Goal: Task Accomplishment & Management: Use online tool/utility

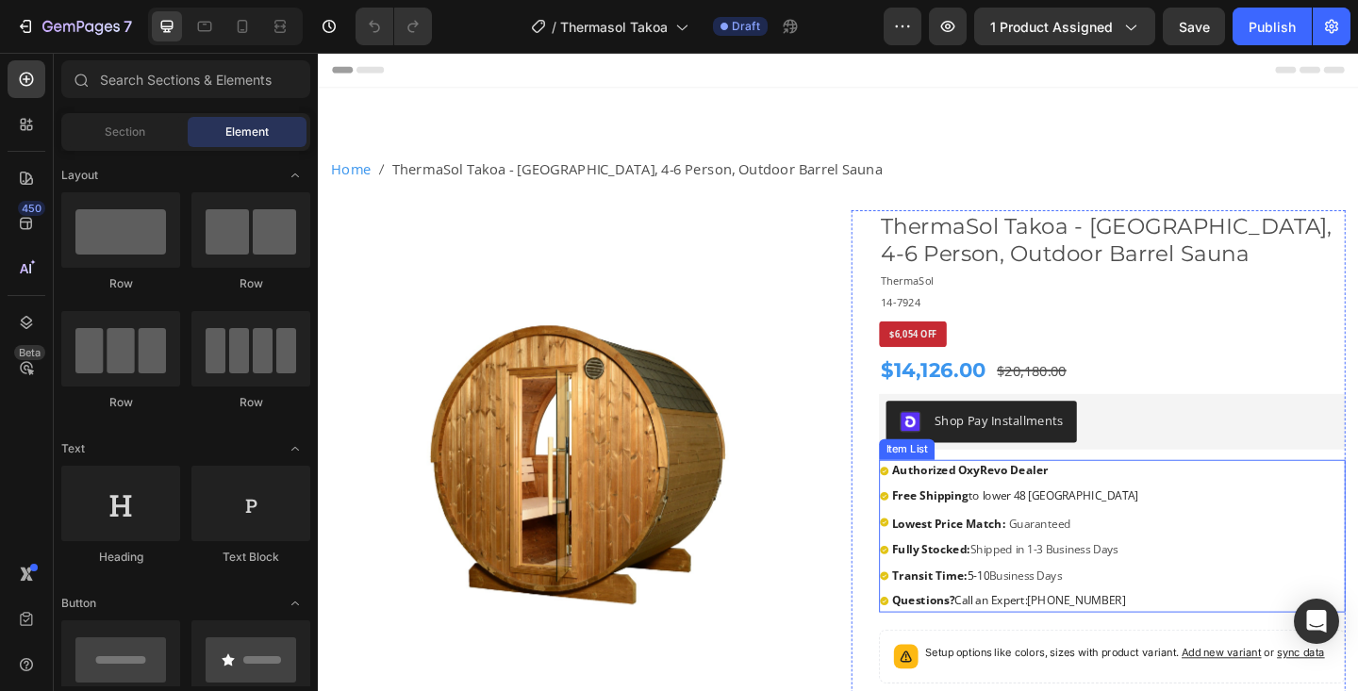
click at [1036, 507] on strong "Authorized OxyRevo Dealer" at bounding box center [1027, 507] width 170 height 17
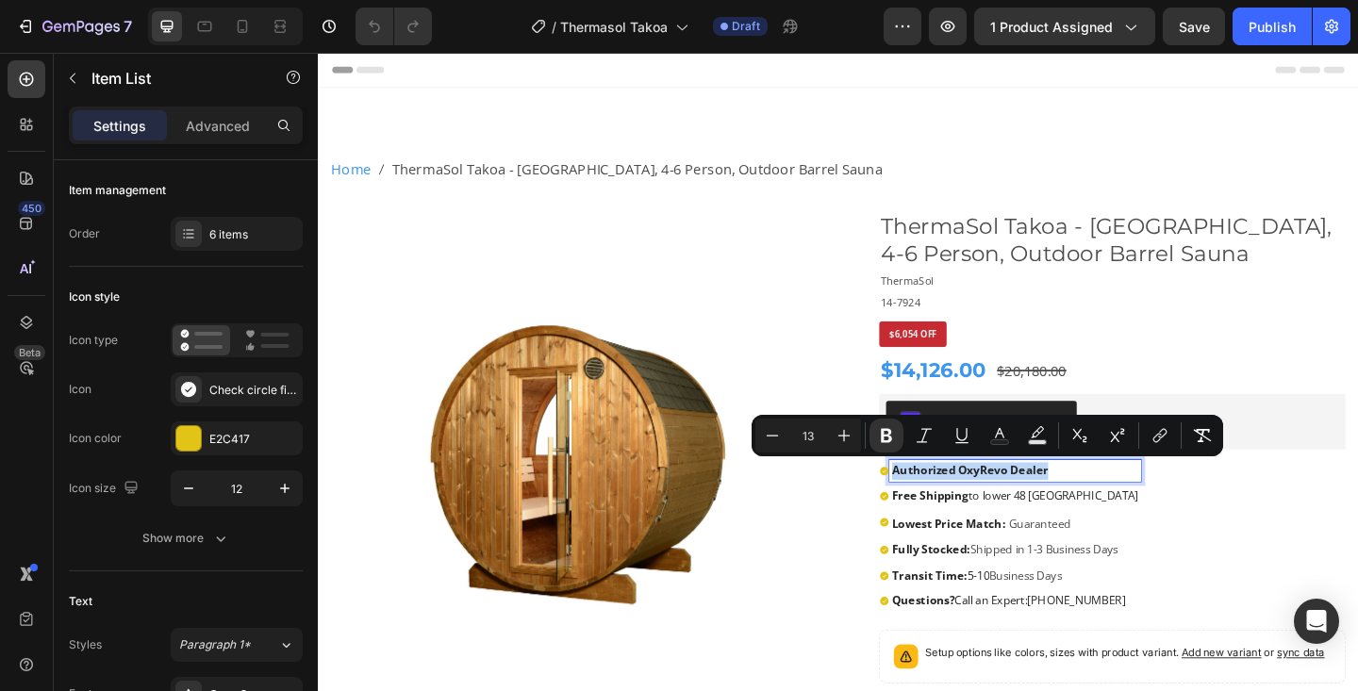
click at [1036, 507] on strong "Authorized OxyRevo Dealer" at bounding box center [1027, 507] width 170 height 17
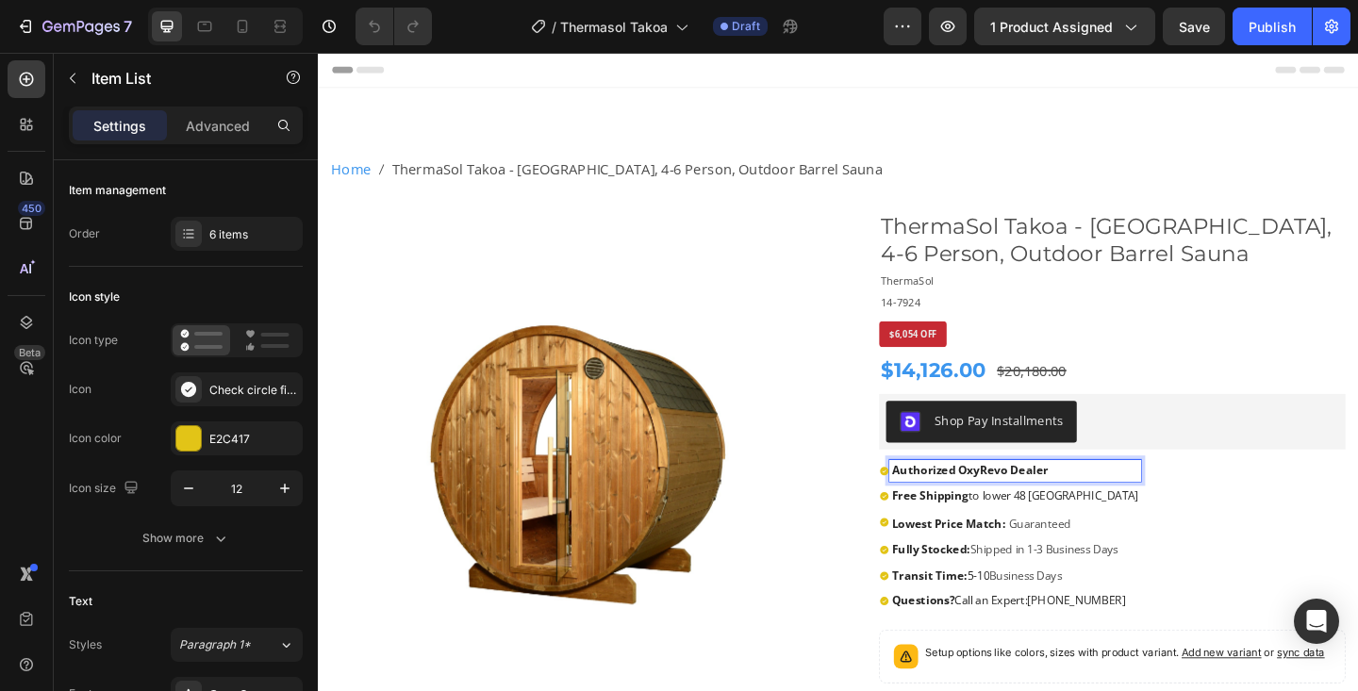
click at [1036, 507] on strong "Authorized OxyRevo Dealer" at bounding box center [1027, 507] width 170 height 17
click at [1027, 591] on span "Shipped in 1-3 Business Days" at bounding box center [1107, 593] width 161 height 17
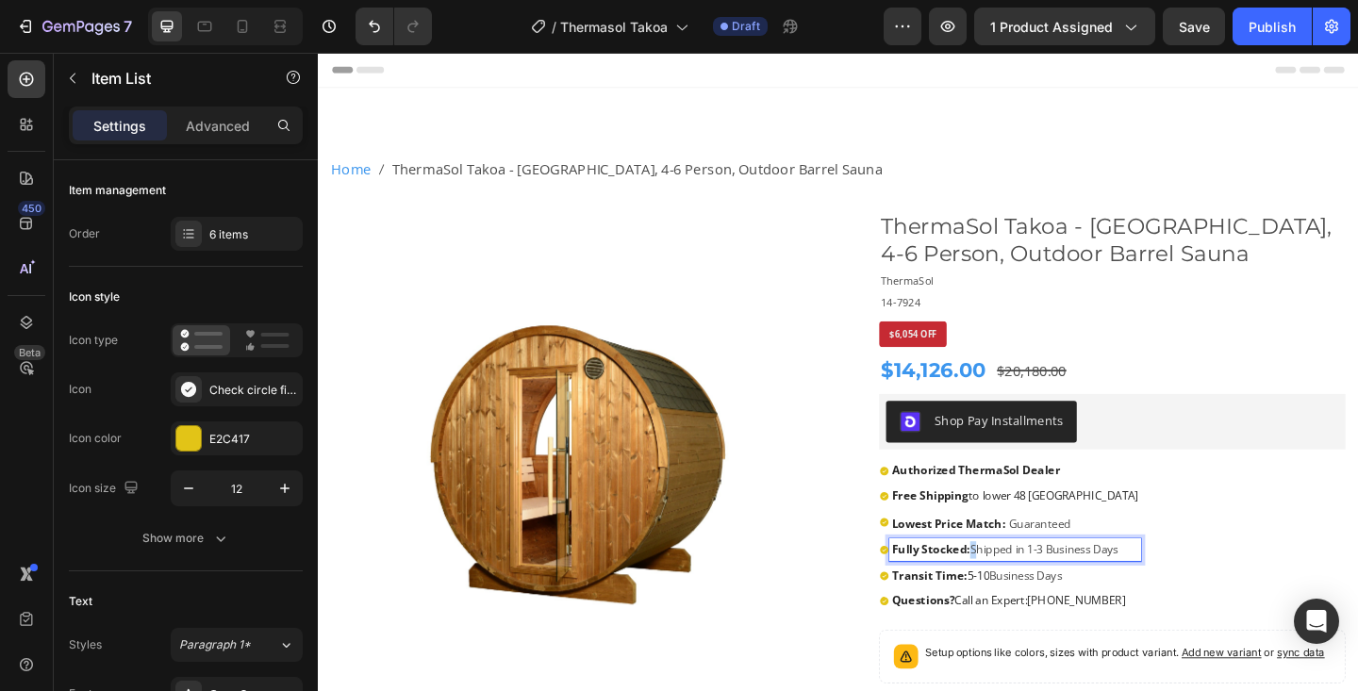
click at [1027, 591] on span "Shipped in 1-3 Business Days" at bounding box center [1107, 593] width 161 height 17
click at [1025, 623] on span "Transit Time: 5-10" at bounding box center [995, 621] width 106 height 17
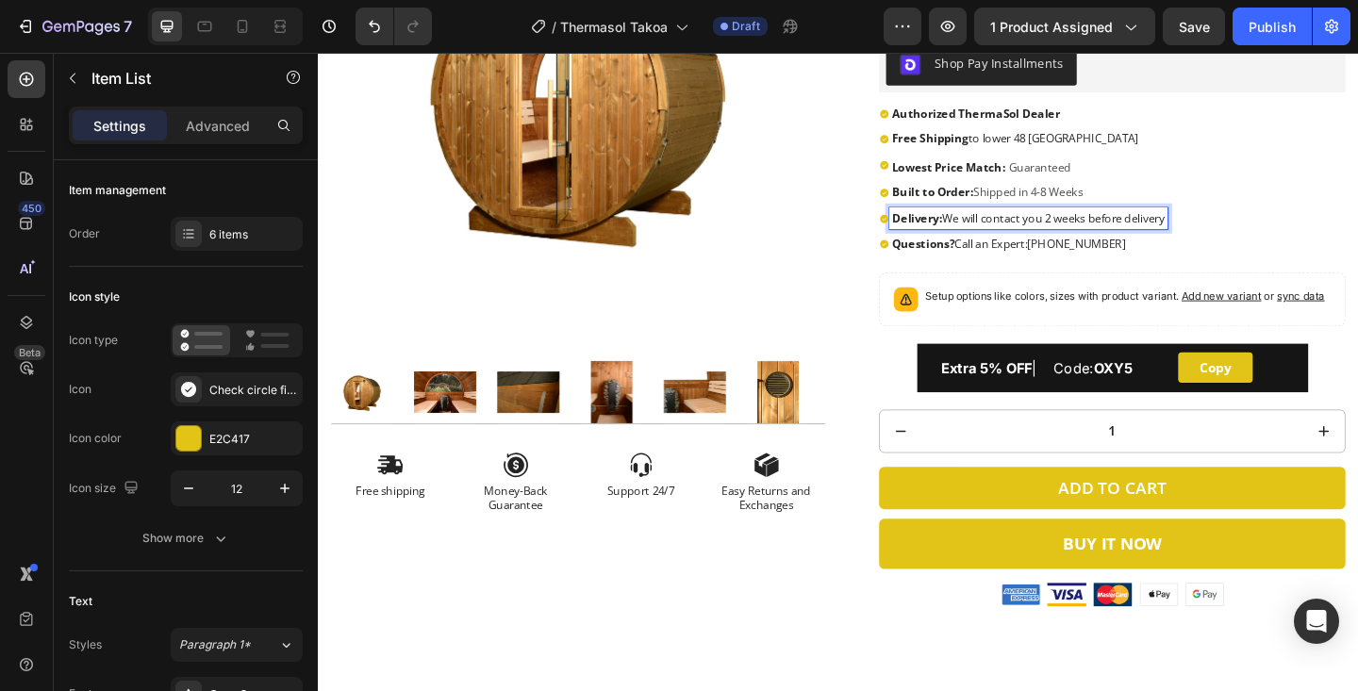
scroll to position [388, 0]
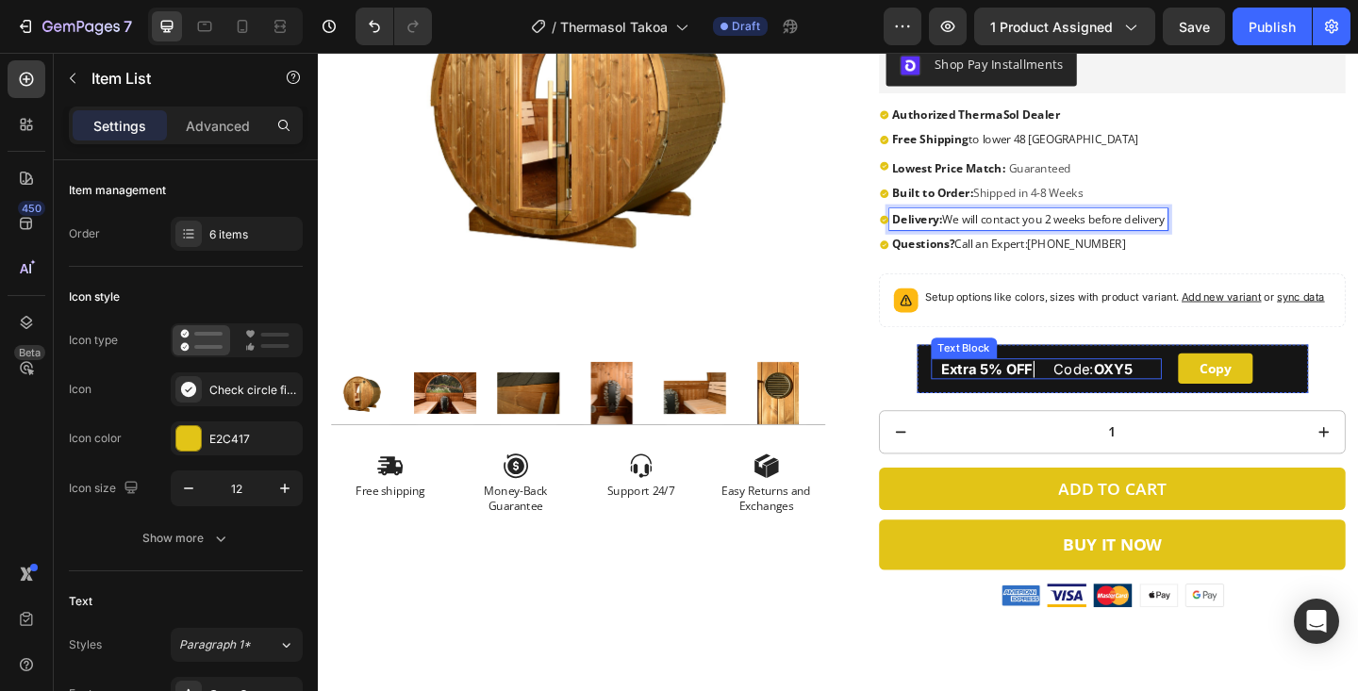
click at [1033, 401] on strong "Extra 5% OFF" at bounding box center [1045, 397] width 99 height 19
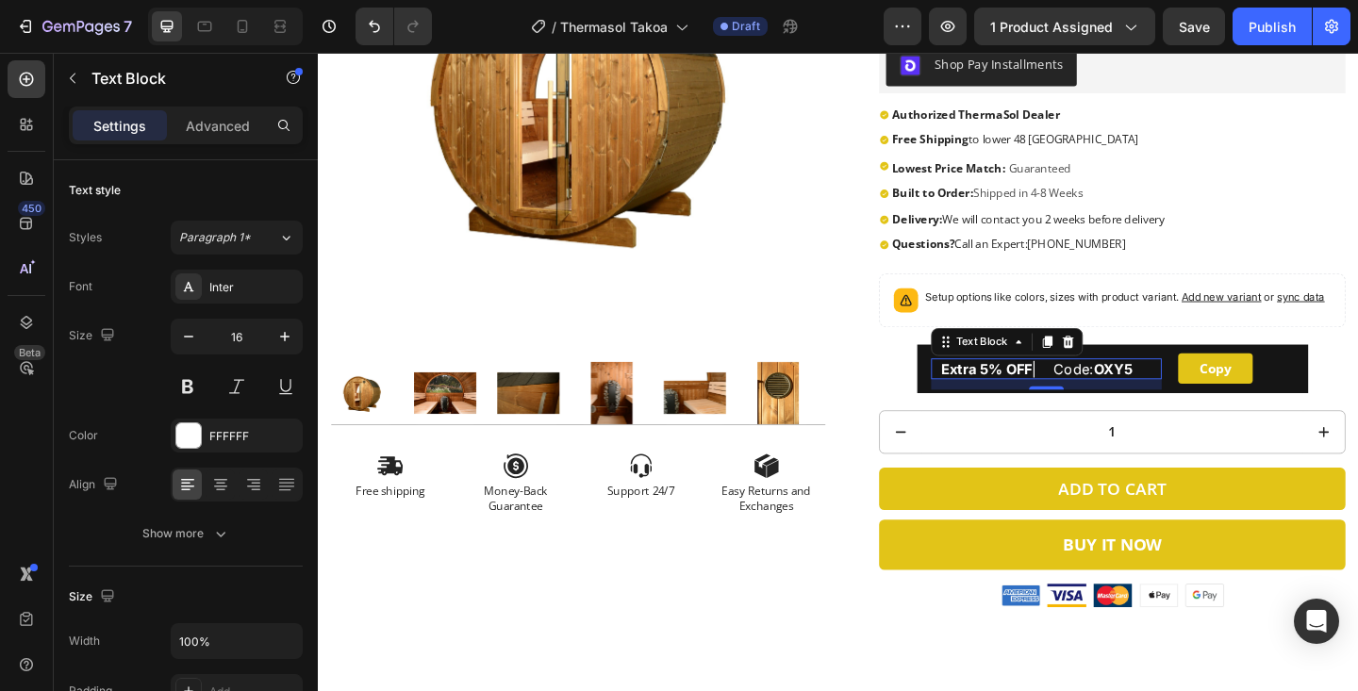
click at [1033, 401] on strong "Extra 5% OFF" at bounding box center [1045, 397] width 99 height 19
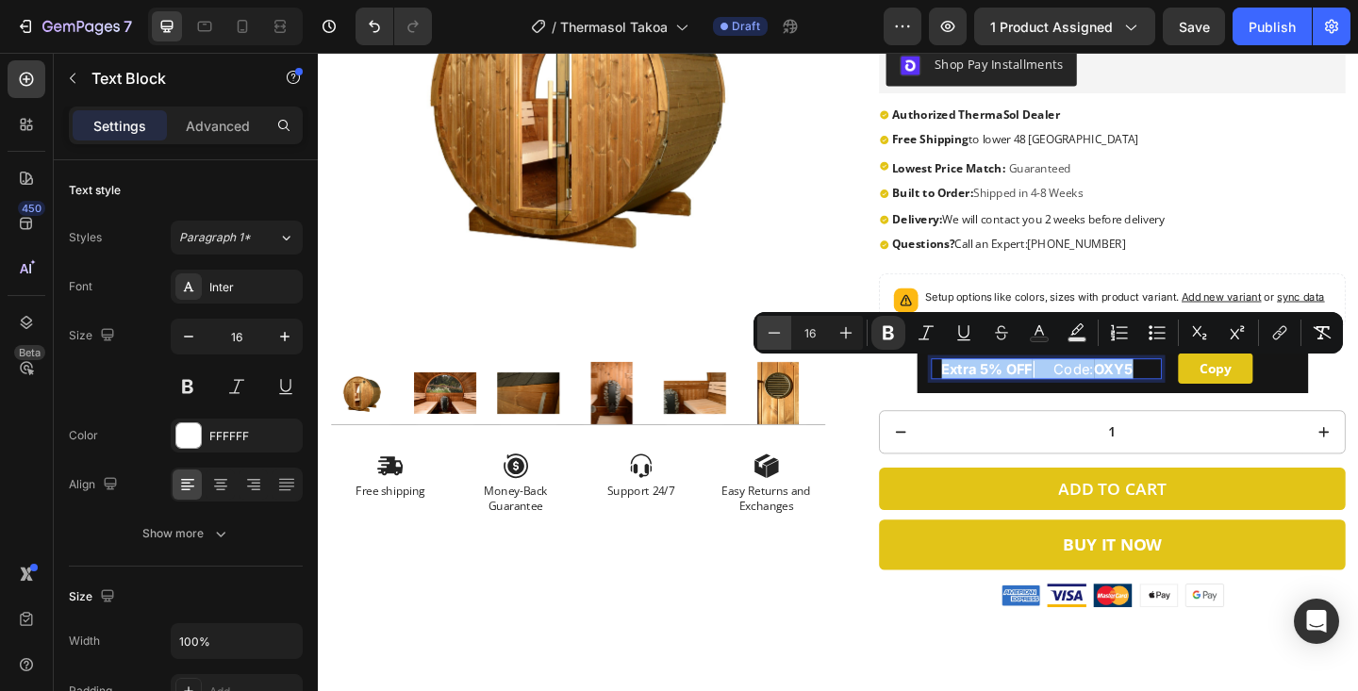
click at [772, 341] on icon "Editor contextual toolbar" at bounding box center [774, 333] width 19 height 19
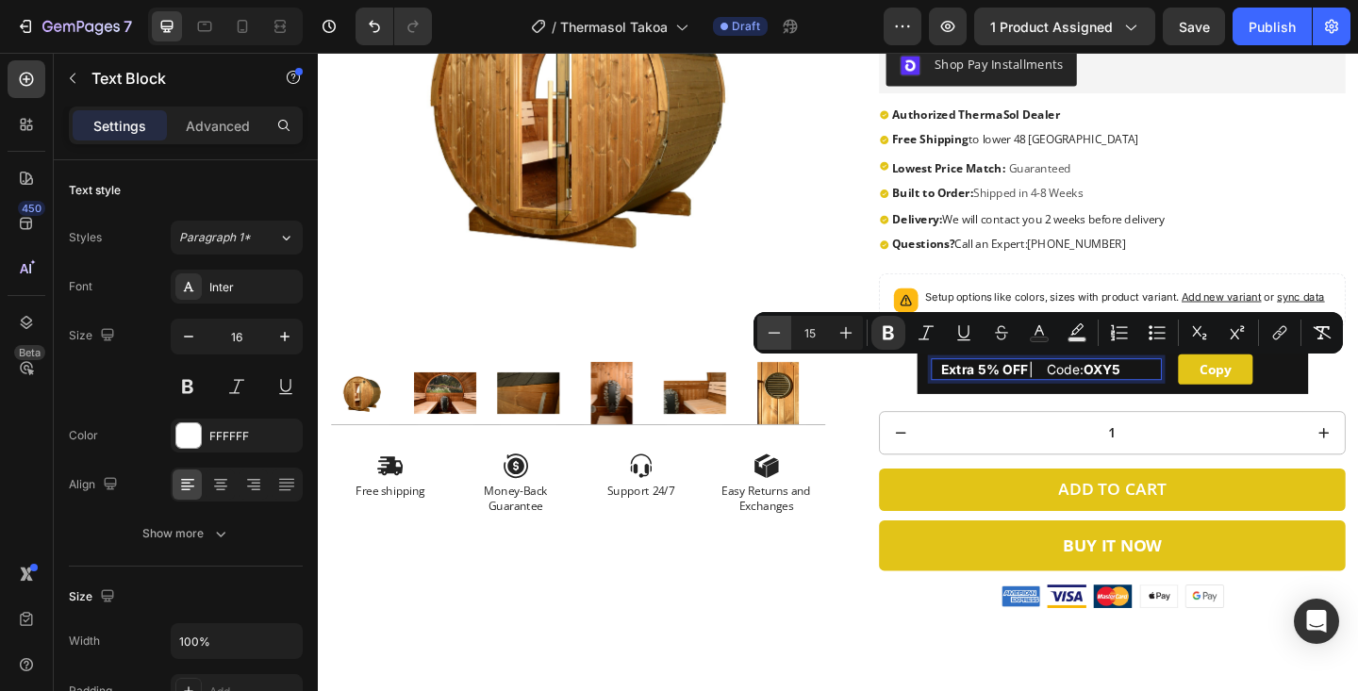
click at [772, 341] on icon "Editor contextual toolbar" at bounding box center [774, 333] width 19 height 19
type input "13"
click at [1168, 401] on strong "OXY5" at bounding box center [1150, 397] width 35 height 15
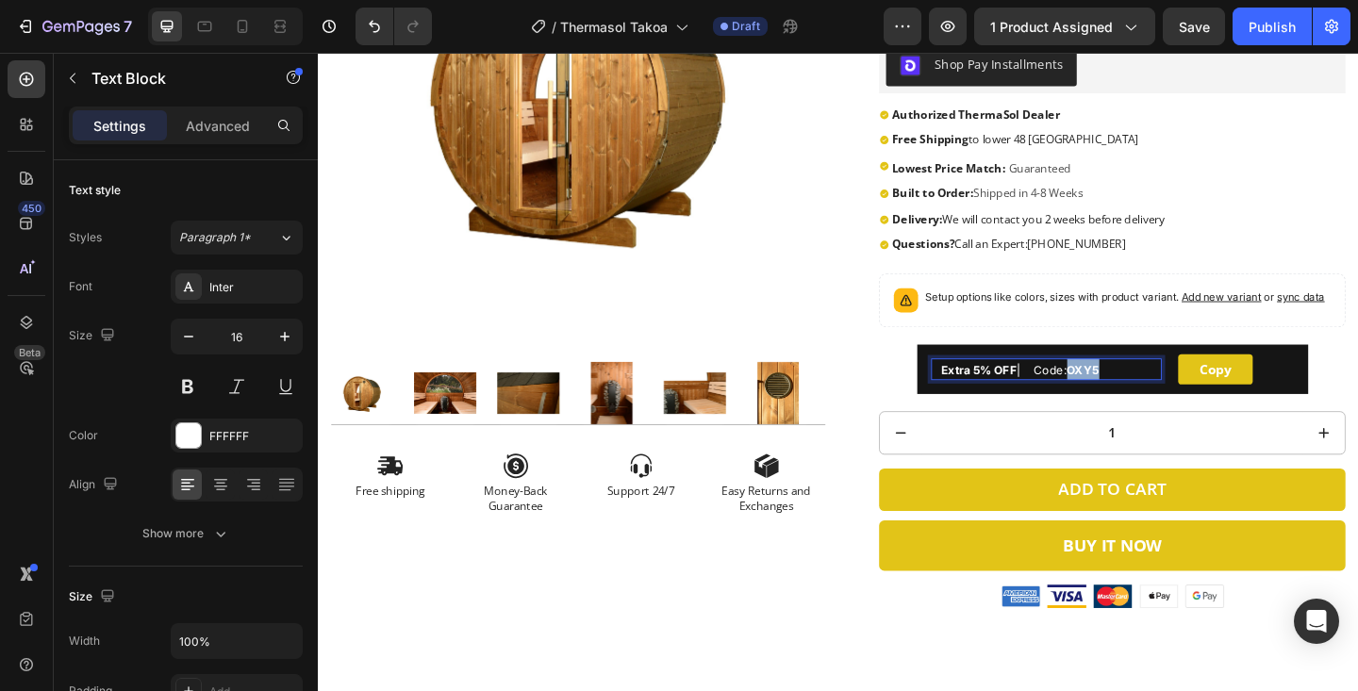
click at [1168, 401] on strong "OXY5" at bounding box center [1150, 397] width 35 height 15
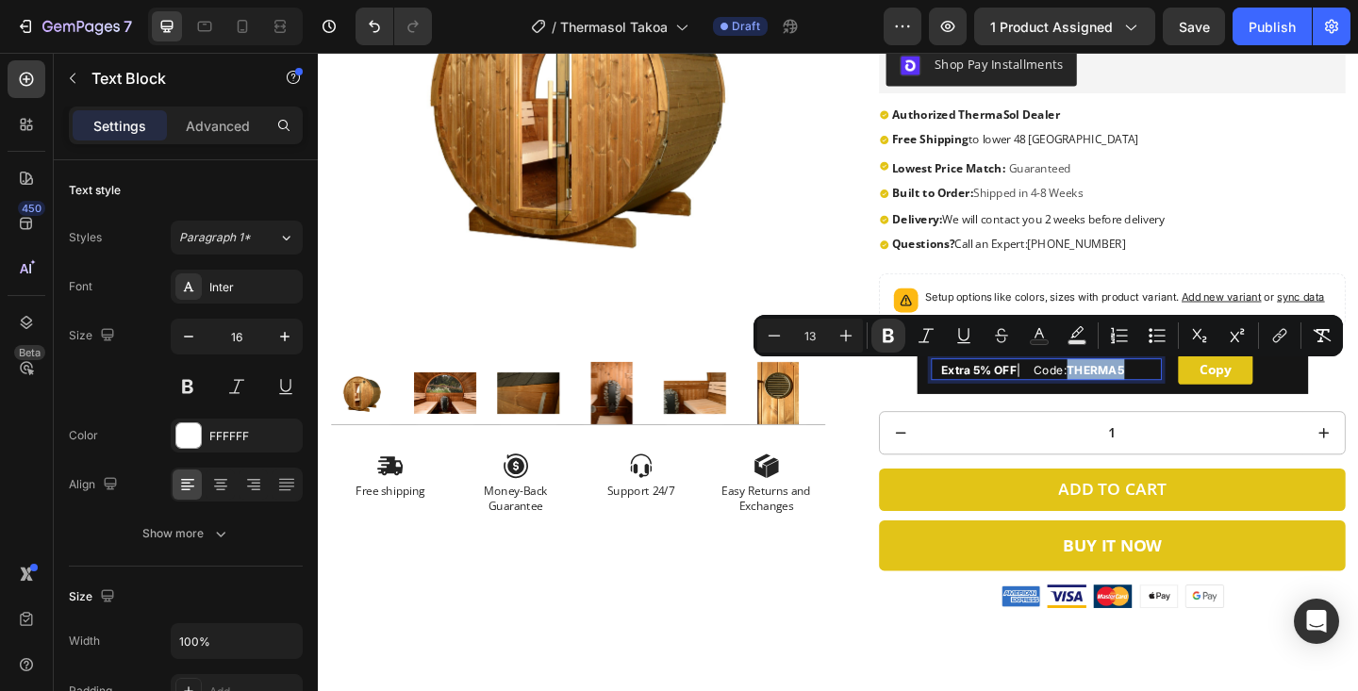
drag, startPoint x: 1150, startPoint y: 403, endPoint x: 1220, endPoint y: 403, distance: 70.7
click at [1220, 403] on p "Extra 5% OFF | Code: THERMA5" at bounding box center [1116, 398] width 241 height 24
copy strong "THERMA5"
click at [1258, 395] on button "Copy" at bounding box center [1293, 397] width 81 height 33
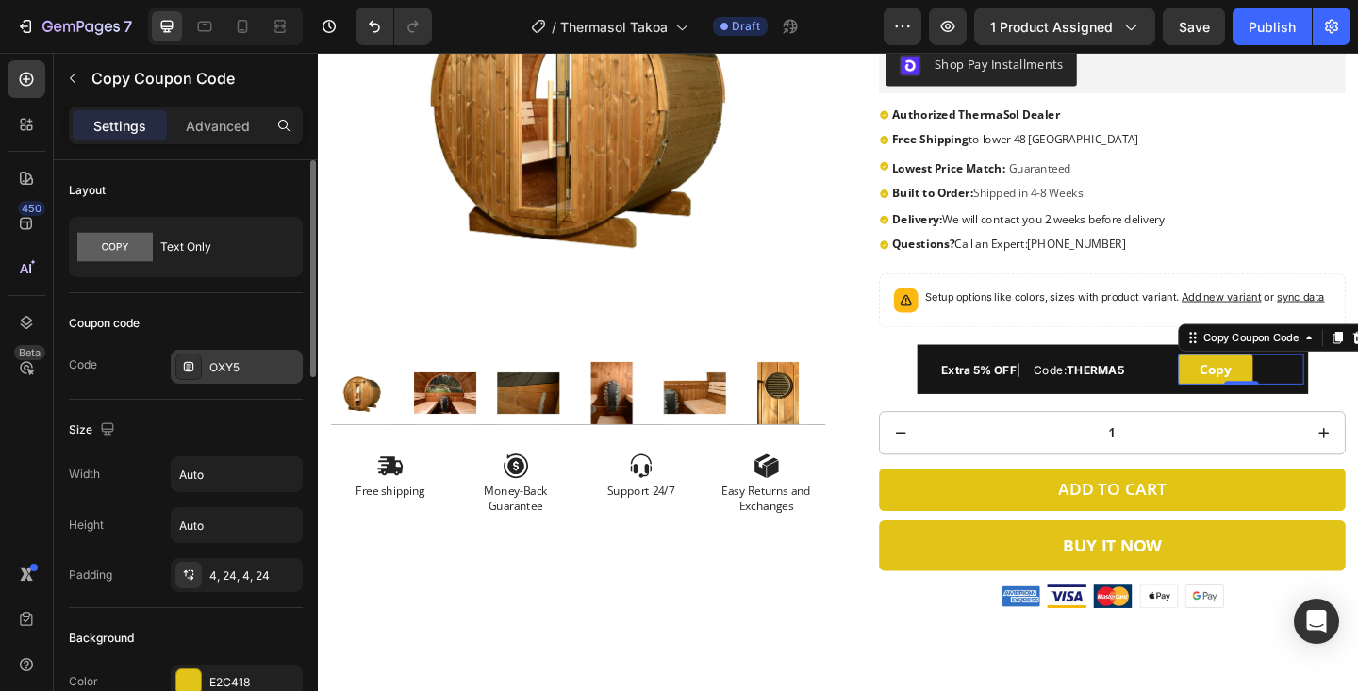
click at [226, 367] on div "OXY5" at bounding box center [253, 367] width 89 height 17
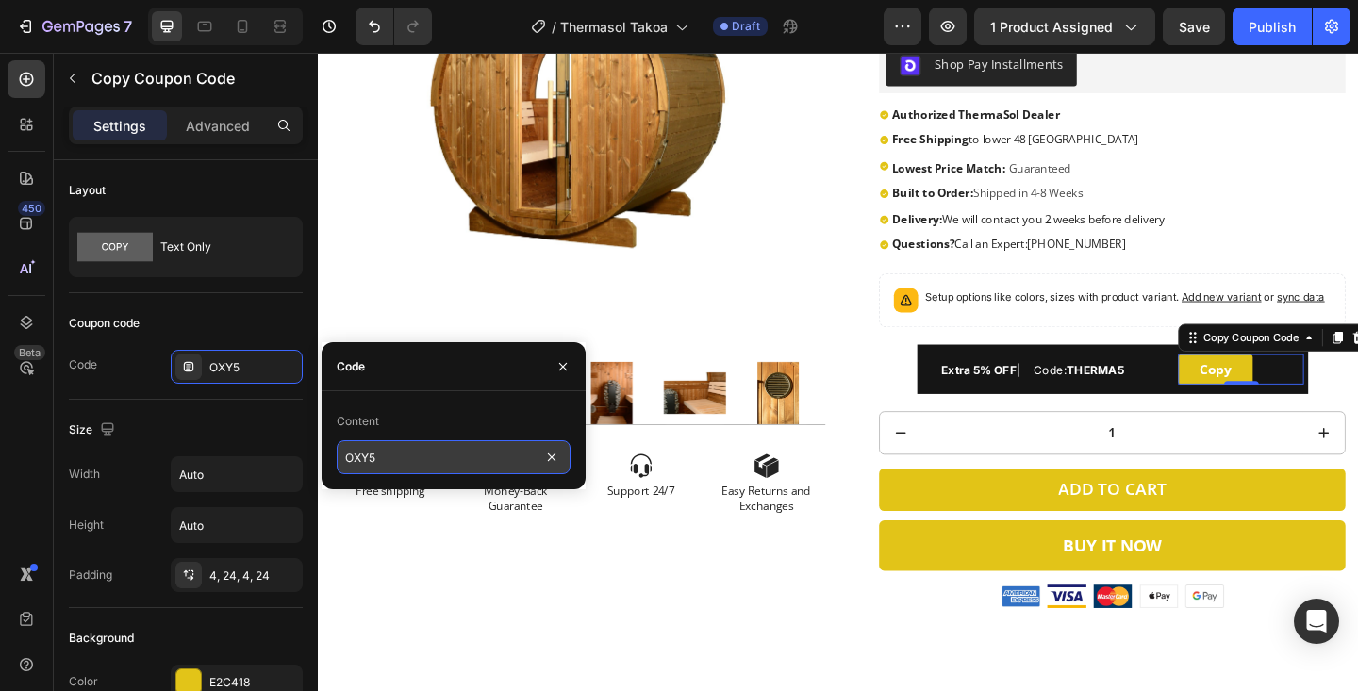
click at [433, 456] on input "OXY5" at bounding box center [454, 457] width 234 height 34
paste input "THERMA"
type input "THERMA5"
click at [561, 368] on icon "button" at bounding box center [563, 366] width 8 height 8
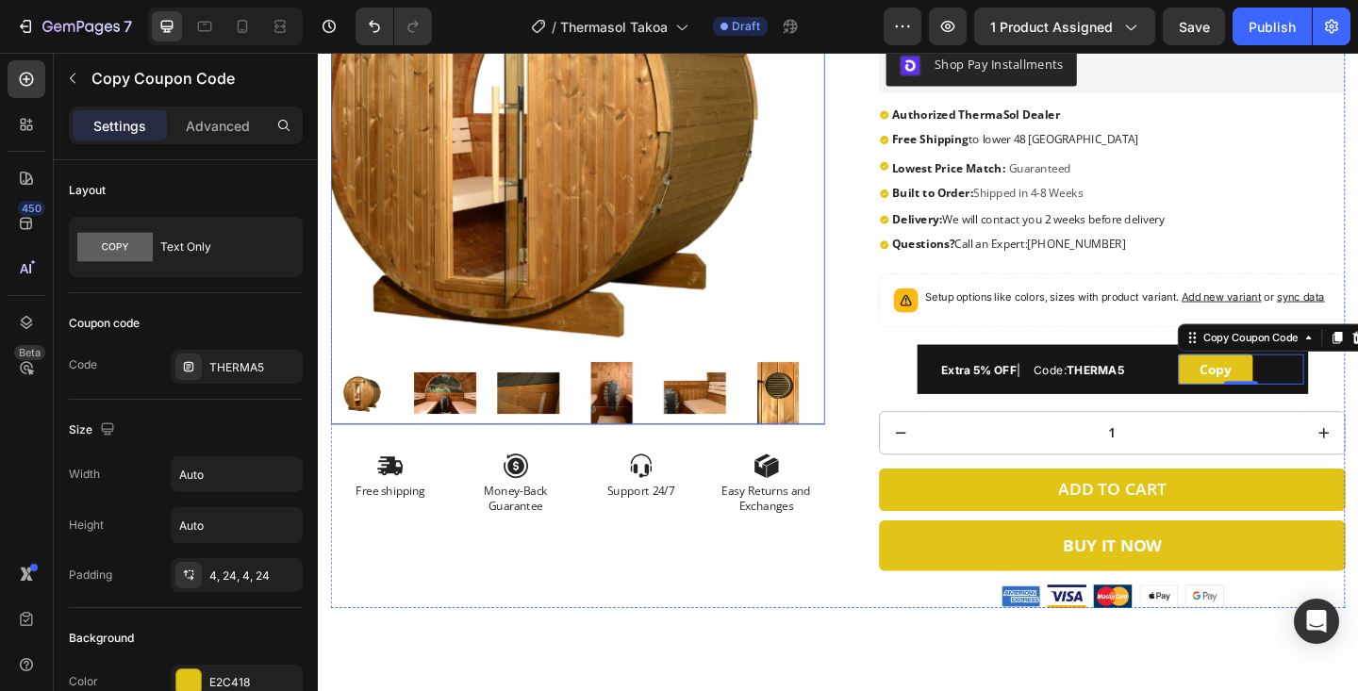
click at [691, 70] on img at bounding box center [601, 106] width 538 height 538
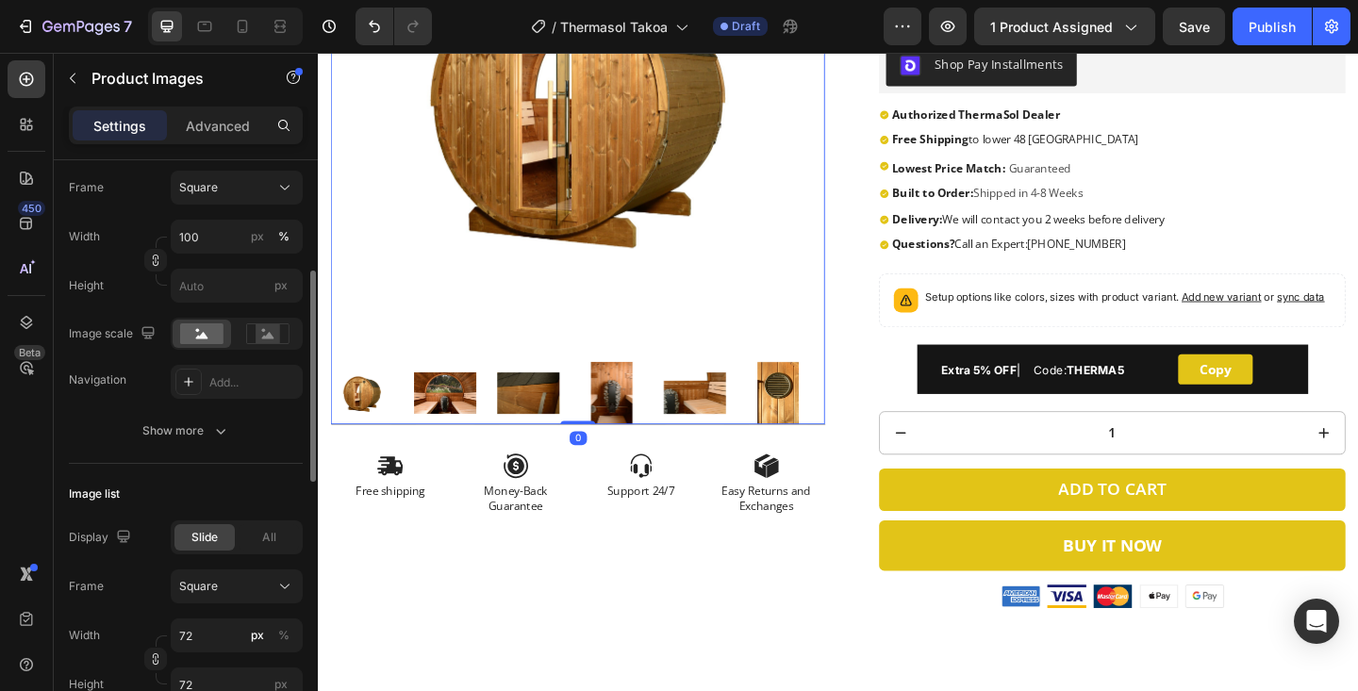
scroll to position [308, 0]
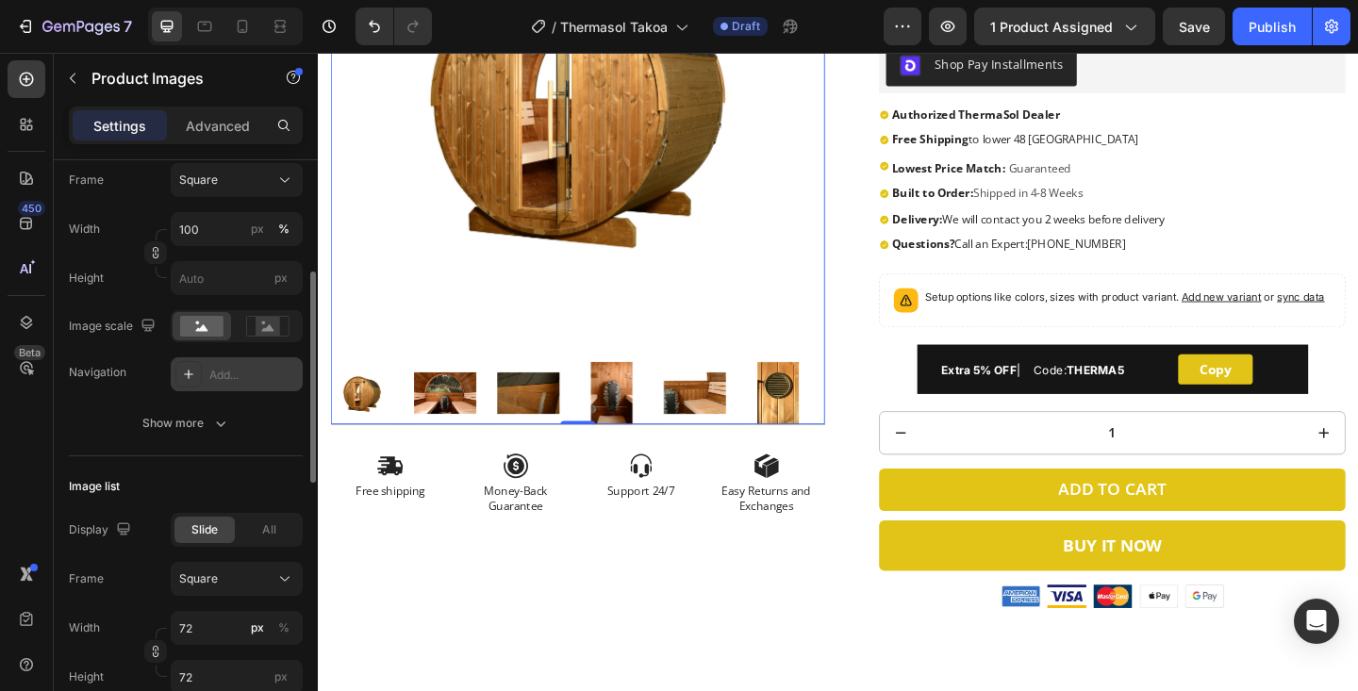
click at [232, 375] on div "Add..." at bounding box center [253, 375] width 89 height 17
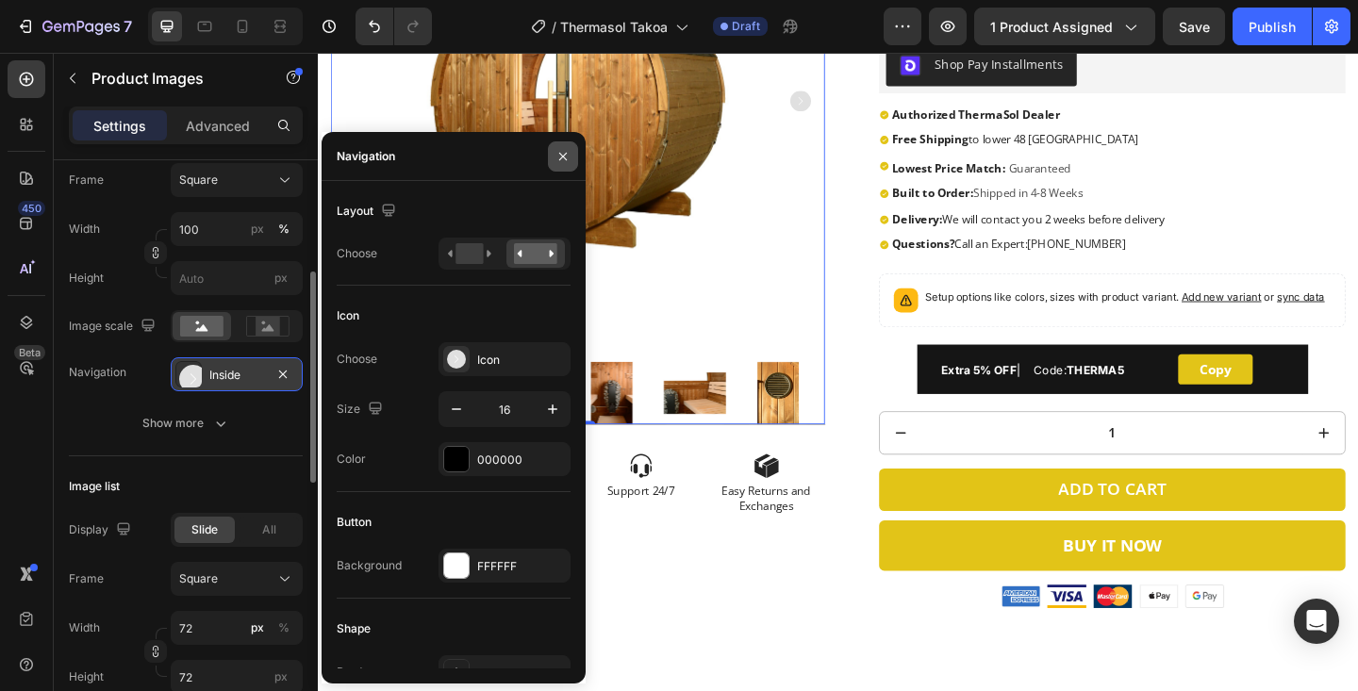
click at [561, 158] on icon "button" at bounding box center [563, 156] width 15 height 15
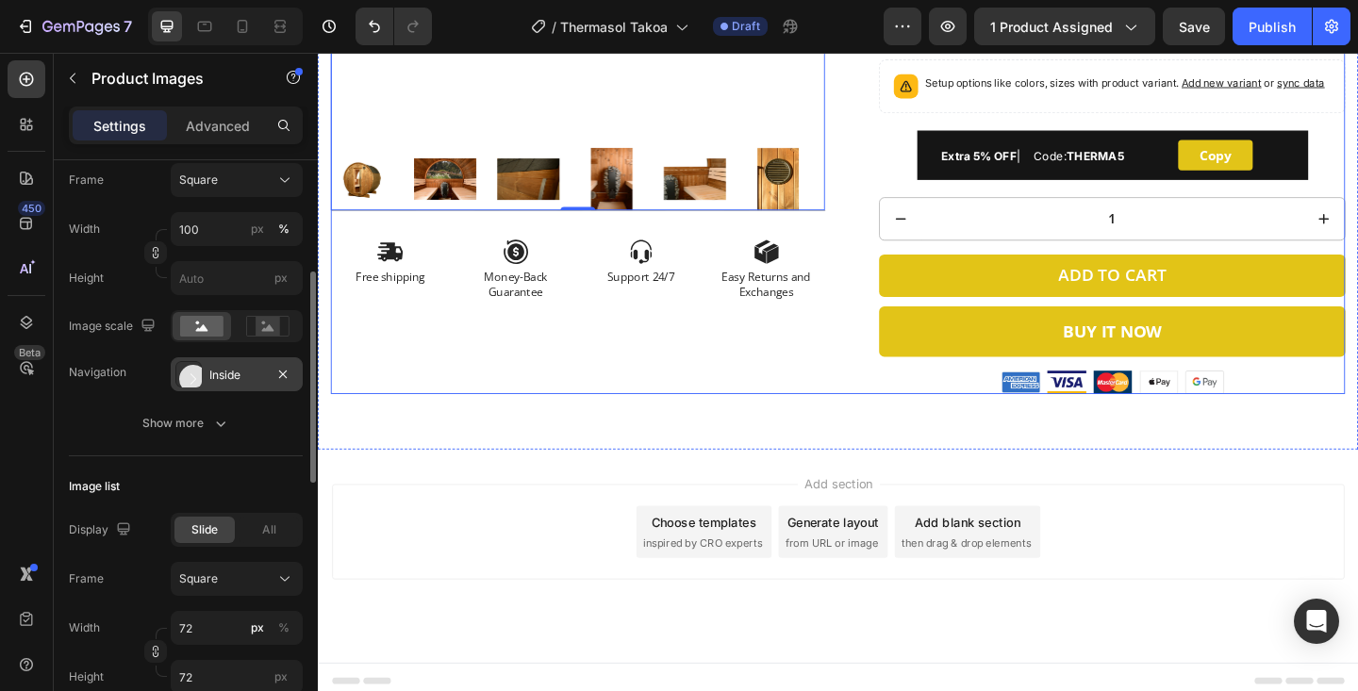
scroll to position [630, 0]
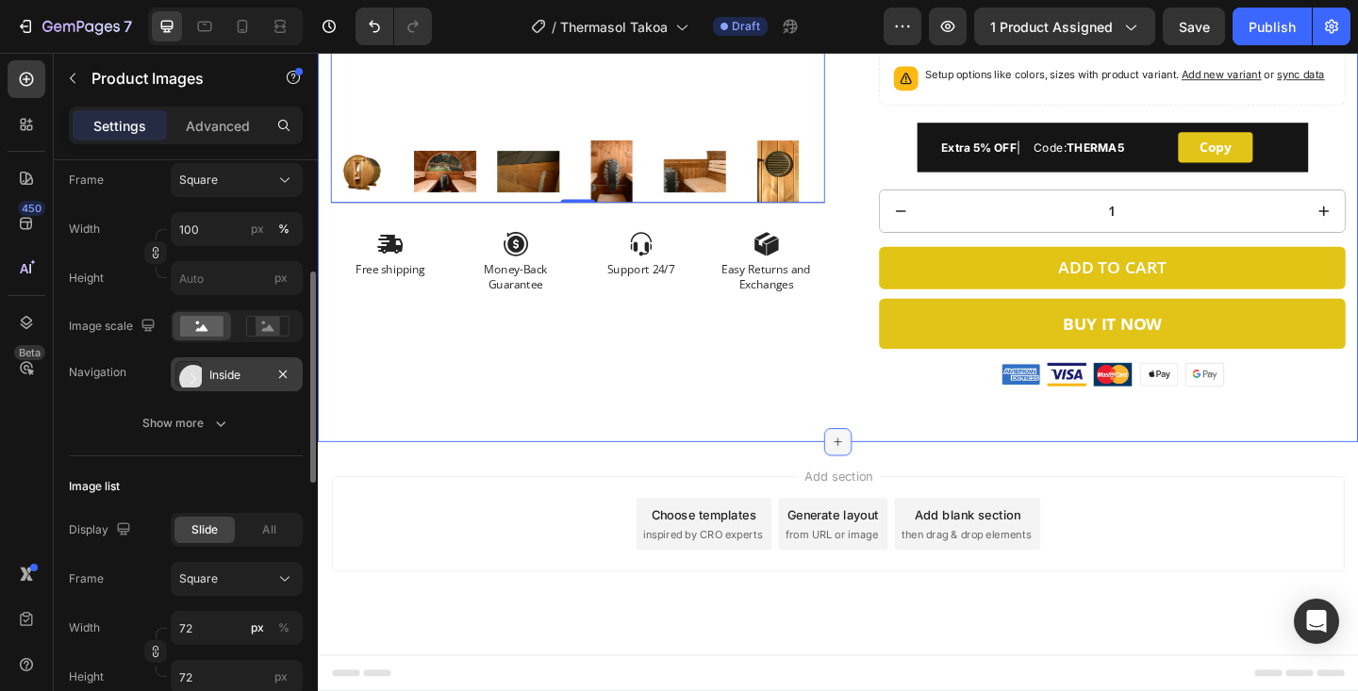
click at [887, 473] on icon at bounding box center [883, 476] width 15 height 15
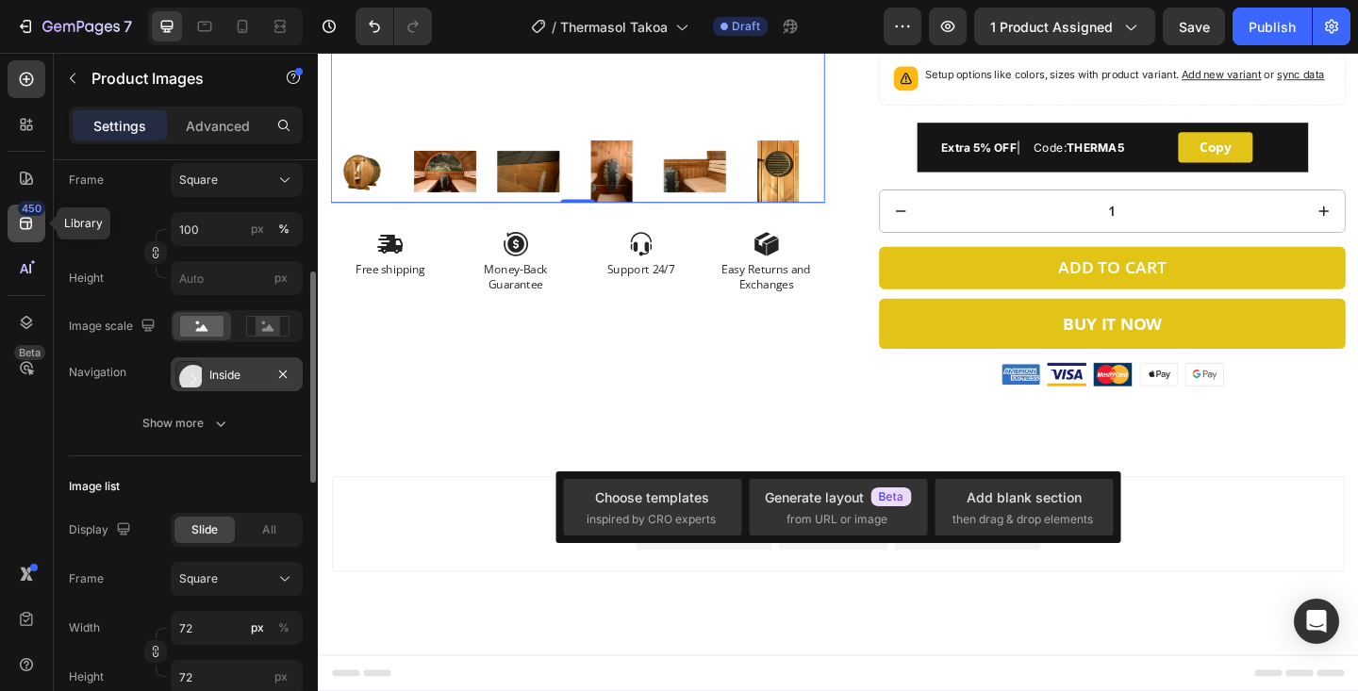
click at [26, 230] on icon at bounding box center [26, 223] width 19 height 19
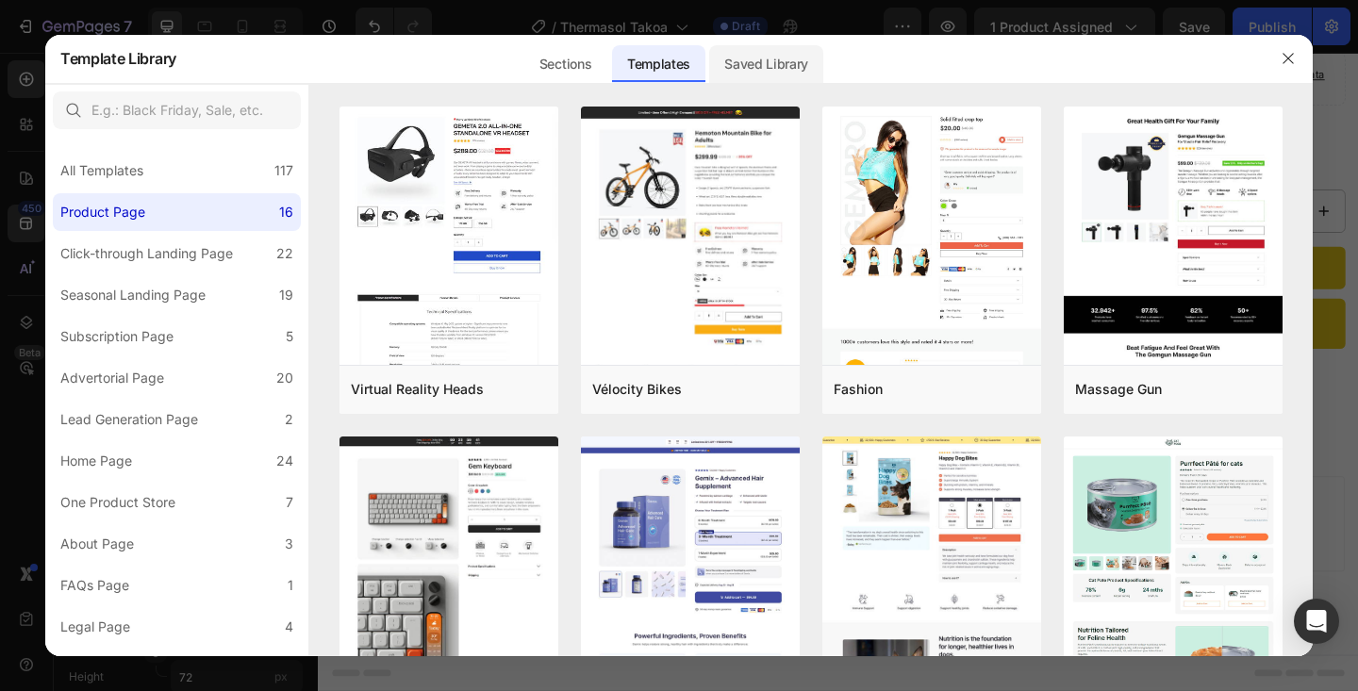
click at [739, 66] on div "Saved Library" at bounding box center [766, 64] width 114 height 38
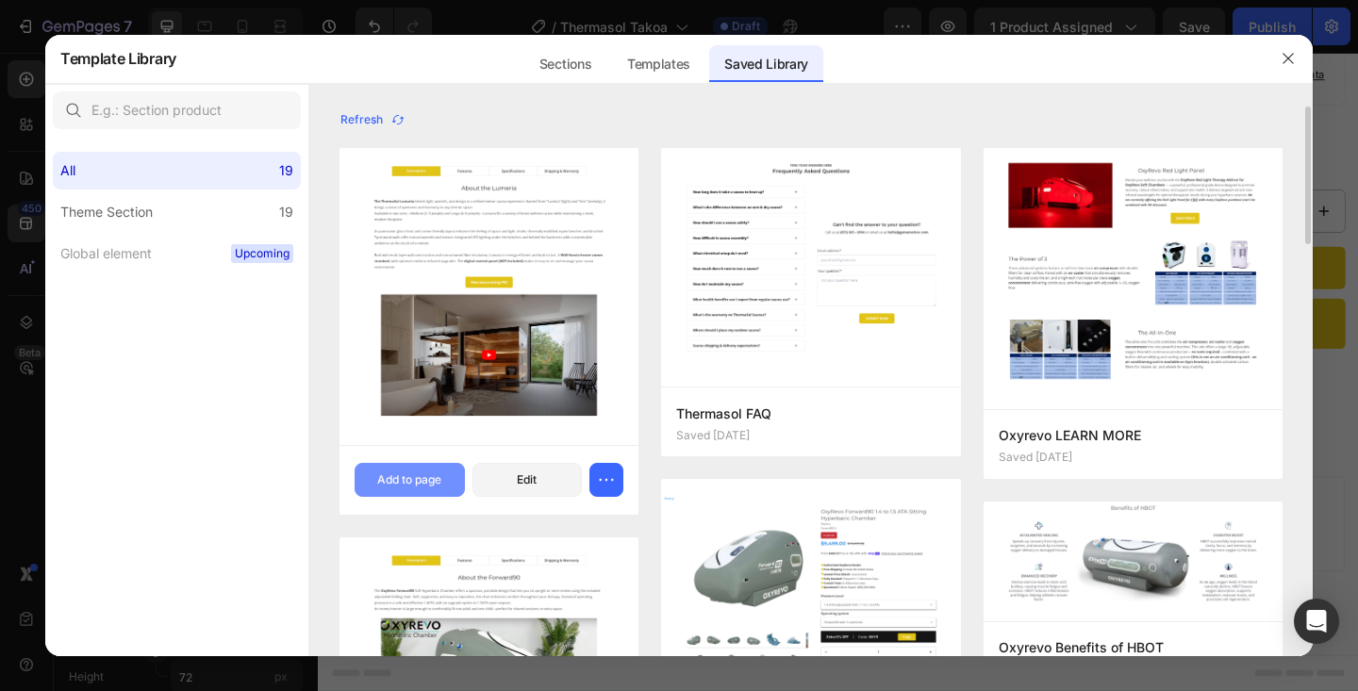
click at [429, 478] on div "Add to page" at bounding box center [409, 480] width 64 height 17
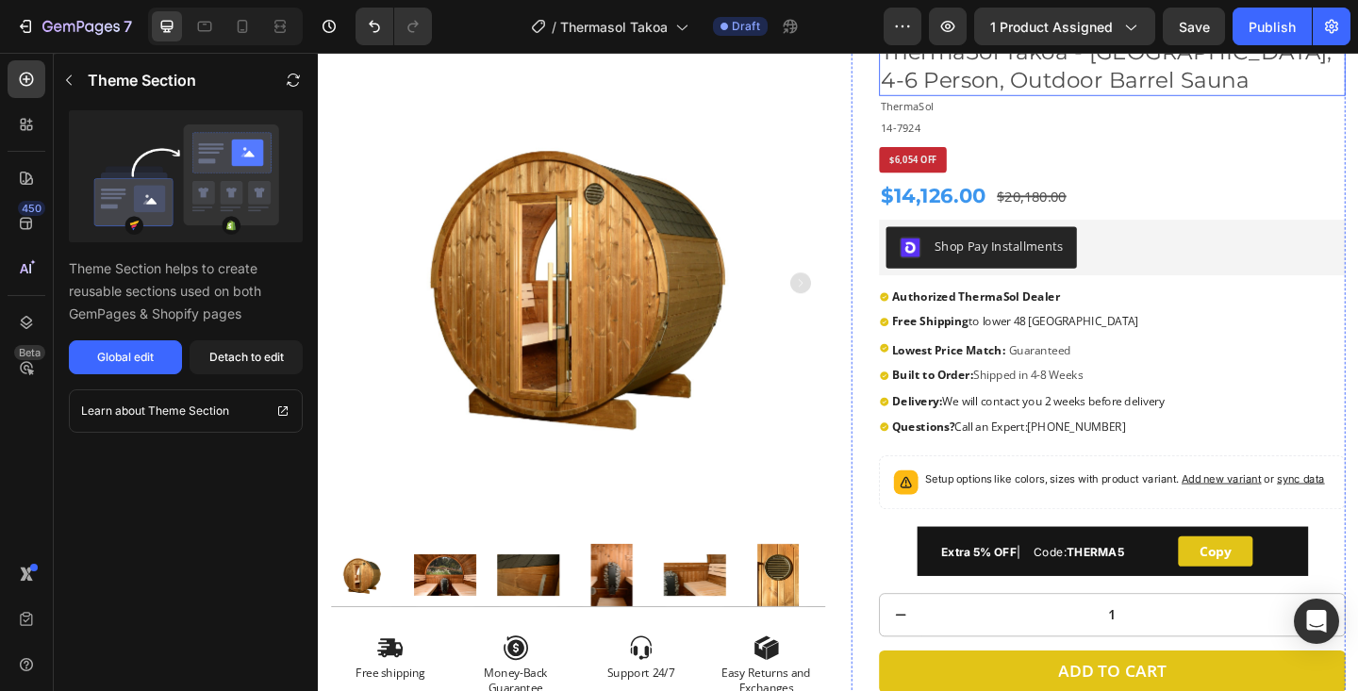
scroll to position [959, 0]
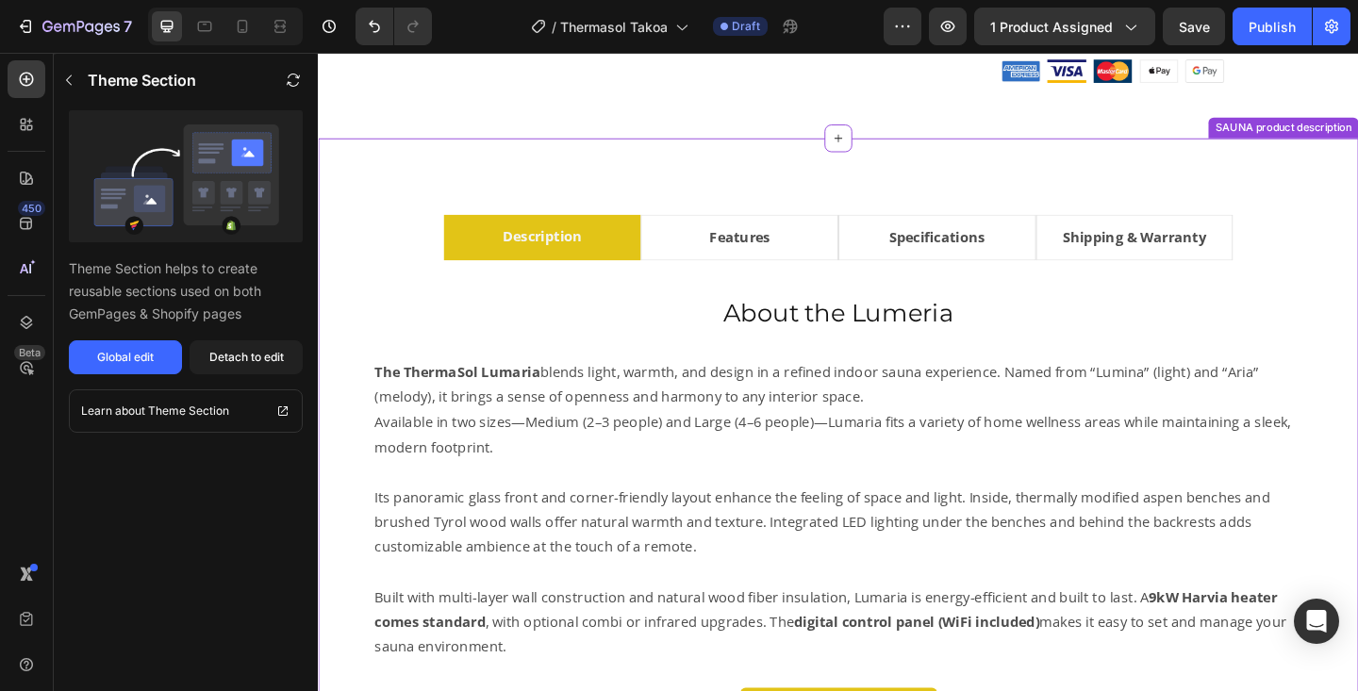
click at [959, 335] on h2 "About the Lumeria" at bounding box center [883, 336] width 1043 height 38
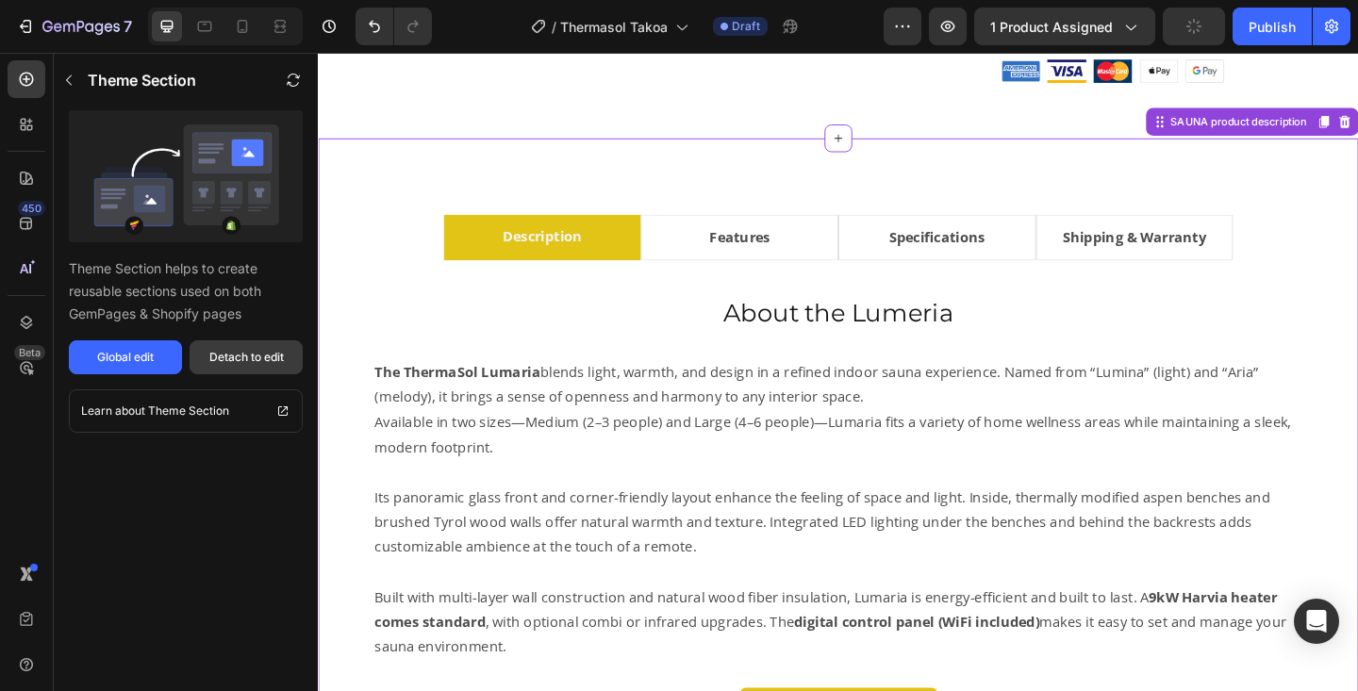
click at [276, 357] on div "Detach to edit" at bounding box center [246, 357] width 75 height 17
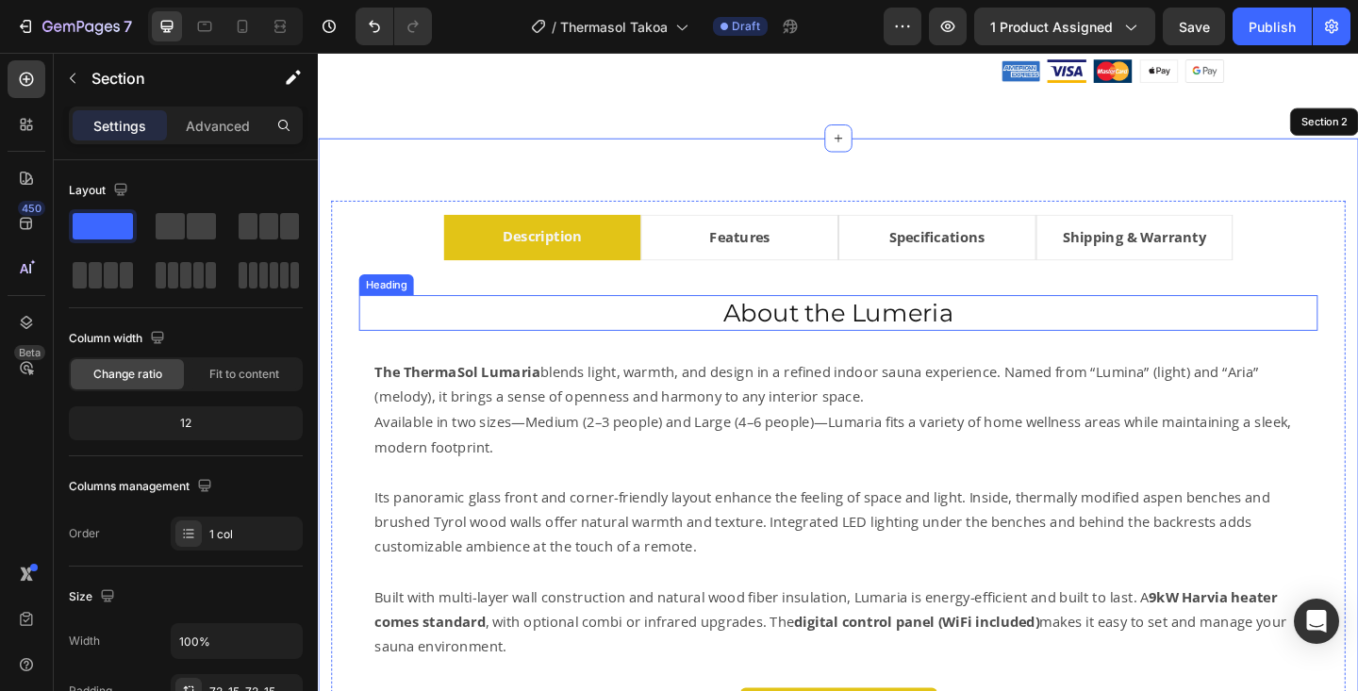
click at [954, 335] on h2 "About the Lumeria" at bounding box center [883, 336] width 1043 height 38
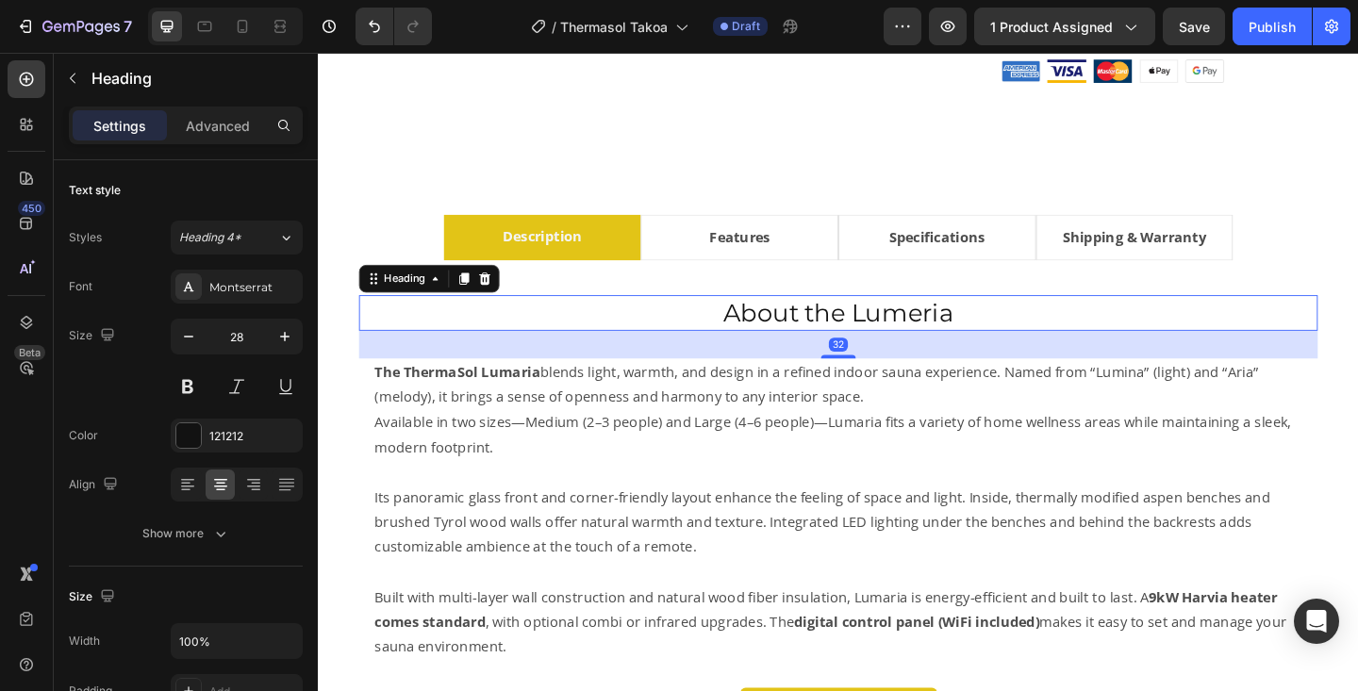
click at [954, 335] on h2 "About the Lumeria" at bounding box center [883, 336] width 1043 height 38
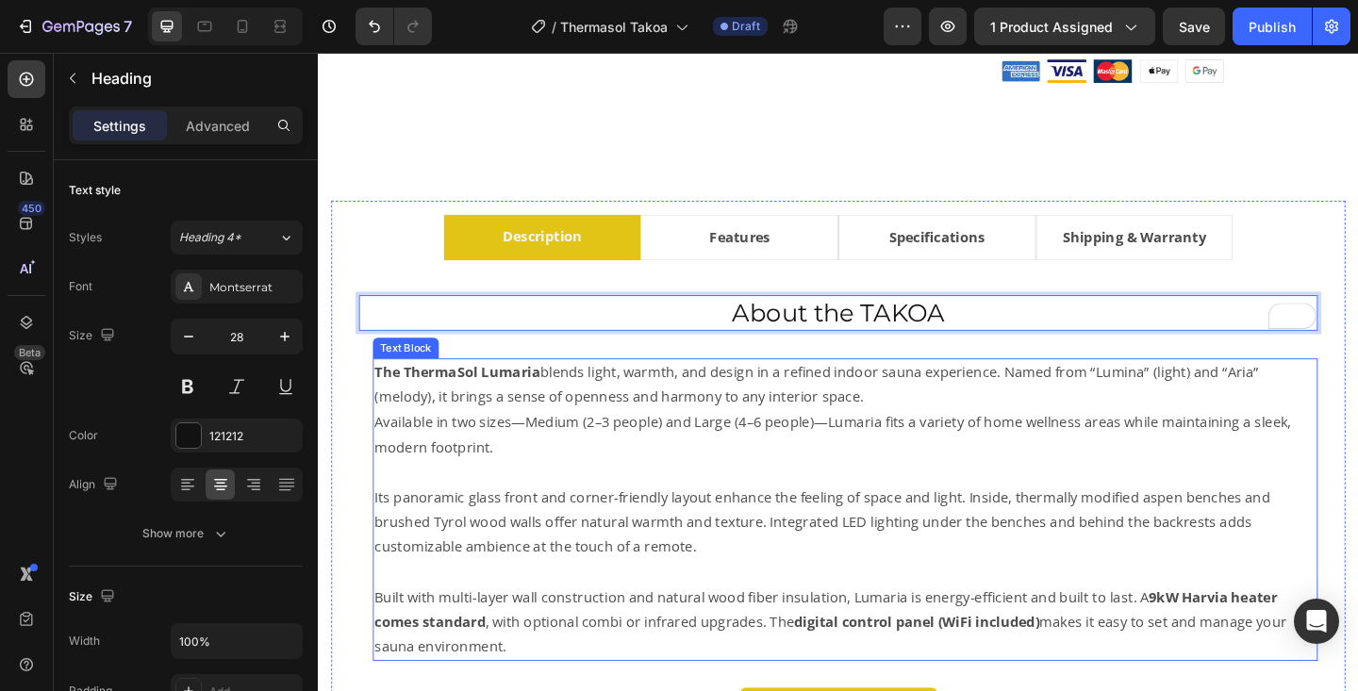
click at [485, 428] on p "The ThermaSol Lumaria blends light, warmth, and design in a refined indoor saun…" at bounding box center [891, 415] width 1024 height 55
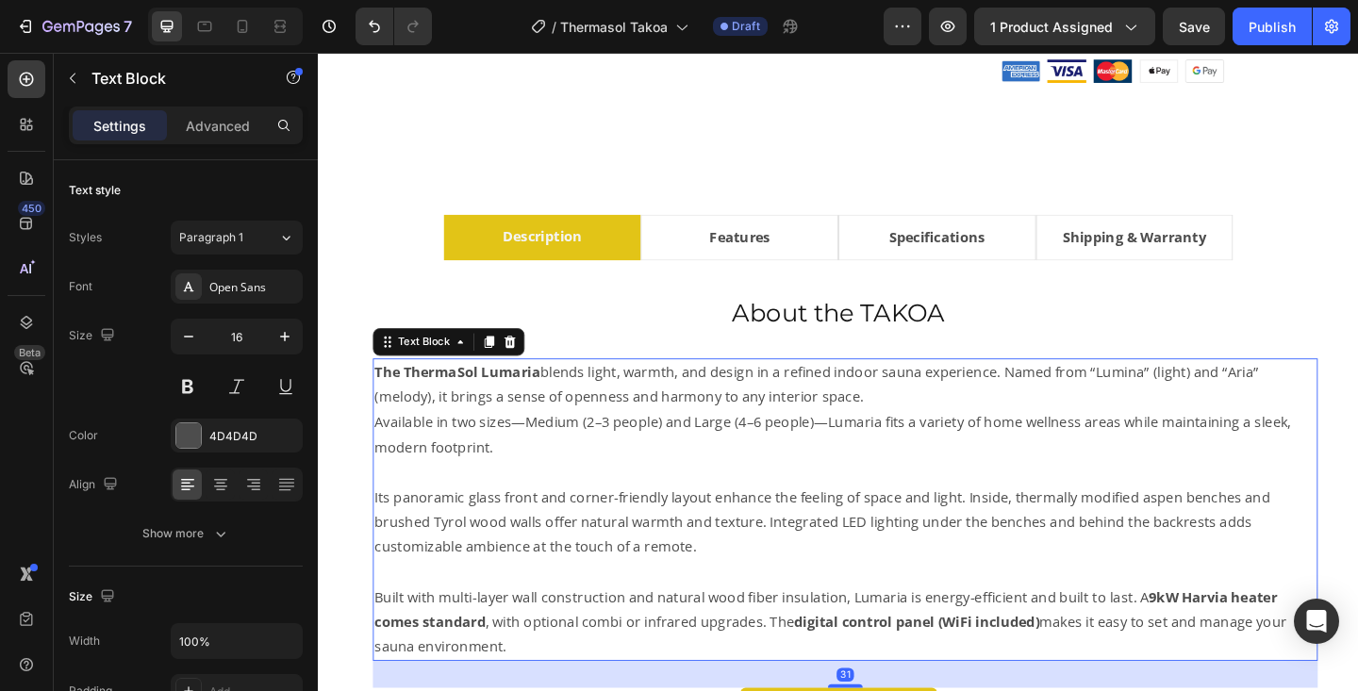
click at [485, 428] on p "The ThermaSol Lumaria blends light, warmth, and design in a refined indoor saun…" at bounding box center [891, 415] width 1024 height 55
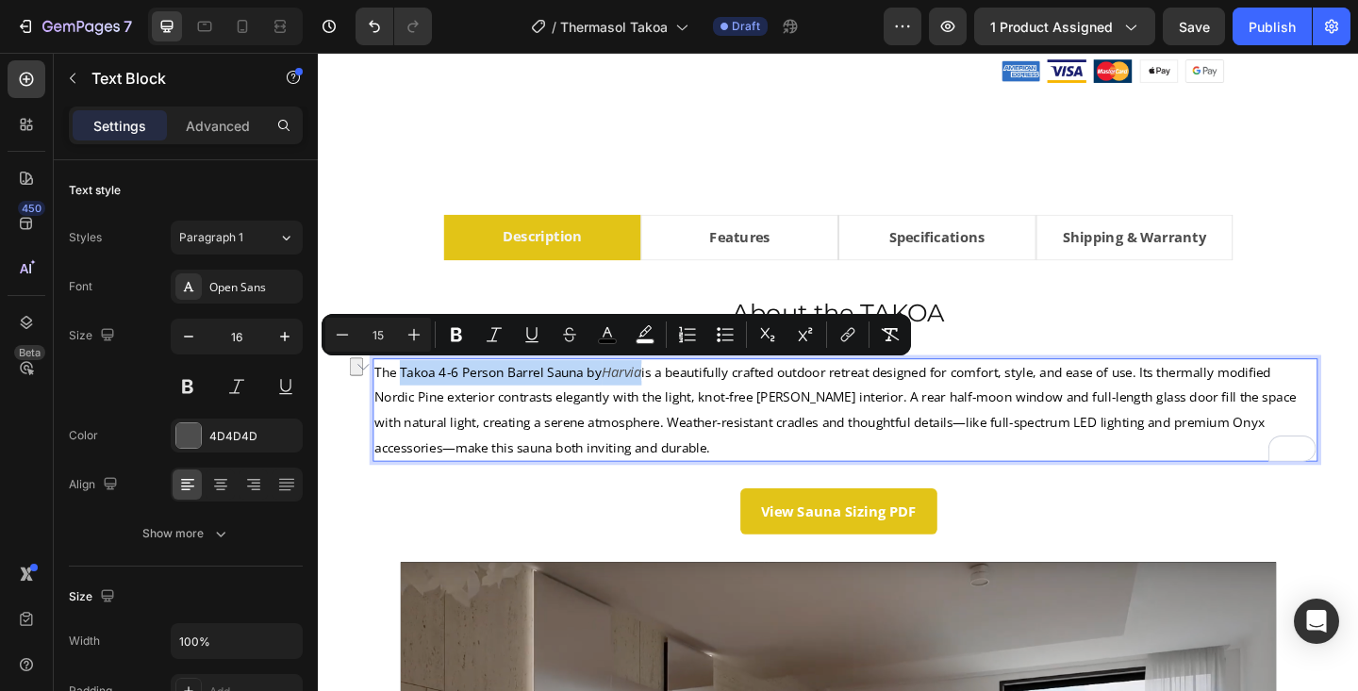
drag, startPoint x: 410, startPoint y: 401, endPoint x: 677, endPoint y: 407, distance: 267.0
click at [677, 407] on p "The Takoa 4-6 Person Barrel Sauna by Harvia is a beautifully crafted outdoor re…" at bounding box center [891, 442] width 1024 height 108
click at [446, 326] on button "Bold" at bounding box center [457, 335] width 34 height 34
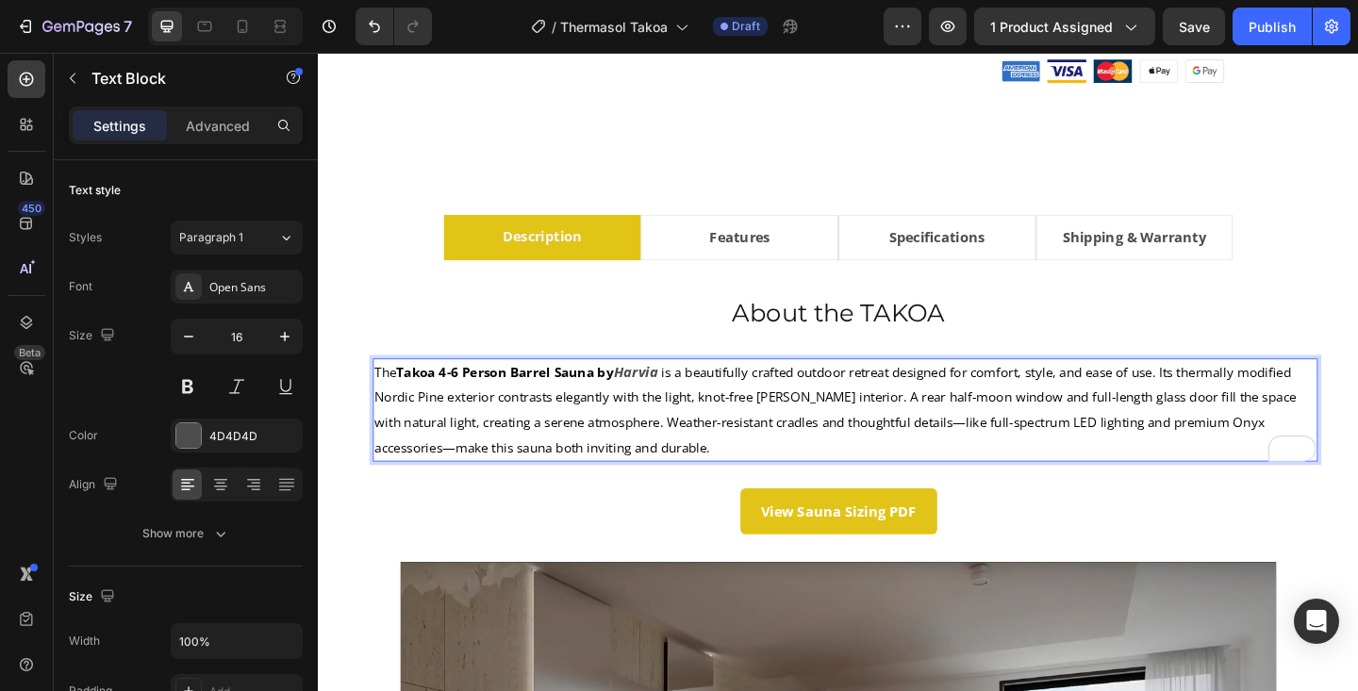
click at [946, 429] on span "is a beautifully crafted outdoor retreat designed for comfort, style, and ease …" at bounding box center [882, 441] width 1006 height 100
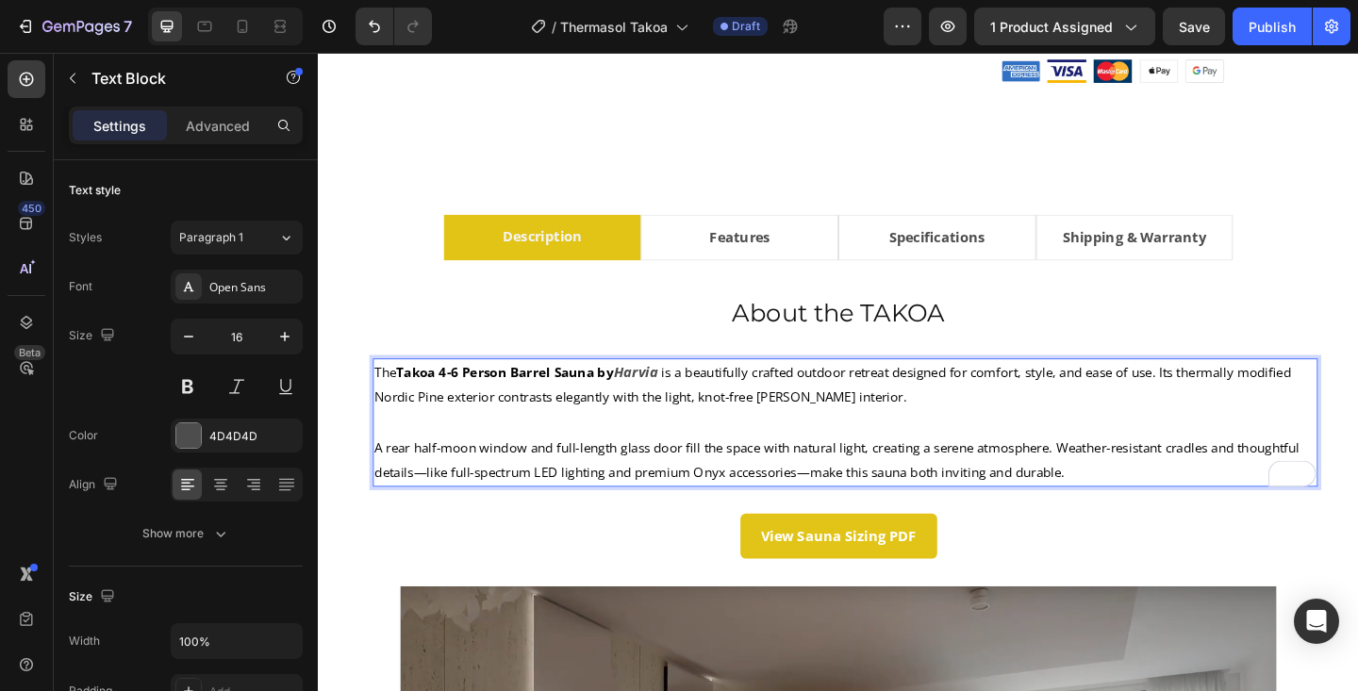
click at [1128, 486] on span "A rear half-moon window and full-length glass door fill the space with natural …" at bounding box center [884, 496] width 1010 height 46
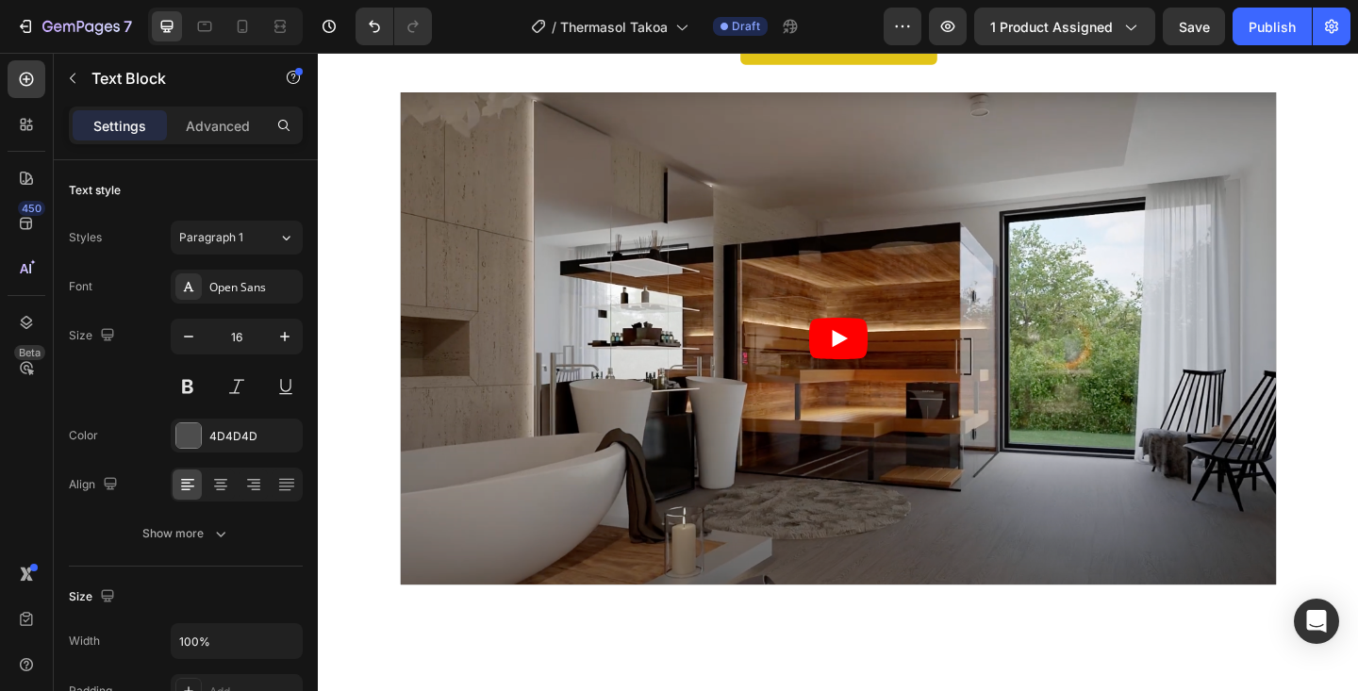
scroll to position [1522, 0]
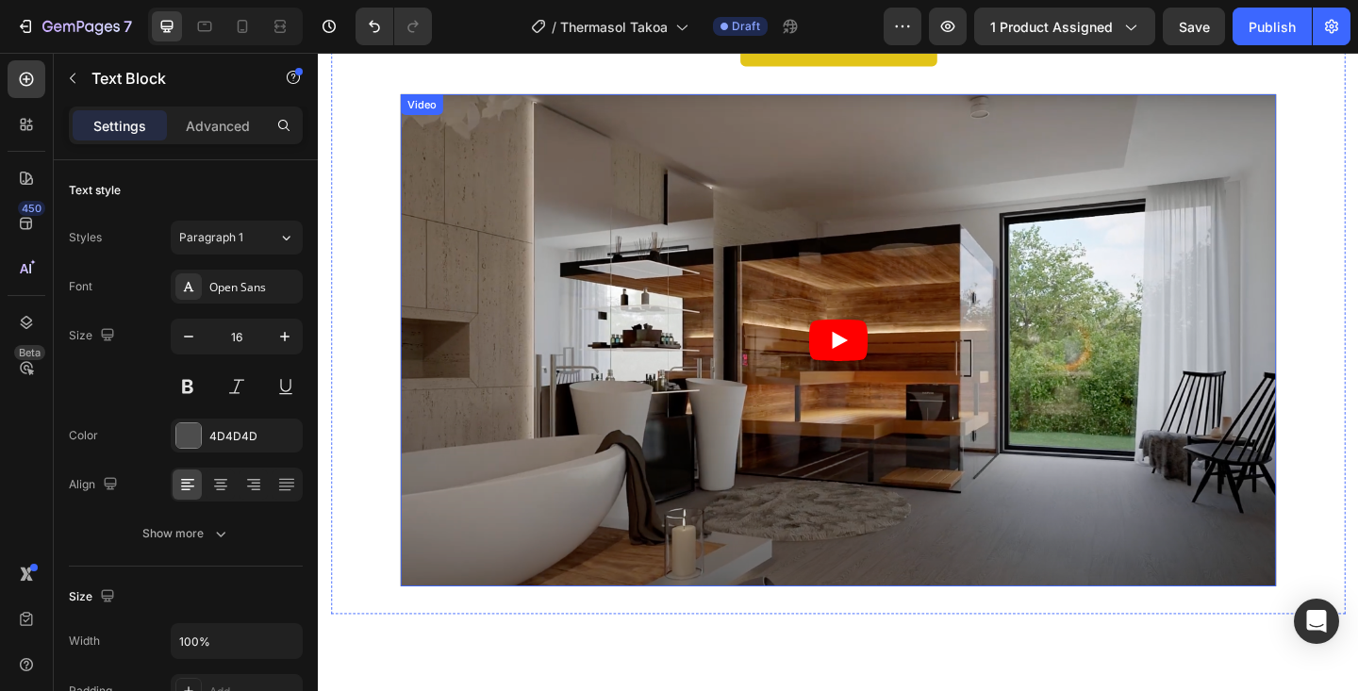
click at [707, 349] on article at bounding box center [883, 366] width 953 height 536
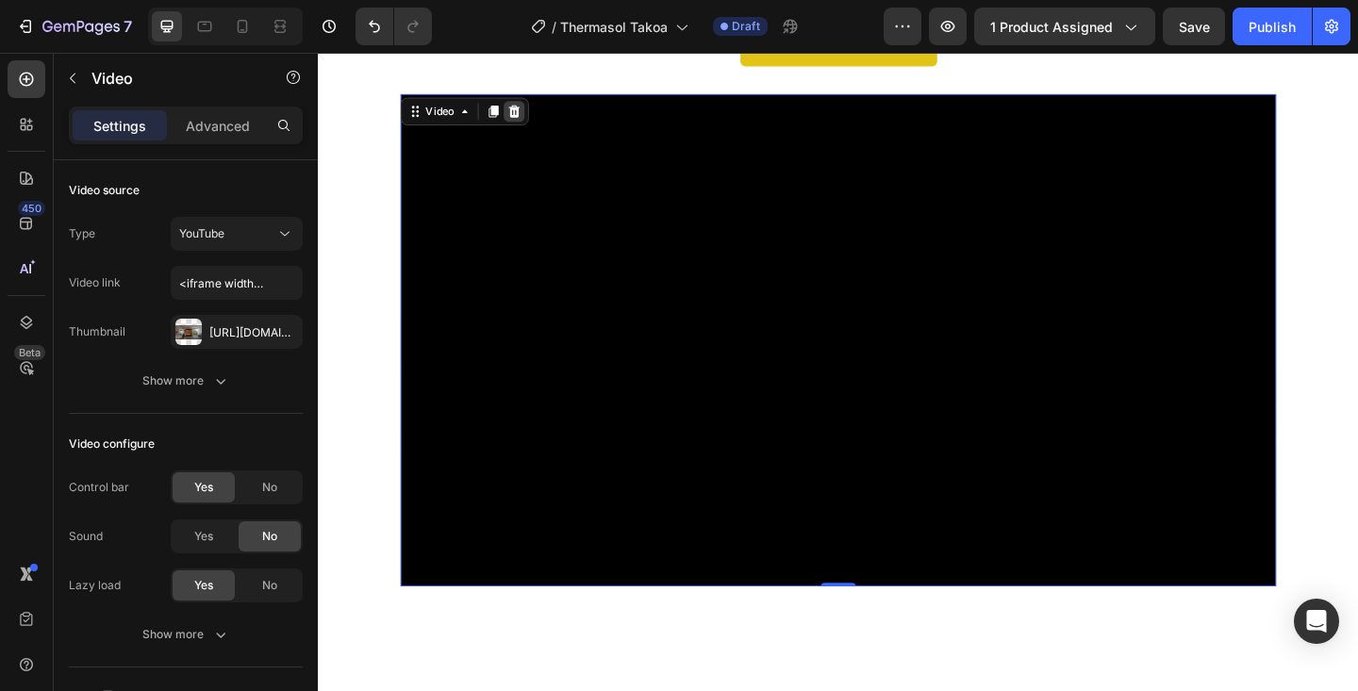
click at [533, 124] on icon at bounding box center [531, 116] width 12 height 13
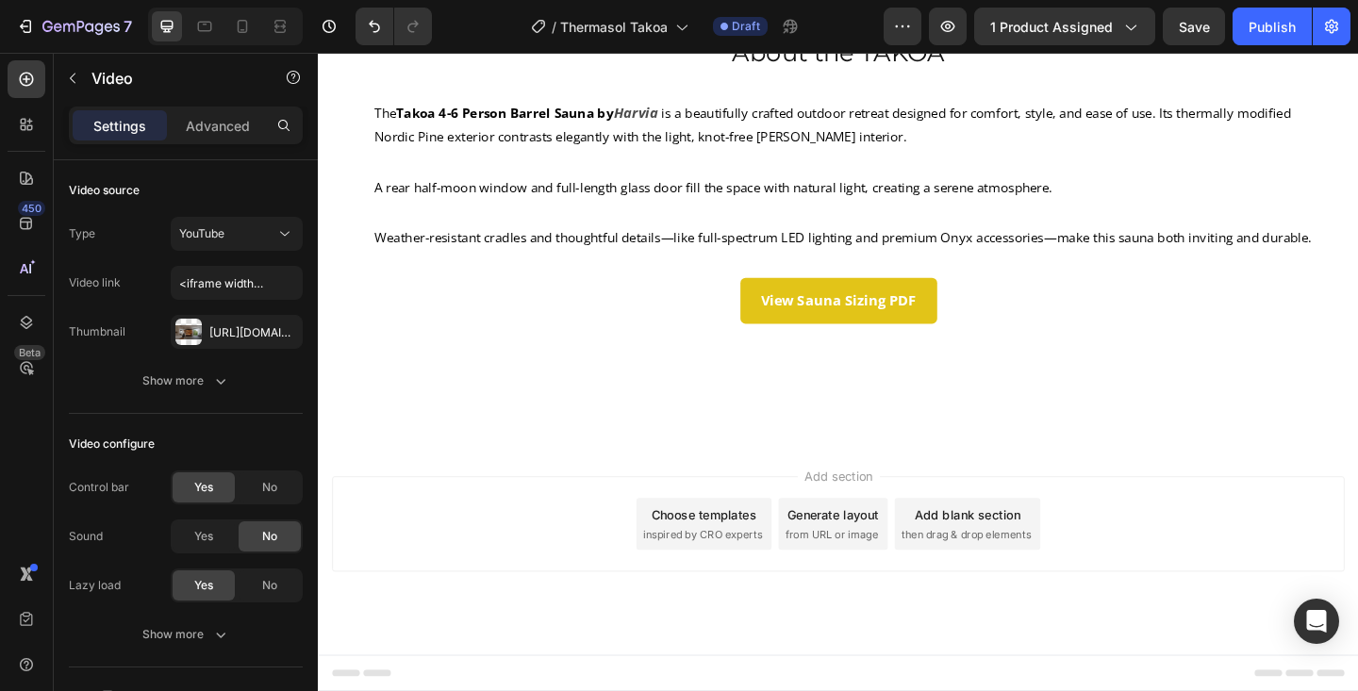
scroll to position [1271, 0]
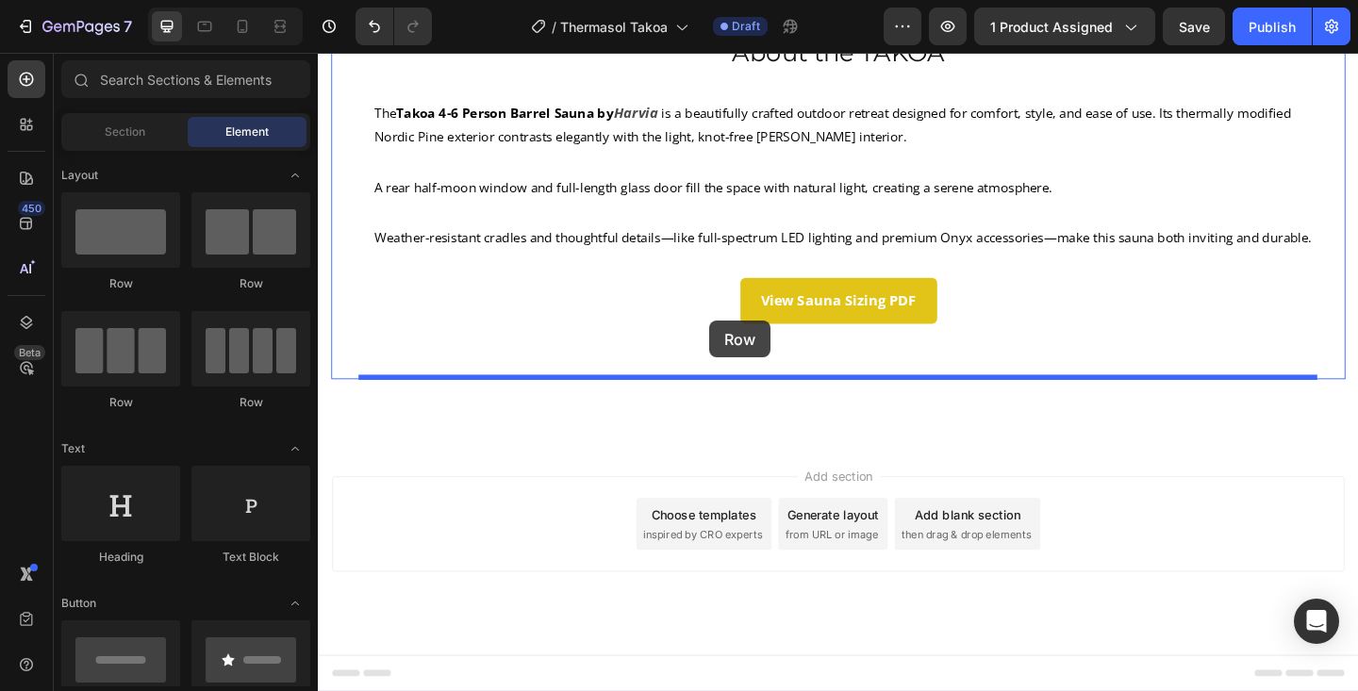
drag, startPoint x: 427, startPoint y: 282, endPoint x: 743, endPoint y: 344, distance: 322.0
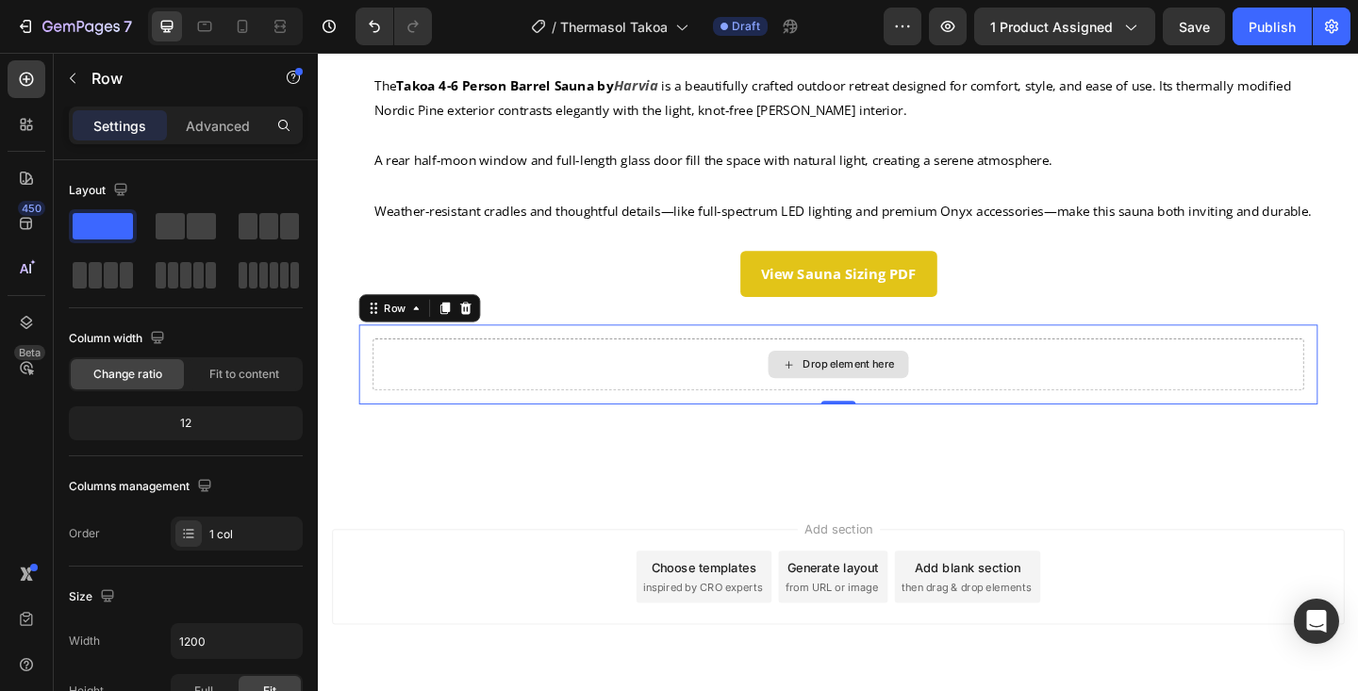
scroll to position [1358, 0]
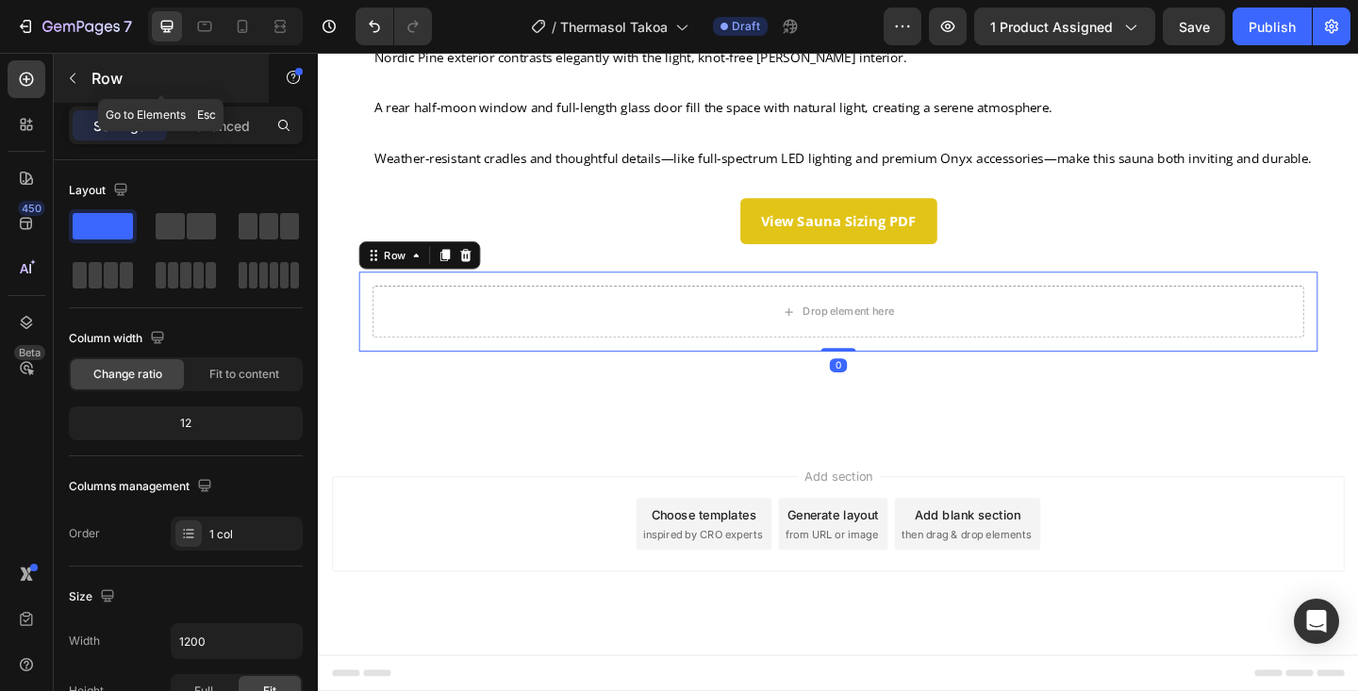
click at [90, 76] on div "Row" at bounding box center [161, 78] width 215 height 49
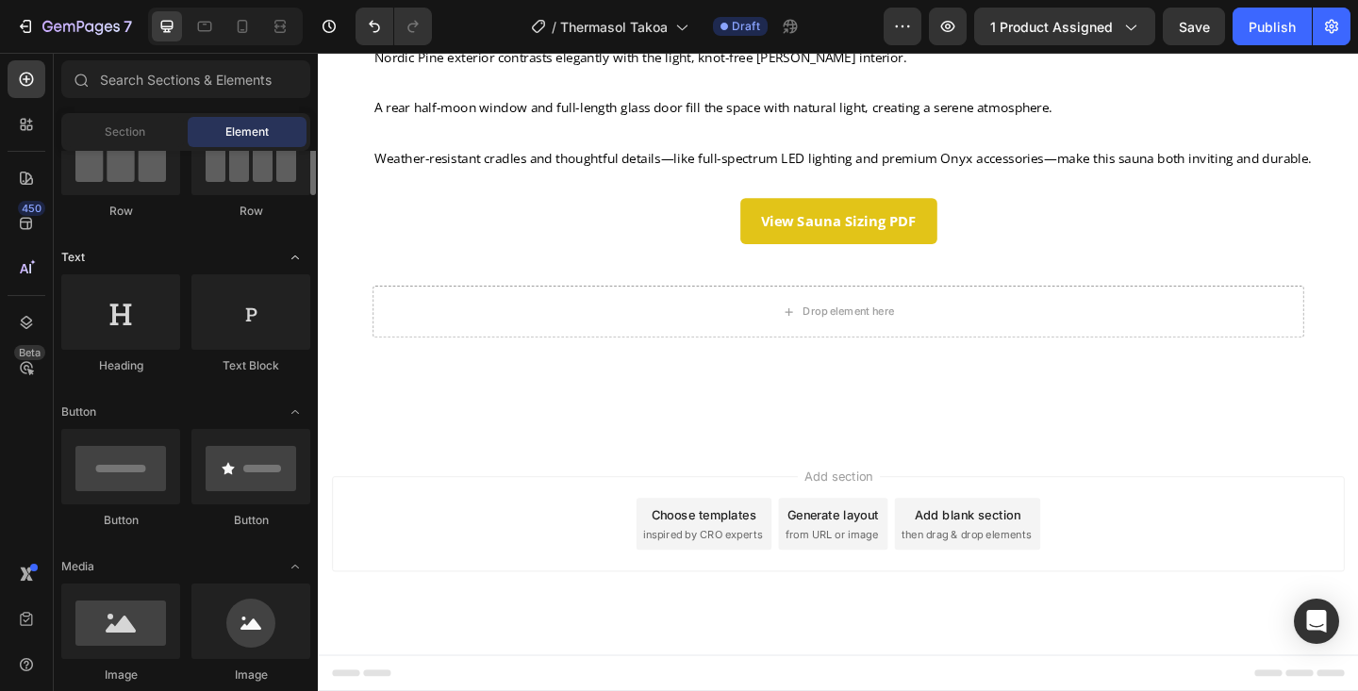
scroll to position [199, 0]
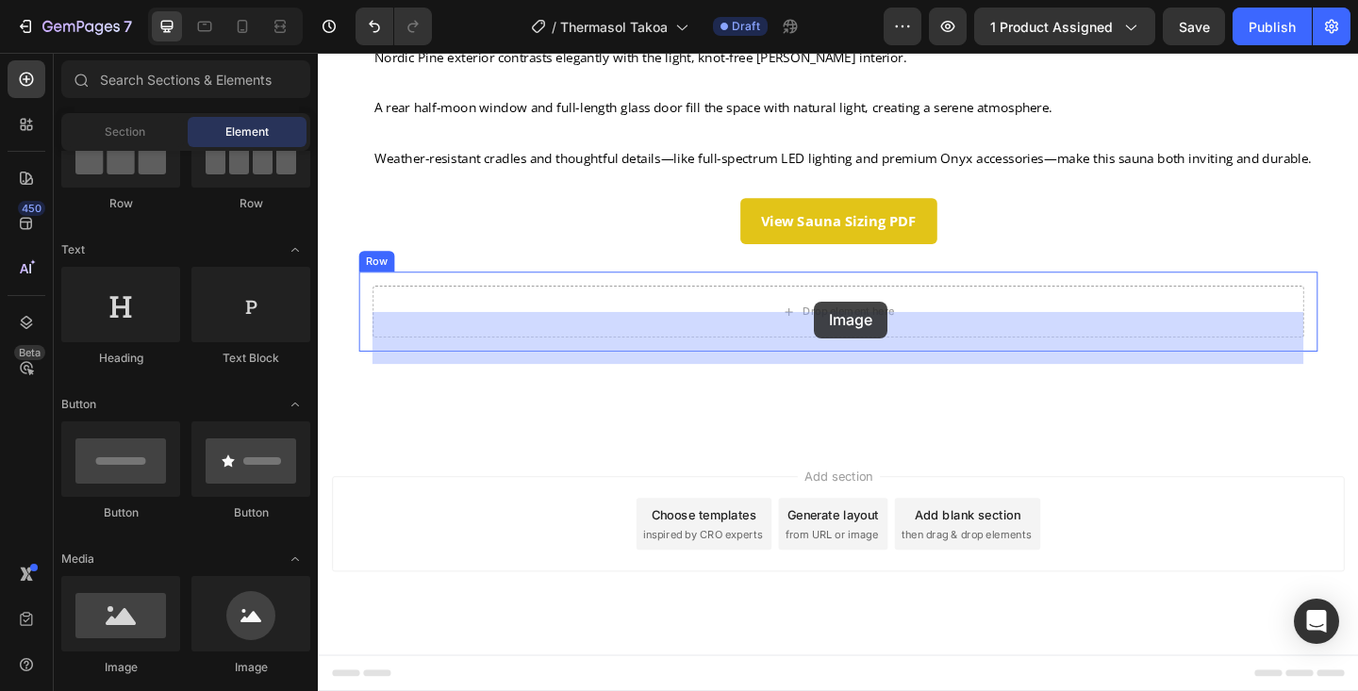
drag, startPoint x: 441, startPoint y: 659, endPoint x: 857, endPoint y: 324, distance: 534.6
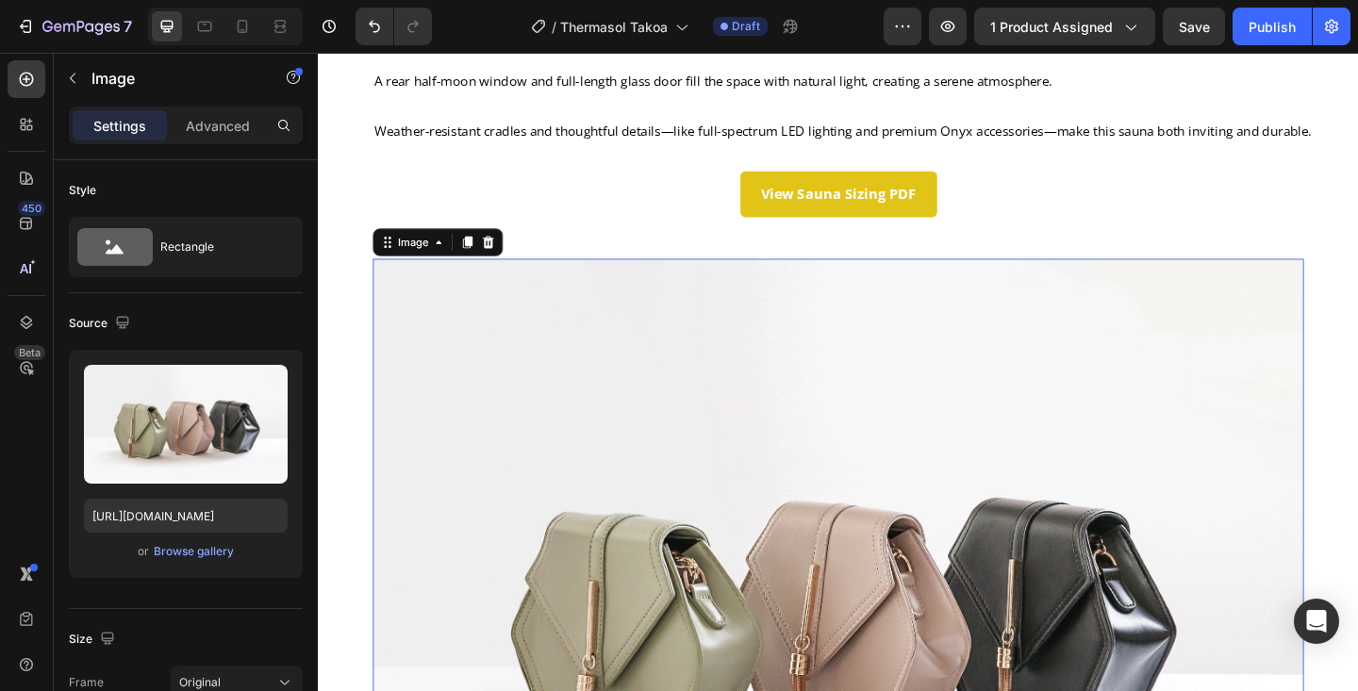
scroll to position [1522, 0]
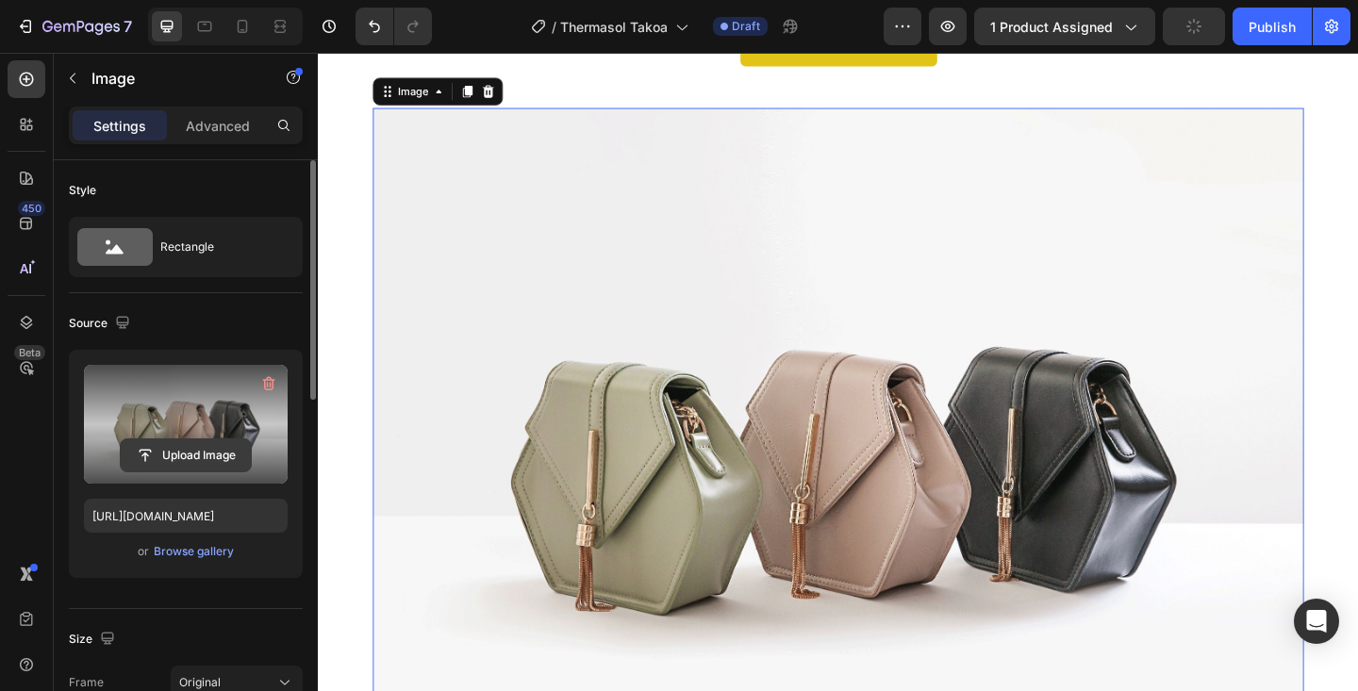
click at [196, 449] on input "file" at bounding box center [186, 456] width 130 height 32
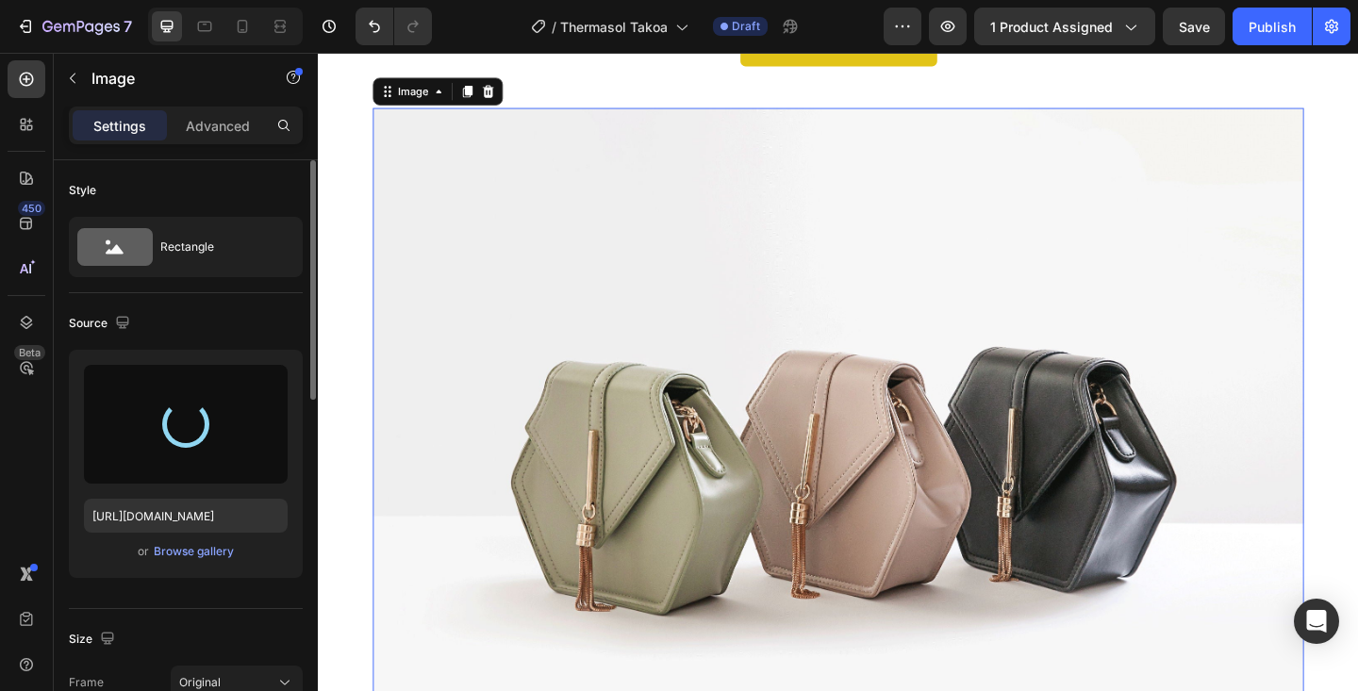
type input "[URL][DOMAIN_NAME]"
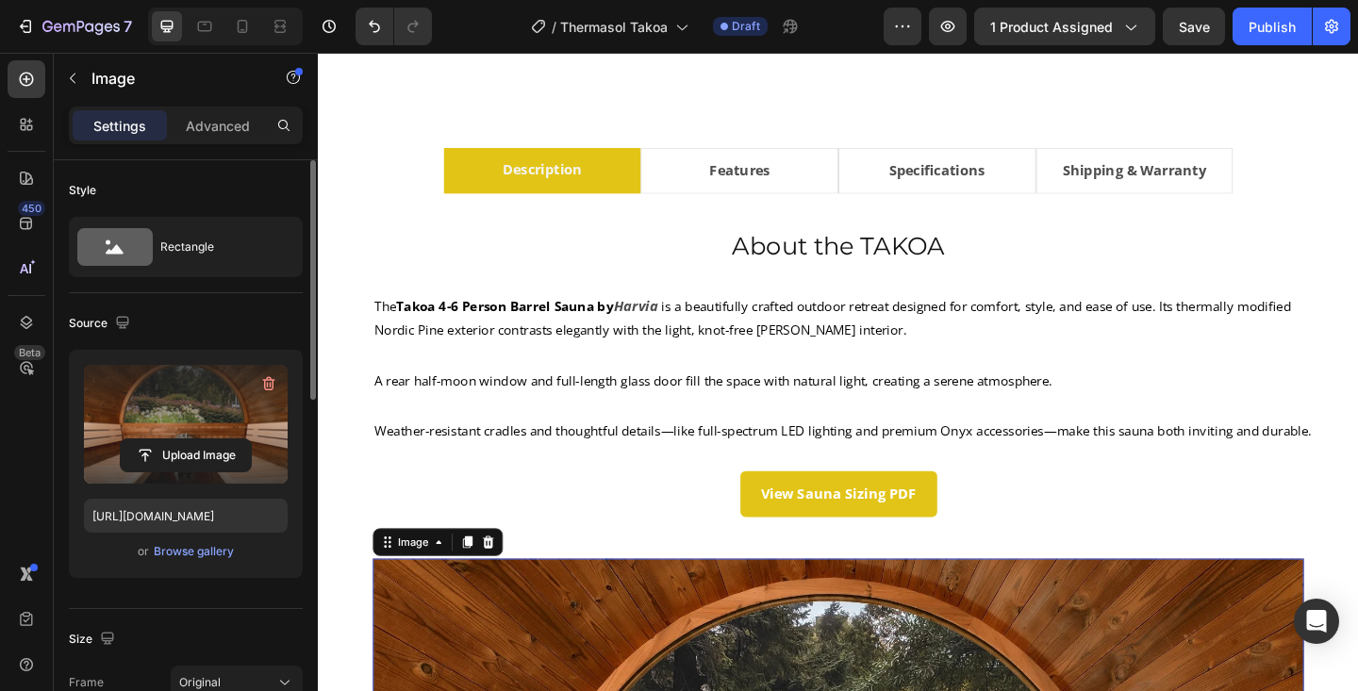
scroll to position [1036, 0]
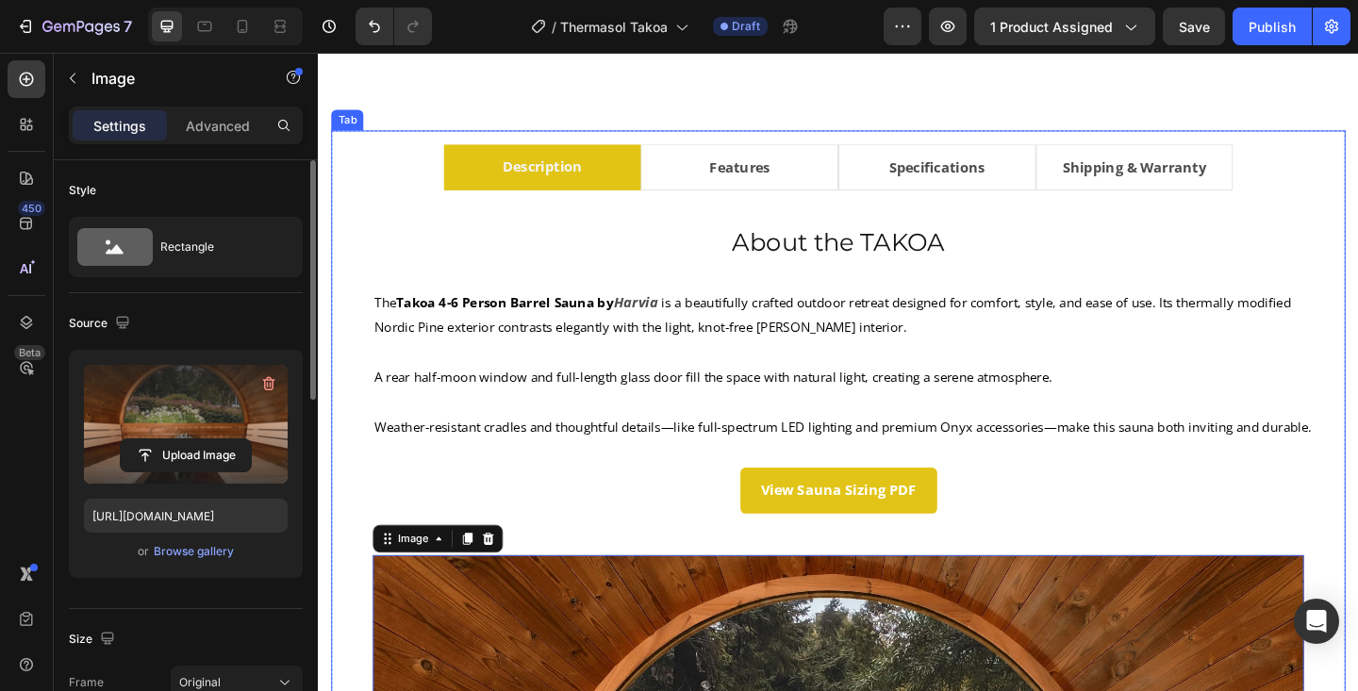
click at [839, 181] on li "Features" at bounding box center [776, 178] width 215 height 50
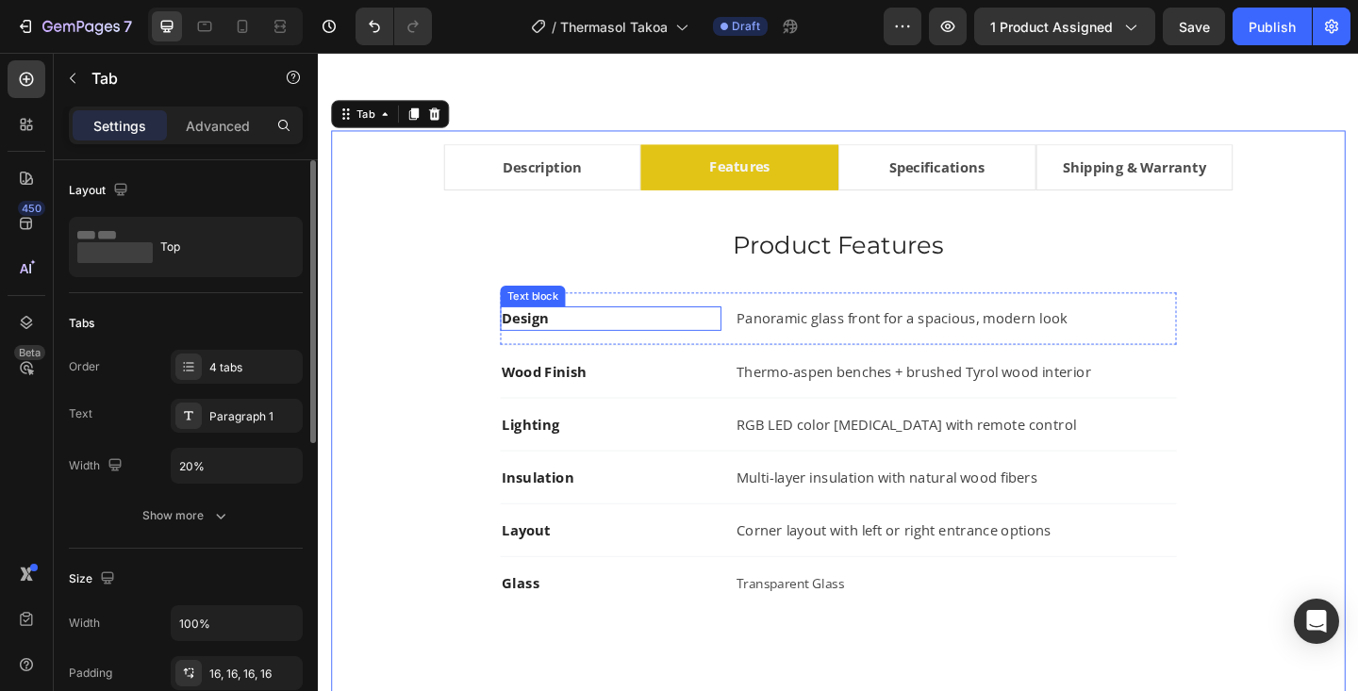
click at [539, 340] on strong "Design" at bounding box center [543, 342] width 51 height 21
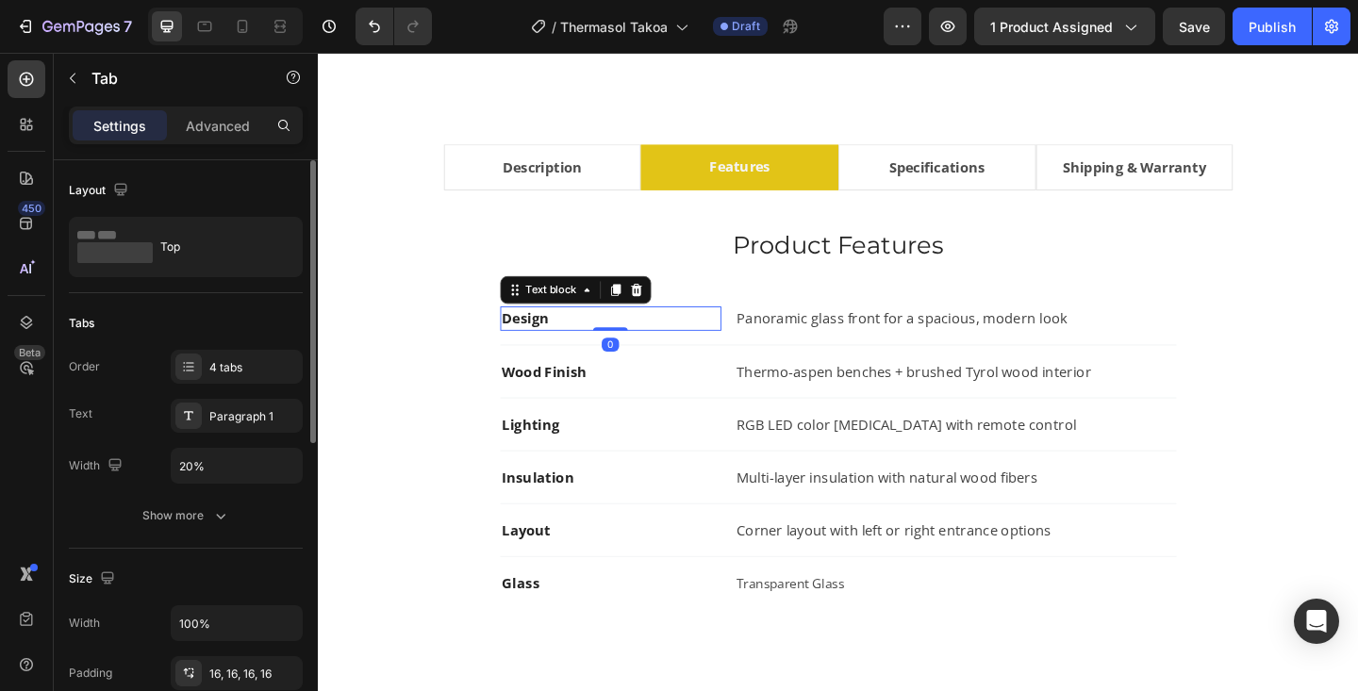
click at [539, 340] on strong "Design" at bounding box center [543, 342] width 51 height 21
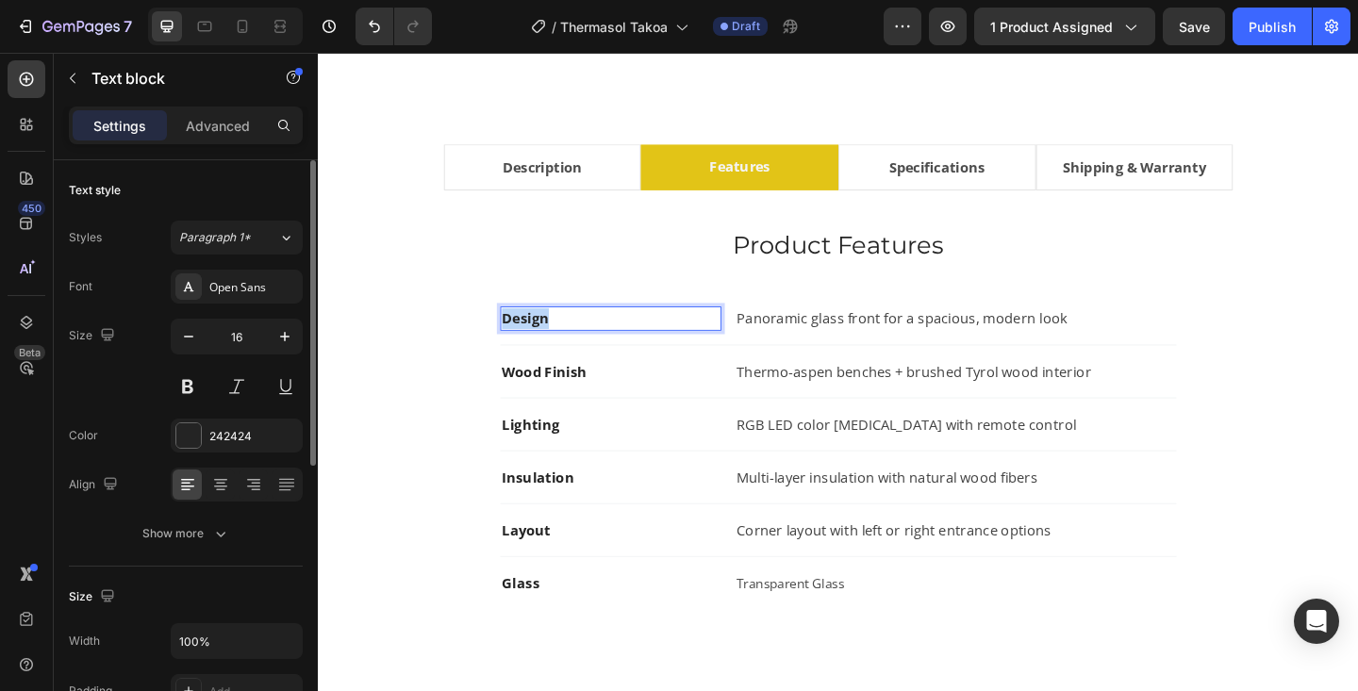
click at [539, 340] on strong "Design" at bounding box center [543, 342] width 51 height 21
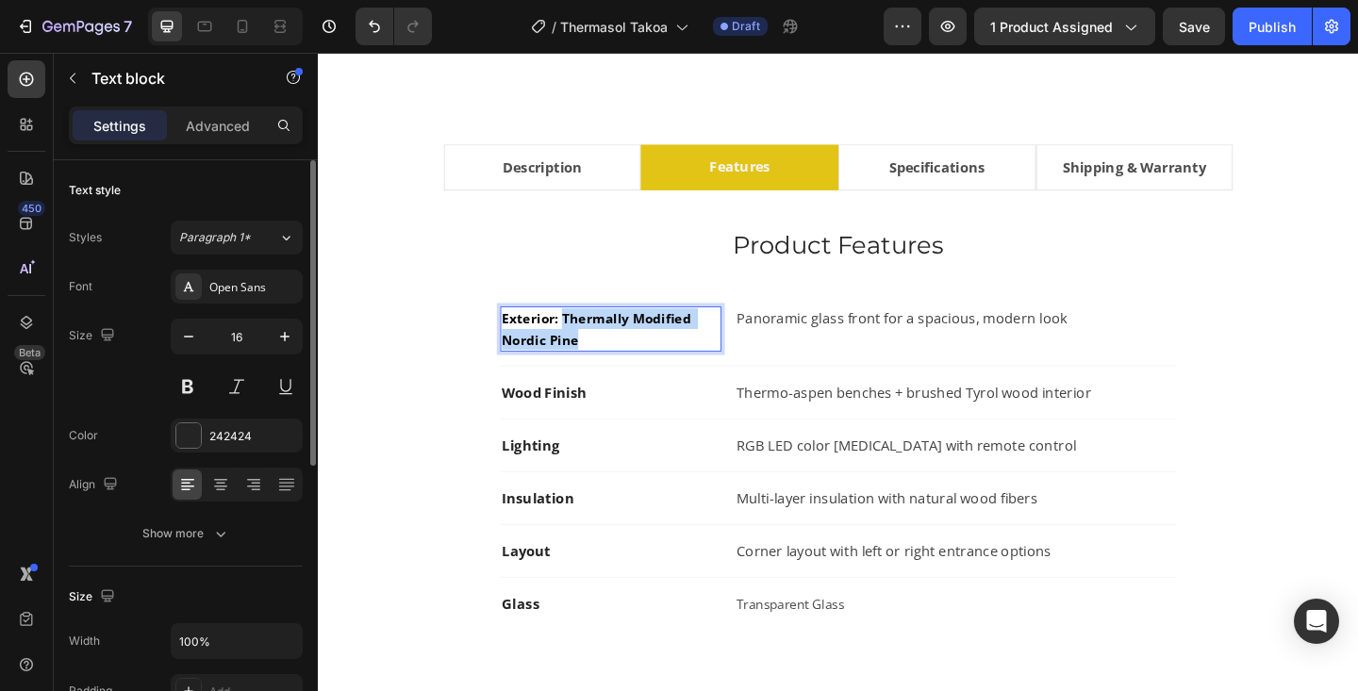
drag, startPoint x: 585, startPoint y: 344, endPoint x: 636, endPoint y: 366, distance: 55.4
click at [636, 366] on p "Exterior: Thermally Modified Nordic Pine" at bounding box center [636, 353] width 237 height 45
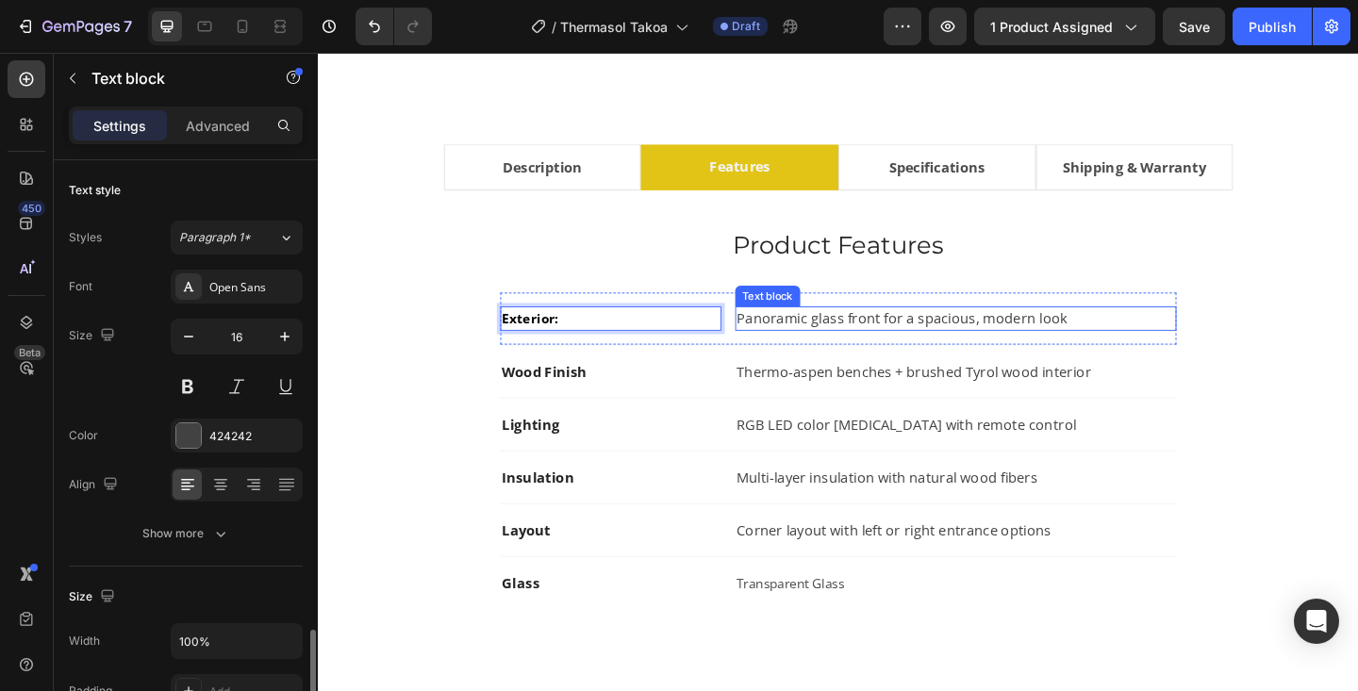
click at [813, 344] on p "Panoramic glass front for a spacious, modern look" at bounding box center [1011, 342] width 476 height 23
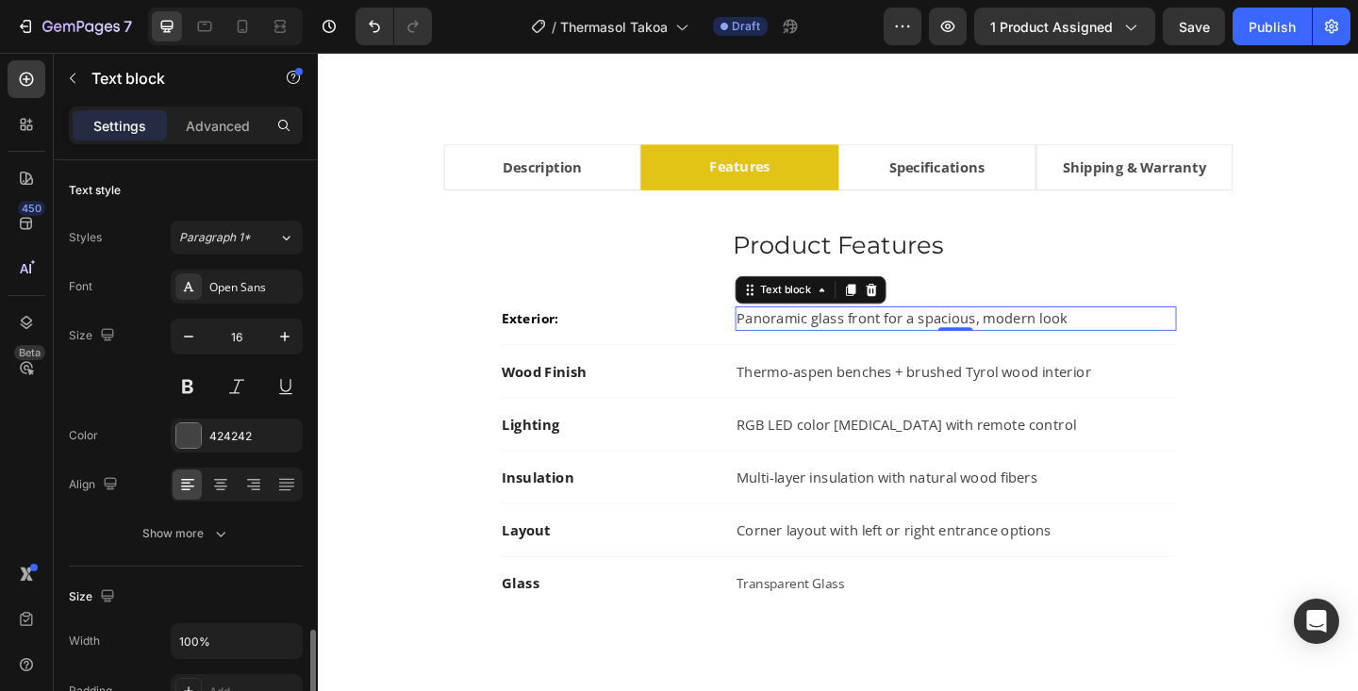
scroll to position [308, 0]
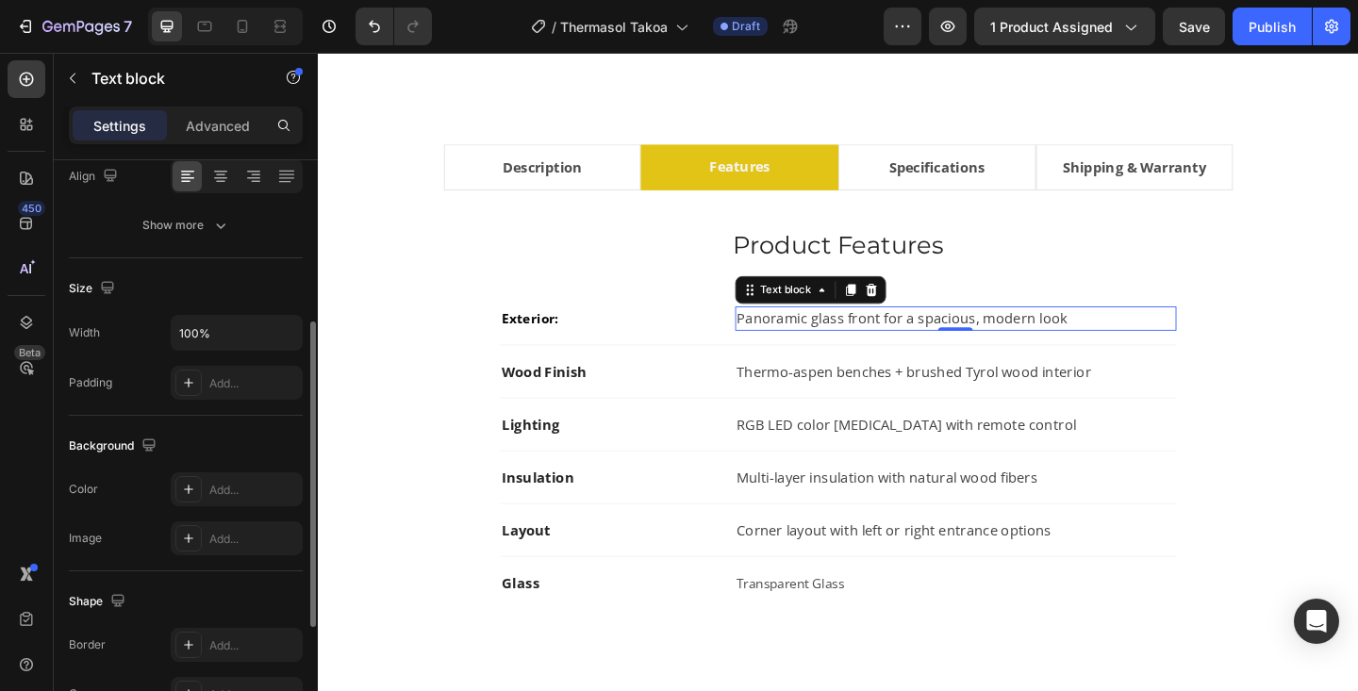
click at [813, 344] on p "Panoramic glass front for a spacious, modern look" at bounding box center [1011, 342] width 476 height 23
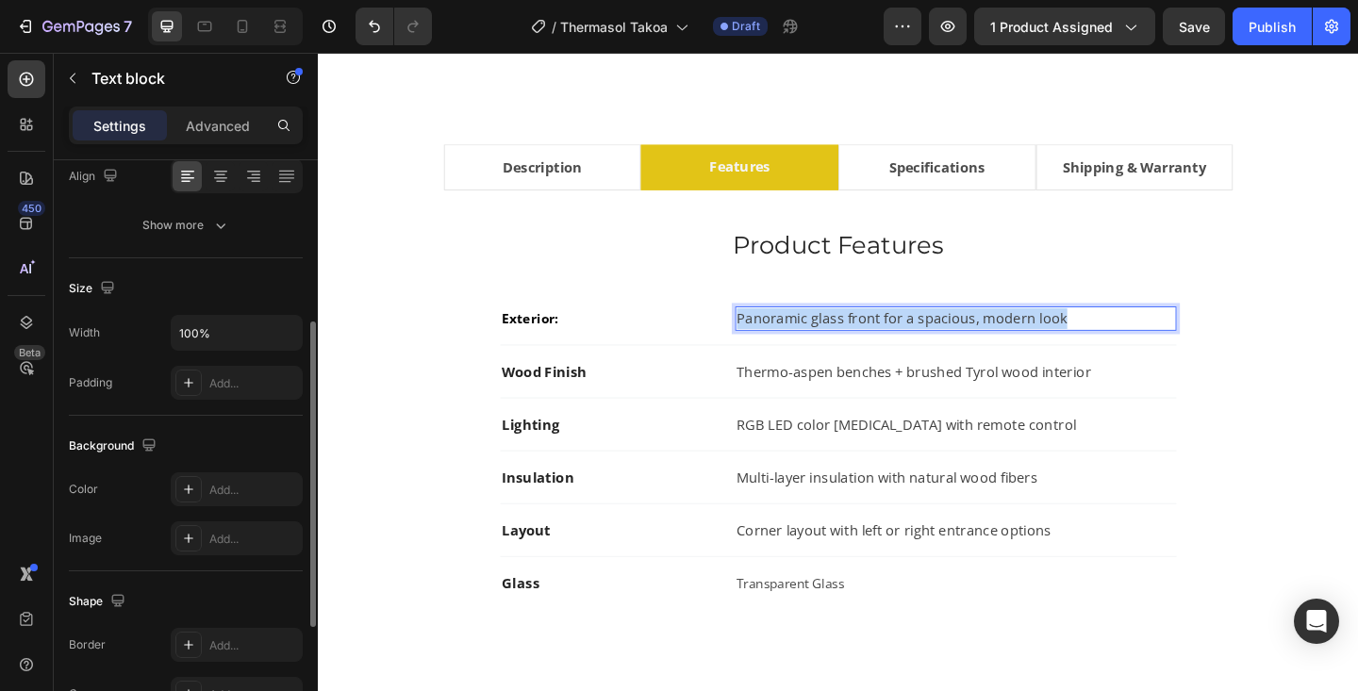
click at [813, 344] on p "Panoramic glass front for a spacious, modern look" at bounding box center [1011, 342] width 476 height 23
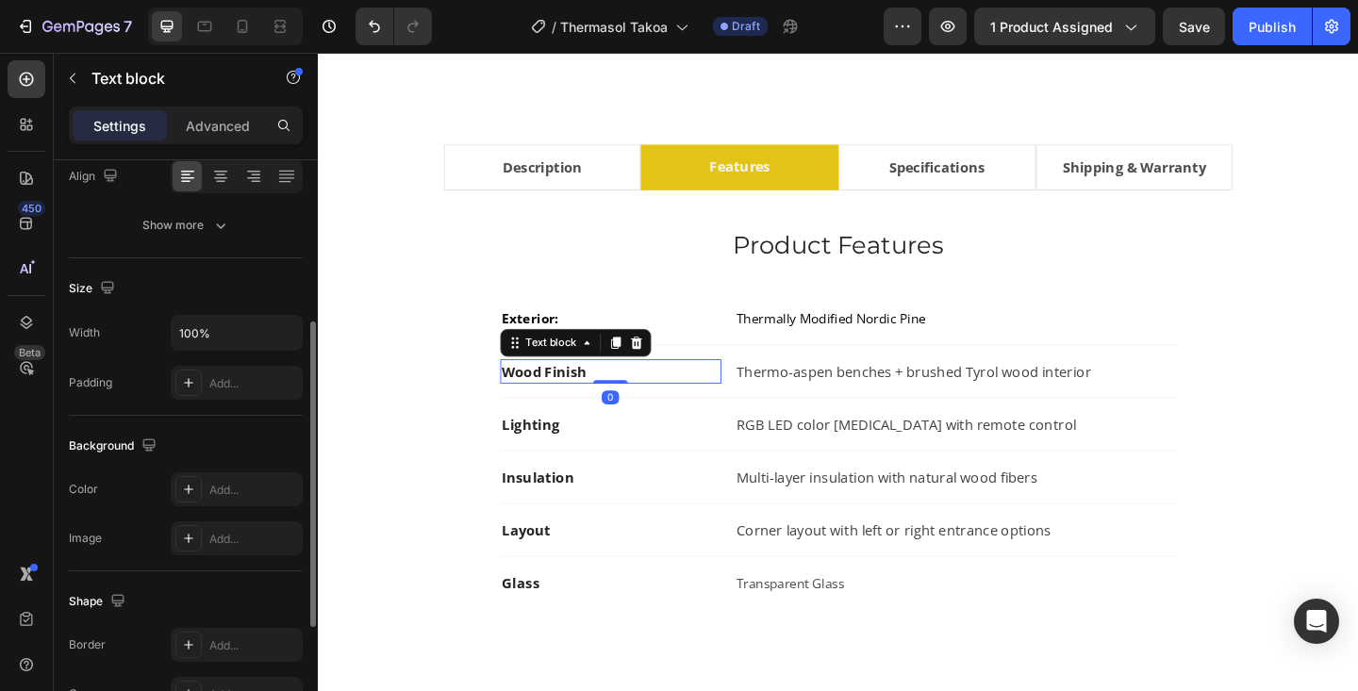
click at [559, 397] on strong "Wood Finish" at bounding box center [564, 400] width 92 height 21
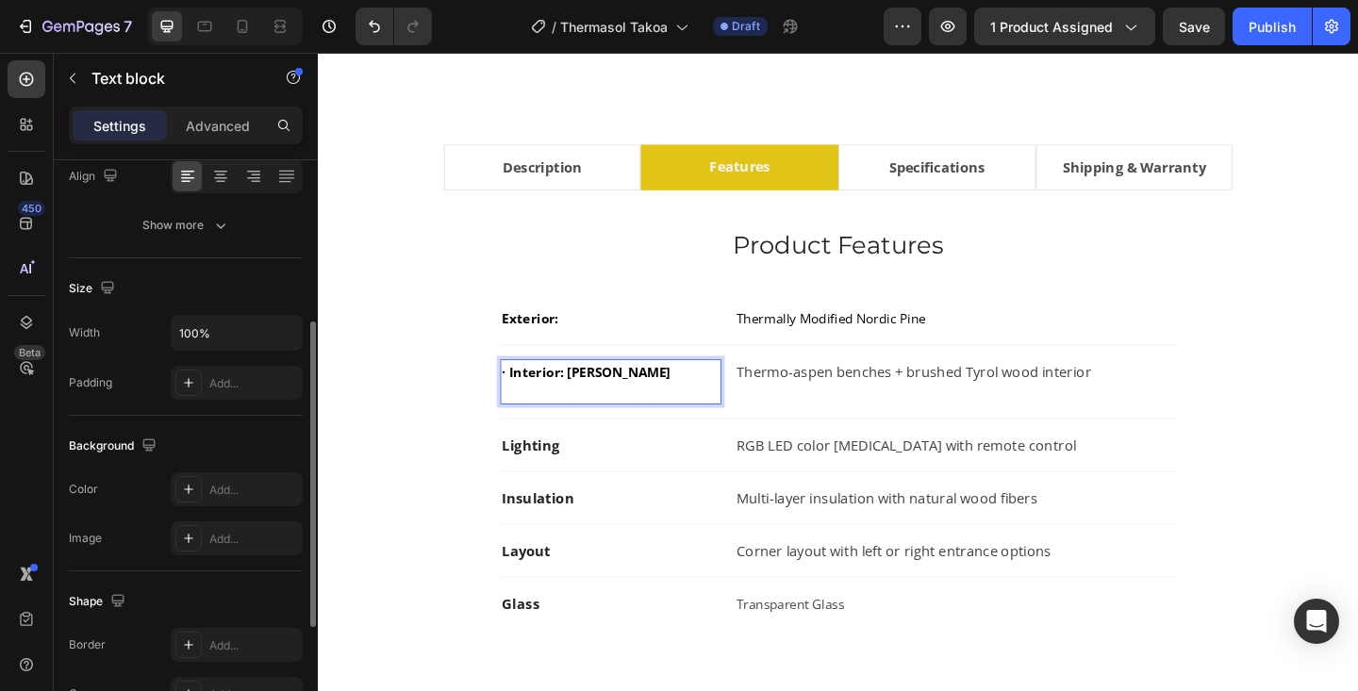
click at [523, 400] on span "· Interior: Linden Wood" at bounding box center [609, 399] width 183 height 19
drag, startPoint x: 581, startPoint y: 401, endPoint x: 671, endPoint y: 401, distance: 89.6
click at [671, 401] on span "Interior: Linden Wood" at bounding box center [605, 399] width 175 height 19
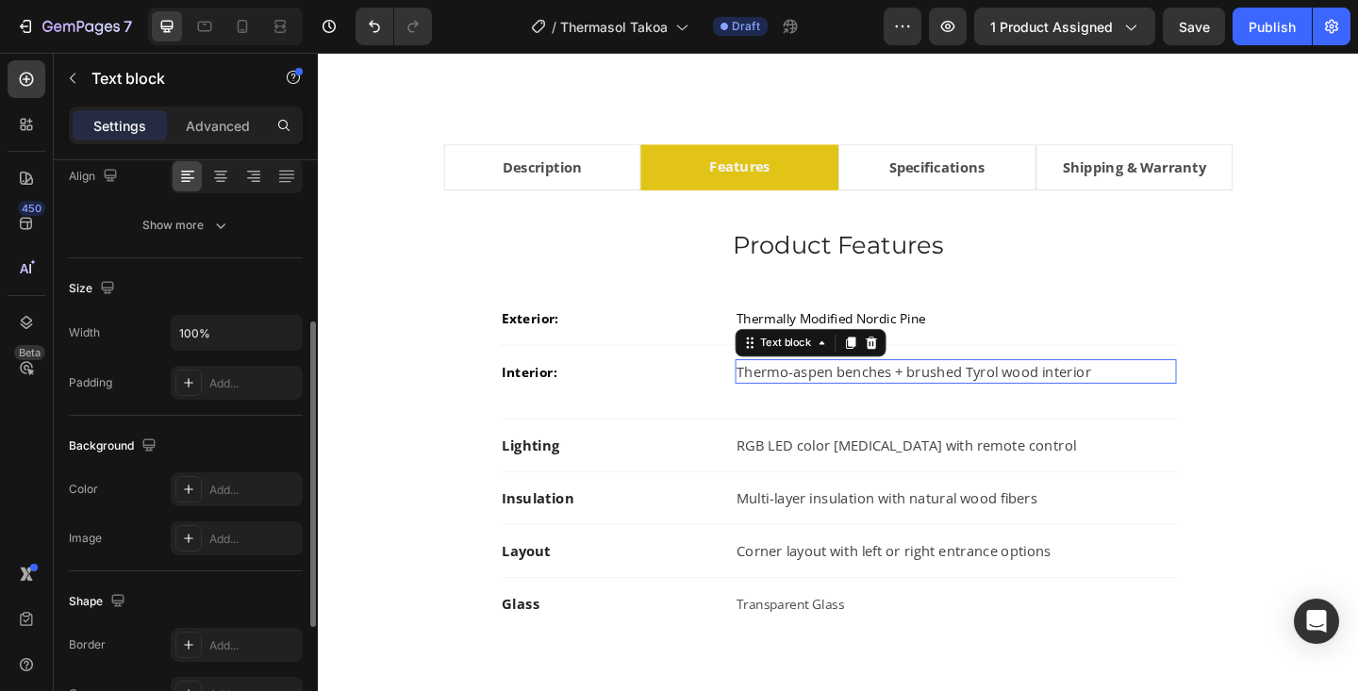
click at [833, 396] on p "Thermo-aspen benches + brushed Tyrol wood interior" at bounding box center [1011, 400] width 476 height 23
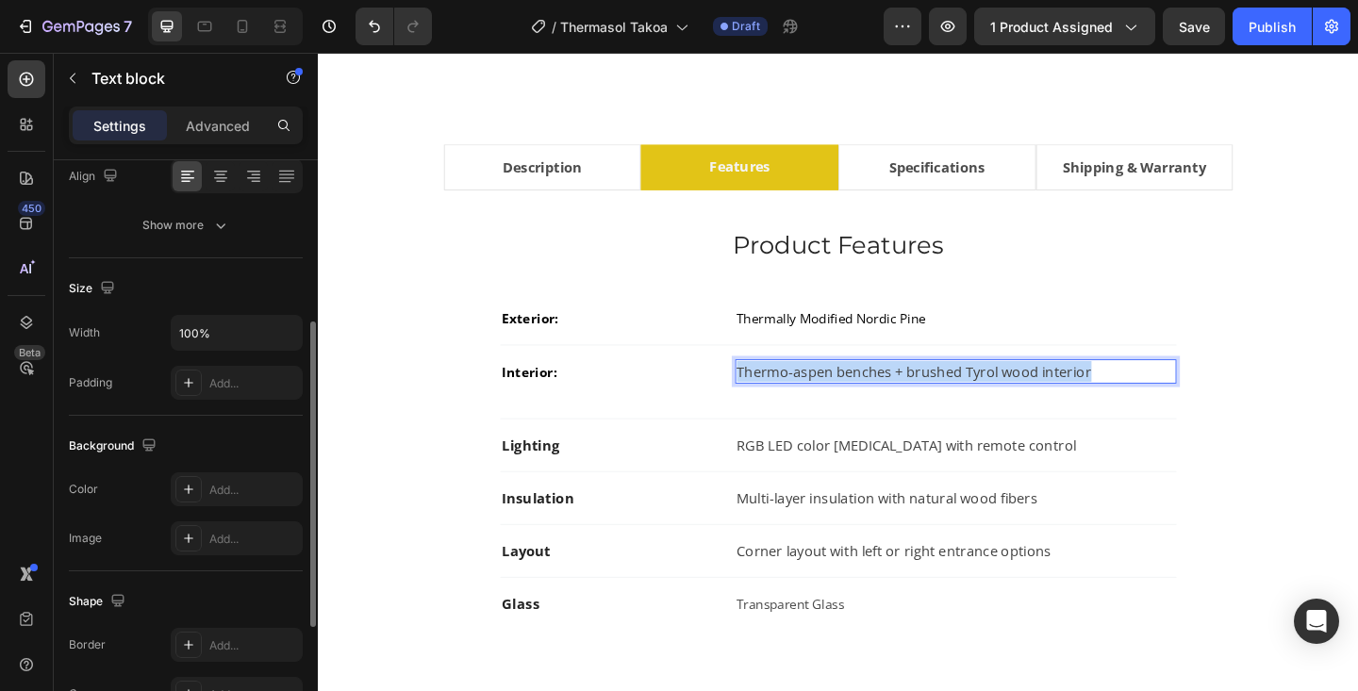
click at [833, 396] on p "Thermo-aspen benches + brushed Tyrol wood interior" at bounding box center [1011, 400] width 476 height 23
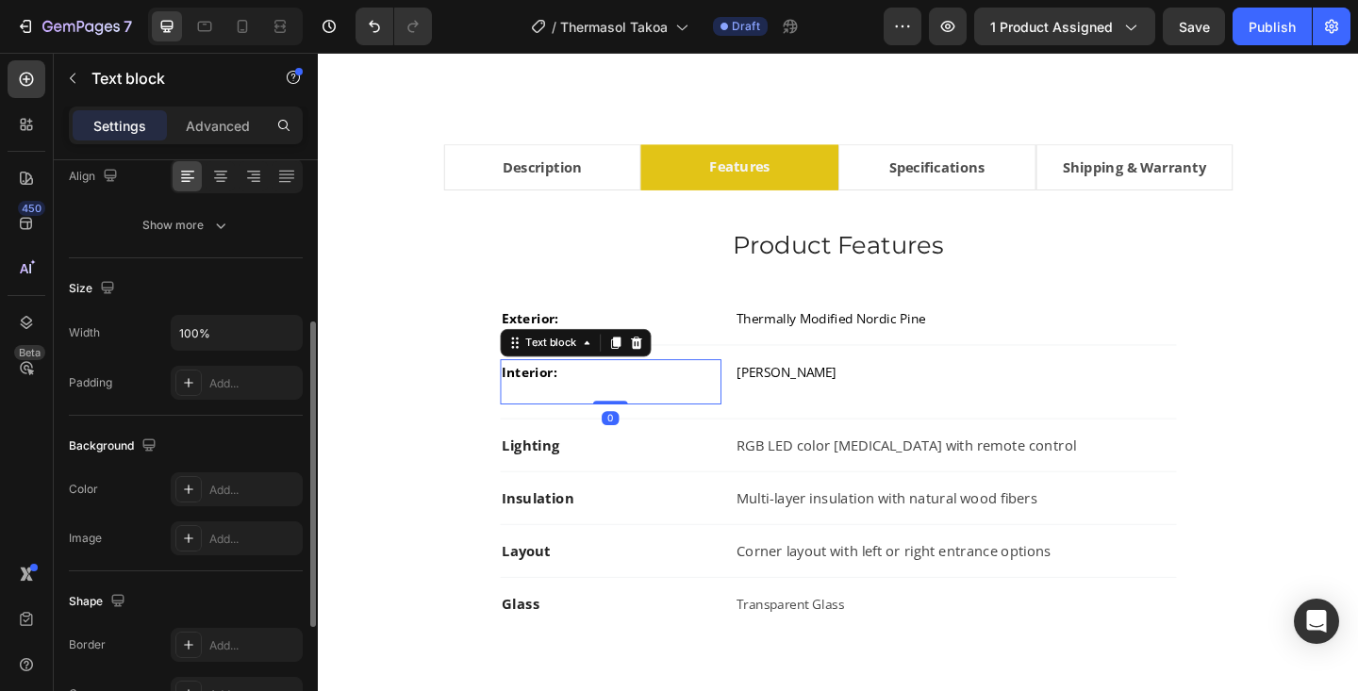
click at [566, 431] on p "Interior:" at bounding box center [636, 411] width 237 height 45
click at [545, 426] on p "Interior:" at bounding box center [636, 411] width 237 height 45
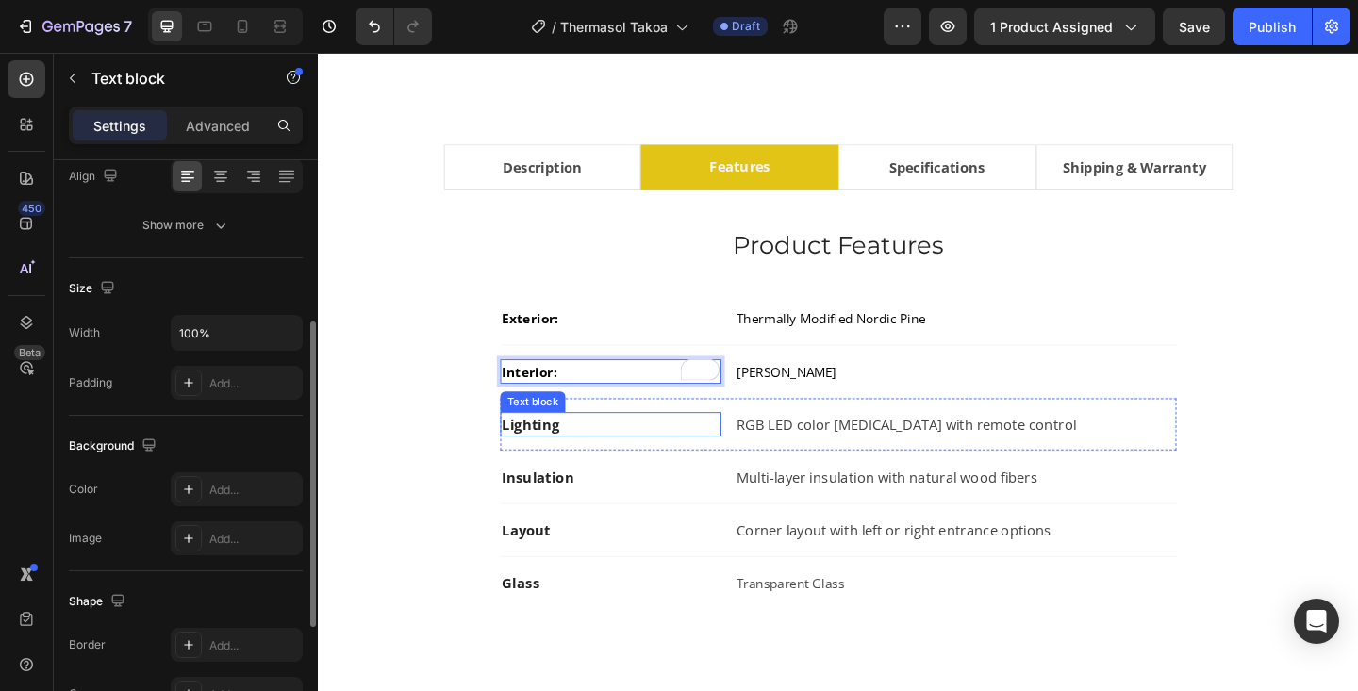
click at [562, 458] on strong "Lighting" at bounding box center [549, 457] width 62 height 21
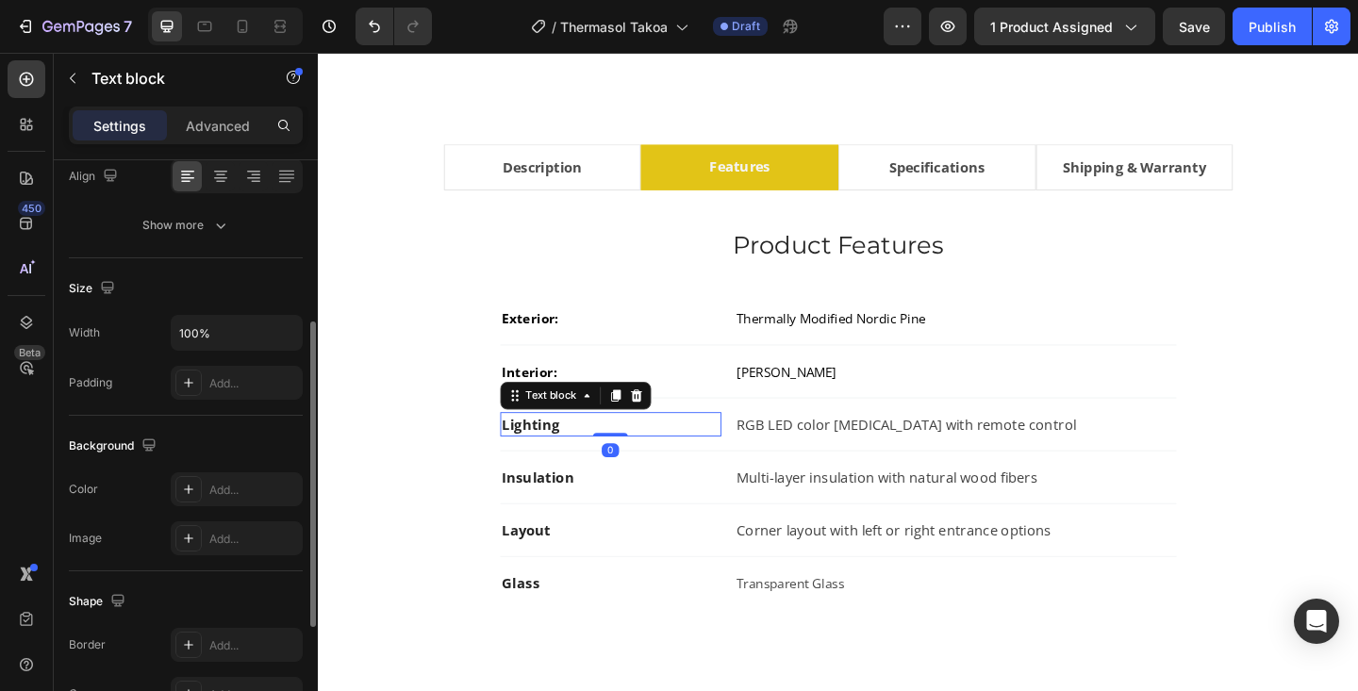
click at [562, 458] on strong "Lighting" at bounding box center [549, 457] width 62 height 21
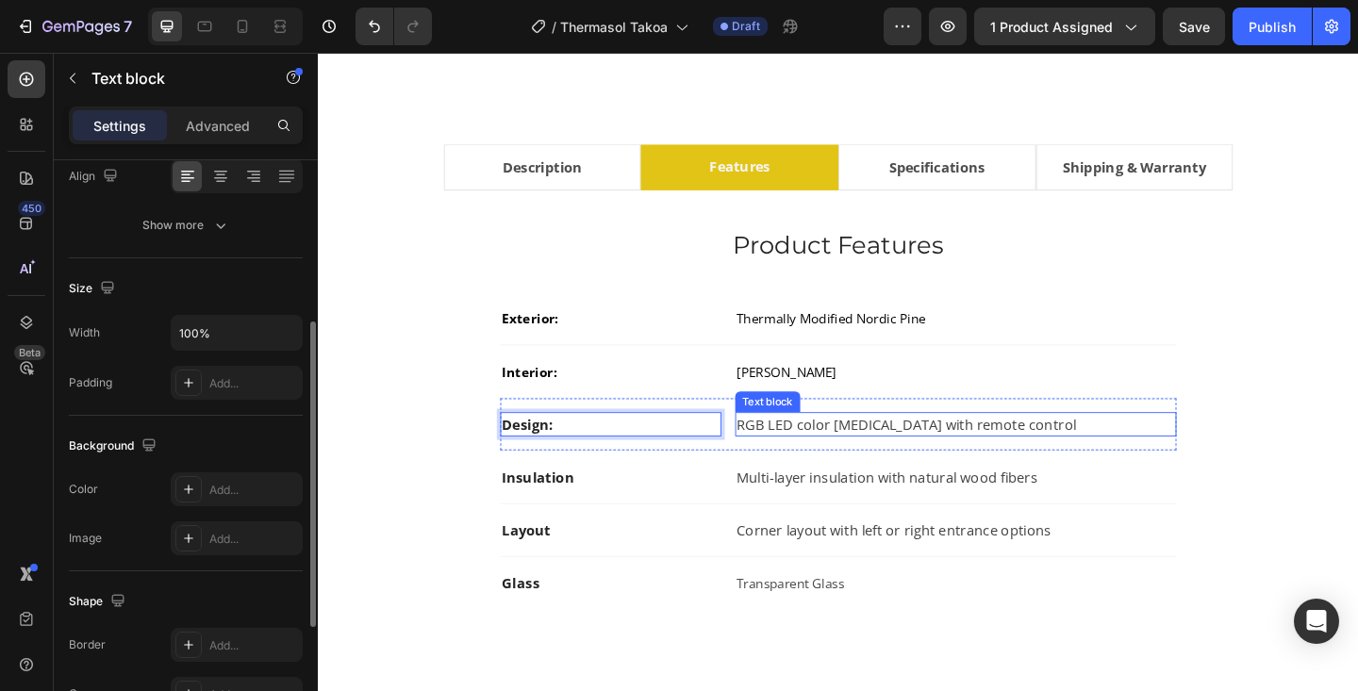
click at [804, 451] on p "RGB LED color light therapy with remote control" at bounding box center [1011, 457] width 476 height 23
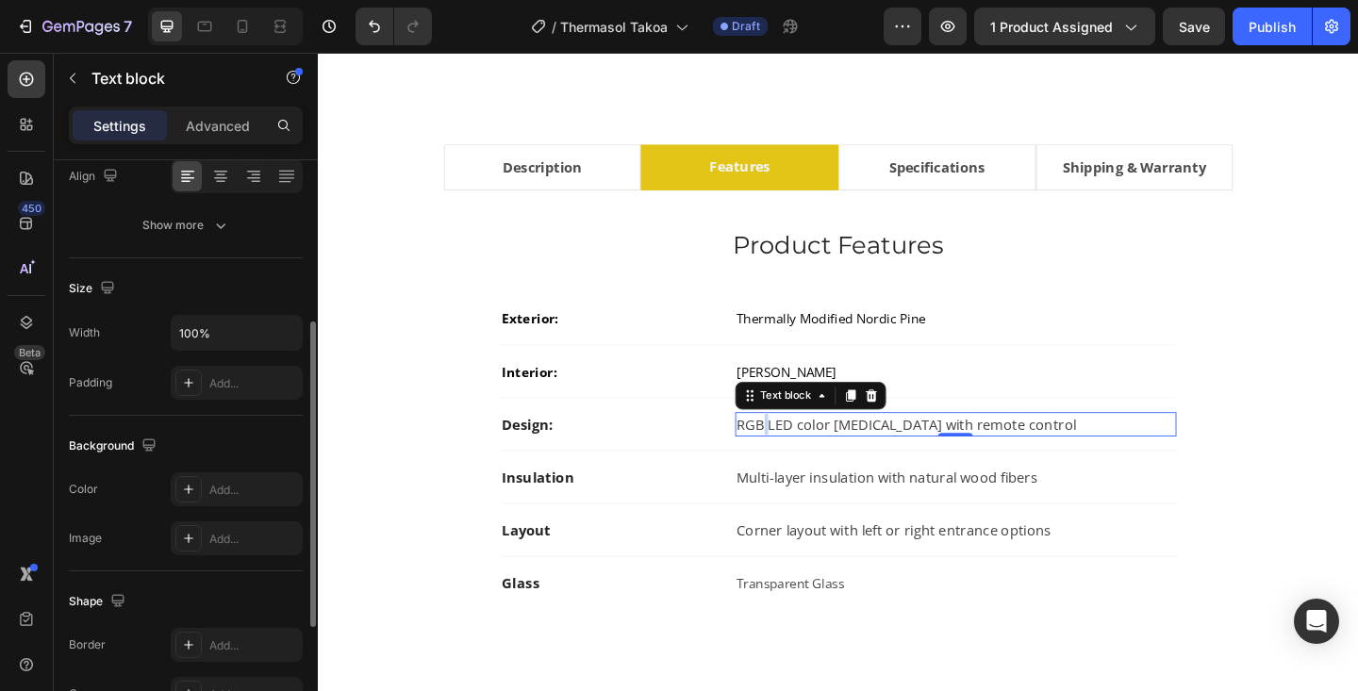
click at [804, 451] on p "RGB LED color light therapy with remote control" at bounding box center [1011, 457] width 476 height 23
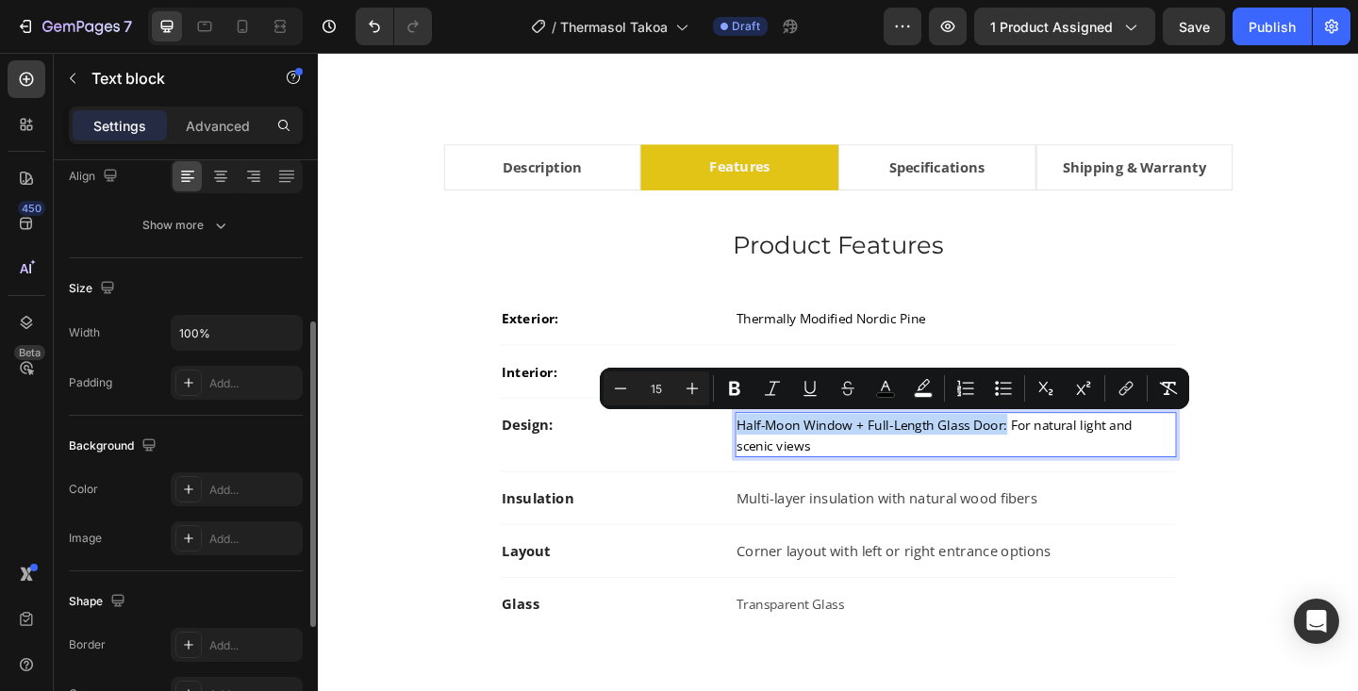
drag, startPoint x: 776, startPoint y: 459, endPoint x: 1069, endPoint y: 460, distance: 292.4
click at [1069, 460] on span "Half-Moon Window + Full-Length Glass Door: For natural light and scenic views" at bounding box center [990, 468] width 434 height 41
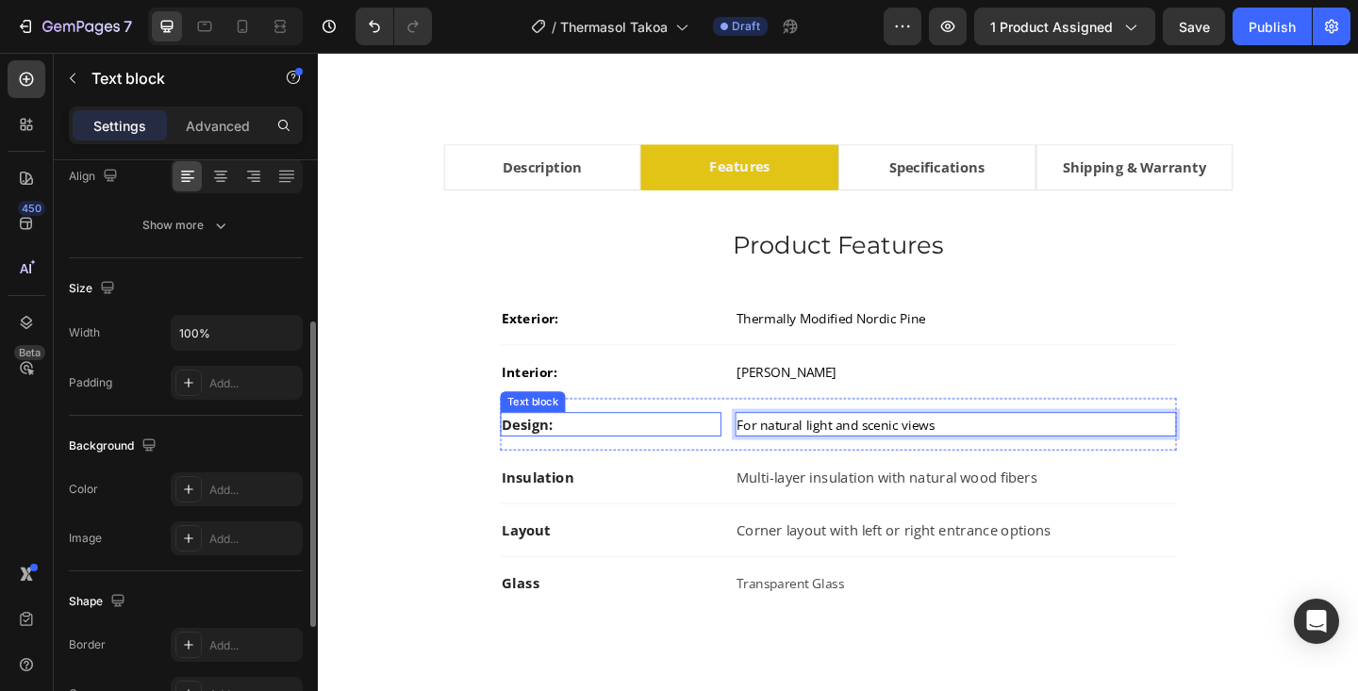
click at [547, 456] on strong "Design:" at bounding box center [546, 457] width 56 height 21
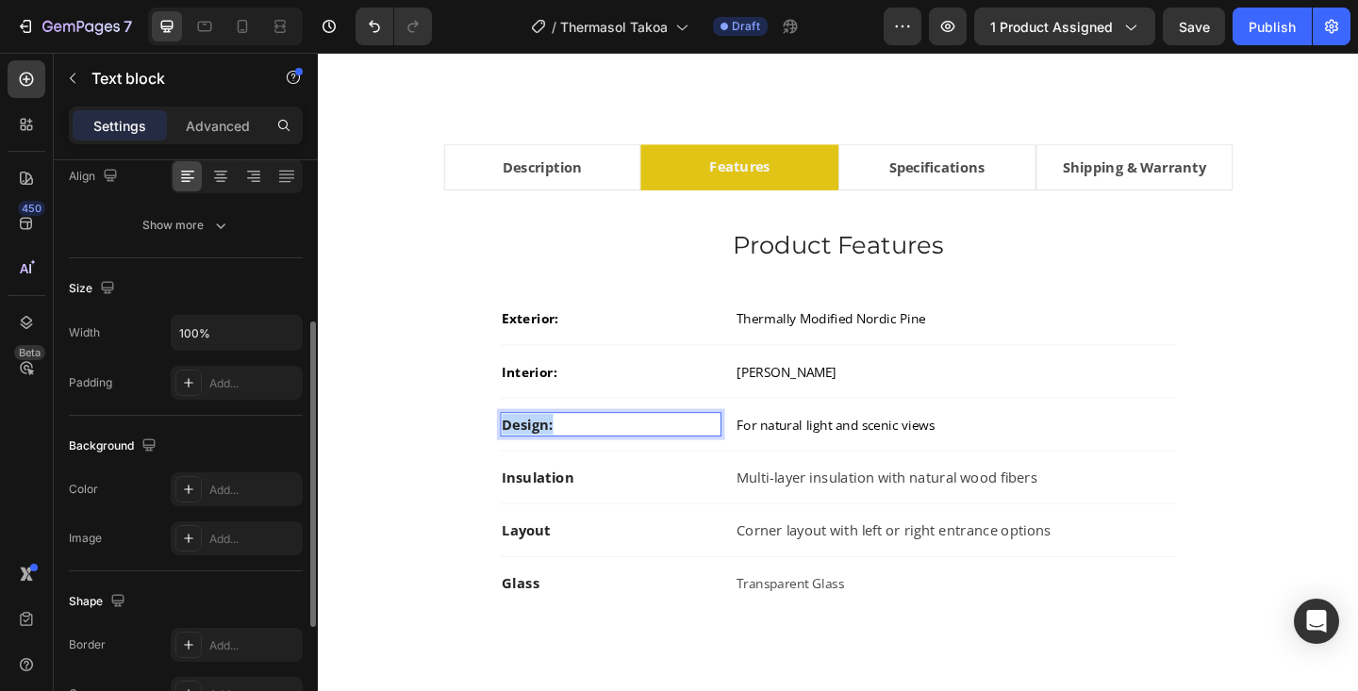
click at [547, 456] on strong "Design:" at bounding box center [546, 457] width 56 height 21
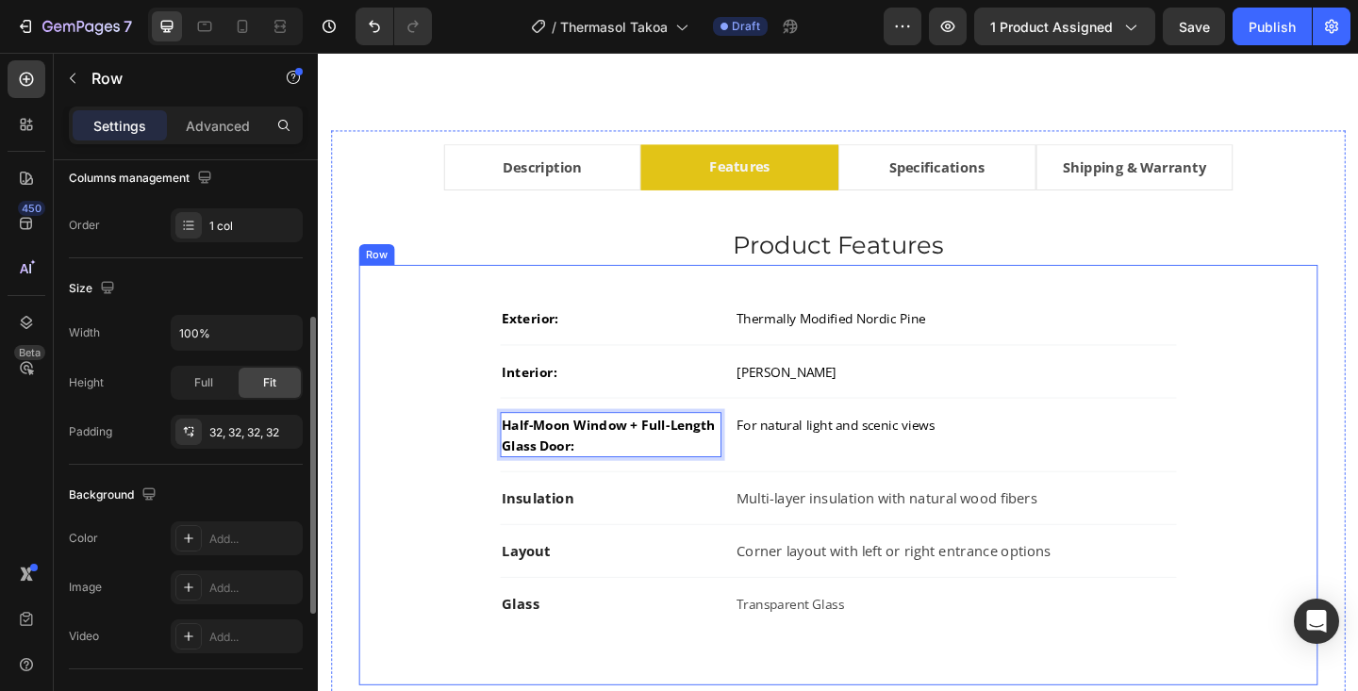
click at [1274, 407] on div "Exterior: Text block Thermally Modified Nordic Pine Text block Row Interior: Te…" at bounding box center [883, 512] width 983 height 397
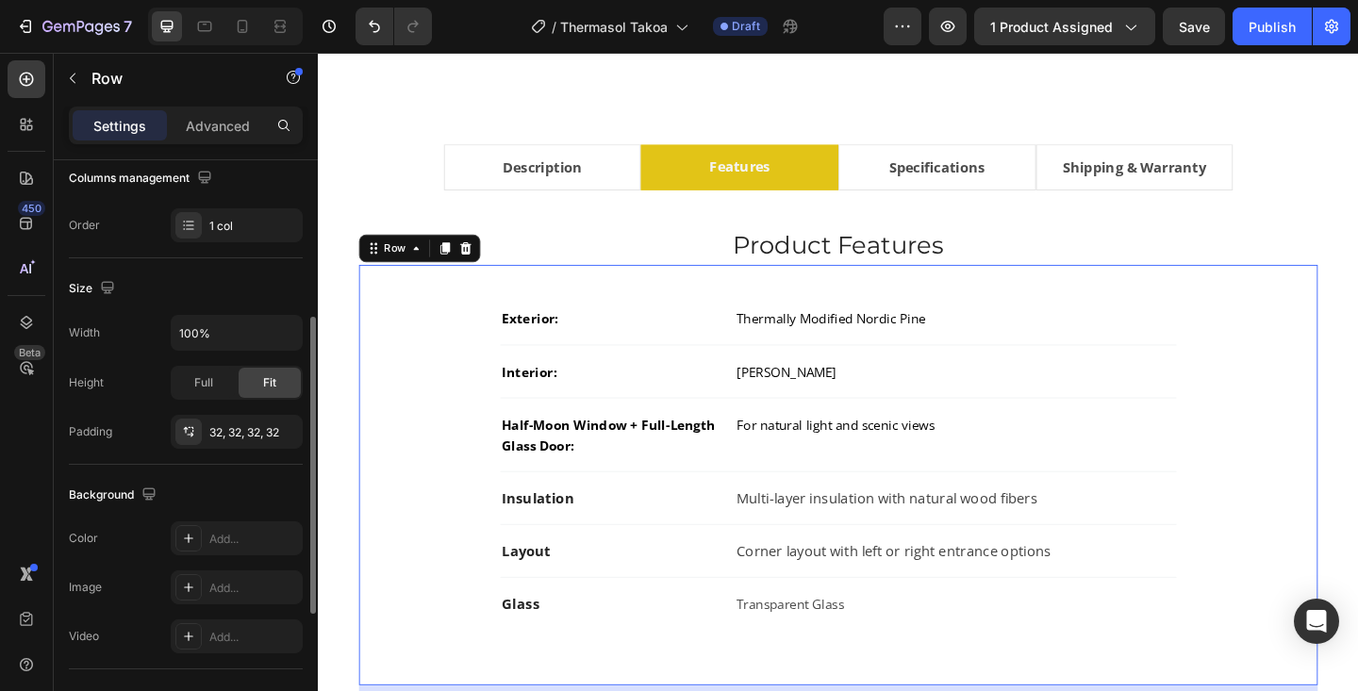
scroll to position [0, 0]
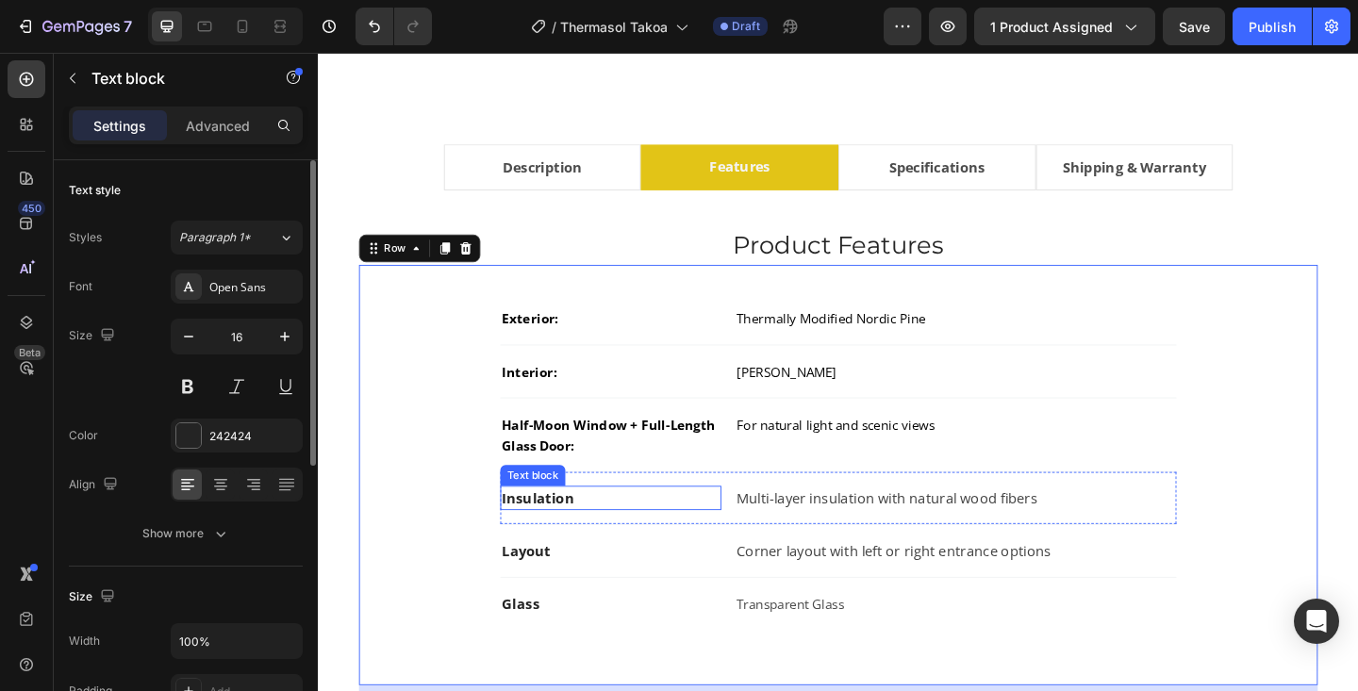
click at [559, 540] on strong "Insulation" at bounding box center [557, 537] width 78 height 21
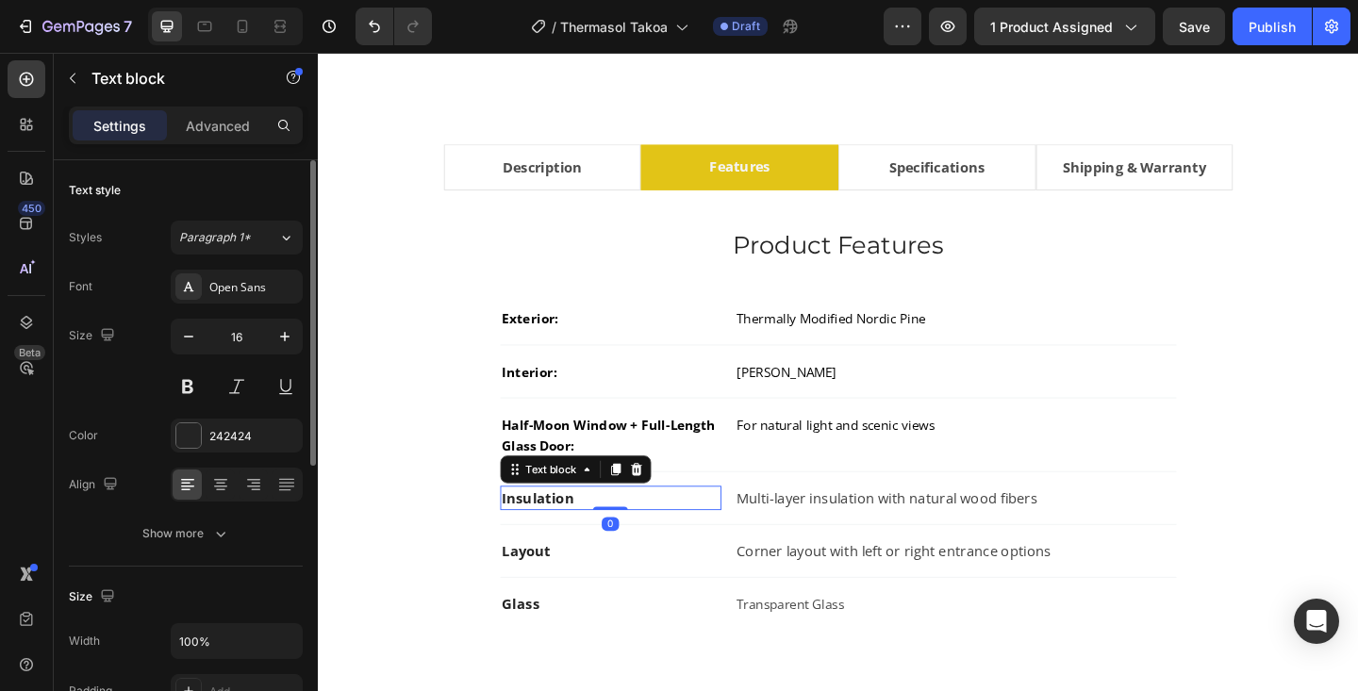
click at [559, 540] on strong "Insulation" at bounding box center [557, 537] width 78 height 21
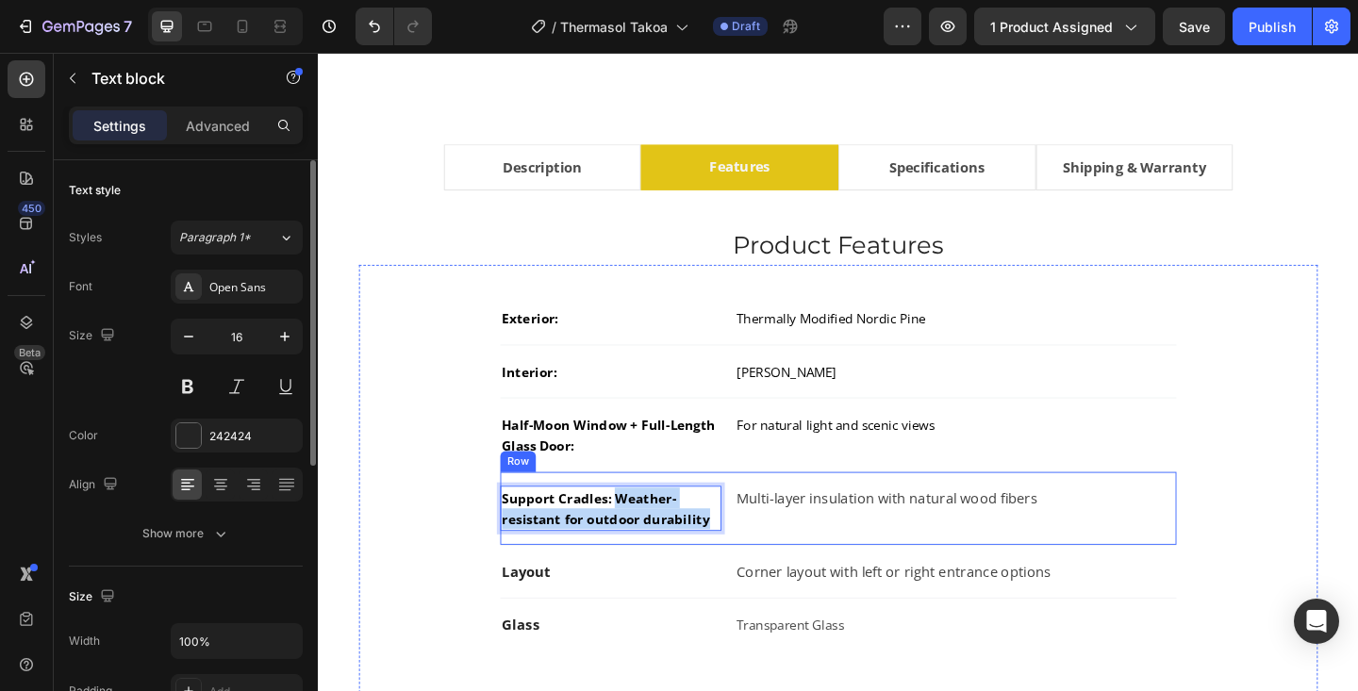
drag, startPoint x: 637, startPoint y: 541, endPoint x: 778, endPoint y: 573, distance: 144.9
click at [778, 573] on div "Support Cradles: Weather-resistant for outdoor durability Text block 0 Multi-la…" at bounding box center [884, 549] width 736 height 80
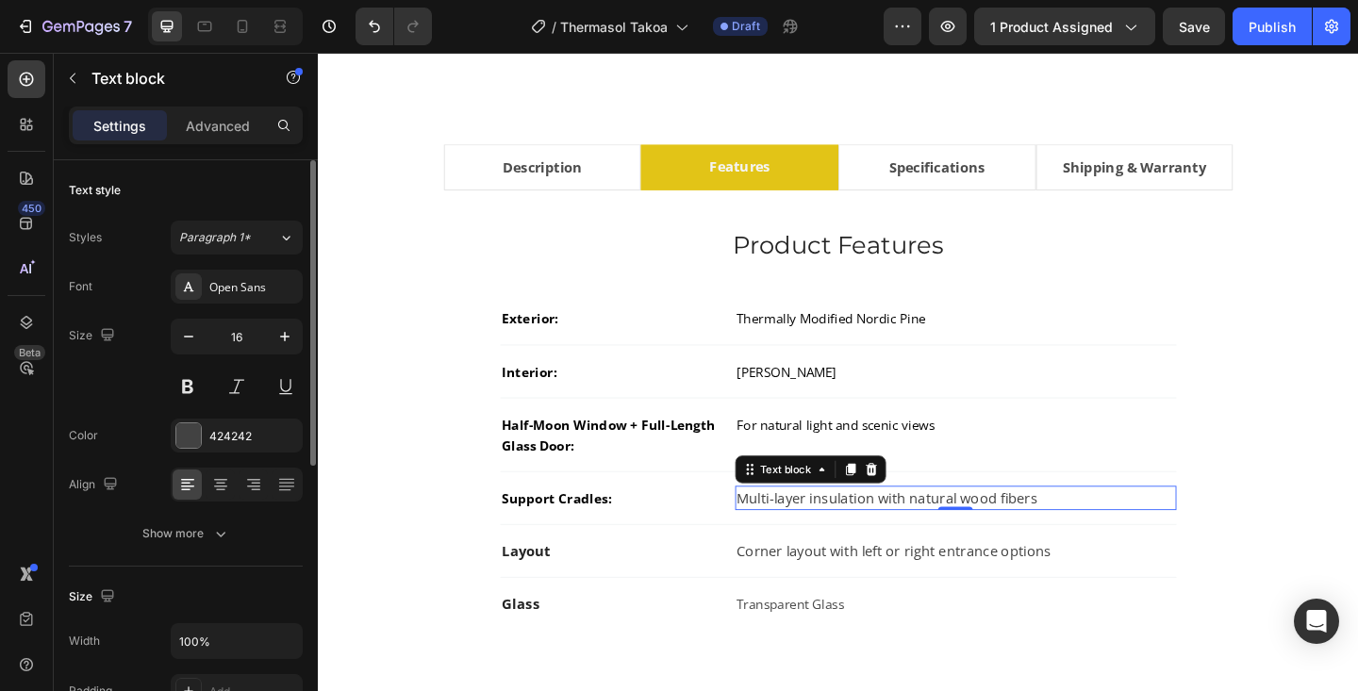
click at [838, 541] on p "Multi-layer insulation with natural wood fibers" at bounding box center [1011, 537] width 476 height 23
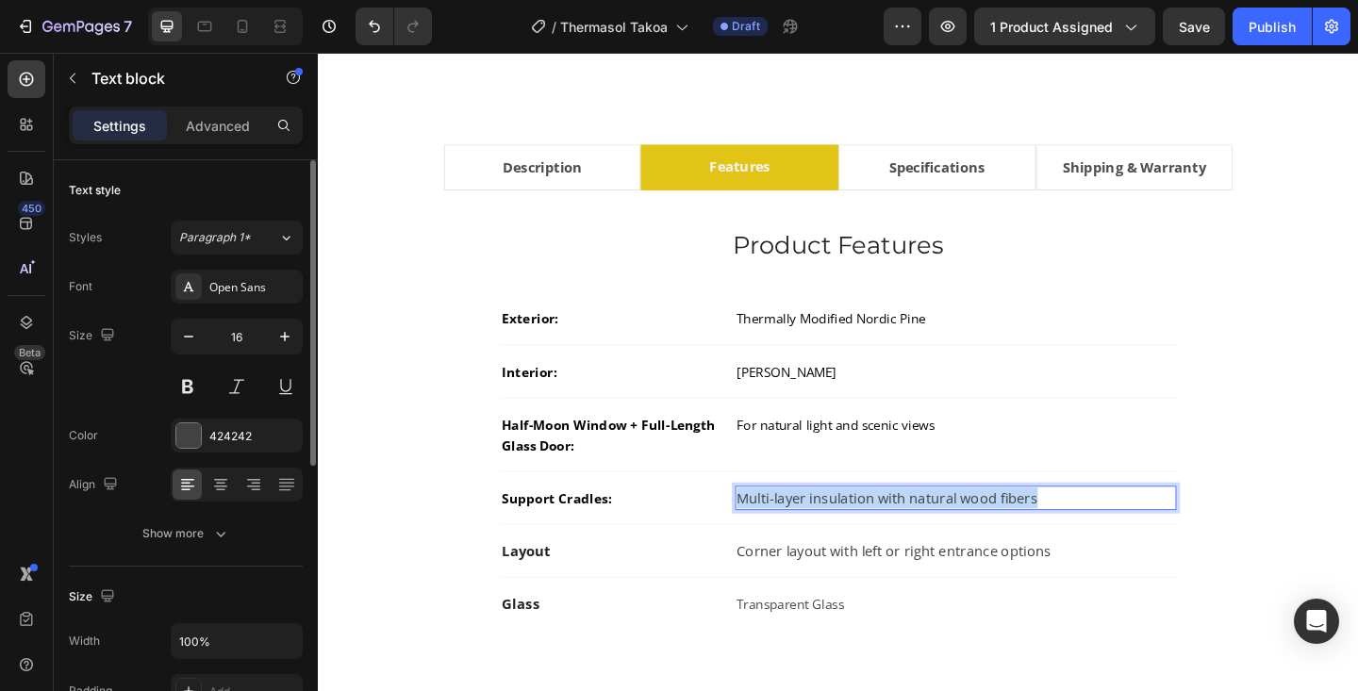
click at [838, 541] on p "Multi-layer insulation with natural wood fibers" at bounding box center [1011, 537] width 476 height 23
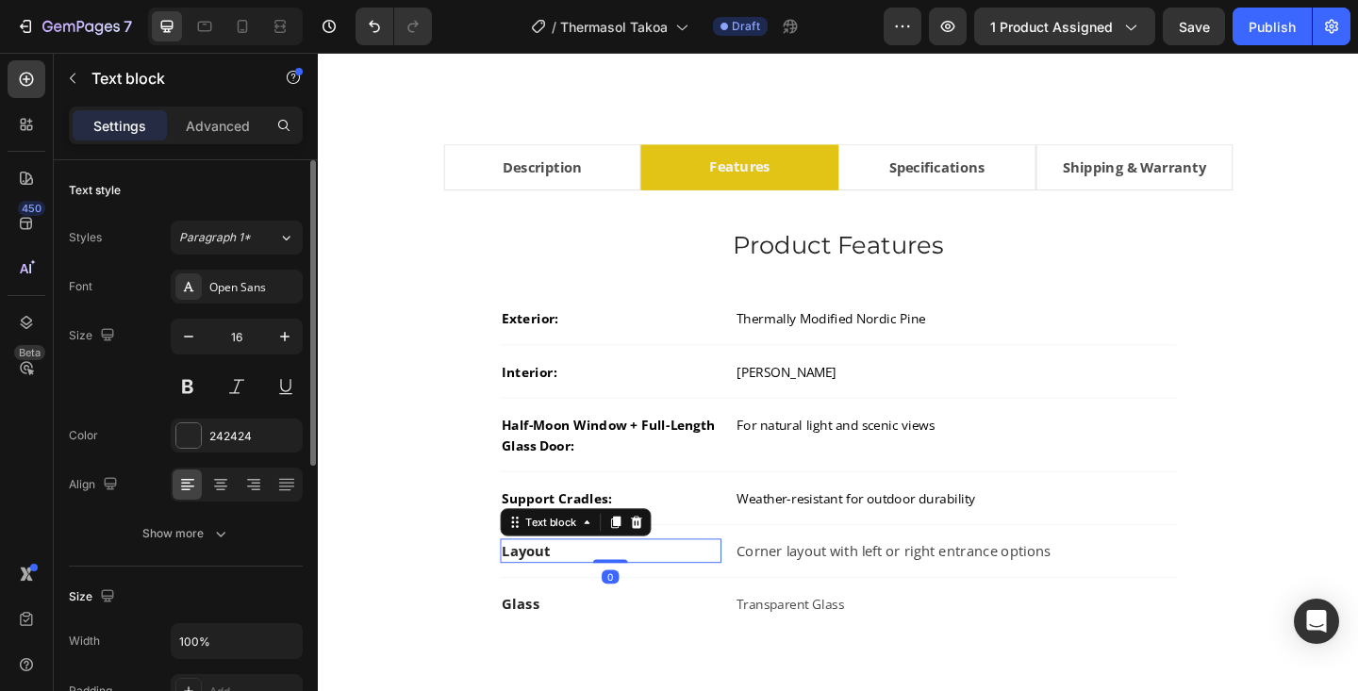
click at [555, 593] on strong "Layout" at bounding box center [544, 595] width 53 height 21
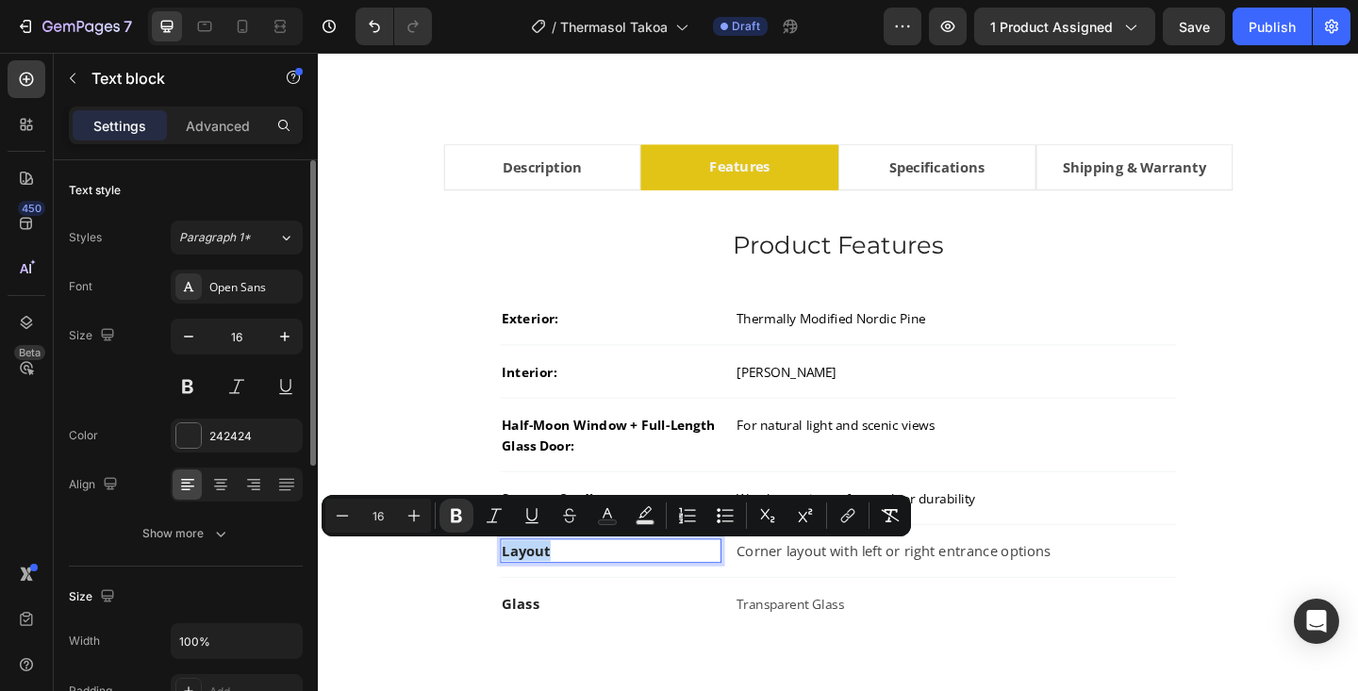
type input "15"
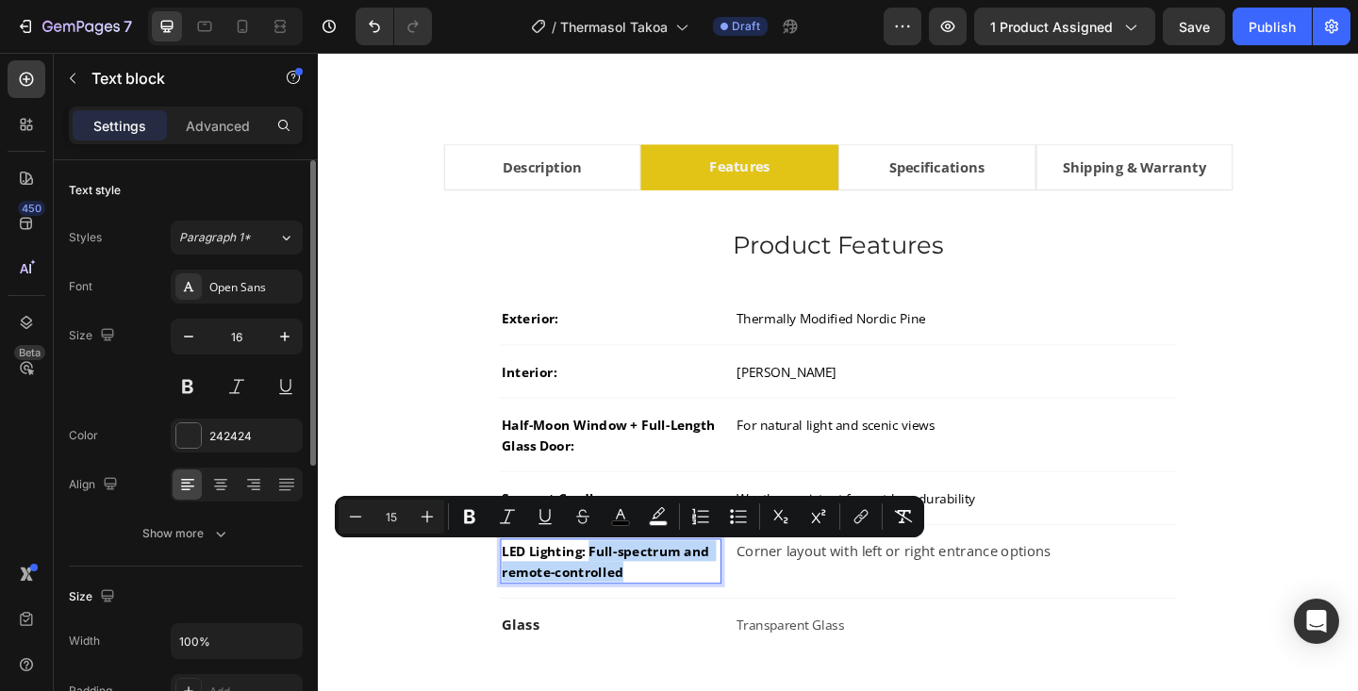
drag, startPoint x: 615, startPoint y: 595, endPoint x: 691, endPoint y: 622, distance: 81.1
click at [691, 622] on p "LED Lighting: Full-spectrum and remote-controlled" at bounding box center [636, 606] width 237 height 45
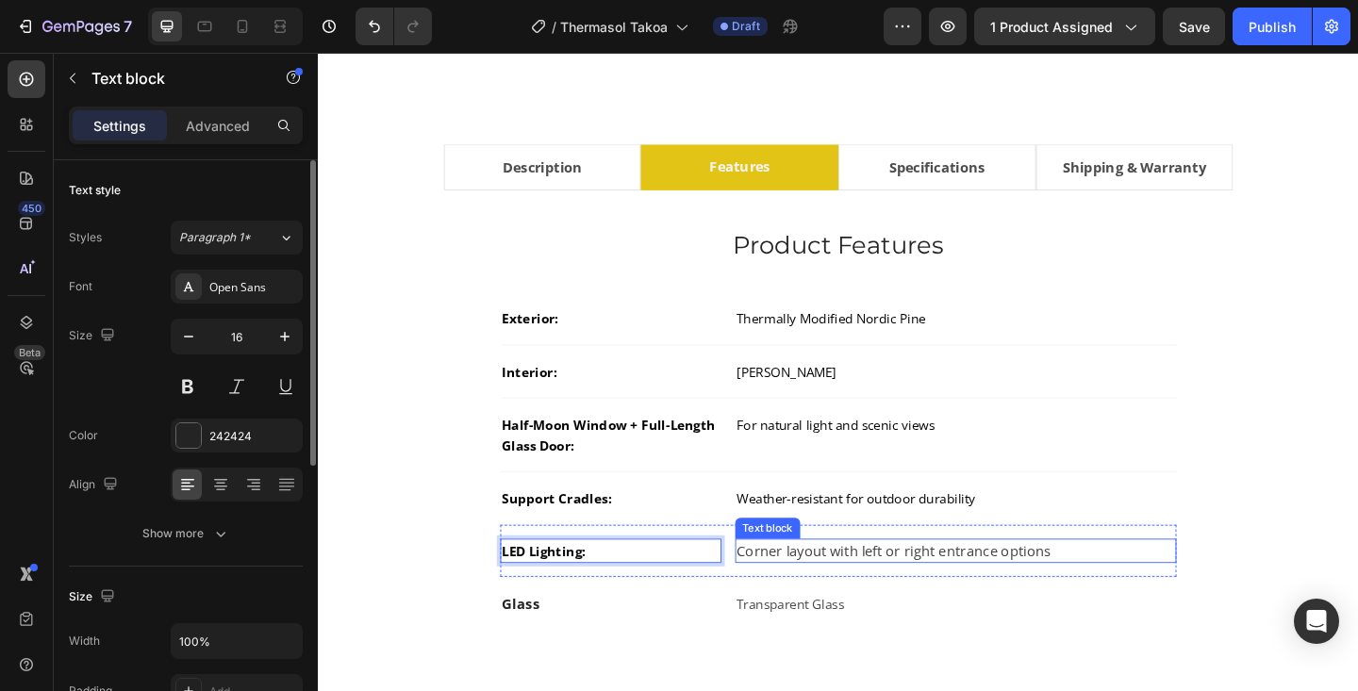
click at [853, 589] on p "Corner layout with left or right entrance options" at bounding box center [1011, 595] width 476 height 23
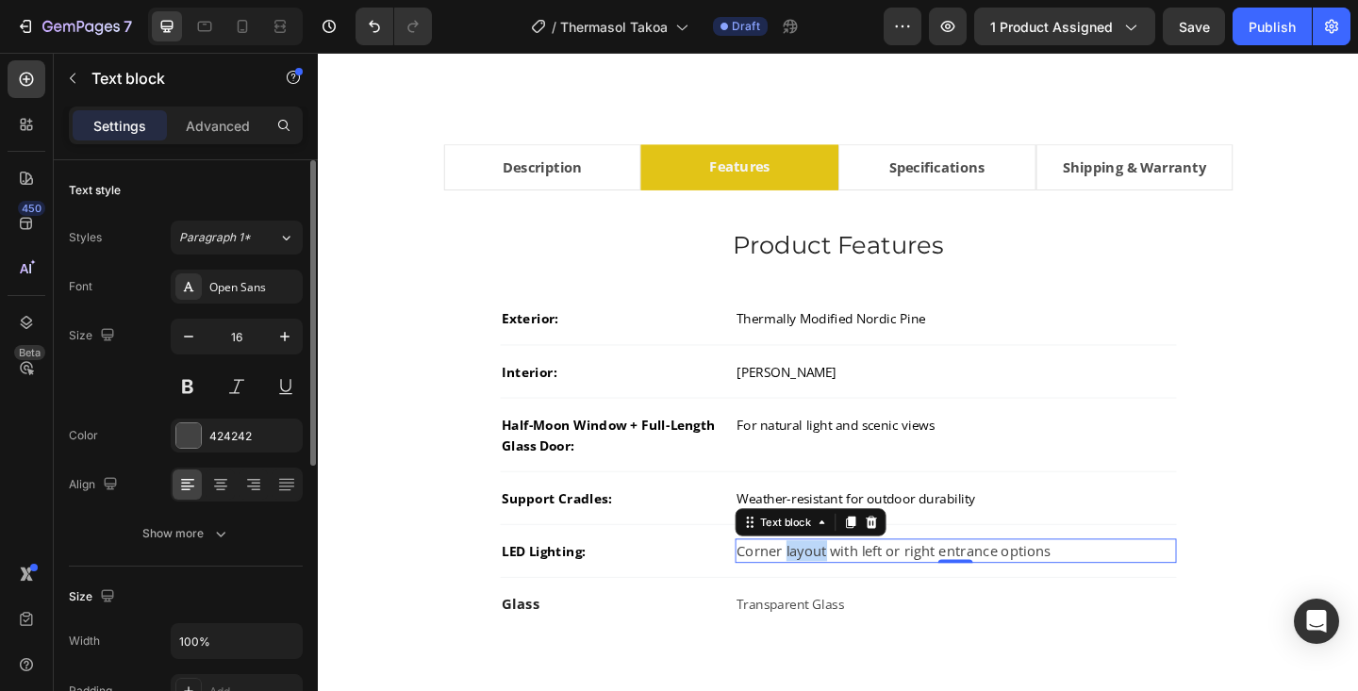
click at [853, 589] on p "Corner layout with left or right entrance options" at bounding box center [1011, 595] width 476 height 23
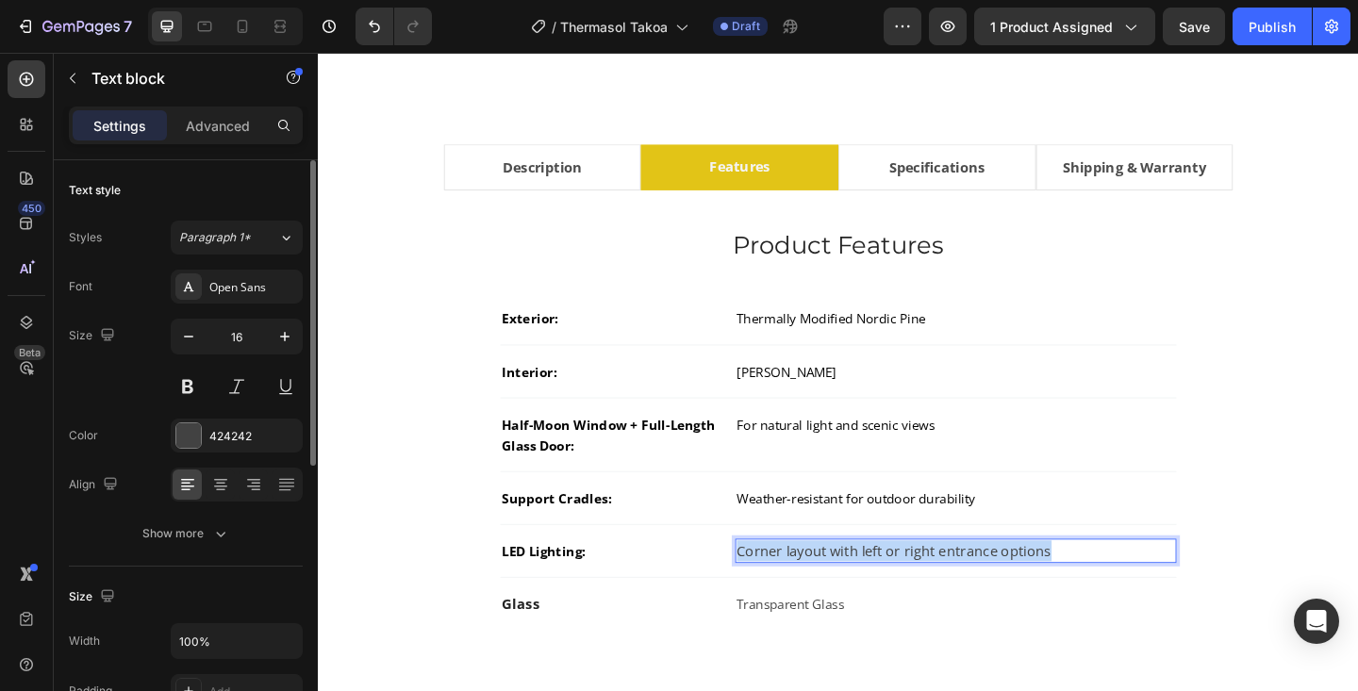
click at [853, 589] on p "Corner layout with left or right entrance options" at bounding box center [1011, 595] width 476 height 23
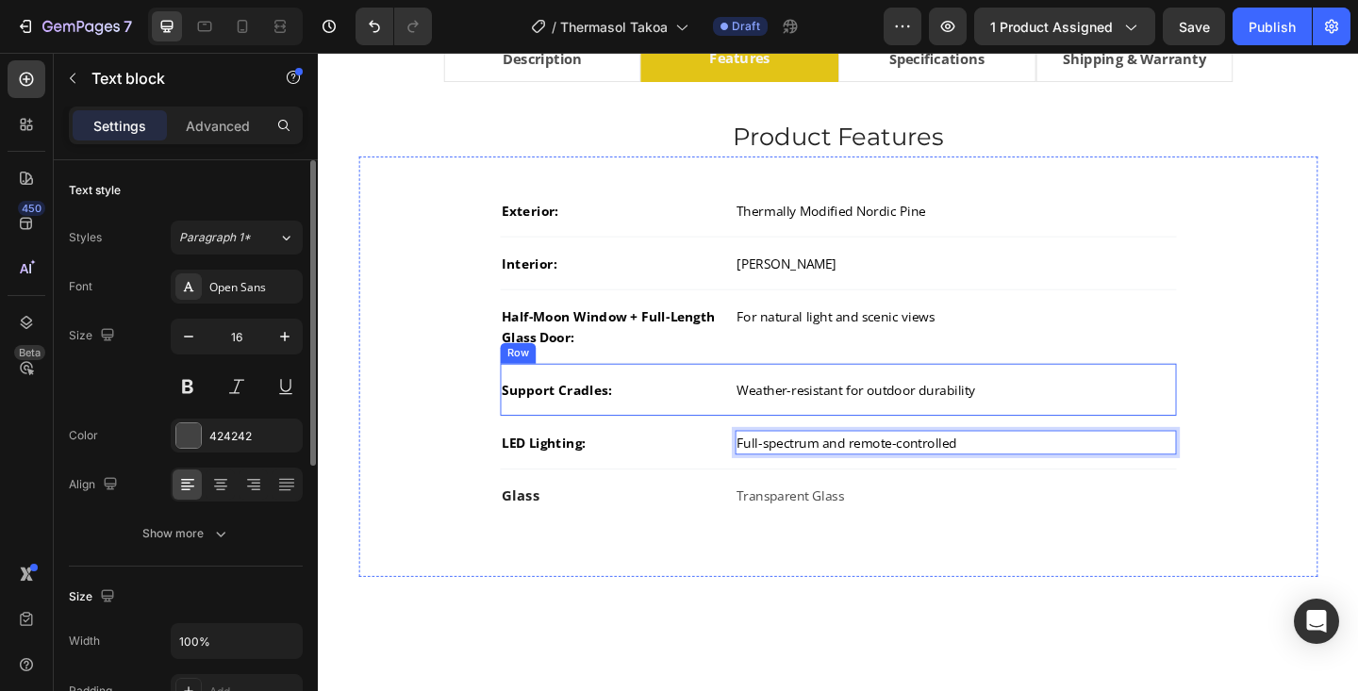
scroll to position [1160, 0]
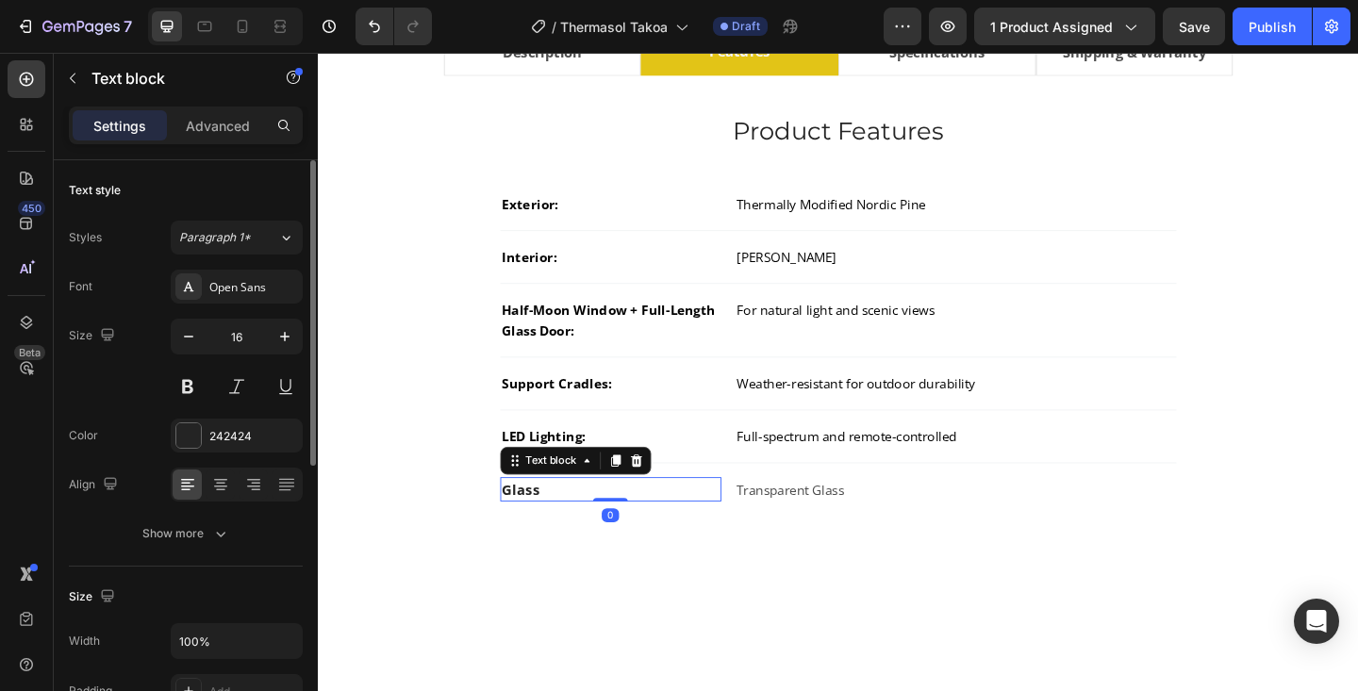
click at [535, 531] on strong "Glass" at bounding box center [538, 528] width 41 height 21
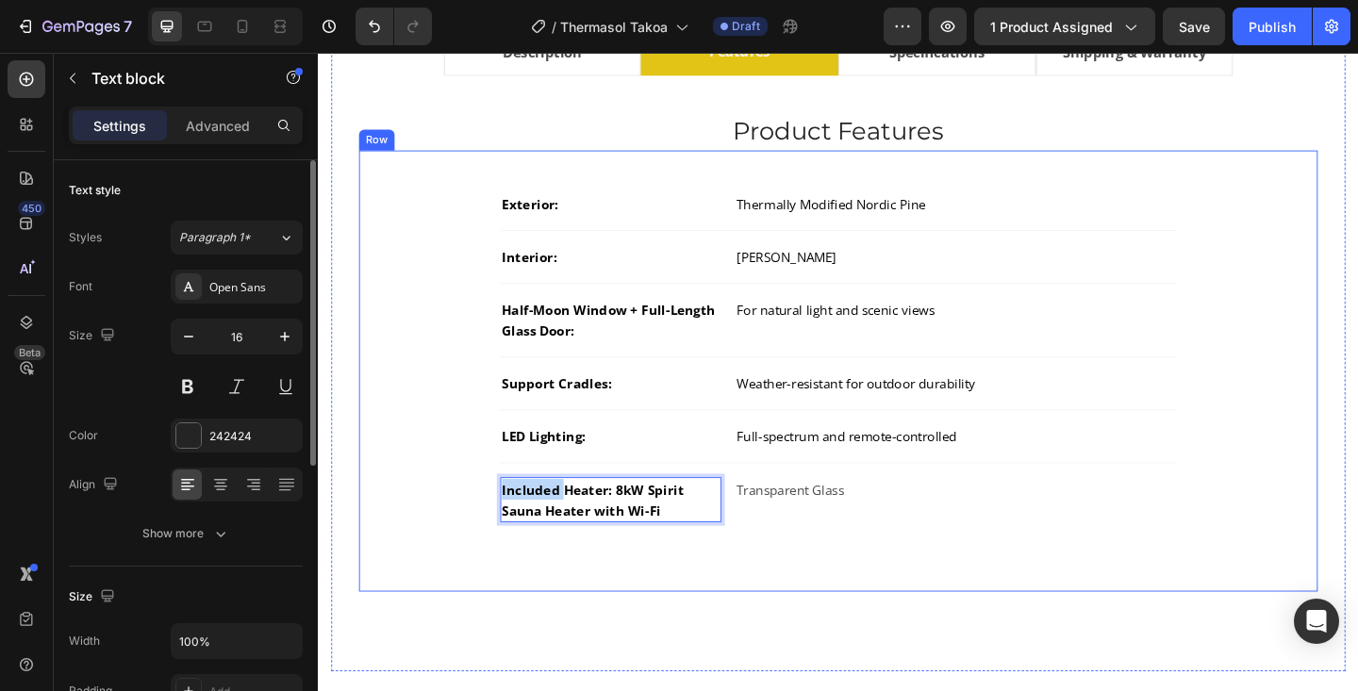
drag, startPoint x: 585, startPoint y: 530, endPoint x: 513, endPoint y: 531, distance: 71.7
click at [513, 531] on div "Exterior: Text block Thermally Modified Nordic Pine Text block Row Interior: Te…" at bounding box center [883, 400] width 983 height 420
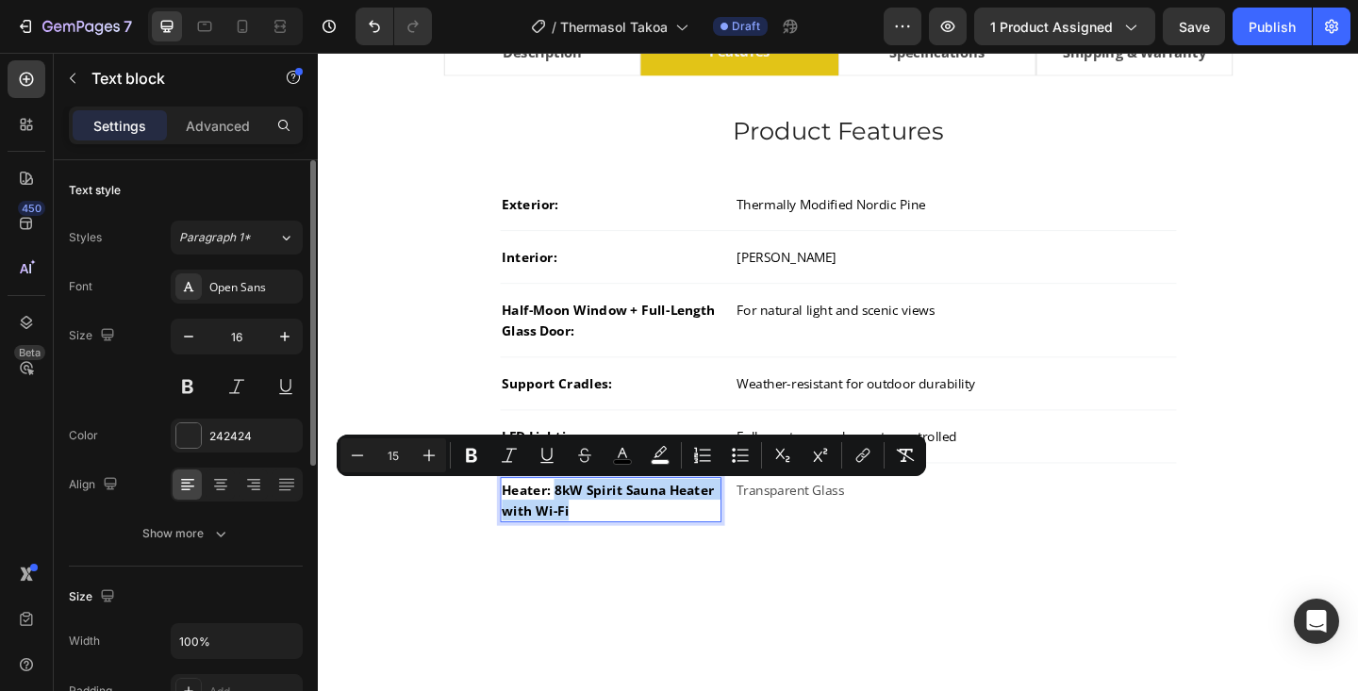
drag, startPoint x: 574, startPoint y: 532, endPoint x: 667, endPoint y: 550, distance: 94.2
click at [667, 550] on p "Heater: 8kW Spirit Sauna Heater with Wi-Fi" at bounding box center [636, 539] width 237 height 45
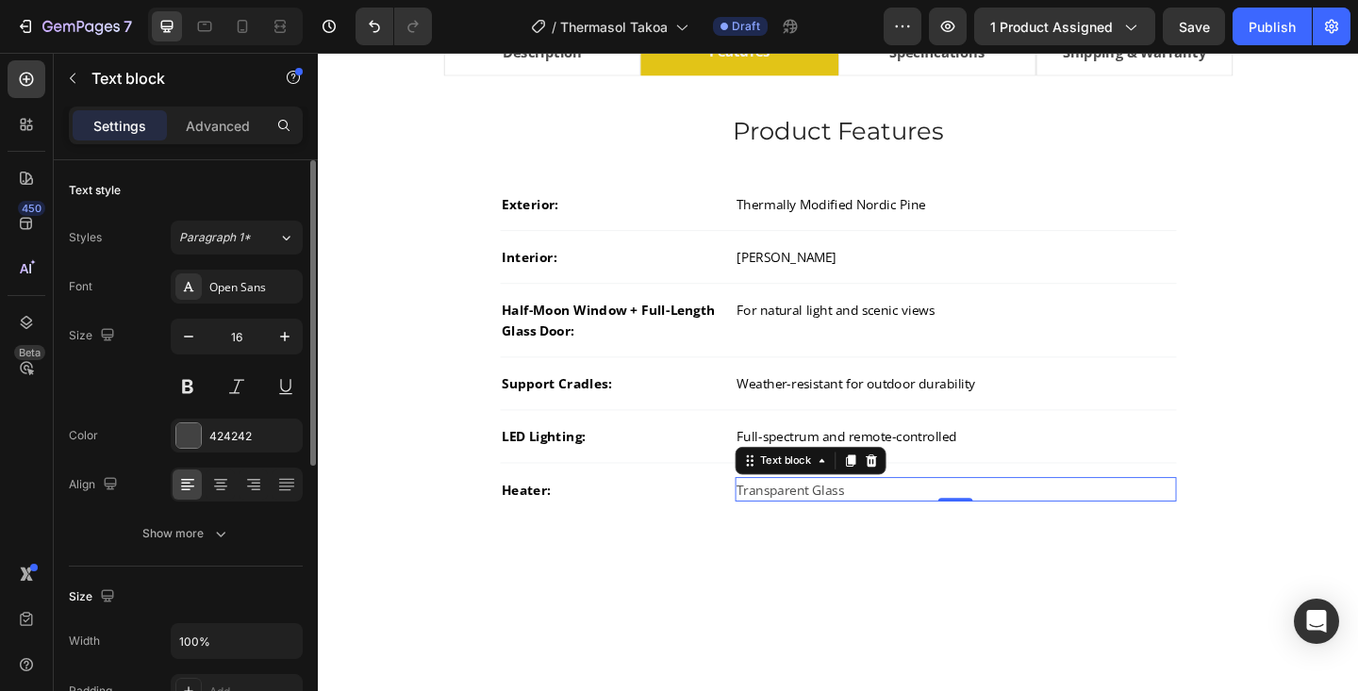
click at [803, 528] on span "Transparent Glass" at bounding box center [831, 528] width 117 height 19
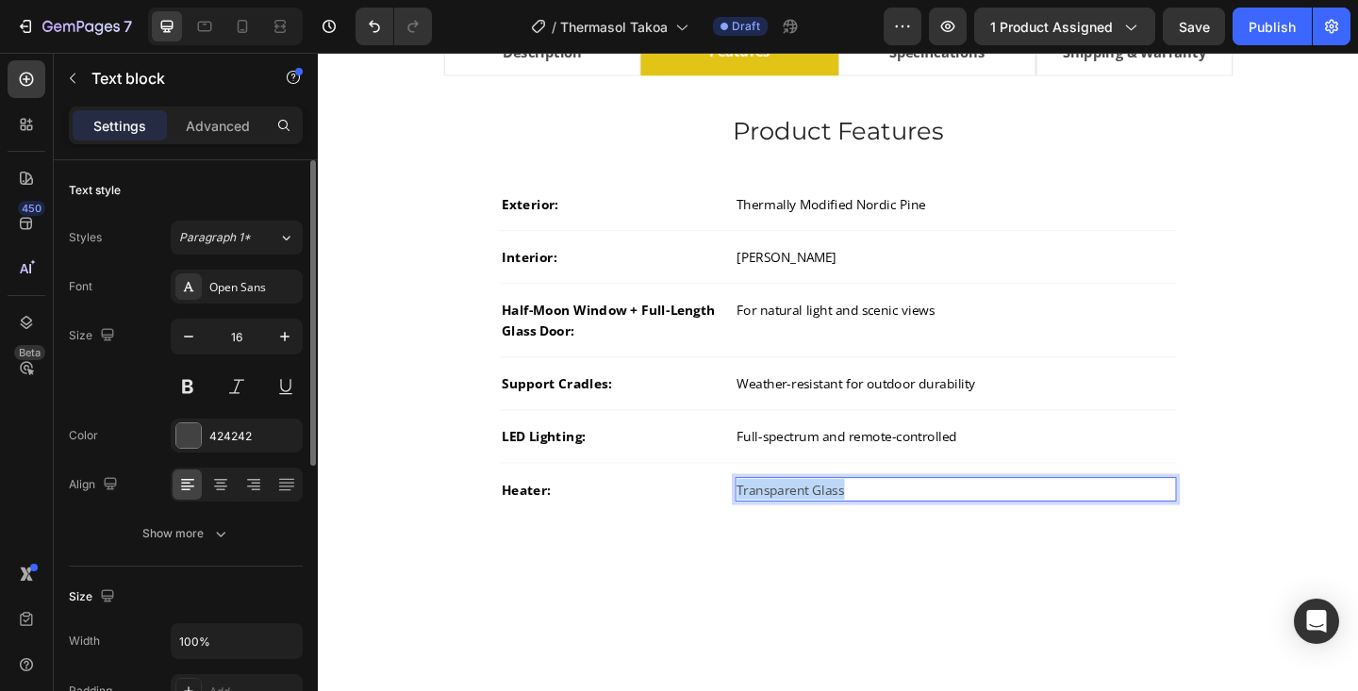
click at [803, 528] on span "Transparent Glass" at bounding box center [831, 528] width 117 height 19
click at [773, 534] on span "8kW Spirit Sauna Heater with Wi-Fi" at bounding box center [886, 528] width 226 height 19
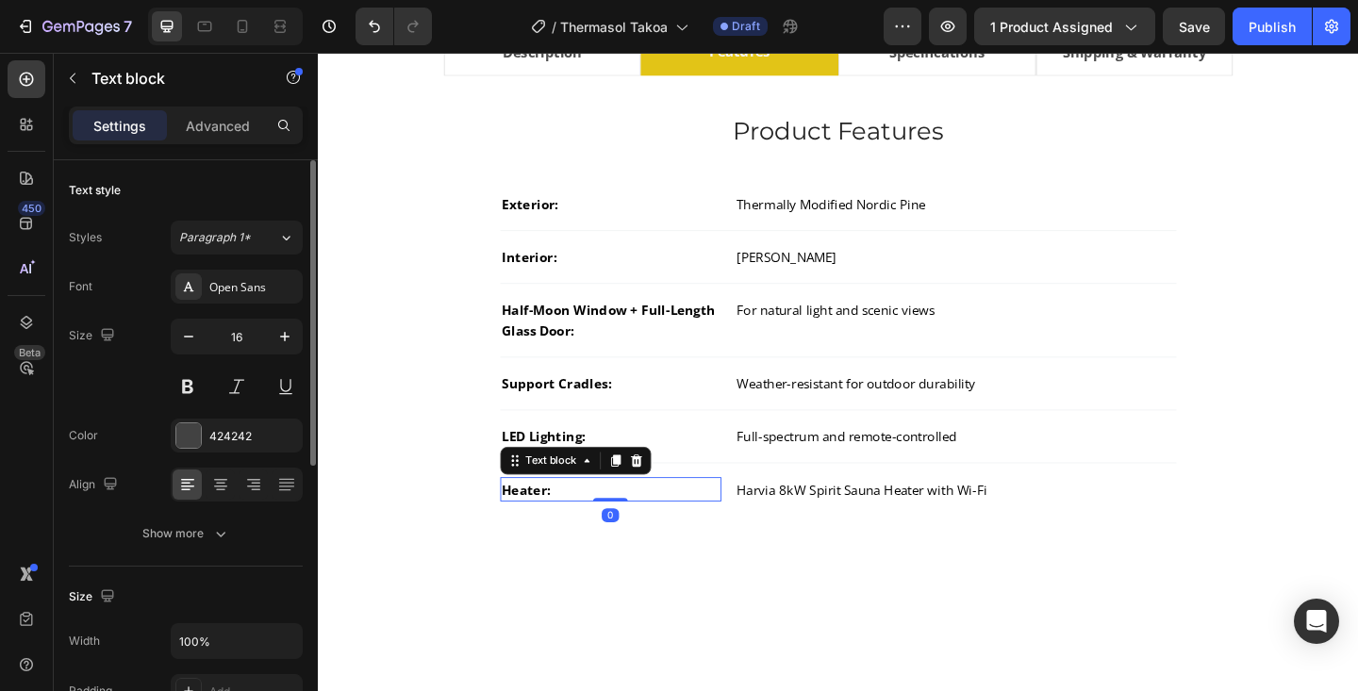
click at [522, 533] on span "Heater:" at bounding box center [544, 528] width 53 height 19
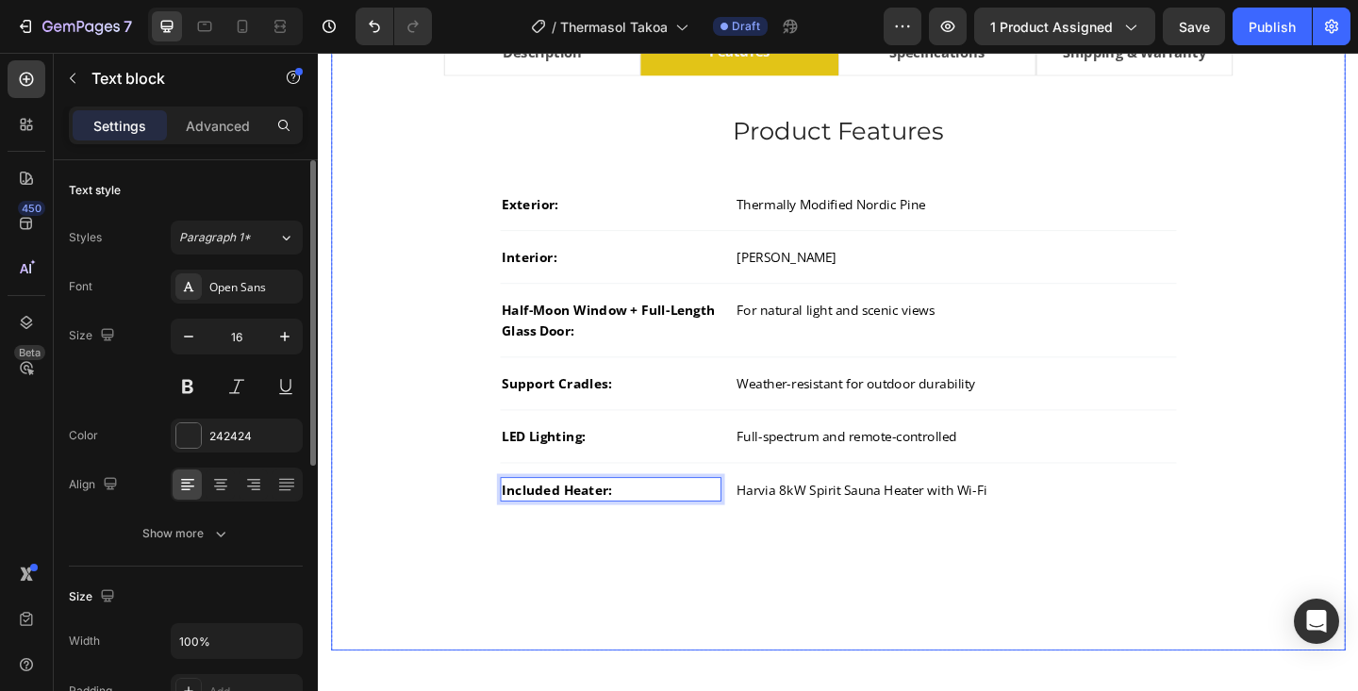
click at [931, 61] on li "Specifications" at bounding box center [991, 53] width 215 height 50
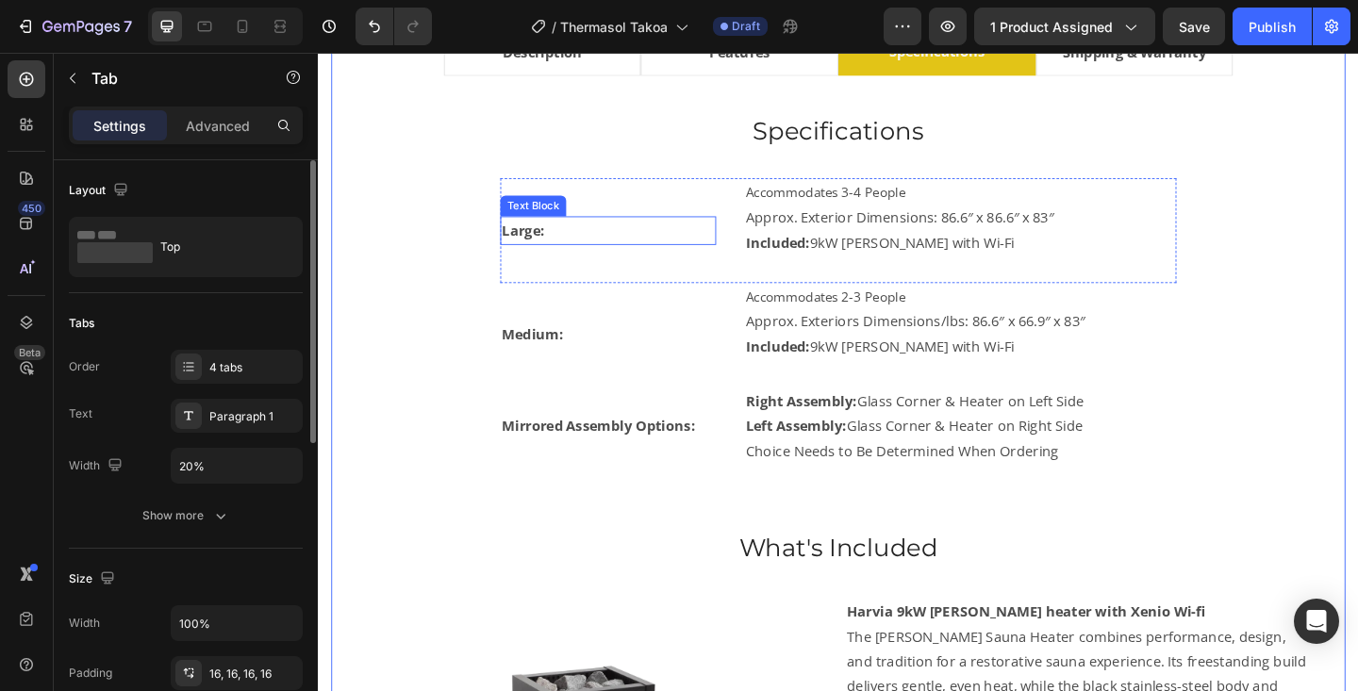
click at [549, 253] on strong "Large:" at bounding box center [541, 246] width 46 height 21
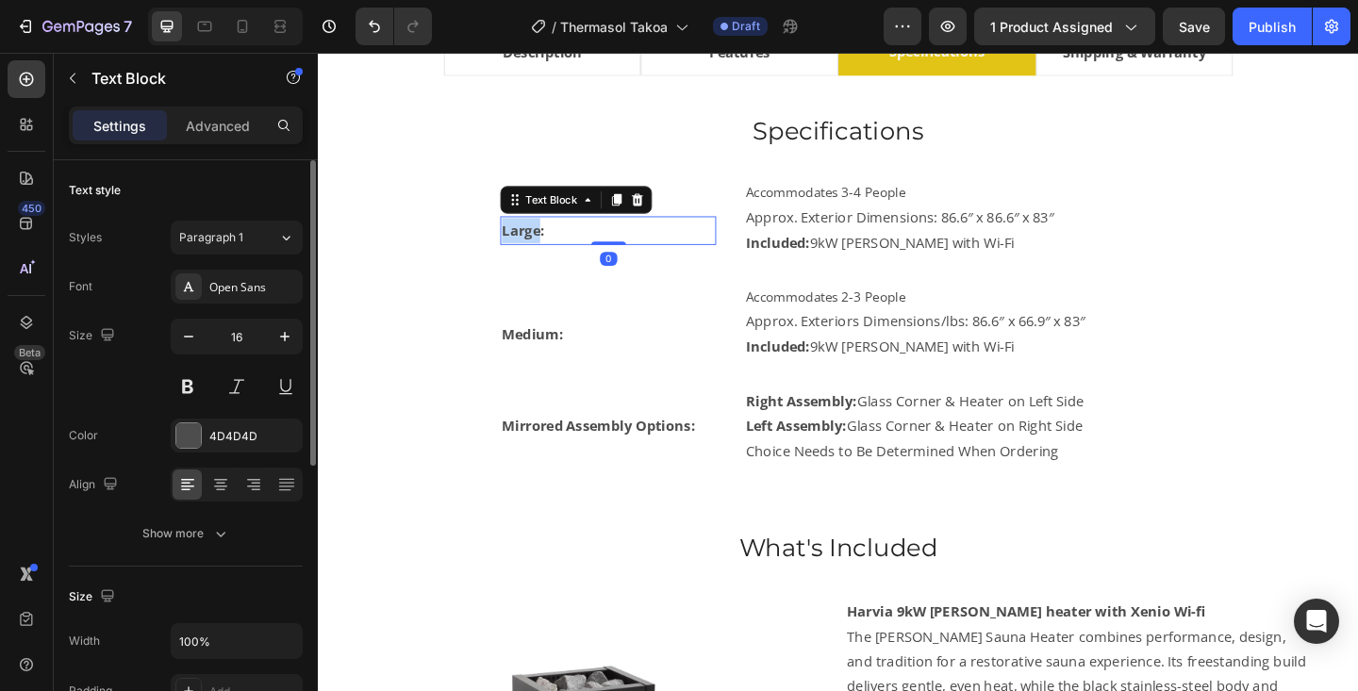
click at [549, 253] on strong "Large:" at bounding box center [541, 246] width 46 height 21
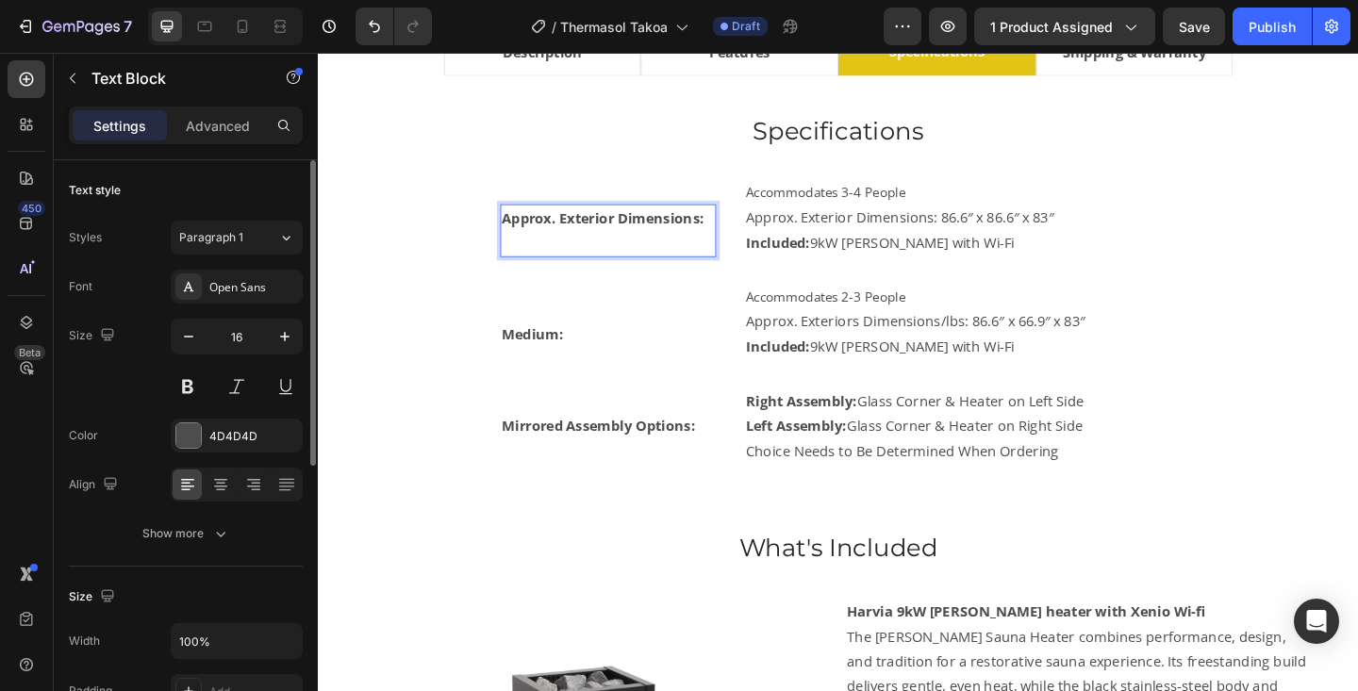
scroll to position [1147, 0]
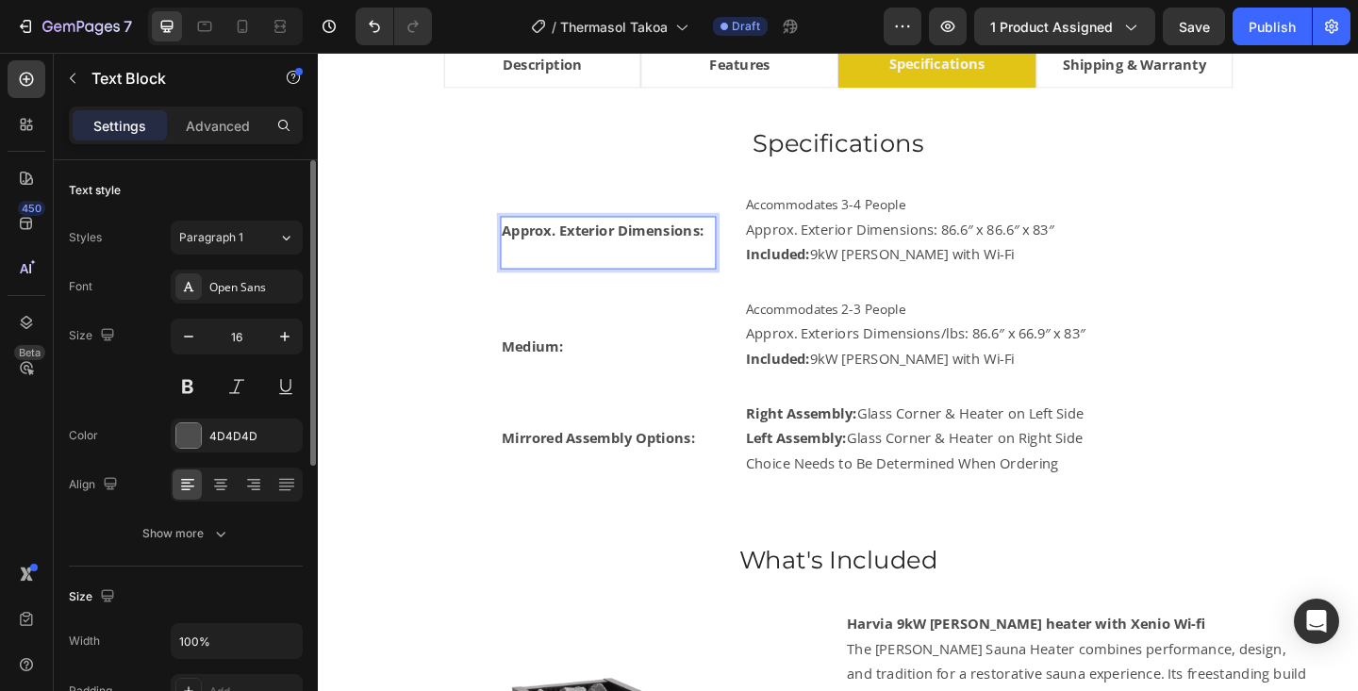
click at [549, 253] on strong "Approx. Exterior Dimensions:" at bounding box center [628, 246] width 220 height 21
click at [538, 273] on p "Rich Text Editor. Editing area: main" at bounding box center [633, 272] width 231 height 27
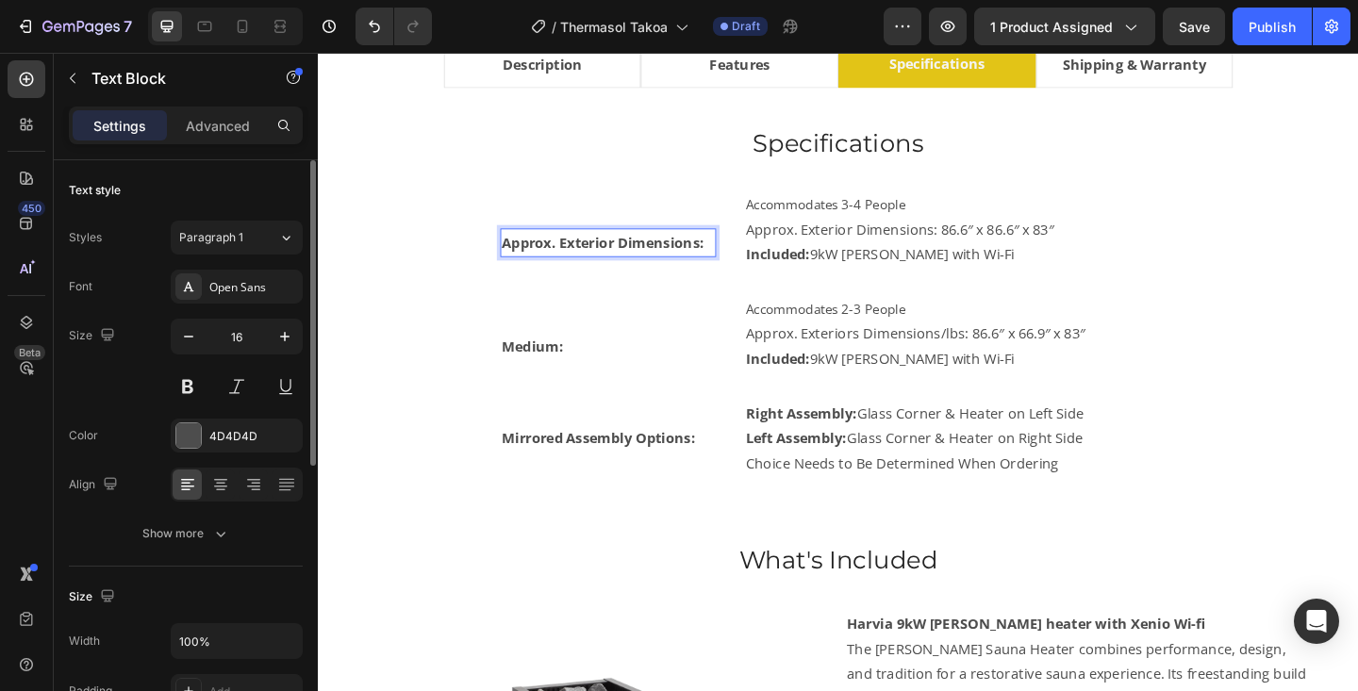
scroll to position [1160, 0]
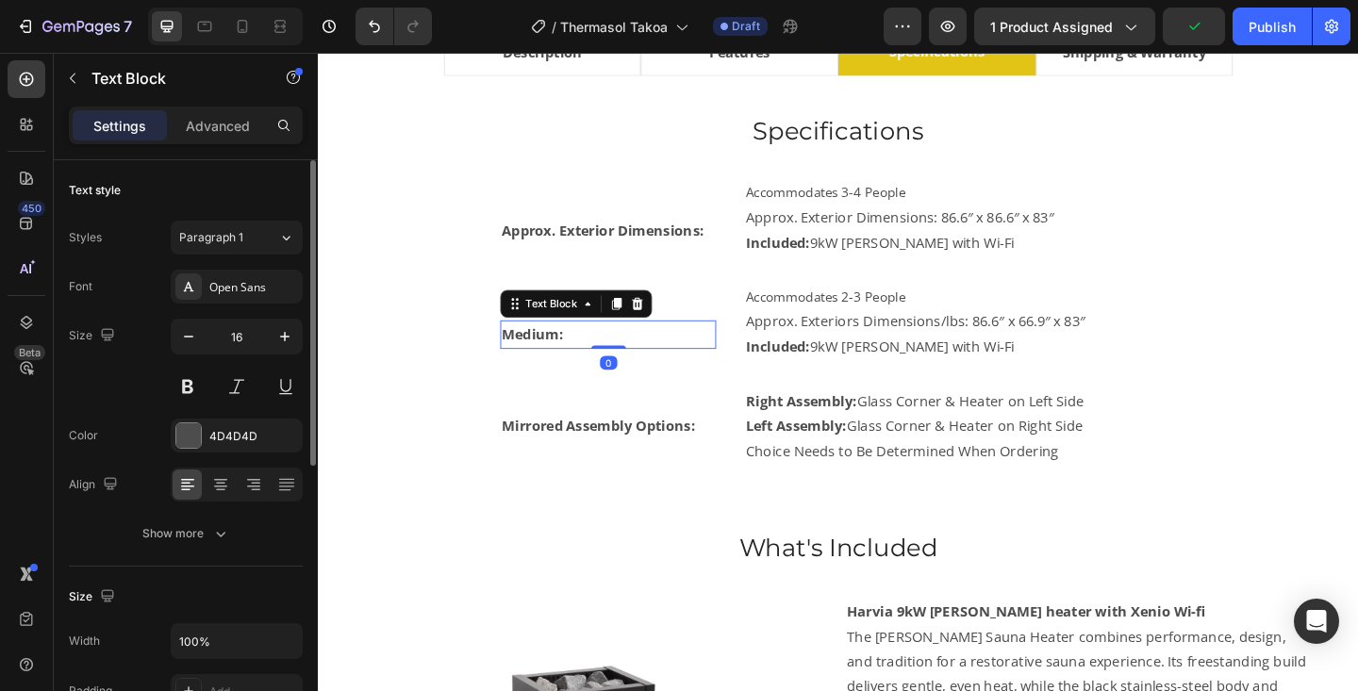
click at [543, 355] on strong "Medium:" at bounding box center [551, 359] width 67 height 21
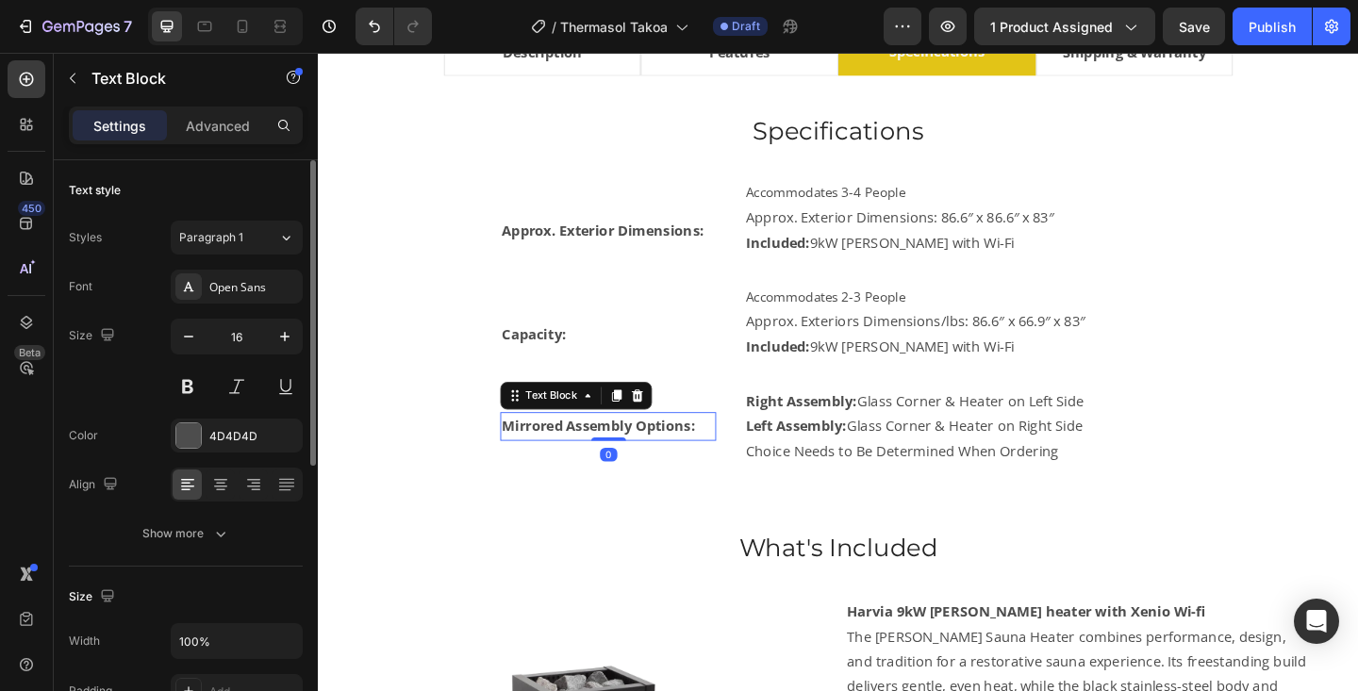
click at [598, 454] on strong "Mirrored Assembly Options:" at bounding box center [623, 459] width 210 height 21
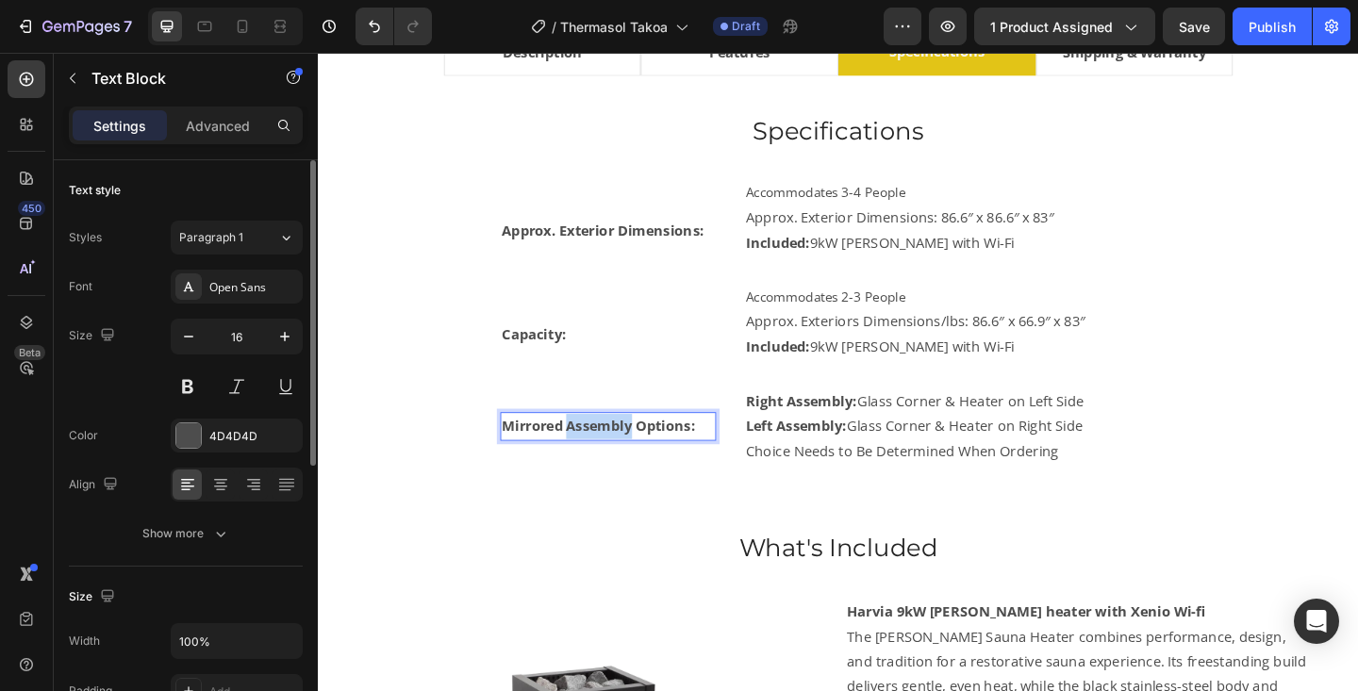
click at [598, 454] on strong "Mirrored Assembly Options:" at bounding box center [623, 459] width 210 height 21
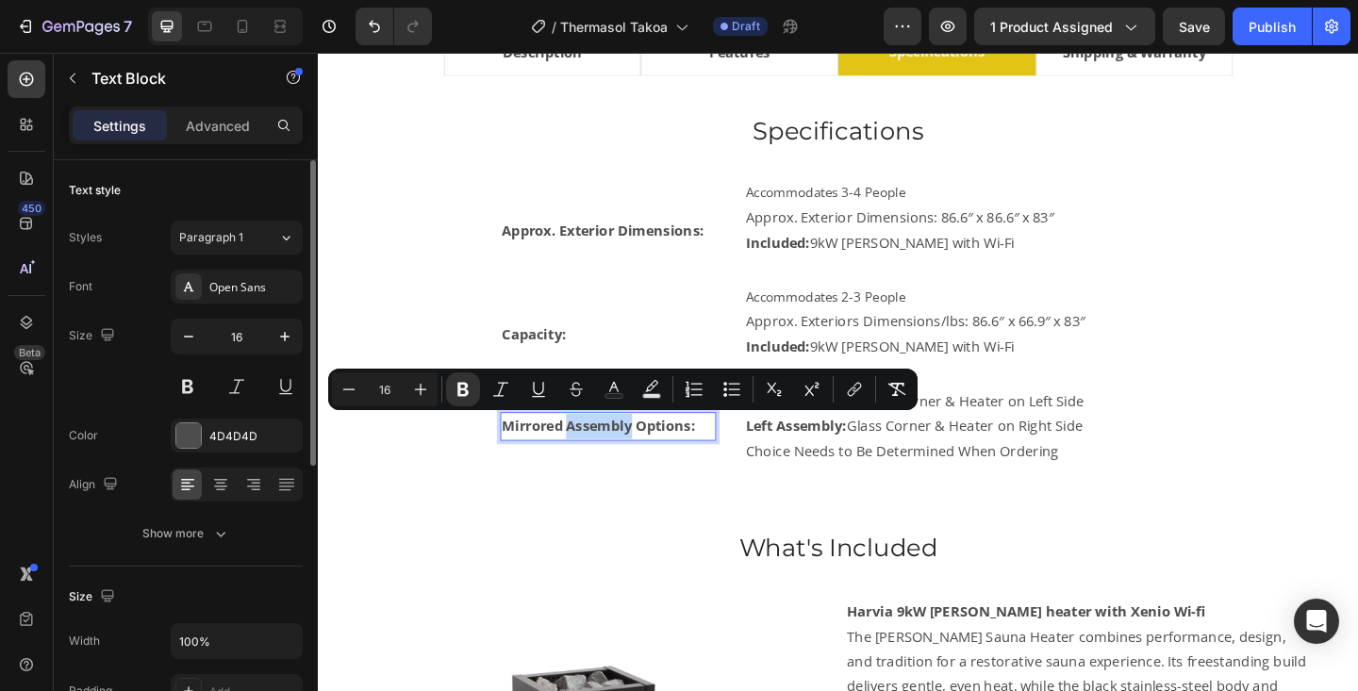
click at [598, 454] on strong "Mirrored Assembly Options:" at bounding box center [623, 459] width 210 height 21
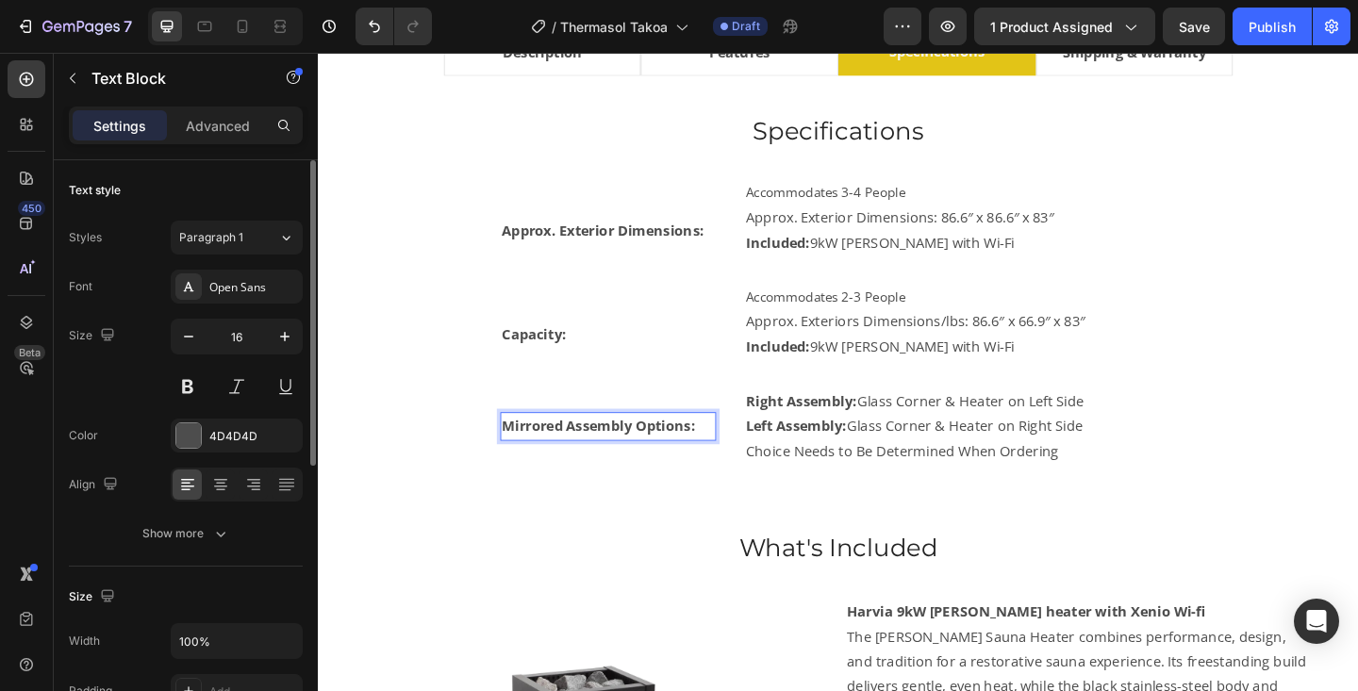
click at [598, 454] on strong "Mirrored Assembly Options:" at bounding box center [623, 459] width 210 height 21
click at [570, 462] on strong "Heater Included:" at bounding box center [578, 459] width 120 height 19
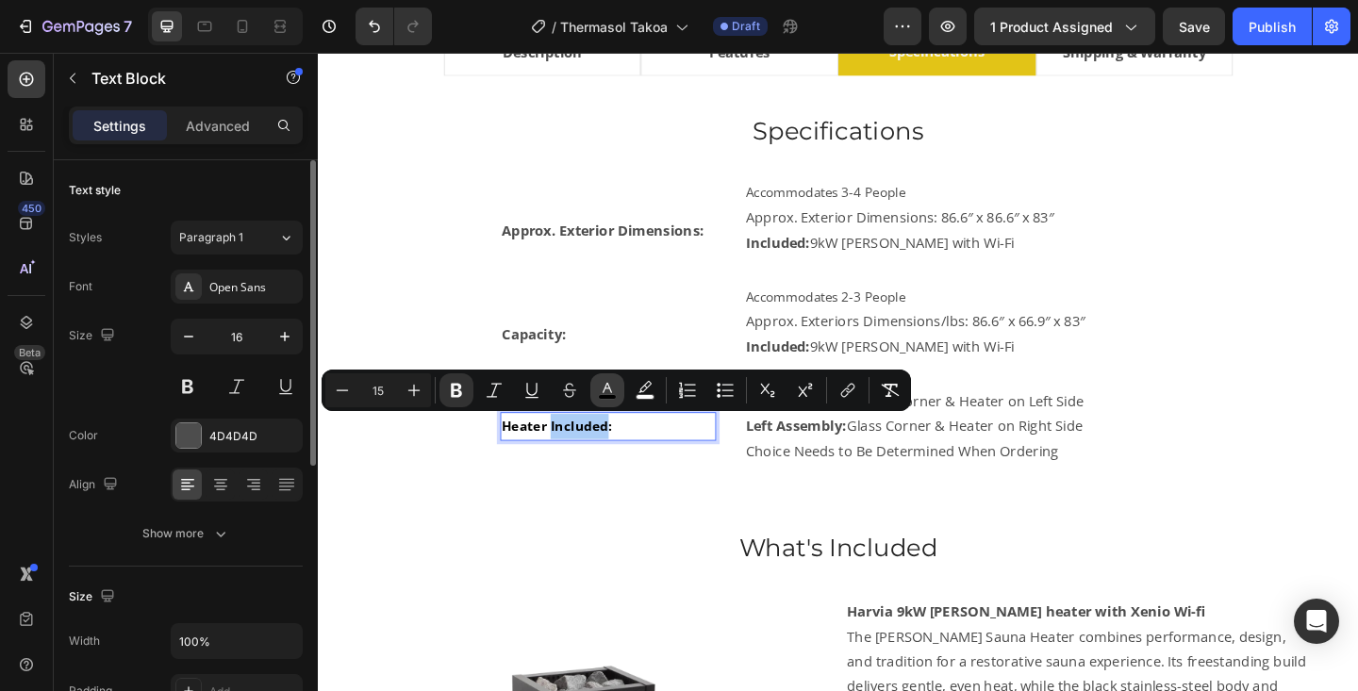
click at [605, 396] on rect "Editor contextual toolbar" at bounding box center [608, 397] width 18 height 5
type input "000000"
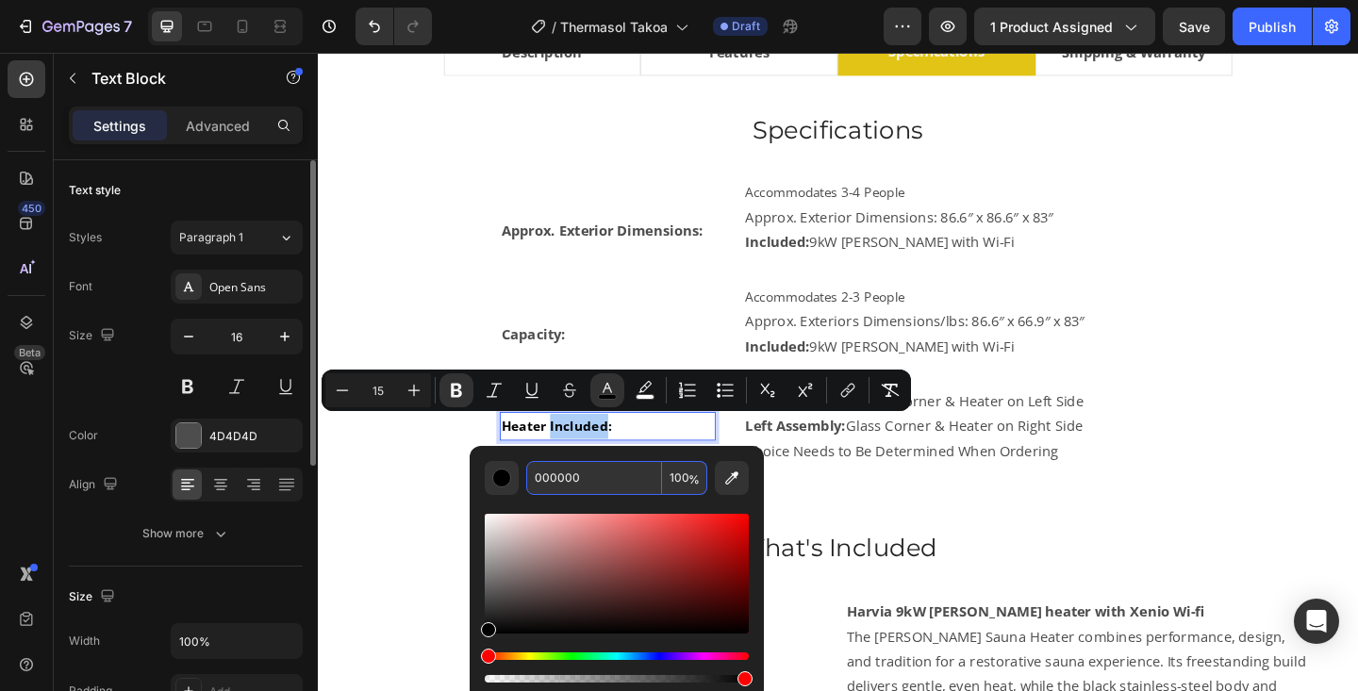
click at [591, 461] on input "000000" at bounding box center [594, 478] width 136 height 34
type input "424242"
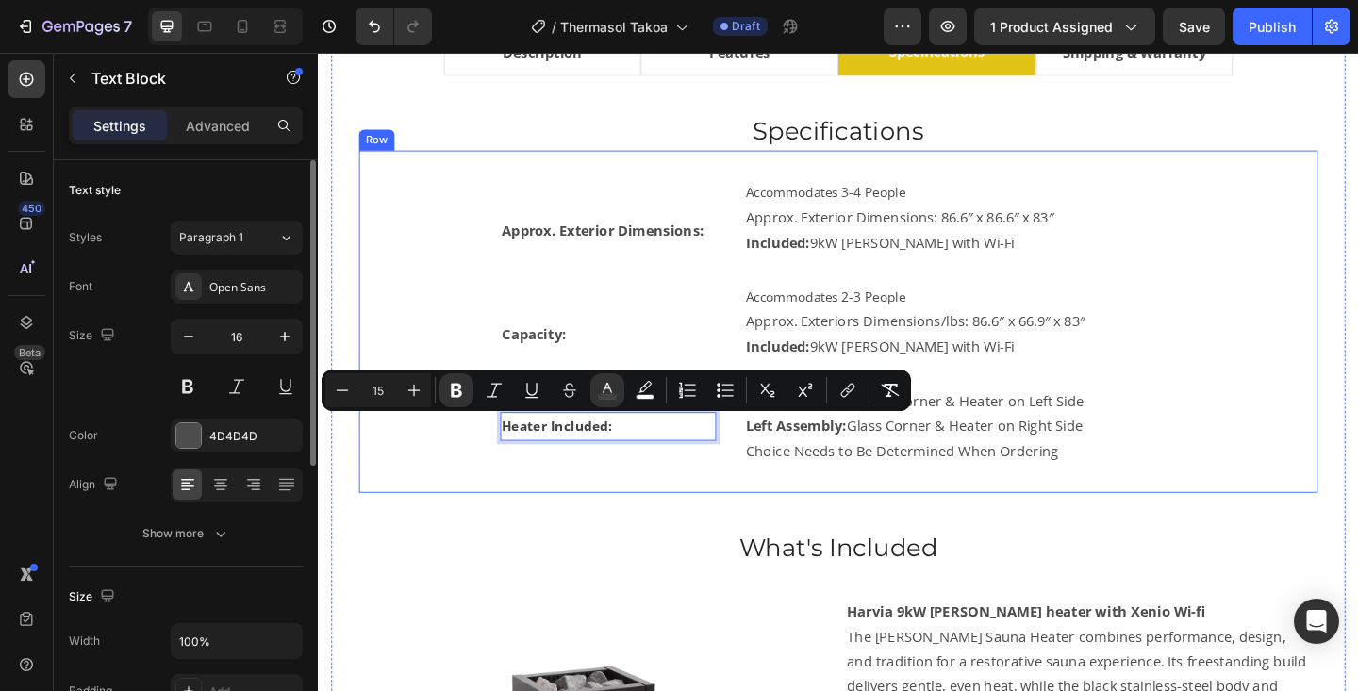
click at [1290, 373] on div "Approx. Exterior Dimensions: Text Block Accommodates 3-4 People Approx. Exterio…" at bounding box center [883, 346] width 983 height 312
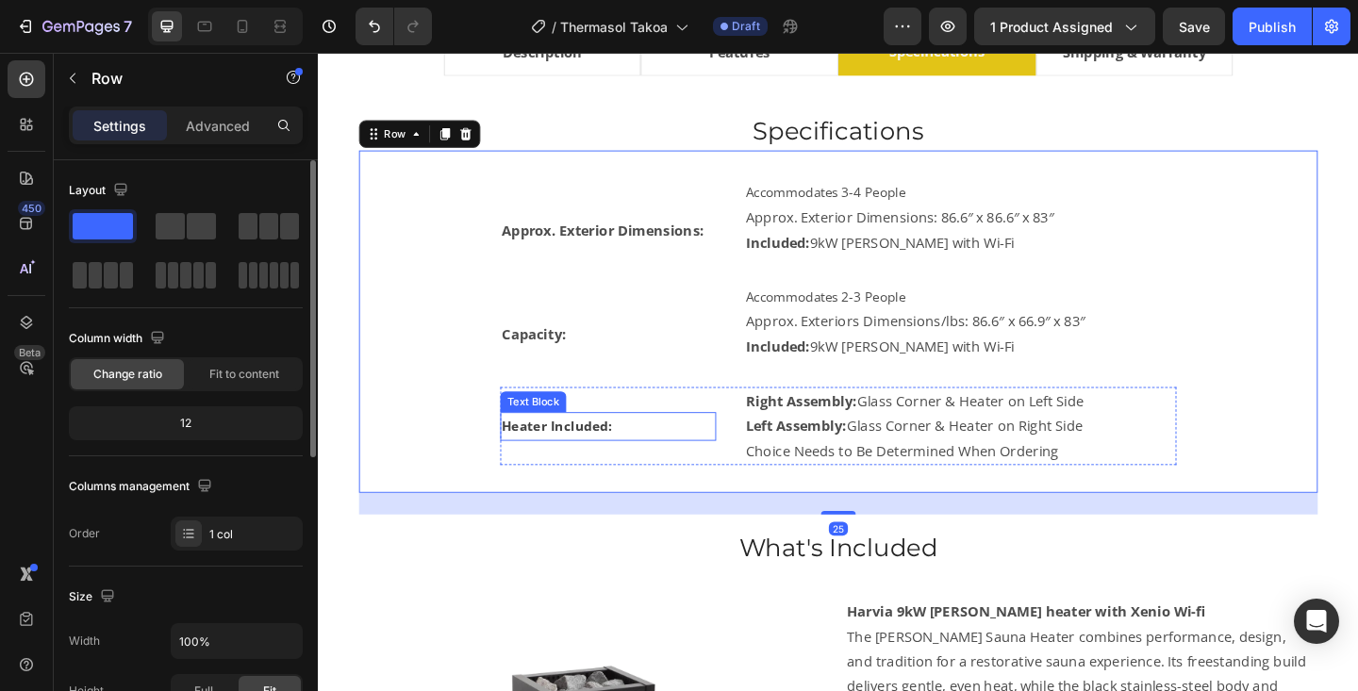
click at [586, 465] on strong "Heater Included:" at bounding box center [578, 459] width 120 height 19
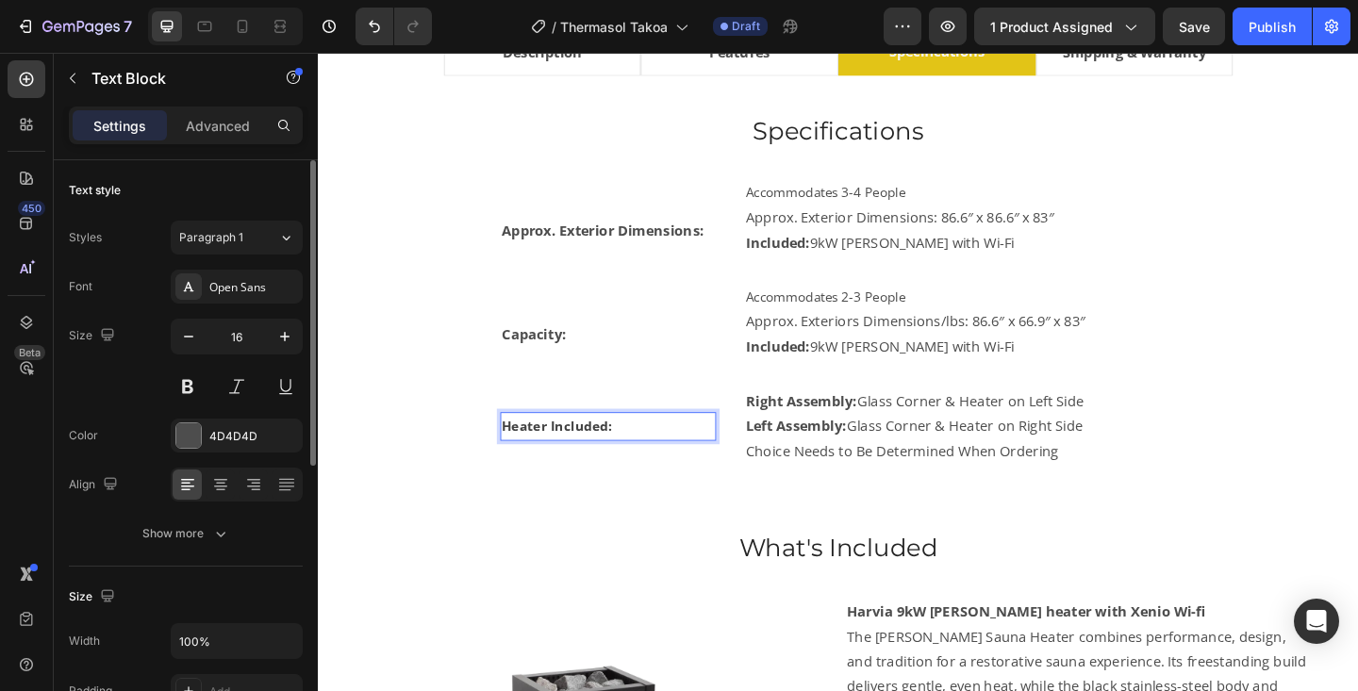
click at [586, 465] on strong "Heater Included:" at bounding box center [578, 459] width 120 height 19
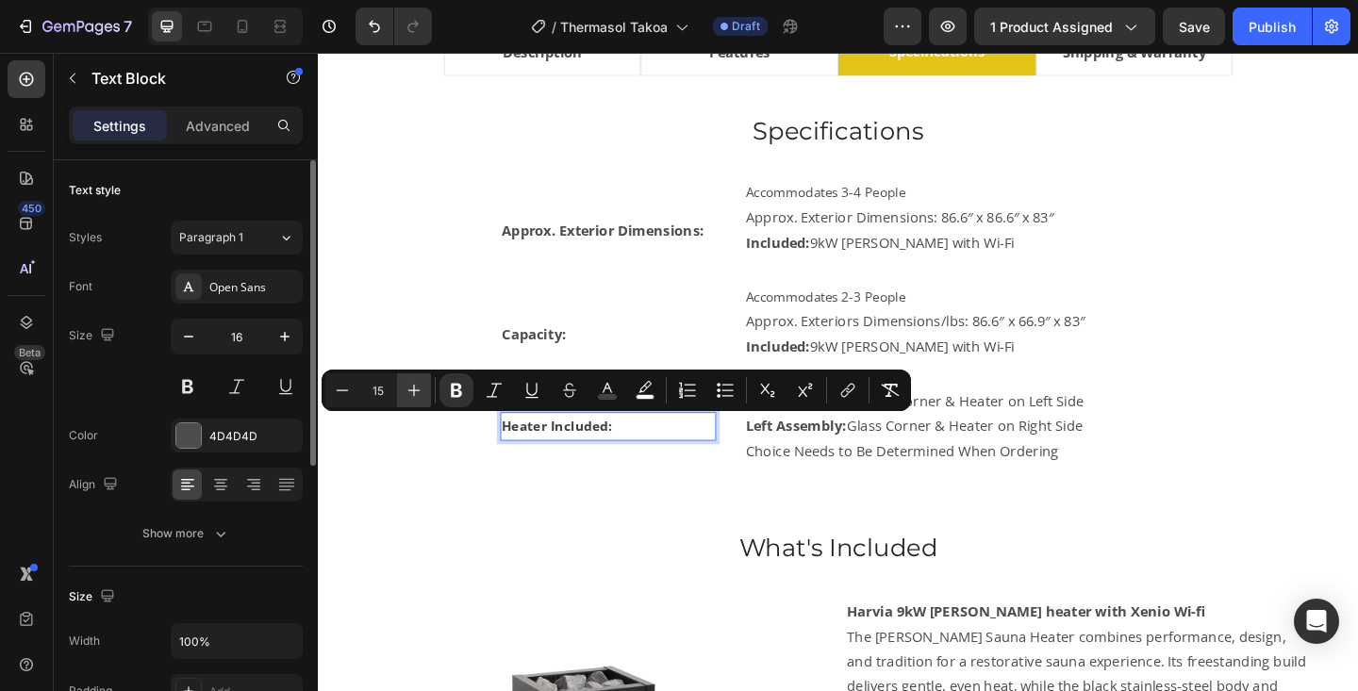
click at [415, 400] on button "Plus" at bounding box center [414, 390] width 34 height 34
type input "16"
click at [567, 362] on strong "Capacity:" at bounding box center [553, 359] width 70 height 21
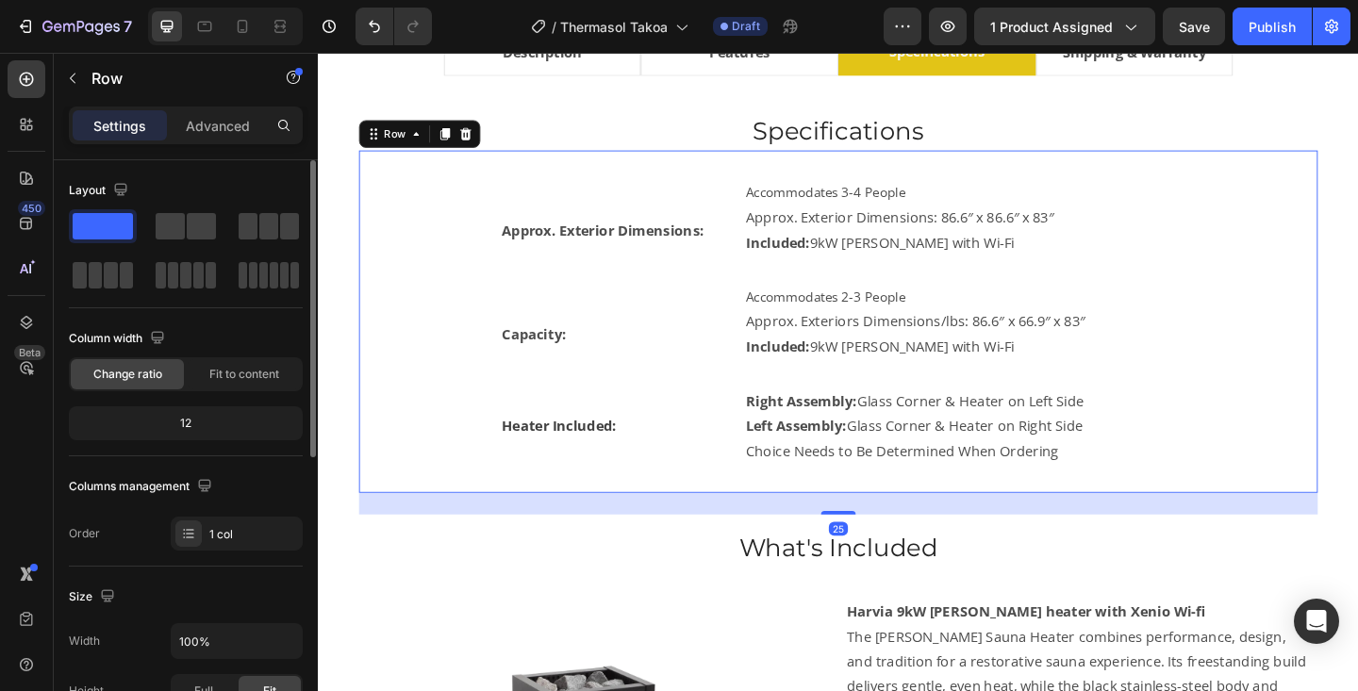
click at [1270, 340] on div "Approx. Exterior Dimensions: Text Block Accommodates 3-4 People Approx. Exterio…" at bounding box center [883, 346] width 983 height 312
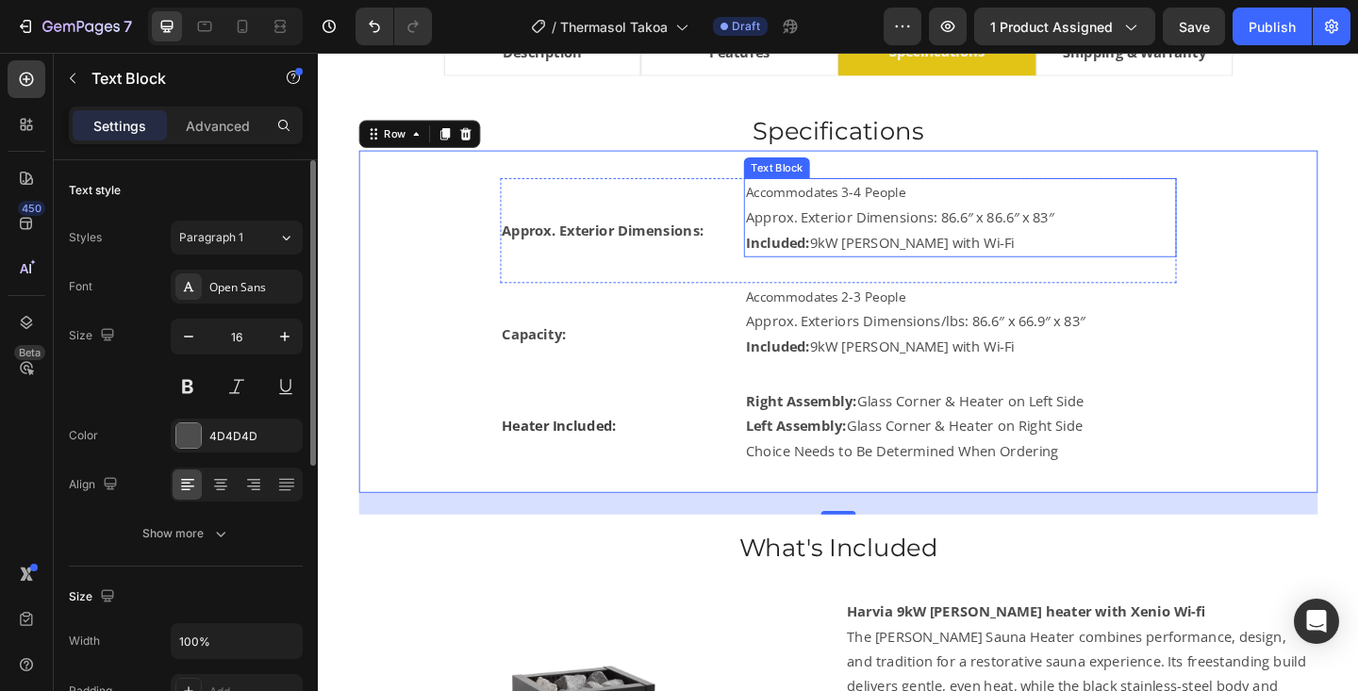
click at [902, 251] on p "Included: 9kW Virta with Wi-Fi" at bounding box center [1016, 259] width 467 height 27
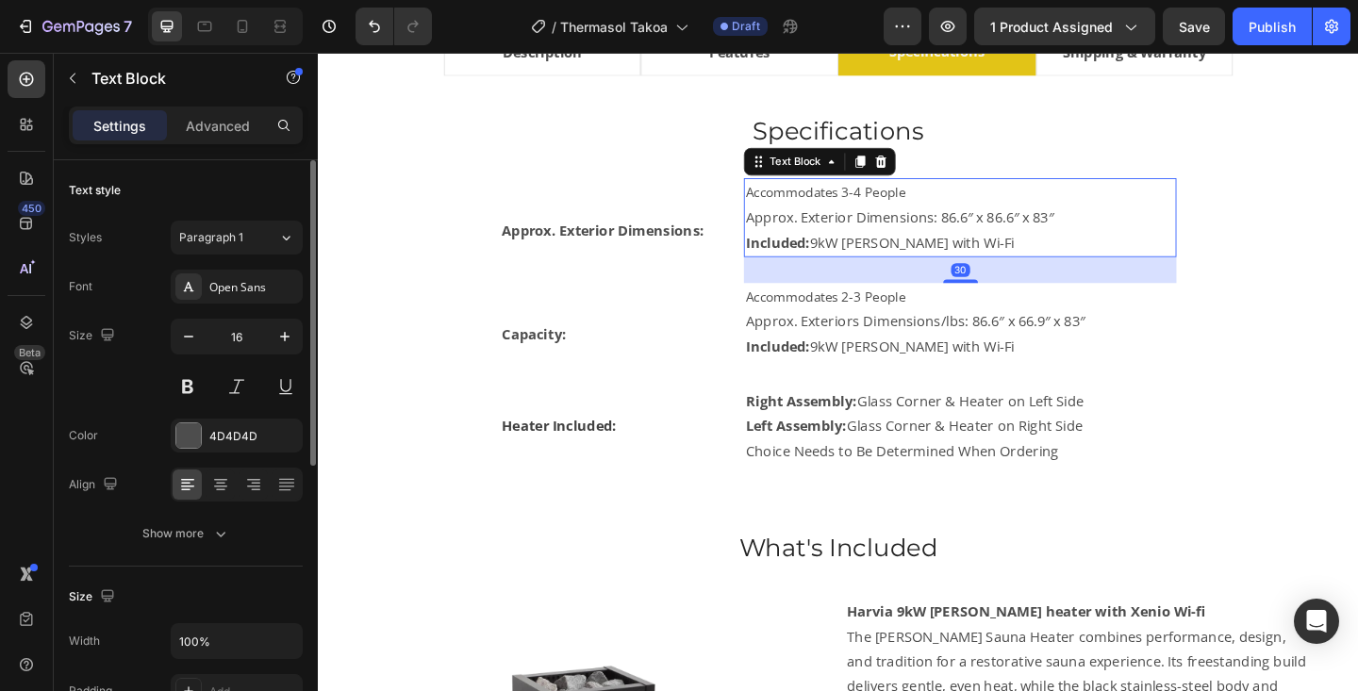
click at [902, 251] on p "Included: 9kW Virta with Wi-Fi" at bounding box center [1016, 259] width 467 height 27
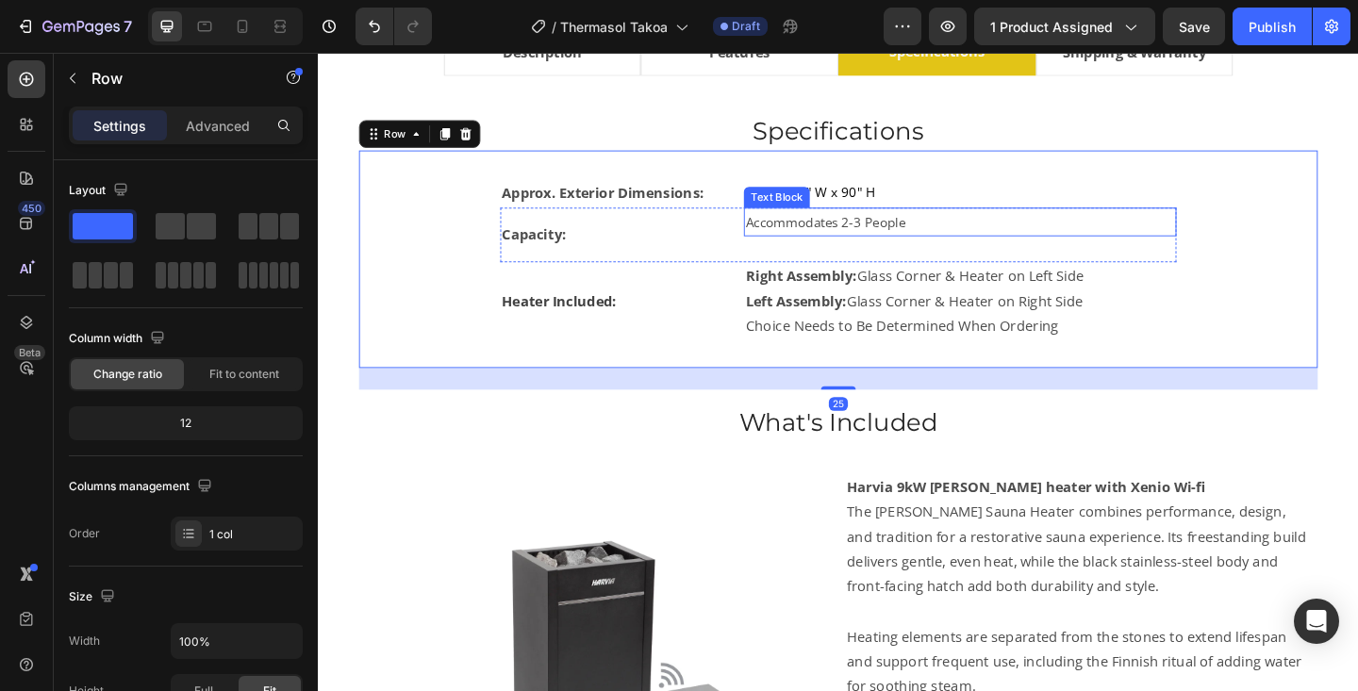
click at [1028, 249] on p "Accommodates 2-3 People" at bounding box center [1016, 237] width 467 height 27
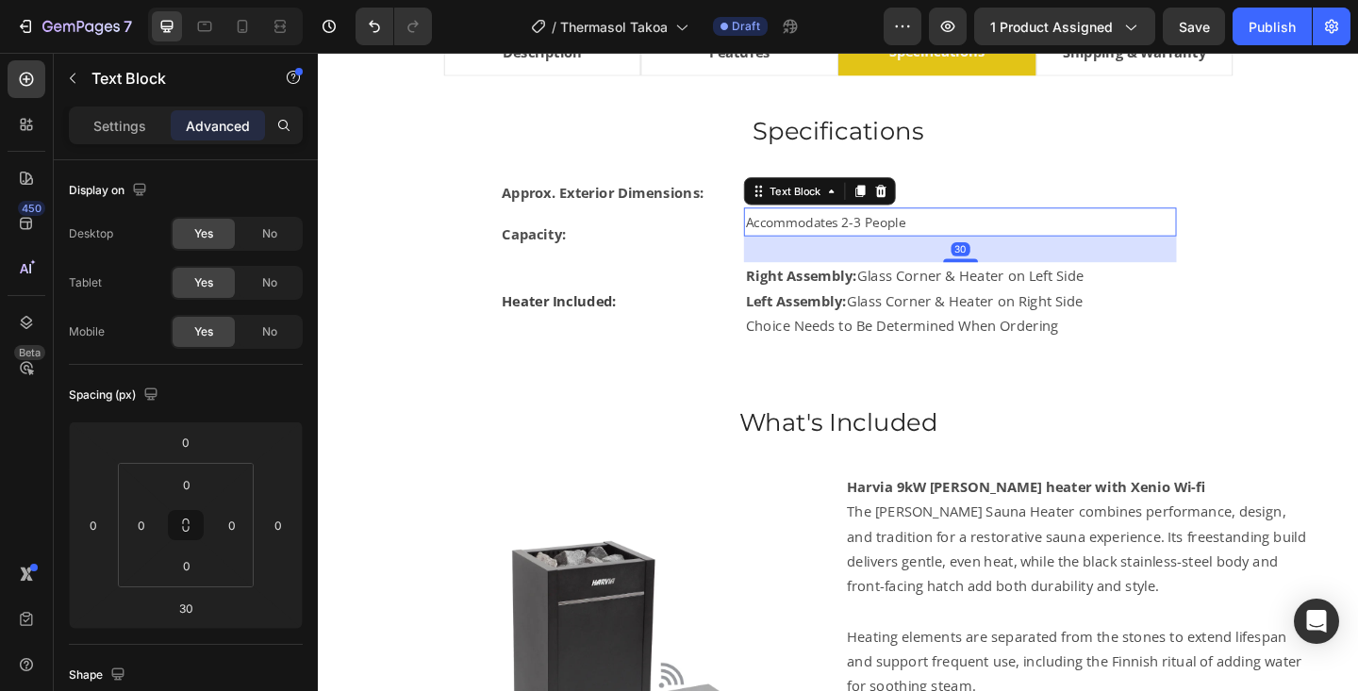
drag, startPoint x: 1022, startPoint y: 275, endPoint x: 1023, endPoint y: 255, distance: 20.8
click at [1023, 255] on div "30" at bounding box center [1016, 267] width 471 height 28
click at [1024, 260] on div "30" at bounding box center [1016, 266] width 21 height 15
drag, startPoint x: 1022, startPoint y: 274, endPoint x: 1023, endPoint y: 258, distance: 16.1
click at [1027, 247] on div "Accommodates 2-3 People Text Block 30" at bounding box center [1016, 237] width 471 height 31
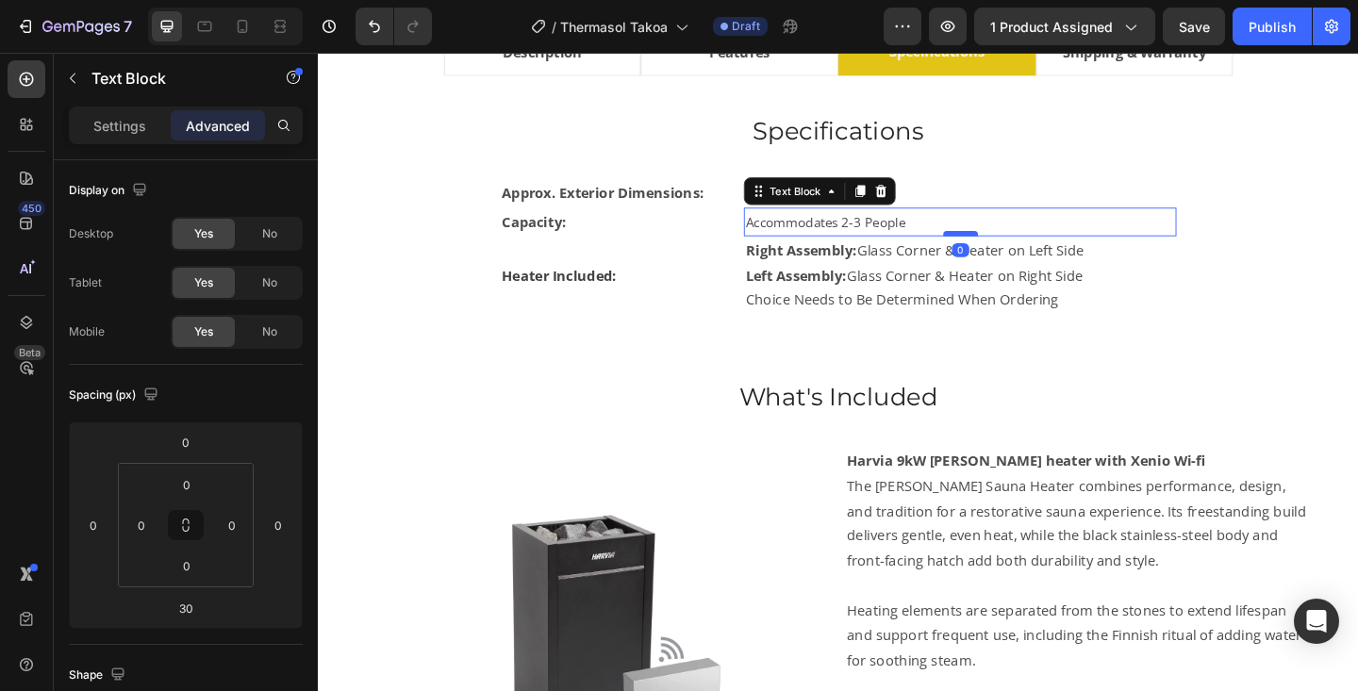
drag, startPoint x: 1021, startPoint y: 278, endPoint x: 1022, endPoint y: 246, distance: 32.1
click at [1022, 247] on div at bounding box center [1017, 250] width 38 height 6
type input "0"
click at [894, 236] on span "Accommodates 2-3 People" at bounding box center [870, 236] width 174 height 19
click at [905, 237] on span "Accommodates 2-3 People" at bounding box center [870, 236] width 174 height 19
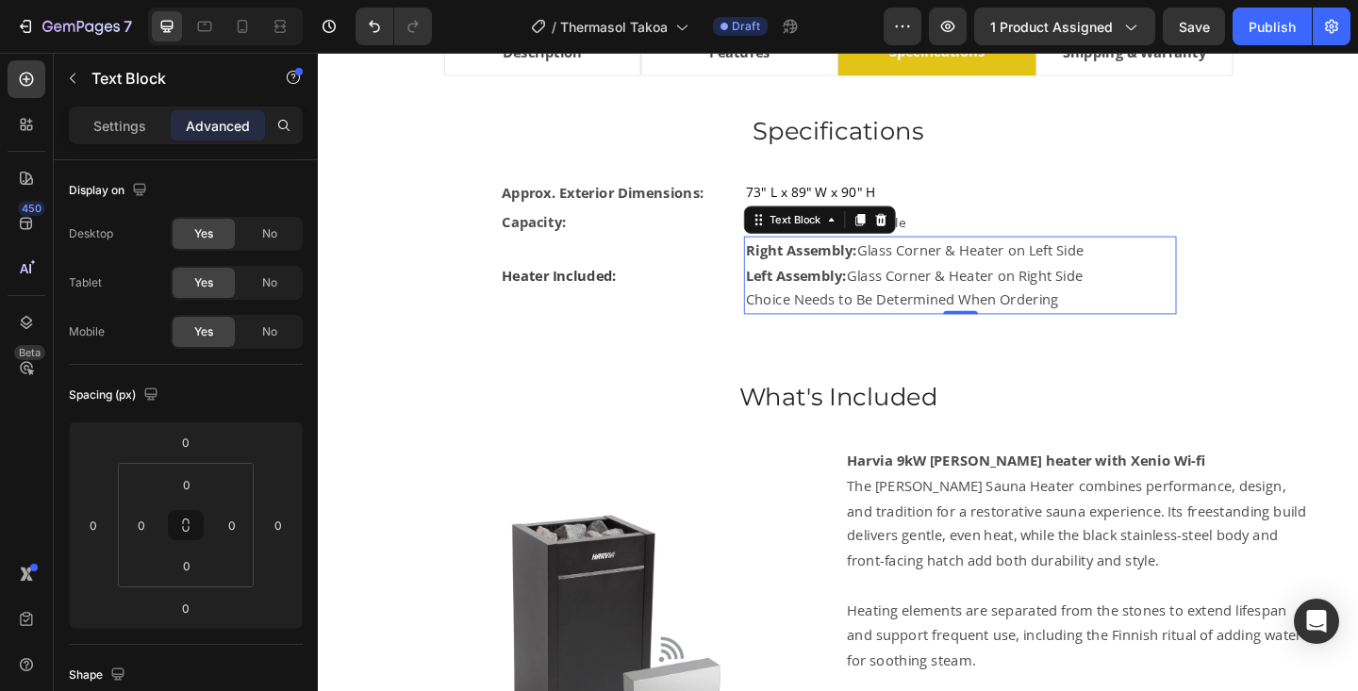
click at [845, 300] on strong "Left Assembly:" at bounding box center [837, 295] width 109 height 21
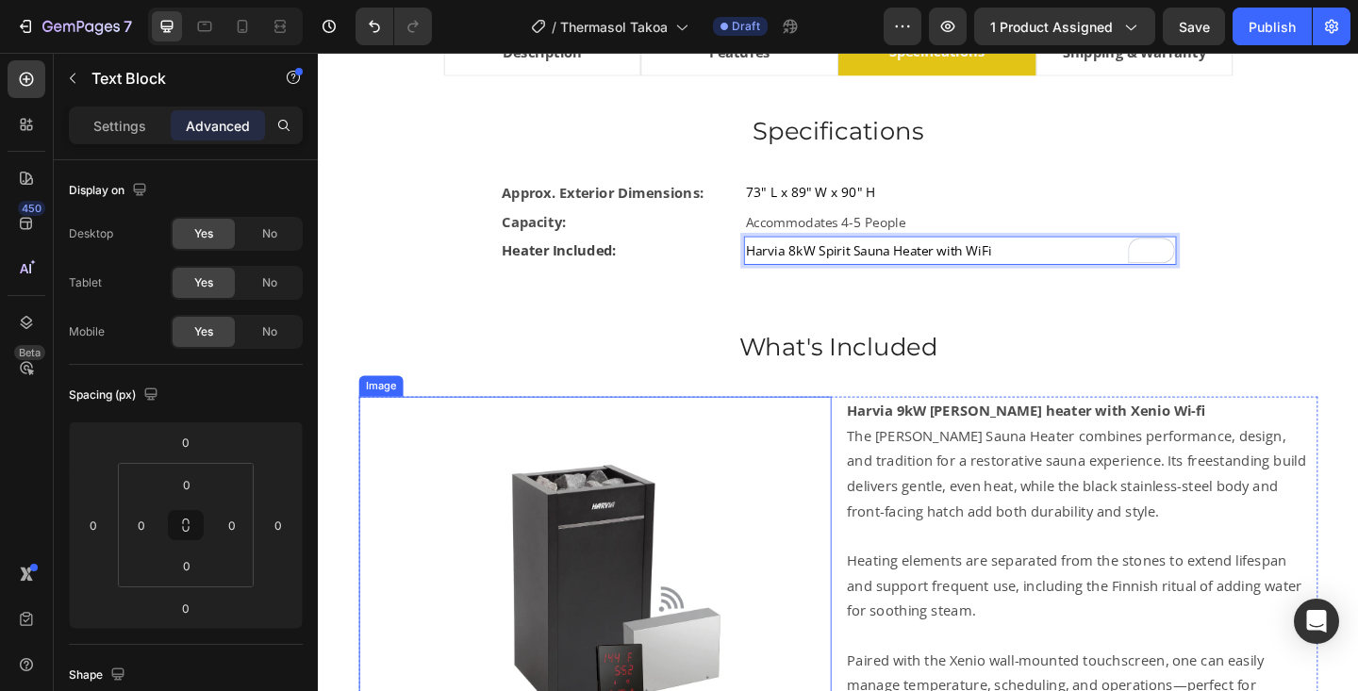
click at [609, 583] on img at bounding box center [619, 632] width 411 height 411
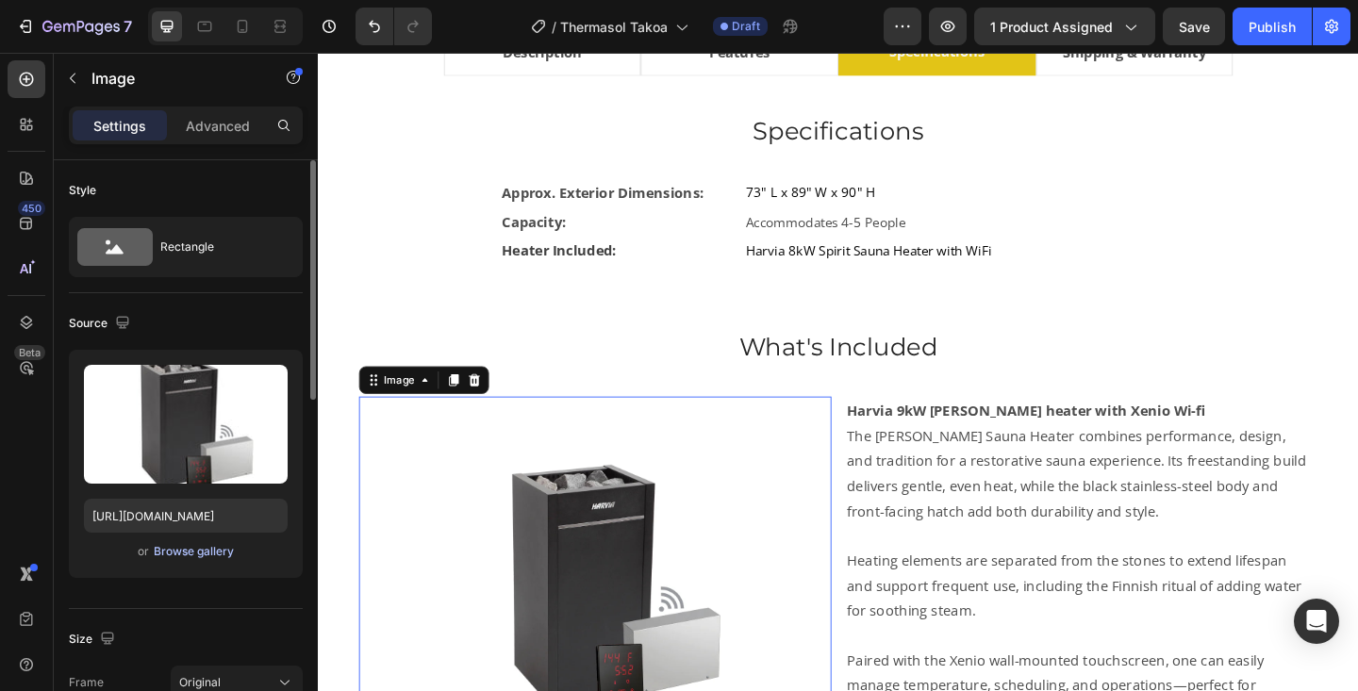
click at [187, 549] on div "Browse gallery" at bounding box center [194, 551] width 80 height 17
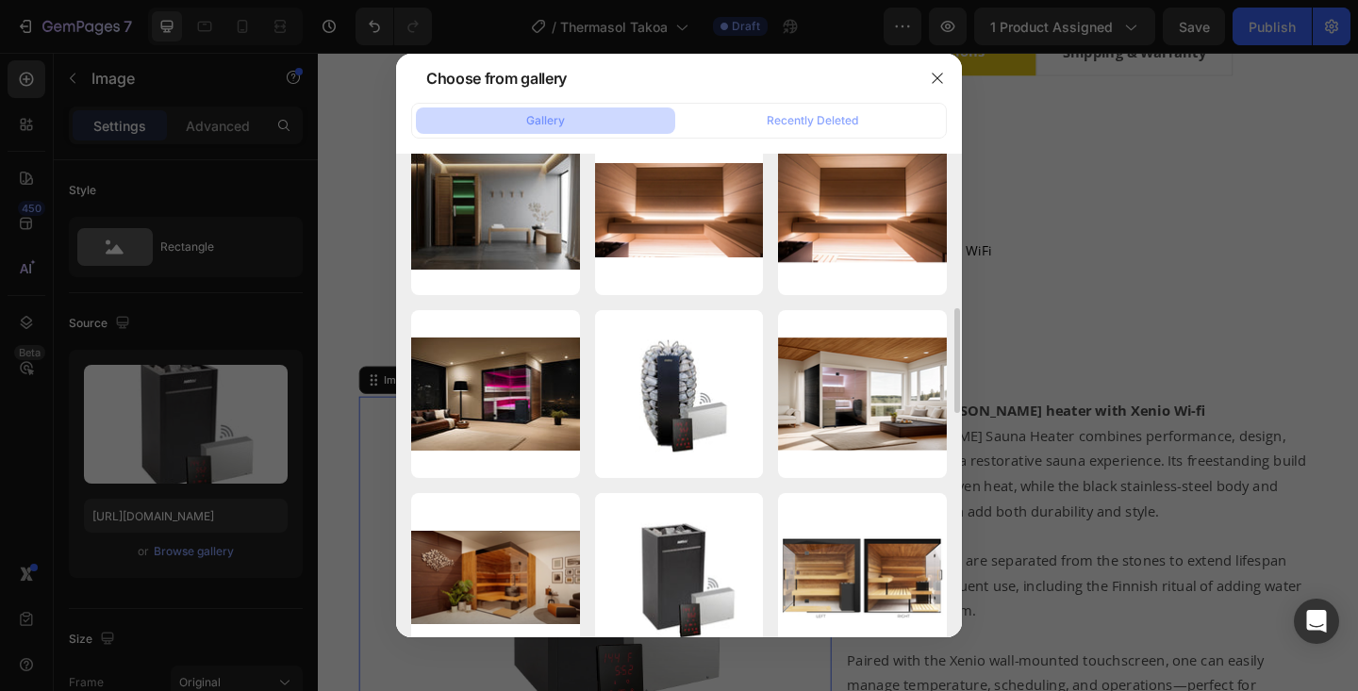
scroll to position [617, 0]
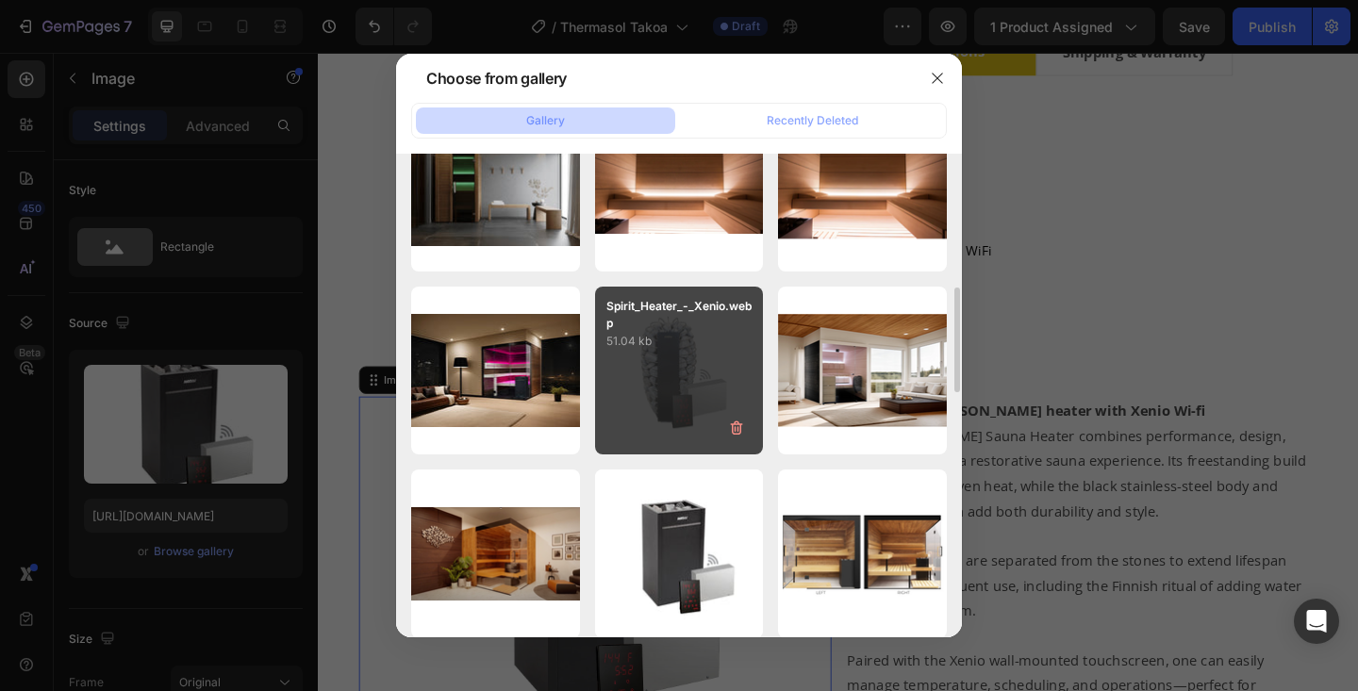
click at [650, 361] on div "Spirit_Heater_-_Xenio.webp 51.04 kb" at bounding box center [679, 371] width 169 height 169
type input "[URL][DOMAIN_NAME]"
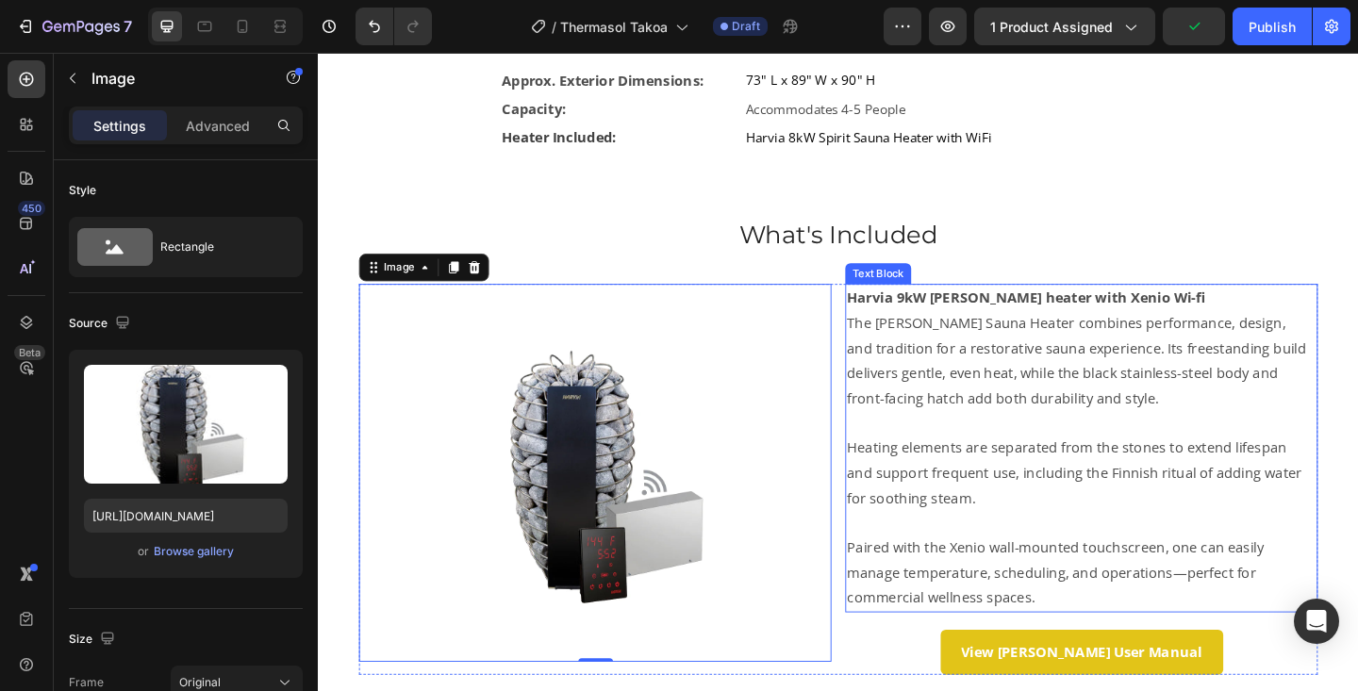
scroll to position [1285, 0]
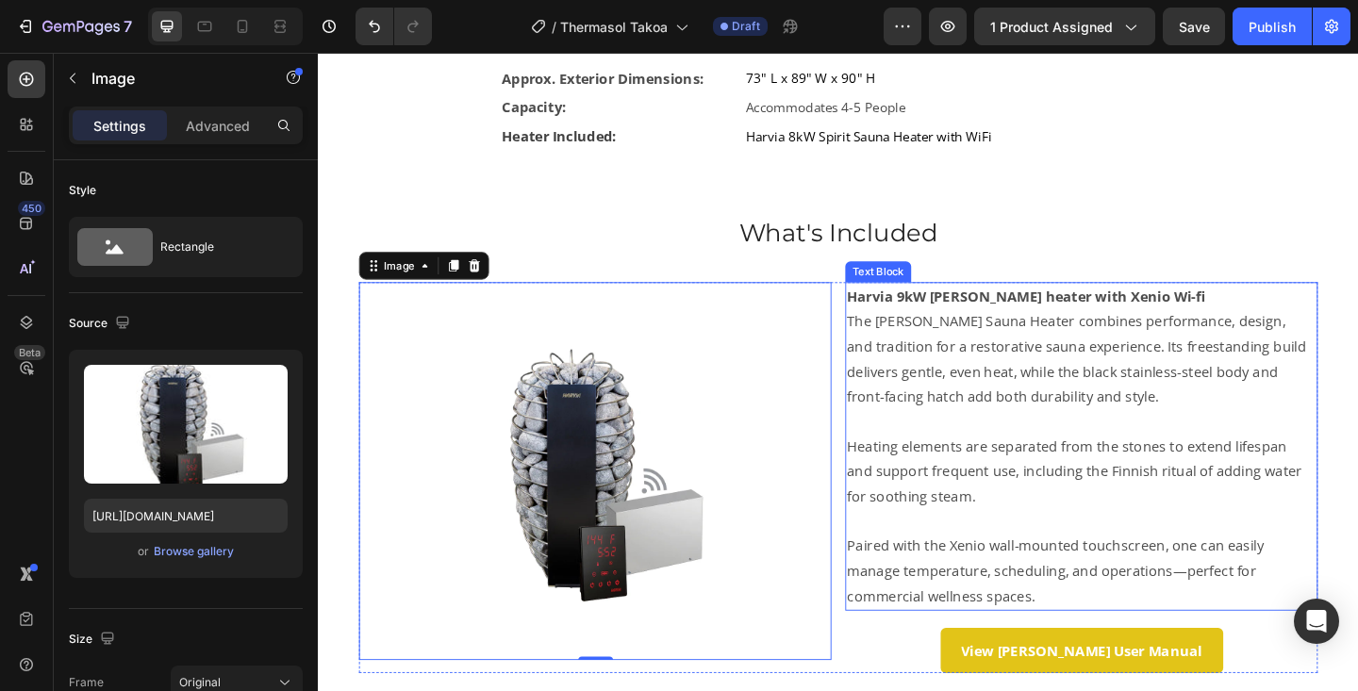
click at [962, 345] on p "The [PERSON_NAME] Sauna Heater combines performance, design, and tradition for …" at bounding box center [1148, 386] width 510 height 108
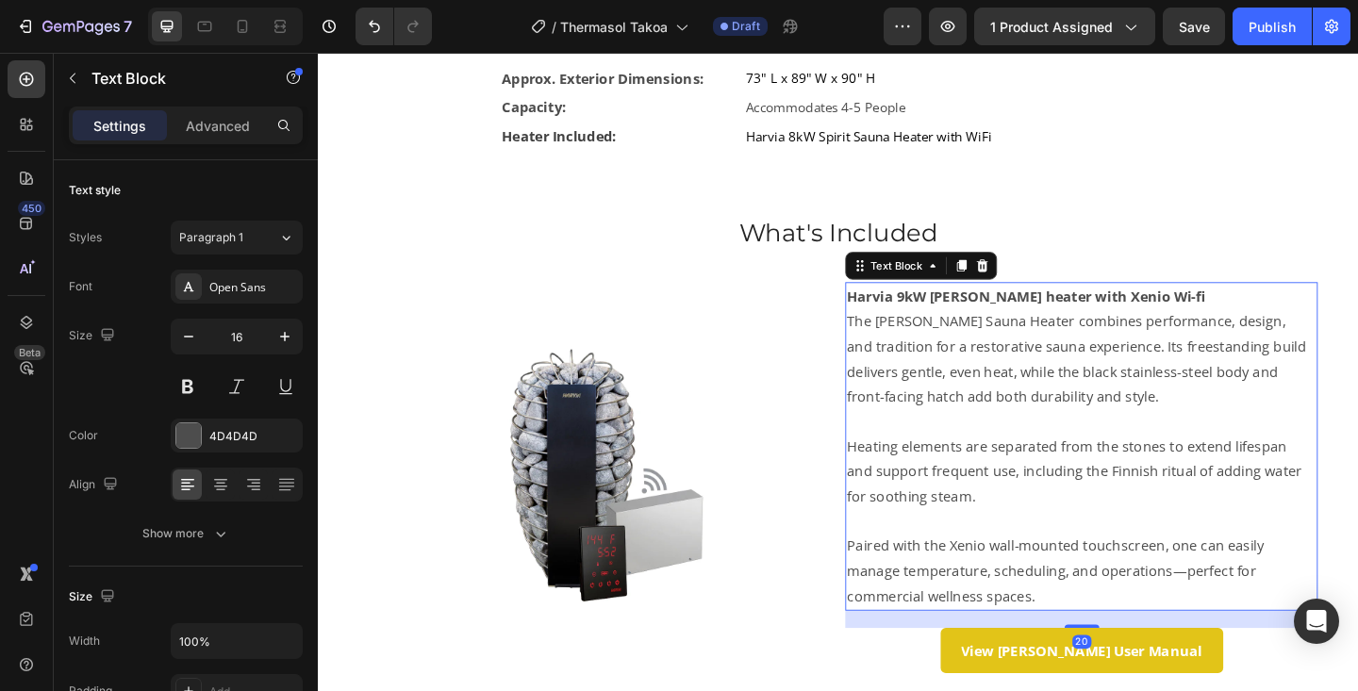
click at [962, 345] on p "The [PERSON_NAME] Sauna Heater combines performance, design, and tradition for …" at bounding box center [1148, 386] width 510 height 108
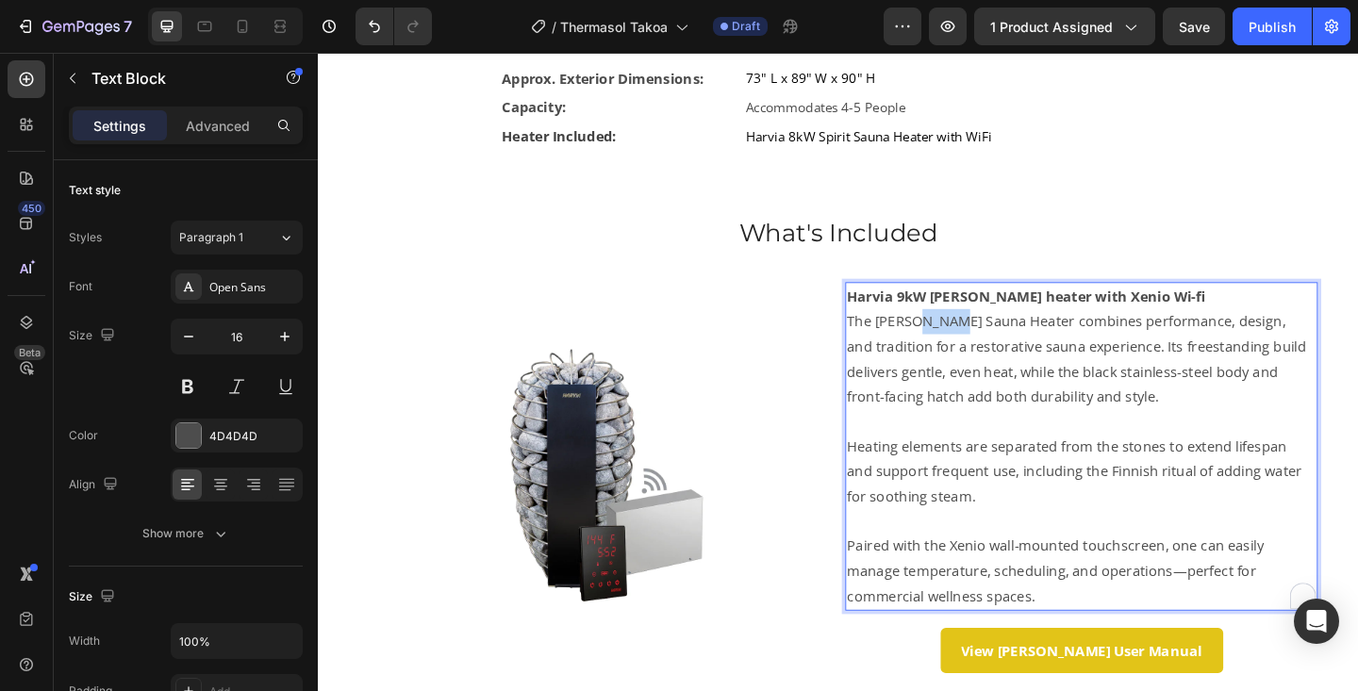
click at [962, 345] on p "The [PERSON_NAME] Sauna Heater combines performance, design, and tradition for …" at bounding box center [1148, 386] width 510 height 108
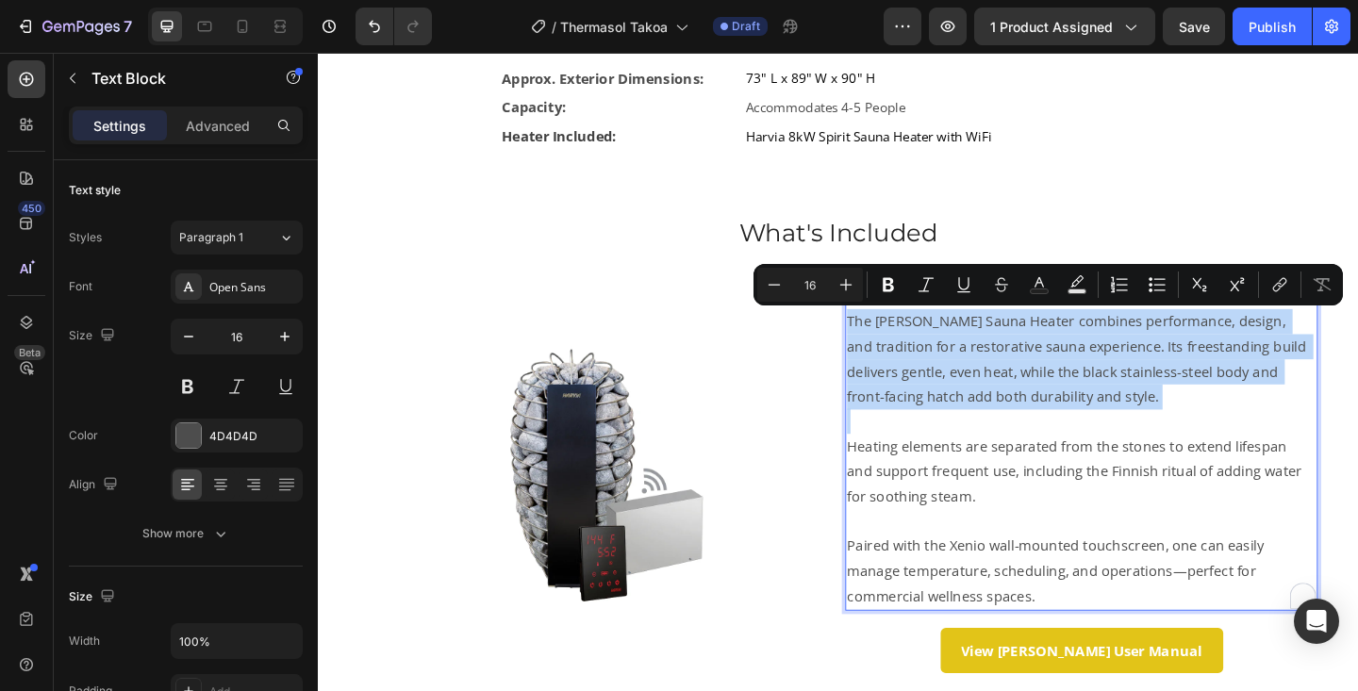
click at [928, 352] on p "The [PERSON_NAME] Sauna Heater combines performance, design, and tradition for …" at bounding box center [1148, 386] width 510 height 108
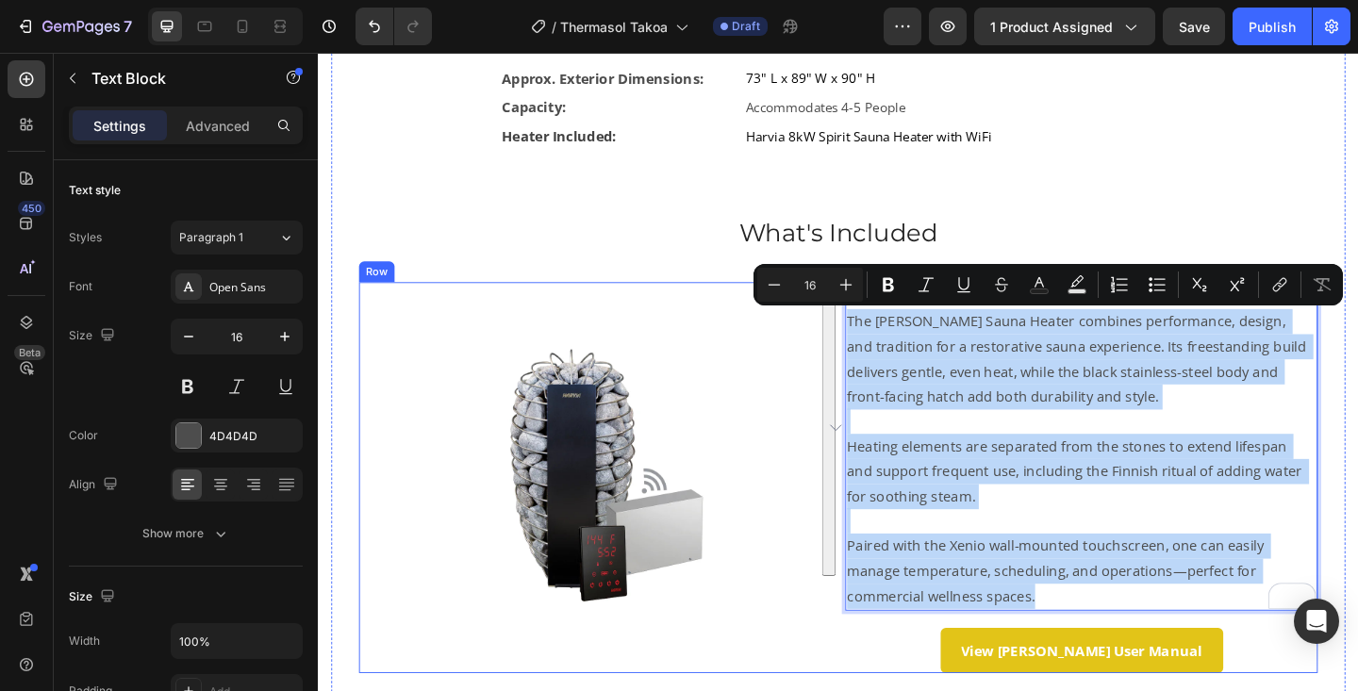
drag, startPoint x: 892, startPoint y: 346, endPoint x: 1252, endPoint y: 661, distance: 477.9
click at [1252, 661] on div "Harvia 9kW Virta heater with Xenio Wi-fi The Virta Sauna Heater combines perfor…" at bounding box center [1148, 515] width 514 height 425
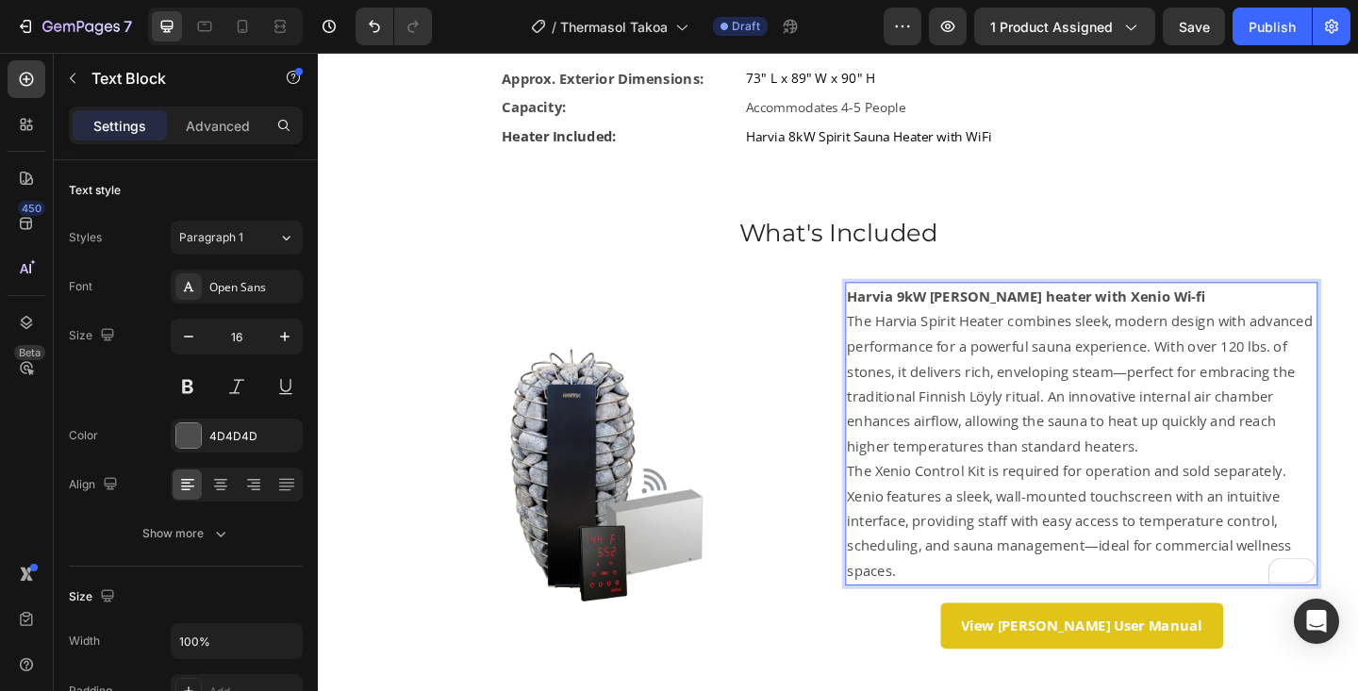
click at [1225, 482] on p "The Harvia Spirit Heater combines sleek, modern design with advanced performanc…" at bounding box center [1148, 413] width 510 height 163
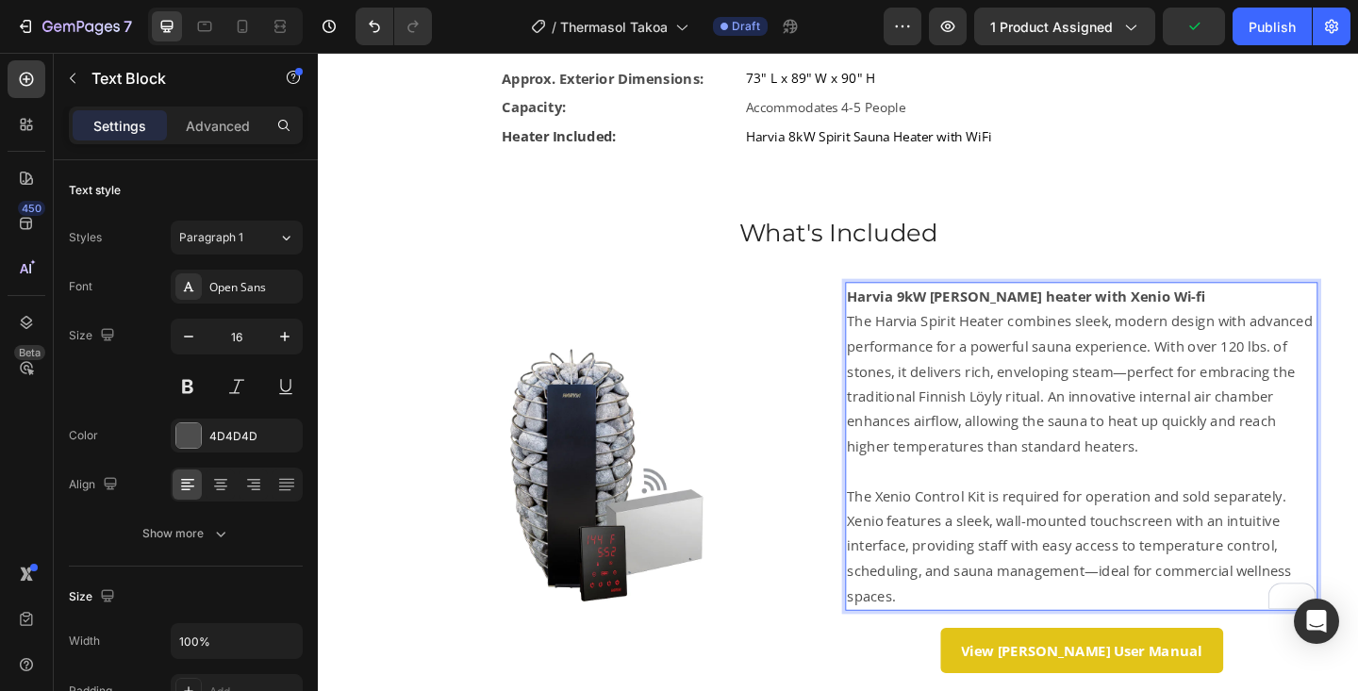
click at [954, 323] on strong "Harvia 9kW [PERSON_NAME] heater with Xenio Wi-fi" at bounding box center [1088, 317] width 390 height 21
click at [1021, 318] on strong "Harvia 8kW [PERSON_NAME] heater with Xenio Wi-fi" at bounding box center [1088, 317] width 390 height 21
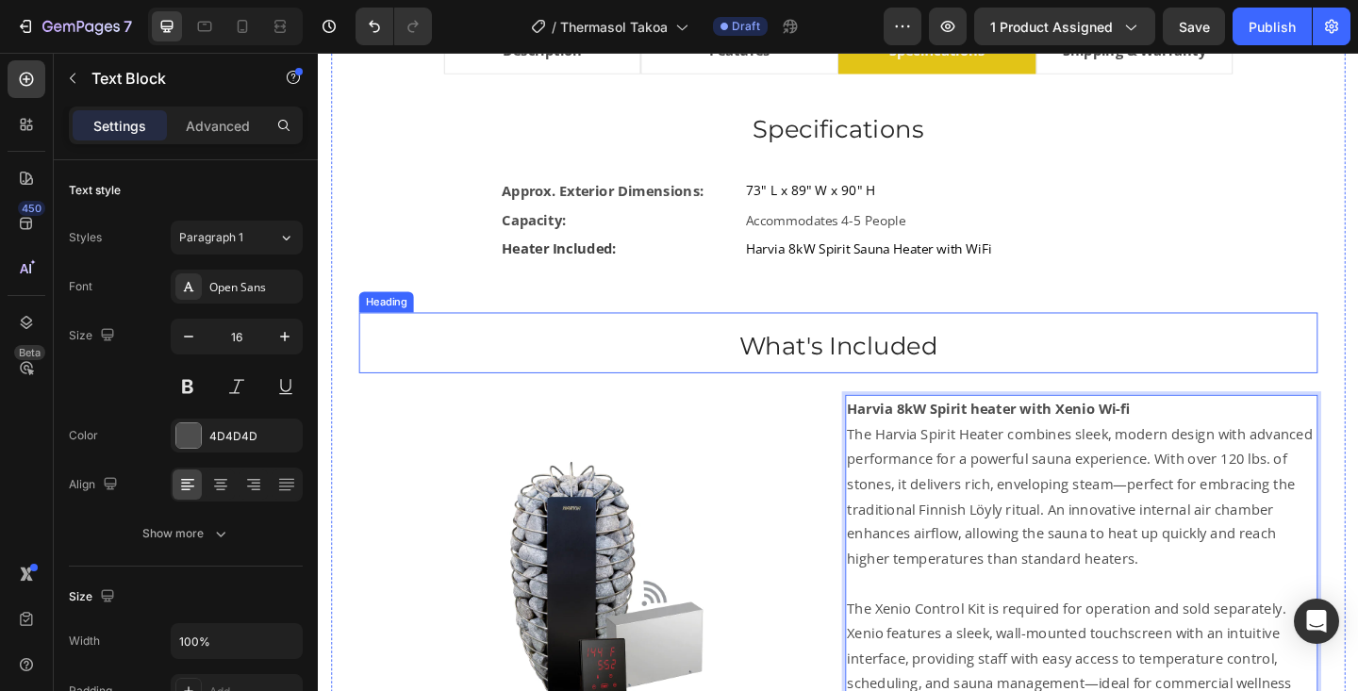
scroll to position [1155, 0]
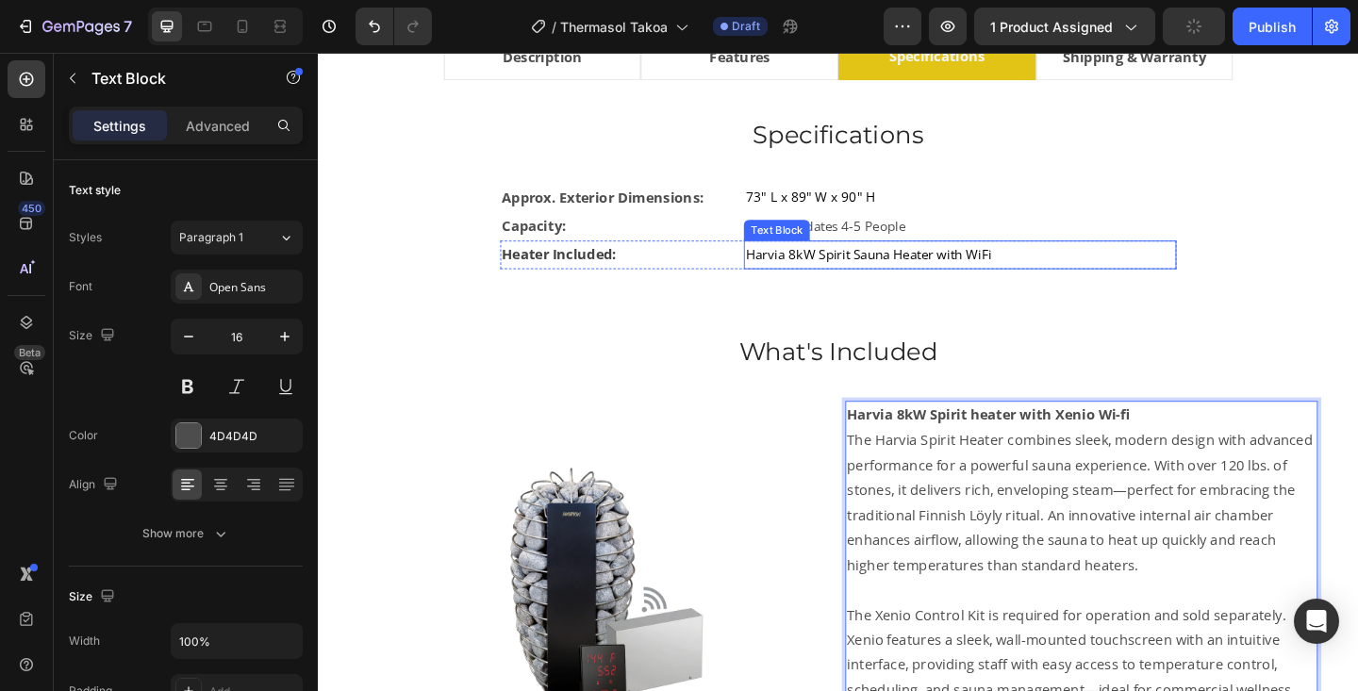
click at [903, 274] on span "Harvia 8kW Spirit Sauna Heater with WiFi" at bounding box center [917, 272] width 268 height 19
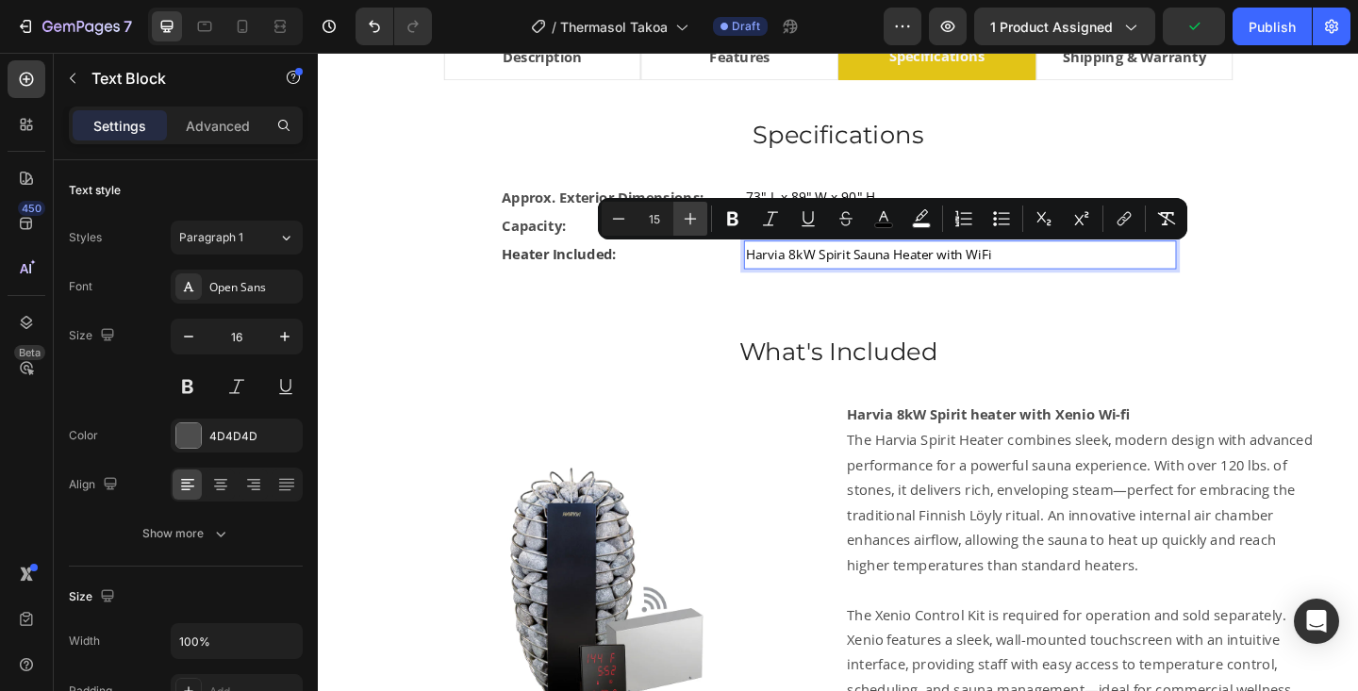
click at [689, 216] on icon "Editor contextual toolbar" at bounding box center [690, 218] width 19 height 19
type input "16"
click at [870, 221] on button "color" at bounding box center [884, 219] width 34 height 34
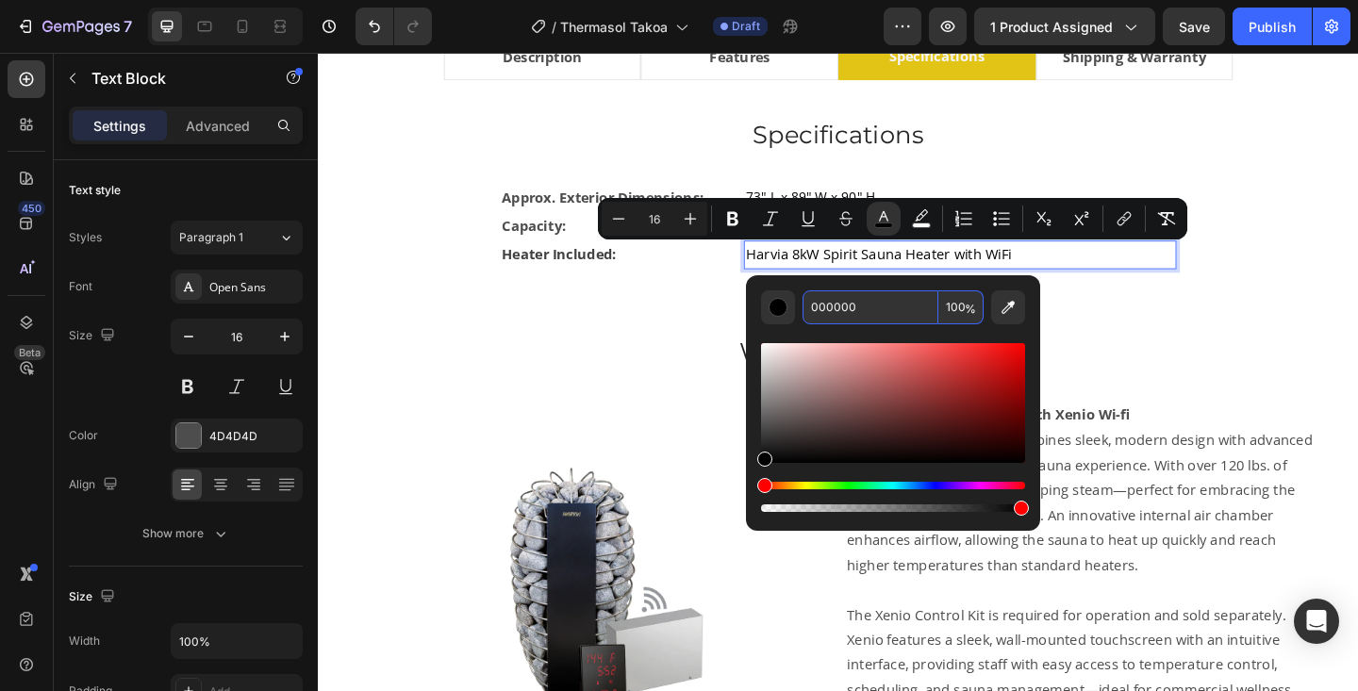
click at [839, 316] on input "000000" at bounding box center [871, 307] width 136 height 34
type input "424242"
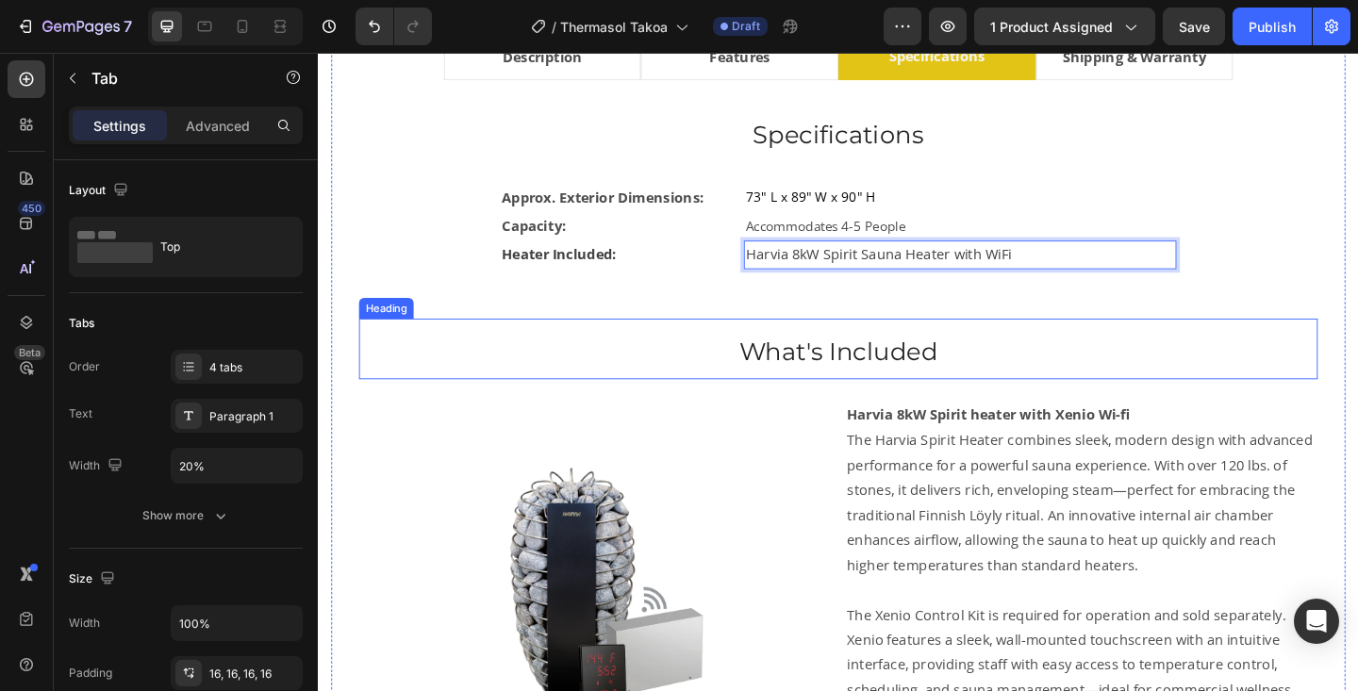
click at [1201, 338] on div "Specifications Heading Approx. Exterior Dimensions: Text Block 73" L x 89" W x …" at bounding box center [883, 500] width 1043 height 759
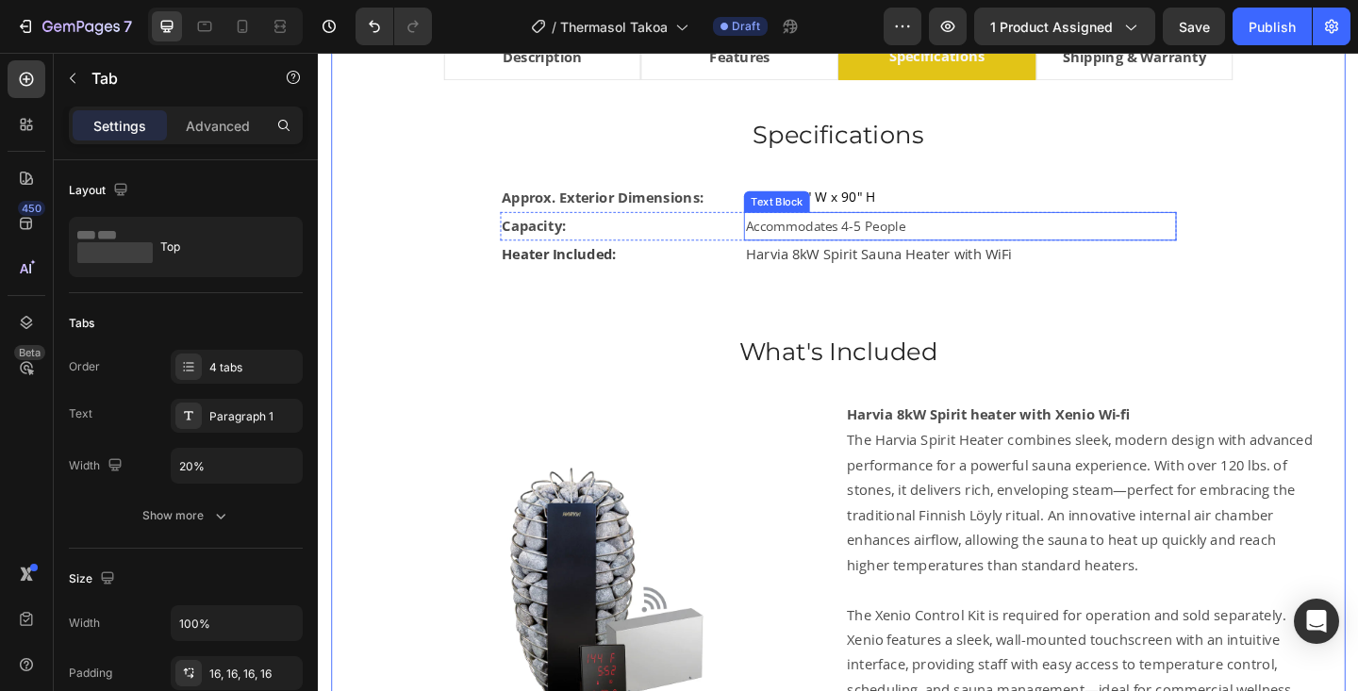
click at [870, 241] on span "Accommodates 4-5 People" at bounding box center [870, 241] width 174 height 19
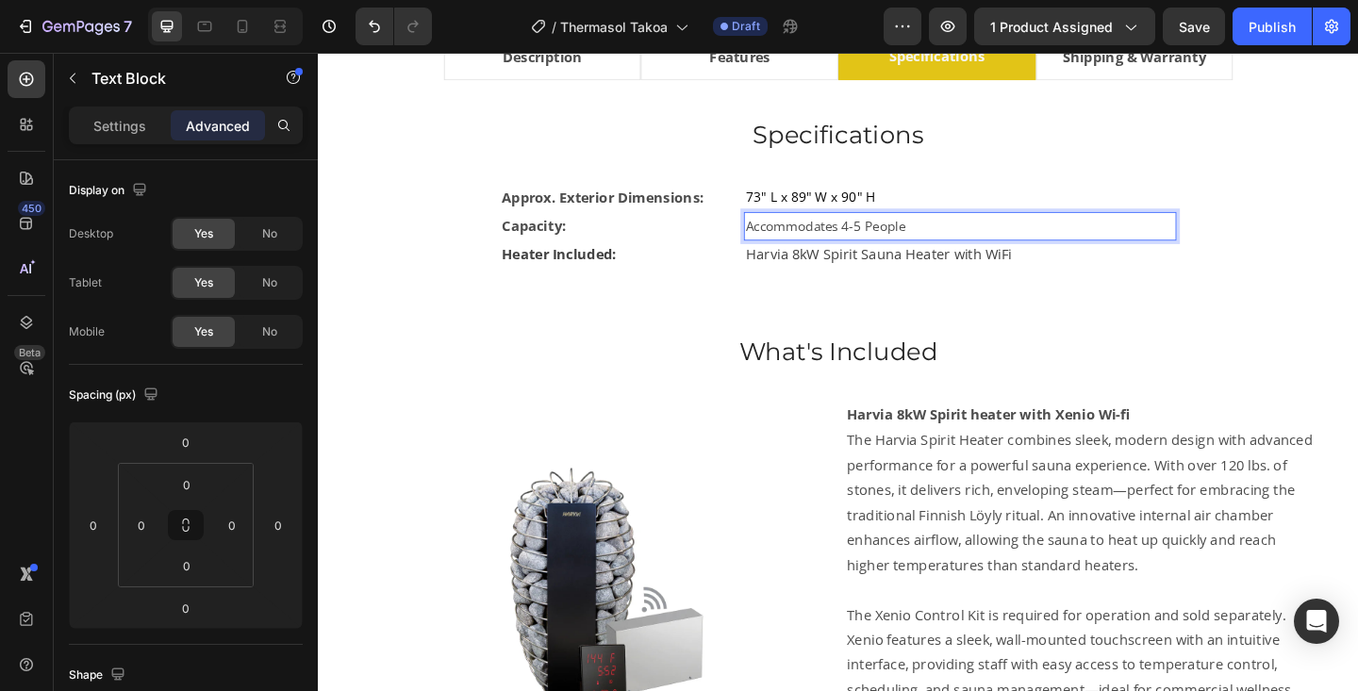
click at [870, 241] on span "Accommodates 4-5 People" at bounding box center [870, 241] width 174 height 19
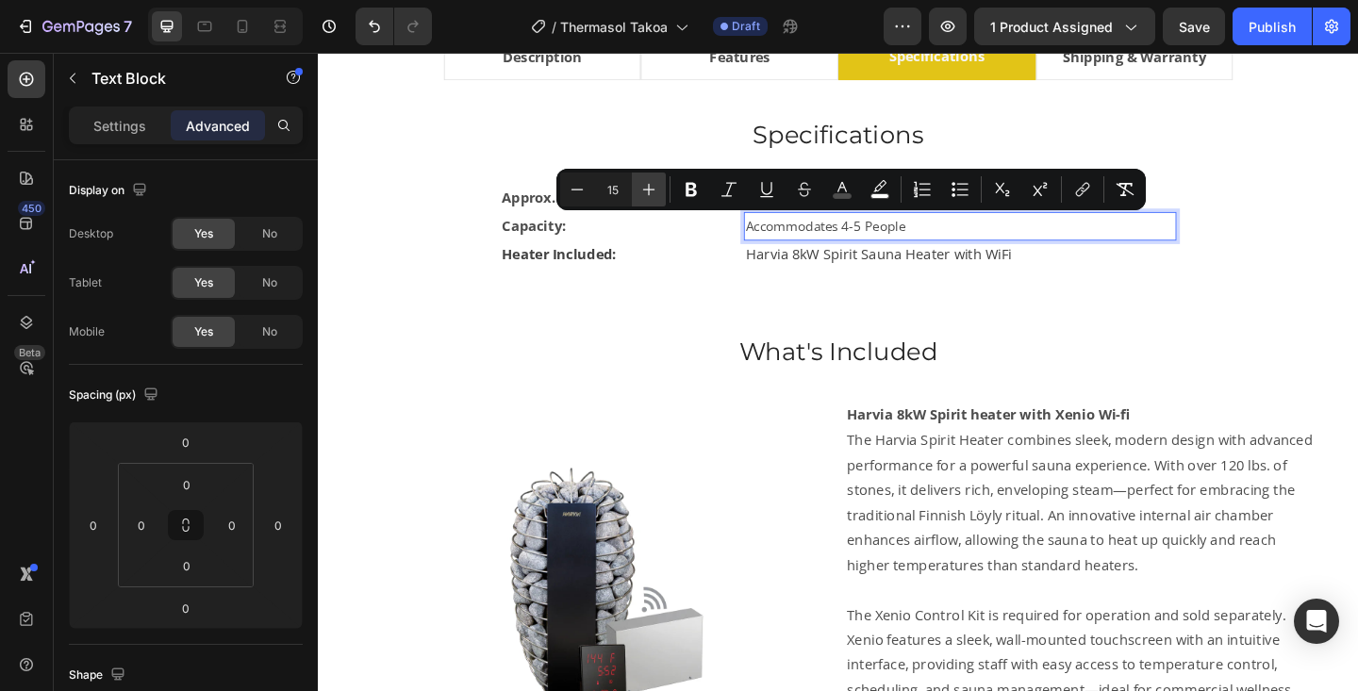
click at [652, 198] on icon "Editor contextual toolbar" at bounding box center [648, 189] width 19 height 19
type input "16"
click at [1324, 202] on div "Approx. Exterior Dimensions: Text Block 73" L x 89" W x 90" H Text Block Row Ca…" at bounding box center [883, 240] width 983 height 93
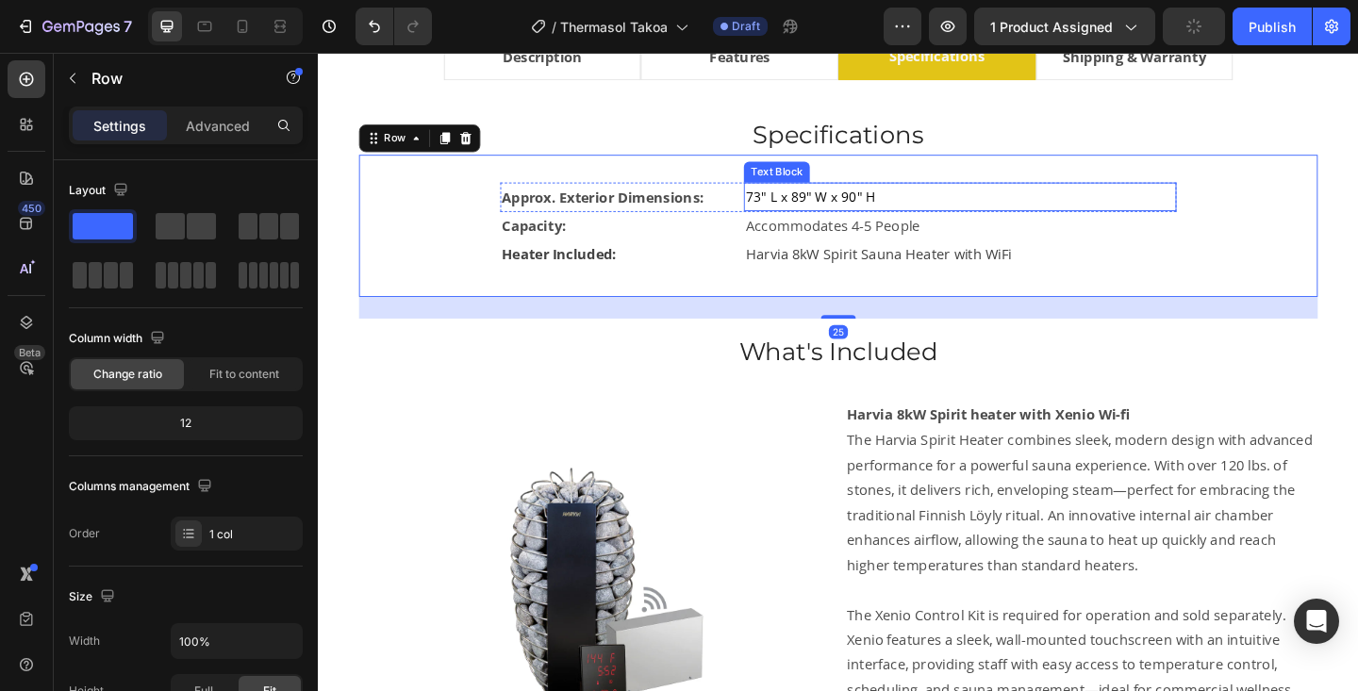
click at [851, 203] on span "73" L x 89" W x 90" H" at bounding box center [853, 209] width 141 height 19
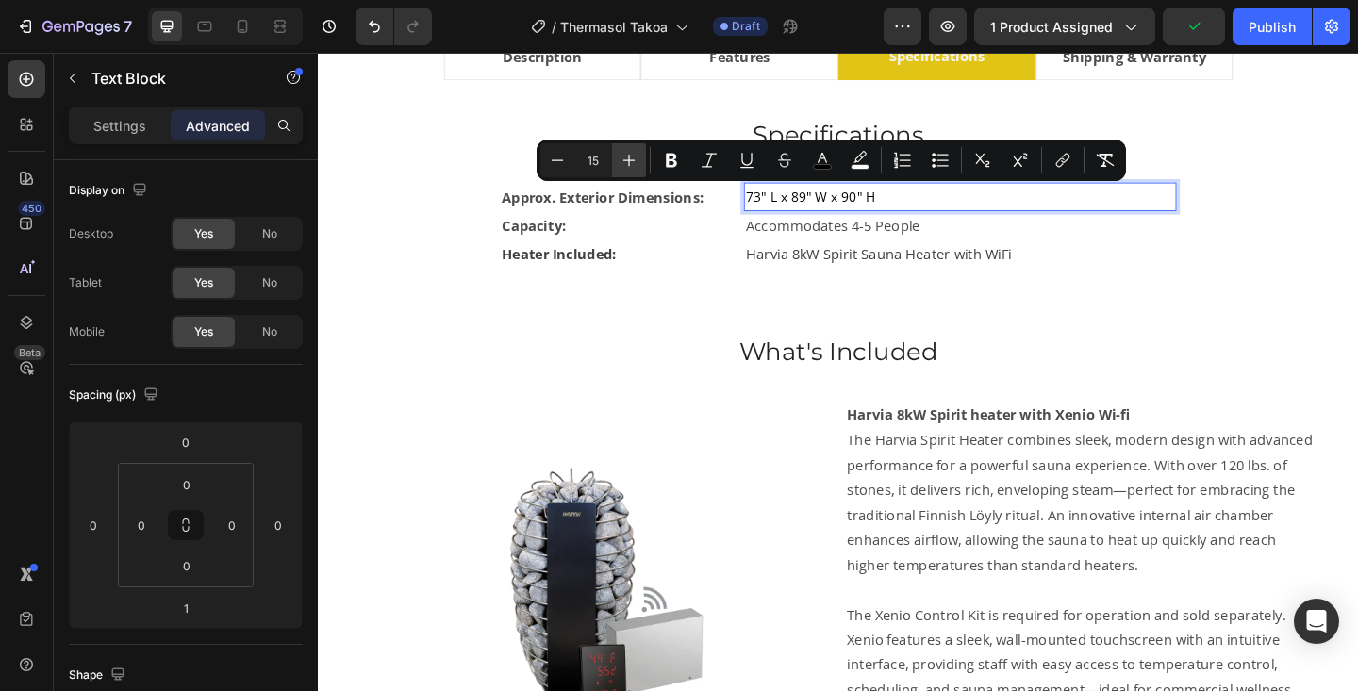
click at [635, 152] on icon "Editor contextual toolbar" at bounding box center [629, 160] width 19 height 19
type input "16"
click at [810, 170] on button "color" at bounding box center [822, 160] width 34 height 34
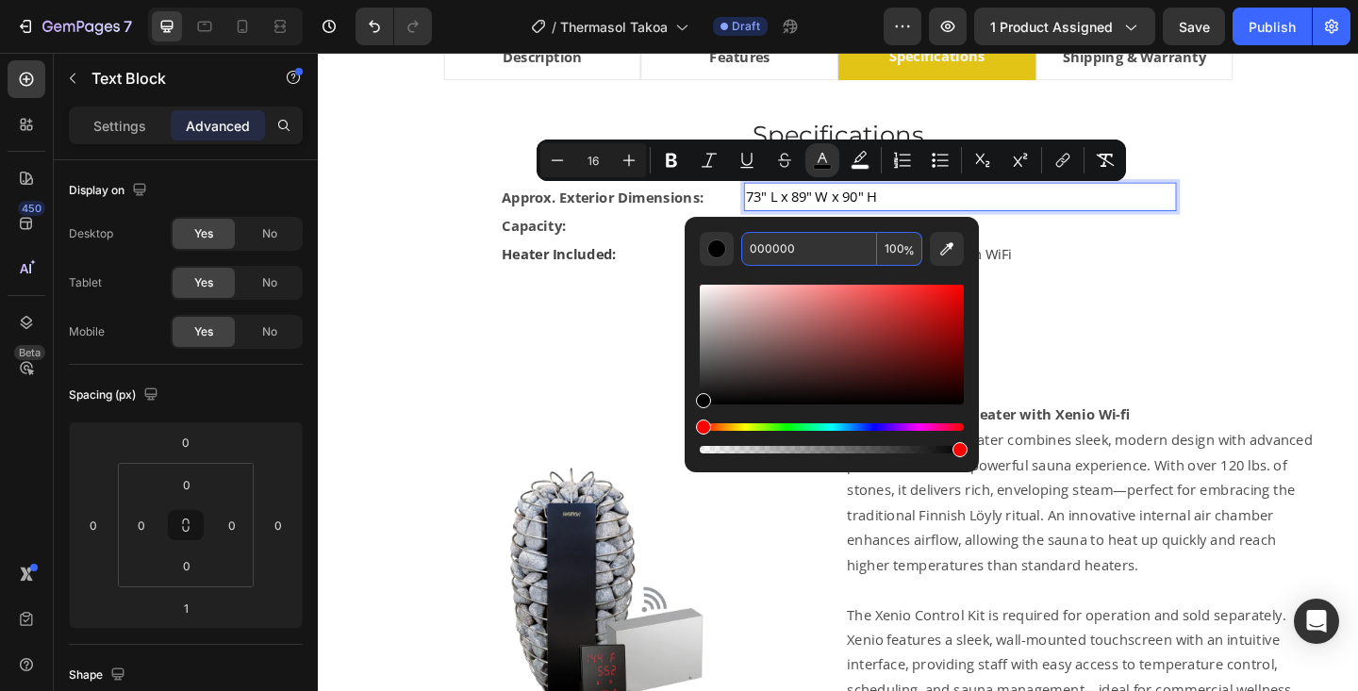
click at [782, 259] on input "000000" at bounding box center [809, 249] width 136 height 34
type input "424242"
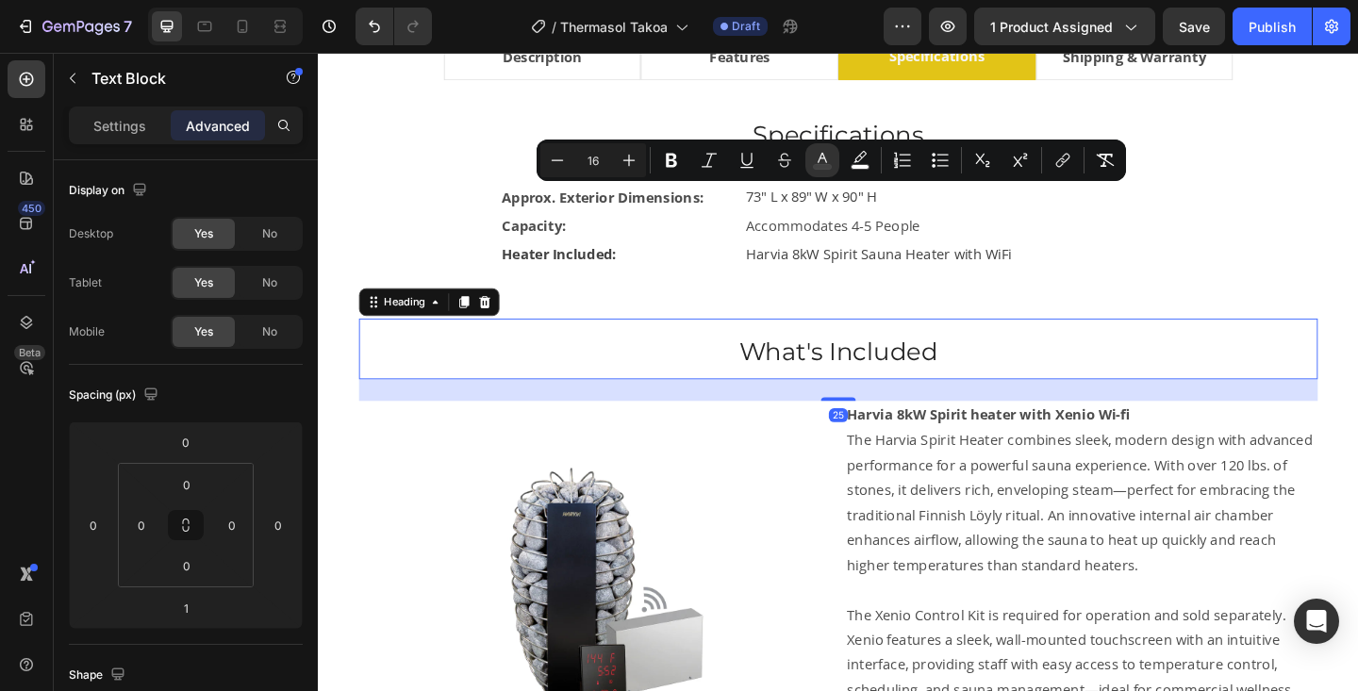
click at [1070, 350] on h3 "What's Included" at bounding box center [883, 375] width 1043 height 67
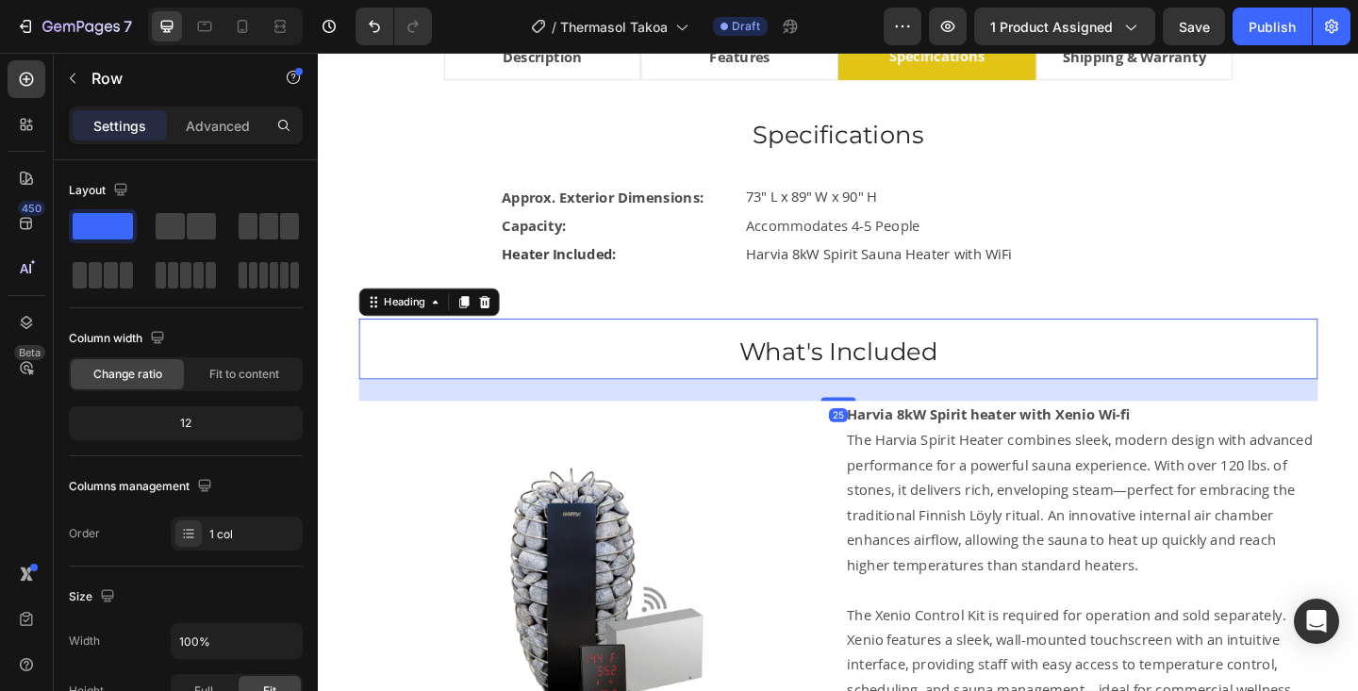
click at [1324, 317] on div "Approx. Exterior Dimensions: Text Block 73" L x 89" W x 90" H Text Block Row Ca…" at bounding box center [883, 241] width 1043 height 154
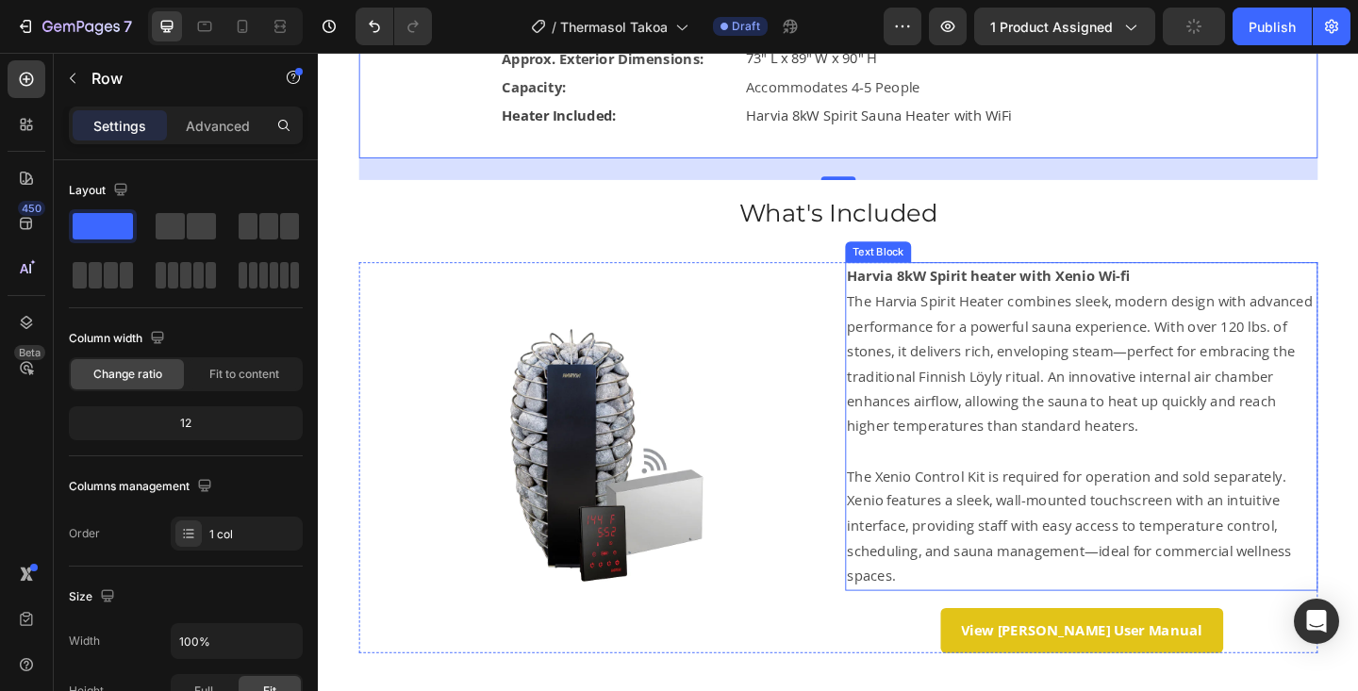
scroll to position [1634, 0]
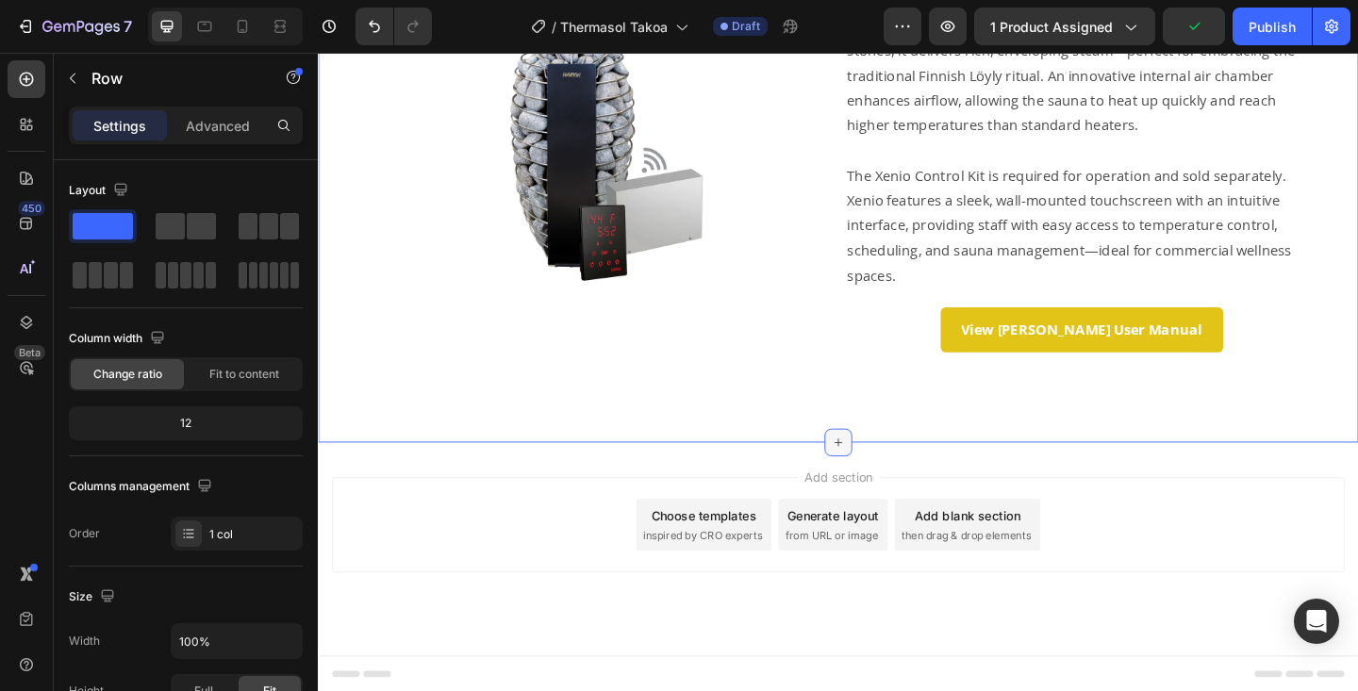
click at [883, 474] on icon at bounding box center [883, 477] width 15 height 15
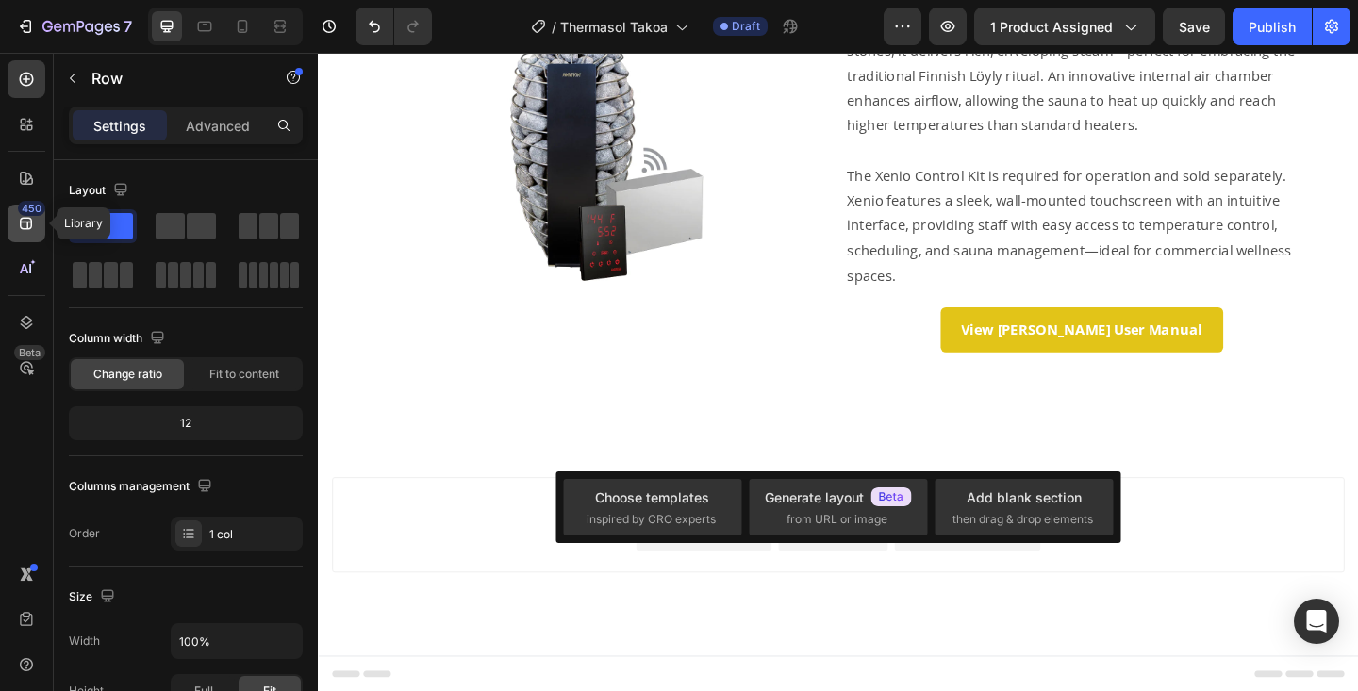
click at [23, 220] on icon at bounding box center [26, 223] width 19 height 19
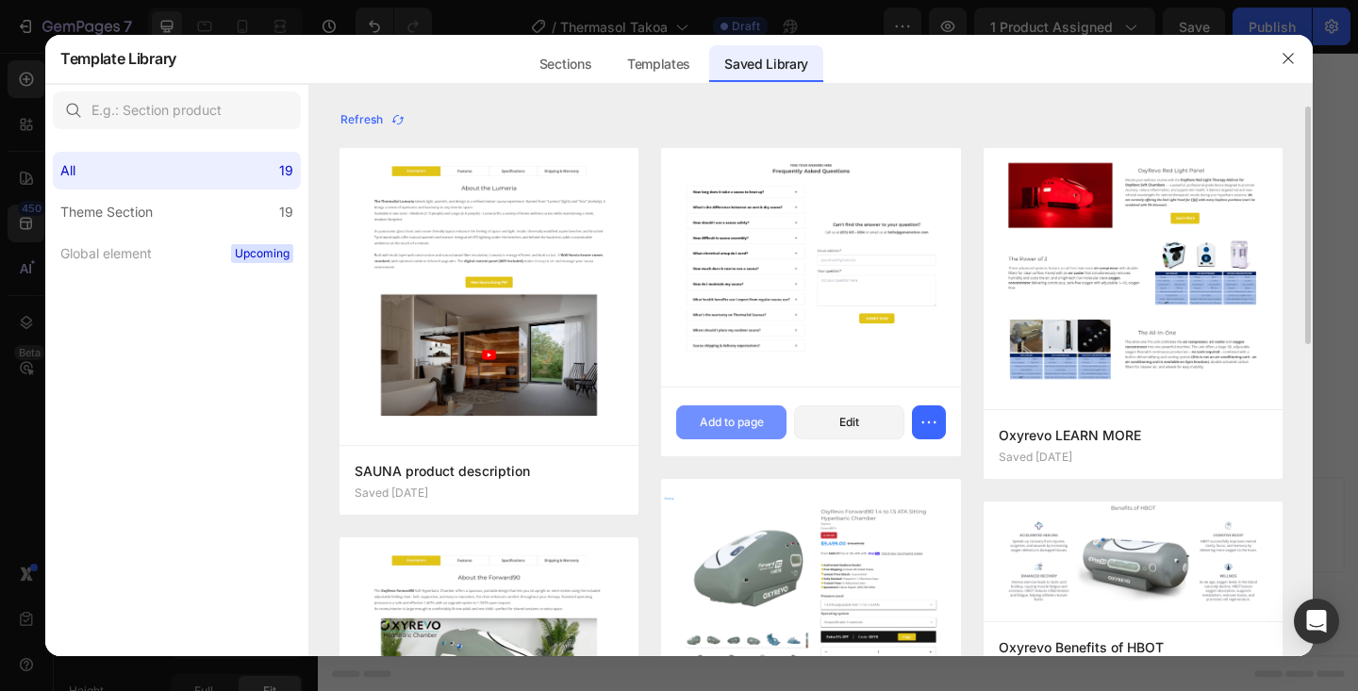
click at [726, 422] on div "Add to page" at bounding box center [732, 422] width 64 height 17
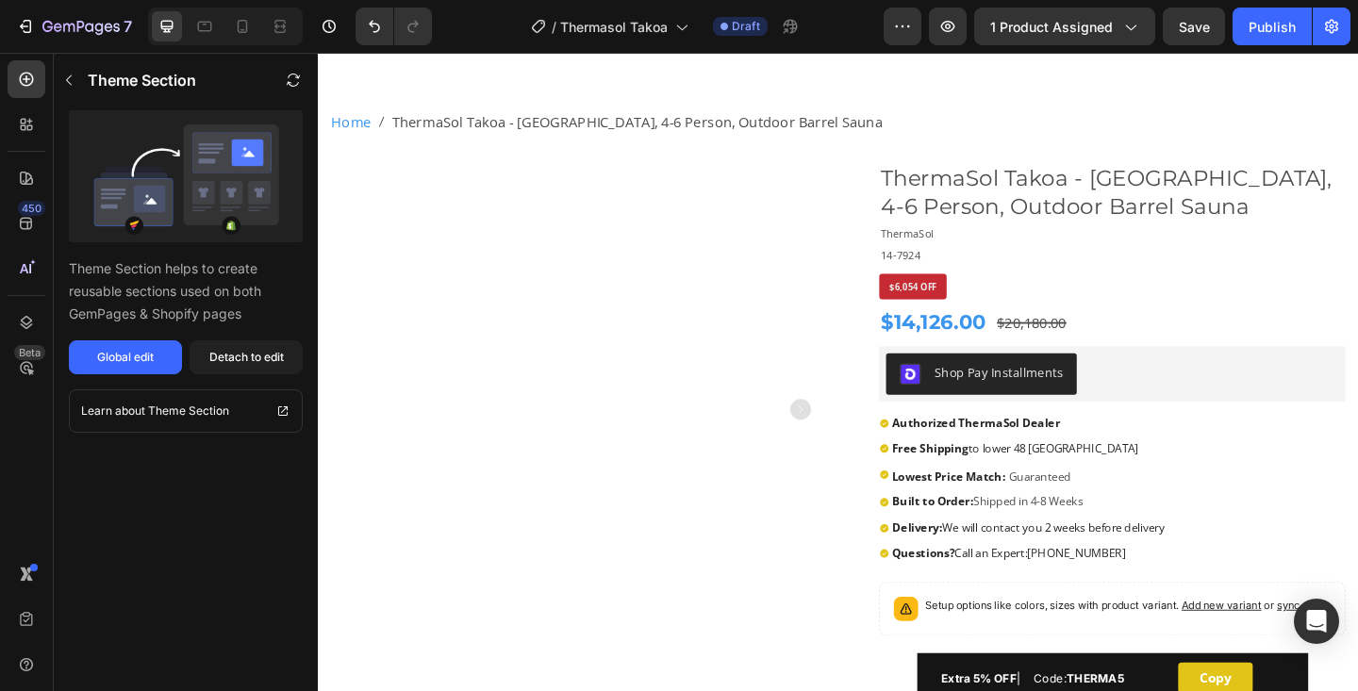
scroll to position [0, 0]
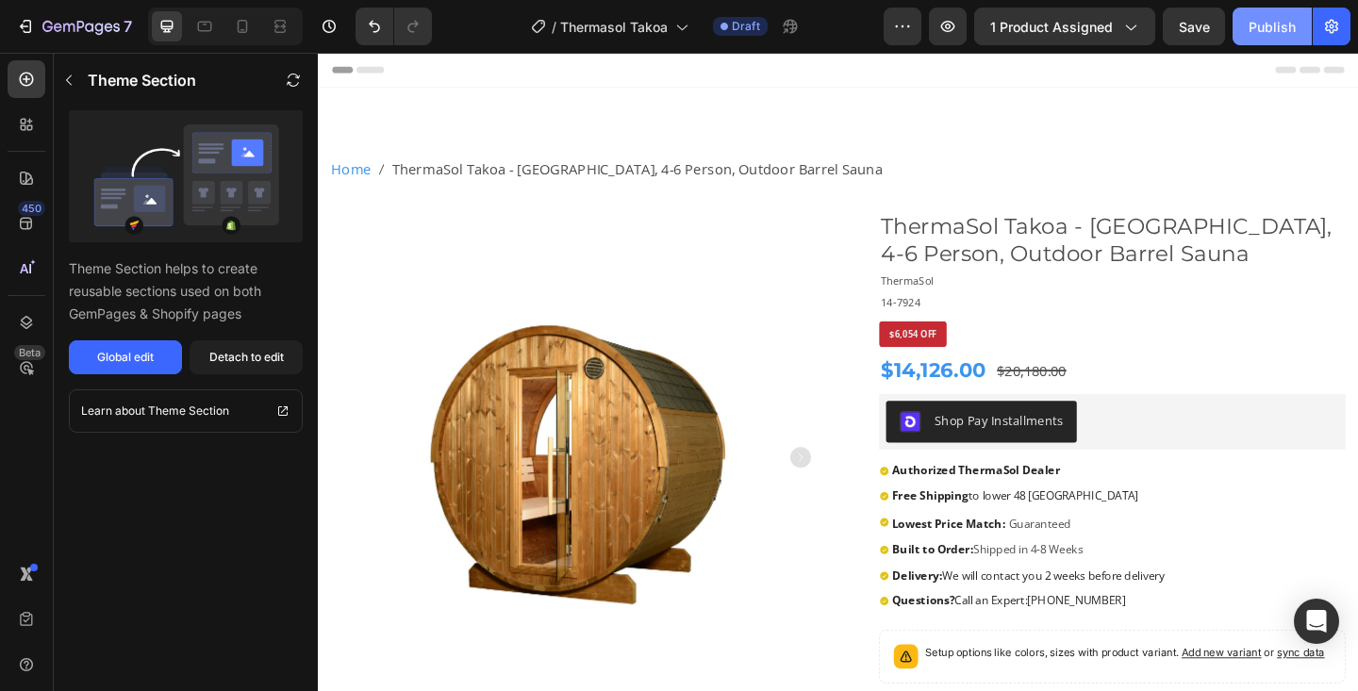
click at [1272, 29] on div "Publish" at bounding box center [1272, 27] width 47 height 20
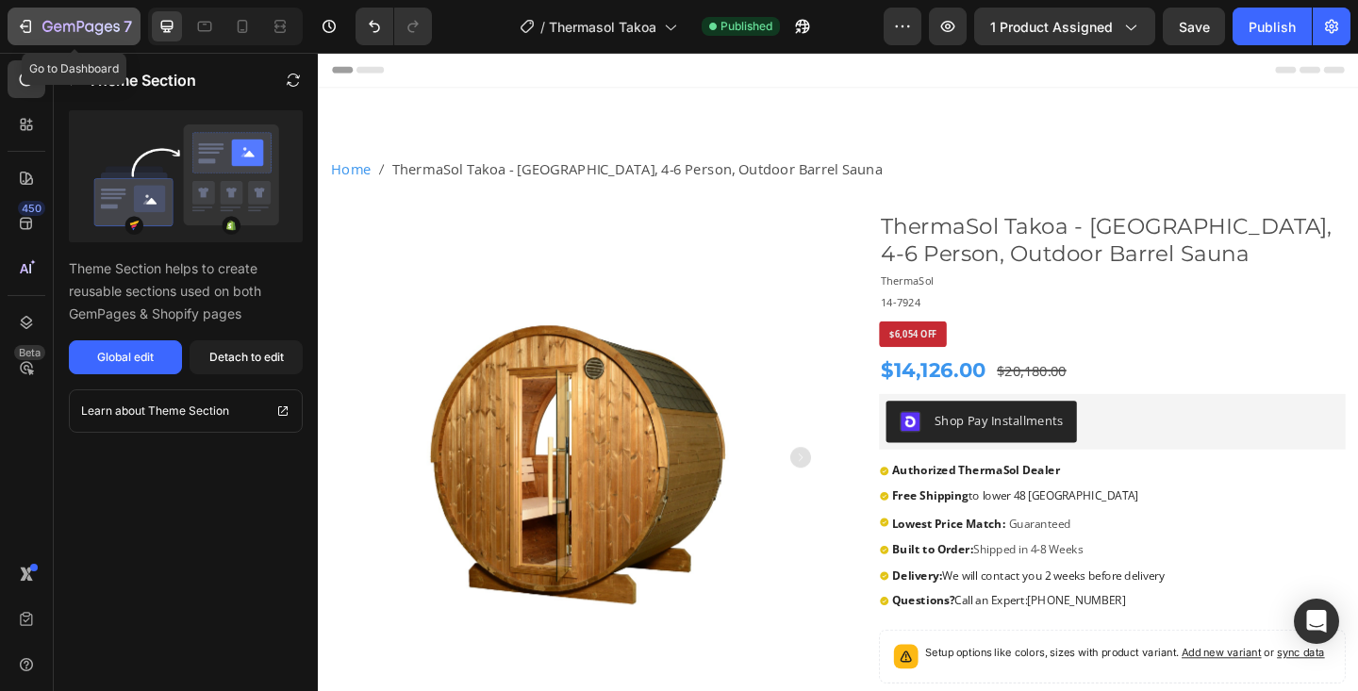
click at [107, 33] on icon "button" at bounding box center [80, 28] width 77 height 16
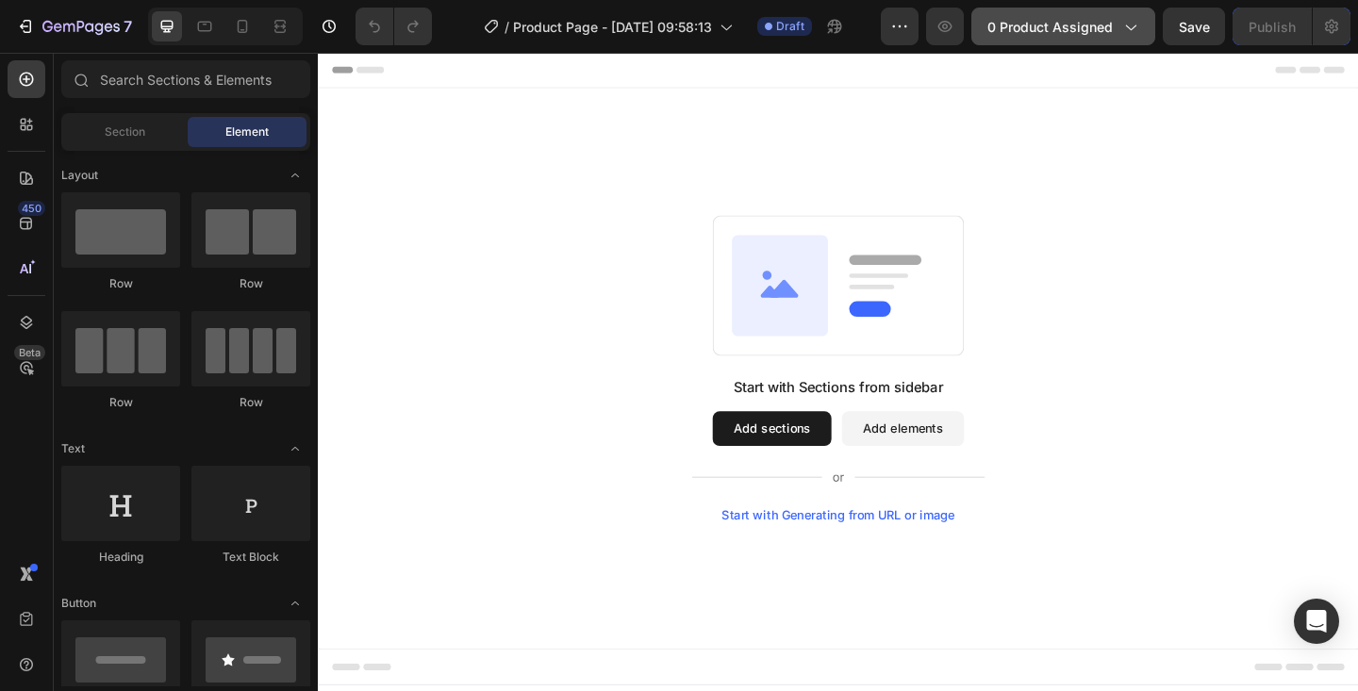
click at [1086, 30] on span "0 product assigned" at bounding box center [1050, 27] width 125 height 20
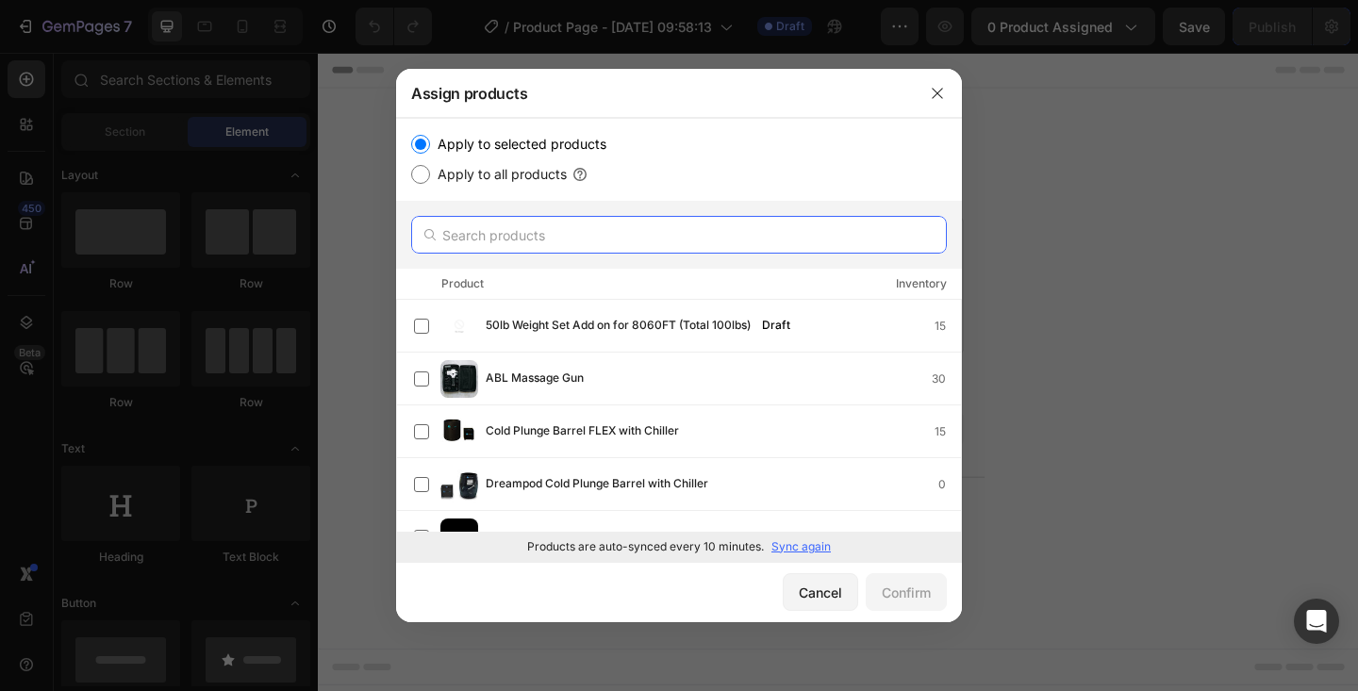
click at [471, 245] on input "text" at bounding box center [679, 235] width 536 height 38
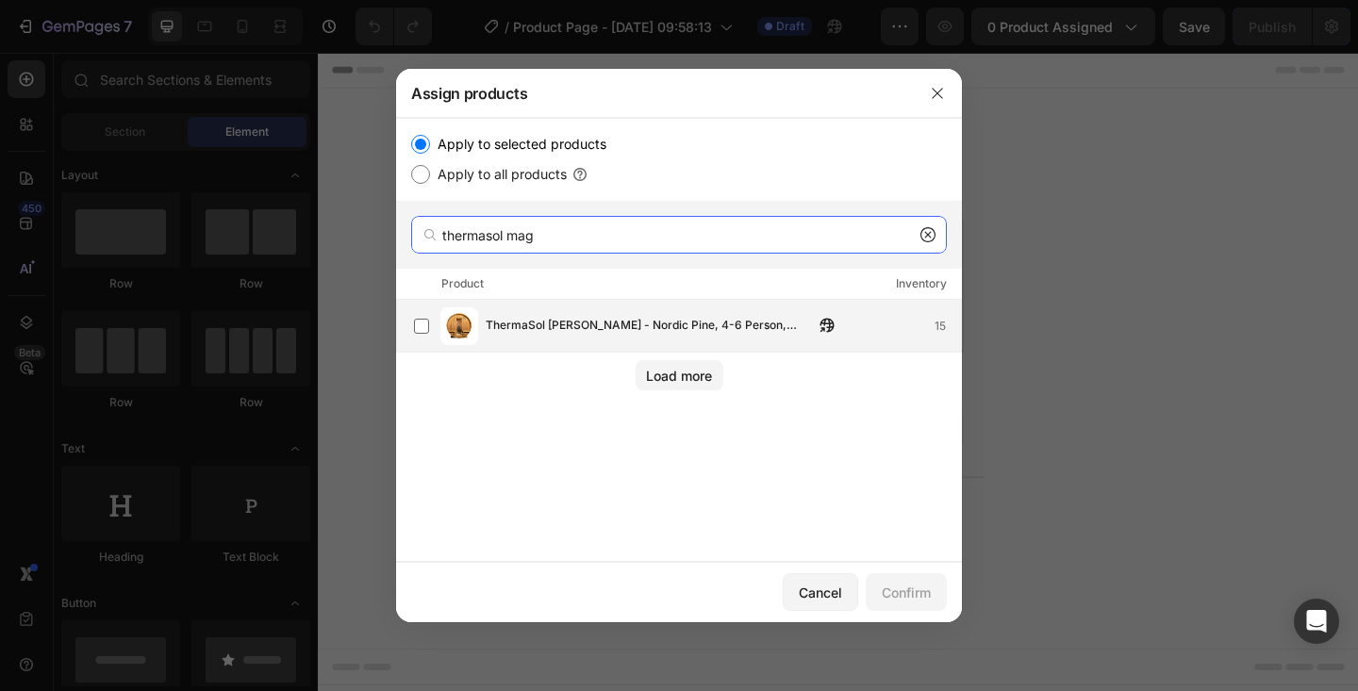
type input "thermasol mag"
click at [455, 328] on img at bounding box center [459, 326] width 38 height 38
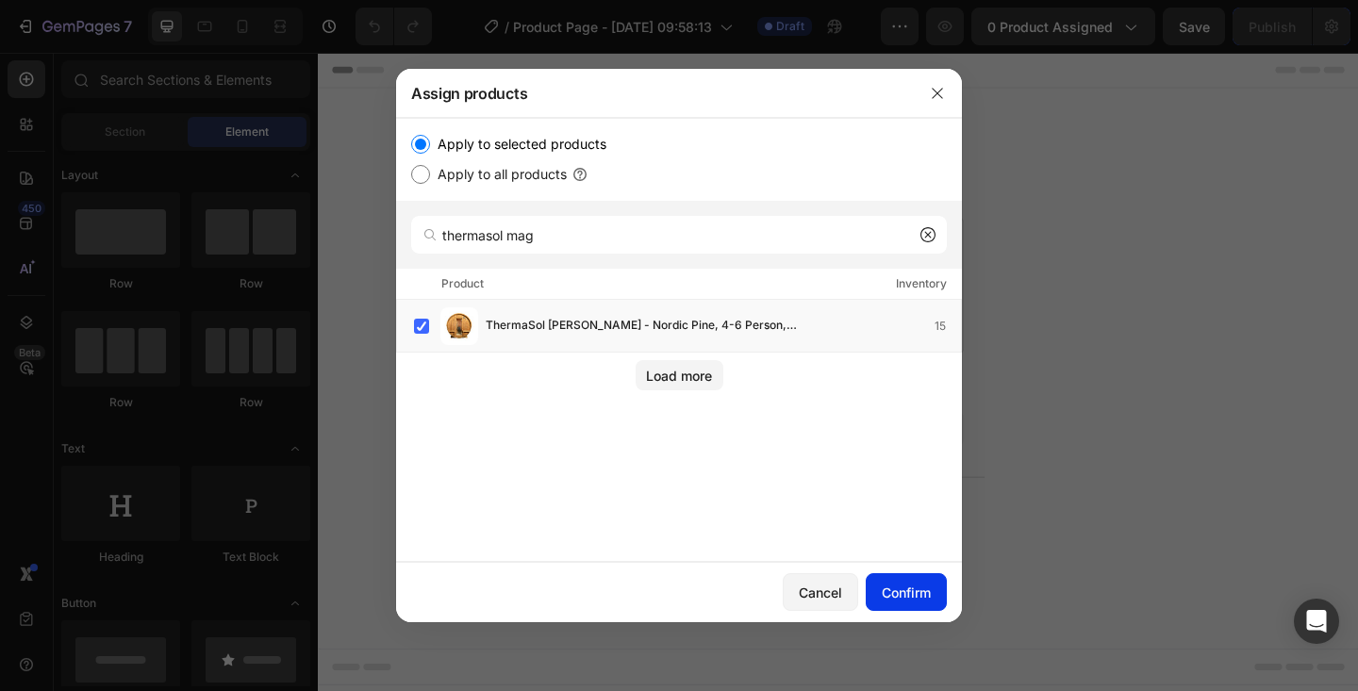
click at [905, 596] on div "Confirm" at bounding box center [906, 593] width 49 height 20
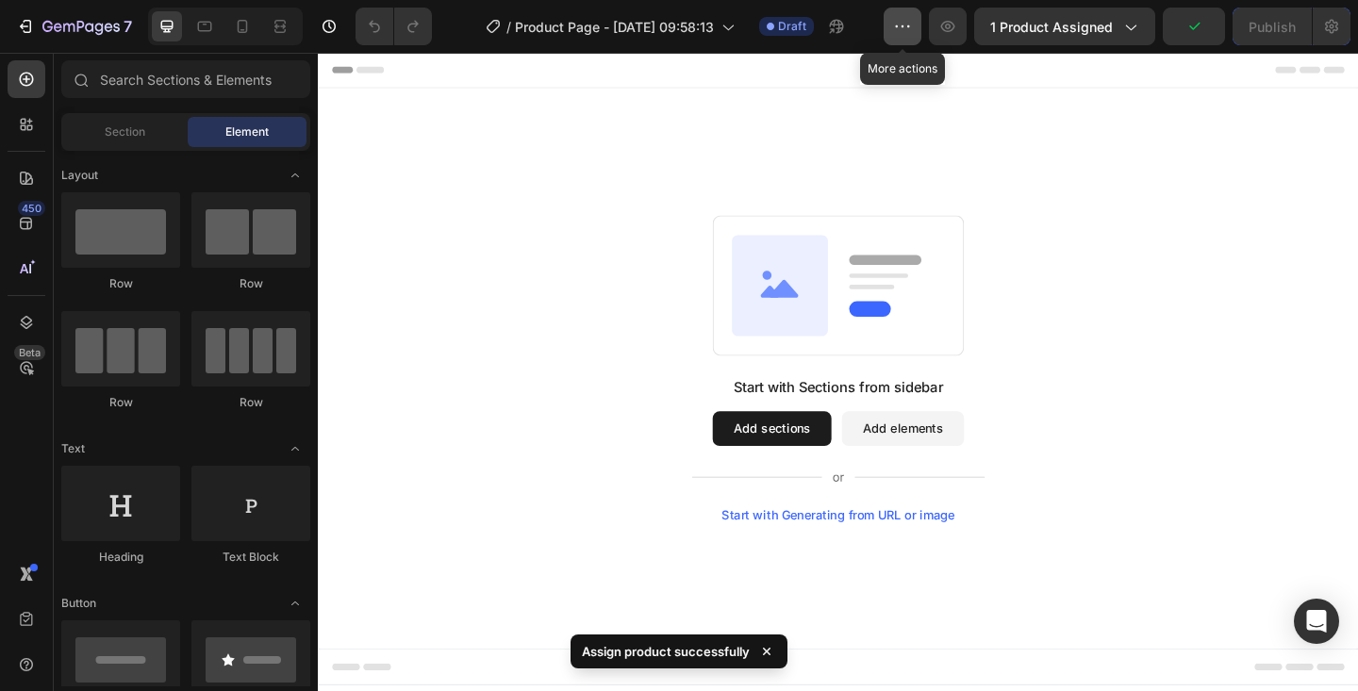
click at [901, 30] on icon "button" at bounding box center [902, 26] width 19 height 19
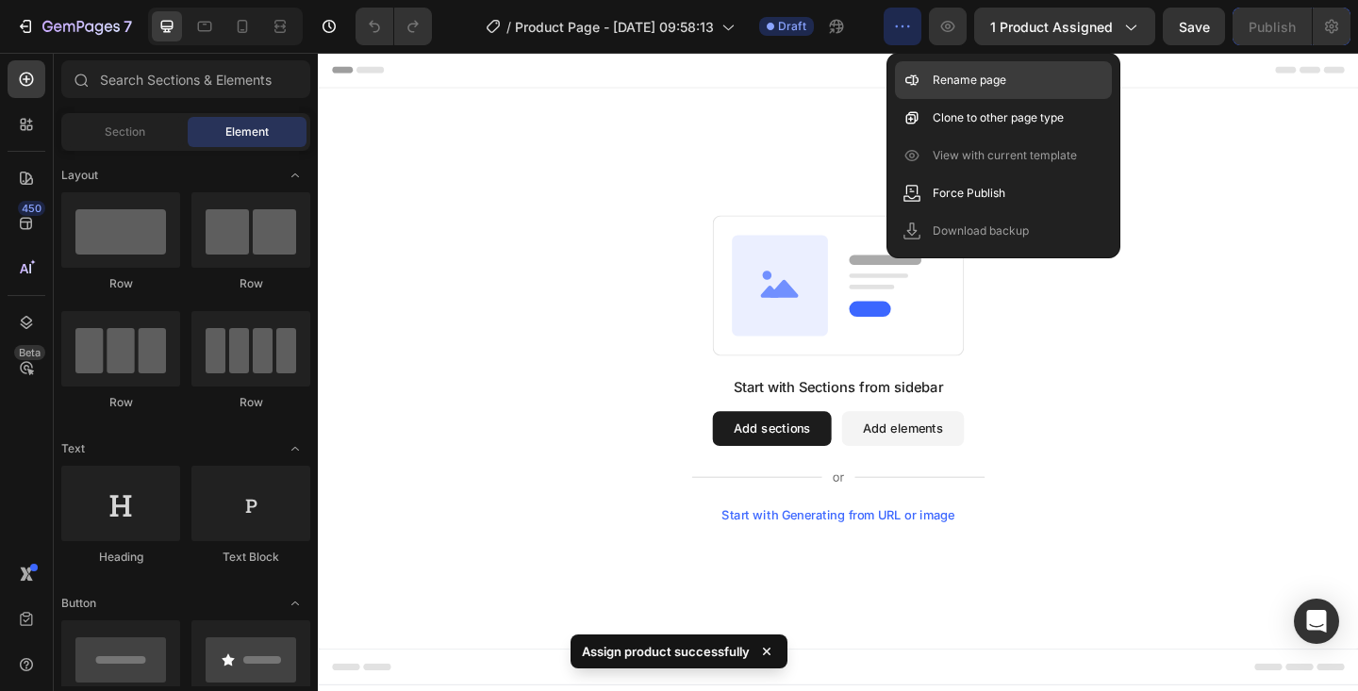
click at [943, 78] on p "Rename page" at bounding box center [970, 80] width 74 height 19
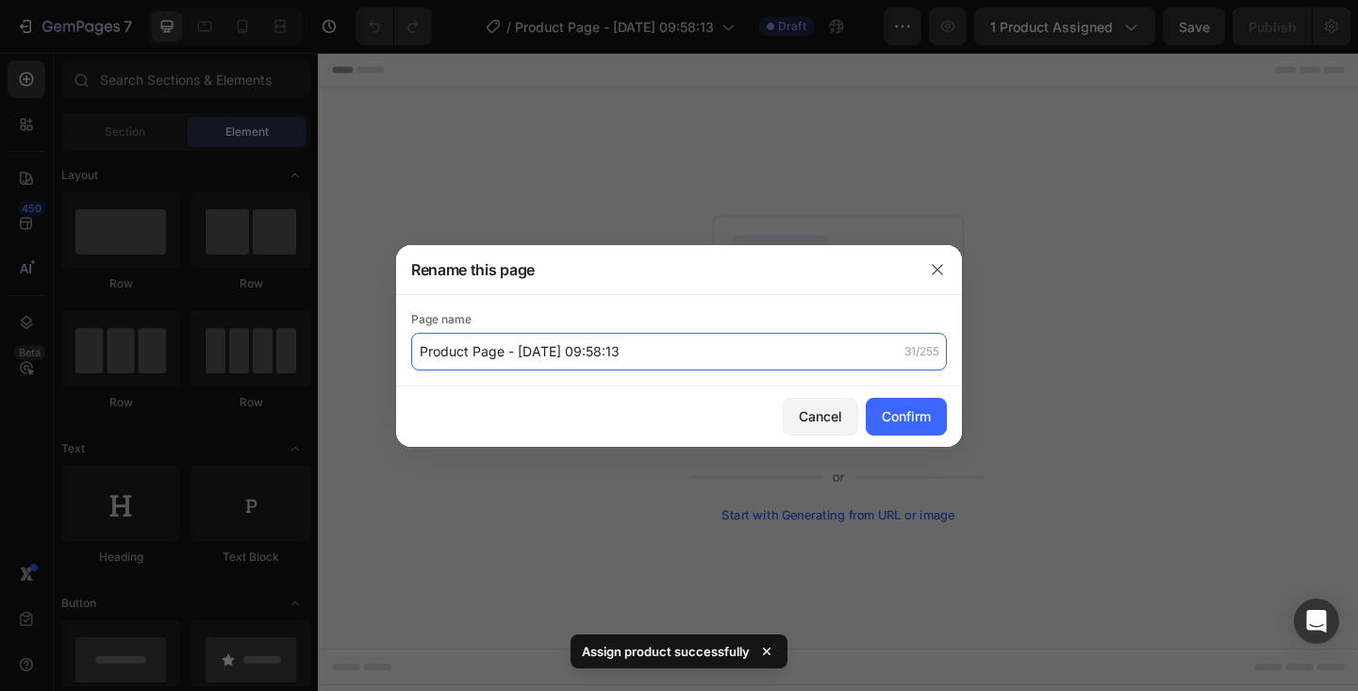
click at [527, 339] on input "Product Page - Aug 27, 09:58:13" at bounding box center [679, 352] width 536 height 38
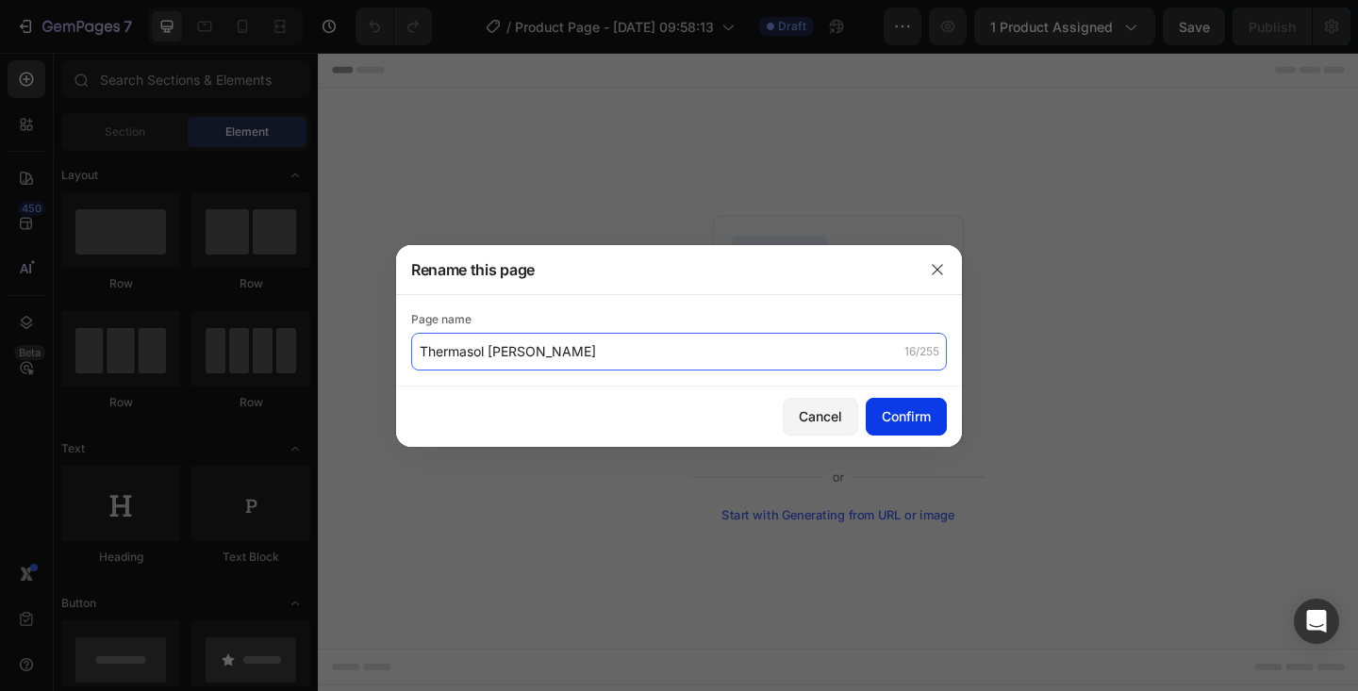
type input "Thermasol [PERSON_NAME]"
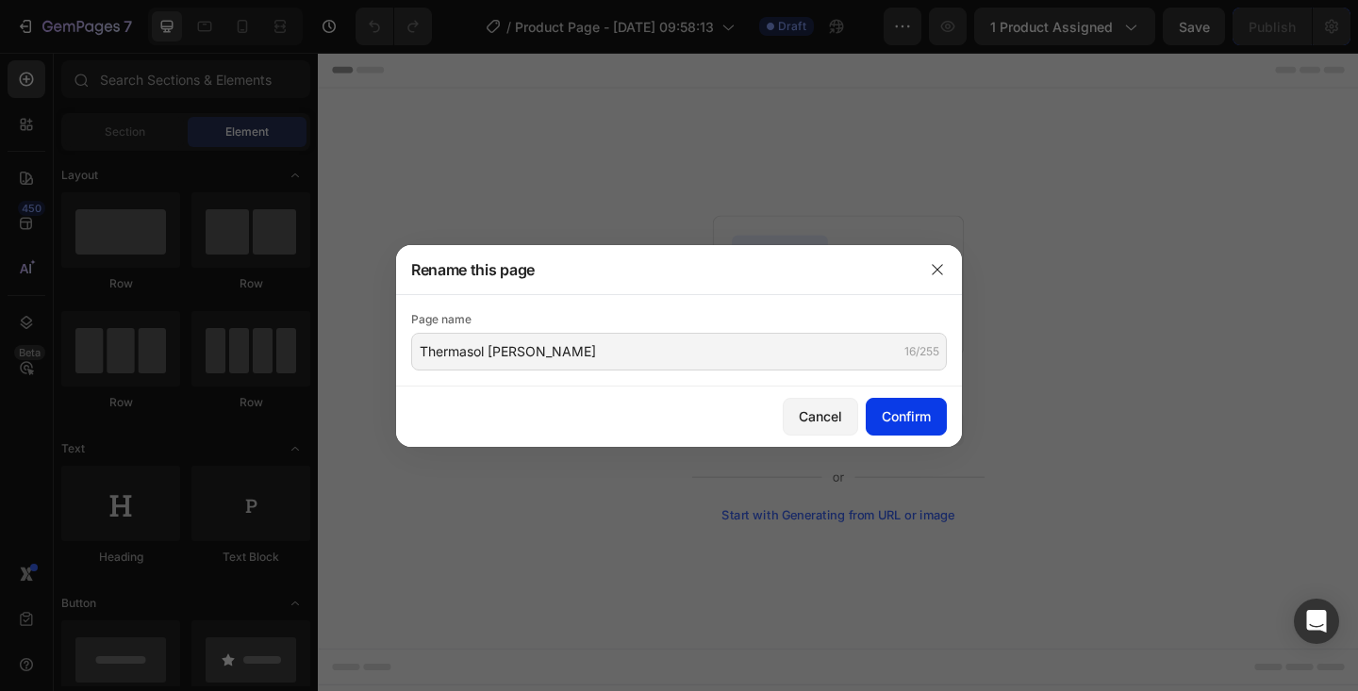
click at [926, 412] on div "Confirm" at bounding box center [906, 417] width 49 height 20
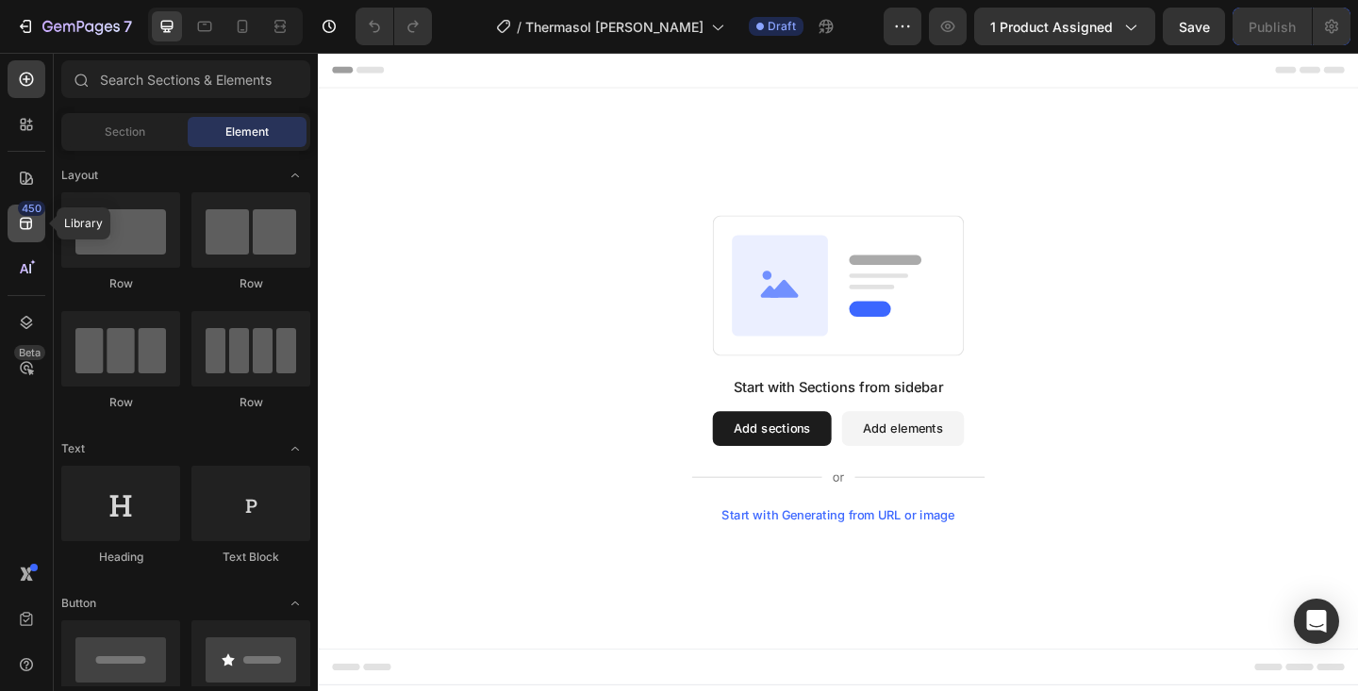
click at [29, 234] on div "450" at bounding box center [27, 224] width 38 height 38
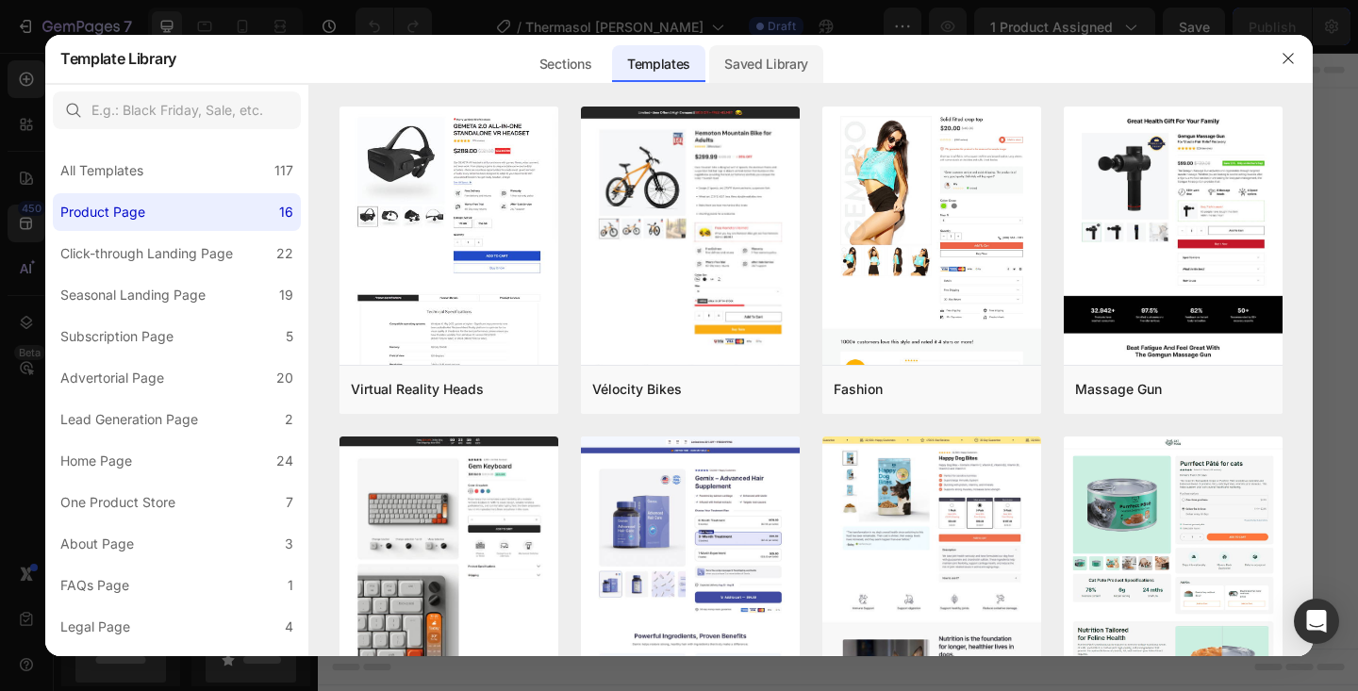
click at [781, 67] on div "Saved Library" at bounding box center [766, 64] width 114 height 38
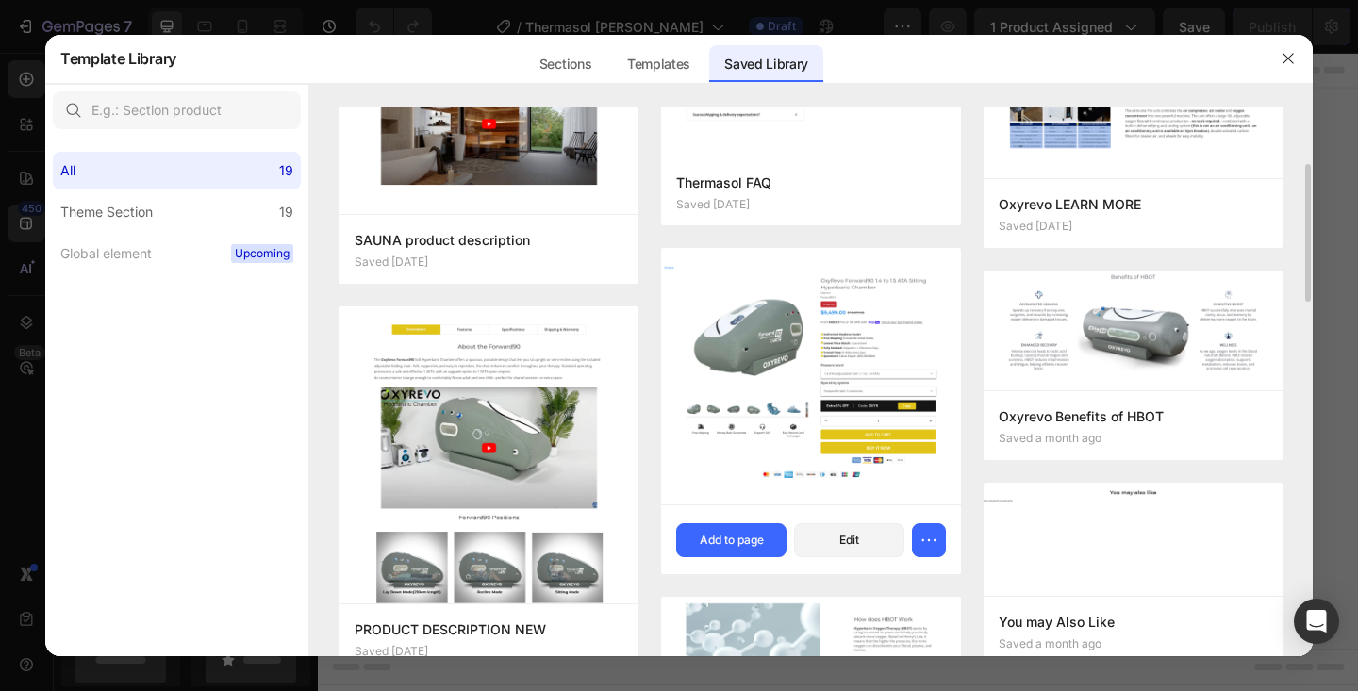
scroll to position [239, 0]
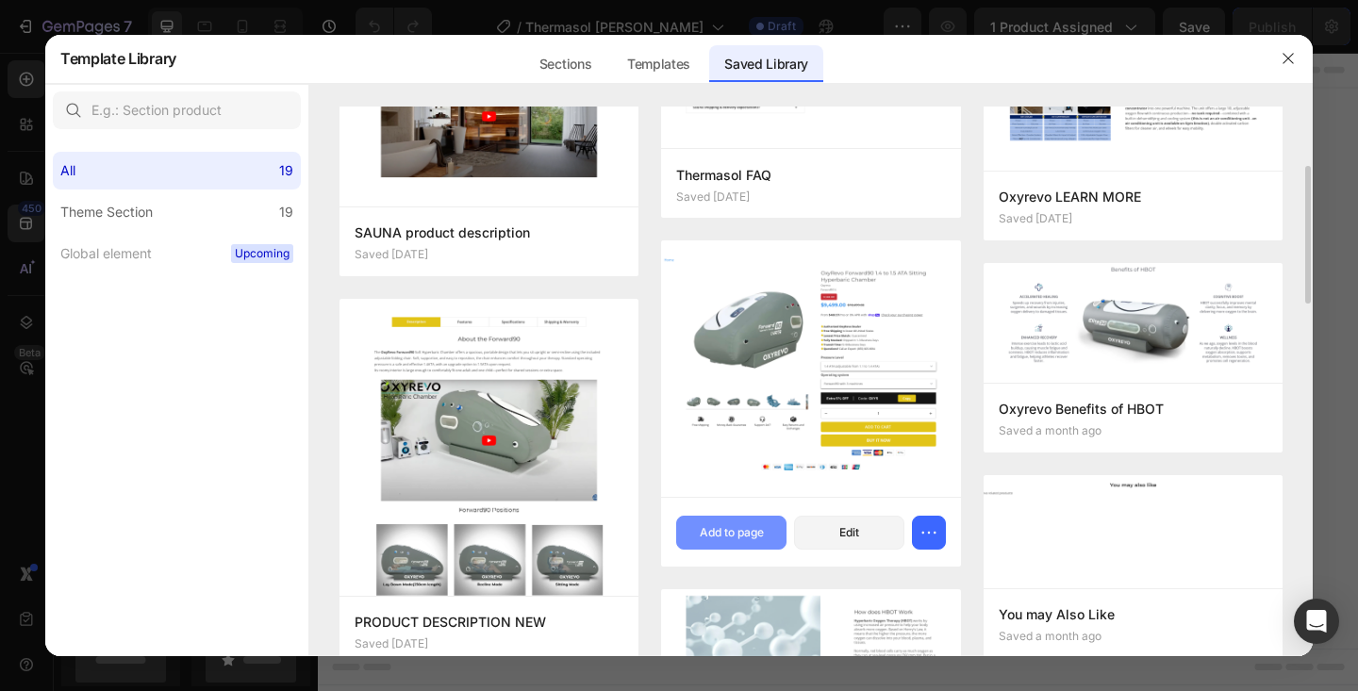
click at [736, 527] on div "Add to page" at bounding box center [732, 532] width 64 height 17
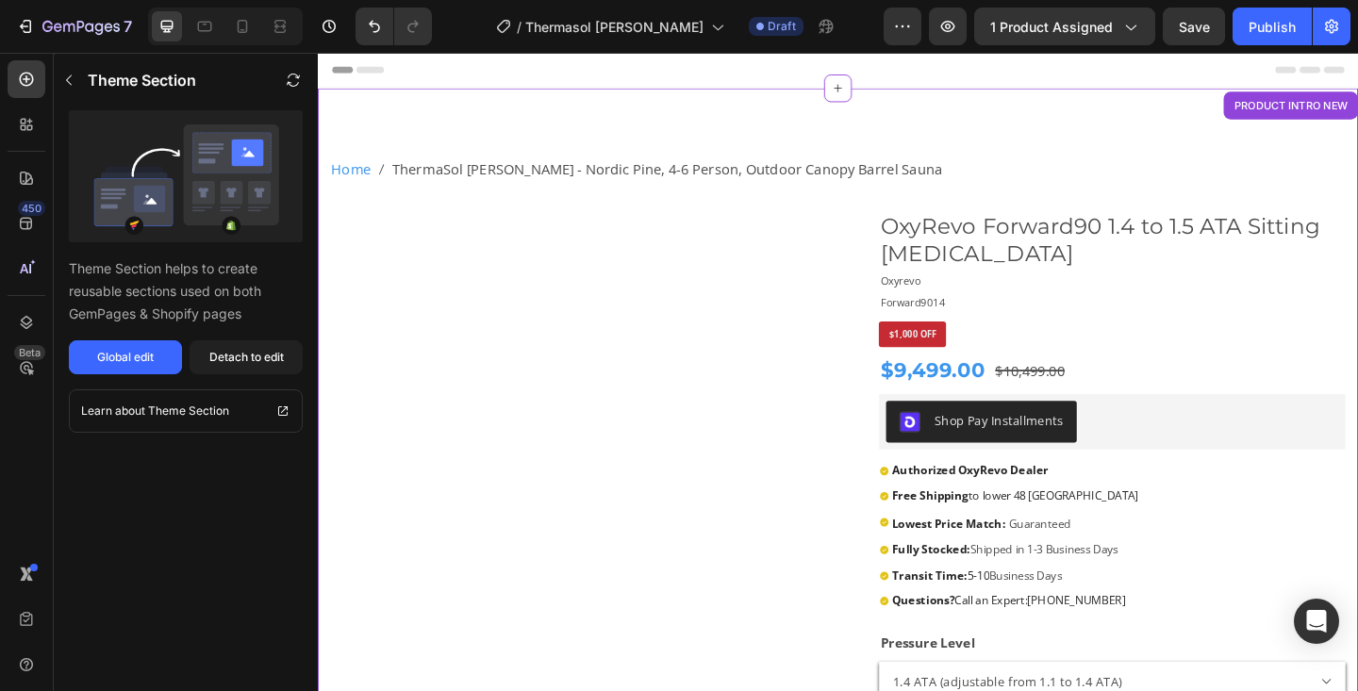
scroll to position [39, 0]
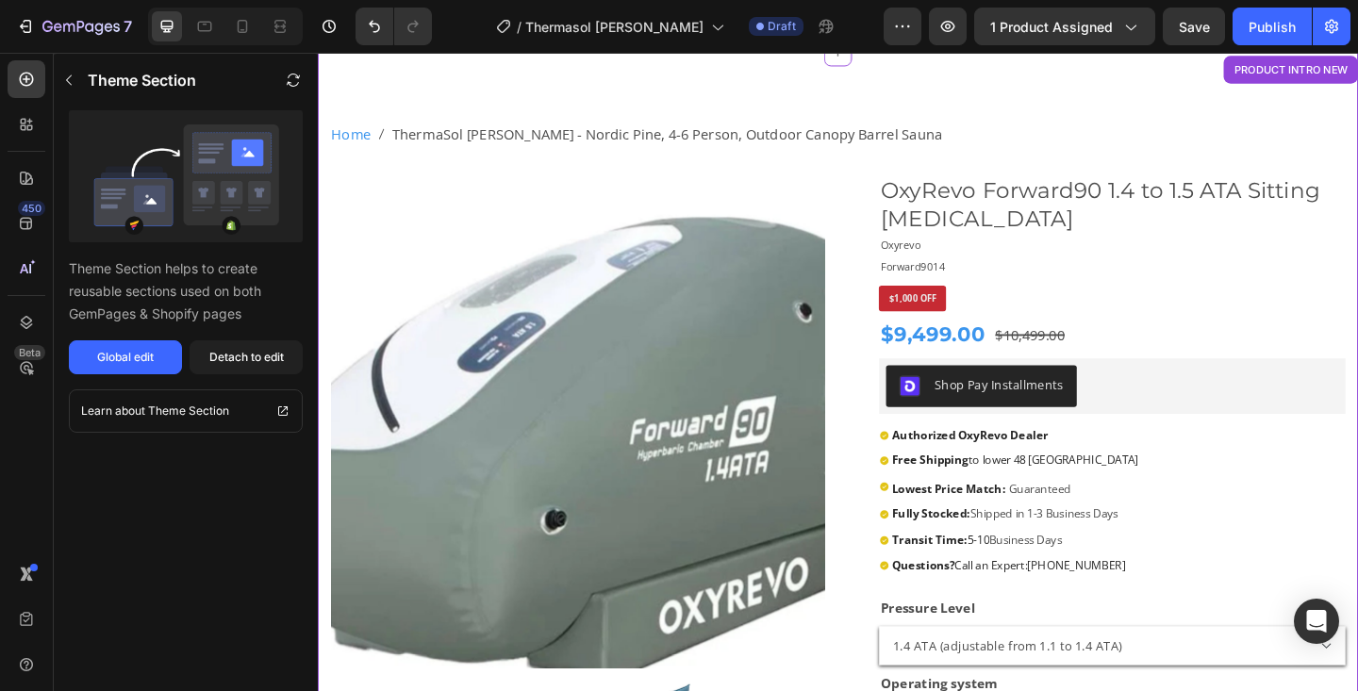
click at [639, 389] on img at bounding box center [601, 455] width 538 height 538
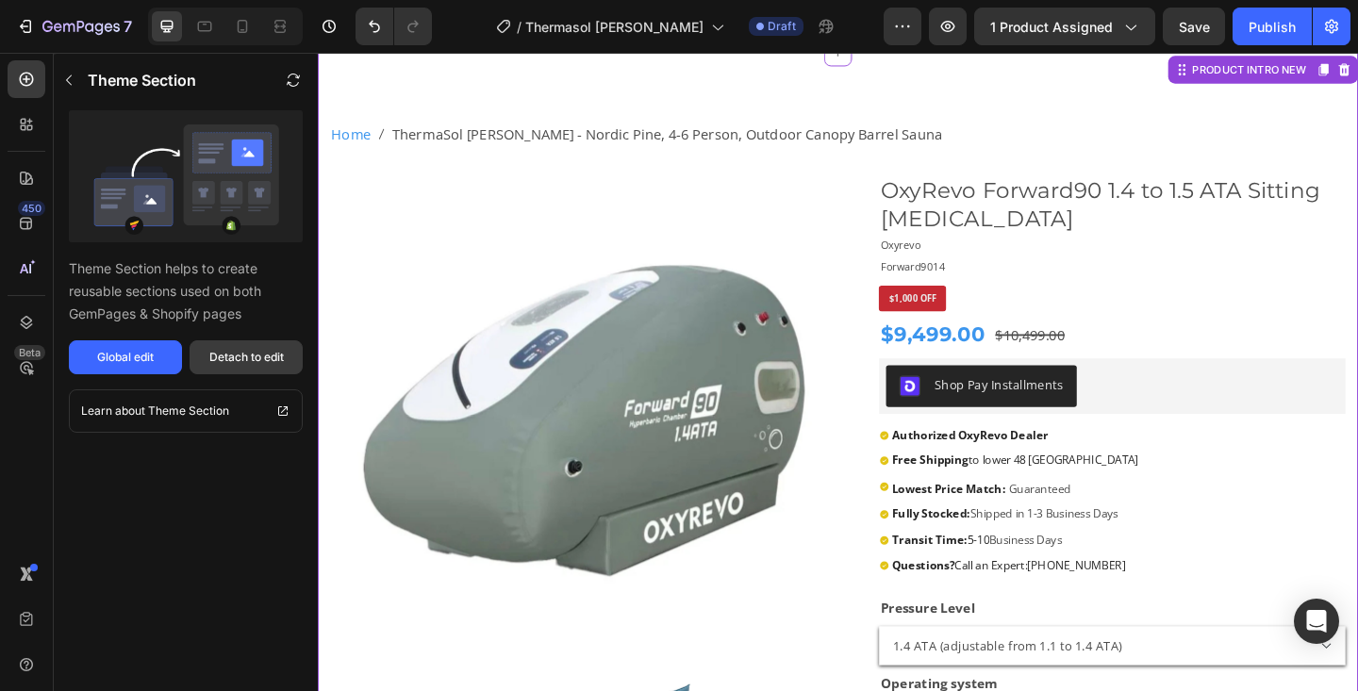
click at [257, 361] on div "Detach to edit" at bounding box center [246, 357] width 75 height 17
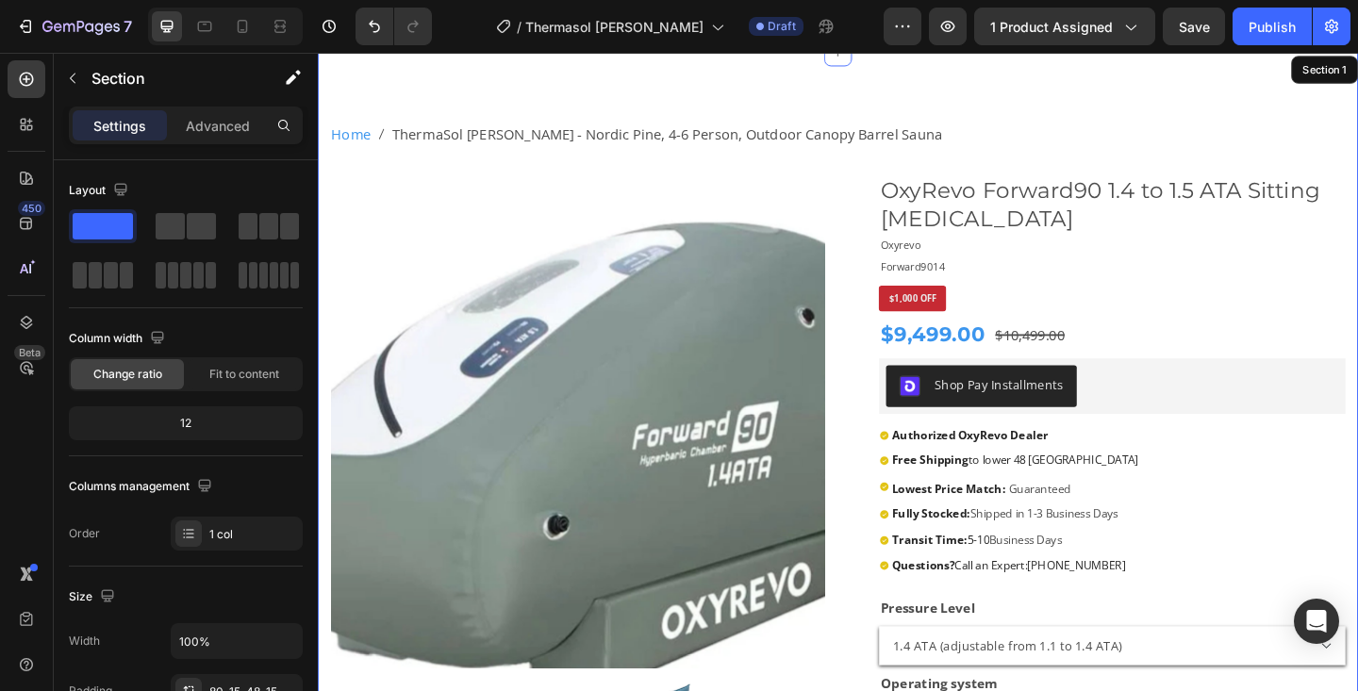
click at [634, 377] on img at bounding box center [601, 455] width 538 height 538
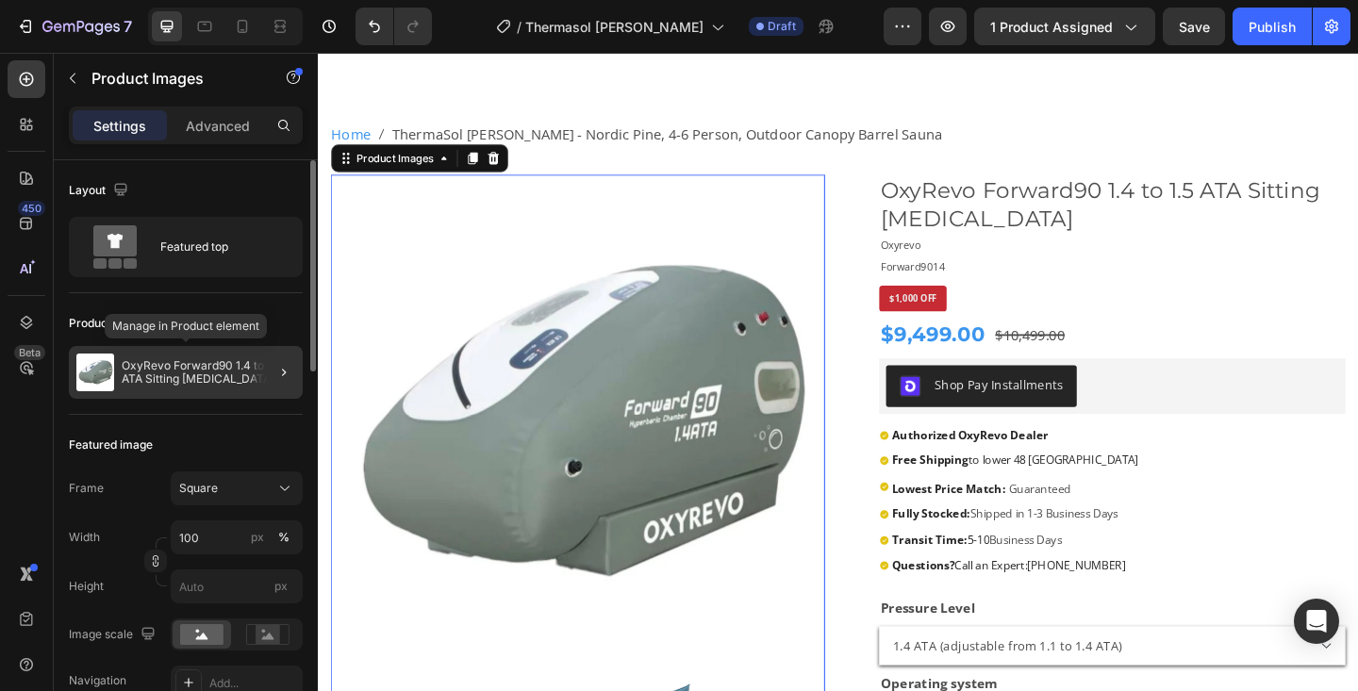
click at [220, 379] on p "OxyRevo Forward90 1.4 to 1.5 ATA Sitting Hyperbaric Chamber" at bounding box center [209, 372] width 174 height 26
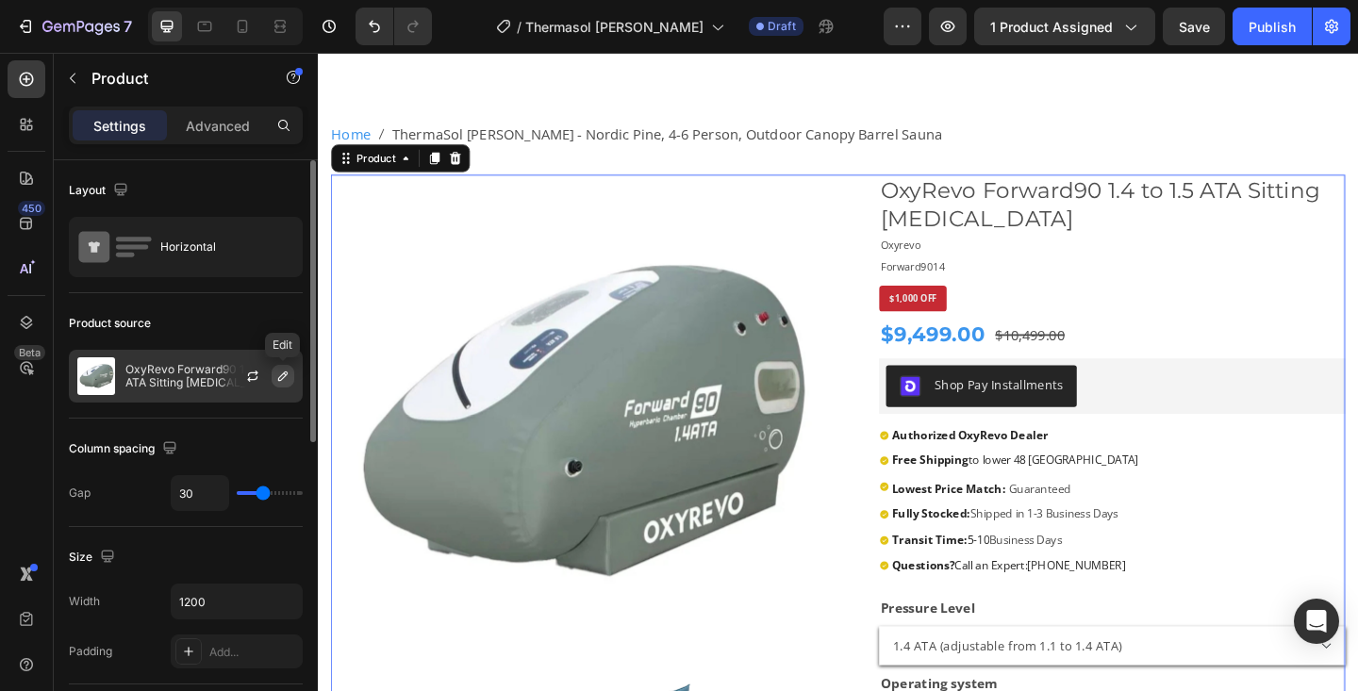
click at [279, 387] on button "button" at bounding box center [283, 376] width 23 height 23
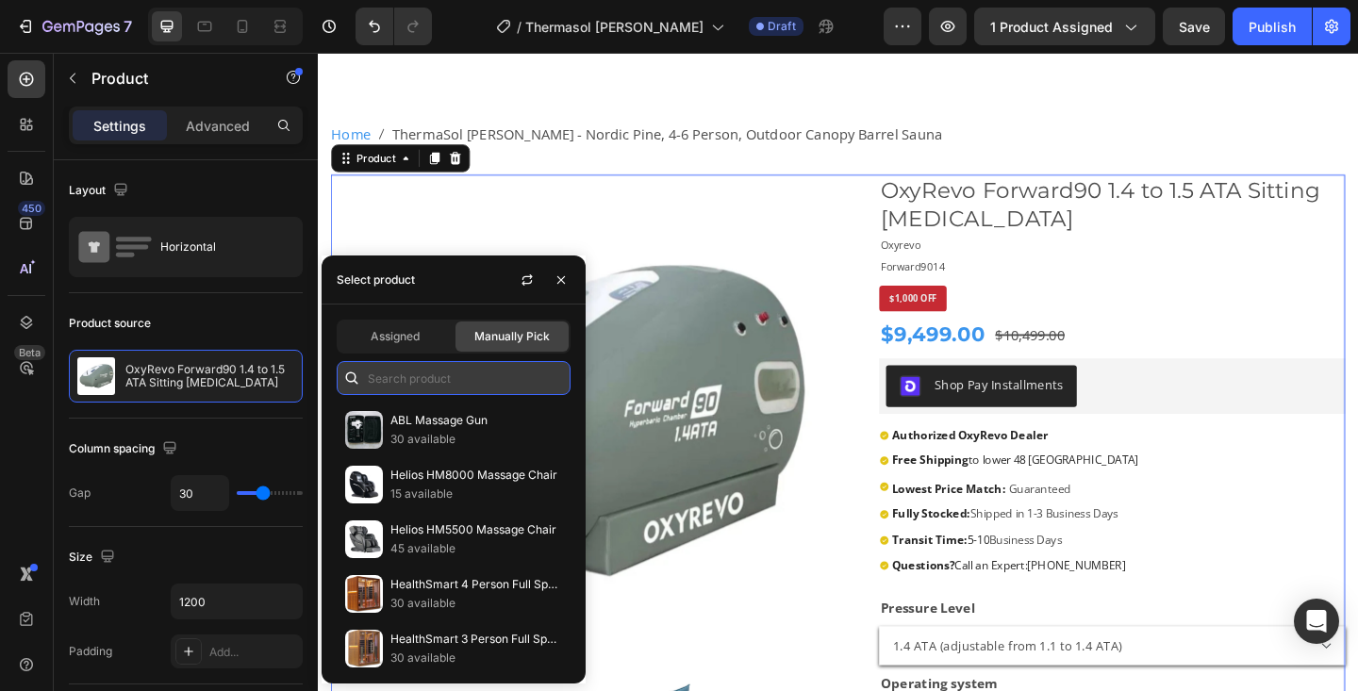
click at [411, 378] on input "text" at bounding box center [454, 378] width 234 height 34
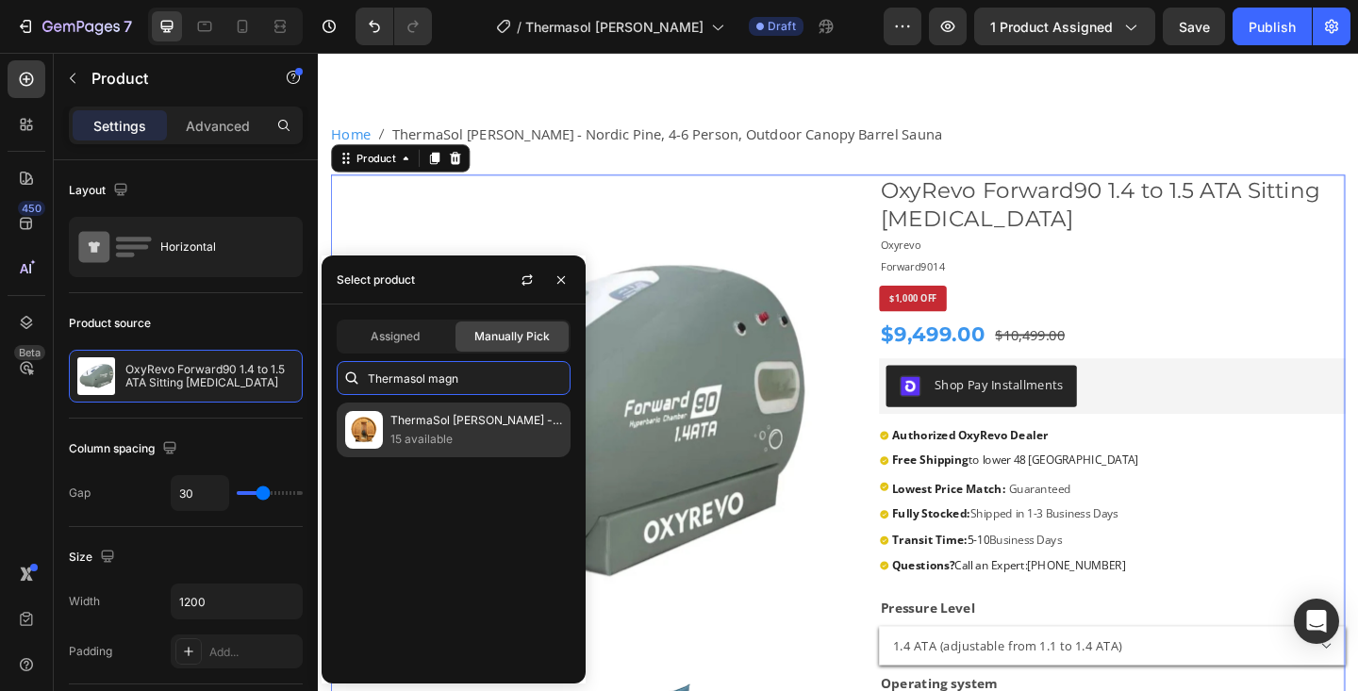
type input "Thermasol magn"
click at [418, 441] on p "15 available" at bounding box center [476, 439] width 172 height 19
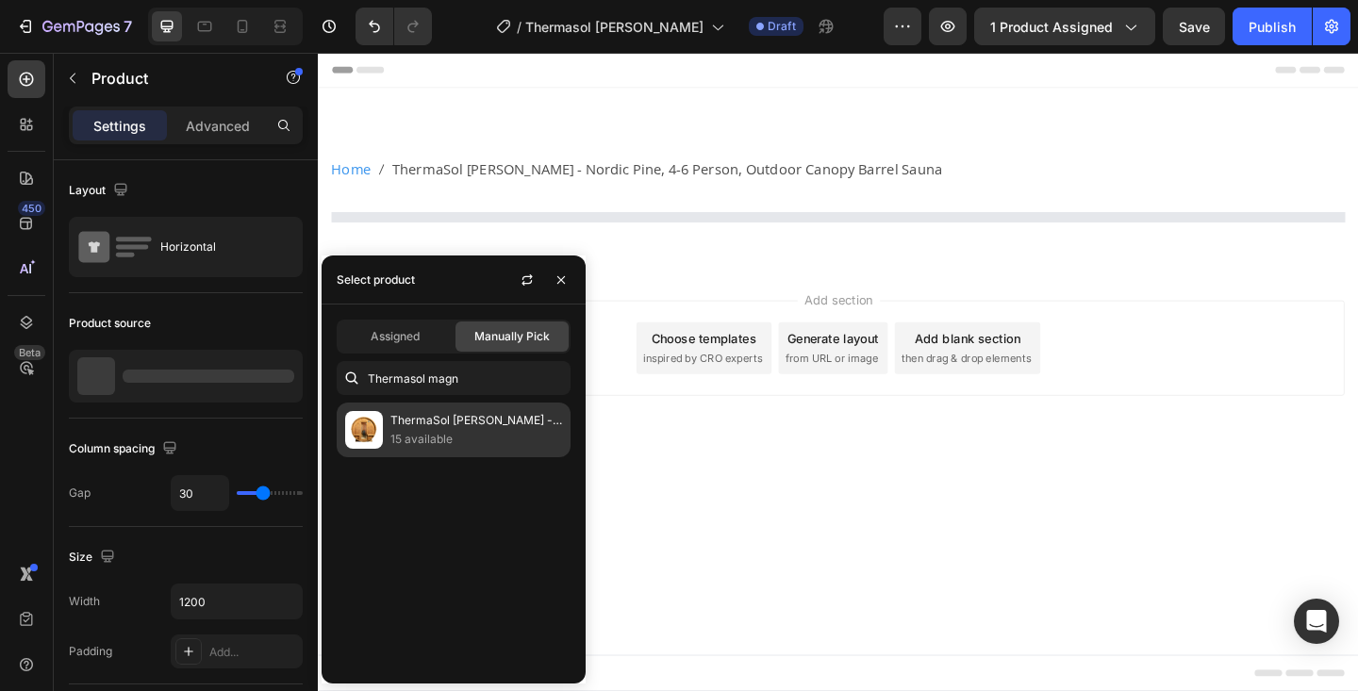
scroll to position [0, 0]
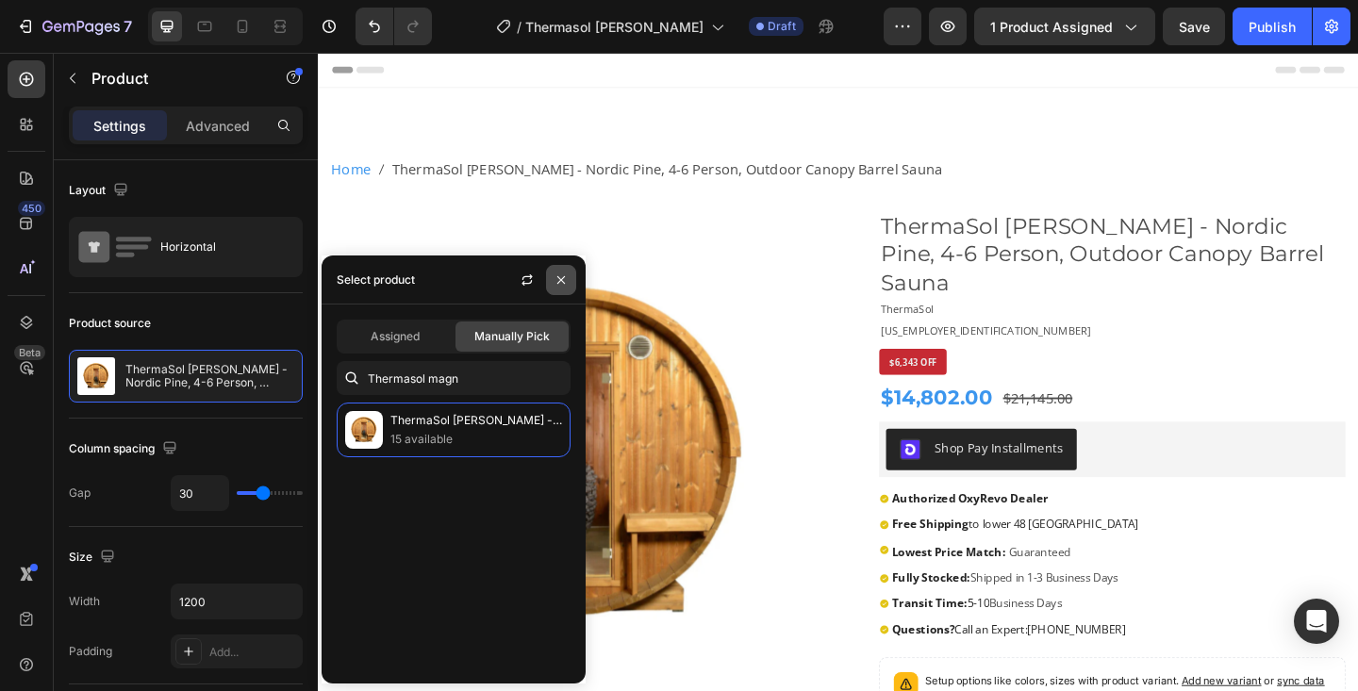
click at [560, 281] on icon "button" at bounding box center [561, 280] width 15 height 15
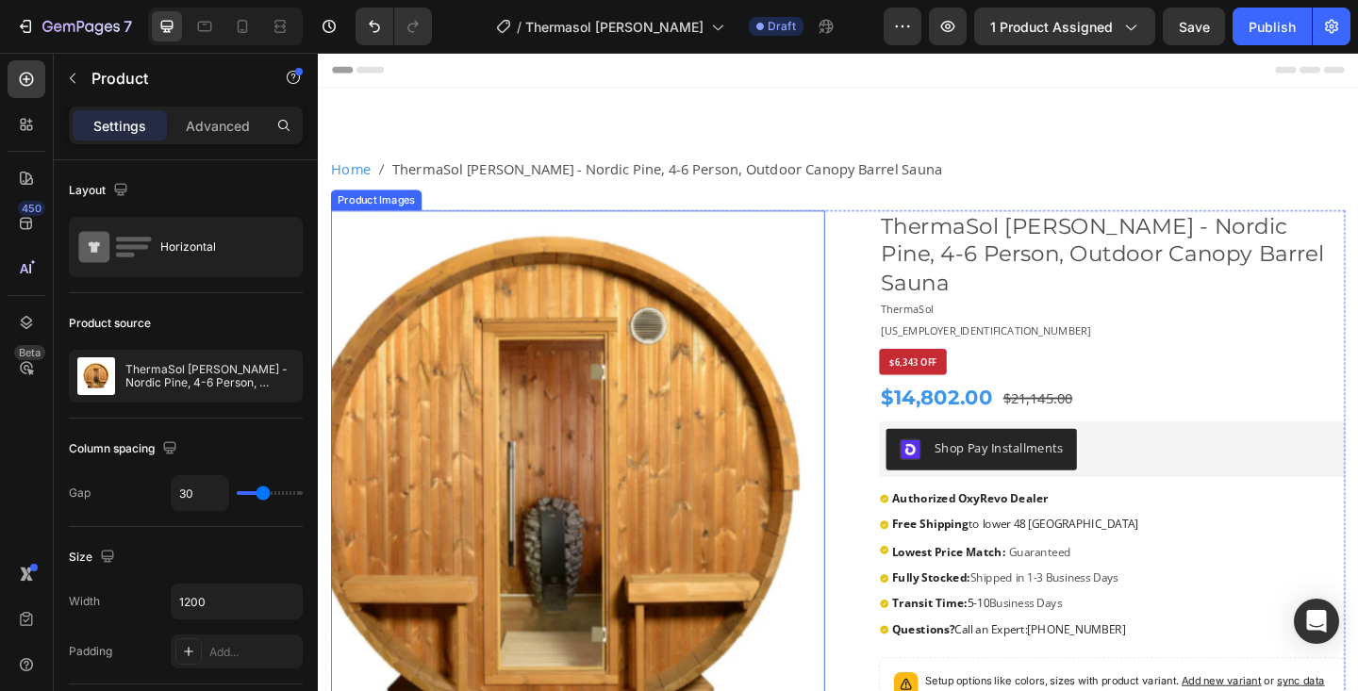
click at [652, 421] on img at bounding box center [601, 493] width 538 height 538
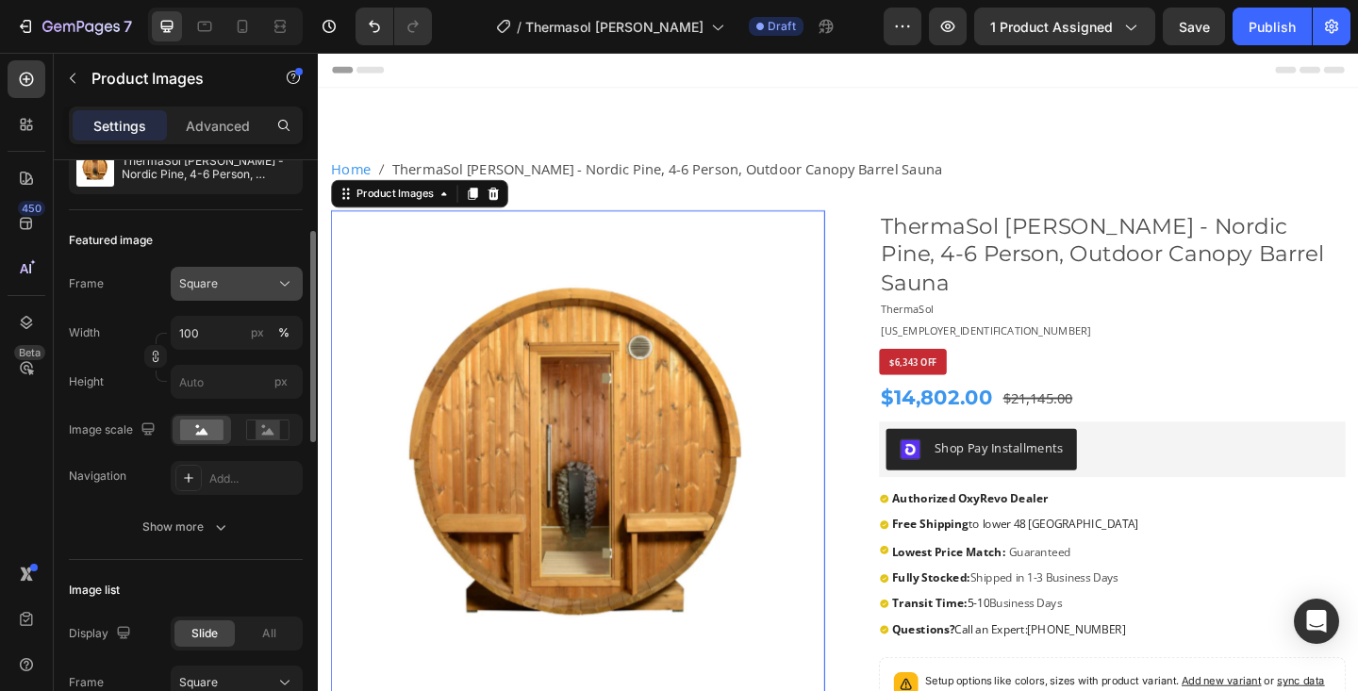
scroll to position [207, 0]
click at [244, 480] on div "Add..." at bounding box center [253, 477] width 89 height 17
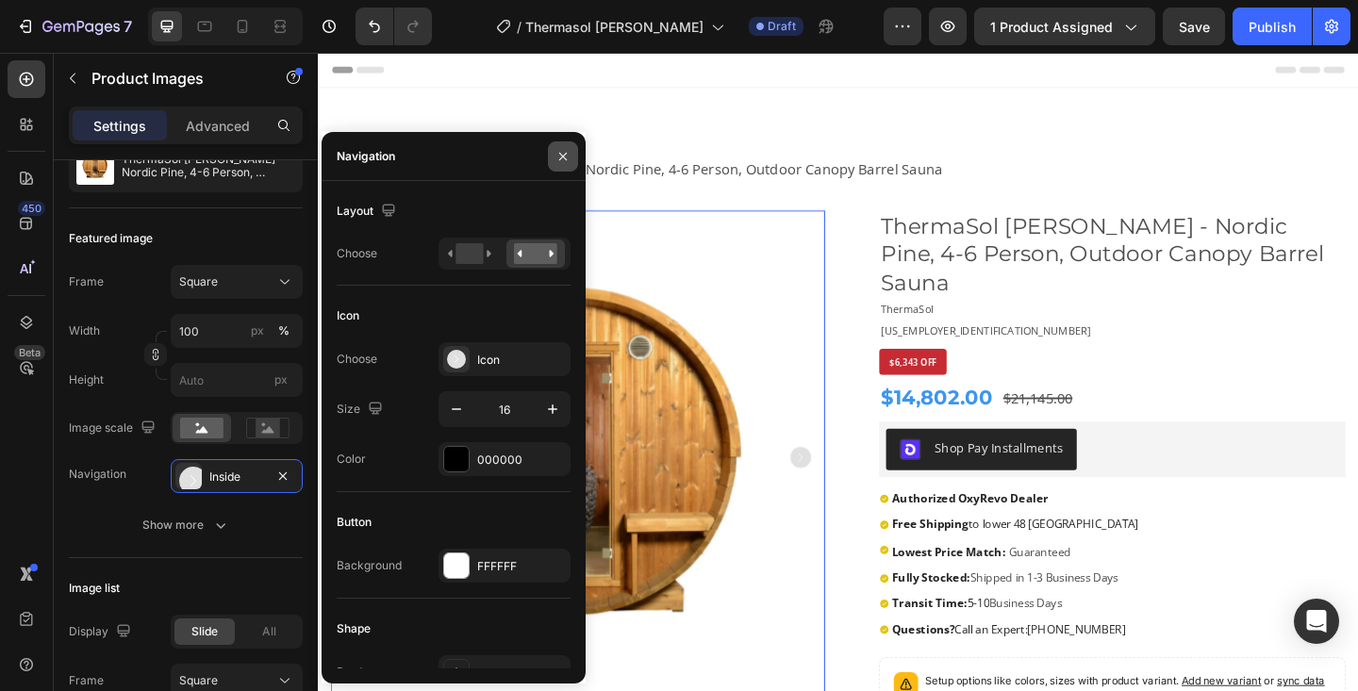
click at [559, 158] on icon "button" at bounding box center [563, 156] width 15 height 15
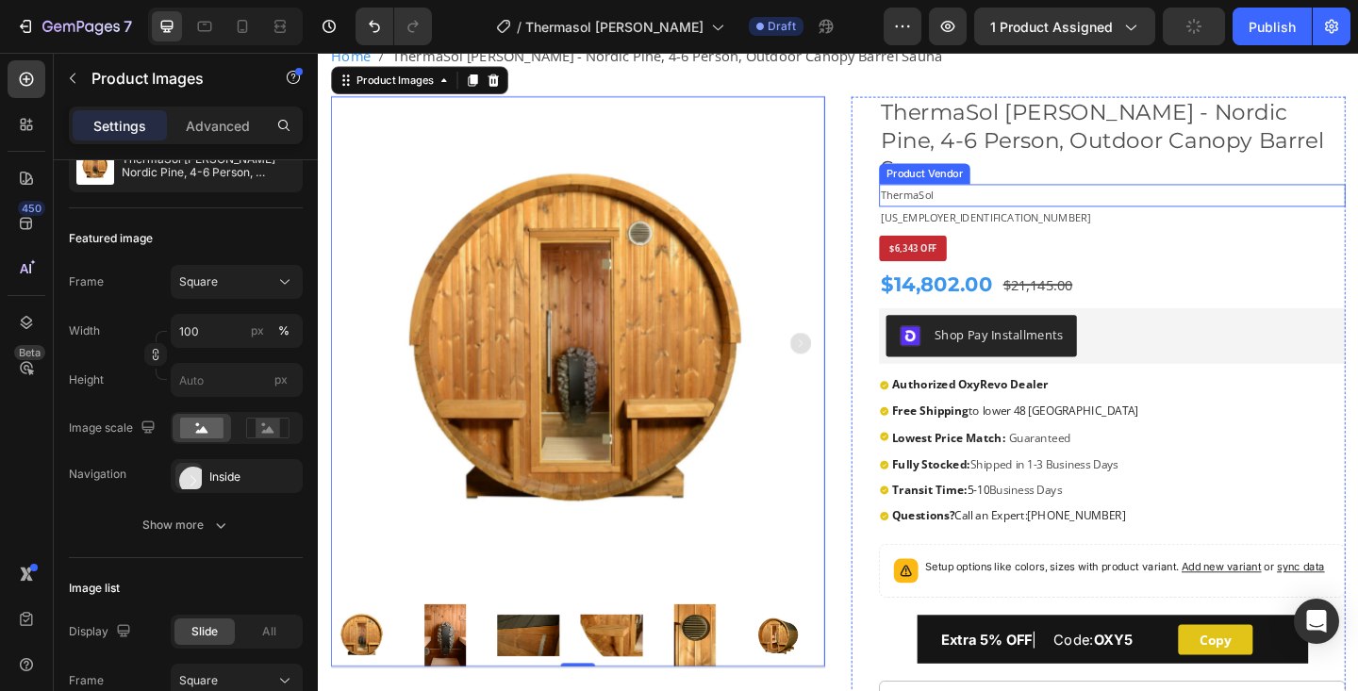
scroll to position [132, 0]
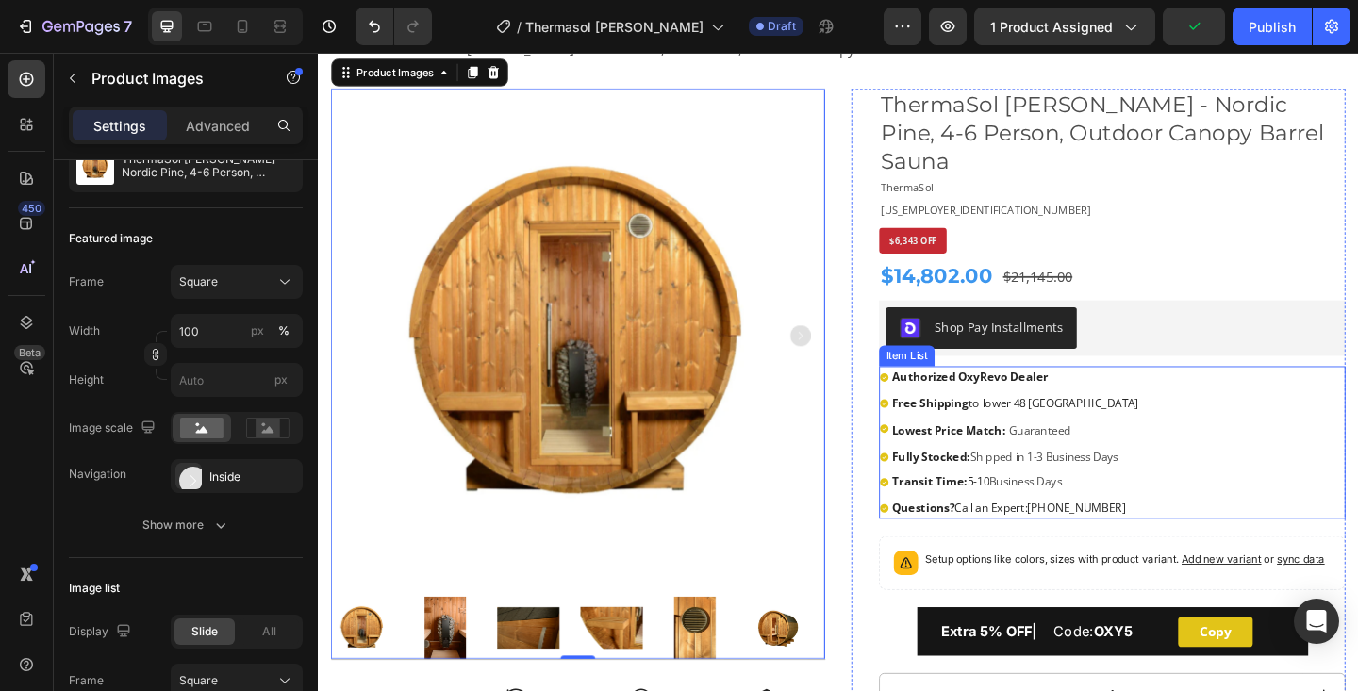
click at [1047, 397] on strong "Authorized OxyRevo Dealer" at bounding box center [1027, 405] width 170 height 17
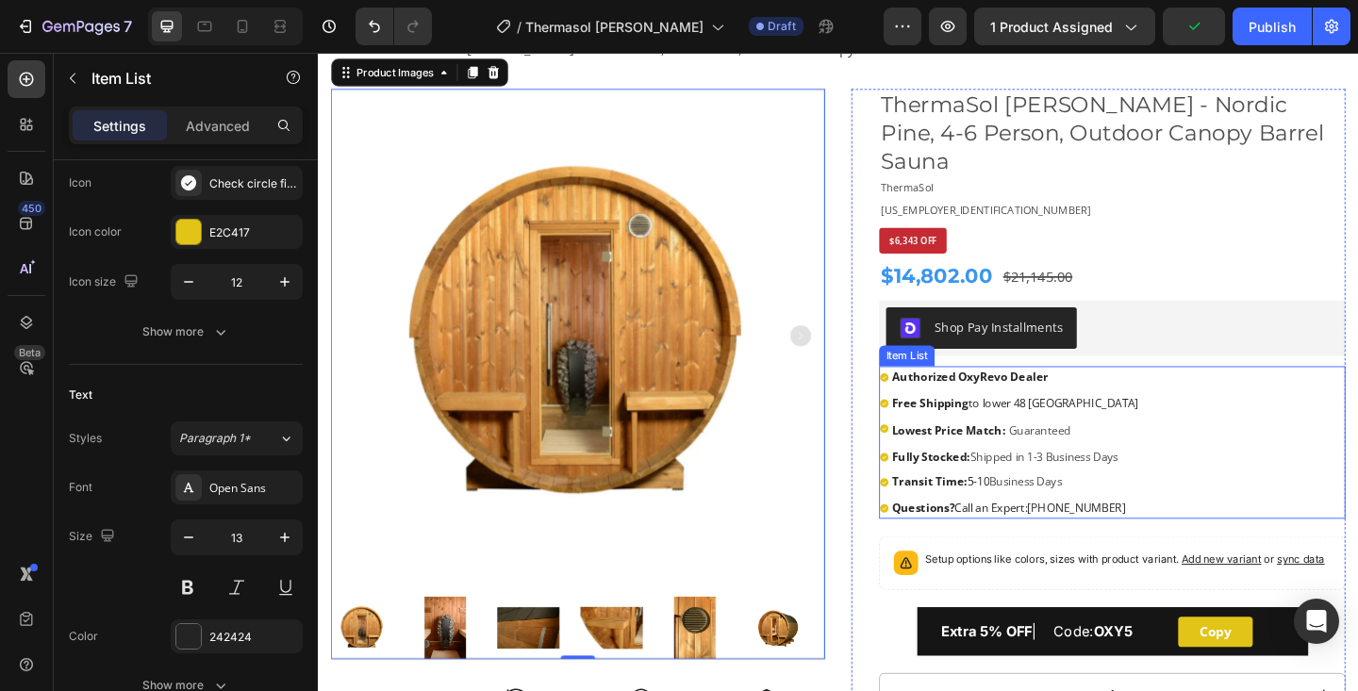
click at [1047, 397] on strong "Authorized OxyRevo Dealer" at bounding box center [1027, 405] width 170 height 17
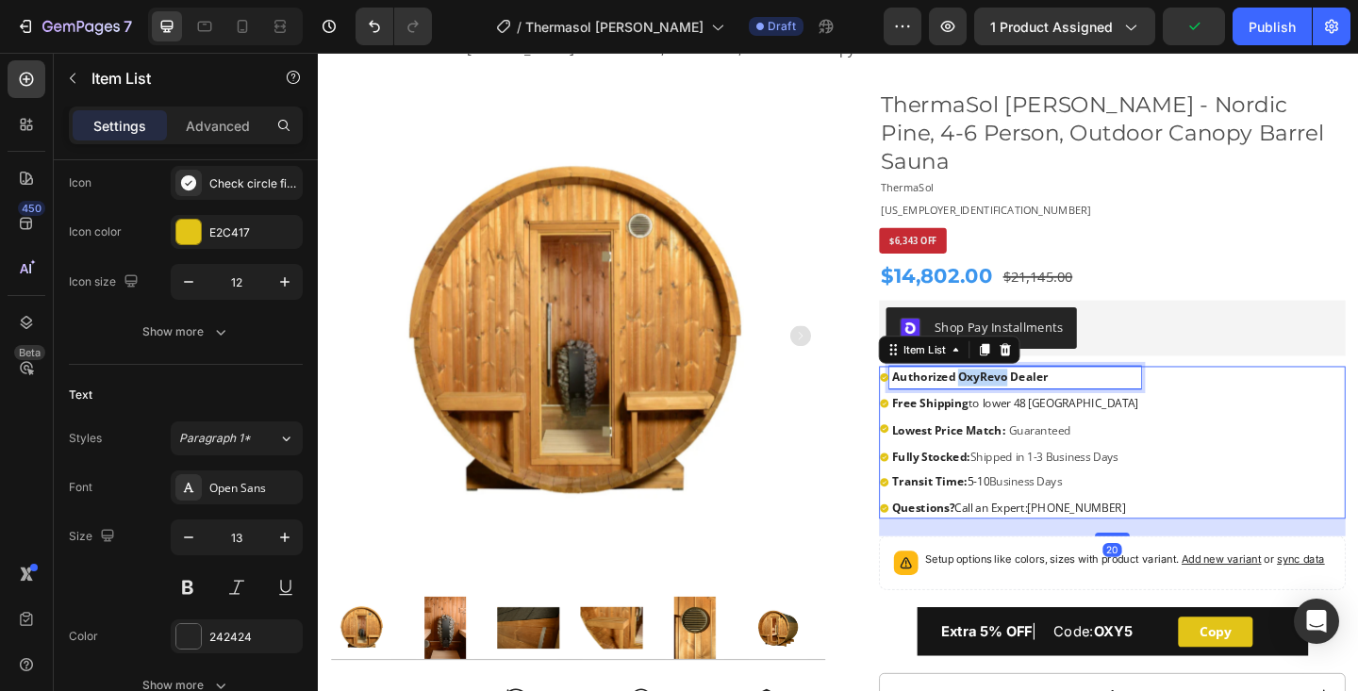
scroll to position [0, 0]
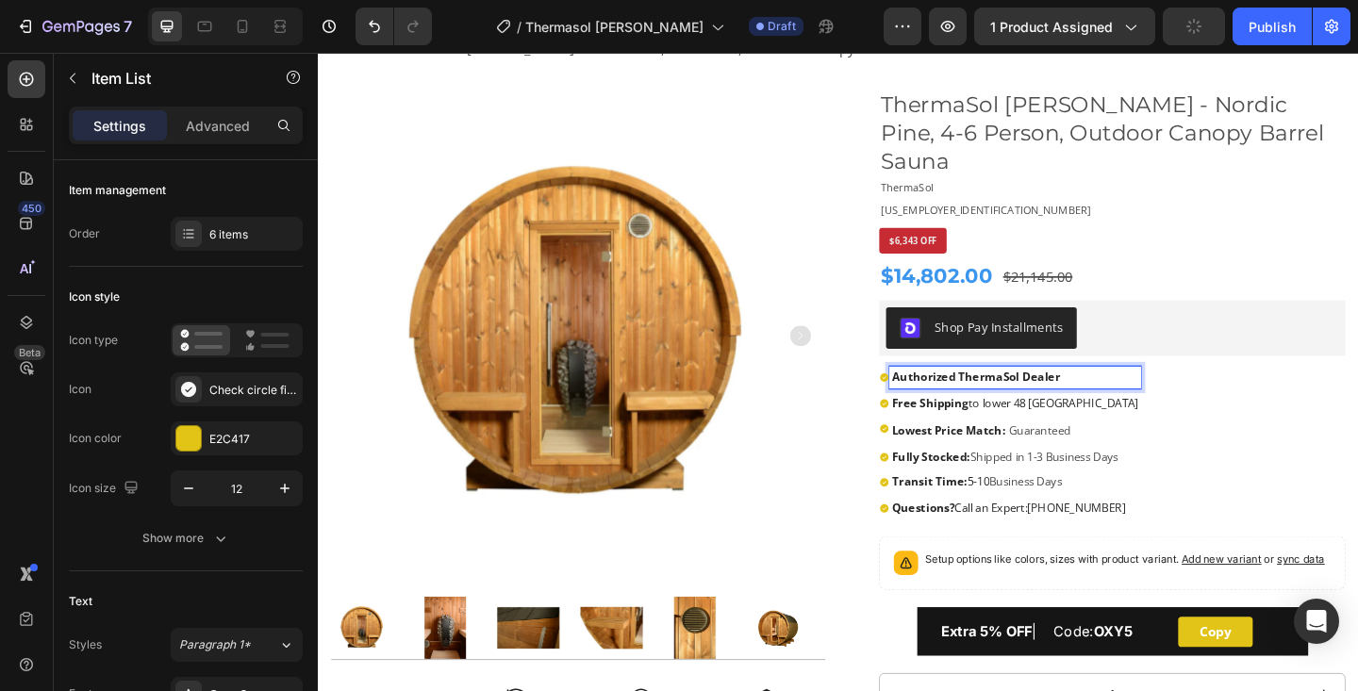
click at [1029, 484] on span "Shipped in 1-3 Business Days" at bounding box center [1107, 492] width 161 height 17
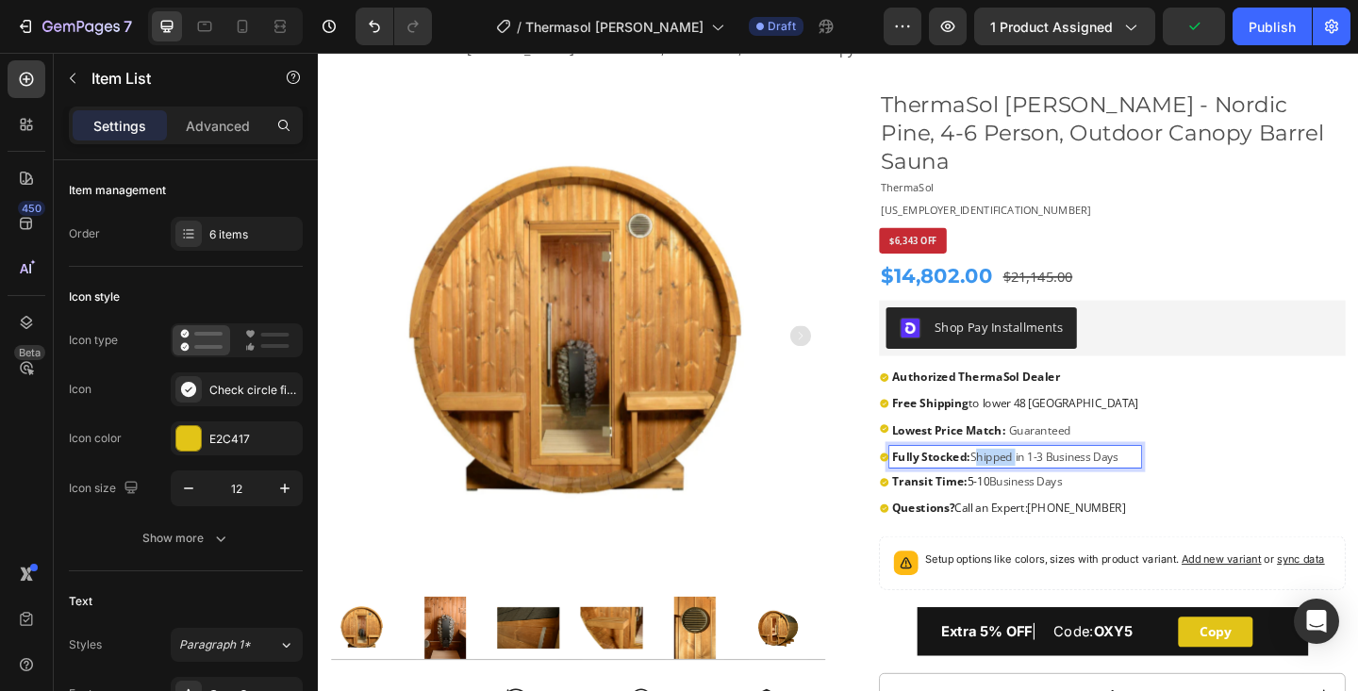
click at [1029, 484] on span "Shipped in 1-3 Business Days" at bounding box center [1107, 492] width 161 height 17
click at [1031, 511] on span "Transit Time: 5-10" at bounding box center [995, 519] width 106 height 17
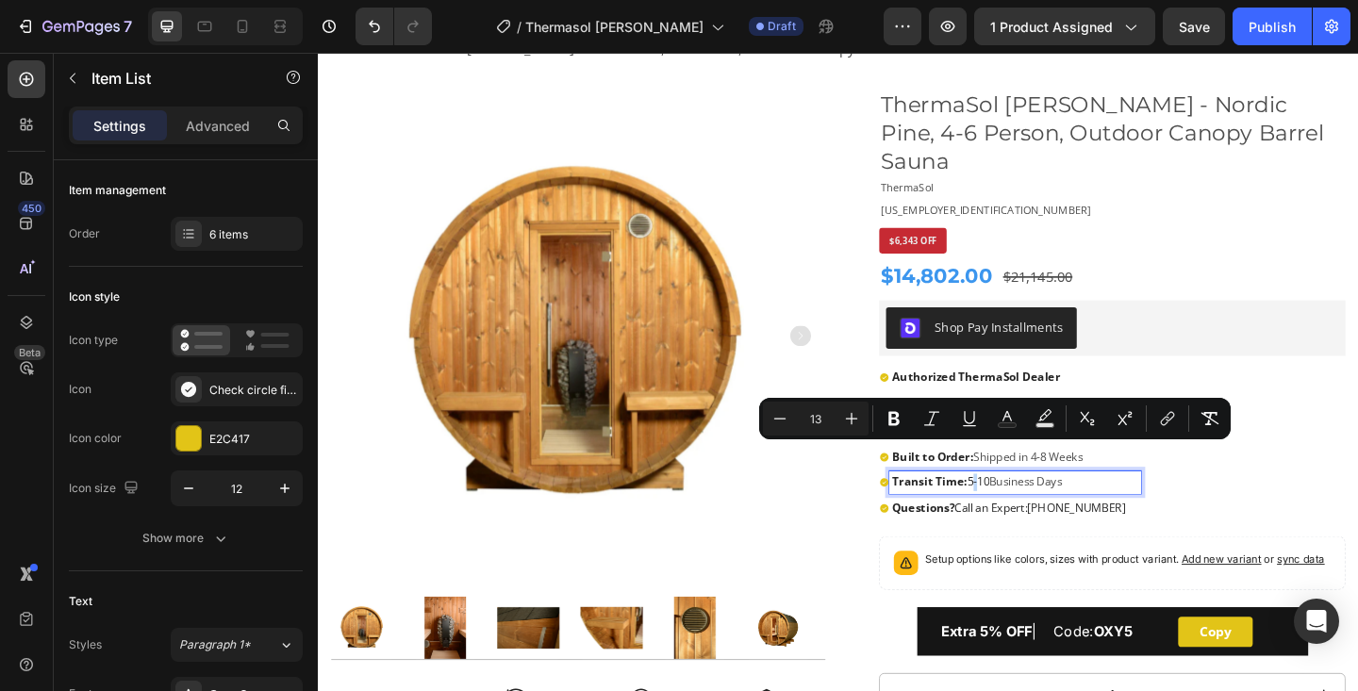
click at [1031, 511] on span "Transit Time: 5-10" at bounding box center [995, 519] width 106 height 17
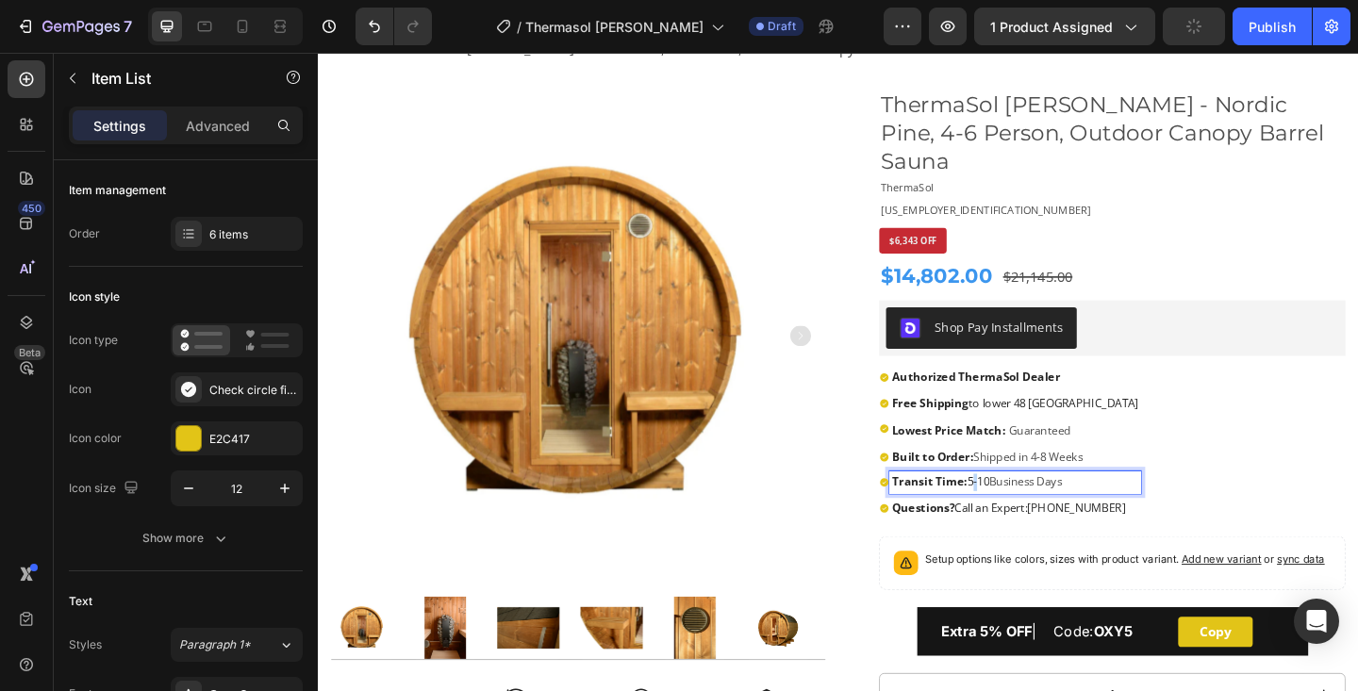
click at [1031, 511] on span "Transit Time: 5-10" at bounding box center [995, 519] width 106 height 17
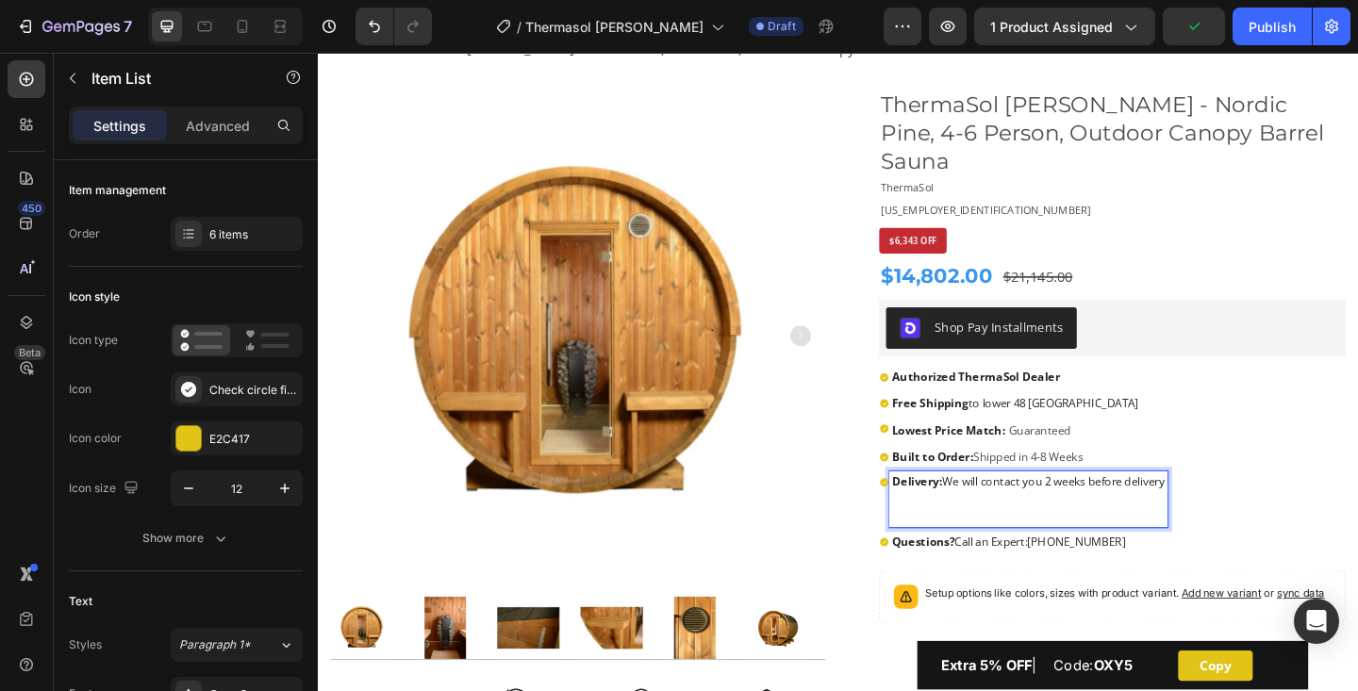
click at [1031, 511] on span "Delivery: We will contact you 2 weeks before delivery" at bounding box center [1090, 519] width 297 height 17
click at [983, 548] on p "Rich Text Editor. Editing area: main" at bounding box center [1090, 557] width 297 height 19
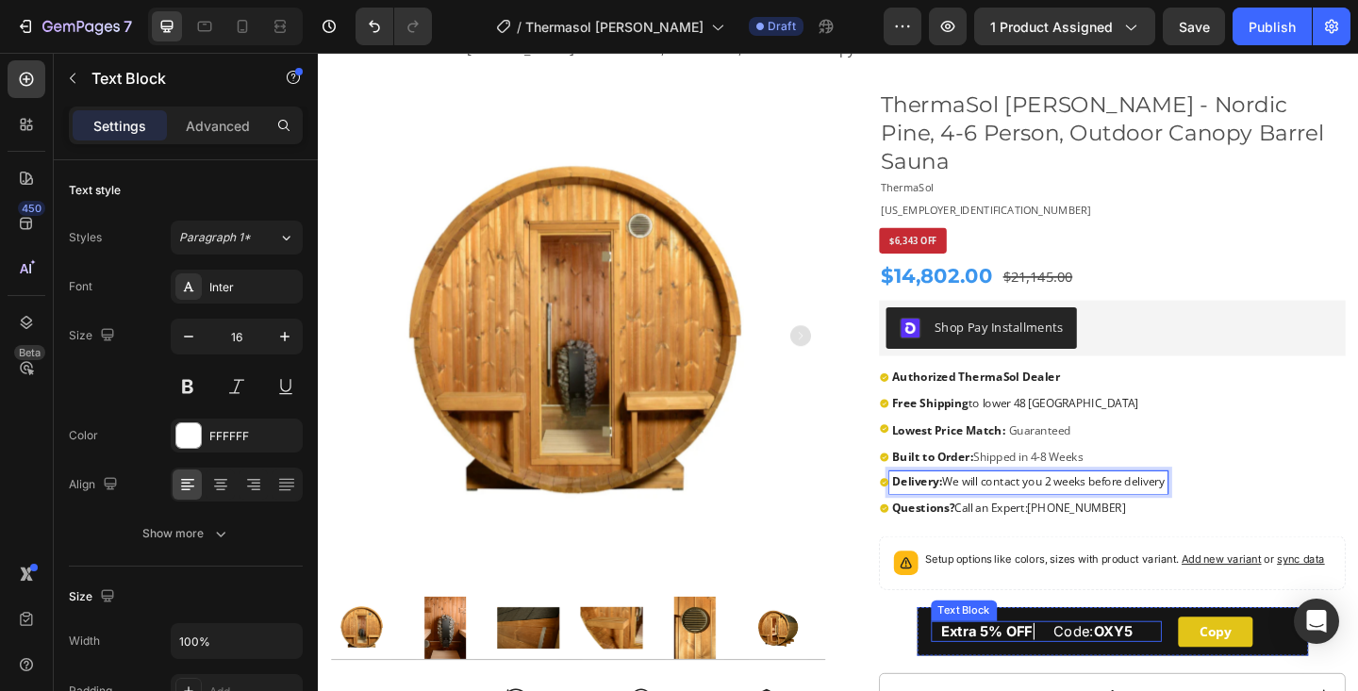
click at [1159, 673] on span "Extra 5% OFF | Code: OXY5" at bounding box center [1100, 682] width 208 height 19
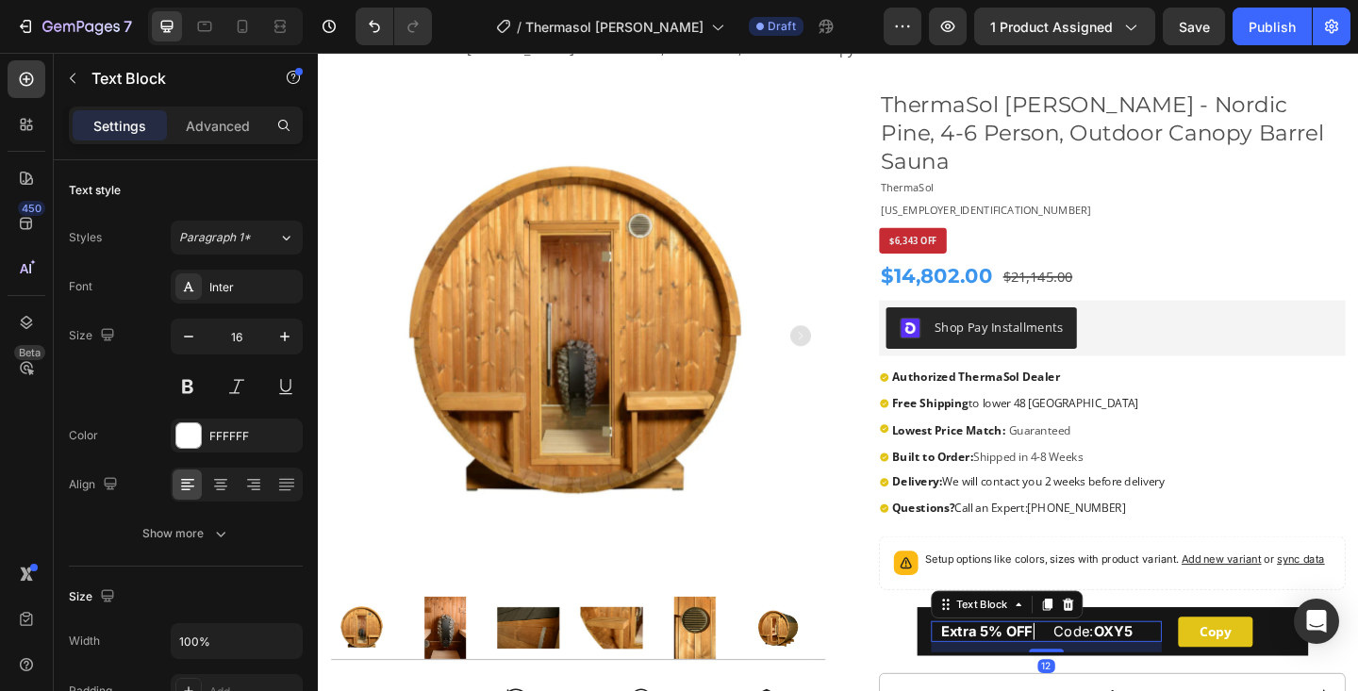
click at [1159, 673] on span "Extra 5% OFF | Code: OXY5" at bounding box center [1100, 682] width 208 height 19
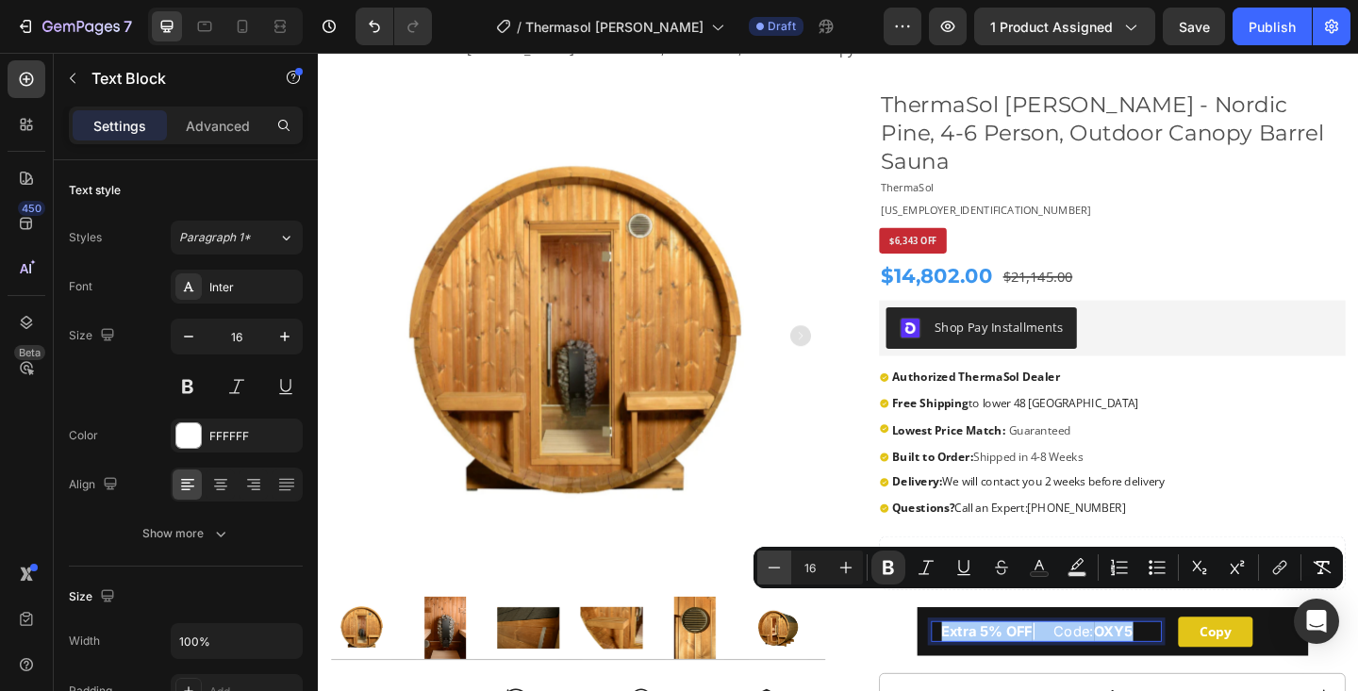
click at [775, 572] on icon "Editor contextual toolbar" at bounding box center [774, 567] width 19 height 19
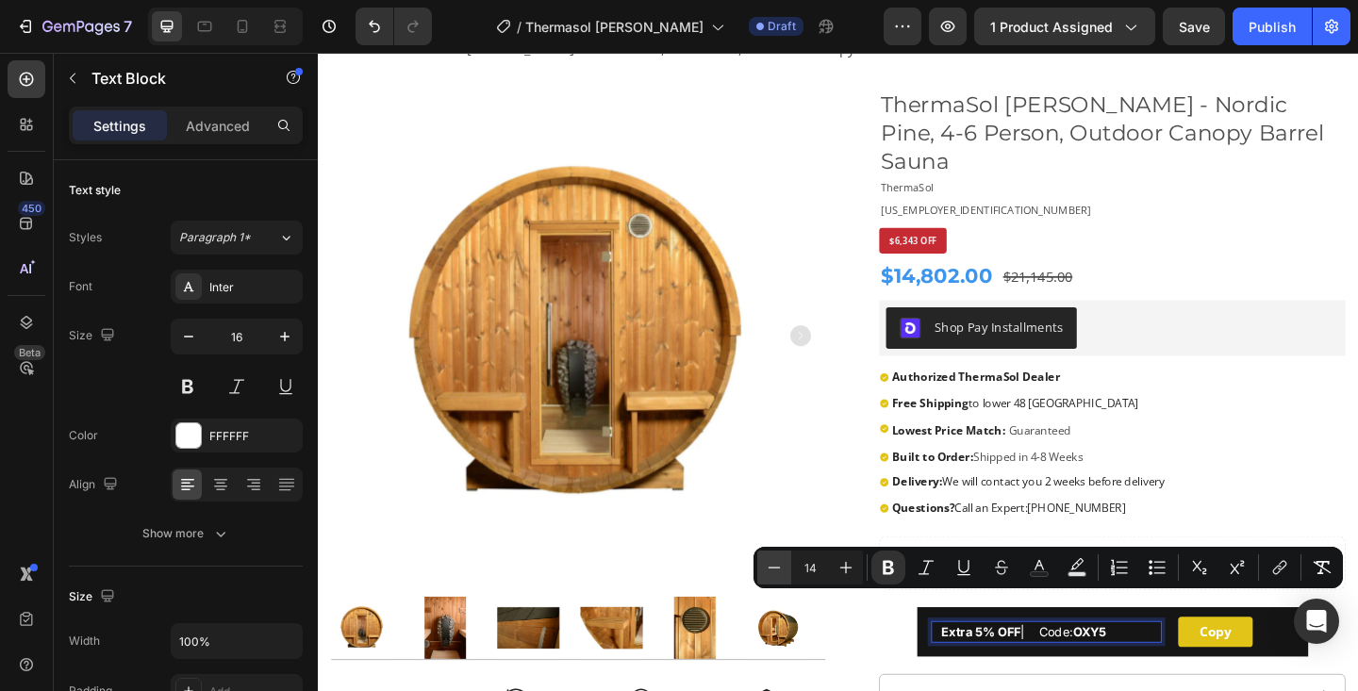
click at [775, 572] on icon "Editor contextual toolbar" at bounding box center [774, 567] width 19 height 19
type input "13"
click at [1168, 676] on strong "OXY5" at bounding box center [1150, 683] width 35 height 15
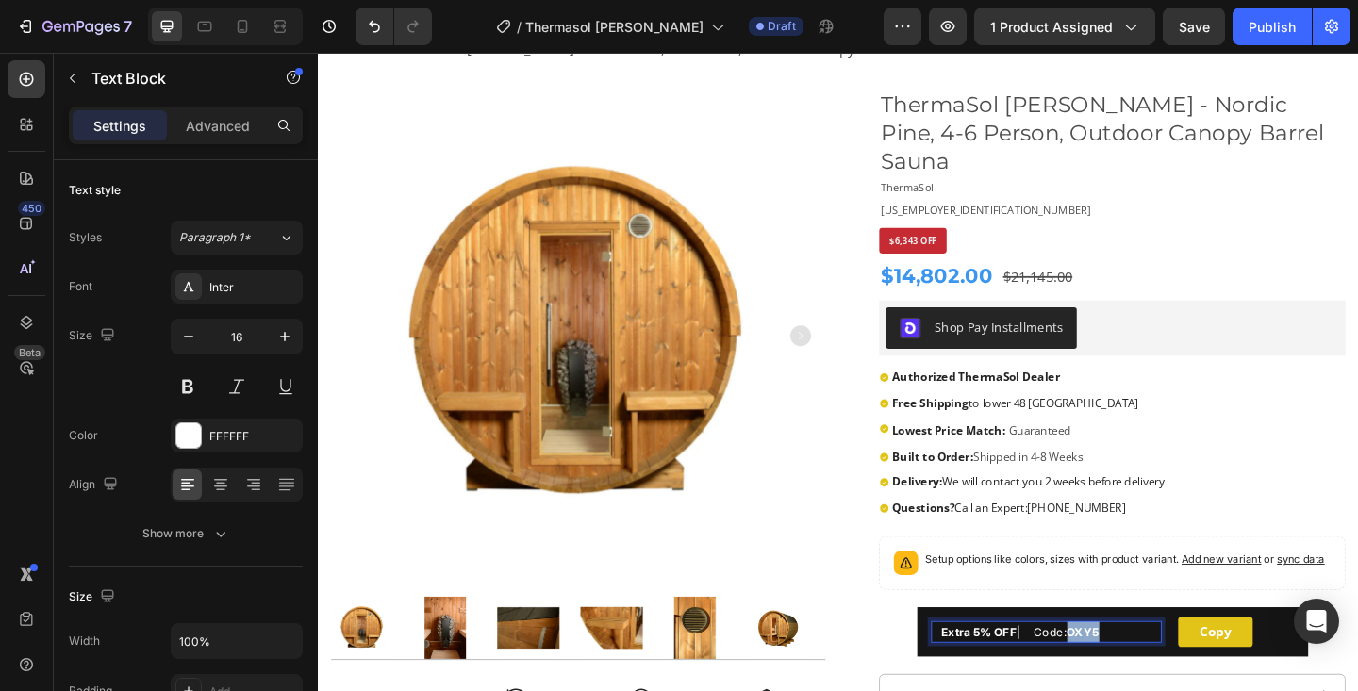
click at [1168, 676] on strong "OXY5" at bounding box center [1150, 683] width 35 height 15
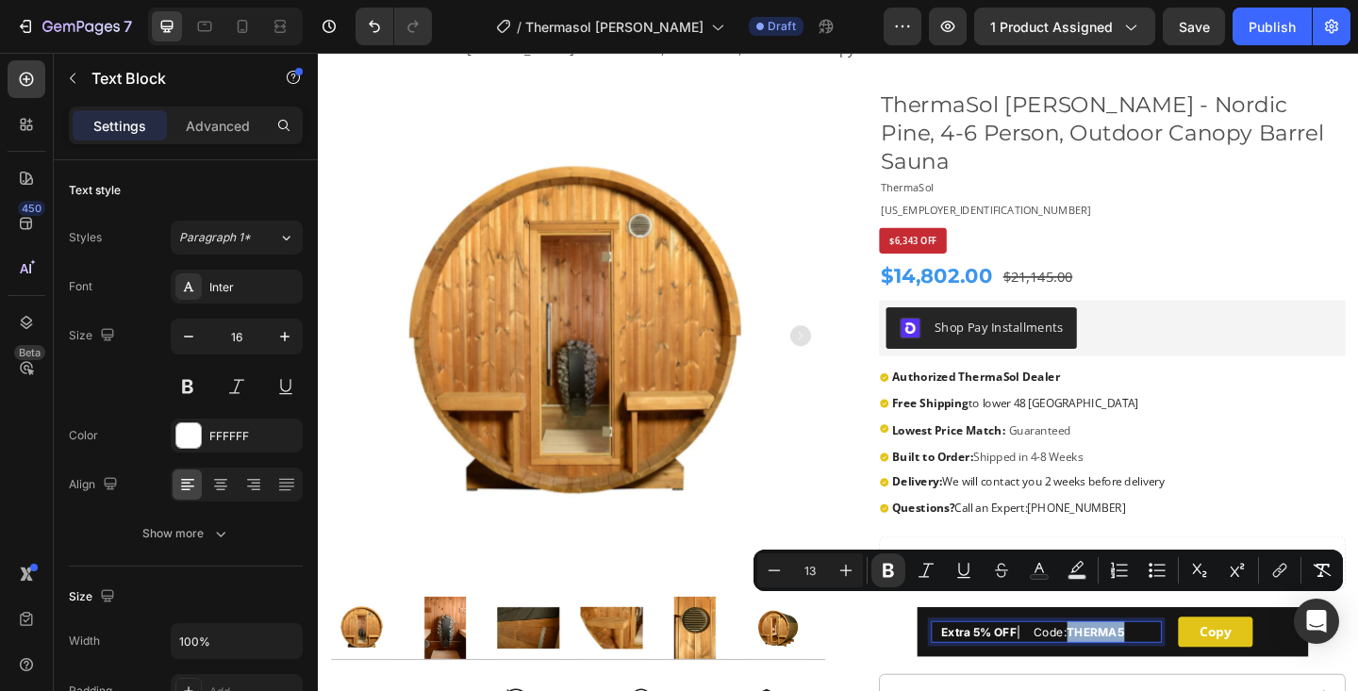
drag, startPoint x: 1149, startPoint y: 654, endPoint x: 1226, endPoint y: 654, distance: 77.3
click at [1226, 672] on p "Extra 5% OFF | Code: THERMA5" at bounding box center [1116, 684] width 241 height 24
copy strong "THERMA5"
click at [1266, 667] on button "Copy" at bounding box center [1293, 683] width 81 height 33
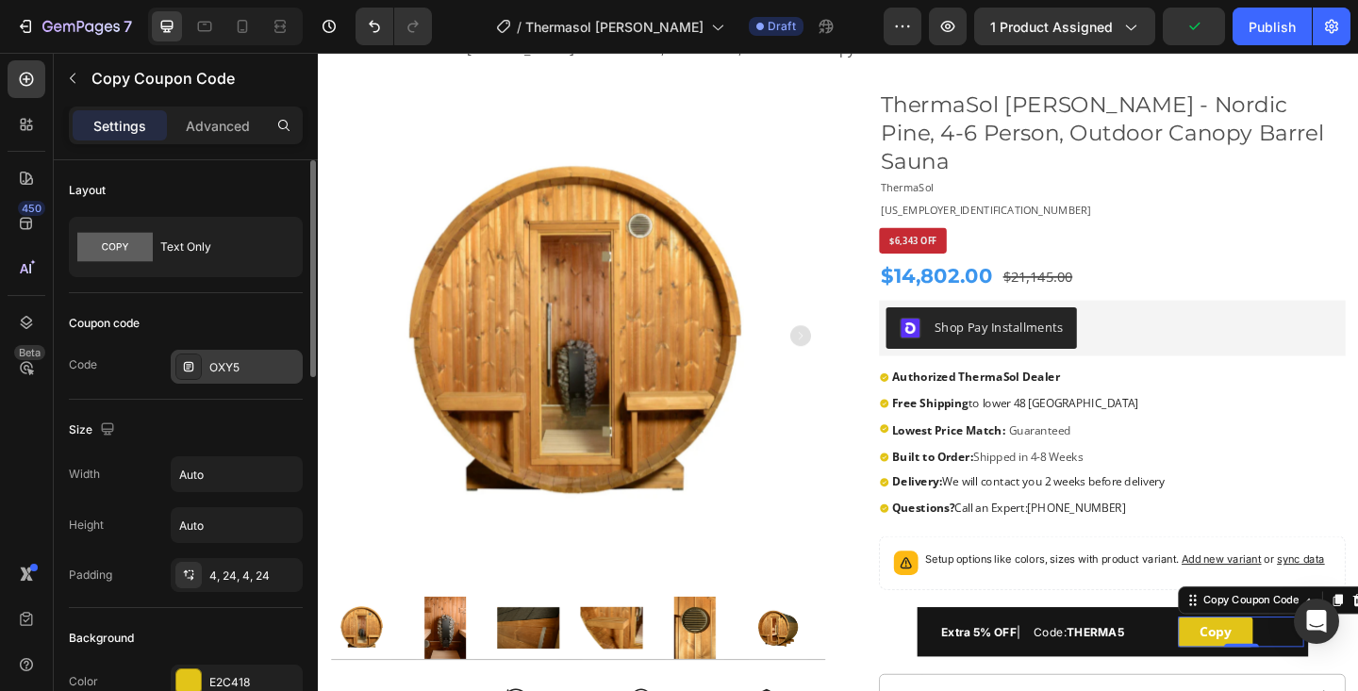
click at [221, 369] on div "OXY5" at bounding box center [253, 367] width 89 height 17
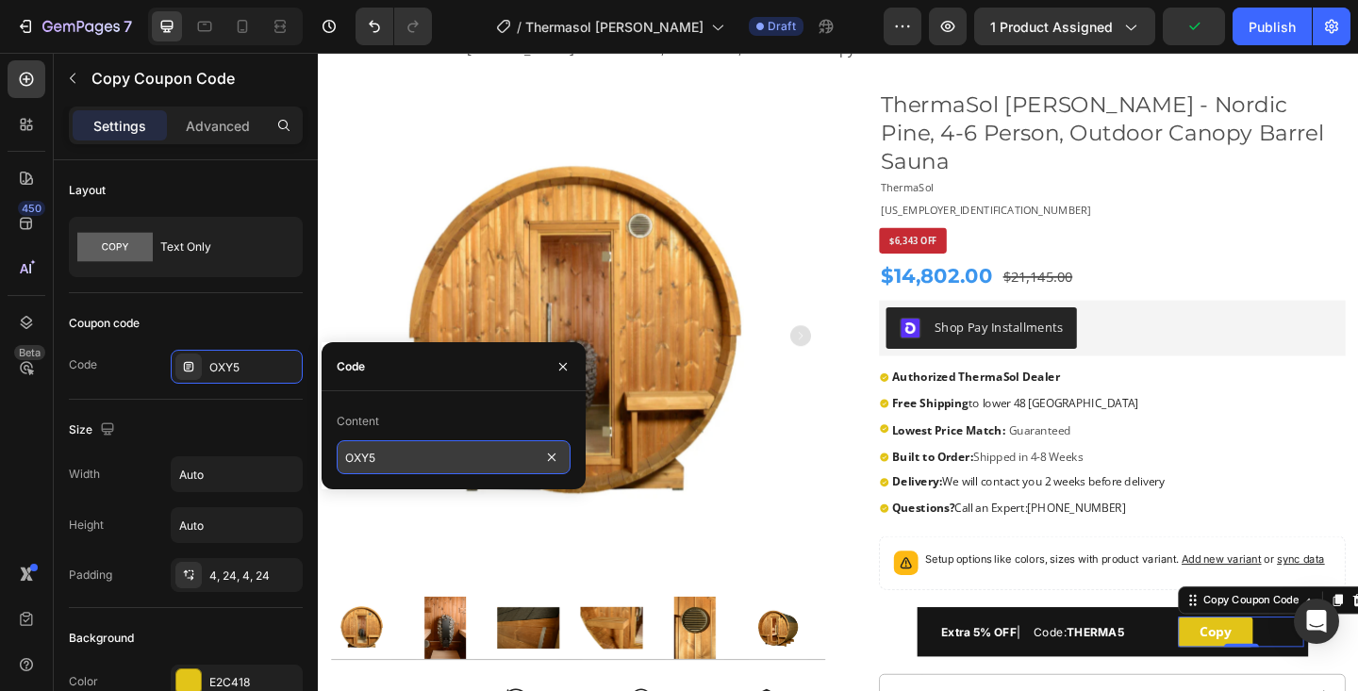
click at [408, 461] on input "OXY5" at bounding box center [454, 457] width 234 height 34
paste input "THERMA"
type input "THERMA5"
click at [564, 360] on icon "button" at bounding box center [563, 366] width 15 height 15
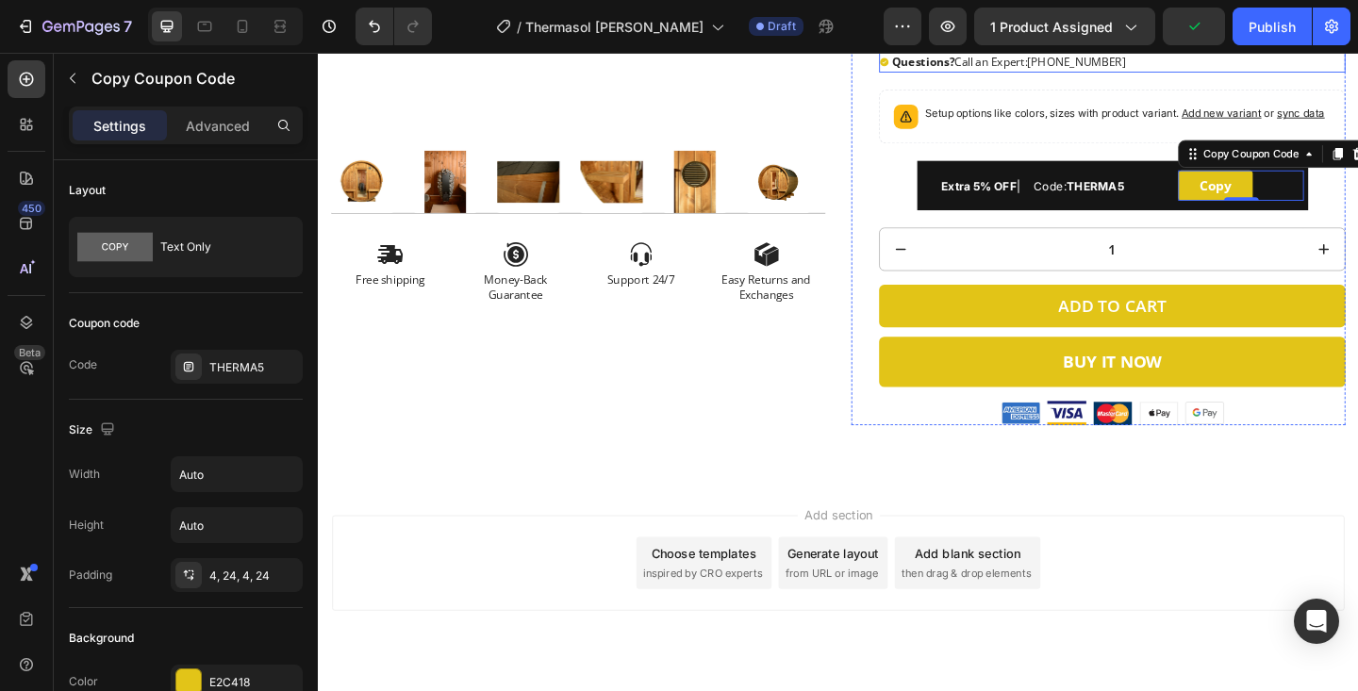
scroll to position [630, 0]
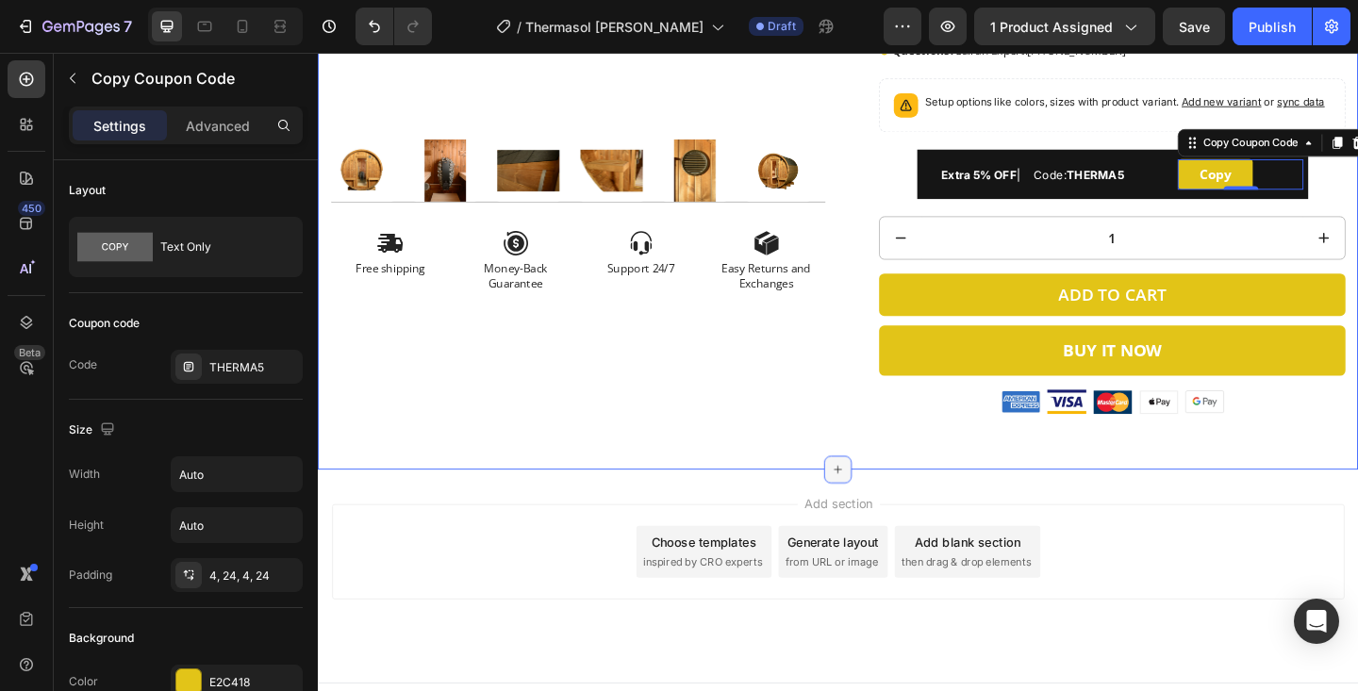
click at [884, 502] on icon at bounding box center [884, 506] width 8 height 8
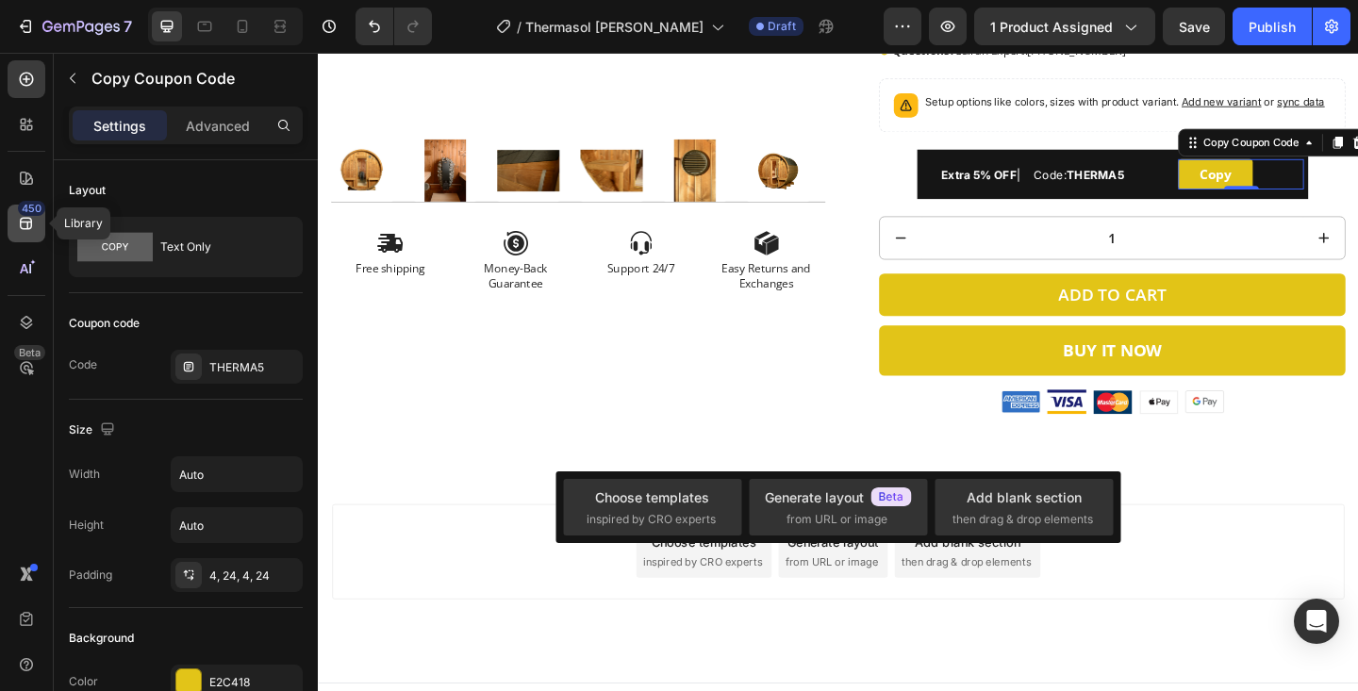
click at [13, 221] on div "450" at bounding box center [27, 224] width 38 height 38
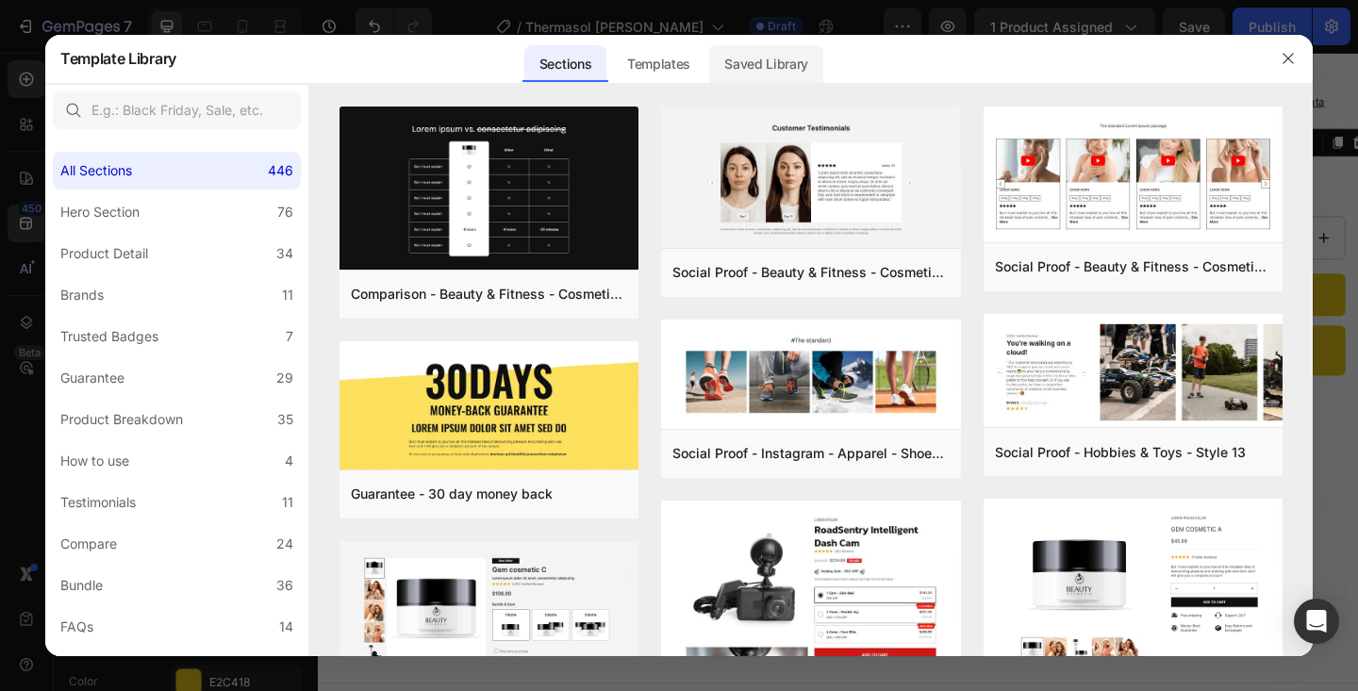
click at [772, 65] on div "Saved Library" at bounding box center [766, 64] width 114 height 38
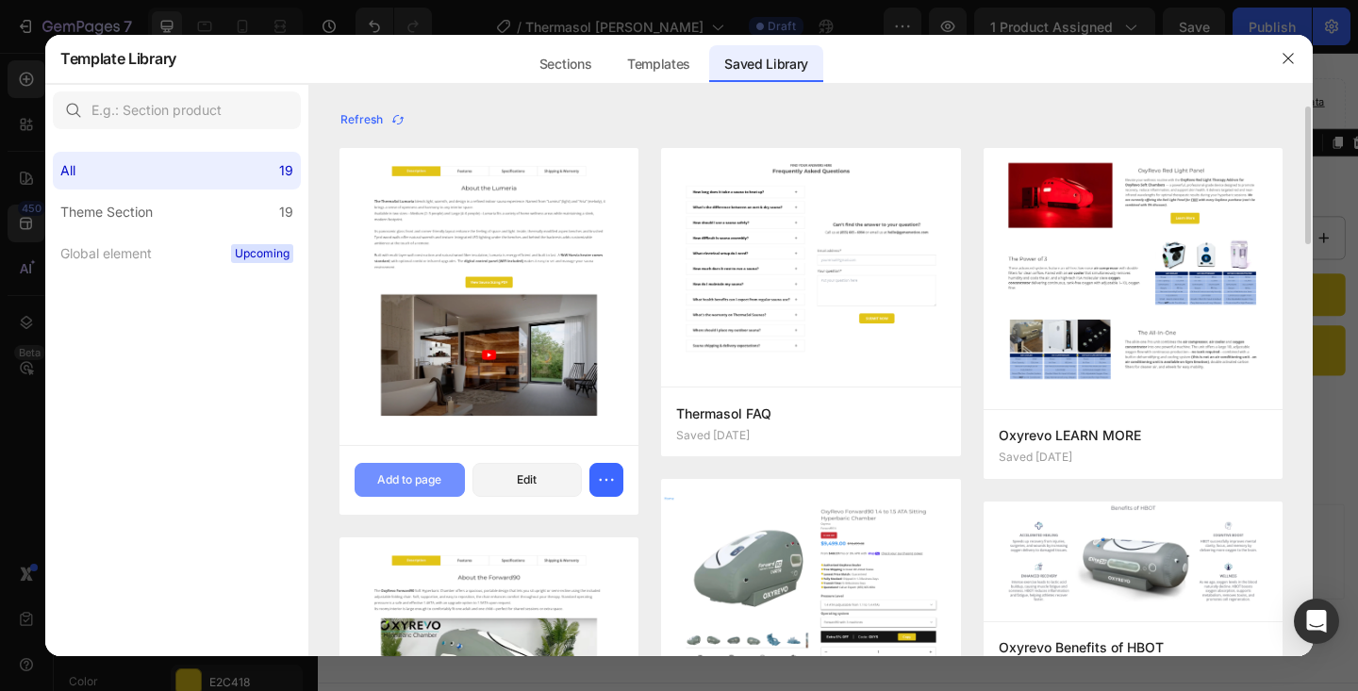
click at [423, 472] on div "Add to page" at bounding box center [409, 480] width 64 height 17
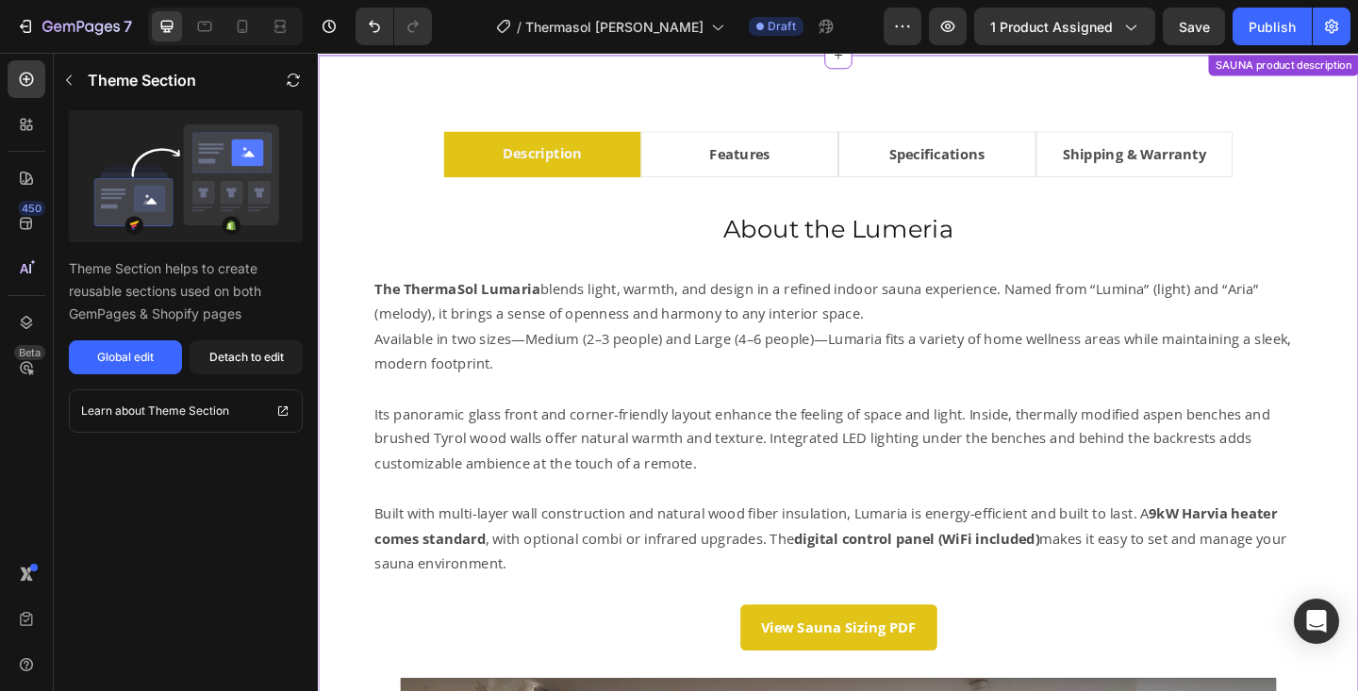
scroll to position [1053, 0]
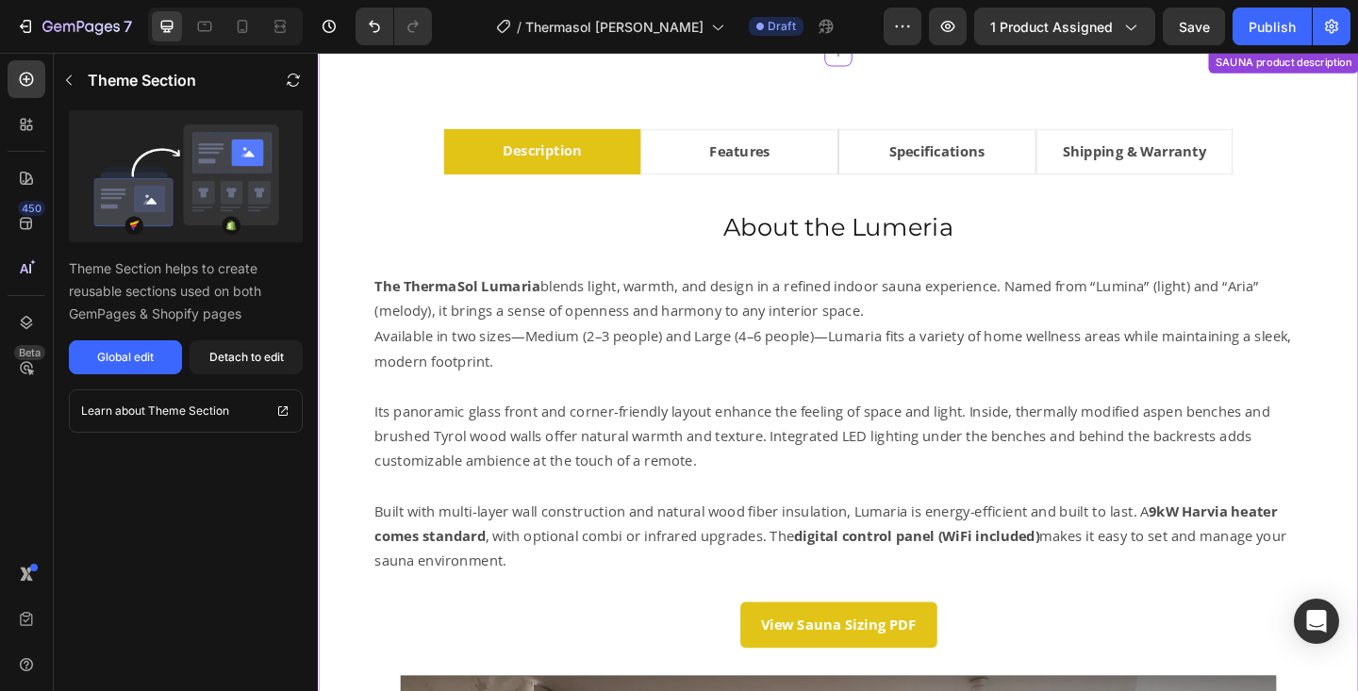
click at [963, 241] on h2 "About the Lumeria" at bounding box center [883, 243] width 1043 height 38
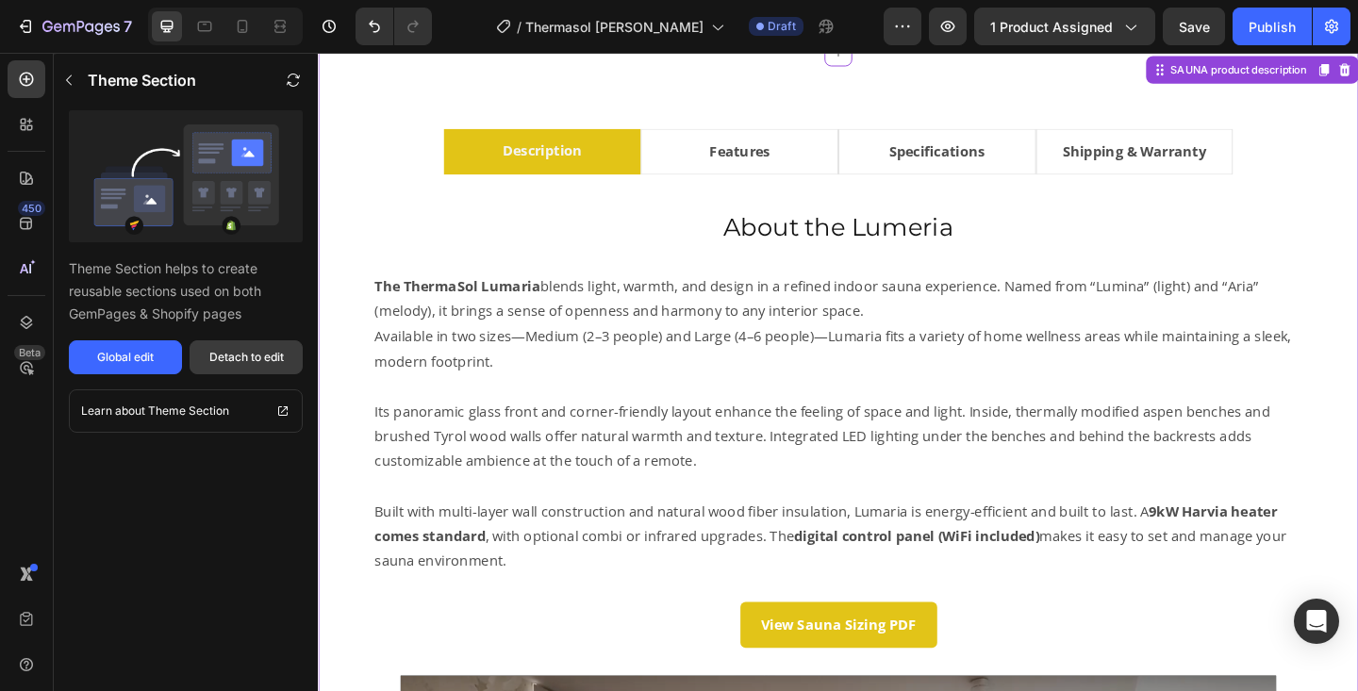
click at [252, 352] on div "Detach to edit" at bounding box center [246, 357] width 75 height 17
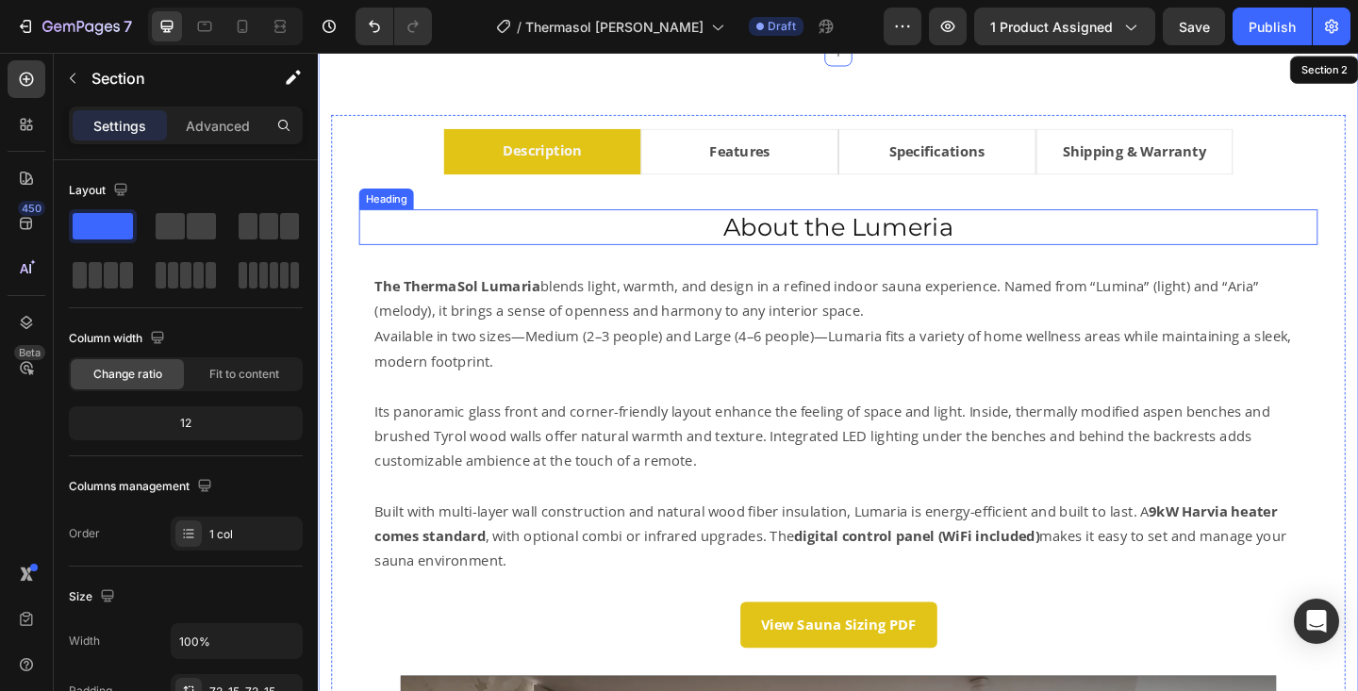
click at [943, 249] on h2 "About the Lumeria" at bounding box center [883, 243] width 1043 height 38
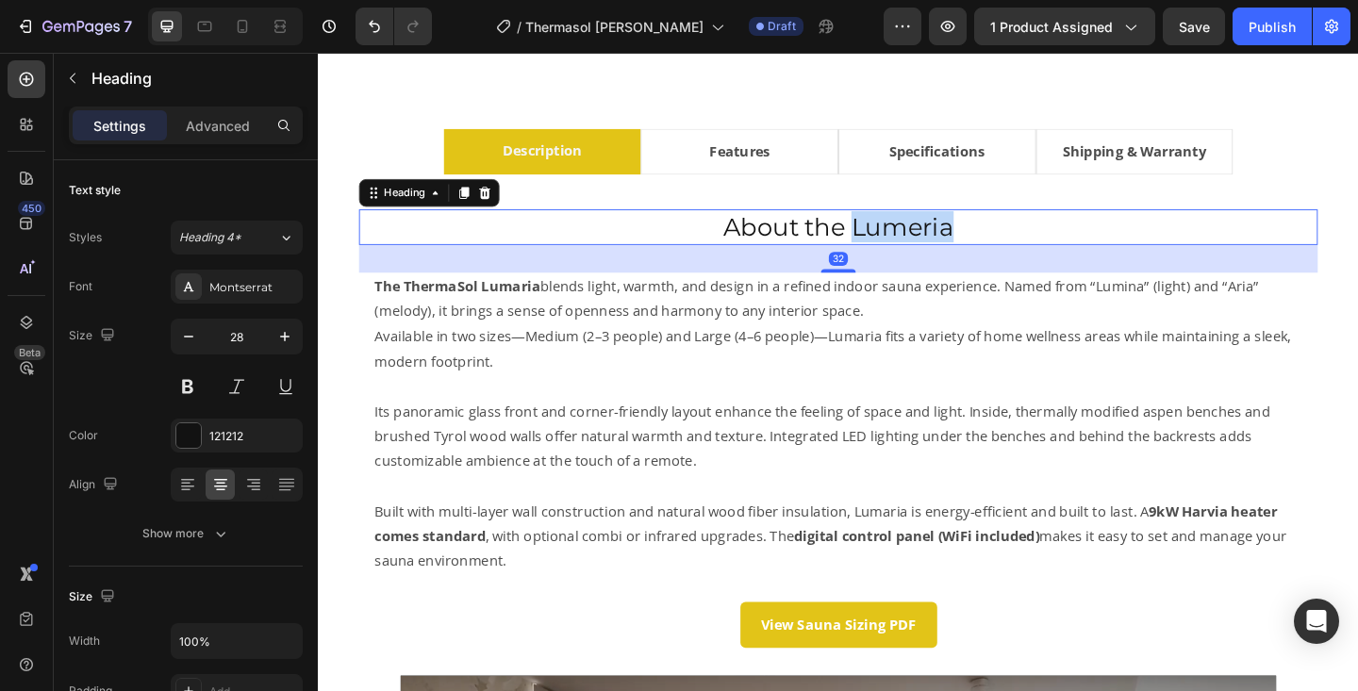
click at [943, 249] on h2 "About the Lumeria" at bounding box center [883, 243] width 1043 height 38
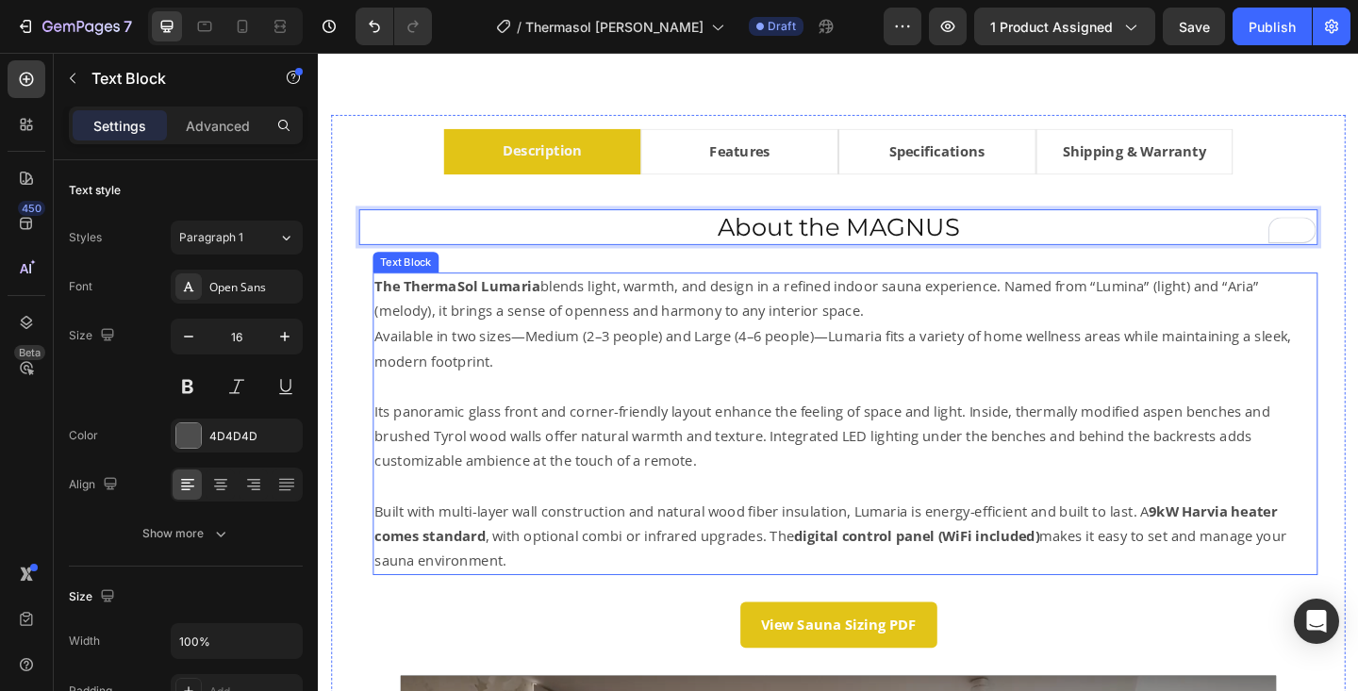
click at [641, 316] on p "The ThermaSol Lumaria blends light, warmth, and design in a refined indoor saun…" at bounding box center [891, 321] width 1024 height 55
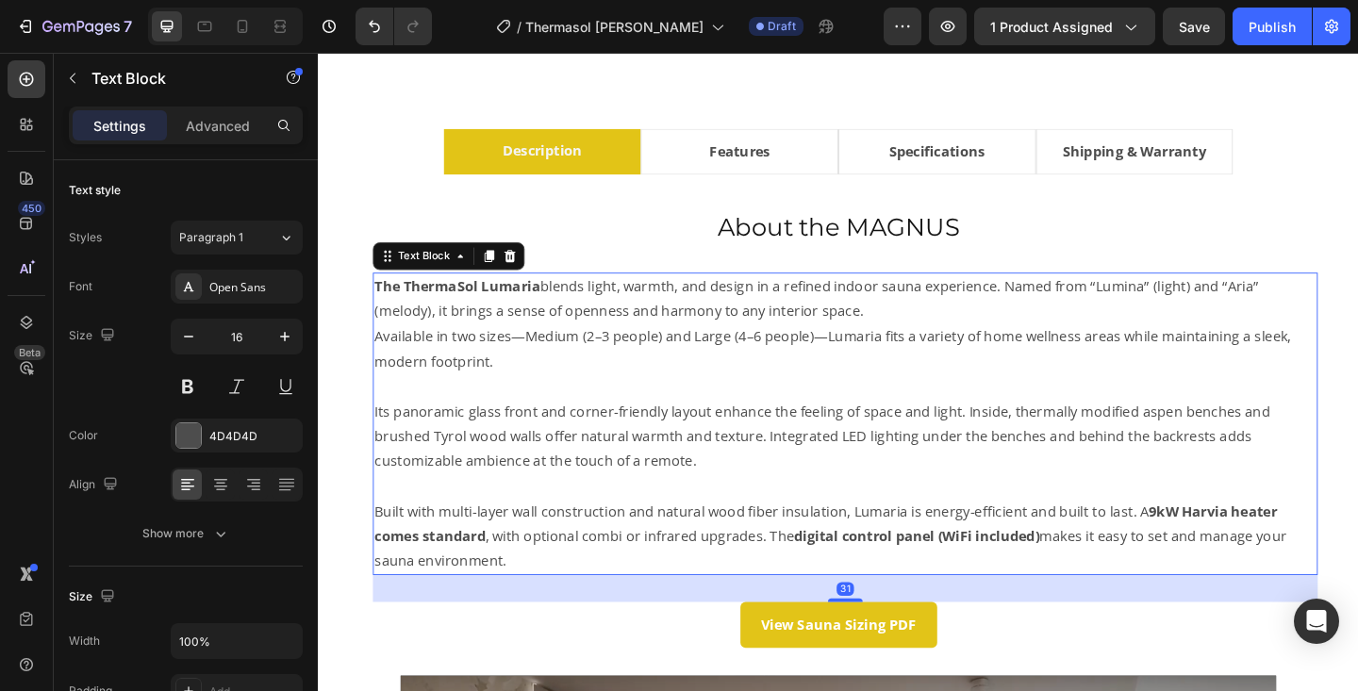
click at [698, 363] on p "Available in two sizes—Medium (2–3 people) and Large (4–6 people)—Lumaria fits …" at bounding box center [891, 375] width 1024 height 55
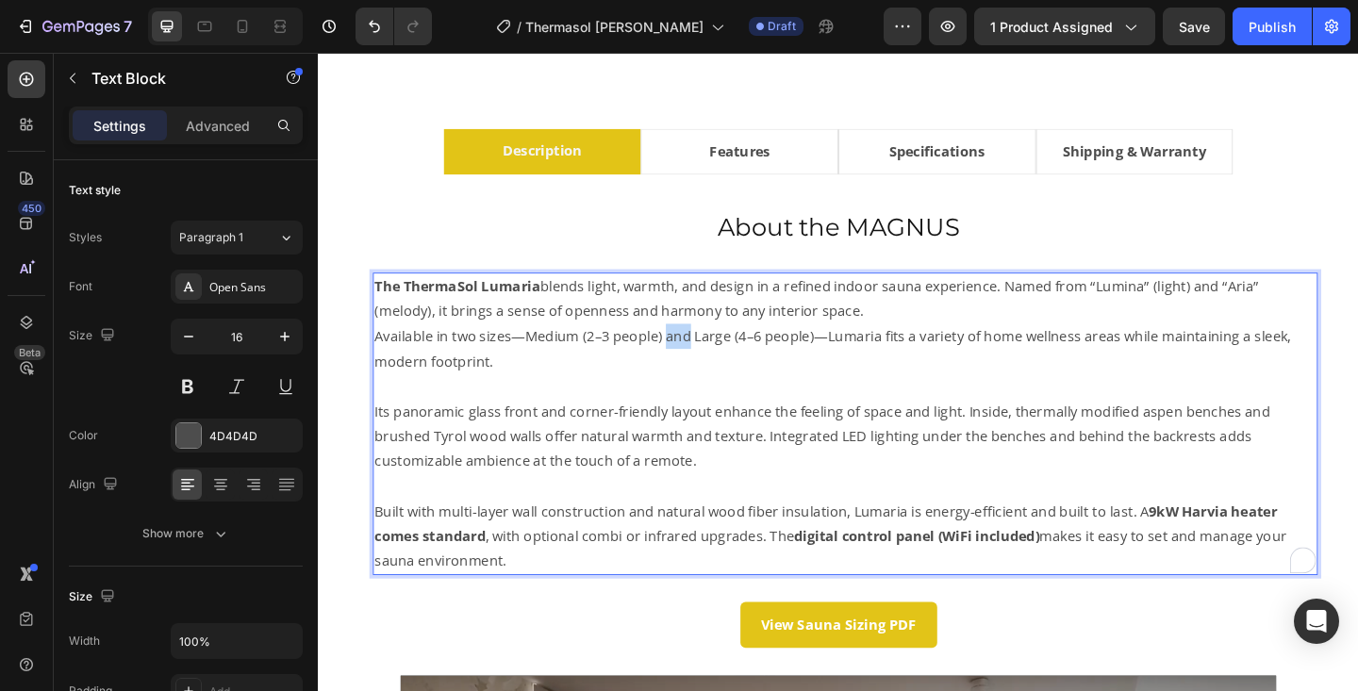
click at [698, 363] on p "Available in two sizes—Medium (2–3 people) and Large (4–6 people)—Lumaria fits …" at bounding box center [891, 375] width 1024 height 55
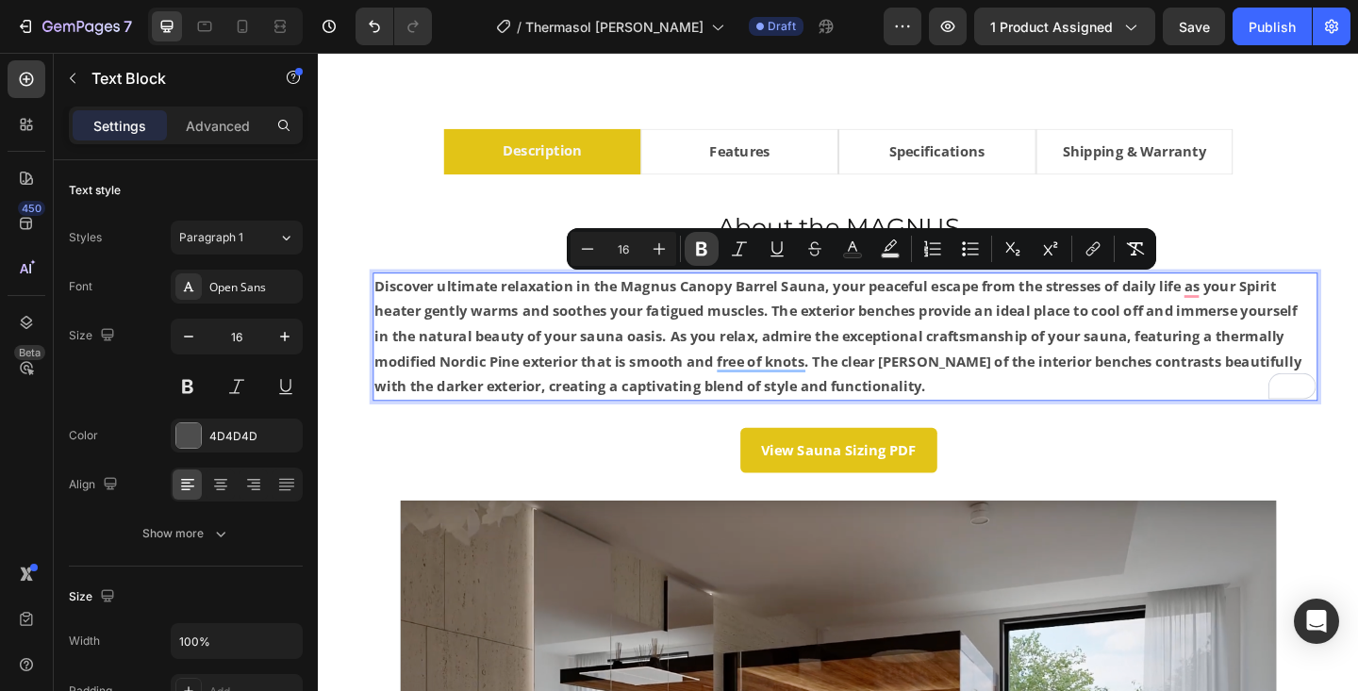
click at [699, 247] on icon "Editor contextual toolbar" at bounding box center [701, 249] width 11 height 14
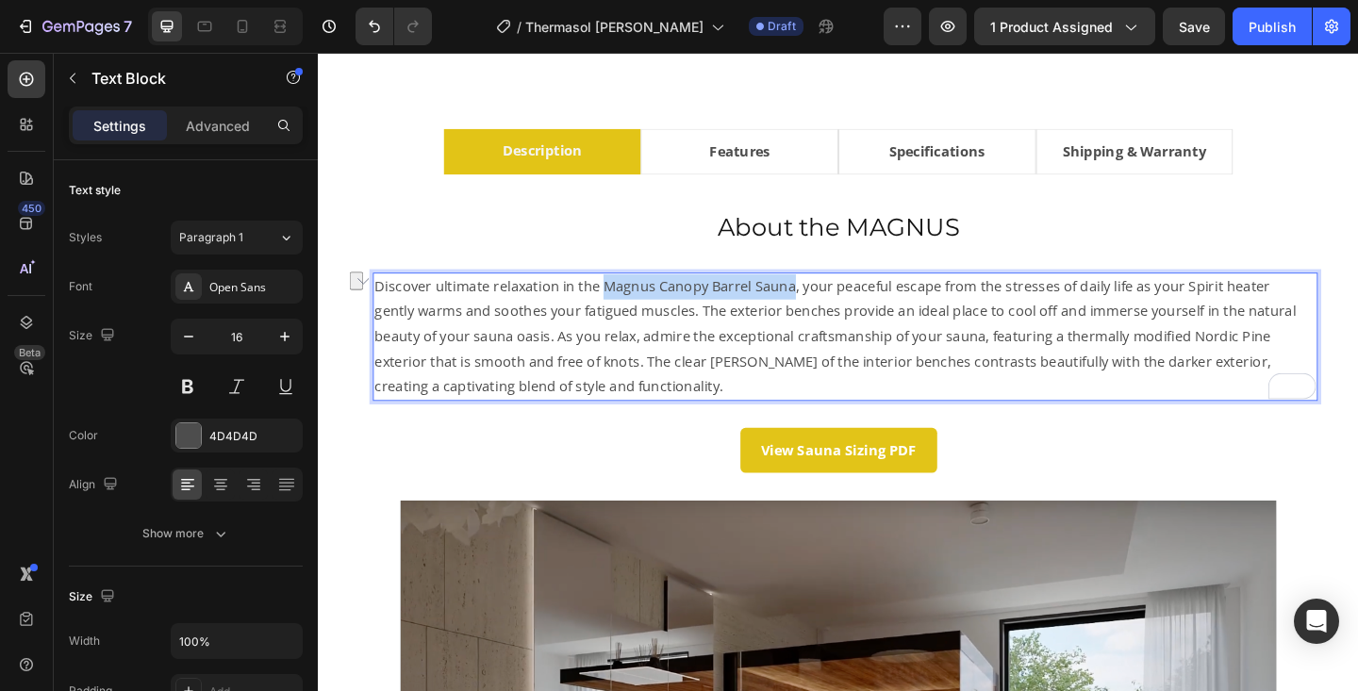
drag, startPoint x: 623, startPoint y: 307, endPoint x: 830, endPoint y: 308, distance: 206.6
click at [830, 308] on p "Discover ultimate relaxation in the Magnus Canopy Barrel Sauna, your peaceful e…" at bounding box center [891, 362] width 1024 height 136
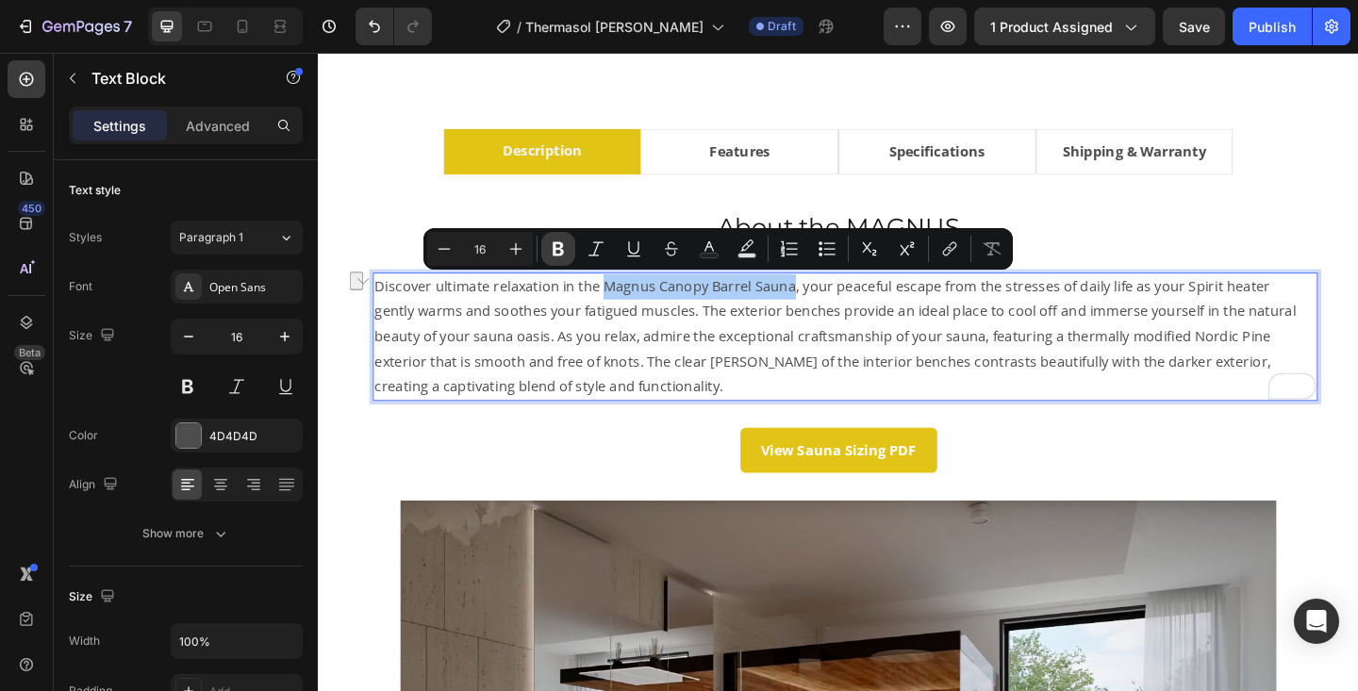
click at [550, 244] on icon "Editor contextual toolbar" at bounding box center [558, 249] width 19 height 19
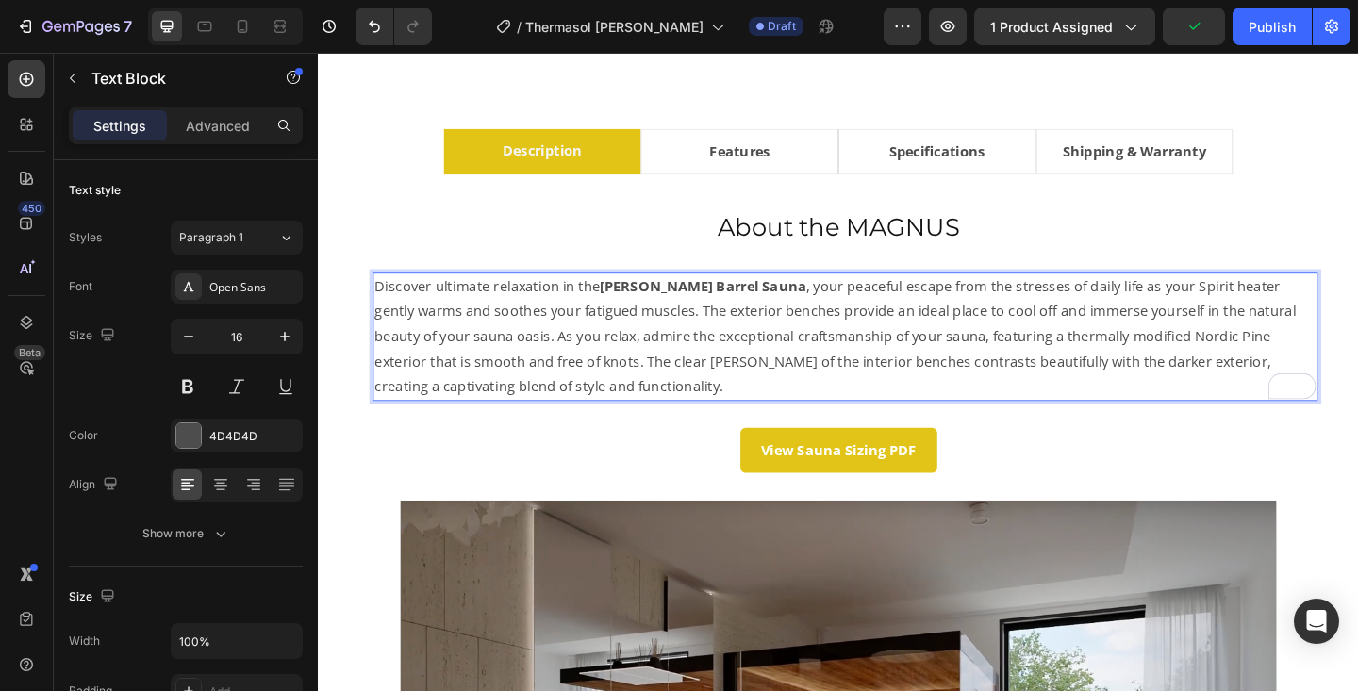
click at [729, 336] on p "Discover ultimate relaxation in the Magnus Canopy Barrel Sauna , your peaceful …" at bounding box center [891, 362] width 1024 height 136
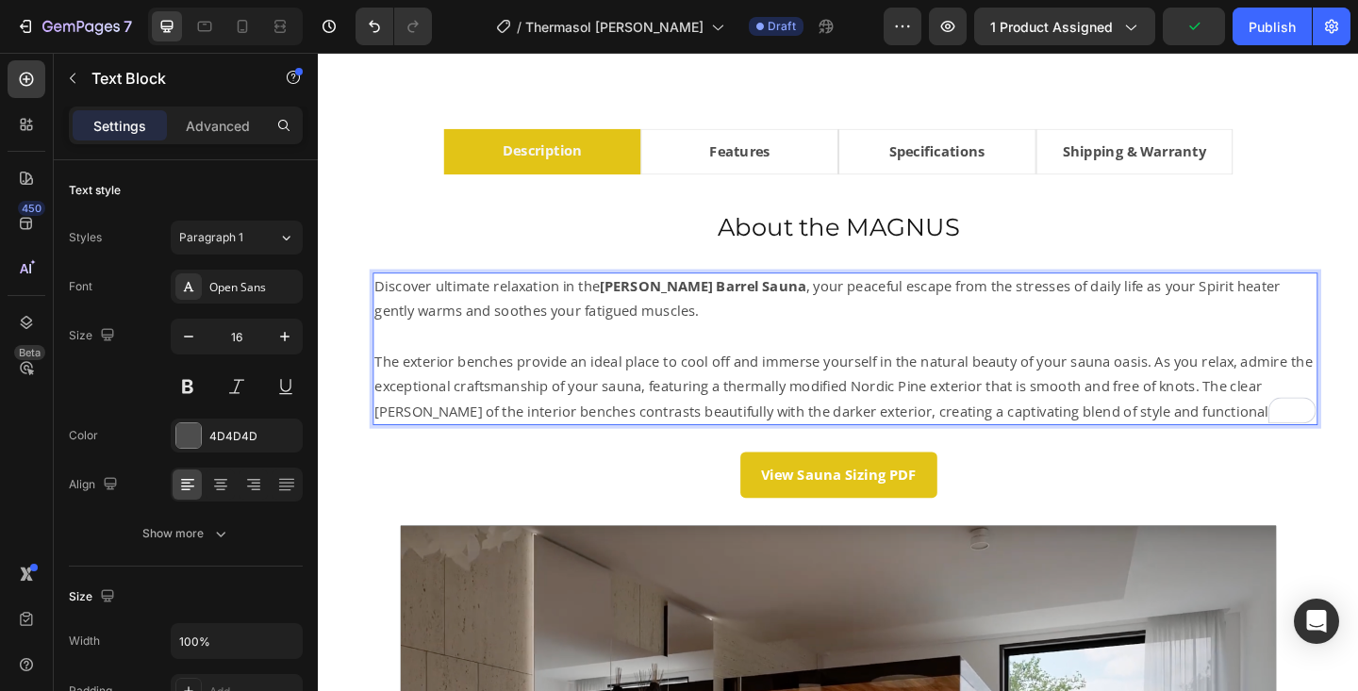
click at [1270, 417] on p "The exterior benches provide an ideal place to cool off and immerse yourself in…" at bounding box center [891, 415] width 1024 height 81
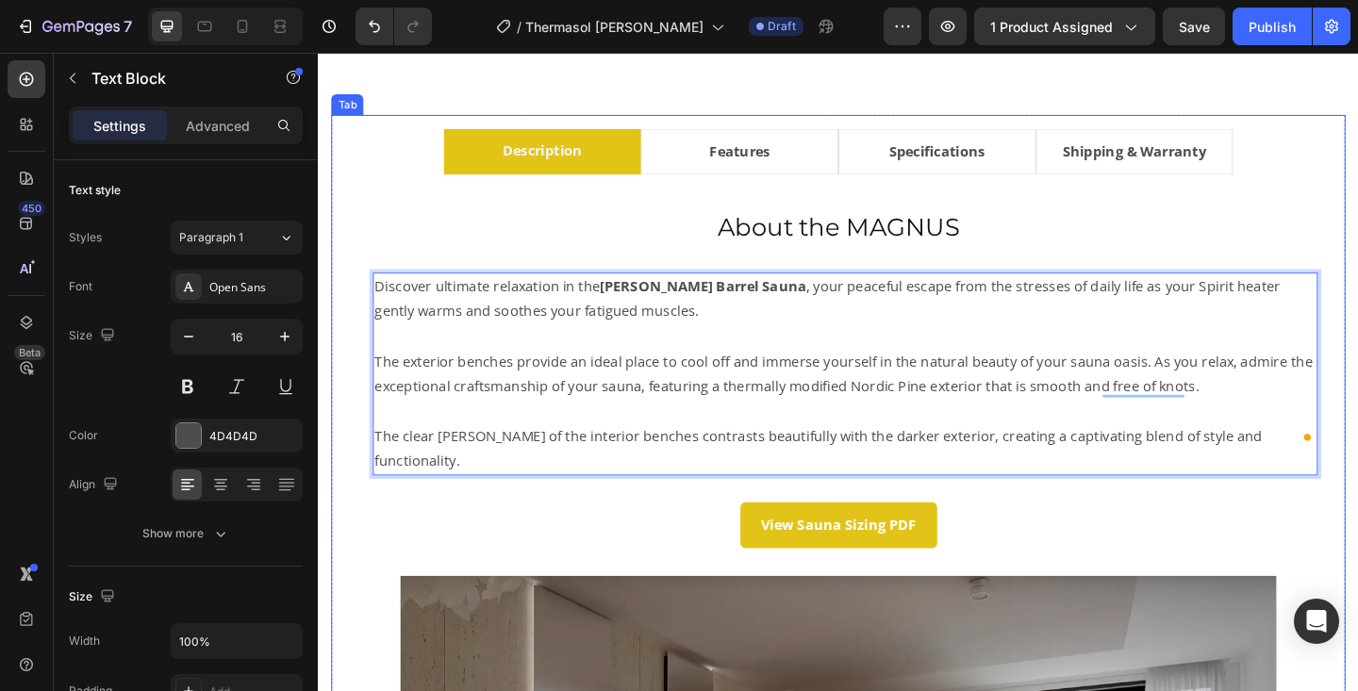
click at [831, 158] on li "Features" at bounding box center [776, 161] width 215 height 50
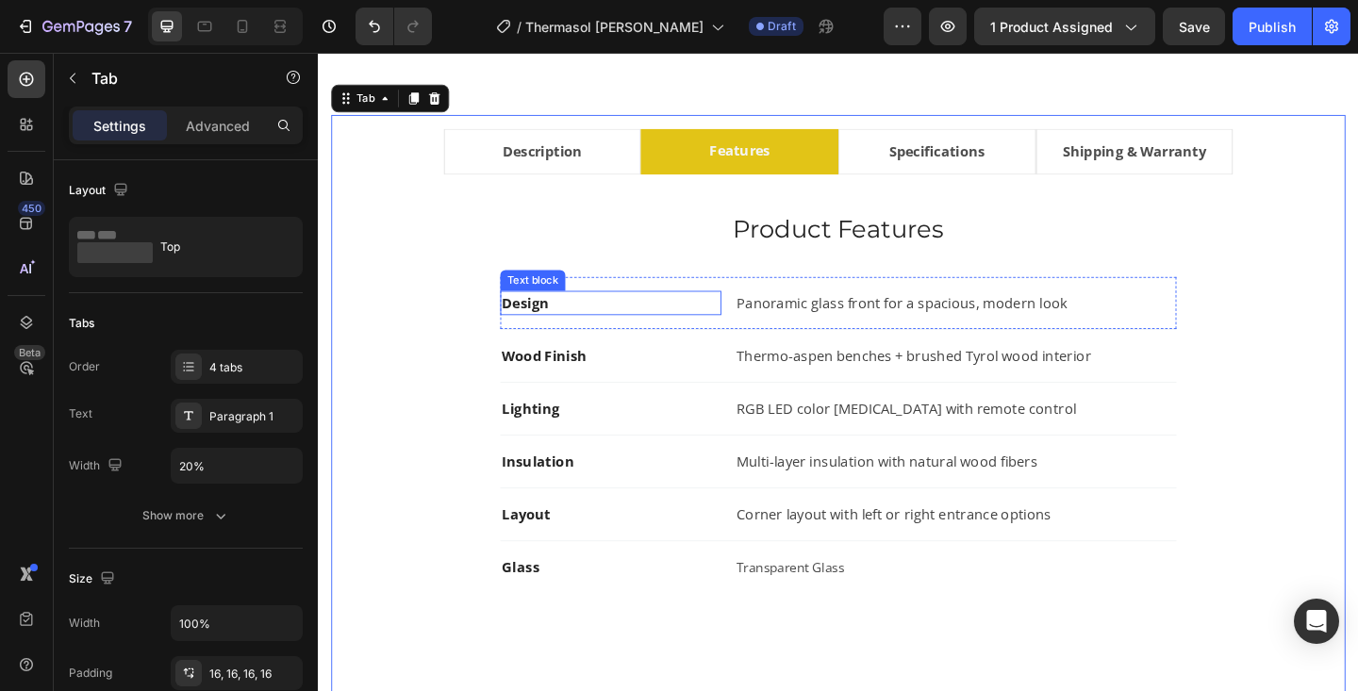
click at [549, 324] on strong "Design" at bounding box center [543, 325] width 51 height 21
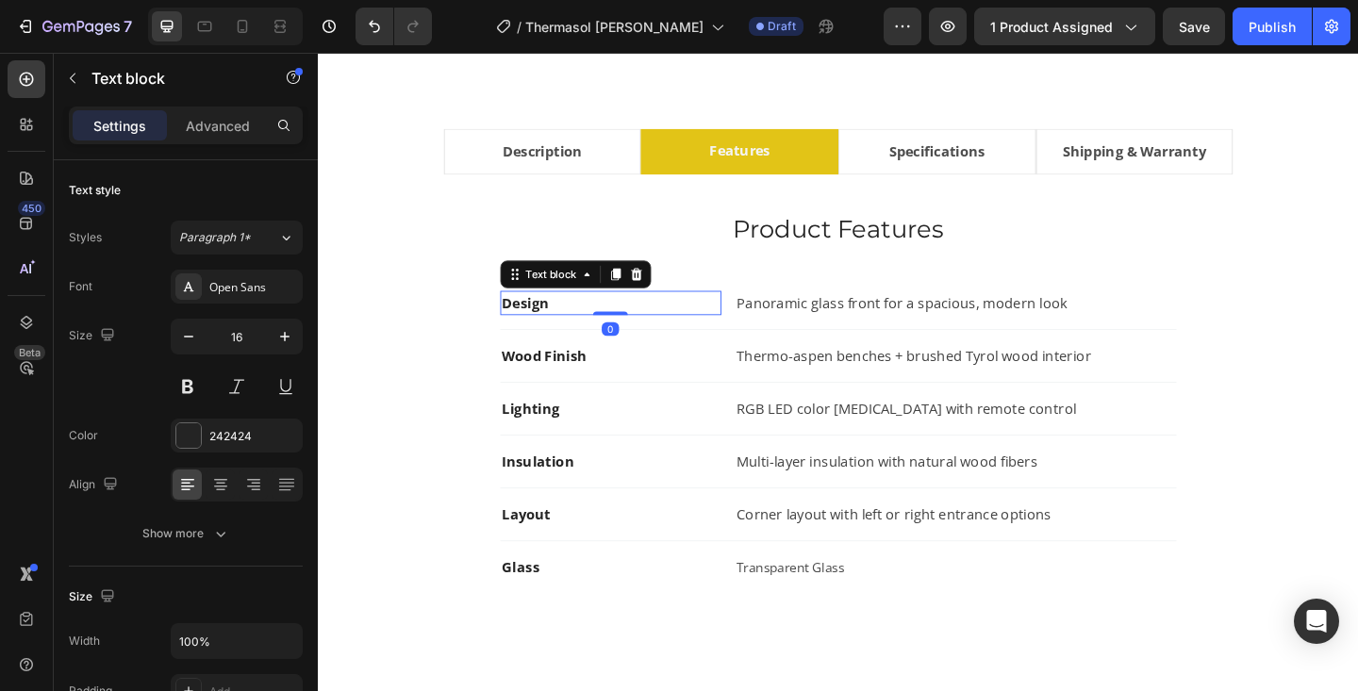
click at [549, 324] on strong "Design" at bounding box center [543, 325] width 51 height 21
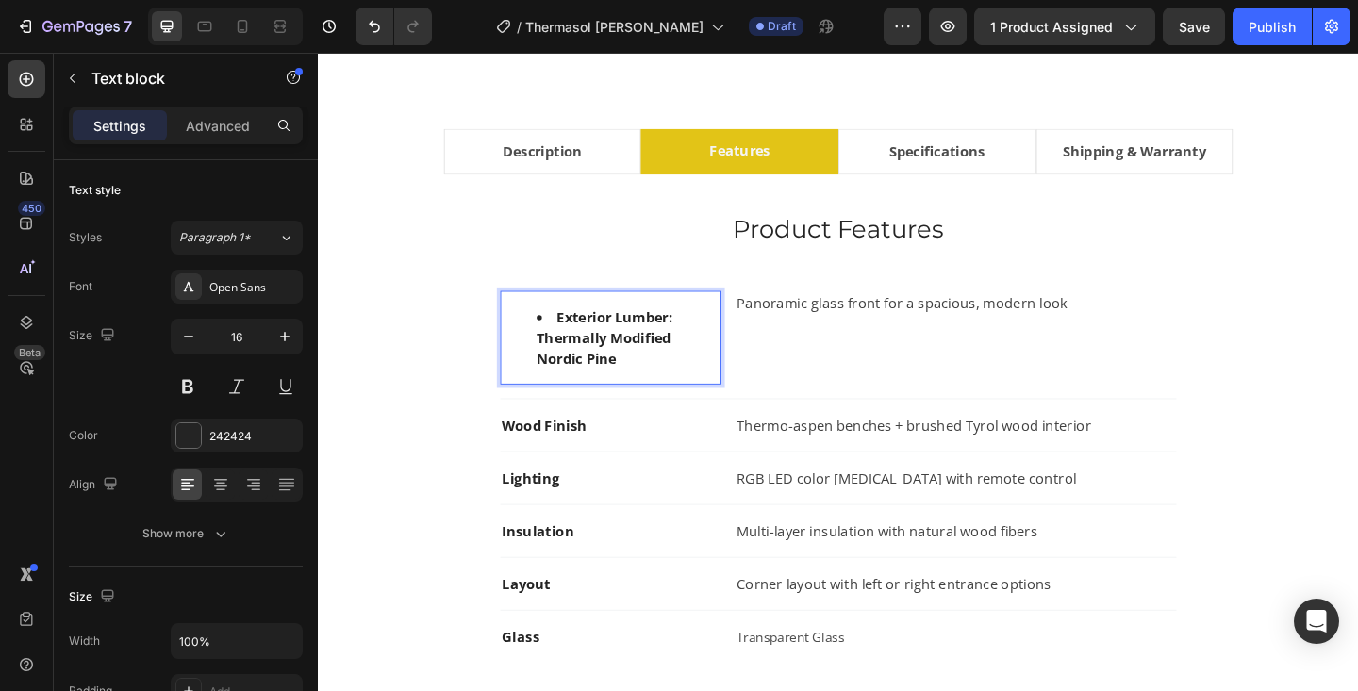
click at [576, 340] on li "Exterior Lumber: Thermally Modified Nordic Pine" at bounding box center [655, 363] width 199 height 68
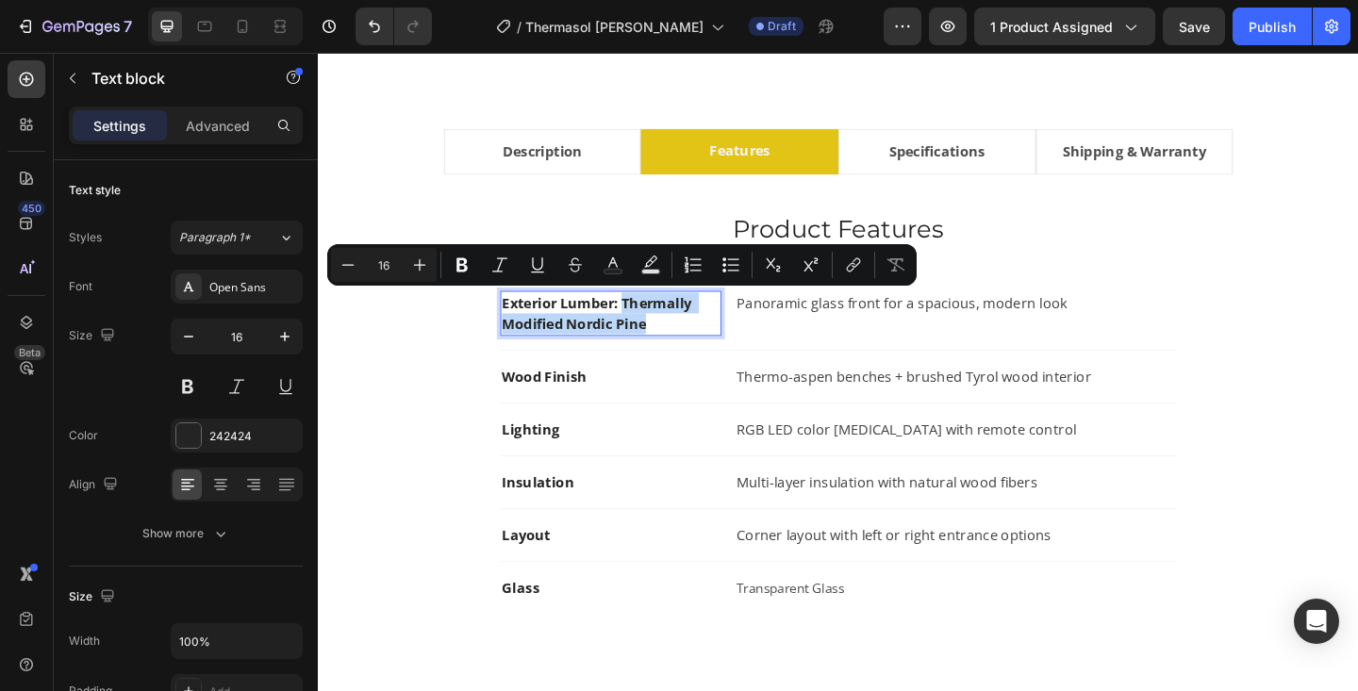
drag, startPoint x: 651, startPoint y: 324, endPoint x: 699, endPoint y: 342, distance: 51.3
click at [699, 342] on p "Exterior Lumber: Thermally Modified Nordic Pine" at bounding box center [636, 336] width 237 height 45
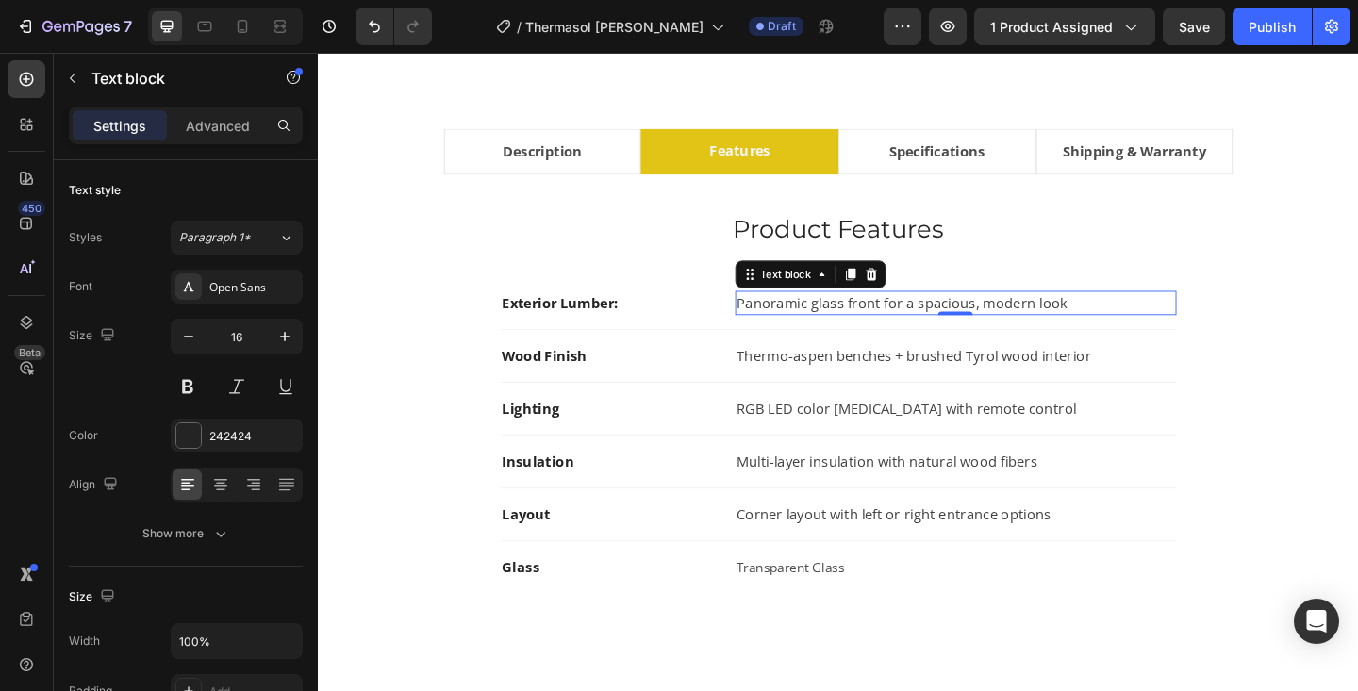
click at [805, 327] on p "Panoramic glass front for a spacious, modern look" at bounding box center [1011, 325] width 476 height 23
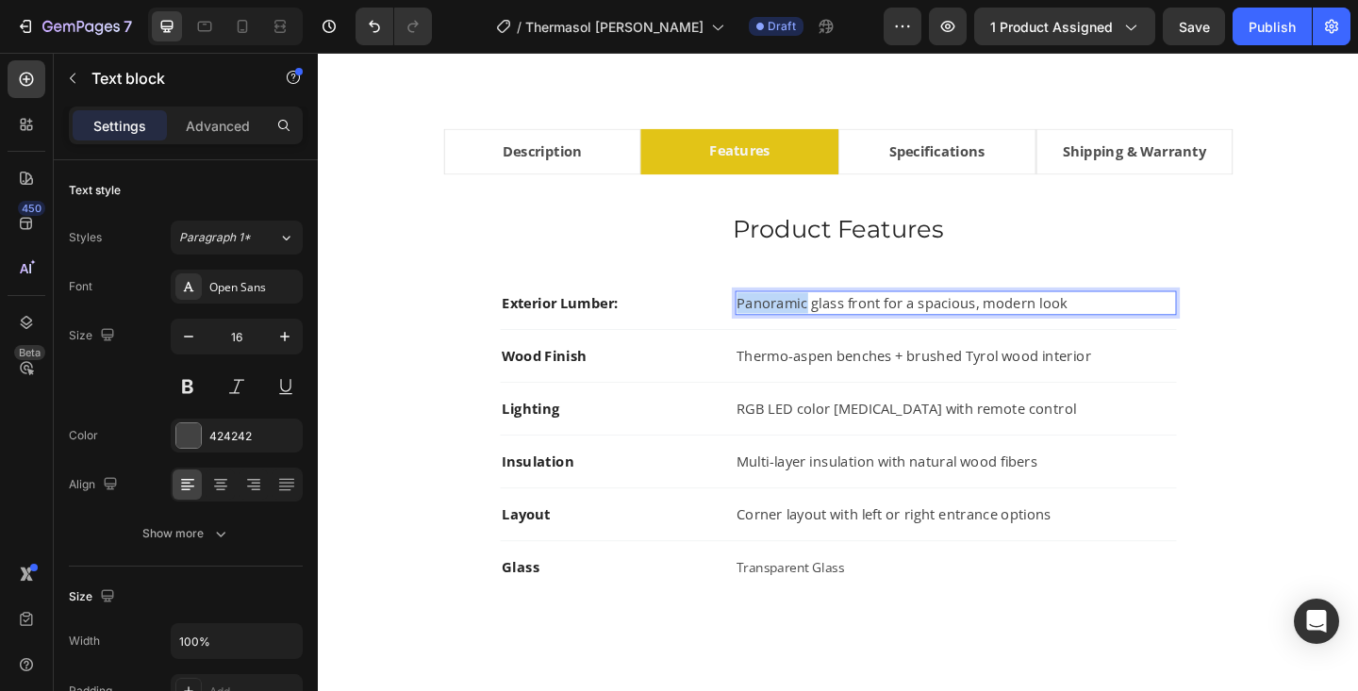
click at [805, 327] on p "Panoramic glass front for a spacious, modern look" at bounding box center [1011, 325] width 476 height 23
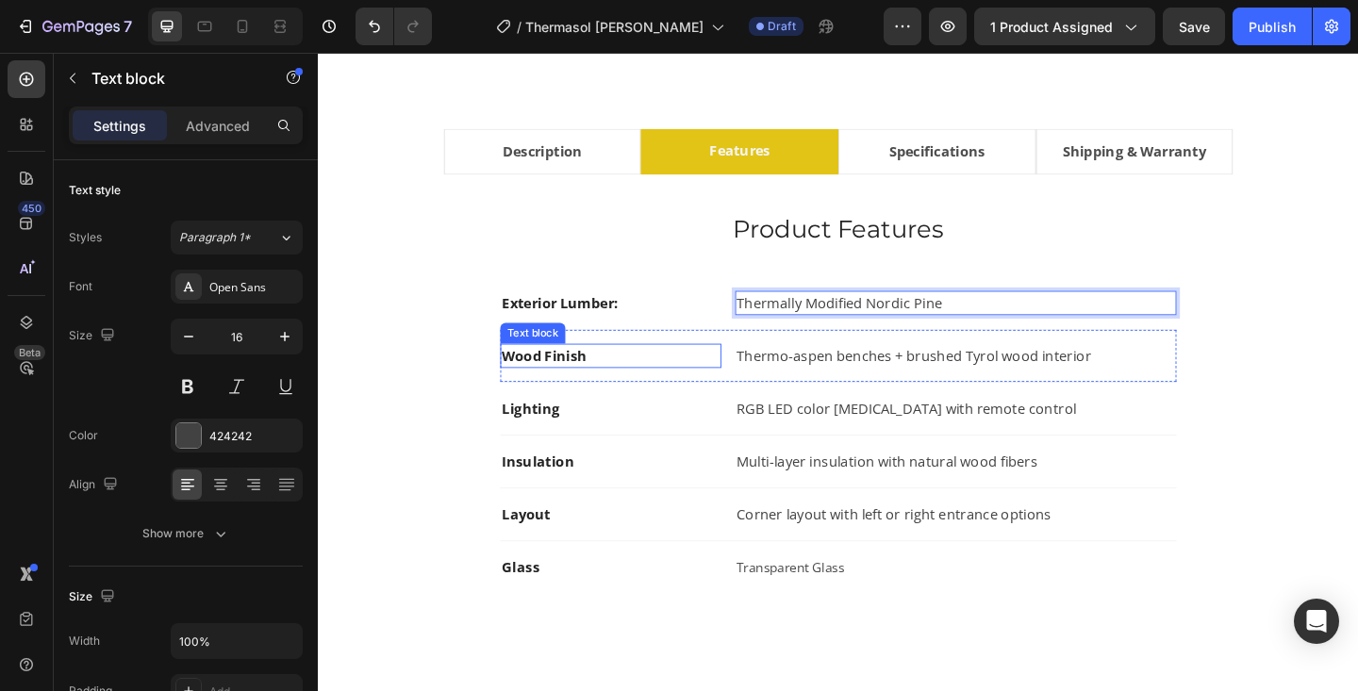
click at [552, 385] on strong "Wood Finish" at bounding box center [564, 383] width 92 height 21
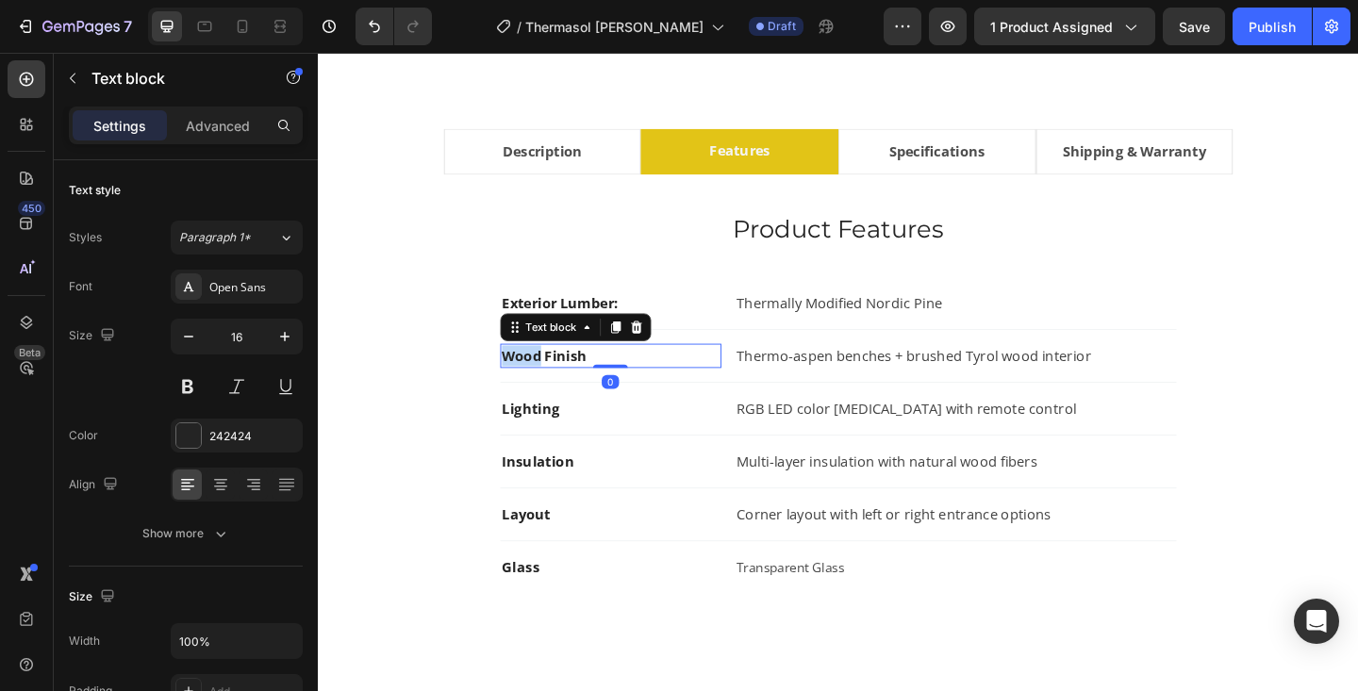
click at [552, 385] on strong "Wood Finish" at bounding box center [564, 383] width 92 height 21
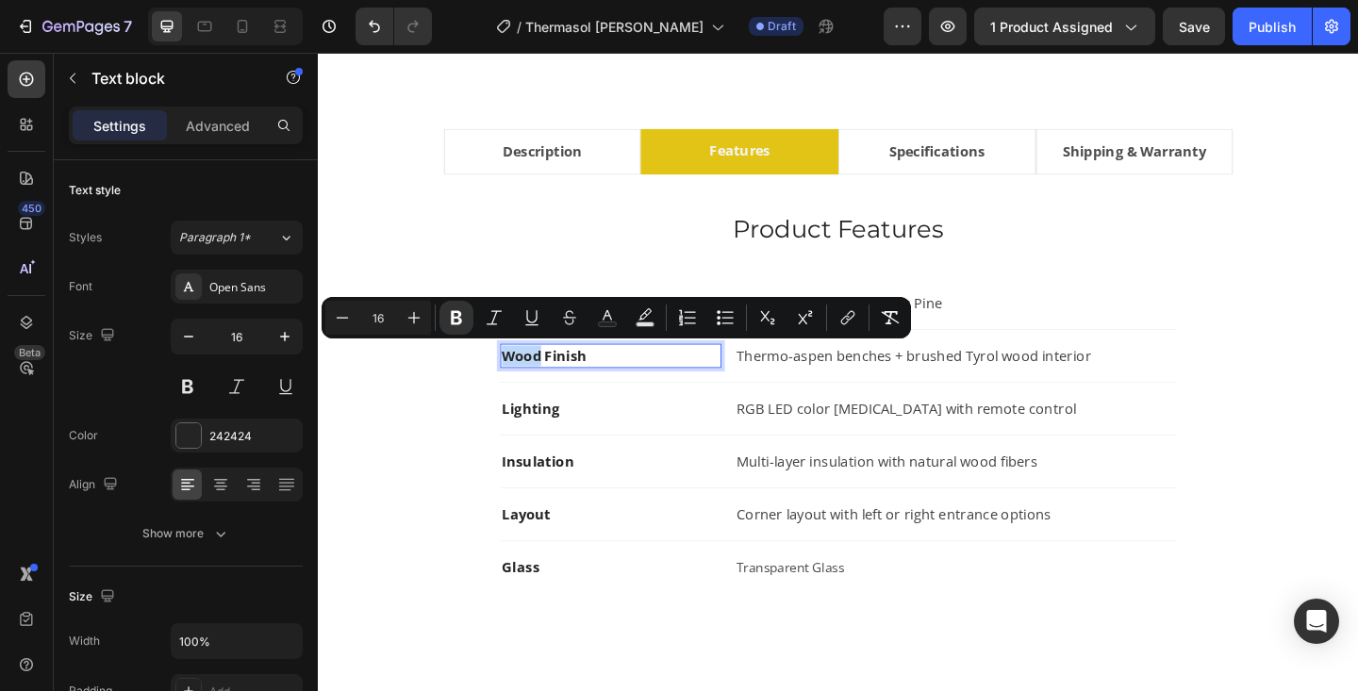
click at [552, 385] on strong "Wood Finish" at bounding box center [564, 383] width 92 height 21
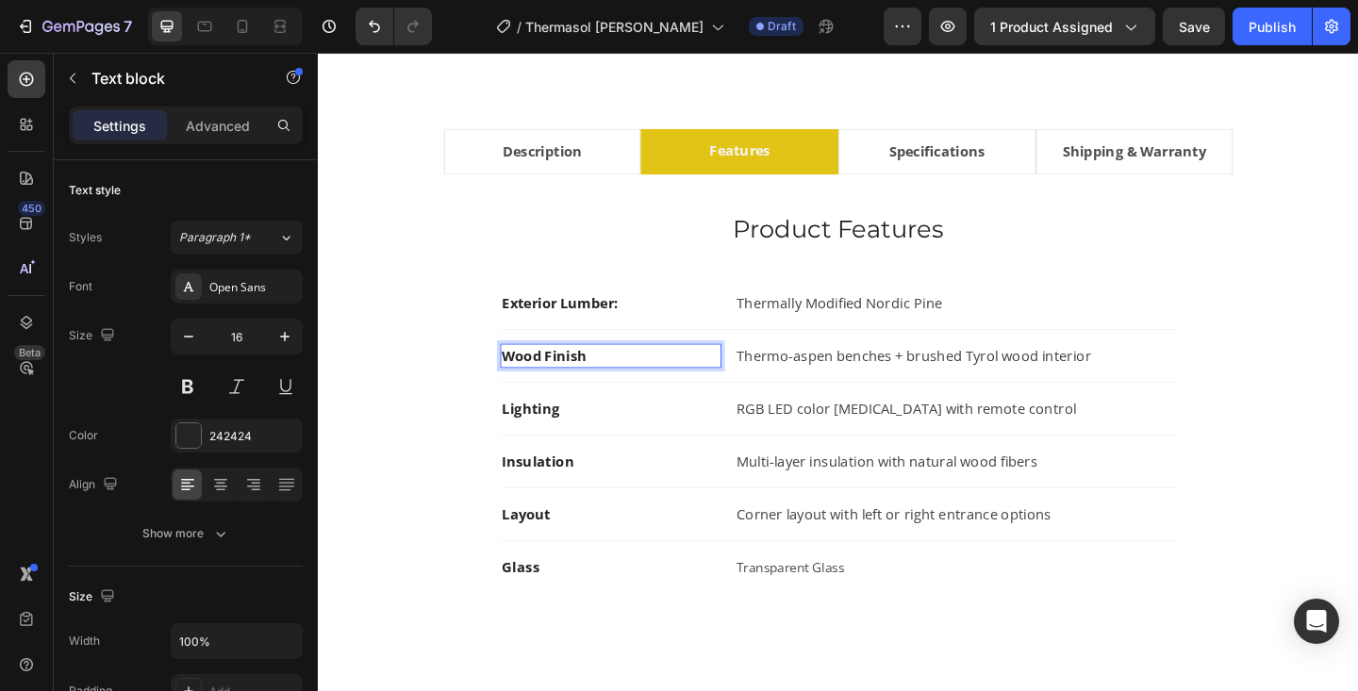
click at [552, 385] on strong "Wood Finish" at bounding box center [564, 383] width 92 height 21
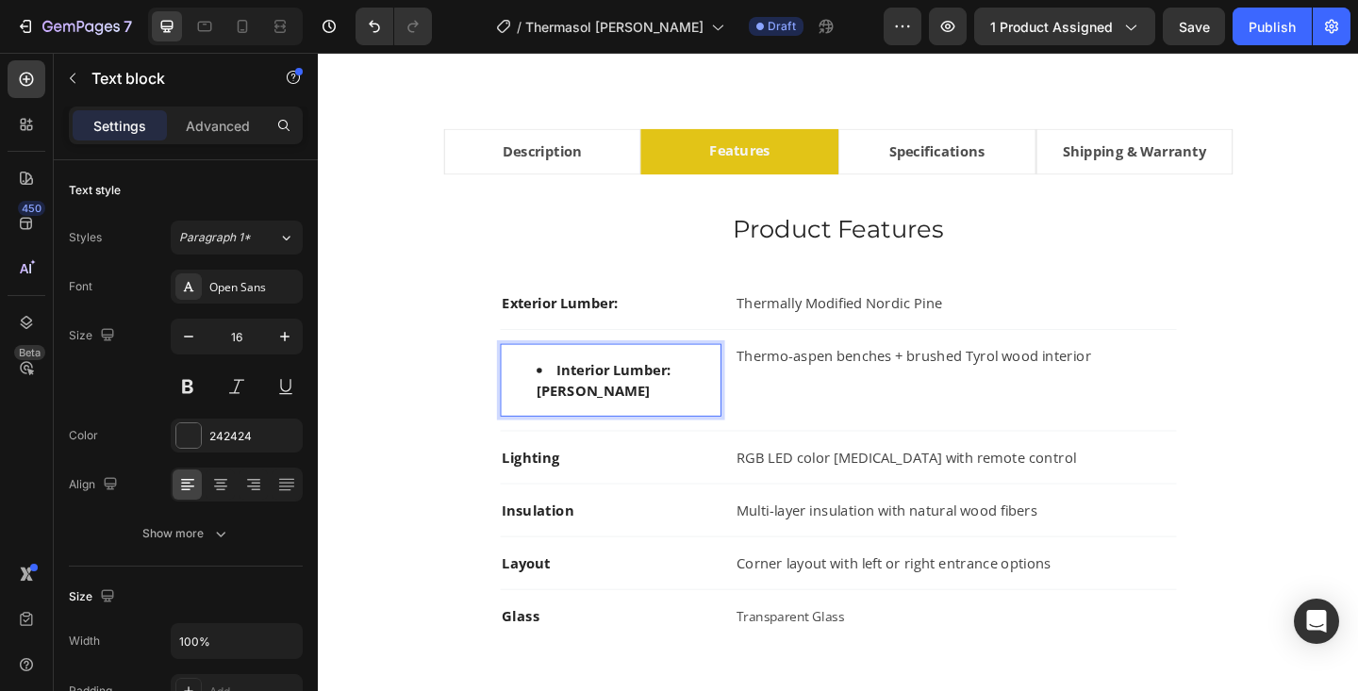
click at [575, 402] on li "Interior Lumber: Linden Wood" at bounding box center [655, 409] width 199 height 45
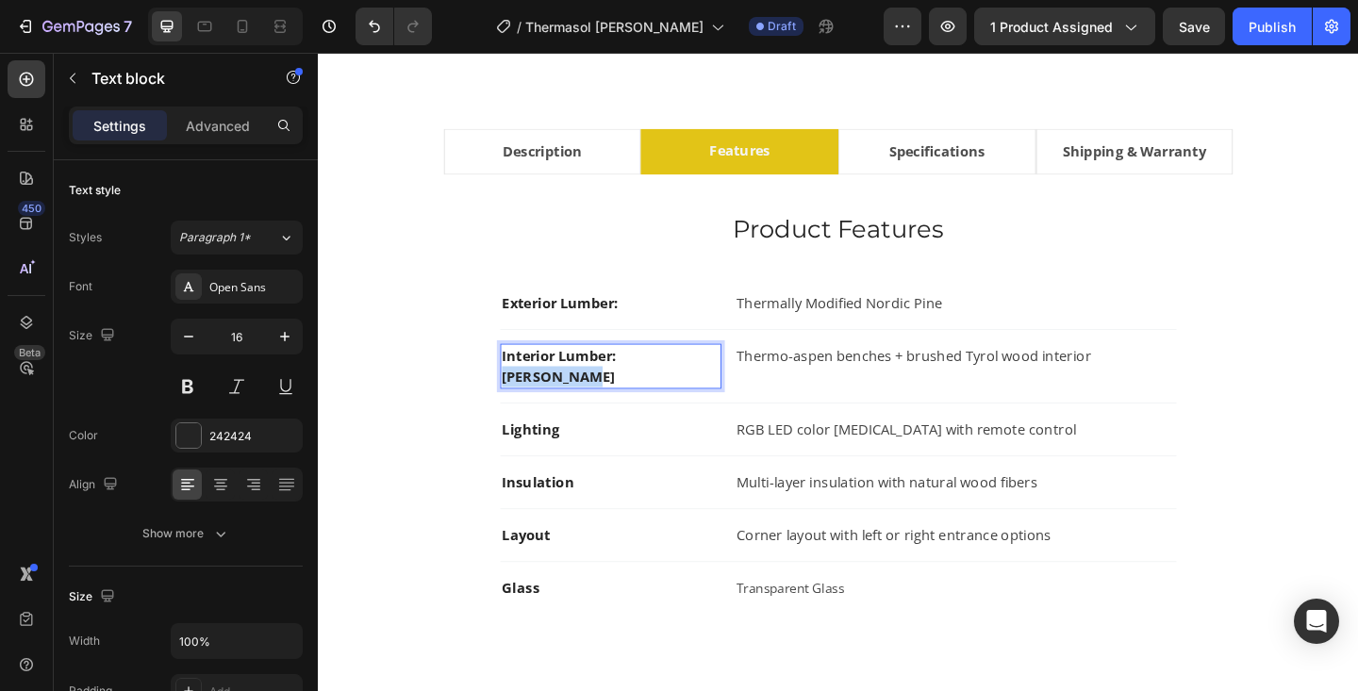
drag, startPoint x: 647, startPoint y: 381, endPoint x: 745, endPoint y: 380, distance: 98.1
click at [745, 380] on p "Interior Lumber: Linden Wood" at bounding box center [636, 394] width 237 height 45
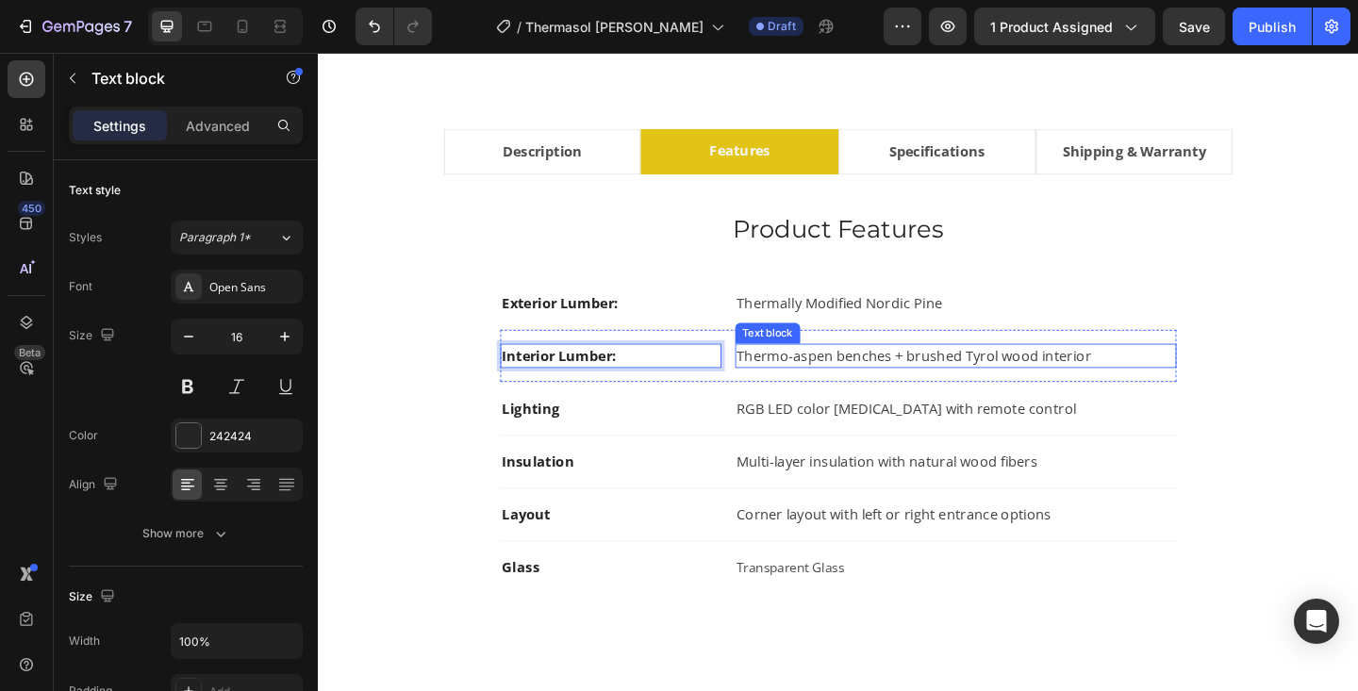
click at [900, 381] on p "Thermo-aspen benches + brushed Tyrol wood interior" at bounding box center [1011, 383] width 476 height 23
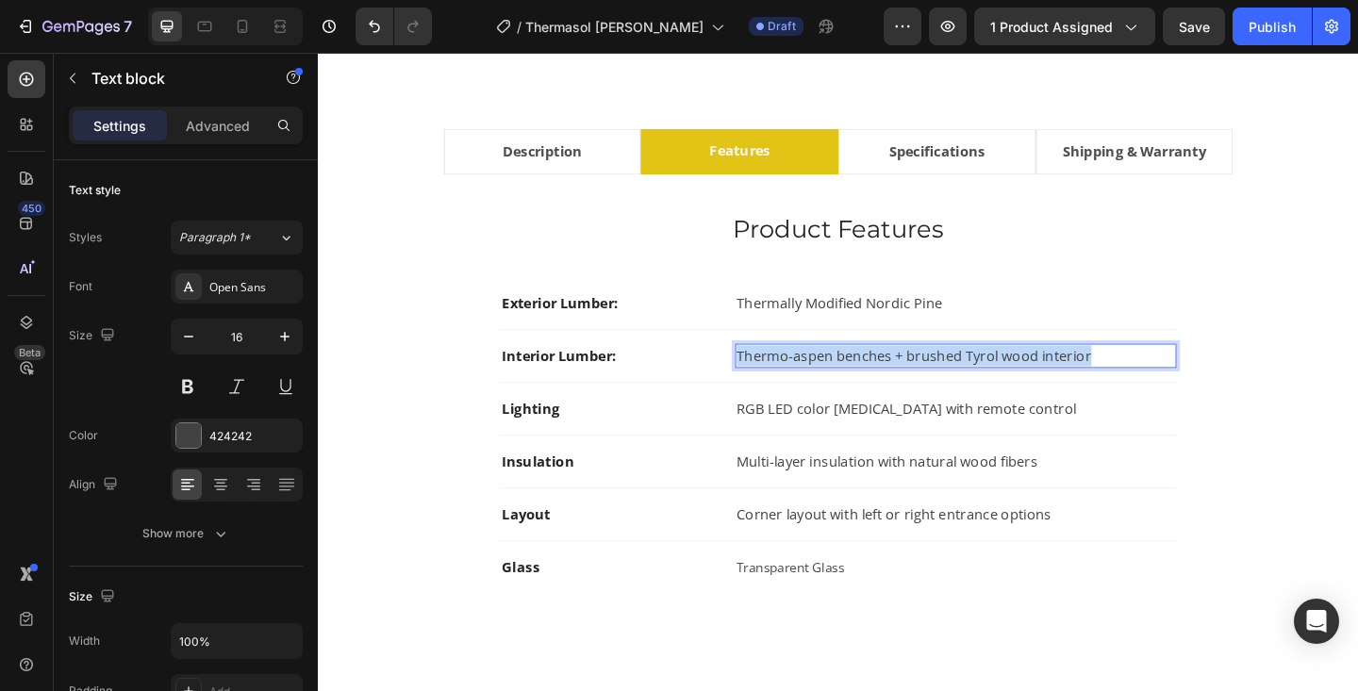
click at [900, 381] on p "Thermo-aspen benches + brushed Tyrol wood interior" at bounding box center [1011, 383] width 476 height 23
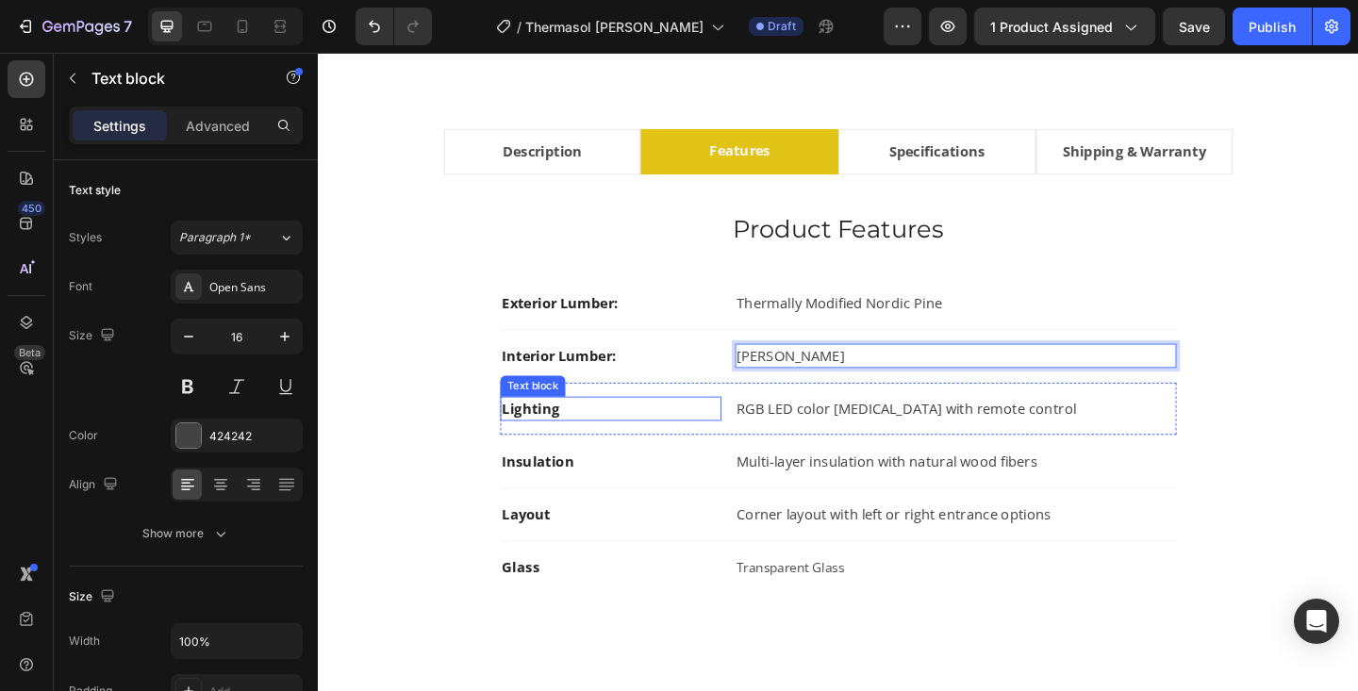
click at [542, 437] on strong "Lighting" at bounding box center [549, 440] width 62 height 21
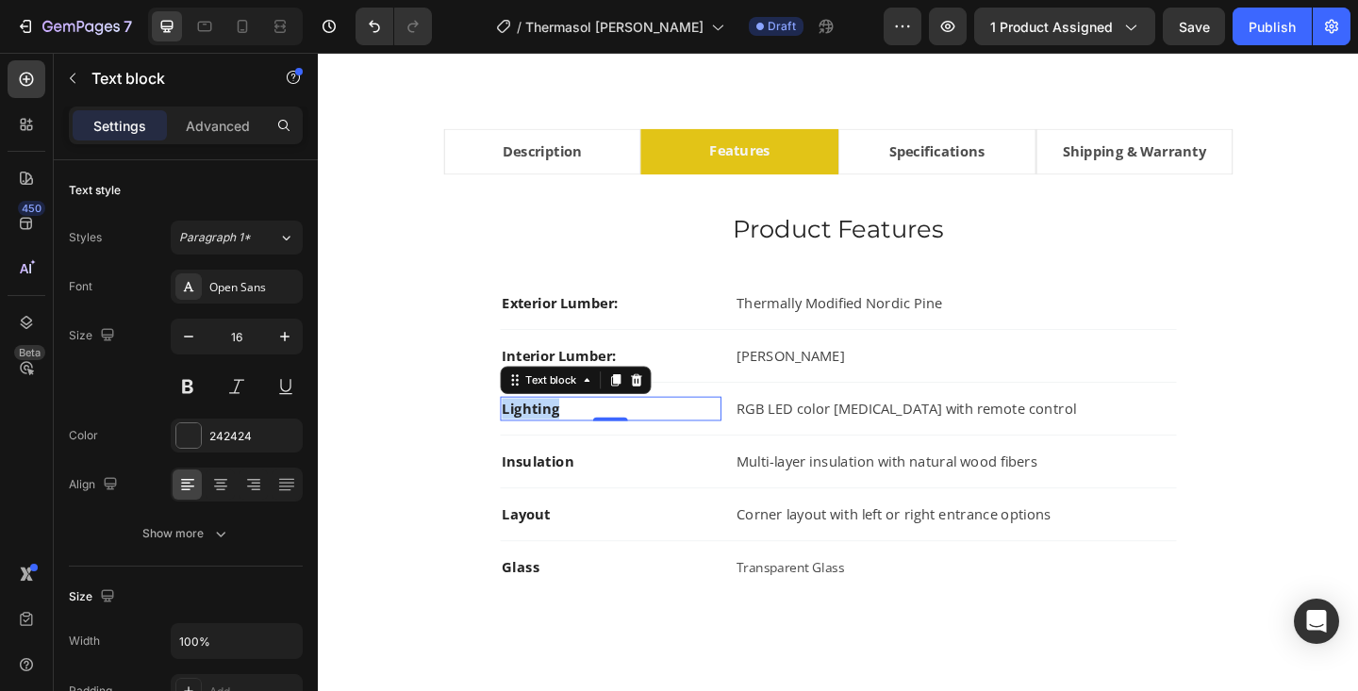
click at [542, 437] on strong "Lighting" at bounding box center [549, 440] width 62 height 21
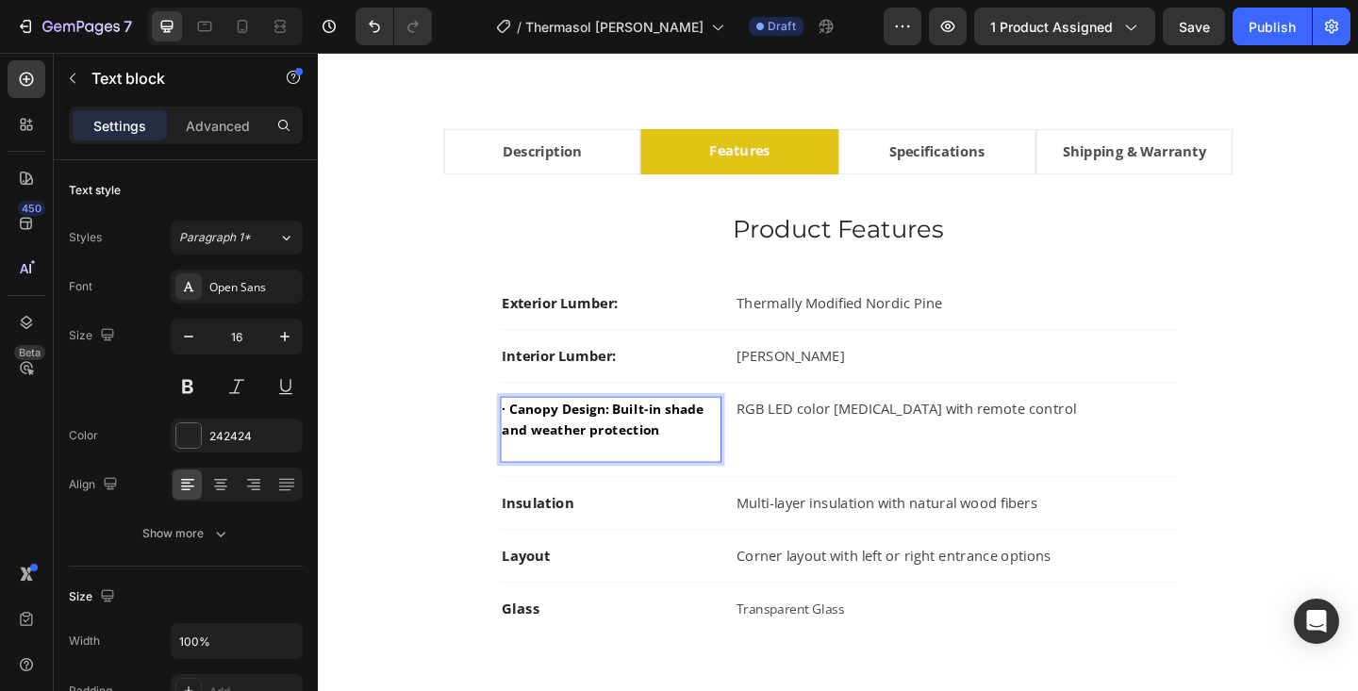
click at [530, 442] on span "· Canopy Design: Built-in shade and weather protection" at bounding box center [630, 451] width 224 height 41
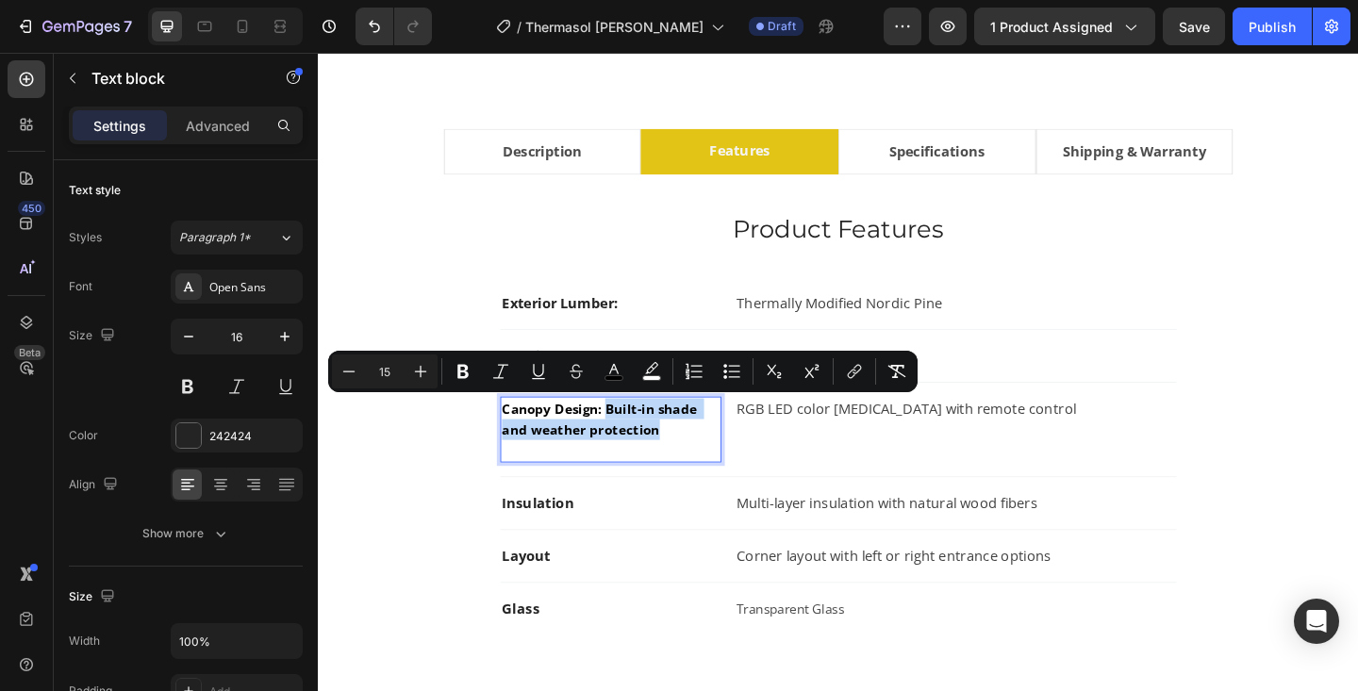
drag, startPoint x: 630, startPoint y: 443, endPoint x: 684, endPoint y: 463, distance: 57.3
click at [684, 463] on span "Canopy Design: Built-in shade and weather protection" at bounding box center [626, 451] width 216 height 41
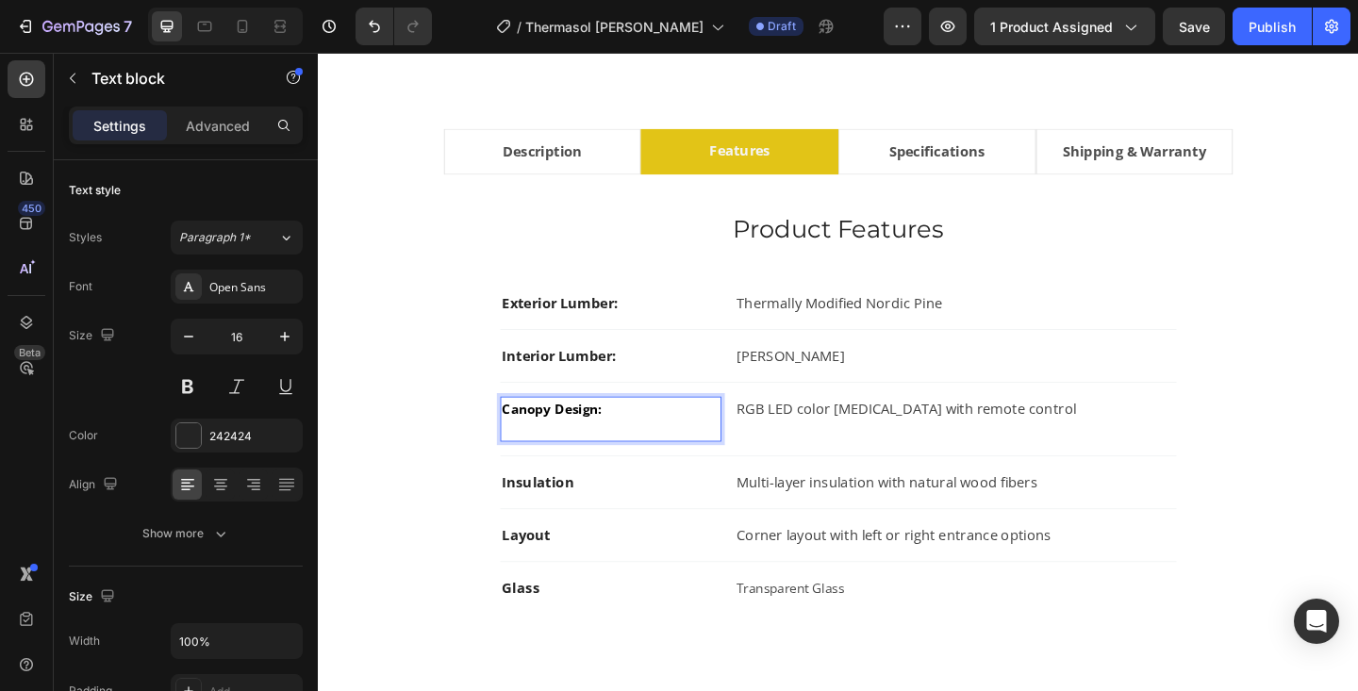
click at [630, 462] on p "Canopy Design:" at bounding box center [636, 451] width 237 height 45
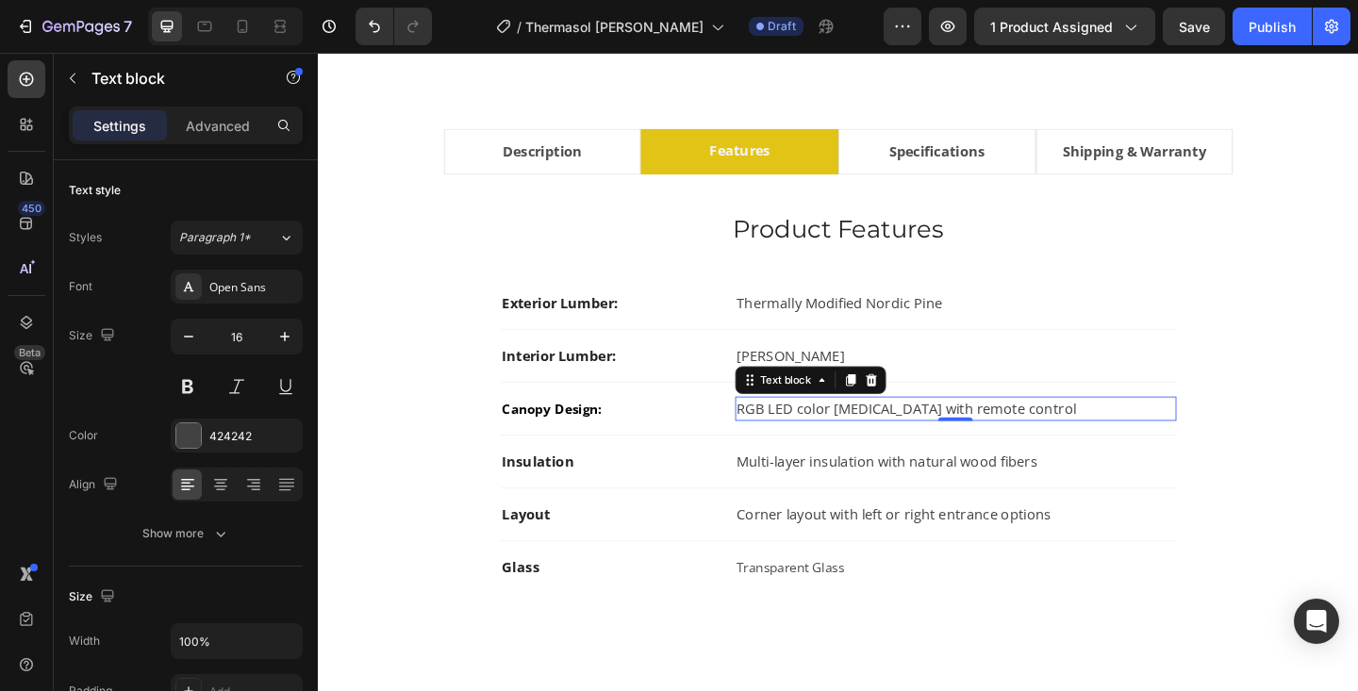
click at [791, 435] on p "RGB LED color light therapy with remote control" at bounding box center [1011, 440] width 476 height 23
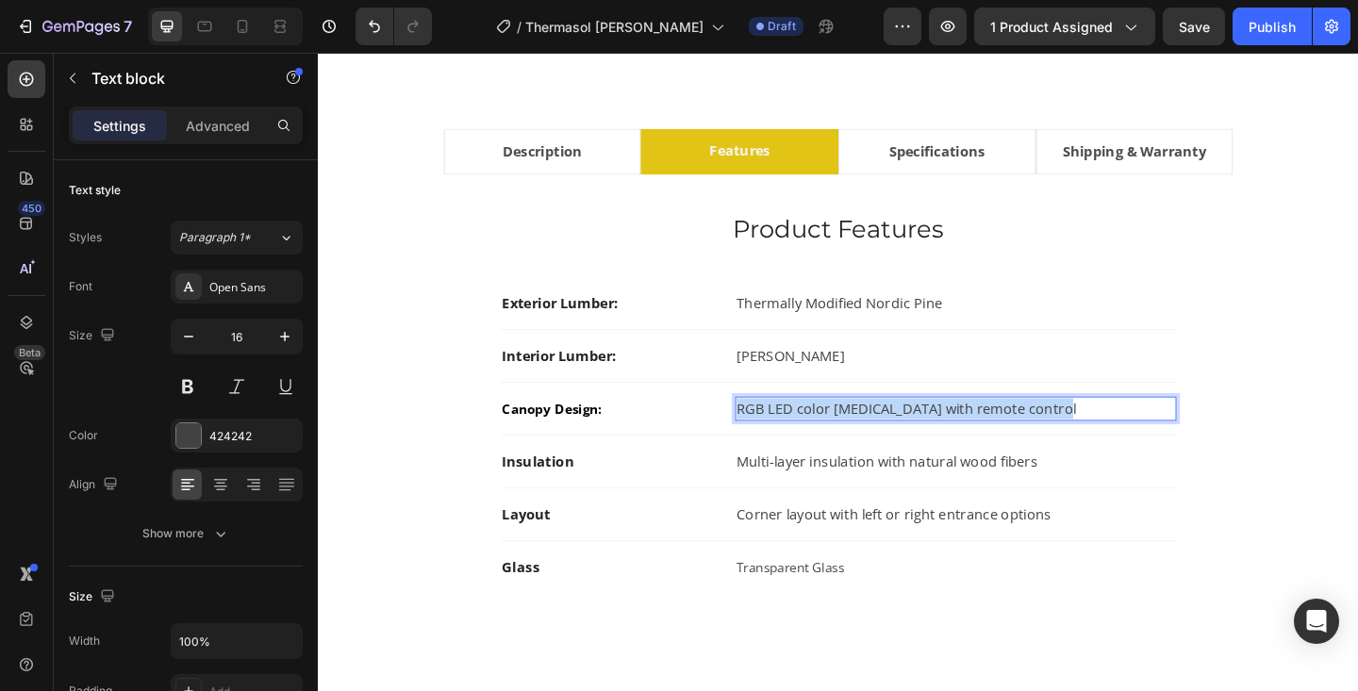
click at [791, 435] on p "RGB LED color light therapy with remote control" at bounding box center [1011, 440] width 476 height 23
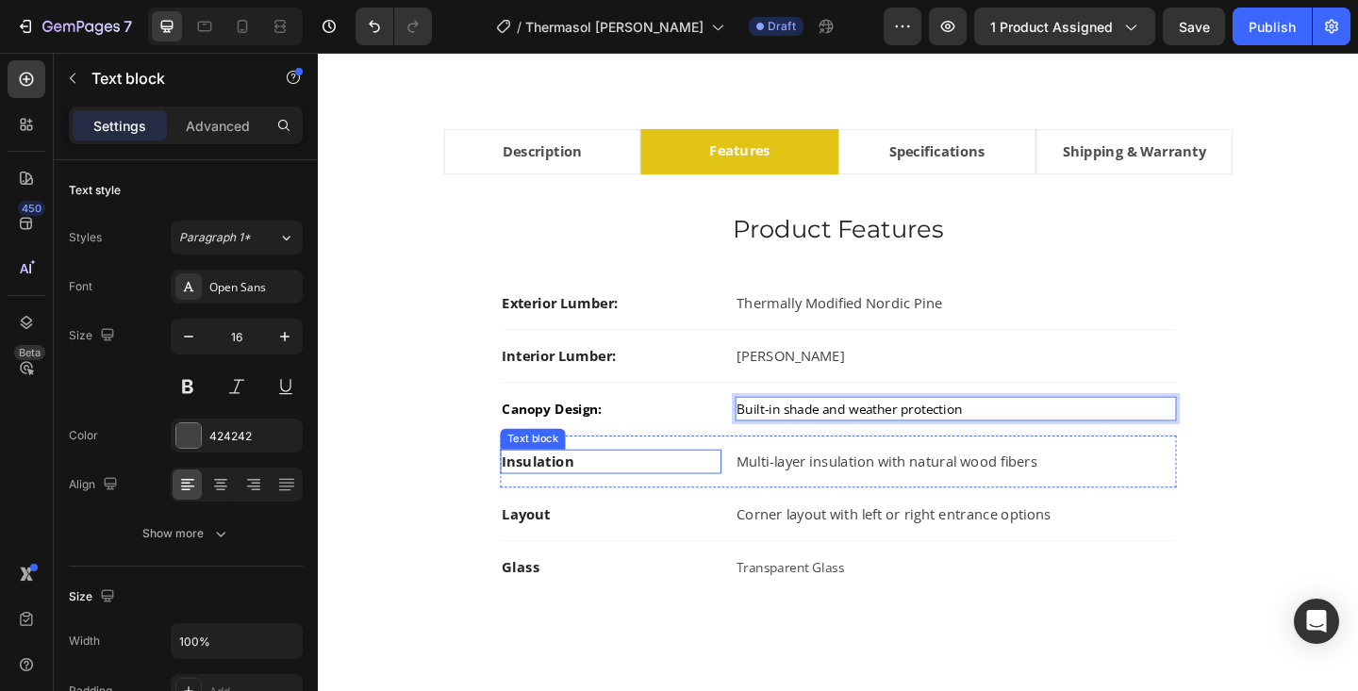
click at [569, 496] on strong "Insulation" at bounding box center [557, 498] width 78 height 21
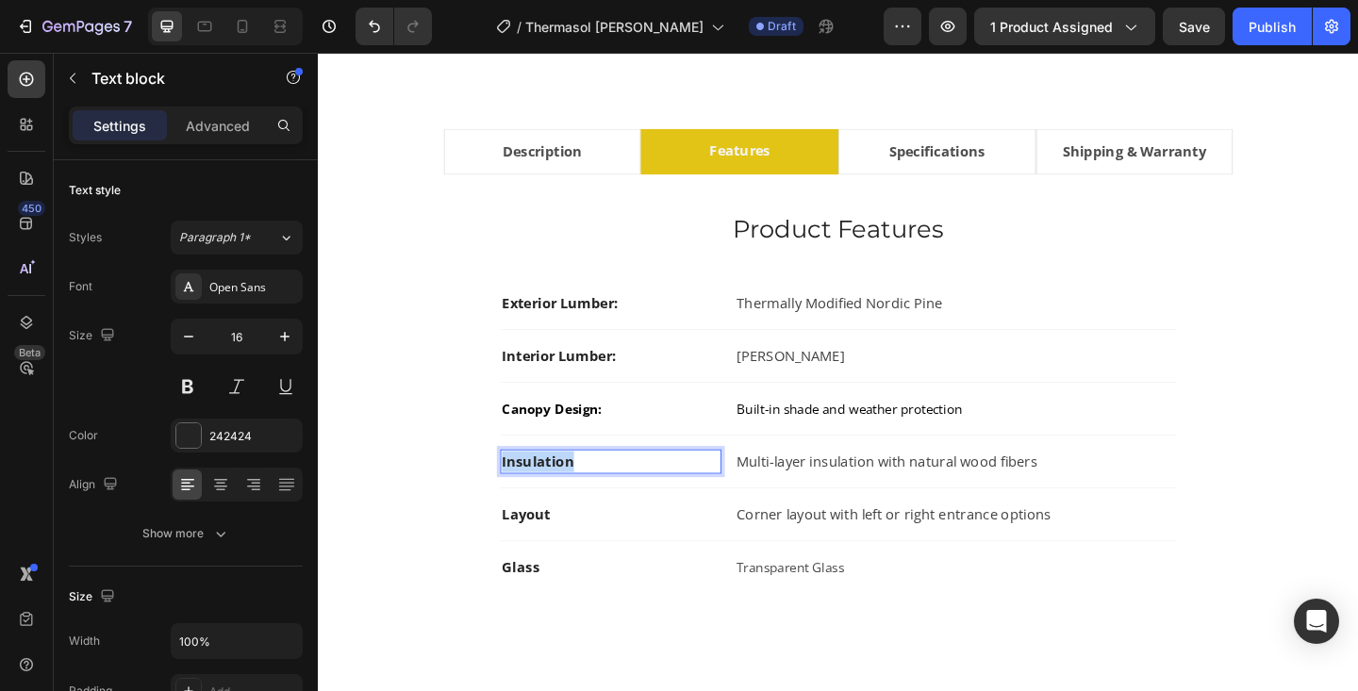
click at [569, 496] on strong "Insulation" at bounding box center [557, 498] width 78 height 21
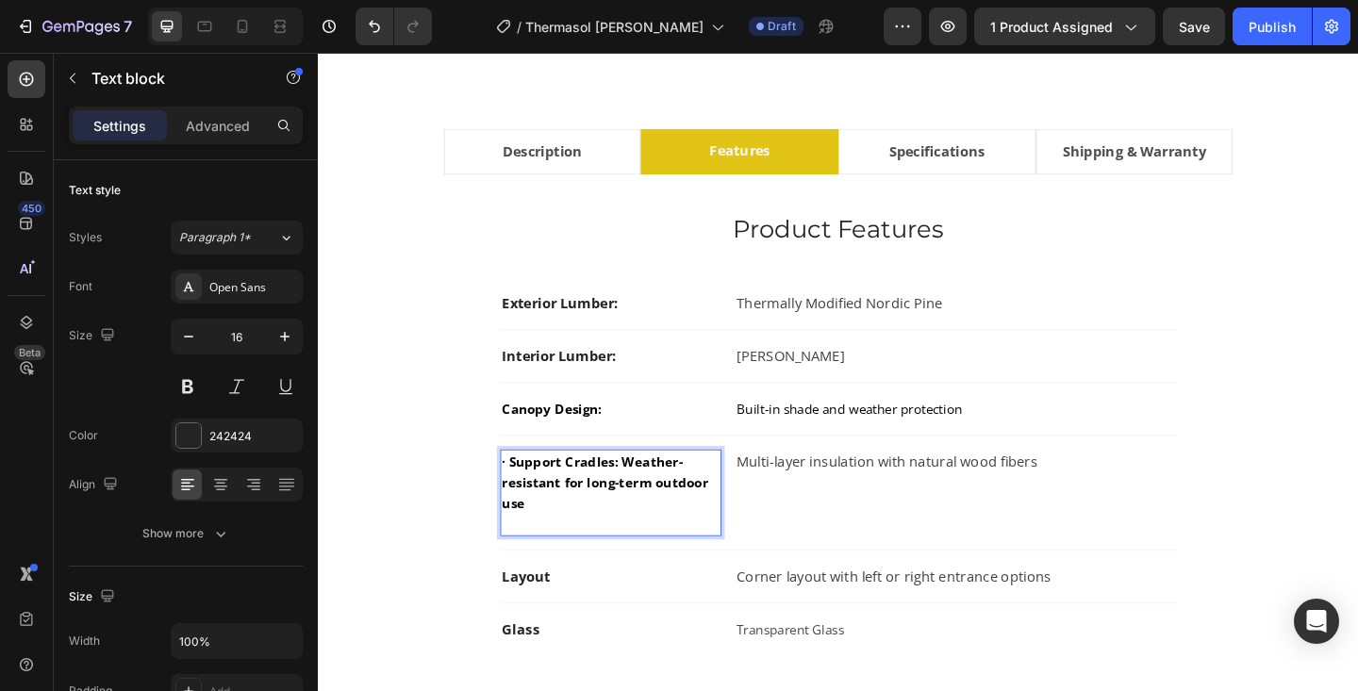
click at [527, 501] on span "· Support Cradles: Weather-resistant for long-term outdoor use" at bounding box center [632, 521] width 228 height 64
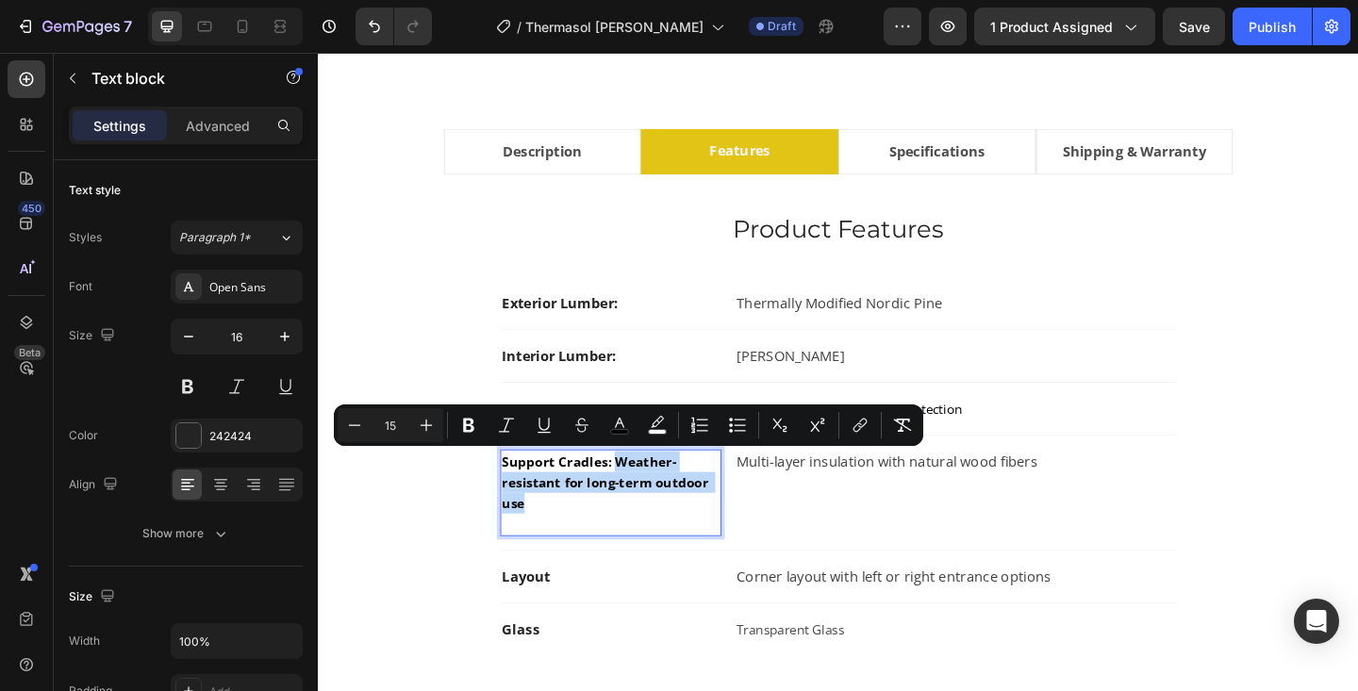
drag, startPoint x: 637, startPoint y: 496, endPoint x: 707, endPoint y: 536, distance: 81.1
click at [707, 536] on p "Support Cradles: Weather-resistant for long-term outdoor use" at bounding box center [636, 532] width 237 height 91
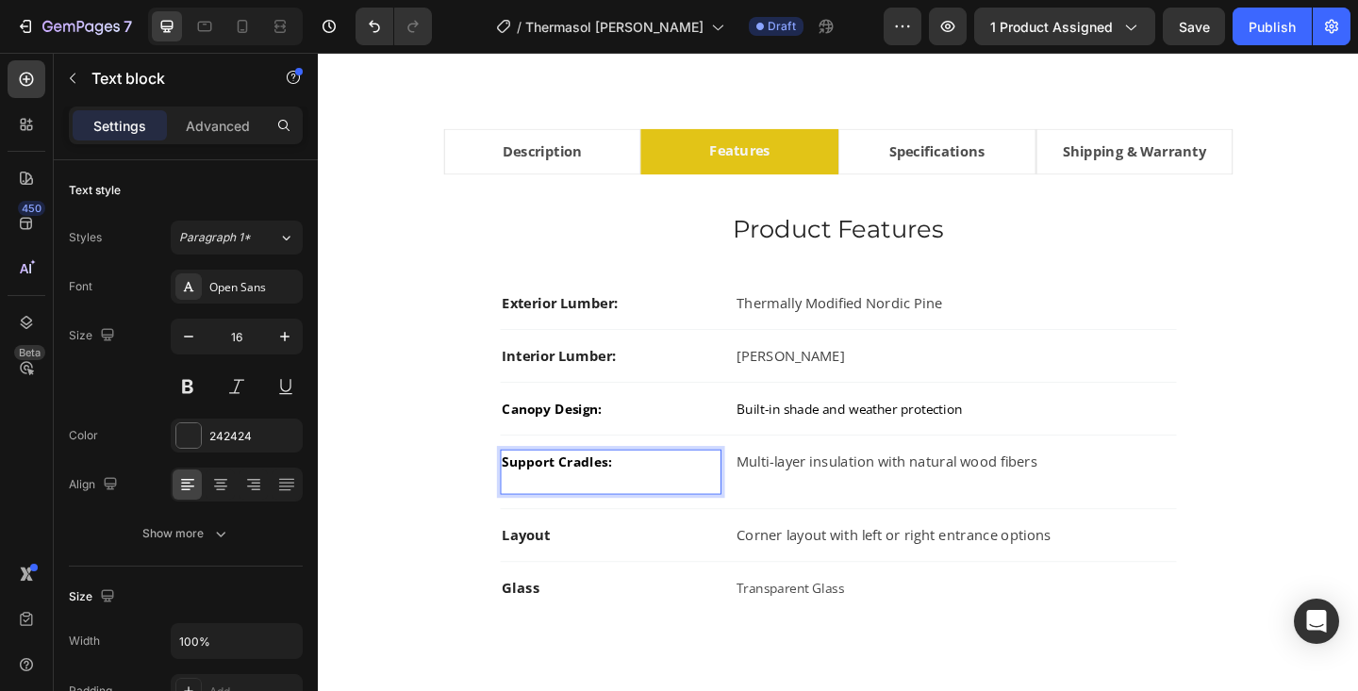
click at [523, 523] on p "Support Cradles:" at bounding box center [636, 509] width 237 height 45
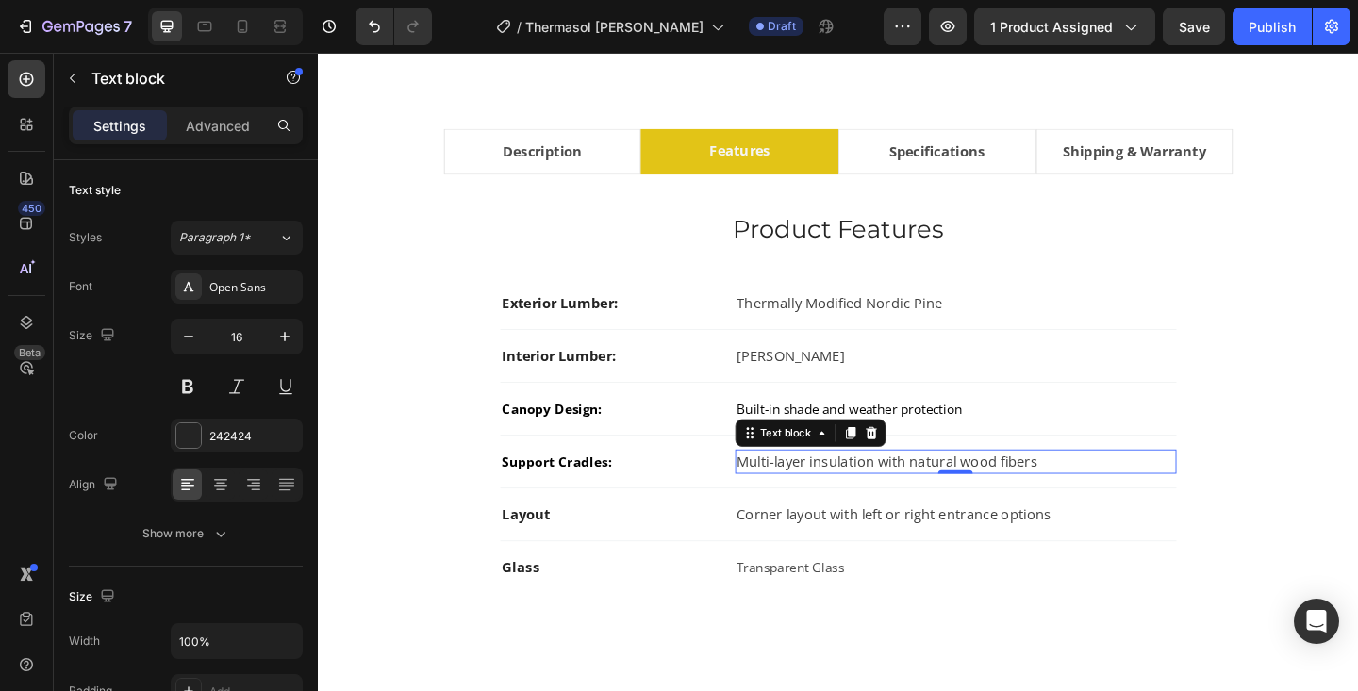
click at [796, 492] on p "Multi-layer insulation with natural wood fibers" at bounding box center [1011, 498] width 476 height 23
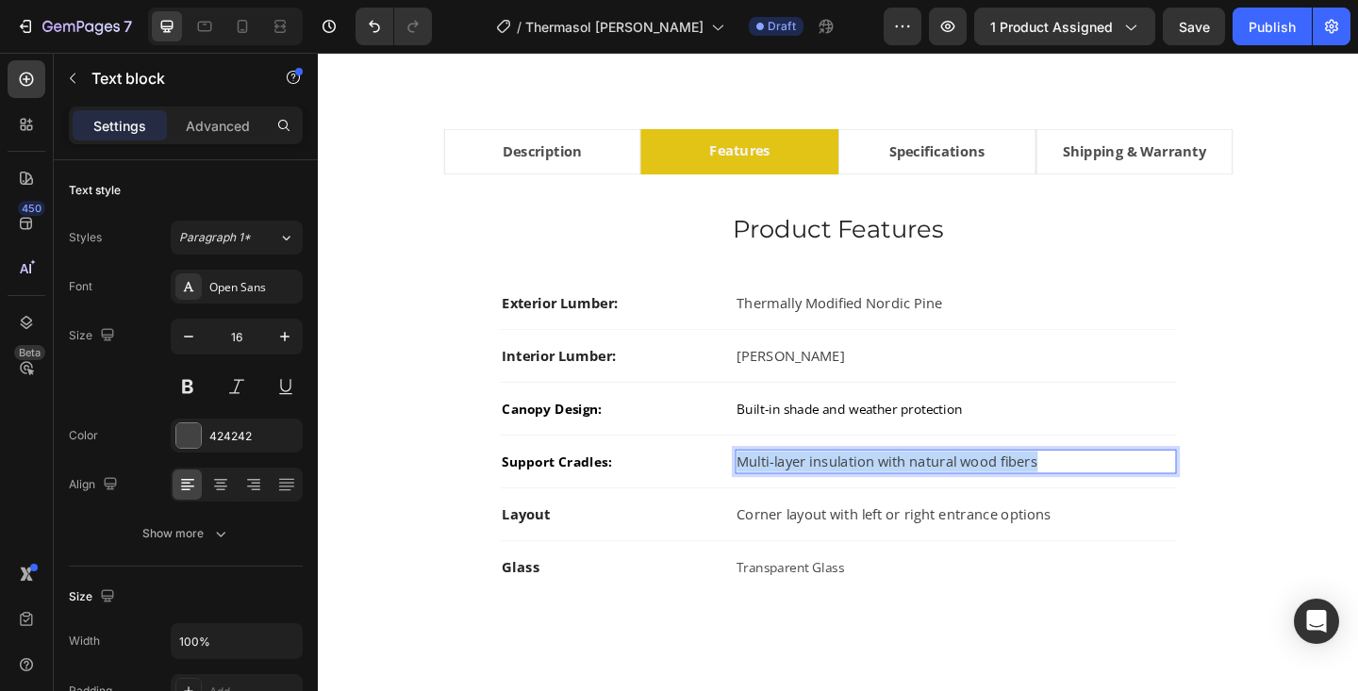
click at [796, 492] on p "Multi-layer insulation with natural wood fibers" at bounding box center [1011, 498] width 476 height 23
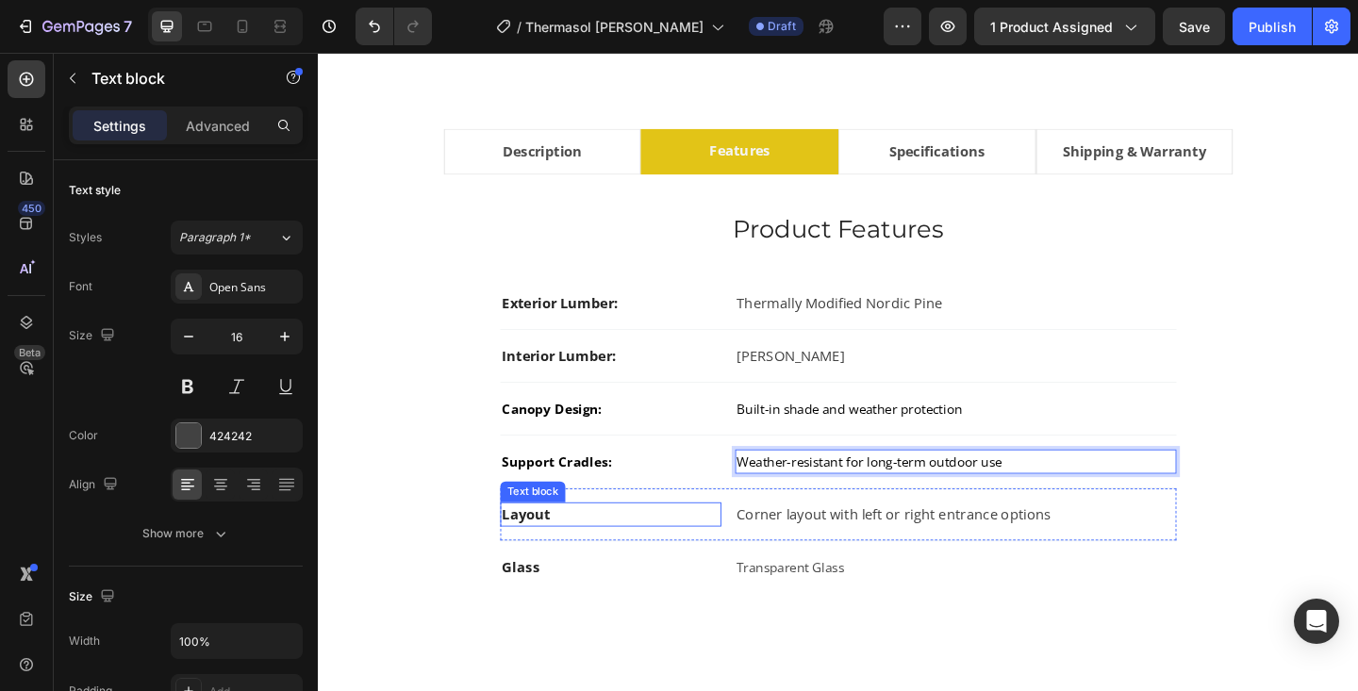
click at [533, 556] on strong "Layout" at bounding box center [544, 555] width 53 height 21
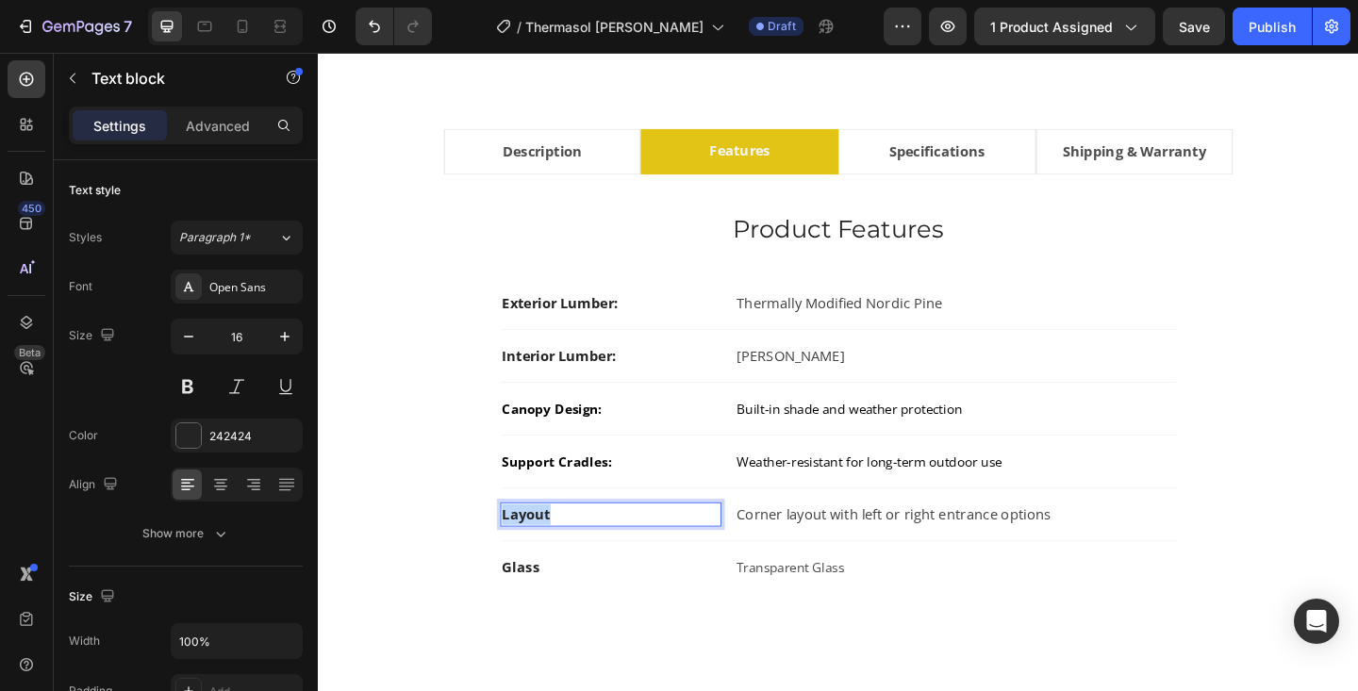
click at [533, 556] on strong "Layout" at bounding box center [544, 555] width 53 height 21
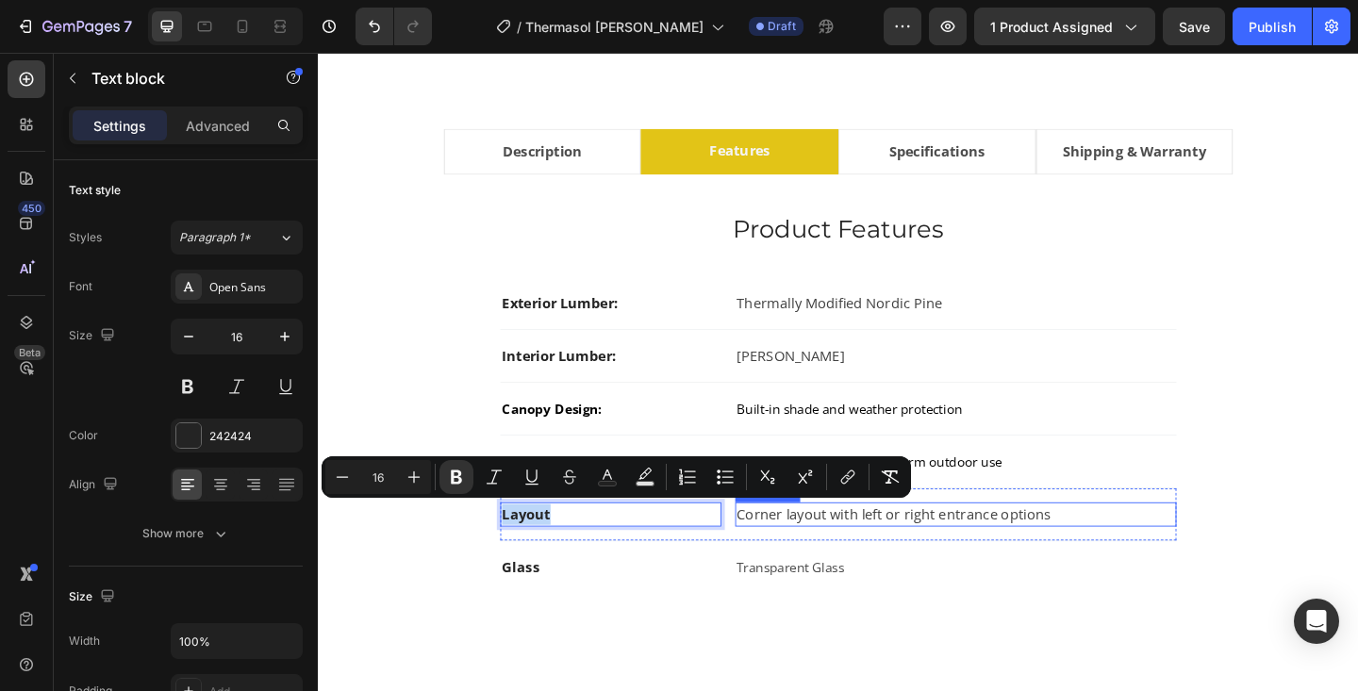
click at [908, 557] on p "Corner layout with left or right entrance options" at bounding box center [1011, 555] width 476 height 23
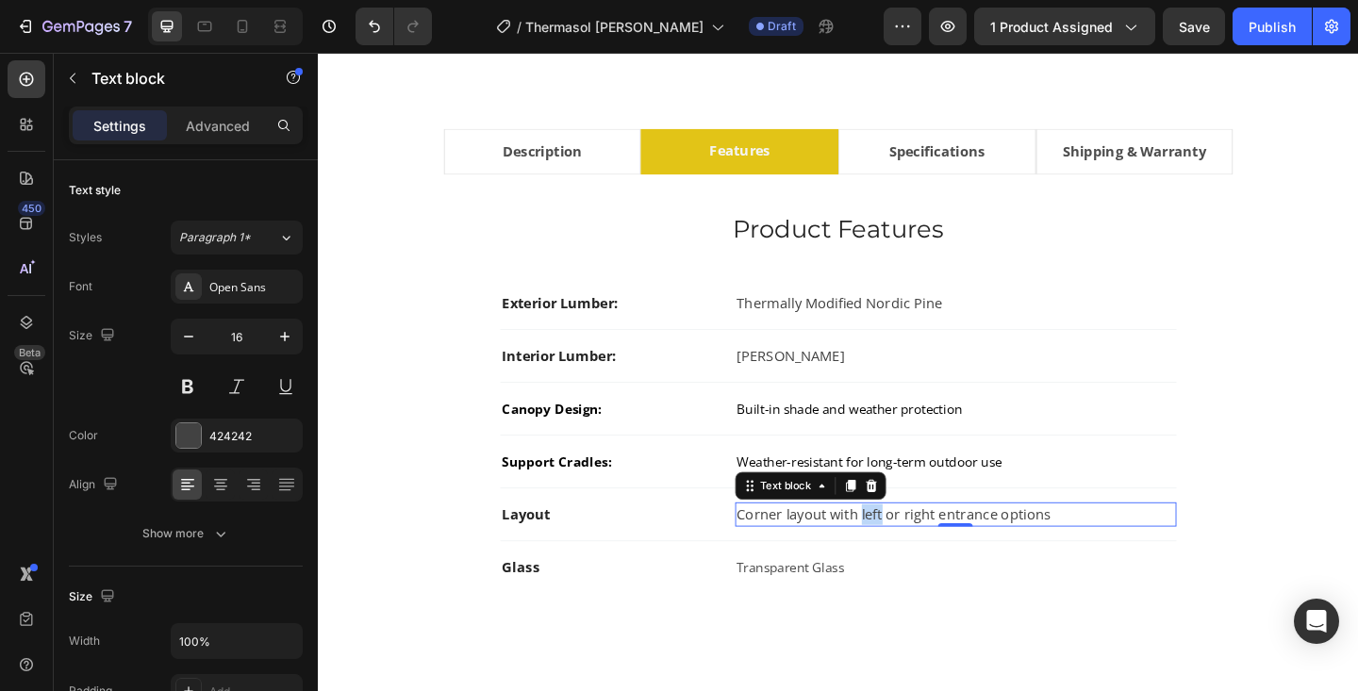
click at [908, 557] on p "Corner layout with left or right entrance options" at bounding box center [1011, 555] width 476 height 23
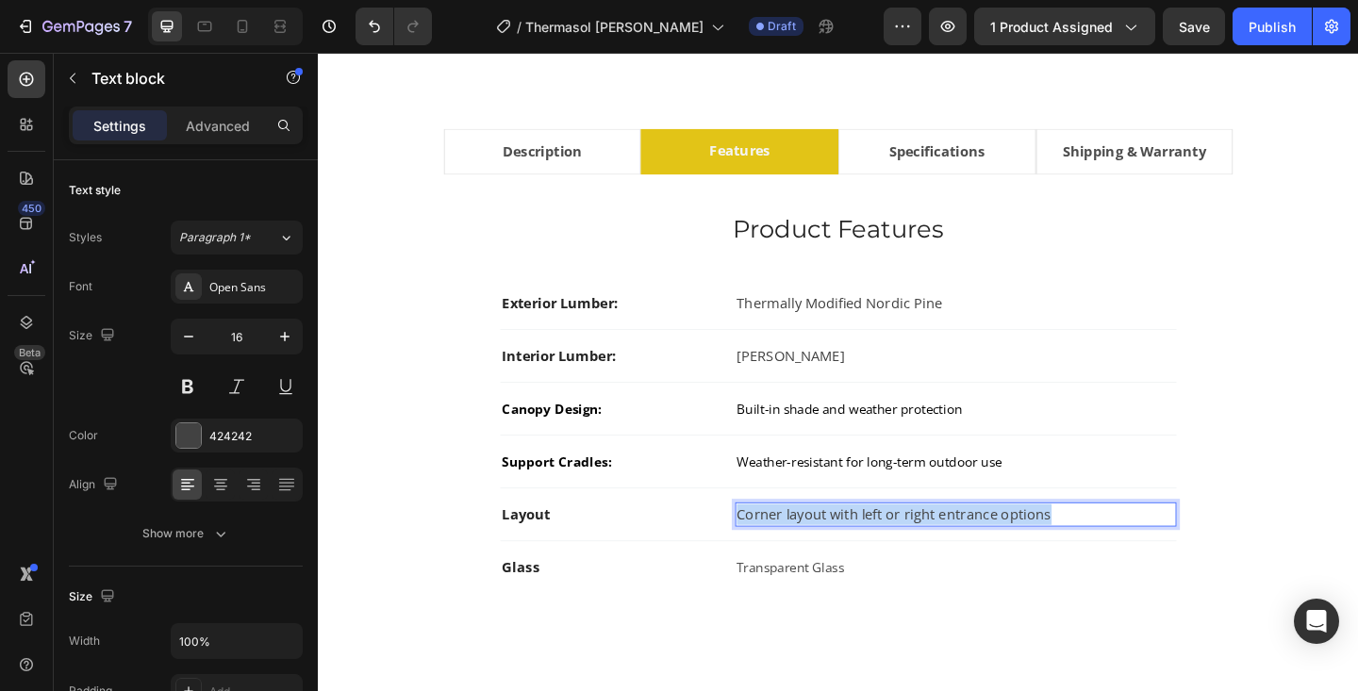
click at [908, 557] on p "Corner layout with left or right entrance options" at bounding box center [1011, 555] width 476 height 23
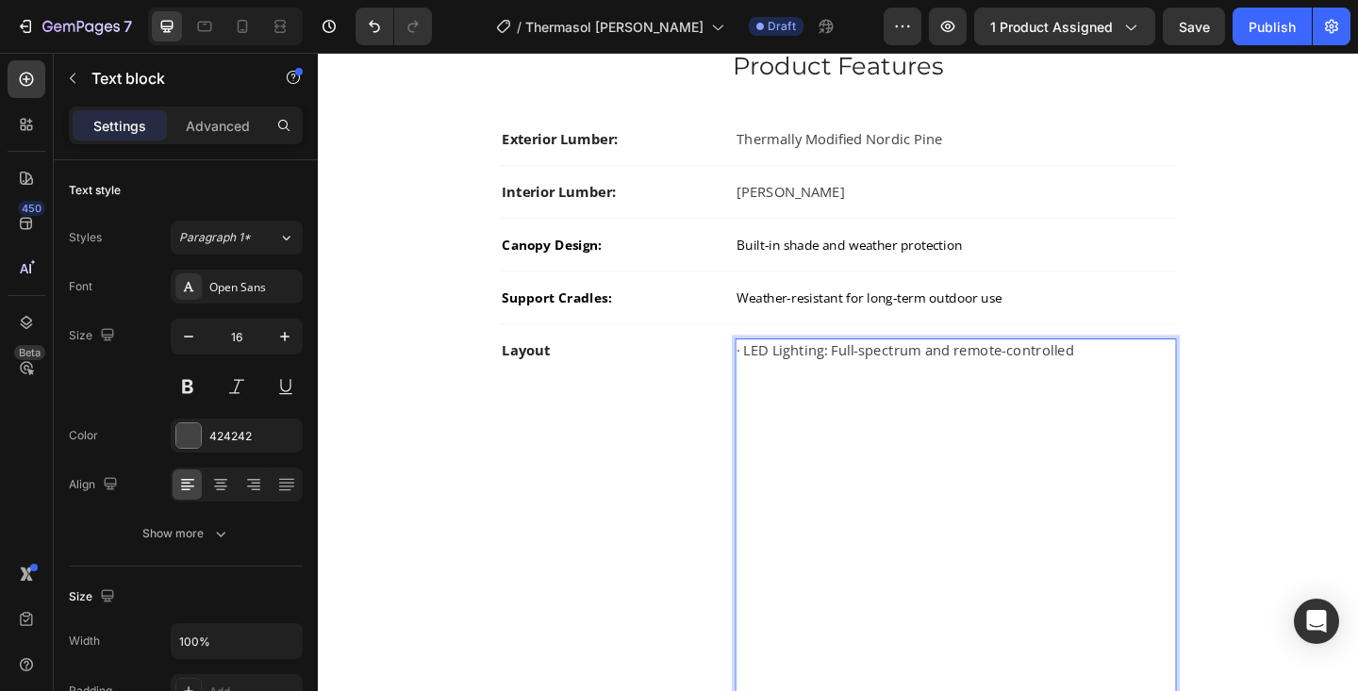
scroll to position [1253, 0]
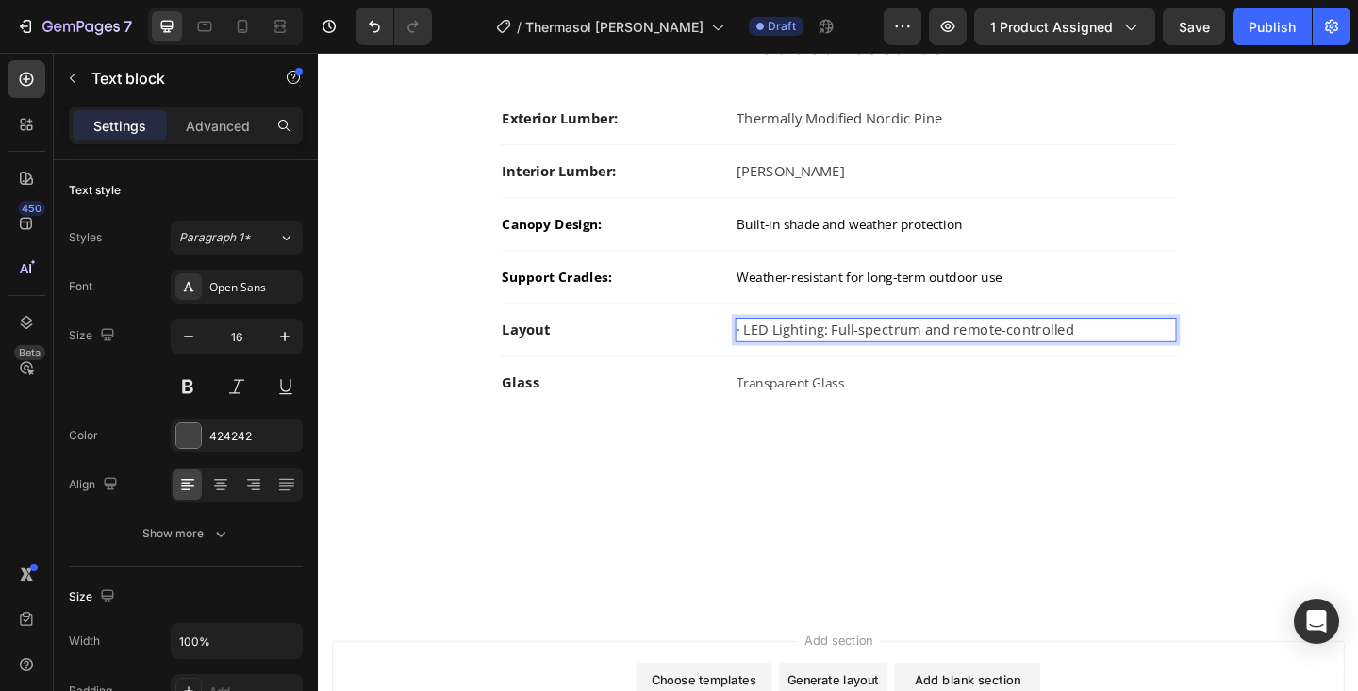
click at [779, 357] on p "· LED Lighting: Full-spectrum and remote-controlled" at bounding box center [1011, 354] width 476 height 23
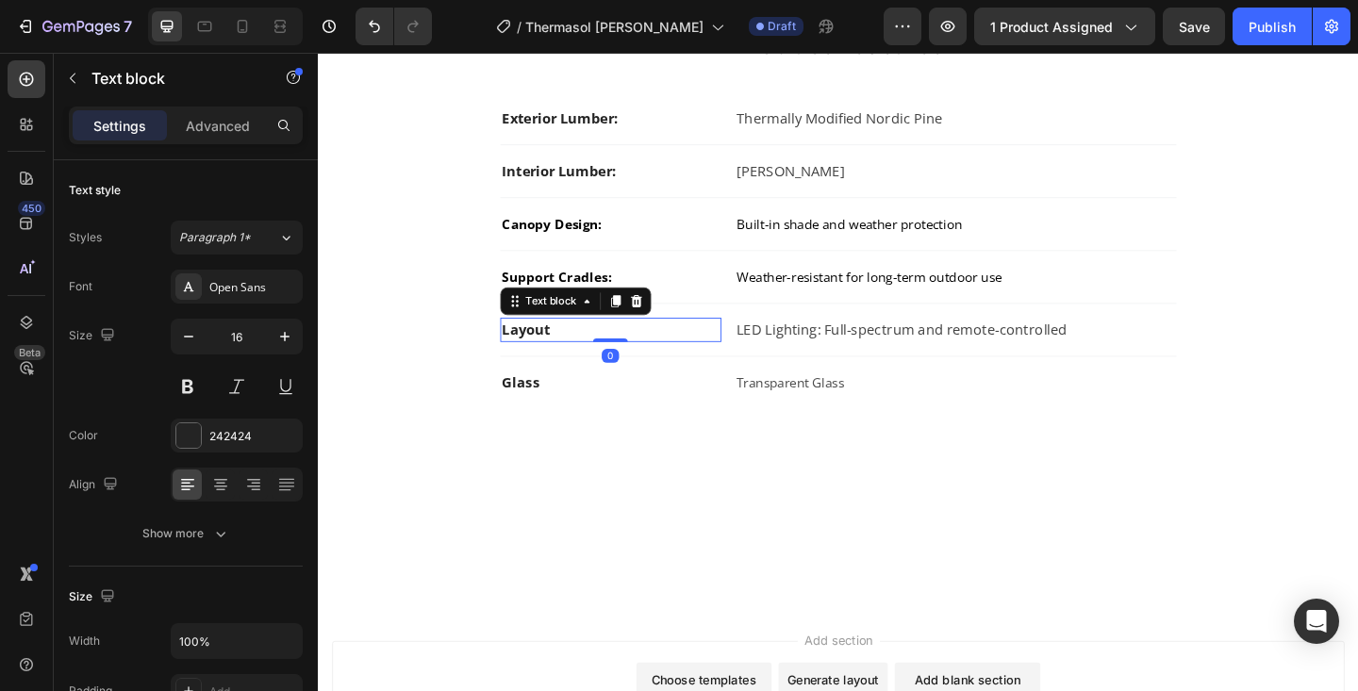
click at [531, 357] on strong "Layout" at bounding box center [544, 354] width 53 height 21
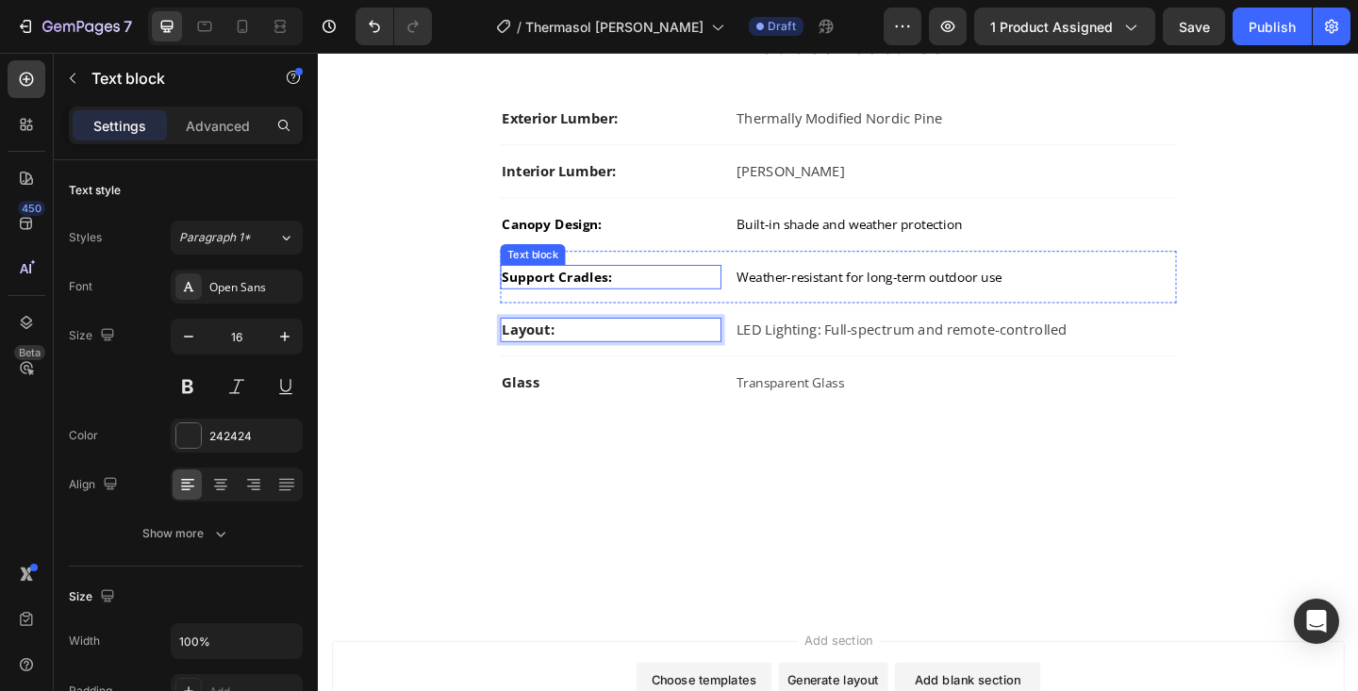
click at [575, 299] on span "Support Cradles:" at bounding box center [577, 297] width 119 height 19
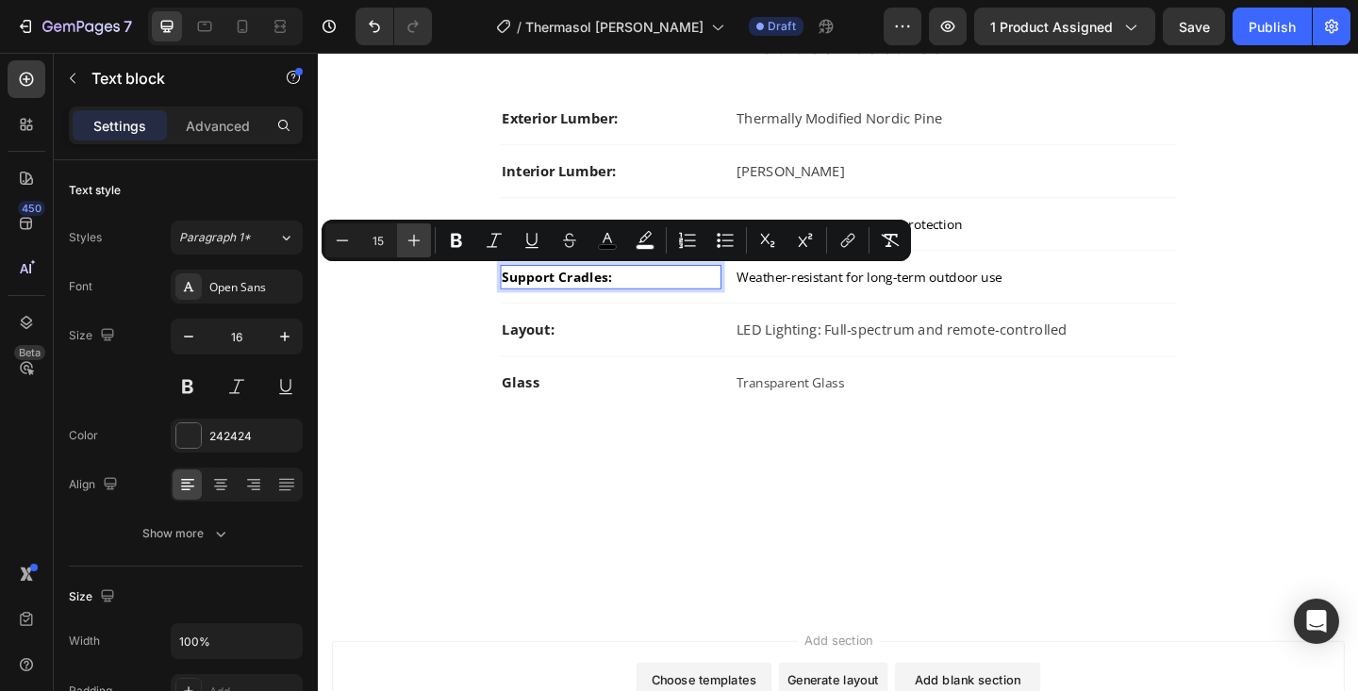
click at [415, 232] on icon "Editor contextual toolbar" at bounding box center [414, 240] width 19 height 19
type input "16"
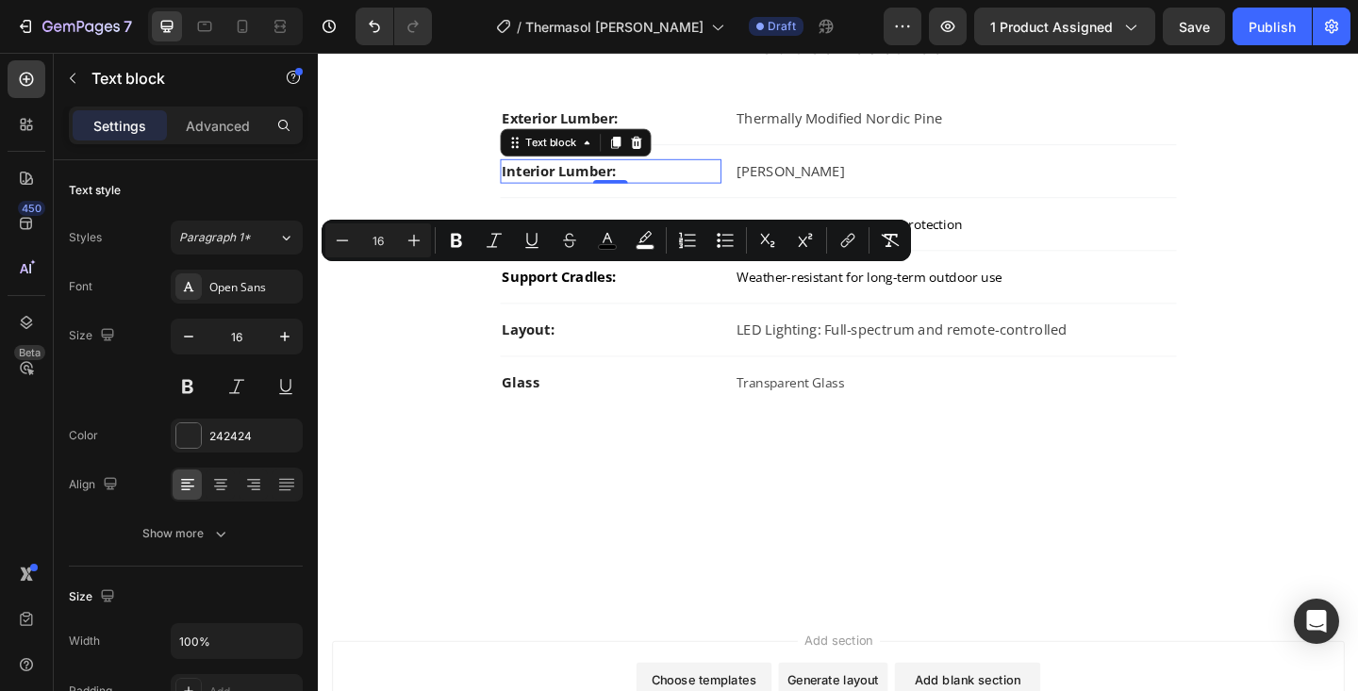
click at [568, 184] on p "Interior Lumber:" at bounding box center [636, 182] width 237 height 23
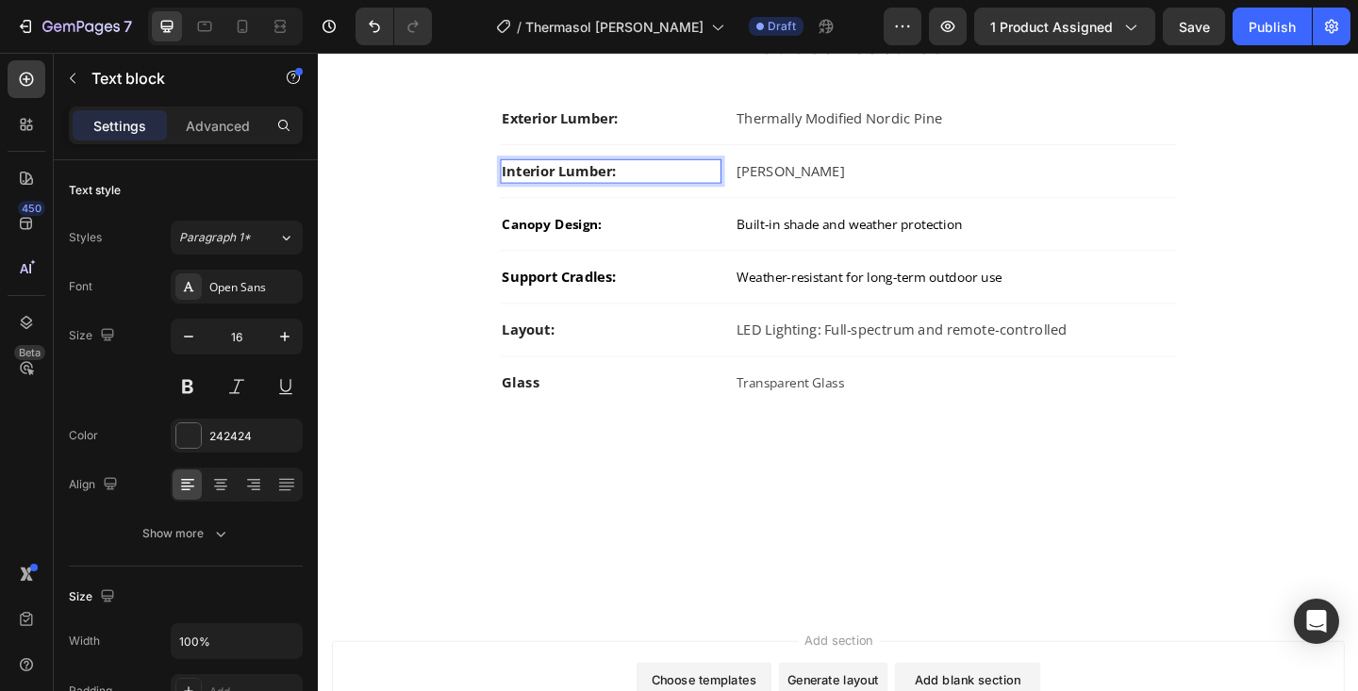
click at [568, 184] on p "Interior Lumber:" at bounding box center [636, 182] width 237 height 23
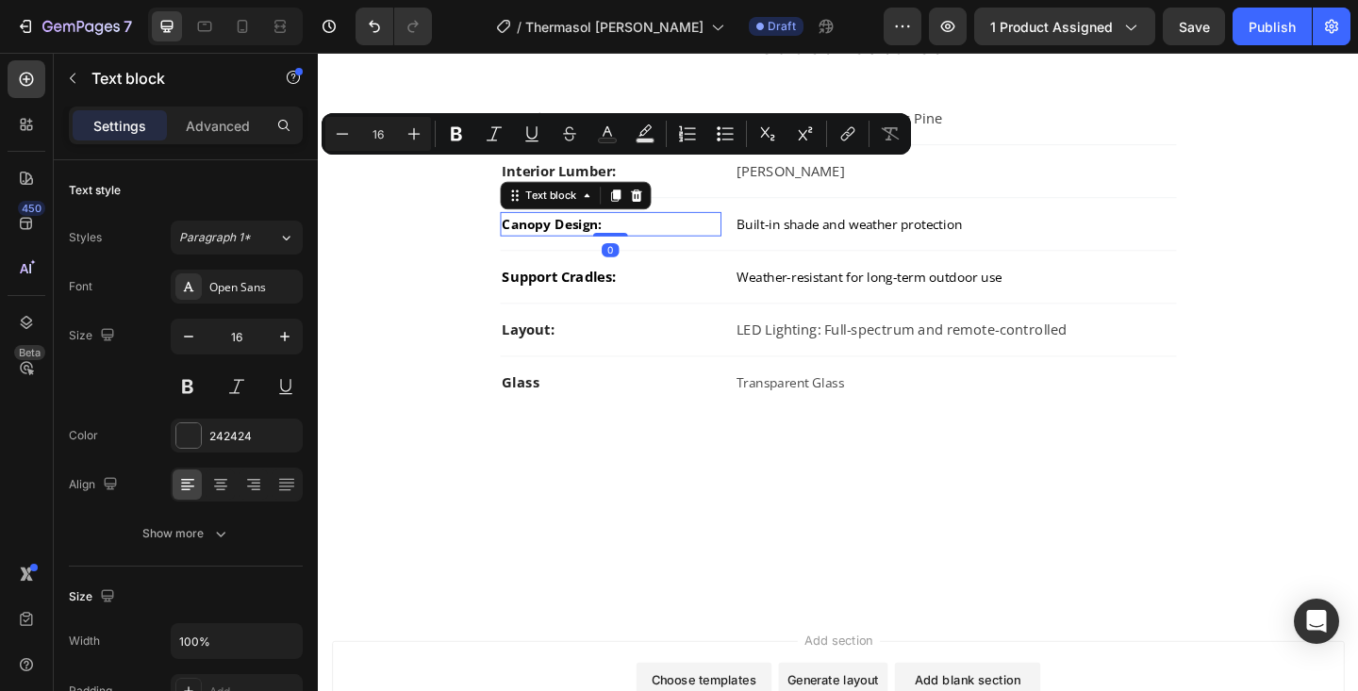
click at [582, 242] on span "Canopy Design:" at bounding box center [572, 239] width 108 height 19
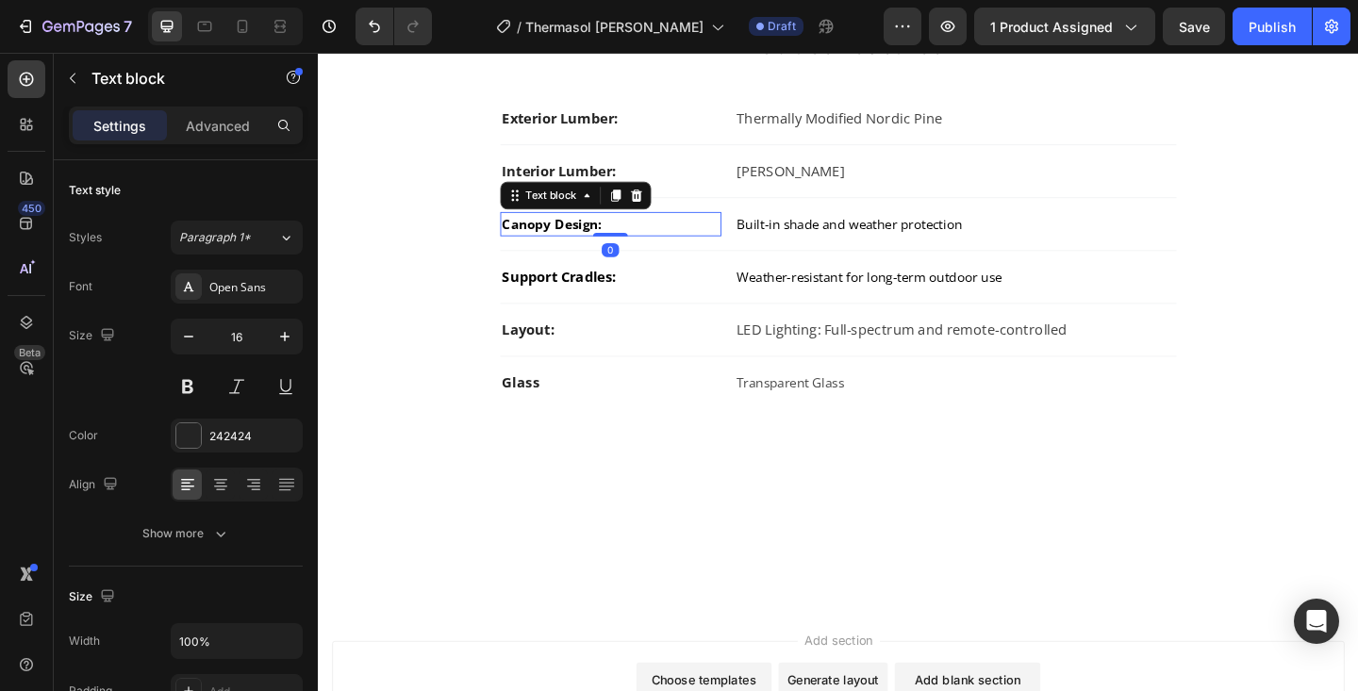
click at [582, 242] on span "Canopy Design:" at bounding box center [572, 239] width 108 height 19
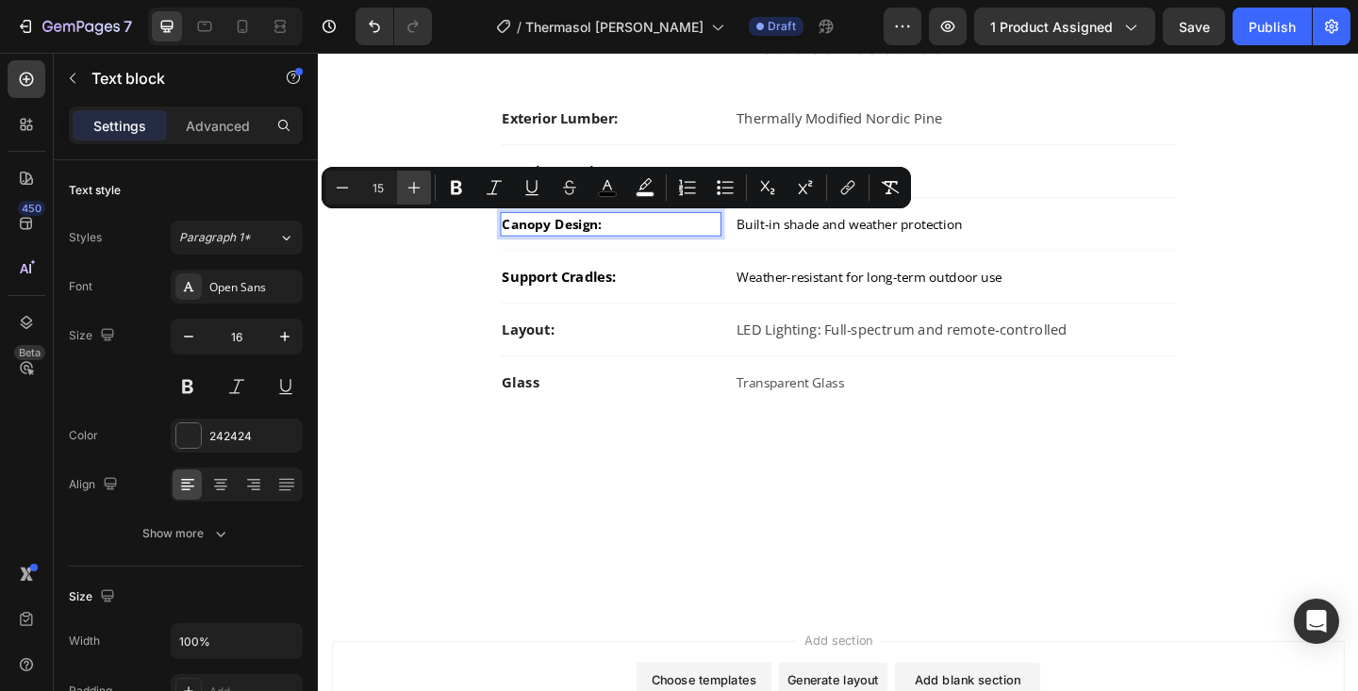
click at [418, 180] on icon "Editor contextual toolbar" at bounding box center [414, 187] width 19 height 19
type input "16"
click at [606, 188] on icon "Editor contextual toolbar" at bounding box center [607, 187] width 19 height 19
type input "000000"
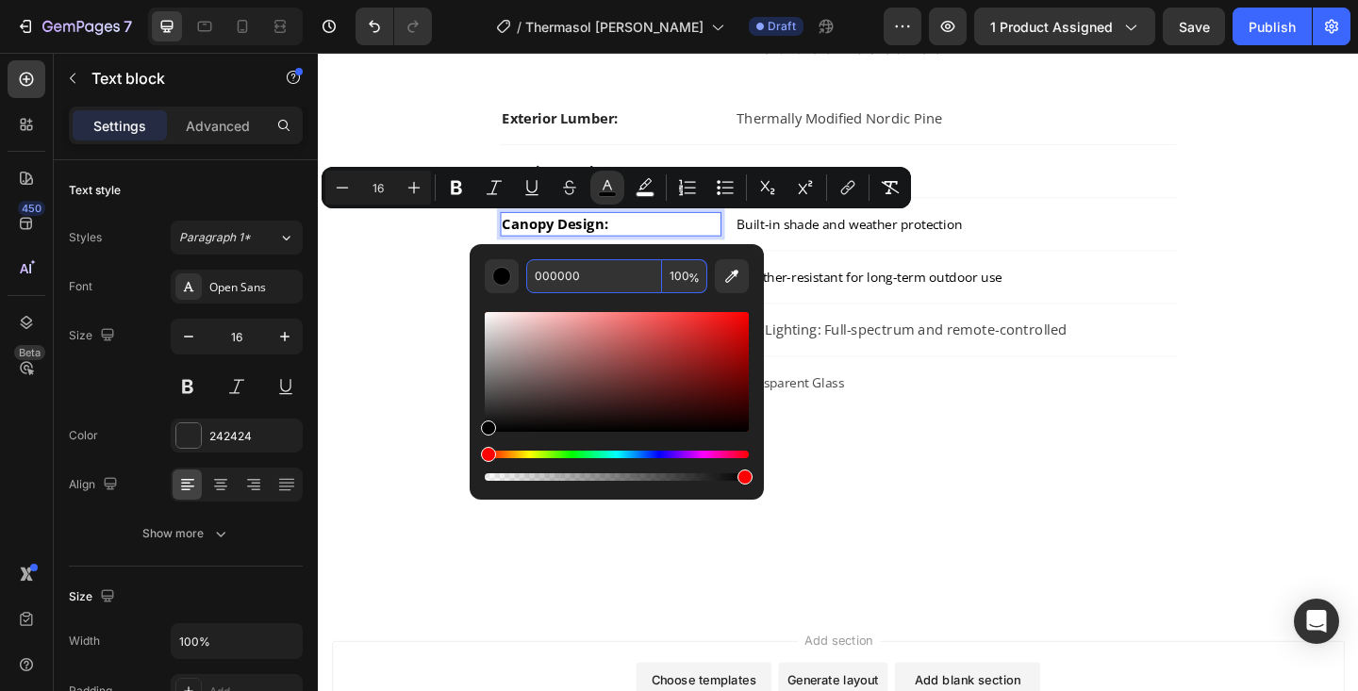
click at [576, 283] on input "000000" at bounding box center [594, 276] width 136 height 34
type input "424242"
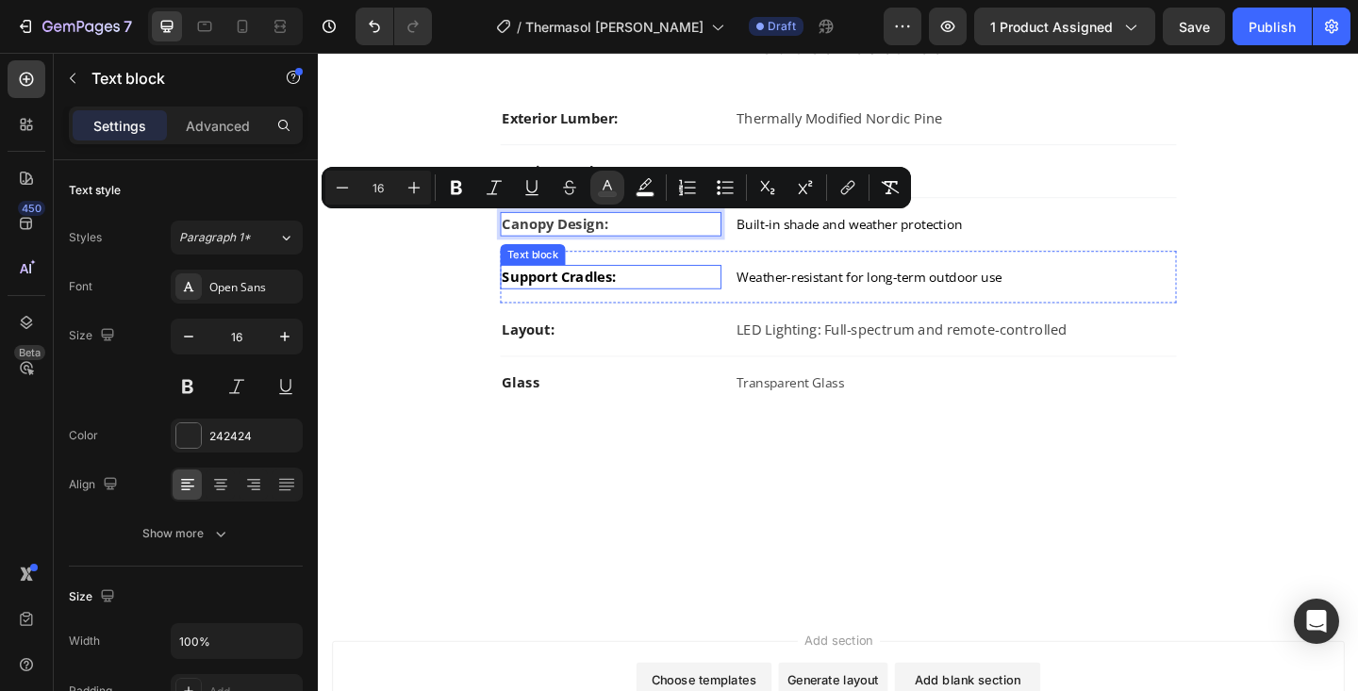
click at [605, 301] on span "Support Cradles:" at bounding box center [580, 297] width 124 height 21
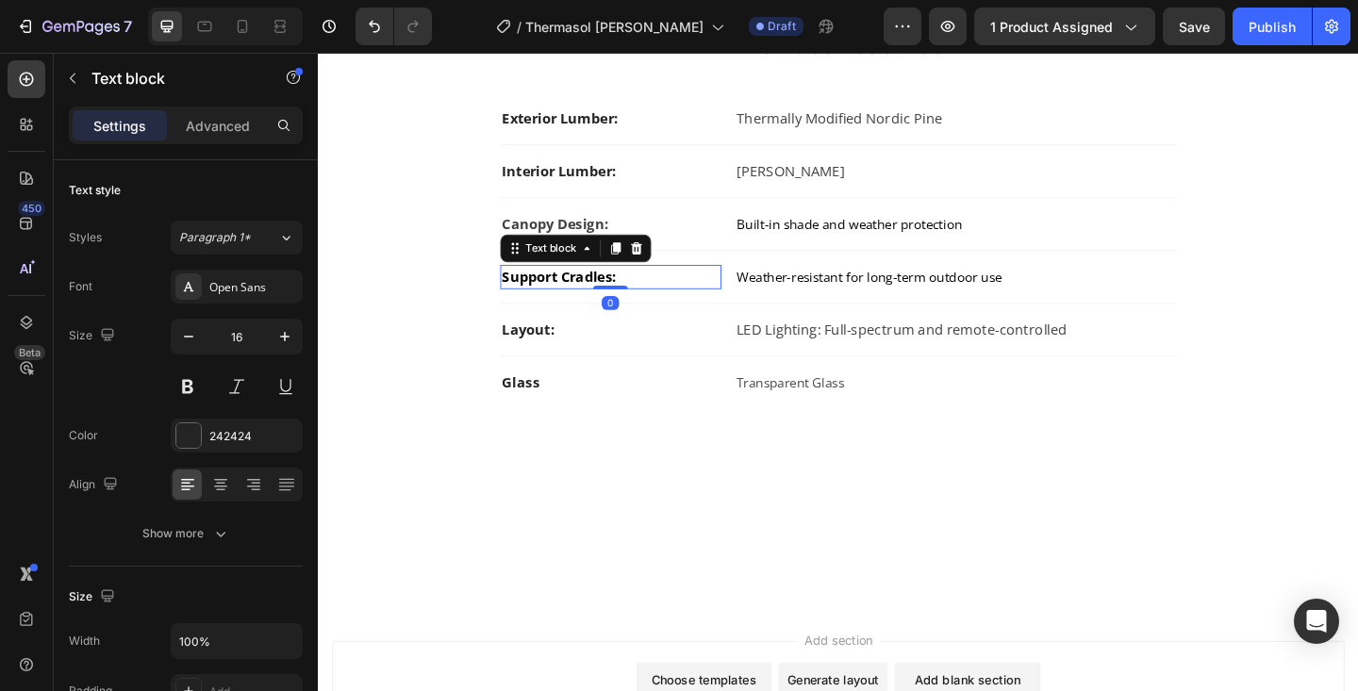
click at [605, 301] on span "Support Cradles:" at bounding box center [580, 297] width 124 height 21
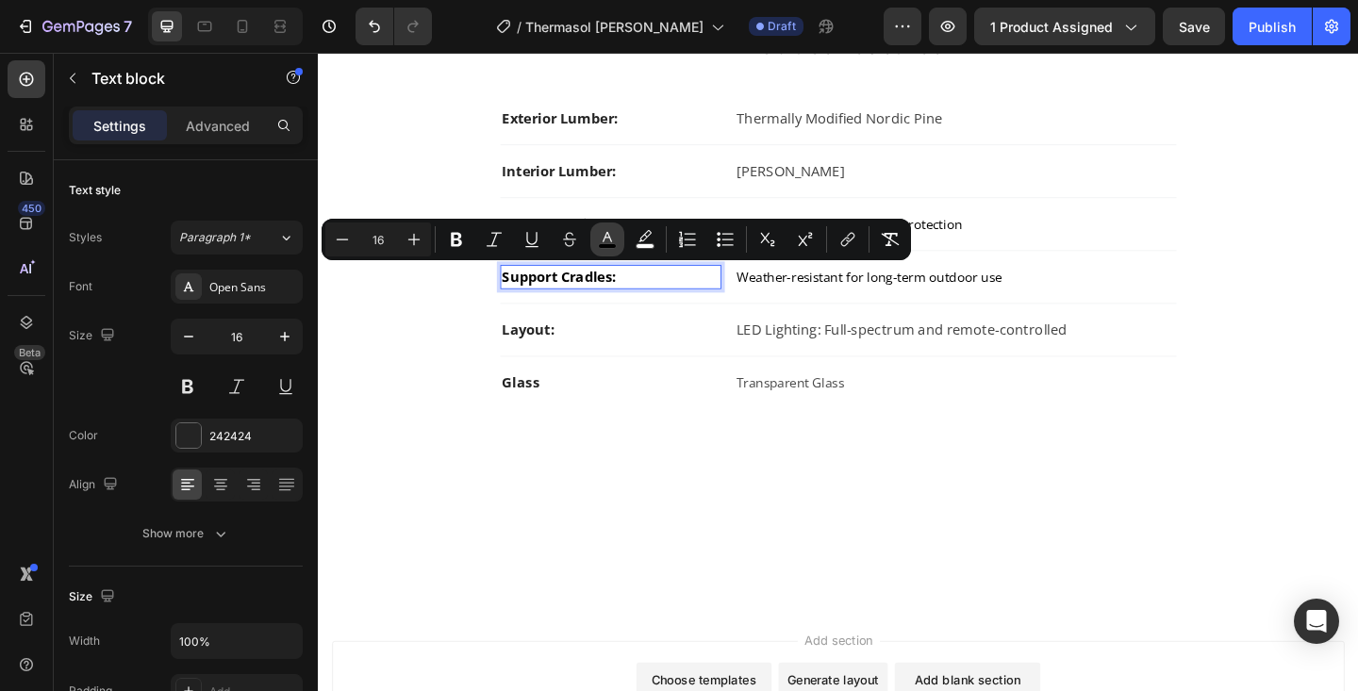
click at [606, 245] on rect "Editor contextual toolbar" at bounding box center [608, 246] width 18 height 5
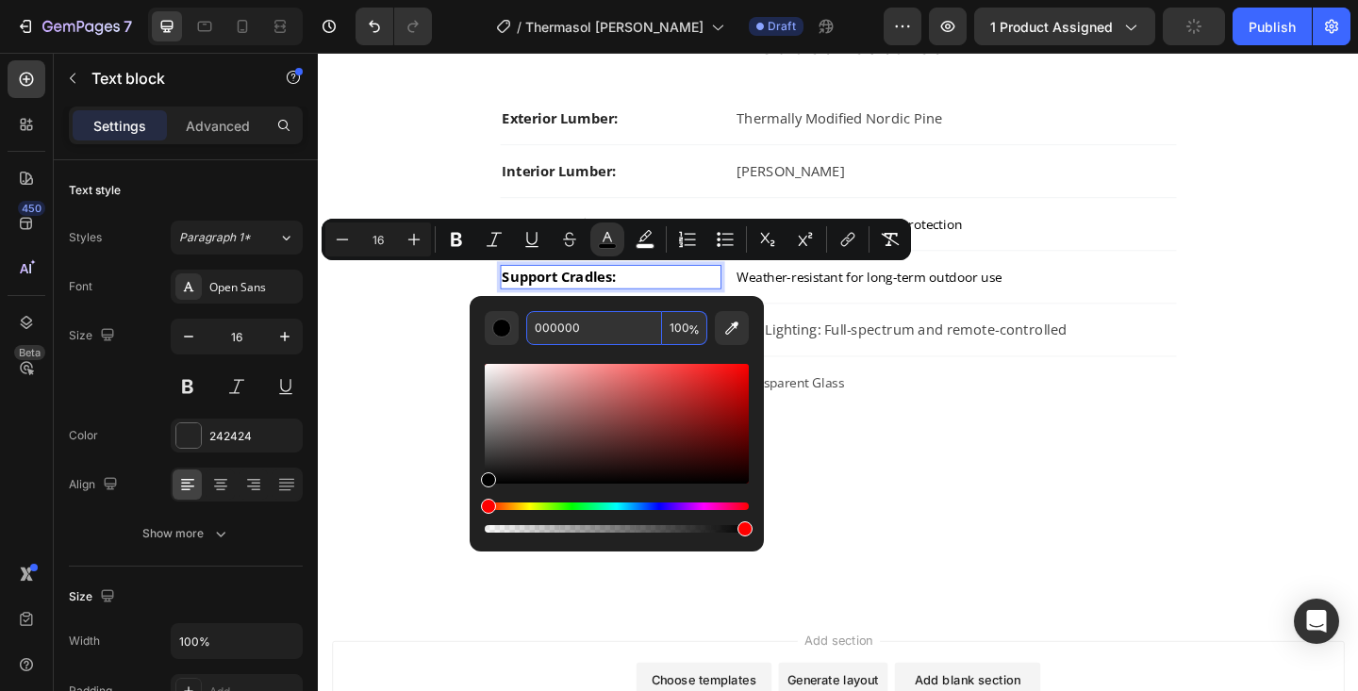
click at [571, 324] on input "000000" at bounding box center [594, 328] width 136 height 34
type input "424242"
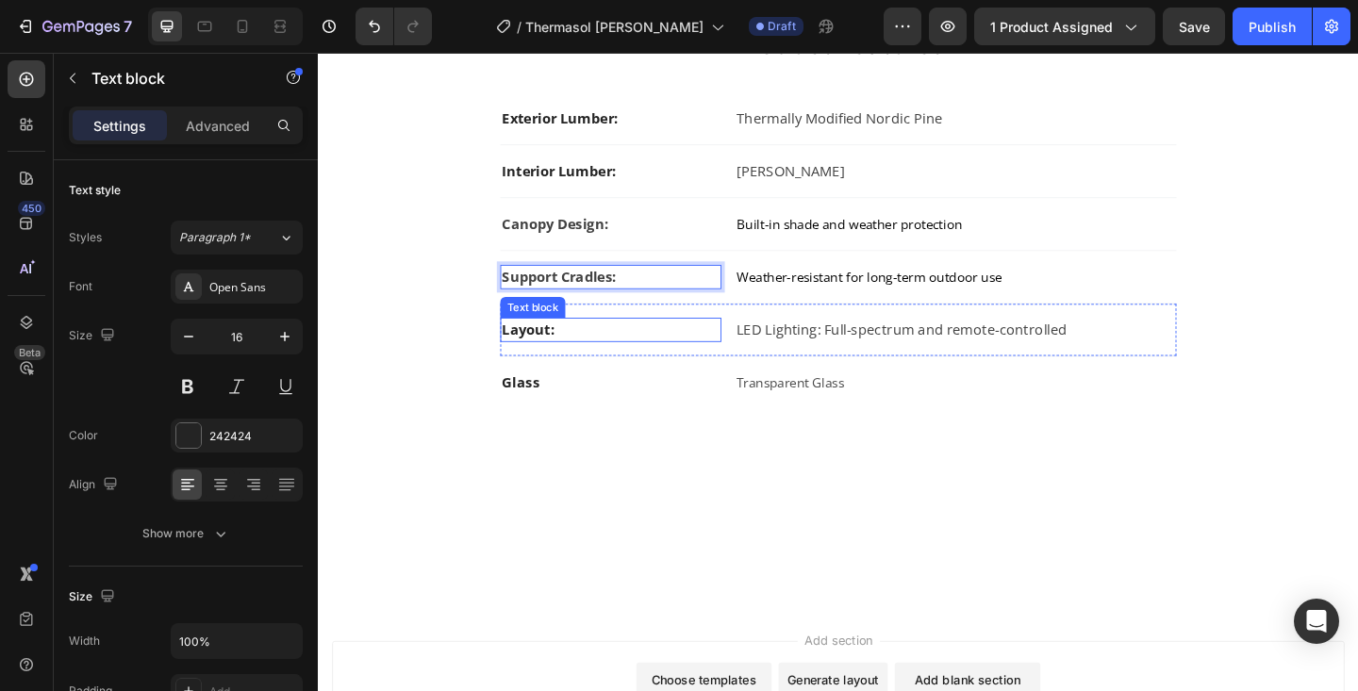
click at [541, 363] on strong "Layout:" at bounding box center [547, 354] width 58 height 21
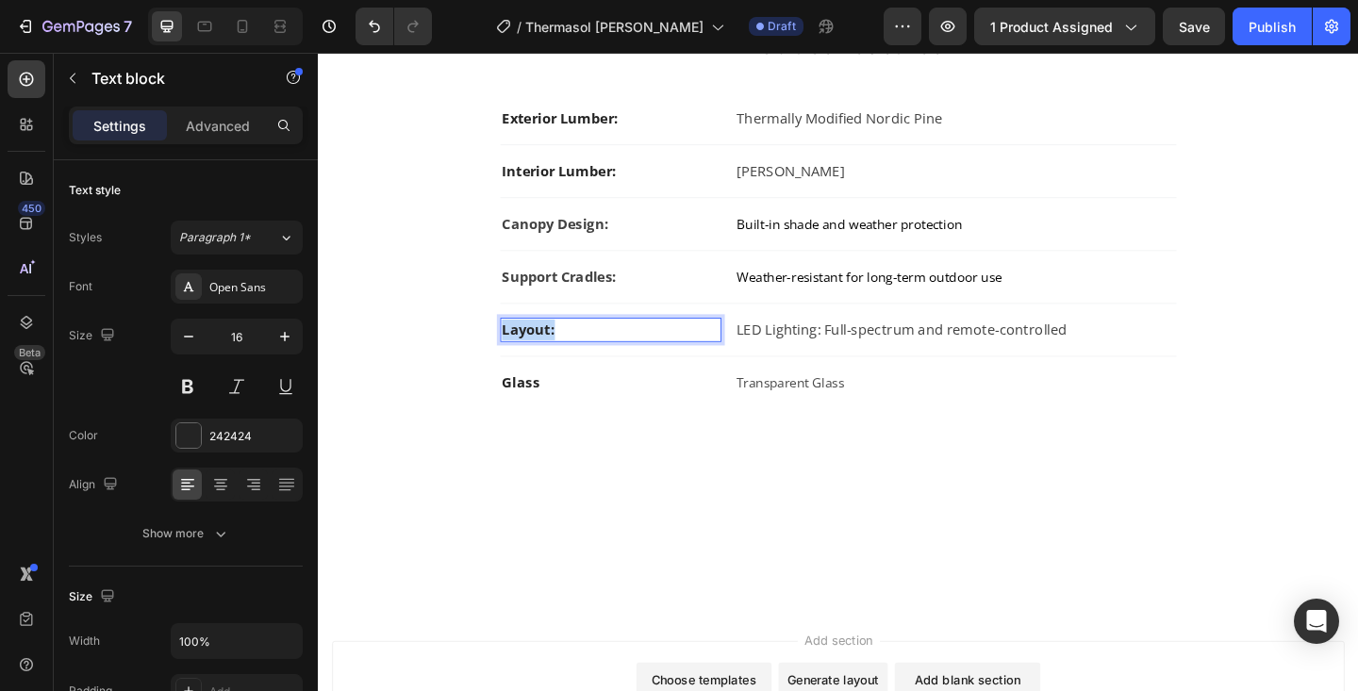
click at [541, 363] on strong "Layout:" at bounding box center [547, 354] width 58 height 21
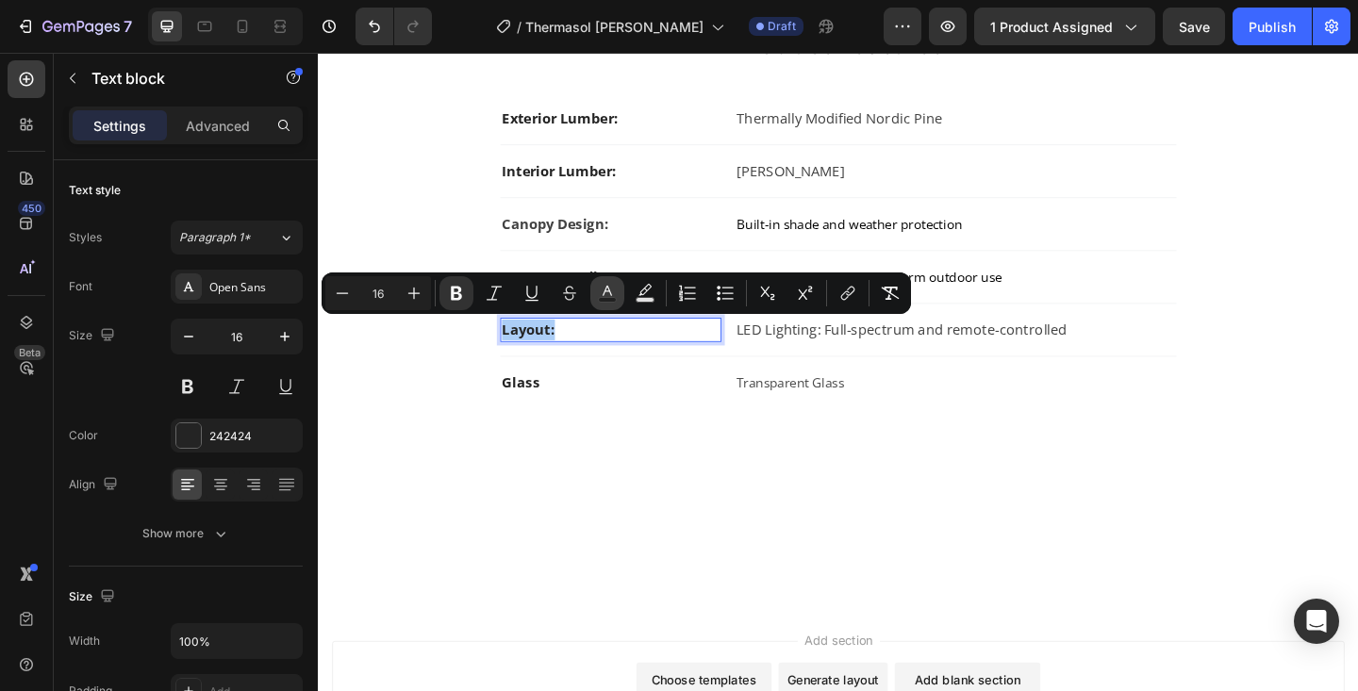
click at [604, 298] on rect "Editor contextual toolbar" at bounding box center [608, 300] width 18 height 5
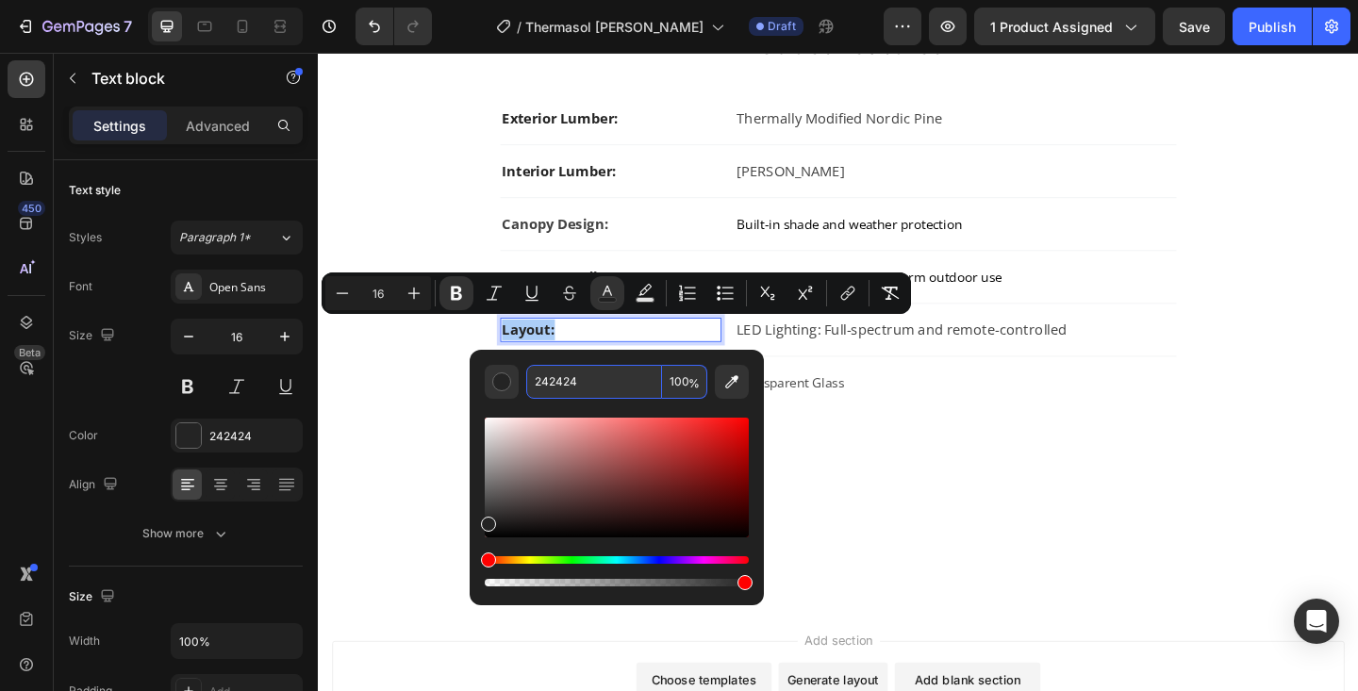
click at [563, 377] on input "242424" at bounding box center [594, 382] width 136 height 34
type input "424242"
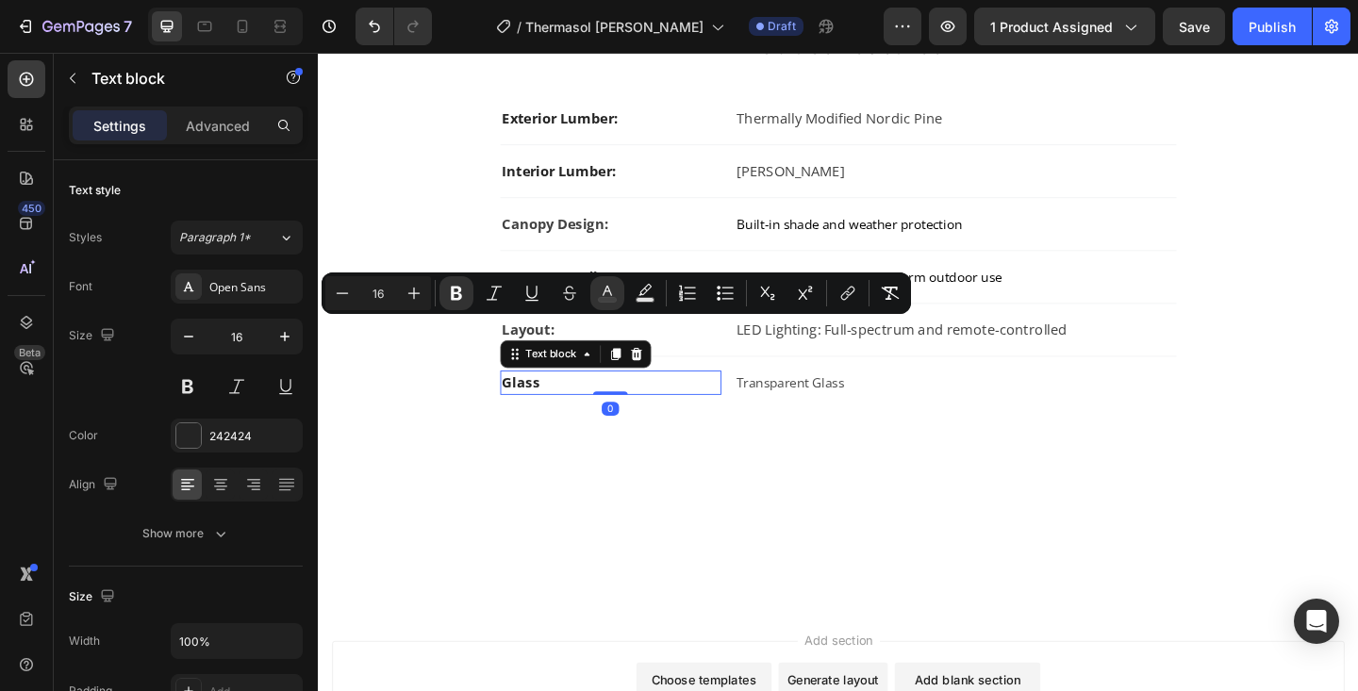
click at [549, 417] on strong "Glass" at bounding box center [538, 412] width 41 height 21
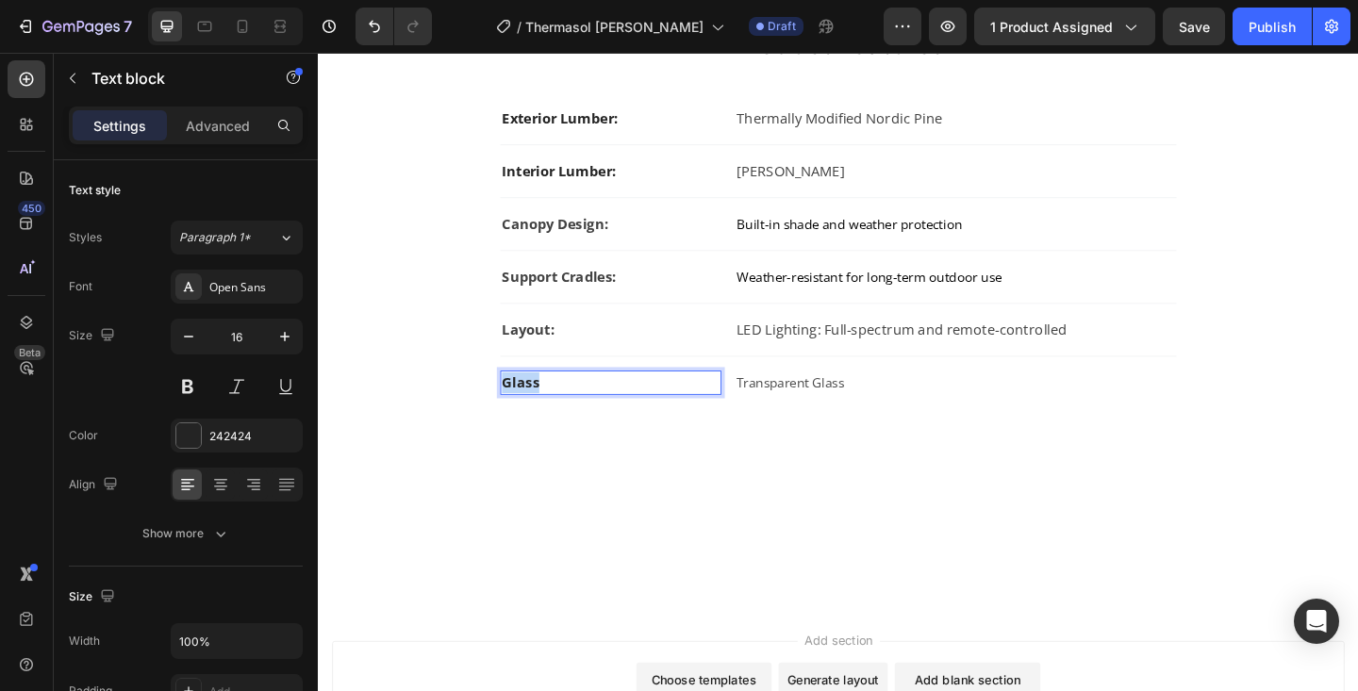
click at [549, 417] on strong "Glass" at bounding box center [538, 412] width 41 height 21
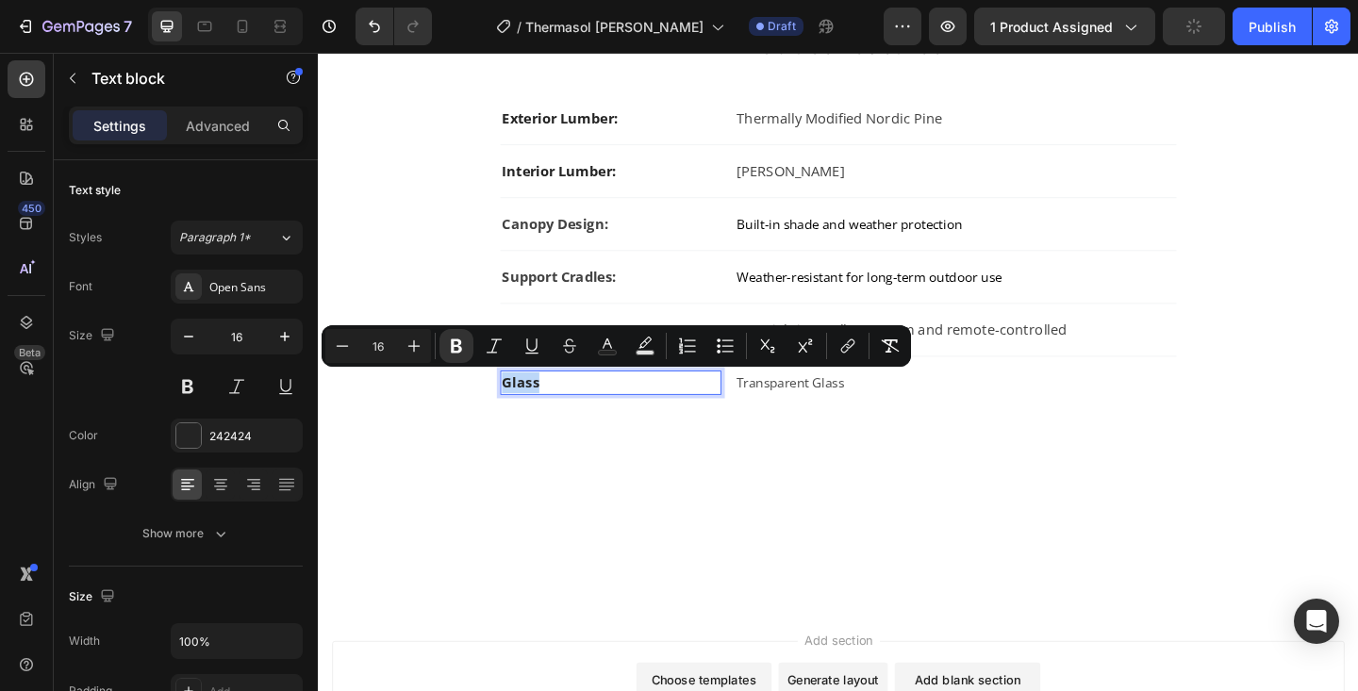
click at [549, 417] on strong "Glass" at bounding box center [538, 412] width 41 height 21
click at [612, 355] on rect "Editor contextual toolbar" at bounding box center [608, 353] width 18 height 5
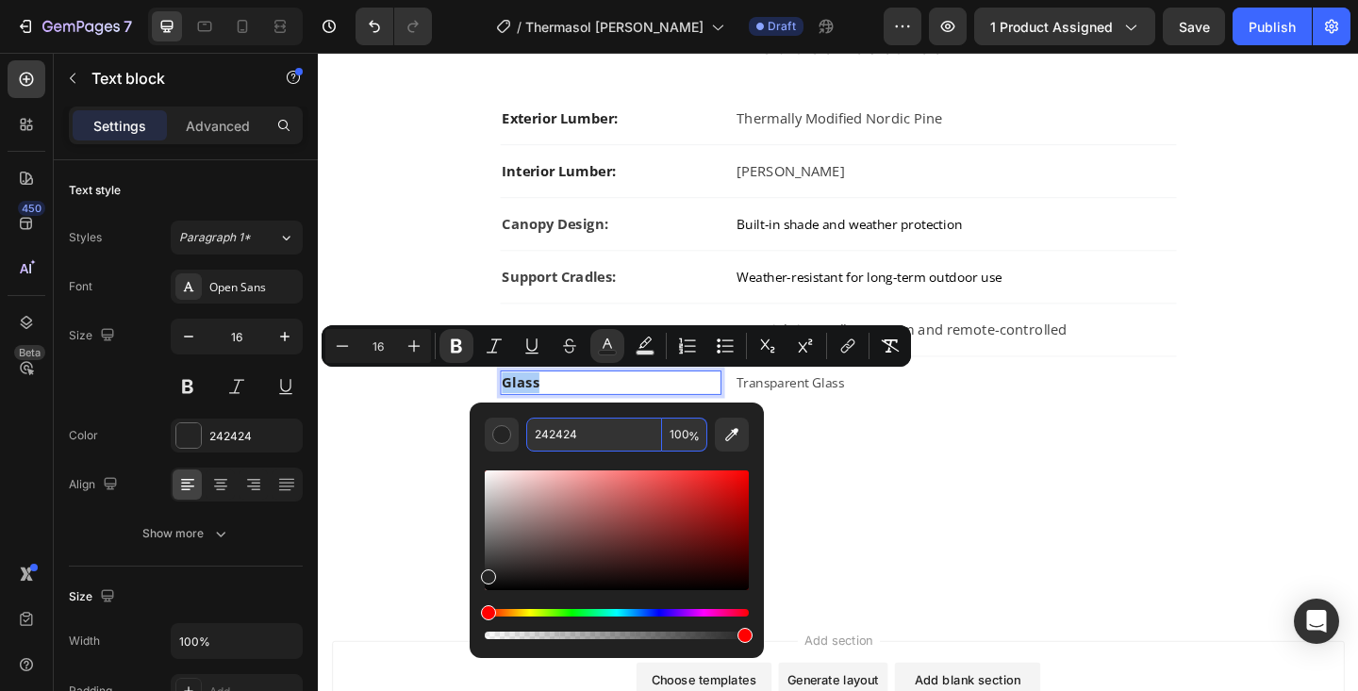
click at [579, 436] on input "242424" at bounding box center [594, 435] width 136 height 34
type input "424242"
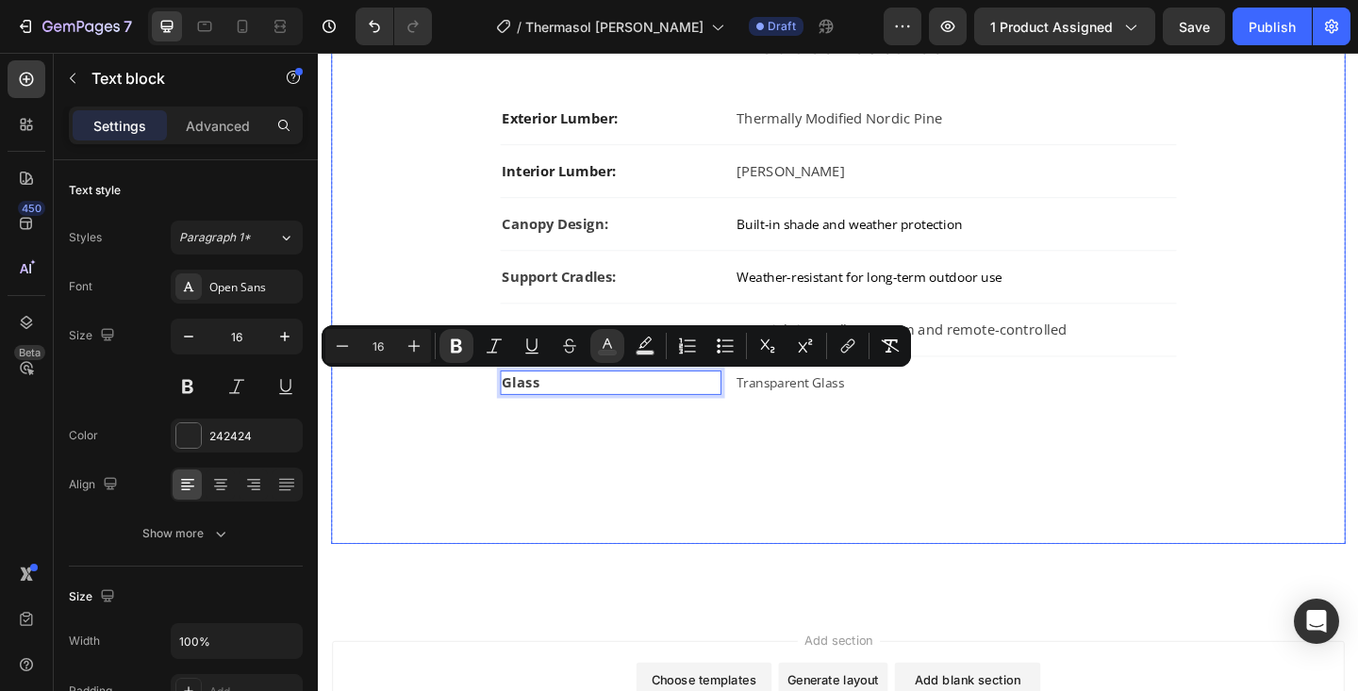
click at [795, 539] on div "Product Features Heading Exterior Lumber: Text block Thermally Modified Nordic …" at bounding box center [883, 301] width 1043 height 557
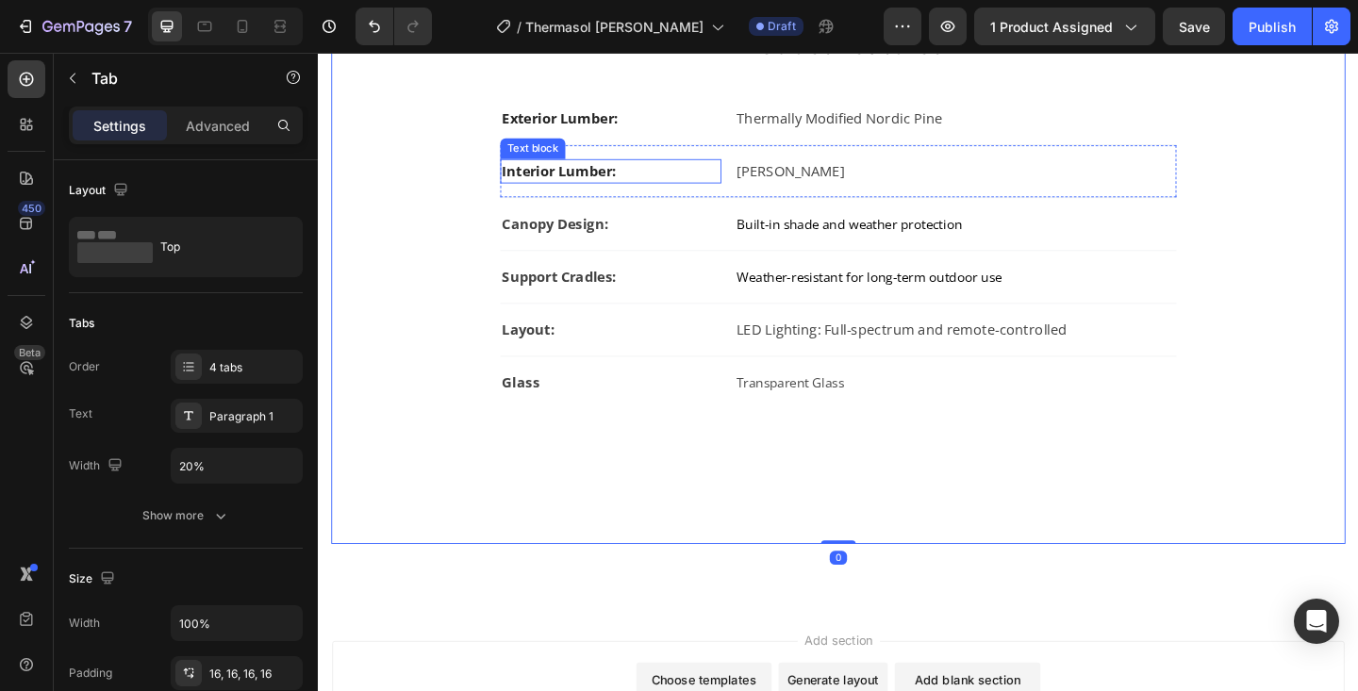
click at [606, 182] on p "Interior Lumber:" at bounding box center [636, 182] width 237 height 23
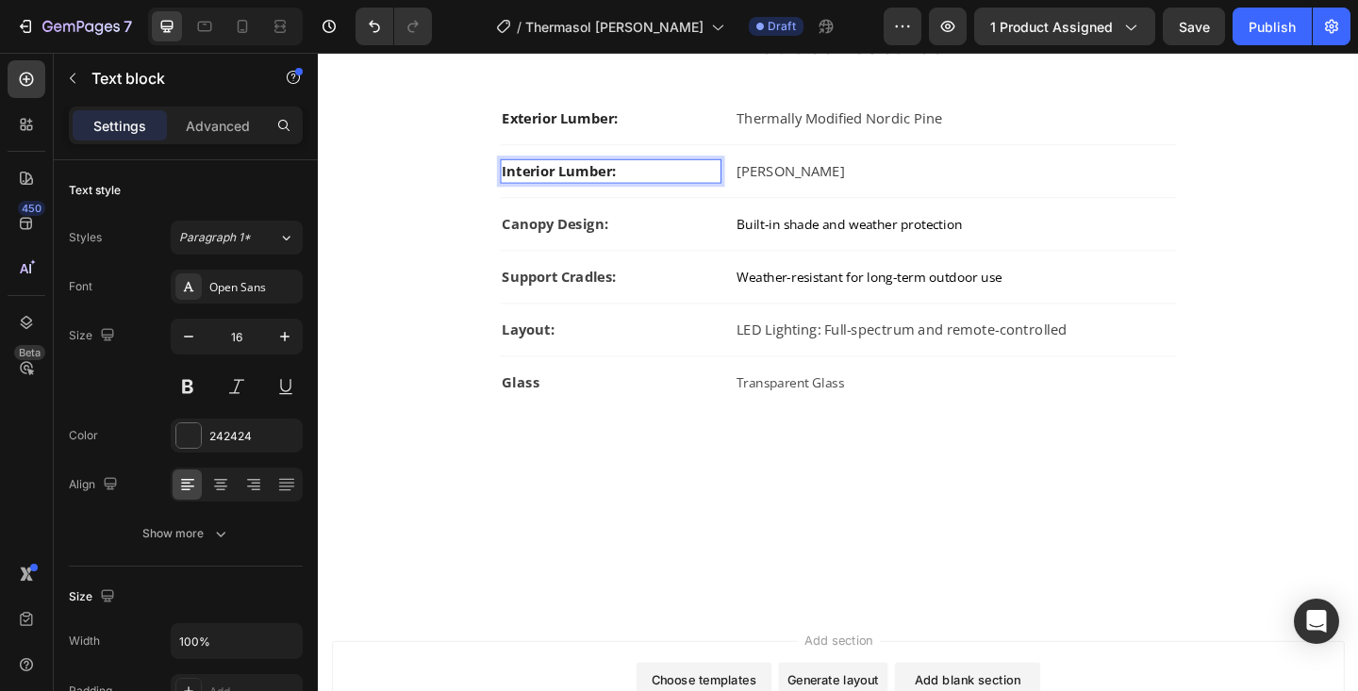
click at [606, 182] on p "Interior Lumber:" at bounding box center [636, 182] width 237 height 23
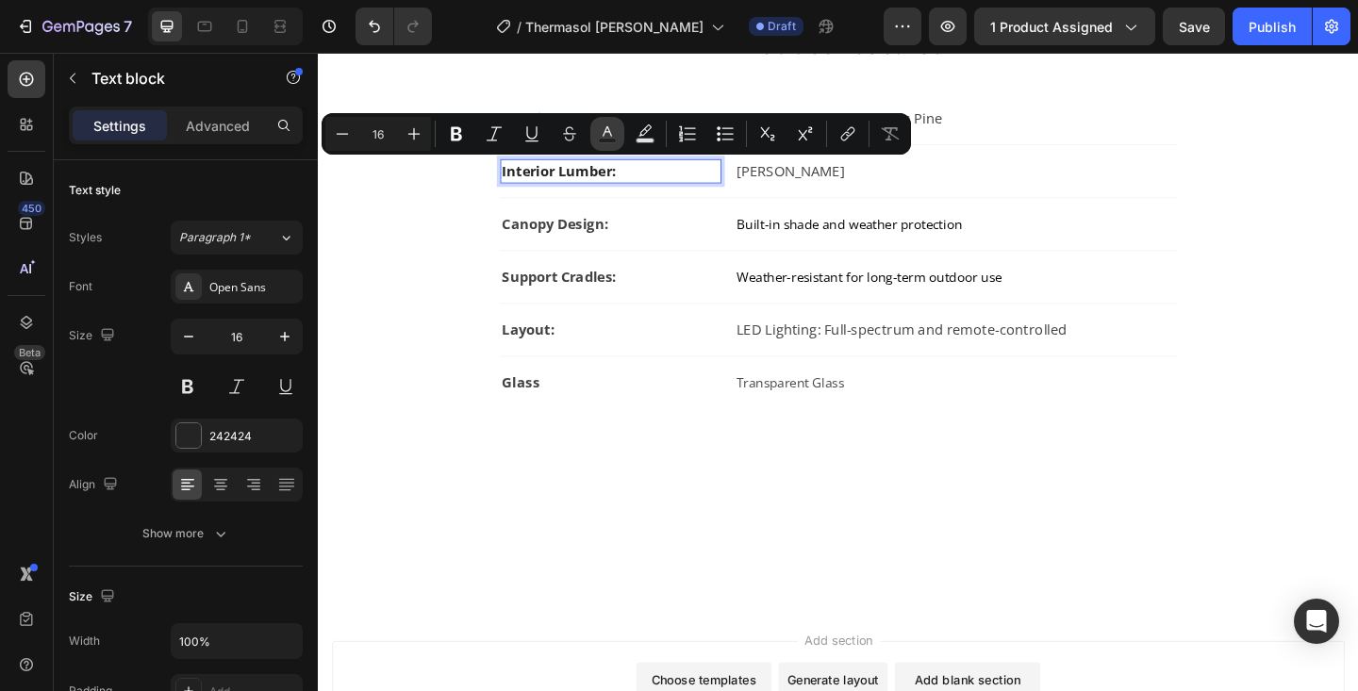
click at [611, 134] on icon "Editor contextual toolbar" at bounding box center [607, 133] width 19 height 19
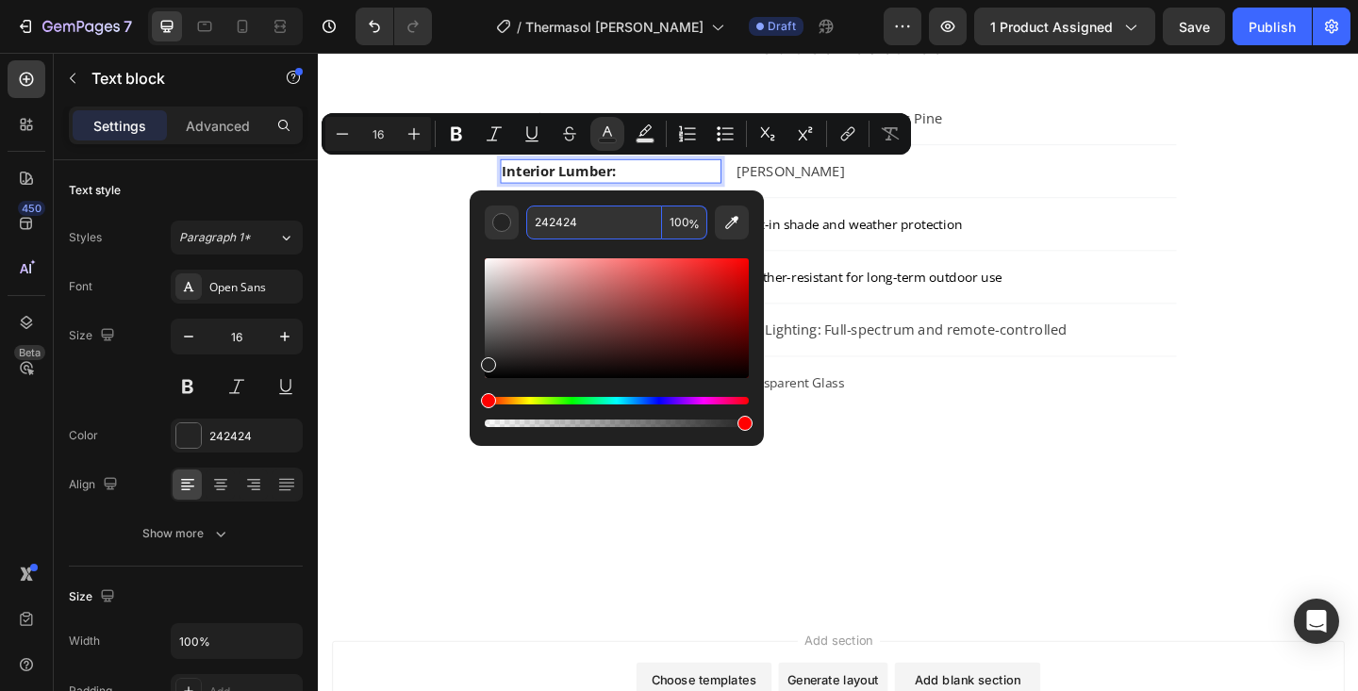
click at [606, 229] on input "242424" at bounding box center [594, 223] width 136 height 34
type input "424242"
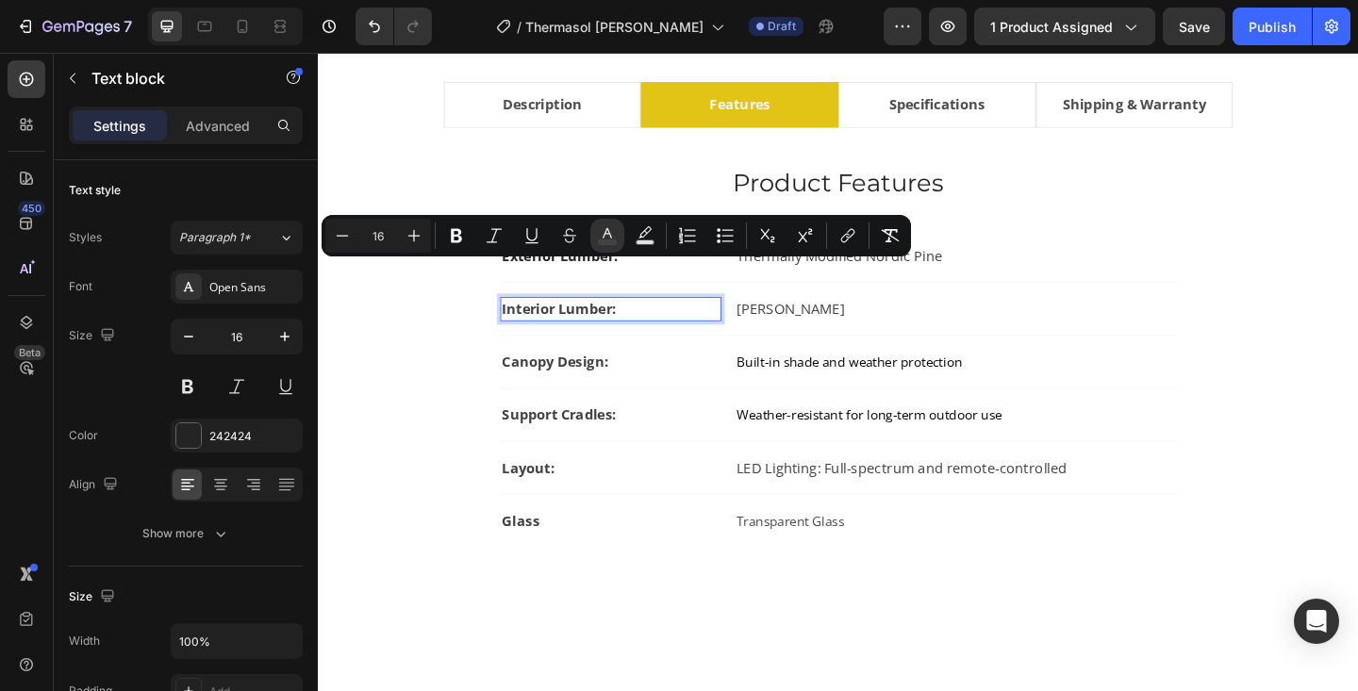
scroll to position [1102, 0]
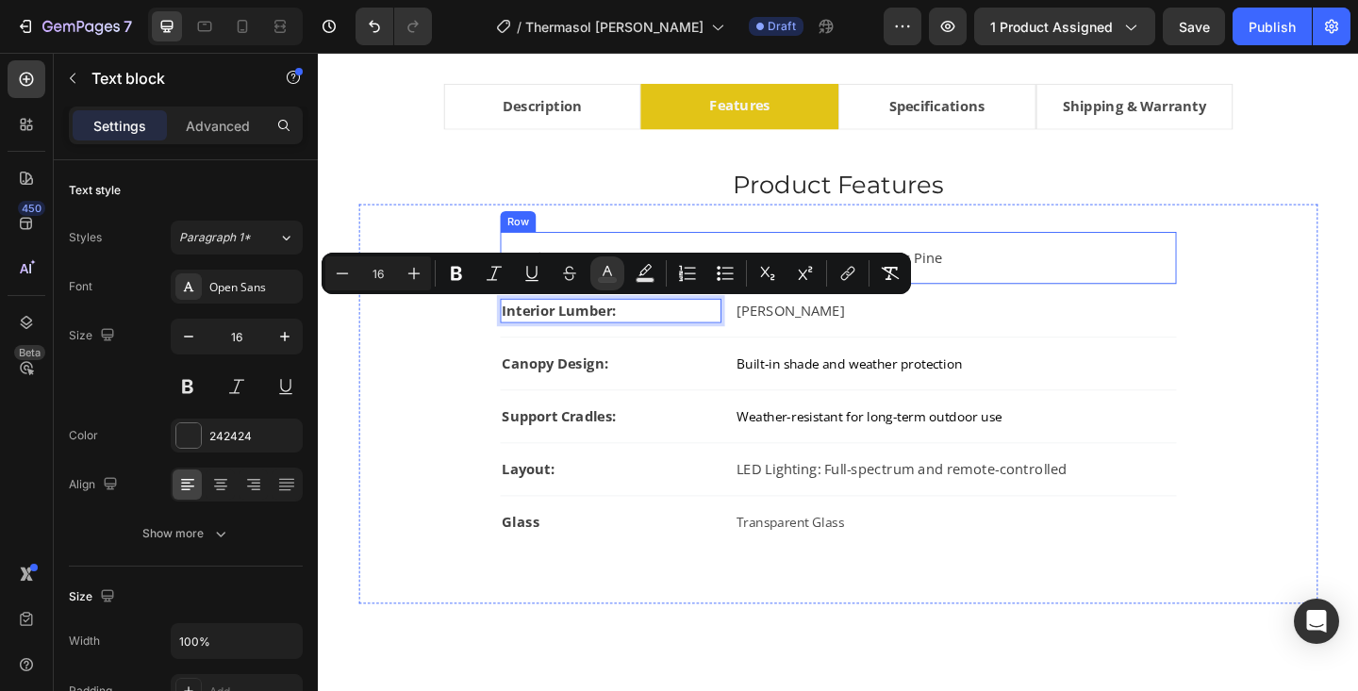
click at [1087, 260] on div "Exterior Lumber: Text block Thermally Modified Nordic Pine Text block Row" at bounding box center [884, 277] width 736 height 58
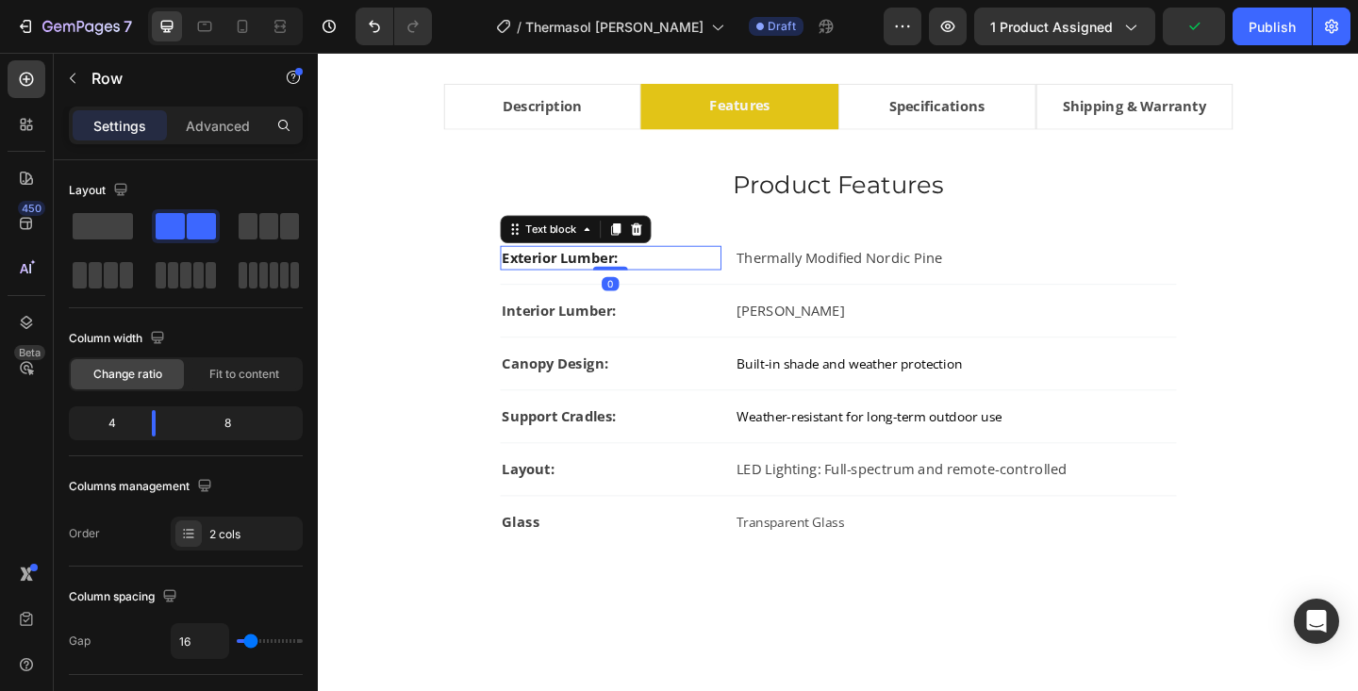
click at [607, 276] on p "Exterior Lumber:" at bounding box center [636, 276] width 237 height 23
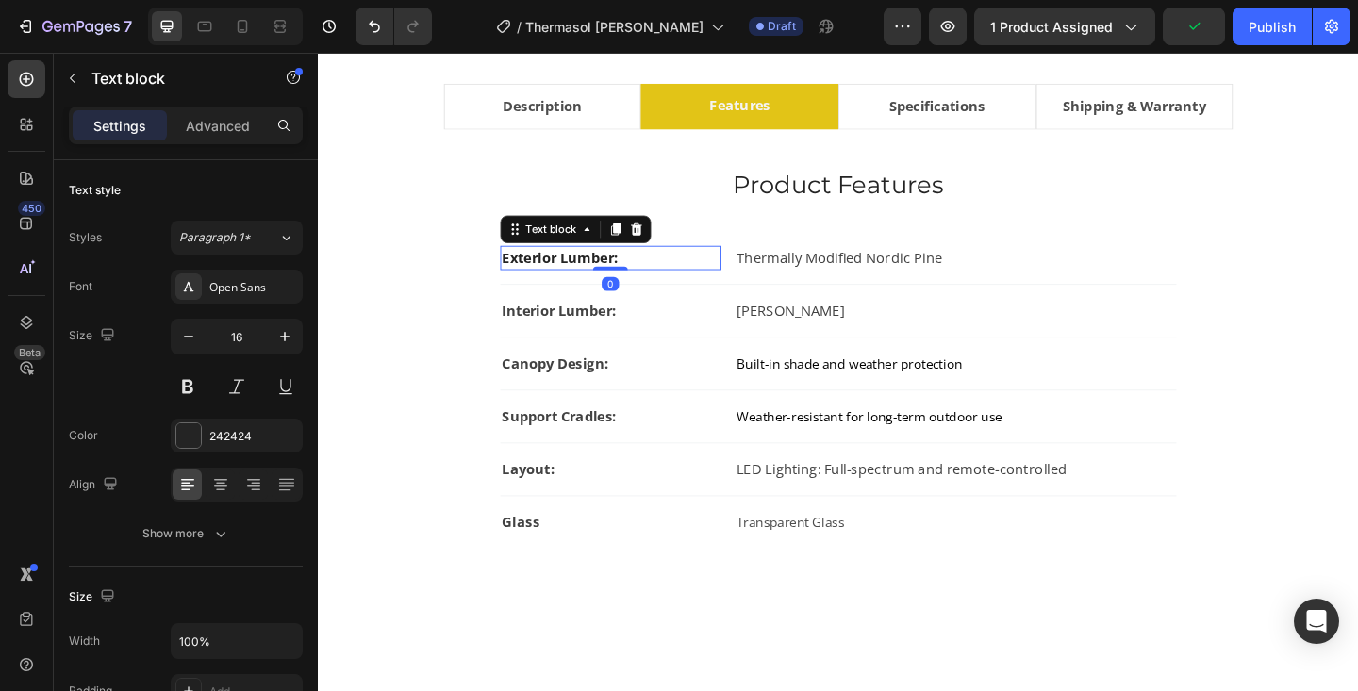
click at [607, 276] on p "Exterior Lumber:" at bounding box center [636, 276] width 237 height 23
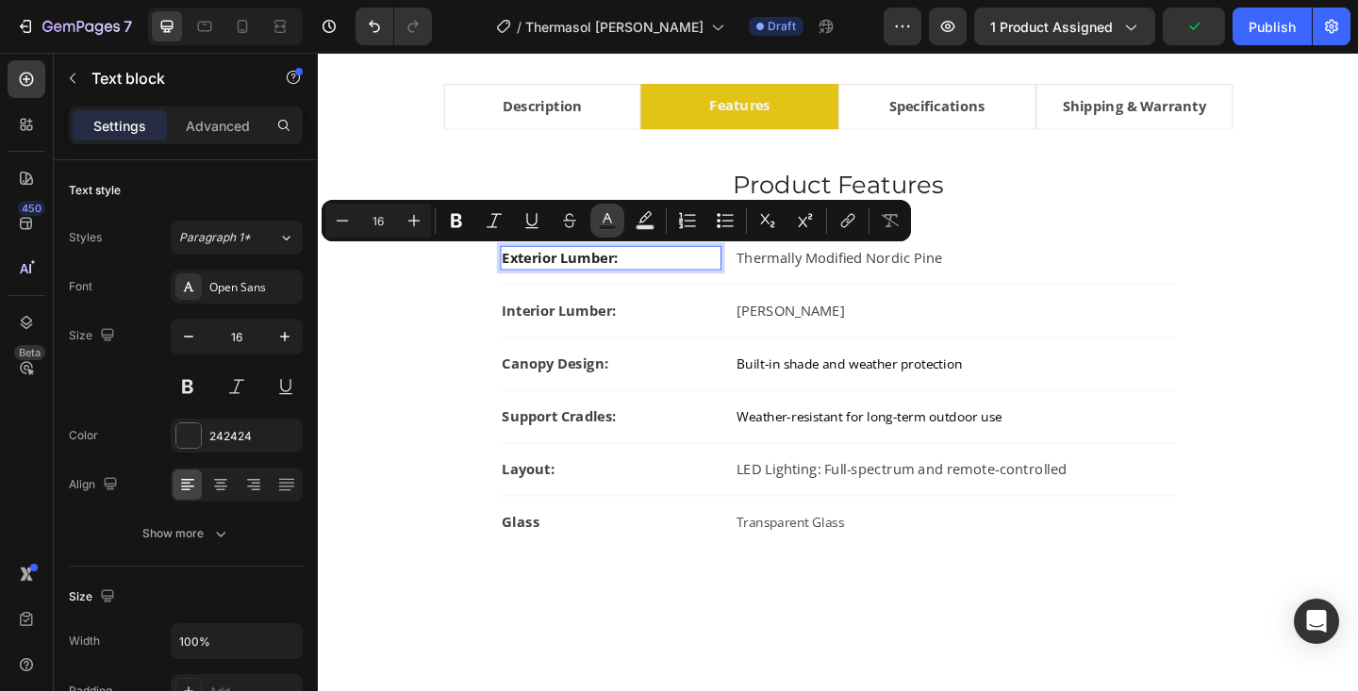
click at [610, 219] on icon "Editor contextual toolbar" at bounding box center [607, 220] width 19 height 19
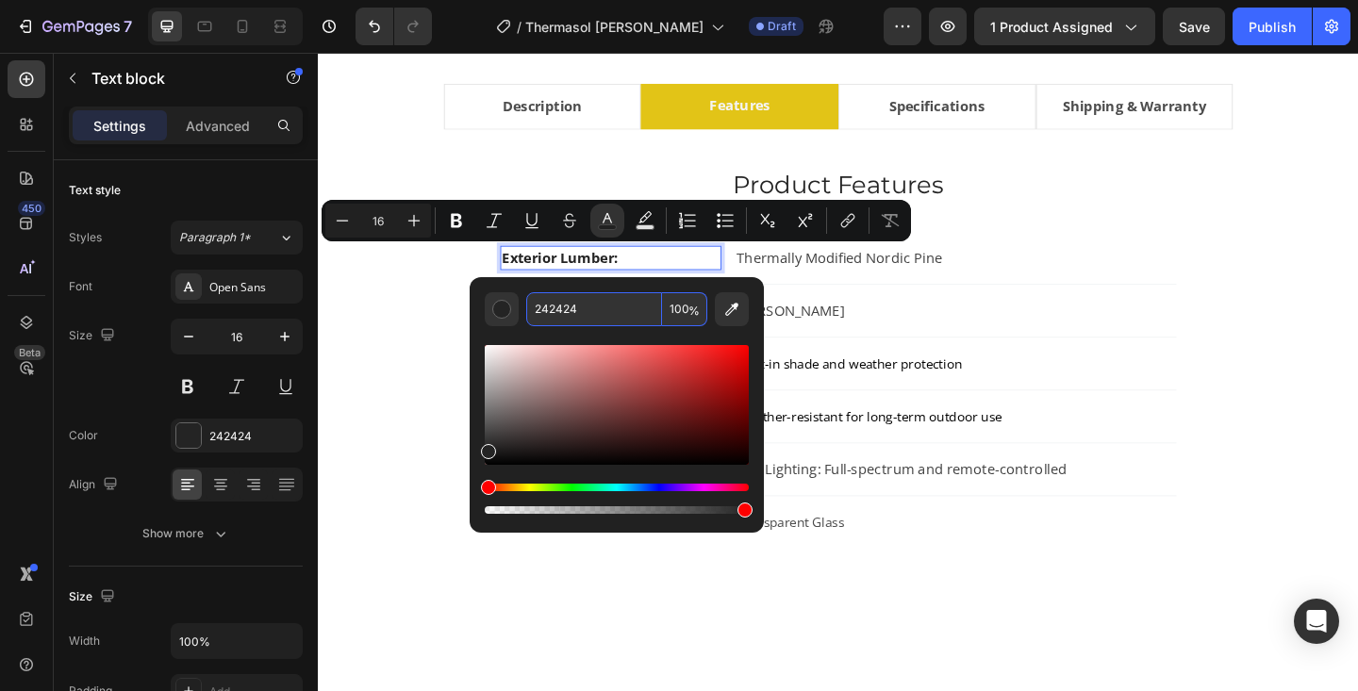
click at [615, 309] on input "242424" at bounding box center [594, 309] width 136 height 34
type input "424242"
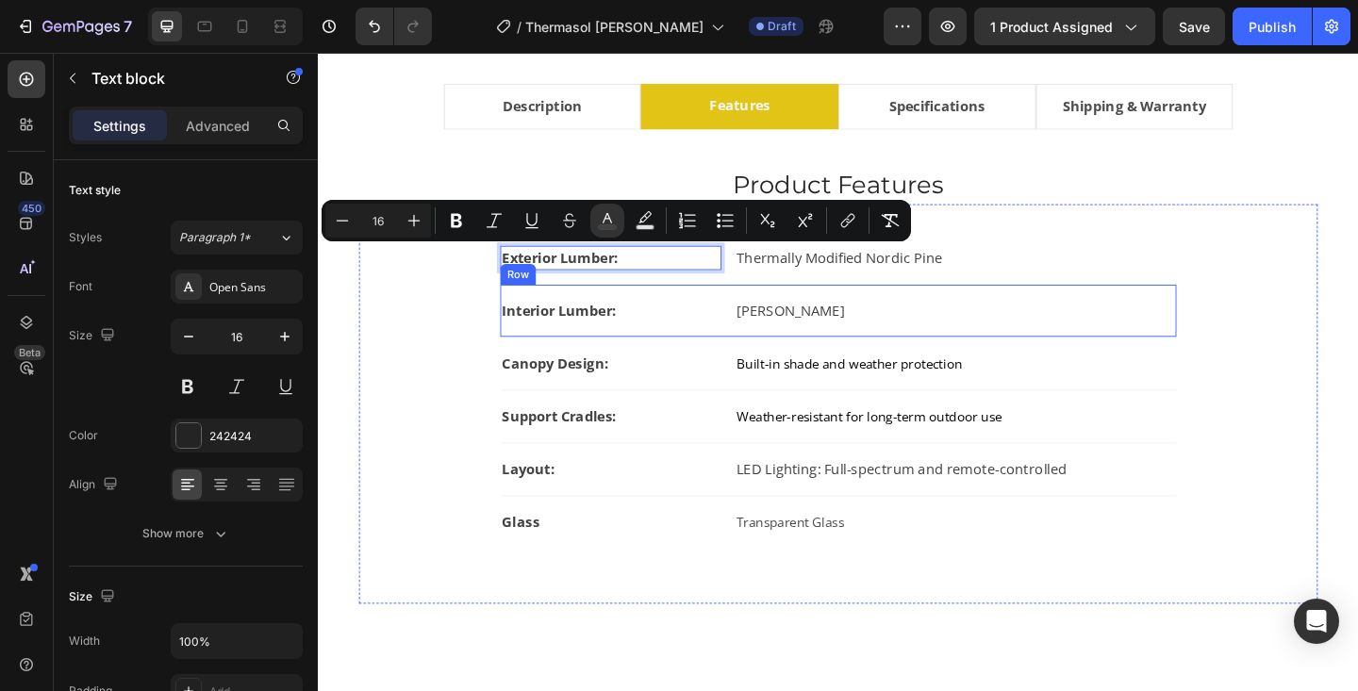
click at [1225, 355] on div "Interior Lumber: Text block Linden Wood Text block Row" at bounding box center [884, 335] width 736 height 58
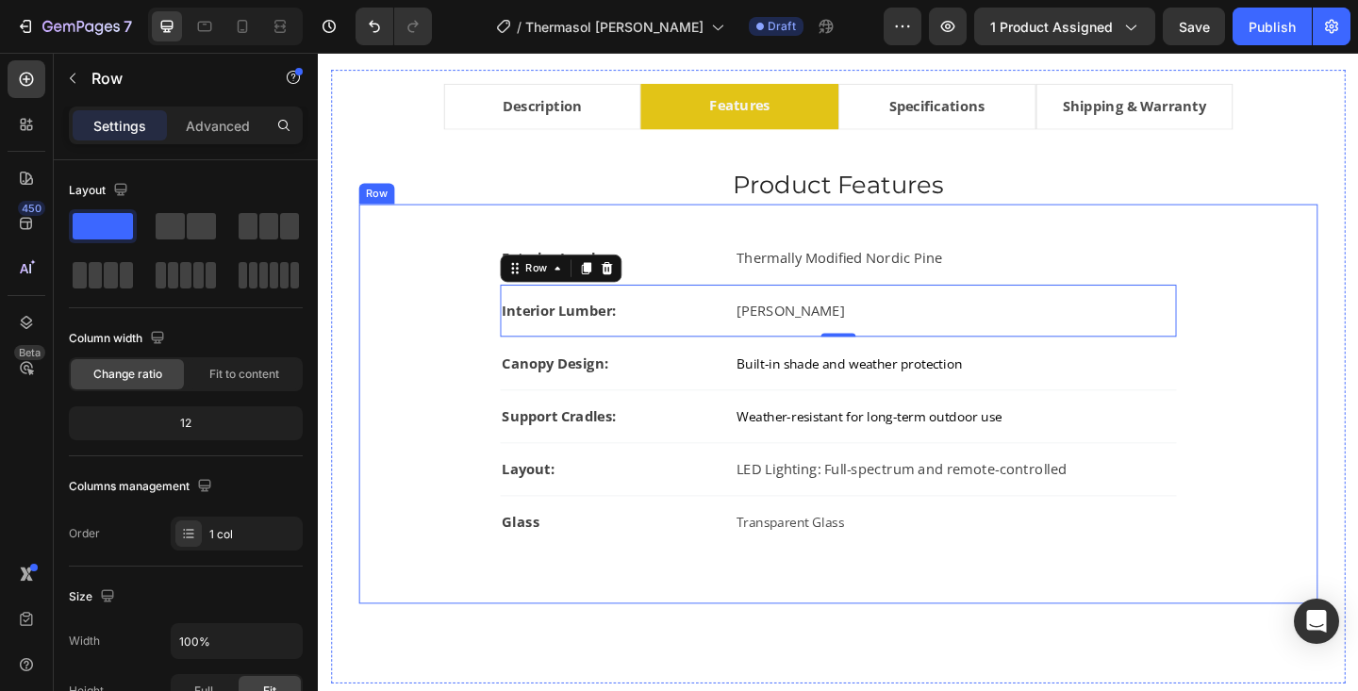
click at [1325, 270] on div "Exterior Lumber: Text block Thermally Modified Nordic Pine Text block Row Inter…" at bounding box center [883, 435] width 983 height 374
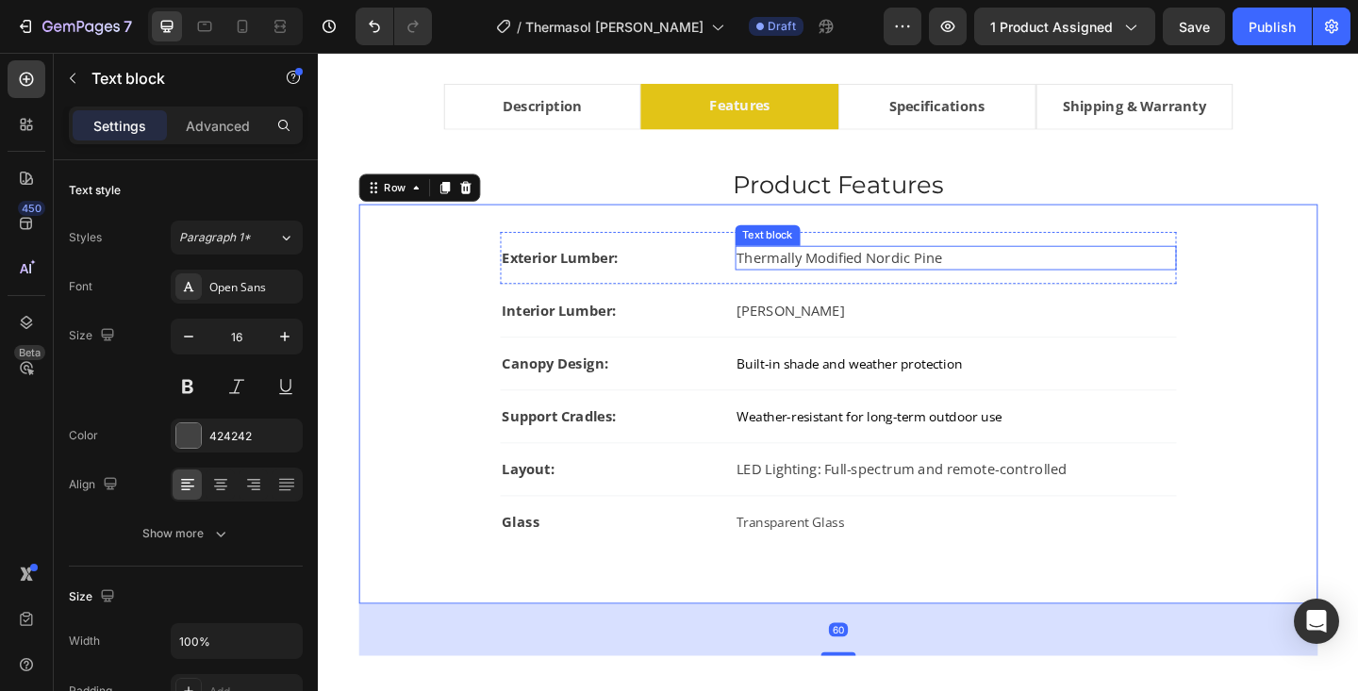
click at [898, 274] on p "Thermally Modified Nordic Pine" at bounding box center [1011, 276] width 476 height 23
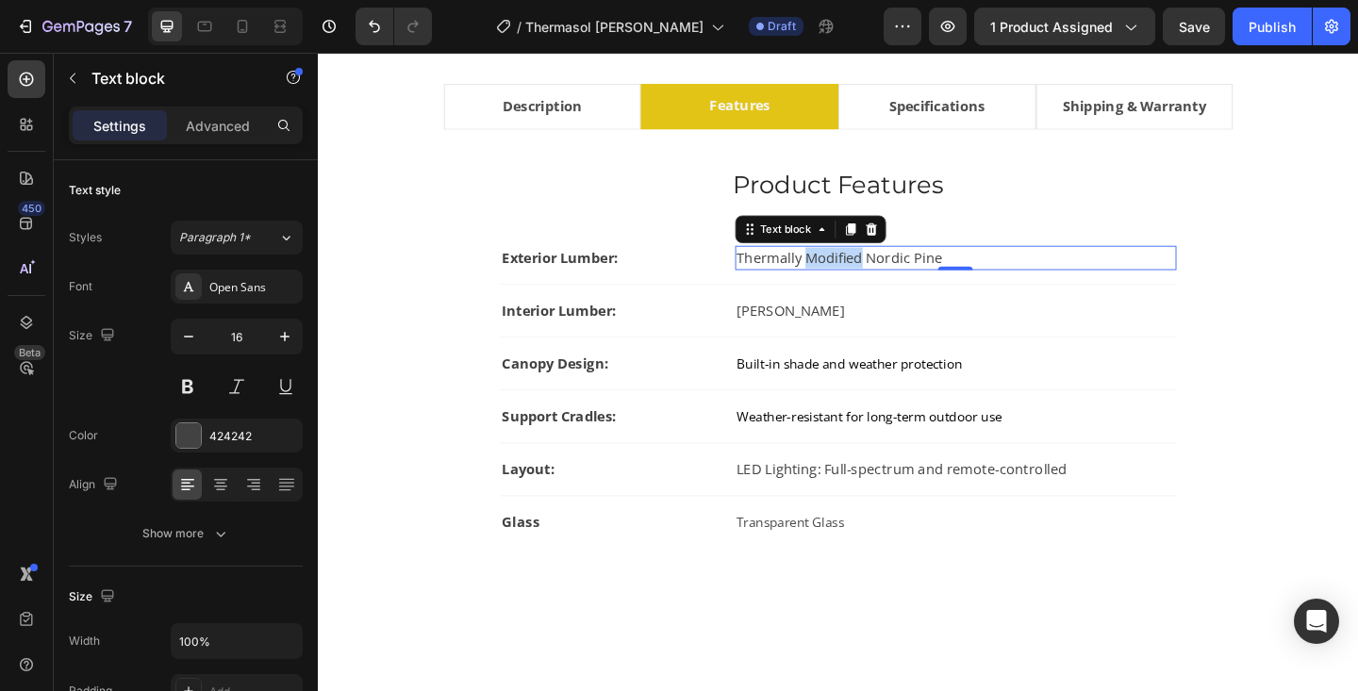
click at [898, 274] on p "Thermally Modified Nordic Pine" at bounding box center [1011, 276] width 476 height 23
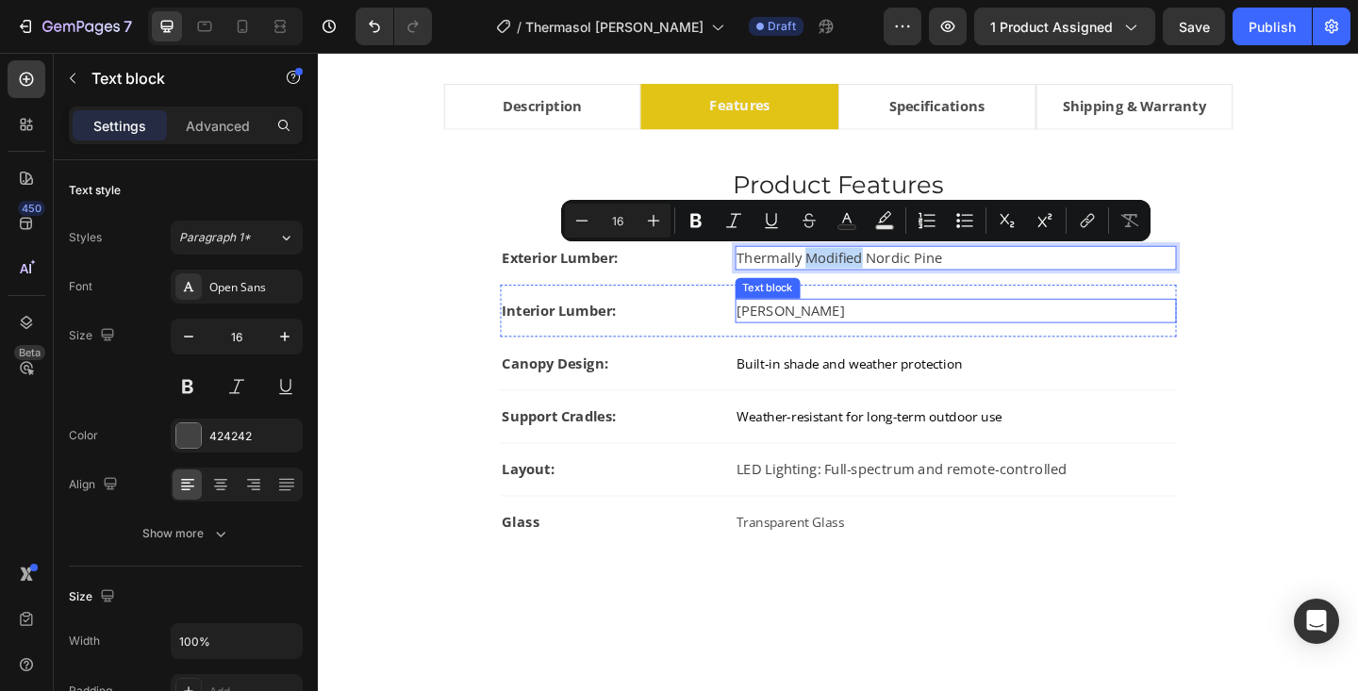
click at [839, 333] on p "[PERSON_NAME]" at bounding box center [1011, 334] width 476 height 23
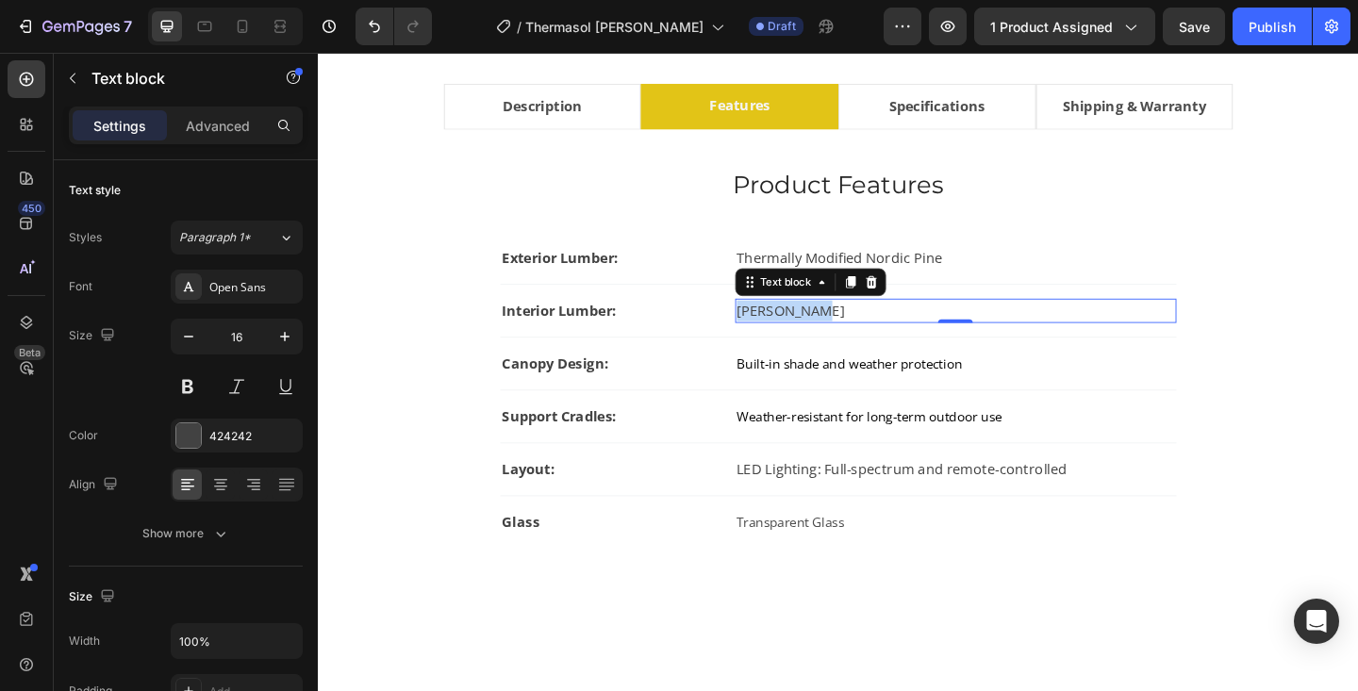
click at [839, 333] on p "[PERSON_NAME]" at bounding box center [1011, 334] width 476 height 23
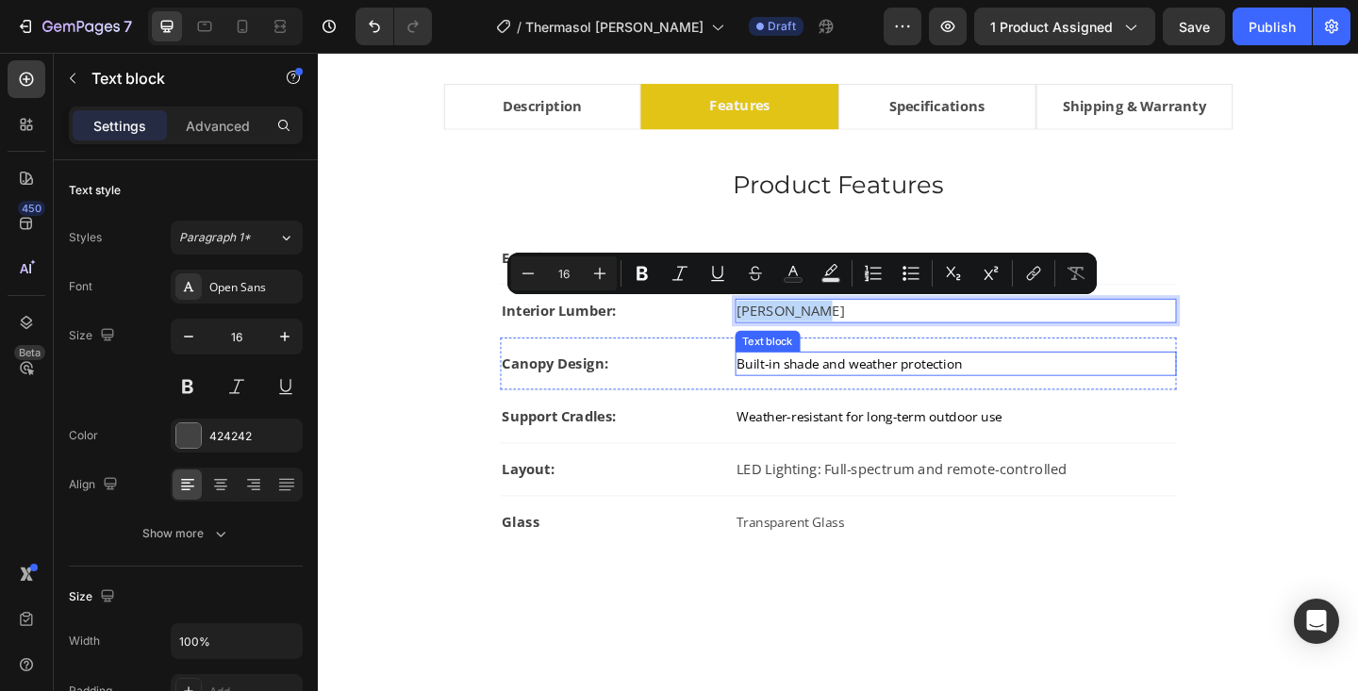
click at [840, 395] on span "Built-in shade and weather protection" at bounding box center [895, 391] width 245 height 19
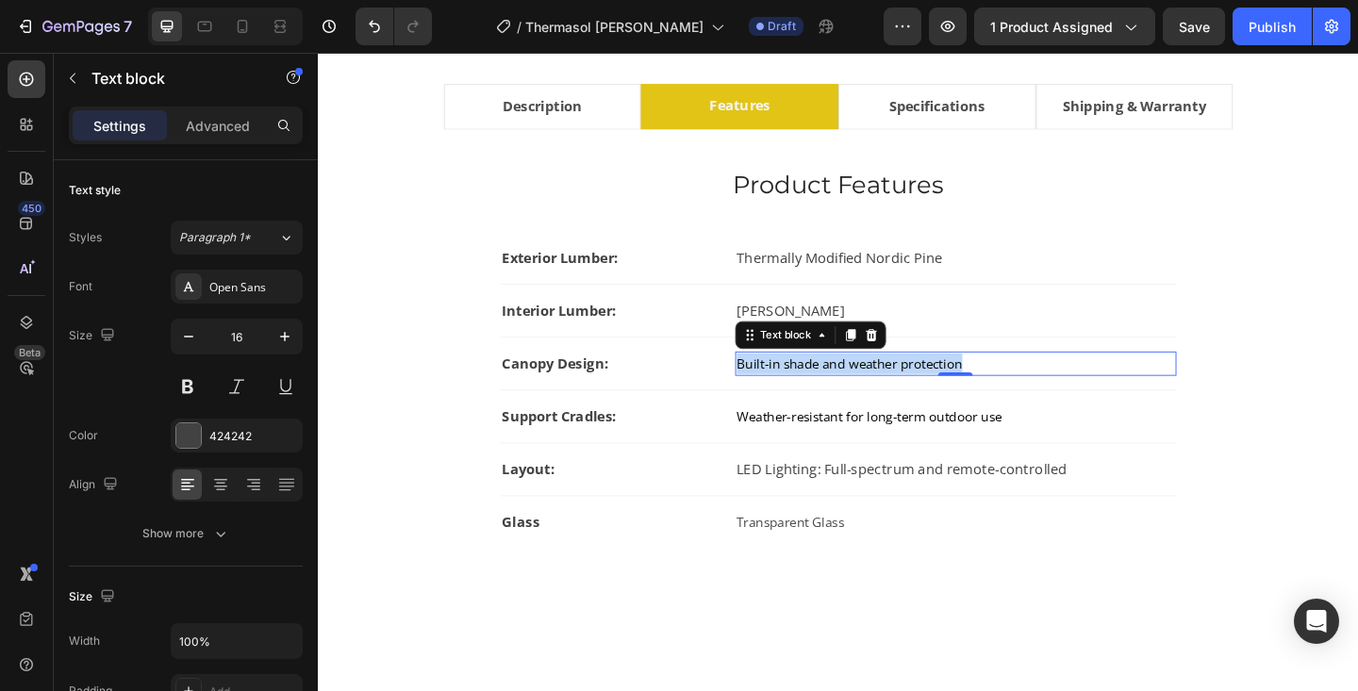
click at [840, 395] on span "Built-in shade and weather protection" at bounding box center [895, 391] width 245 height 19
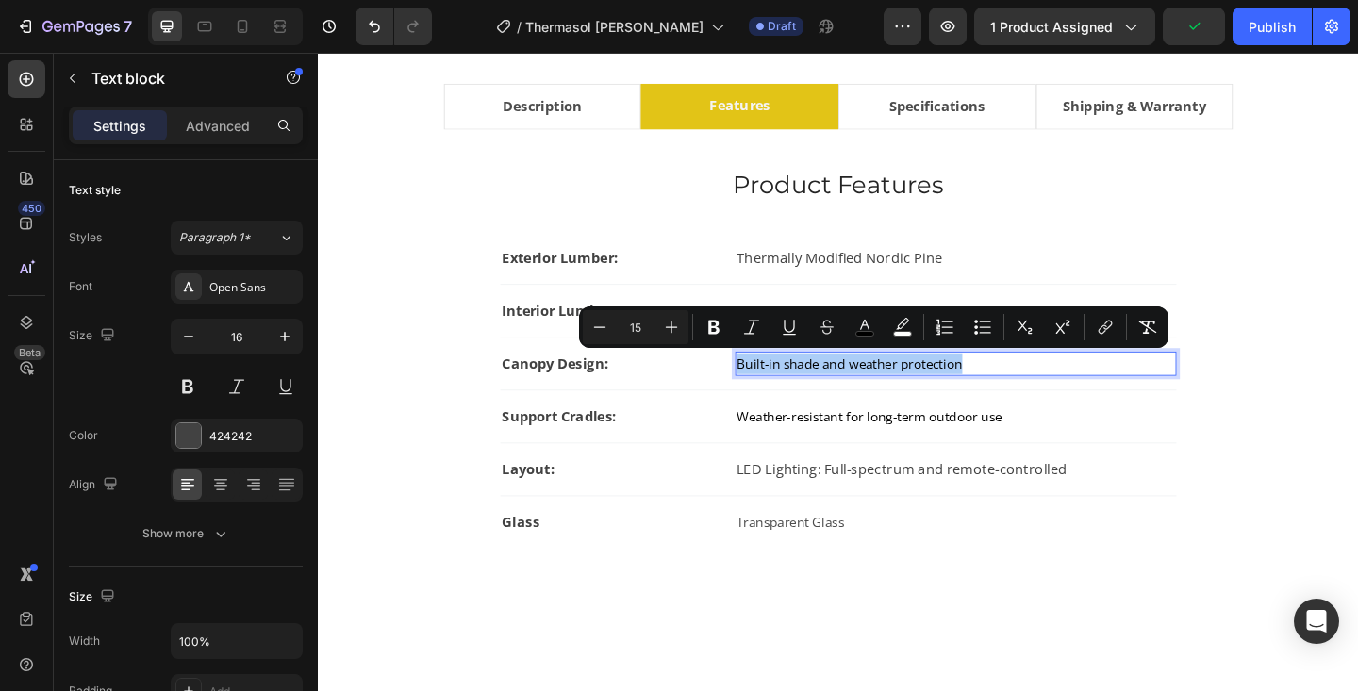
click at [653, 330] on input "15" at bounding box center [636, 327] width 38 height 23
click at [662, 330] on icon "Editor contextual toolbar" at bounding box center [671, 327] width 19 height 19
type input "16"
click at [866, 318] on icon "Editor contextual toolbar" at bounding box center [864, 327] width 19 height 19
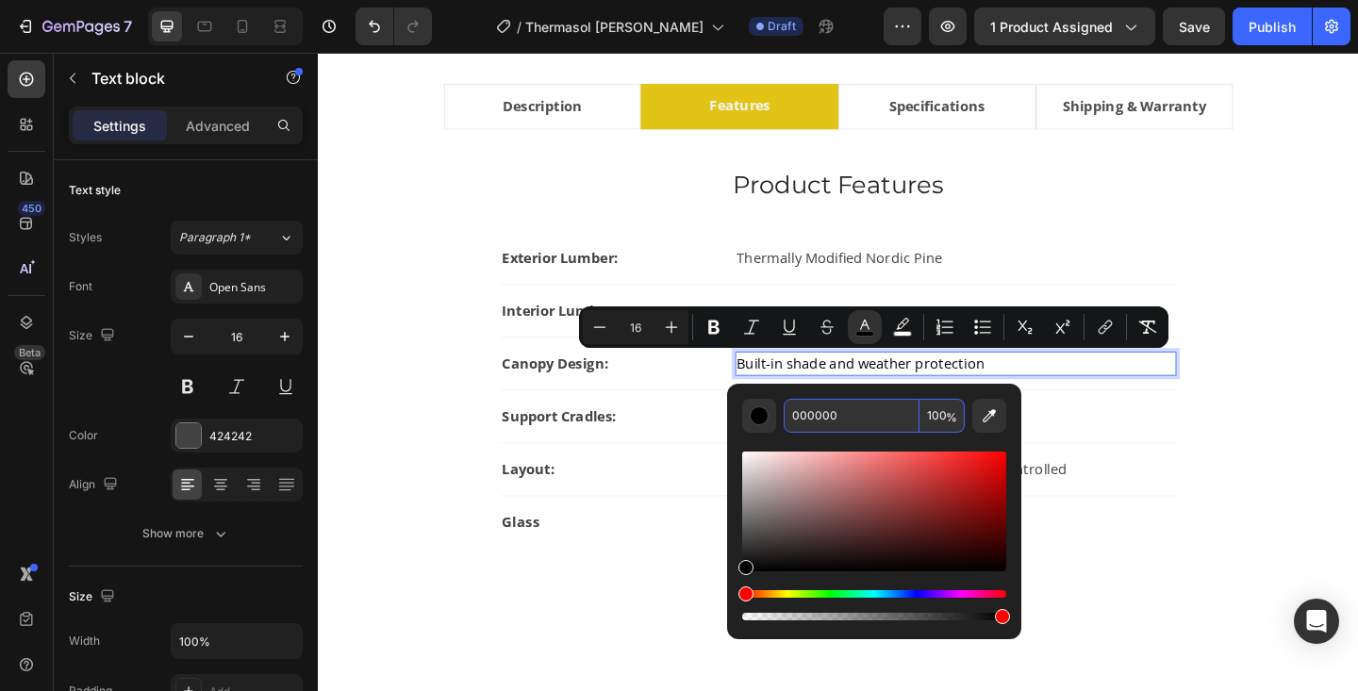
click at [844, 410] on input "000000" at bounding box center [852, 416] width 136 height 34
type input "424242"
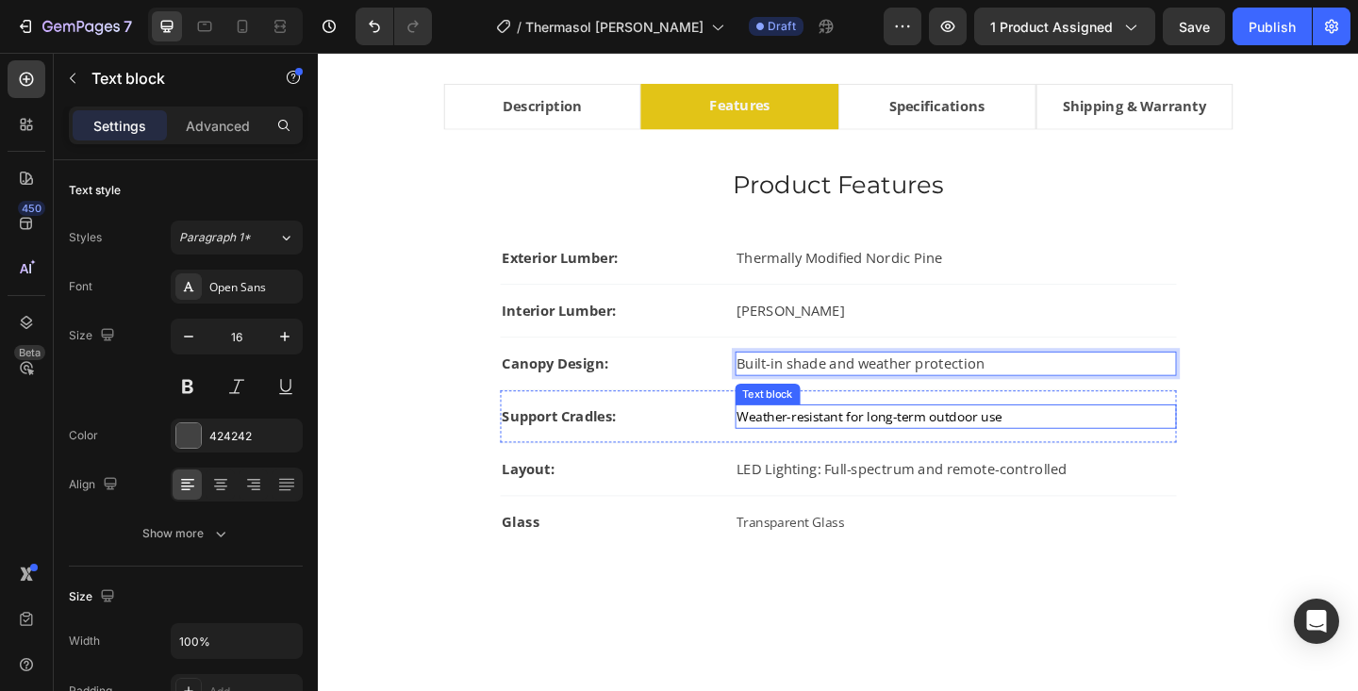
click at [894, 443] on span "Weather-resistant for long-term outdoor use" at bounding box center [917, 449] width 289 height 19
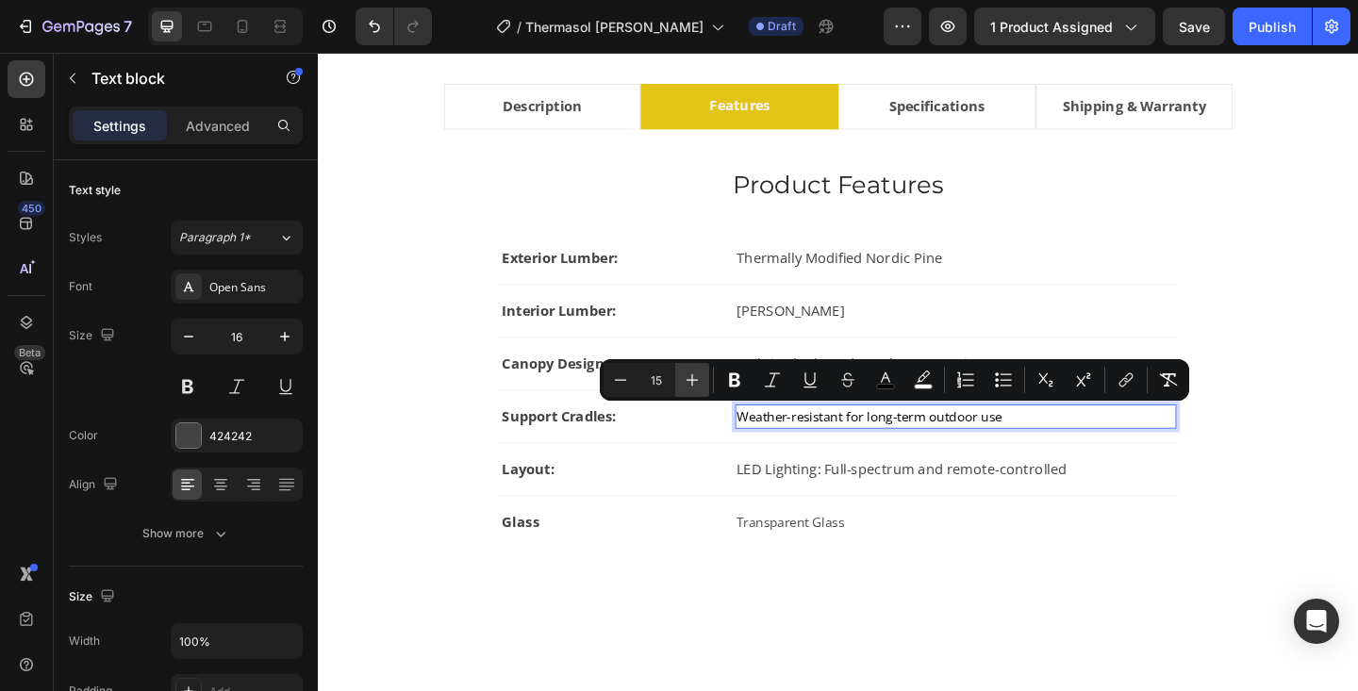
click at [696, 375] on icon "Editor contextual toolbar" at bounding box center [692, 380] width 19 height 19
type input "16"
click at [888, 385] on rect "Editor contextual toolbar" at bounding box center [886, 387] width 18 height 5
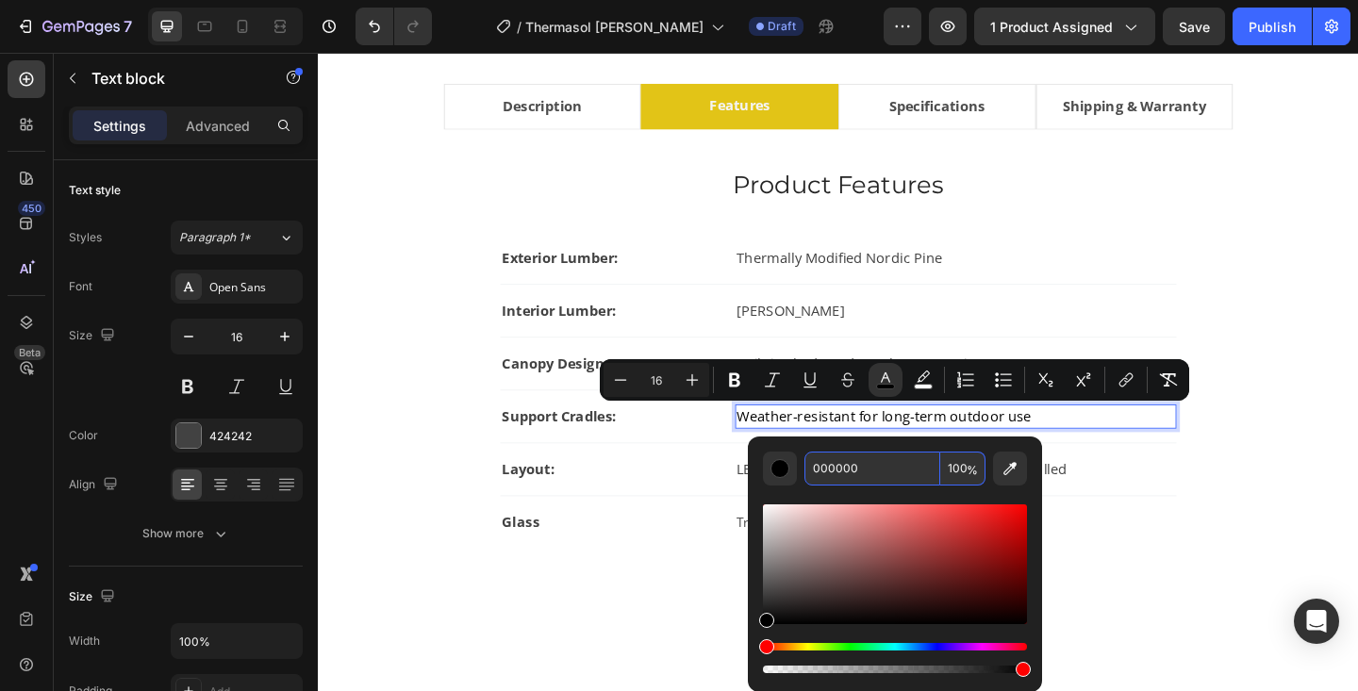
click at [861, 459] on input "000000" at bounding box center [873, 469] width 136 height 34
type input "424242"
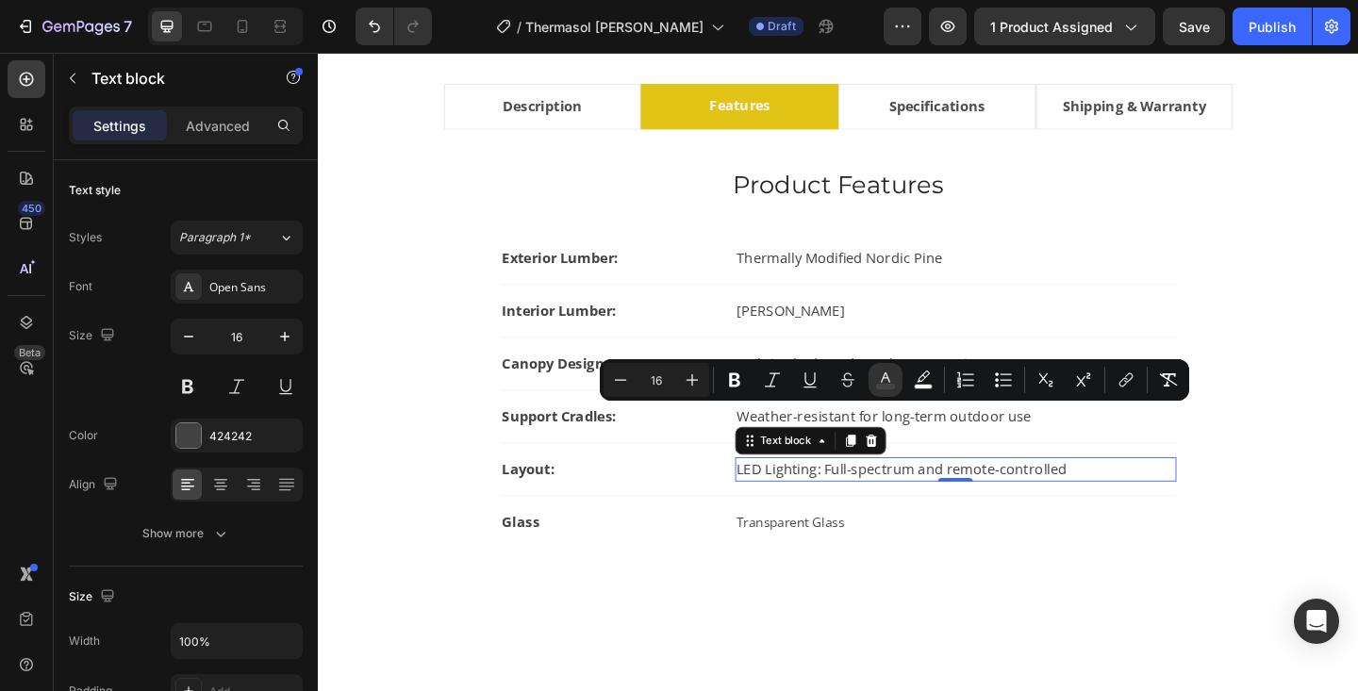
click at [905, 504] on p "LED Lighting: Full-spectrum and remote-controlled" at bounding box center [1011, 506] width 476 height 23
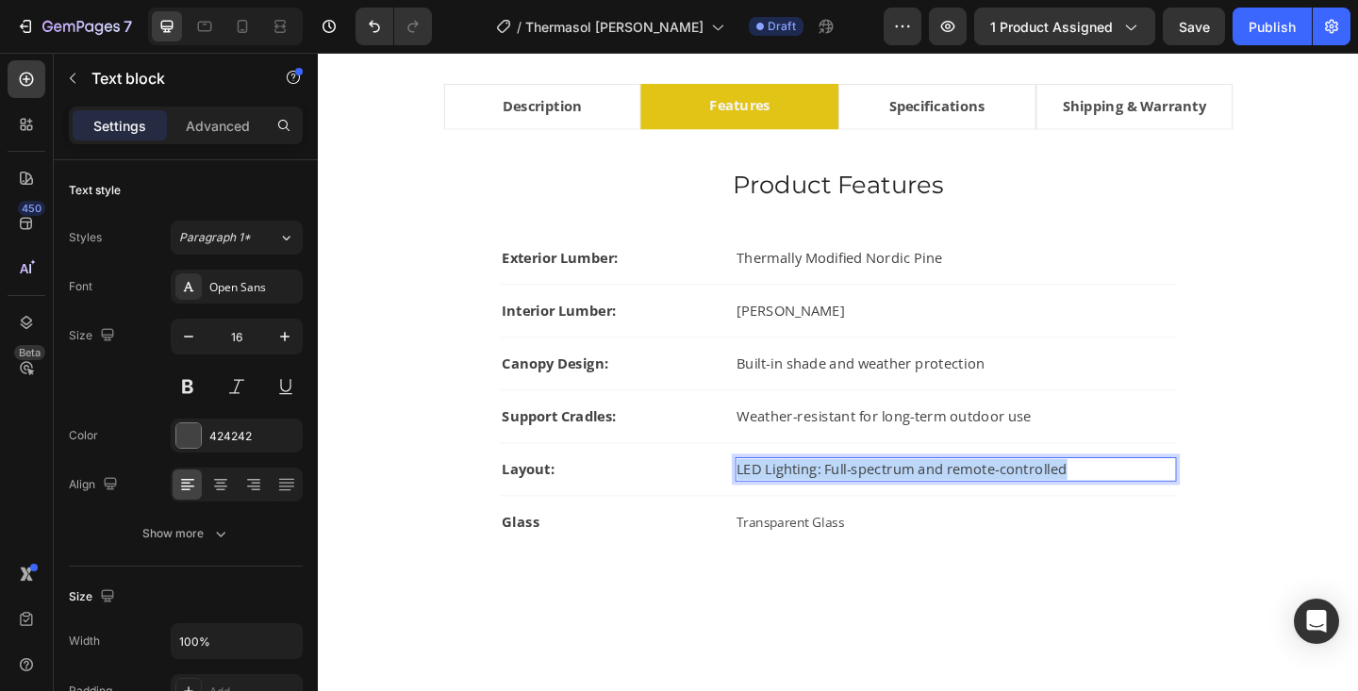
click at [905, 504] on p "LED Lighting: Full-spectrum and remote-controlled" at bounding box center [1011, 506] width 476 height 23
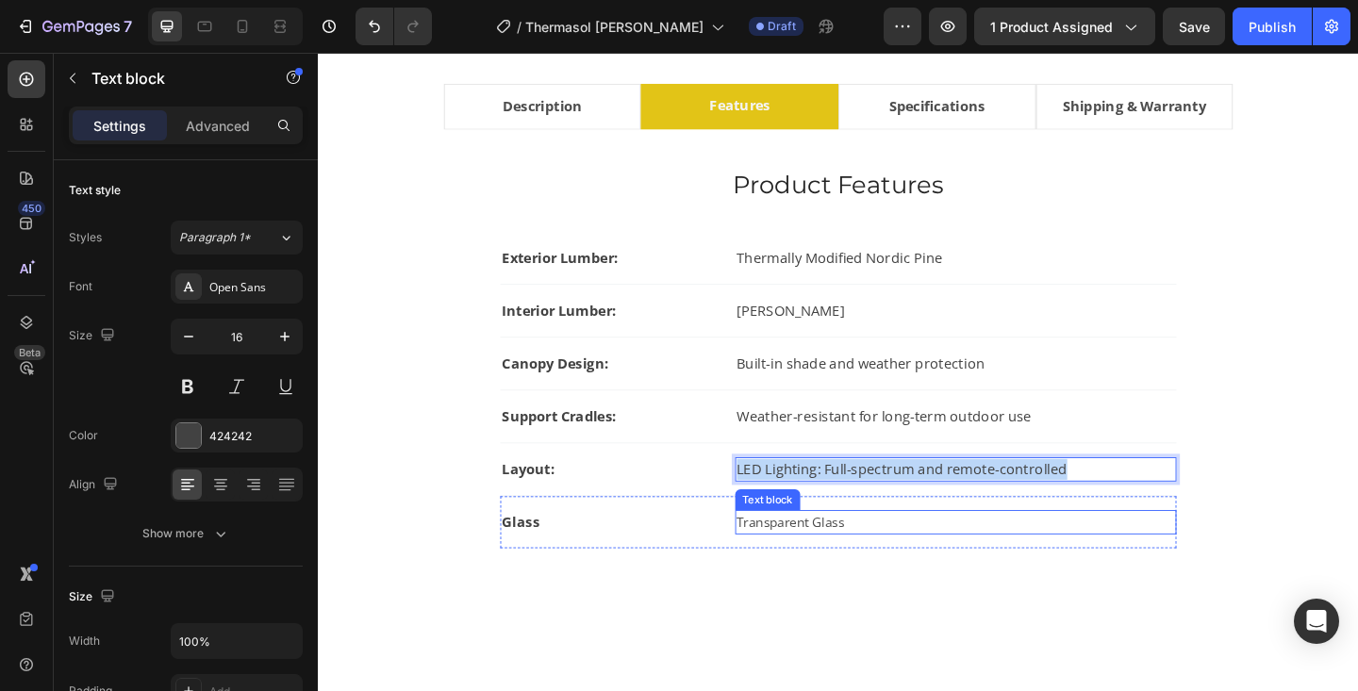
click at [833, 561] on span "Transparent Glass" at bounding box center [831, 564] width 117 height 19
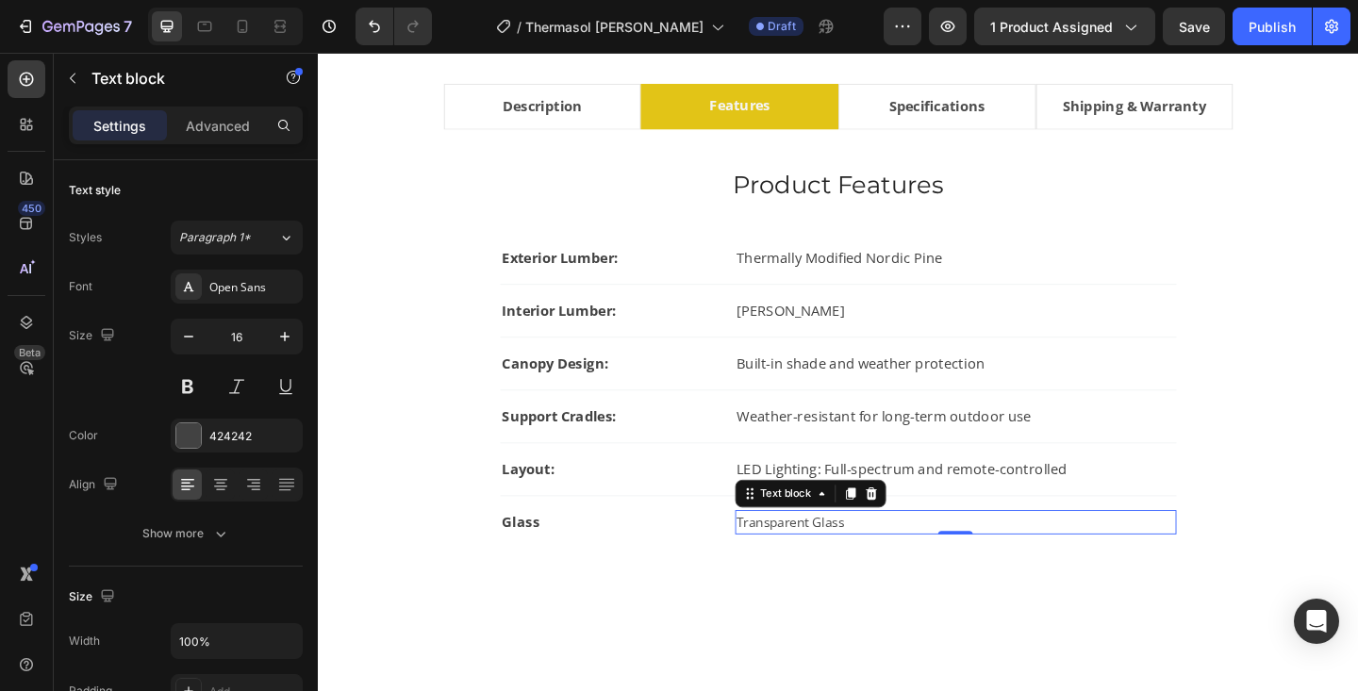
click at [833, 561] on span "Transparent Glass" at bounding box center [831, 564] width 117 height 19
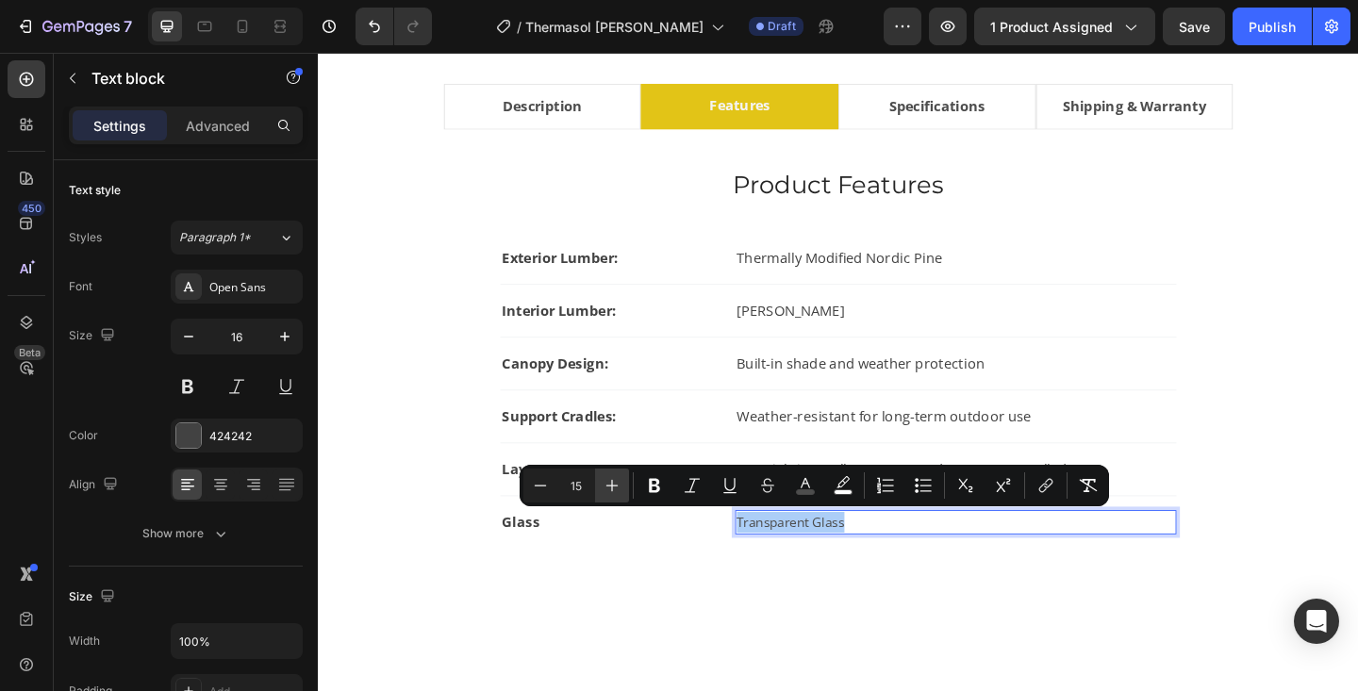
click at [613, 498] on button "Plus" at bounding box center [612, 486] width 34 height 34
type input "16"
click at [1007, 655] on div "Product Features Heading Exterior Lumber: Text block Thermally Modified Nordic …" at bounding box center [883, 452] width 1043 height 557
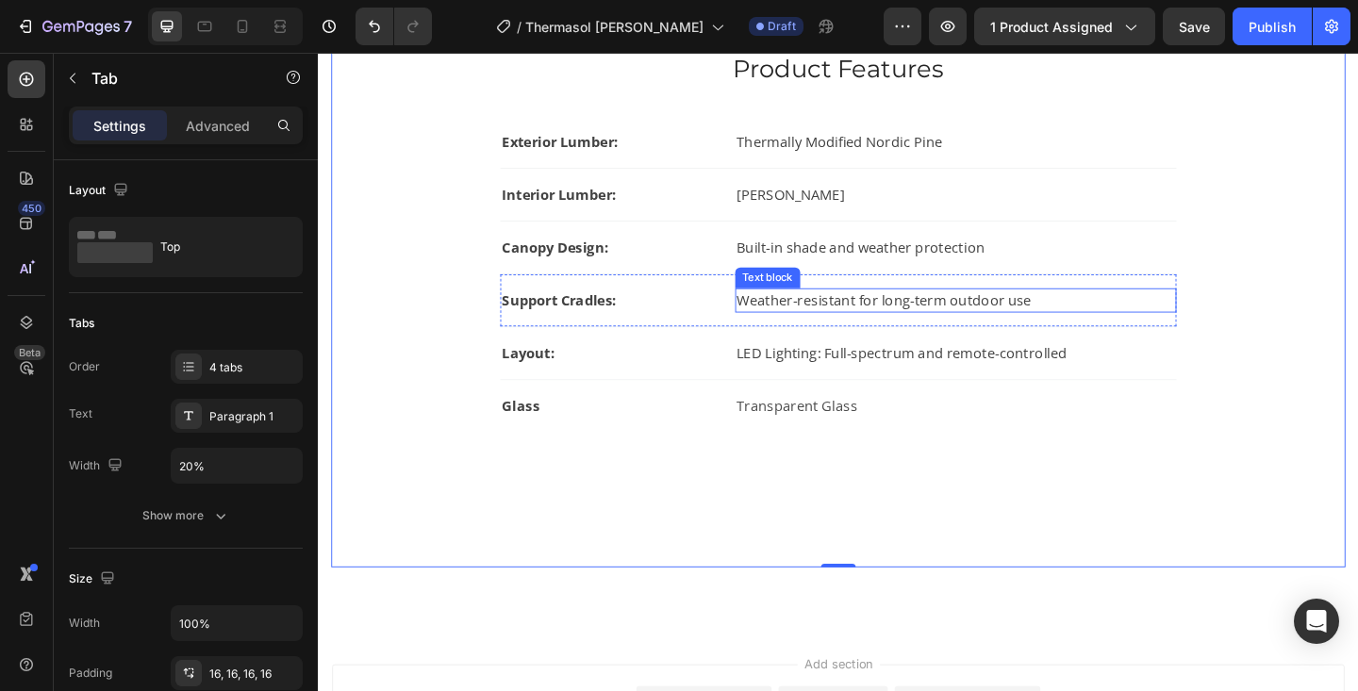
scroll to position [1231, 0]
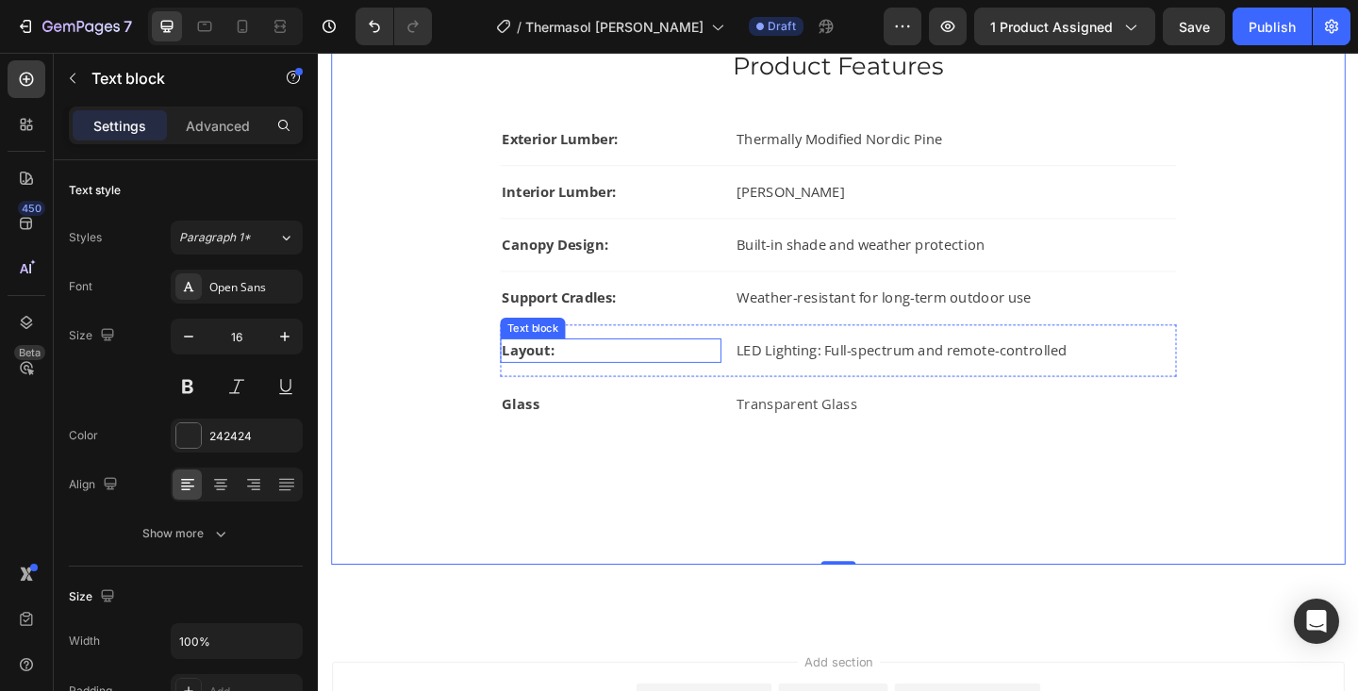
click at [547, 377] on strong "Layout:" at bounding box center [547, 377] width 58 height 21
click at [553, 379] on strong "Layout:" at bounding box center [547, 377] width 58 height 21
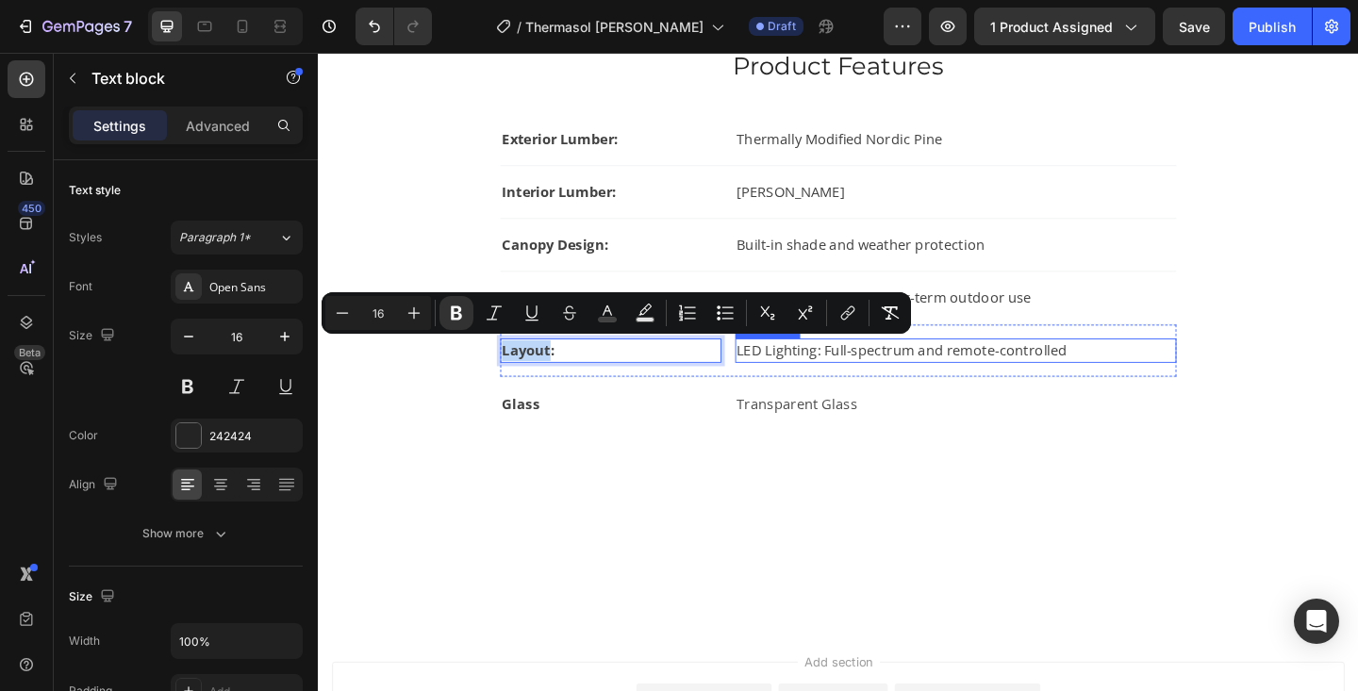
click at [857, 376] on p "LED Lighting: Full-spectrum and remote-controlled" at bounding box center [1011, 377] width 476 height 23
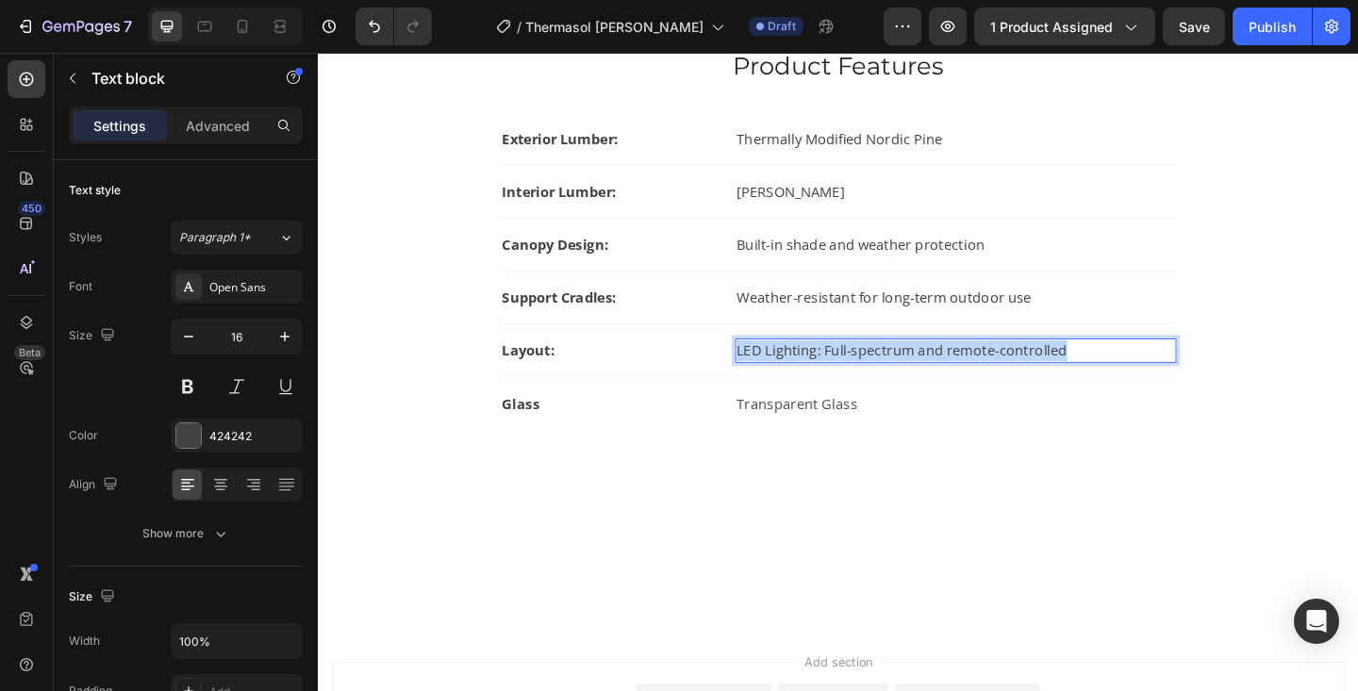
click at [857, 376] on p "LED Lighting: Full-spectrum and remote-controlled" at bounding box center [1011, 377] width 476 height 23
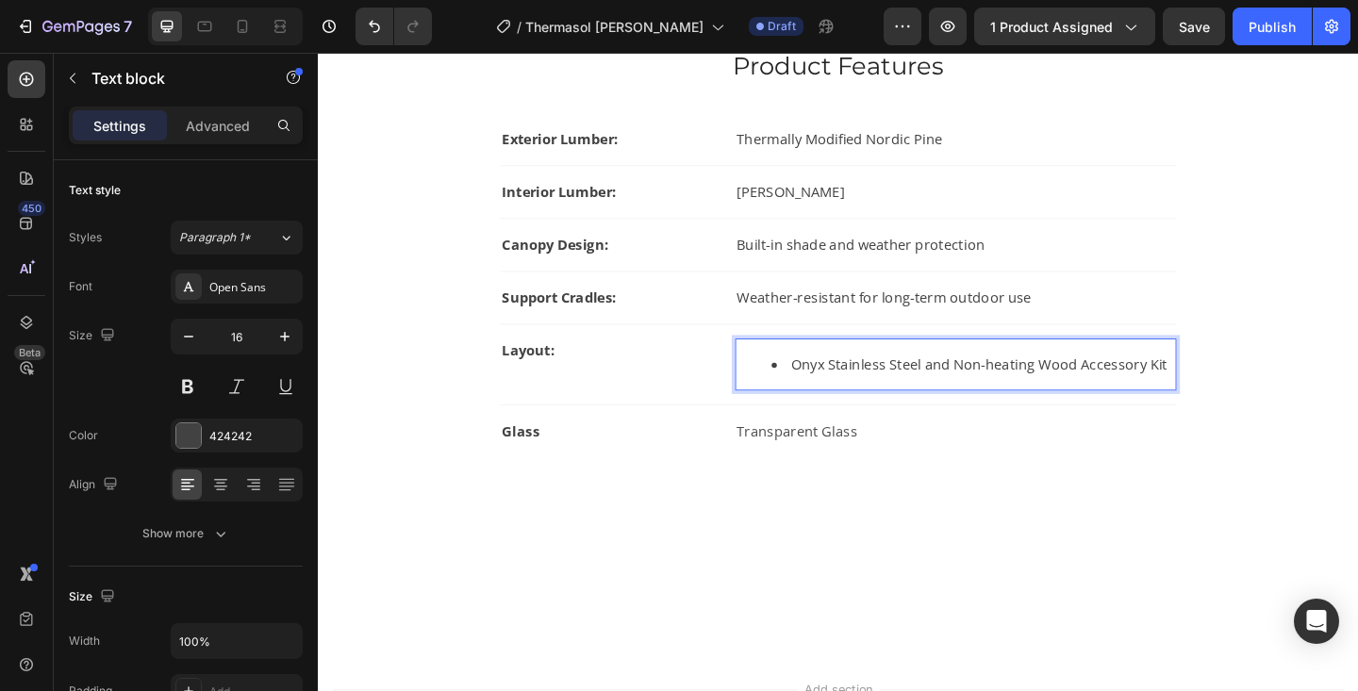
click at [834, 397] on li "Onyx Stainless Steel and Non-heating Wood Accessory Kit" at bounding box center [1030, 392] width 439 height 23
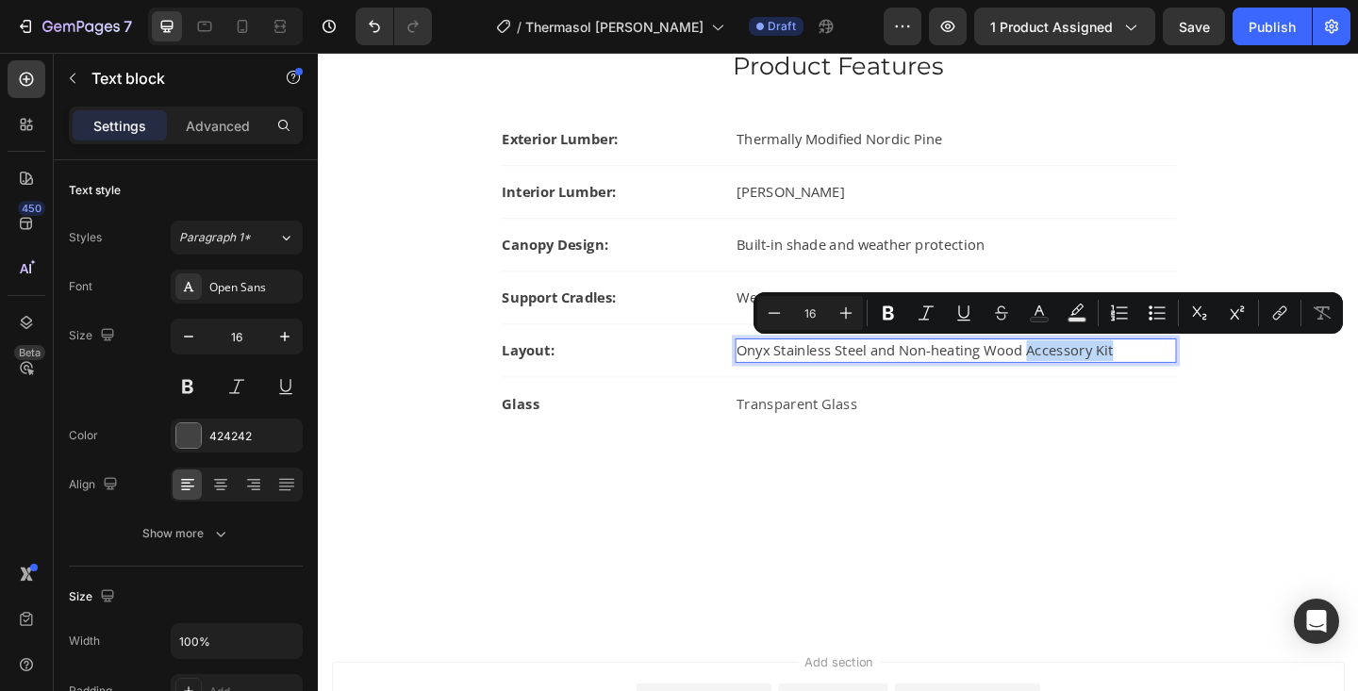
drag, startPoint x: 1085, startPoint y: 377, endPoint x: 1189, endPoint y: 377, distance: 104.7
click at [1189, 377] on p "Onyx Stainless Steel and Non-heating Wood Accessory Kit" at bounding box center [1011, 377] width 476 height 23
copy p "Accessory Kit"
click at [559, 372] on strong "Layout:" at bounding box center [547, 377] width 58 height 21
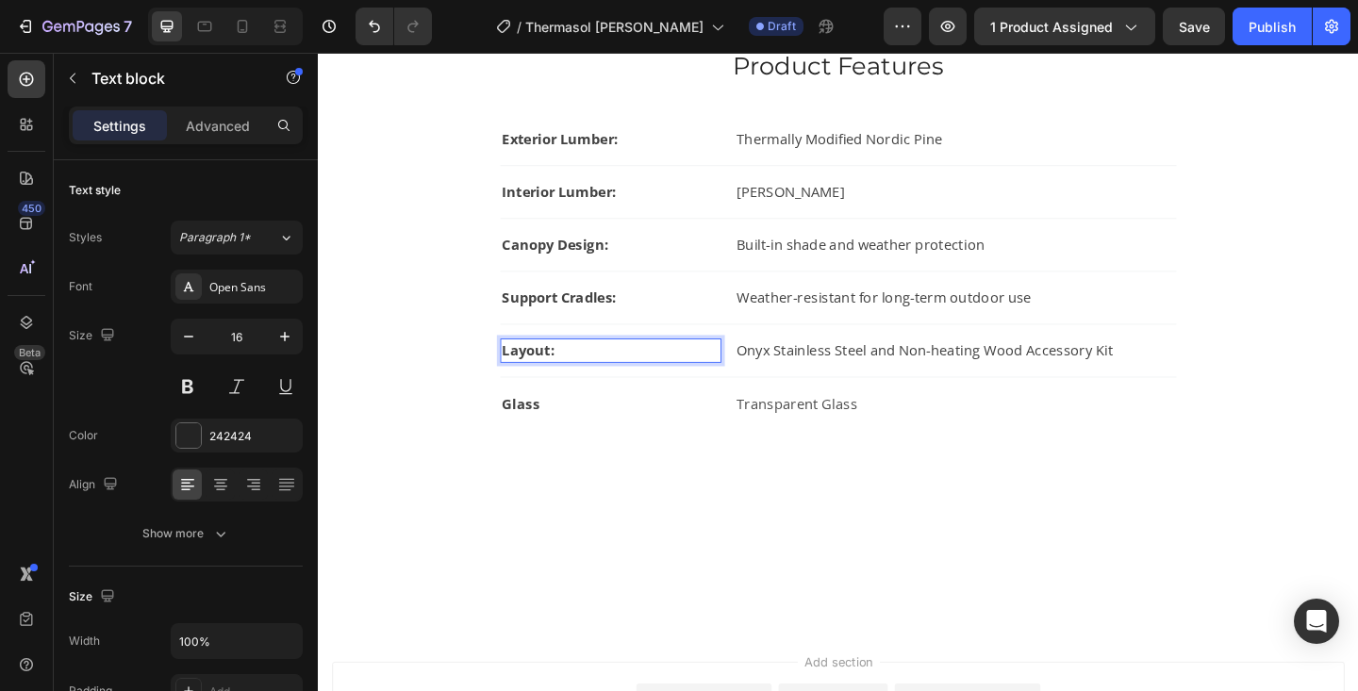
click at [548, 377] on strong "Layout:" at bounding box center [547, 377] width 58 height 21
click at [675, 523] on div "Product Features Heading Exterior Lumber: Text block Thermally Modified Nordic …" at bounding box center [883, 323] width 1043 height 557
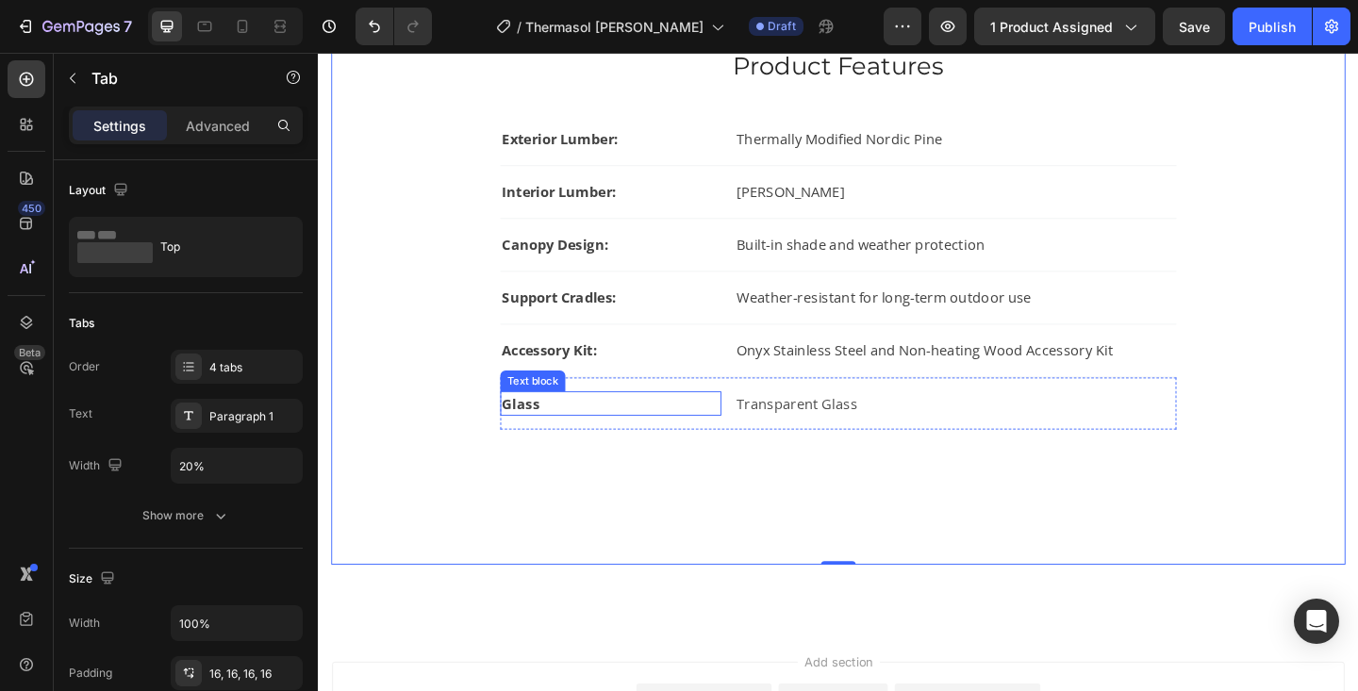
click at [532, 437] on strong "Glass" at bounding box center [538, 434] width 41 height 21
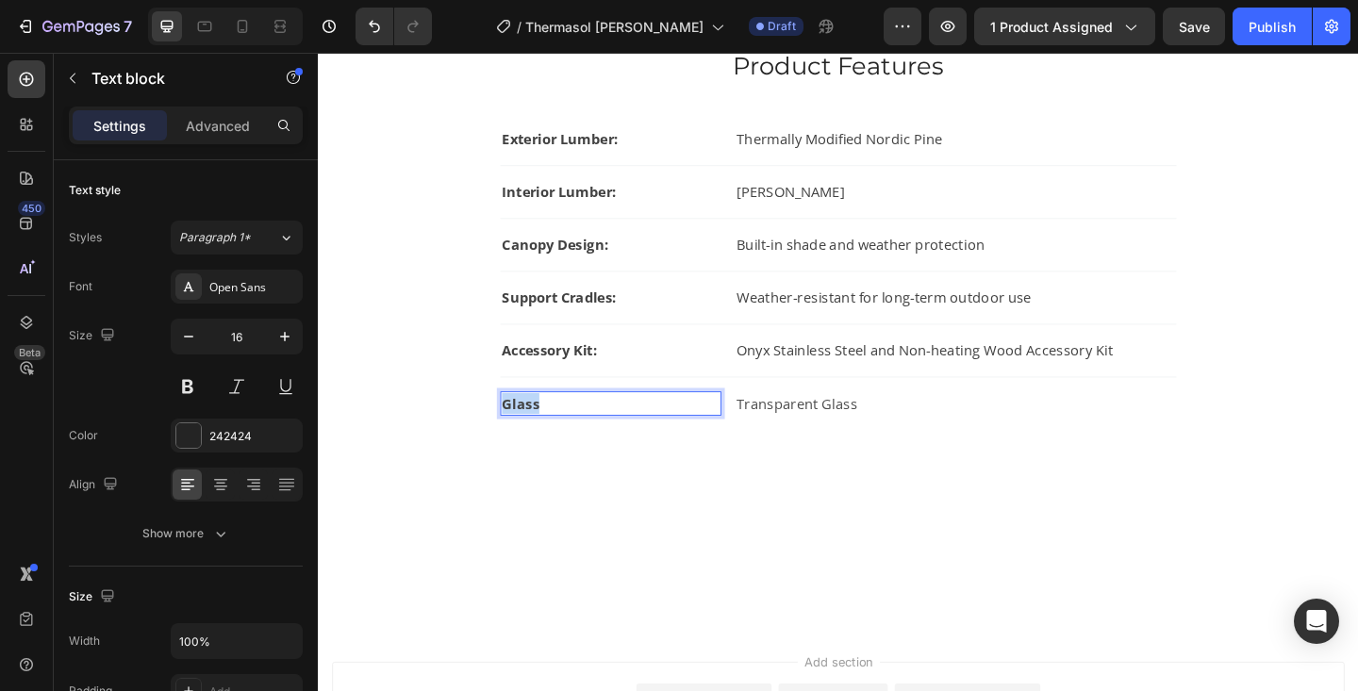
click at [532, 437] on strong "Glass" at bounding box center [538, 434] width 41 height 21
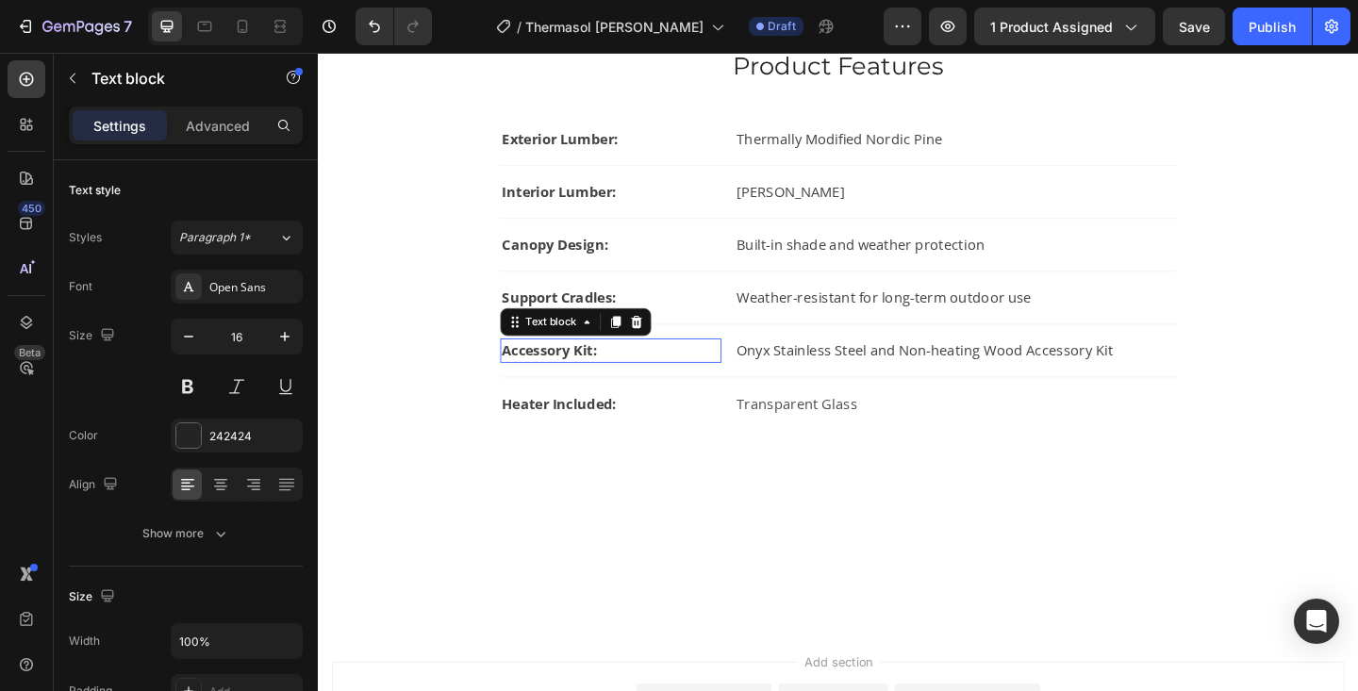
click at [550, 371] on strong "Accessory Kit:" at bounding box center [570, 377] width 104 height 21
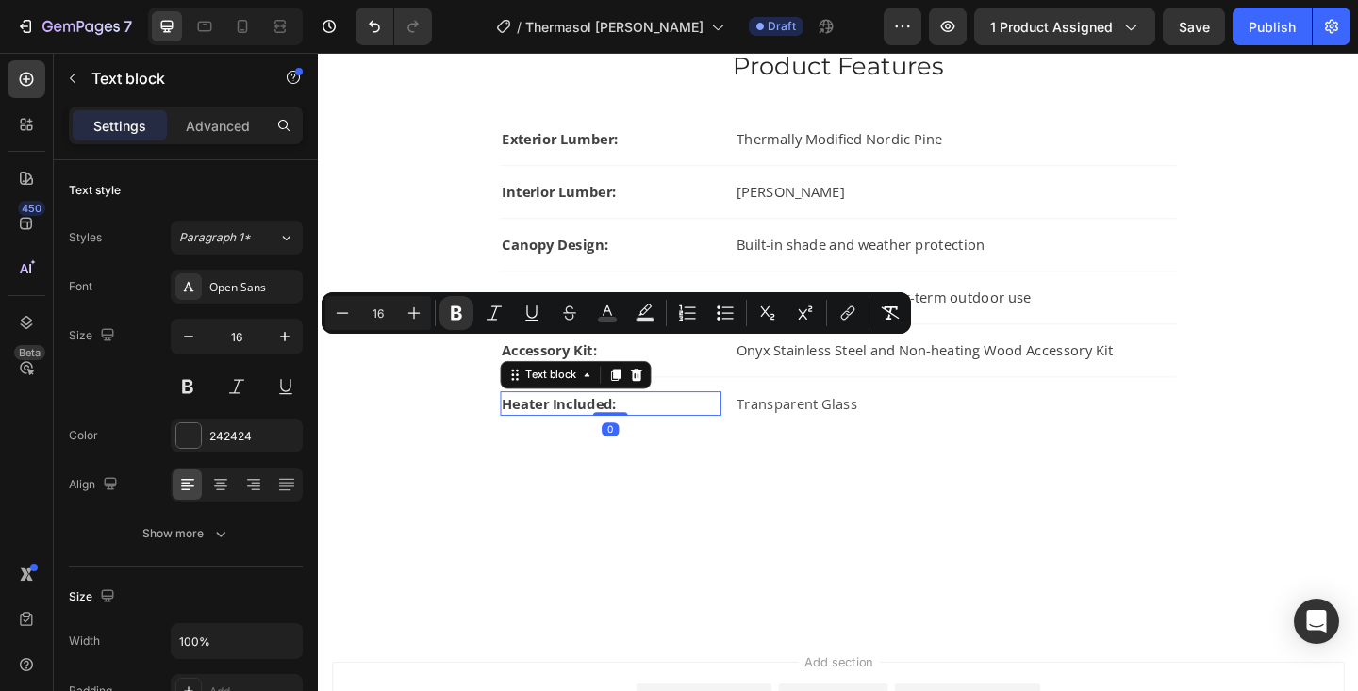
click at [554, 431] on strong "Heater Included:" at bounding box center [580, 434] width 124 height 21
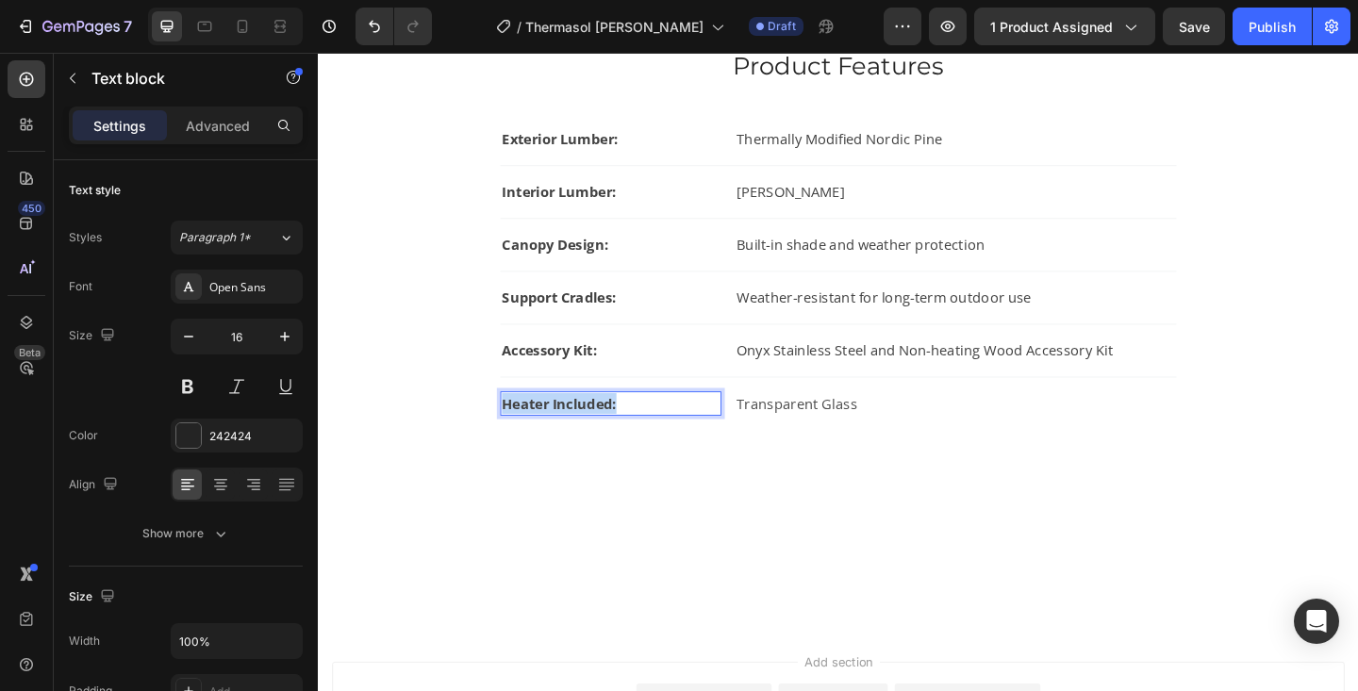
click at [554, 431] on strong "Heater Included:" at bounding box center [580, 434] width 124 height 21
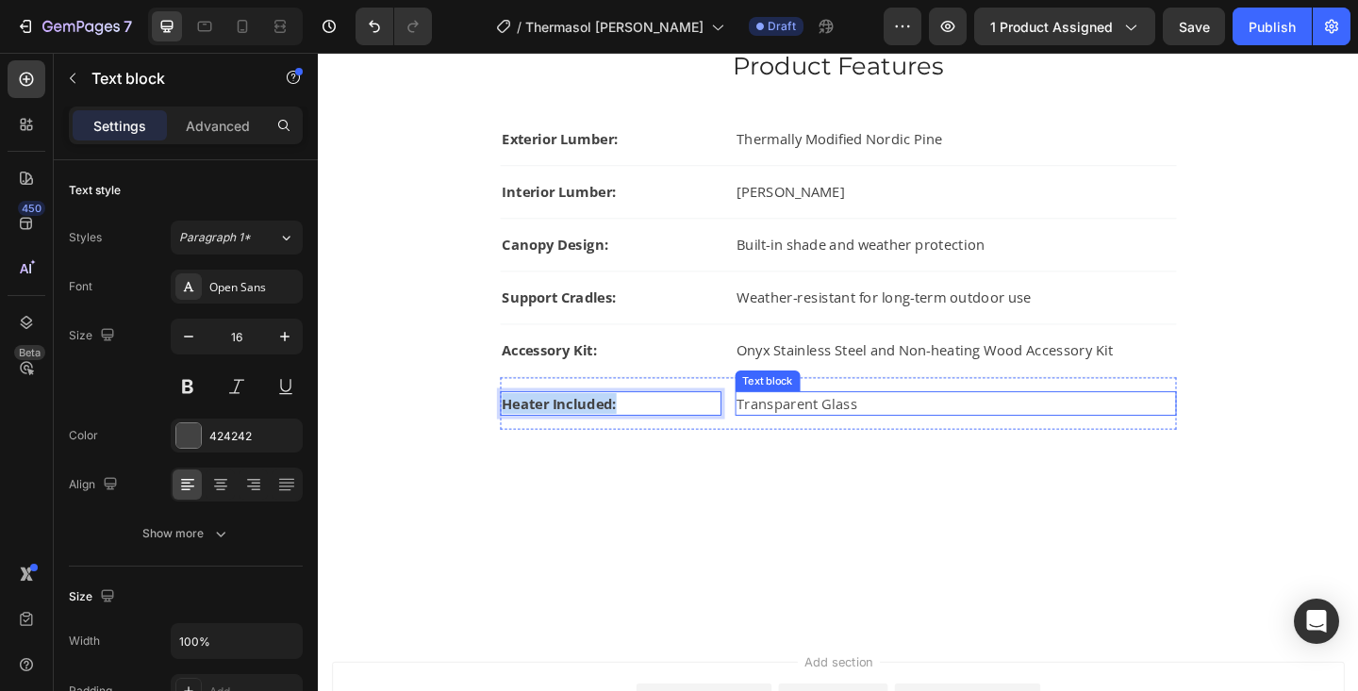
click at [811, 427] on span "Transparent Glass" at bounding box center [838, 434] width 131 height 21
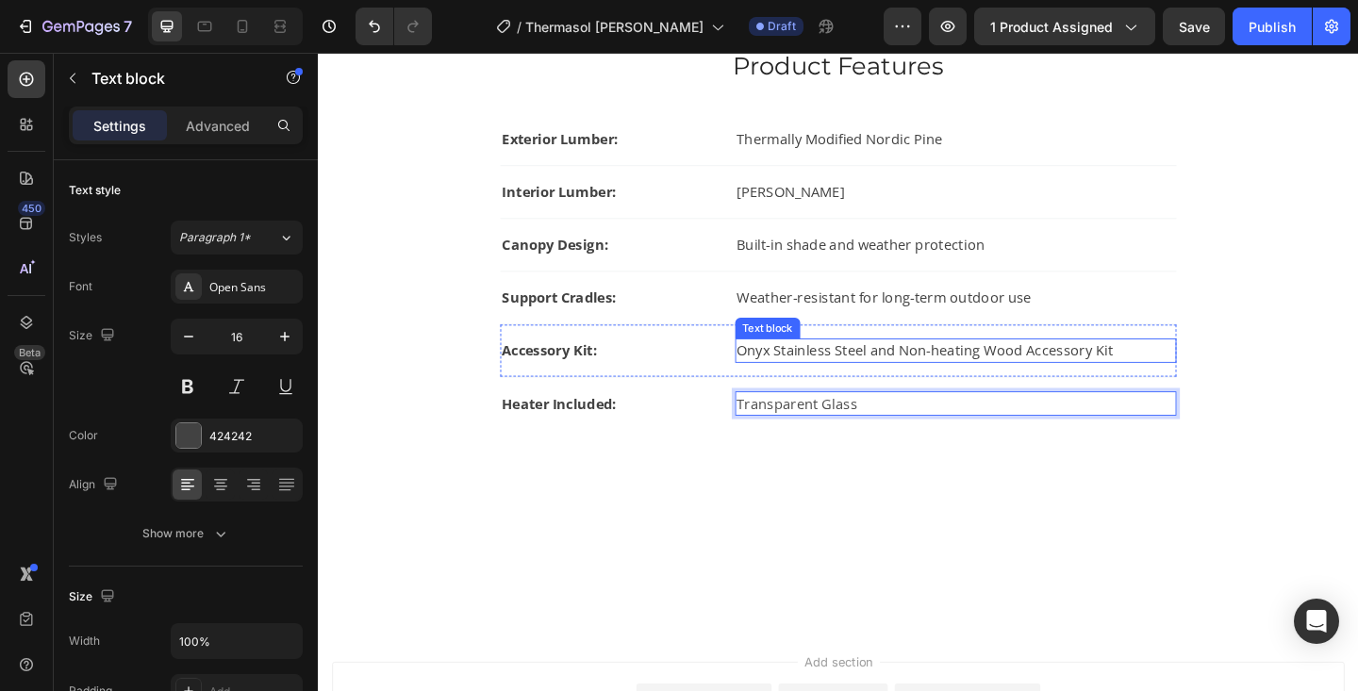
click at [810, 370] on p "Onyx Stainless Steel and Non-heating Wood Accessory Kit" at bounding box center [1011, 377] width 476 height 23
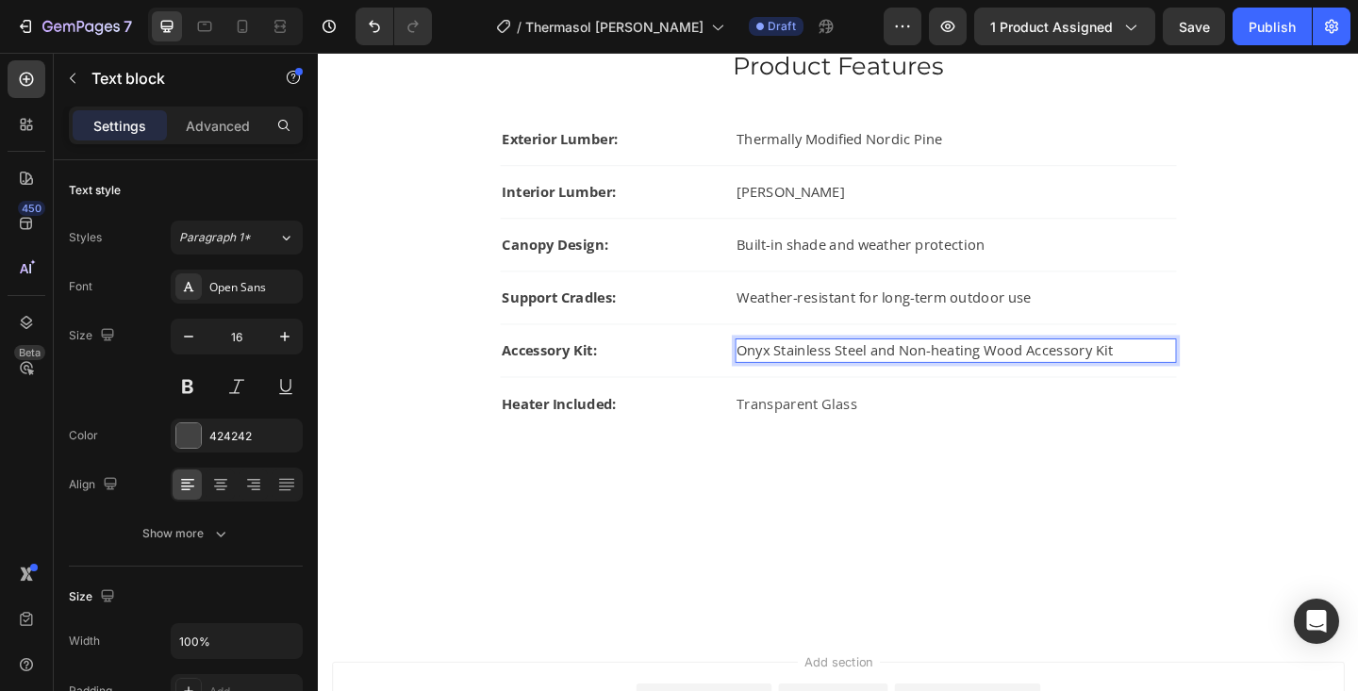
click at [810, 370] on p "Onyx Stainless Steel and Non-heating Wood Accessory Kit" at bounding box center [1011, 377] width 476 height 23
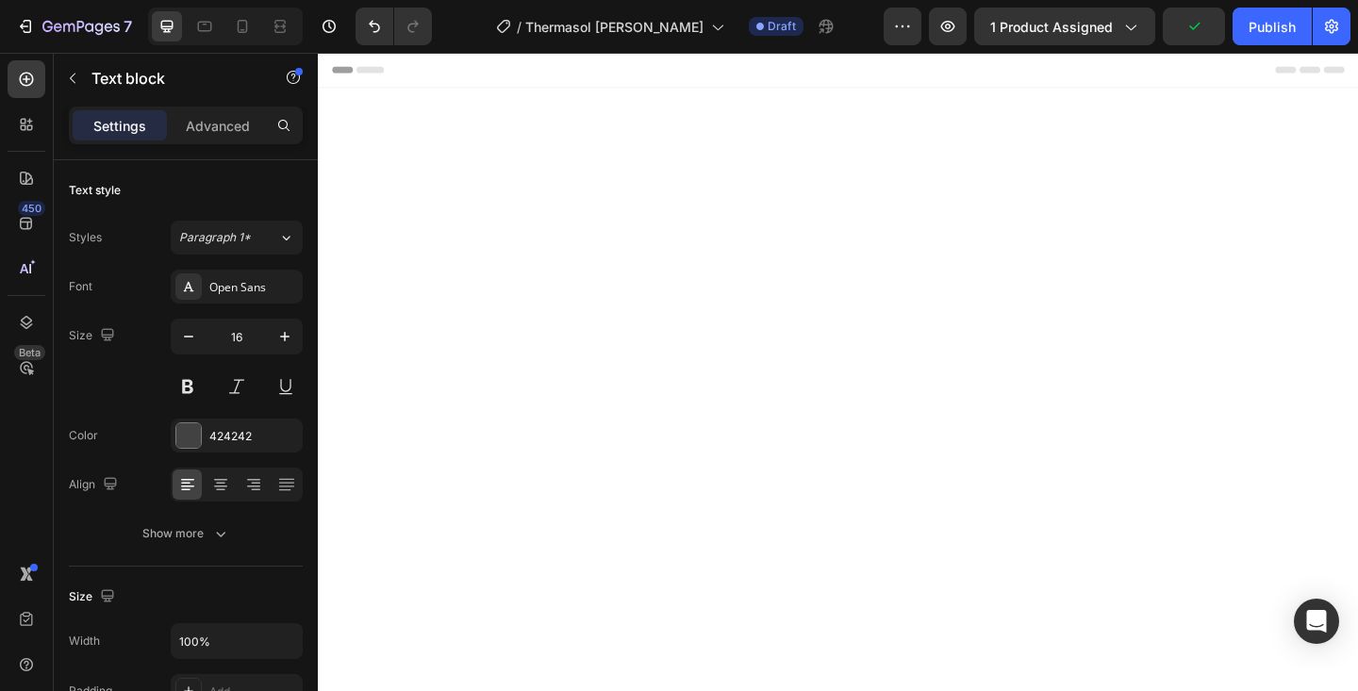
scroll to position [1231, 0]
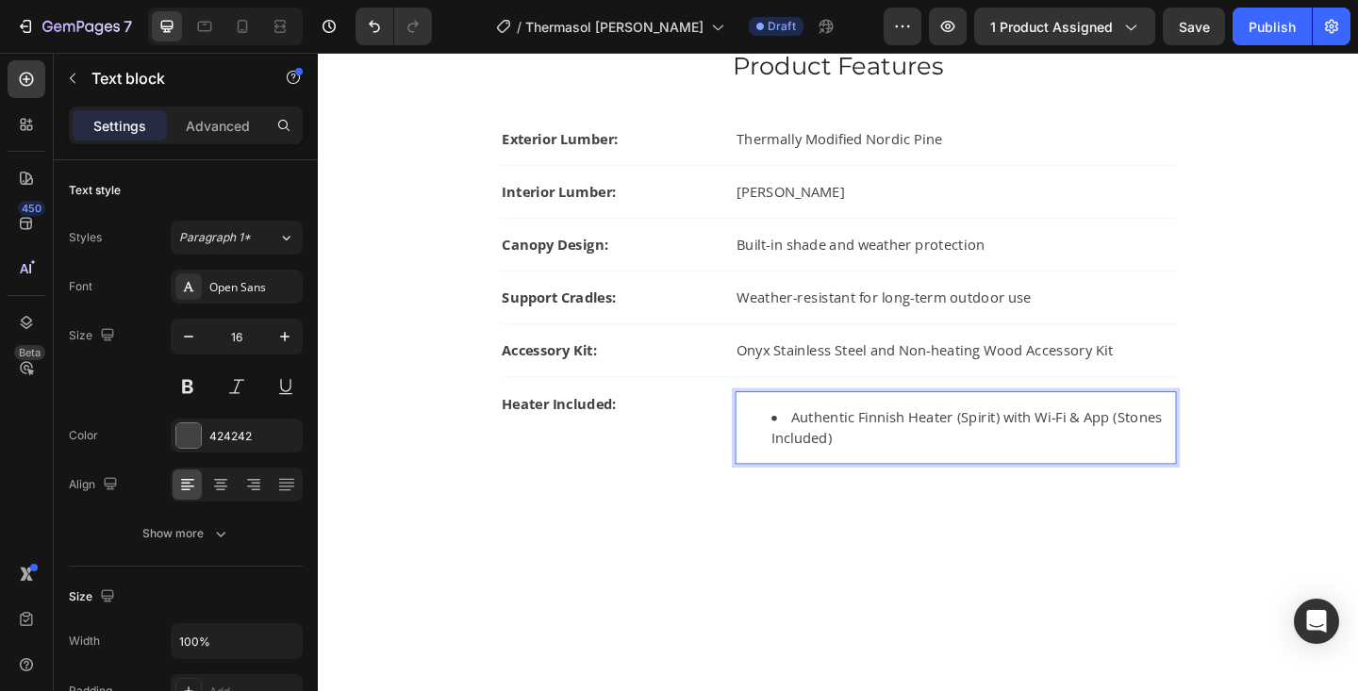
click at [832, 449] on li "Authentic Finnish Heater (Spirit) with Wi-Fi & App (Stones Included)" at bounding box center [1030, 461] width 439 height 45
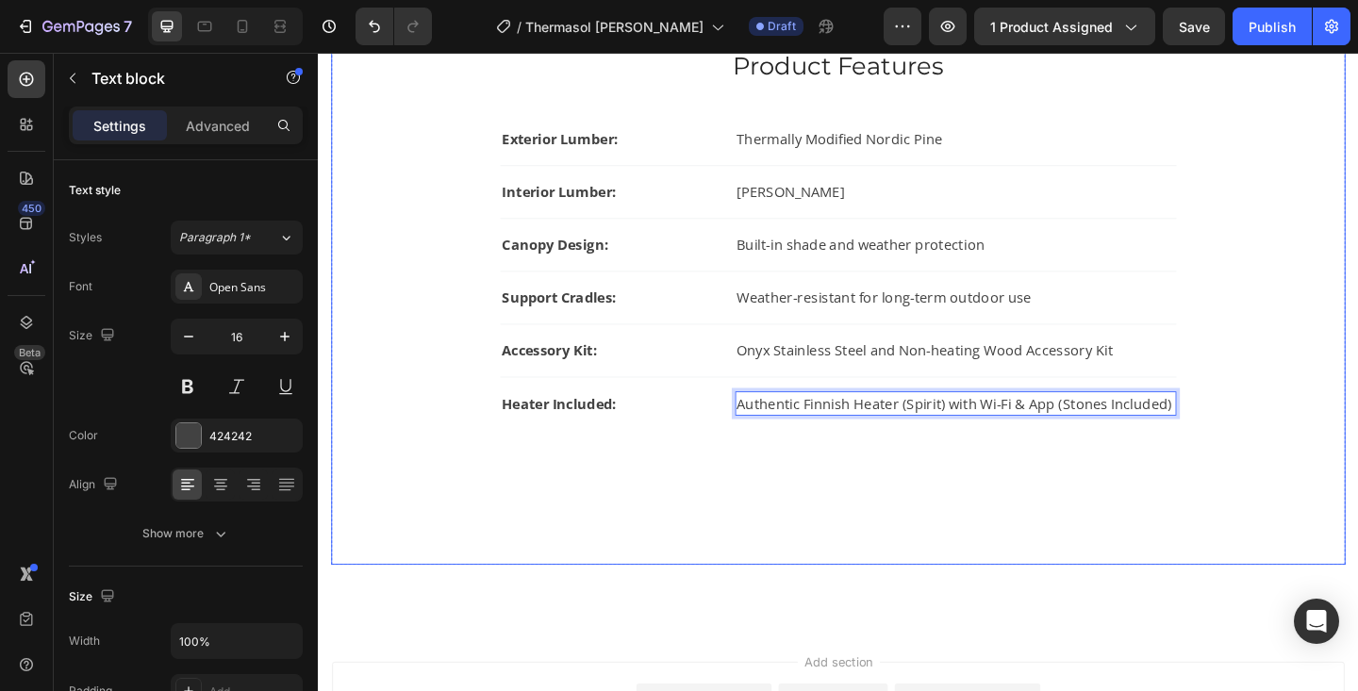
click at [939, 548] on div "Product Features Heading Exterior Lumber: Text block Thermally Modified Nordic …" at bounding box center [883, 323] width 1043 height 557
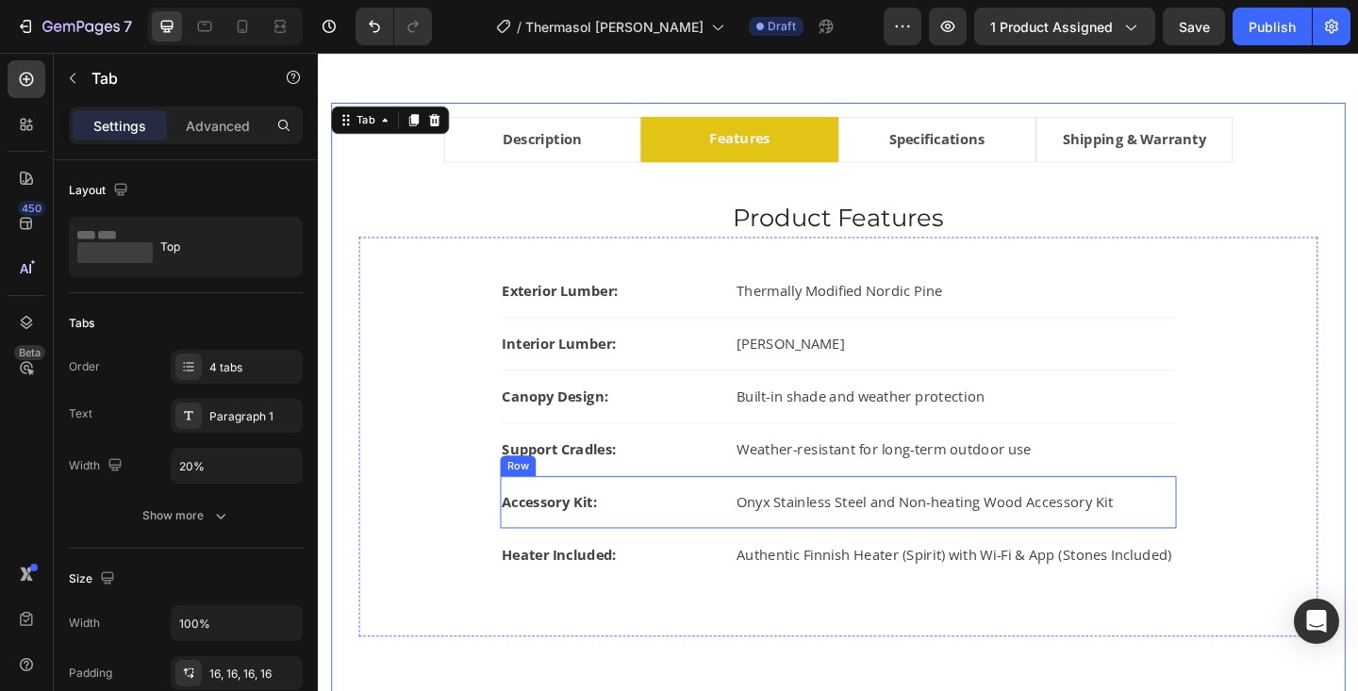
scroll to position [1080, 0]
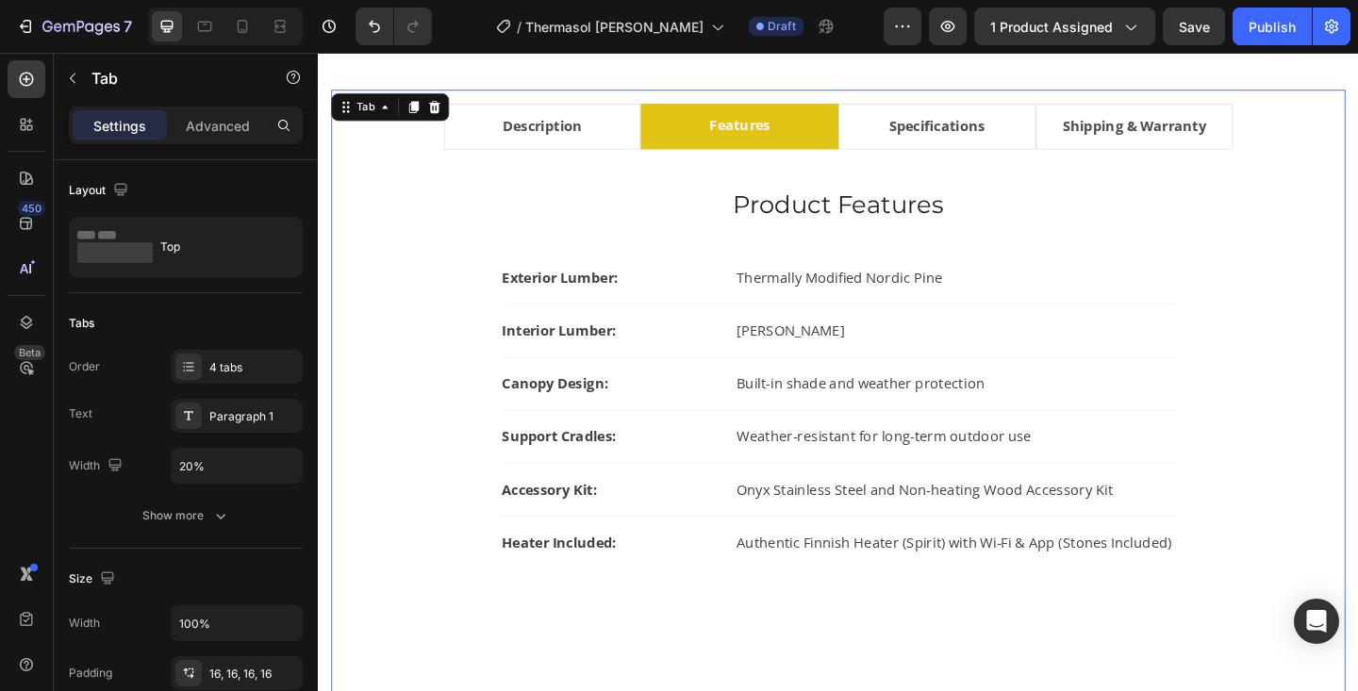
click at [1070, 139] on li "Specifications" at bounding box center [991, 133] width 215 height 50
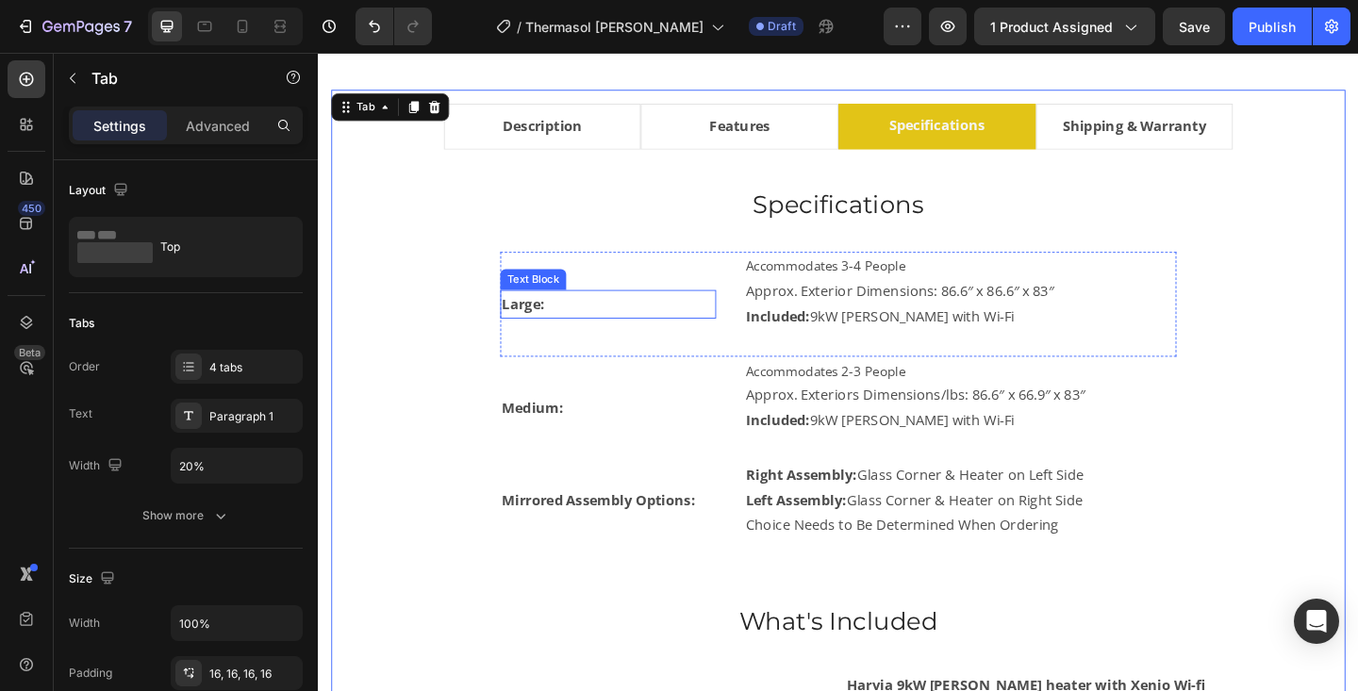
click at [549, 331] on strong "Large:" at bounding box center [541, 326] width 46 height 21
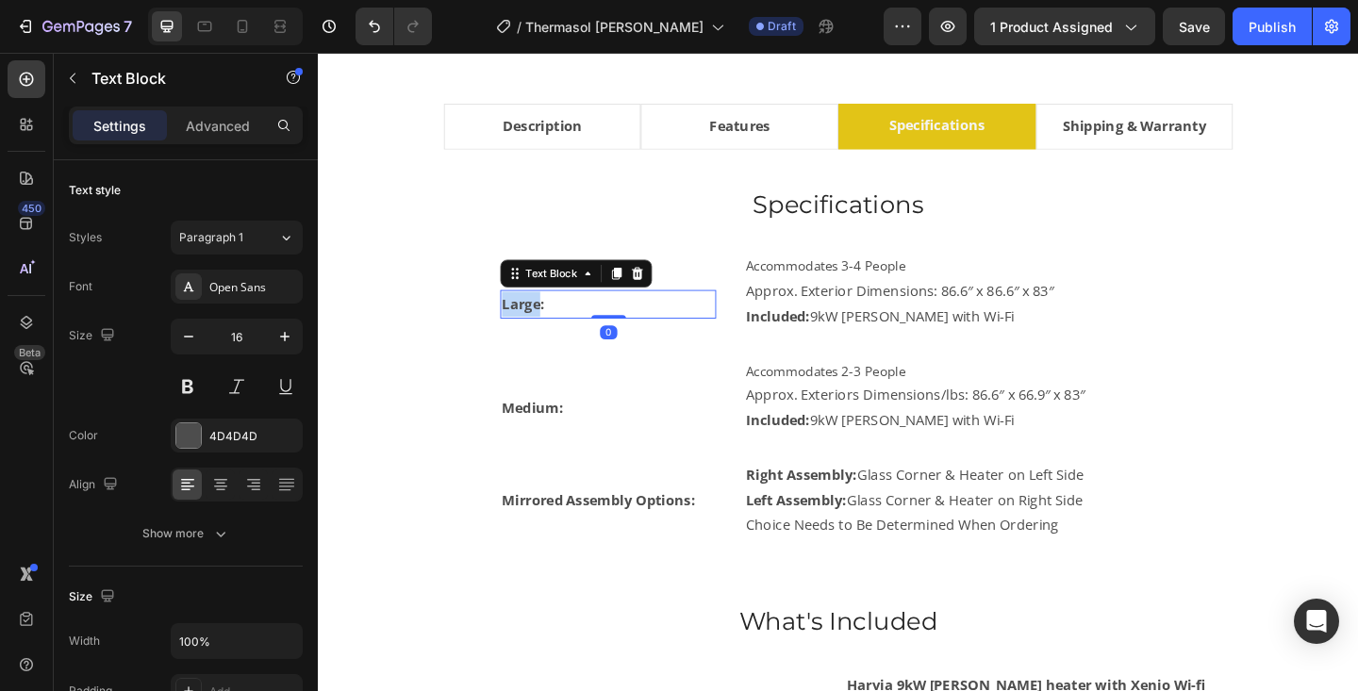
click at [549, 331] on strong "Large:" at bounding box center [541, 326] width 46 height 21
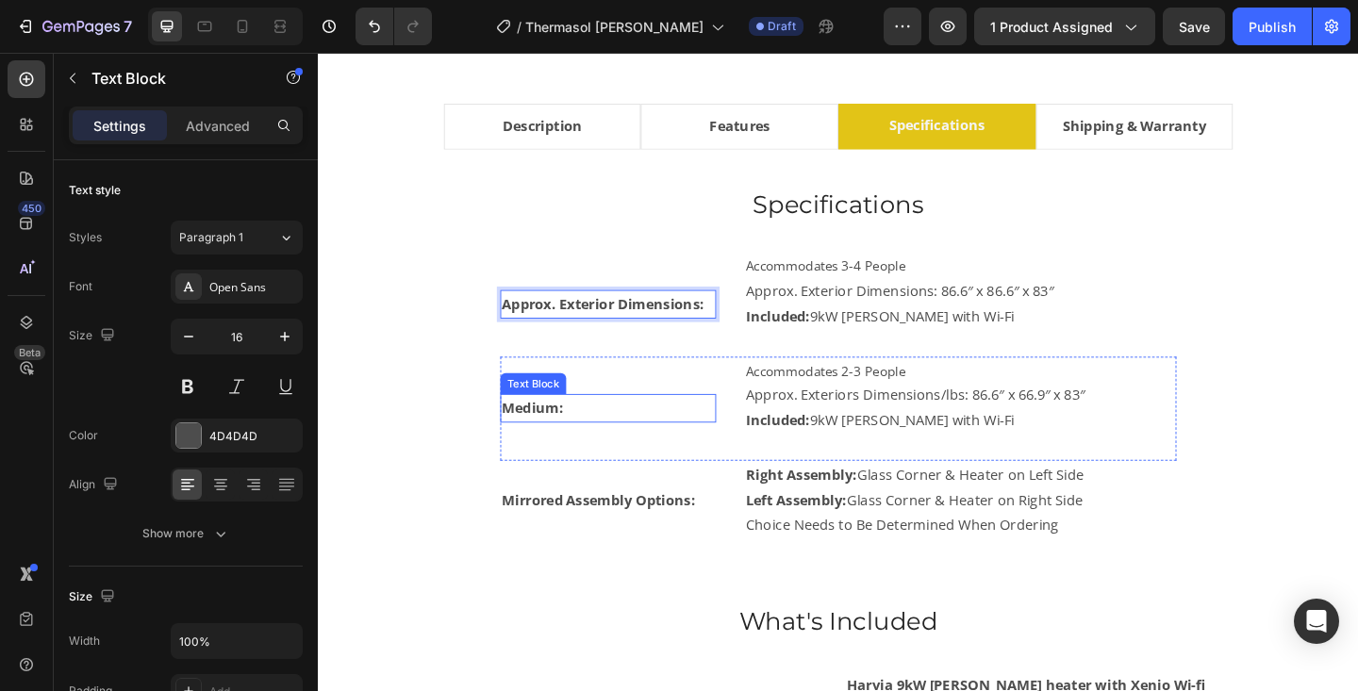
click at [539, 437] on strong "Medium:" at bounding box center [551, 439] width 67 height 21
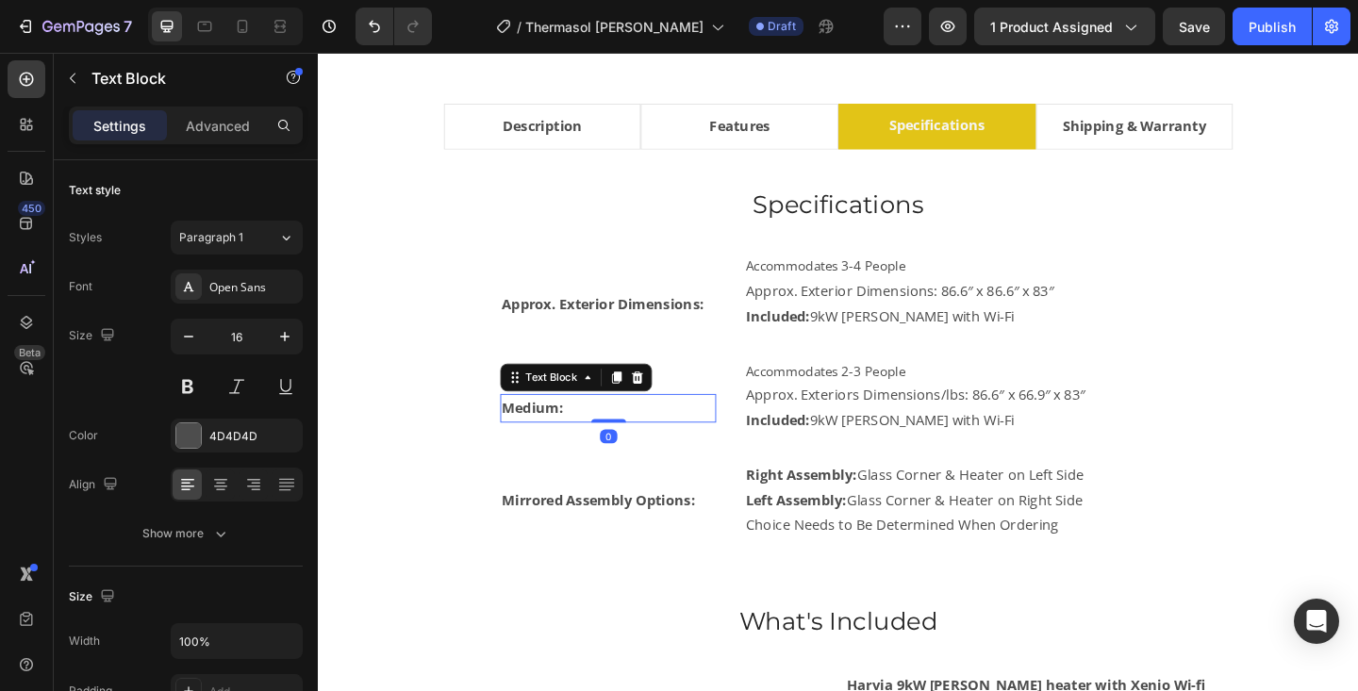
click at [539, 437] on strong "Medium:" at bounding box center [551, 439] width 67 height 21
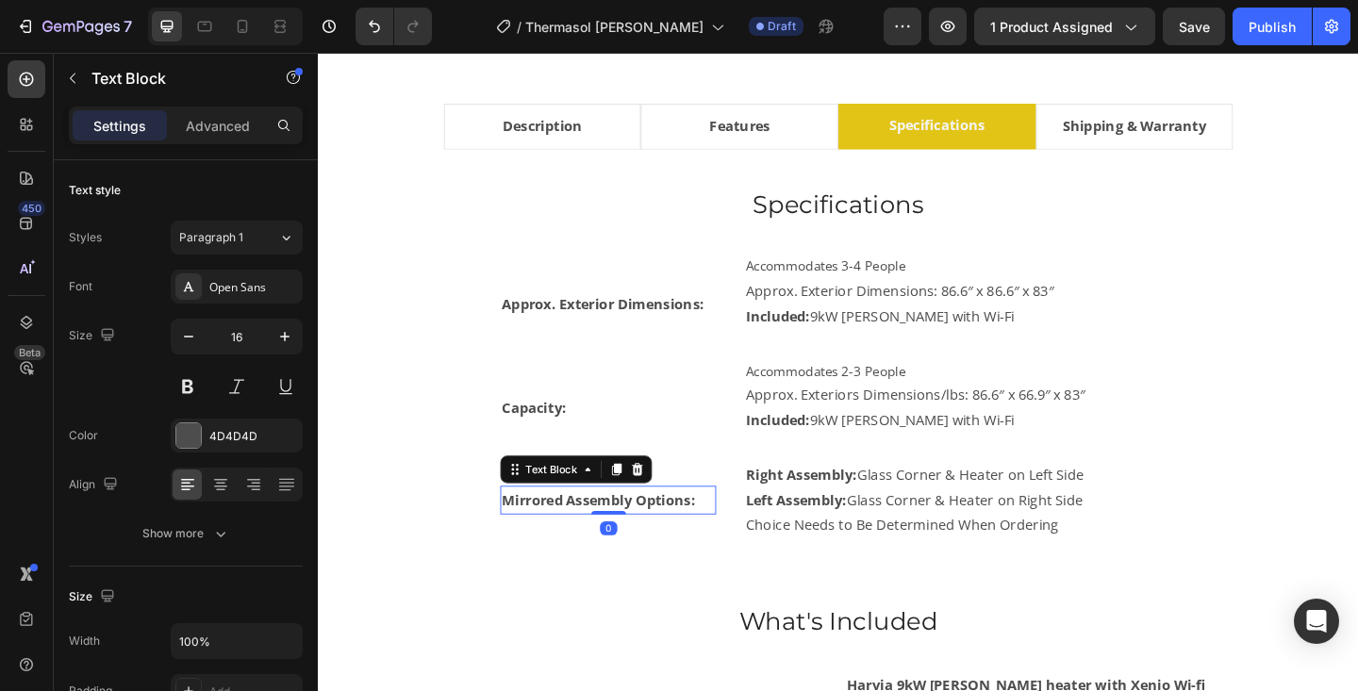
click at [588, 540] on strong "Mirrored Assembly Options:" at bounding box center [623, 539] width 210 height 21
click at [560, 539] on strong "Heater Included:" at bounding box center [578, 539] width 120 height 19
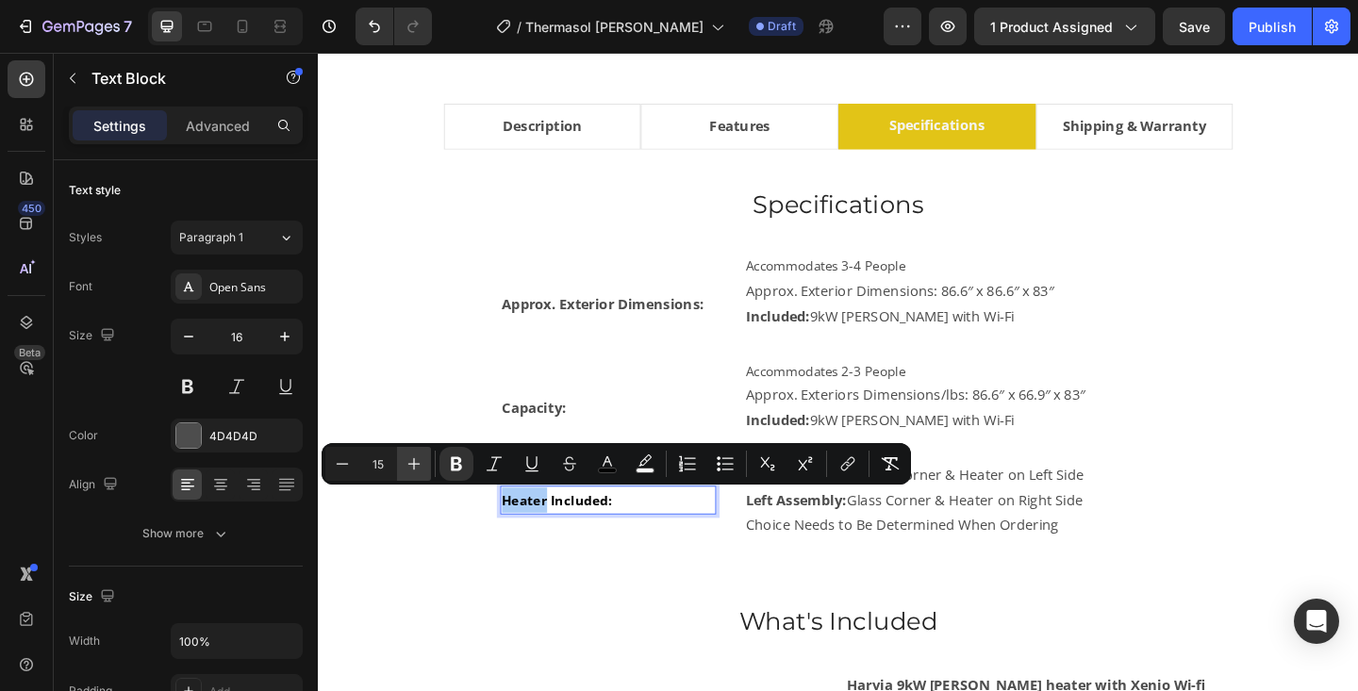
click at [412, 457] on icon "Editor contextual toolbar" at bounding box center [414, 464] width 19 height 19
type input "16"
click at [601, 473] on button "color" at bounding box center [607, 464] width 34 height 34
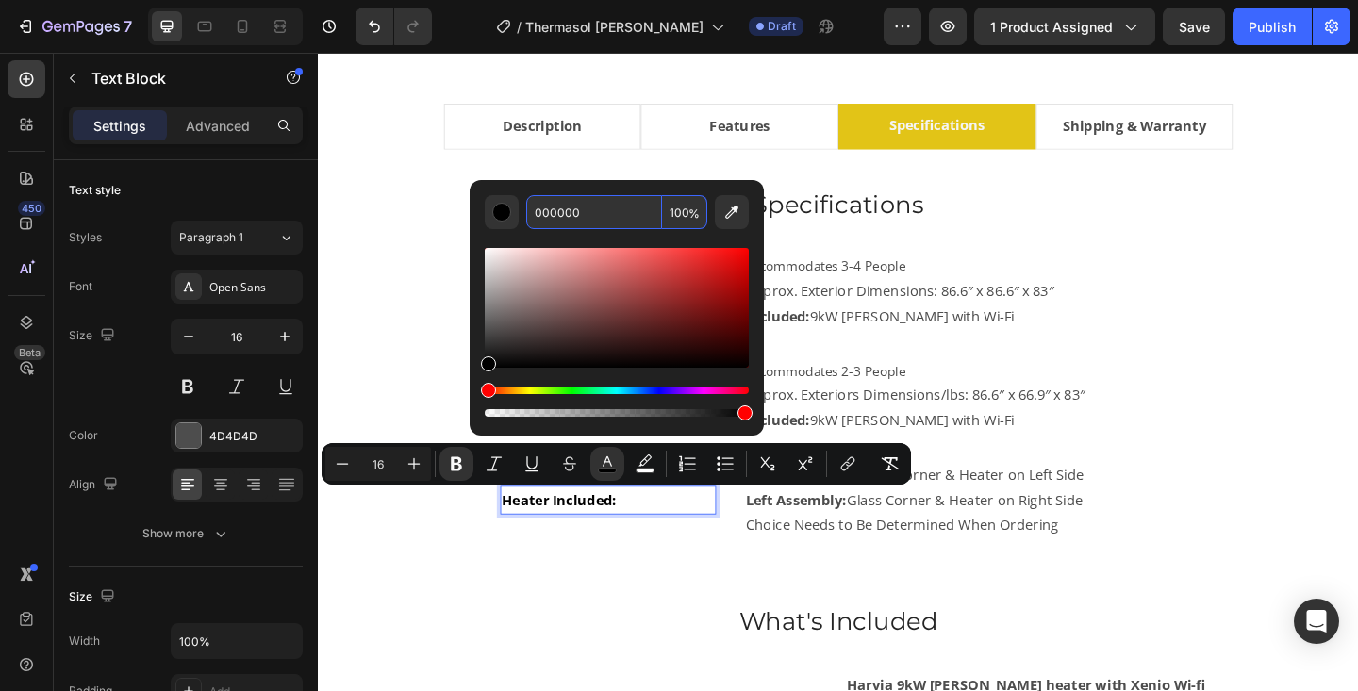
click at [606, 208] on input "000000" at bounding box center [594, 212] width 136 height 34
type input "424242"
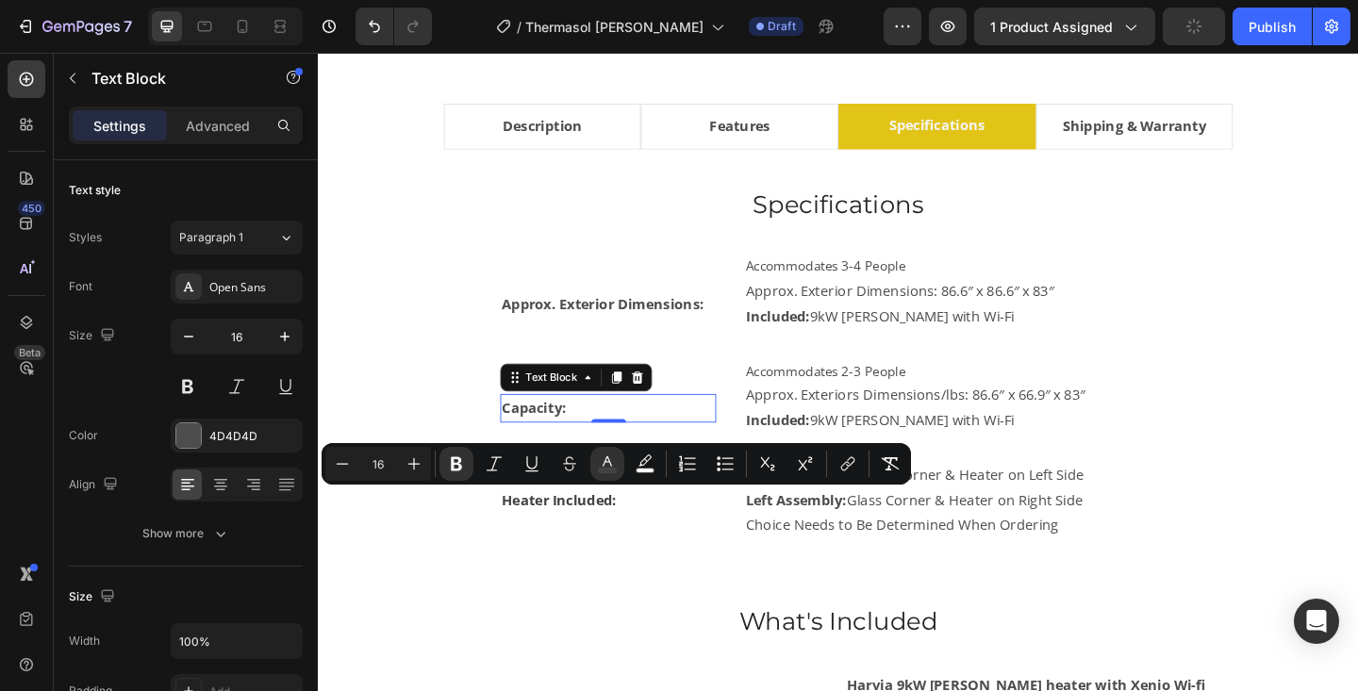
click at [556, 448] on strong "Capacity:" at bounding box center [553, 439] width 70 height 21
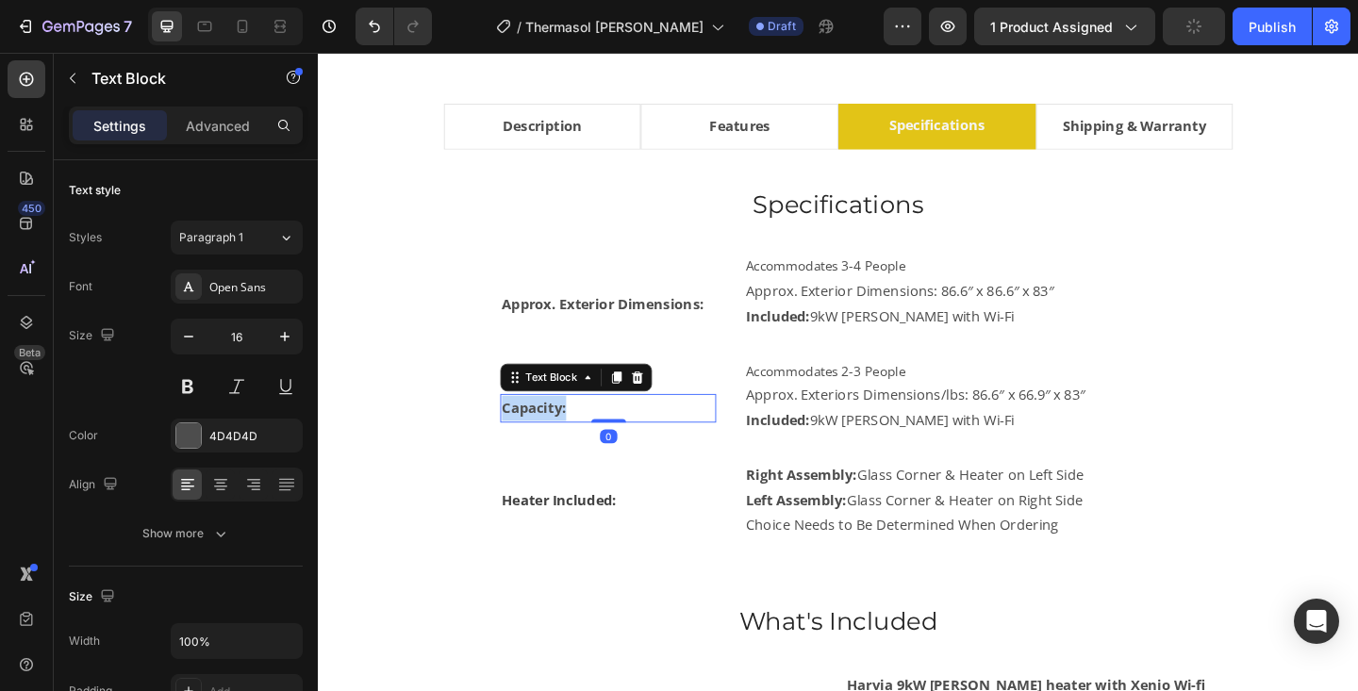
click at [556, 448] on strong "Capacity:" at bounding box center [553, 439] width 70 height 21
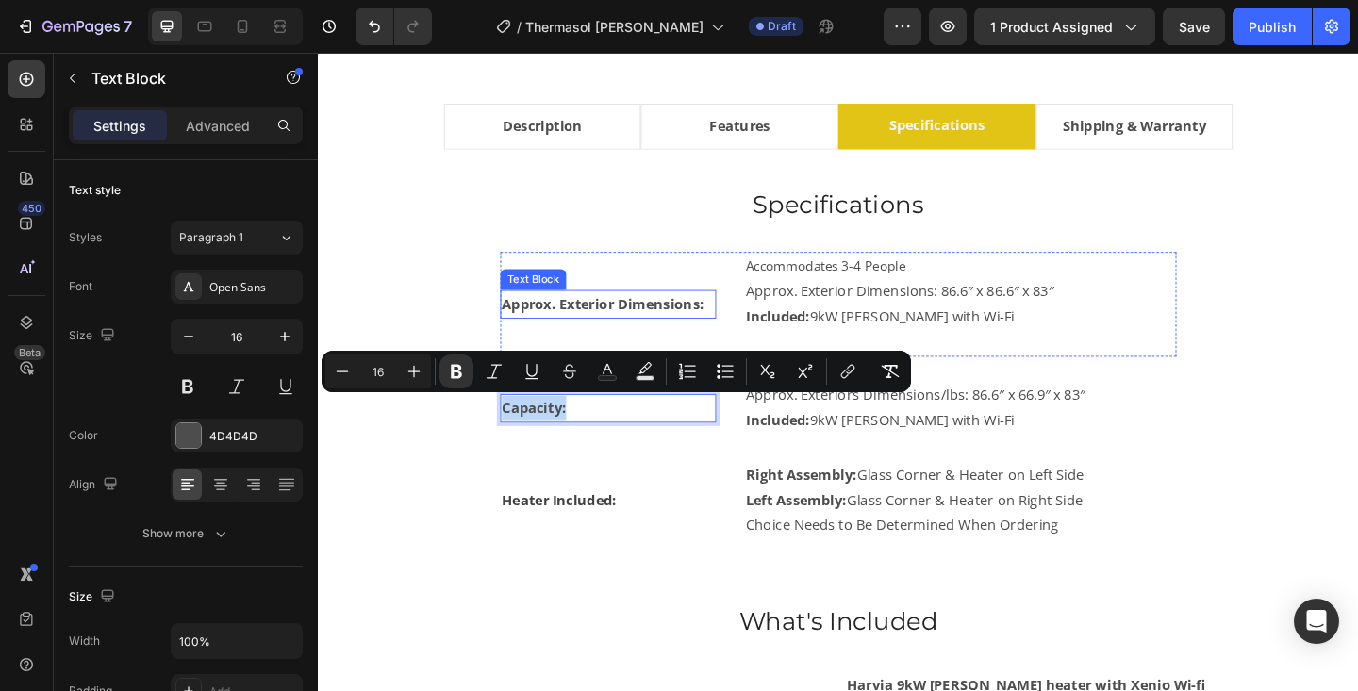
click at [551, 333] on strong "Approx. Exterior Dimensions:" at bounding box center [628, 326] width 220 height 21
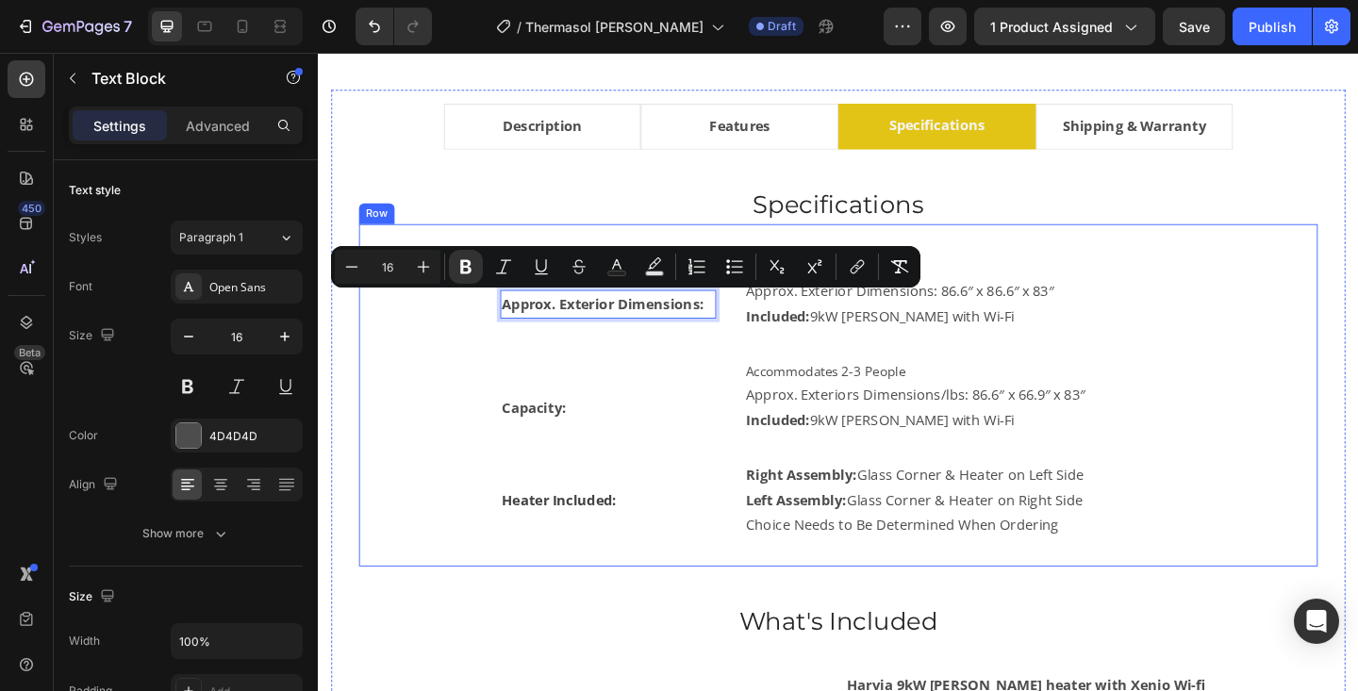
click at [1279, 305] on div "Approx. Exterior Dimensions: Text Block 0 Accommodates 3-4 People Approx. Exter…" at bounding box center [883, 426] width 983 height 312
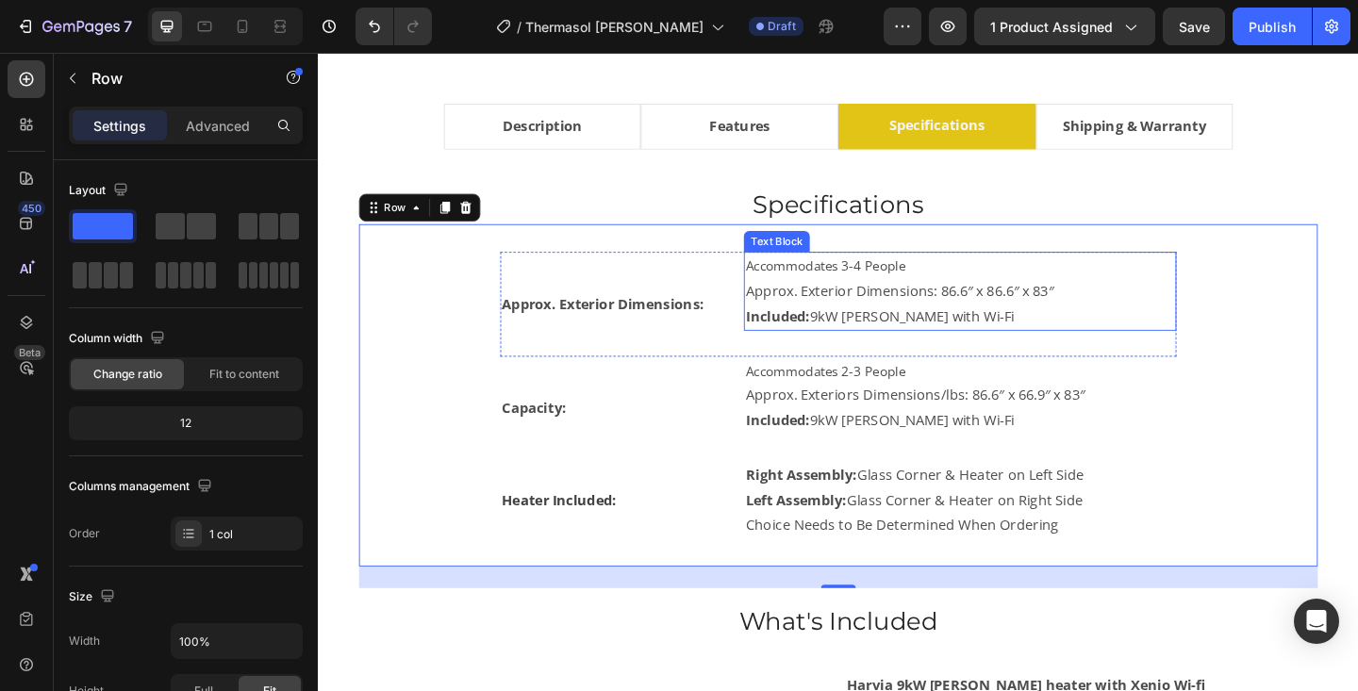
click at [866, 299] on p "Approx. Exterior Dimensions: 86.6″ x 86.6″ x 83″" at bounding box center [1016, 312] width 467 height 27
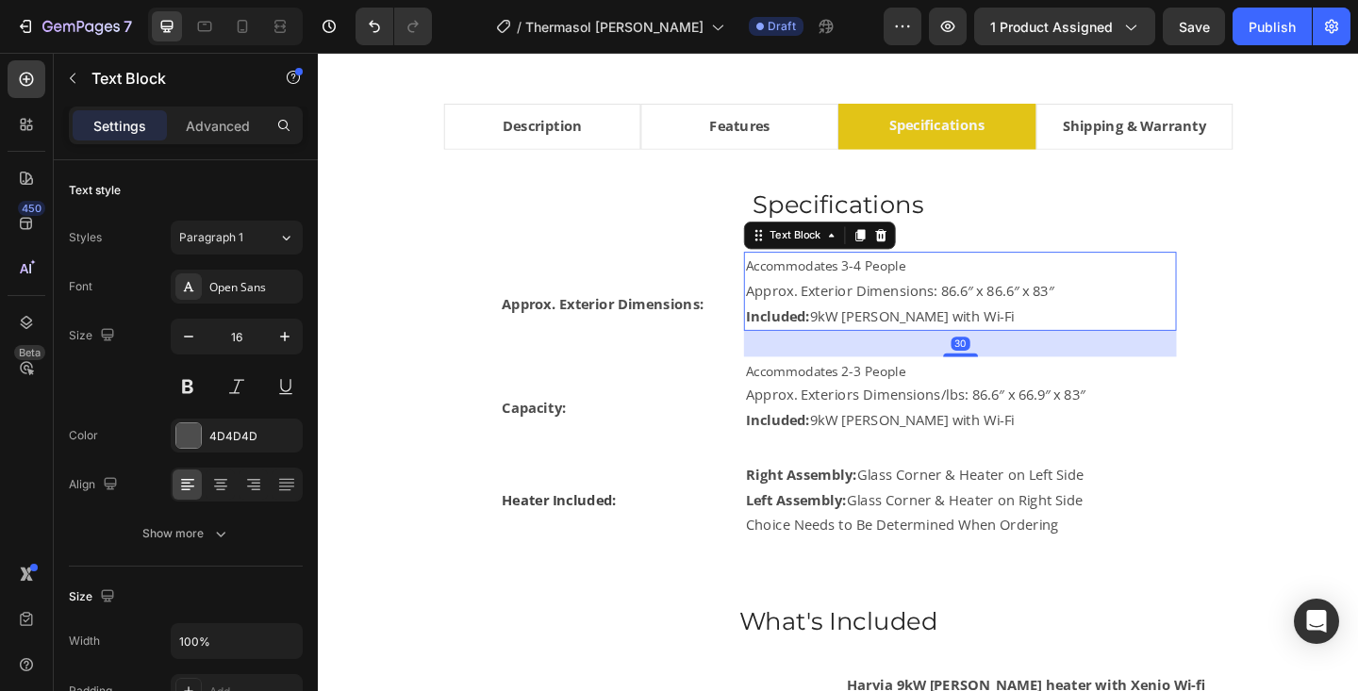
click at [866, 299] on p "Approx. Exterior Dimensions: 86.6″ x 86.6″ x 83″" at bounding box center [1016, 312] width 467 height 27
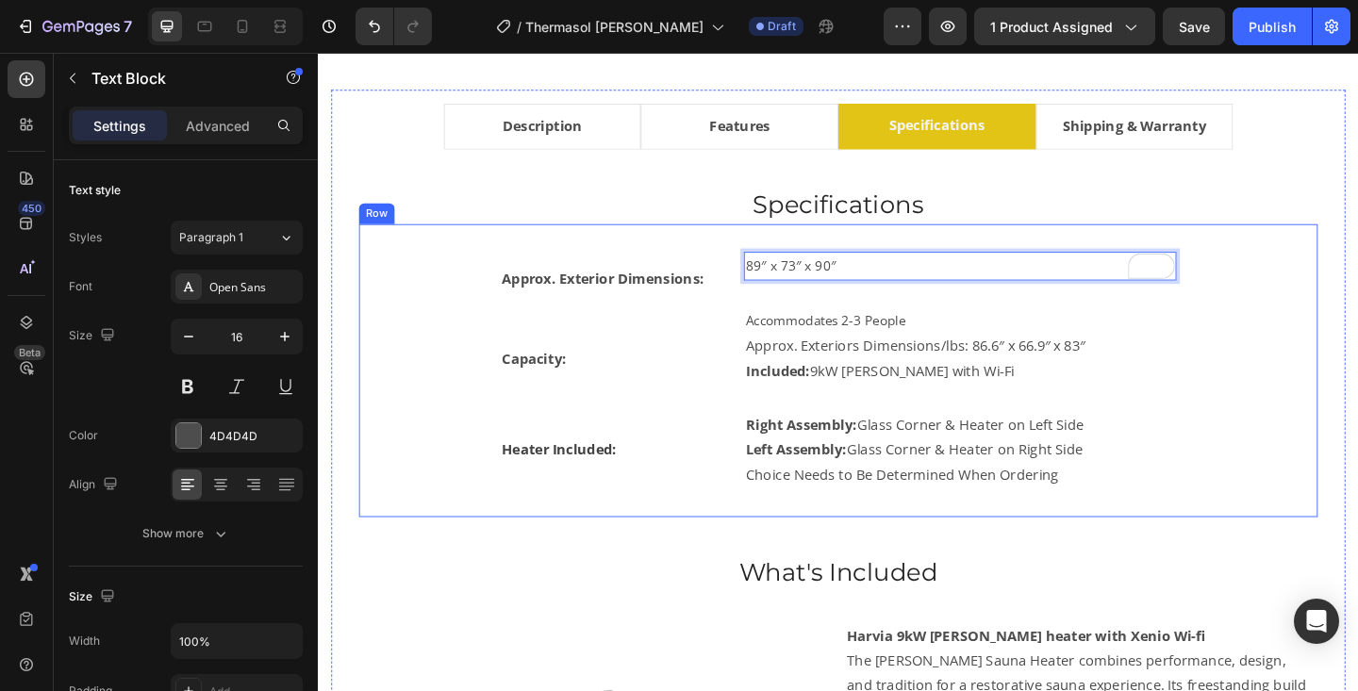
click at [1333, 284] on div "Approx. Exterior Dimensions: Text Block 89″ x 73″ x 90″ Text Block 30 Row Capac…" at bounding box center [883, 399] width 983 height 258
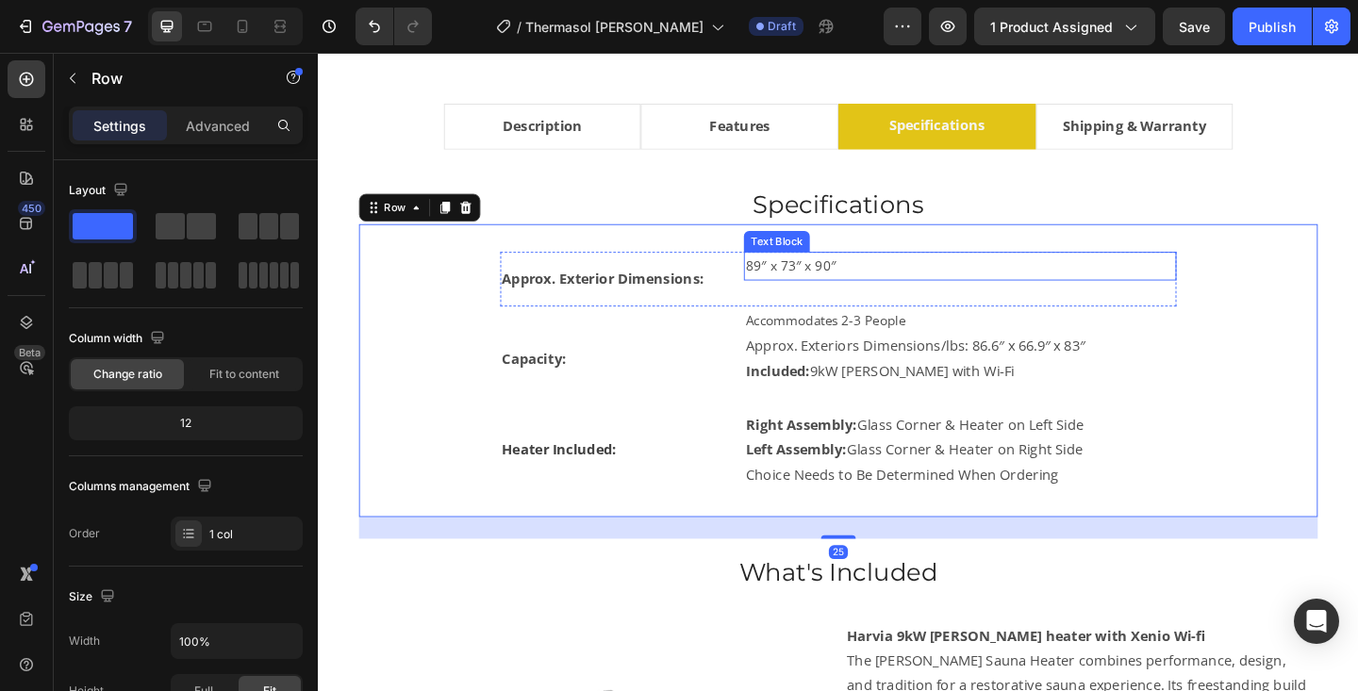
click at [922, 290] on p "89″ x 73″ x 90″" at bounding box center [1016, 285] width 467 height 27
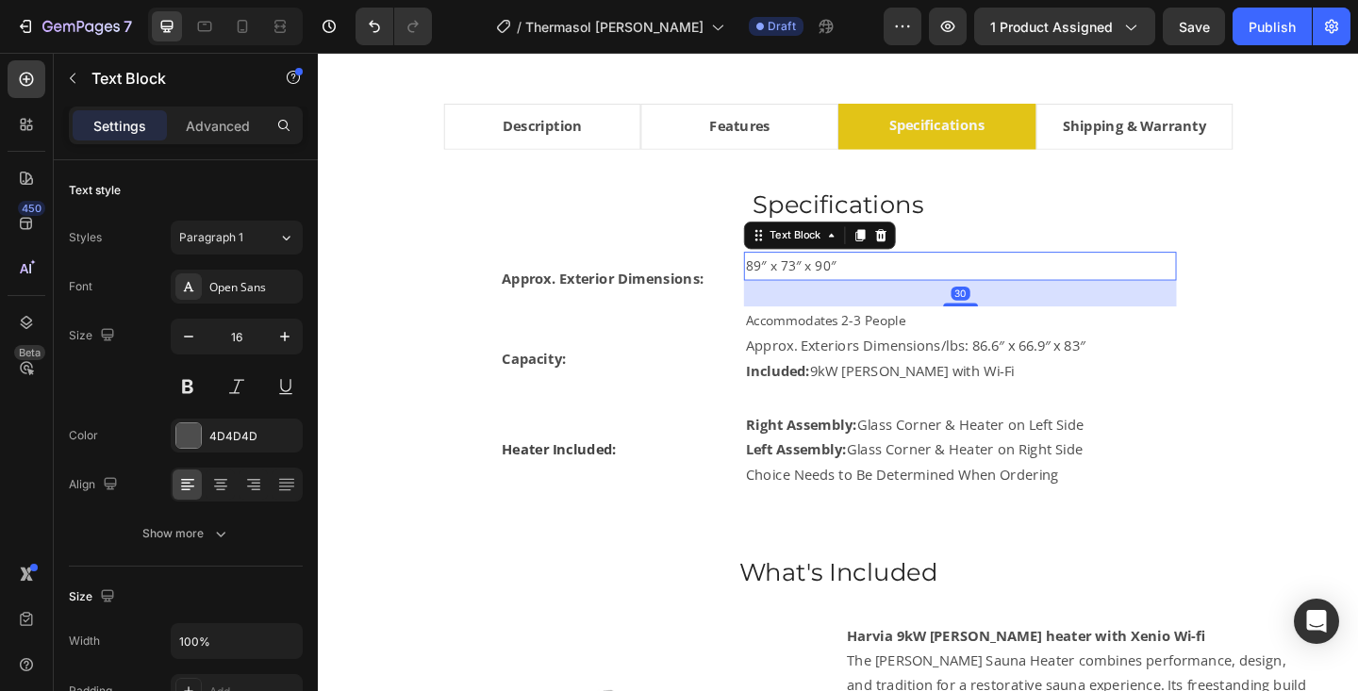
click at [1023, 308] on div "30" at bounding box center [1016, 315] width 471 height 28
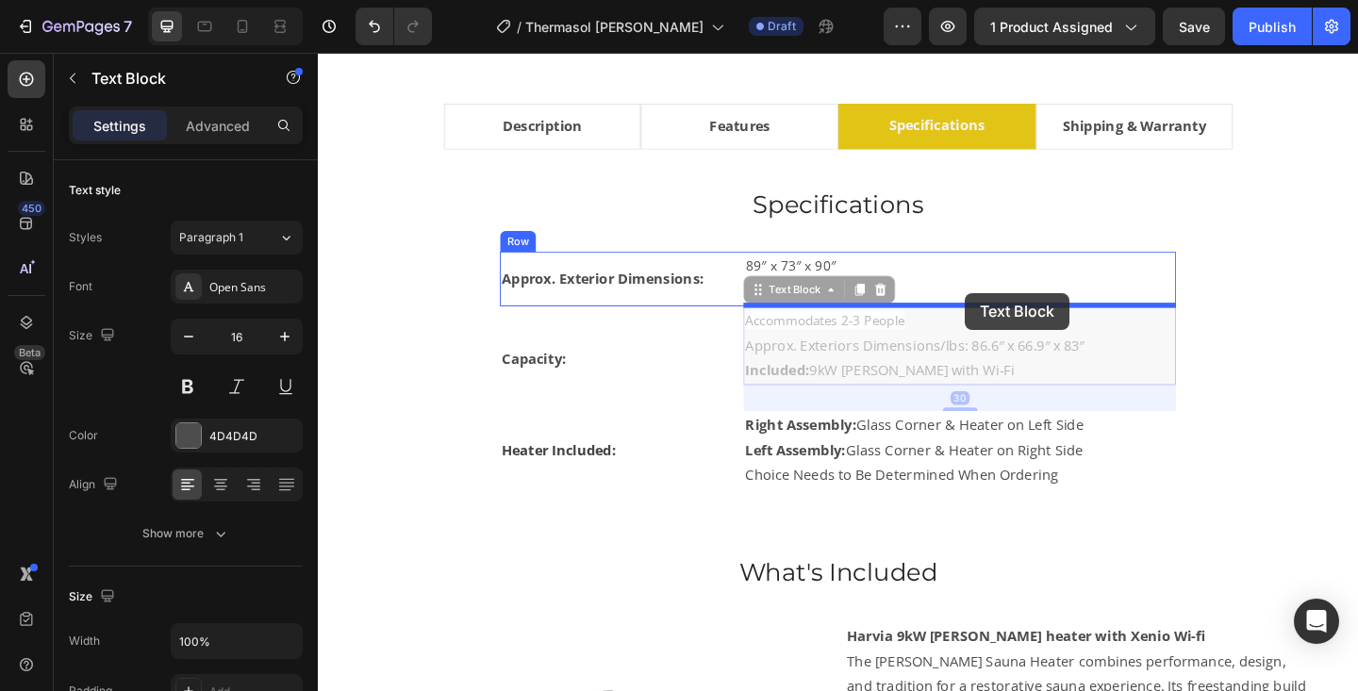
drag, startPoint x: 1022, startPoint y: 328, endPoint x: 1021, endPoint y: 314, distance: 14.2
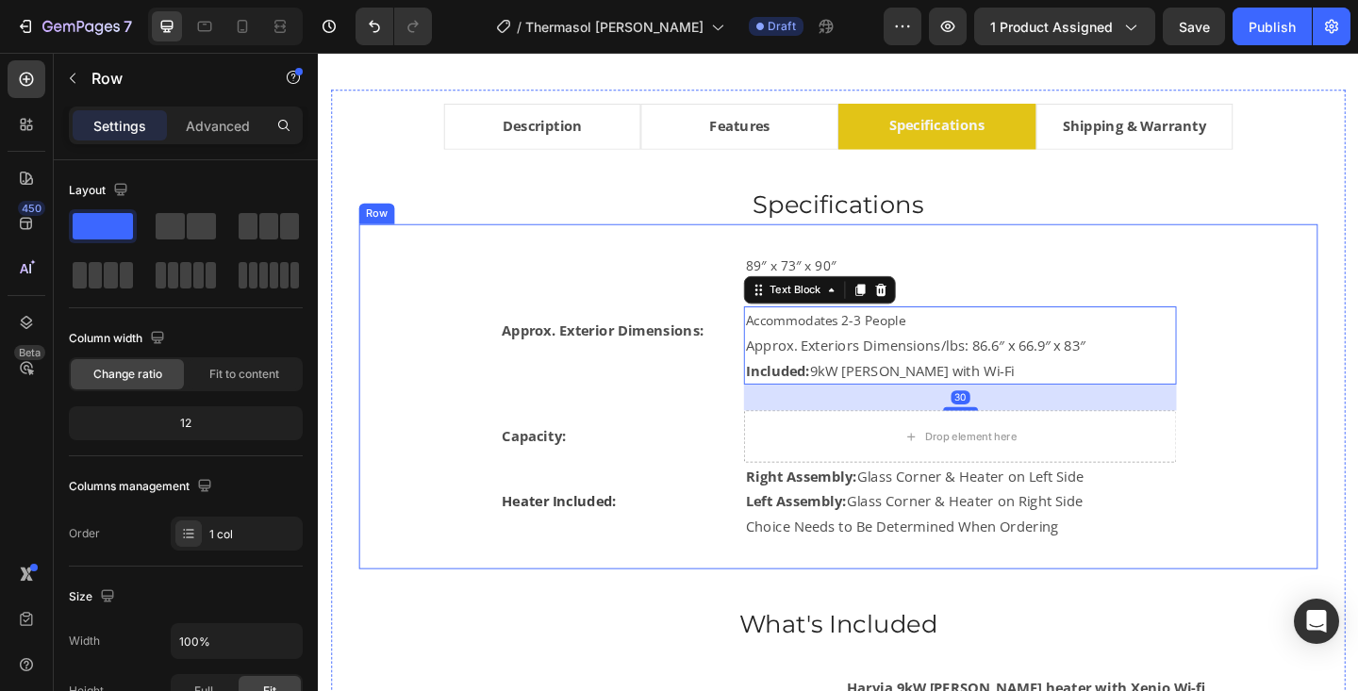
click at [1305, 394] on div "Approx. Exterior Dimensions: Text Block 89″ x 73″ x 90″ Text Block Accommodates…" at bounding box center [883, 427] width 983 height 315
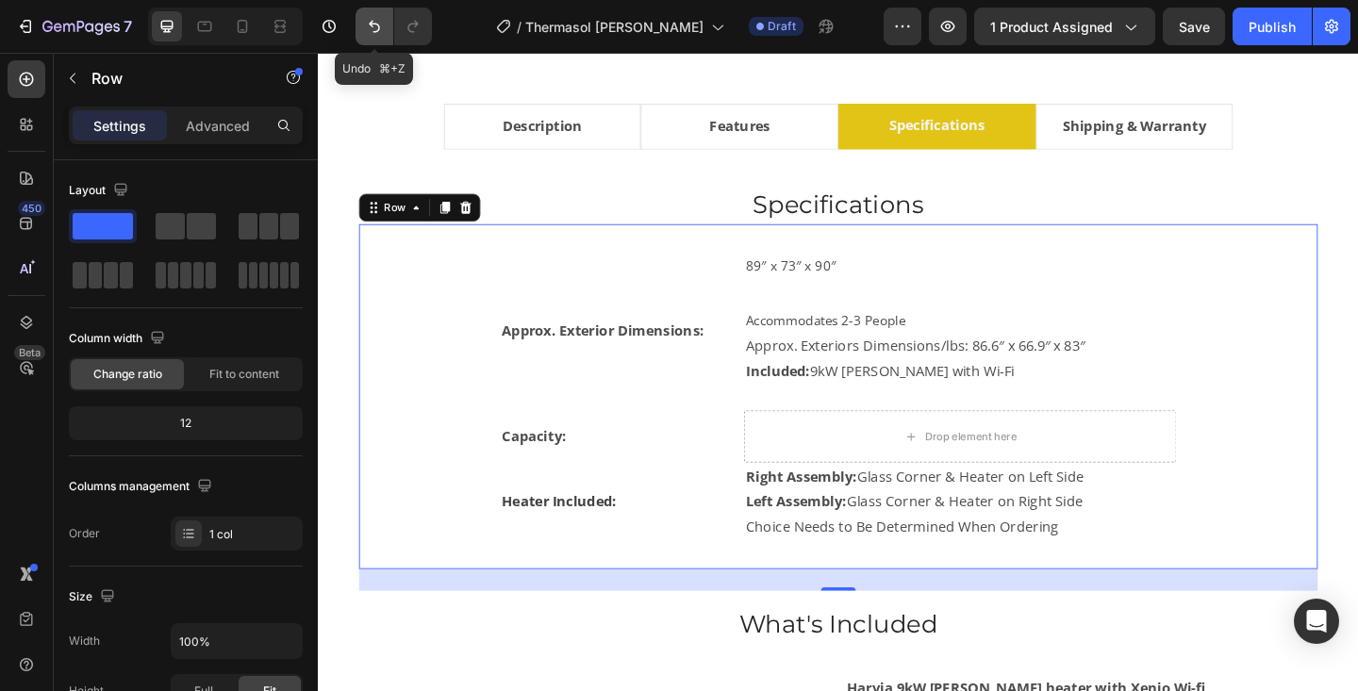
click at [370, 22] on icon "Undo/Redo" at bounding box center [374, 26] width 19 height 19
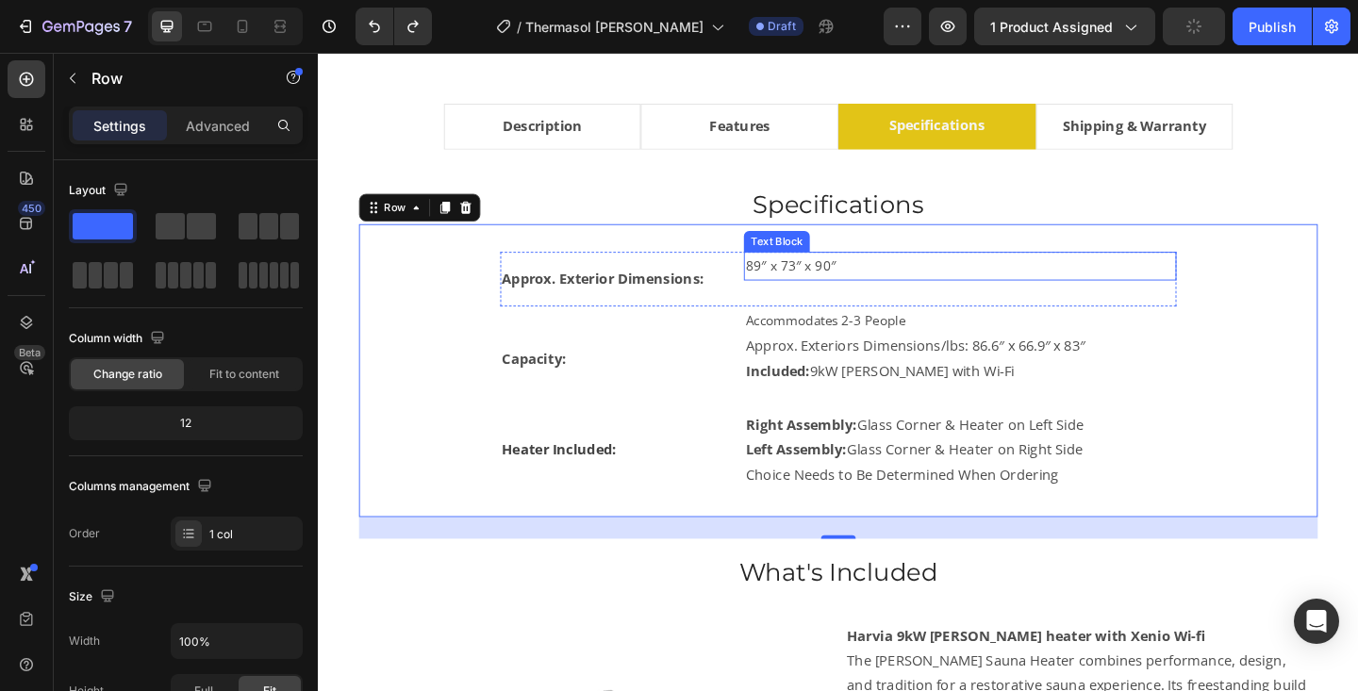
click at [828, 288] on span "89″ x 73″ x 90″" at bounding box center [832, 284] width 98 height 19
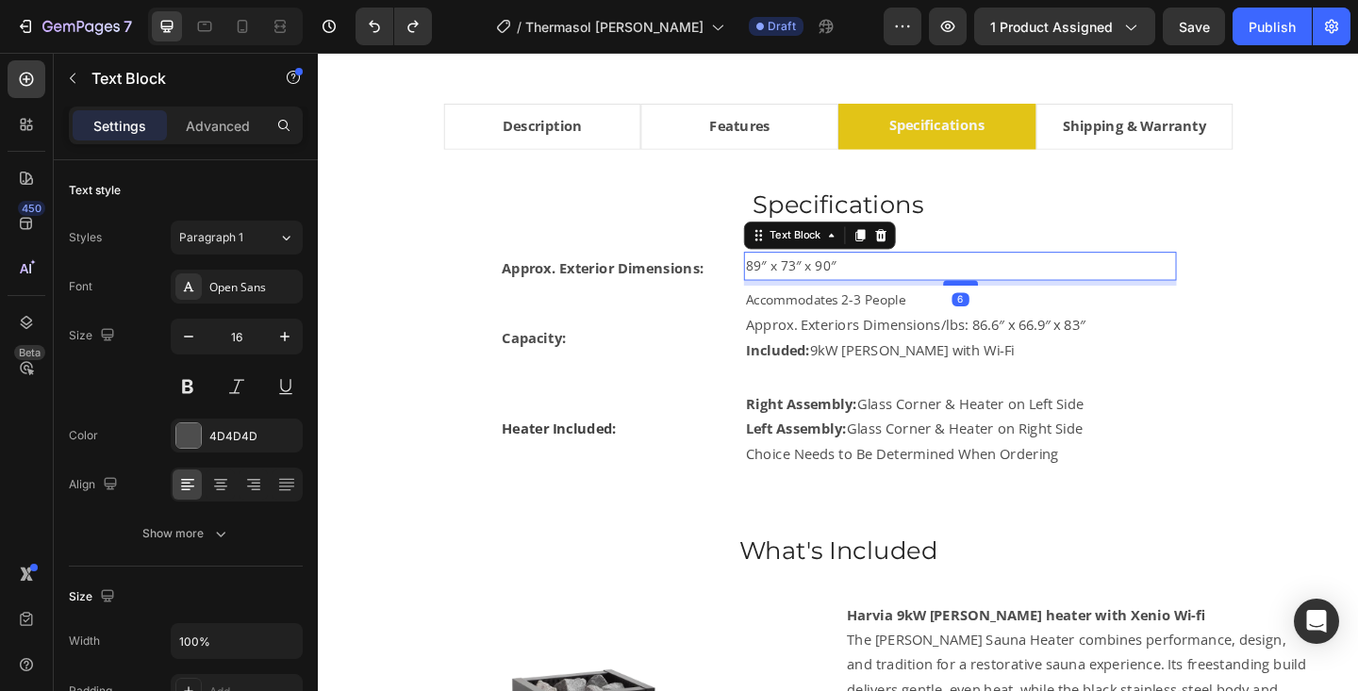
drag, startPoint x: 1010, startPoint y: 325, endPoint x: 1007, endPoint y: 303, distance: 22.8
click at [1007, 303] on div at bounding box center [1017, 304] width 38 height 6
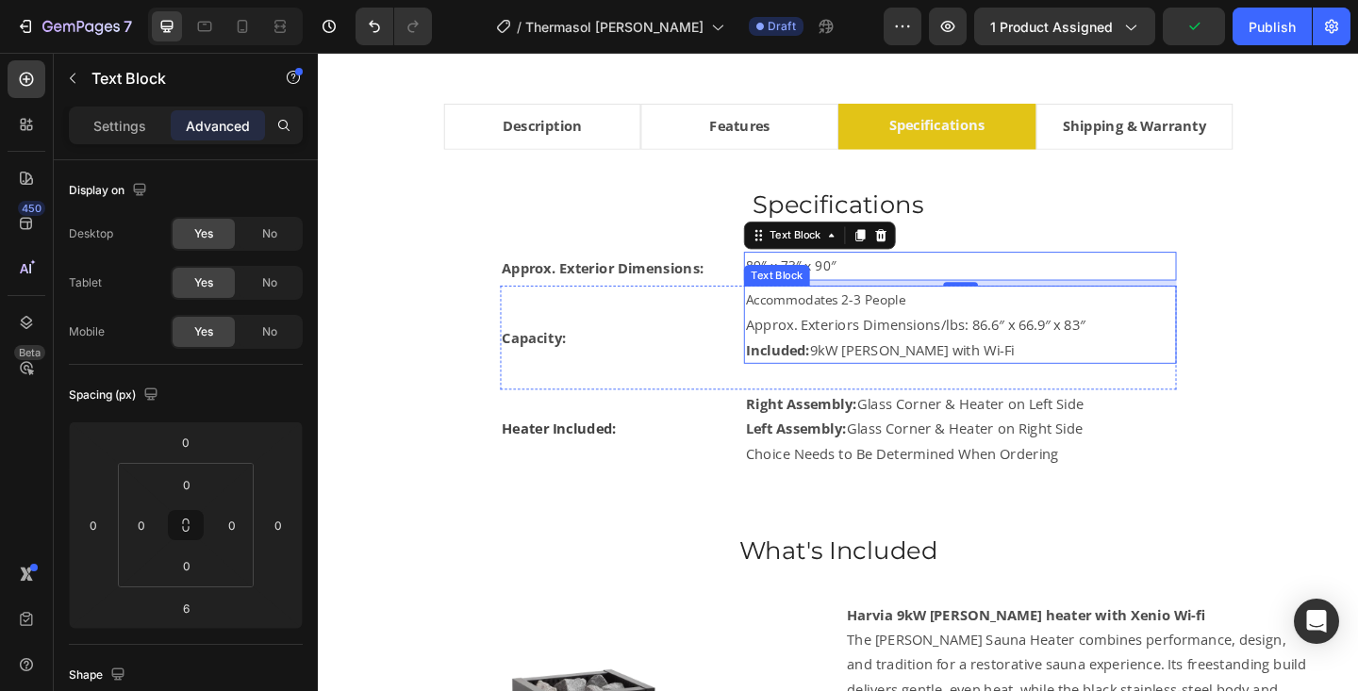
click at [822, 340] on p "Approx. Exteriors Dimensions/lbs: 86.6″ x 66.9″ x 83″" at bounding box center [1016, 349] width 467 height 27
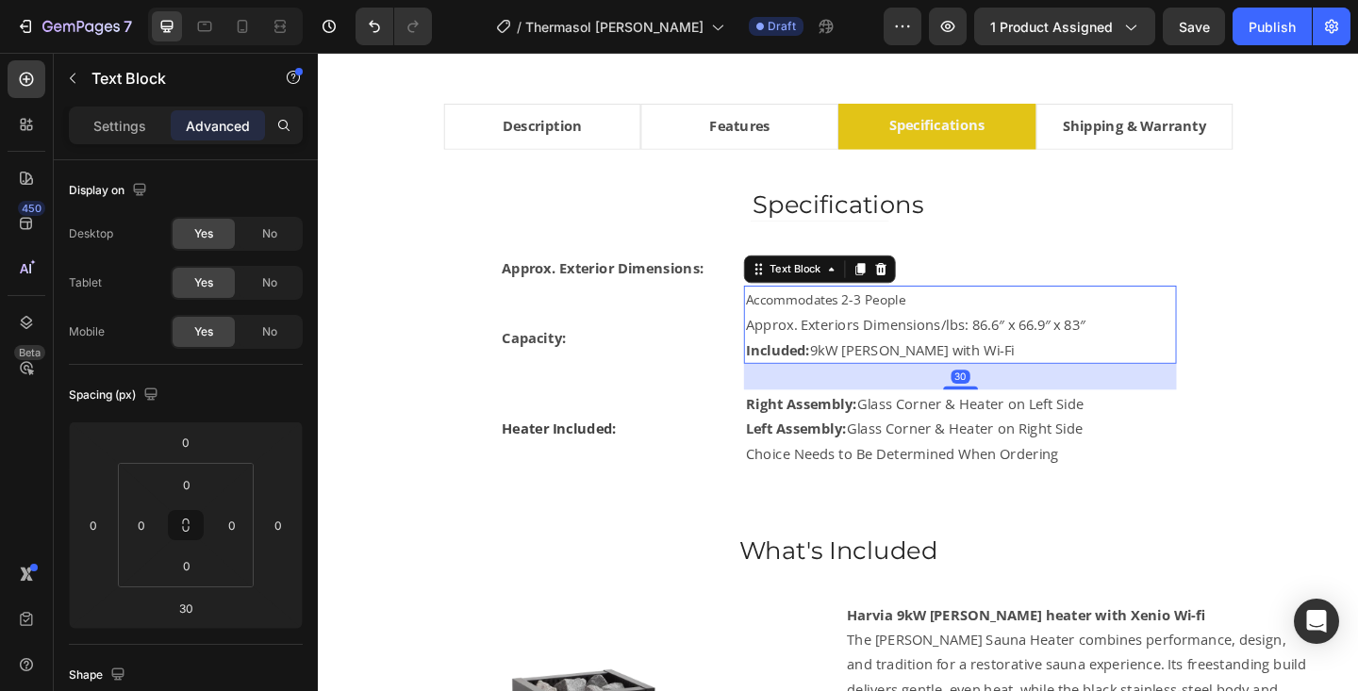
click at [830, 348] on p "Approx. Exteriors Dimensions/lbs: 86.6″ x 66.9″ x 83″" at bounding box center [1016, 349] width 467 height 27
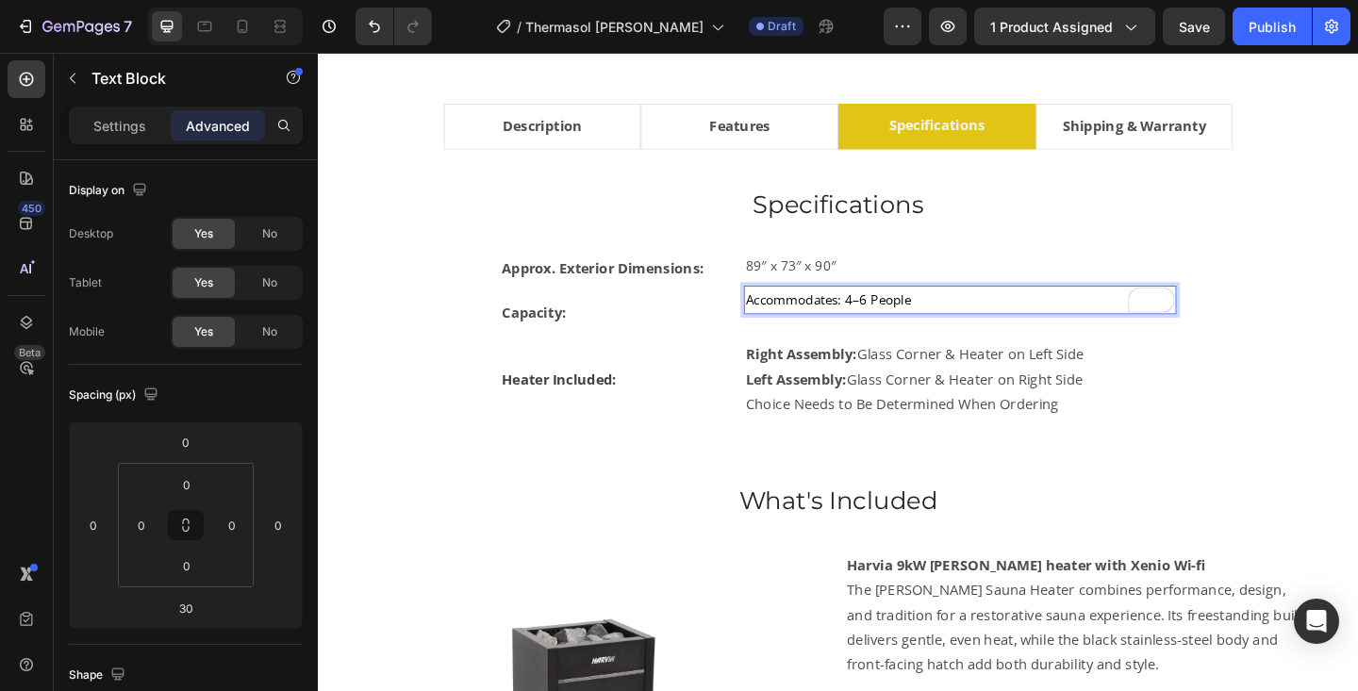
click at [864, 319] on span "Accommodates: 4–6 People" at bounding box center [873, 321] width 180 height 19
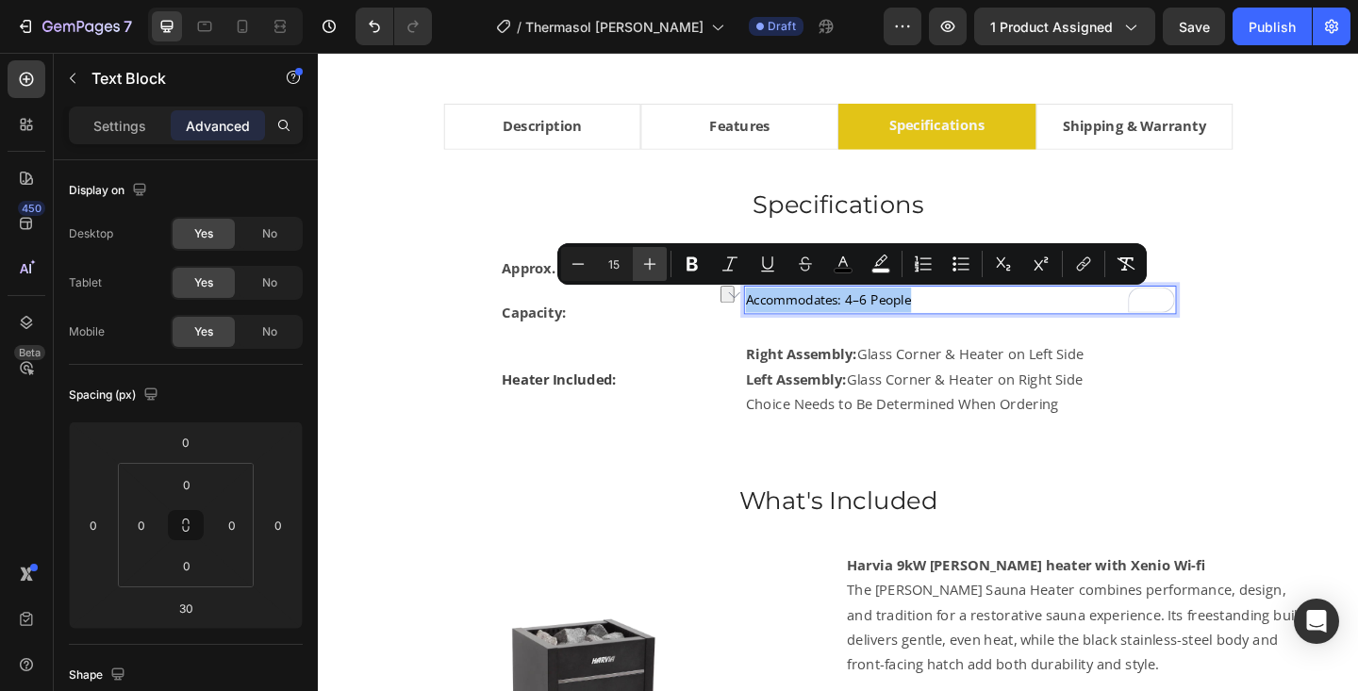
click at [657, 257] on icon "Editor contextual toolbar" at bounding box center [649, 264] width 19 height 19
type input "16"
click at [852, 272] on rect "Editor contextual toolbar" at bounding box center [844, 271] width 18 height 5
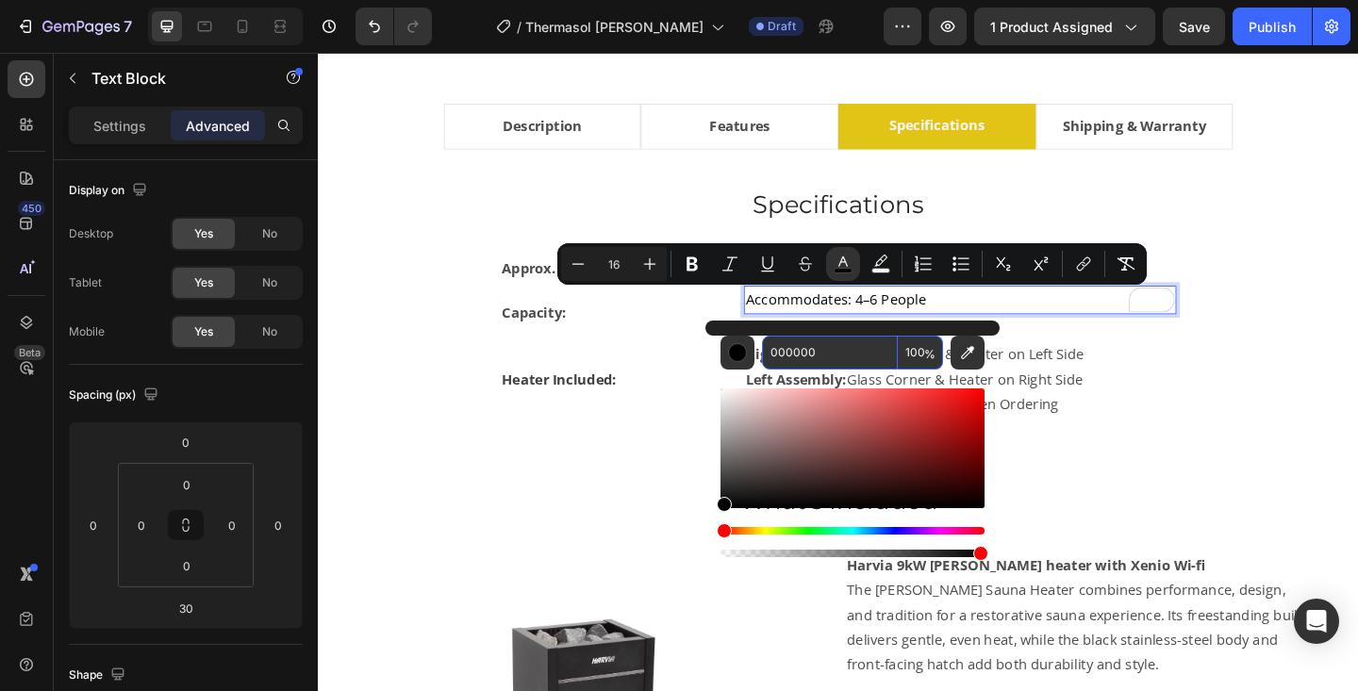
click at [798, 350] on input "000000" at bounding box center [830, 353] width 136 height 34
type input "424242"
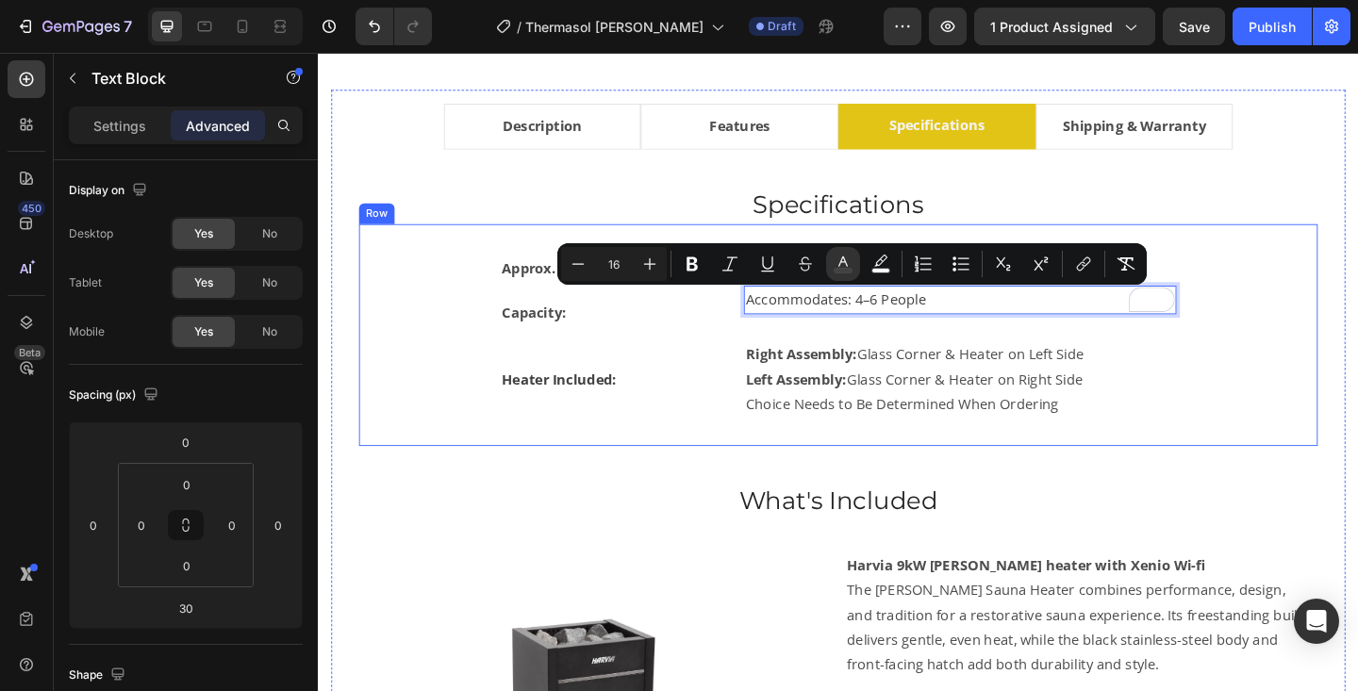
click at [1326, 331] on div "Approx. Exterior Dimensions: Text Block 89″ x 73″ x 90″ Text Block Row Capacity…" at bounding box center [883, 360] width 983 height 181
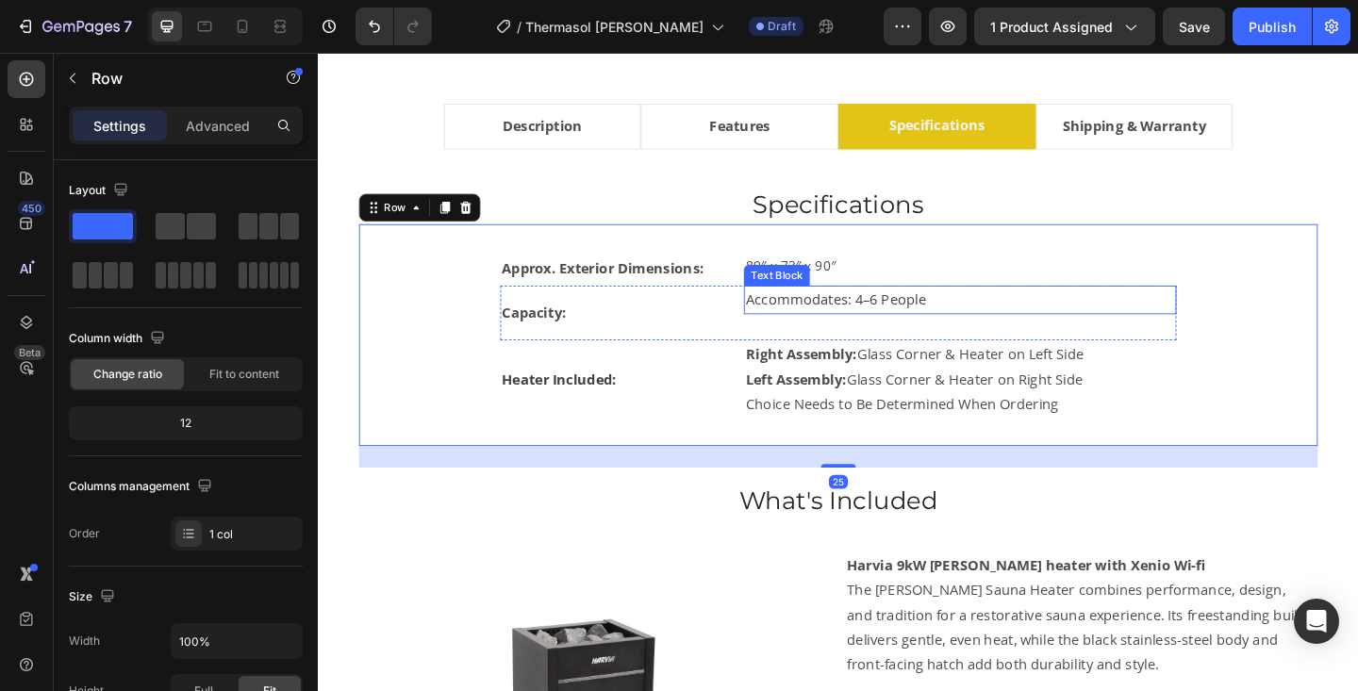
click at [1088, 309] on p "Accommodates: 4–6 People" at bounding box center [1016, 321] width 467 height 27
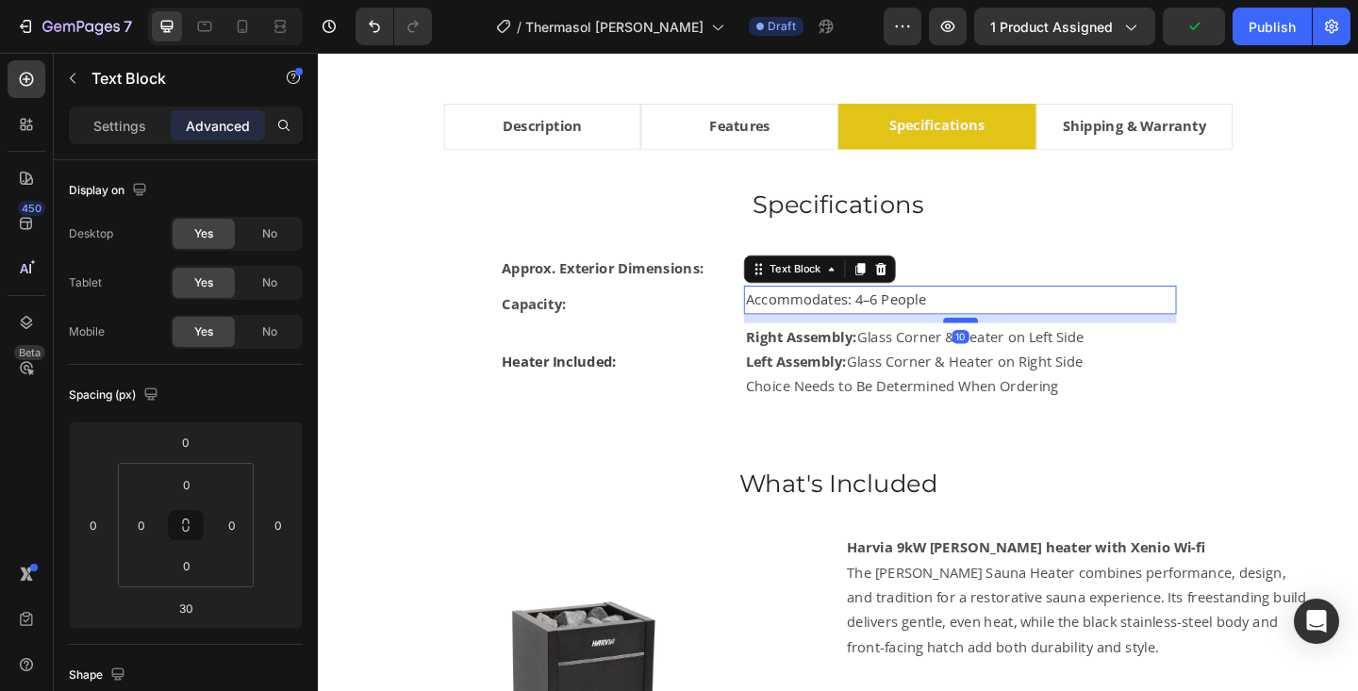
drag, startPoint x: 1021, startPoint y: 364, endPoint x: 1021, endPoint y: 345, distance: 18.9
click at [1021, 345] on div at bounding box center [1017, 344] width 38 height 6
type input "10"
click at [1280, 355] on div "Approx. Exterior Dimensions: Text Block 89″ x 73″ x 90″ Text Block Row Capacity…" at bounding box center [883, 351] width 983 height 162
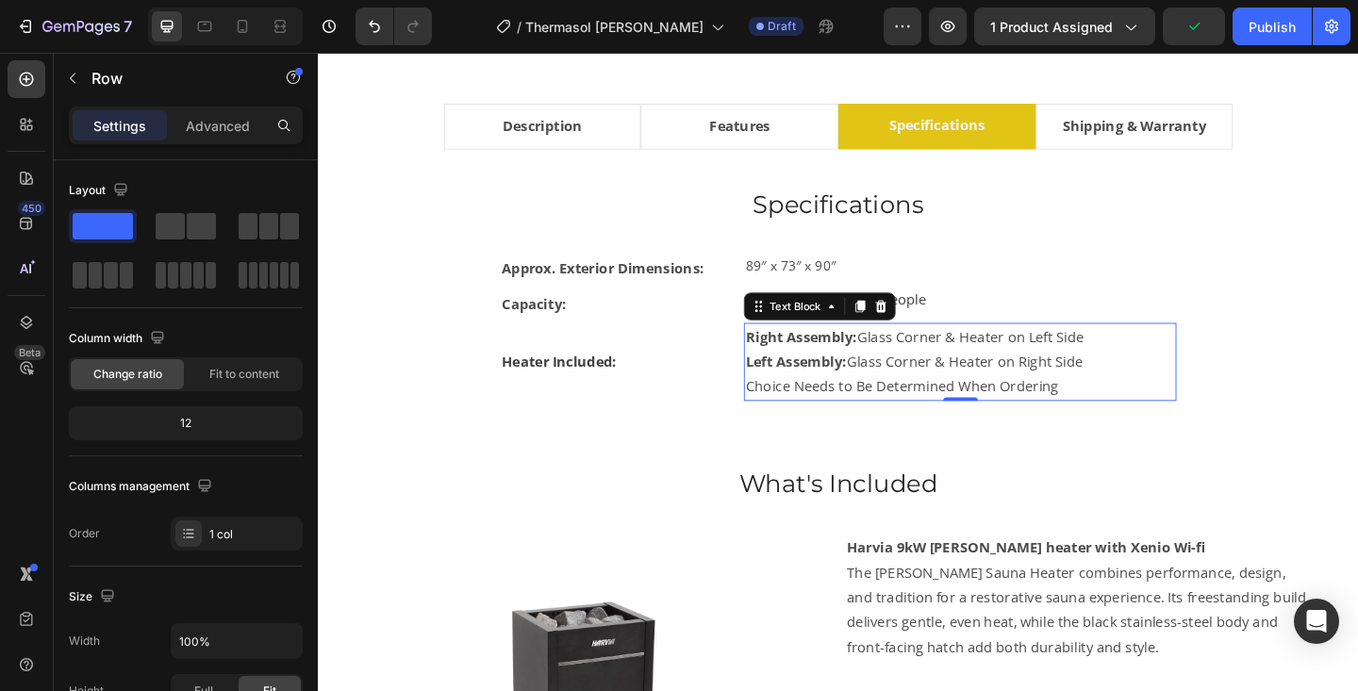
click at [905, 397] on p "Left Assembly: Glass Corner & Heater on Right Side" at bounding box center [1016, 389] width 467 height 27
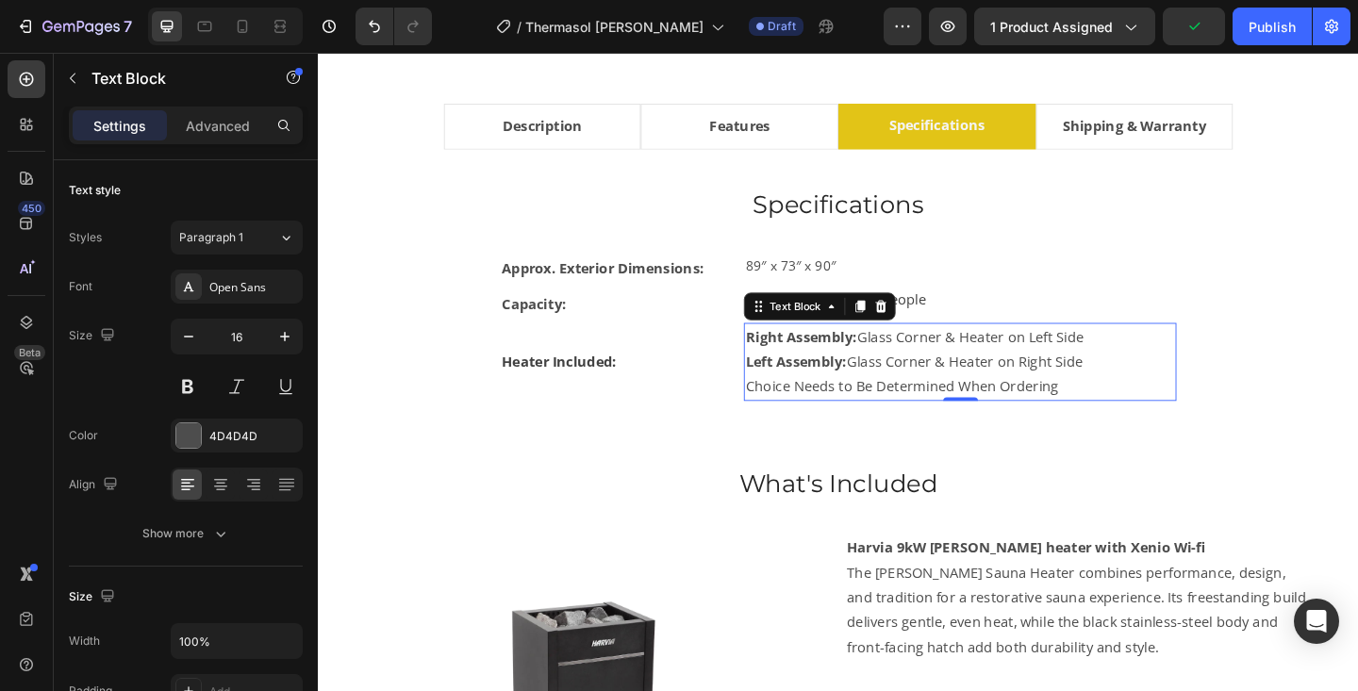
click at [905, 397] on p "Left Assembly: Glass Corner & Heater on Right Side" at bounding box center [1016, 389] width 467 height 27
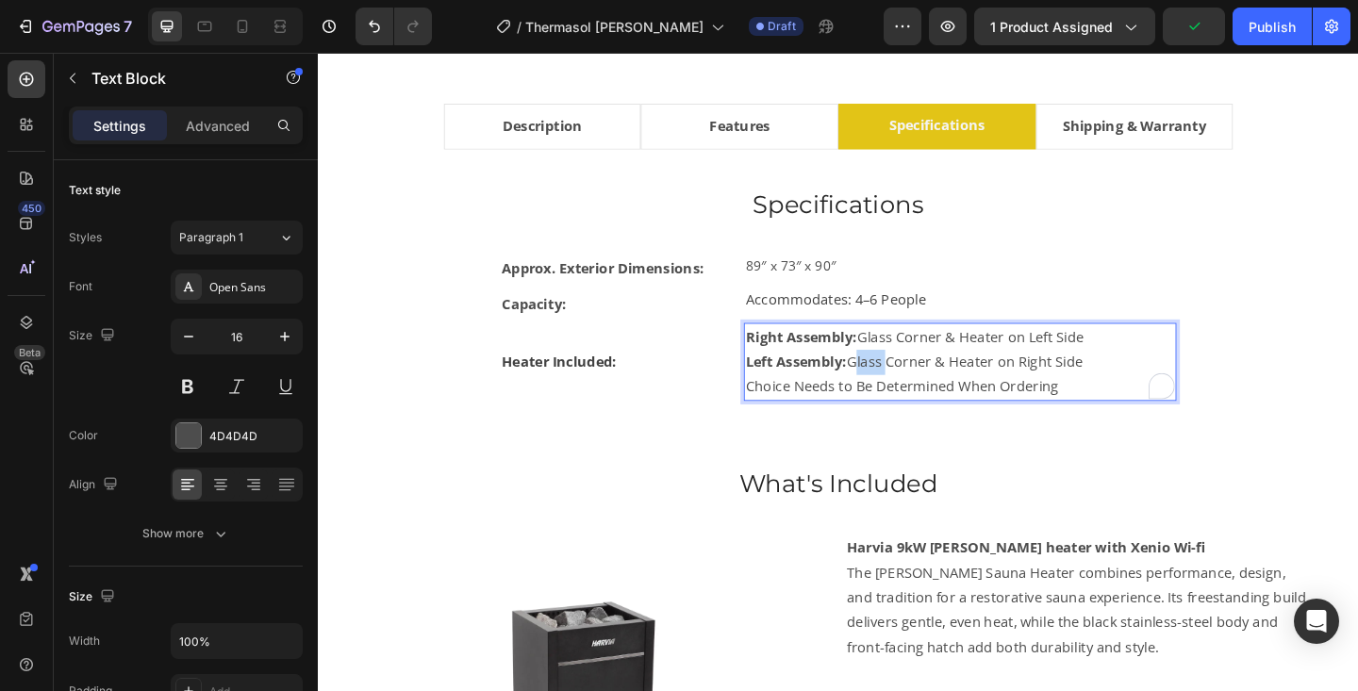
click at [905, 397] on p "Left Assembly: Glass Corner & Heater on Right Side" at bounding box center [1016, 389] width 467 height 27
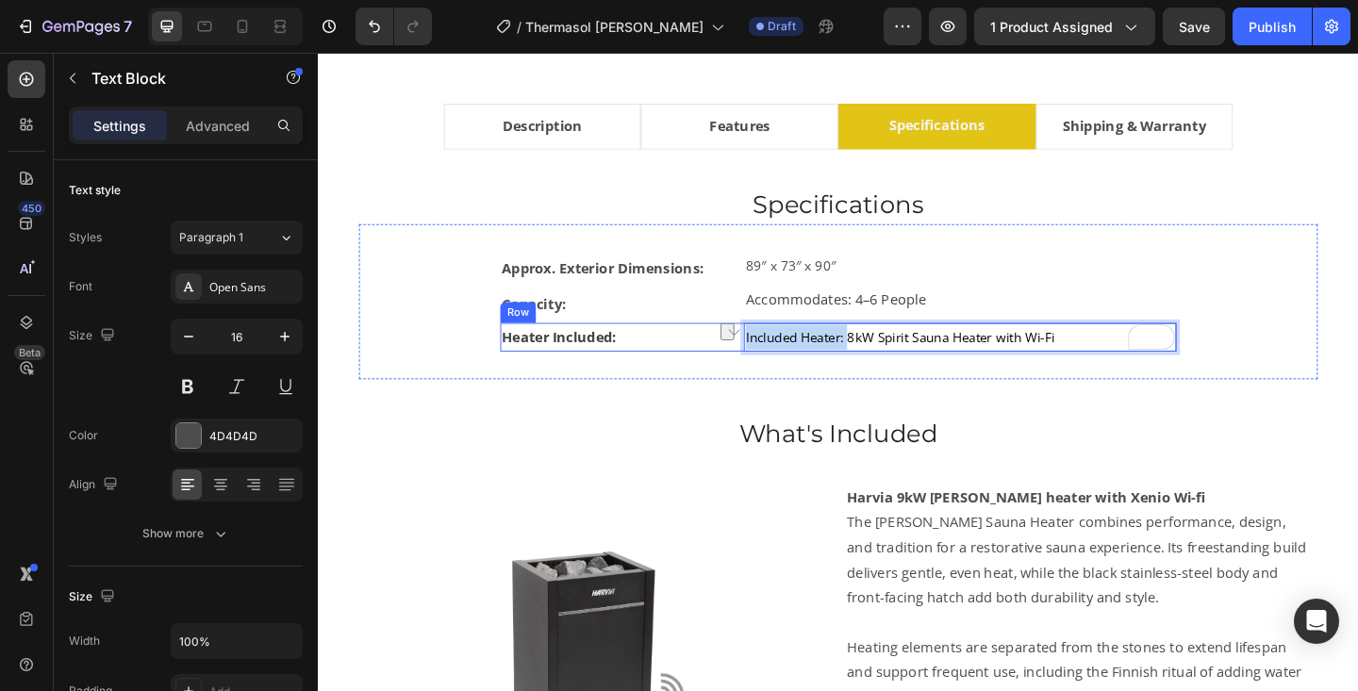
drag, startPoint x: 897, startPoint y: 366, endPoint x: 780, endPoint y: 368, distance: 117.0
click at [780, 368] on div "Heater Included: Text Block Included Heater: 8kW Spirit Sauna Heater with Wi-Fi…" at bounding box center [884, 362] width 736 height 31
click at [855, 361] on span "Harvia 8kW Spirit Sauna Heater with Wi-Fi" at bounding box center [919, 362] width 273 height 19
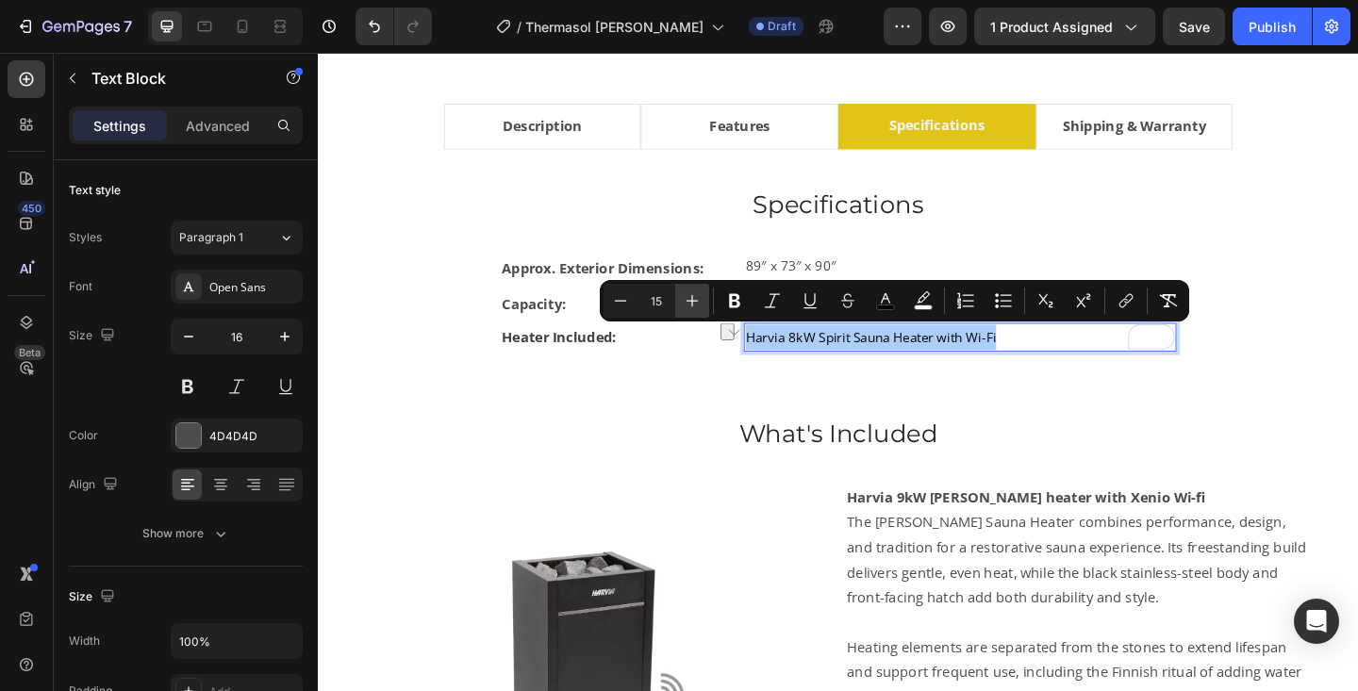
click at [687, 300] on icon "Editor contextual toolbar" at bounding box center [693, 301] width 12 height 12
type input "16"
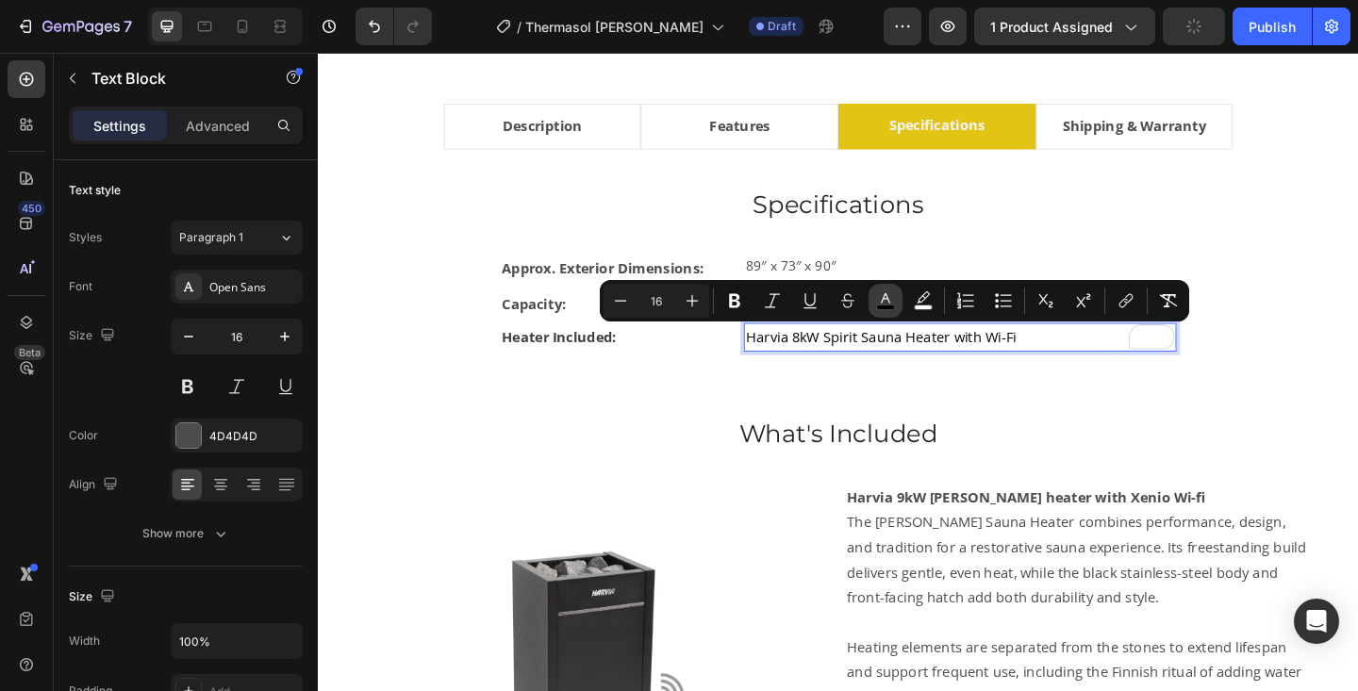
click at [888, 307] on rect "Editor contextual toolbar" at bounding box center [886, 308] width 18 height 5
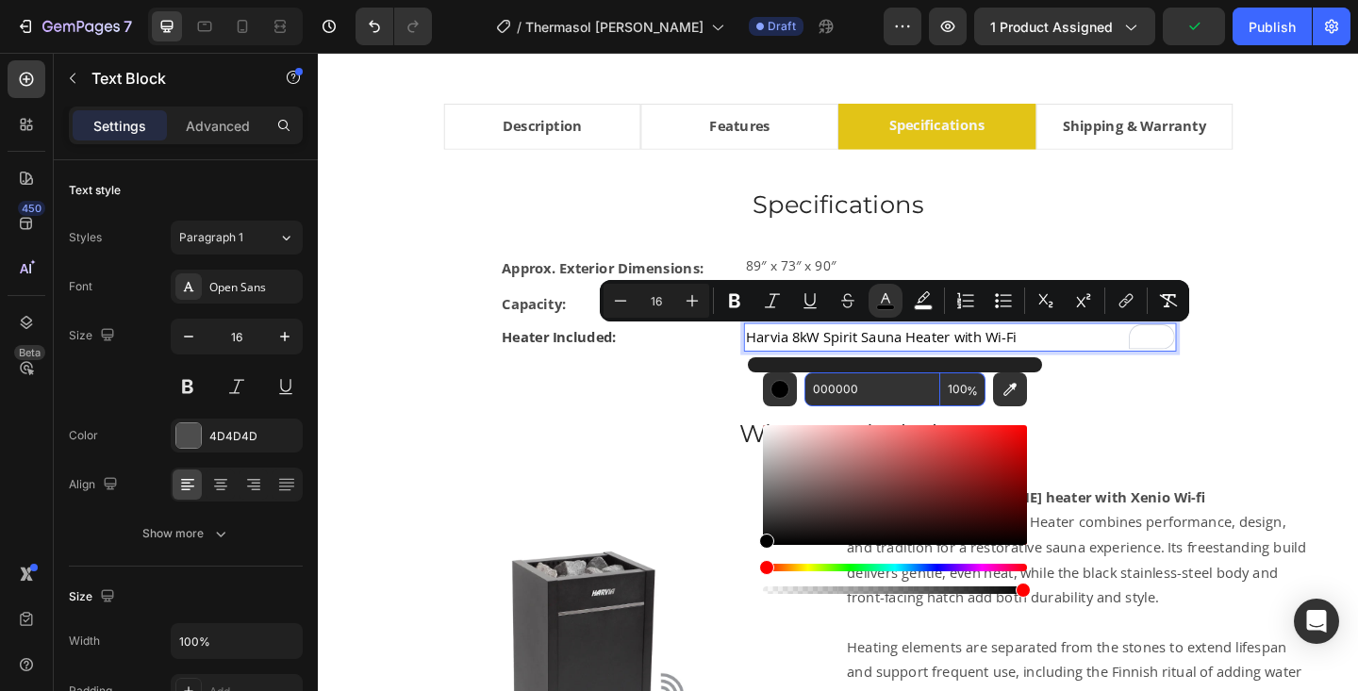
click at [841, 385] on input "000000" at bounding box center [873, 390] width 136 height 34
type input "424242"
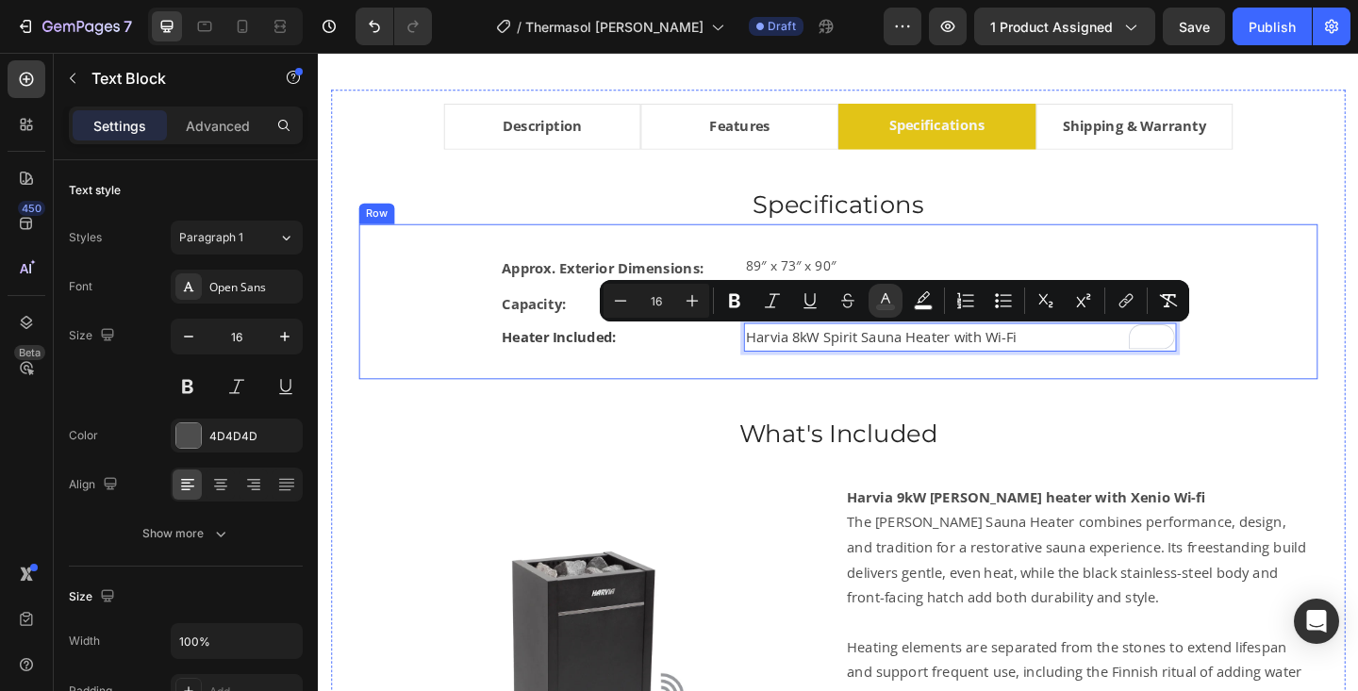
click at [1327, 302] on div "Approx. Exterior Dimensions: Text Block 89″ x 73″ x 90″ Text Block Row Capacity…" at bounding box center [883, 324] width 983 height 108
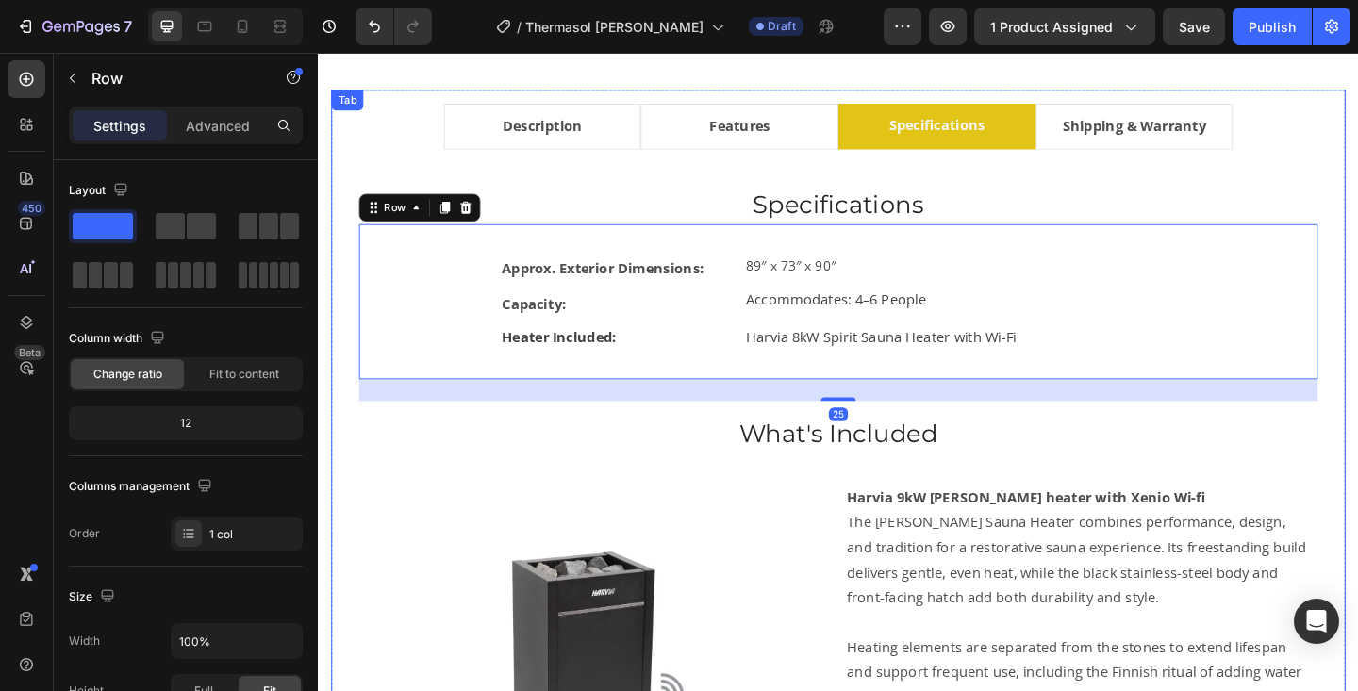
click at [1357, 457] on div "About the MAGNUS Heading Discover ultimate relaxation in the Magnus Canopy Barr…" at bounding box center [883, 560] width 1073 height 804
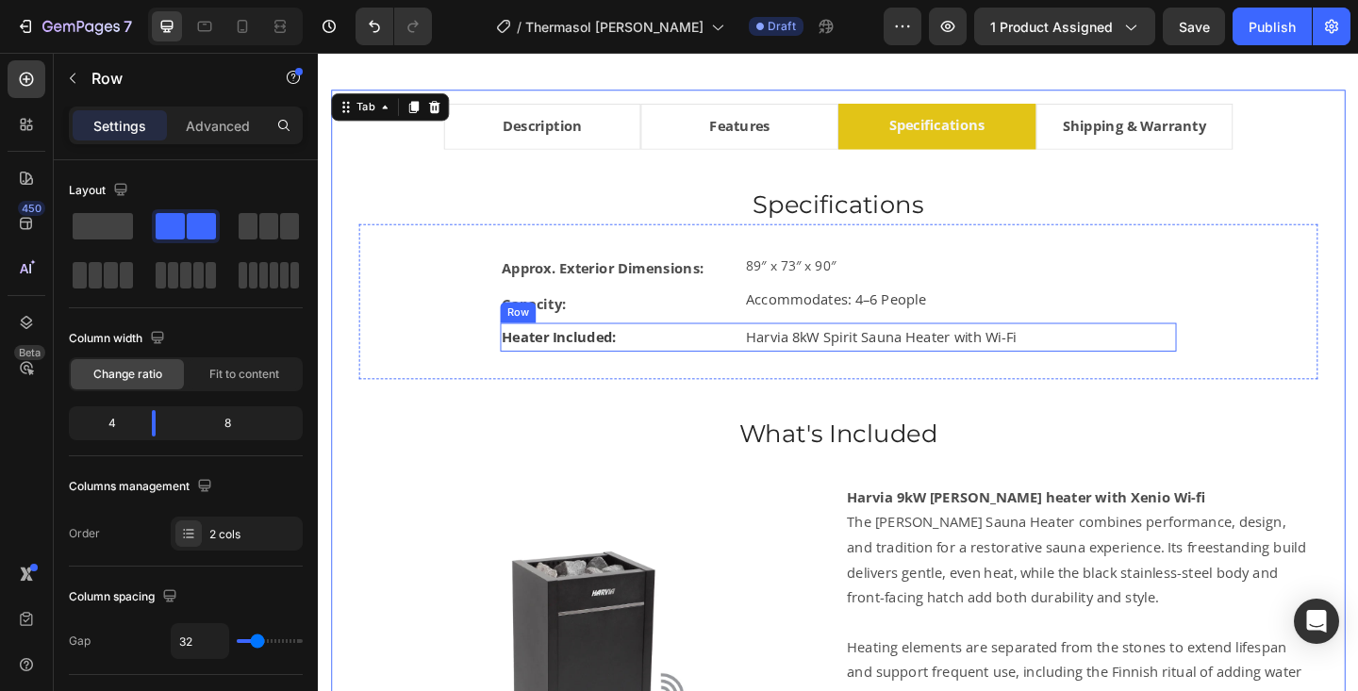
click at [756, 354] on div "Heater Included: Text Block Harvia 8kW Spirit Sauna Heater with Wi-Fi Text Bloc…" at bounding box center [884, 362] width 736 height 31
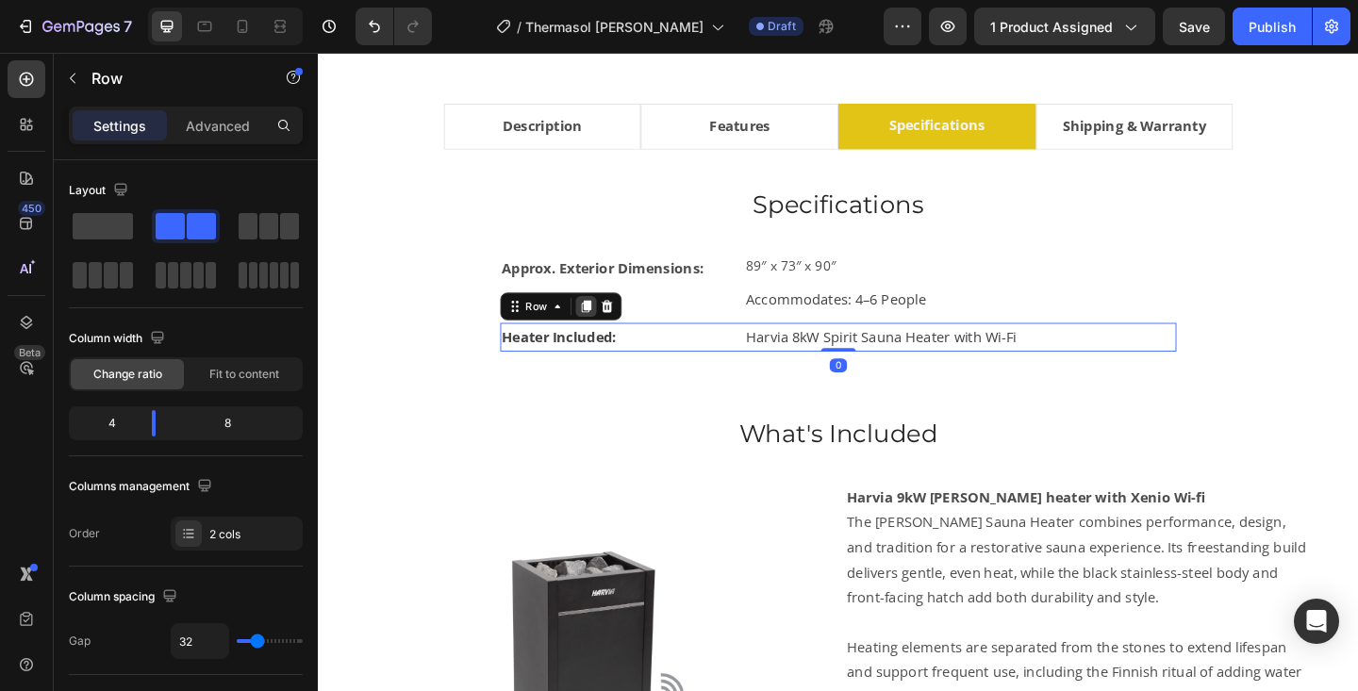
click at [608, 325] on icon at bounding box center [610, 329] width 10 height 13
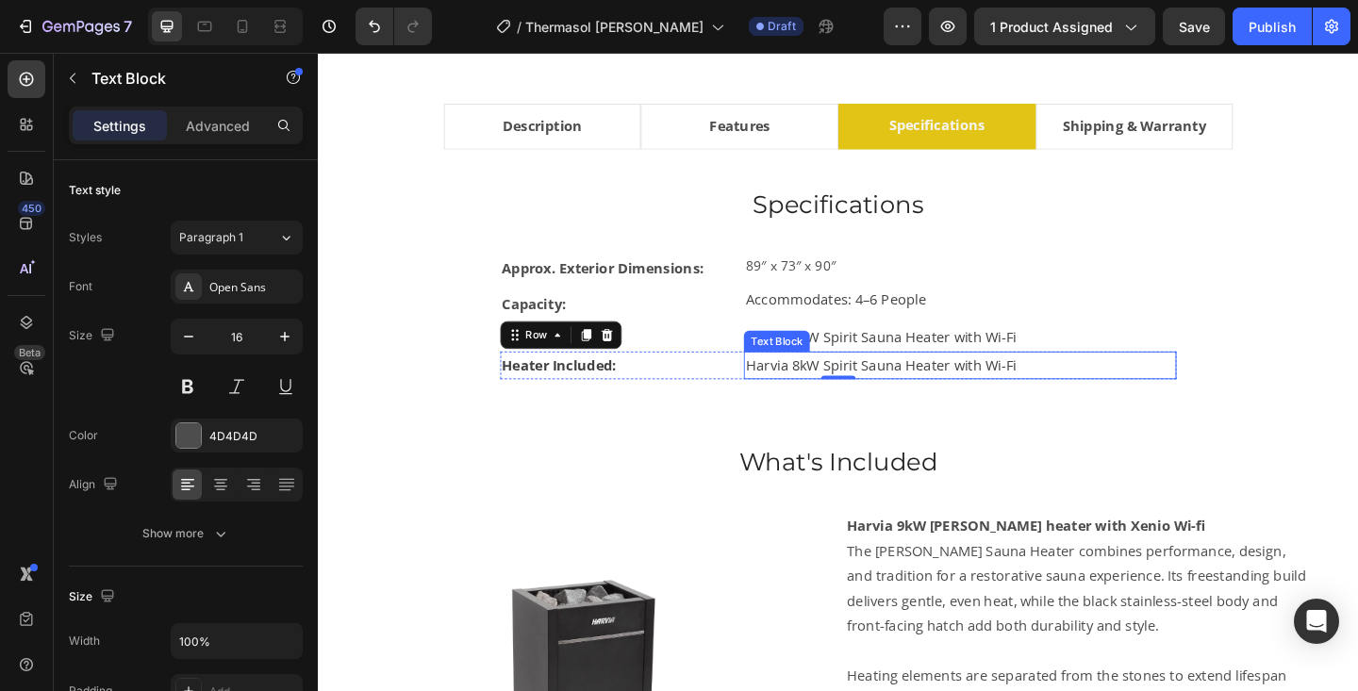
click at [827, 390] on span "Harvia 8kW Spirit Sauna Heater with Wi-Fi" at bounding box center [930, 393] width 294 height 21
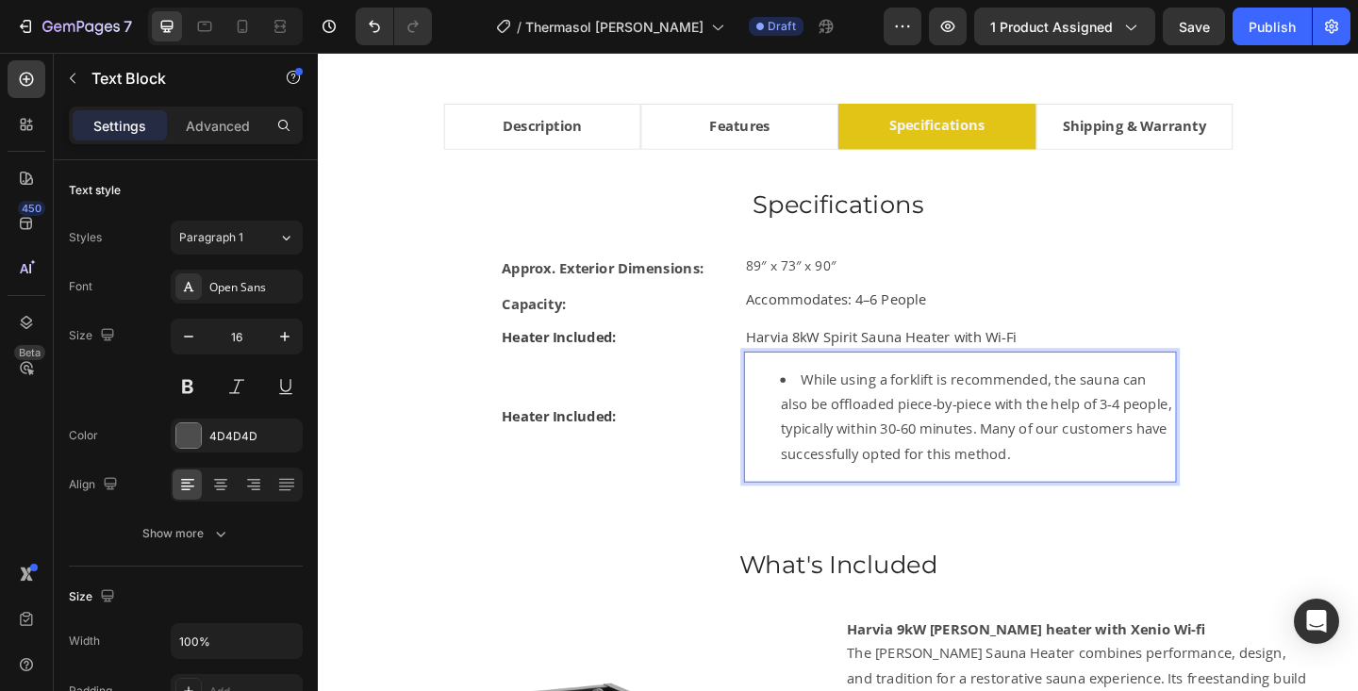
click at [843, 412] on li "While using a forklift is recommended, the sauna can also be offloaded piece-by…" at bounding box center [1035, 449] width 429 height 108
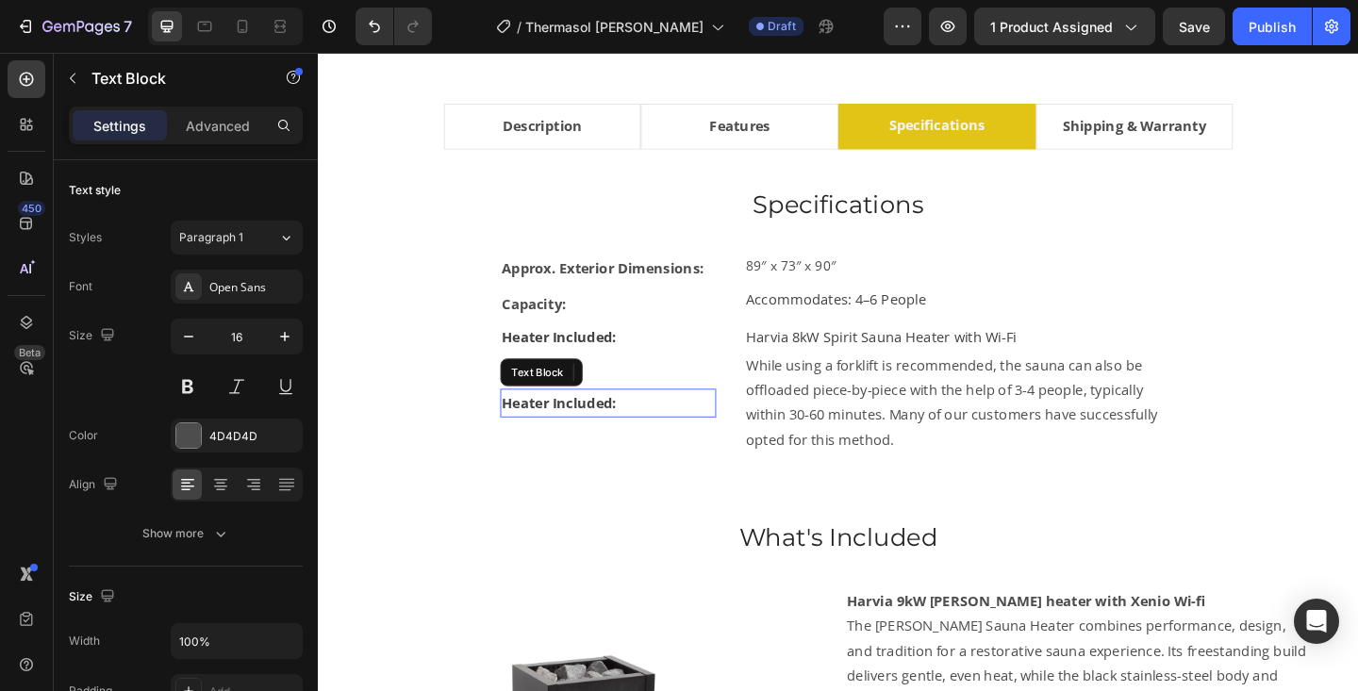
click at [546, 428] on strong "Heater Included:" at bounding box center [580, 433] width 124 height 21
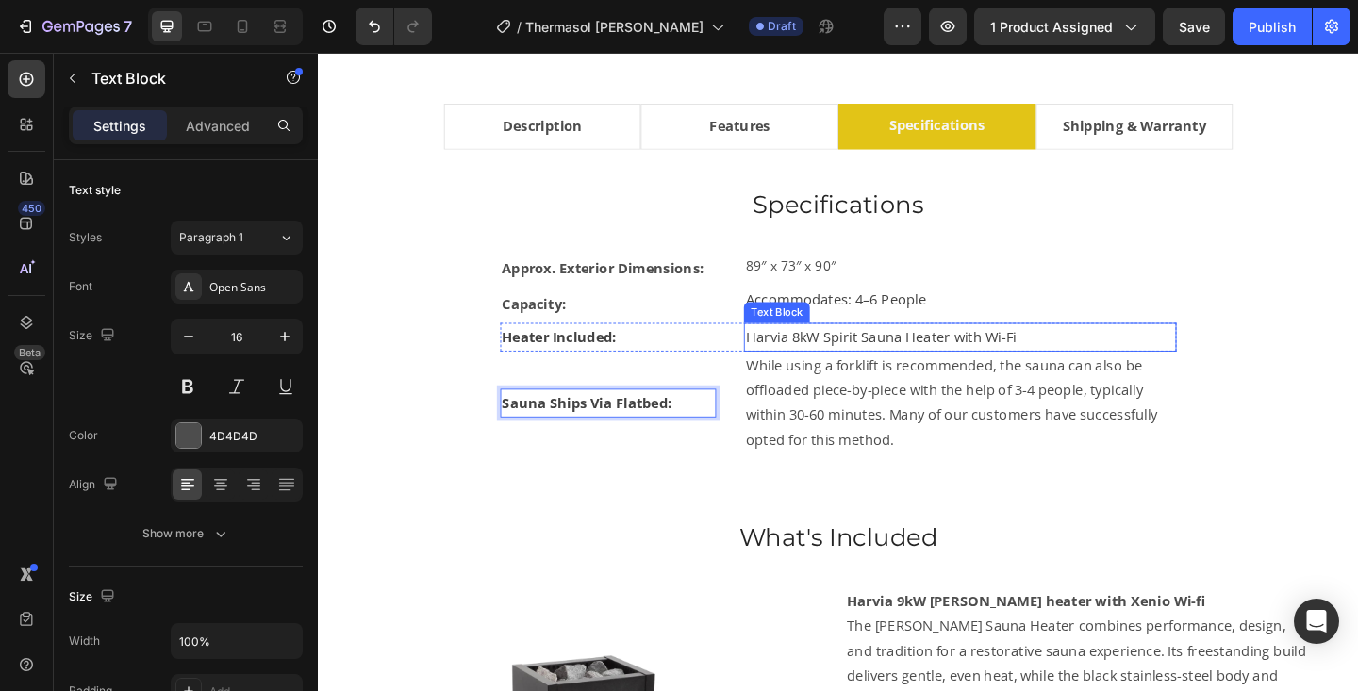
click at [931, 362] on span "Harvia 8kW Spirit Sauna Heater with Wi-Fi" at bounding box center [930, 362] width 294 height 21
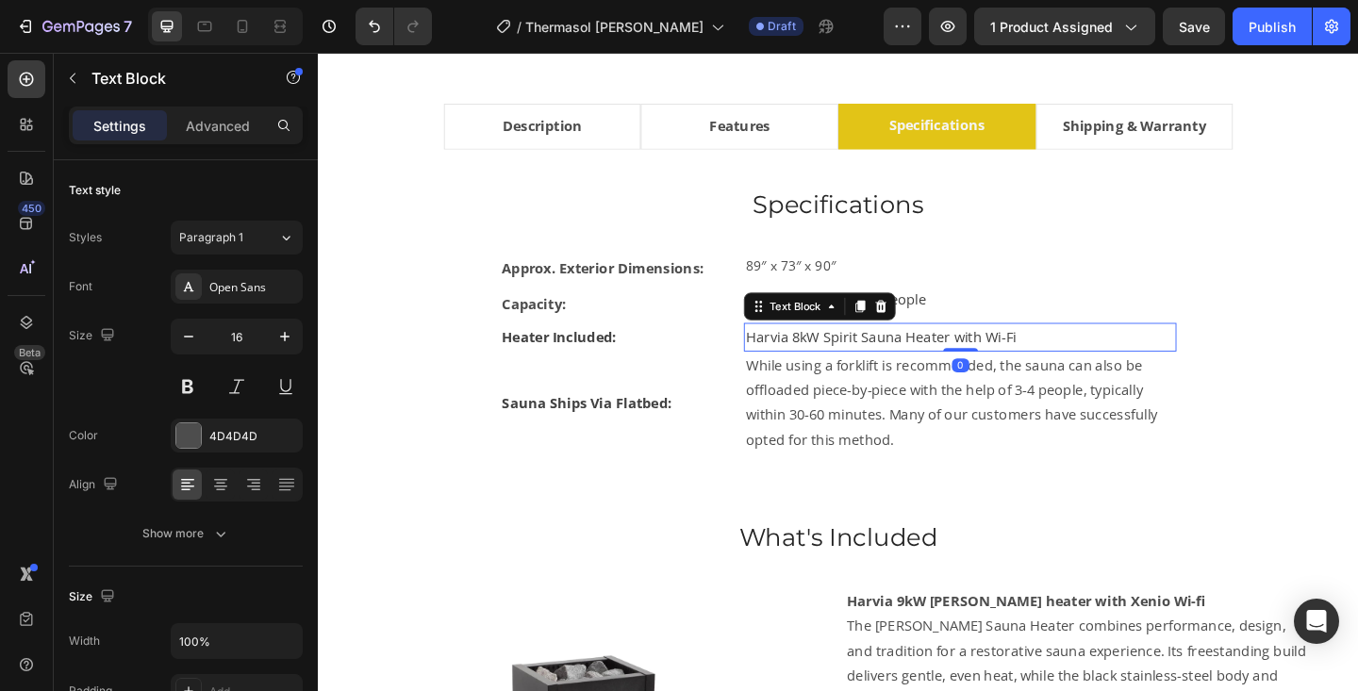
click at [1021, 370] on div "Harvia 8kW Spirit Sauna Heater with Wi-Fi Text Block 0" at bounding box center [1016, 362] width 471 height 31
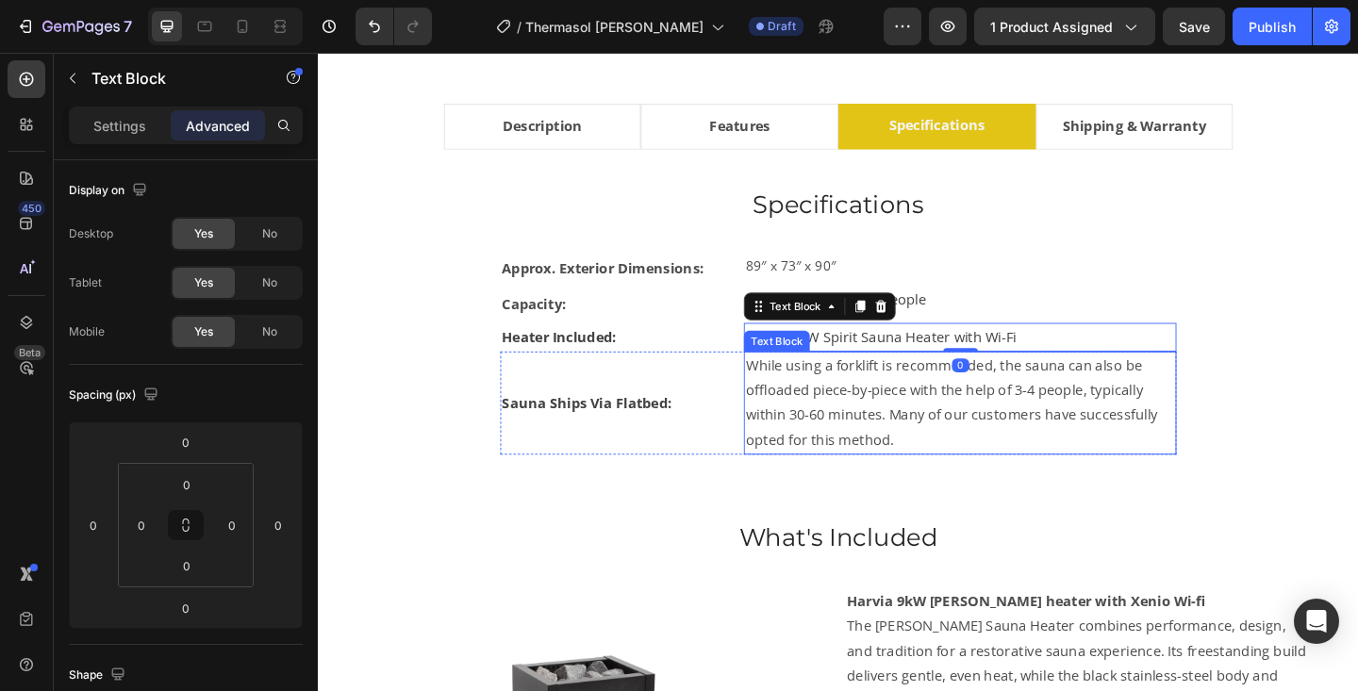
click at [1249, 386] on p "While using a forklift is recommended, the sauna can also be offloaded piece-by…" at bounding box center [1016, 434] width 467 height 108
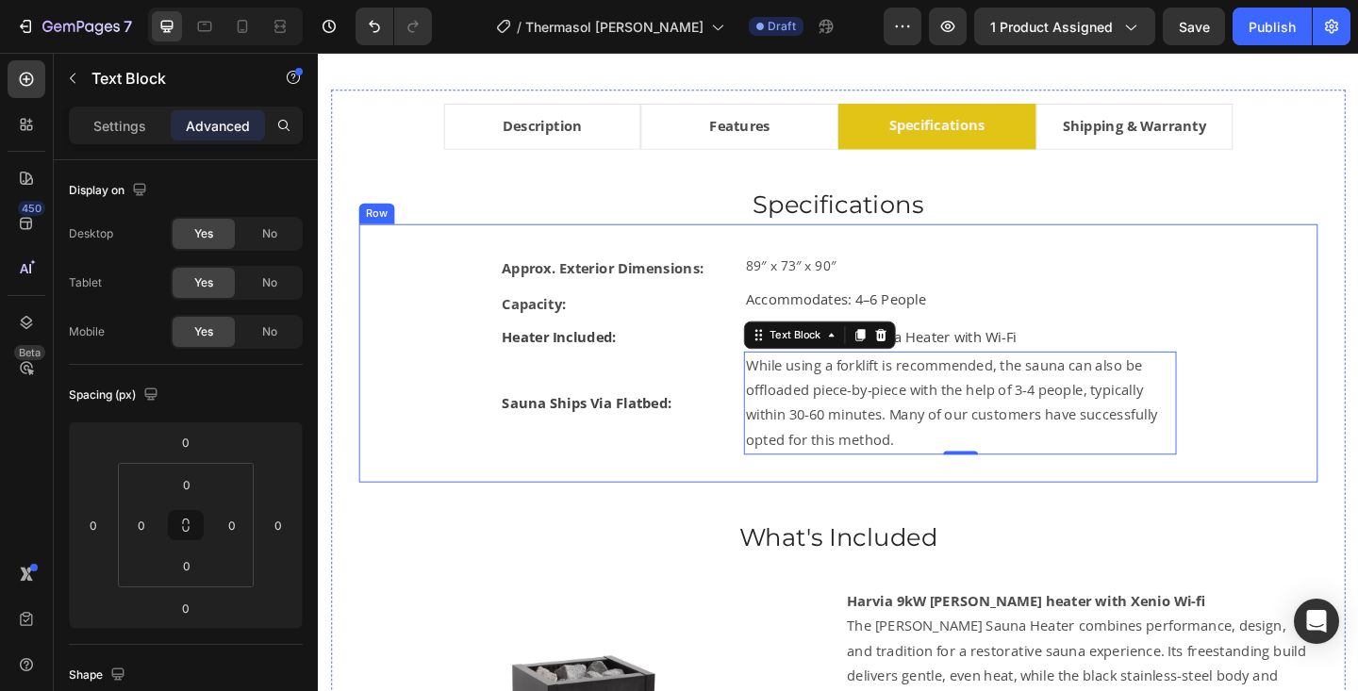
click at [1296, 420] on div "Approx. Exterior Dimensions: Text Block 89″ x 73″ x 90″ Text Block Row Capacity…" at bounding box center [883, 380] width 983 height 221
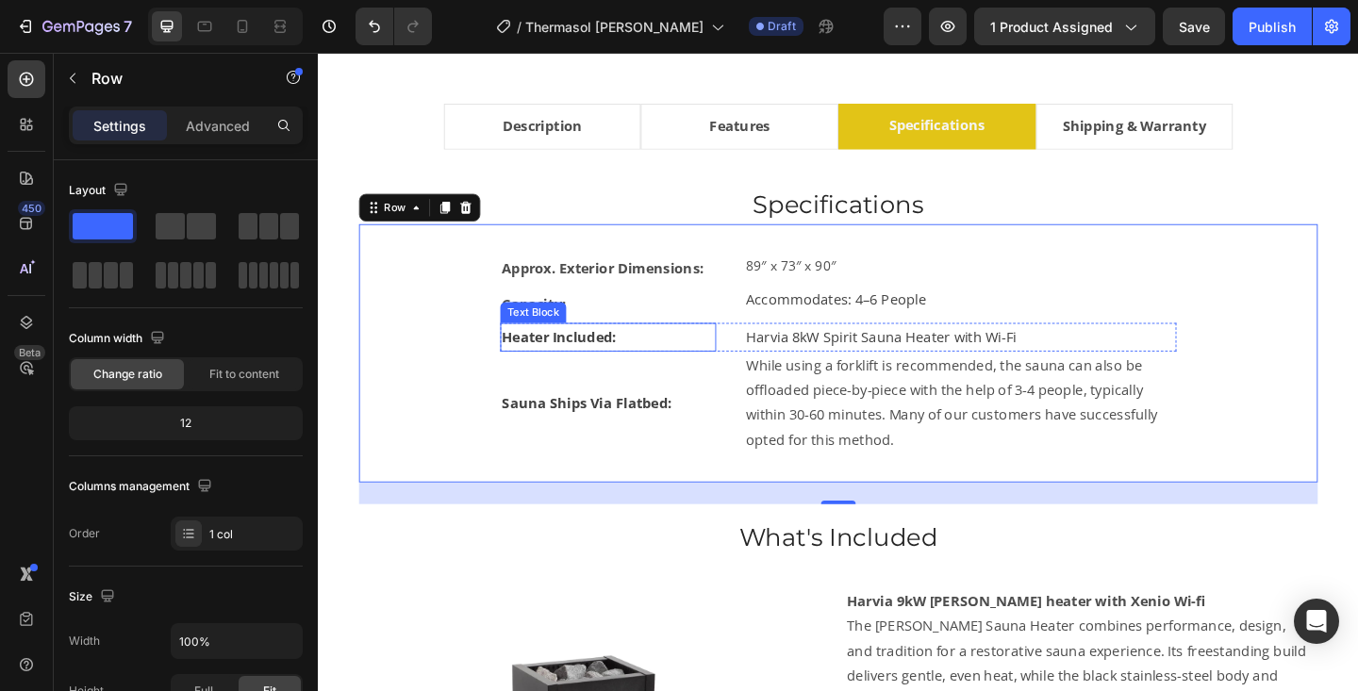
click at [610, 370] on strong "Heater Included:" at bounding box center [580, 362] width 124 height 21
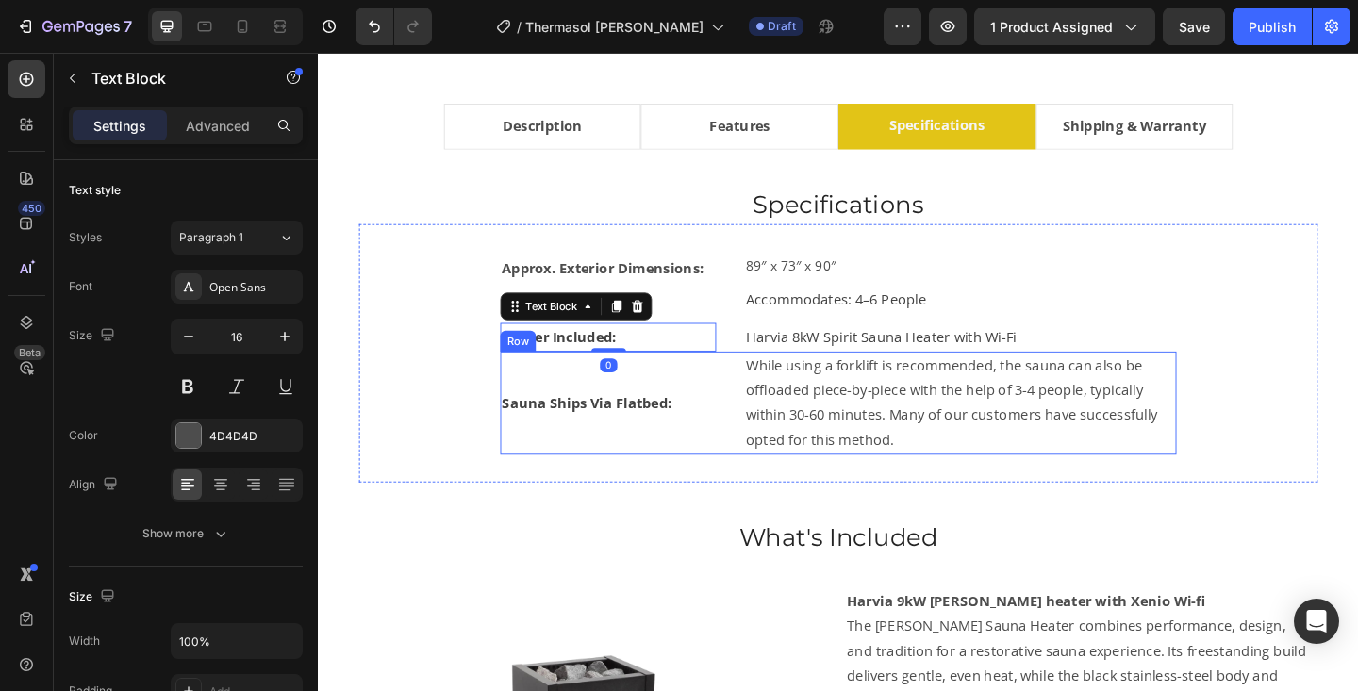
click at [618, 413] on div "Sauna Ships Via Flatbed: Text Block" at bounding box center [633, 434] width 235 height 112
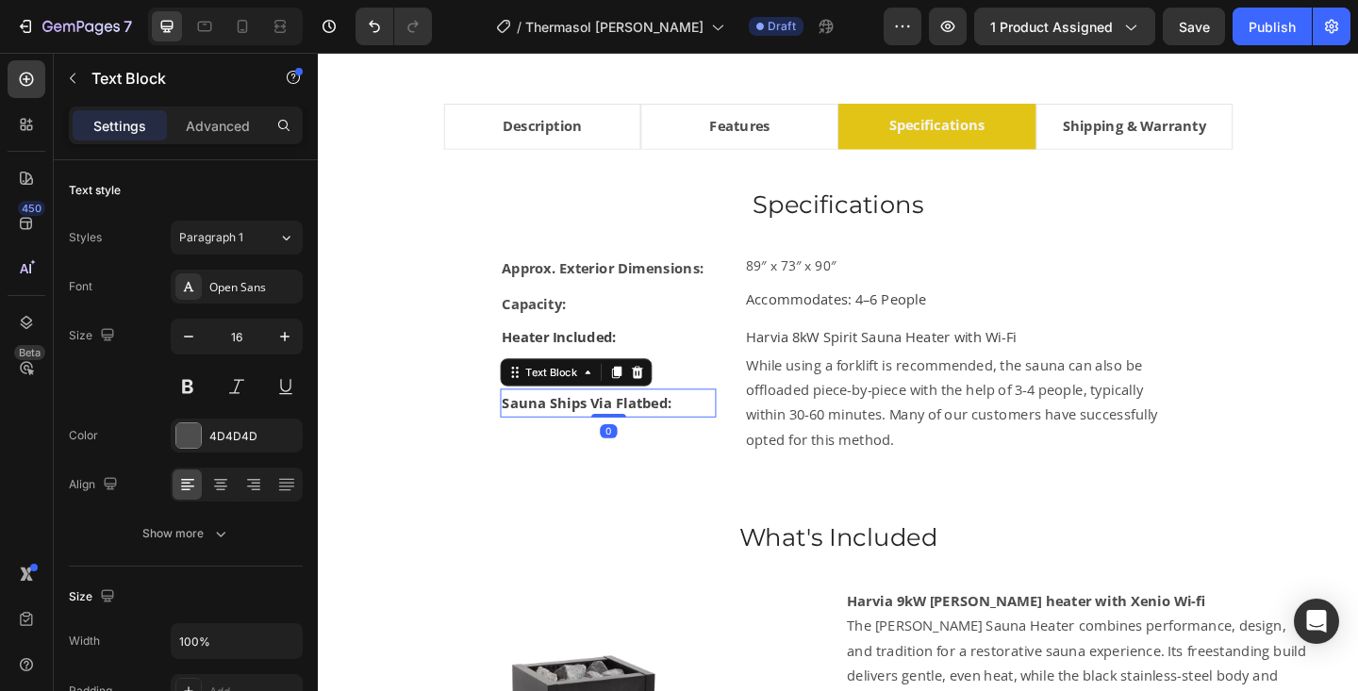
click at [614, 434] on strong "Sauna Ships Via Flatbed:" at bounding box center [610, 433] width 185 height 21
click at [614, 437] on strong "Sauna Ships Via Flatbed:" at bounding box center [610, 433] width 185 height 21
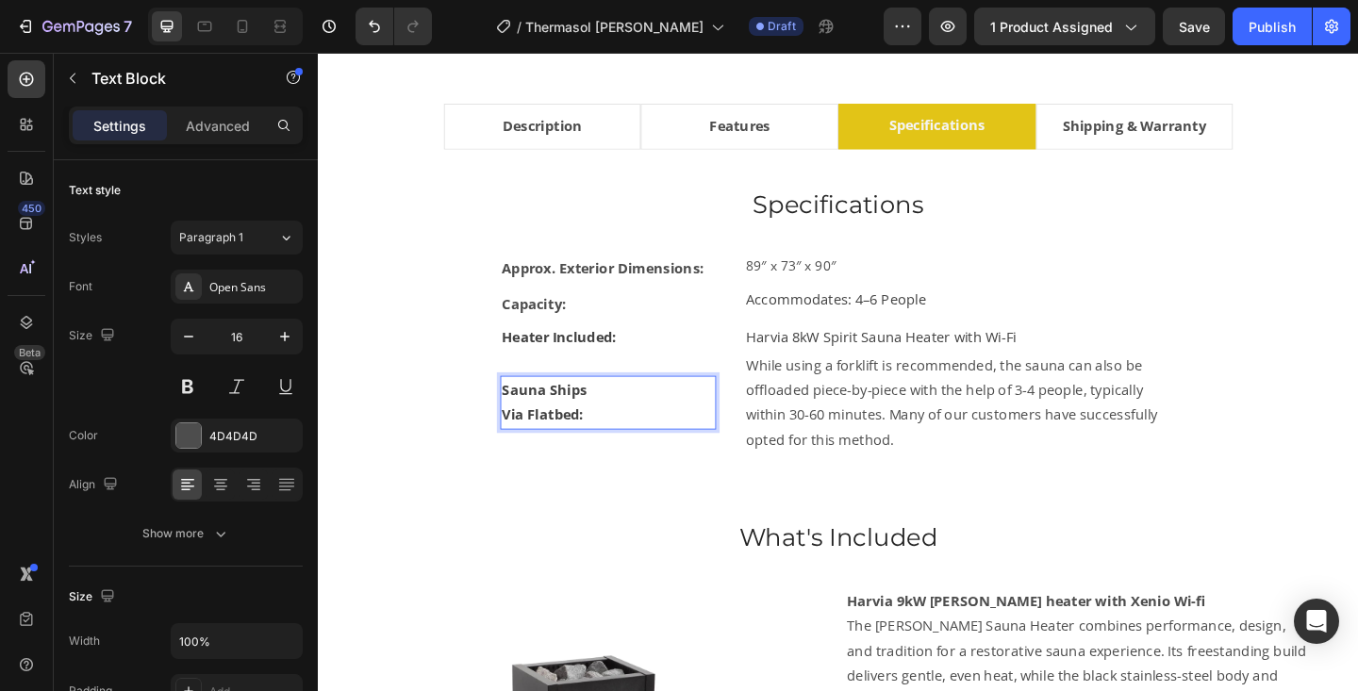
scroll to position [1067, 0]
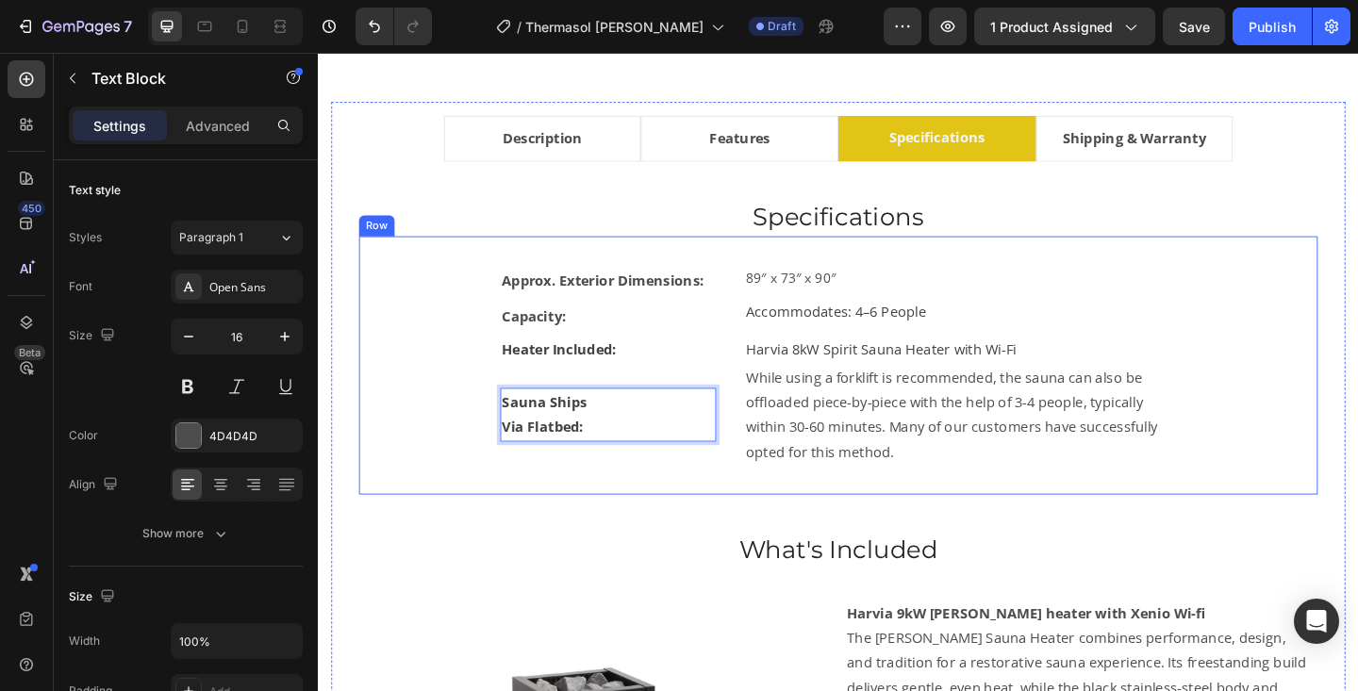
click at [1357, 390] on div "Approx. Exterior Dimensions: Text Block 89″ x 73″ x 90″ Text Block Row Capacity…" at bounding box center [883, 393] width 1043 height 281
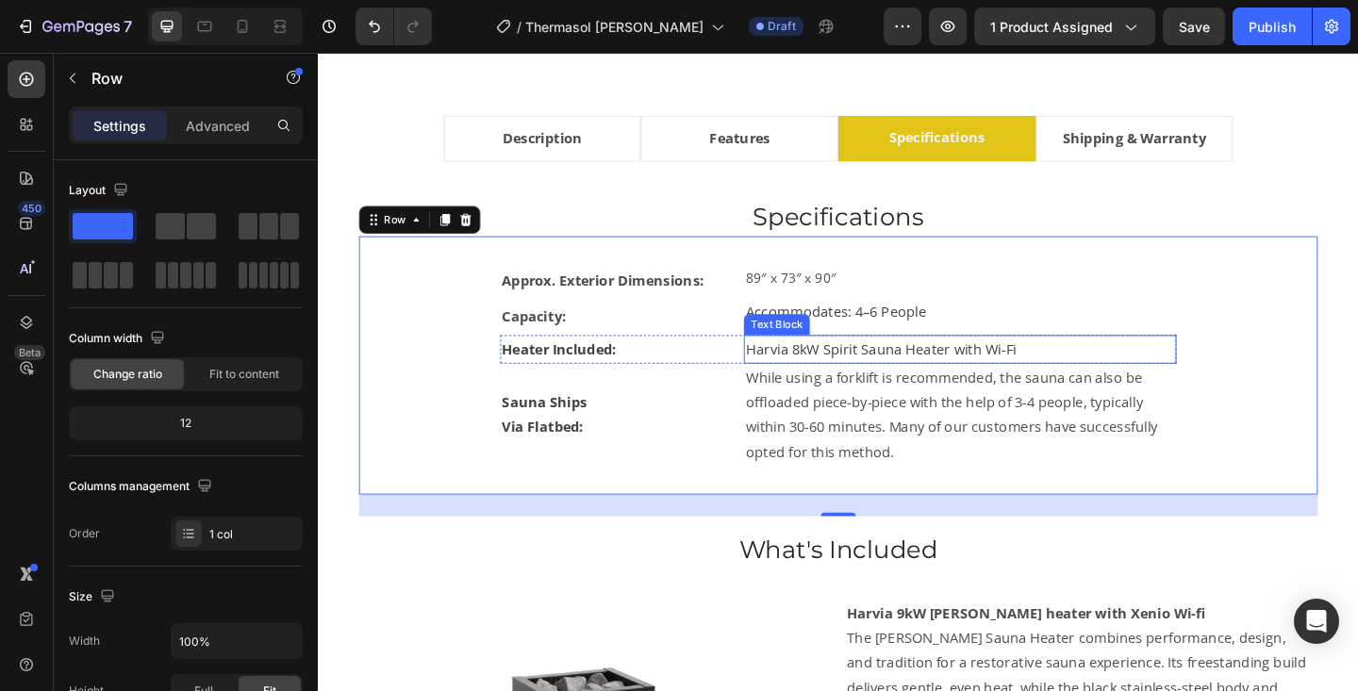
click at [1173, 367] on p "Harvia 8kW Spirit Sauna Heater with Wi-Fi" at bounding box center [1016, 375] width 467 height 27
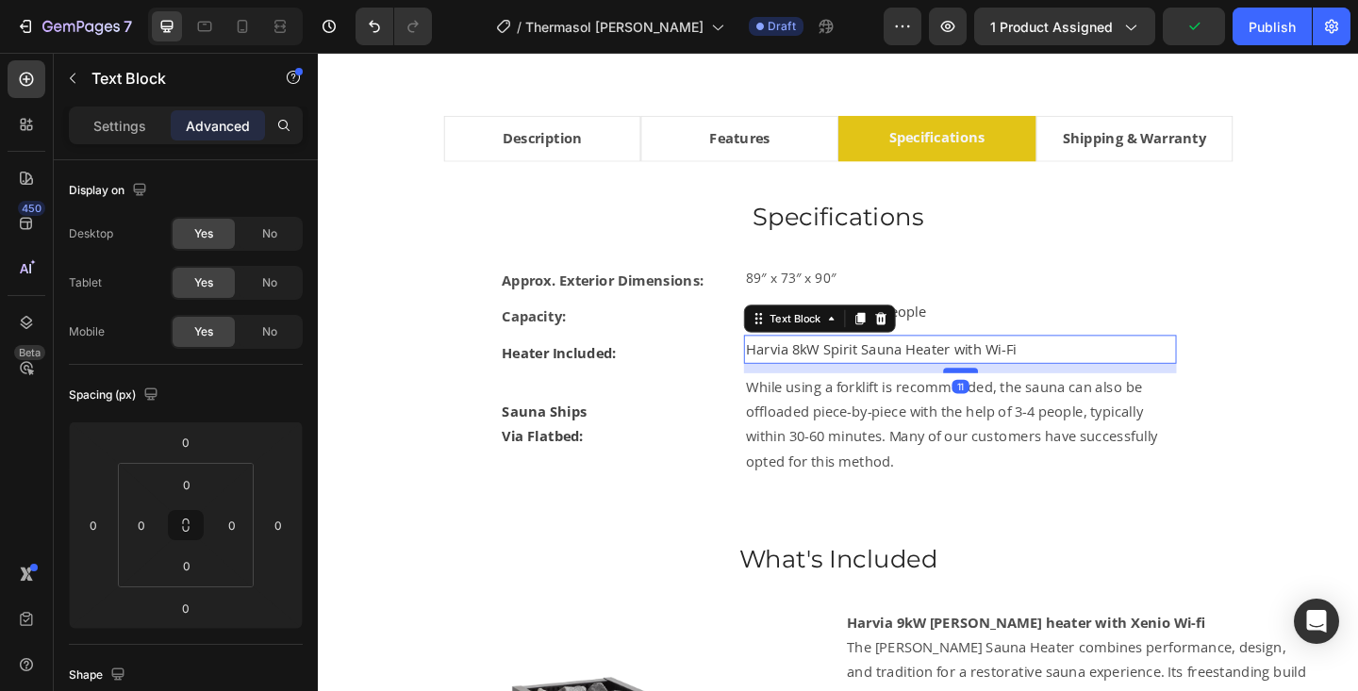
drag, startPoint x: 1029, startPoint y: 389, endPoint x: 1028, endPoint y: 399, distance: 10.4
click at [1028, 399] on div at bounding box center [1017, 399] width 38 height 6
type input "11"
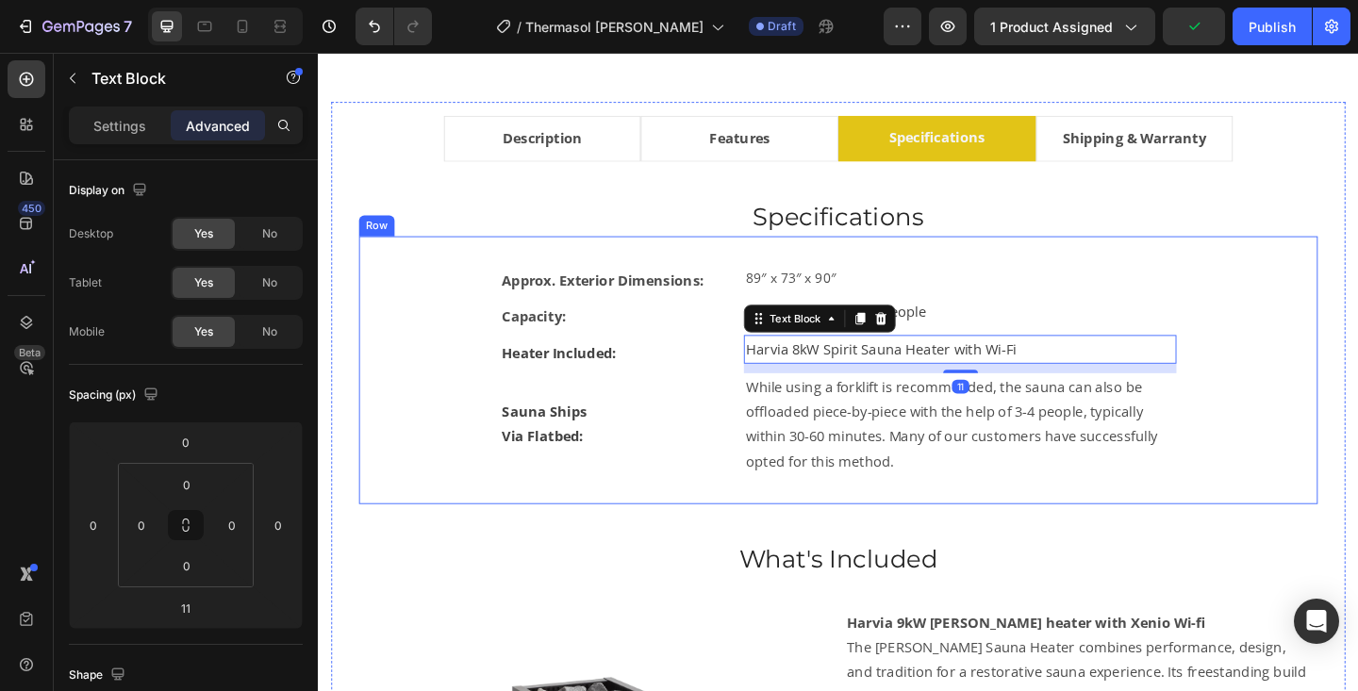
click at [1312, 372] on div "Approx. Exterior Dimensions: Text Block 89″ x 73″ x 90″ Text Block Row Capacity…" at bounding box center [883, 398] width 983 height 231
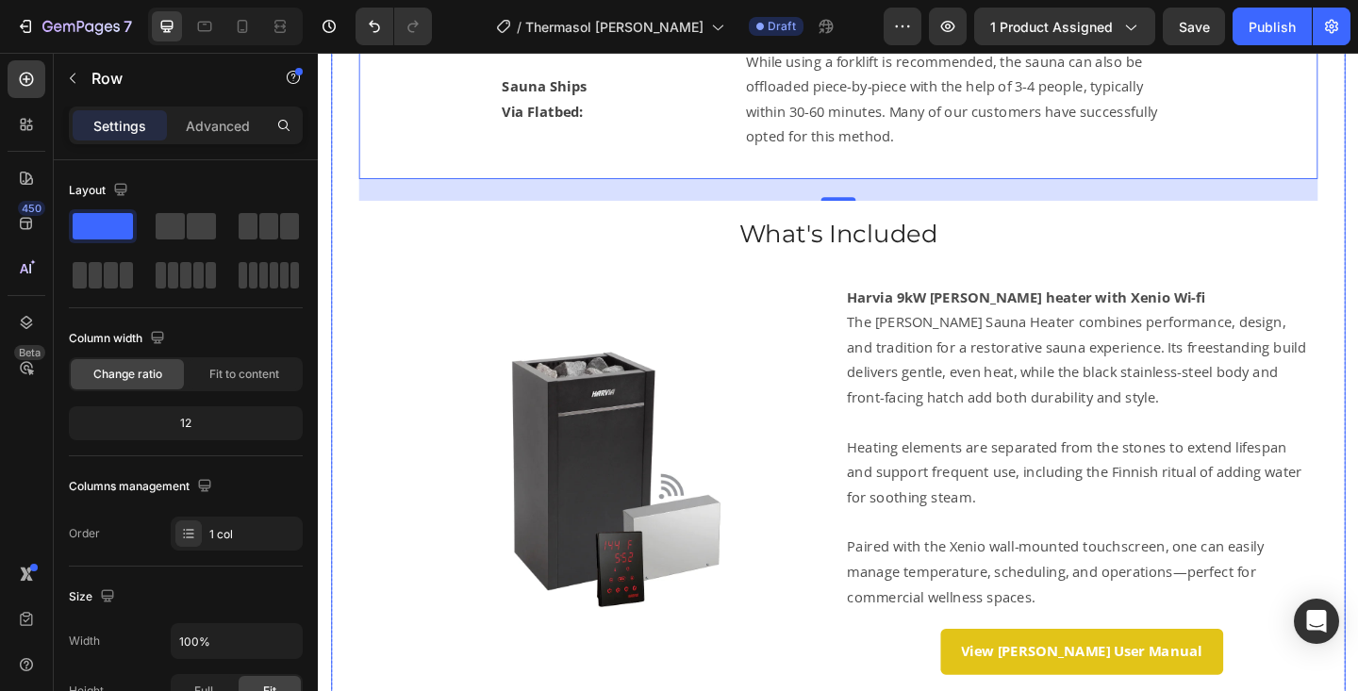
scroll to position [1421, 0]
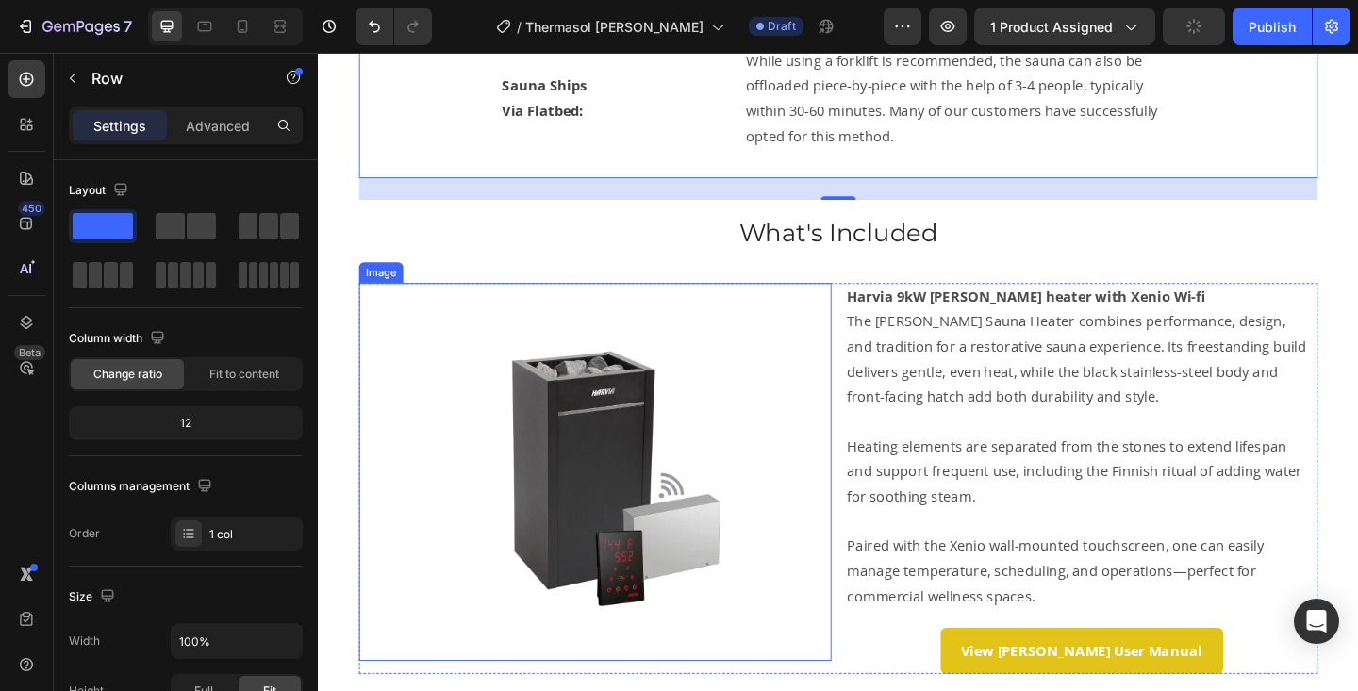
click at [604, 462] on img at bounding box center [619, 509] width 411 height 411
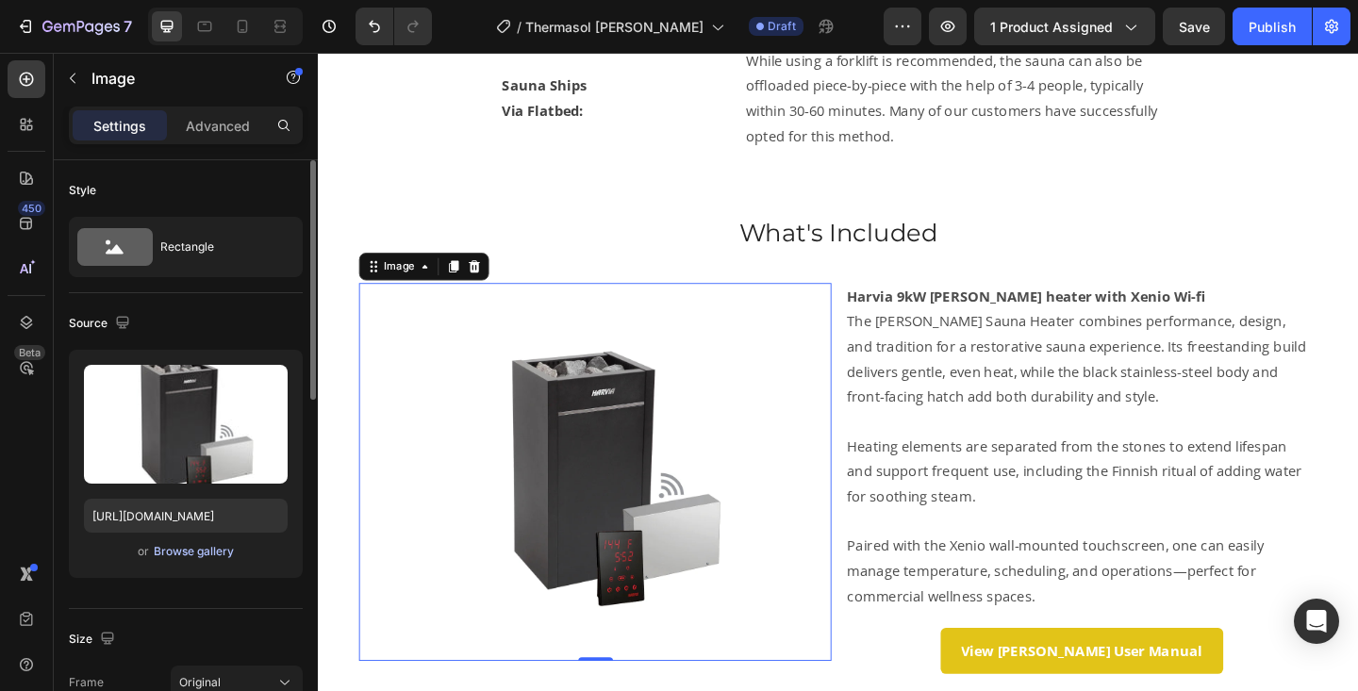
click at [216, 552] on div "Browse gallery" at bounding box center [194, 551] width 80 height 17
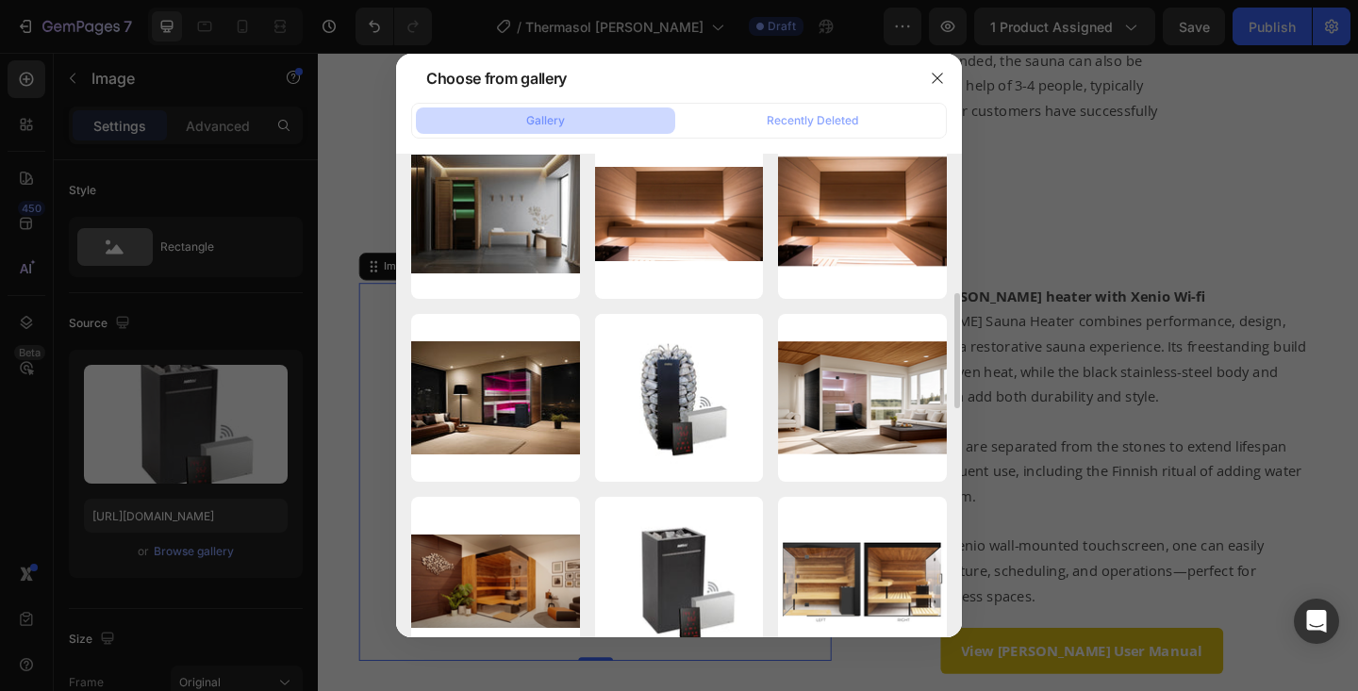
scroll to position [615, 0]
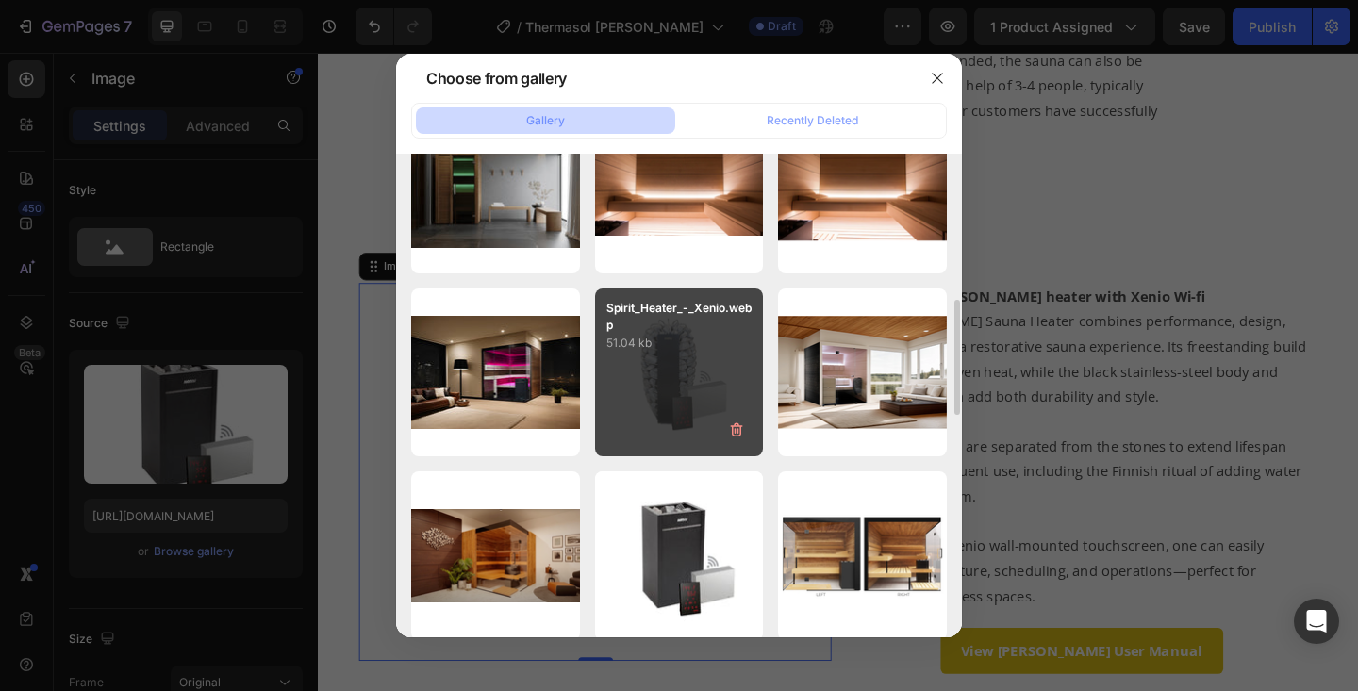
click at [680, 395] on div "Spirit_Heater_-_Xenio.webp 51.04 kb" at bounding box center [679, 373] width 169 height 169
type input "[URL][DOMAIN_NAME]"
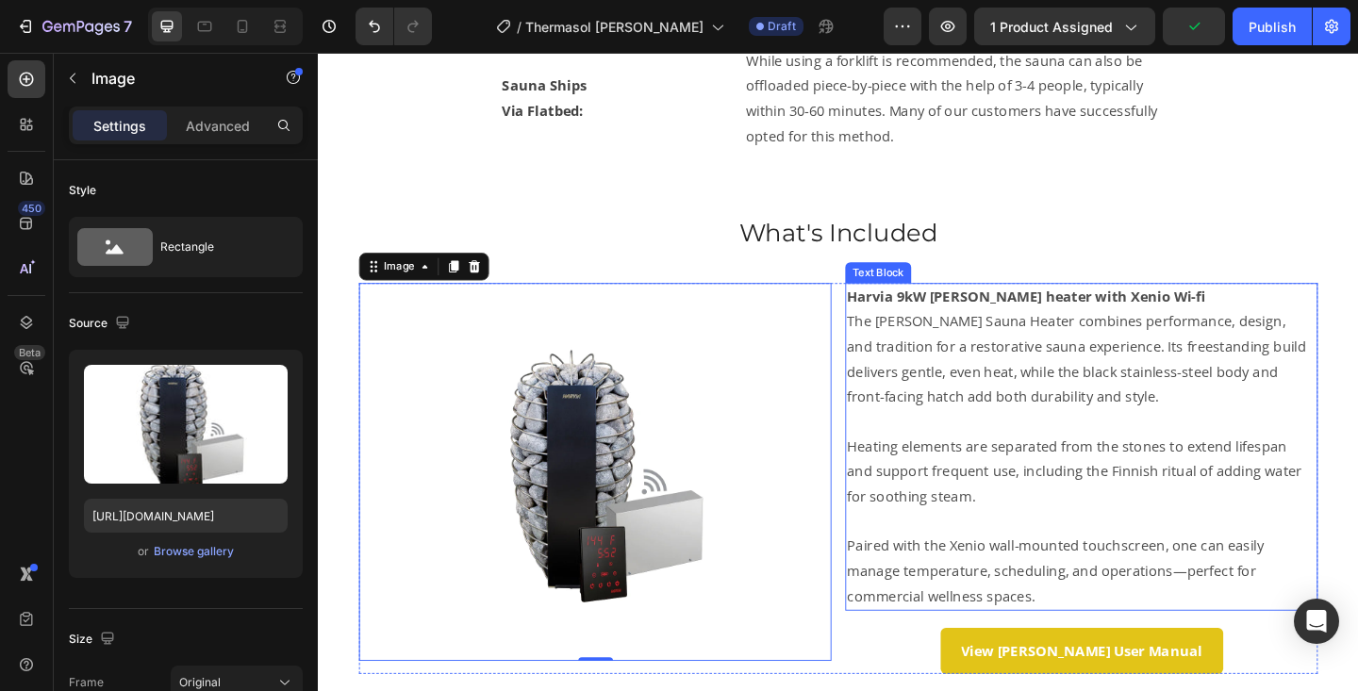
click at [1032, 392] on p "The [PERSON_NAME] Sauna Heater combines performance, design, and tradition for …" at bounding box center [1148, 386] width 510 height 108
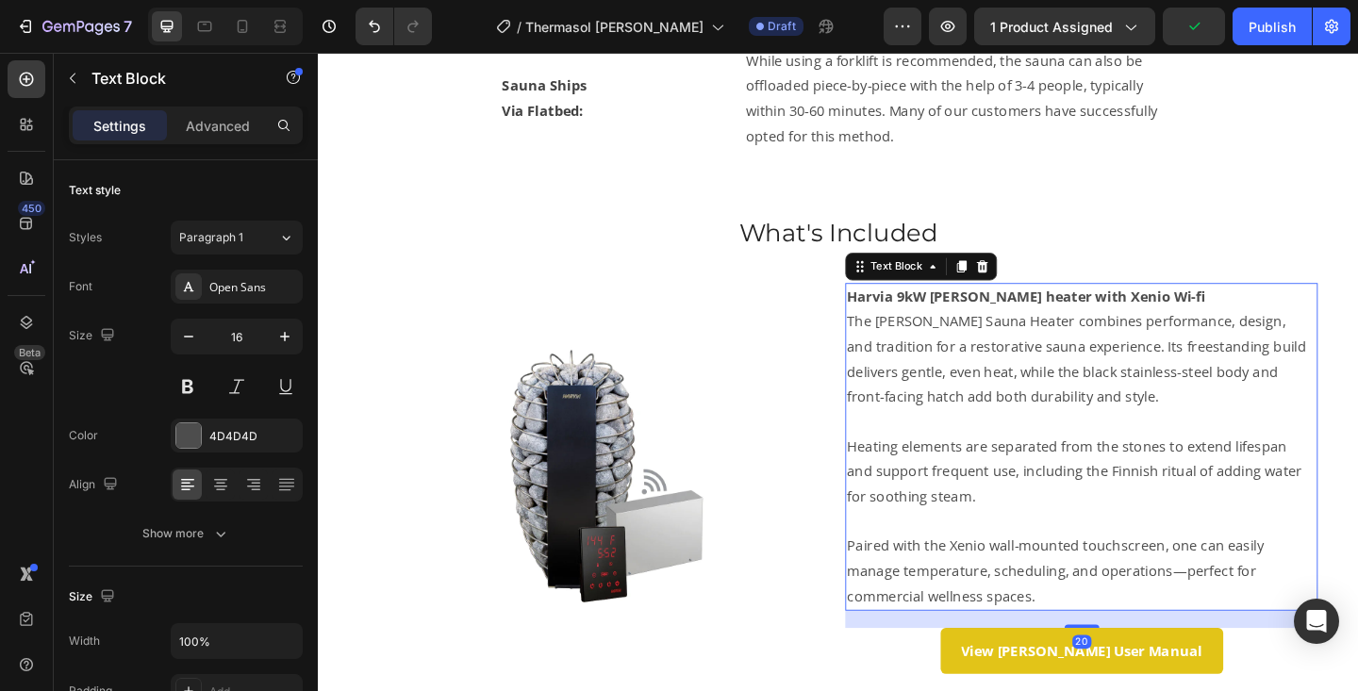
click at [1032, 392] on p "The [PERSON_NAME] Sauna Heater combines performance, design, and tradition for …" at bounding box center [1148, 386] width 510 height 108
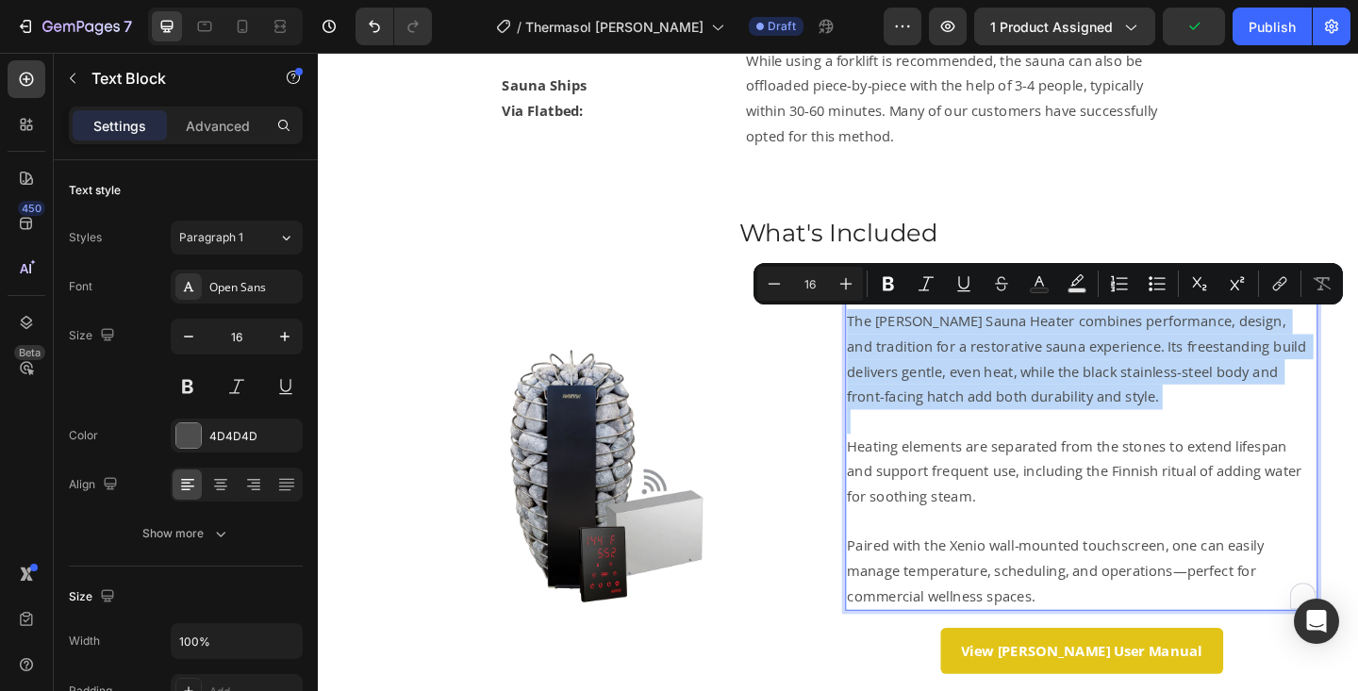
click at [925, 347] on p "The [PERSON_NAME] Sauna Heater combines performance, design, and tradition for …" at bounding box center [1148, 386] width 510 height 108
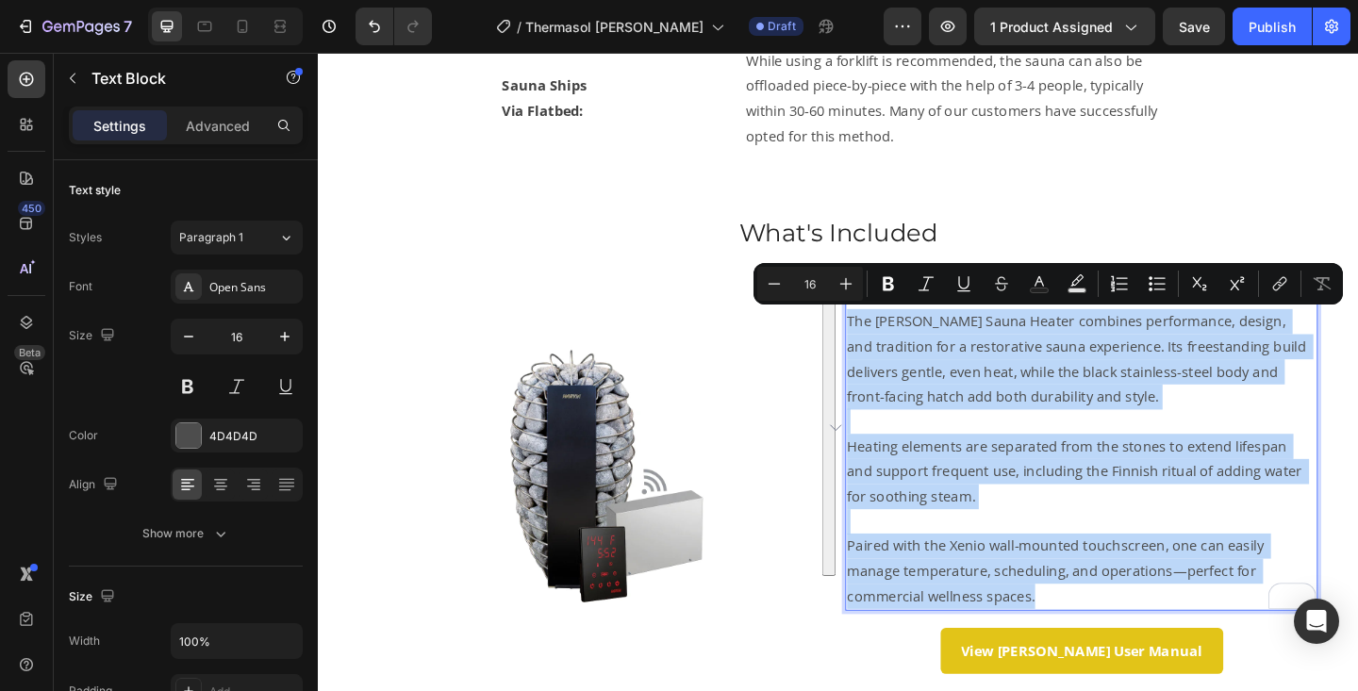
drag, startPoint x: 895, startPoint y: 345, endPoint x: 1239, endPoint y: 645, distance: 456.6
click at [1239, 645] on div "Harvia 9kW [PERSON_NAME] heater with Xenio Wi-fi The [PERSON_NAME] Sauna Heater…" at bounding box center [1148, 482] width 514 height 357
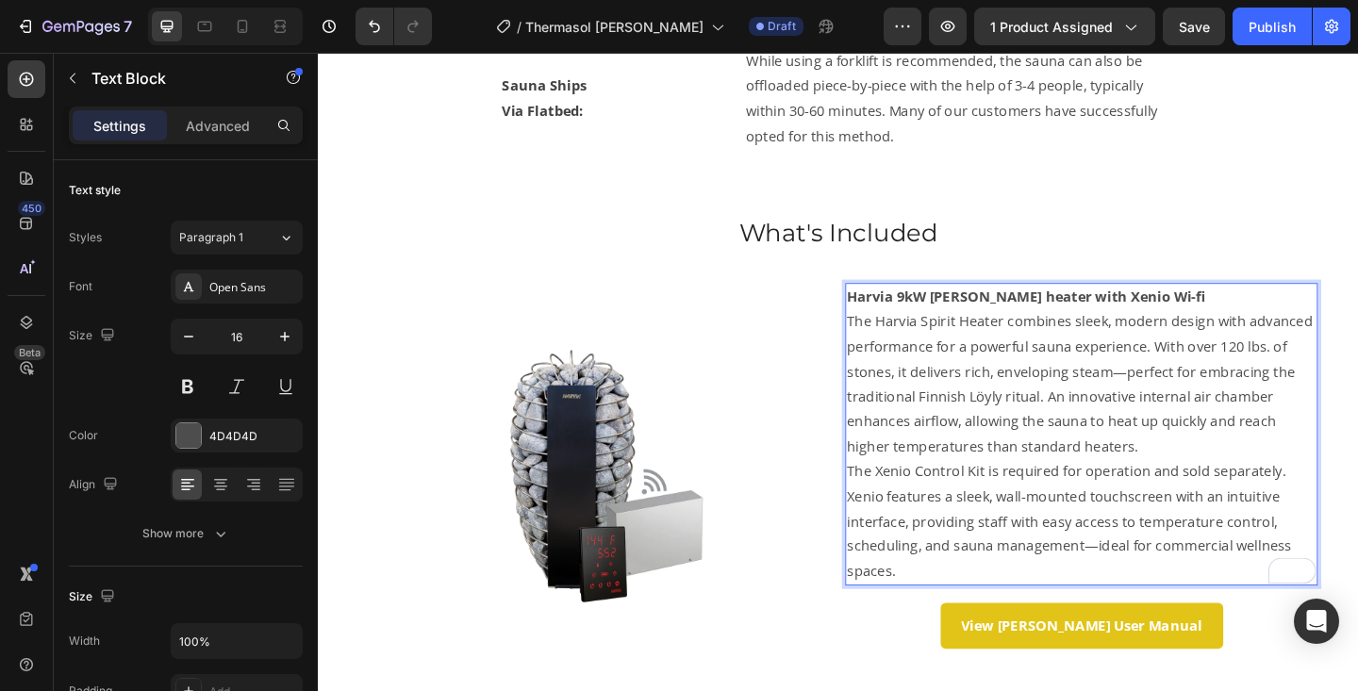
click at [1219, 481] on p "The Harvia Spirit Heater combines sleek, modern design with advanced performanc…" at bounding box center [1148, 413] width 510 height 163
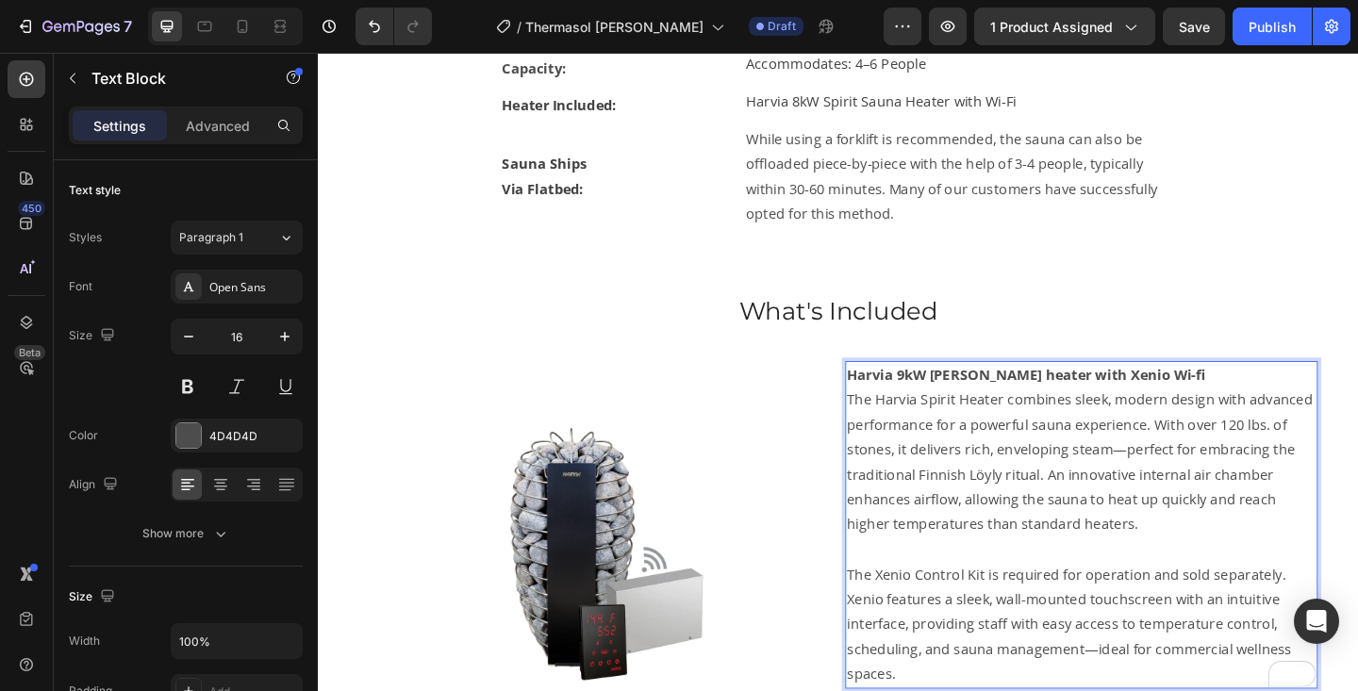
scroll to position [1337, 0]
click at [954, 405] on strong "Harvia 9kW [PERSON_NAME] heater with Xenio Wi-fi" at bounding box center [1088, 402] width 390 height 21
click at [1023, 404] on strong "Harvia 8kW [PERSON_NAME] heater with Xenio Wi-fi" at bounding box center [1088, 402] width 390 height 21
click at [1022, 404] on strong "Harvia 8kW [PERSON_NAME] heater with Xenio Wi-fi" at bounding box center [1088, 402] width 390 height 21
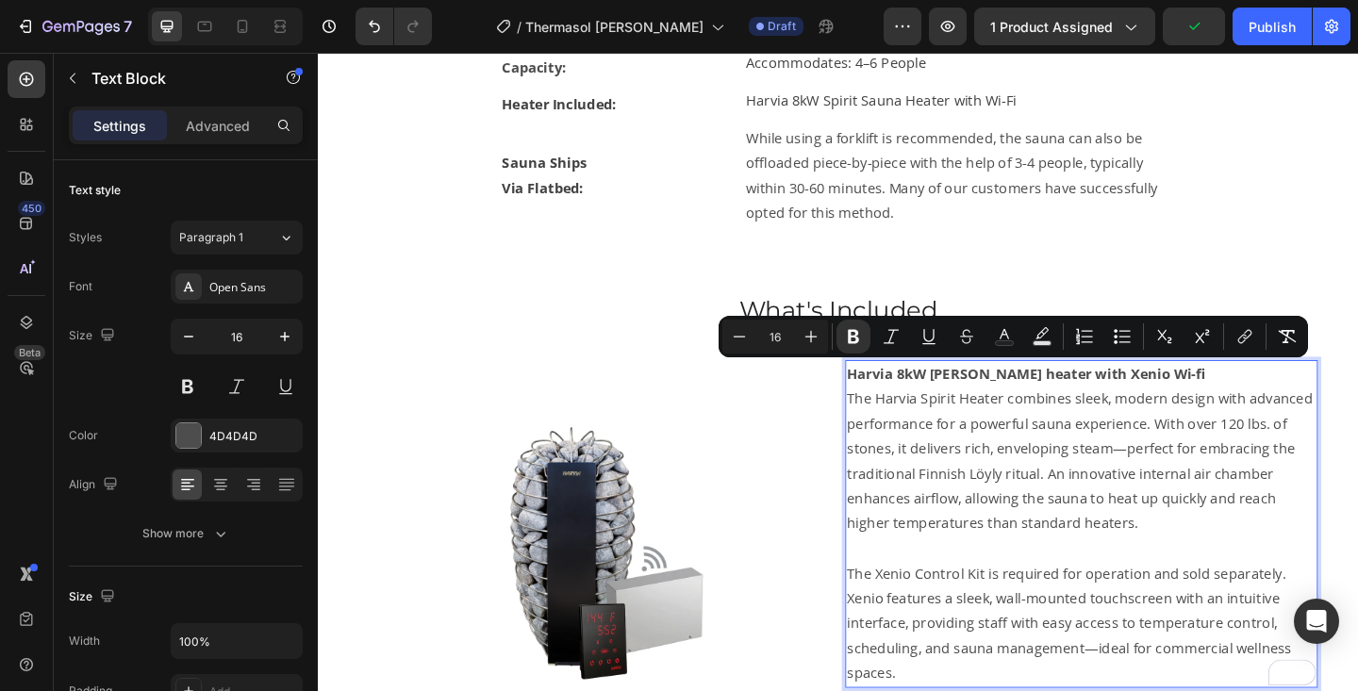
click at [1021, 404] on strong "Harvia 8kW [PERSON_NAME] heater with Xenio Wi-fi" at bounding box center [1088, 402] width 390 height 21
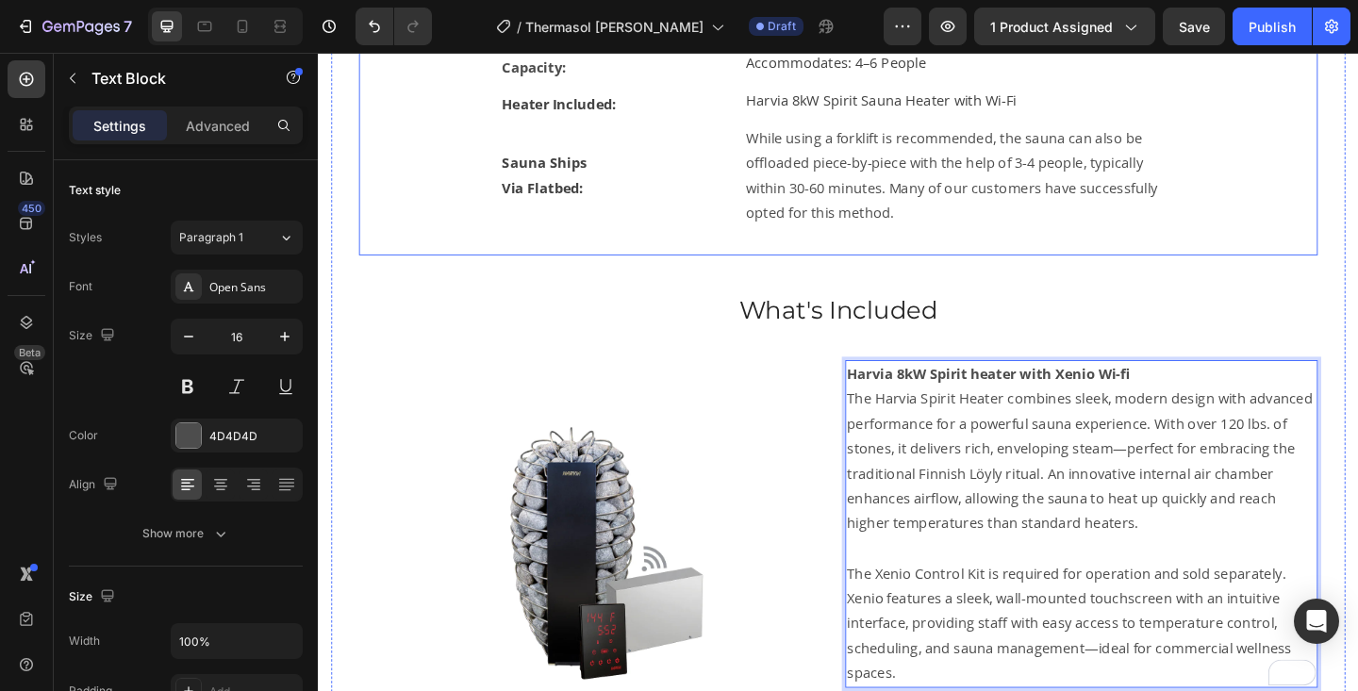
click at [1142, 255] on div "Approx. Exterior Dimensions: Text Block 89″ x 73″ x 90″ Text Block Row Capacity…" at bounding box center [883, 127] width 1043 height 291
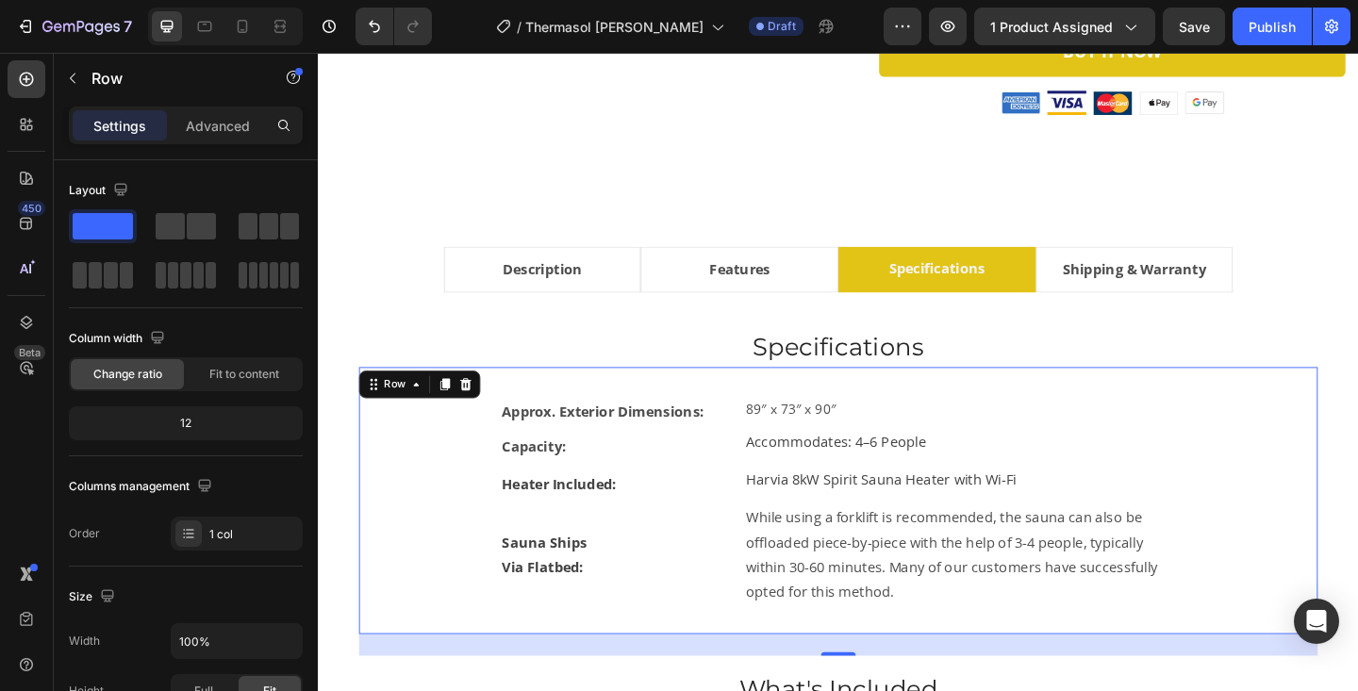
scroll to position [957, 0]
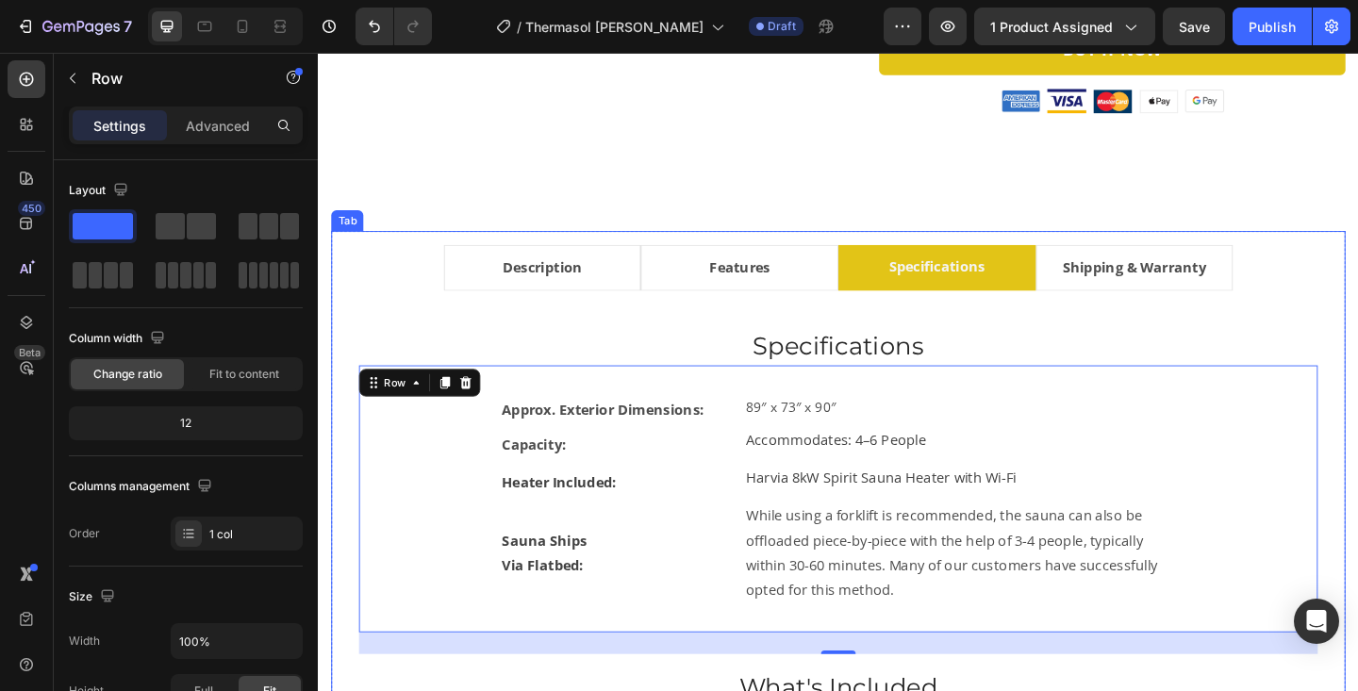
click at [850, 272] on li "Features" at bounding box center [776, 287] width 215 height 50
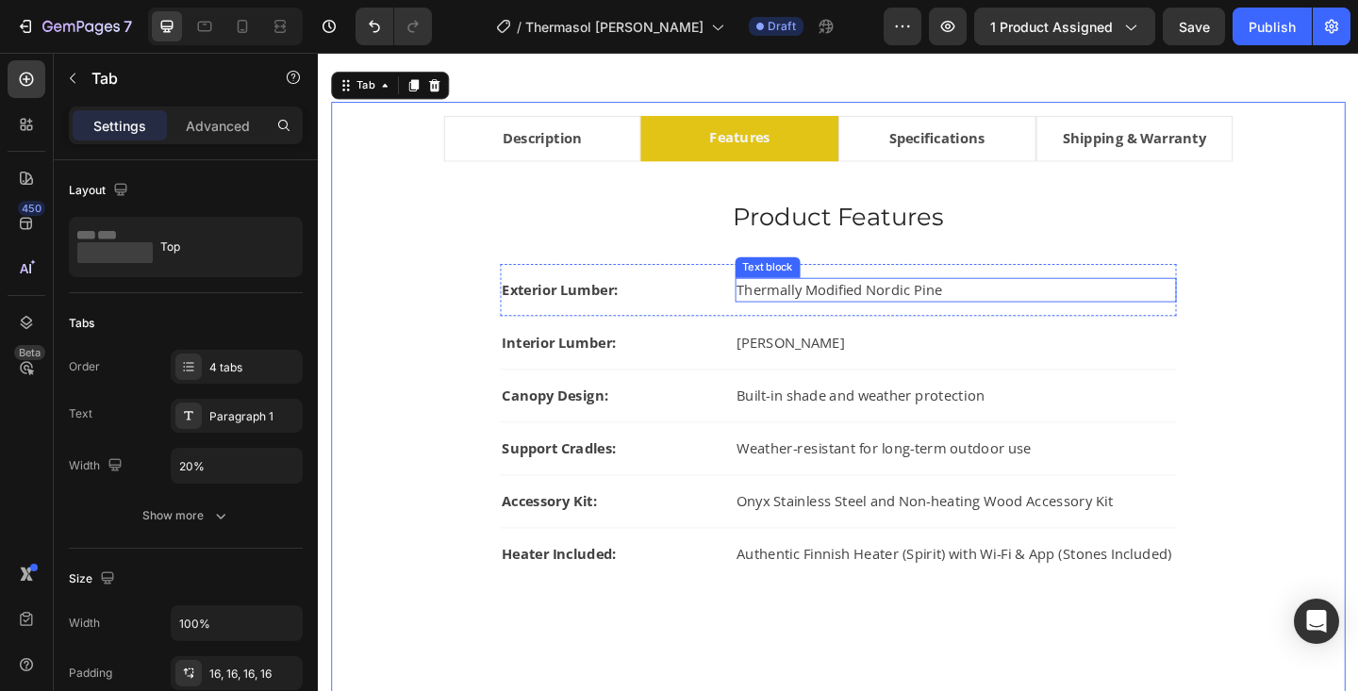
scroll to position [1149, 0]
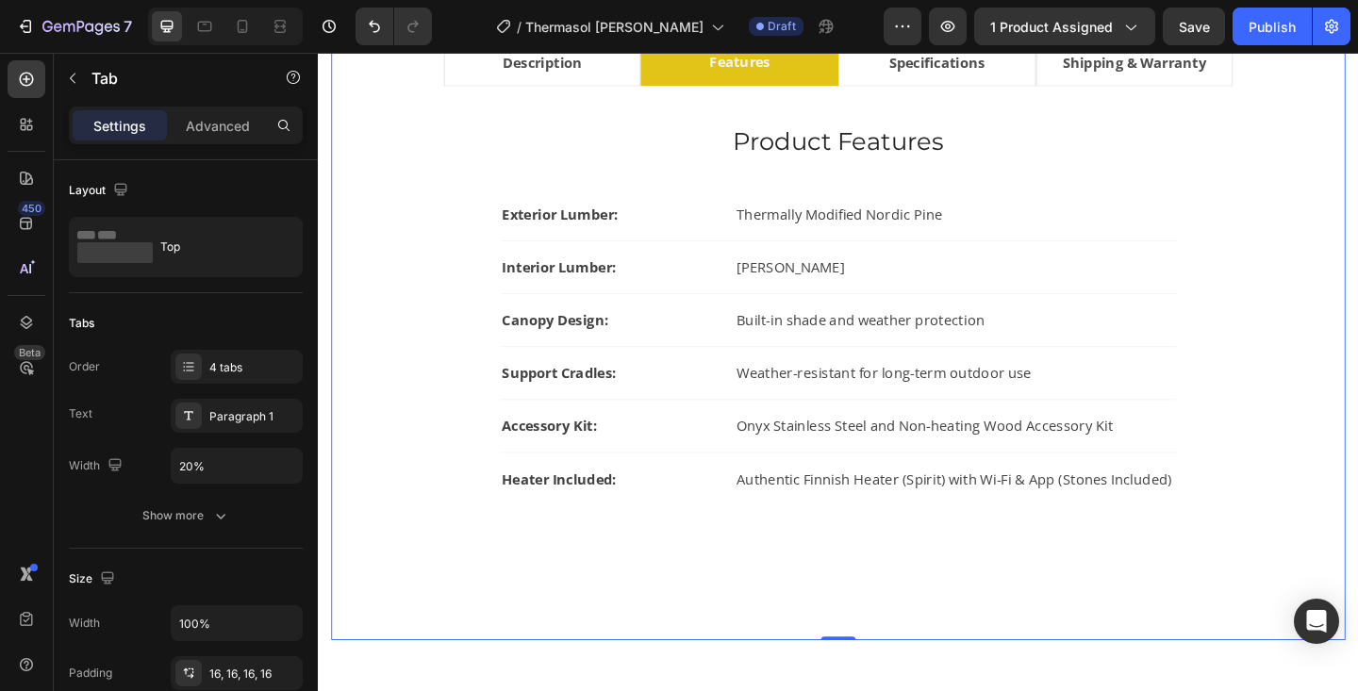
click at [1067, 61] on li "Specifications" at bounding box center [991, 65] width 215 height 50
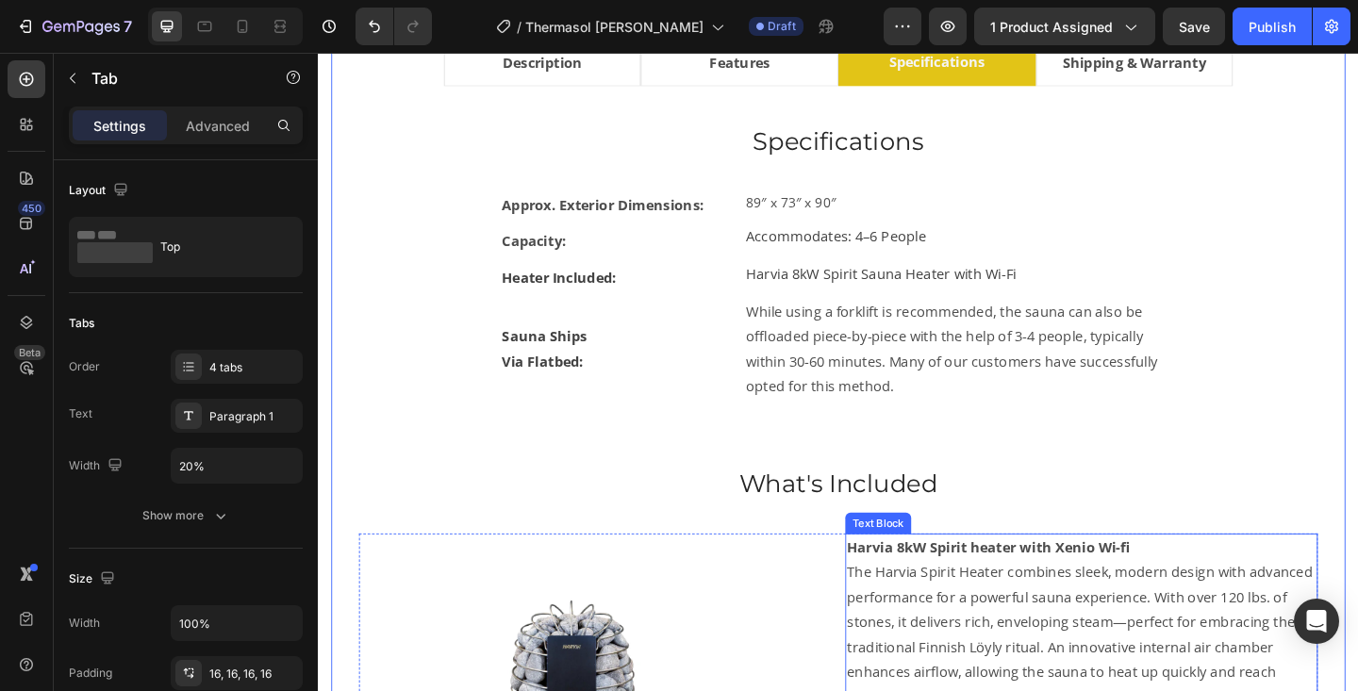
click at [1218, 587] on p "Harvia 8kW Spirit heater with Xenio Wi-fi" at bounding box center [1148, 591] width 510 height 27
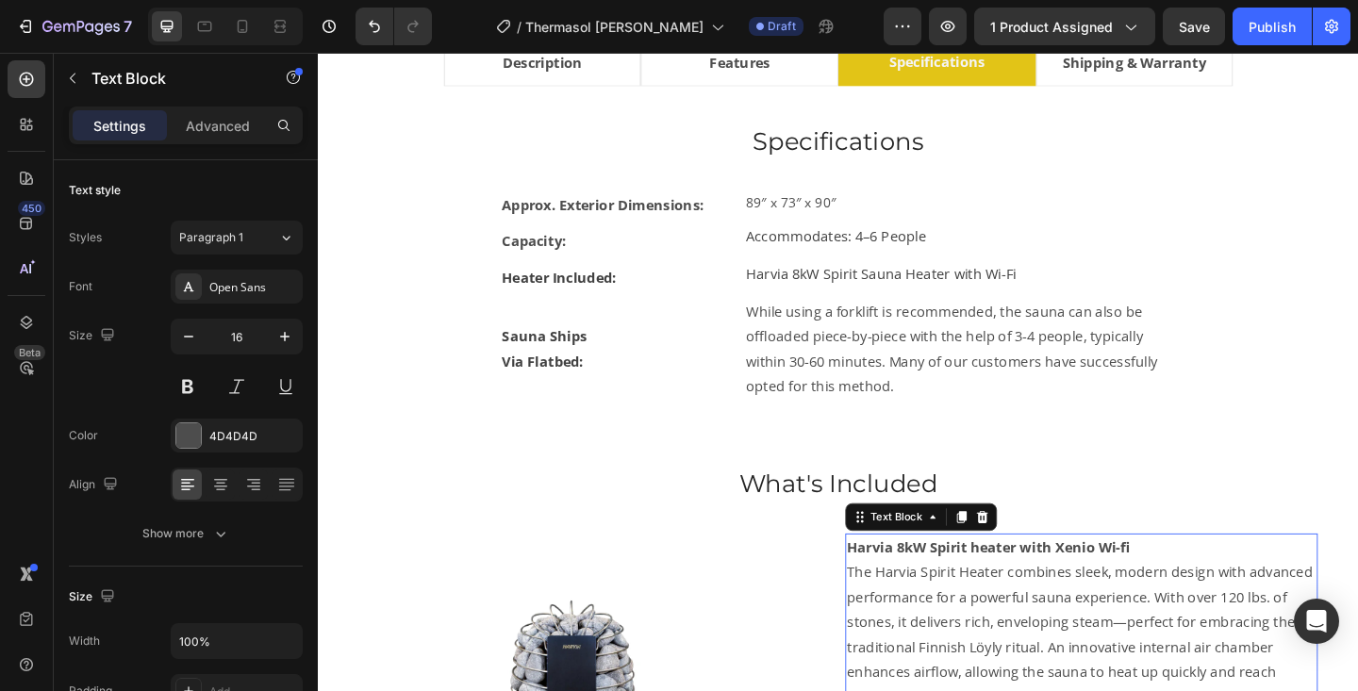
click at [1218, 591] on p "Harvia 8kW Spirit heater with Xenio Wi-fi" at bounding box center [1148, 591] width 510 height 27
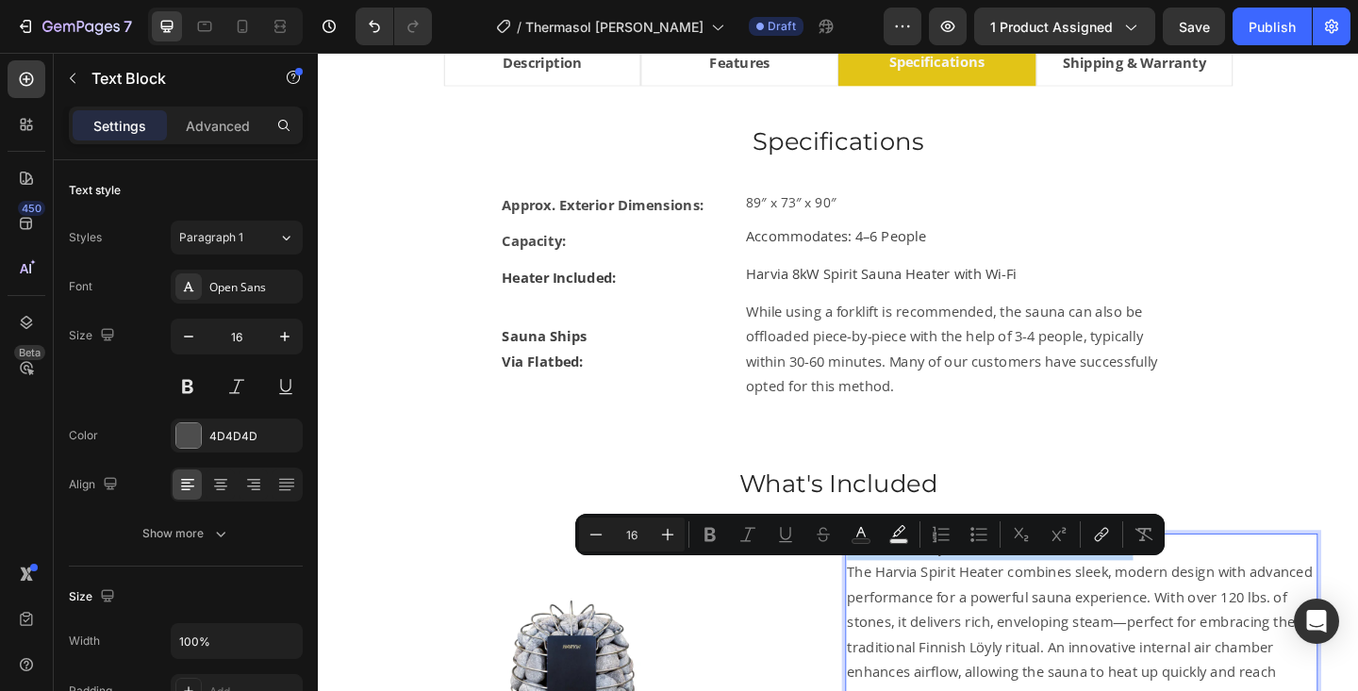
click at [1262, 588] on p "Harvia 8kW Spirit heater with Xenio Wi-fi" at bounding box center [1148, 591] width 510 height 27
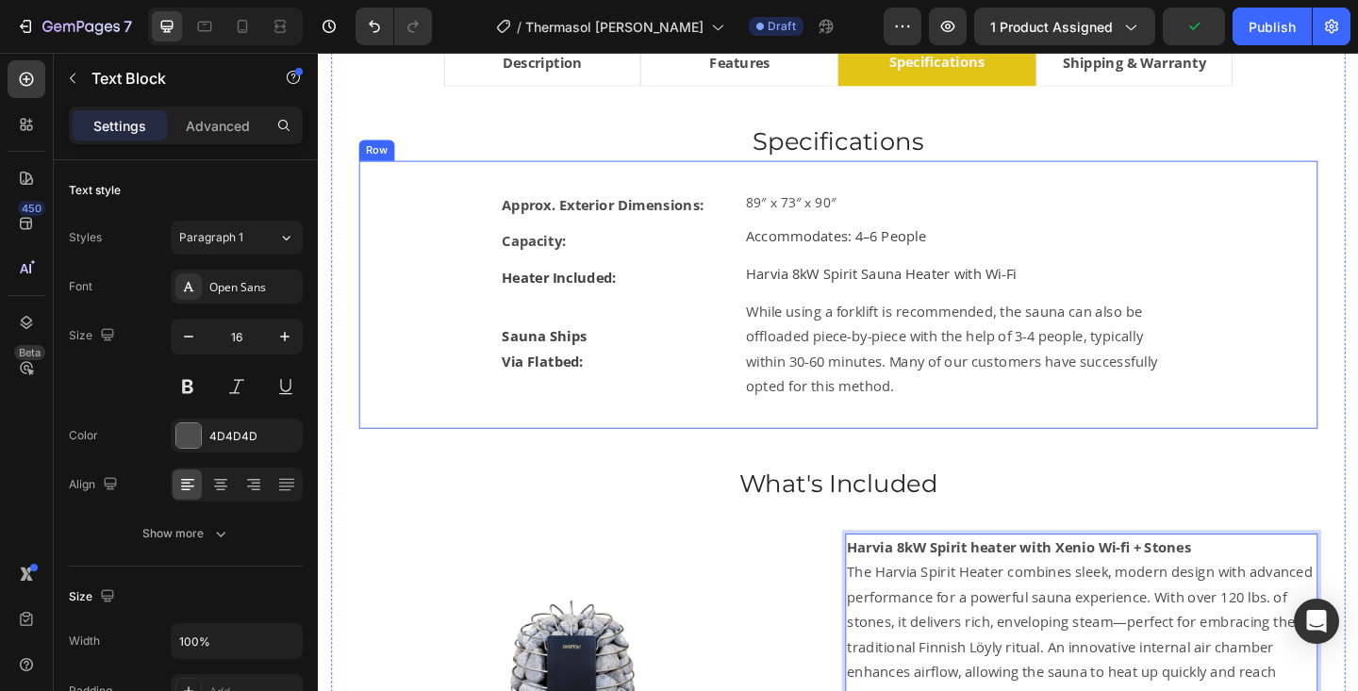
click at [1357, 444] on div "Approx. Exterior Dimensions: Text Block 89″ x 73″ x 90″ Text Block Row Capacity…" at bounding box center [883, 316] width 1043 height 291
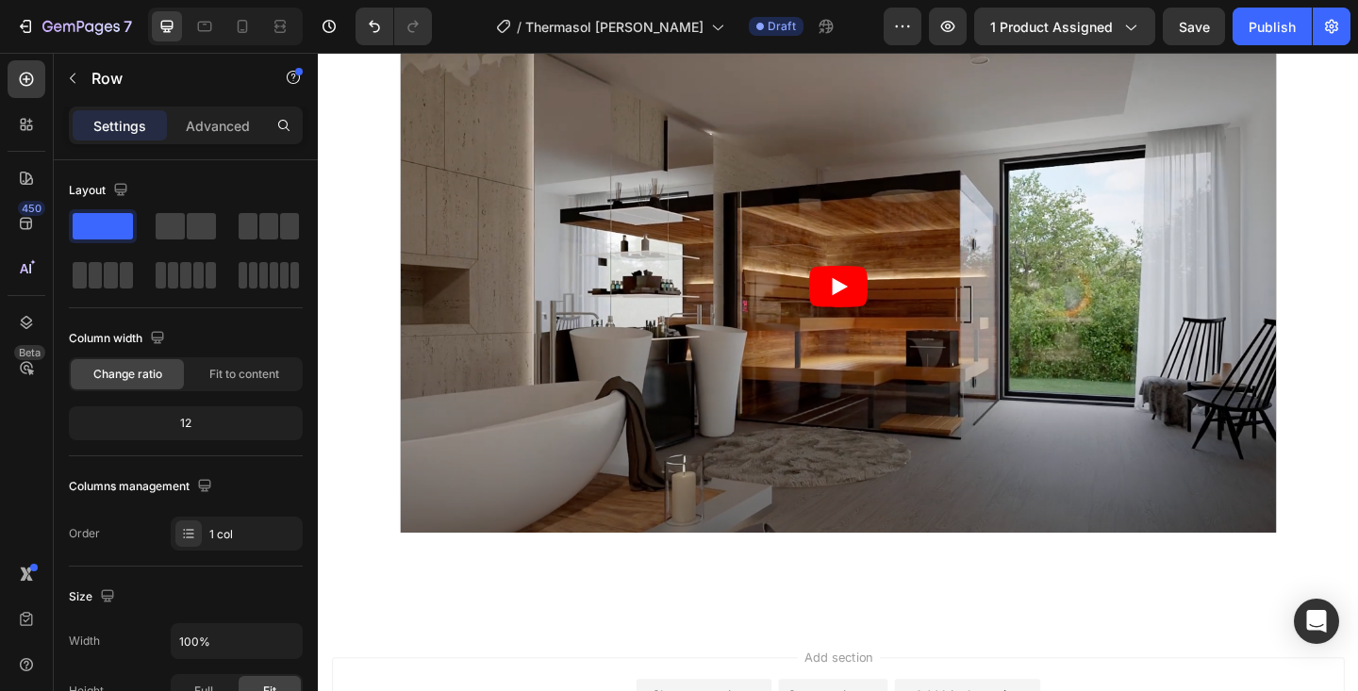
scroll to position [1638, 0]
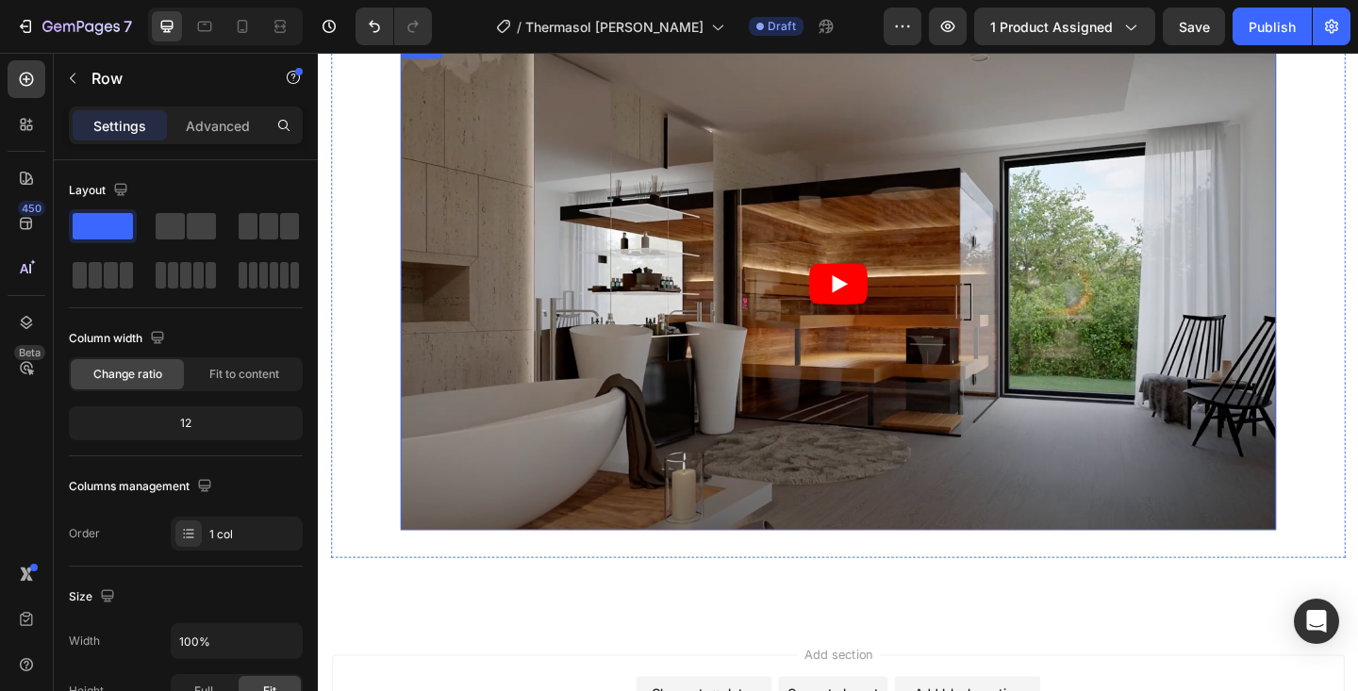
click at [832, 203] on article at bounding box center [883, 305] width 953 height 536
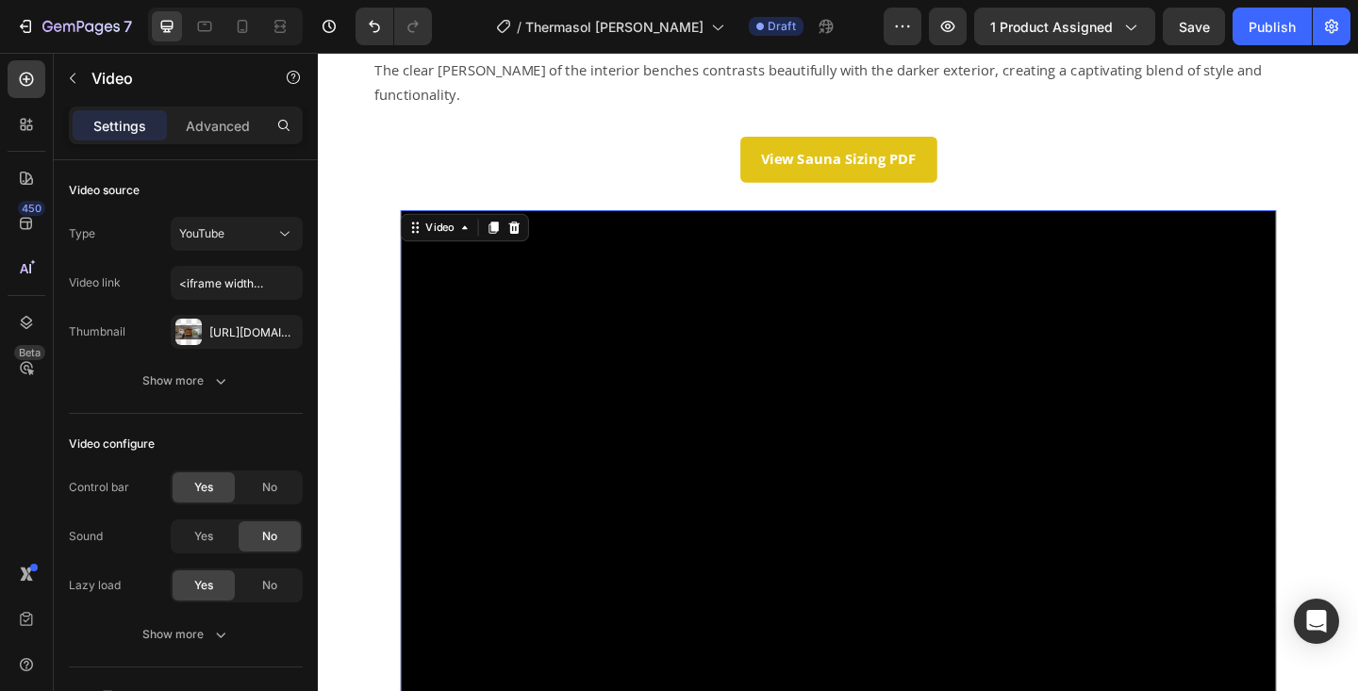
scroll to position [1441, 0]
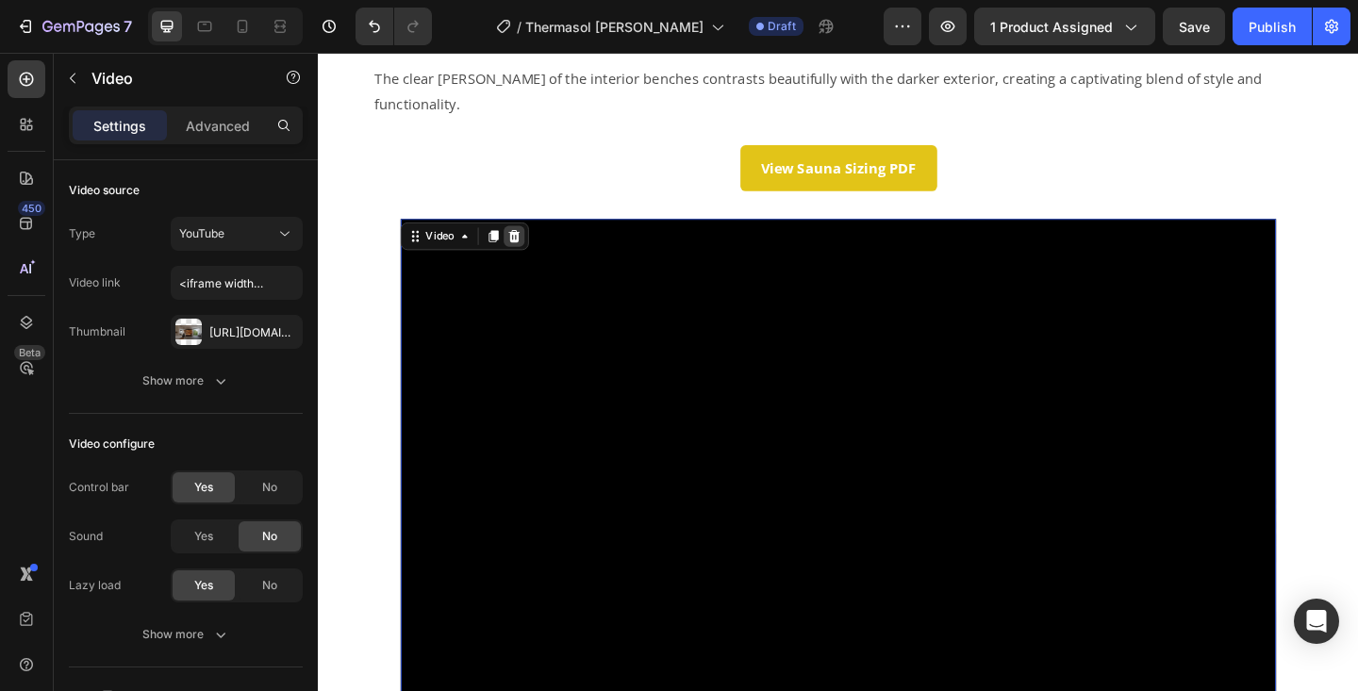
click at [535, 246] on icon at bounding box center [531, 252] width 12 height 13
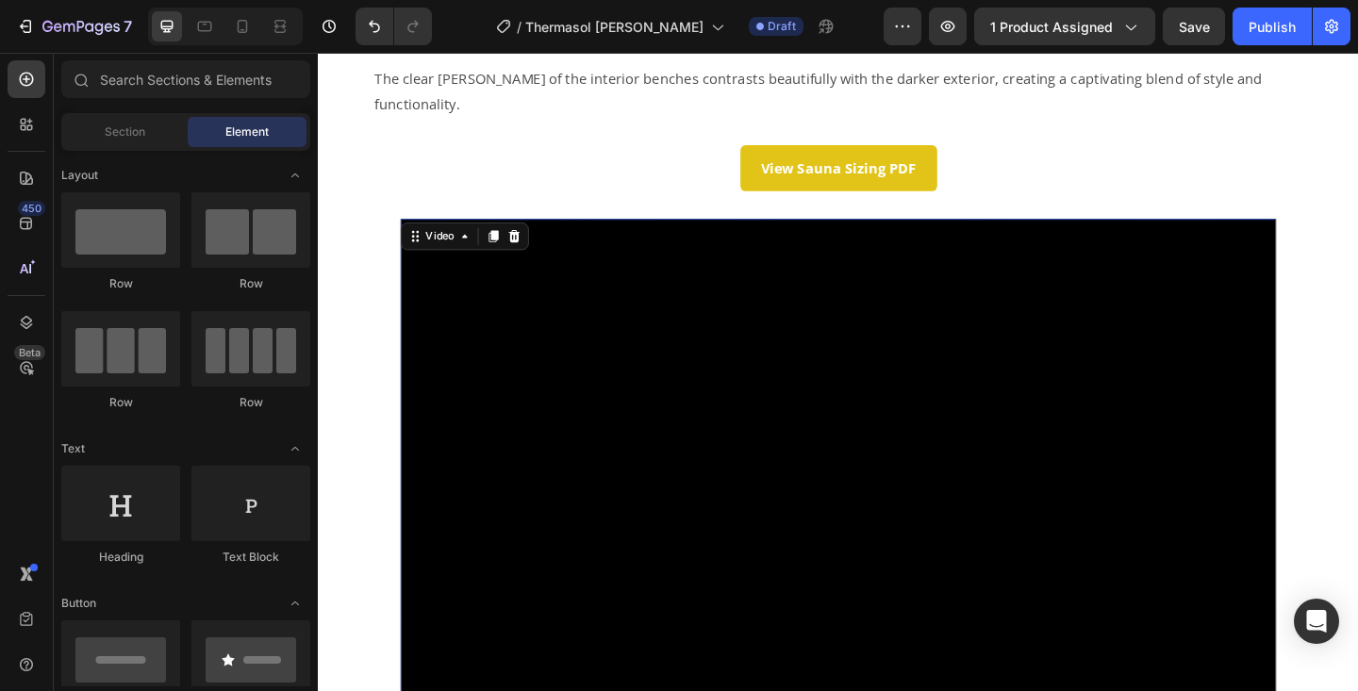
scroll to position [1269, 0]
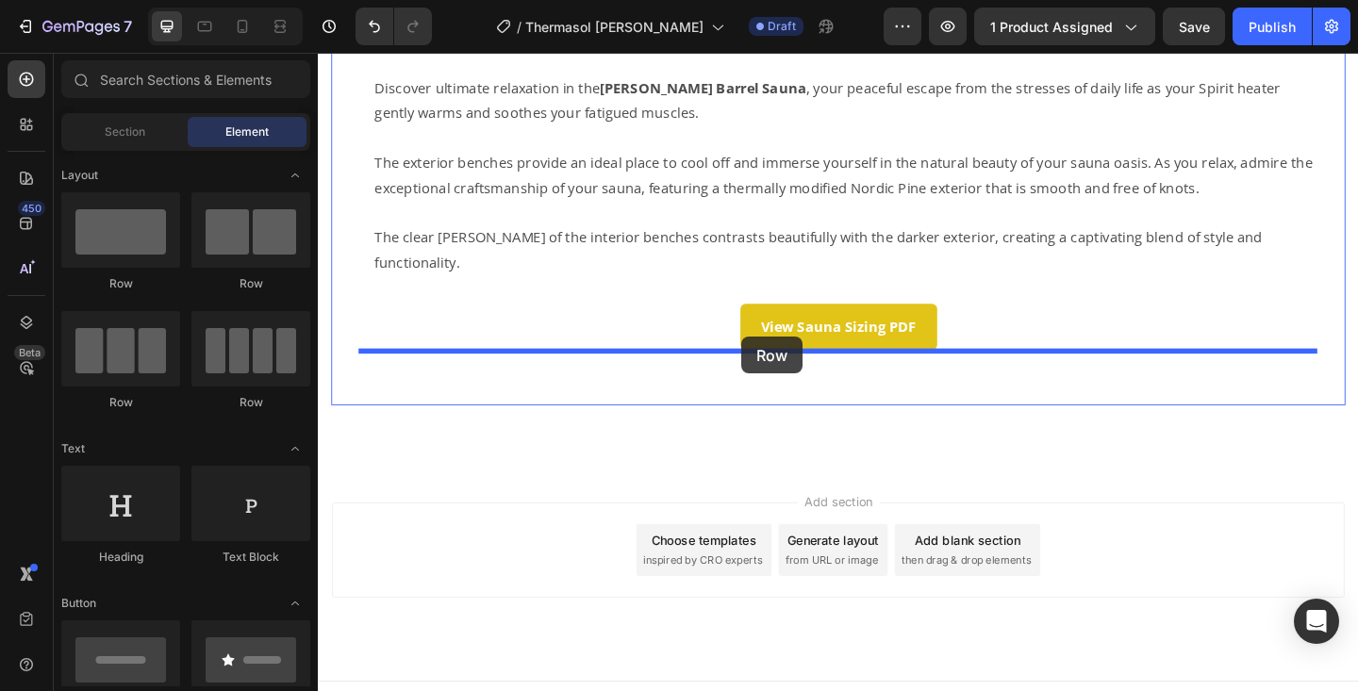
drag, startPoint x: 461, startPoint y: 291, endPoint x: 779, endPoint y: 362, distance: 325.6
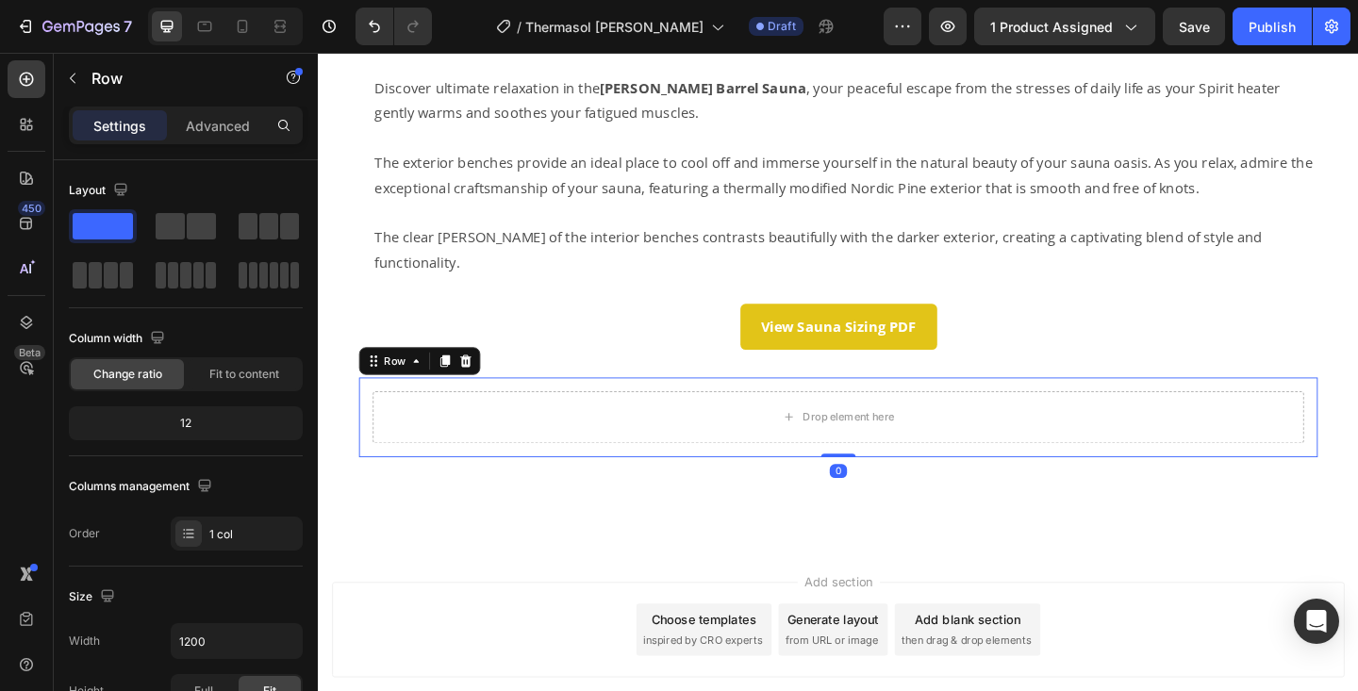
scroll to position [1355, 0]
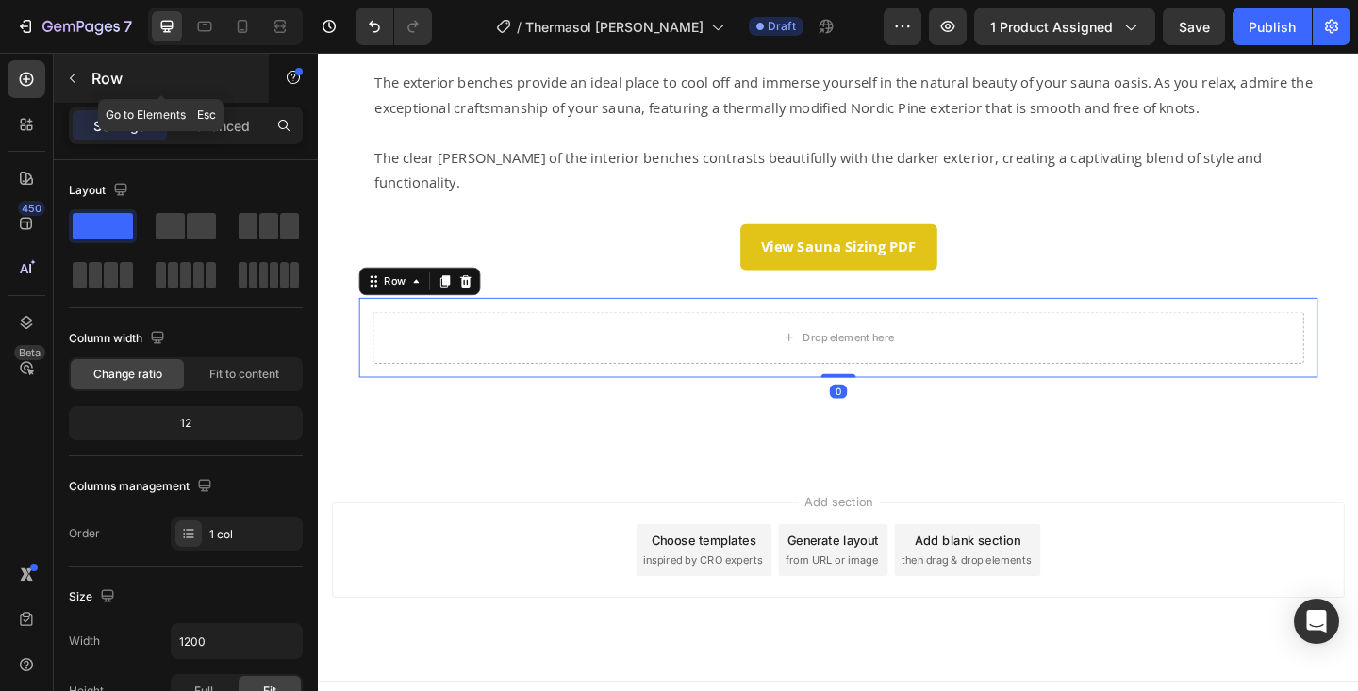
click at [91, 71] on p "Row" at bounding box center [171, 78] width 160 height 23
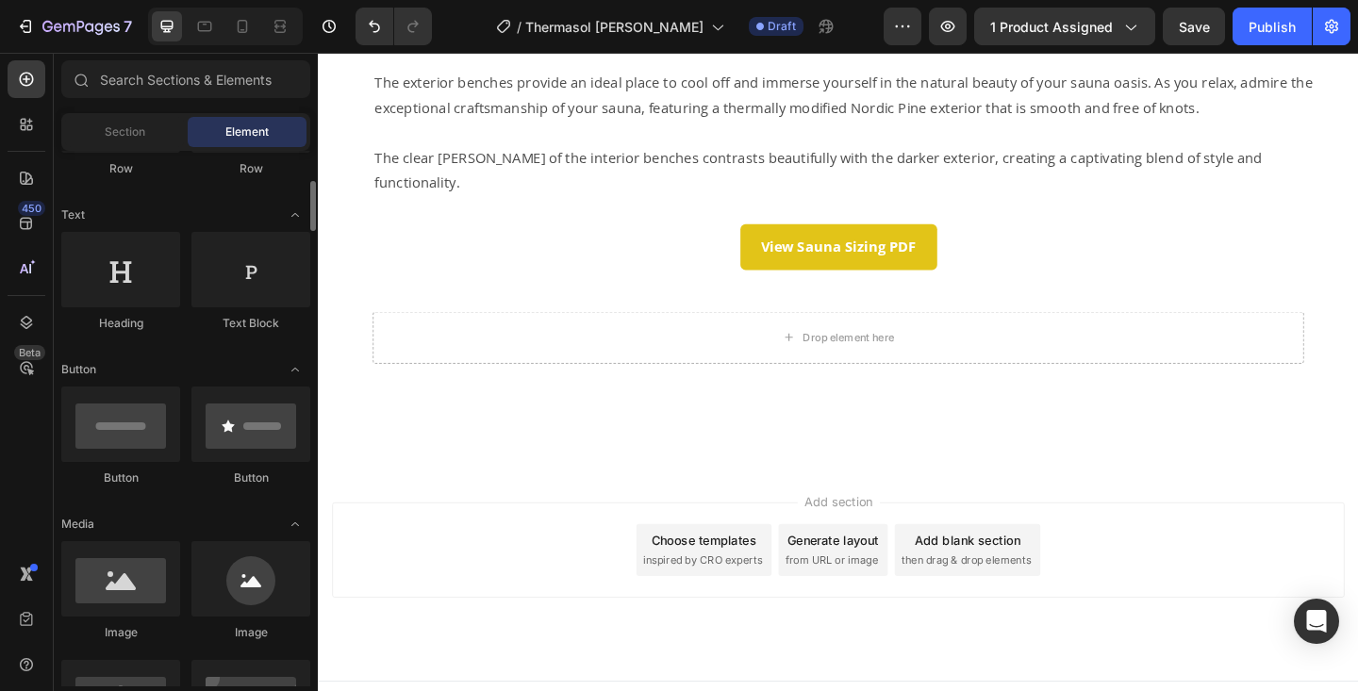
scroll to position [251, 0]
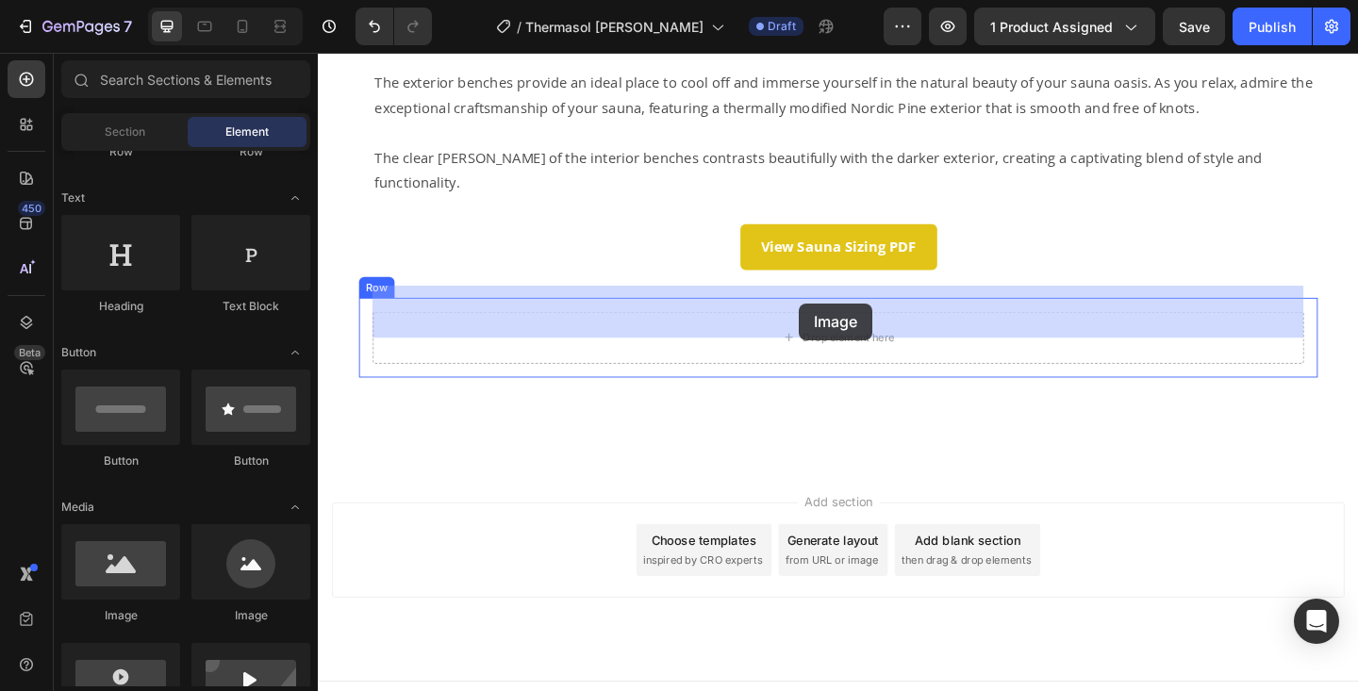
drag, startPoint x: 436, startPoint y: 633, endPoint x: 841, endPoint y: 325, distance: 508.9
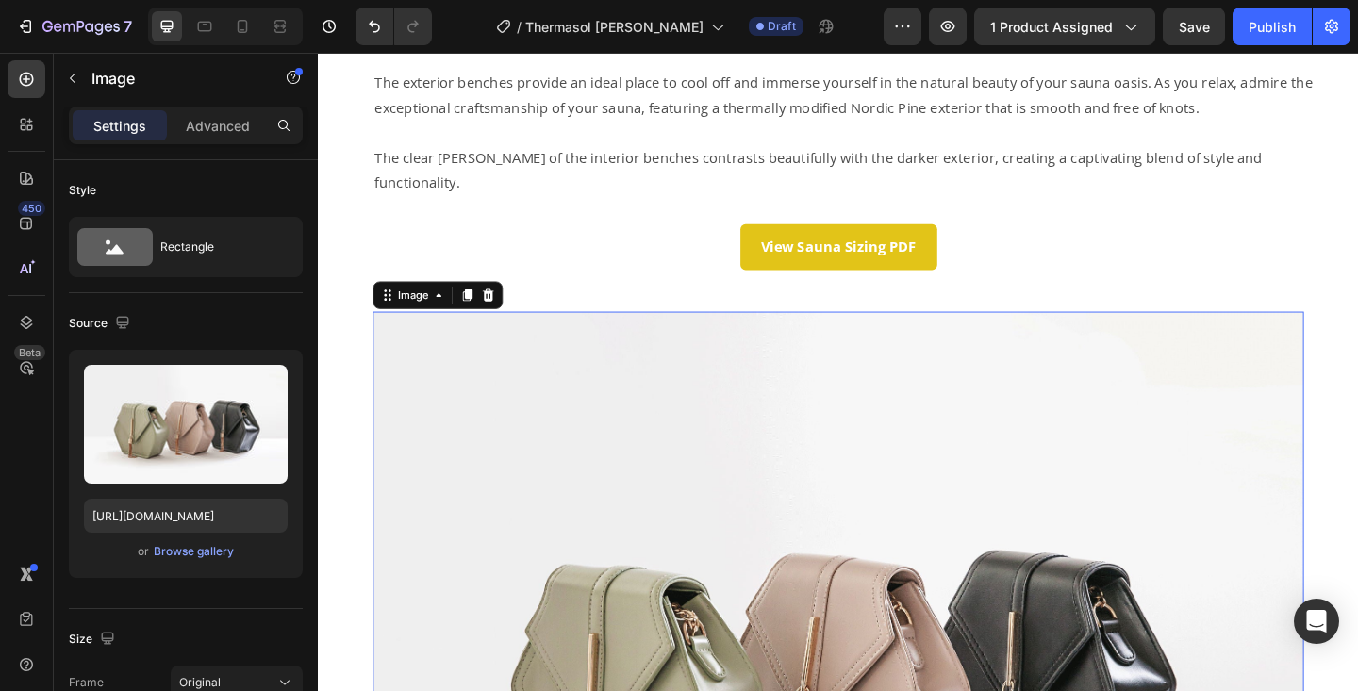
scroll to position [1441, 0]
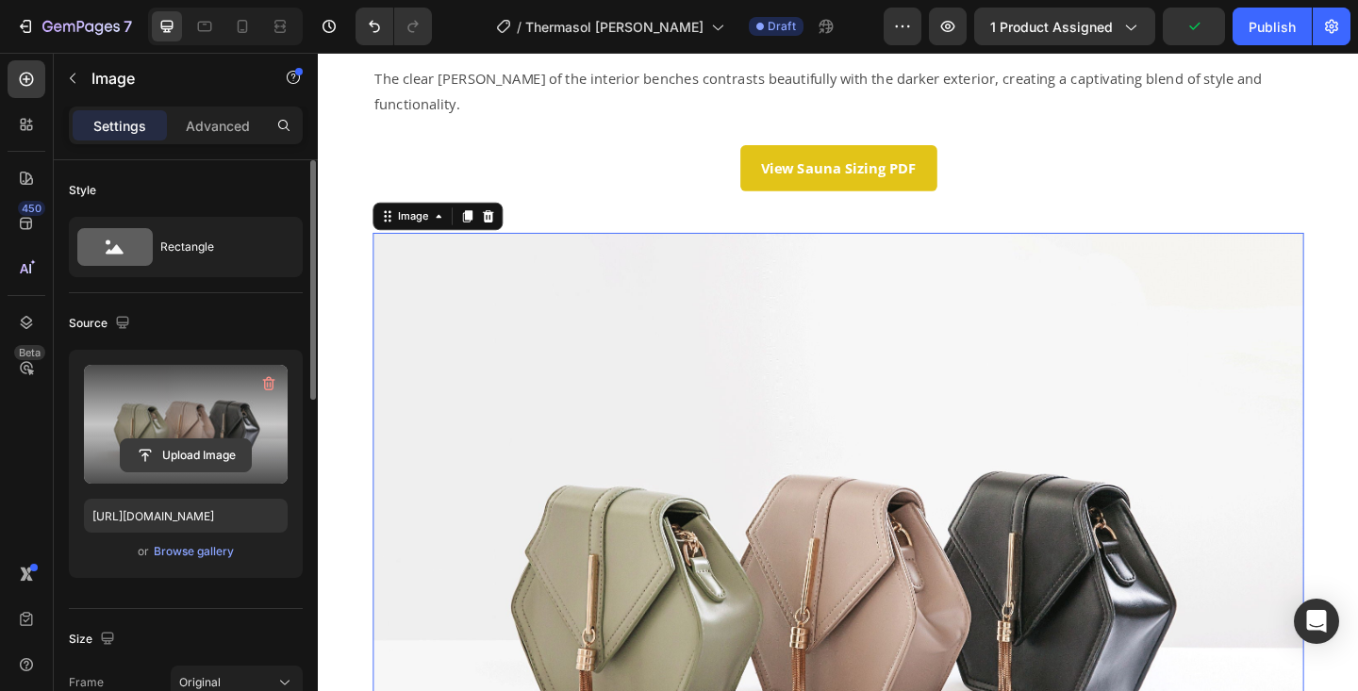
click at [175, 460] on input "file" at bounding box center [186, 456] width 130 height 32
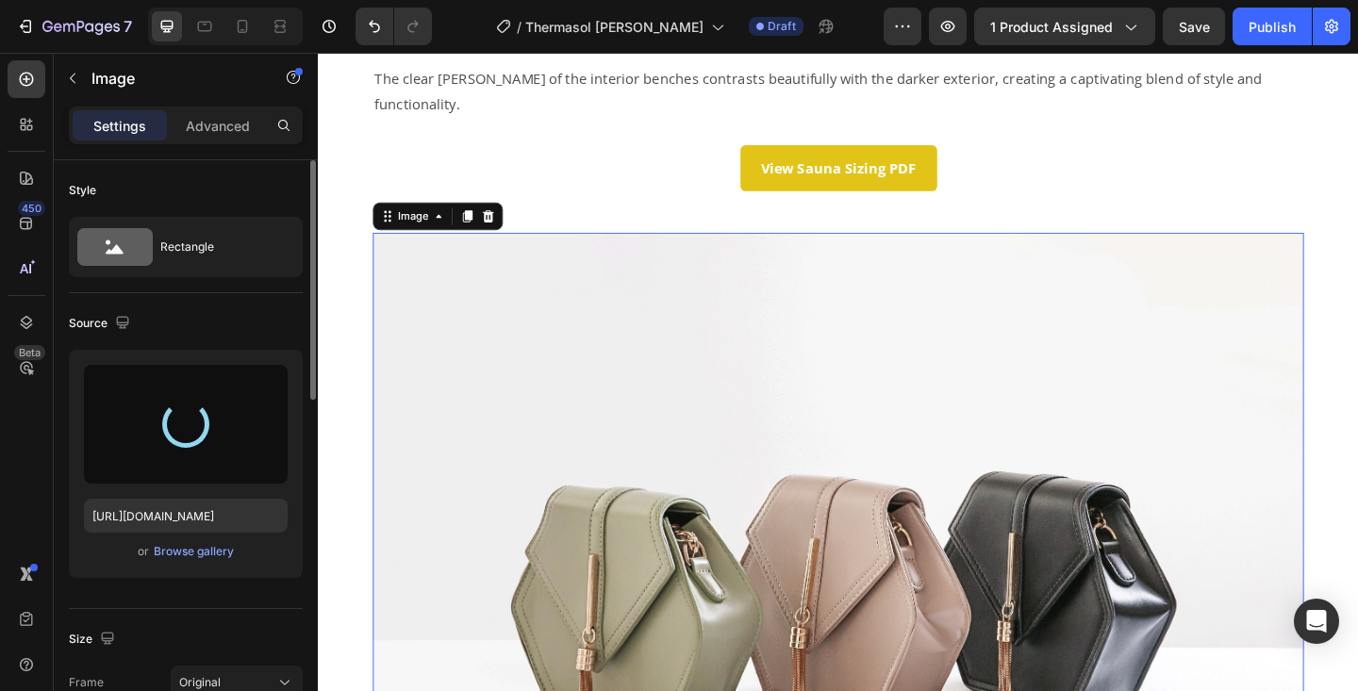
type input "https://cdn.shopify.com/s/files/1/0701/6235/0297/files/gempages_569423599350318…"
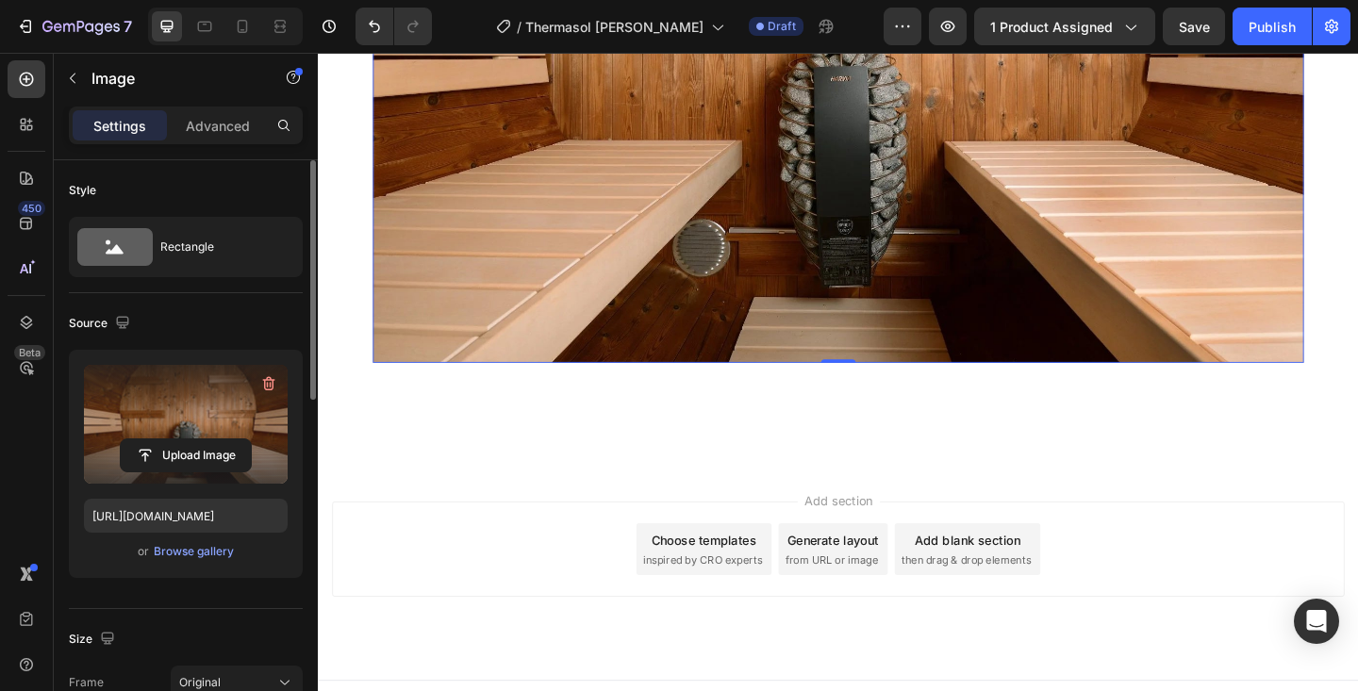
scroll to position [1974, 0]
click at [888, 497] on icon at bounding box center [883, 504] width 15 height 15
click at [30, 223] on icon at bounding box center [26, 223] width 19 height 19
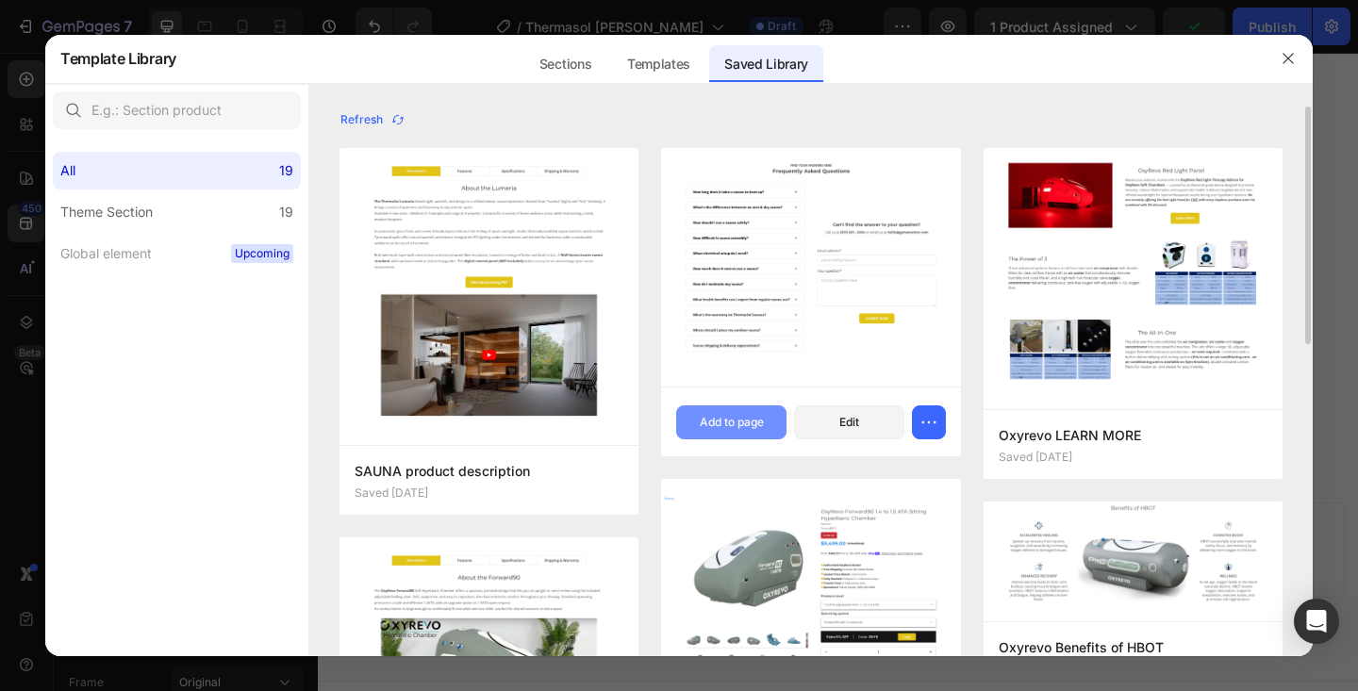
click at [764, 420] on div "Add to page" at bounding box center [732, 422] width 64 height 17
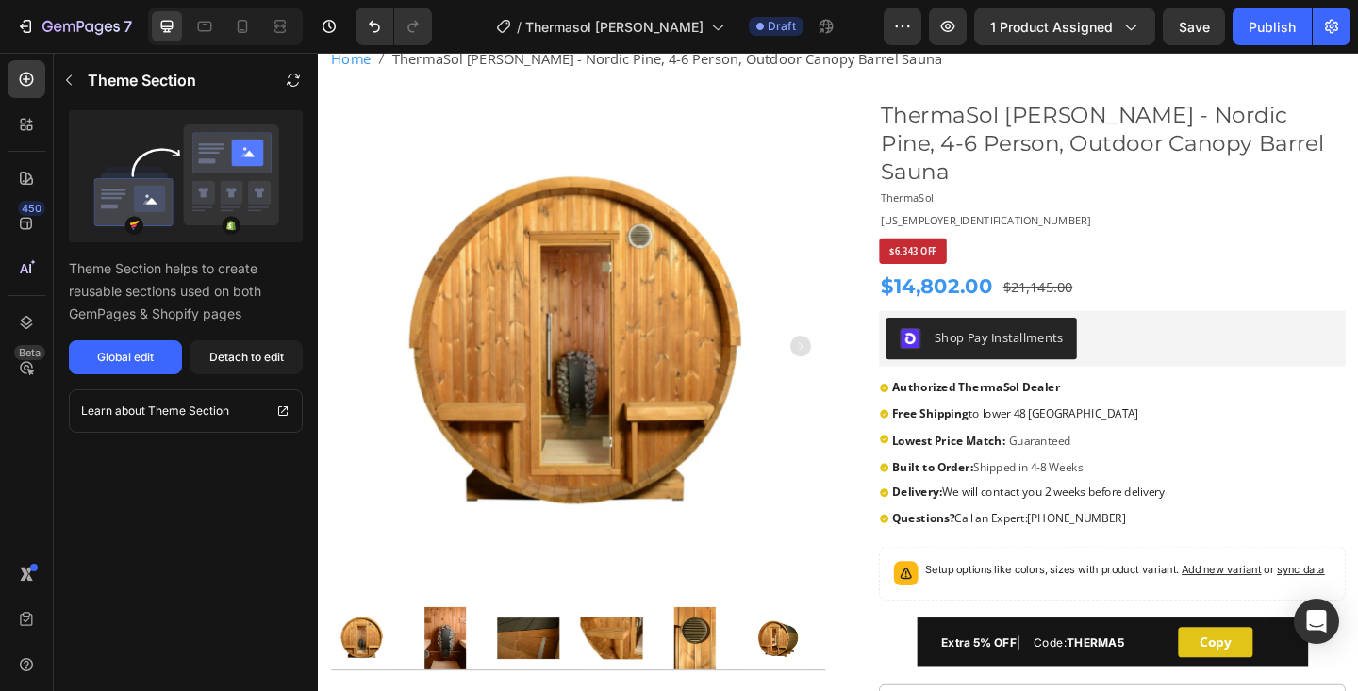
scroll to position [0, 0]
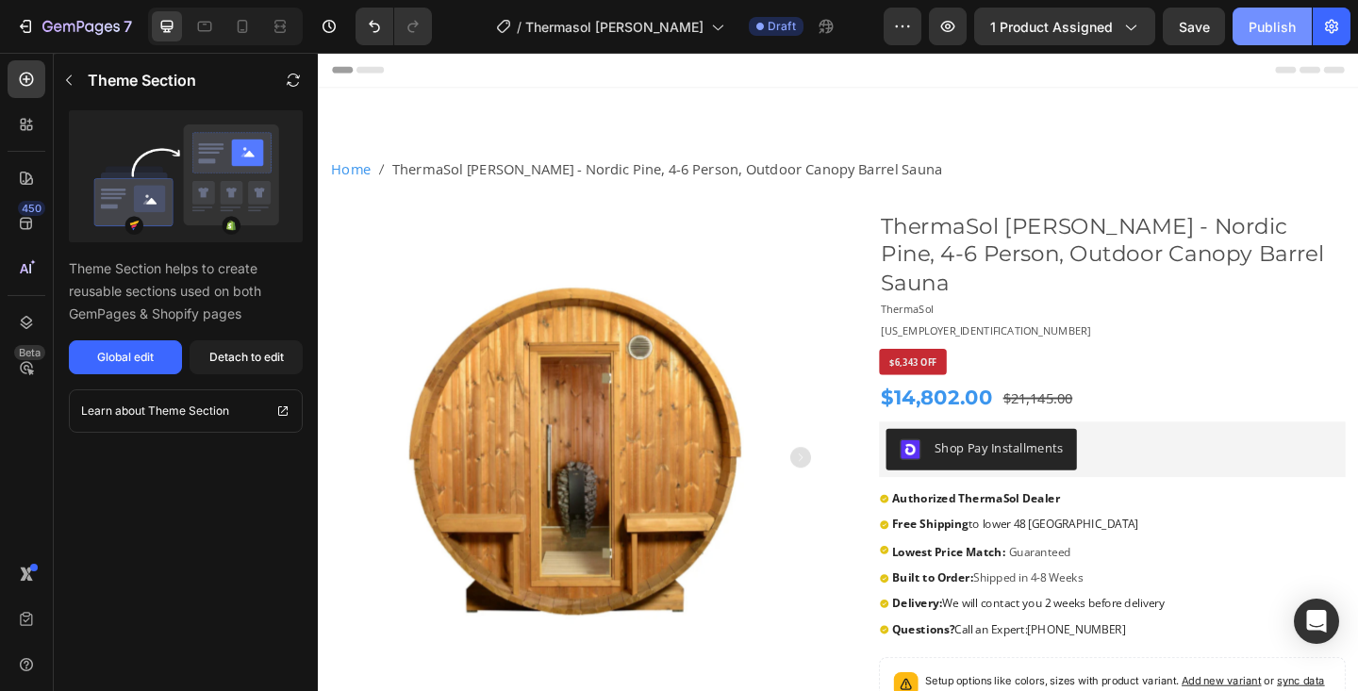
click at [1288, 28] on div "Publish" at bounding box center [1272, 27] width 47 height 20
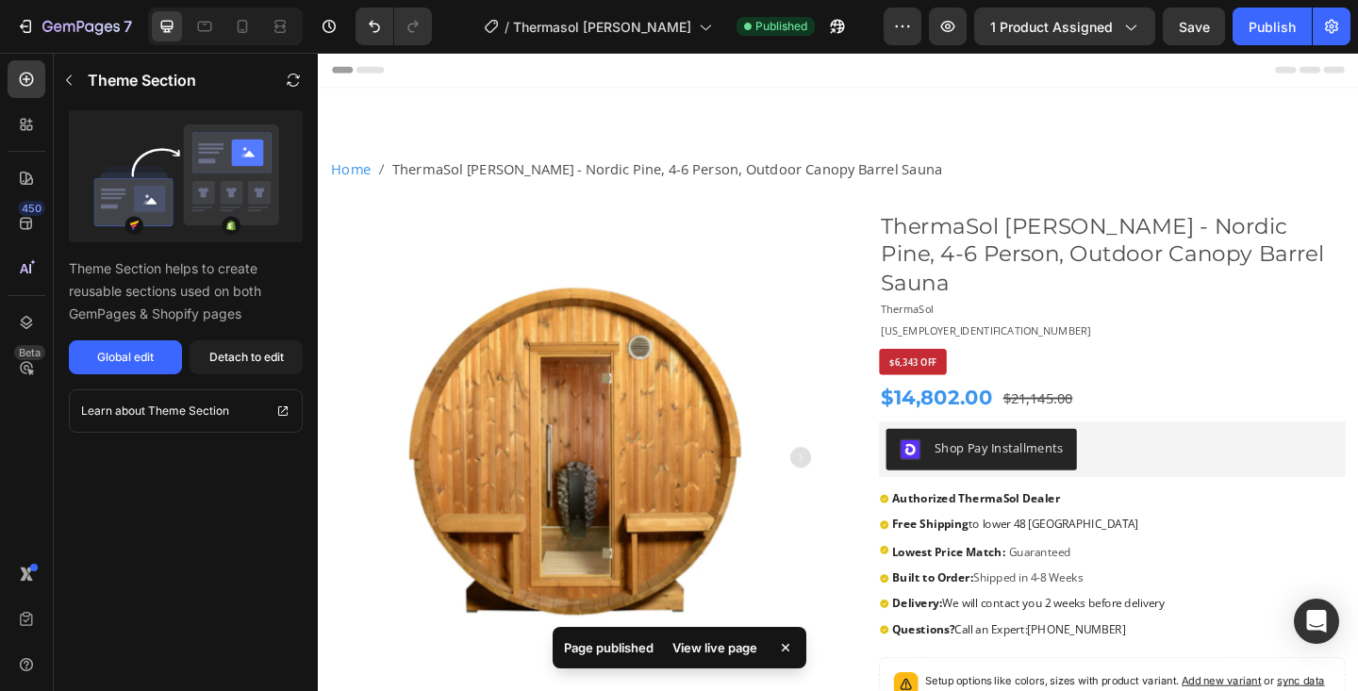
click at [733, 651] on div "View live page" at bounding box center [715, 648] width 108 height 26
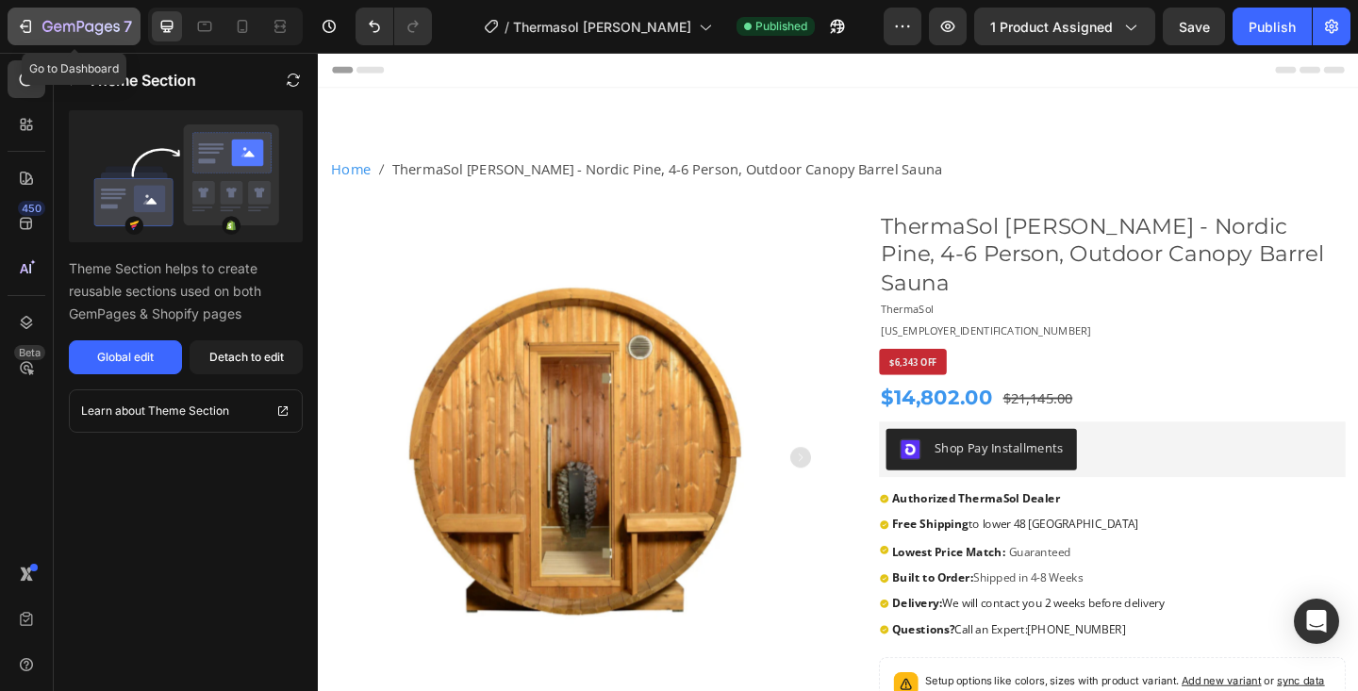
click at [110, 27] on icon "button" at bounding box center [109, 27] width 8 height 8
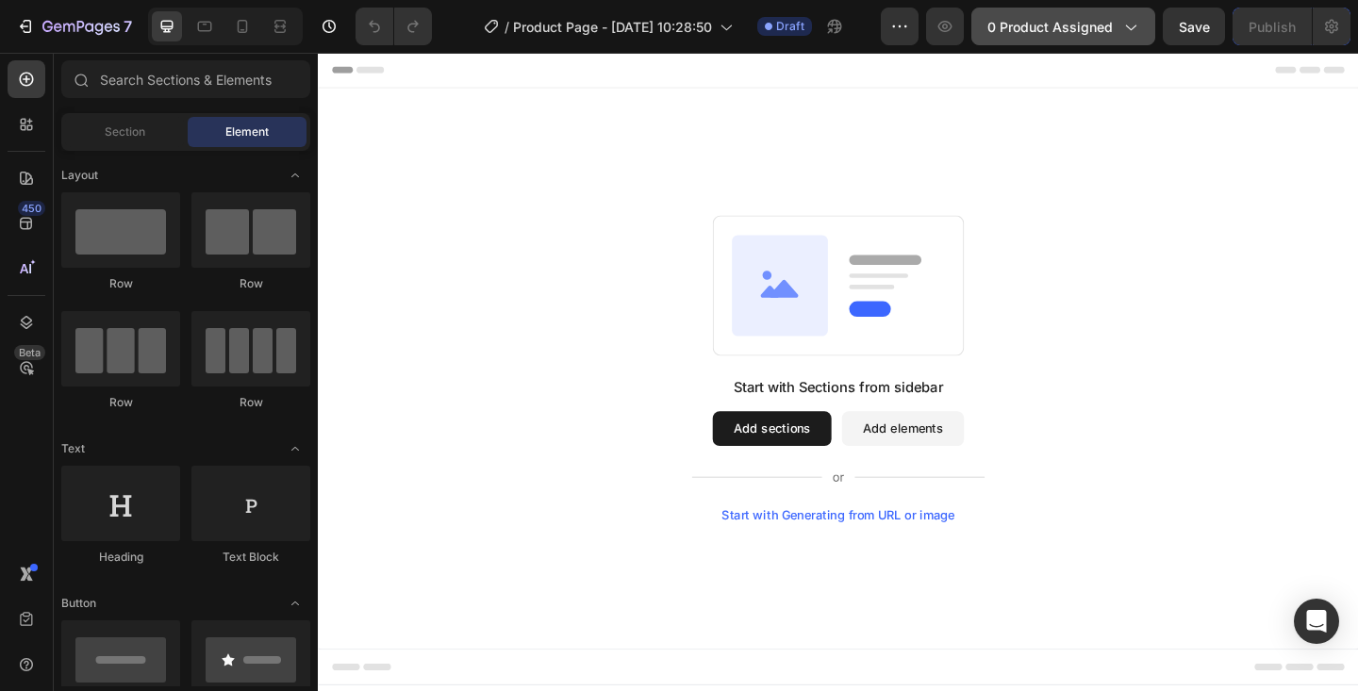
click at [1065, 18] on span "0 product assigned" at bounding box center [1050, 27] width 125 height 20
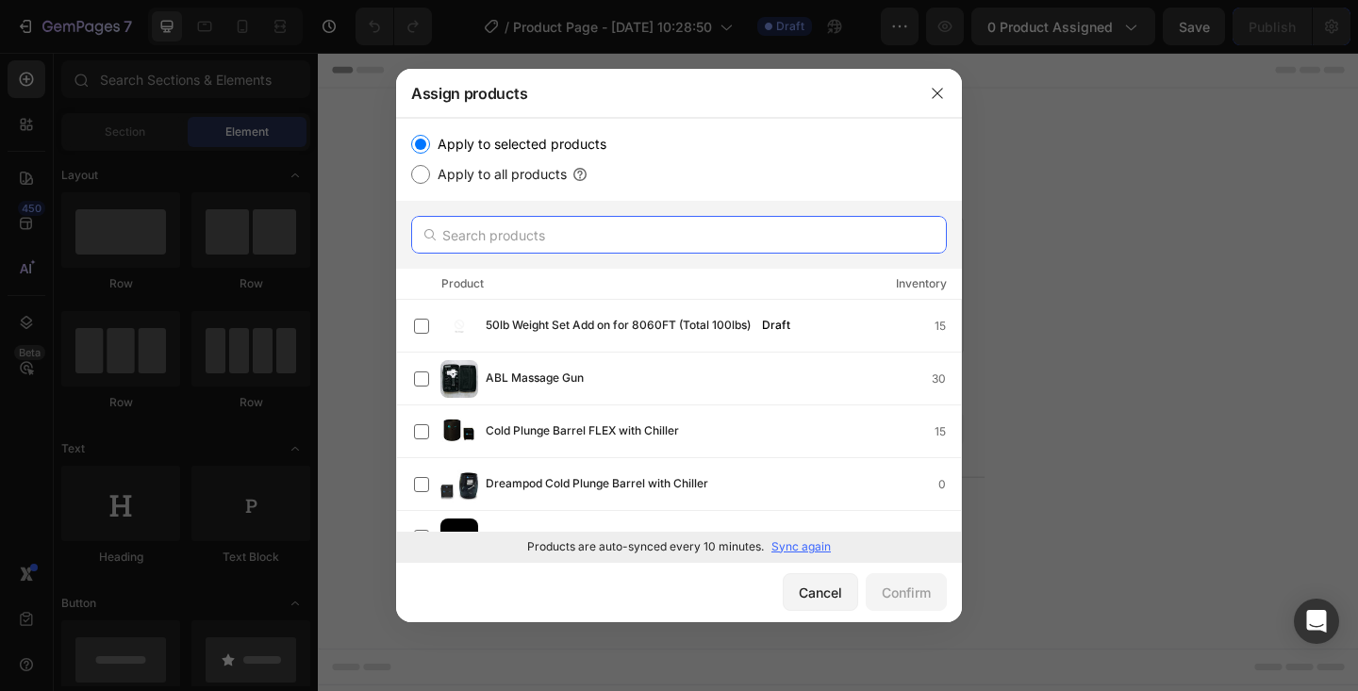
click at [546, 231] on input "text" at bounding box center [679, 235] width 536 height 38
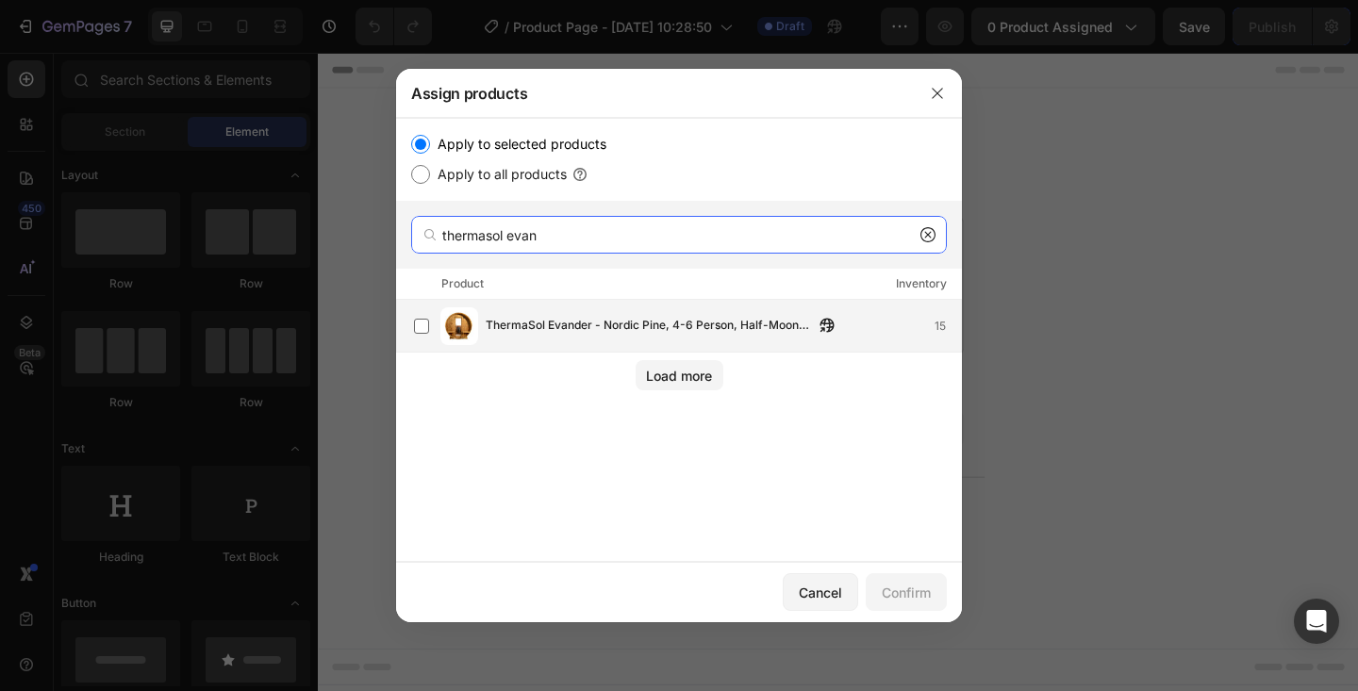
type input "thermasol evan"
click at [506, 314] on div "ThermaSol Evander - Nordic Pine, 4-6 Person, Half-Moon Window, Outdoor Canopy B…" at bounding box center [687, 326] width 547 height 38
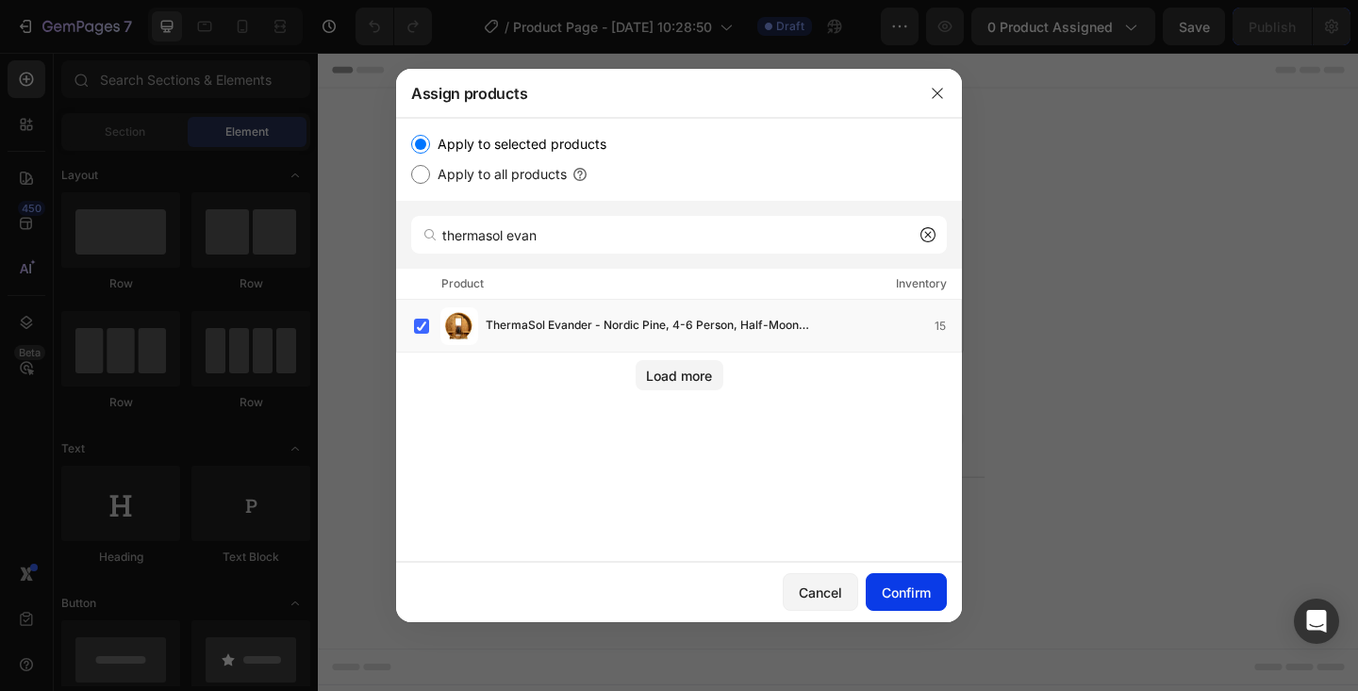
click at [915, 590] on div "Confirm" at bounding box center [906, 593] width 49 height 20
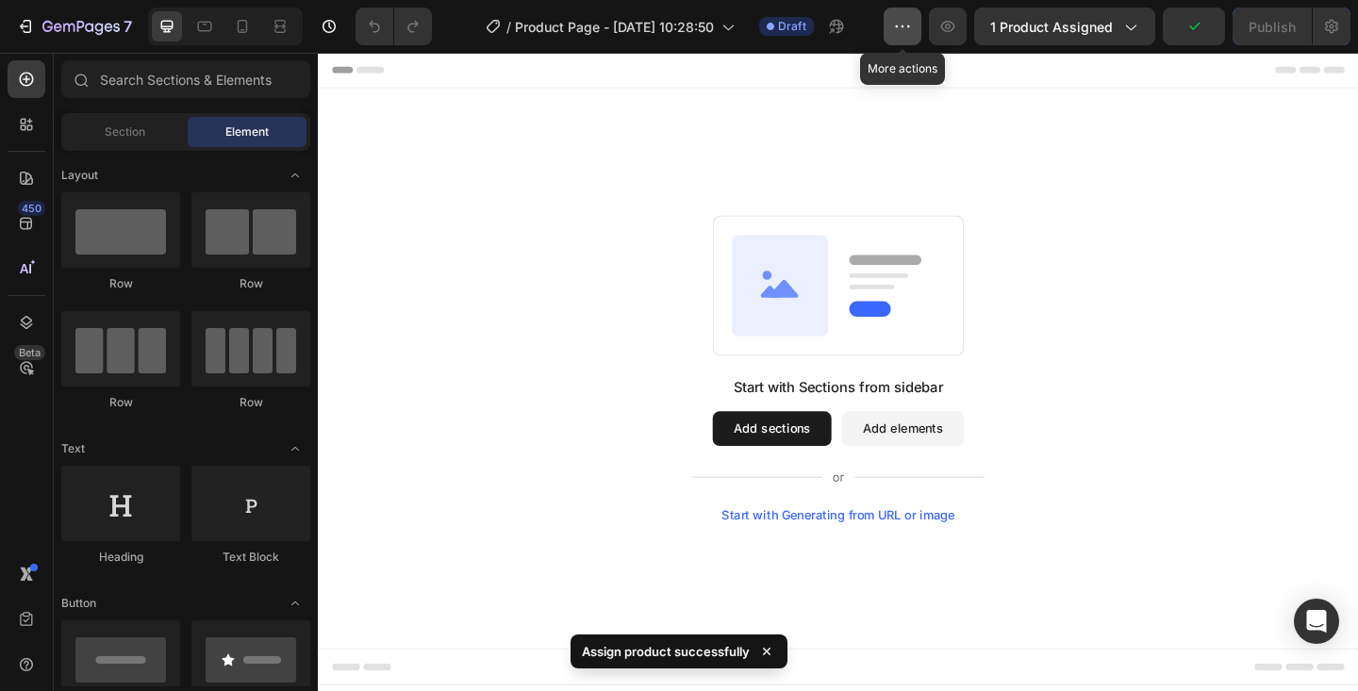
click at [902, 31] on icon "button" at bounding box center [902, 26] width 19 height 19
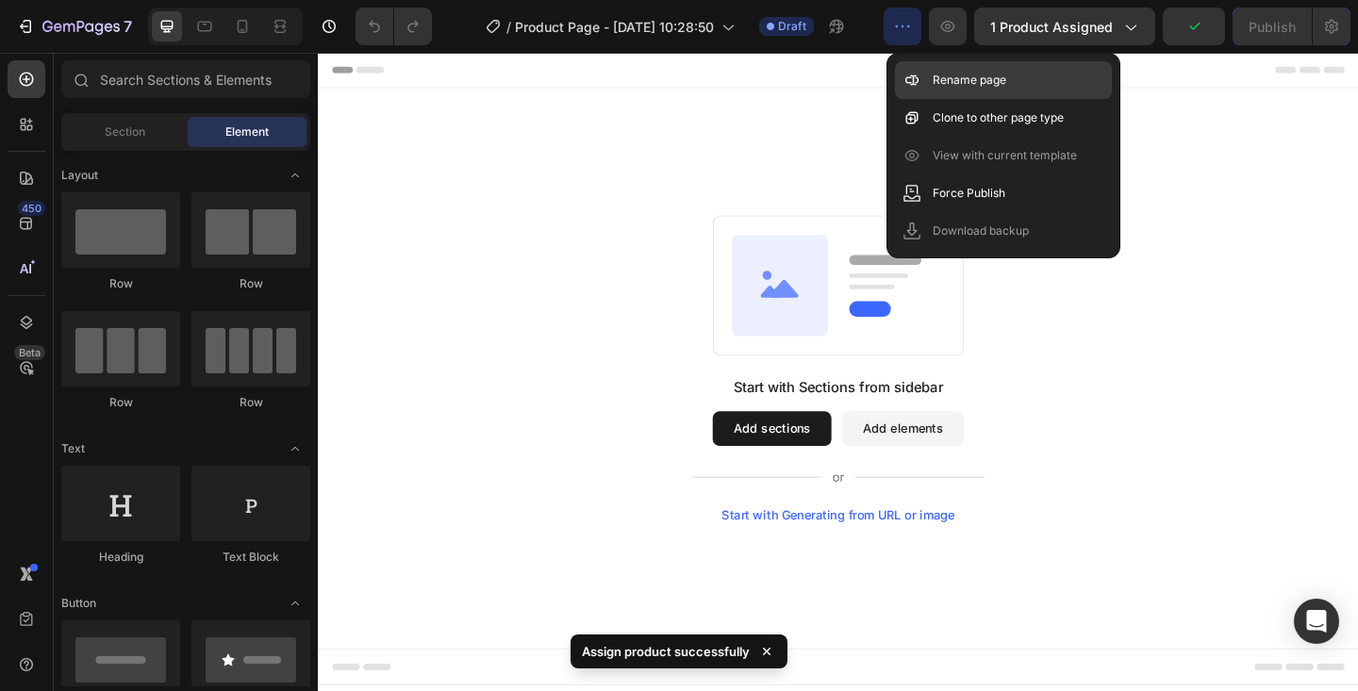
click at [942, 78] on p "Rename page" at bounding box center [970, 80] width 74 height 19
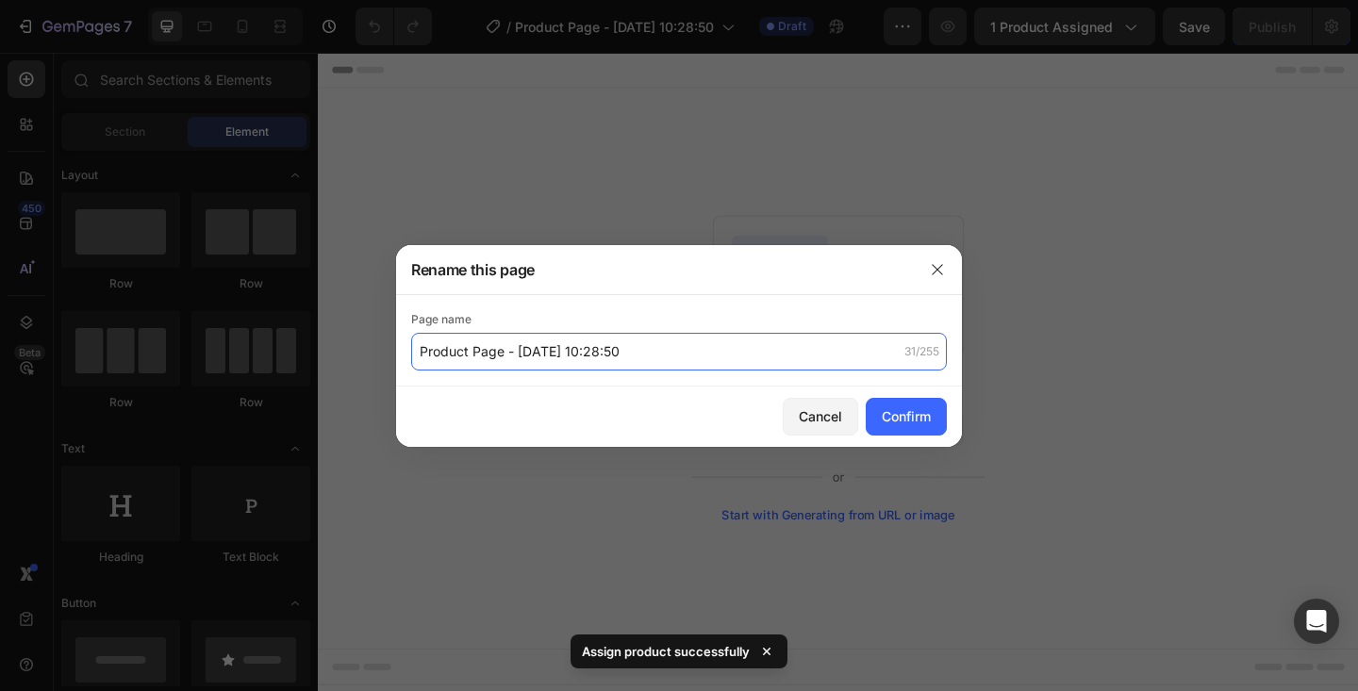
click at [546, 358] on input "Product Page - [DATE] 10:28:50" at bounding box center [679, 352] width 536 height 38
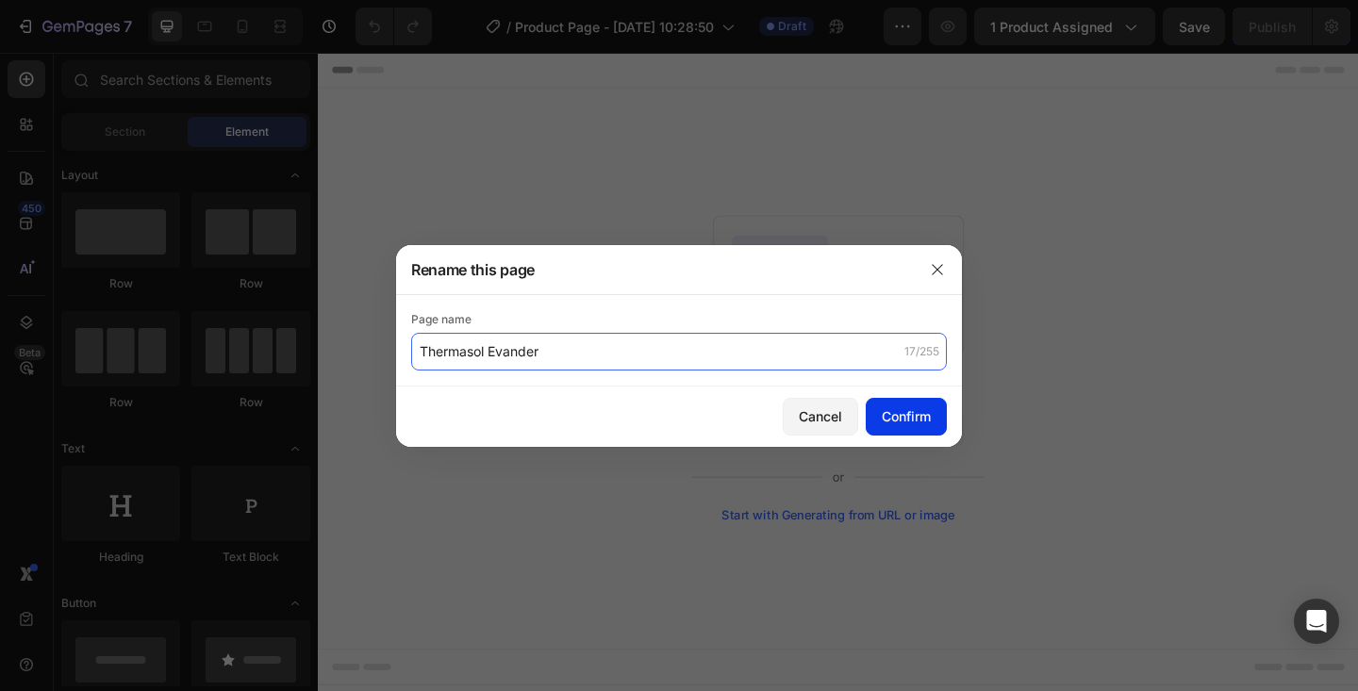
type input "Thermasol Evander"
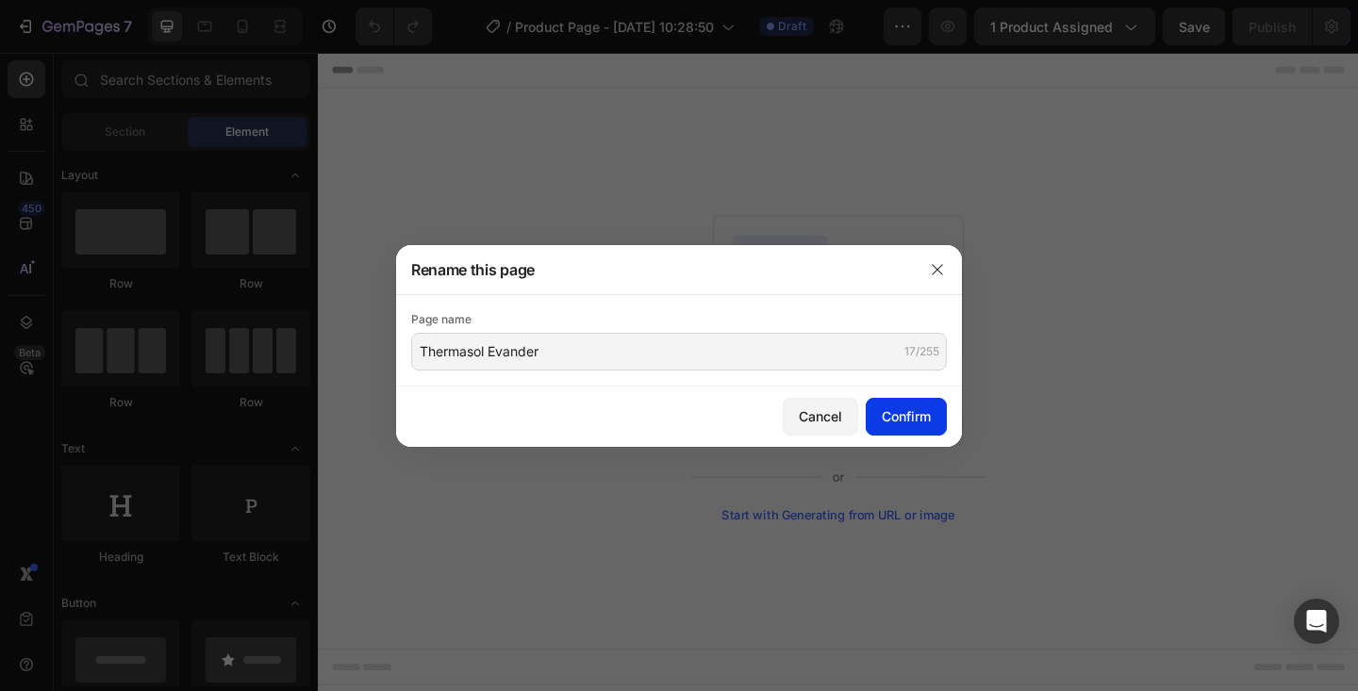
click at [929, 421] on div "Confirm" at bounding box center [906, 417] width 49 height 20
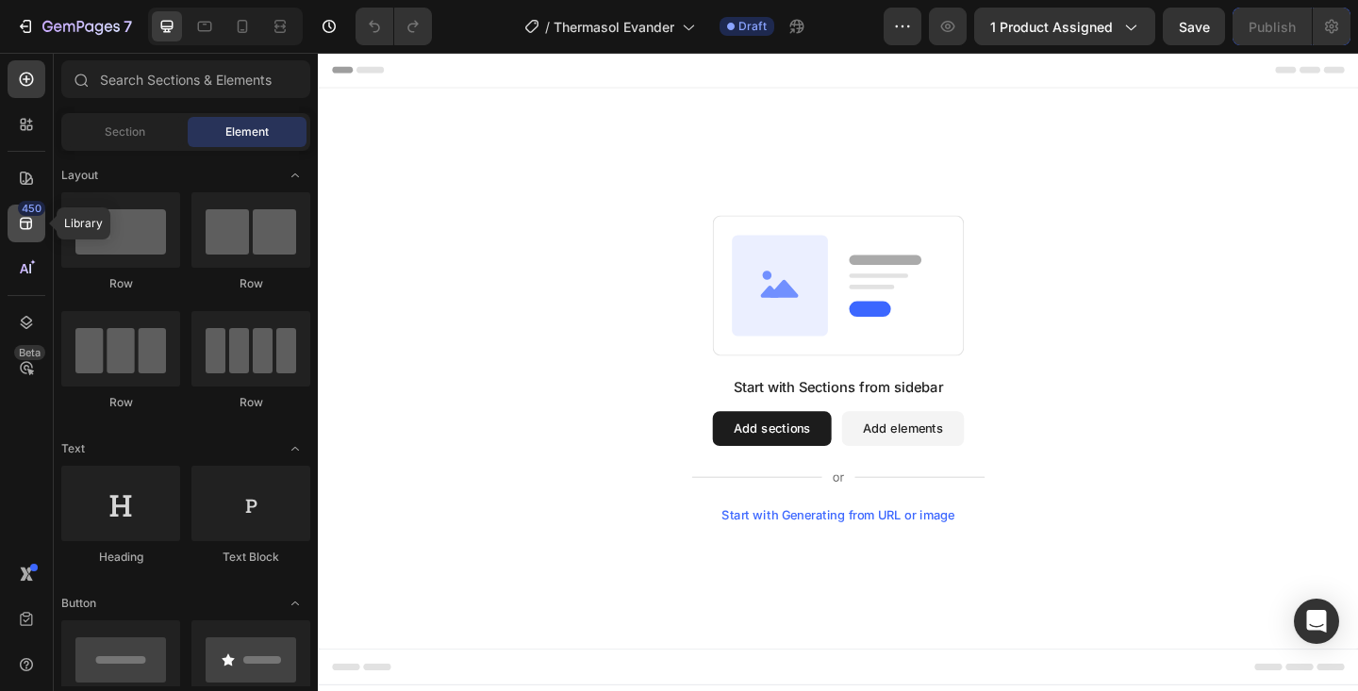
click at [34, 217] on icon at bounding box center [26, 223] width 19 height 19
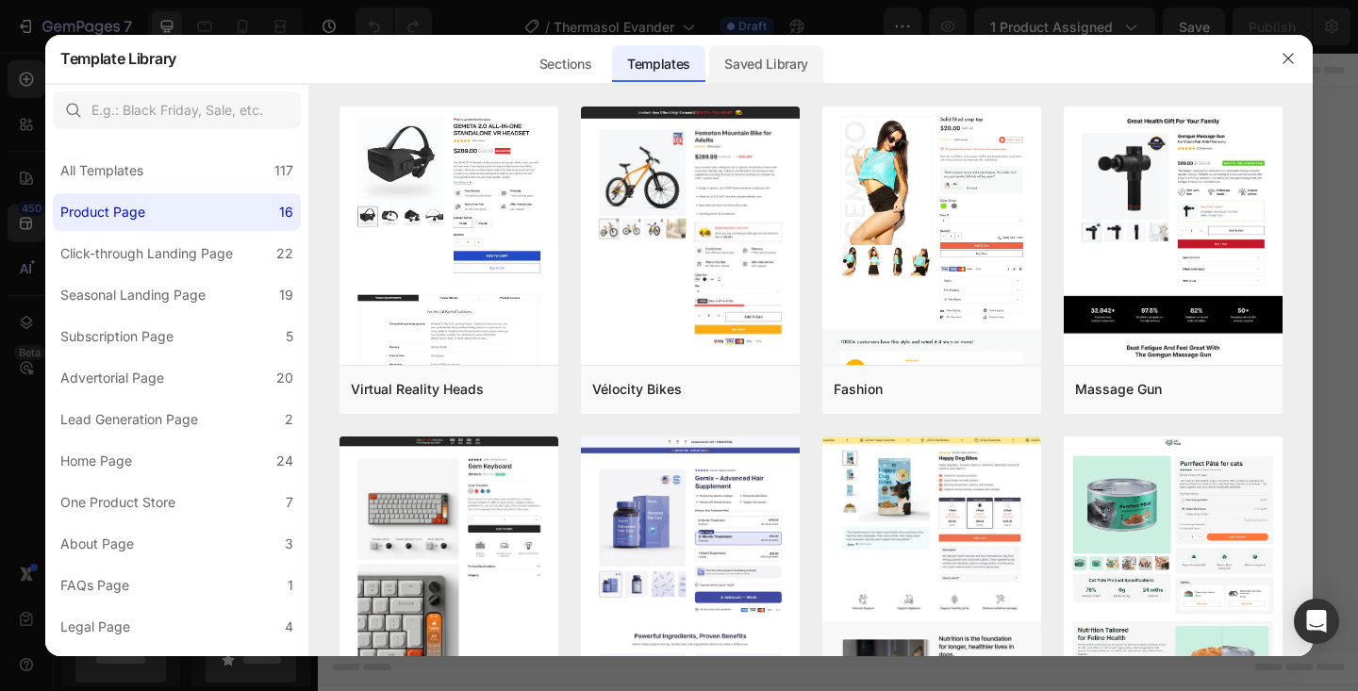
click at [750, 58] on div "Saved Library" at bounding box center [766, 64] width 114 height 38
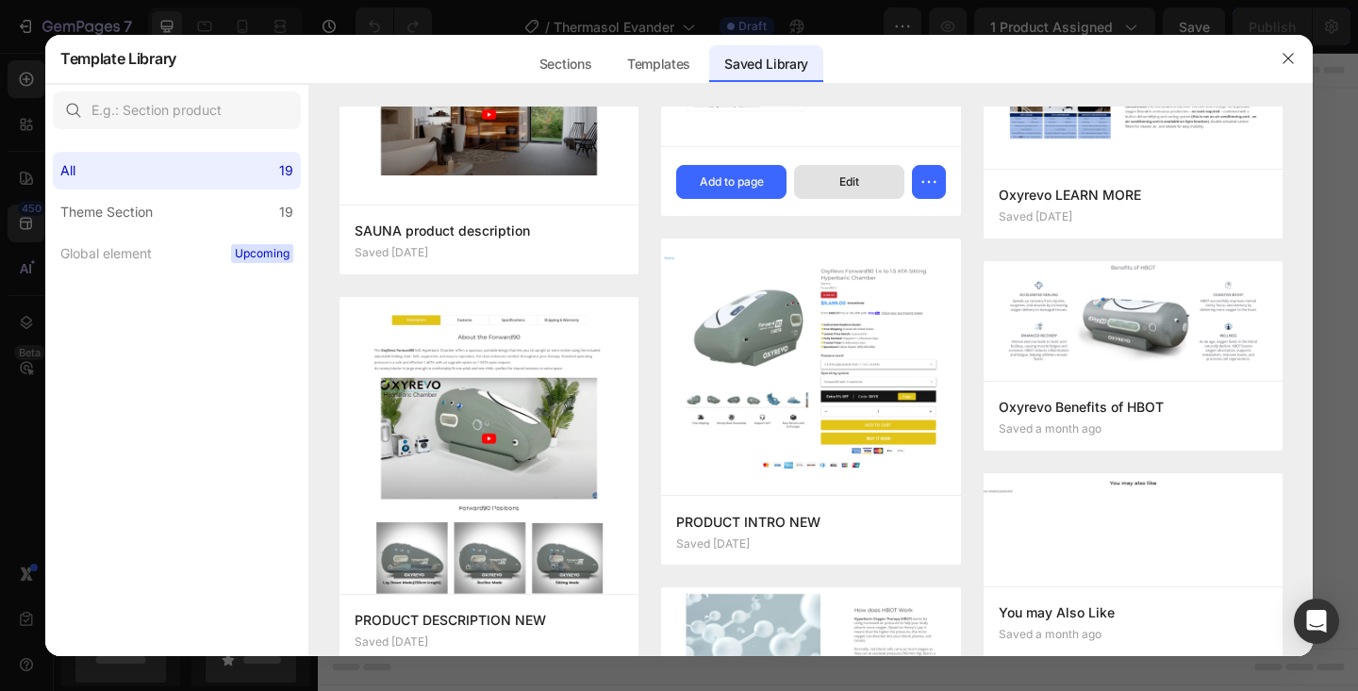
scroll to position [252, 0]
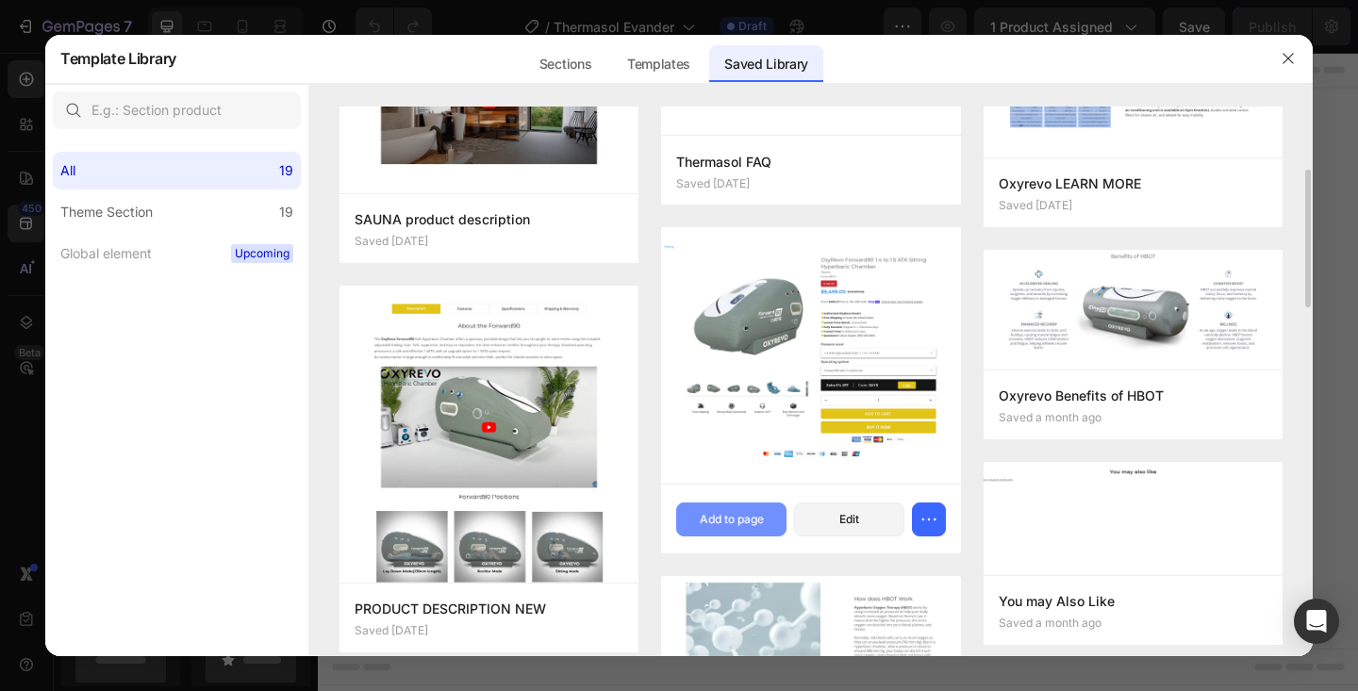
click at [760, 515] on div "Add to page" at bounding box center [732, 519] width 64 height 17
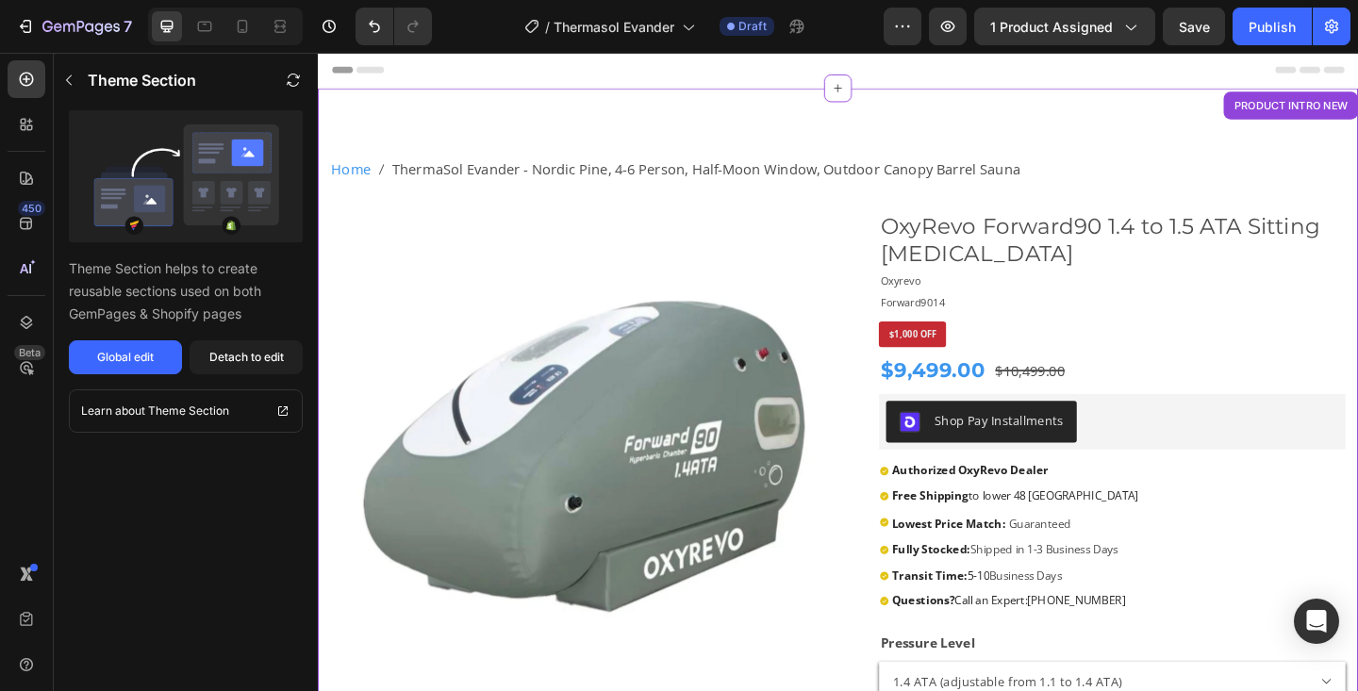
scroll to position [39, 0]
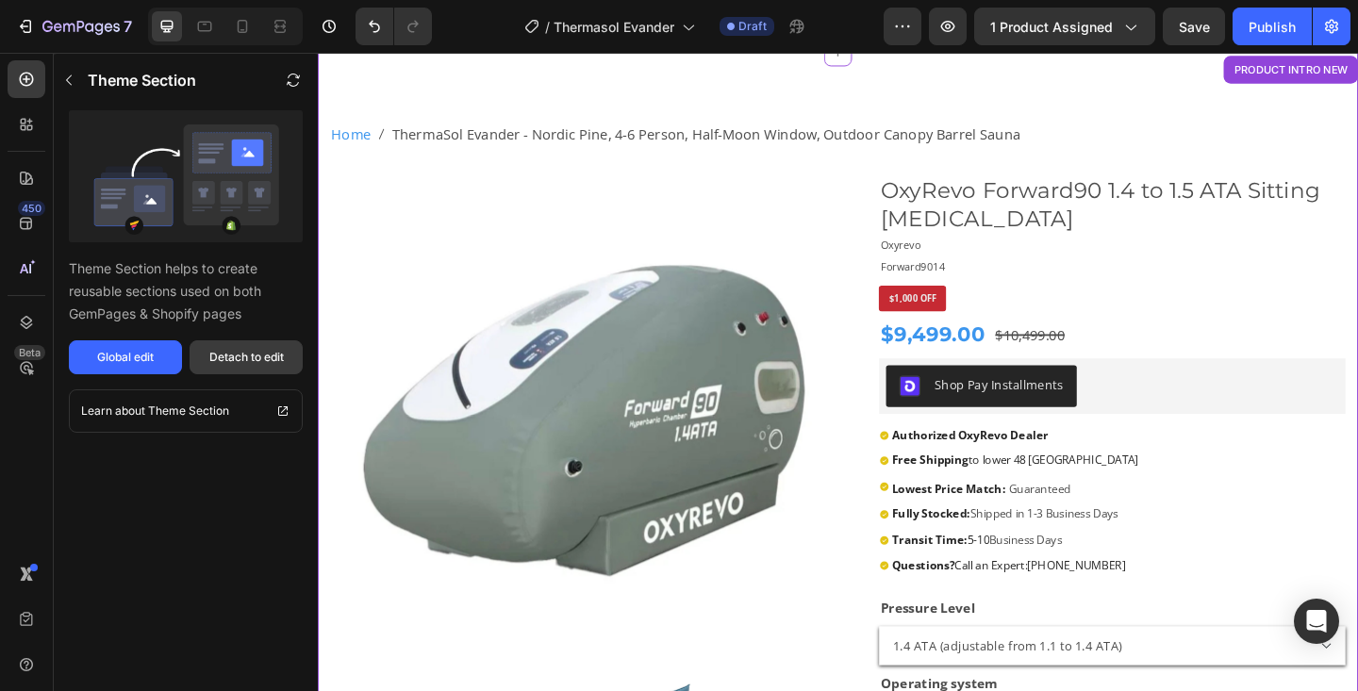
click at [227, 363] on div "Detach to edit" at bounding box center [246, 357] width 75 height 17
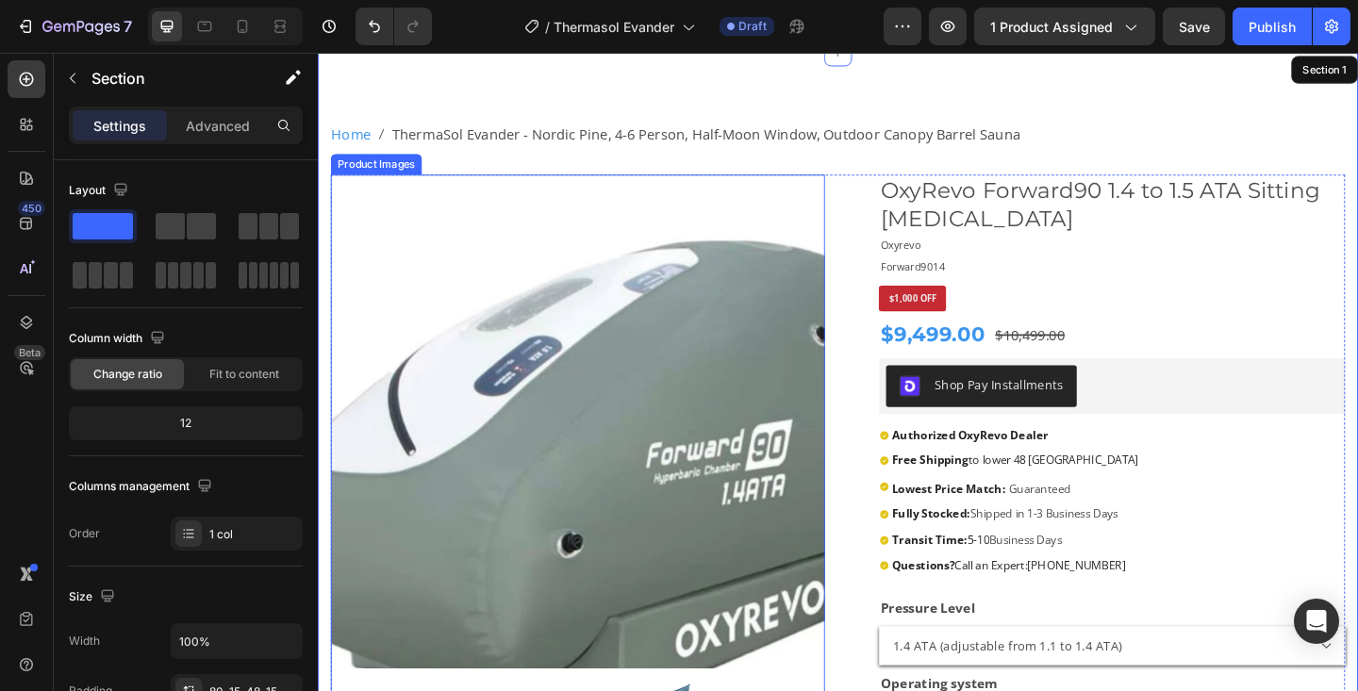
click at [610, 340] on img at bounding box center [601, 455] width 538 height 538
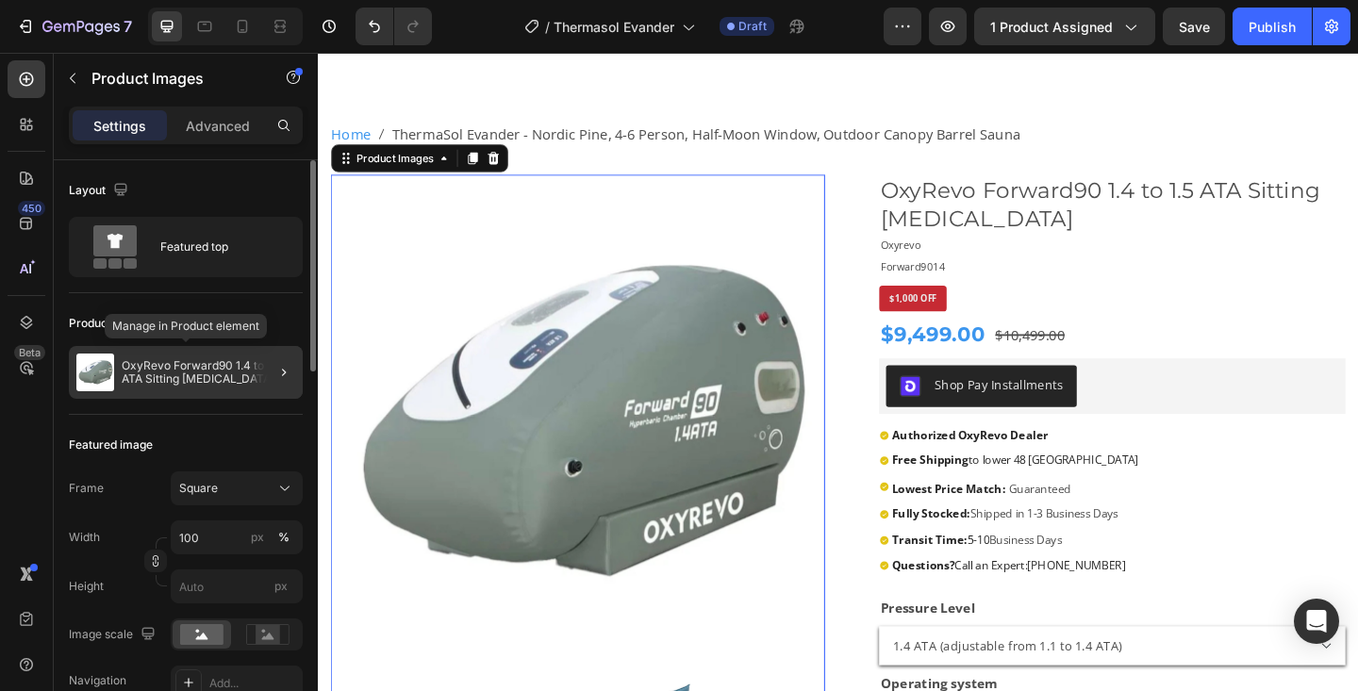
click at [226, 378] on p "OxyRevo Forward90 1.4 to 1.5 ATA Sitting Hyperbaric Chamber" at bounding box center [209, 372] width 174 height 26
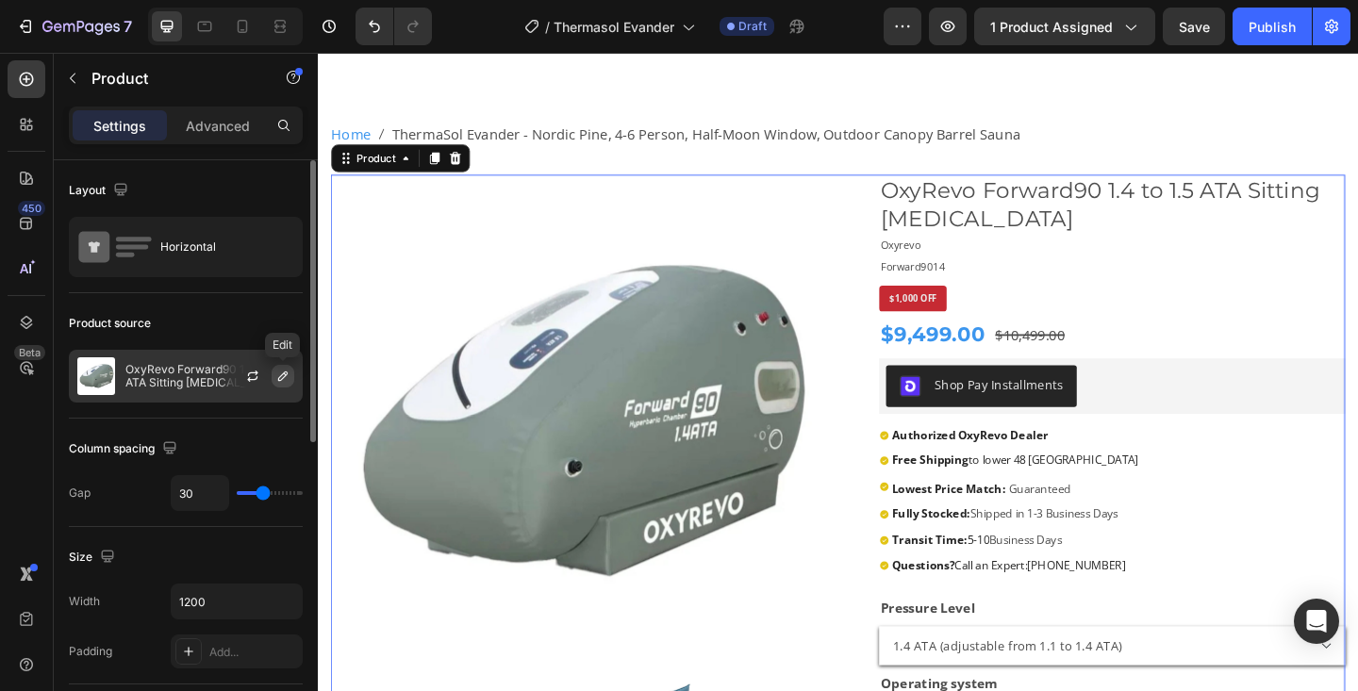
click at [285, 378] on icon "button" at bounding box center [282, 376] width 15 height 15
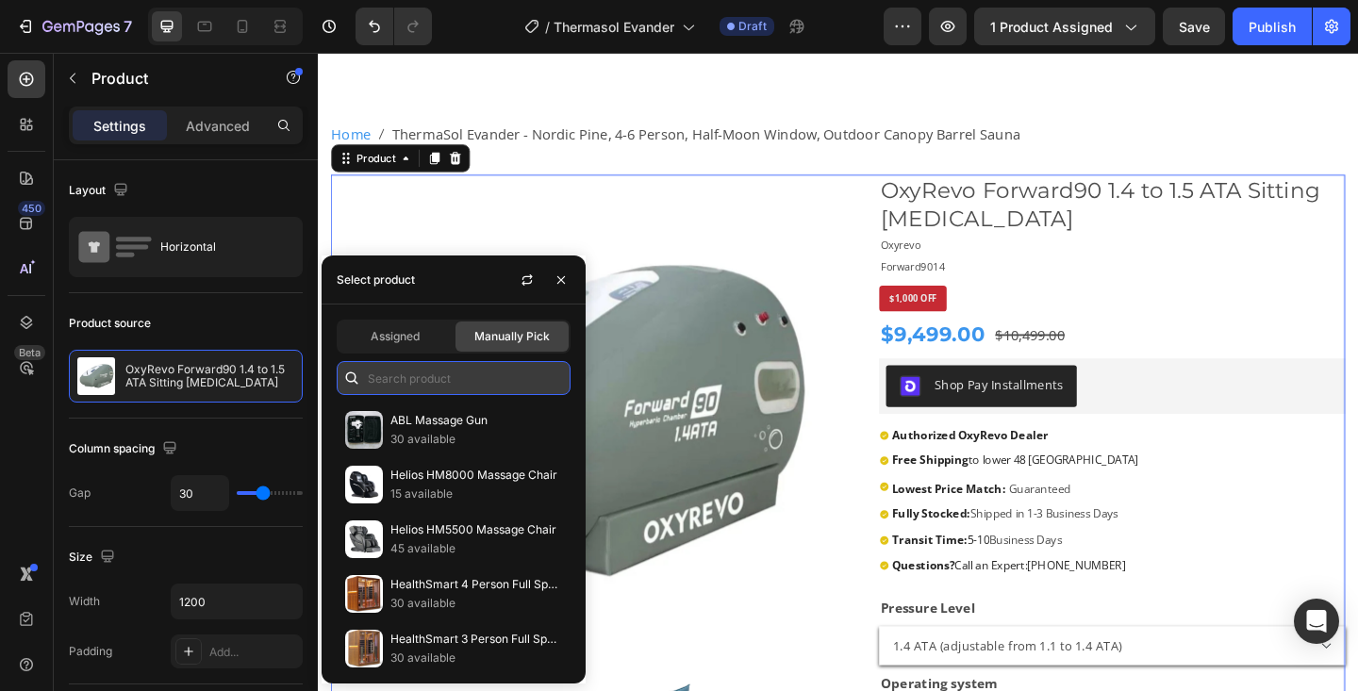
click at [420, 372] on input "text" at bounding box center [454, 378] width 234 height 34
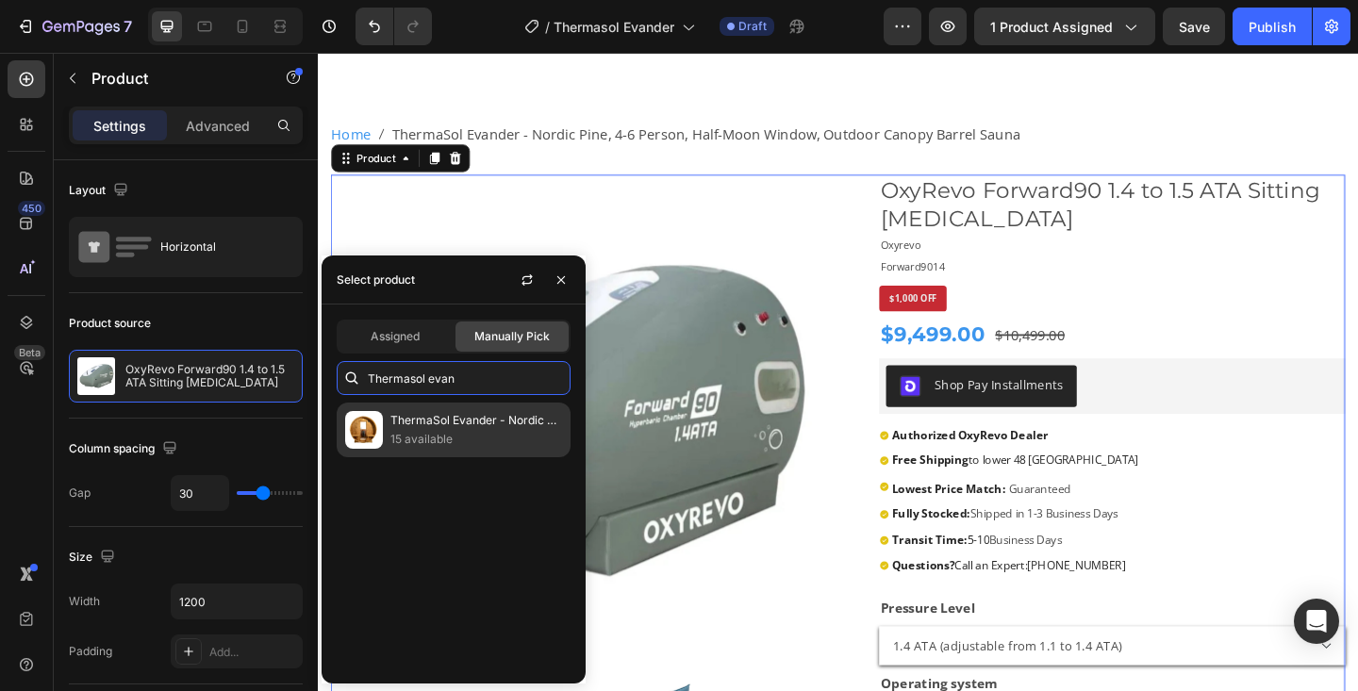
type input "Thermasol evan"
click at [416, 417] on p "ThermaSol Evander - Nordic Pine, 4-6 Person, Half-Moon Window, Outdoor Canopy B…" at bounding box center [476, 420] width 172 height 19
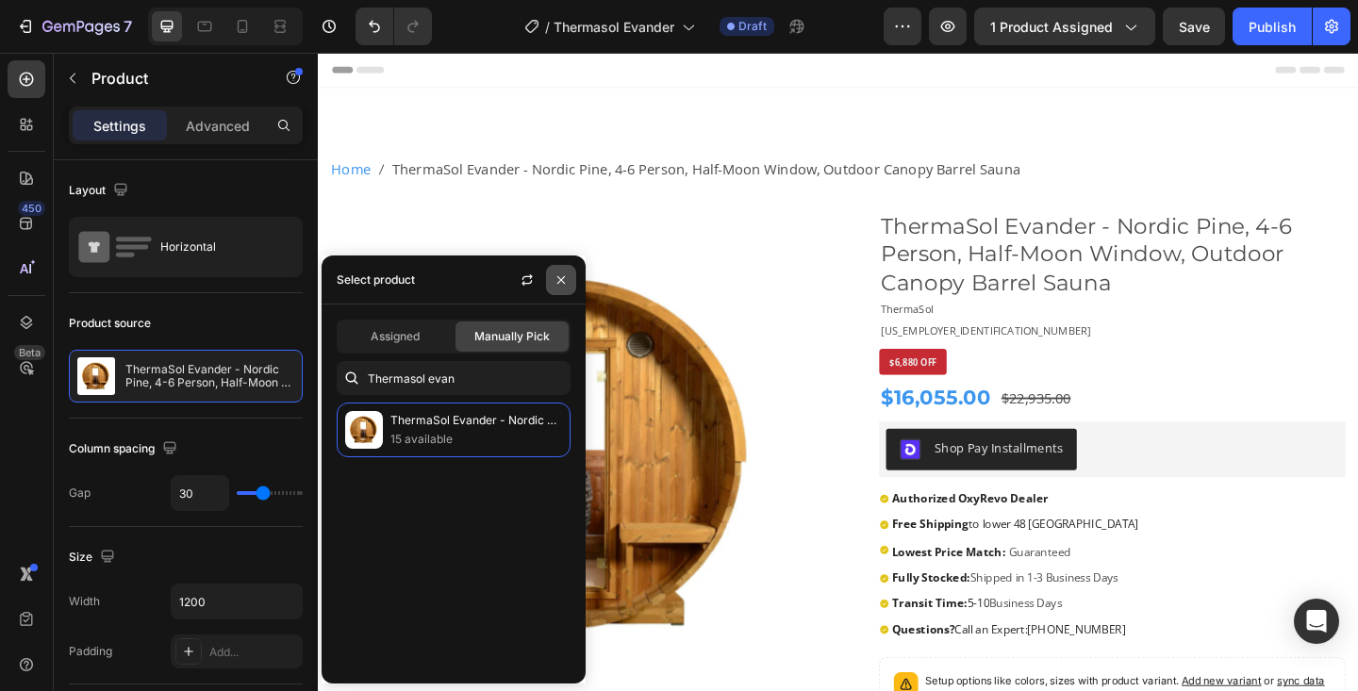
click at [566, 285] on icon "button" at bounding box center [561, 280] width 15 height 15
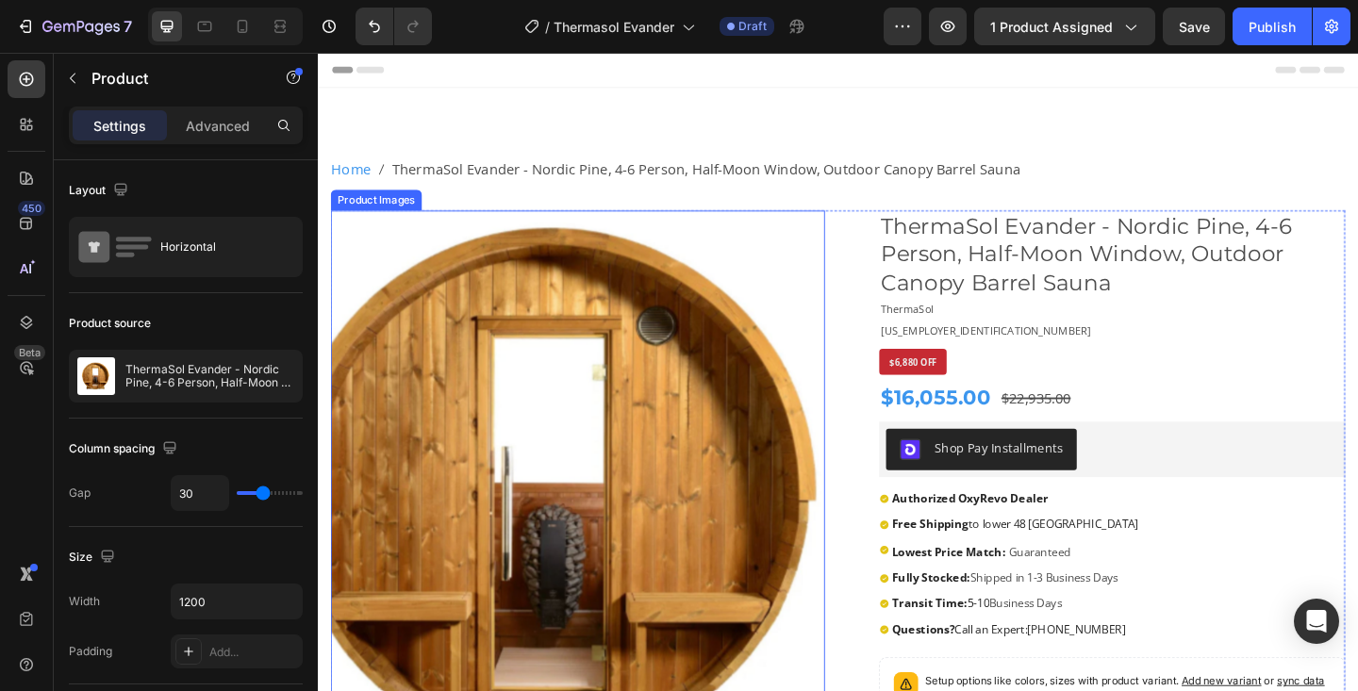
click at [633, 412] on img at bounding box center [601, 493] width 538 height 538
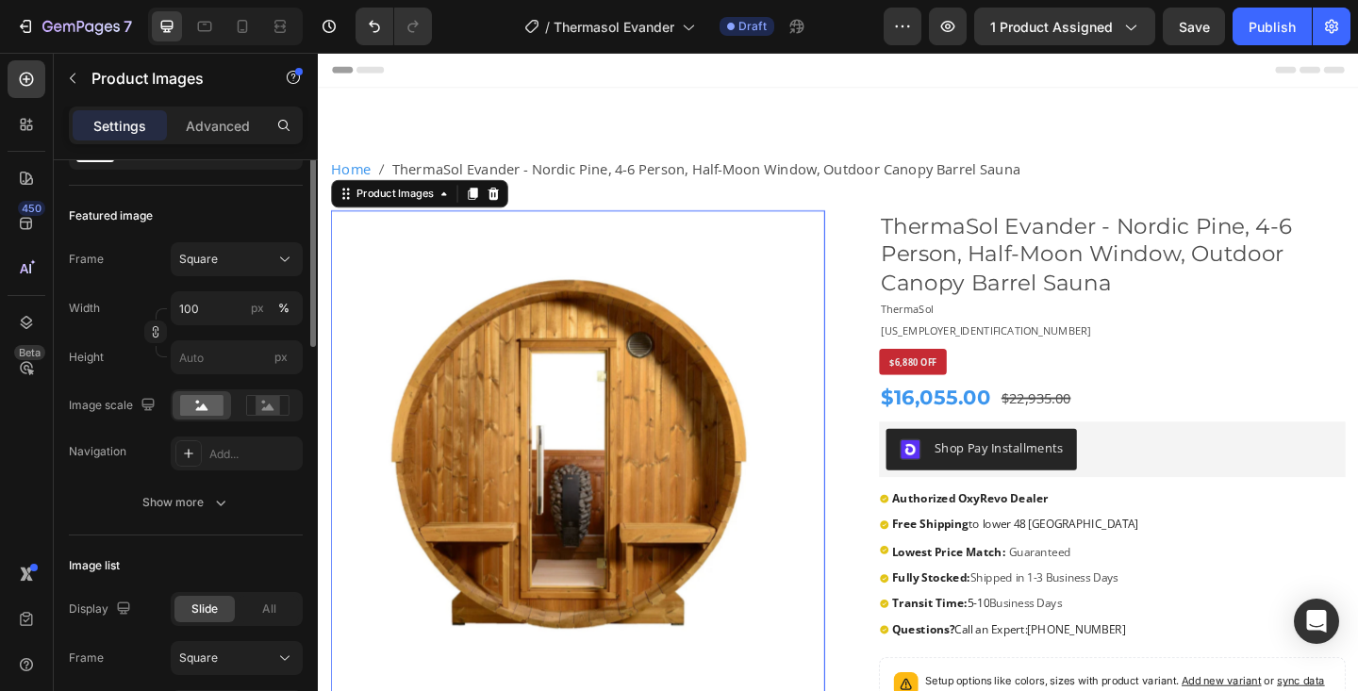
scroll to position [236, 0]
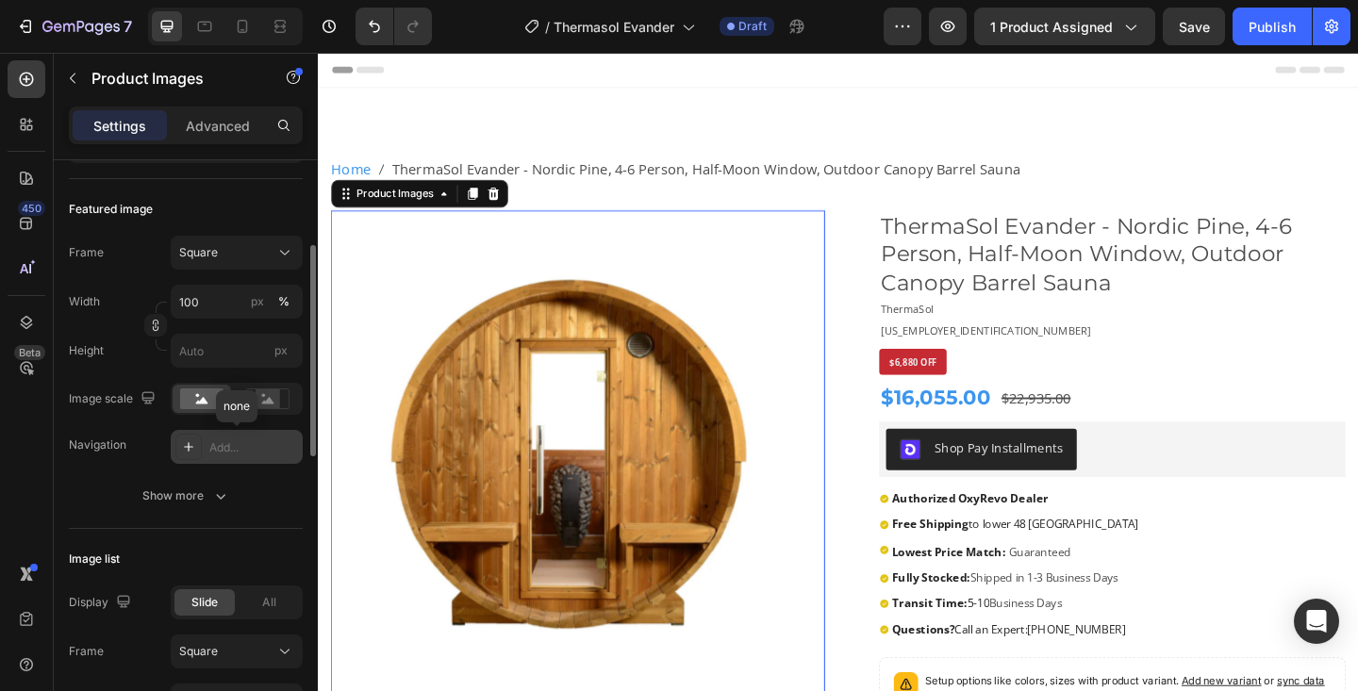
click at [230, 453] on div "Add..." at bounding box center [253, 448] width 89 height 17
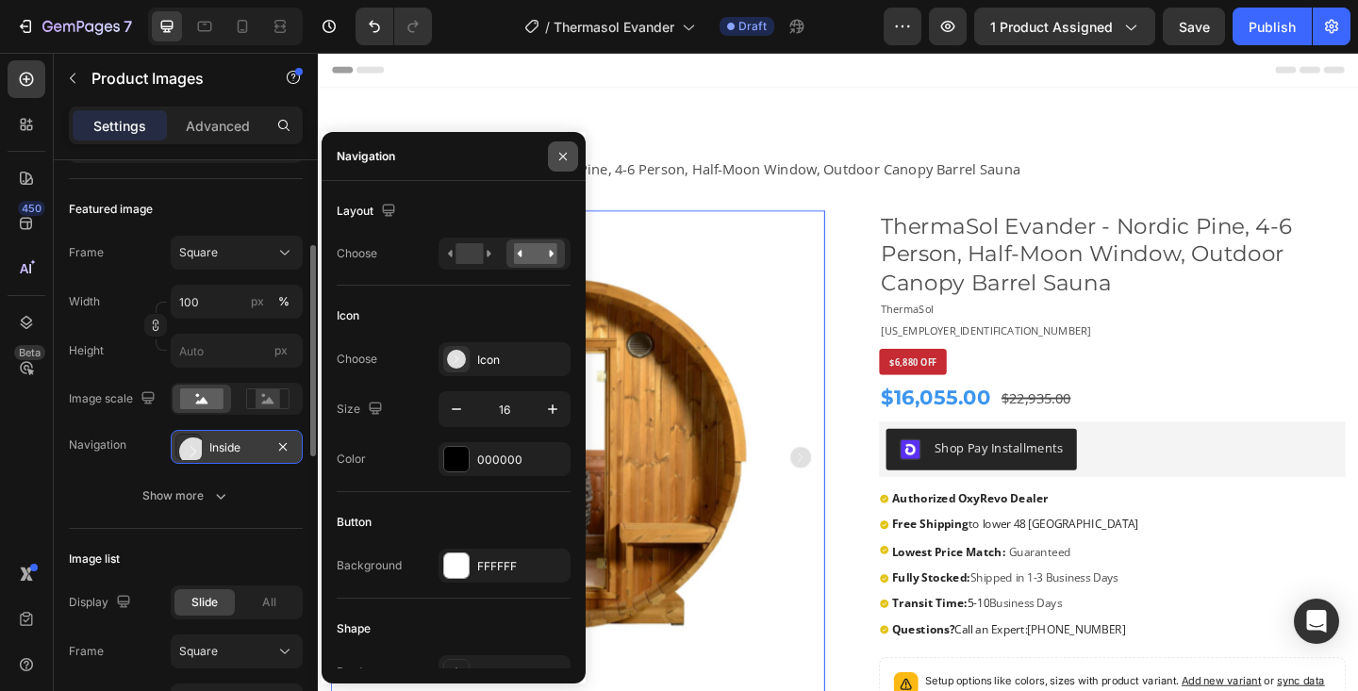
click at [559, 149] on icon "button" at bounding box center [563, 156] width 15 height 15
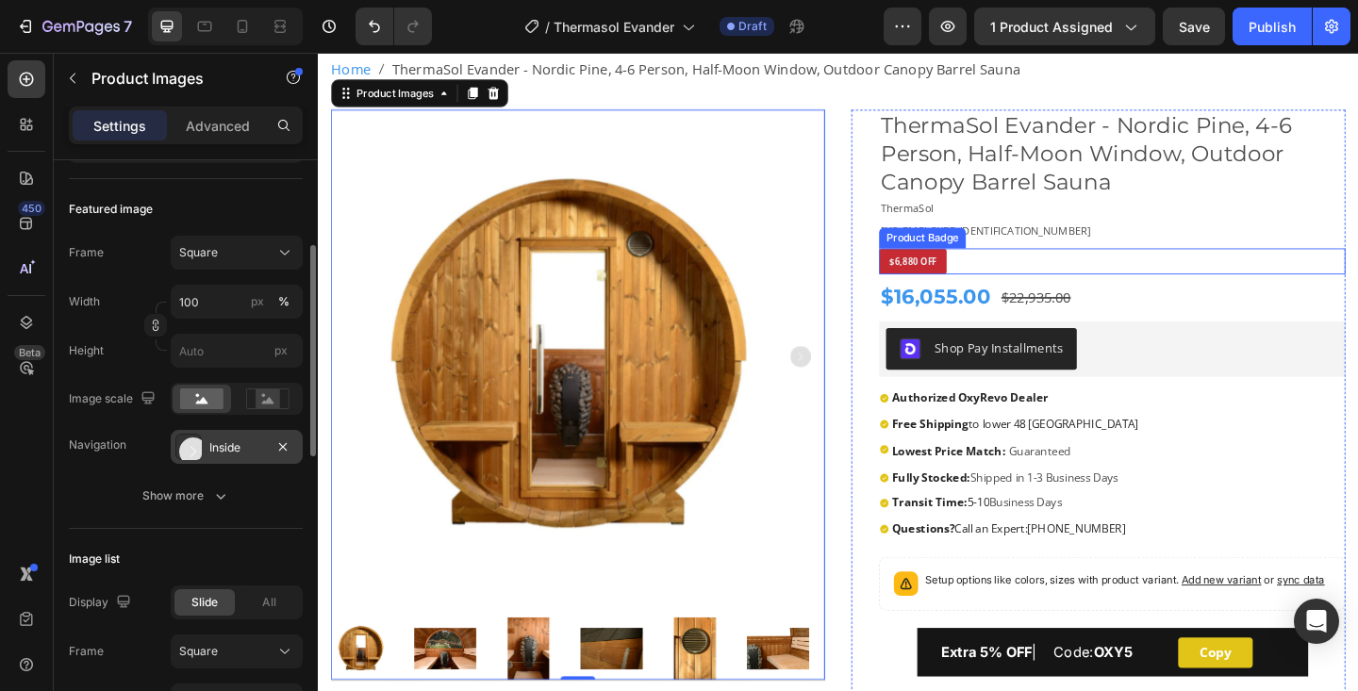
scroll to position [119, 0]
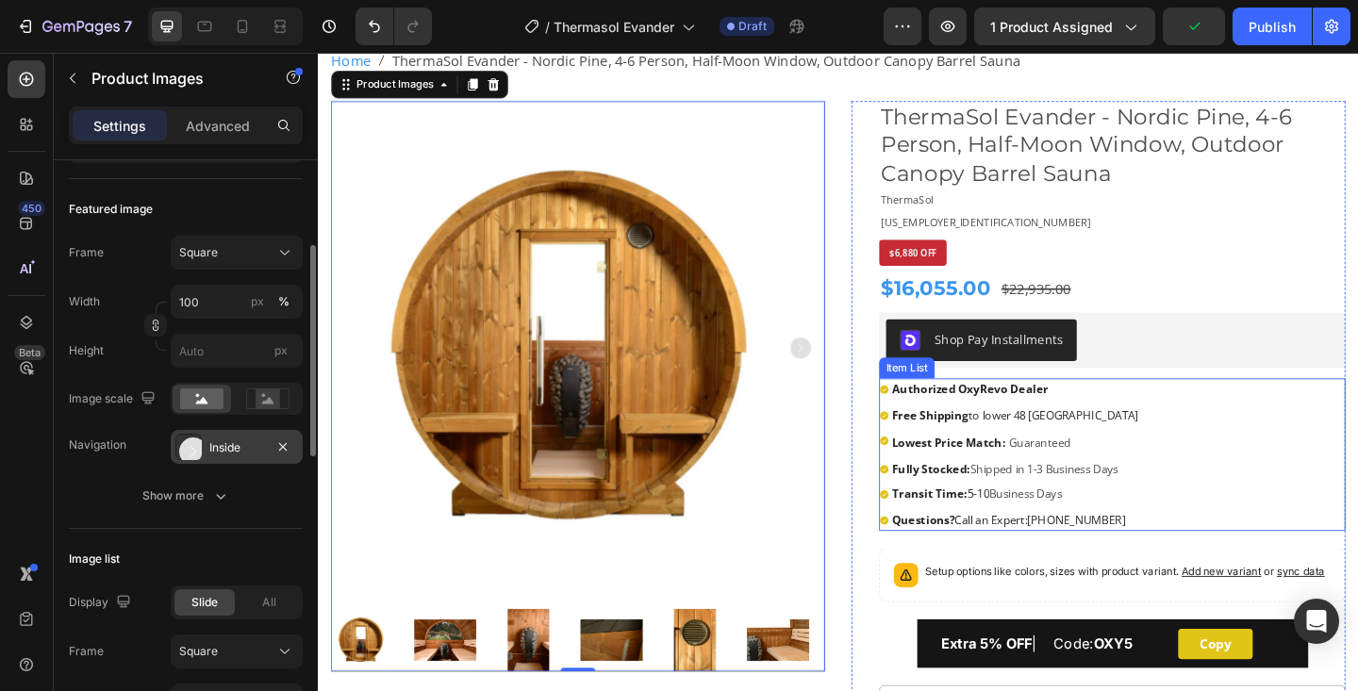
click at [1032, 420] on strong "Authorized OxyRevo Dealer" at bounding box center [1027, 418] width 170 height 17
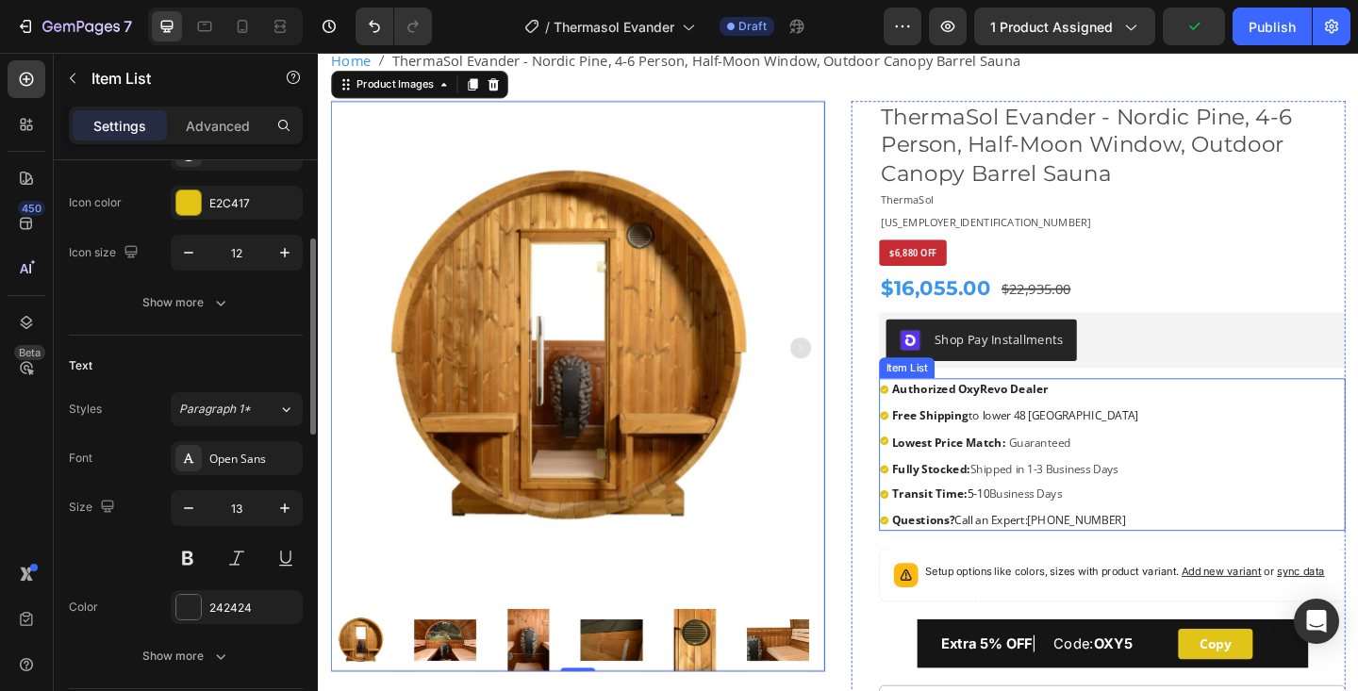
click at [1032, 420] on strong "Authorized OxyRevo Dealer" at bounding box center [1027, 418] width 170 height 17
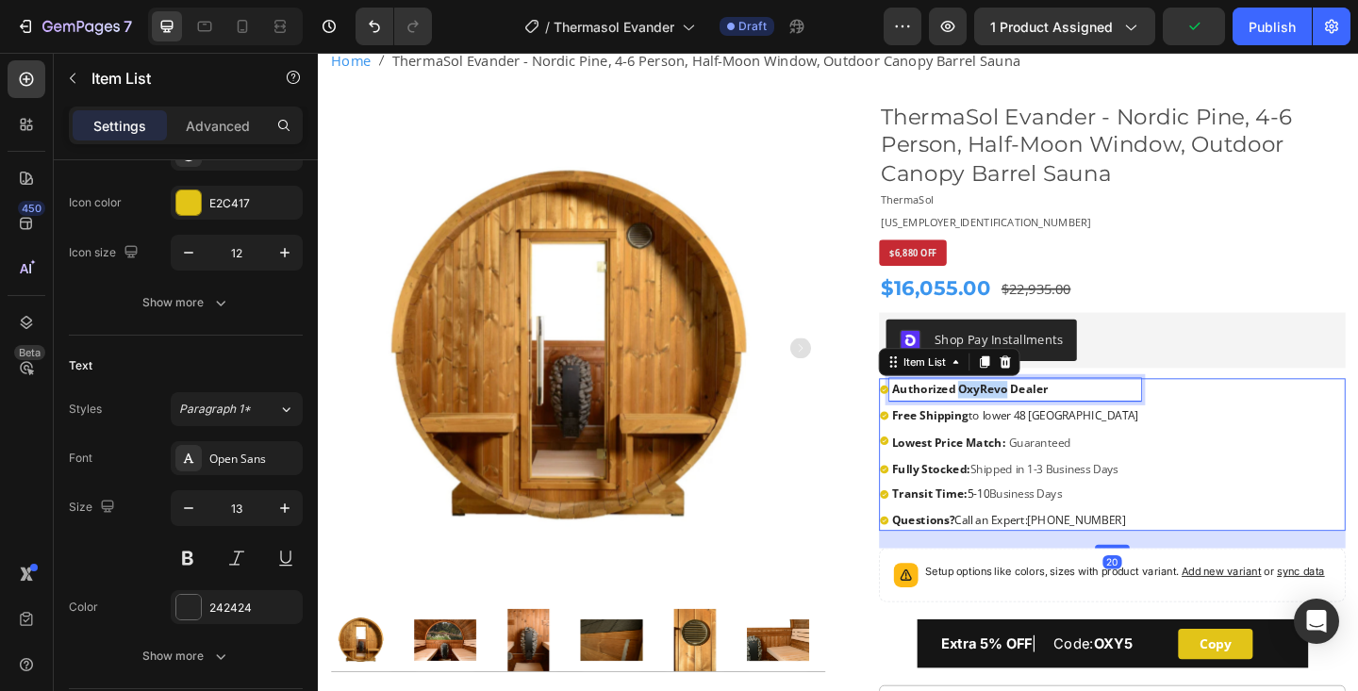
scroll to position [0, 0]
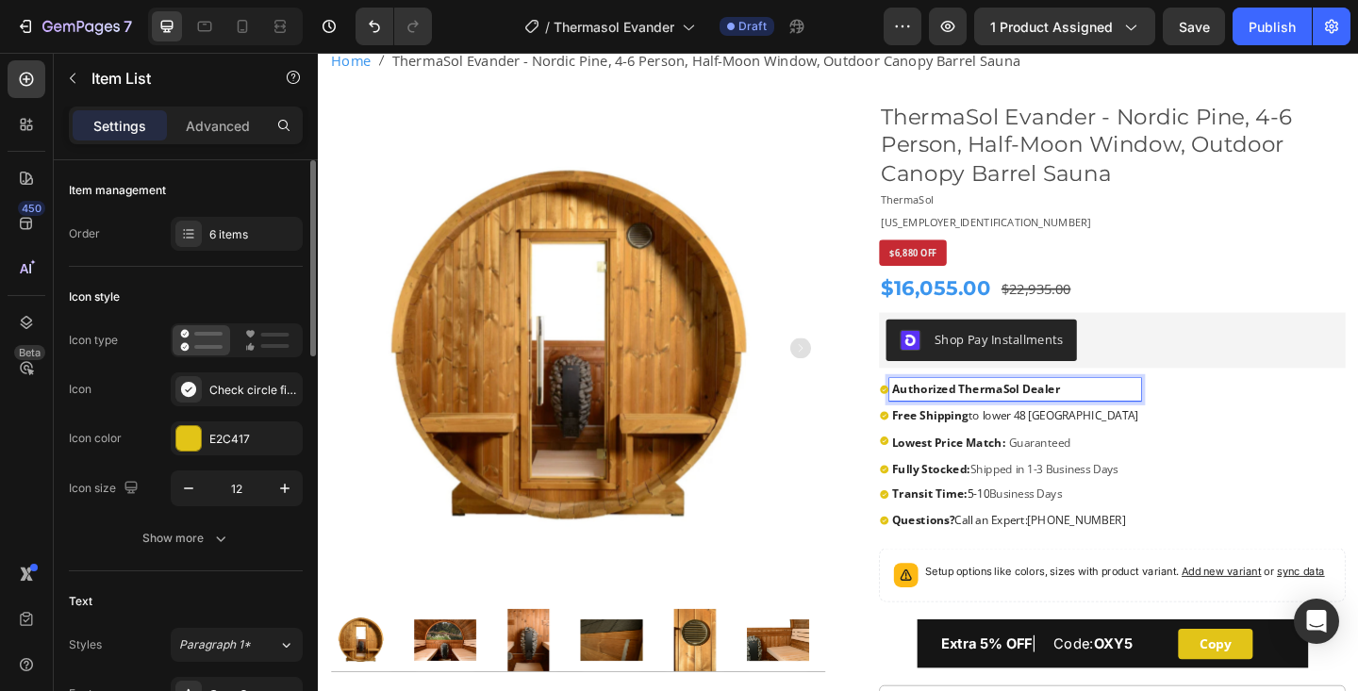
click at [960, 504] on strong "Fully Stocked:" at bounding box center [984, 505] width 85 height 17
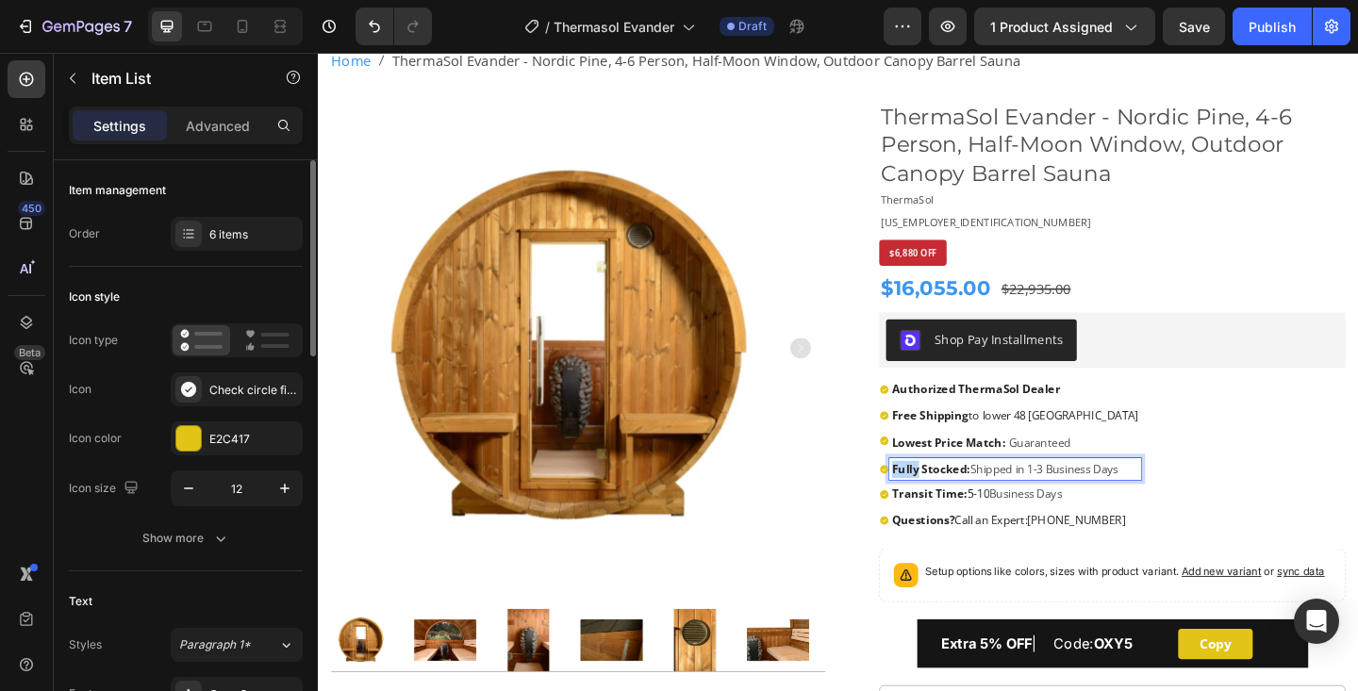
click at [960, 504] on strong "Fully Stocked:" at bounding box center [984, 505] width 85 height 17
click at [986, 535] on strong "Transit Time:" at bounding box center [983, 532] width 82 height 17
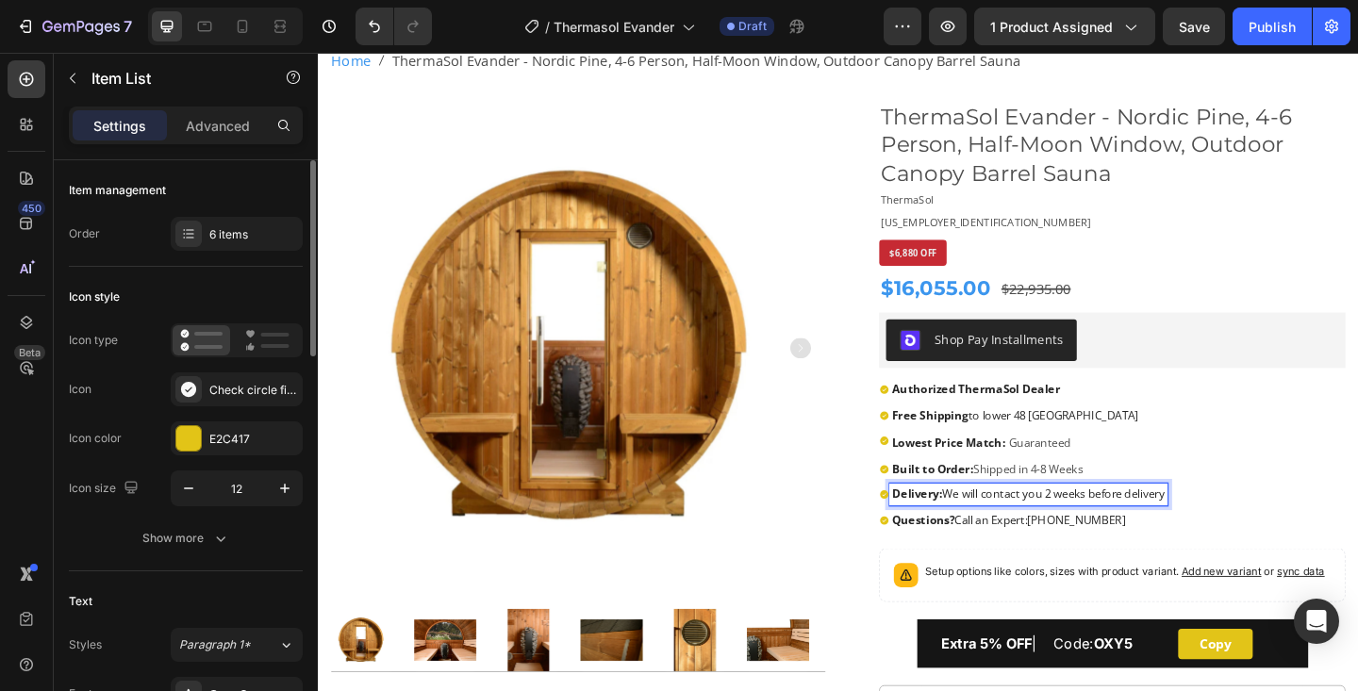
click at [1357, 495] on div "Authorized ThermaSol Dealer Free Shipping to lower 48 United States Lowest Pric…" at bounding box center [1181, 490] width 507 height 166
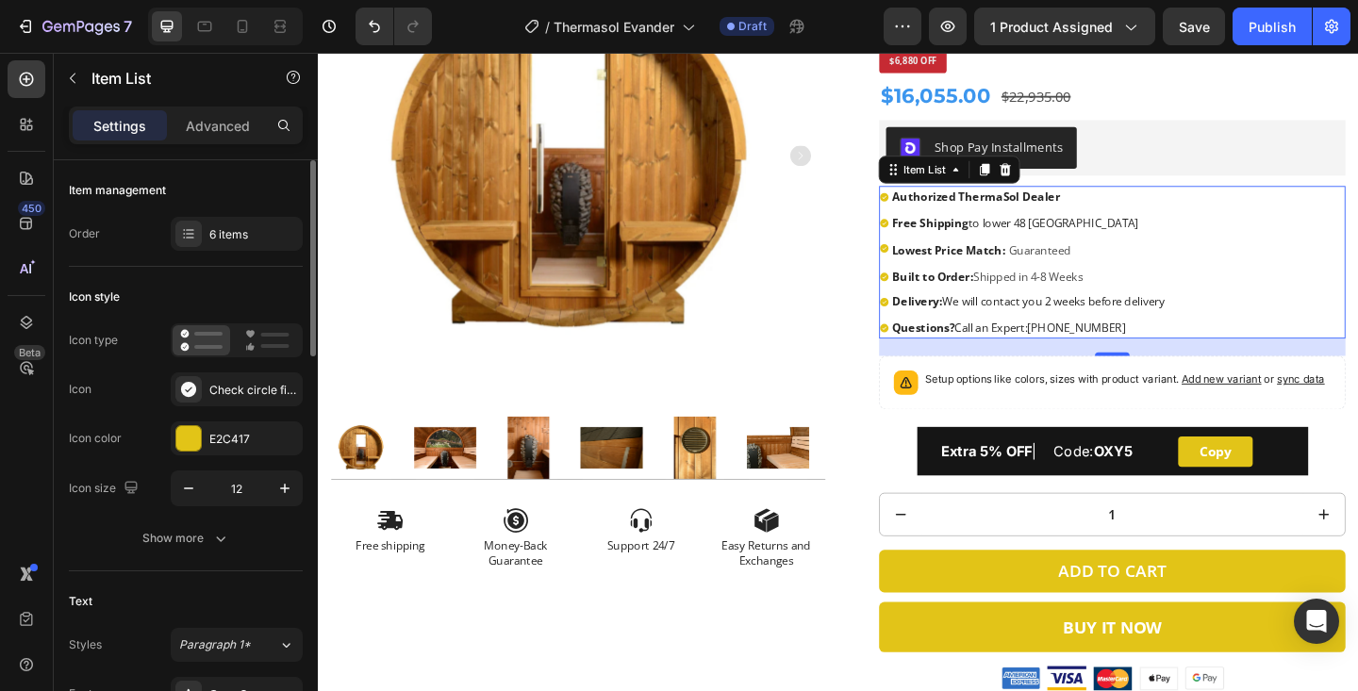
scroll to position [335, 0]
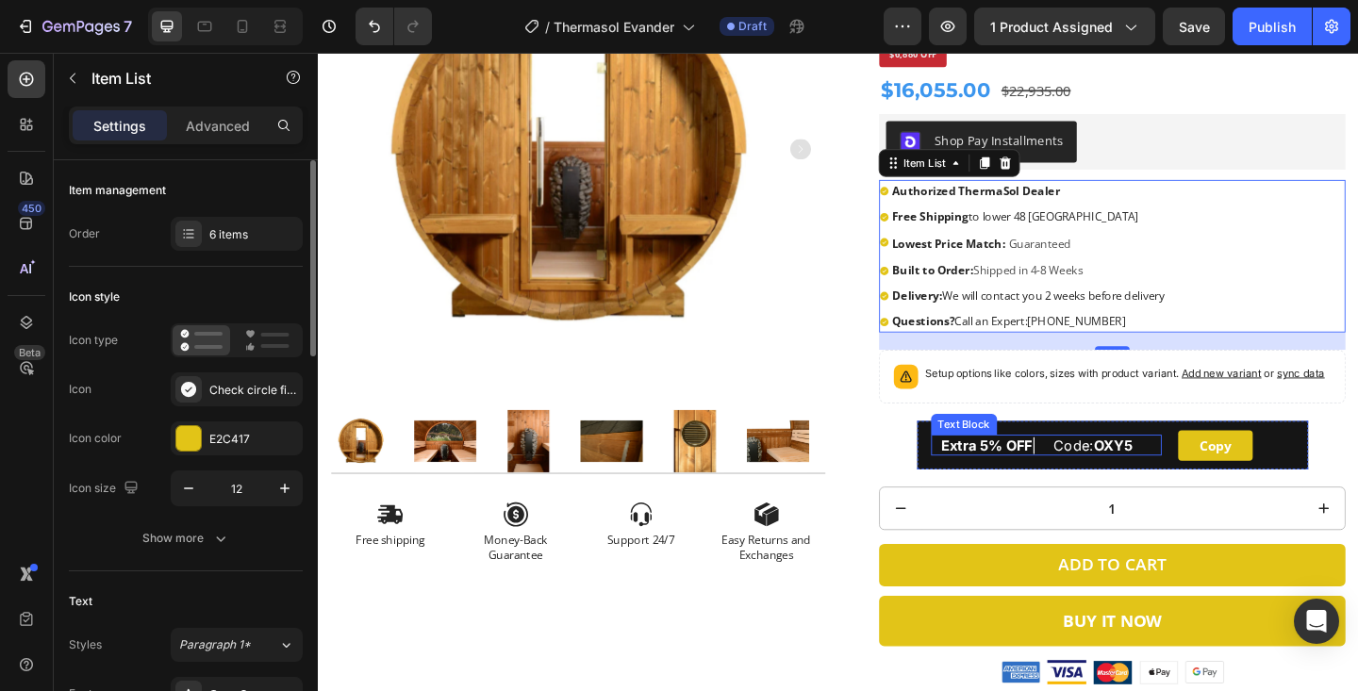
click at [1126, 482] on span "Extra 5% OFF | Code: OXY5" at bounding box center [1100, 480] width 208 height 19
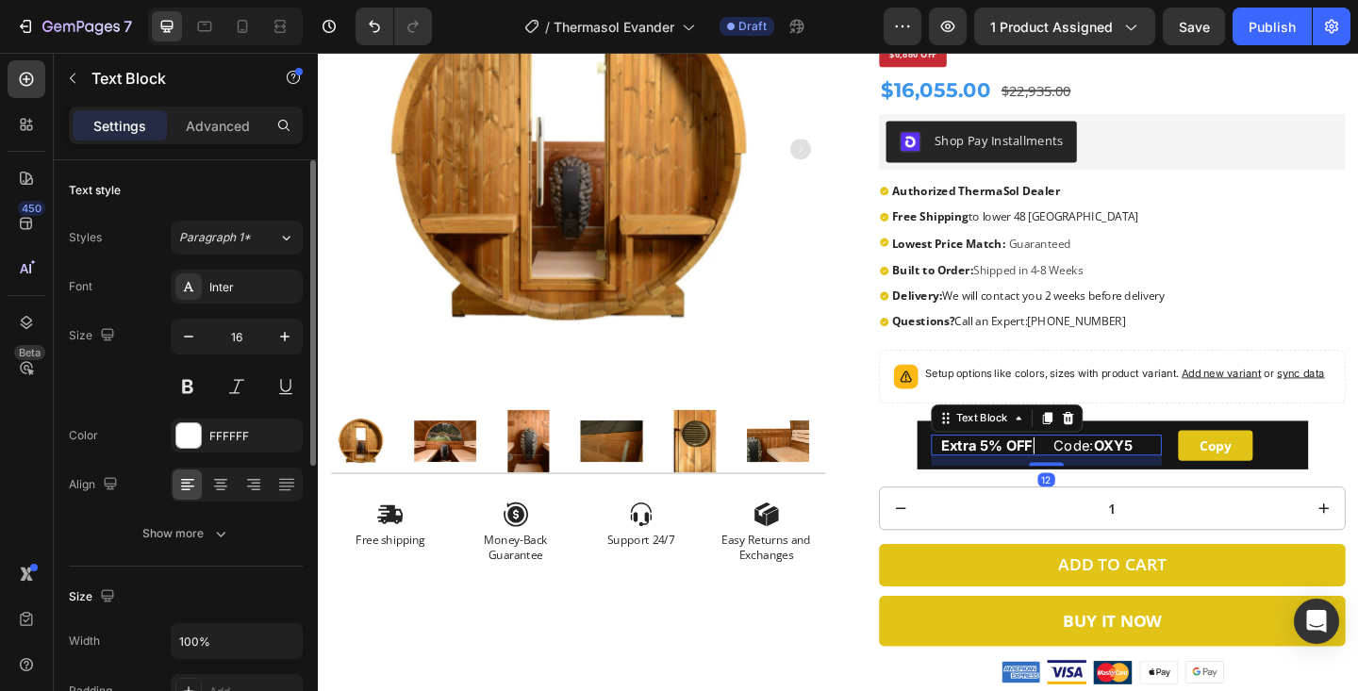
click at [1126, 482] on span "Extra 5% OFF | Code: OXY5" at bounding box center [1100, 480] width 208 height 19
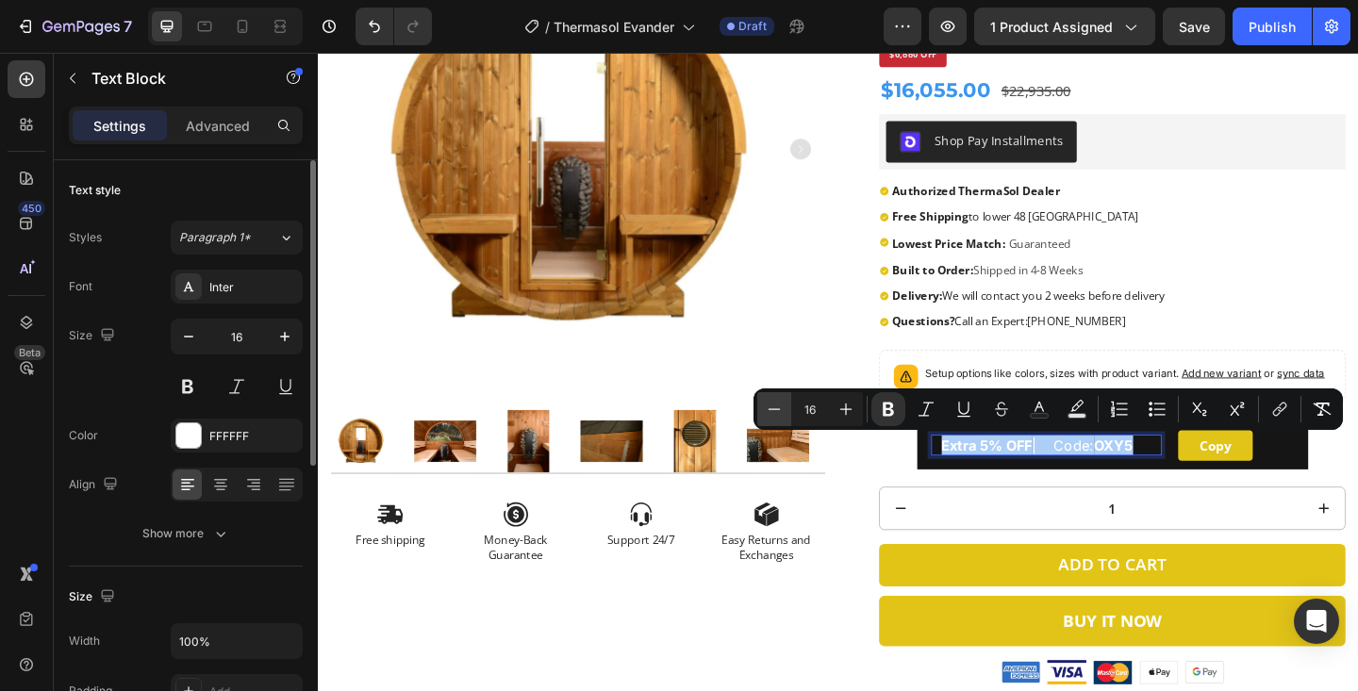
click at [785, 407] on button "Minus" at bounding box center [774, 409] width 34 height 34
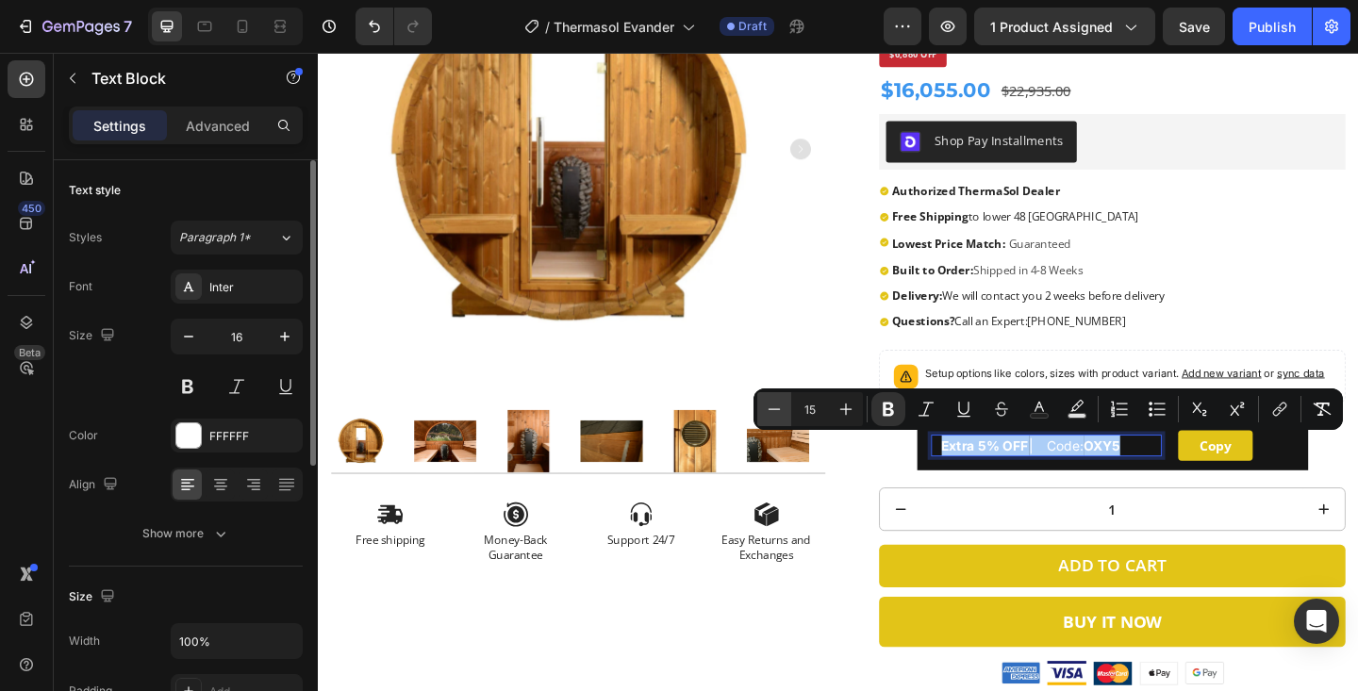
click at [785, 407] on button "Minus" at bounding box center [774, 409] width 34 height 34
type input "13"
click at [1164, 483] on strong "OXY5" at bounding box center [1150, 480] width 35 height 15
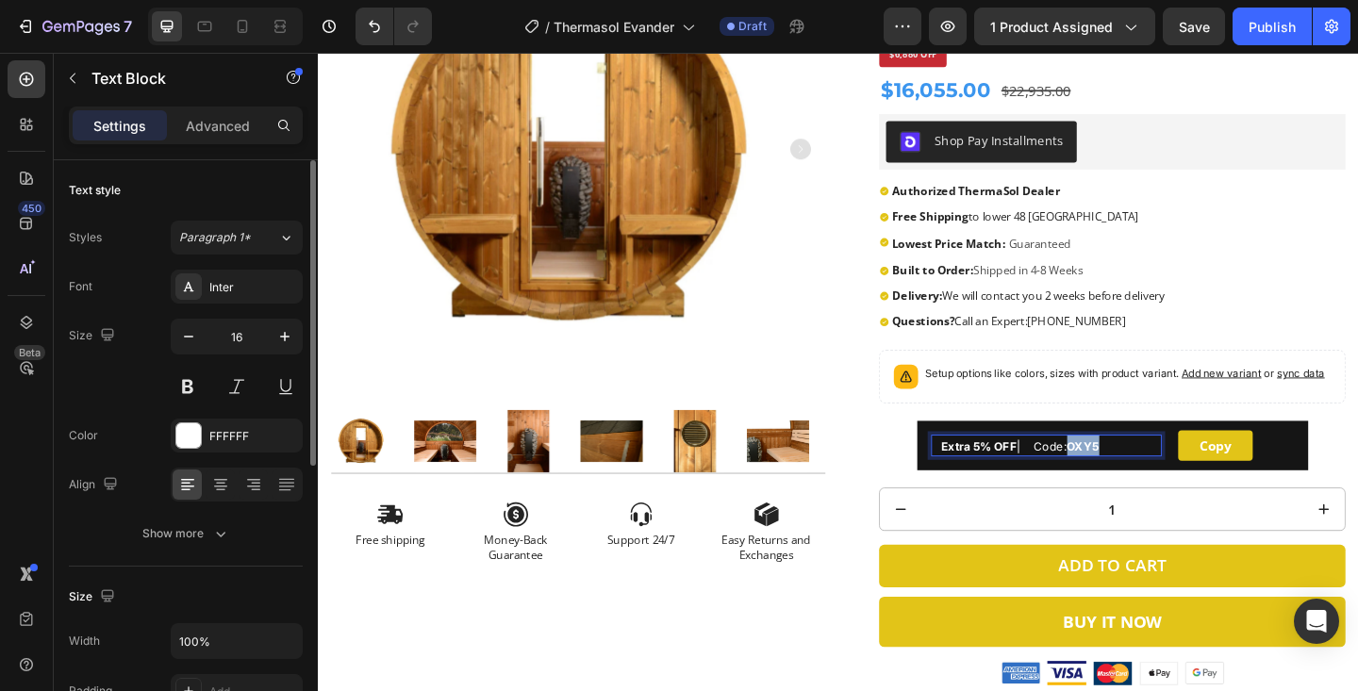
click at [1164, 483] on strong "OXY5" at bounding box center [1150, 480] width 35 height 15
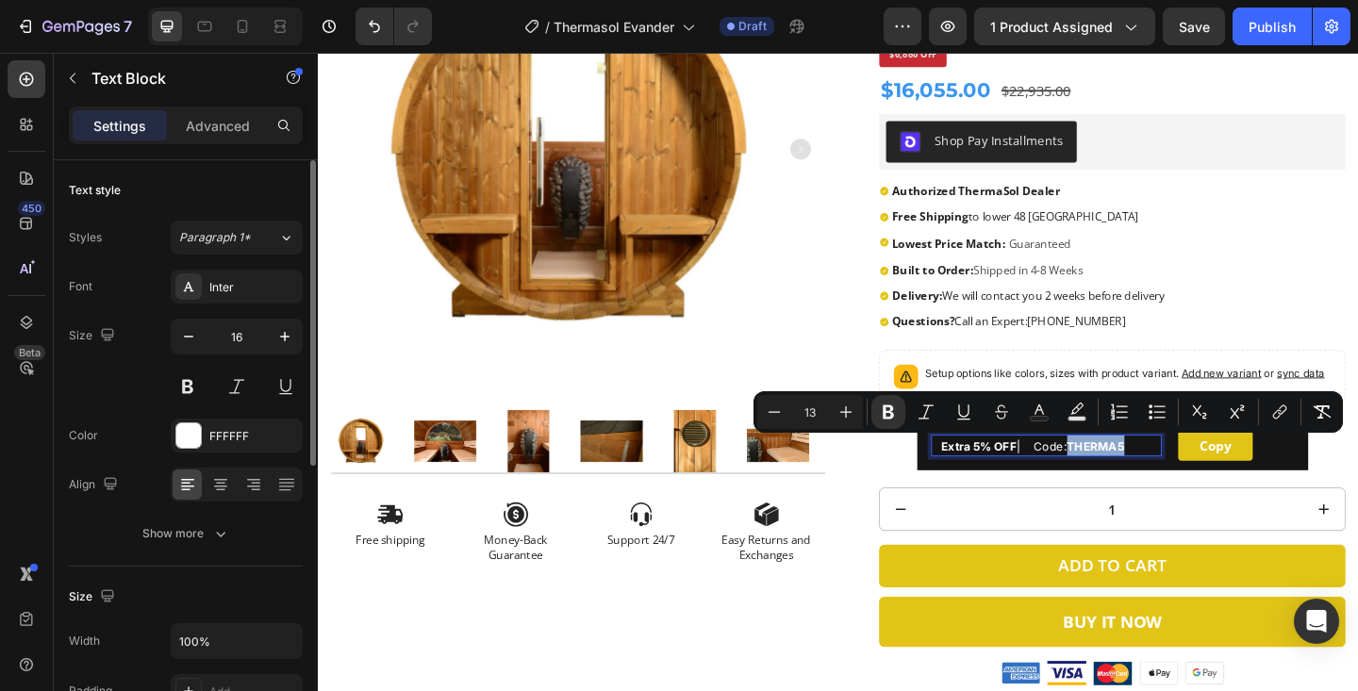
drag, startPoint x: 1151, startPoint y: 482, endPoint x: 1209, endPoint y: 482, distance: 58.5
click at [1209, 482] on p "Extra 5% OFF | Code: THERMA5" at bounding box center [1116, 481] width 241 height 24
copy strong "THERMA5"
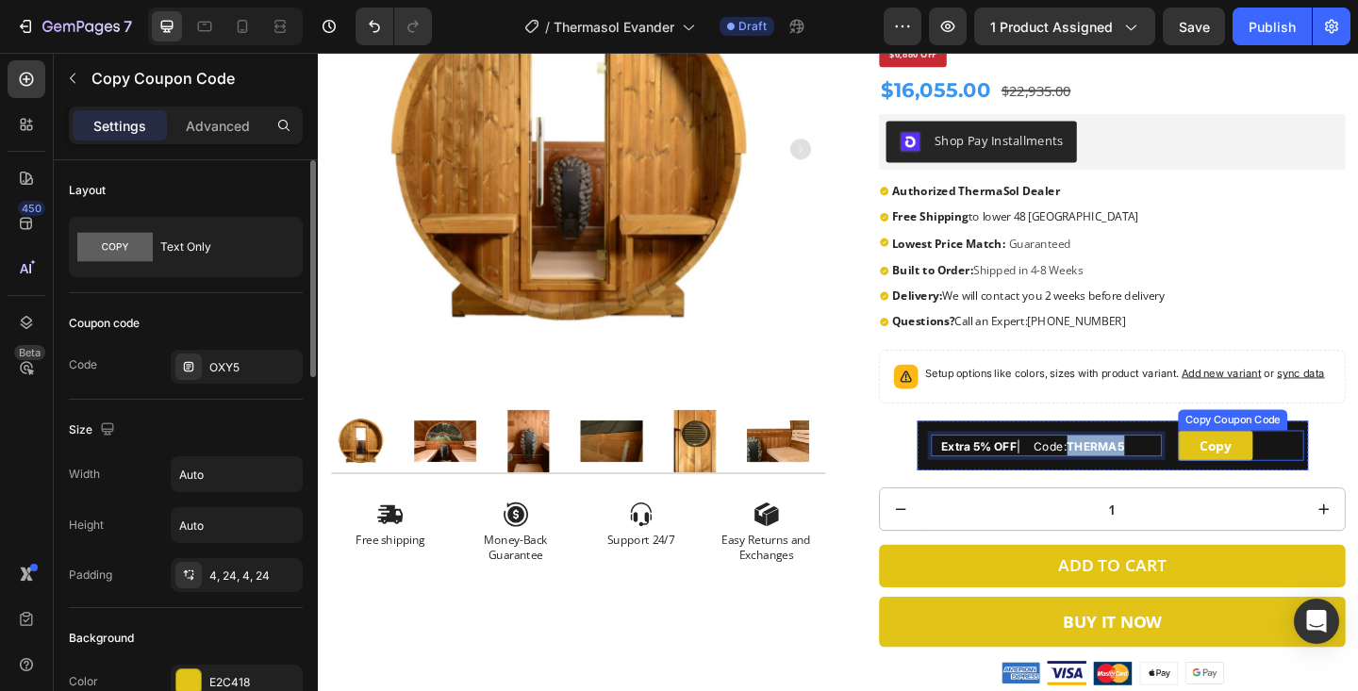
click at [1320, 483] on button "Copy" at bounding box center [1293, 480] width 81 height 33
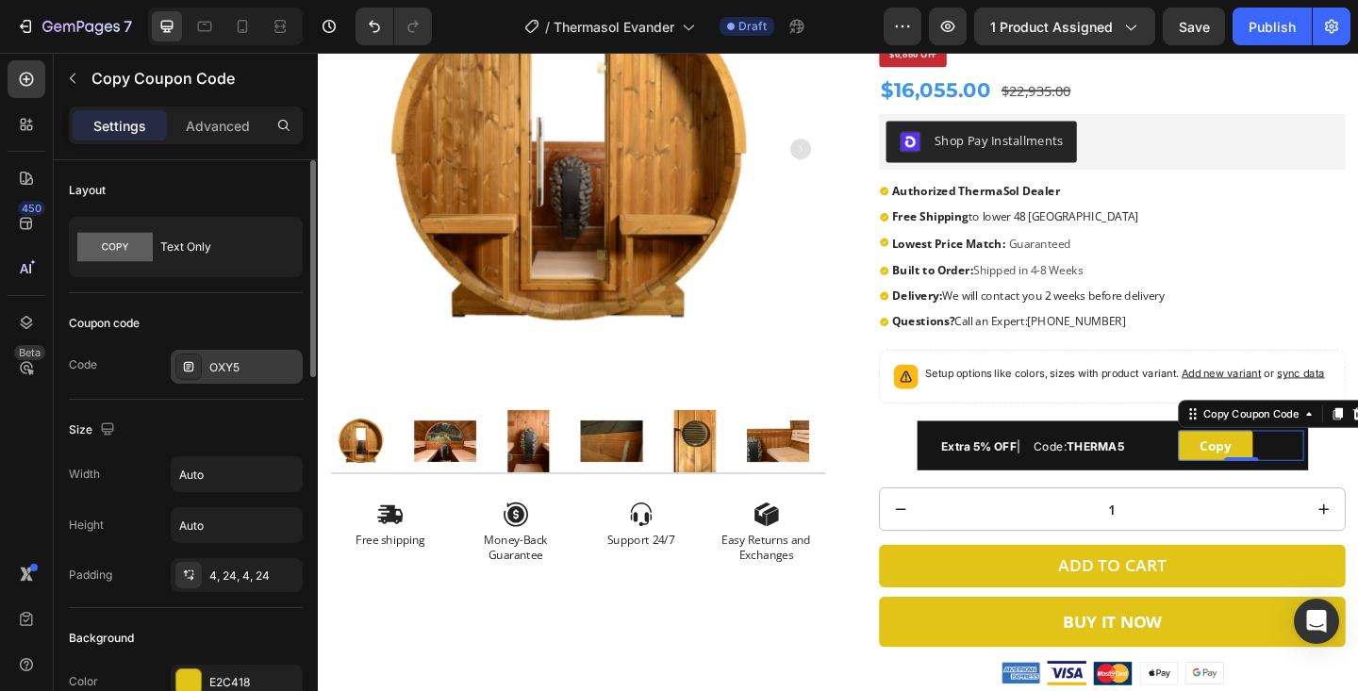
click at [231, 374] on div "OXY5" at bounding box center [253, 367] width 89 height 17
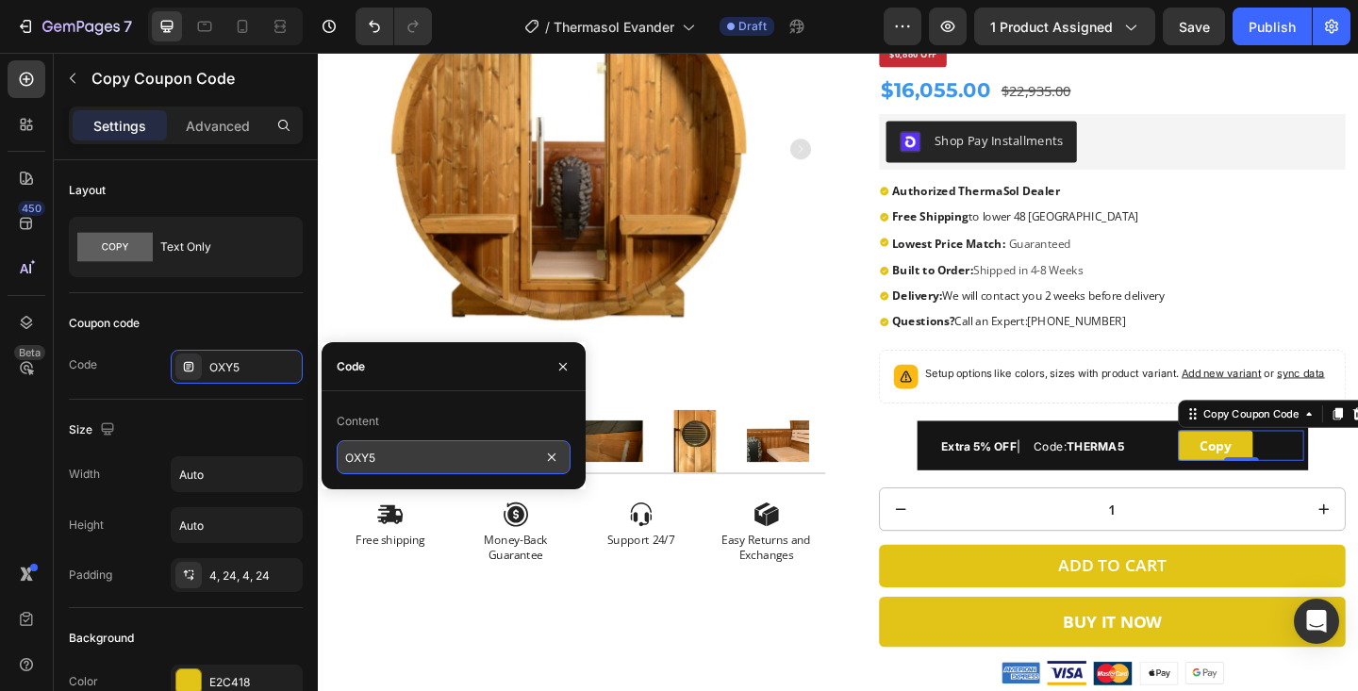
click at [405, 447] on input "OXY5" at bounding box center [454, 457] width 234 height 34
paste input "THERMA"
type input "THERMA5"
click at [558, 357] on button "button" at bounding box center [563, 367] width 30 height 30
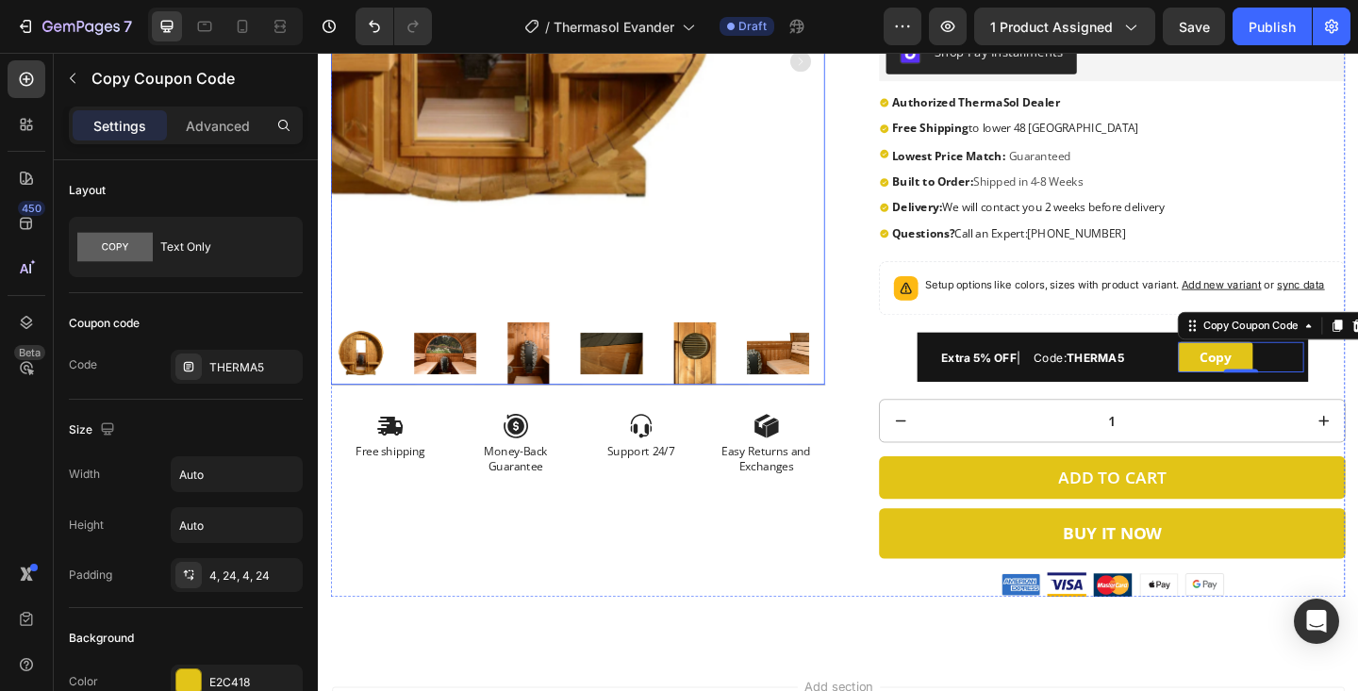
scroll to position [660, 0]
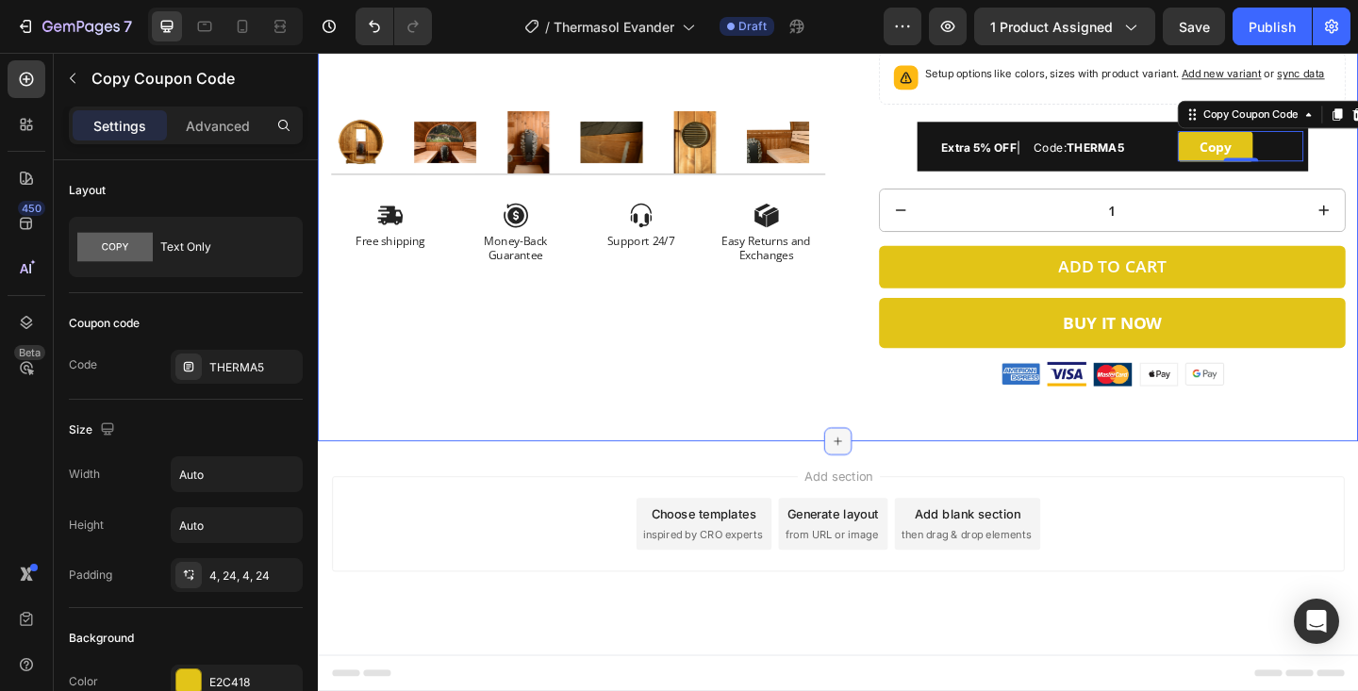
click at [883, 469] on icon at bounding box center [883, 476] width 15 height 15
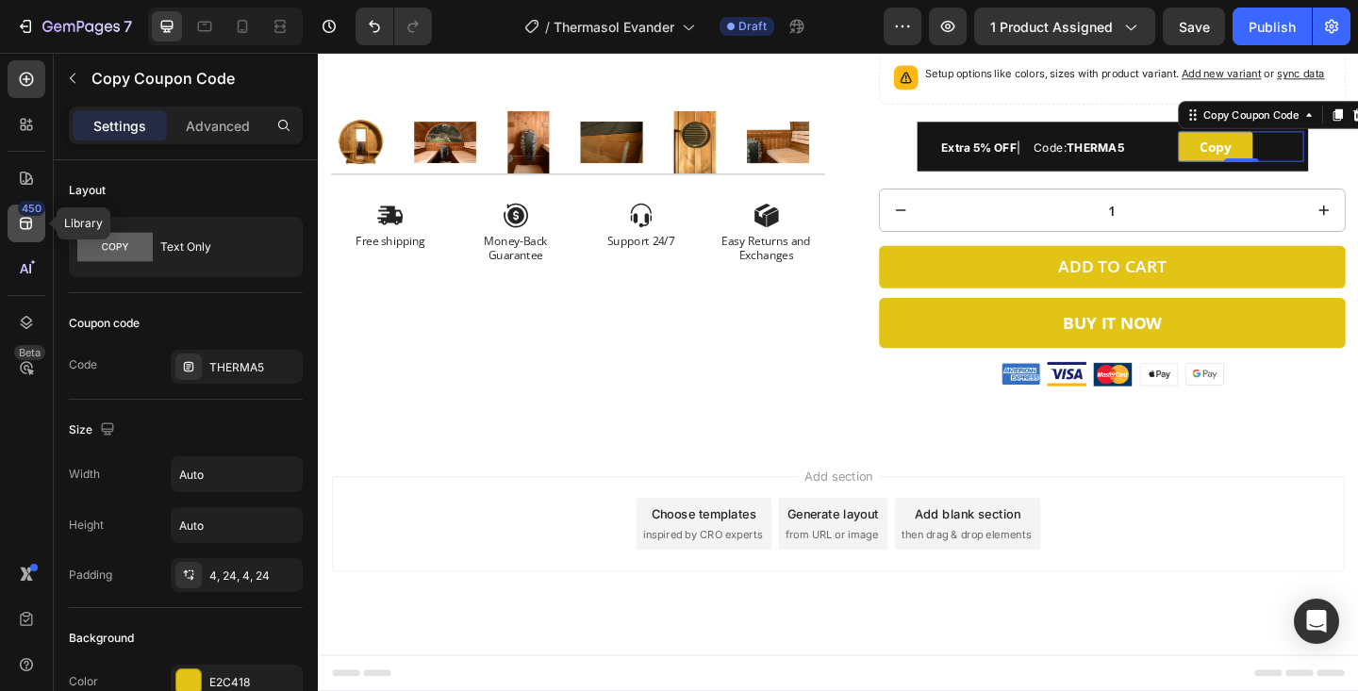
click at [31, 228] on icon at bounding box center [26, 223] width 19 height 19
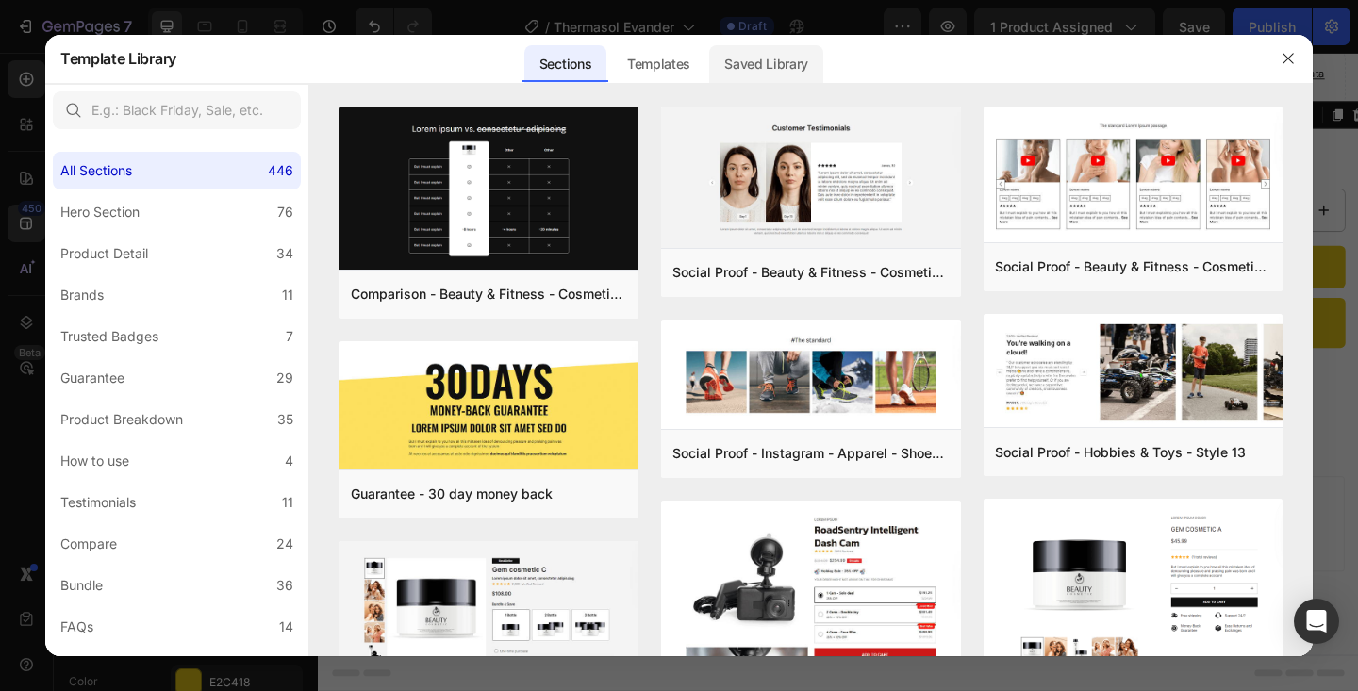
click at [782, 57] on div "Saved Library" at bounding box center [766, 64] width 114 height 38
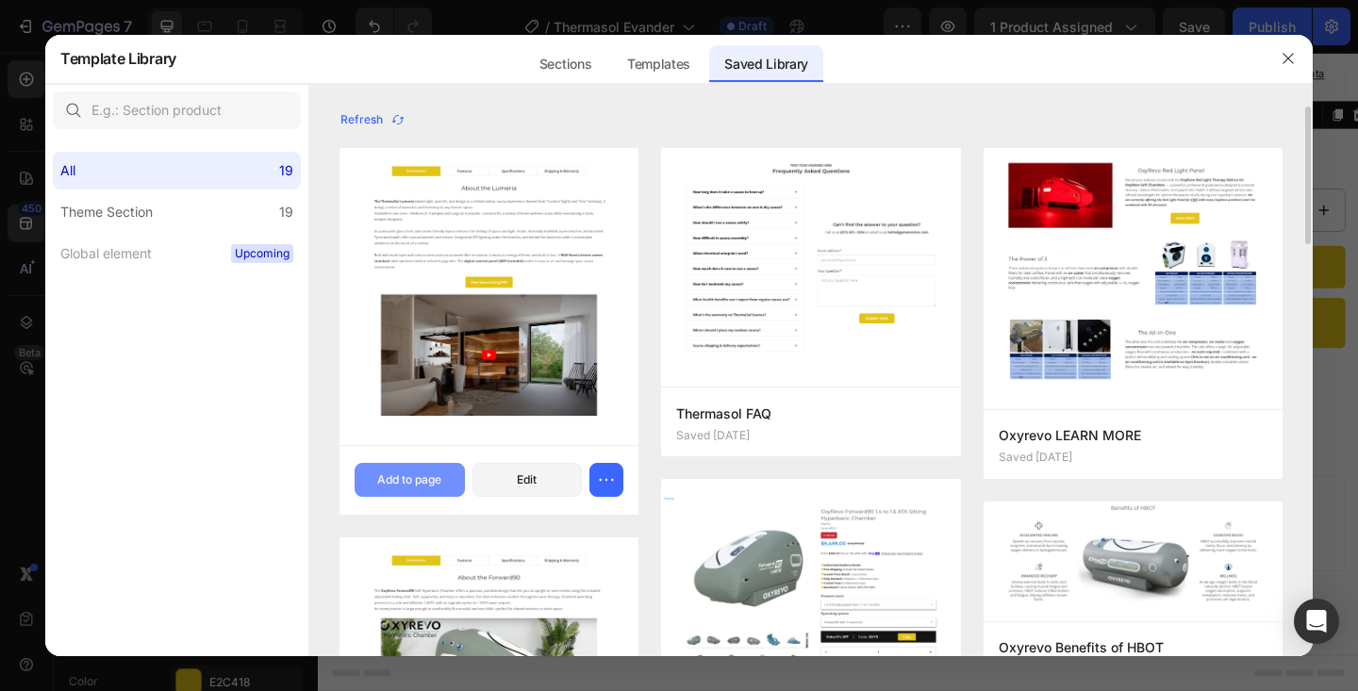
click at [409, 481] on div "Add to page" at bounding box center [409, 480] width 64 height 17
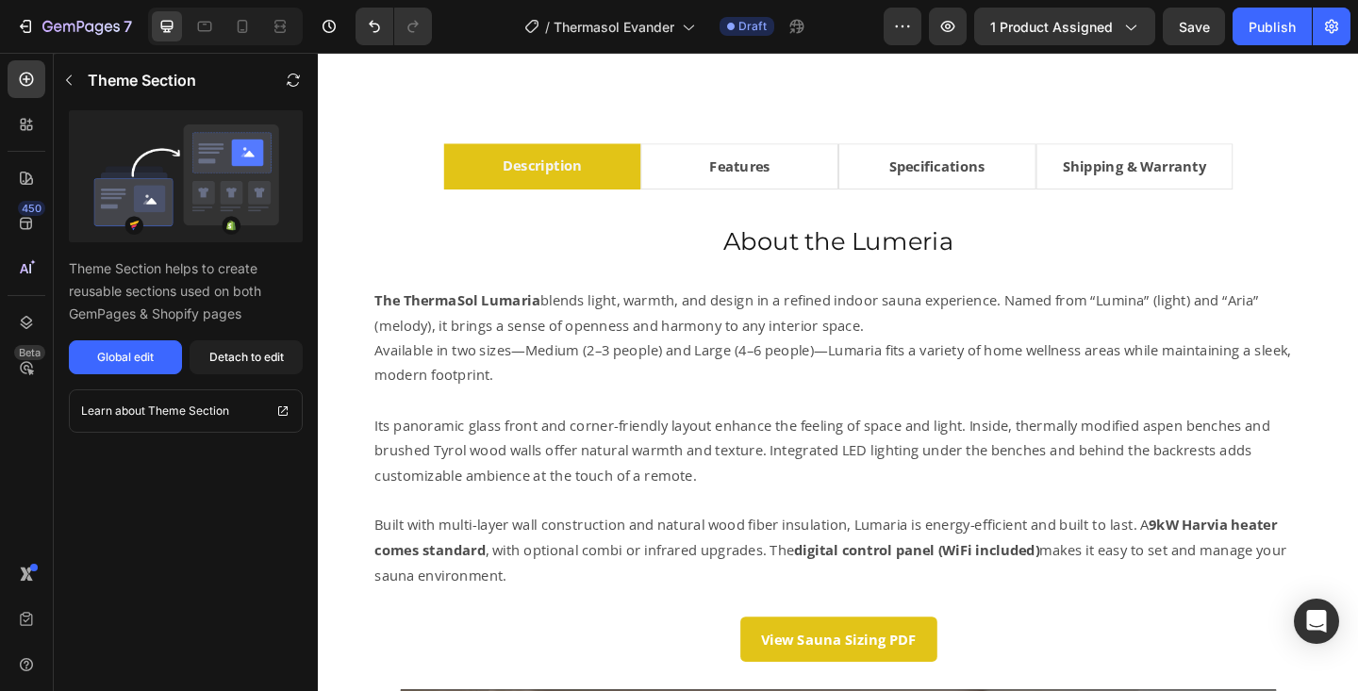
scroll to position [1084, 0]
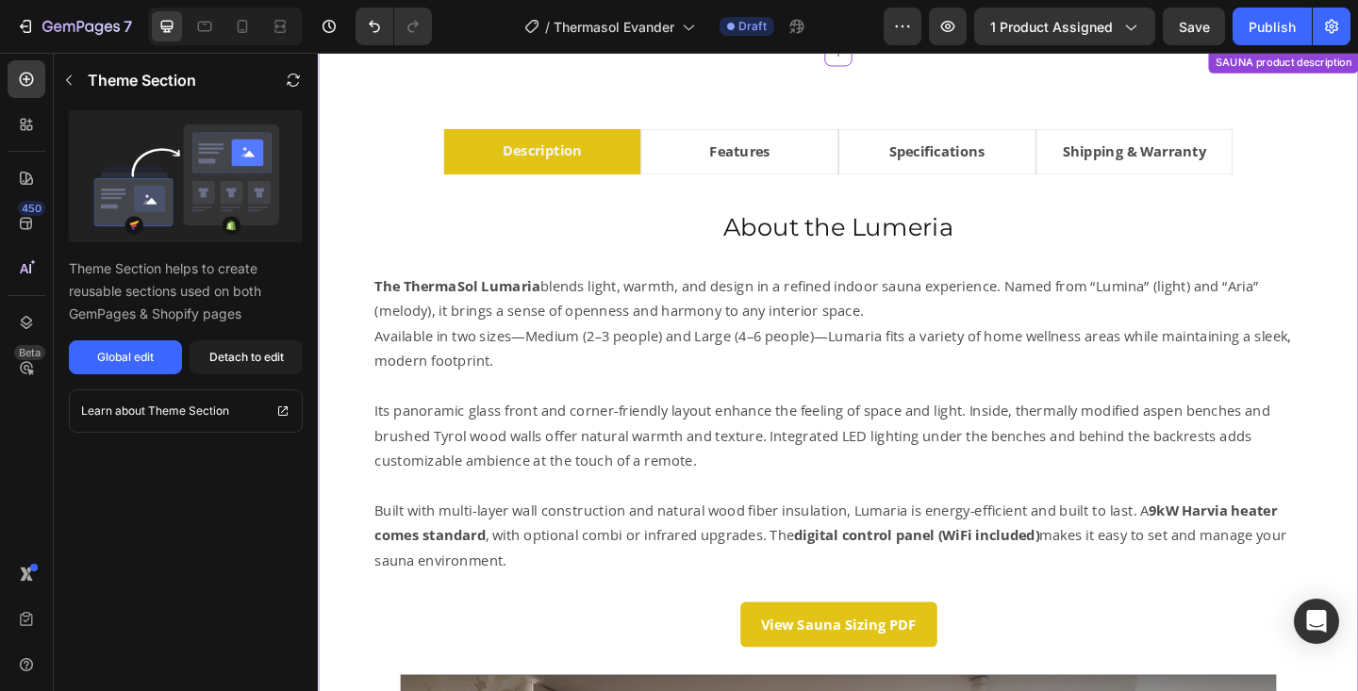
click at [954, 234] on h2 "About the Lumeria" at bounding box center [883, 243] width 1043 height 38
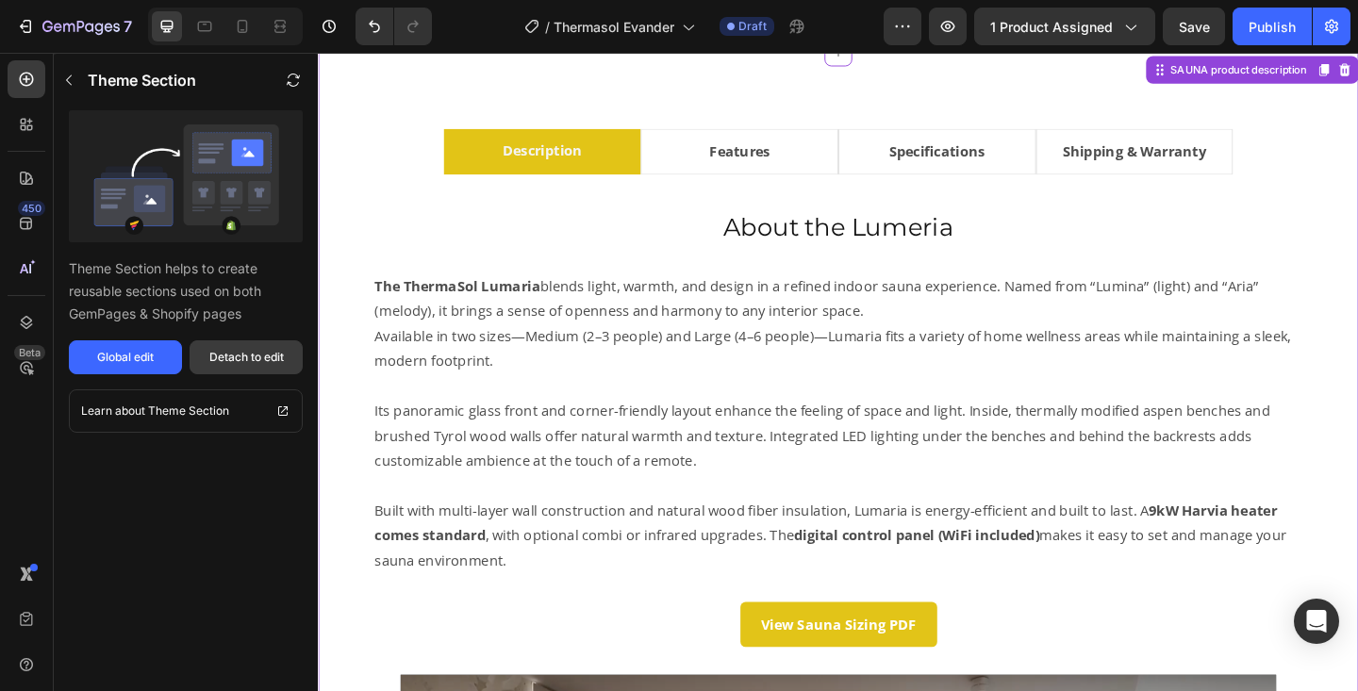
click at [226, 362] on div "Detach to edit" at bounding box center [246, 357] width 75 height 17
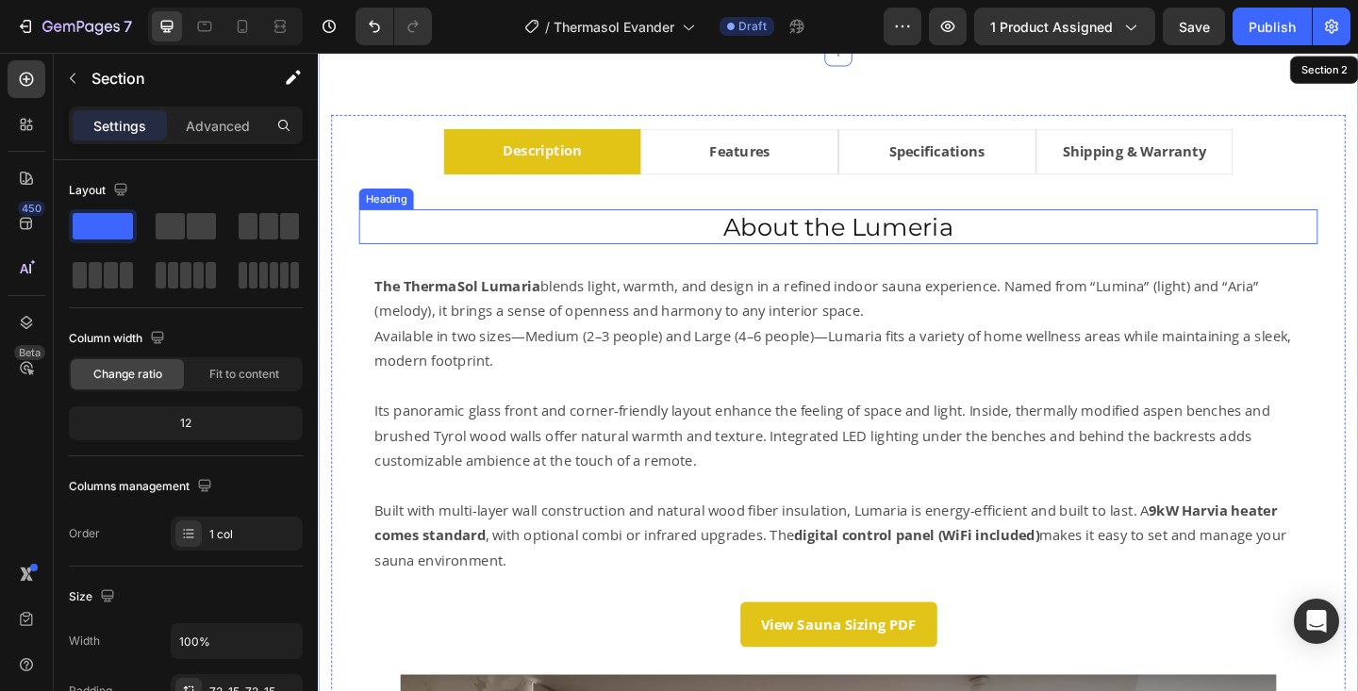
click at [926, 245] on h2 "About the Lumeria" at bounding box center [883, 243] width 1043 height 38
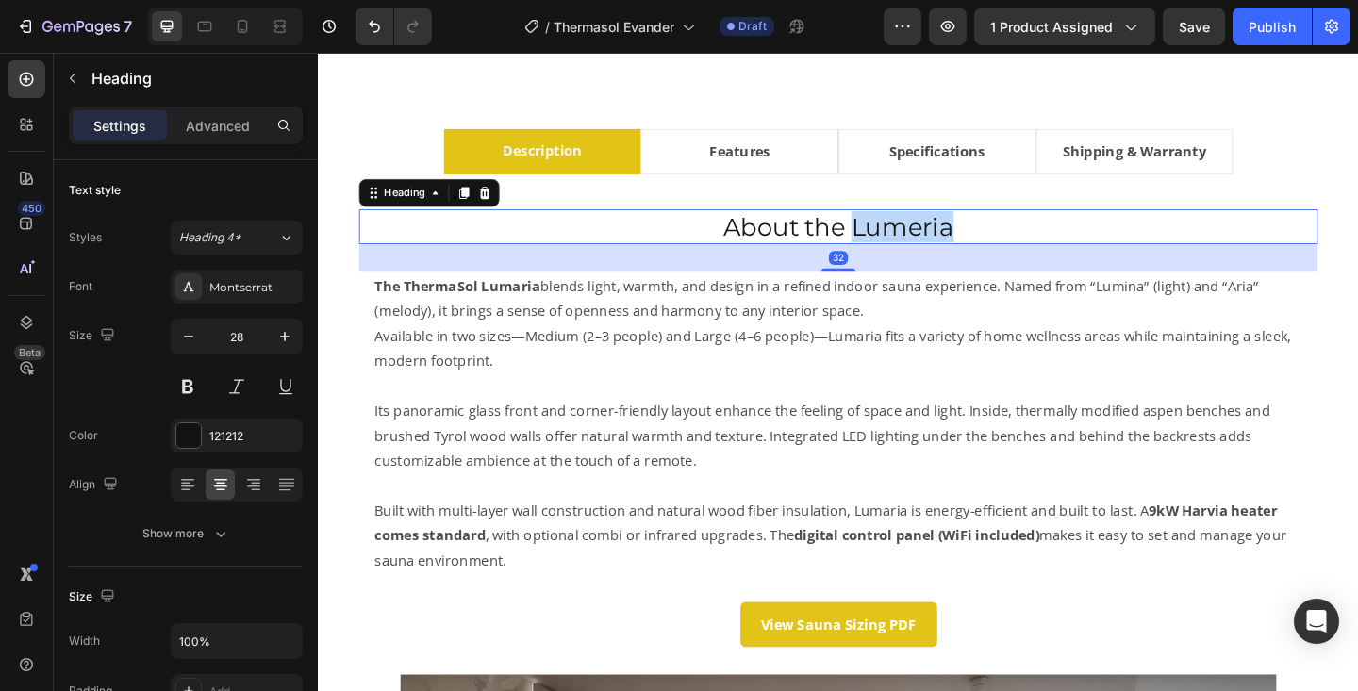
click at [926, 245] on h2 "About the Lumeria" at bounding box center [883, 243] width 1043 height 38
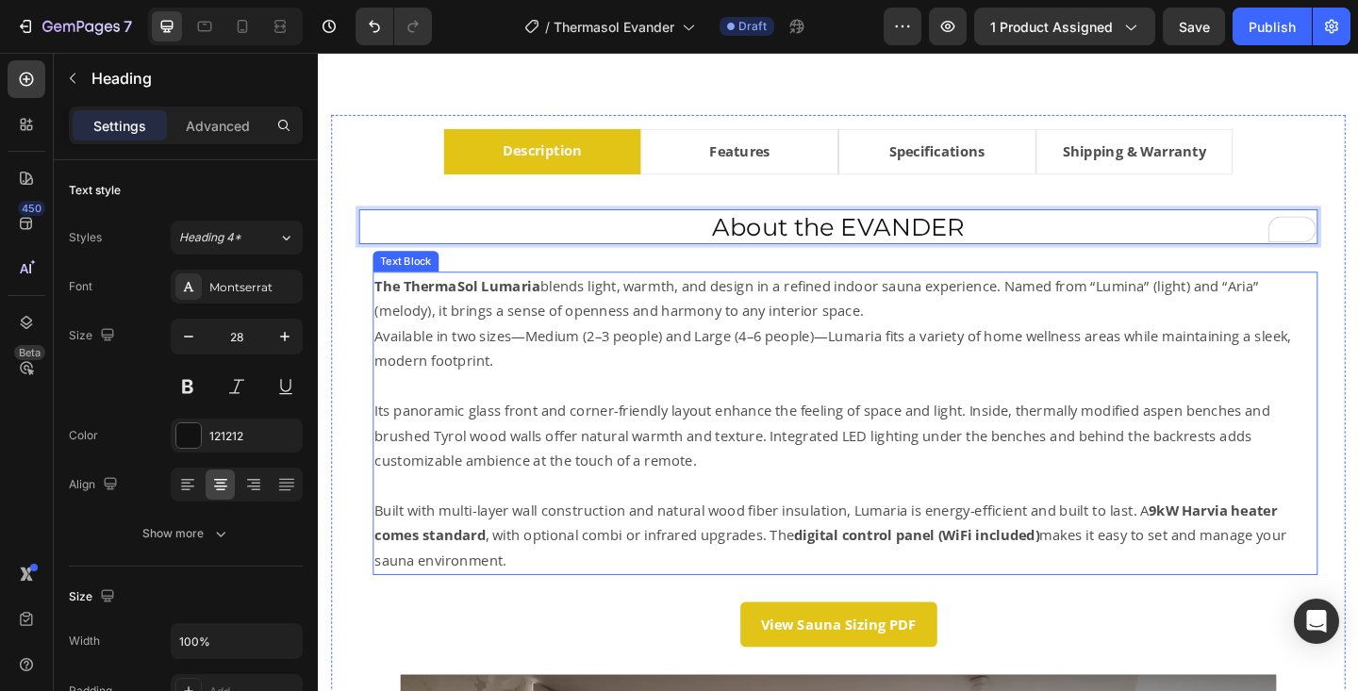
click at [888, 322] on p "The ThermaSol Lumaria blends light, warmth, and design in a refined indoor saun…" at bounding box center [891, 320] width 1024 height 55
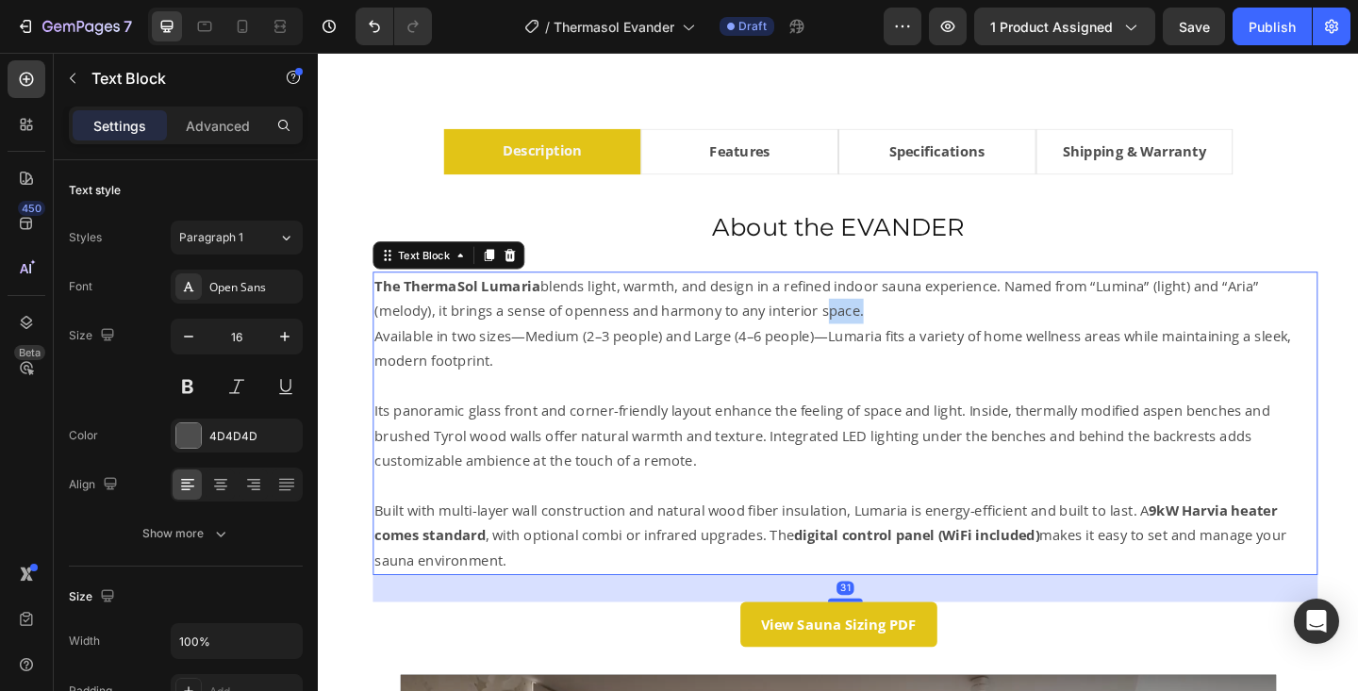
click at [888, 322] on p "The ThermaSol Lumaria blends light, warmth, and design in a refined indoor saun…" at bounding box center [891, 320] width 1024 height 55
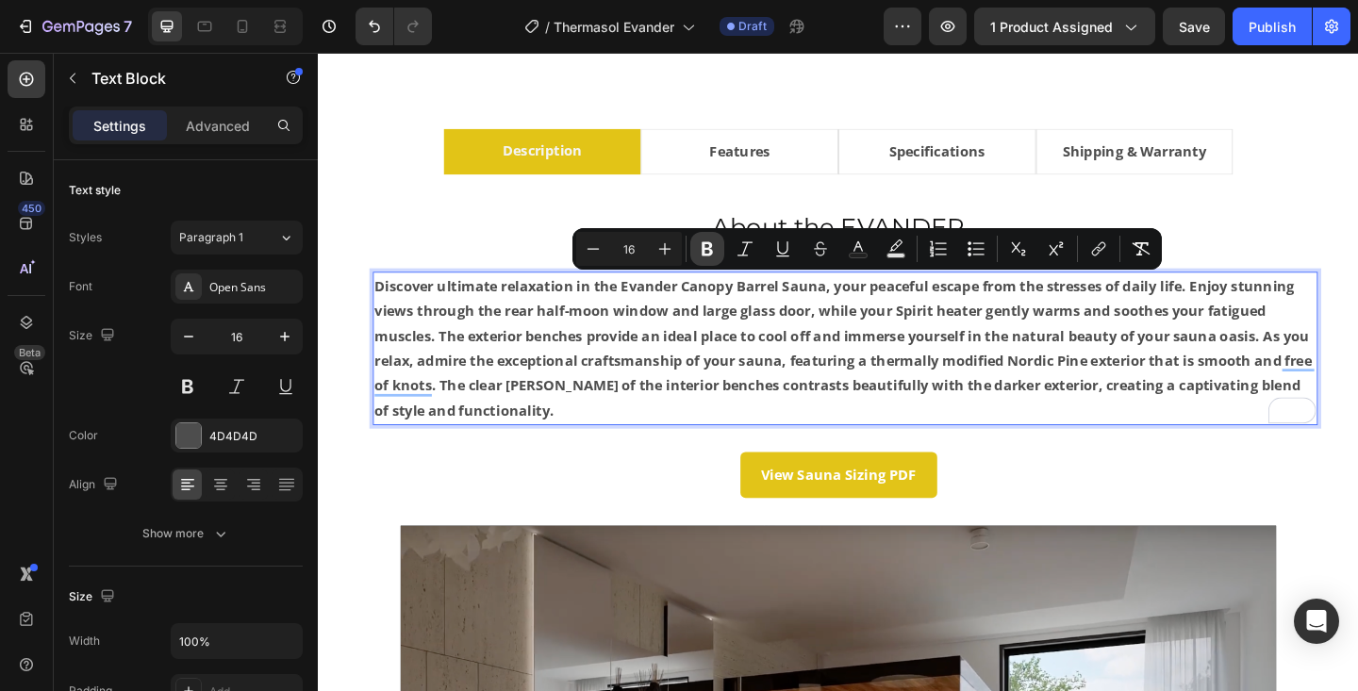
click at [712, 254] on icon "Editor contextual toolbar" at bounding box center [707, 249] width 11 height 14
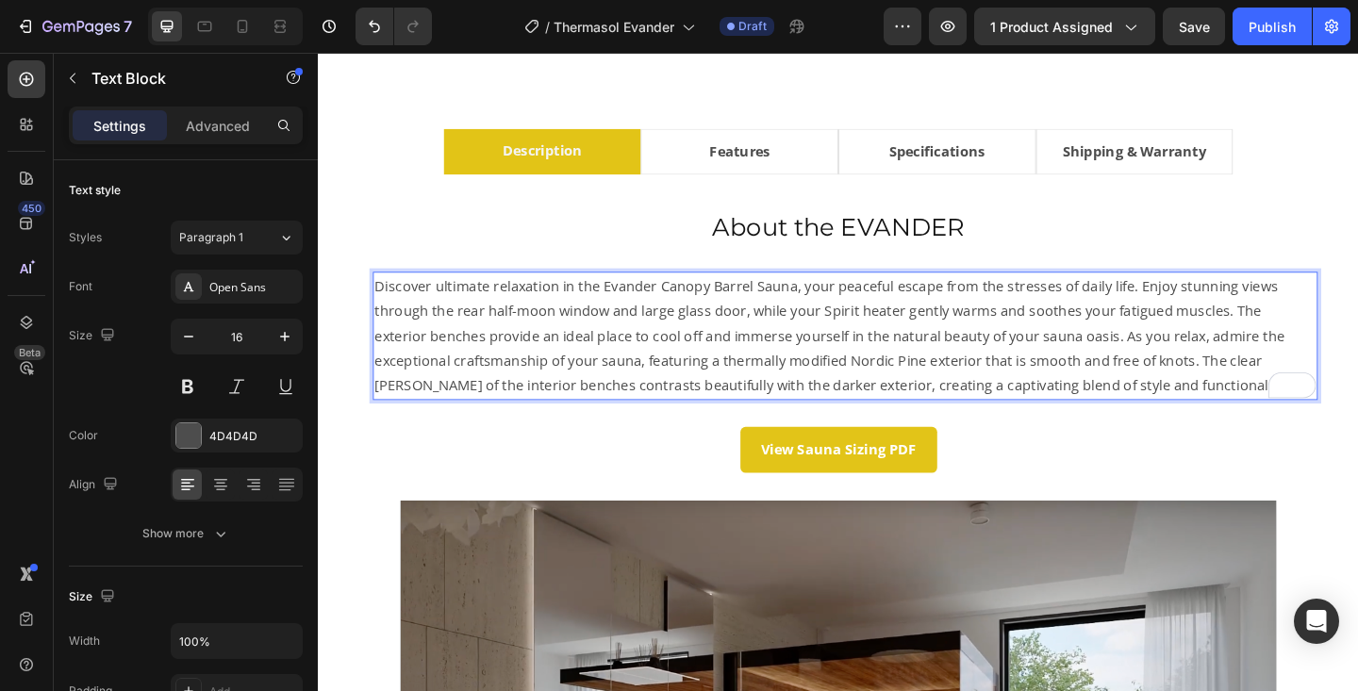
click at [1305, 336] on p "Discover ultimate relaxation in the Evander Canopy Barrel Sauna, your peaceful …" at bounding box center [891, 361] width 1024 height 136
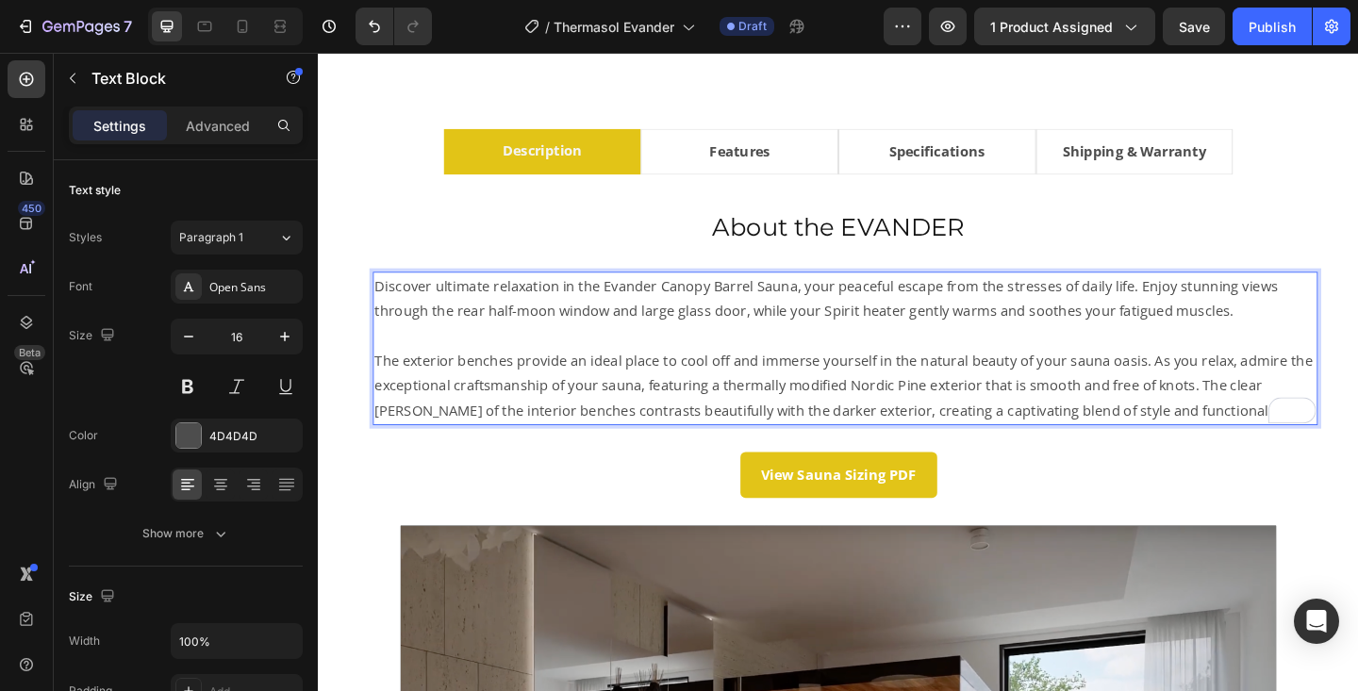
click at [1269, 413] on p "The exterior benches provide an ideal place to cool off and immerse yourself in…" at bounding box center [891, 414] width 1024 height 81
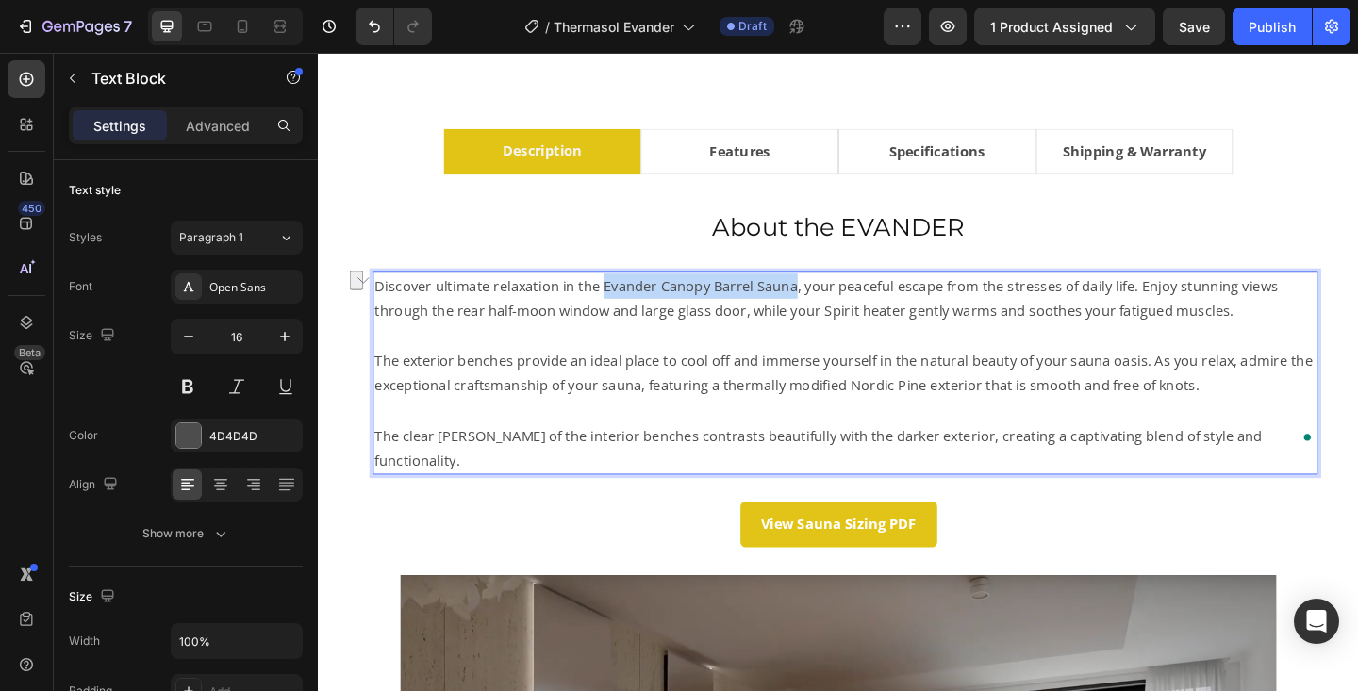
drag, startPoint x: 625, startPoint y: 308, endPoint x: 829, endPoint y: 306, distance: 203.7
click at [829, 306] on p "Discover ultimate relaxation in the Evander Canopy Barrel Sauna, your peaceful …" at bounding box center [891, 320] width 1024 height 55
click at [765, 307] on p "Discover ultimate relaxation in the Evander Canopy Barrel Sauna, your peaceful …" at bounding box center [891, 320] width 1024 height 55
click at [624, 308] on p "Discover ultimate relaxation in the Evander Canopy Barrel Sauna, your peaceful …" at bounding box center [891, 320] width 1024 height 55
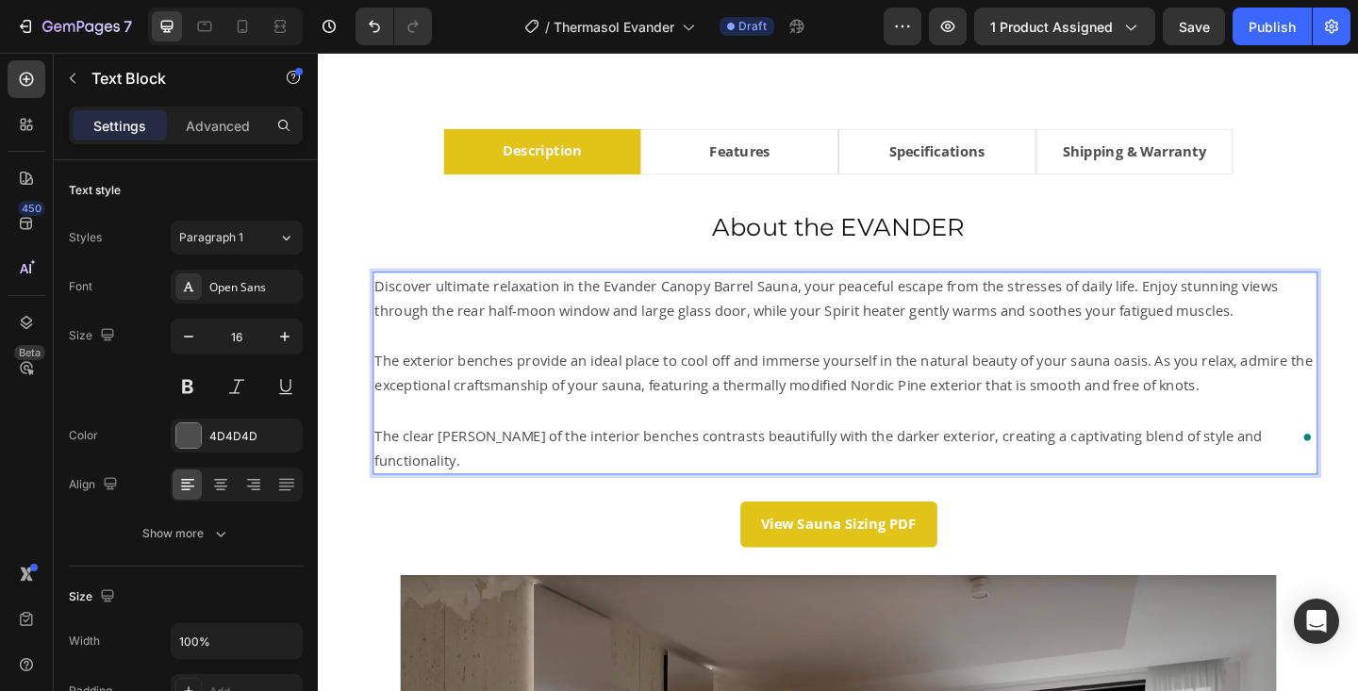
click at [641, 452] on p "To enrich screen reader interactions, please activate Accessibility in Grammarl…" at bounding box center [891, 442] width 1024 height 27
click at [584, 542] on div "View Sauna Sizing PDF Button" at bounding box center [883, 566] width 1043 height 50
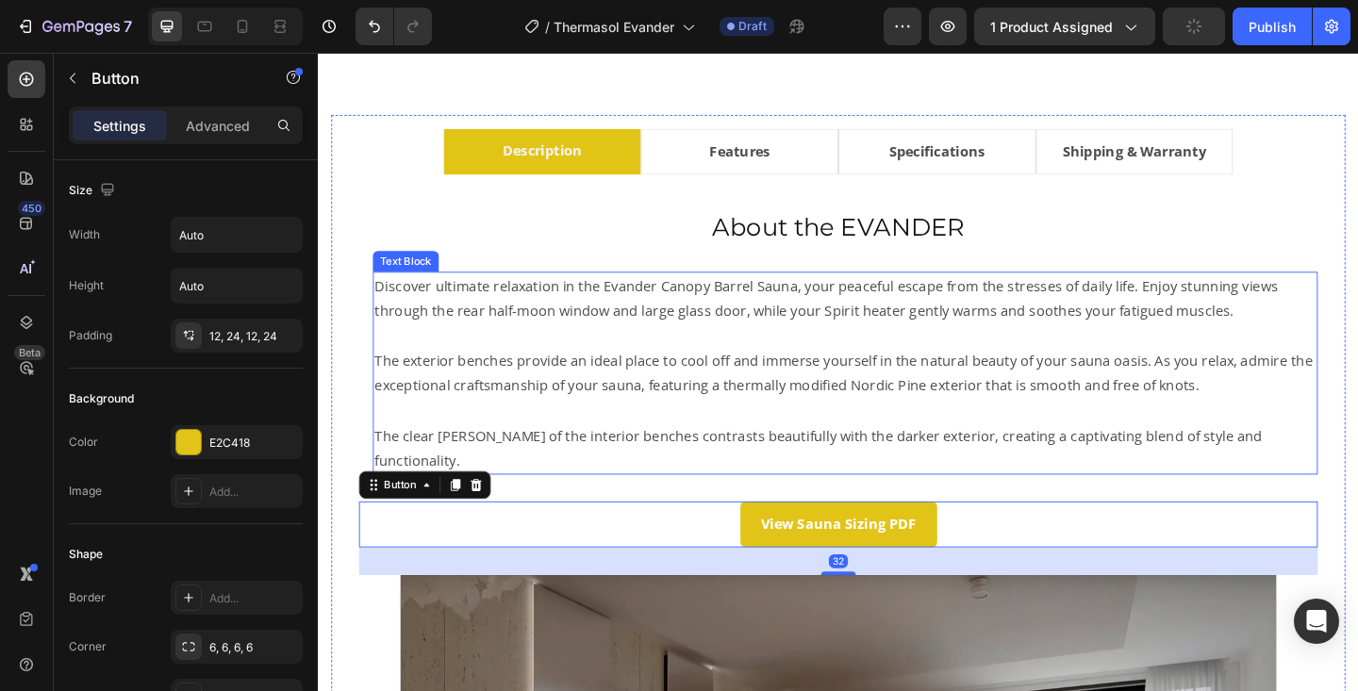
click at [688, 356] on p "To enrich screen reader interactions, please activate Accessibility in Grammarl…" at bounding box center [891, 361] width 1024 height 27
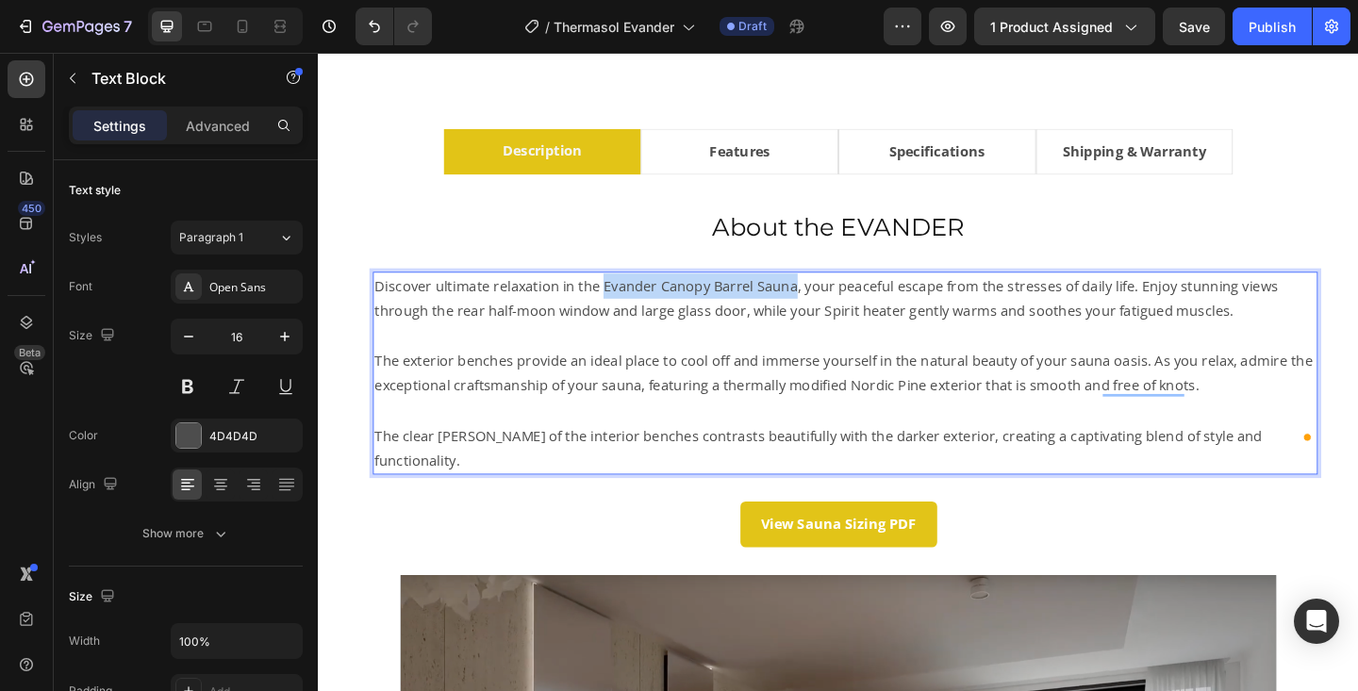
drag, startPoint x: 624, startPoint y: 309, endPoint x: 828, endPoint y: 306, distance: 203.8
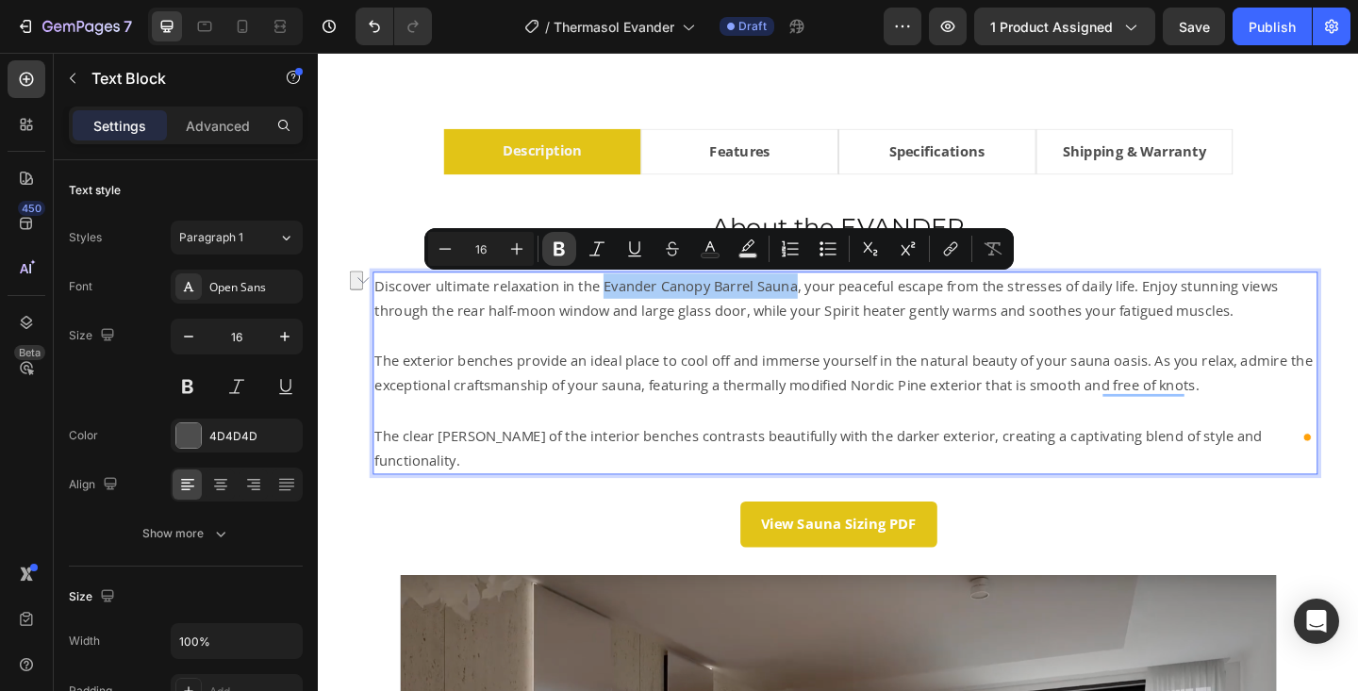
click at [552, 249] on icon "Editor contextual toolbar" at bounding box center [559, 249] width 19 height 19
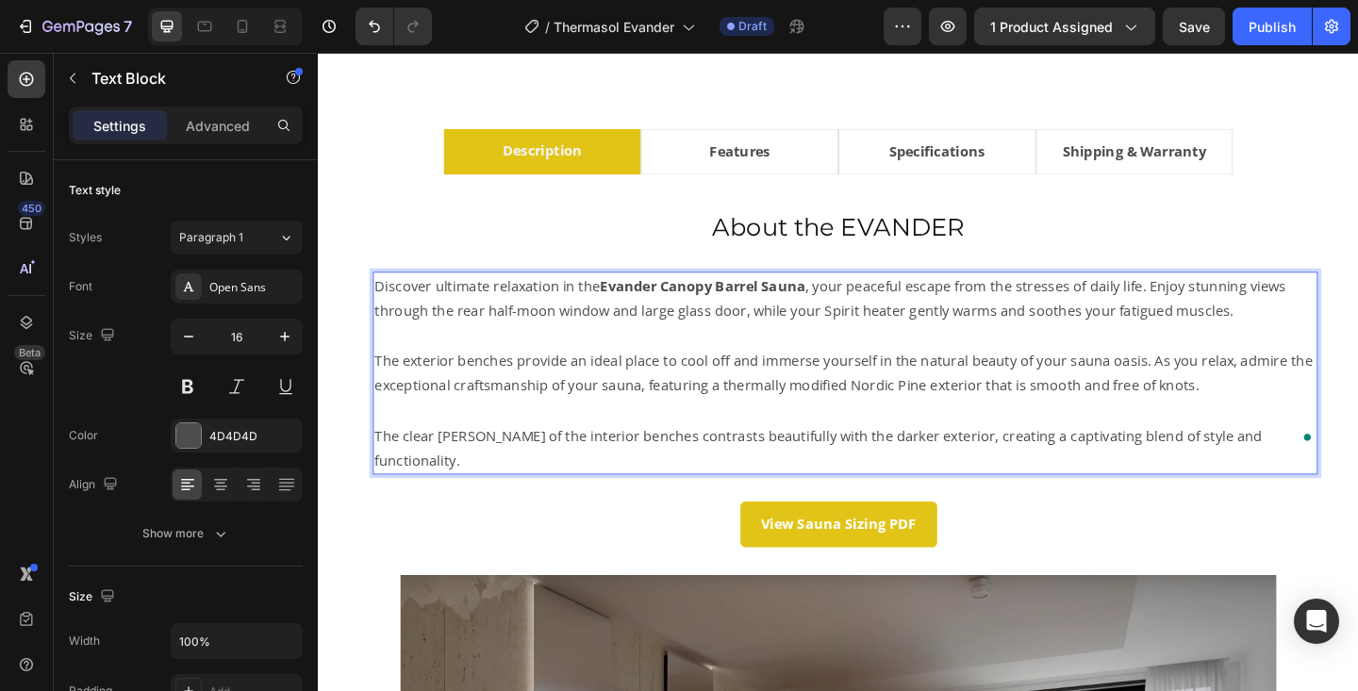
click at [654, 395] on p "The exterior benches provide an ideal place to cool off and immerse yourself in…" at bounding box center [891, 401] width 1024 height 55
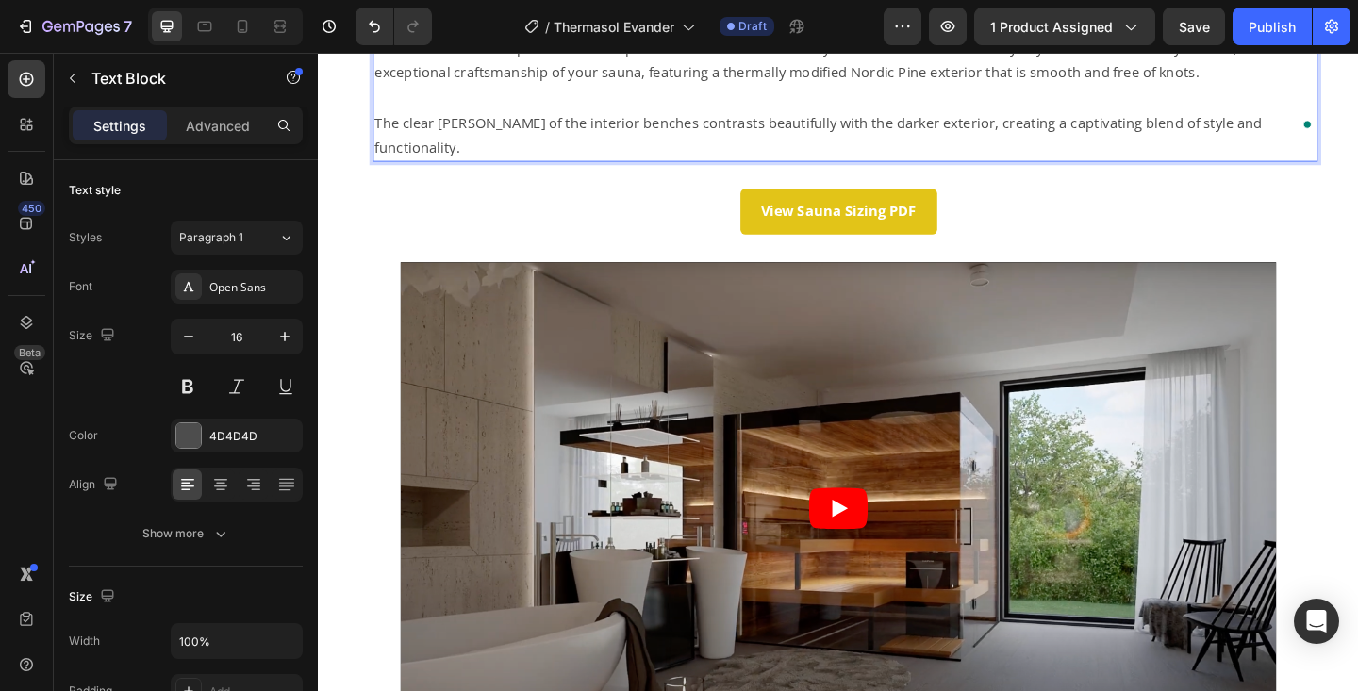
scroll to position [1426, 0]
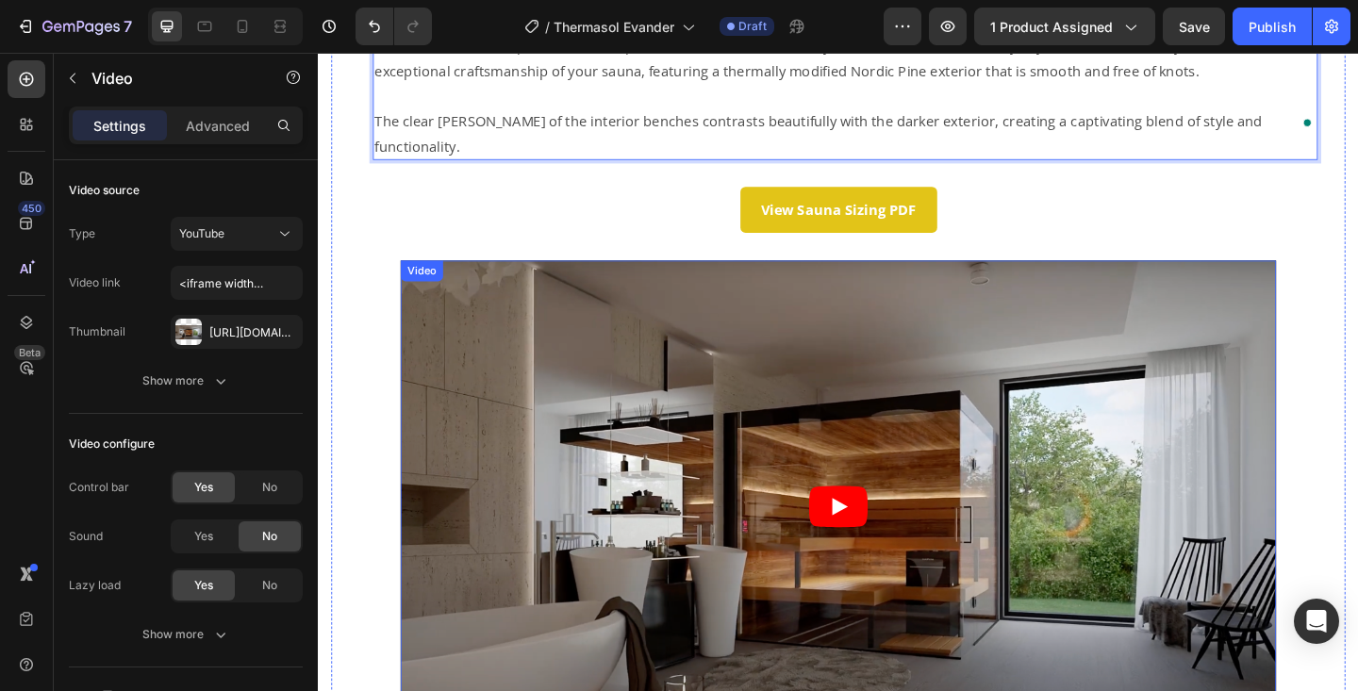
click at [755, 426] on article at bounding box center [883, 547] width 953 height 536
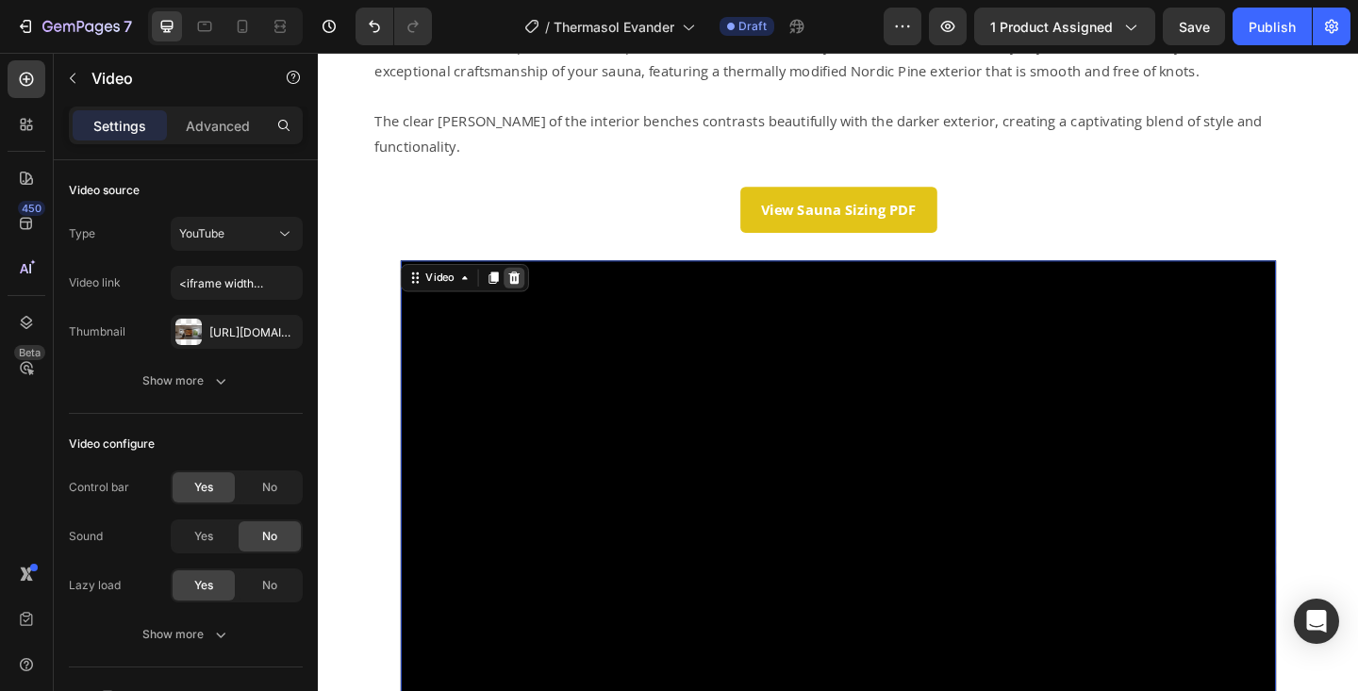
click at [531, 291] on icon at bounding box center [531, 297] width 12 height 13
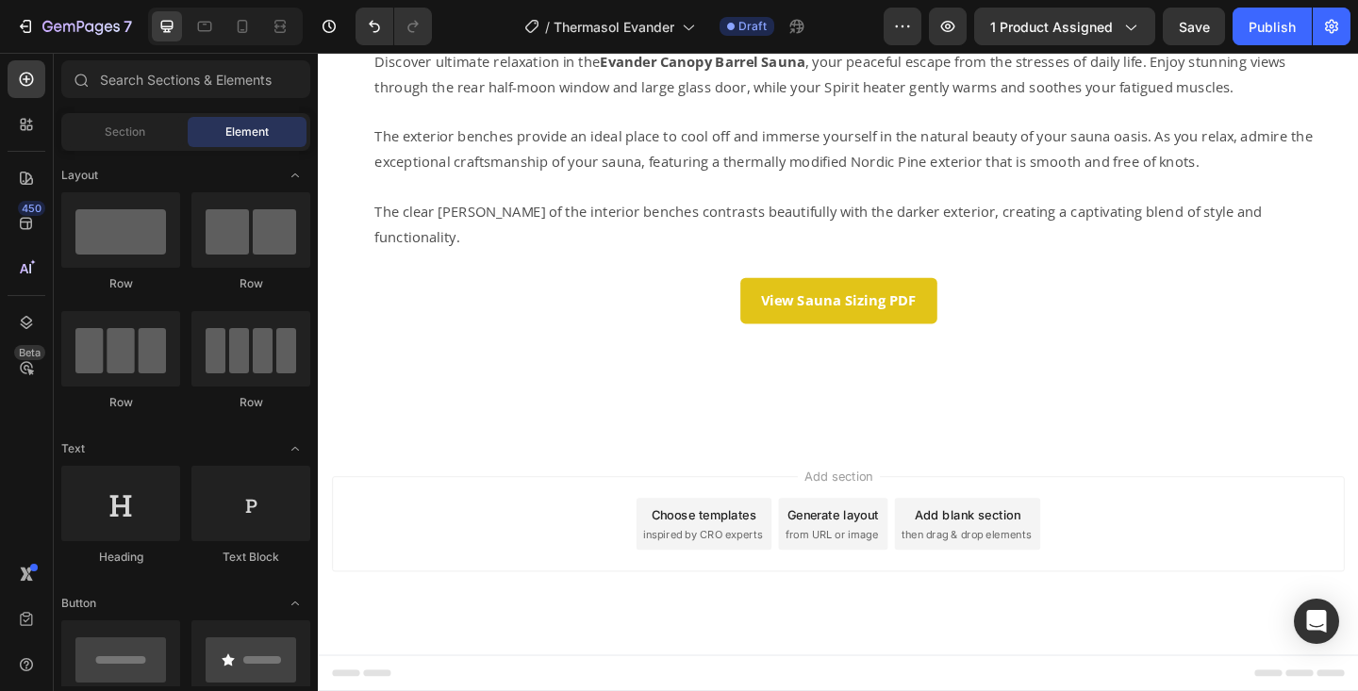
scroll to position [1300, 0]
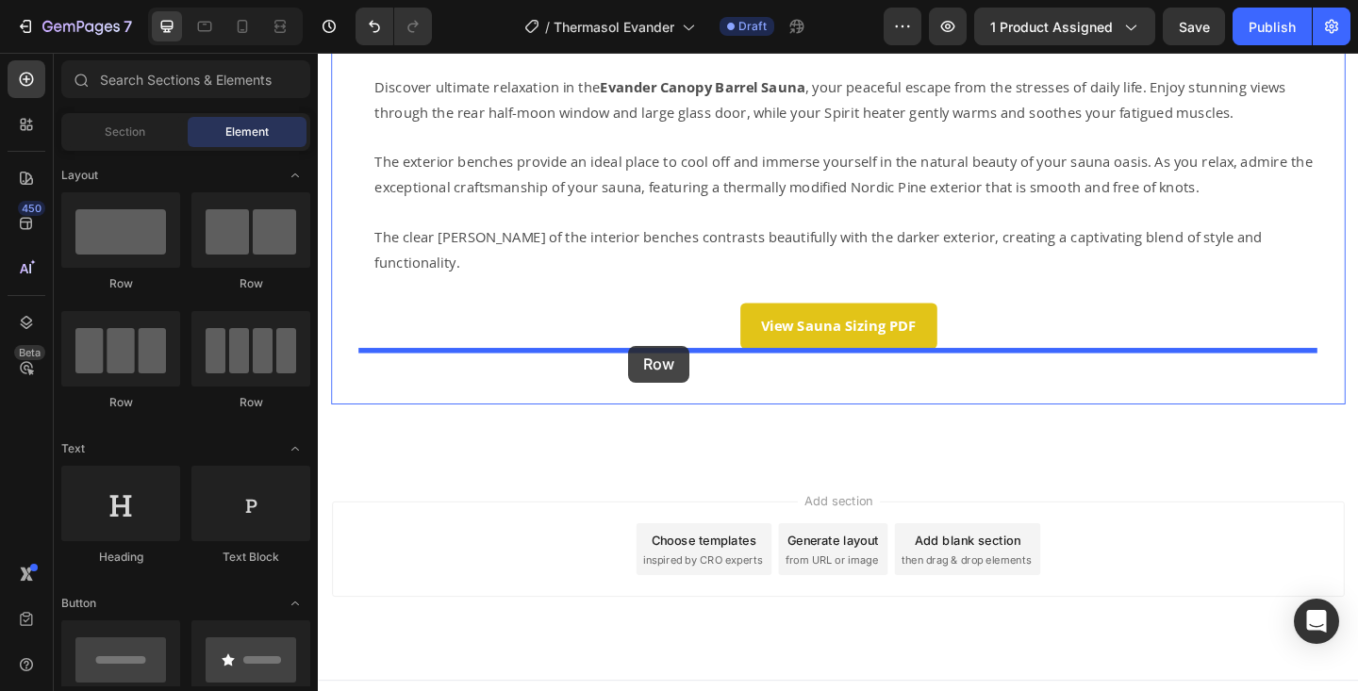
drag, startPoint x: 456, startPoint y: 290, endPoint x: 656, endPoint y: 372, distance: 215.8
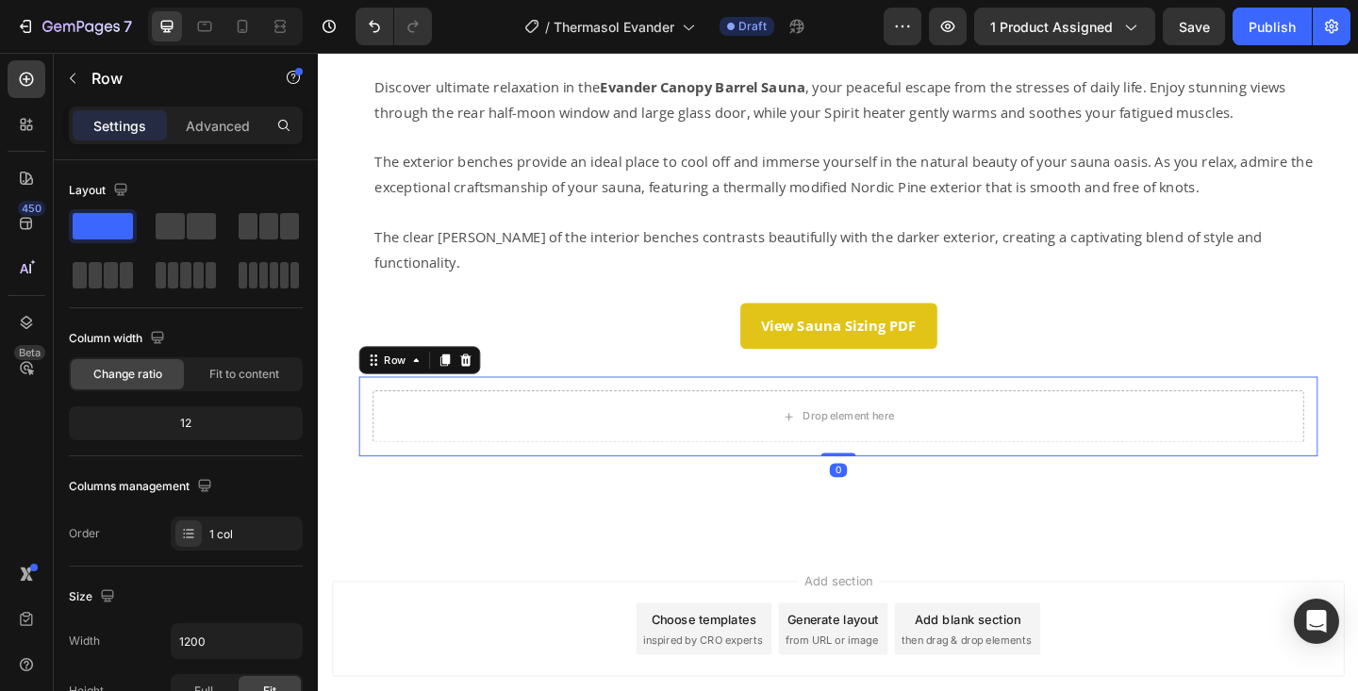
scroll to position [1386, 0]
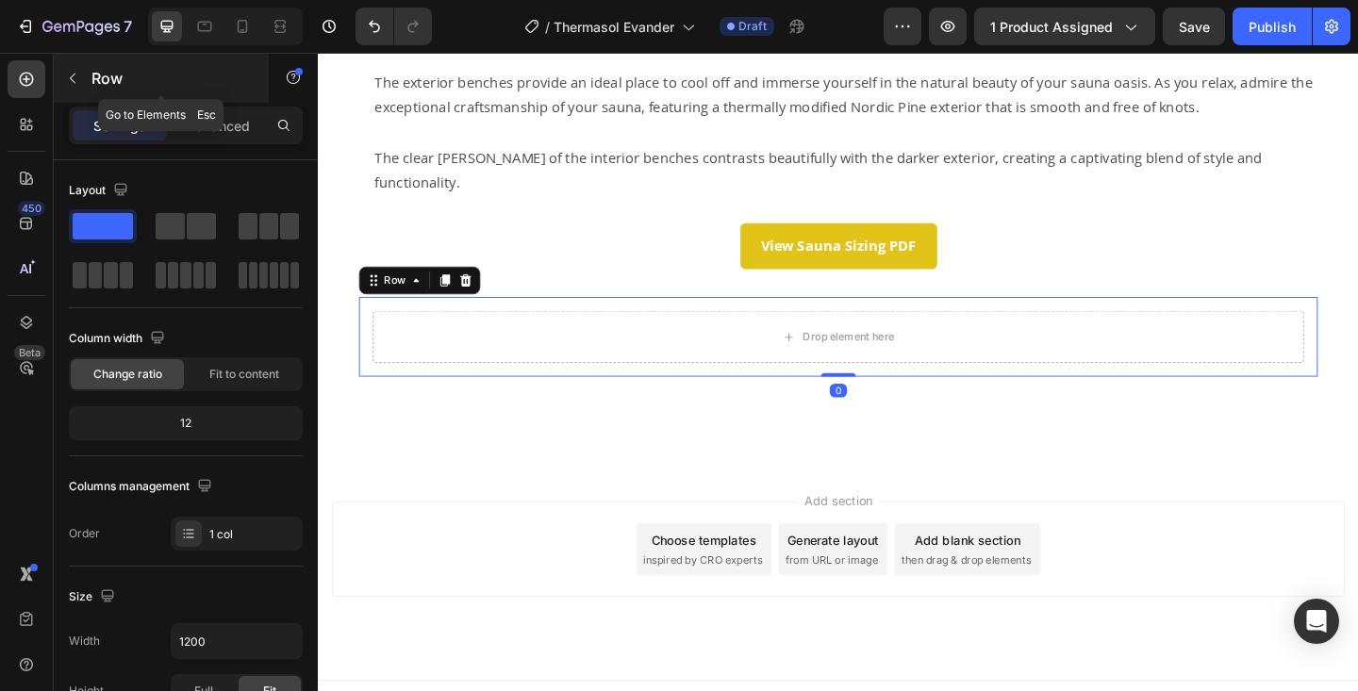
click at [106, 81] on p "Row" at bounding box center [171, 78] width 160 height 23
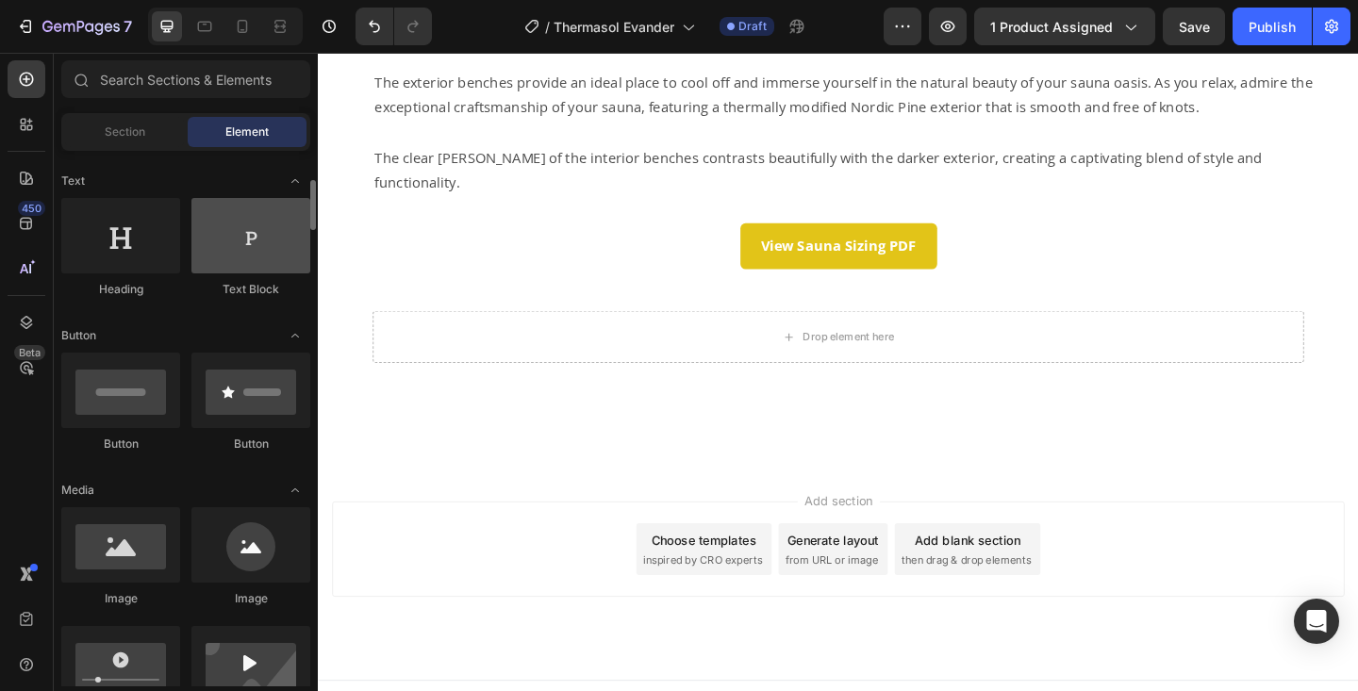
scroll to position [272, 0]
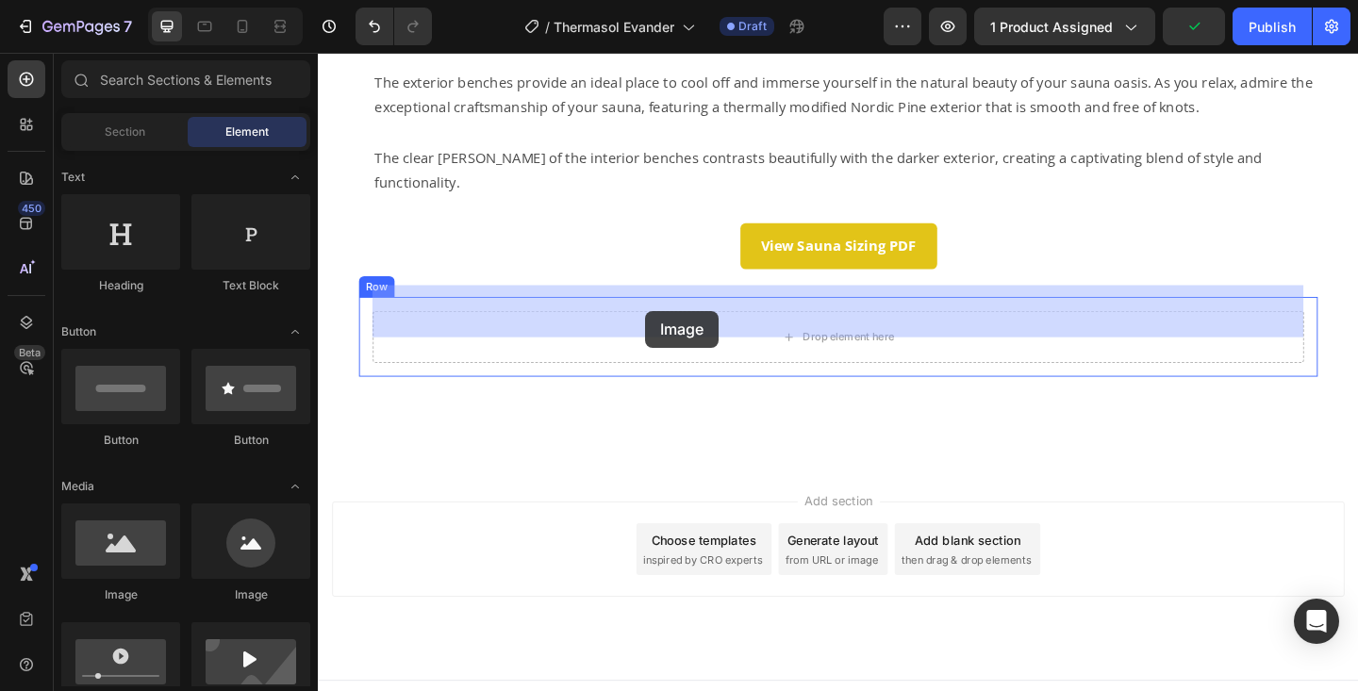
drag, startPoint x: 443, startPoint y: 613, endPoint x: 673, endPoint y: 334, distance: 361.8
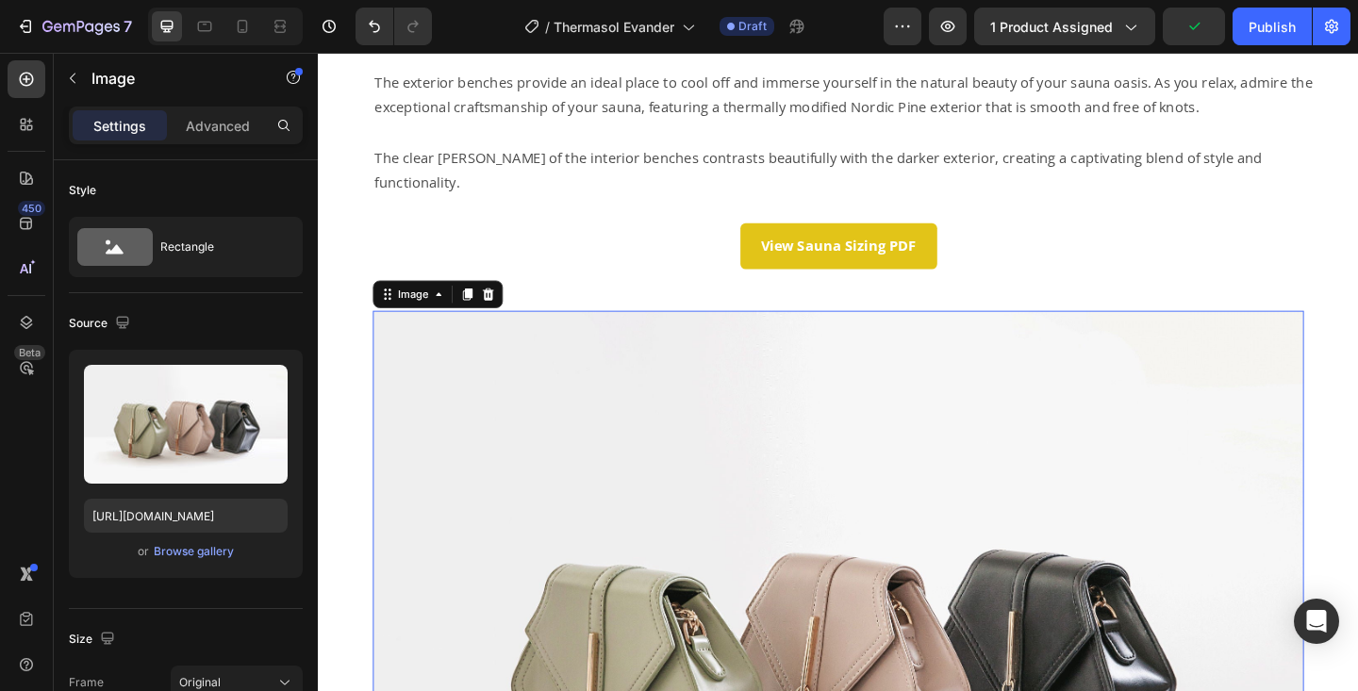
scroll to position [1426, 0]
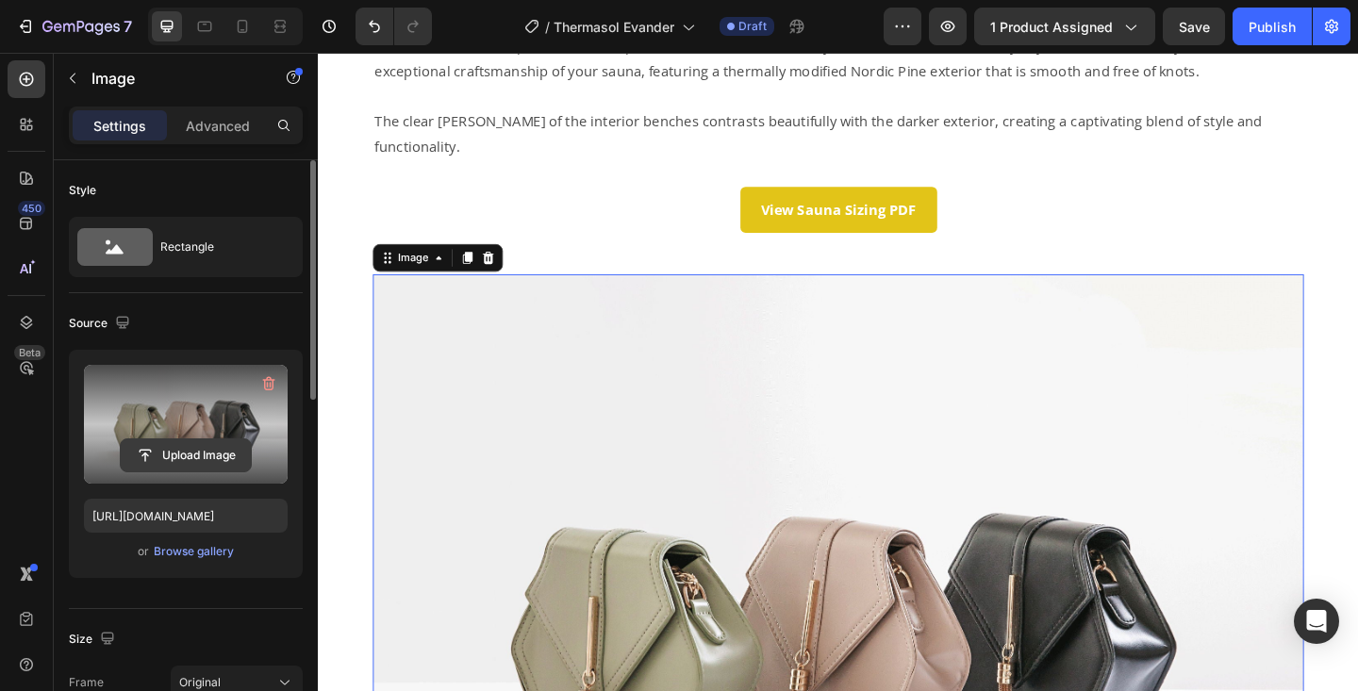
click at [197, 451] on input "file" at bounding box center [186, 456] width 130 height 32
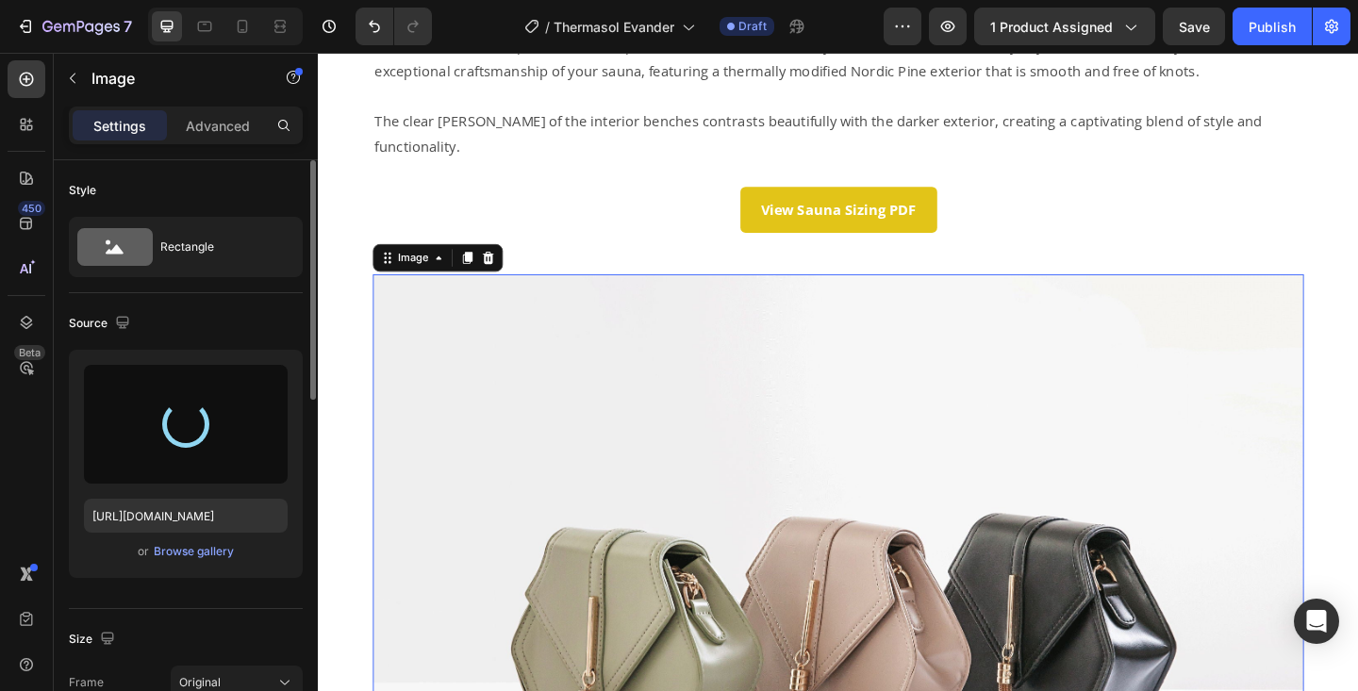
type input "https://cdn.shopify.com/s/files/1/0701/6235/0297/files/gempages_569423599350318…"
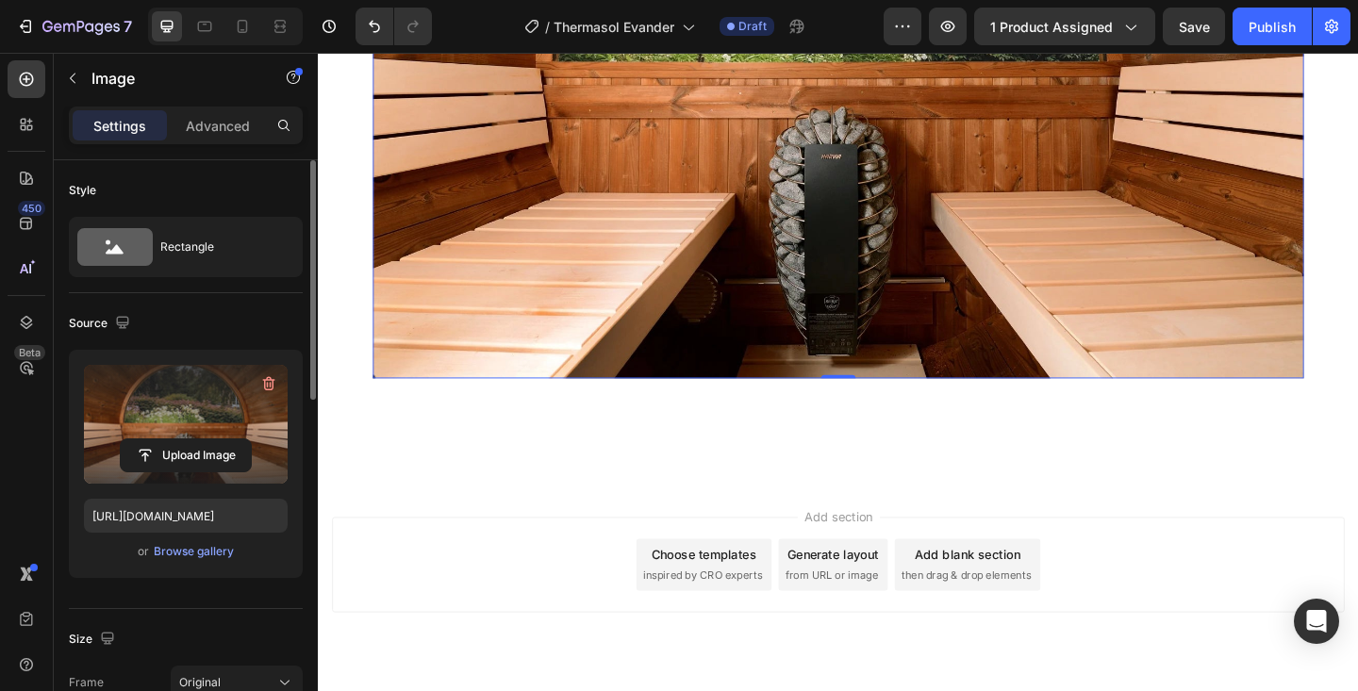
scroll to position [1992, 0]
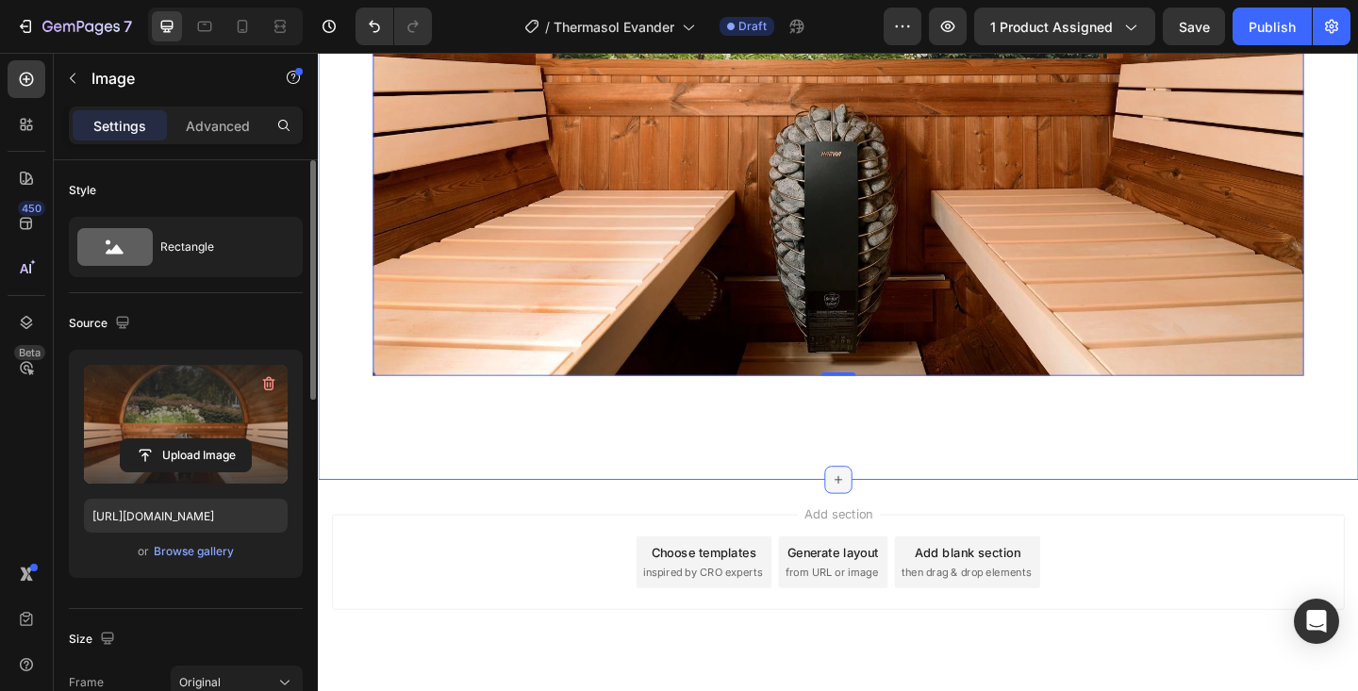
click at [878, 510] on icon at bounding box center [883, 517] width 15 height 15
click at [25, 235] on div "450" at bounding box center [27, 224] width 38 height 38
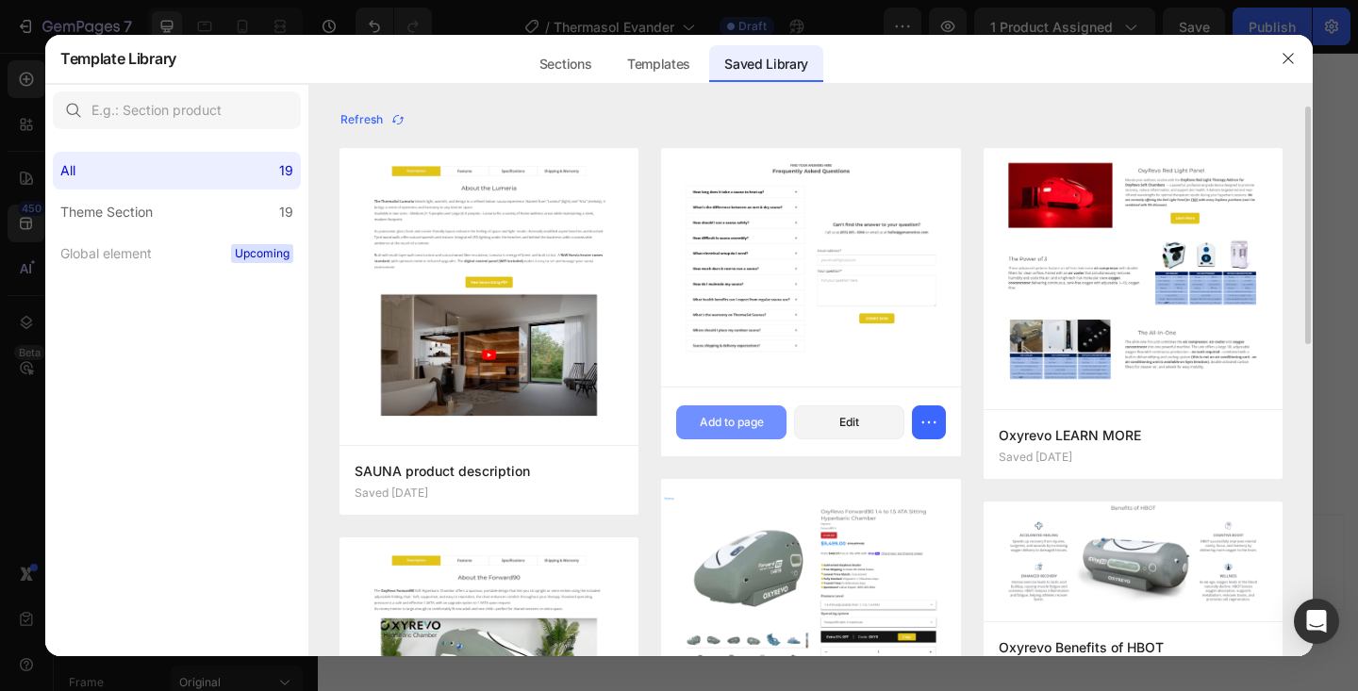
click at [746, 421] on div "Add to page" at bounding box center [732, 422] width 64 height 17
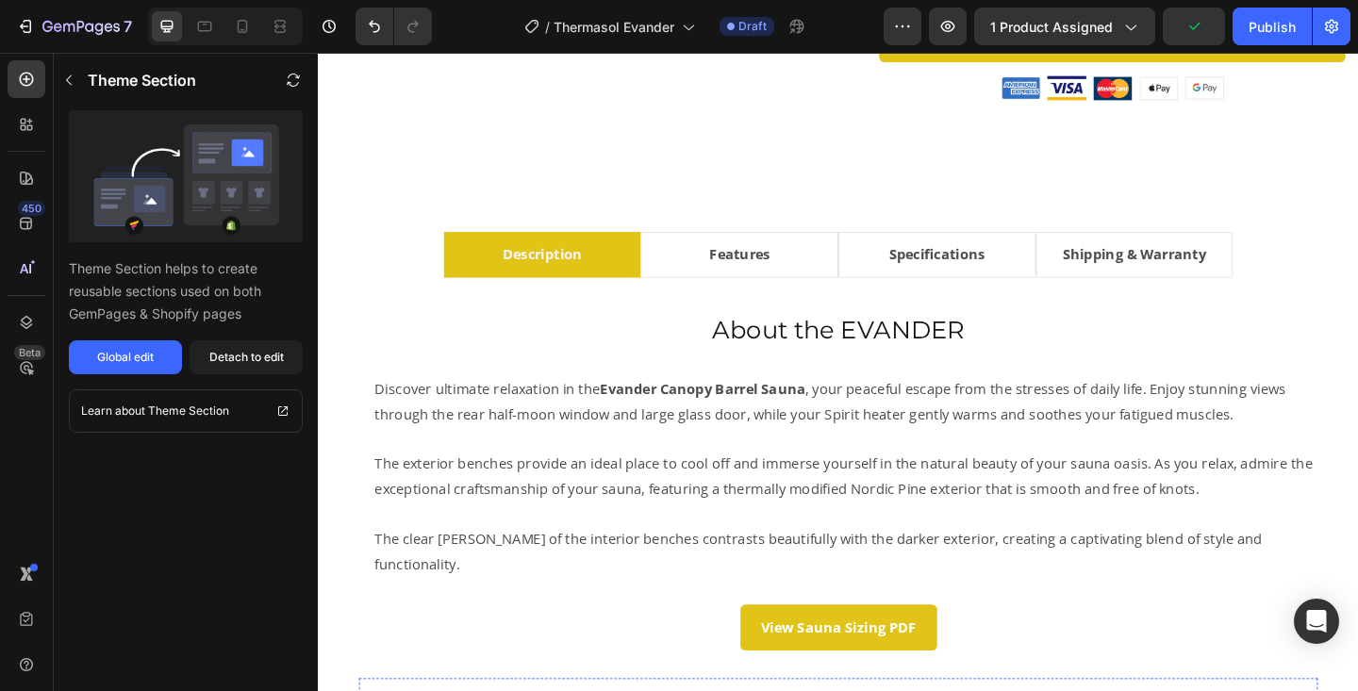
scroll to position [984, 0]
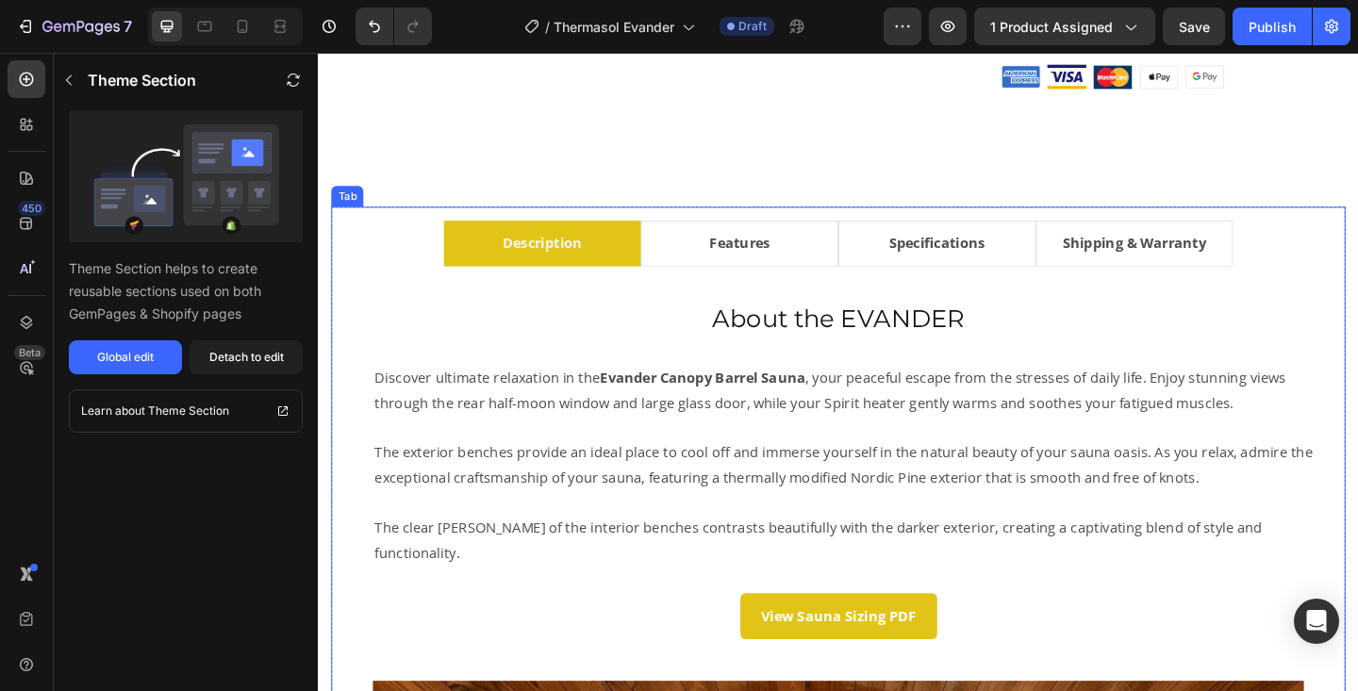
click at [855, 263] on li "Features" at bounding box center [776, 261] width 215 height 50
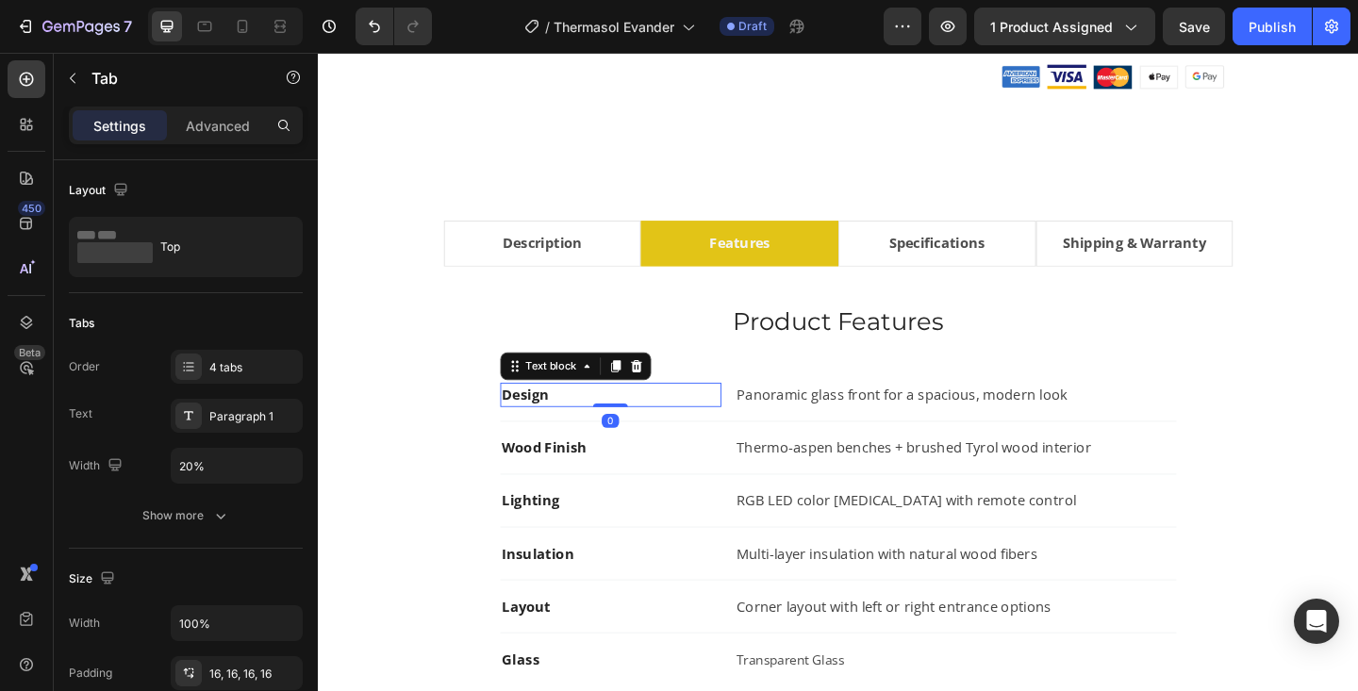
click at [555, 429] on strong "Design" at bounding box center [543, 425] width 51 height 21
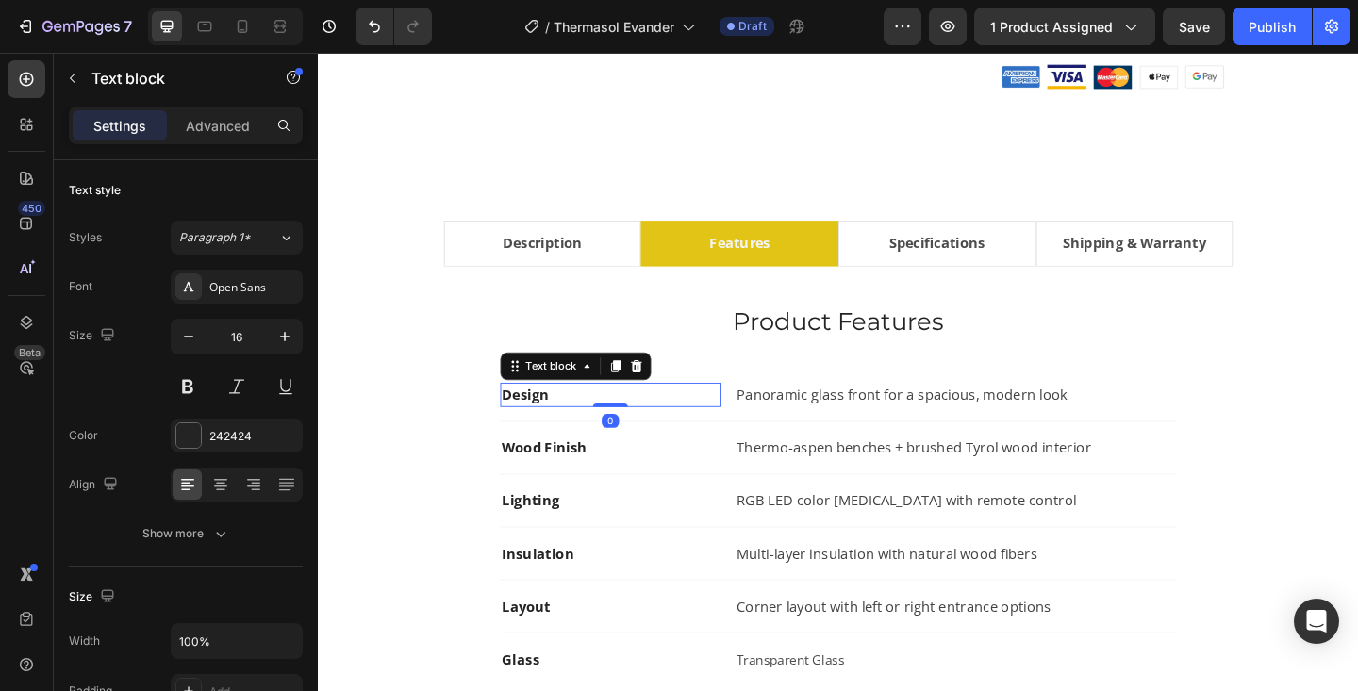
click at [555, 429] on strong "Design" at bounding box center [543, 425] width 51 height 21
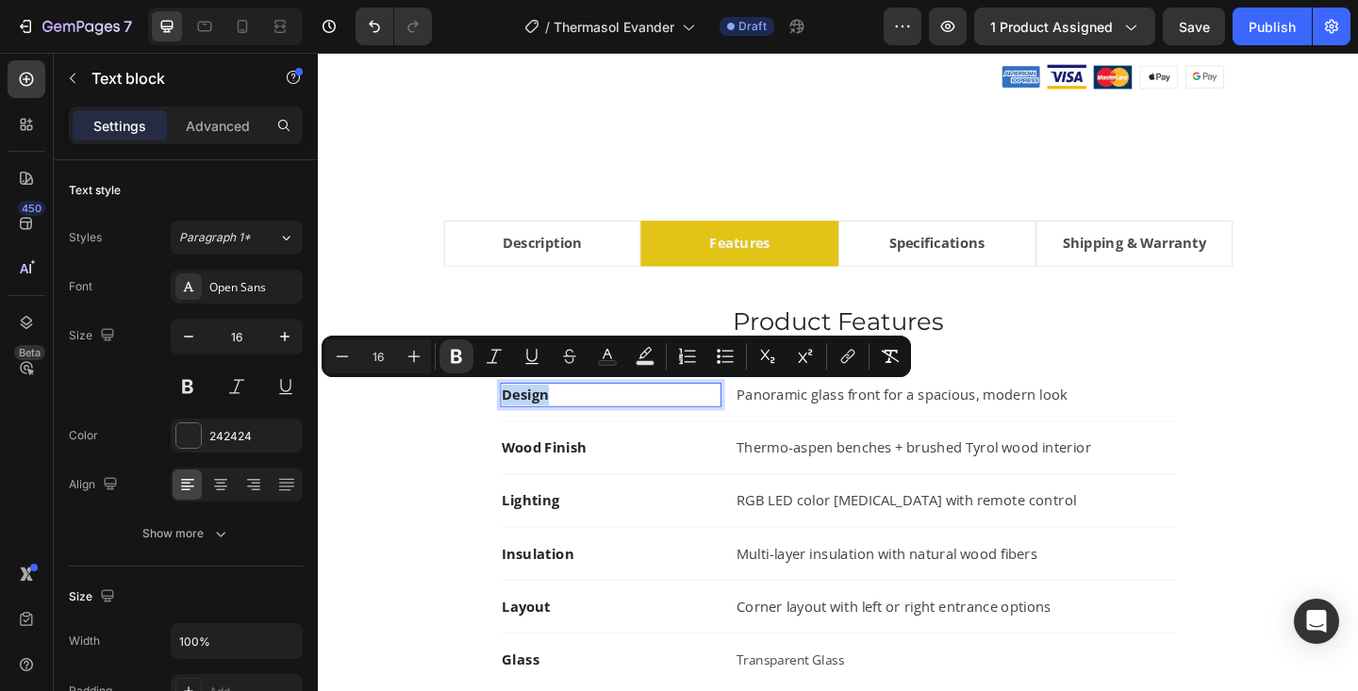
click at [555, 429] on strong "Design" at bounding box center [543, 425] width 51 height 21
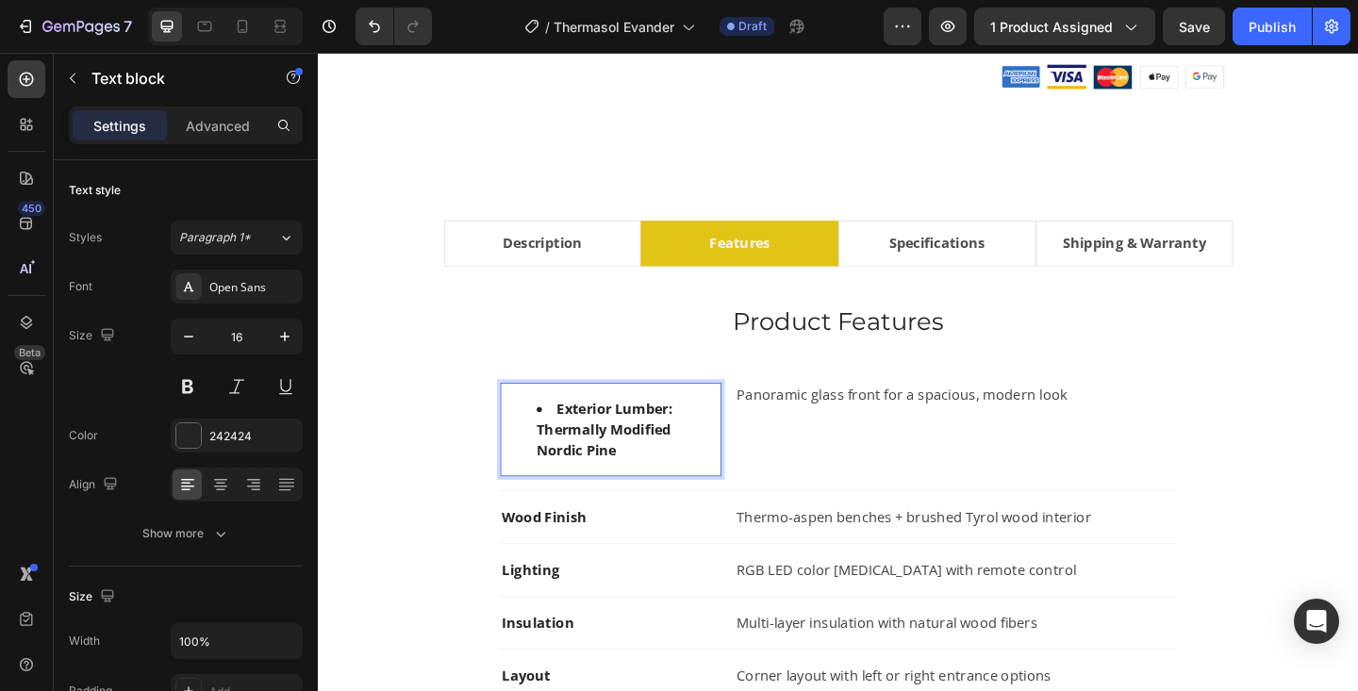
click at [575, 441] on li "Exterior Lumber: Thermally Modified Nordic Pine" at bounding box center [655, 463] width 199 height 68
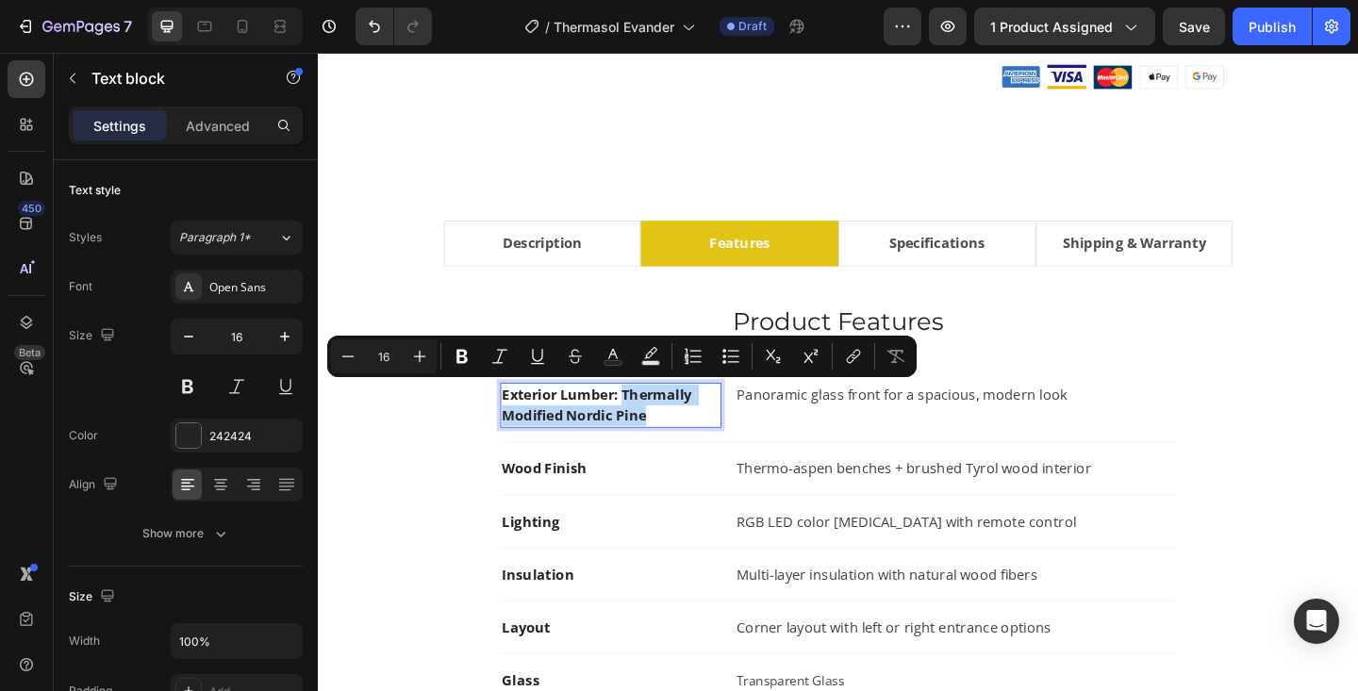
drag, startPoint x: 649, startPoint y: 425, endPoint x: 708, endPoint y: 448, distance: 63.6
click at [708, 448] on p "Exterior Lumber: Thermally Modified Nordic Pine" at bounding box center [636, 436] width 237 height 45
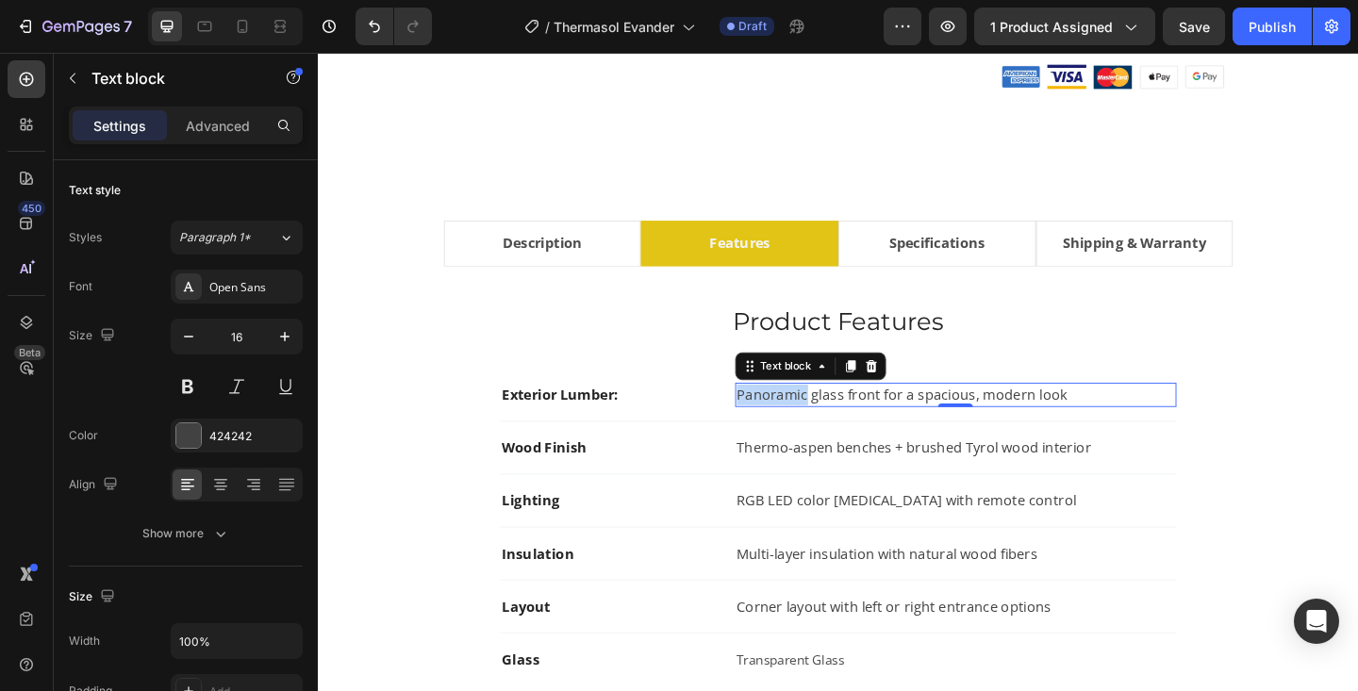
click at [804, 423] on p "Panoramic glass front for a spacious, modern look" at bounding box center [1011, 425] width 476 height 23
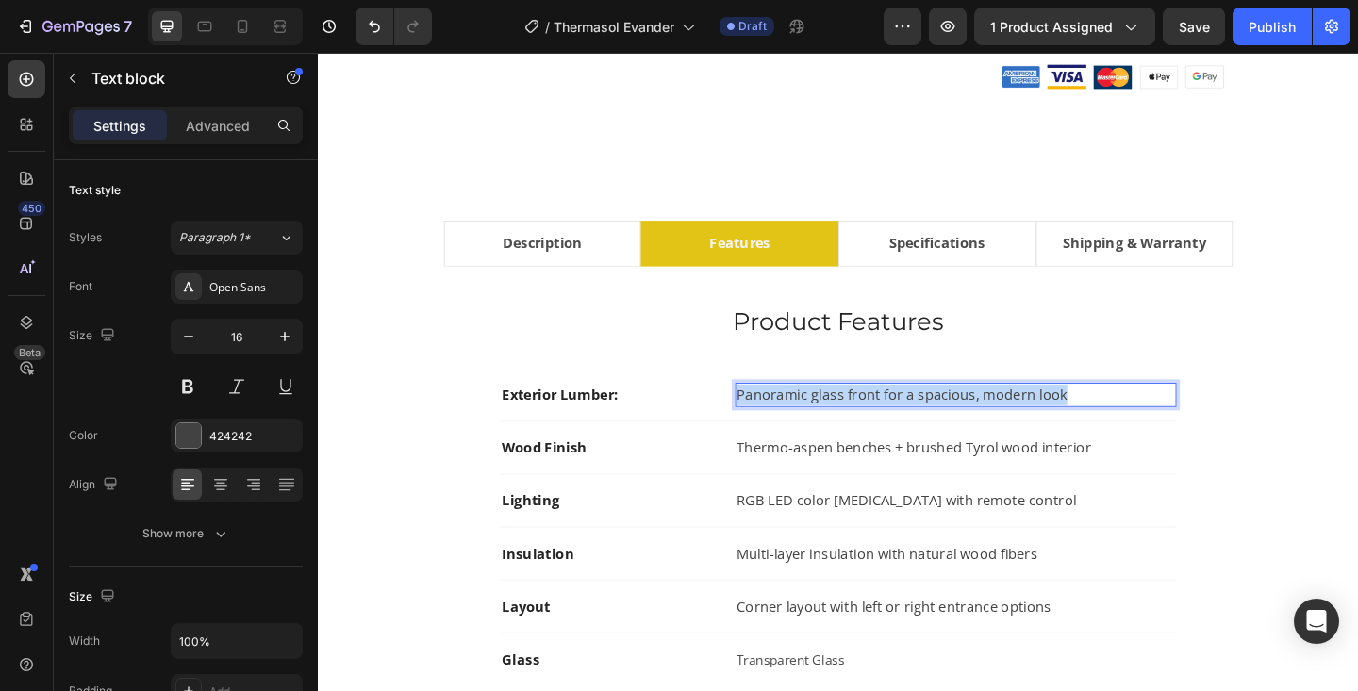
click at [804, 423] on p "Panoramic glass front for a spacious, modern look" at bounding box center [1011, 425] width 476 height 23
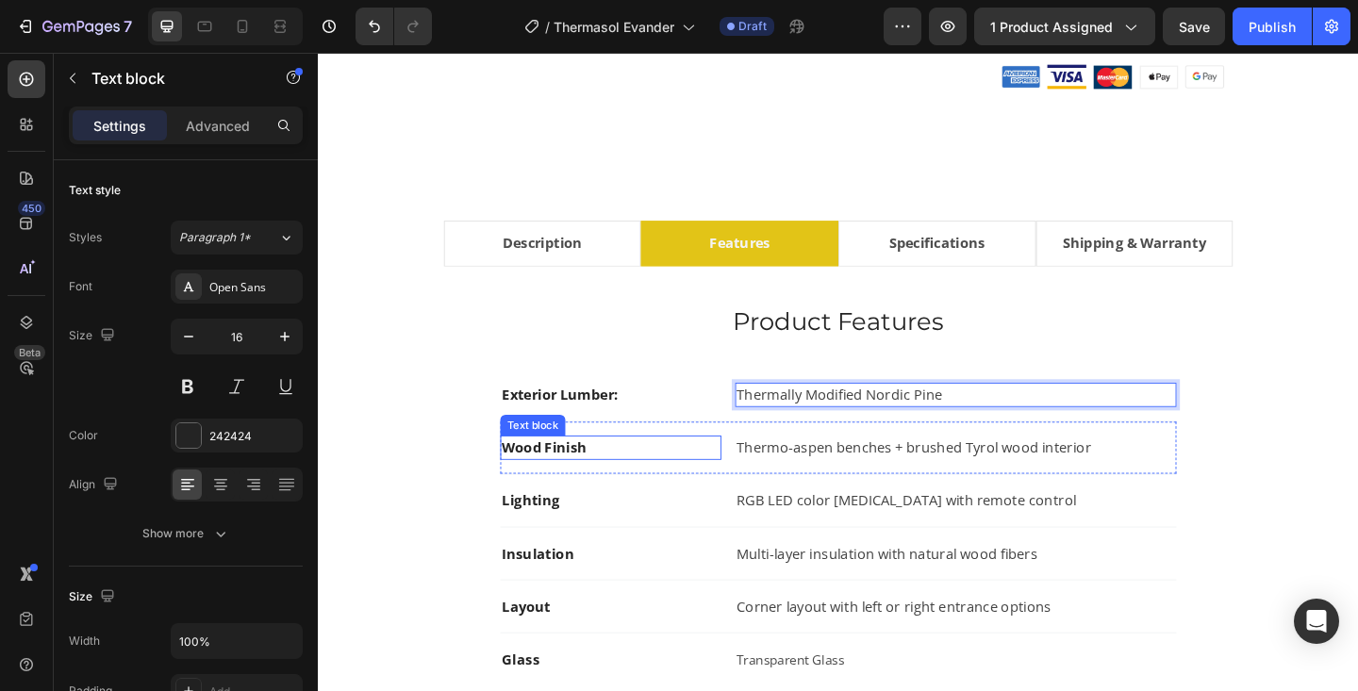
click at [561, 486] on strong "Wood Finish" at bounding box center [564, 483] width 92 height 21
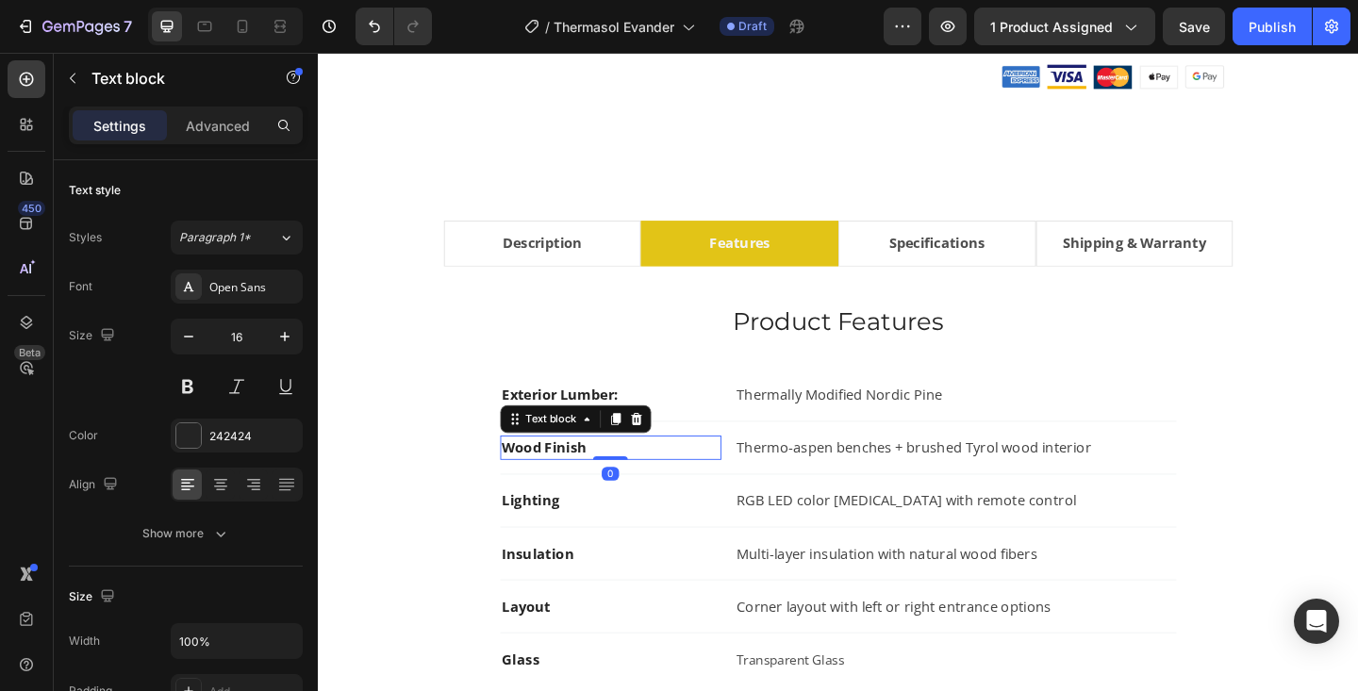
click at [561, 486] on strong "Wood Finish" at bounding box center [564, 483] width 92 height 21
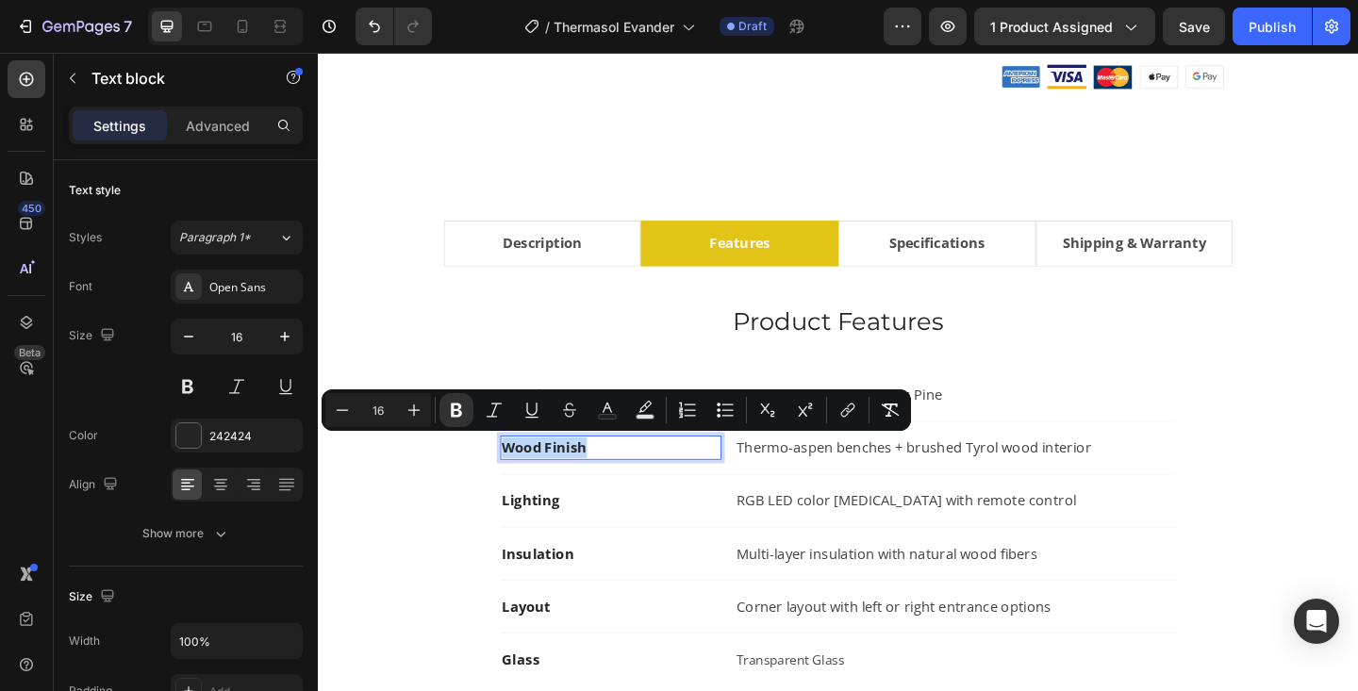
click at [561, 486] on strong "Wood Finish" at bounding box center [564, 483] width 92 height 21
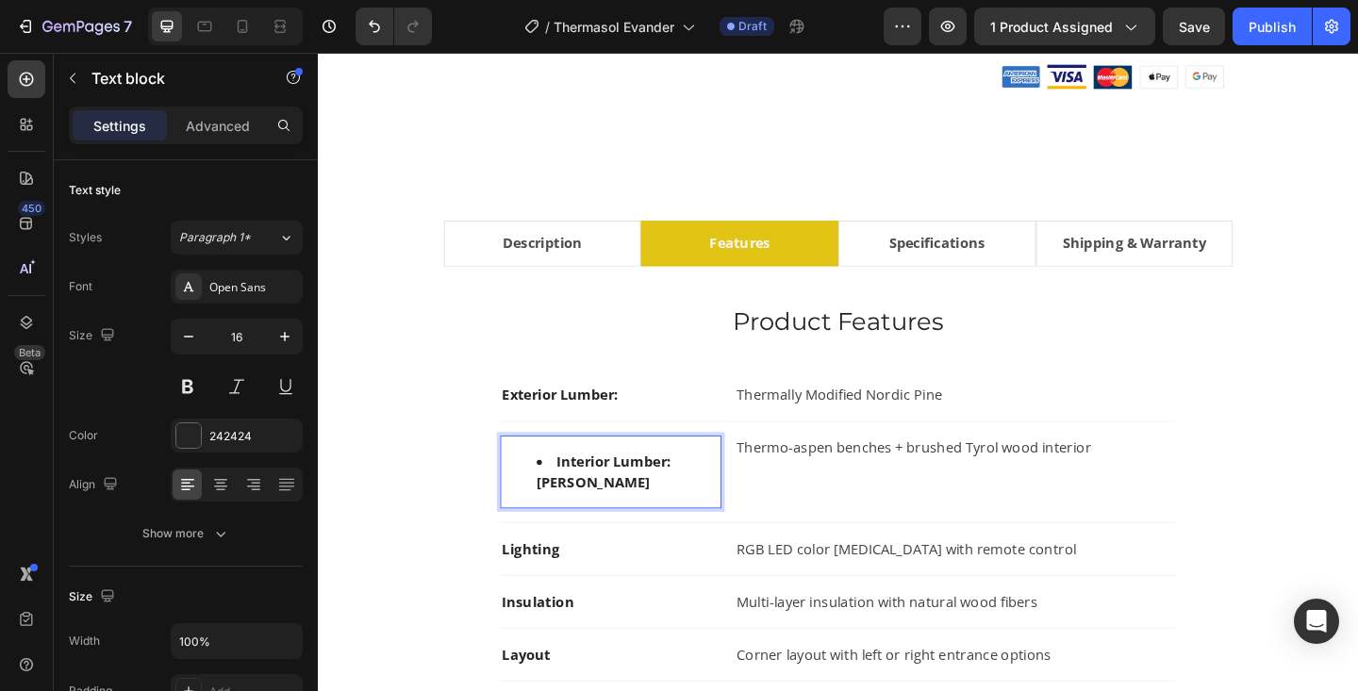
click at [574, 496] on li "Interior Lumber: Linden Wood" at bounding box center [655, 509] width 199 height 45
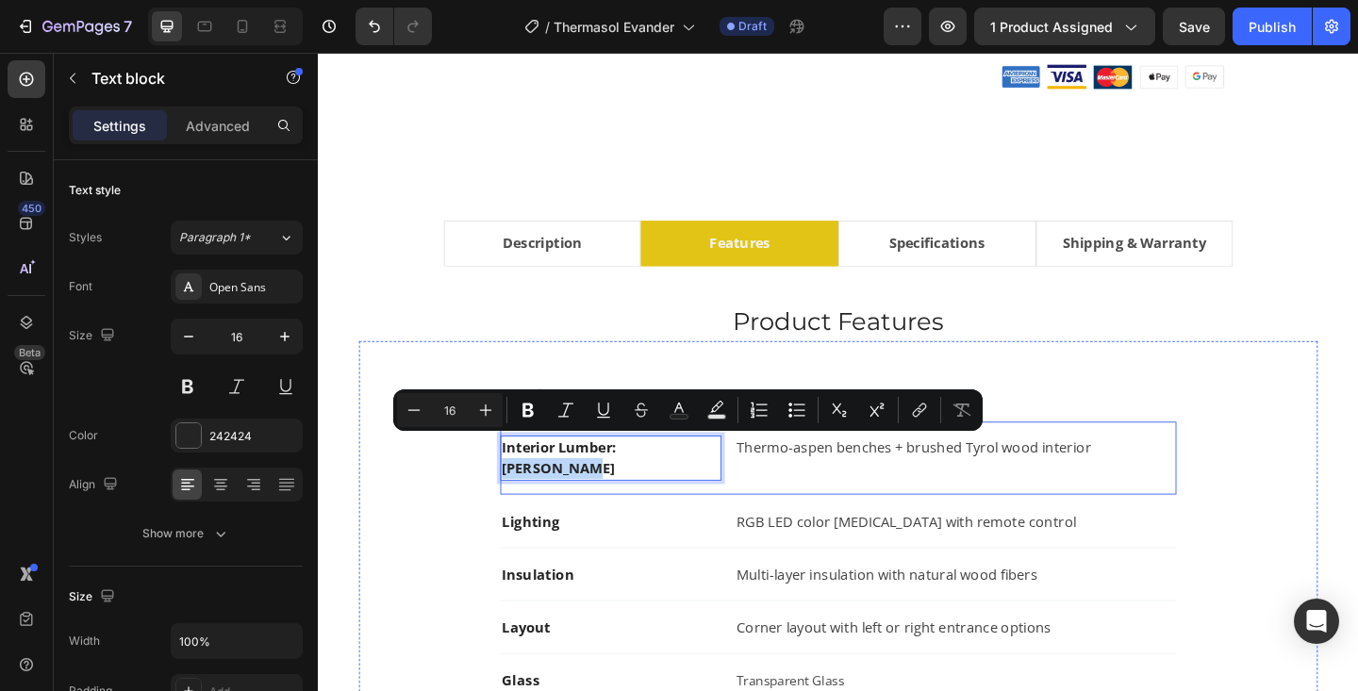
drag, startPoint x: 645, startPoint y: 483, endPoint x: 762, endPoint y: 479, distance: 117.0
click at [762, 479] on div "Interior Lumber: Linden Wood Text block 0 Thermo-aspen benches + brushed Tyrol …" at bounding box center [884, 495] width 736 height 80
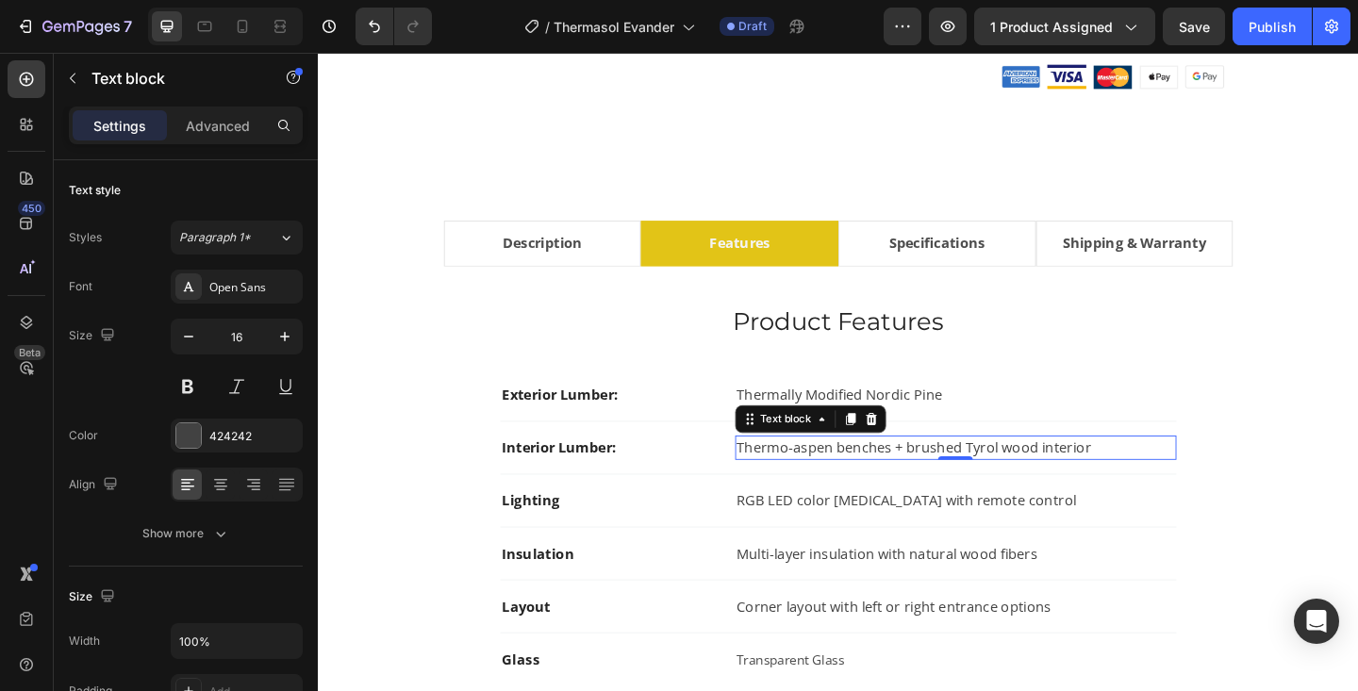
click at [832, 479] on p "Thermo-aspen benches + brushed Tyrol wood interior" at bounding box center [1011, 483] width 476 height 23
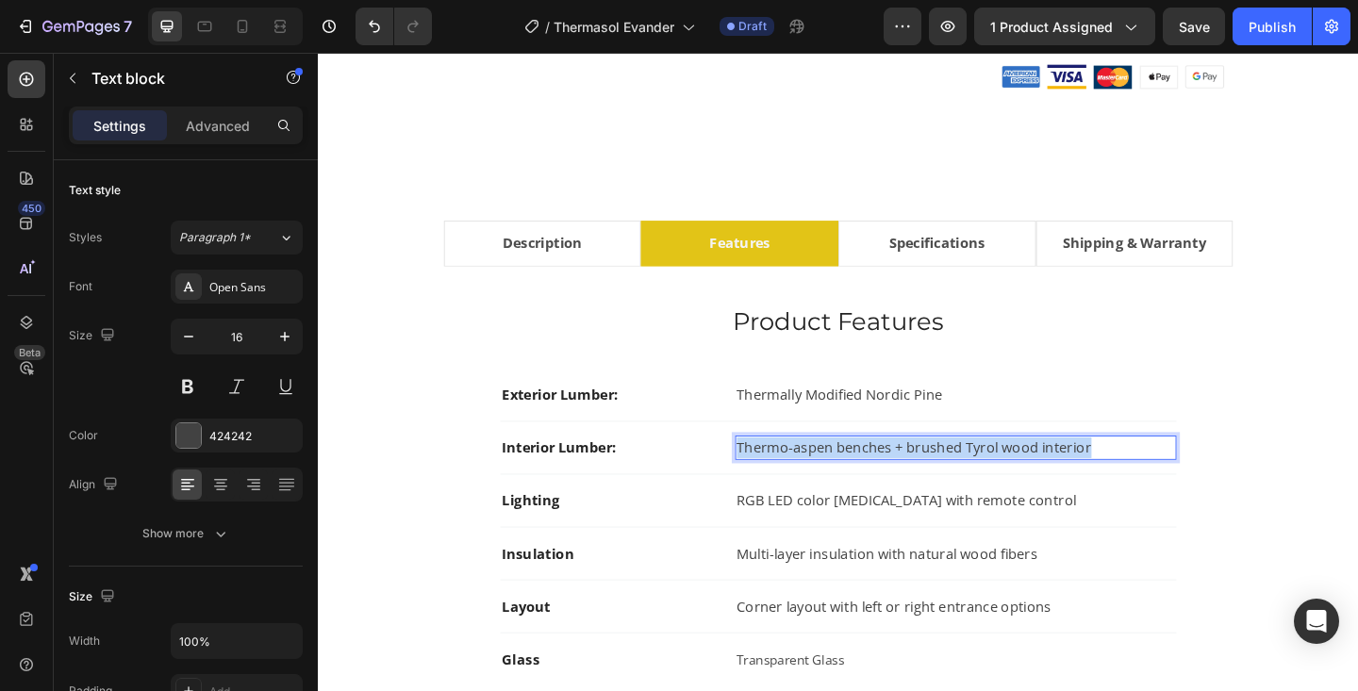
click at [832, 479] on p "Thermo-aspen benches + brushed Tyrol wood interior" at bounding box center [1011, 483] width 476 height 23
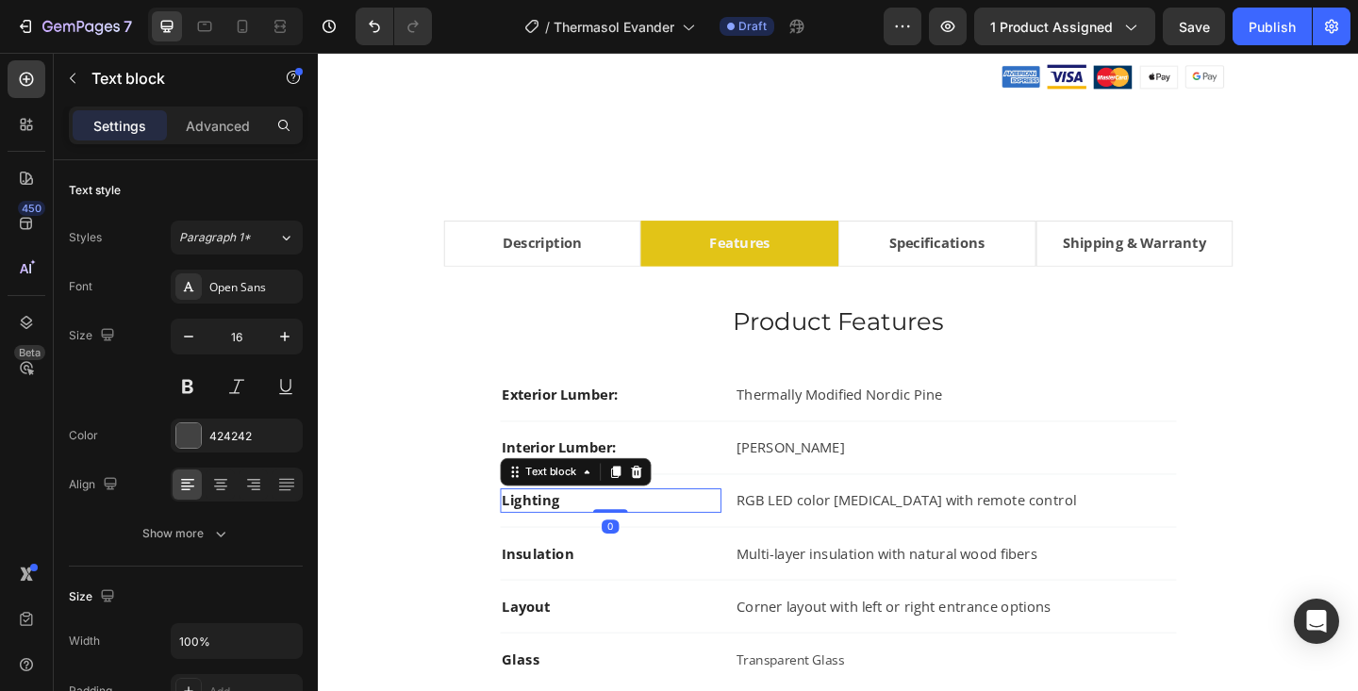
click at [566, 538] on strong "Lighting" at bounding box center [549, 540] width 62 height 21
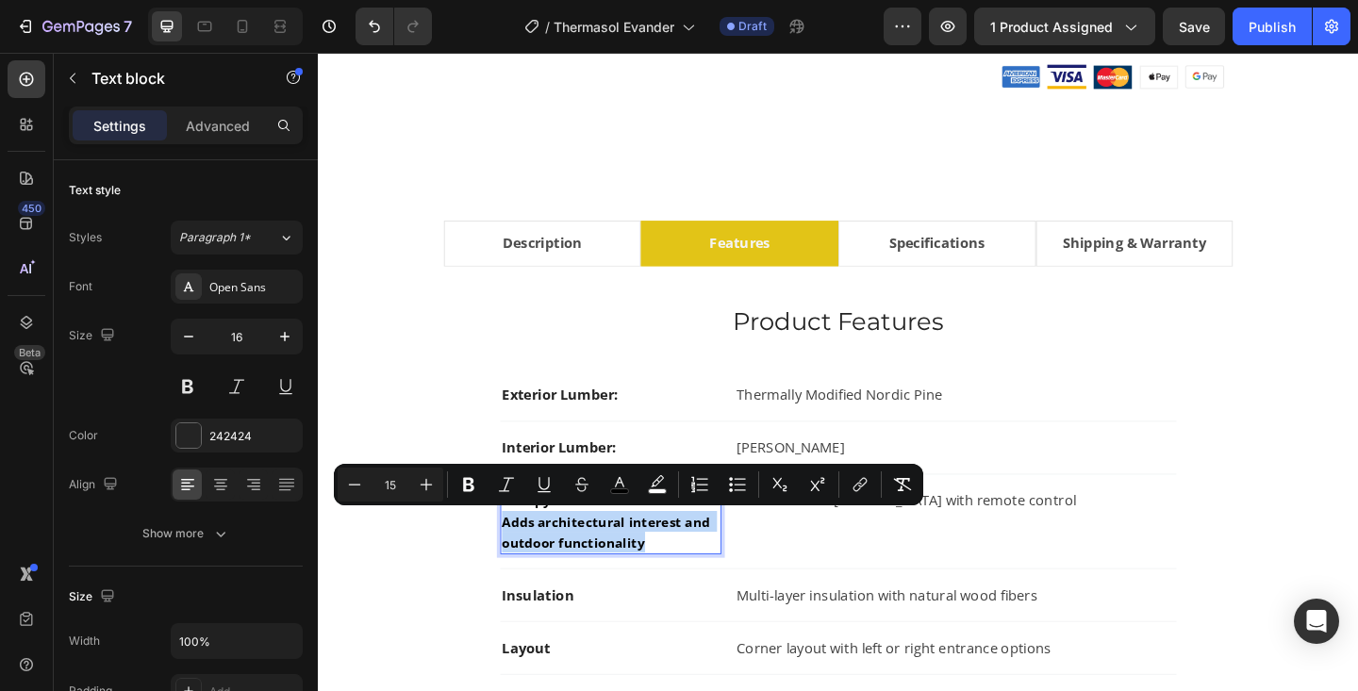
drag, startPoint x: 519, startPoint y: 564, endPoint x: 700, endPoint y: 583, distance: 182.1
click at [700, 583] on p "Canopy + Half-Moon Window: Adds architectural interest and outdoor functionality" at bounding box center [636, 563] width 237 height 68
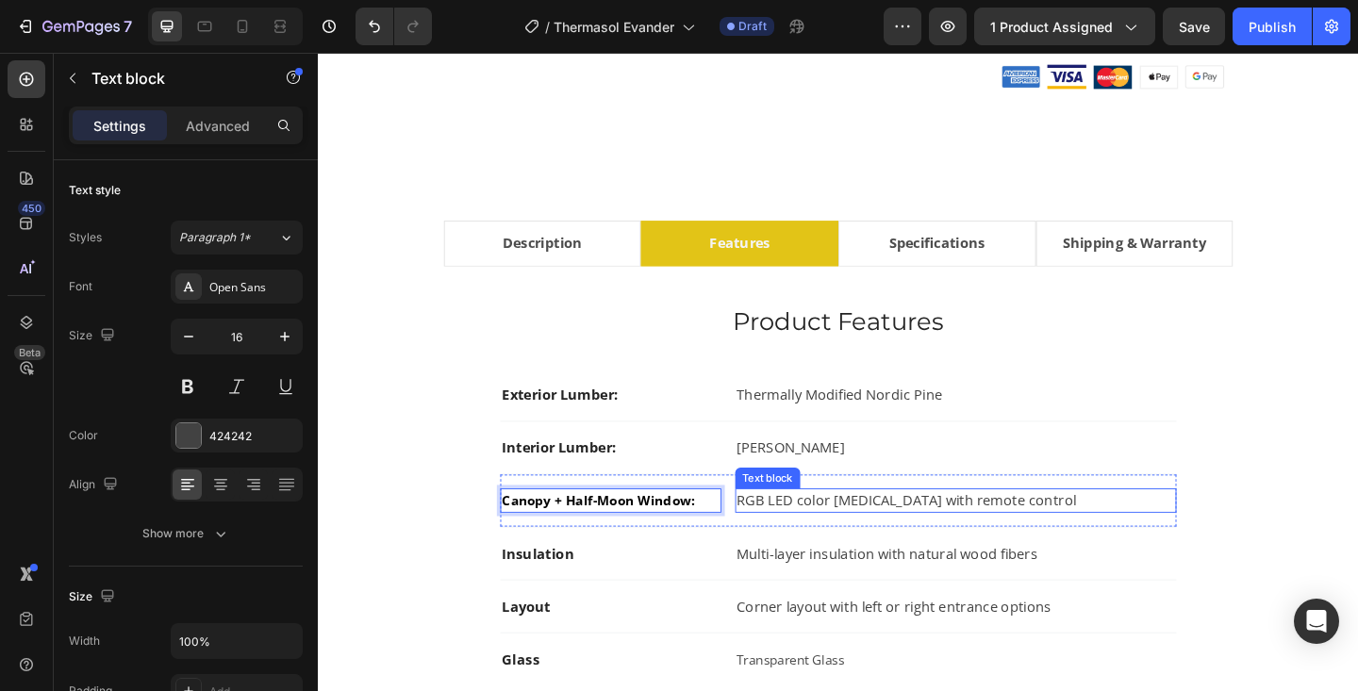
click at [832, 549] on p "RGB LED color light therapy with remote control" at bounding box center [1011, 540] width 476 height 23
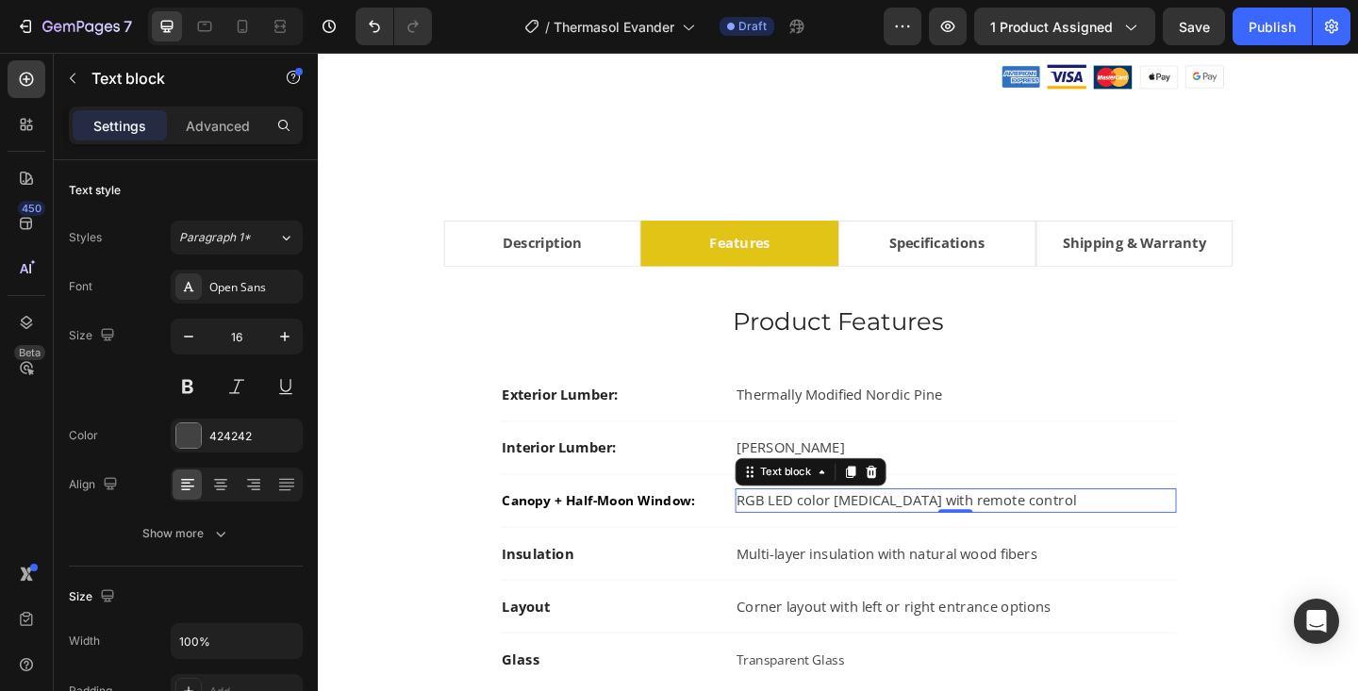
click at [832, 549] on p "RGB LED color light therapy with remote control" at bounding box center [1011, 540] width 476 height 23
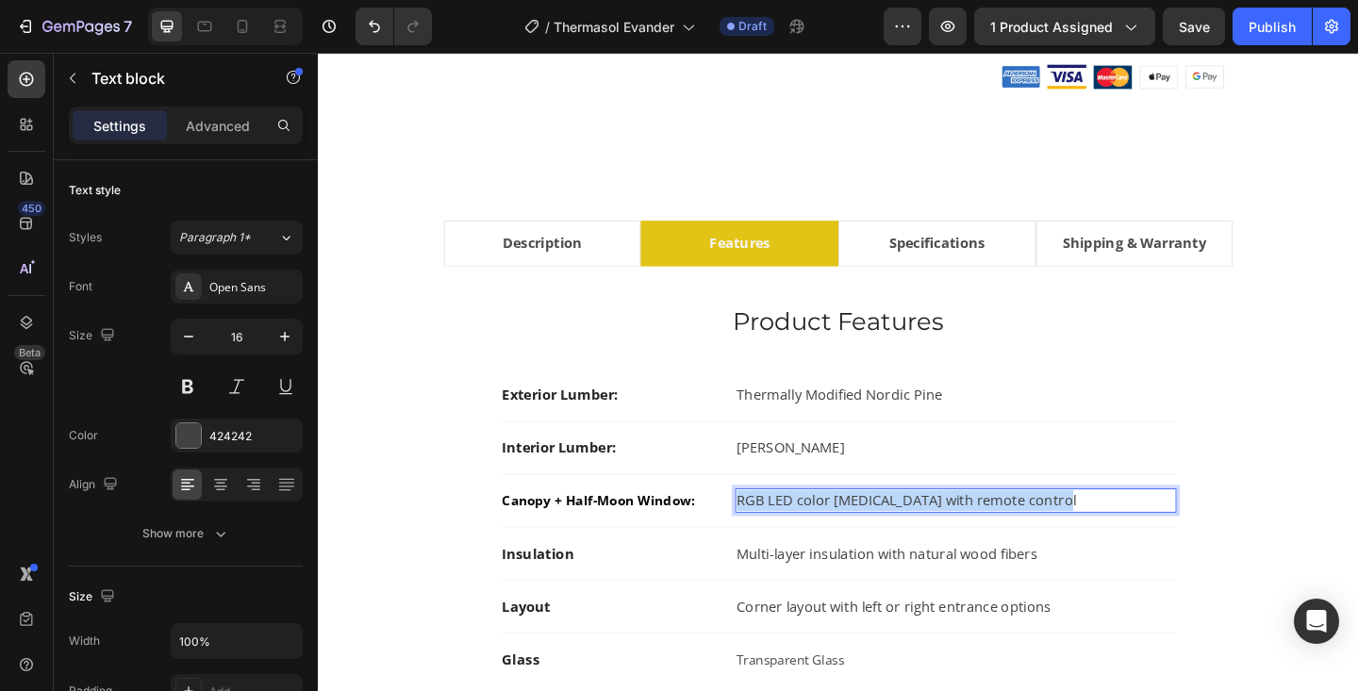
click at [832, 549] on p "RGB LED color light therapy with remote control" at bounding box center [1011, 540] width 476 height 23
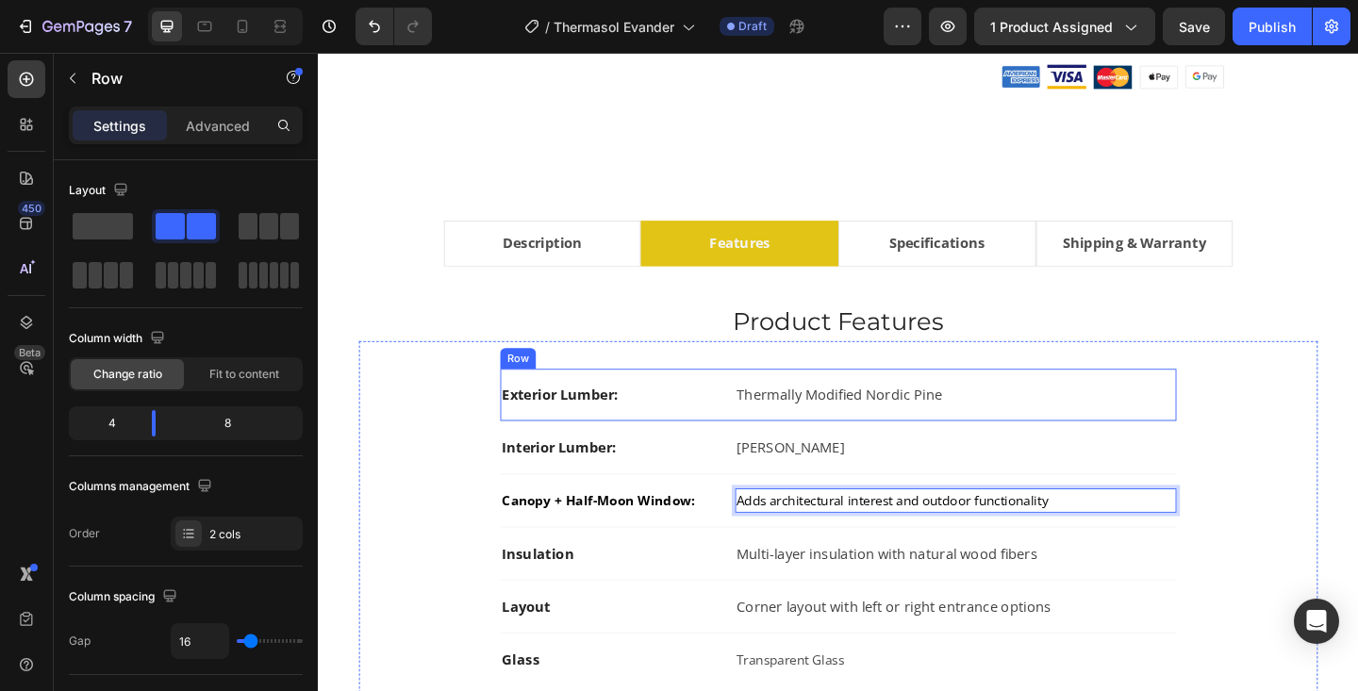
click at [599, 437] on div "Exterior Lumber: Text block Thermally Modified Nordic Pine Text block Row" at bounding box center [884, 426] width 736 height 58
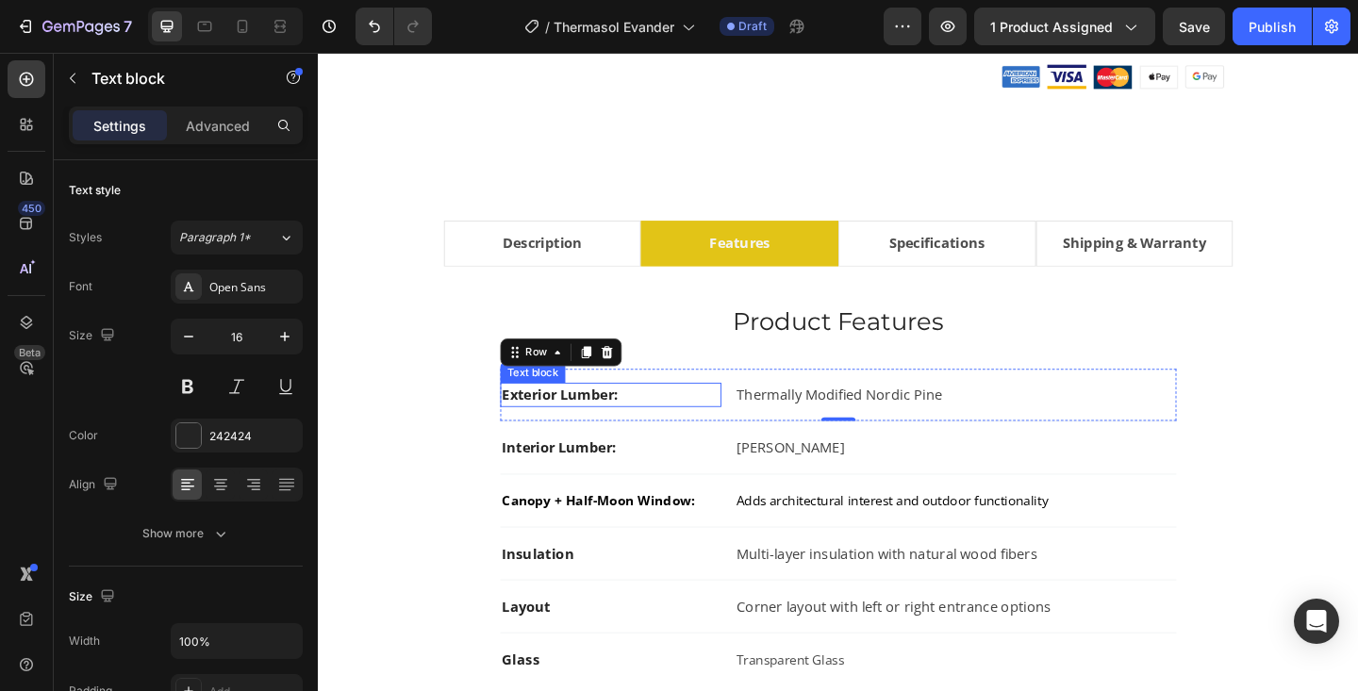
click at [599, 417] on p "Exterior Lumber:" at bounding box center [636, 425] width 237 height 23
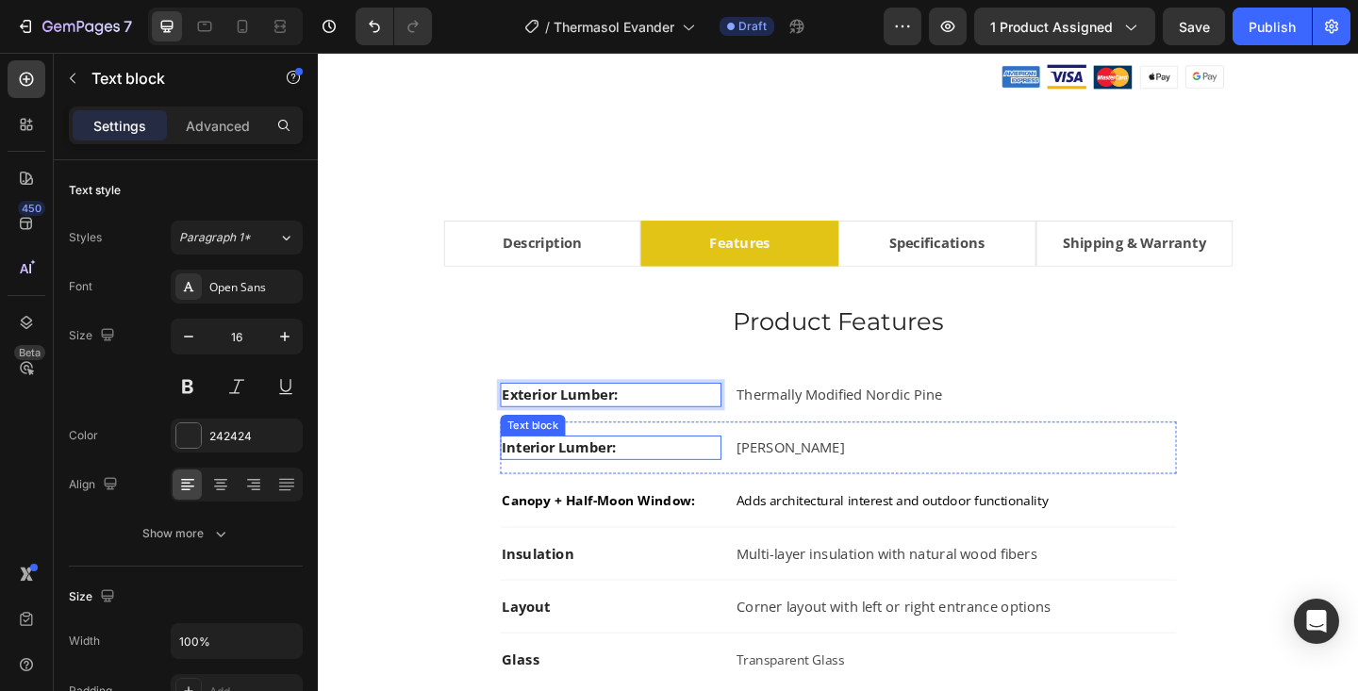
click at [595, 481] on p "Interior Lumber:" at bounding box center [636, 483] width 237 height 23
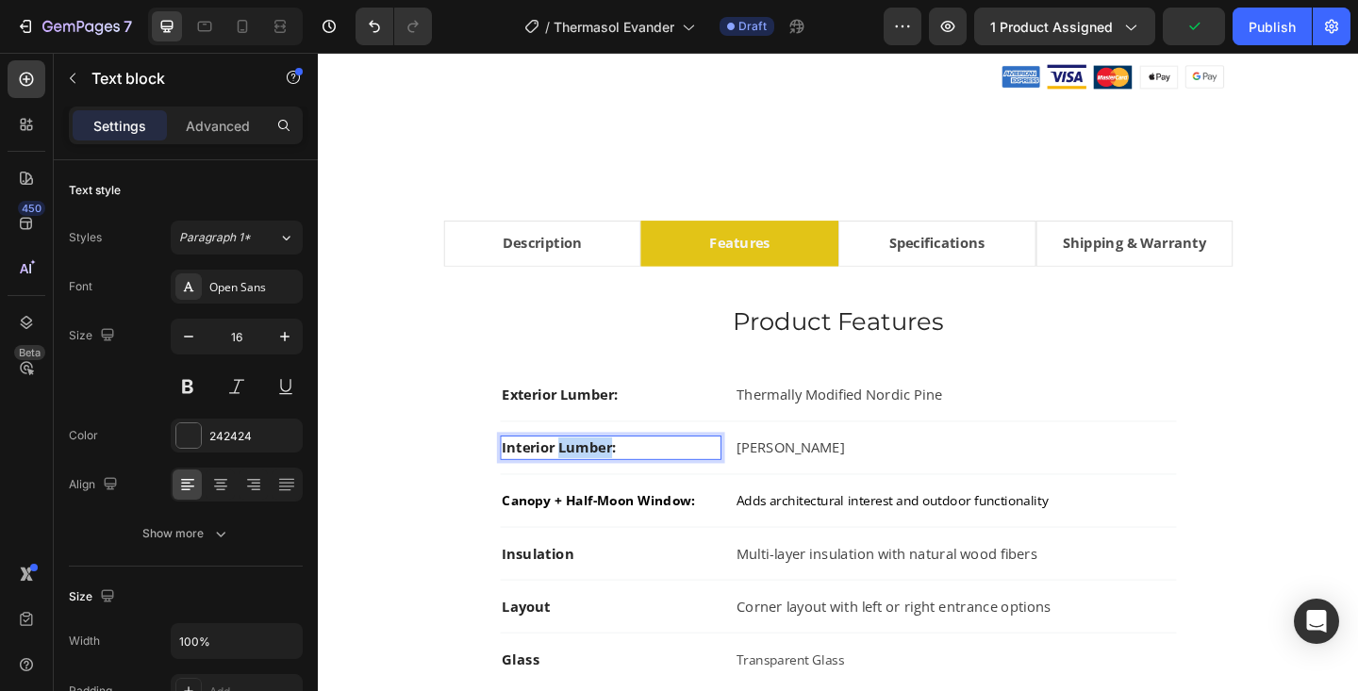
click at [595, 481] on p "Interior Lumber:" at bounding box center [636, 483] width 237 height 23
click at [589, 545] on span "Canopy + Half-Moon Window:" at bounding box center [622, 540] width 209 height 19
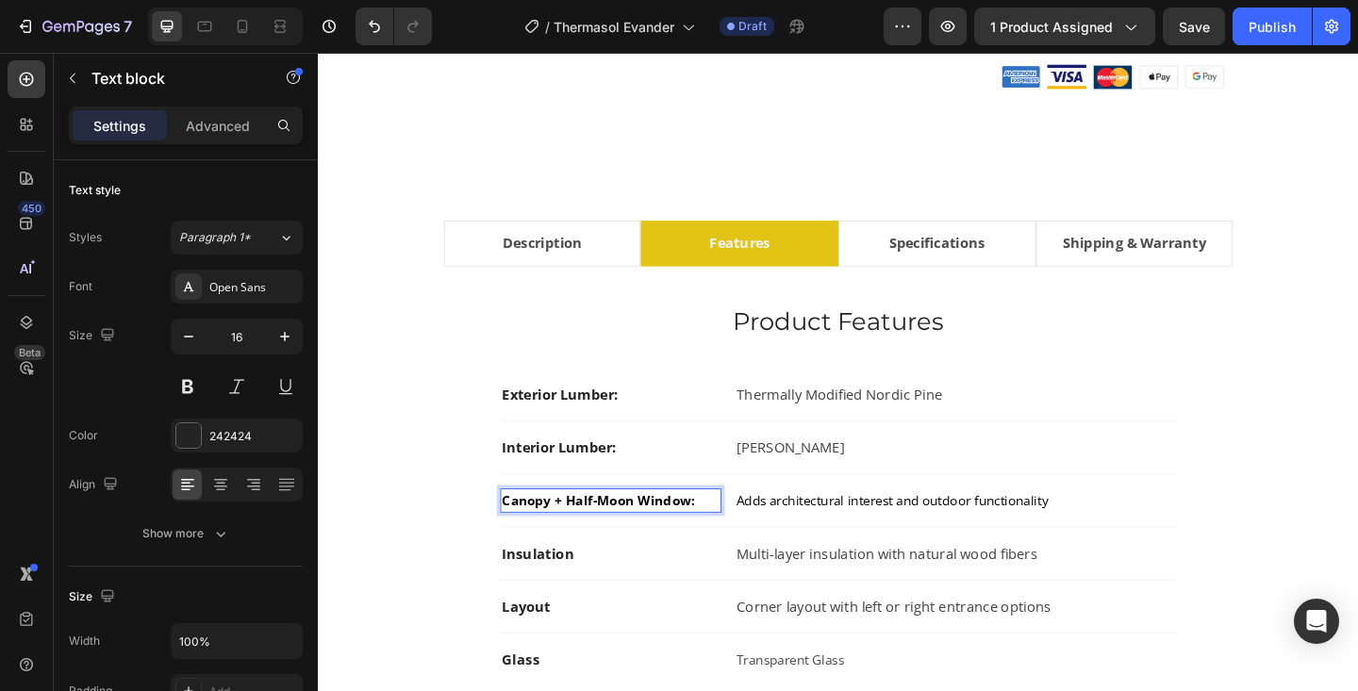
click at [589, 545] on span "Canopy + Half-Moon Window:" at bounding box center [622, 540] width 209 height 19
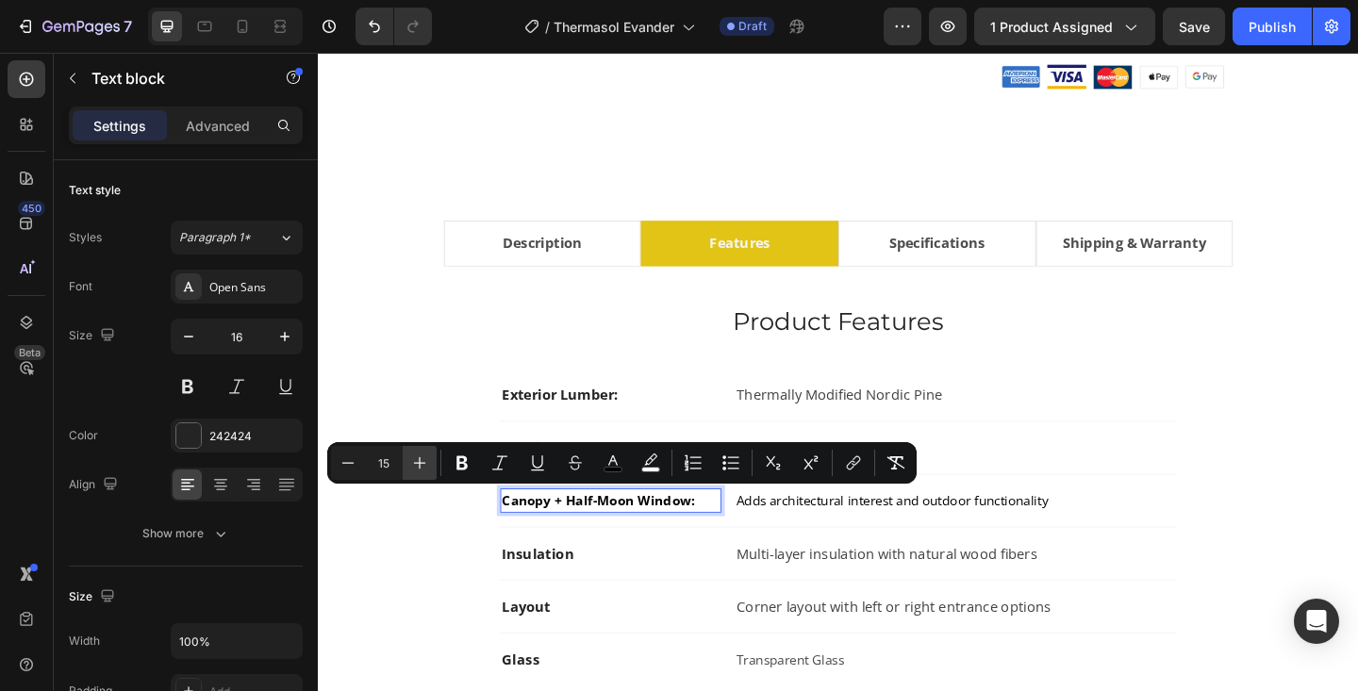
click at [423, 468] on icon "Editor contextual toolbar" at bounding box center [419, 463] width 19 height 19
type input "16"
click at [611, 463] on icon "Editor contextual toolbar" at bounding box center [613, 463] width 19 height 19
type input "000000"
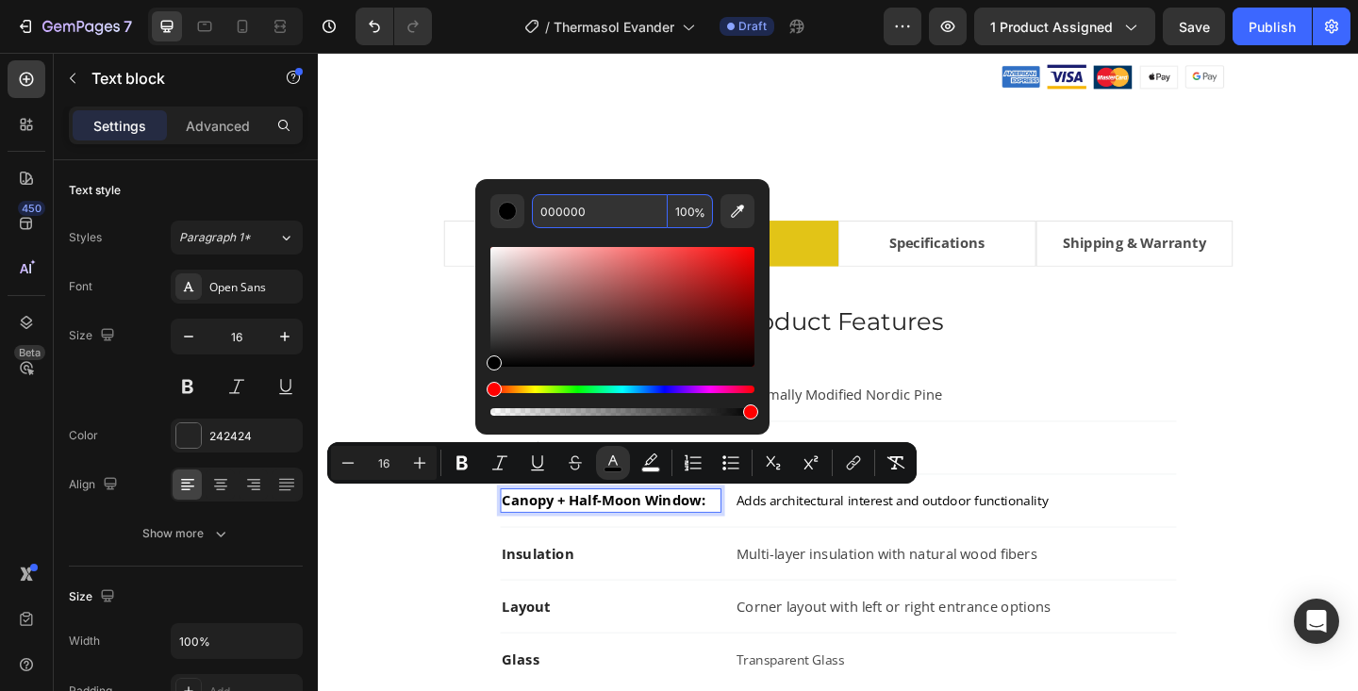
click at [565, 210] on input "000000" at bounding box center [600, 211] width 136 height 34
type input "424242"
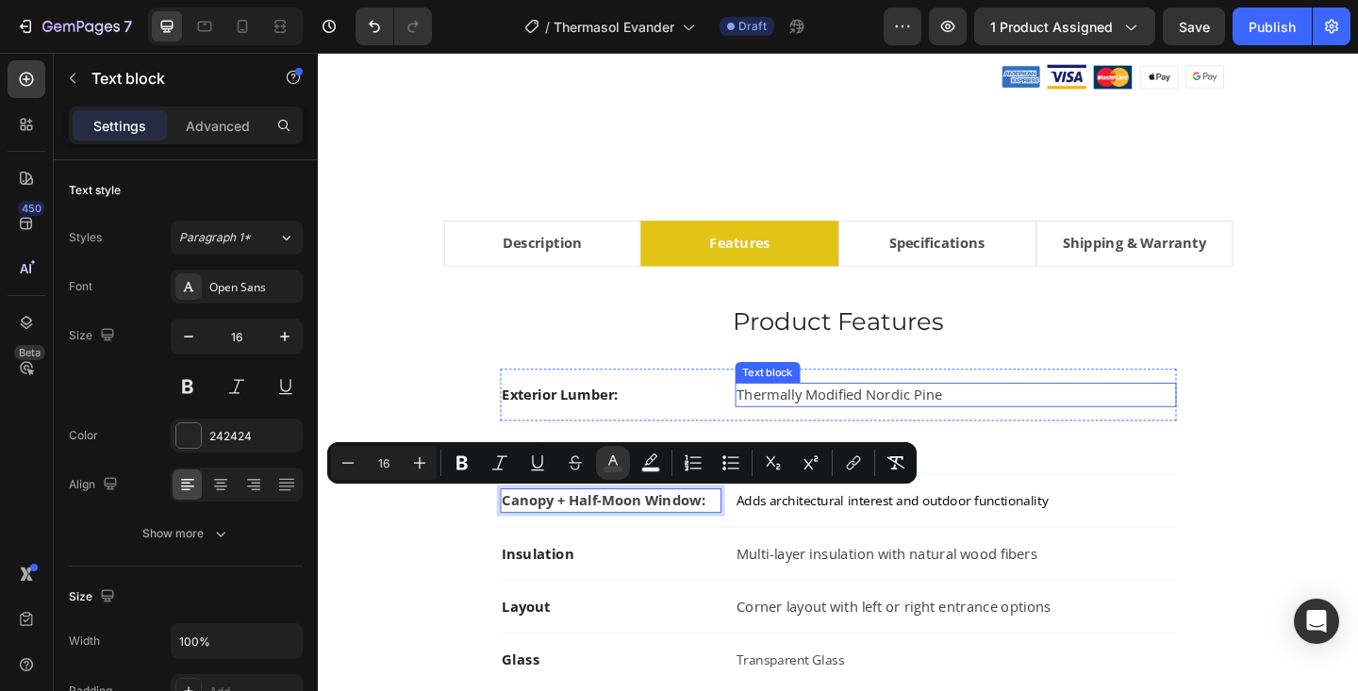
click at [1092, 431] on p "Thermally Modified Nordic Pine" at bounding box center [1011, 425] width 476 height 23
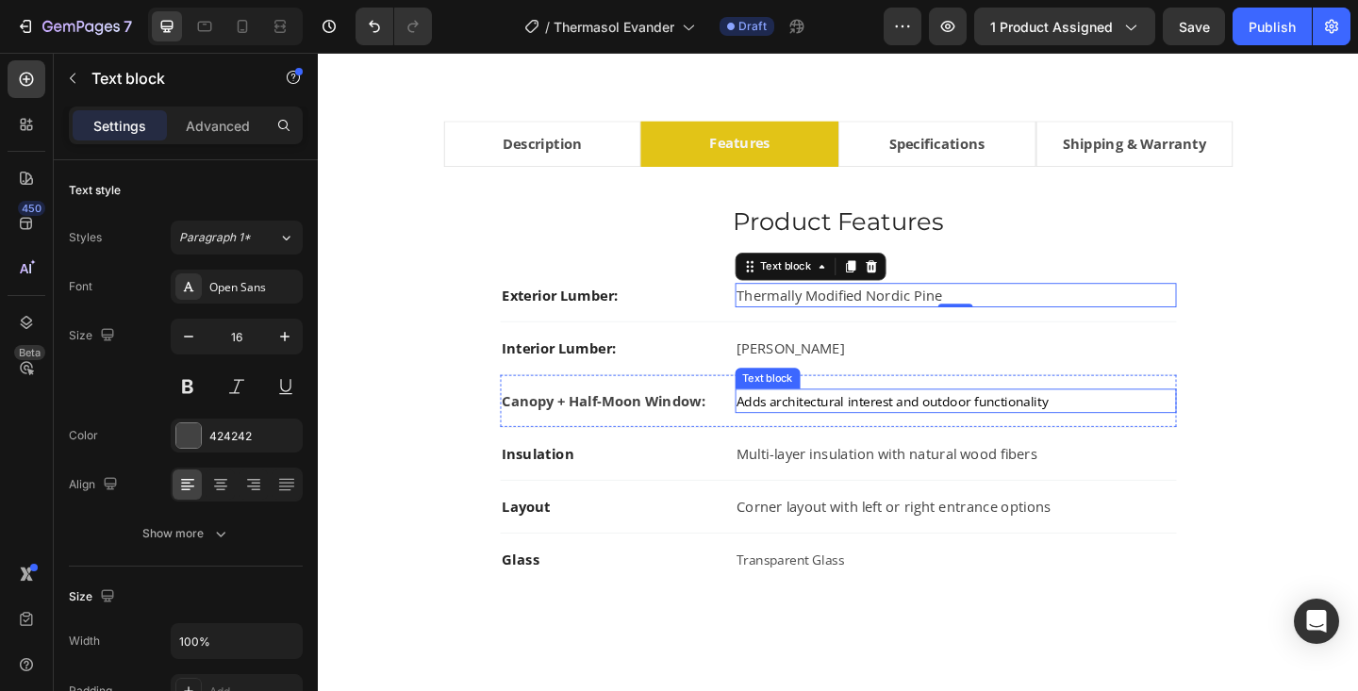
scroll to position [1089, 0]
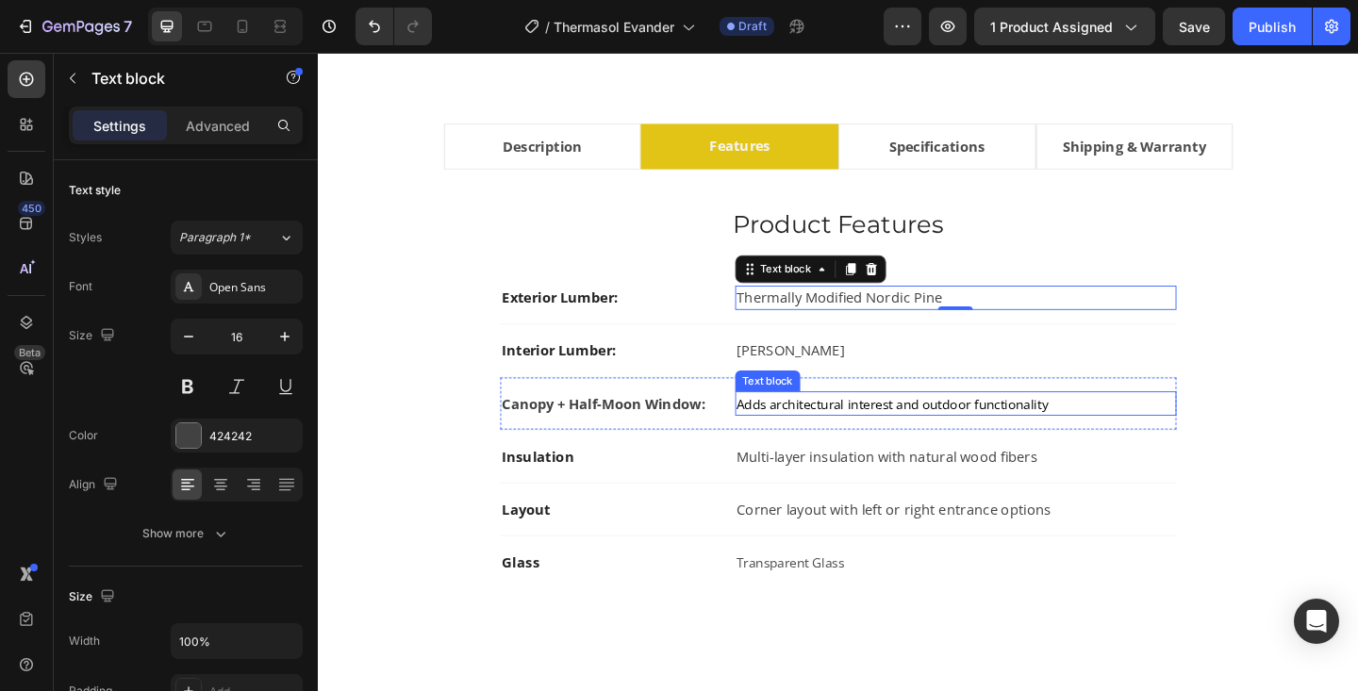
click at [848, 433] on span "Adds architectural interest and outdoor functionality" at bounding box center [943, 434] width 340 height 19
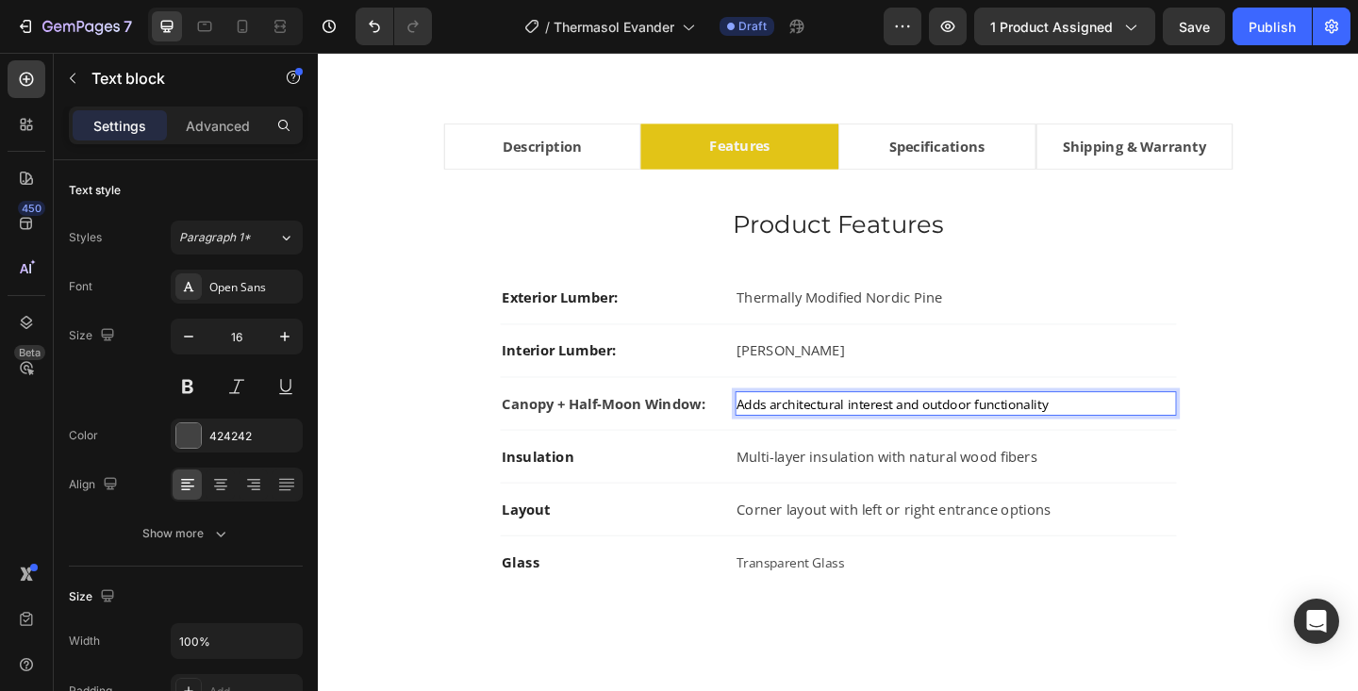
click at [848, 433] on span "Adds architectural interest and outdoor functionality" at bounding box center [943, 434] width 340 height 19
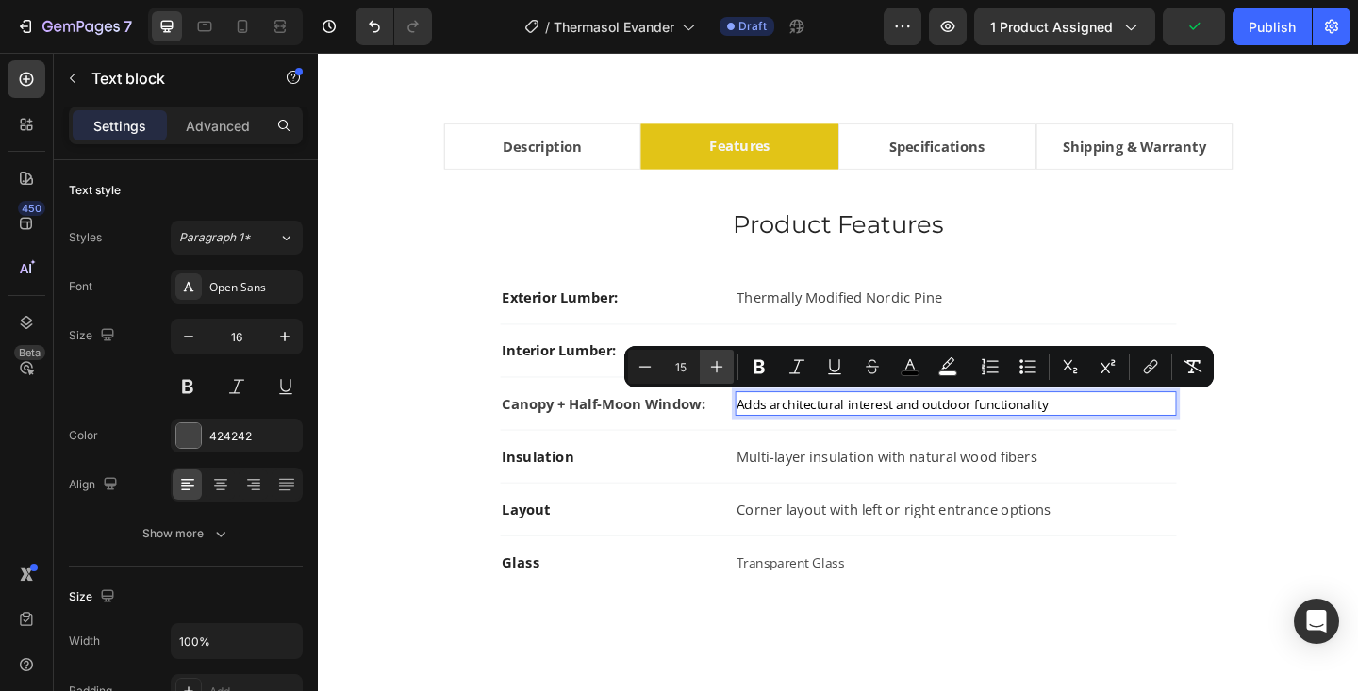
click at [715, 369] on icon "Editor contextual toolbar" at bounding box center [716, 366] width 19 height 19
type input "16"
click at [913, 366] on icon "Editor contextual toolbar" at bounding box center [910, 366] width 19 height 19
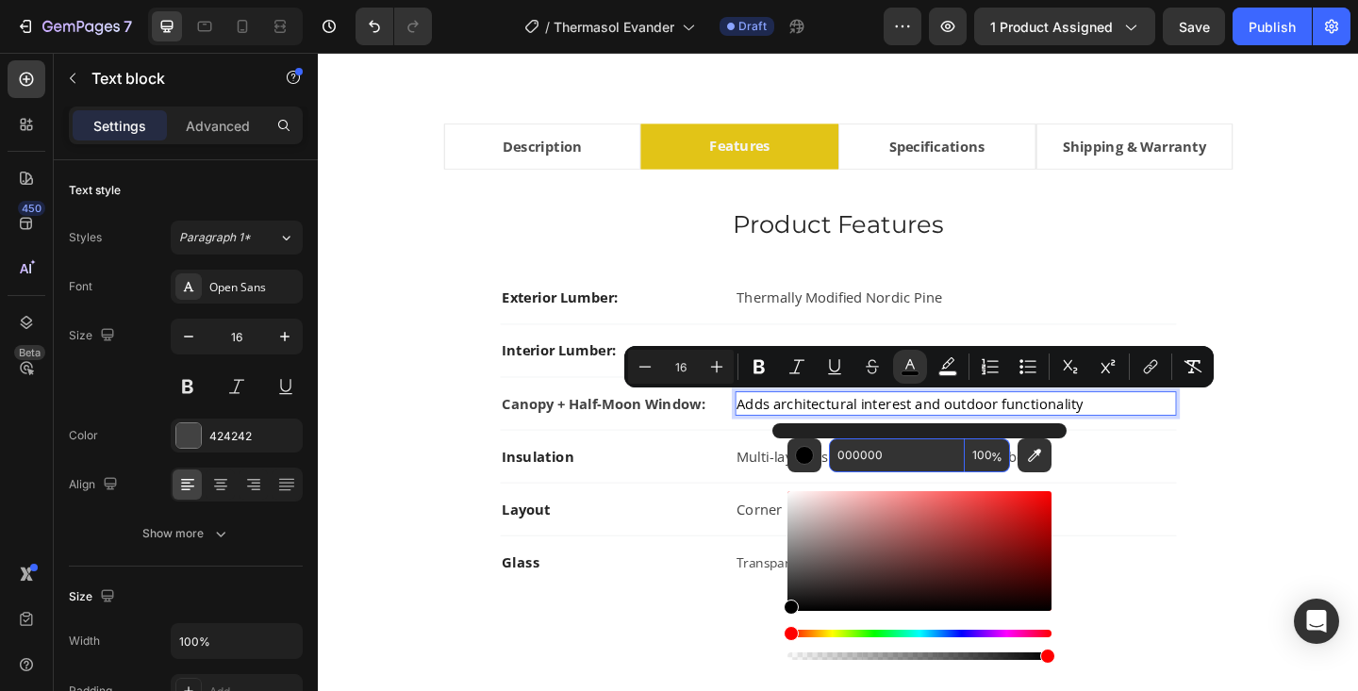
click at [885, 457] on input "000000" at bounding box center [897, 456] width 136 height 34
type input "424242"
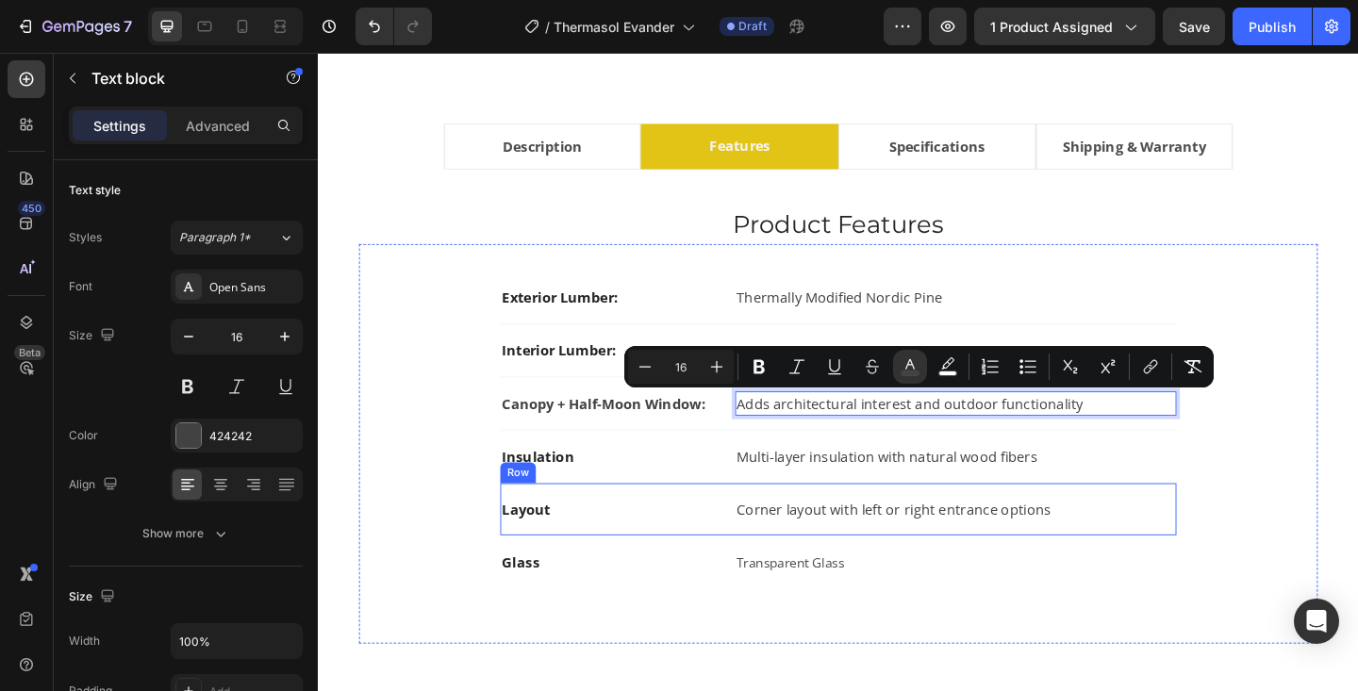
click at [1214, 533] on div "Layout Text block Corner layout with left or right entrance options Text block …" at bounding box center [884, 551] width 736 height 58
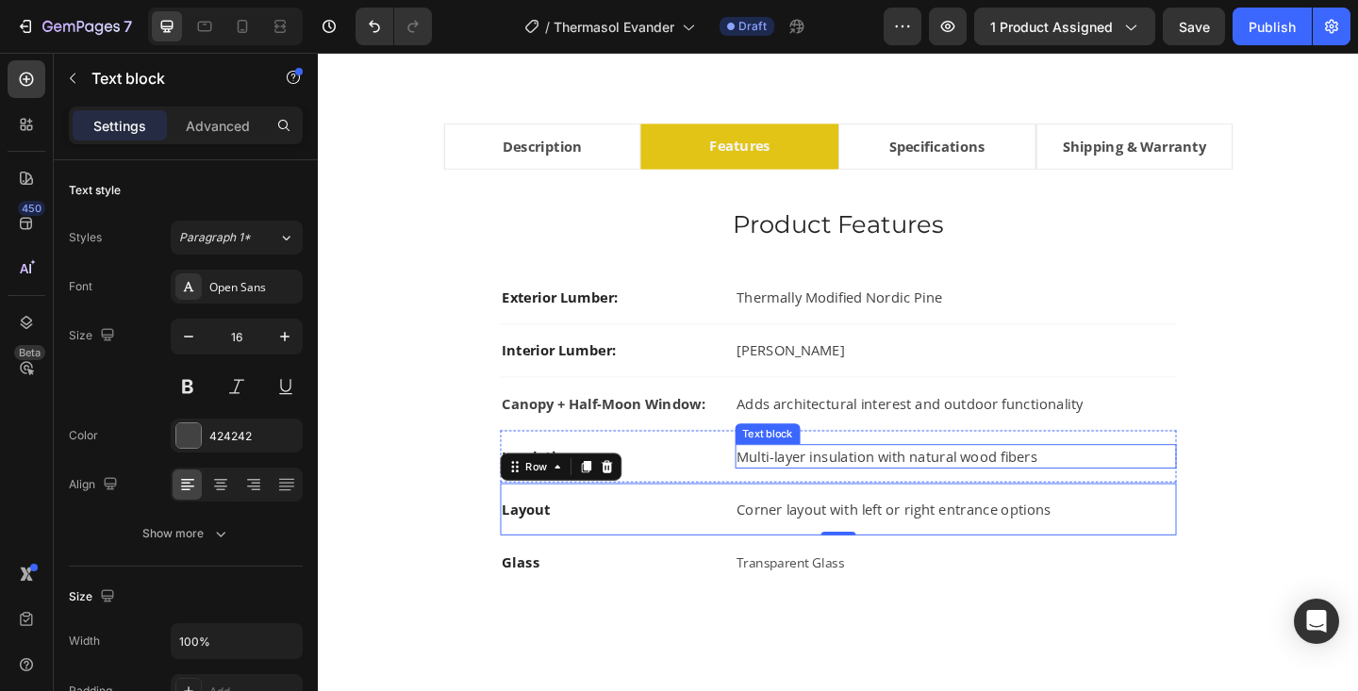
click at [824, 487] on p "Multi-layer insulation with natural wood fibers" at bounding box center [1011, 492] width 476 height 23
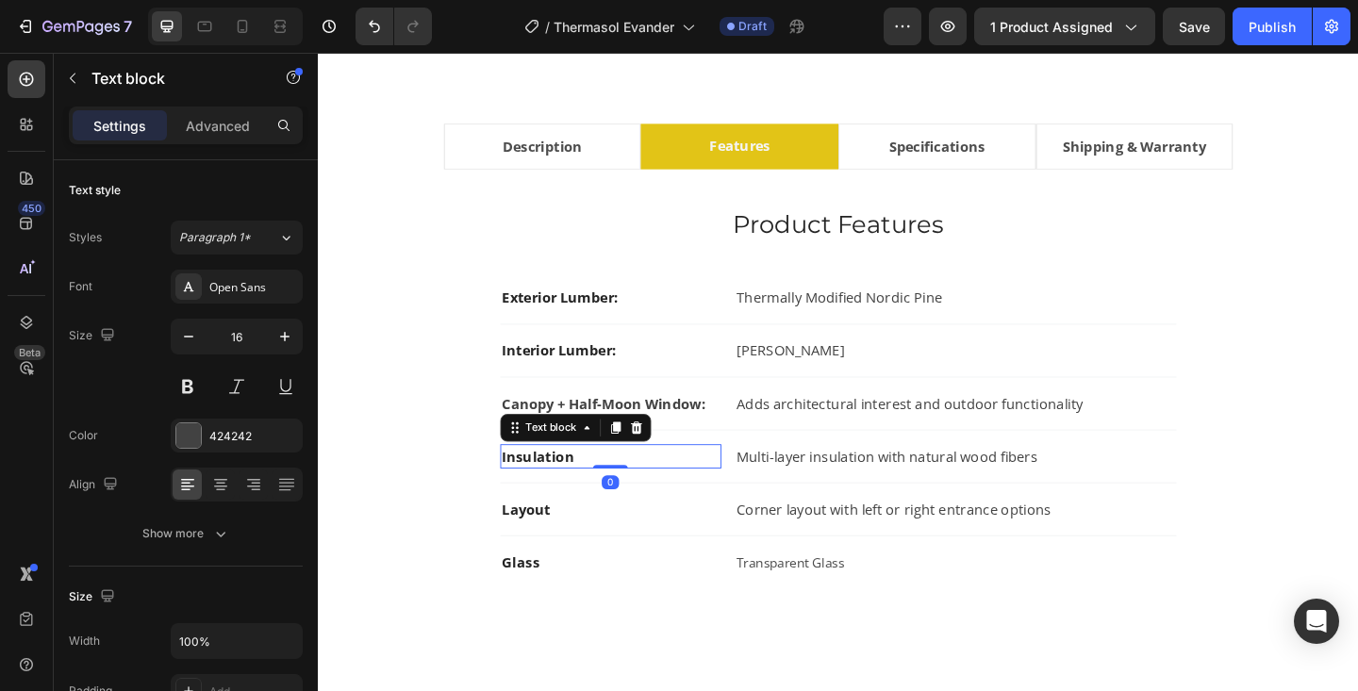
click at [539, 495] on strong "Insulation" at bounding box center [557, 492] width 78 height 21
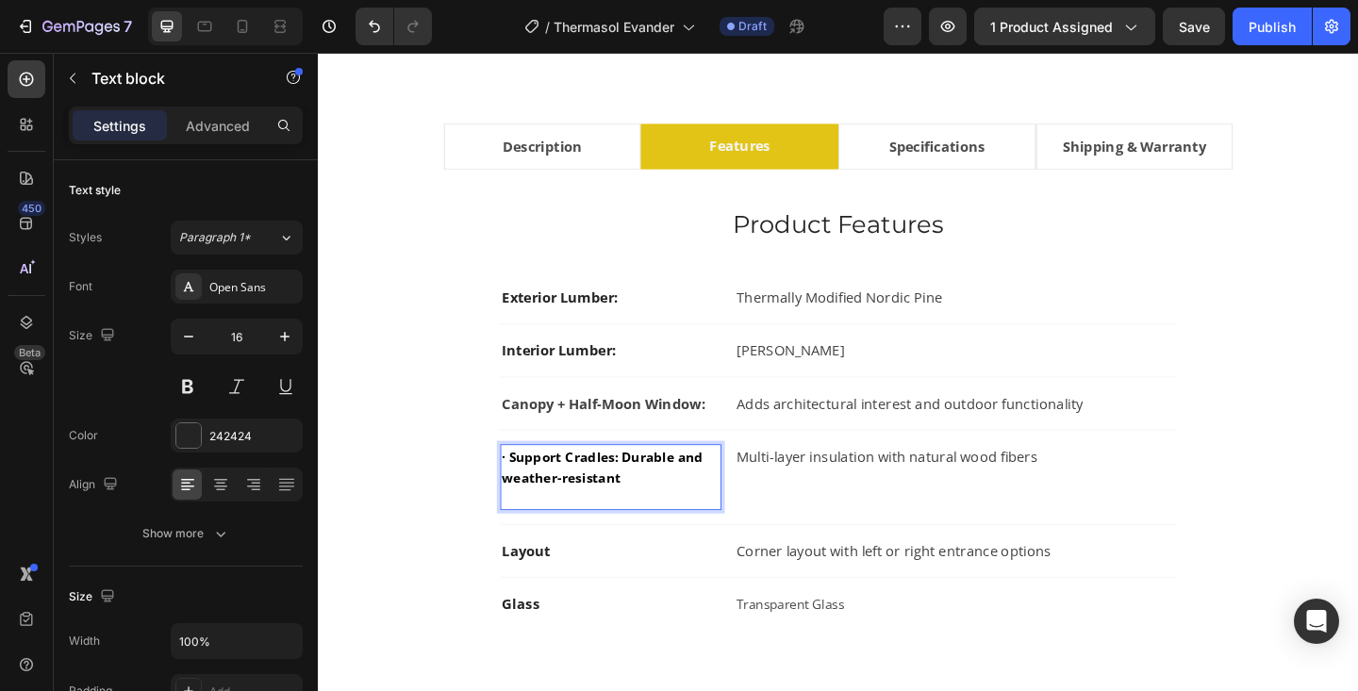
click at [527, 494] on span "· Support Cradles: Durable and weather-resistant" at bounding box center [629, 503] width 223 height 41
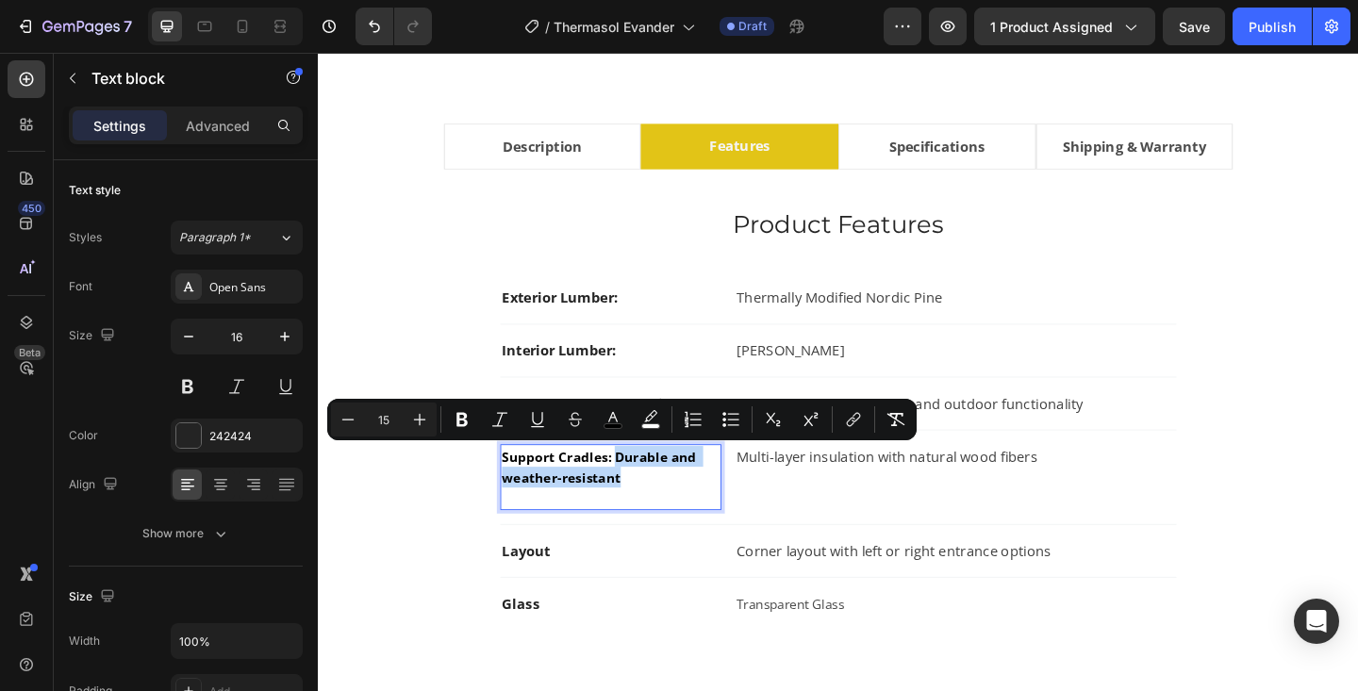
drag, startPoint x: 640, startPoint y: 492, endPoint x: 683, endPoint y: 517, distance: 49.0
click at [683, 517] on p "Support Cradles: Durable and weather-resistant" at bounding box center [636, 515] width 237 height 68
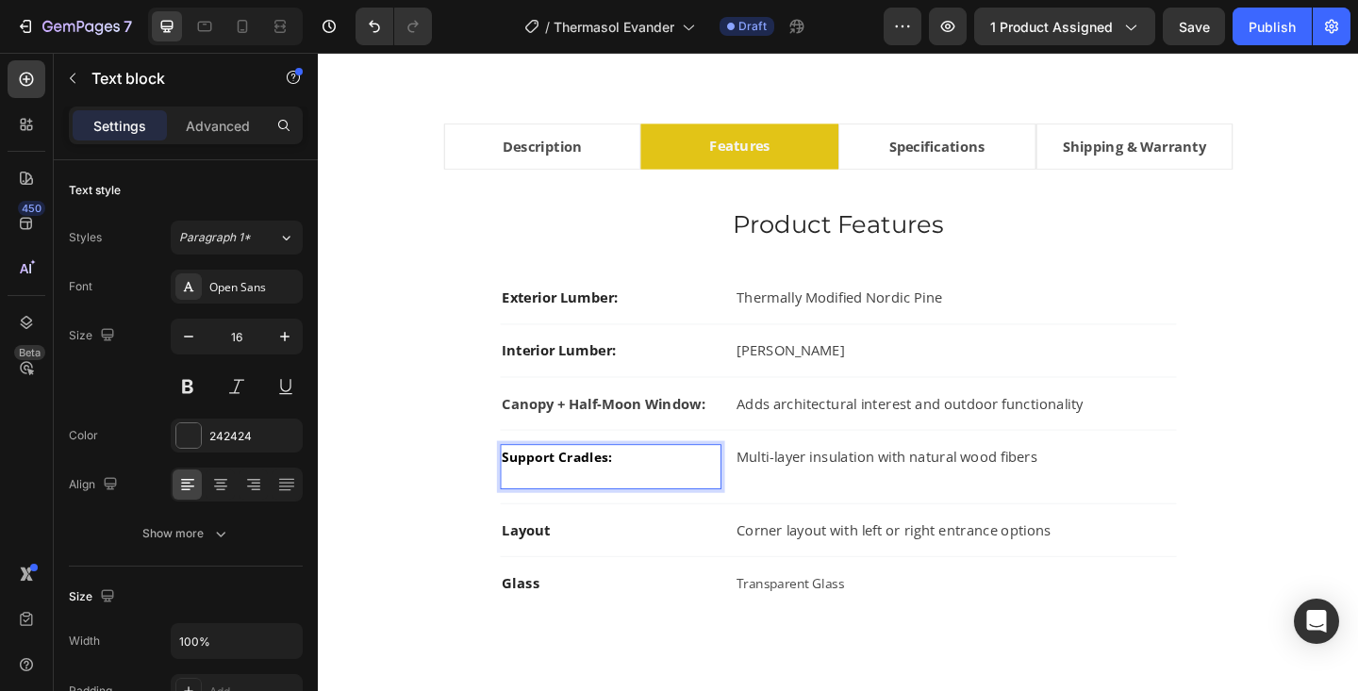
click at [567, 520] on p "Support Cradles:" at bounding box center [636, 503] width 237 height 45
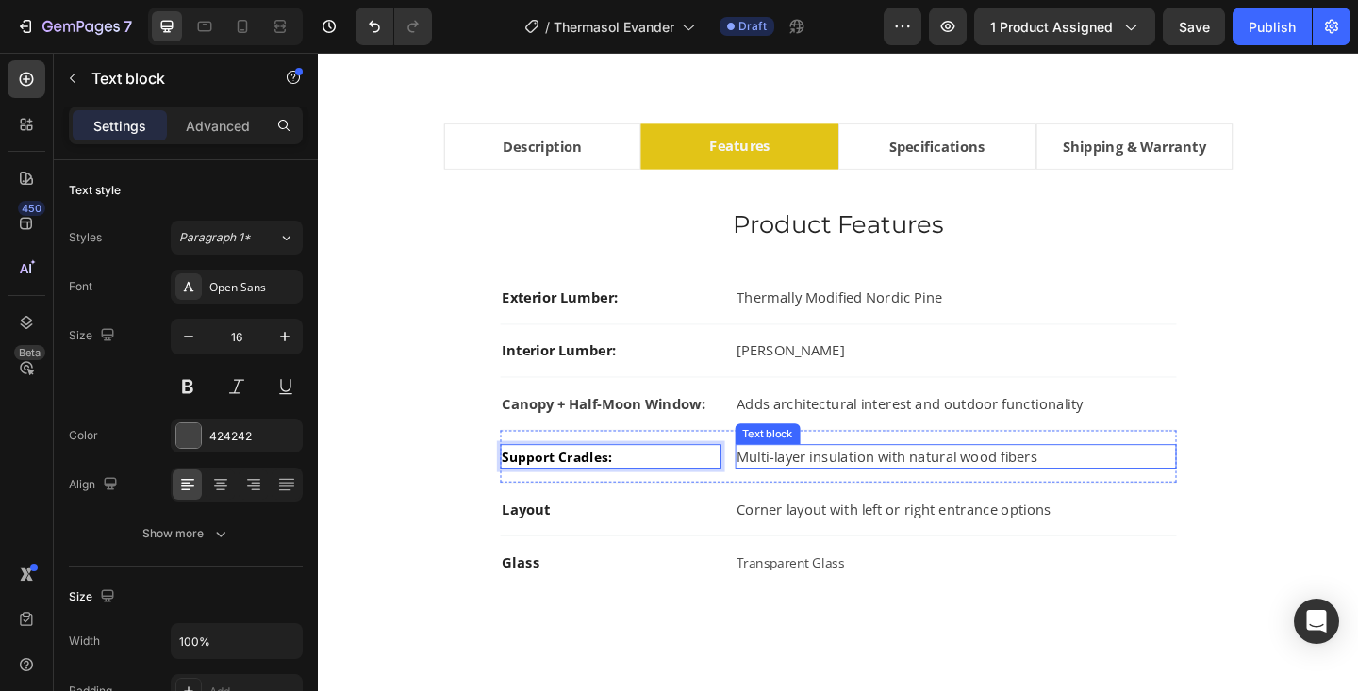
click at [785, 492] on p "Multi-layer insulation with natural wood fibers" at bounding box center [1011, 492] width 476 height 23
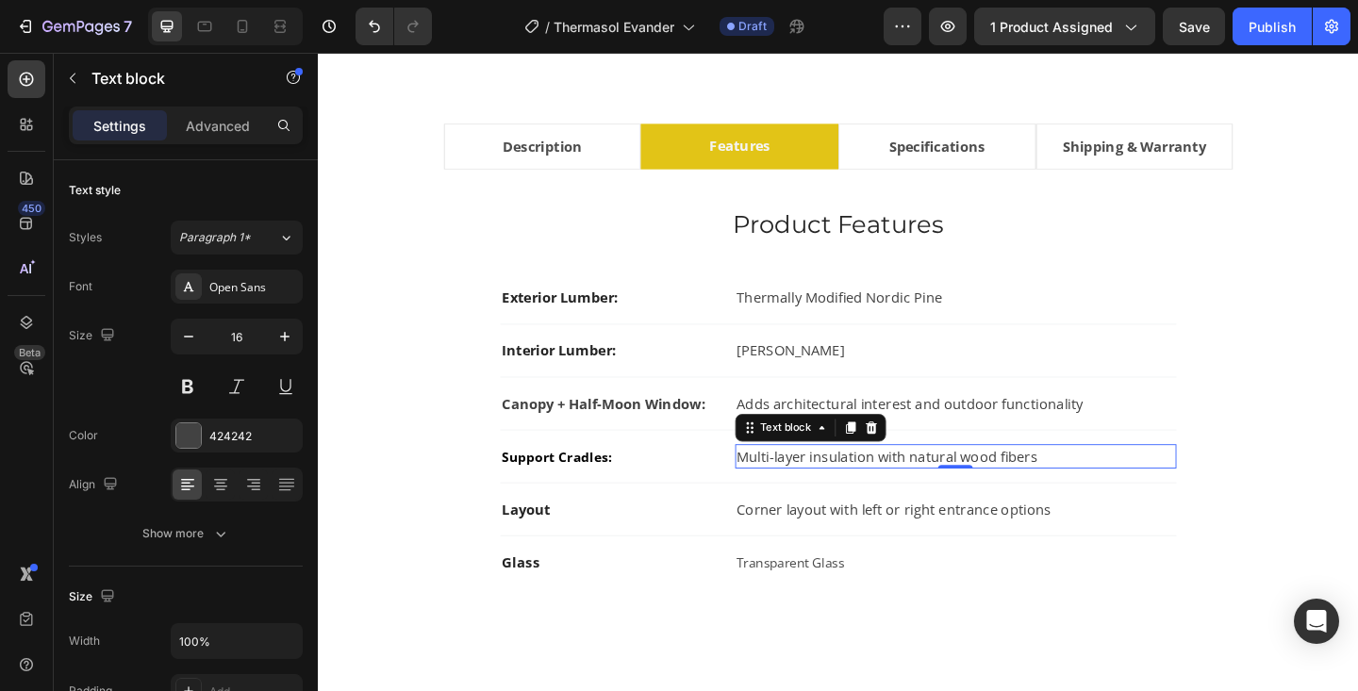
click at [785, 492] on p "Multi-layer insulation with natural wood fibers" at bounding box center [1011, 492] width 476 height 23
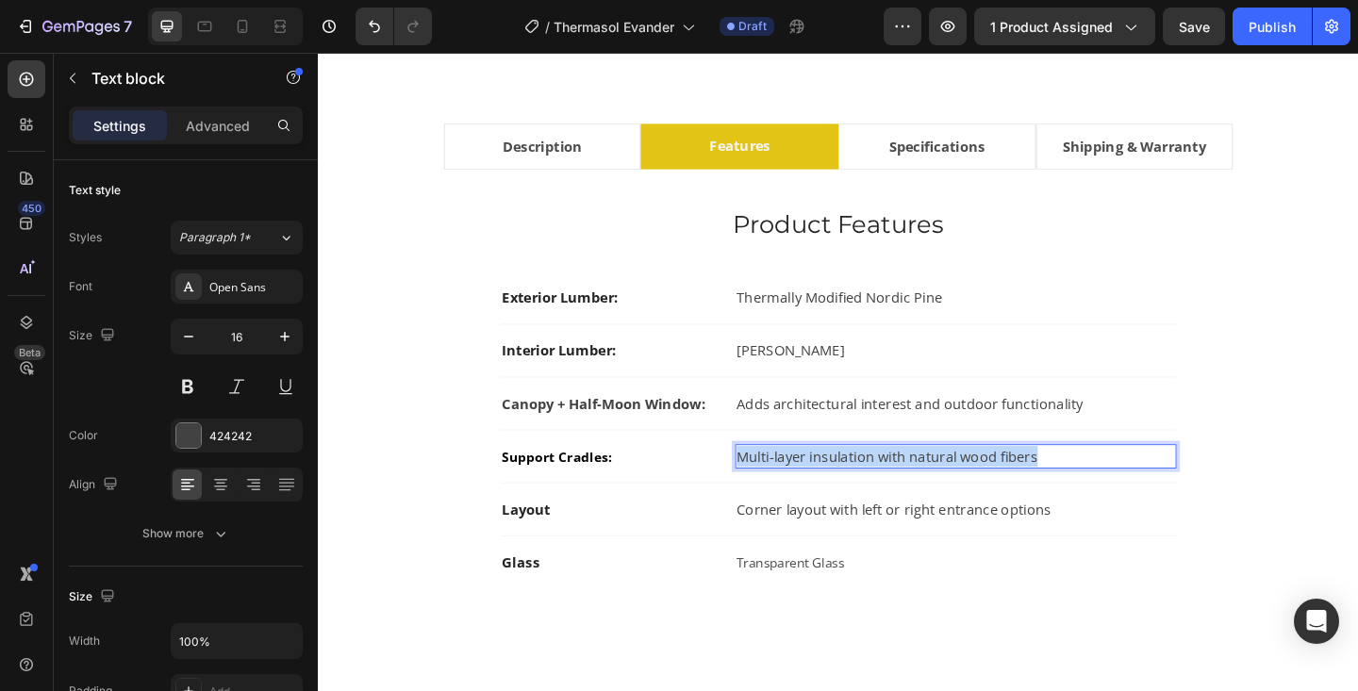
click at [785, 492] on p "Multi-layer insulation with natural wood fibers" at bounding box center [1011, 492] width 476 height 23
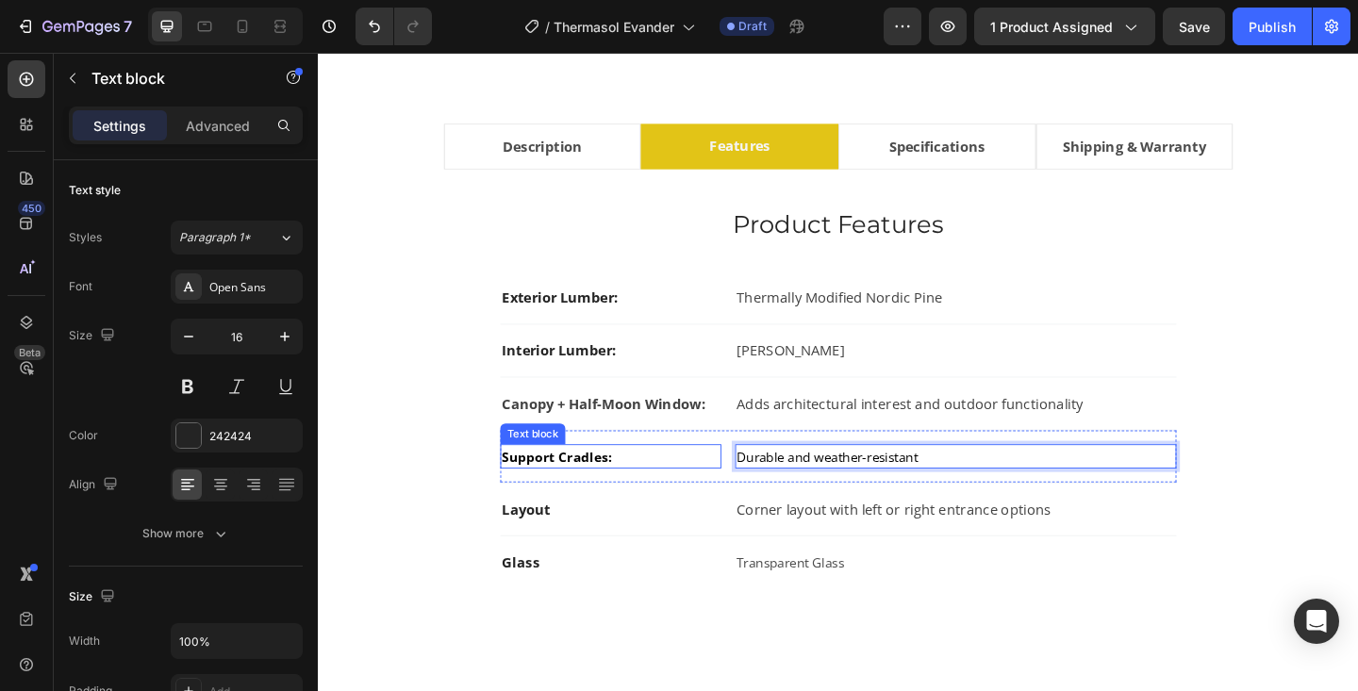
click at [574, 496] on span "Support Cradles:" at bounding box center [577, 492] width 119 height 19
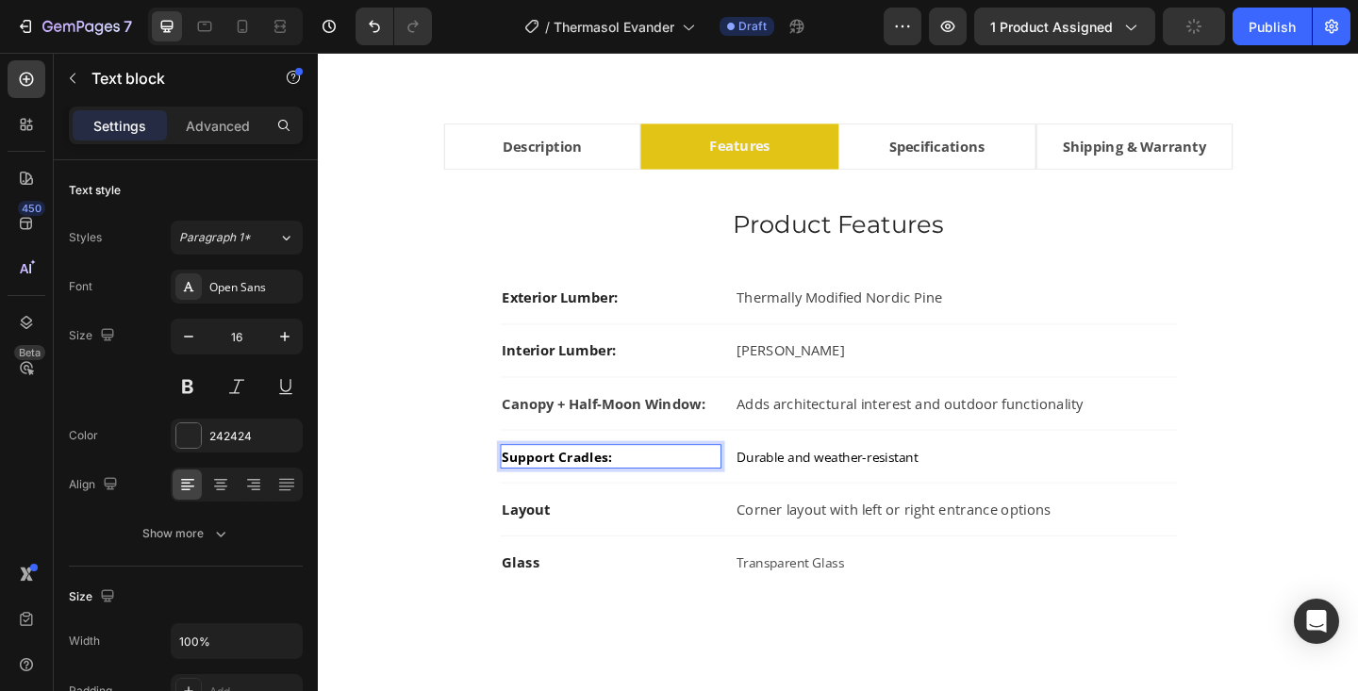
click at [574, 496] on span "Support Cradles:" at bounding box center [577, 492] width 119 height 19
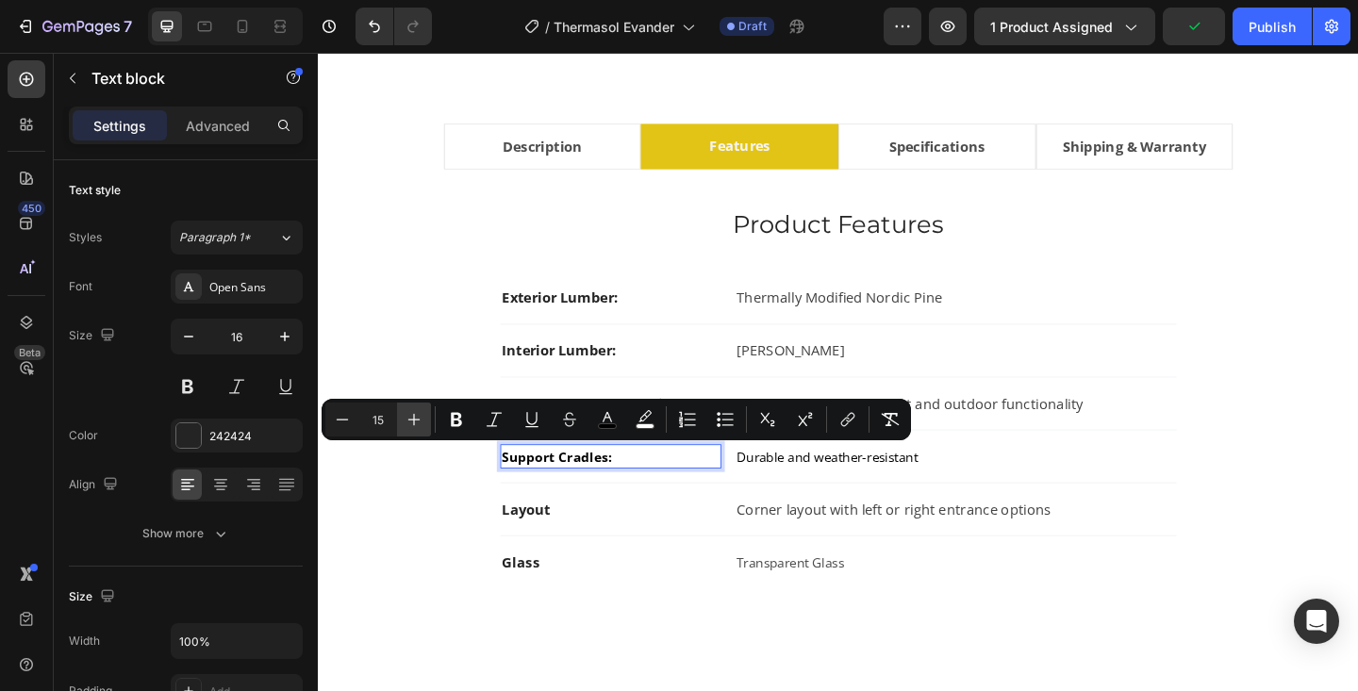
click at [417, 420] on icon "Editor contextual toolbar" at bounding box center [414, 420] width 12 height 12
type input "16"
click at [611, 419] on icon "Editor contextual toolbar" at bounding box center [607, 419] width 19 height 19
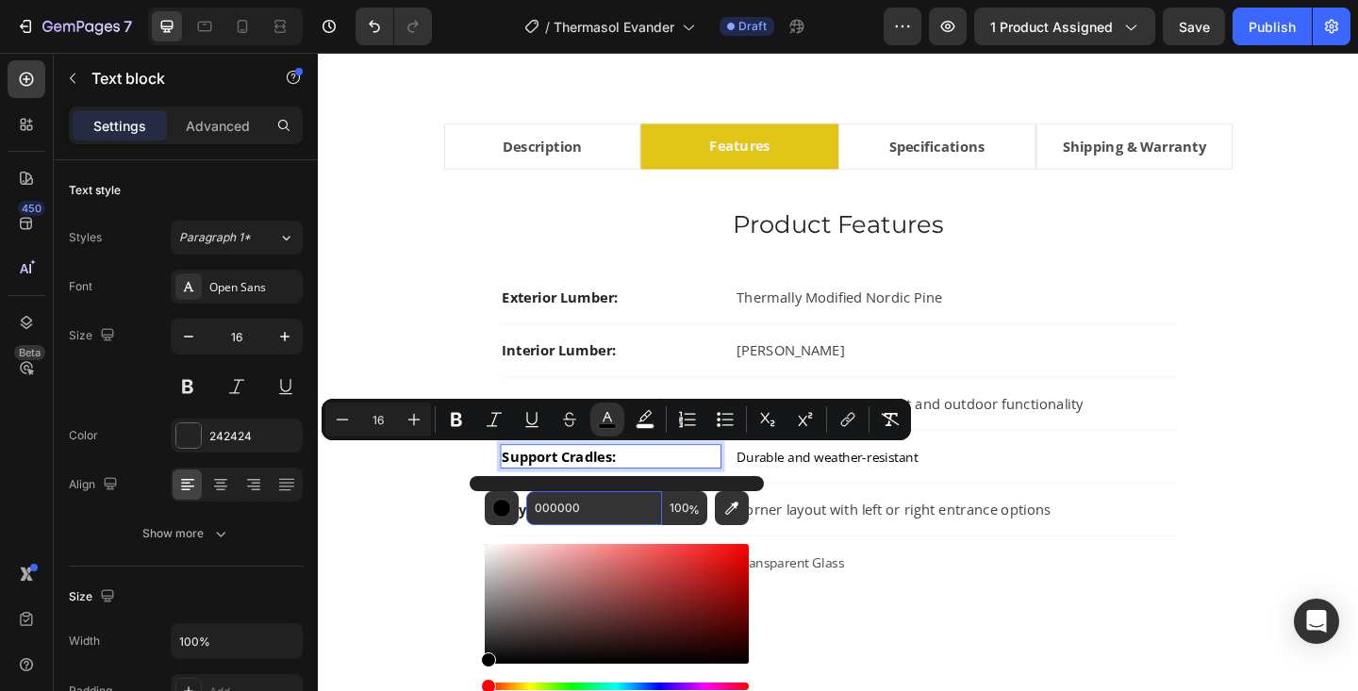
click at [601, 517] on input "000000" at bounding box center [594, 508] width 136 height 34
type input "424242"
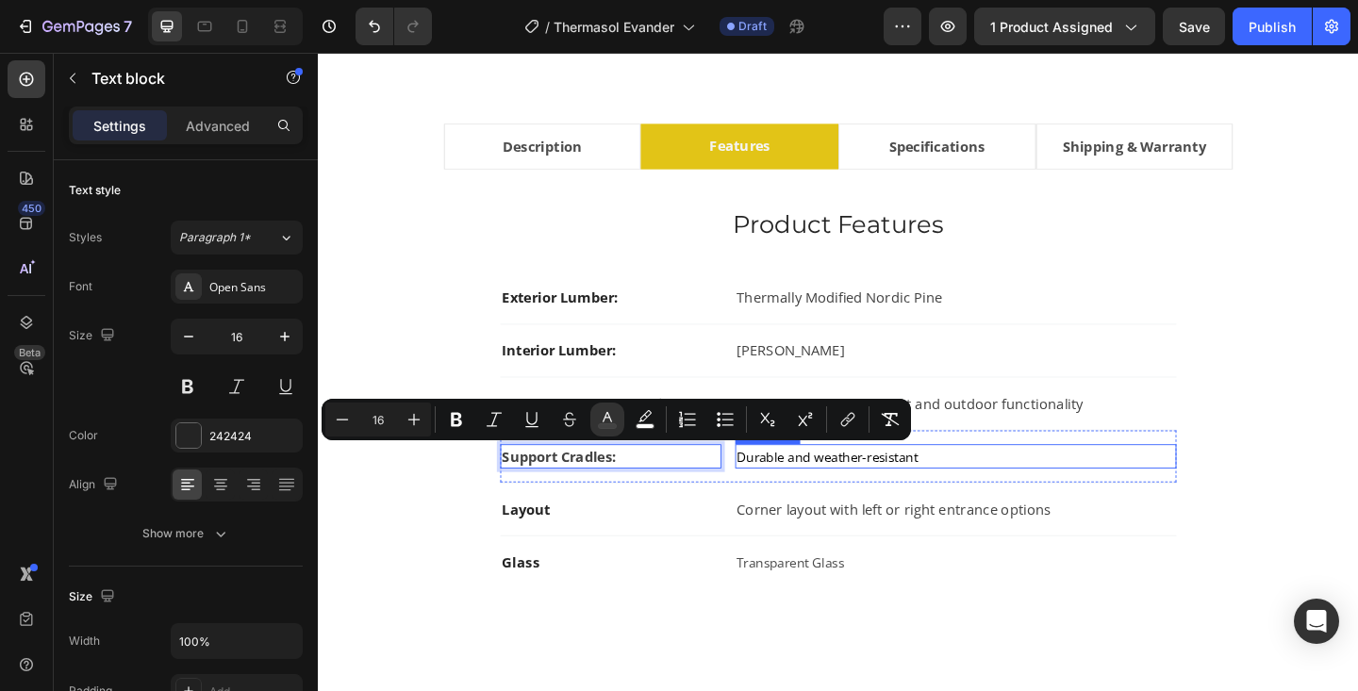
click at [834, 490] on span "Durable and weather-resistant" at bounding box center [871, 492] width 197 height 19
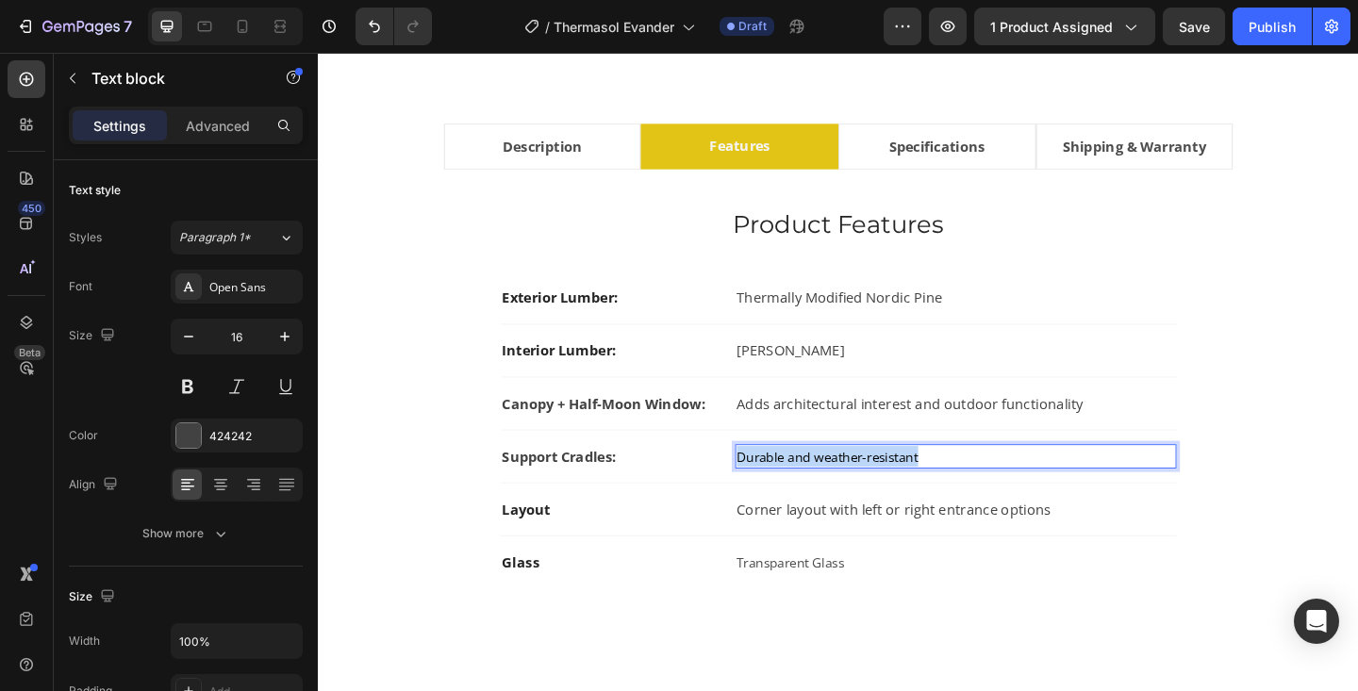
click at [834, 490] on span "Durable and weather-resistant" at bounding box center [871, 492] width 197 height 19
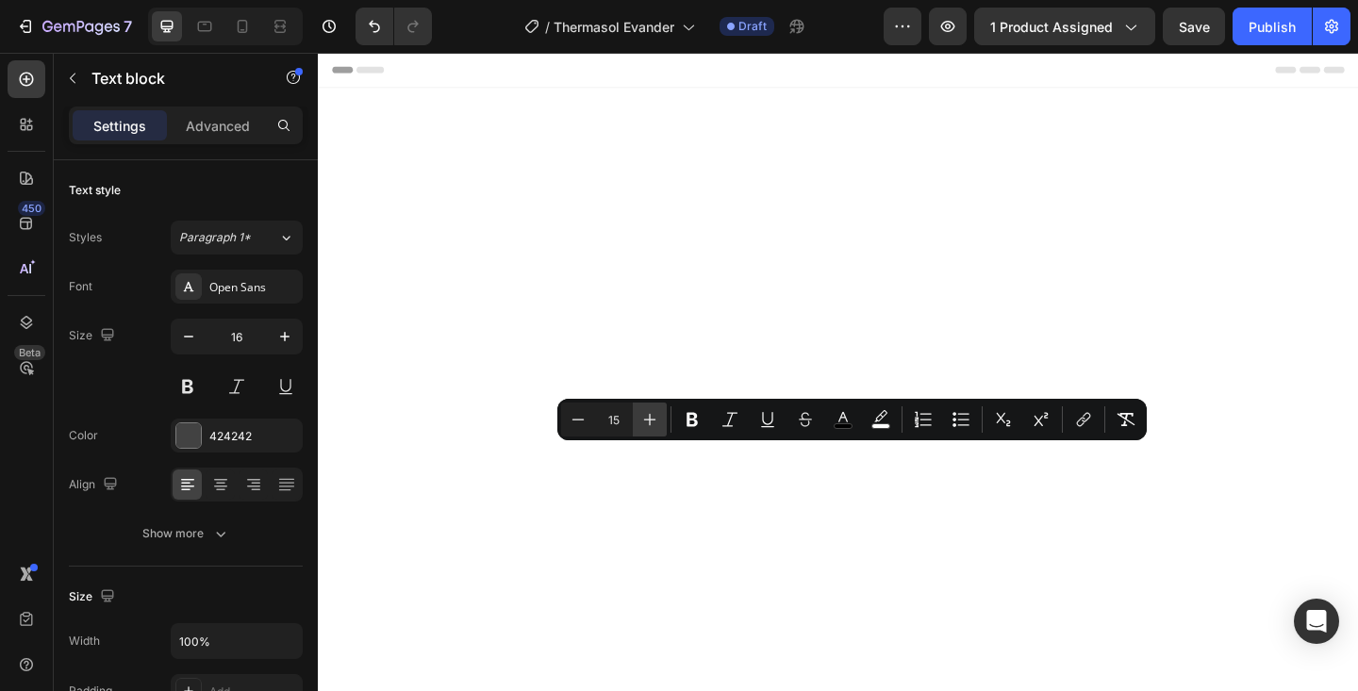
scroll to position [1089, 0]
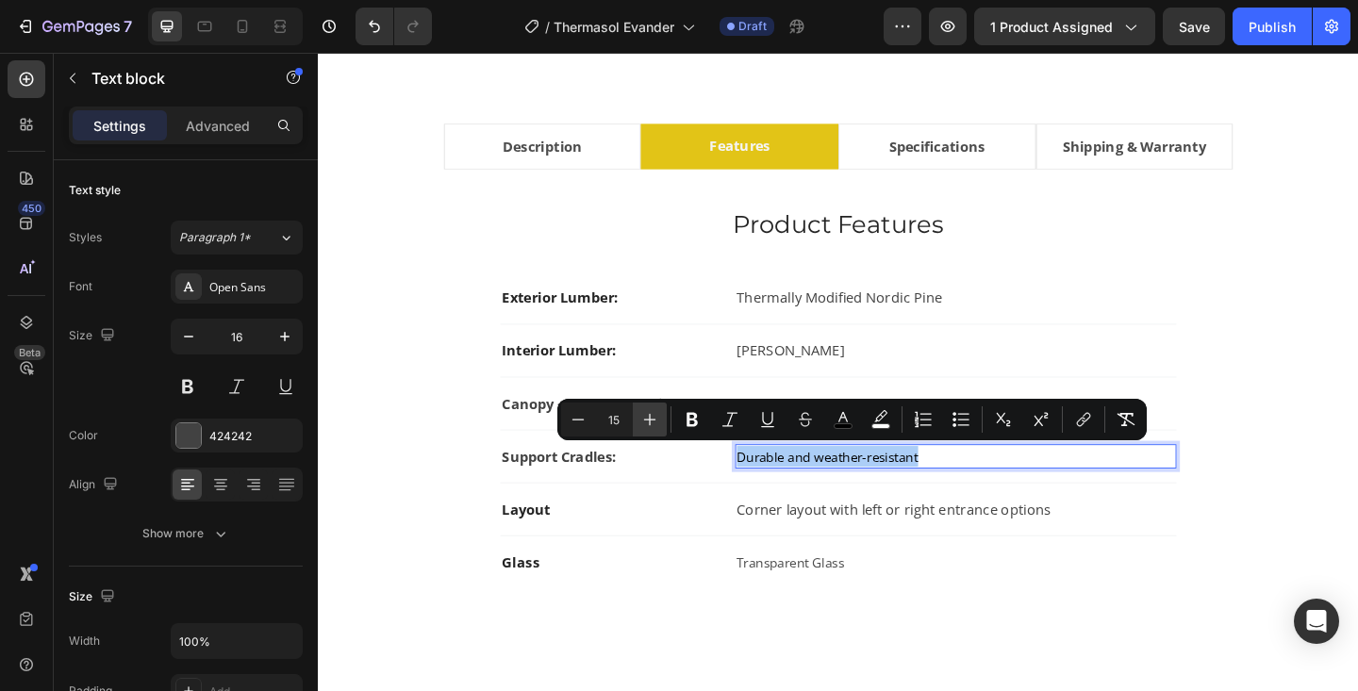
click at [655, 424] on icon "Editor contextual toolbar" at bounding box center [649, 419] width 19 height 19
type input "16"
click at [838, 410] on icon "Editor contextual toolbar" at bounding box center [843, 419] width 19 height 19
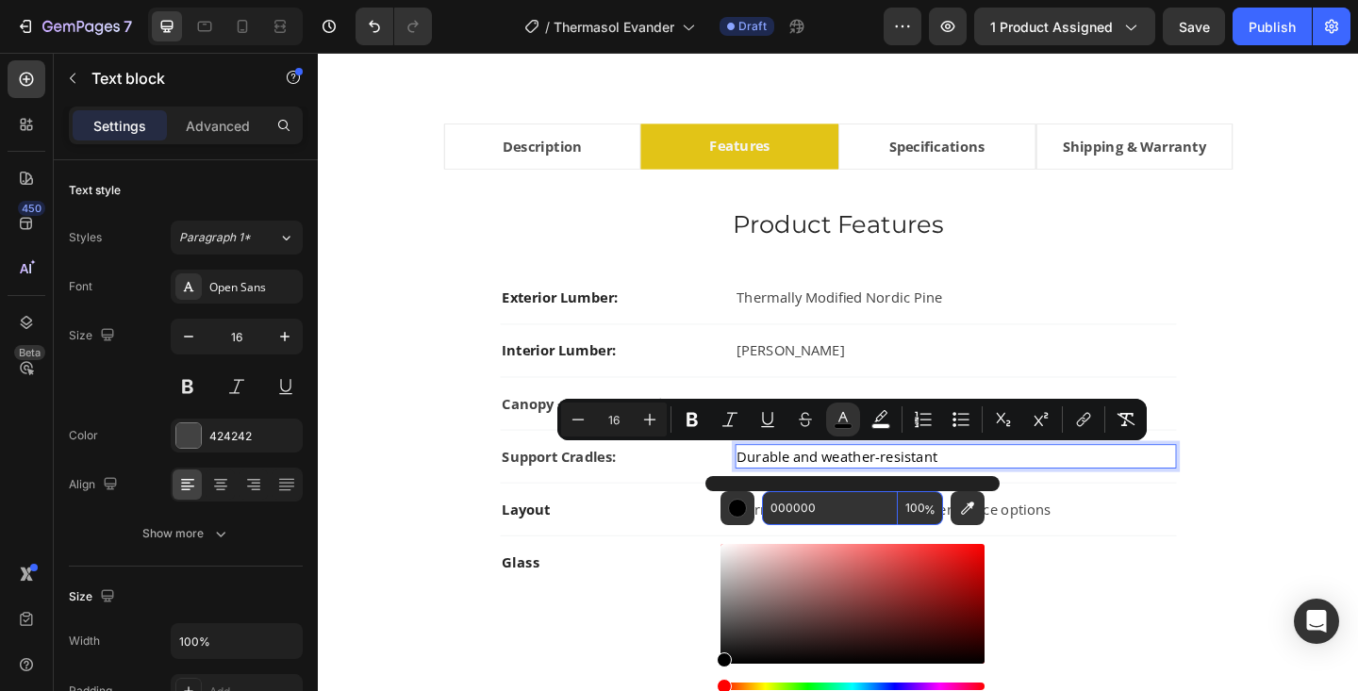
click at [791, 520] on input "000000" at bounding box center [830, 508] width 136 height 34
type input "424242"
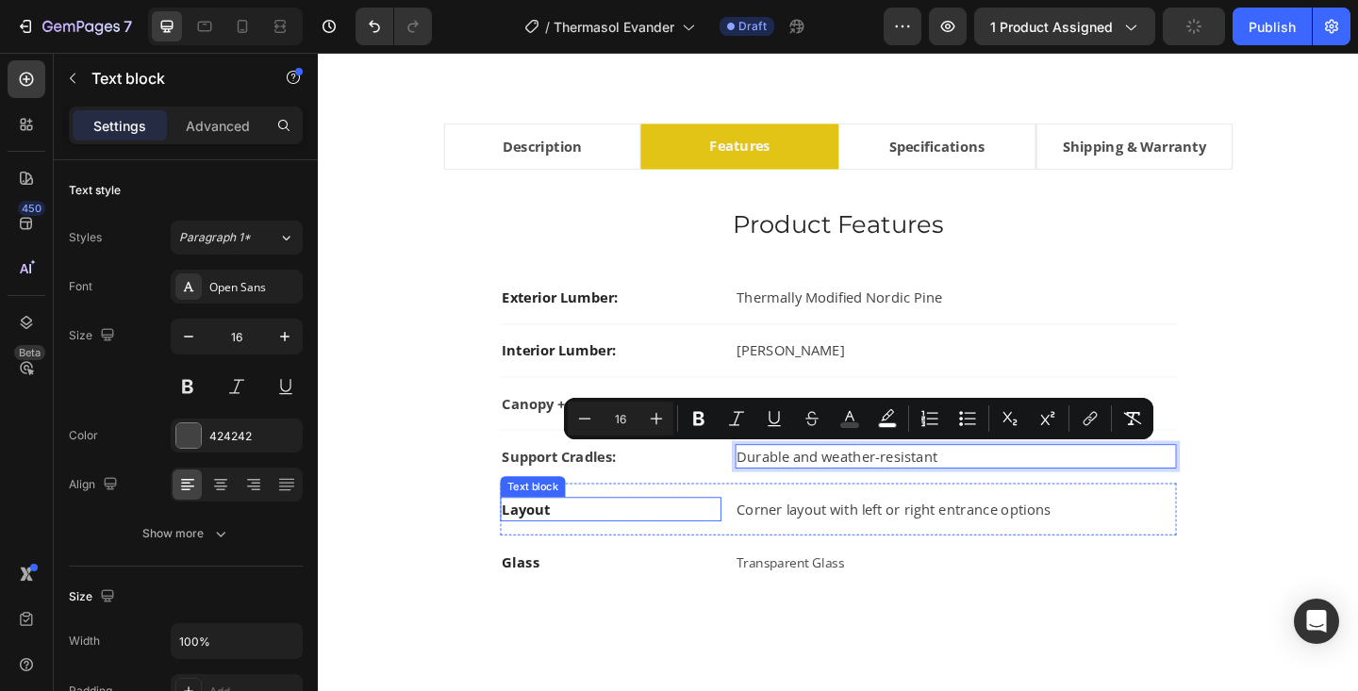
click at [558, 542] on strong "Layout" at bounding box center [544, 549] width 53 height 21
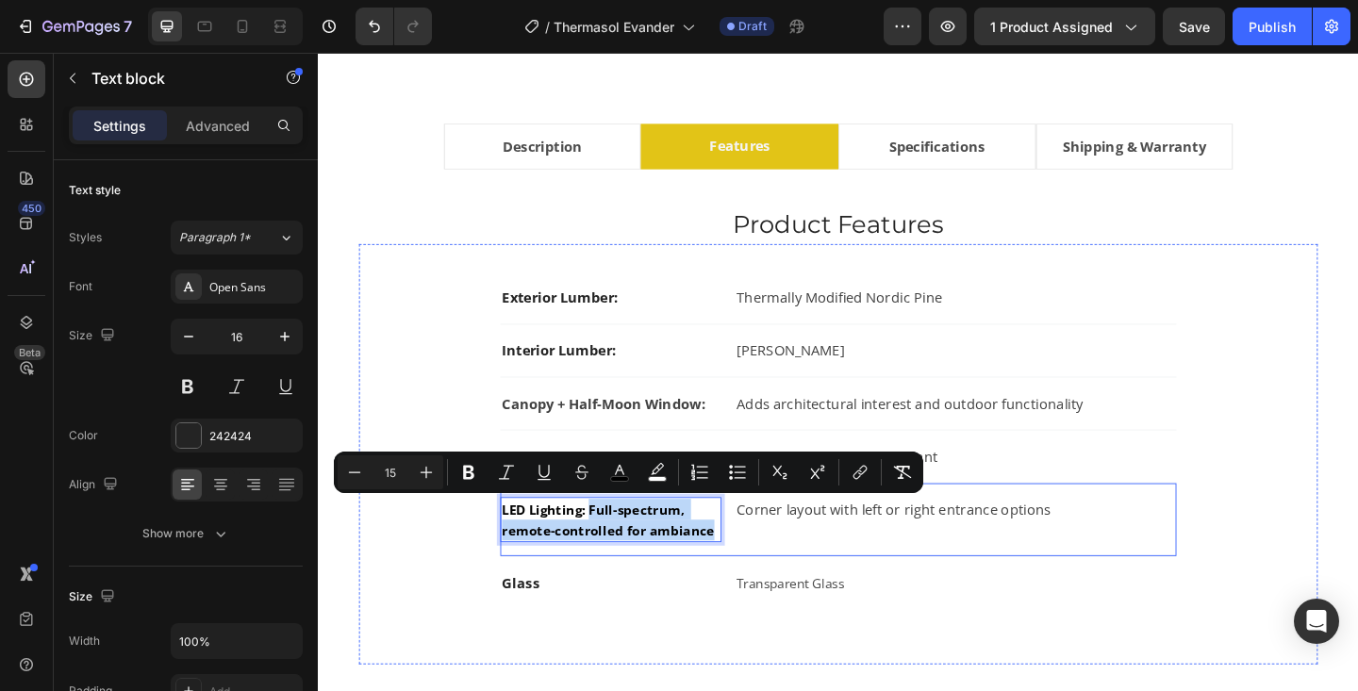
drag, startPoint x: 613, startPoint y: 550, endPoint x: 763, endPoint y: 576, distance: 152.3
click at [763, 576] on div "LED Lighting: Full-spectrum, remote-controlled for ambiance Text block 0 Corner…" at bounding box center [884, 562] width 736 height 80
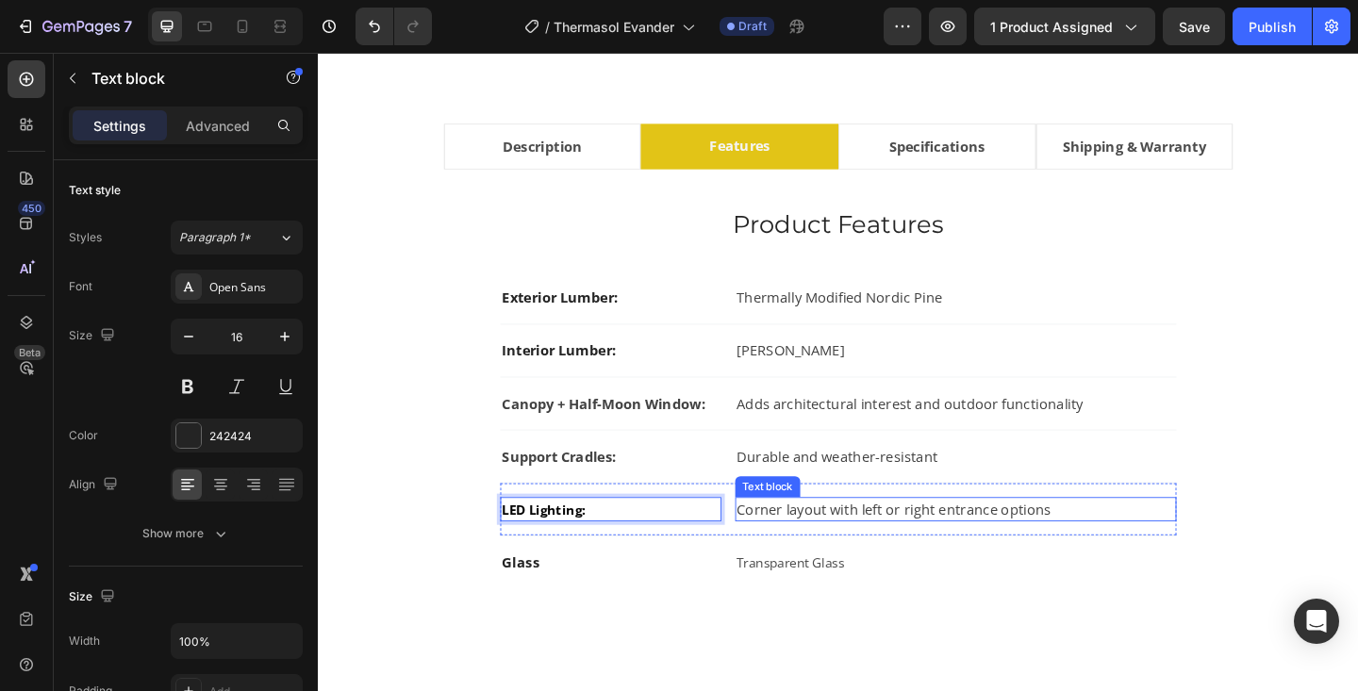
click at [854, 550] on p "Corner layout with left or right entrance options" at bounding box center [1011, 550] width 476 height 23
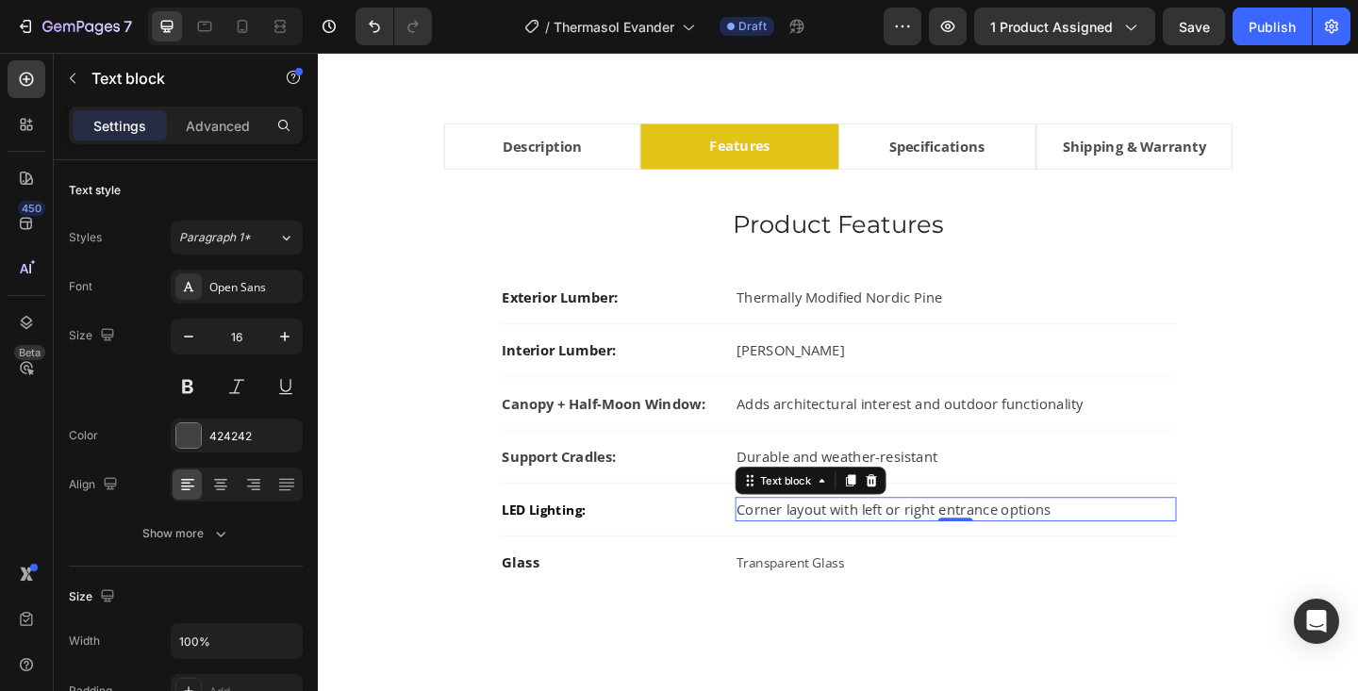
click at [854, 550] on p "Corner layout with left or right entrance options" at bounding box center [1011, 550] width 476 height 23
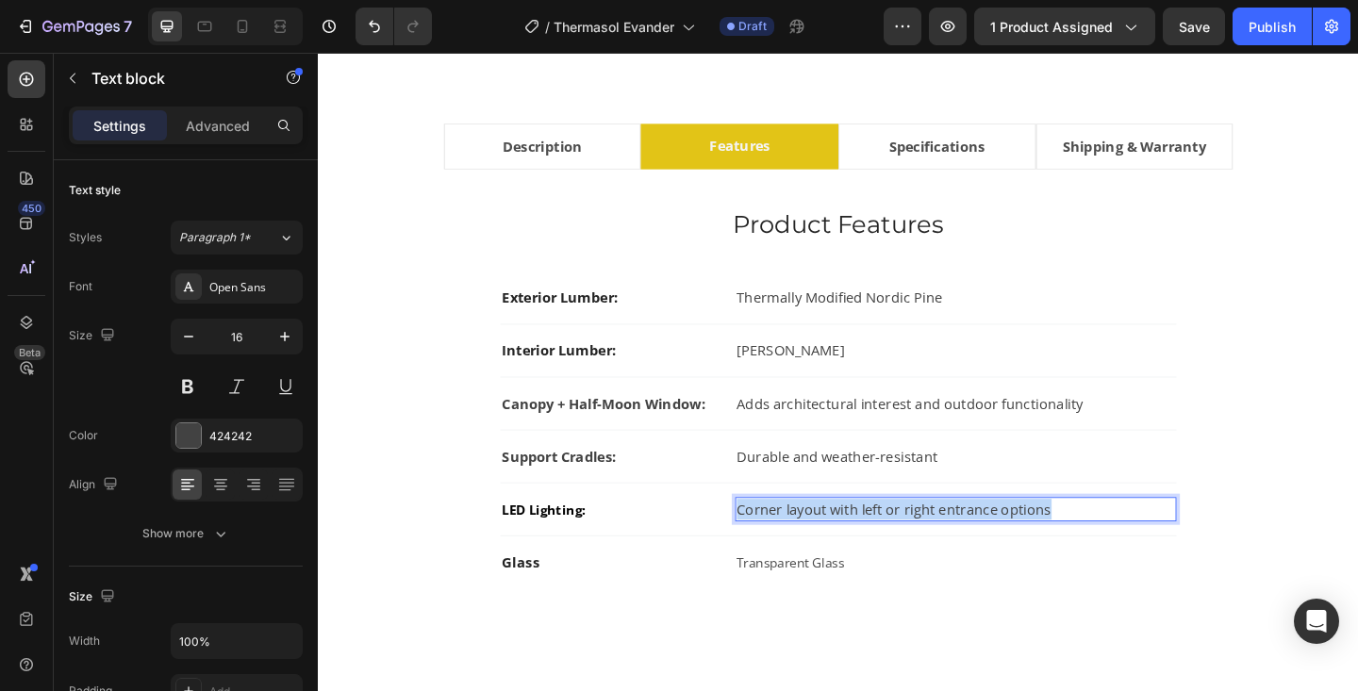
click at [854, 550] on p "Corner layout with left or right entrance options" at bounding box center [1011, 550] width 476 height 23
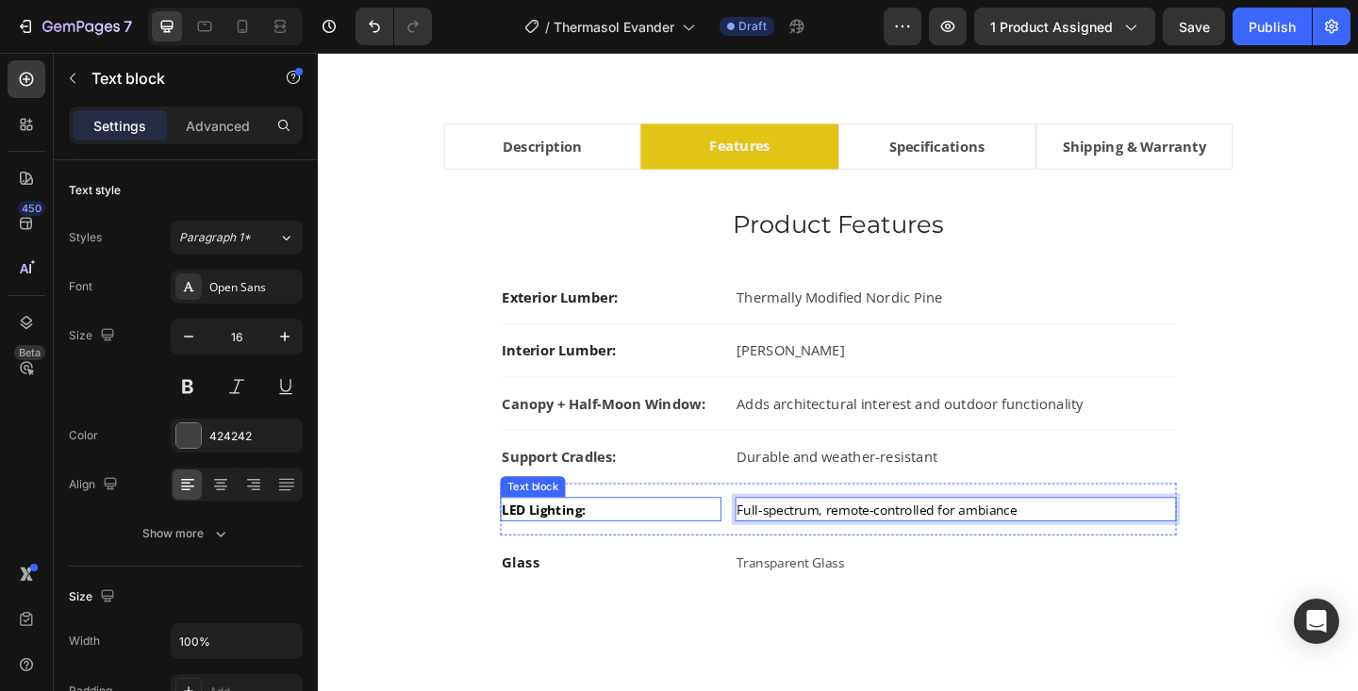
click at [565, 556] on span "LED Lighting:" at bounding box center [563, 549] width 91 height 19
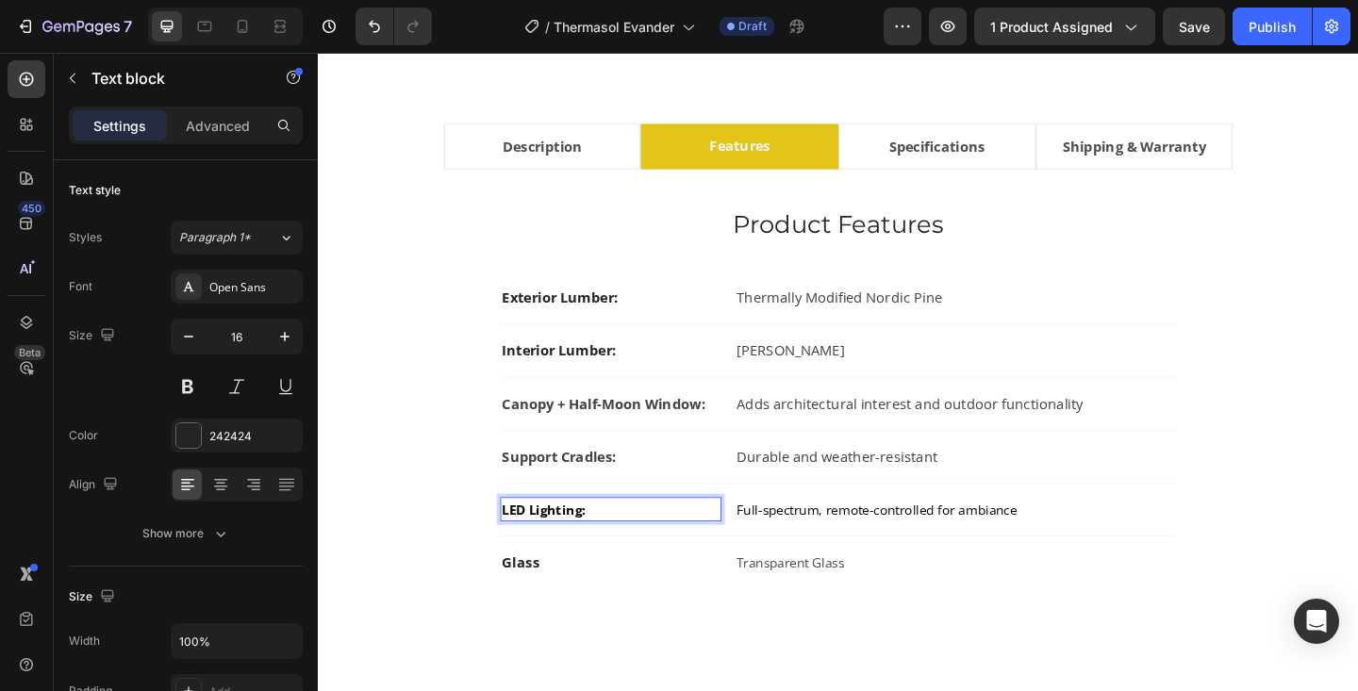
click at [565, 556] on span "LED Lighting:" at bounding box center [563, 549] width 91 height 19
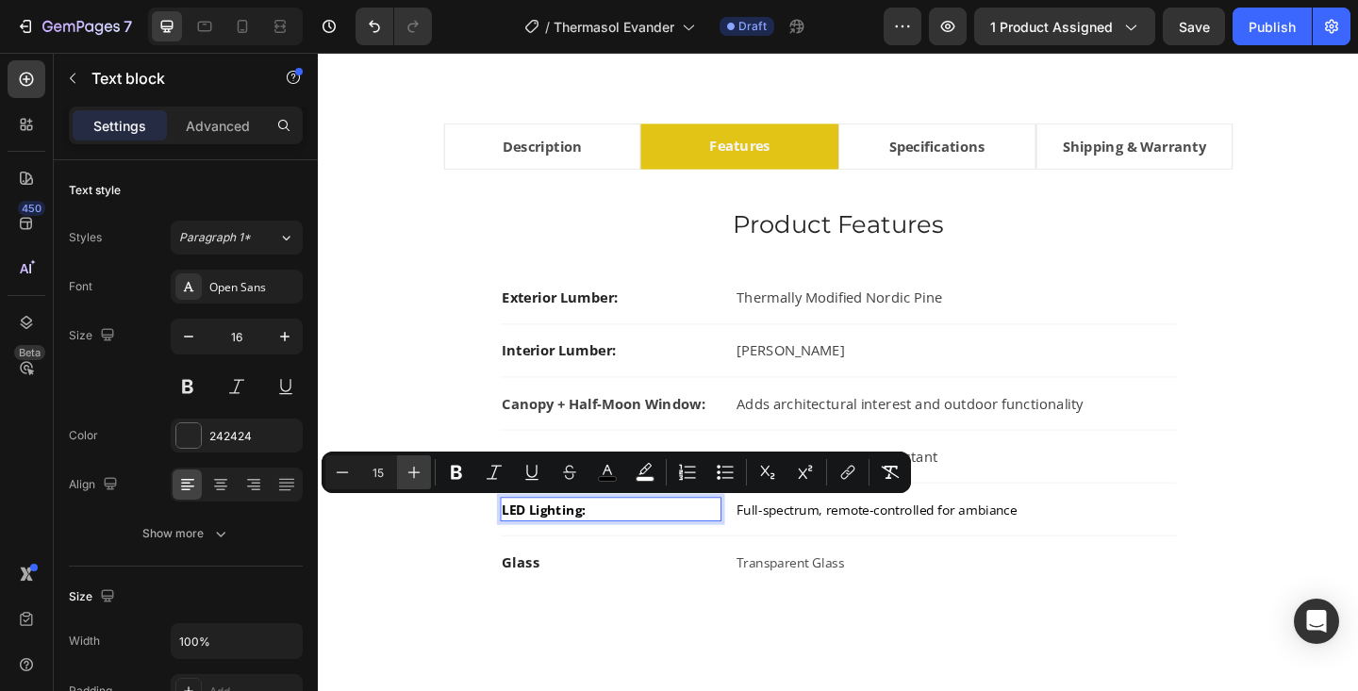
click at [407, 472] on icon "Editor contextual toolbar" at bounding box center [414, 472] width 19 height 19
type input "16"
click at [605, 467] on icon "Editor contextual toolbar" at bounding box center [607, 472] width 19 height 19
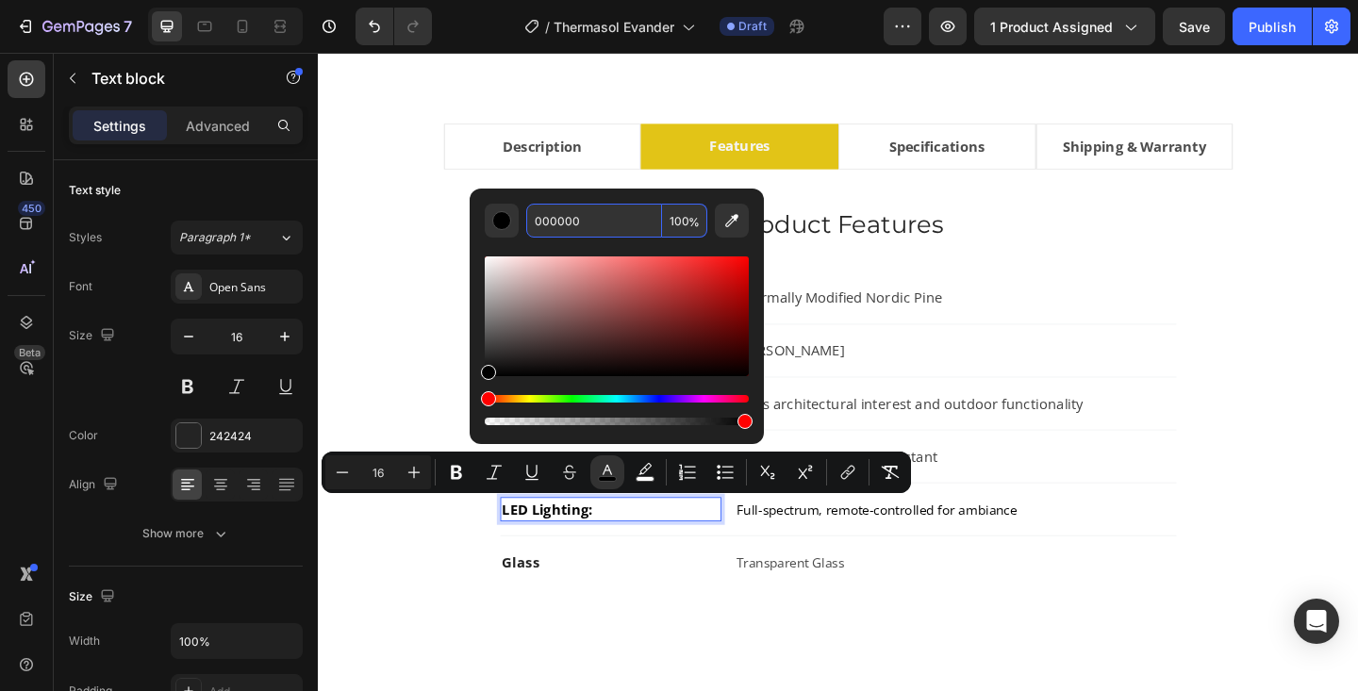
click at [591, 215] on input "000000" at bounding box center [594, 221] width 136 height 34
type input "424242"
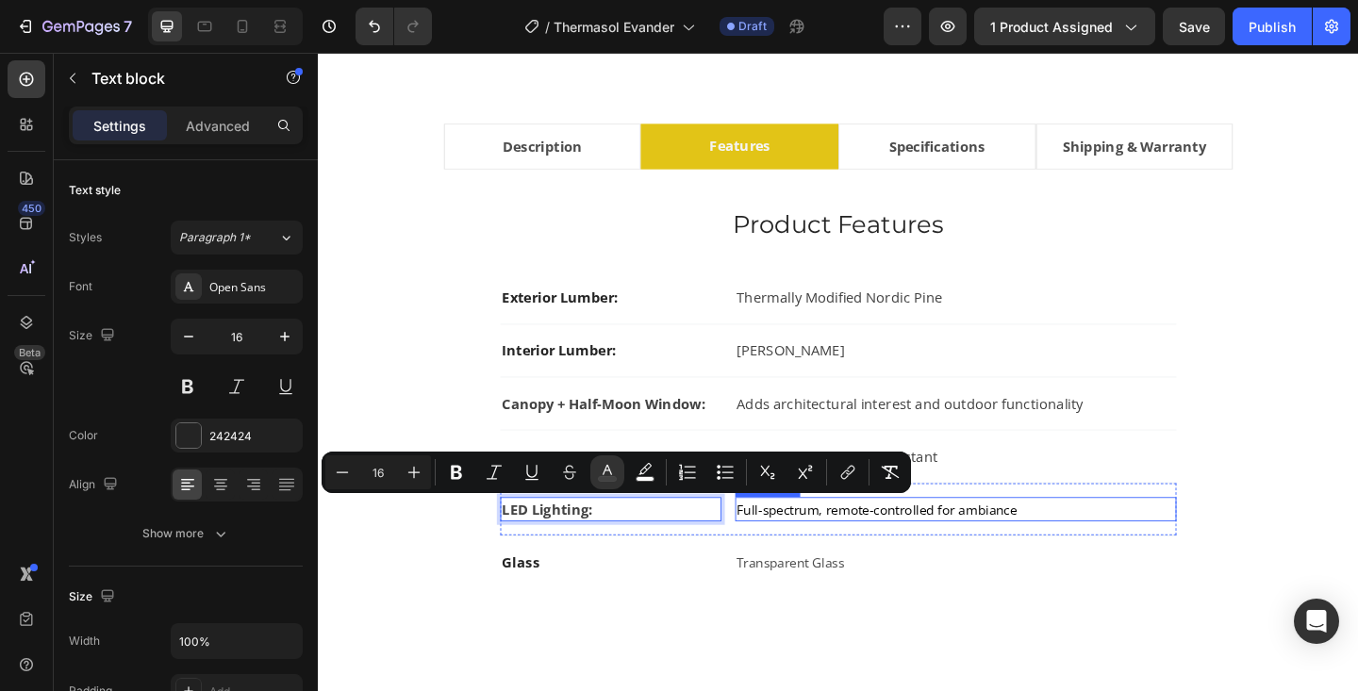
click at [854, 556] on span "Full-spectrum, remote-controlled for ambiance" at bounding box center [925, 549] width 305 height 19
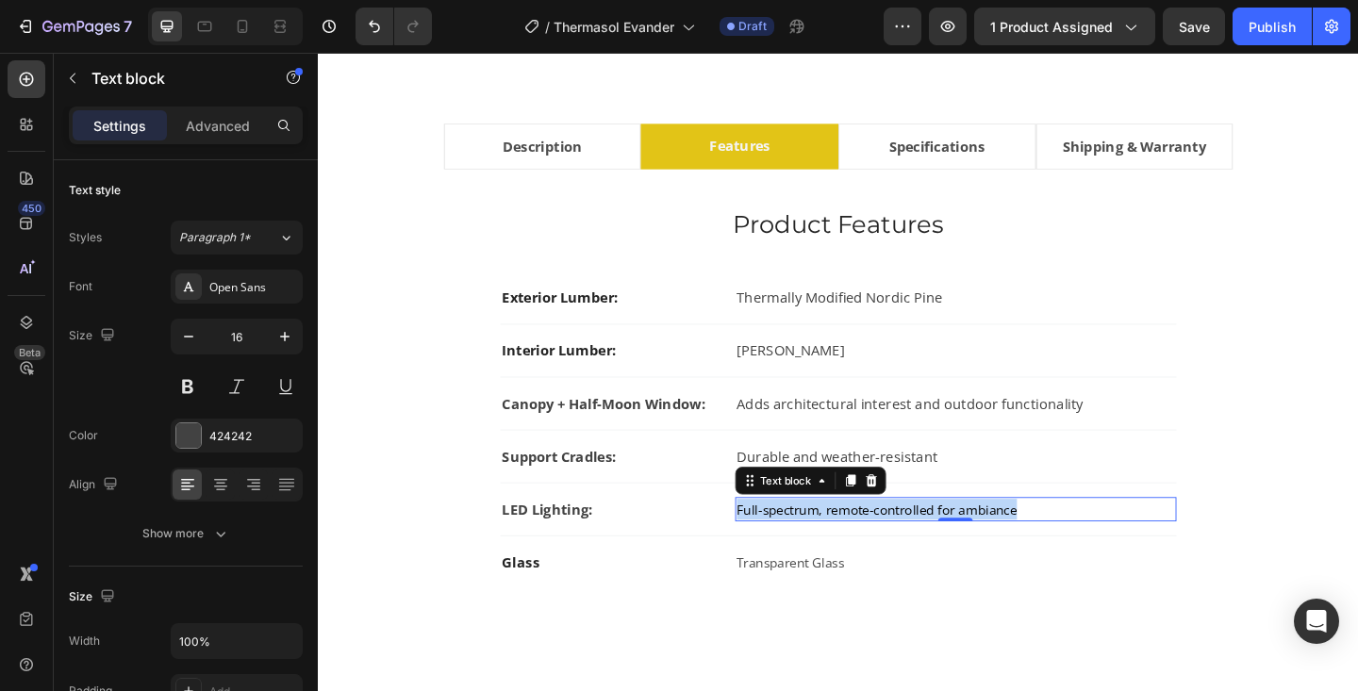
click at [854, 556] on span "Full-spectrum, remote-controlled for ambiance" at bounding box center [925, 549] width 305 height 19
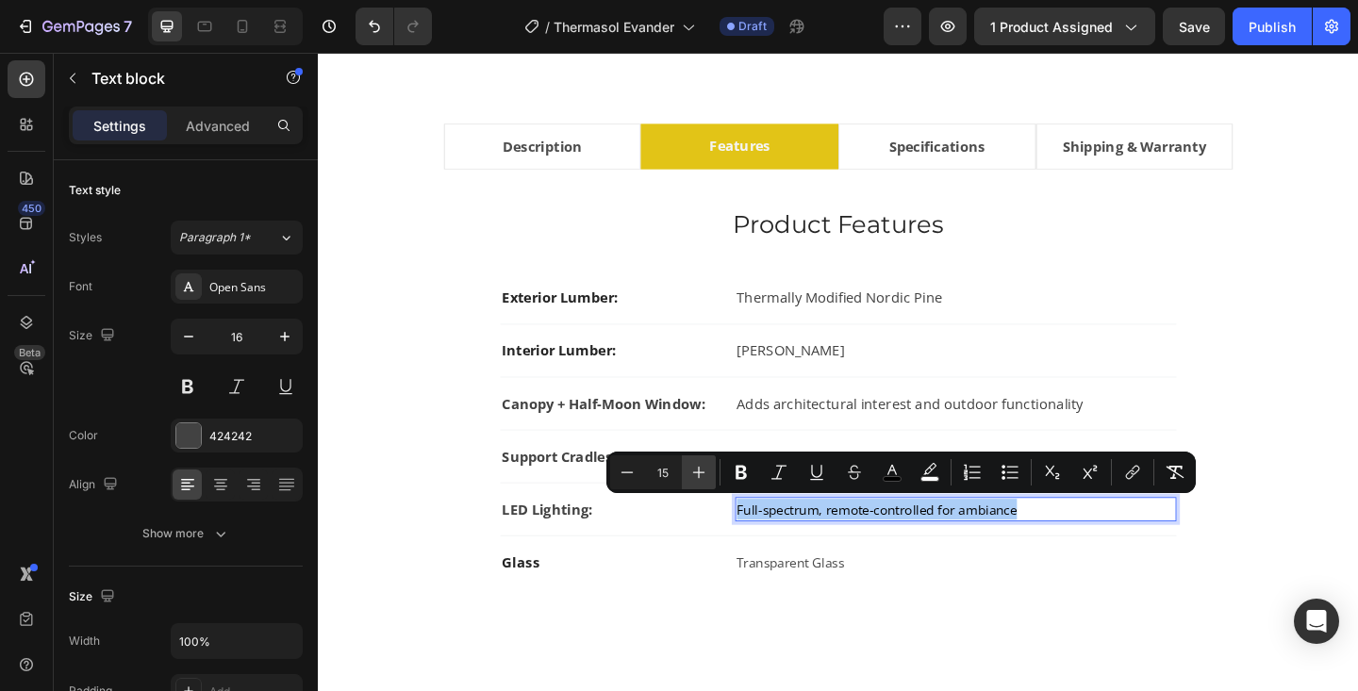
click at [689, 469] on icon "Editor contextual toolbar" at bounding box center [698, 472] width 19 height 19
type input "16"
click at [897, 477] on rect "Editor contextual toolbar" at bounding box center [893, 479] width 18 height 5
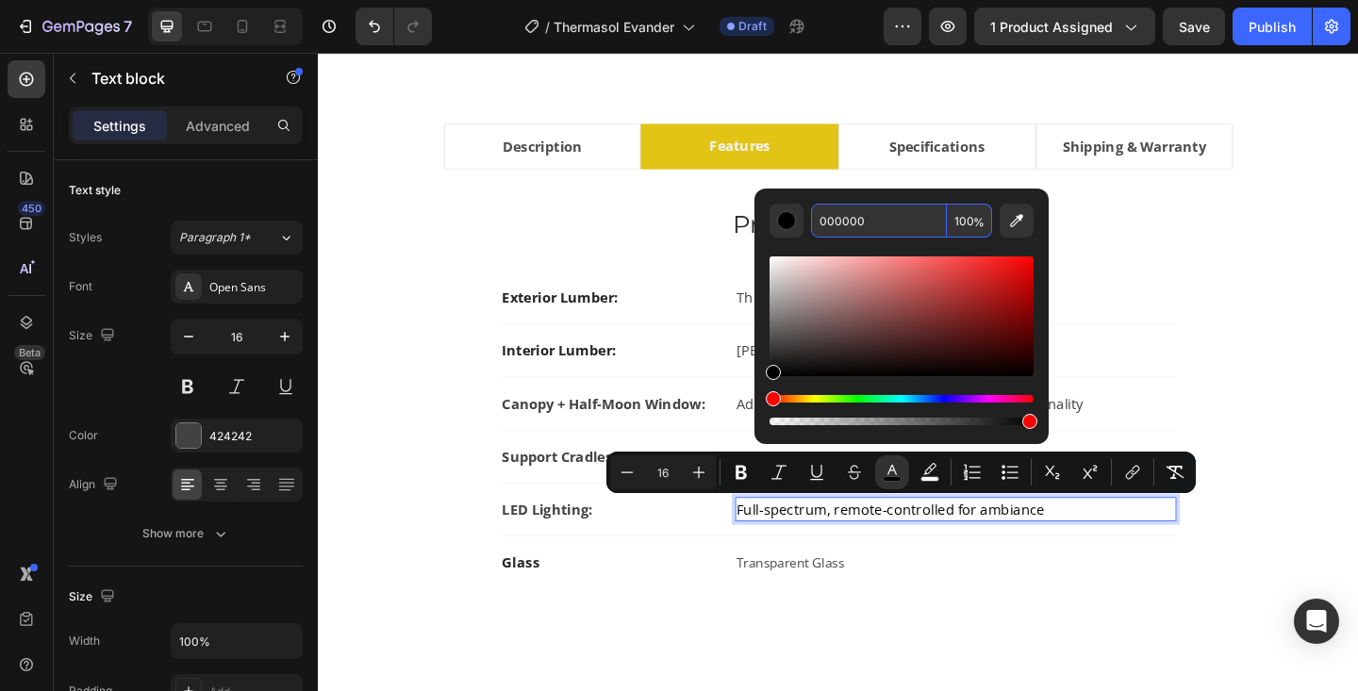
click at [855, 205] on input "000000" at bounding box center [879, 221] width 136 height 34
type input "424242"
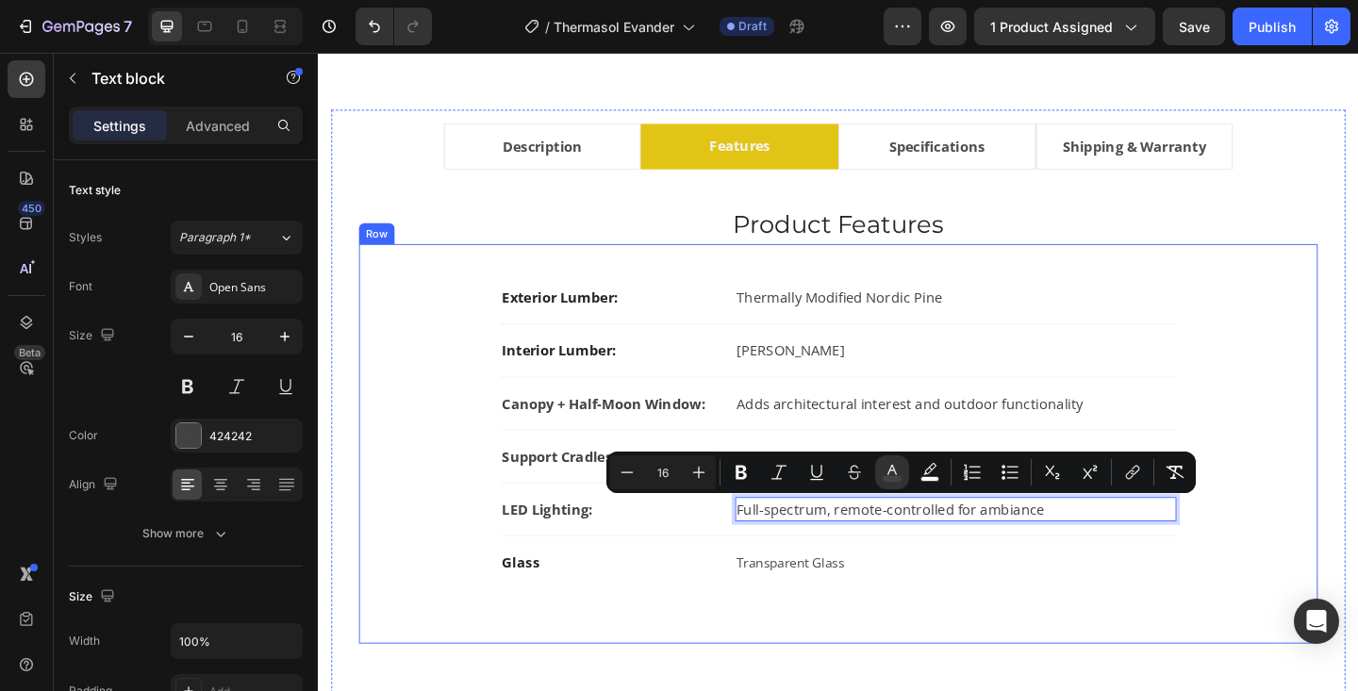
click at [1357, 331] on div "Exterior Lumber: Text block Thermally Modified Nordic Pine Text block Row Inter…" at bounding box center [883, 478] width 983 height 374
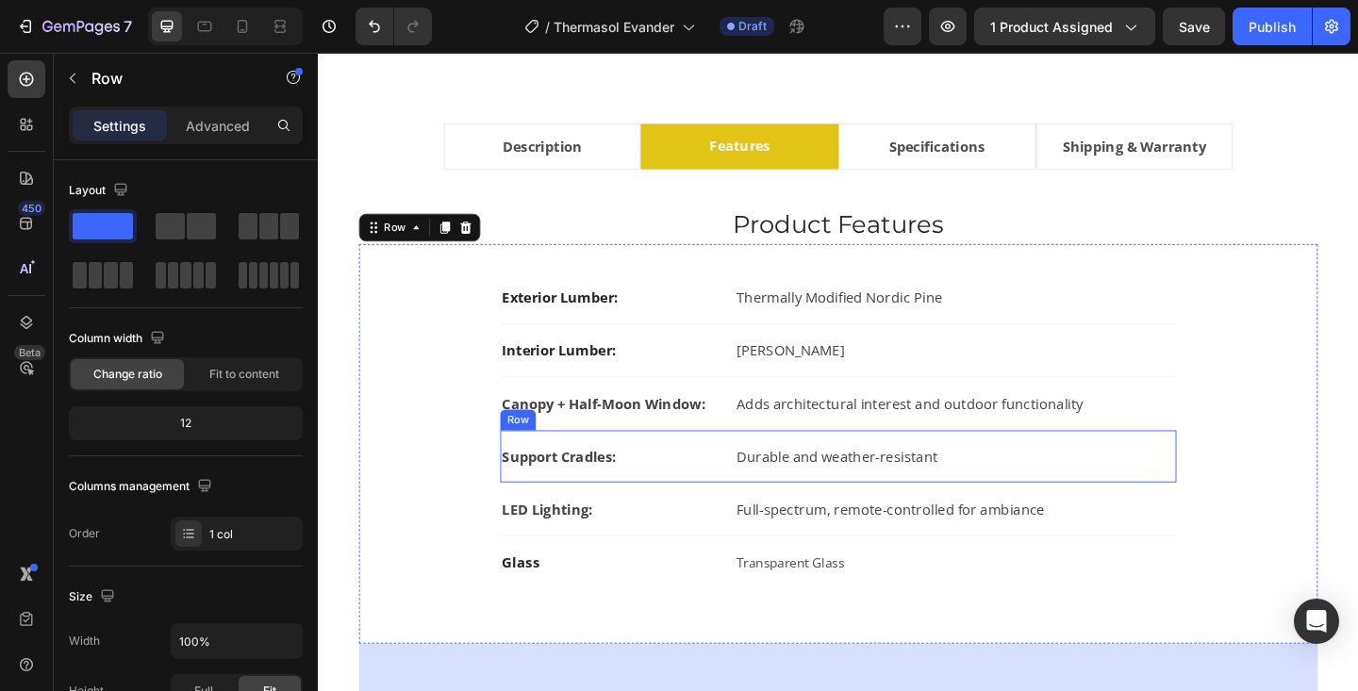
click at [759, 506] on div "Support Cradles: Text block Durable and weather-resistant Text block Row" at bounding box center [884, 493] width 736 height 58
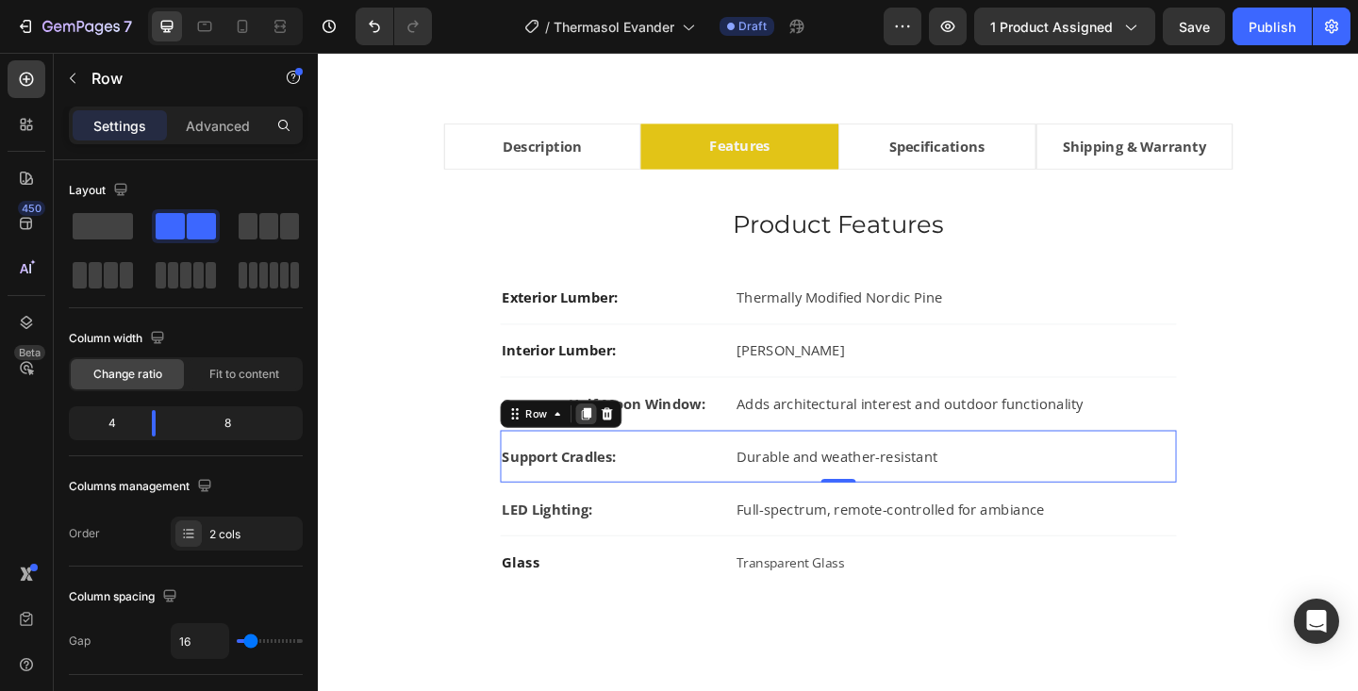
click at [602, 446] on icon at bounding box center [609, 446] width 15 height 15
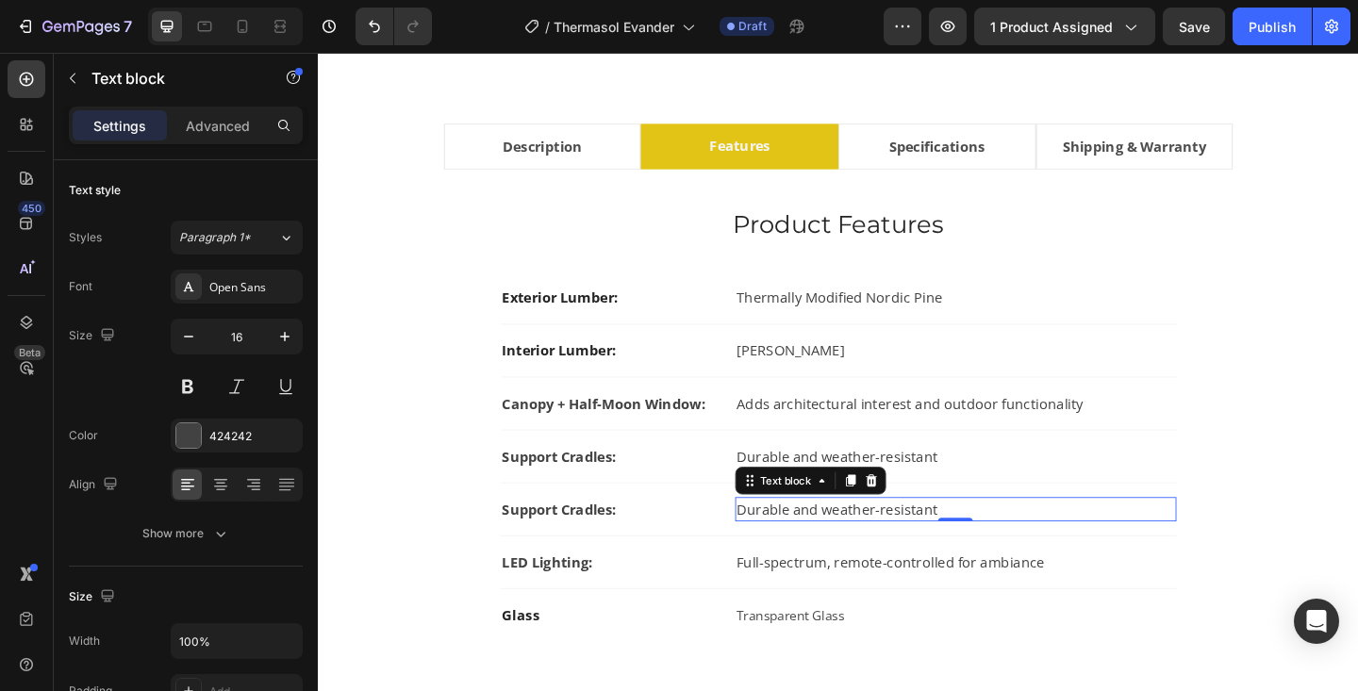
click at [823, 547] on span "Durable and weather-resistant" at bounding box center [882, 549] width 219 height 21
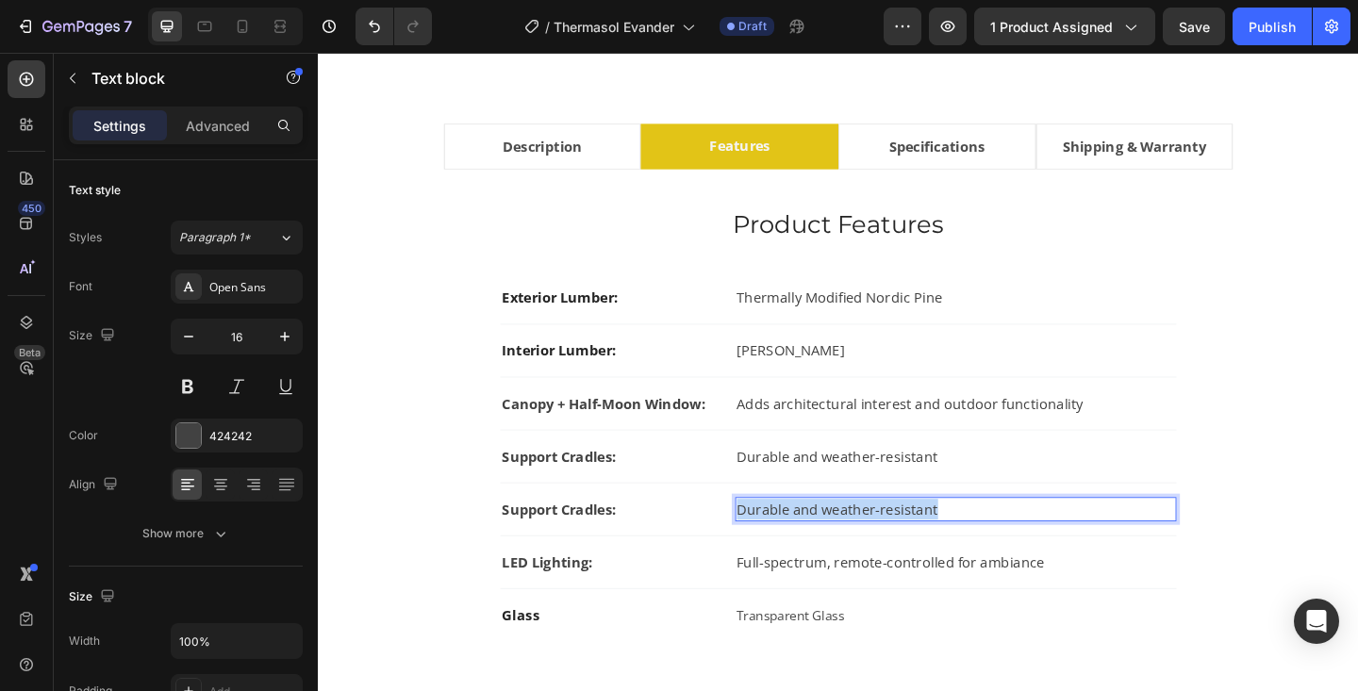
click at [823, 547] on span "Durable and weather-resistant" at bounding box center [882, 549] width 219 height 21
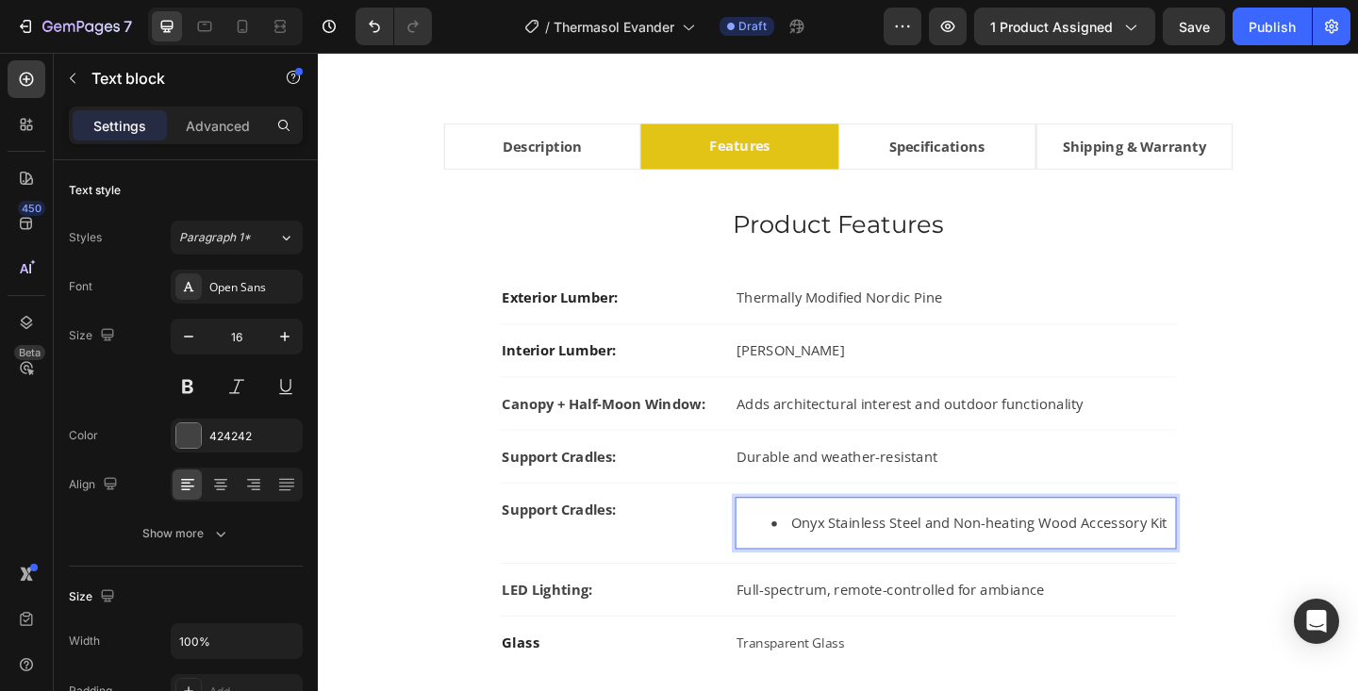
click at [830, 567] on li "Onyx Stainless Steel and Non-heating Wood Accessory Kit" at bounding box center [1030, 565] width 439 height 23
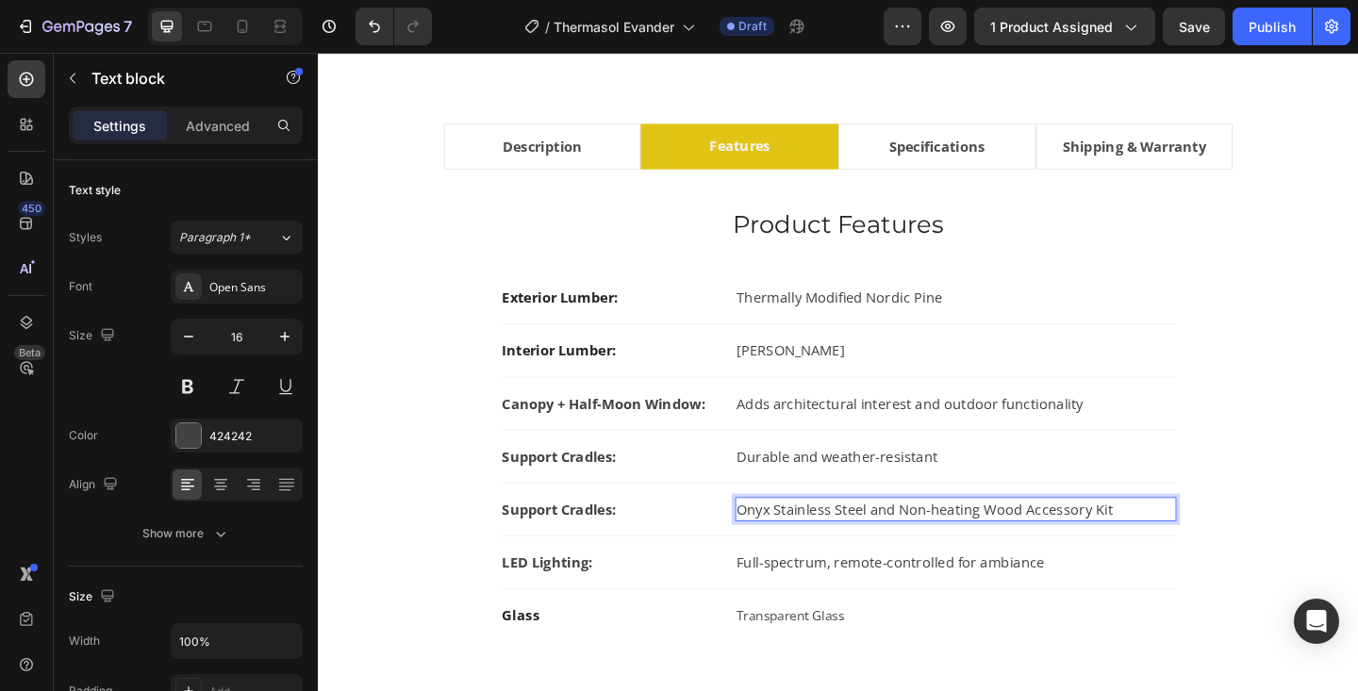
click at [881, 549] on p "Onyx Stainless Steel and Non-heating Wood Accessory Kit" at bounding box center [1011, 550] width 476 height 23
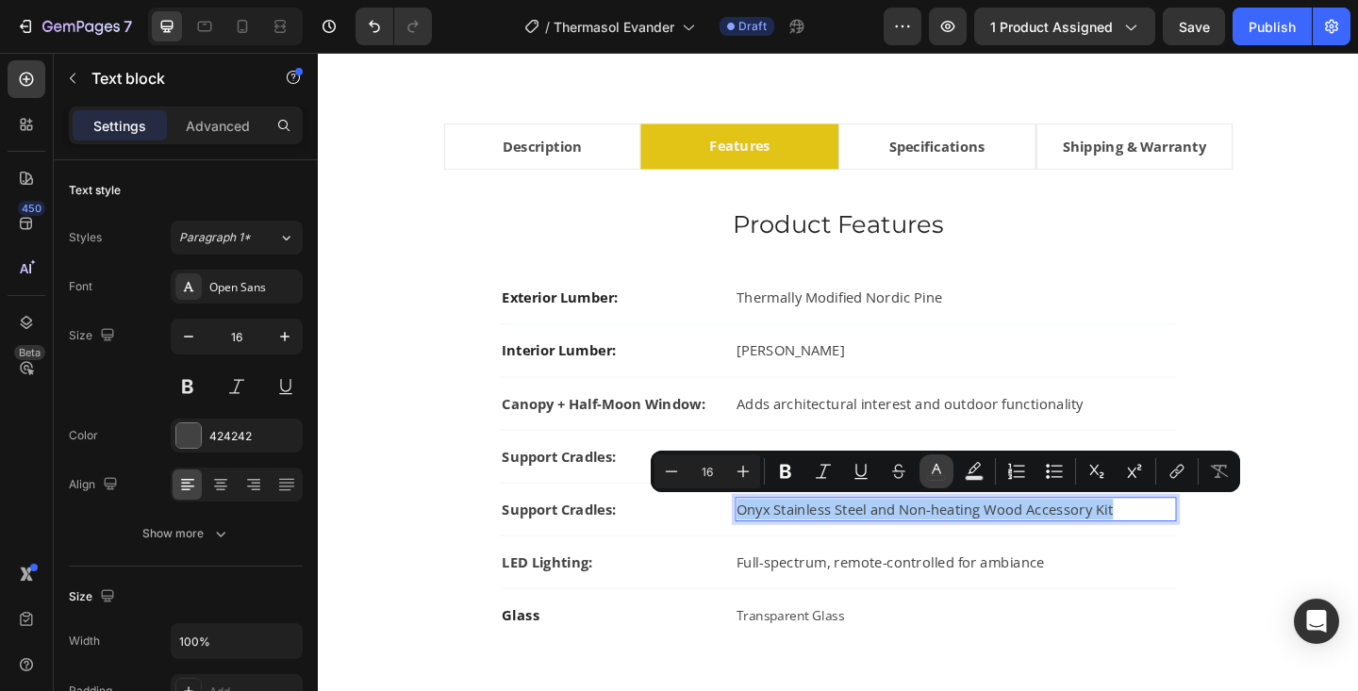
click at [935, 469] on icon "Editor contextual toolbar" at bounding box center [936, 471] width 19 height 19
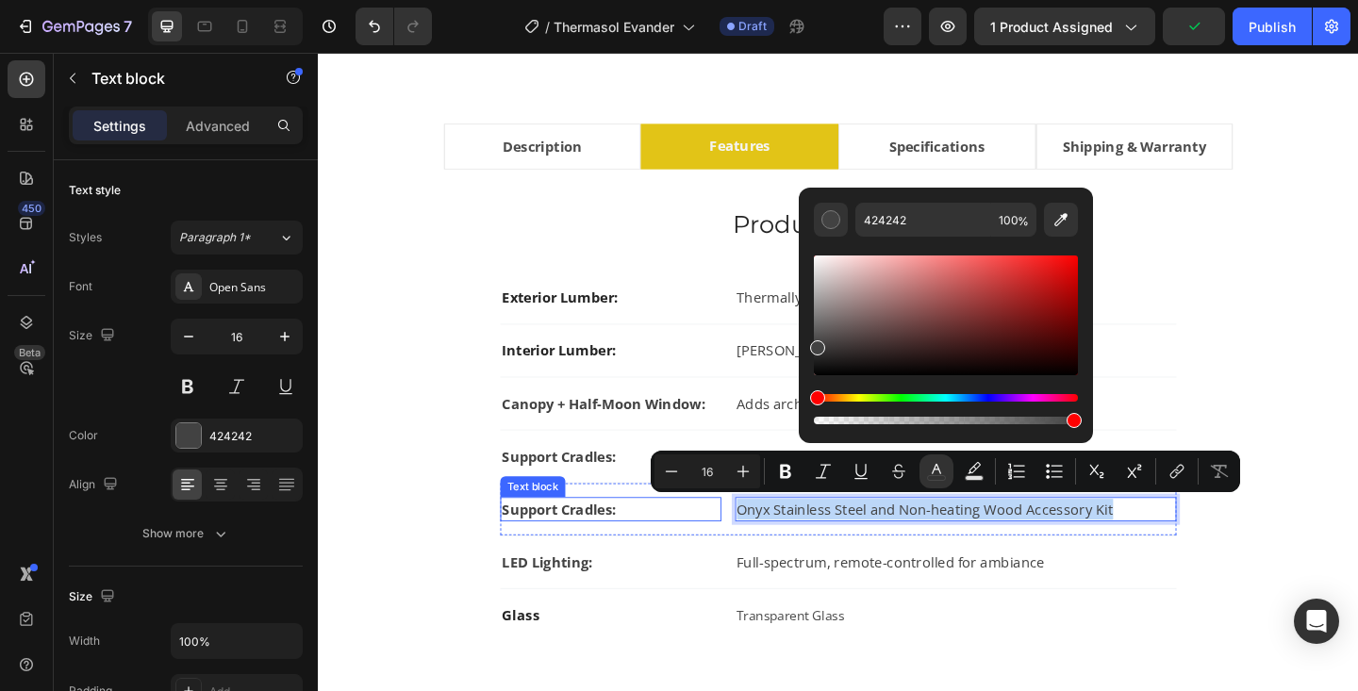
click at [586, 543] on span "Support Cradles:" at bounding box center [580, 549] width 124 height 21
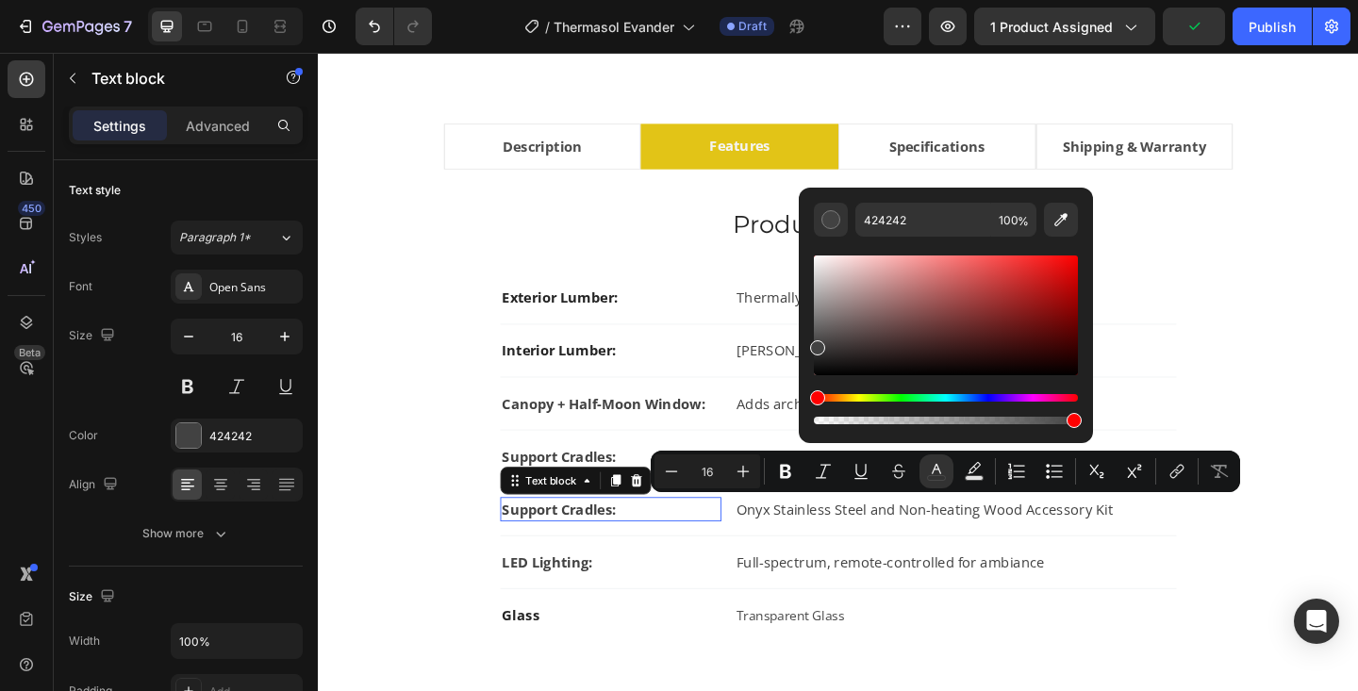
click at [586, 543] on span "Support Cradles:" at bounding box center [580, 549] width 124 height 21
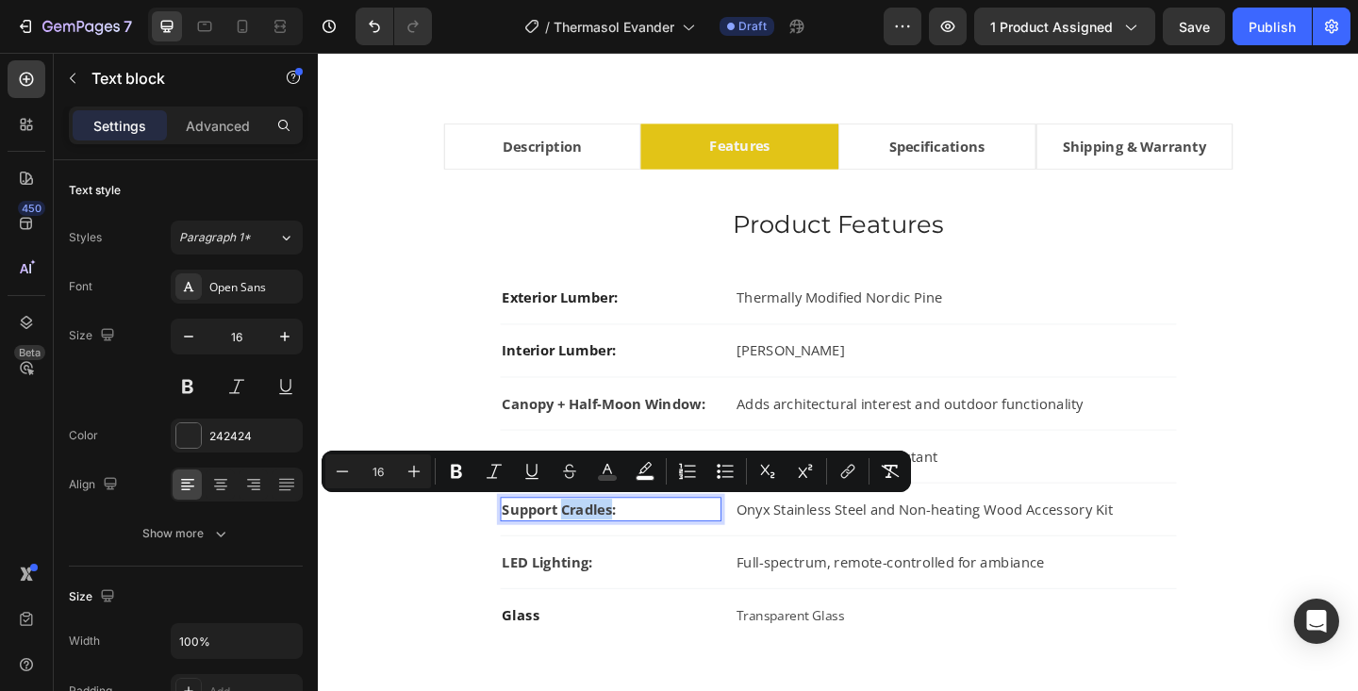
click at [635, 556] on span "Support Cradles:" at bounding box center [580, 549] width 124 height 21
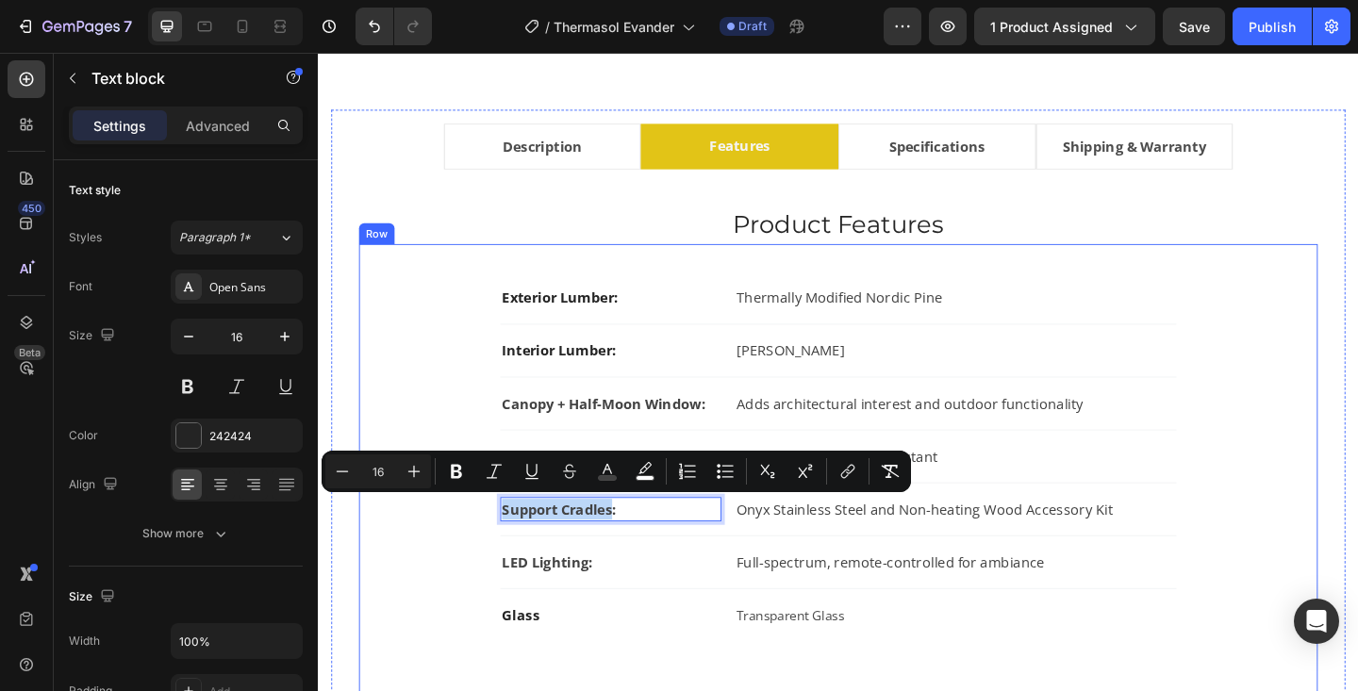
drag, startPoint x: 635, startPoint y: 550, endPoint x: 514, endPoint y: 553, distance: 120.8
click at [514, 553] on div "Exterior Lumber: Text block Thermally Modified Nordic Pine Text block Row Inter…" at bounding box center [883, 507] width 983 height 432
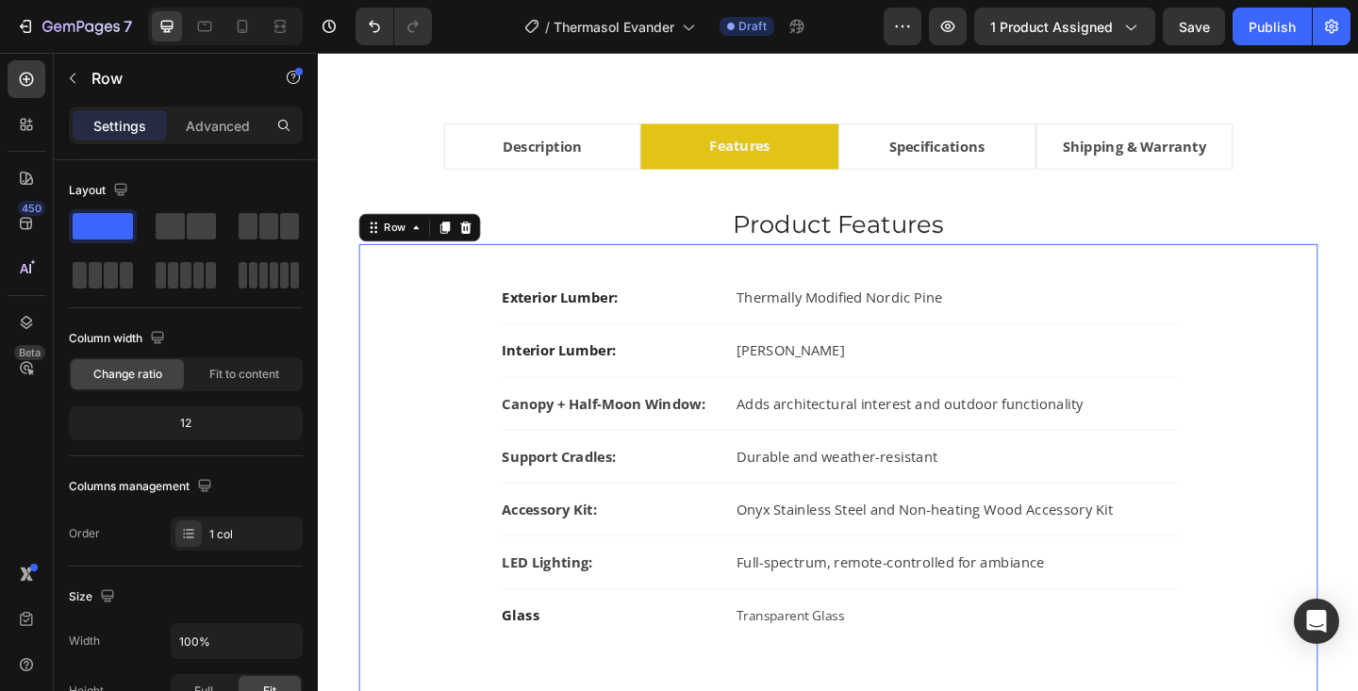
click at [1258, 529] on div "Exterior Lumber: Text block Thermally Modified Nordic Pine Text block Row Inter…" at bounding box center [883, 507] width 983 height 432
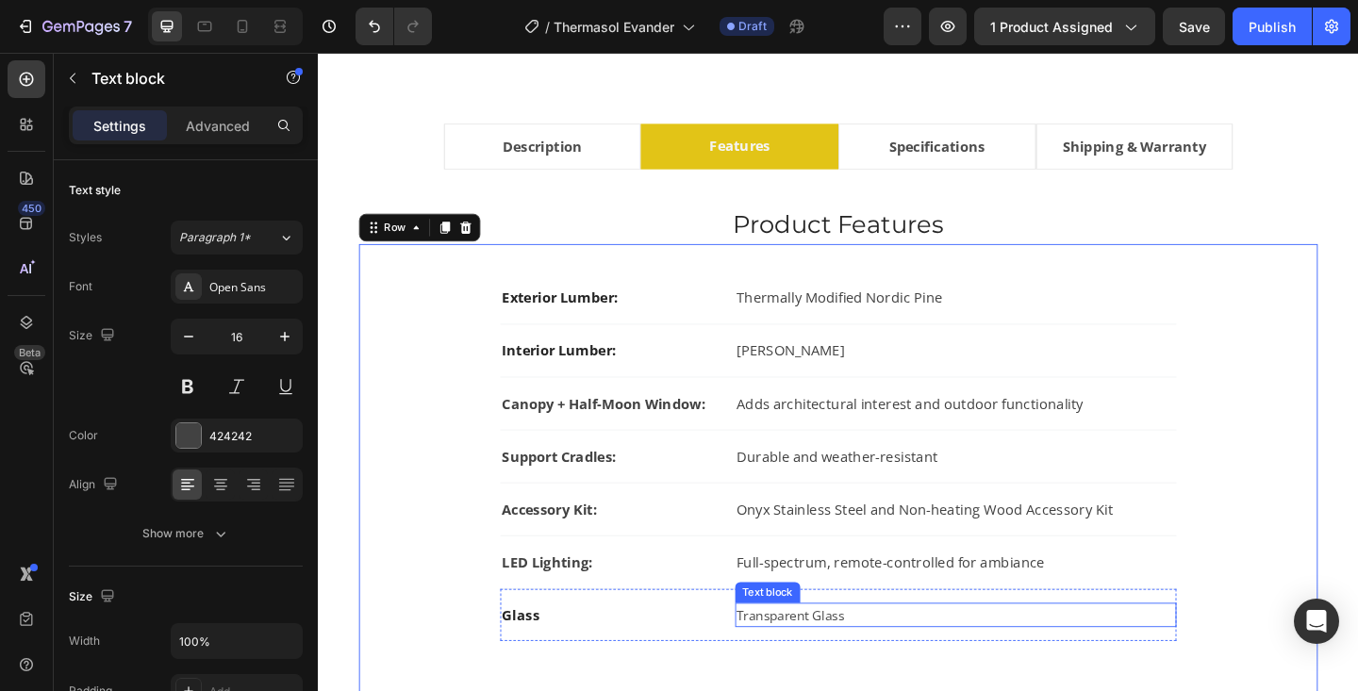
click at [794, 669] on span "Transparent Glass" at bounding box center [831, 665] width 117 height 19
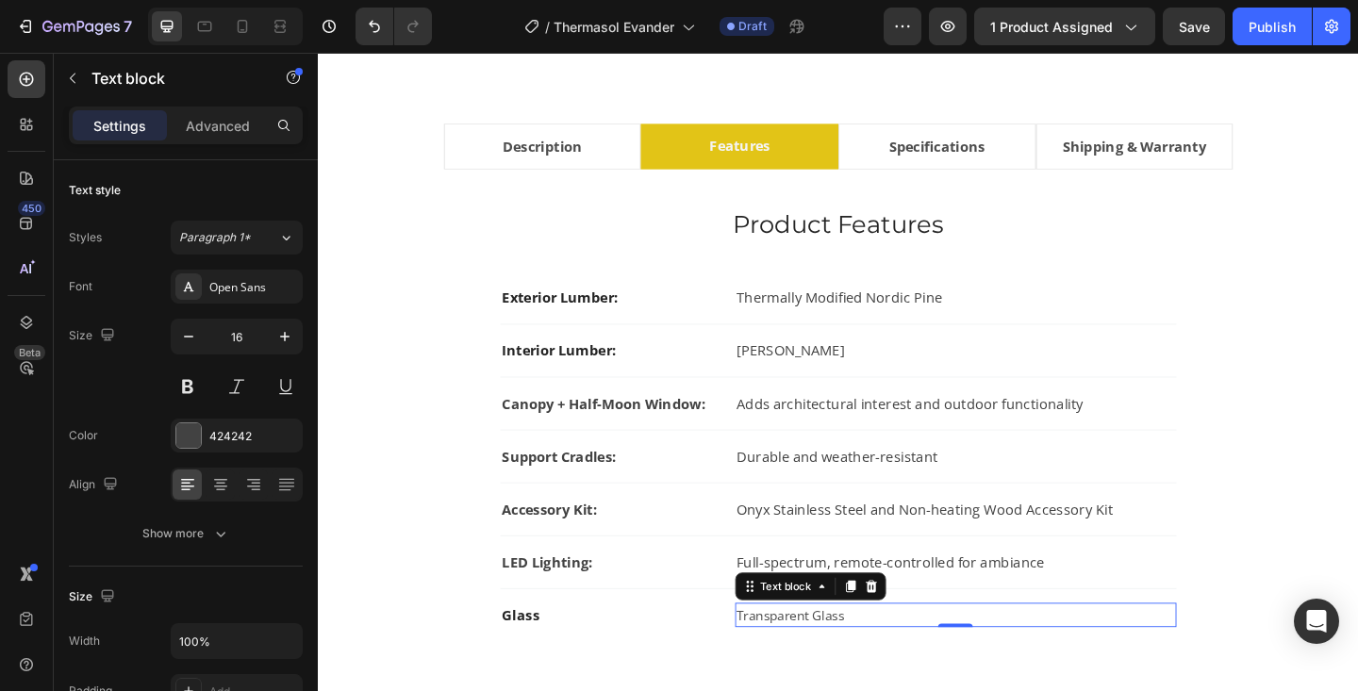
click at [794, 669] on span "Transparent Glass" at bounding box center [831, 665] width 117 height 19
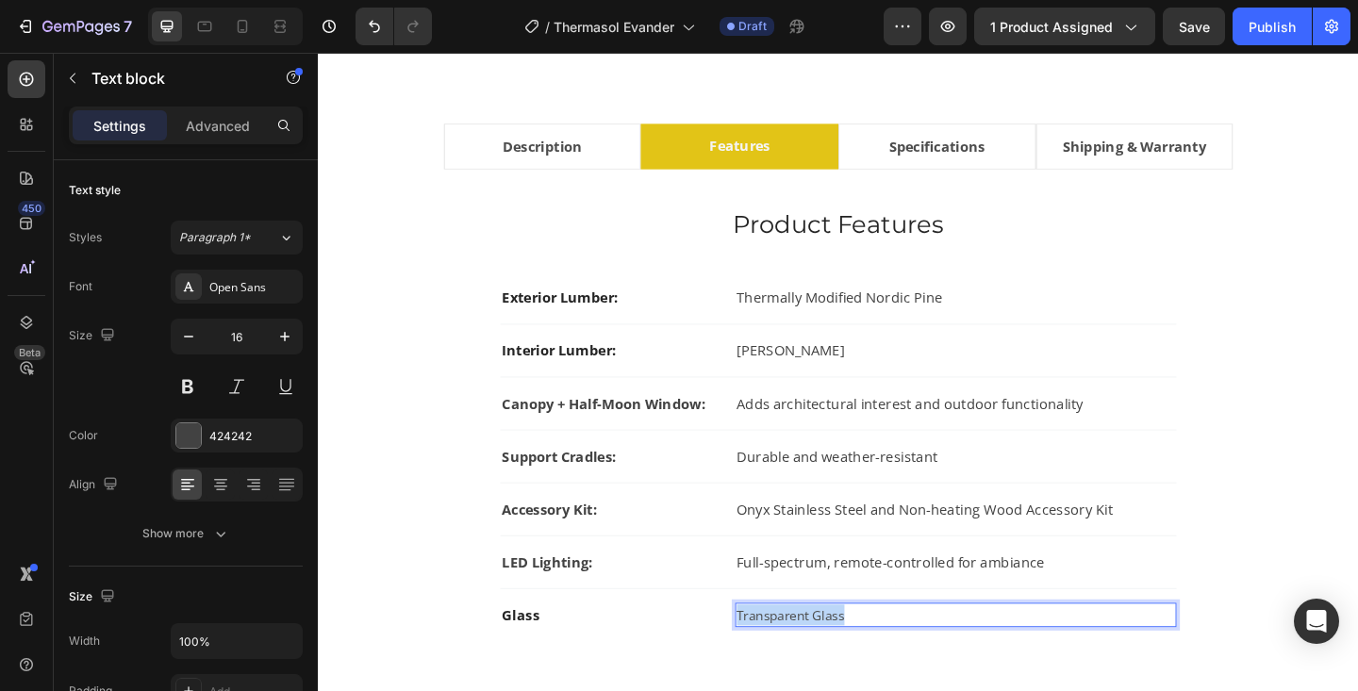
click at [794, 669] on span "Transparent Glass" at bounding box center [831, 665] width 117 height 19
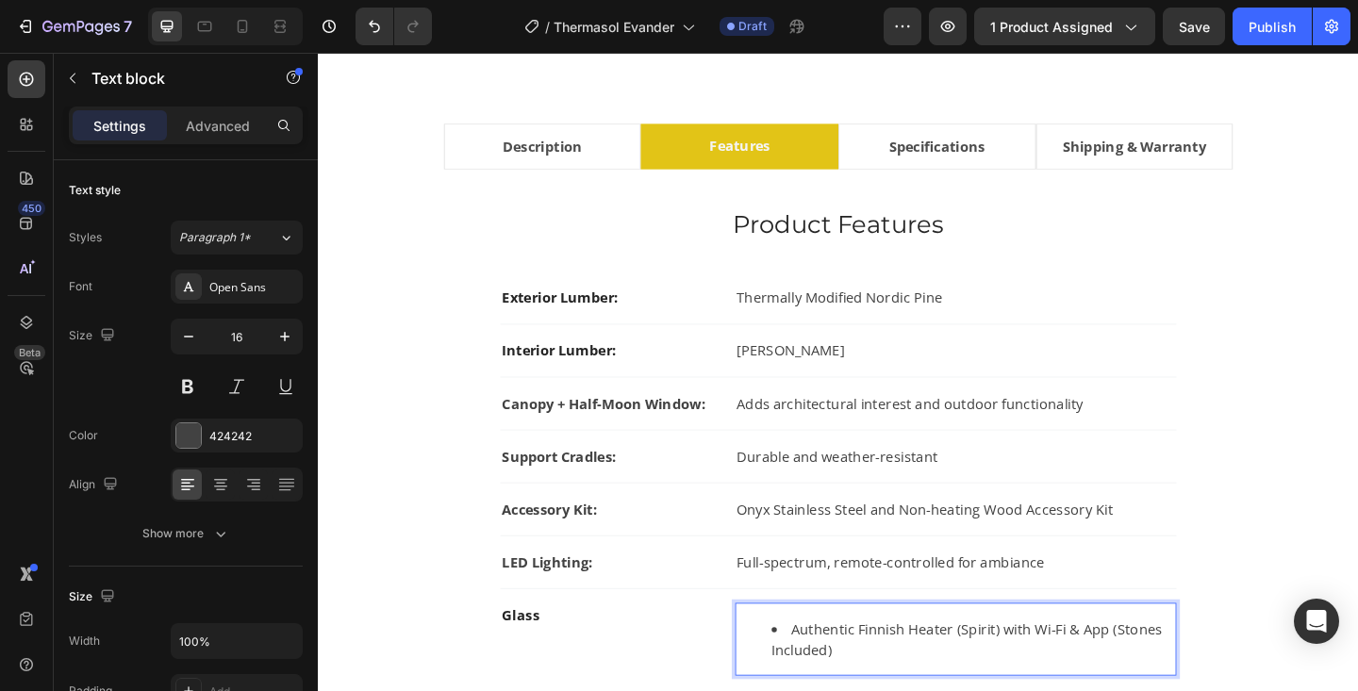
click at [835, 681] on li "Authentic Finnish Heater (Spirit) with Wi-Fi & App (Stones Included)" at bounding box center [1030, 691] width 439 height 45
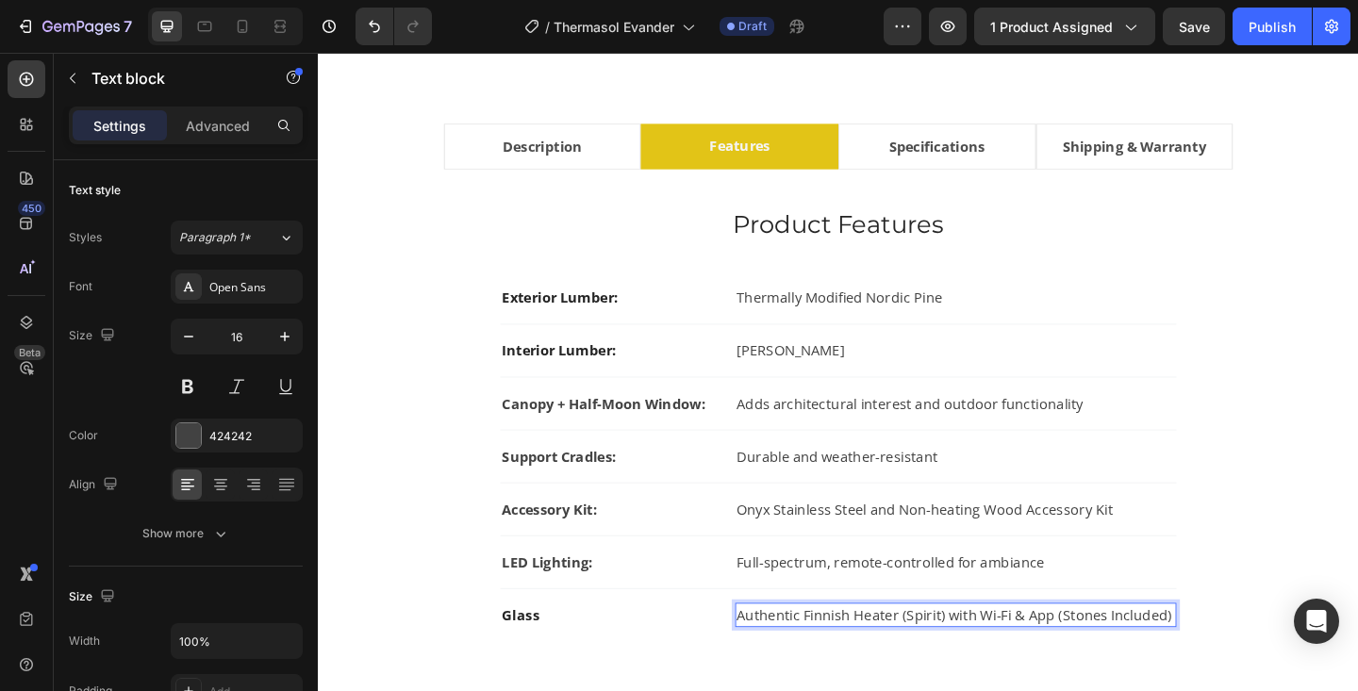
click at [886, 663] on p "Authentic Finnish Heater (Spirit) with Wi-Fi & App (Stones Included)" at bounding box center [1011, 665] width 476 height 23
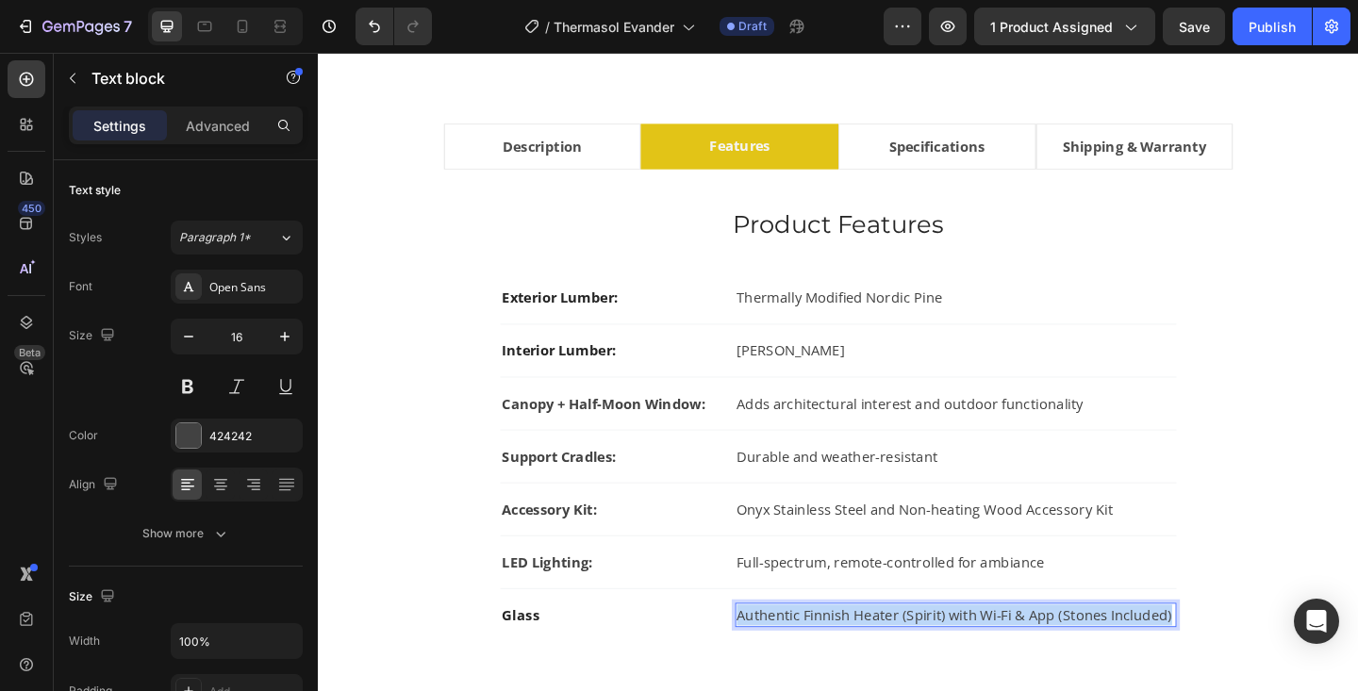
click at [886, 663] on p "Authentic Finnish Heater (Spirit) with Wi-Fi & App (Stones Included)" at bounding box center [1011, 665] width 476 height 23
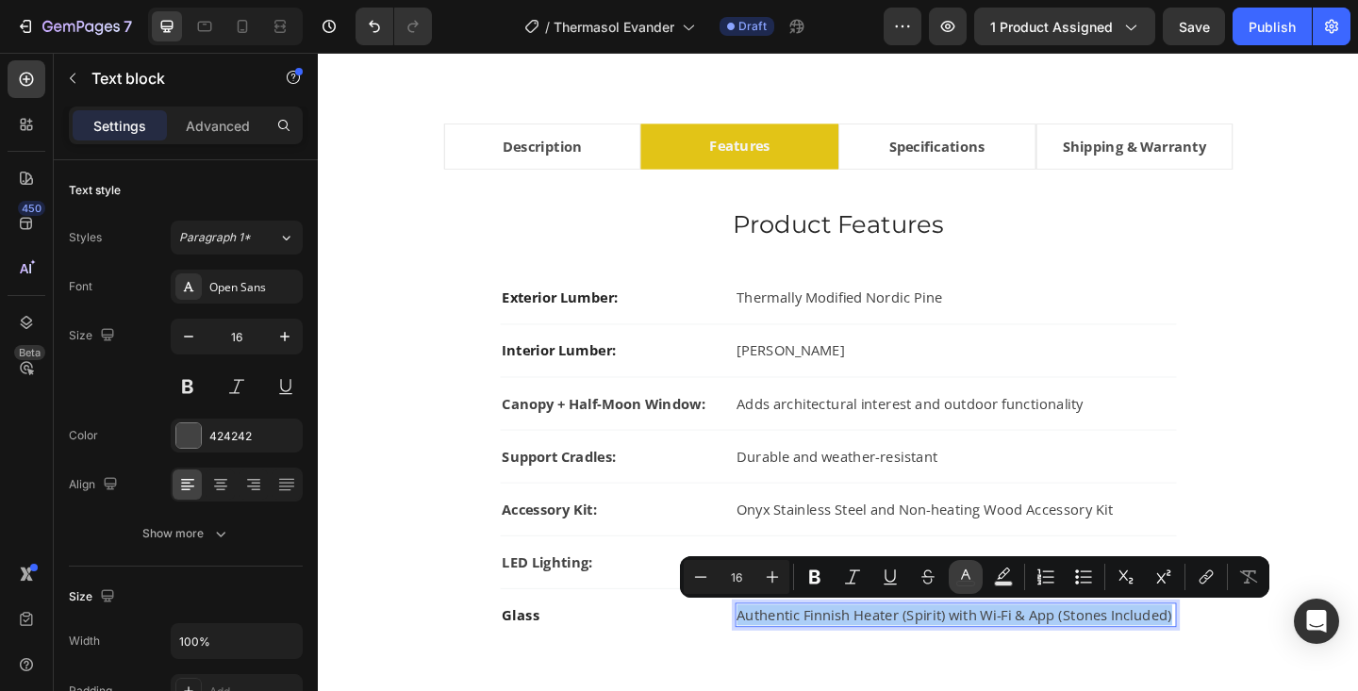
click at [962, 584] on icon "Editor contextual toolbar" at bounding box center [965, 577] width 19 height 19
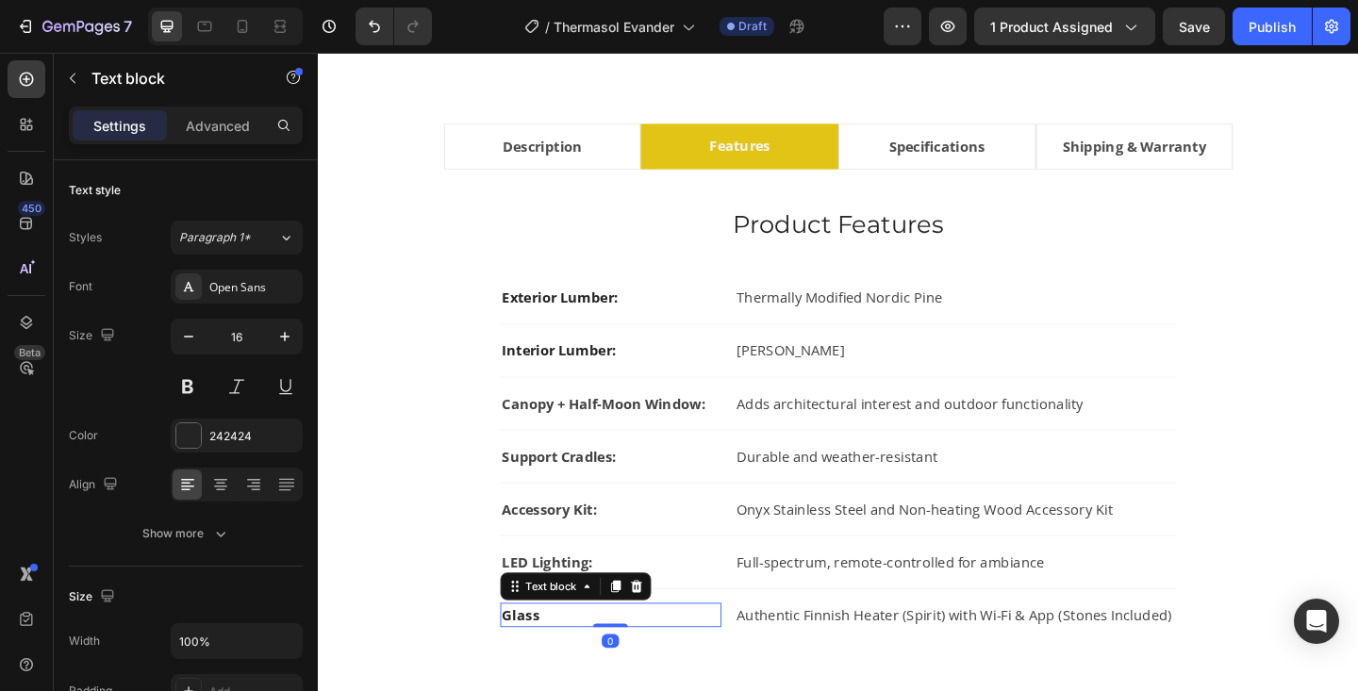
click at [543, 664] on strong "Glass" at bounding box center [538, 665] width 41 height 21
click at [600, 667] on strong "Heater Included:" at bounding box center [580, 665] width 124 height 21
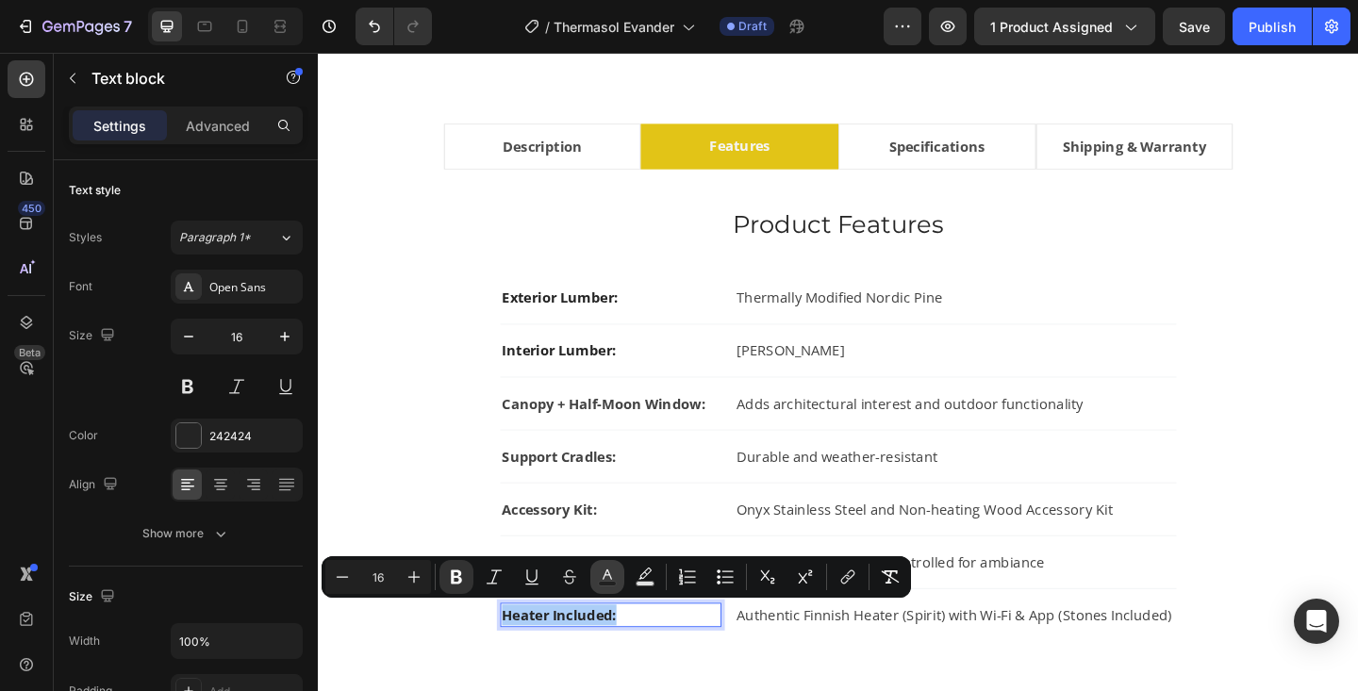
click at [612, 576] on icon "Editor contextual toolbar" at bounding box center [607, 577] width 19 height 19
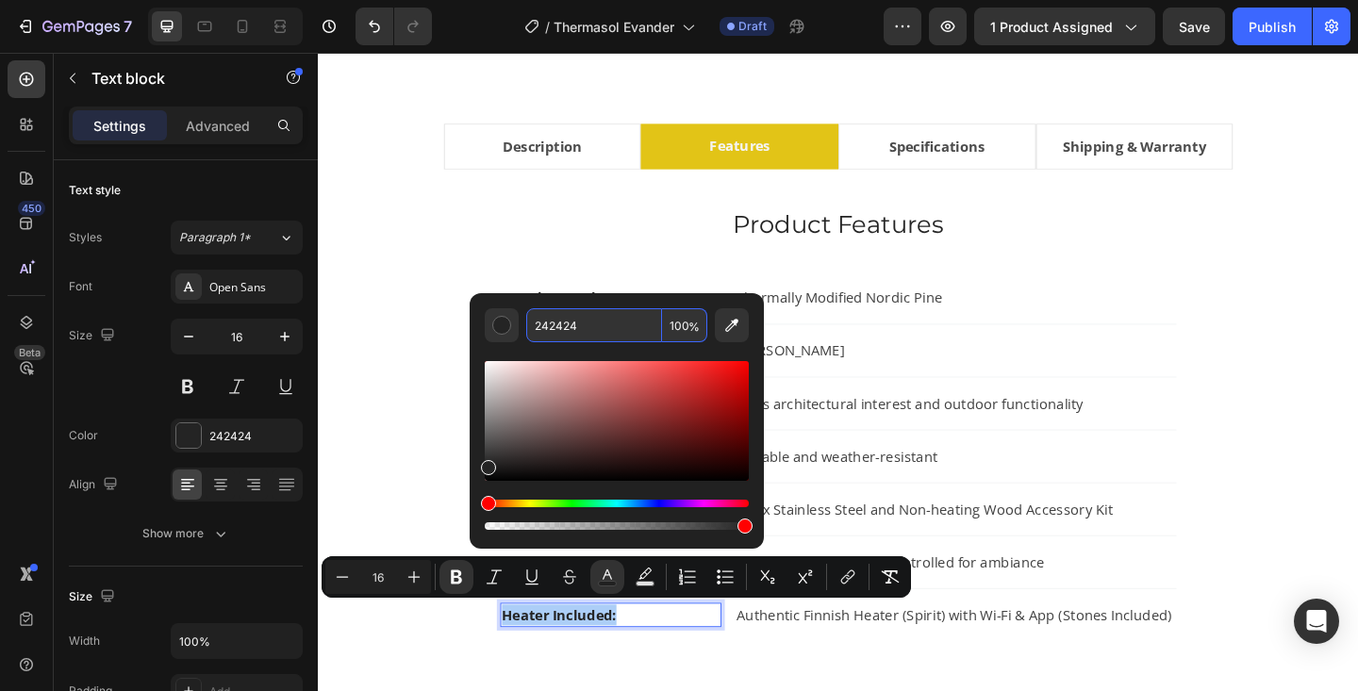
click at [605, 316] on input "242424" at bounding box center [594, 325] width 136 height 34
type input "424242"
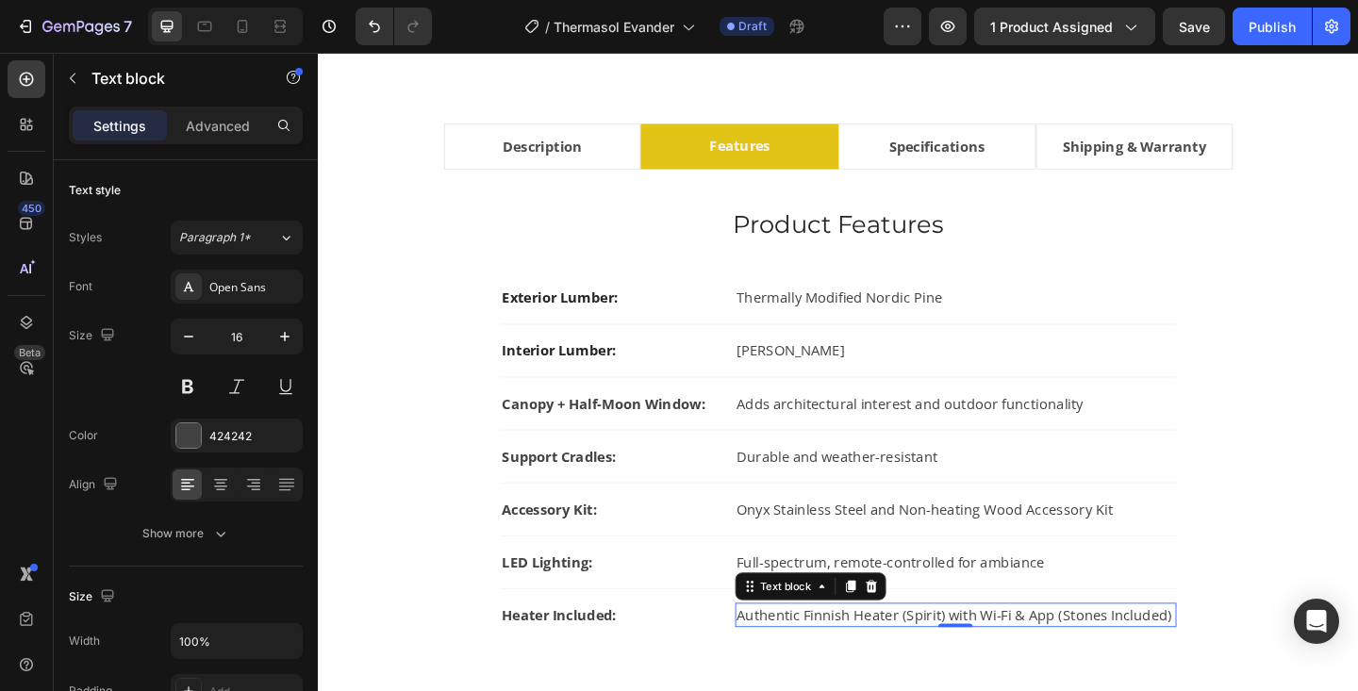
click at [977, 661] on p "Authentic Finnish Heater (Spirit) with Wi-Fi & App (Stones Included)" at bounding box center [1011, 665] width 476 height 23
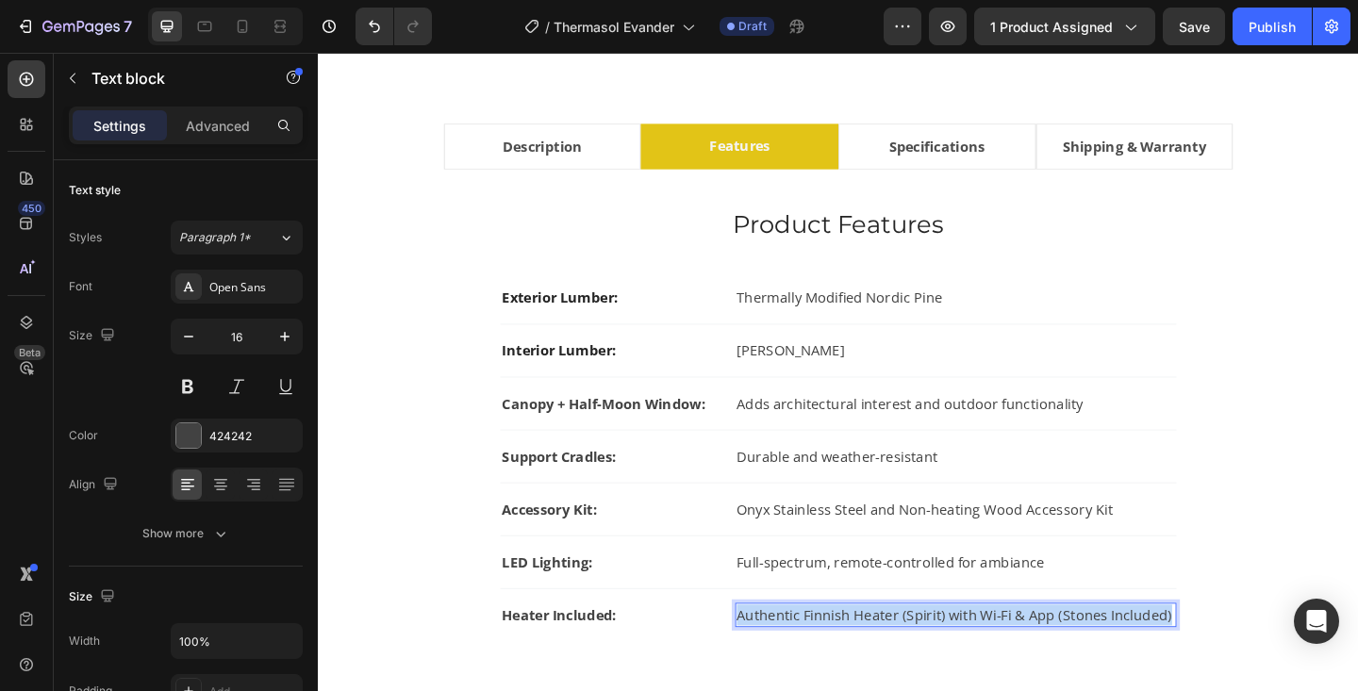
click at [977, 661] on p "Authentic Finnish Heater (Spirit) with Wi-Fi & App (Stones Included)" at bounding box center [1011, 665] width 476 height 23
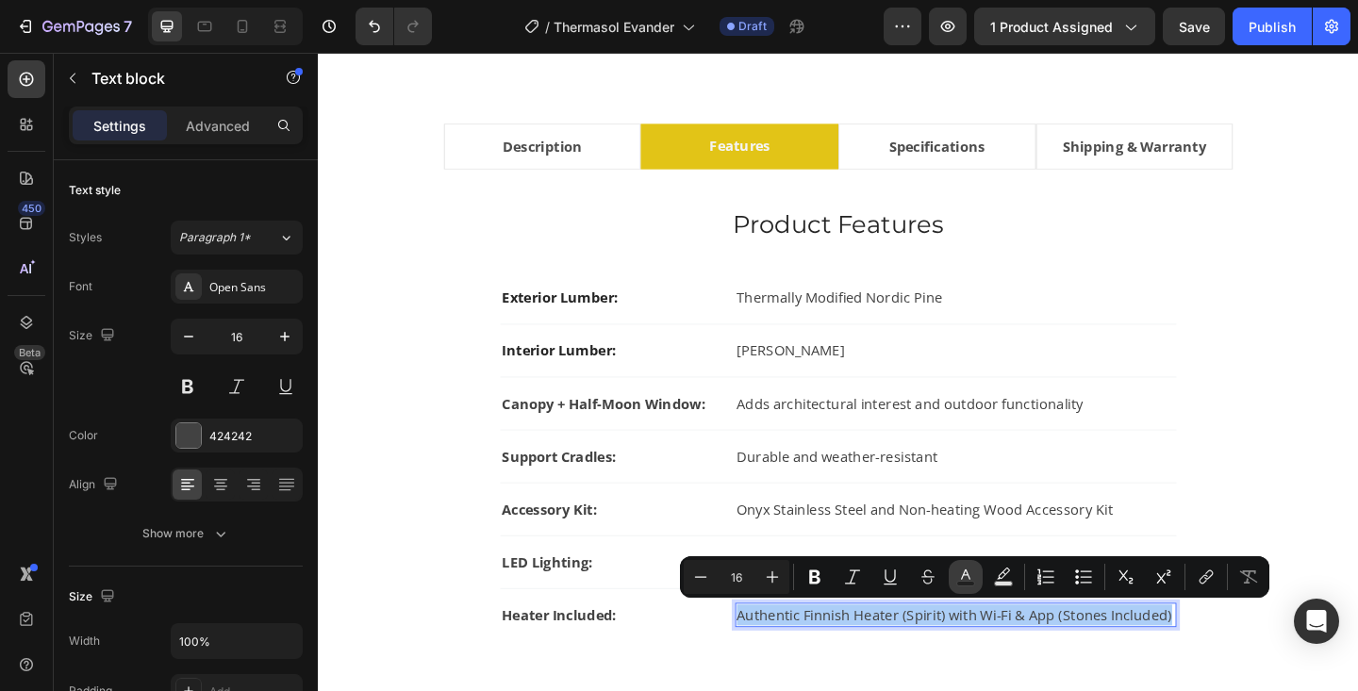
click at [964, 575] on icon "Editor contextual toolbar" at bounding box center [965, 575] width 9 height 10
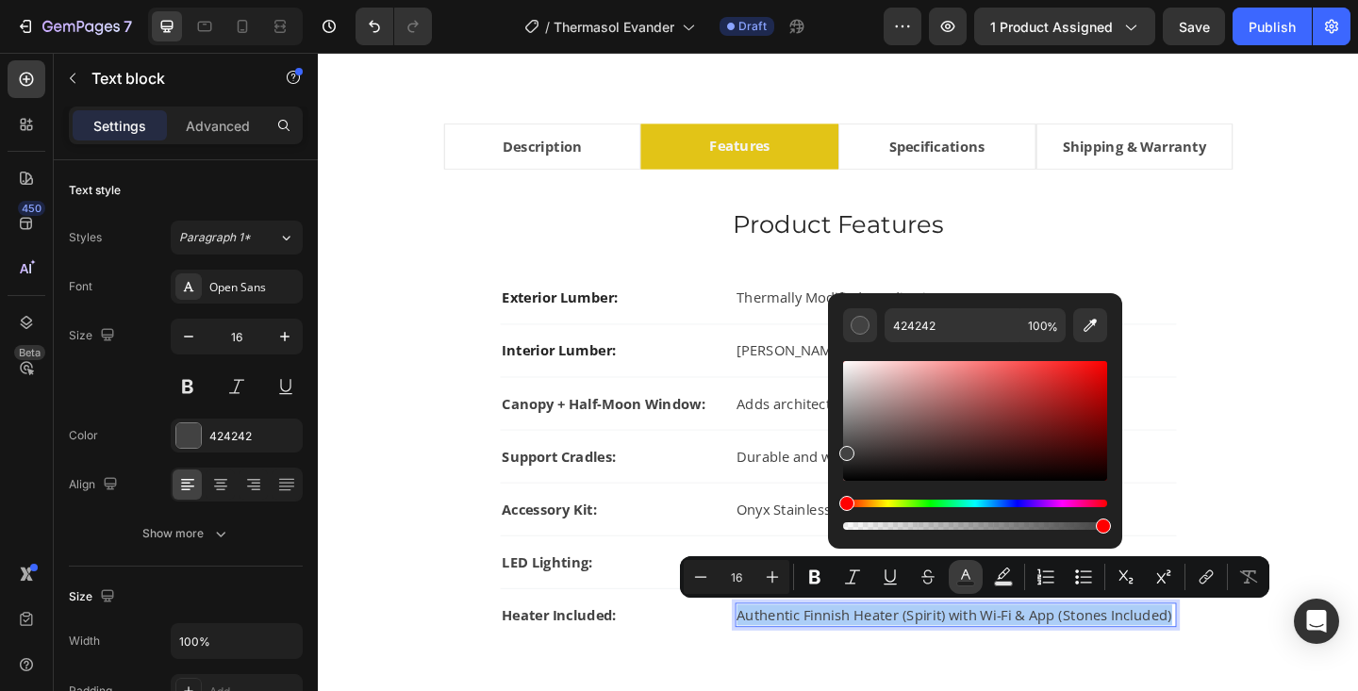
click at [964, 575] on icon "Editor contextual toolbar" at bounding box center [965, 575] width 9 height 10
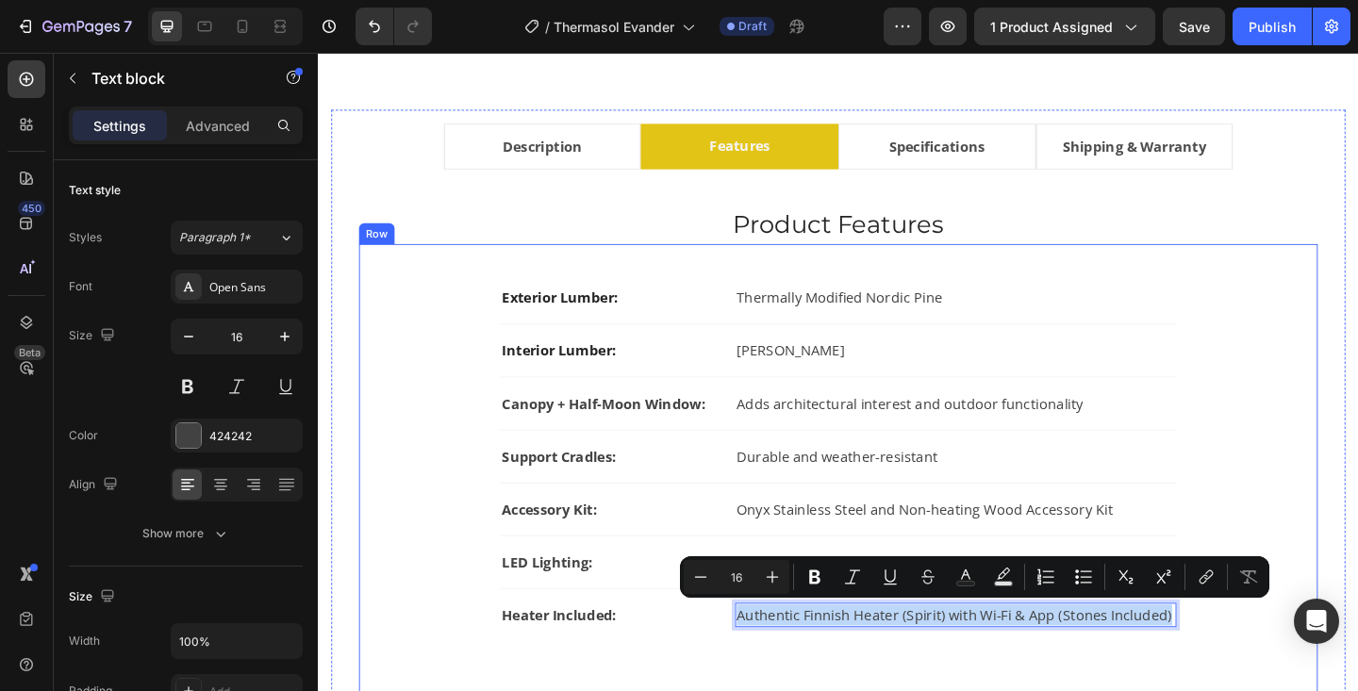
click at [1261, 503] on div "Exterior Lumber: Text block Thermally Modified Nordic Pine Text block Row Inter…" at bounding box center [883, 507] width 983 height 432
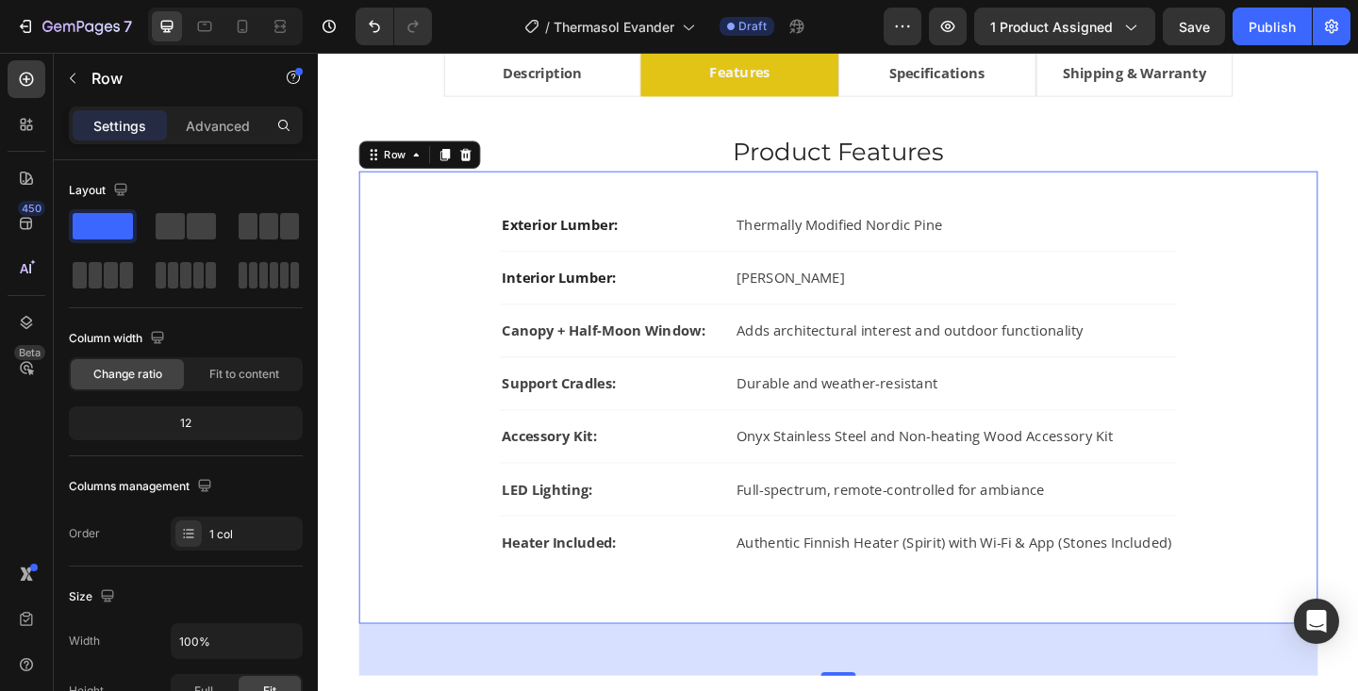
scroll to position [1174, 0]
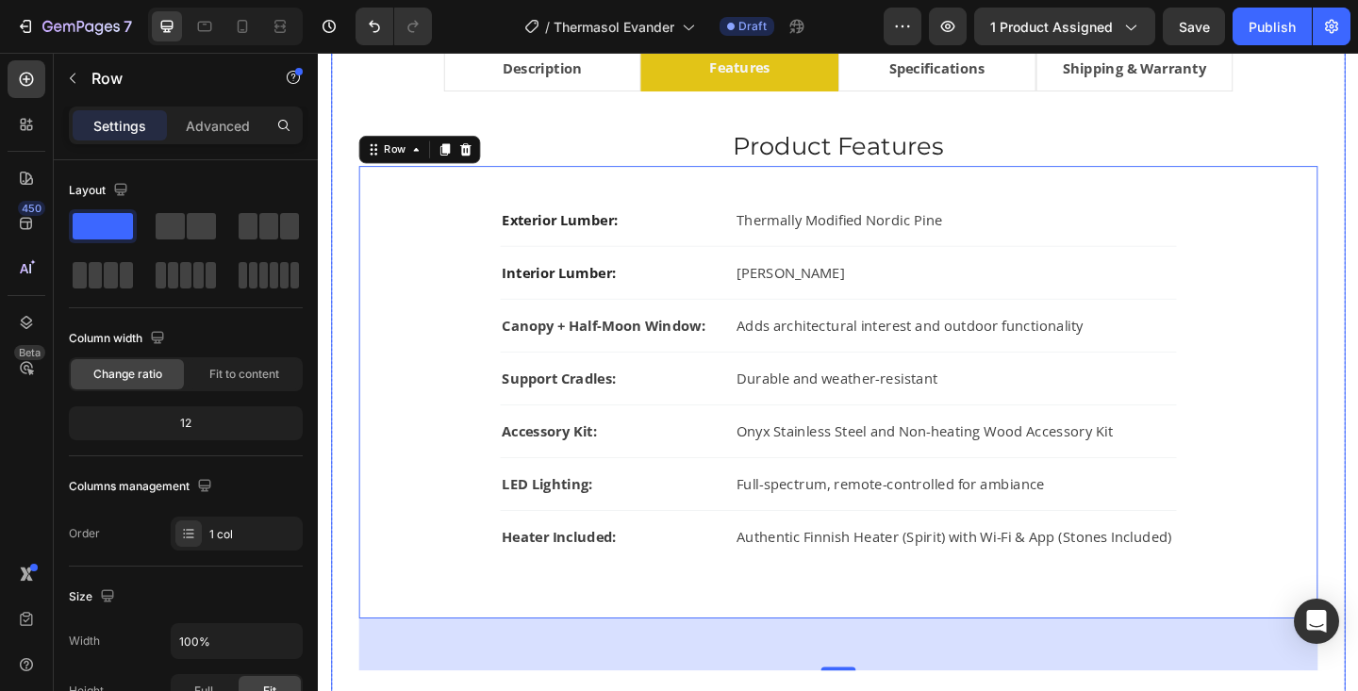
click at [1057, 75] on li "Specifications" at bounding box center [991, 70] width 215 height 50
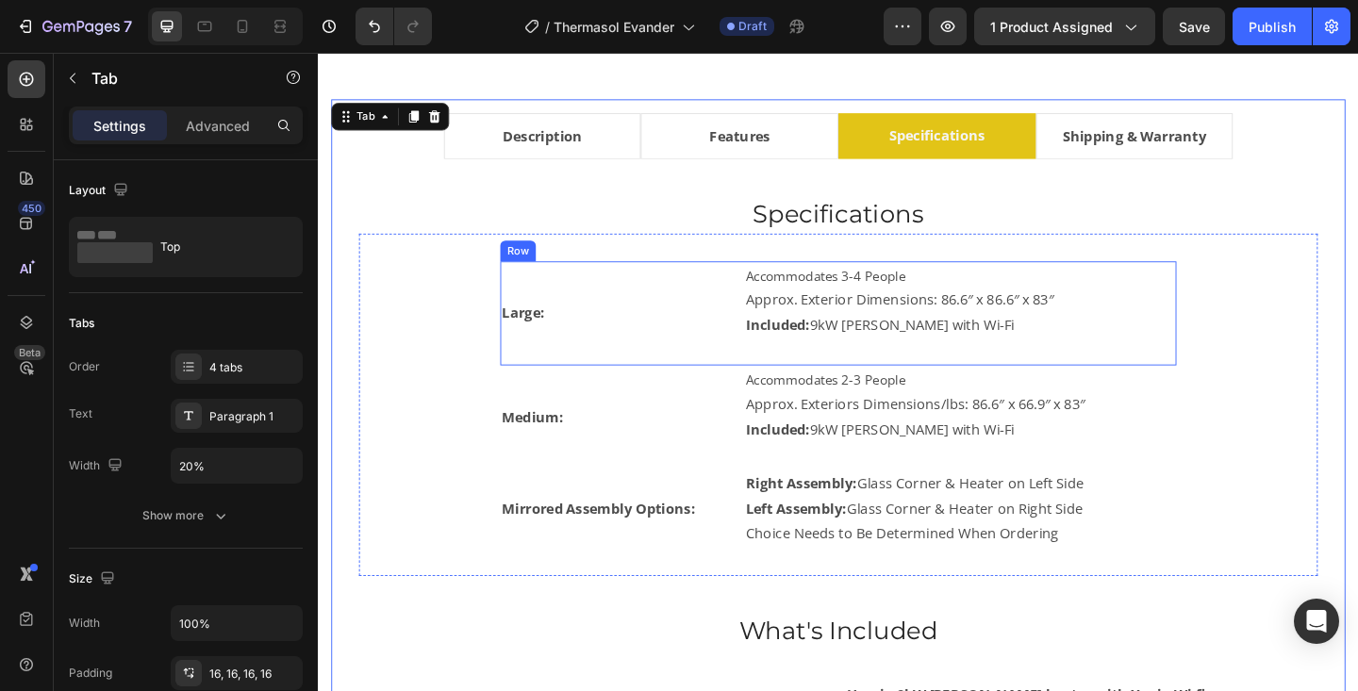
scroll to position [1085, 0]
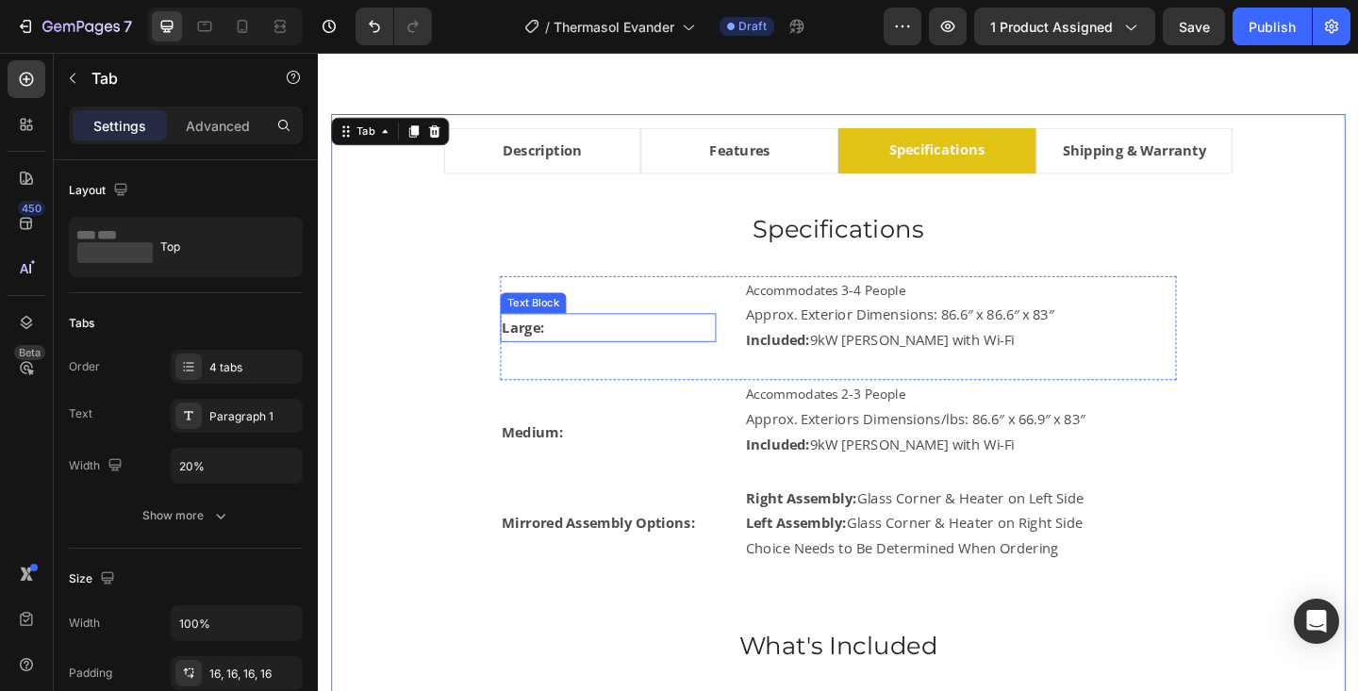
click at [534, 344] on strong "Large:" at bounding box center [541, 351] width 46 height 21
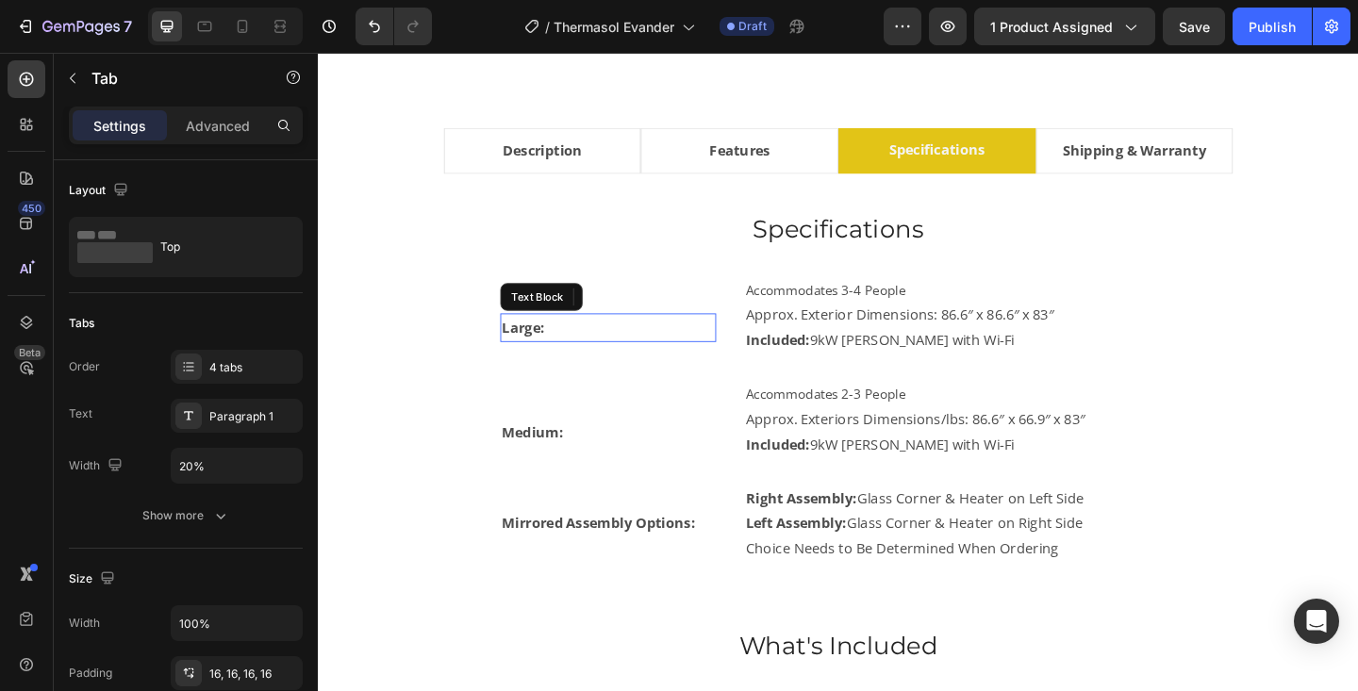
click at [534, 344] on strong "Large:" at bounding box center [541, 351] width 46 height 21
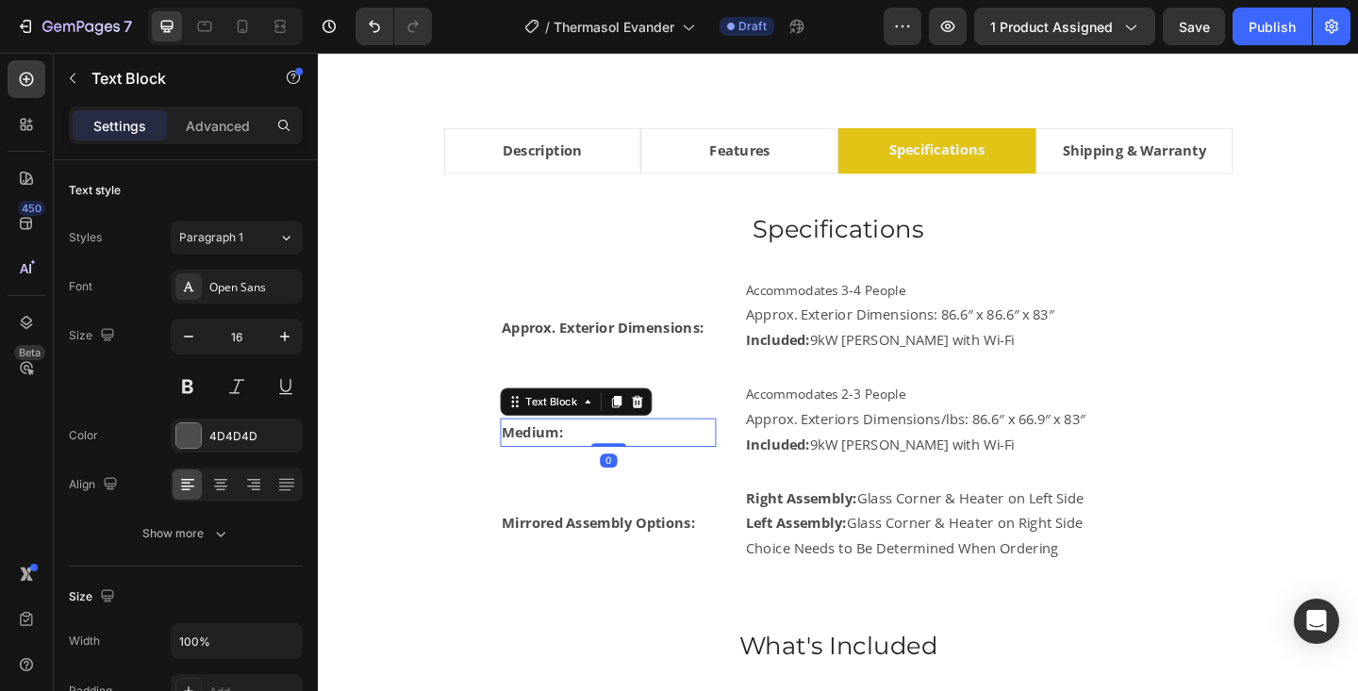
click at [547, 462] on strong "Medium:" at bounding box center [551, 466] width 67 height 21
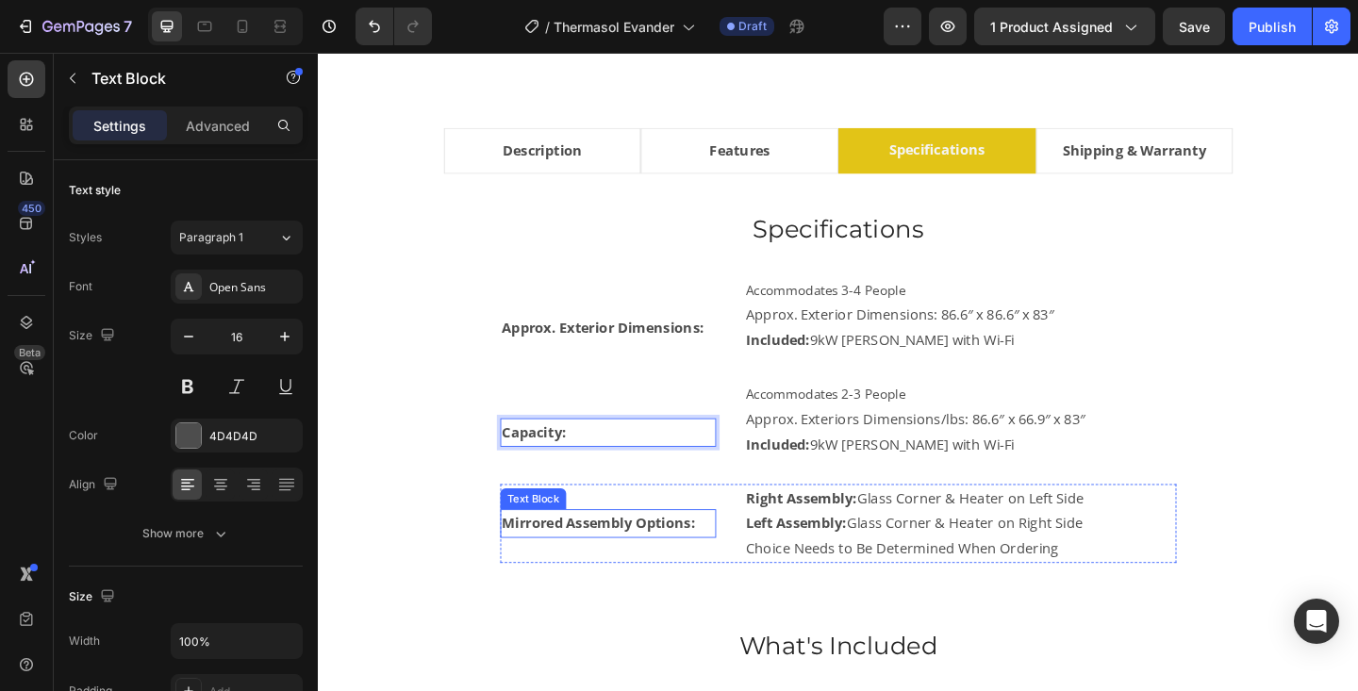
click at [604, 564] on strong "Mirrored Assembly Options:" at bounding box center [623, 565] width 210 height 21
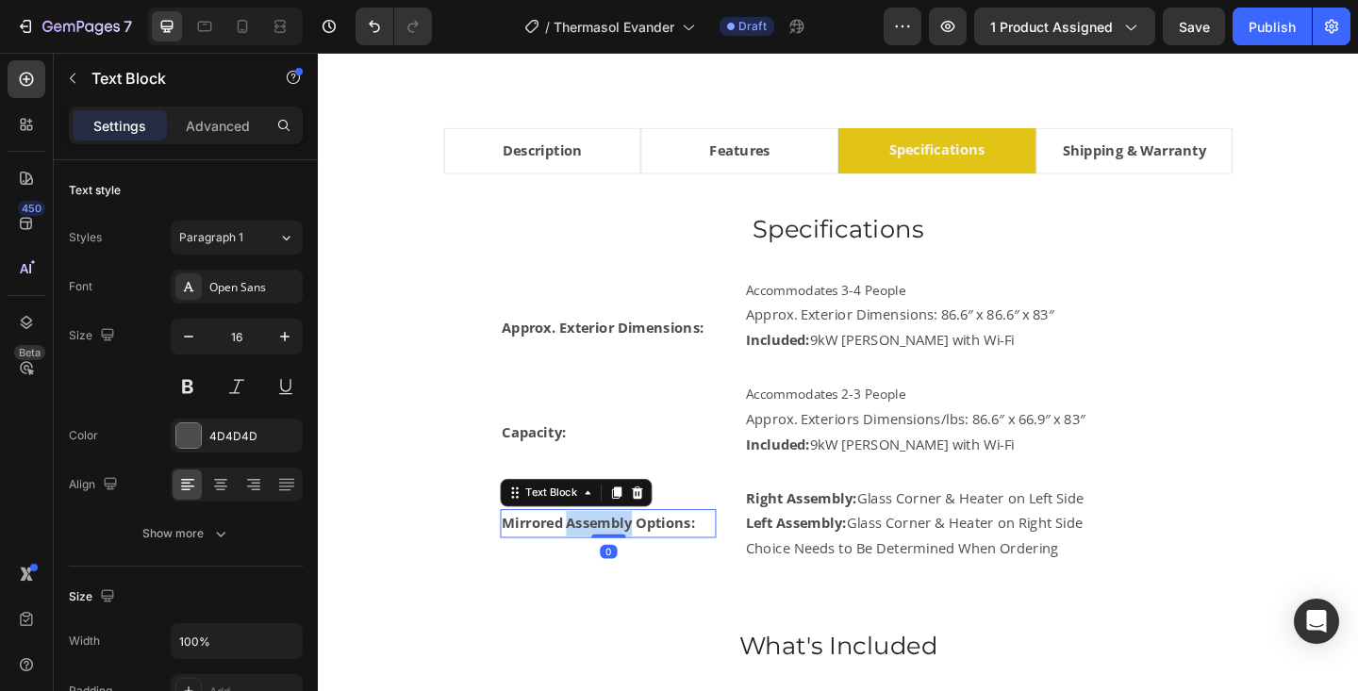
click at [604, 564] on strong "Mirrored Assembly Options:" at bounding box center [623, 565] width 210 height 21
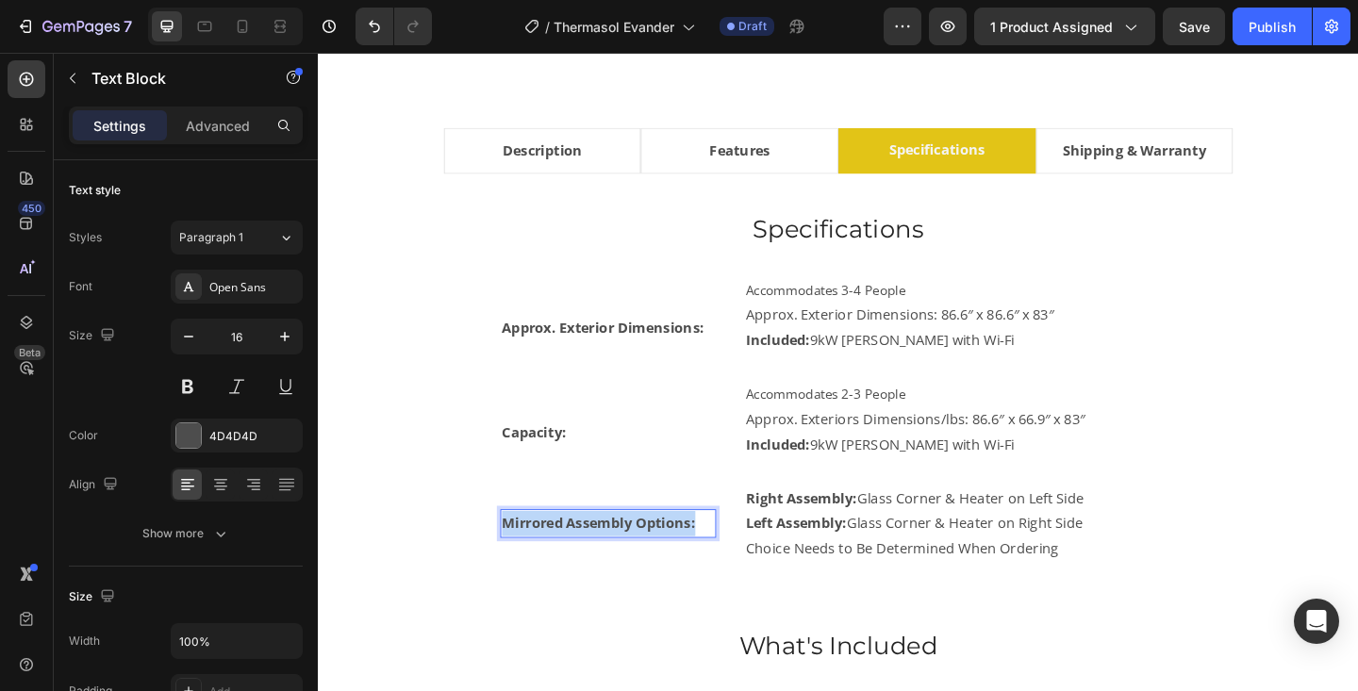
click at [604, 564] on strong "Mirrored Assembly Options:" at bounding box center [623, 565] width 210 height 21
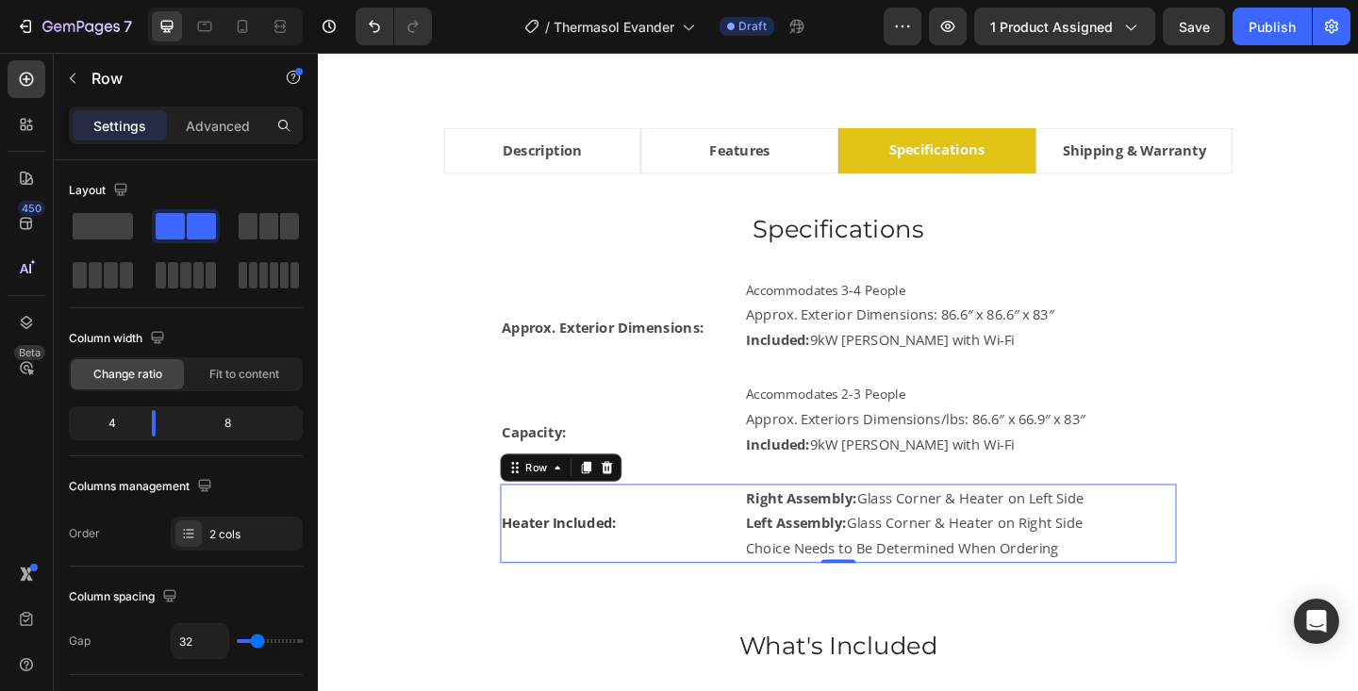
click at [771, 567] on div "Heater Included: Text Block Right Assembly: Glass Corner & Heater on Left Side …" at bounding box center [884, 565] width 736 height 85
click at [608, 507] on icon at bounding box center [610, 505] width 10 height 13
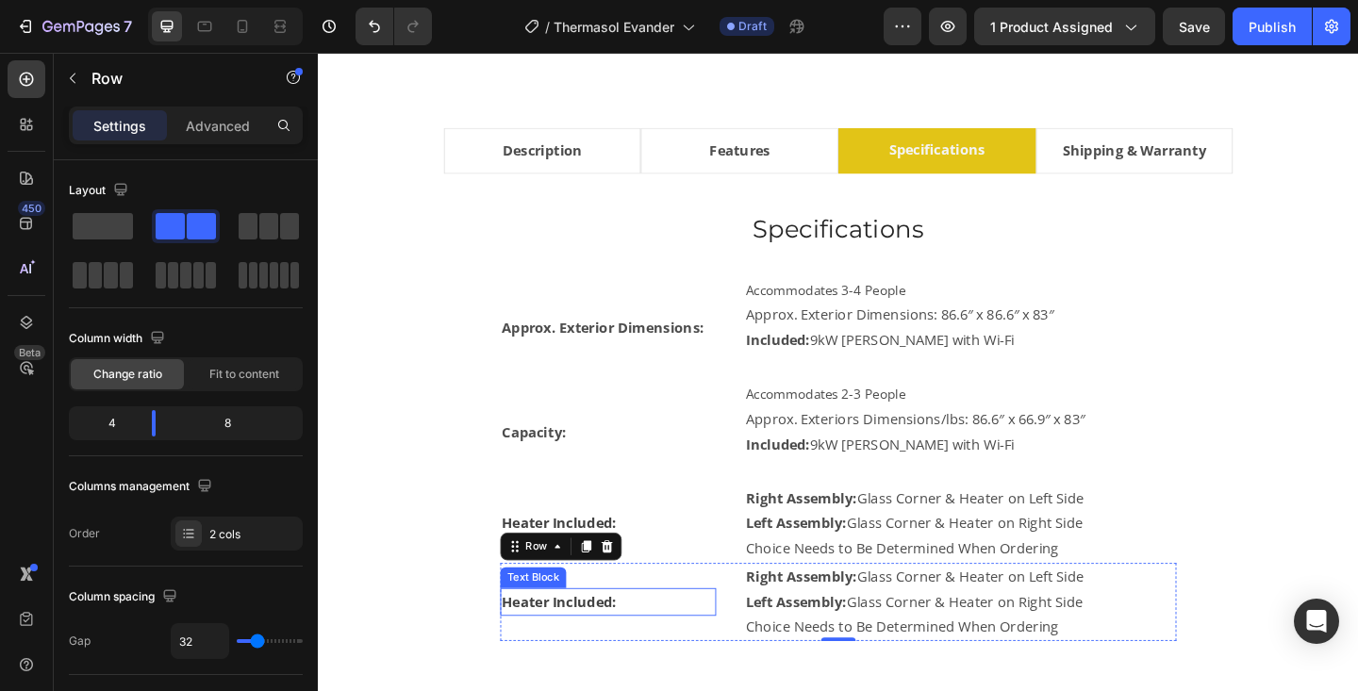
click at [569, 653] on strong "Heater Included:" at bounding box center [580, 650] width 124 height 21
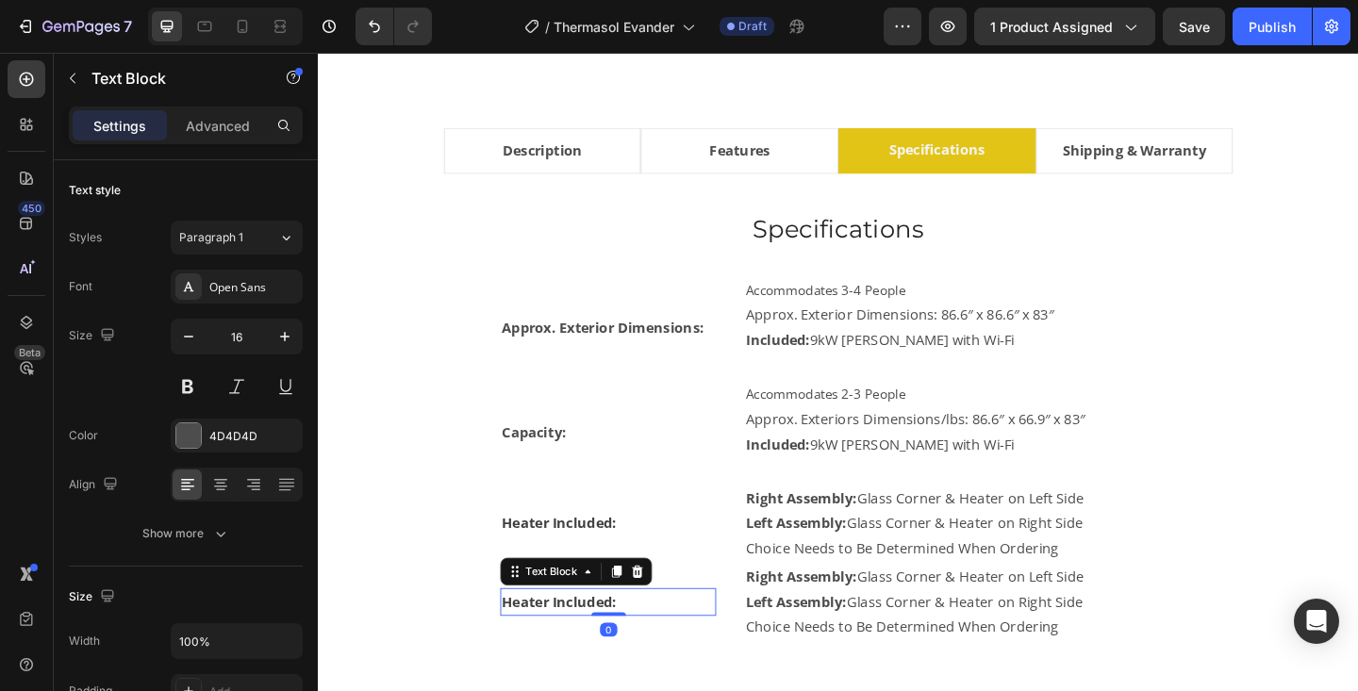
click at [569, 653] on strong "Heater Included:" at bounding box center [580, 650] width 124 height 21
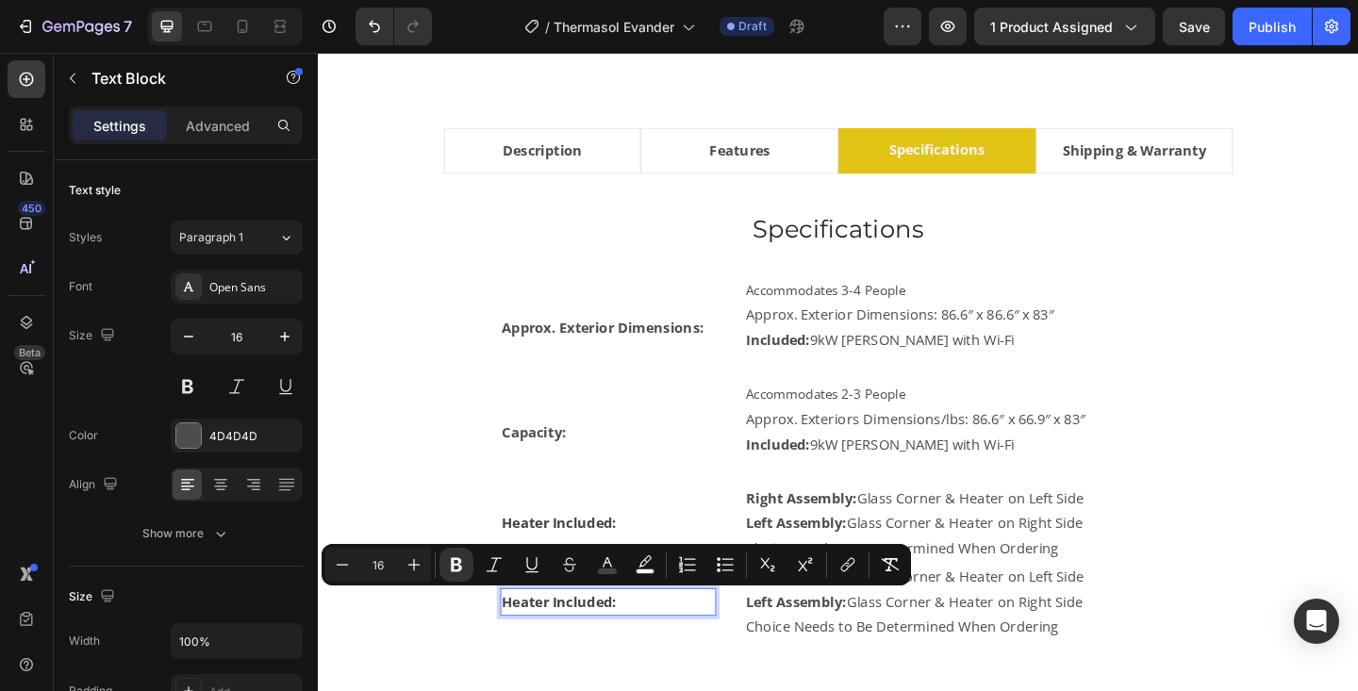
scroll to position [1071, 0]
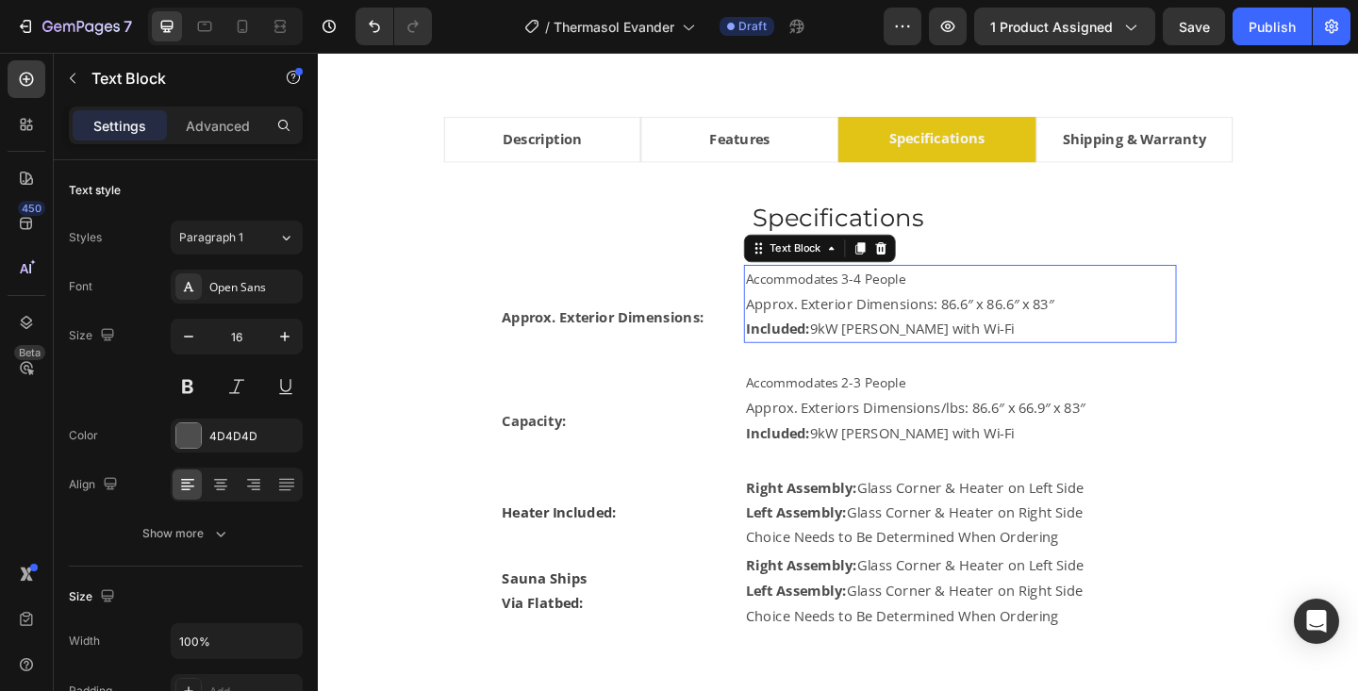
click at [838, 338] on p "Approx. Exterior Dimensions: 86.6″ x 86.6″ x 83″" at bounding box center [1016, 326] width 467 height 27
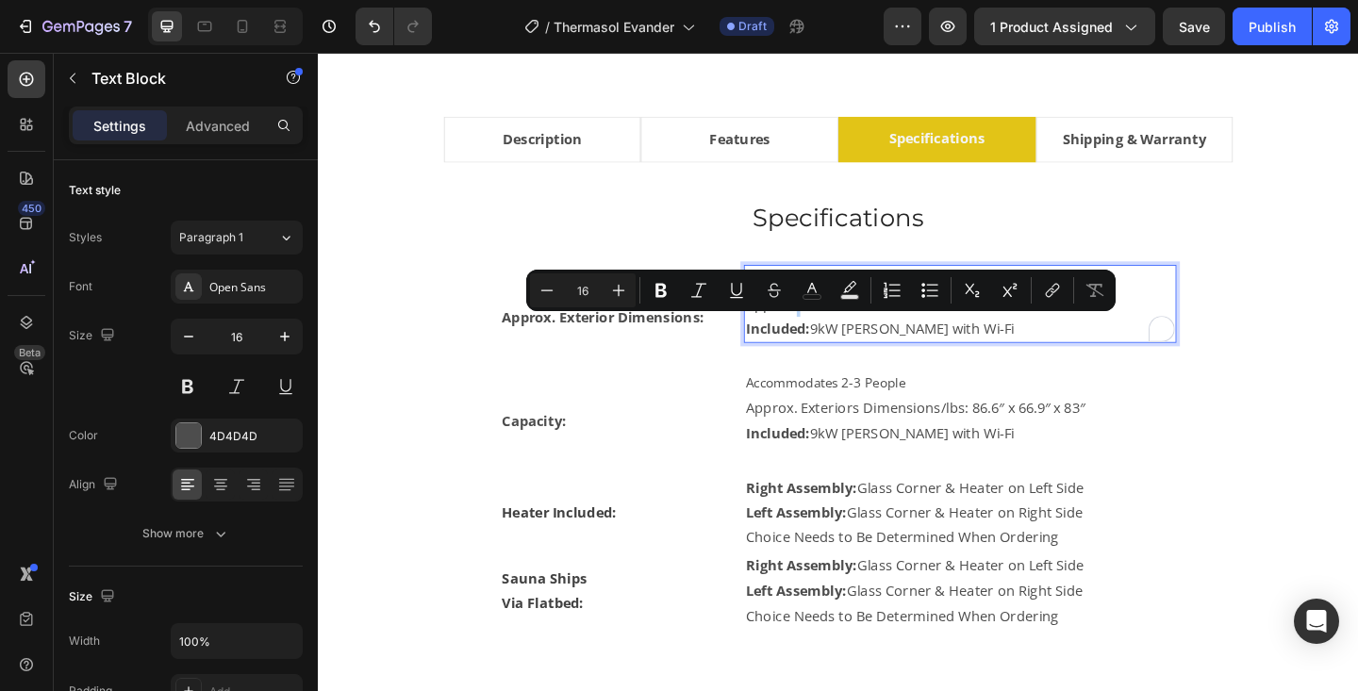
type input "15"
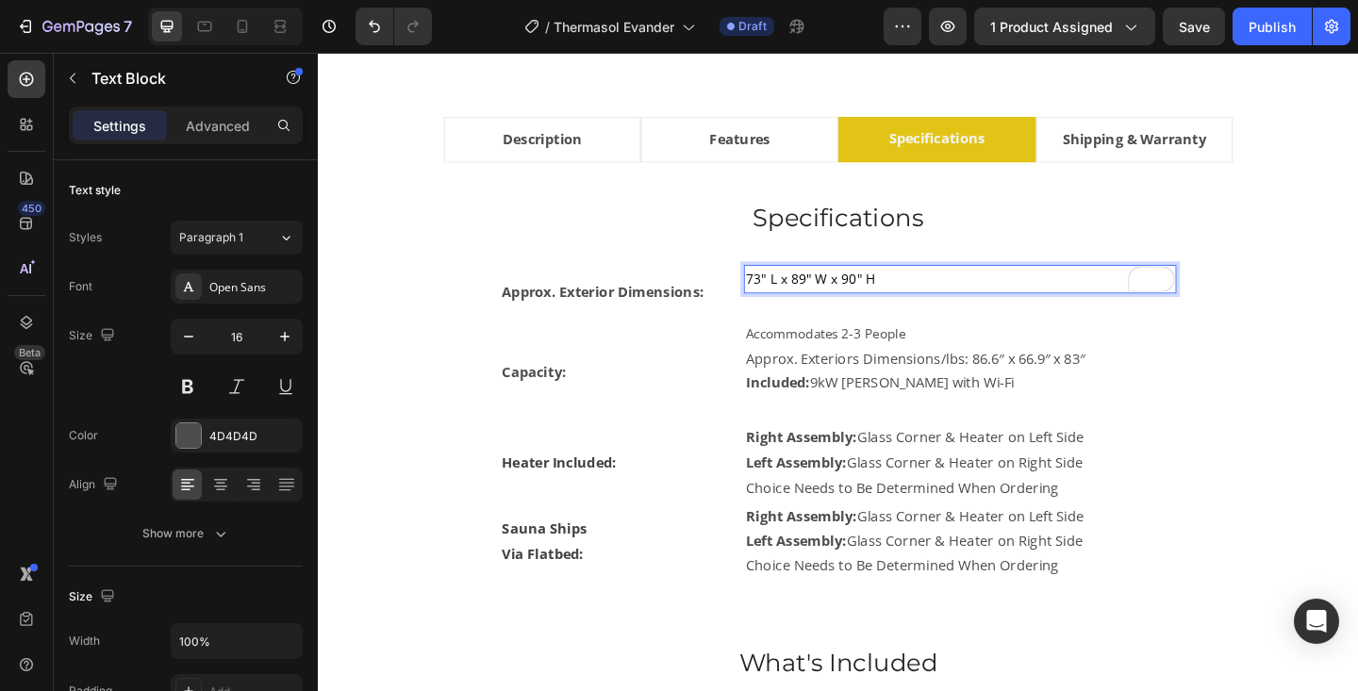
click at [846, 308] on span "73" L x 89" W x 90" H" at bounding box center [853, 299] width 141 height 19
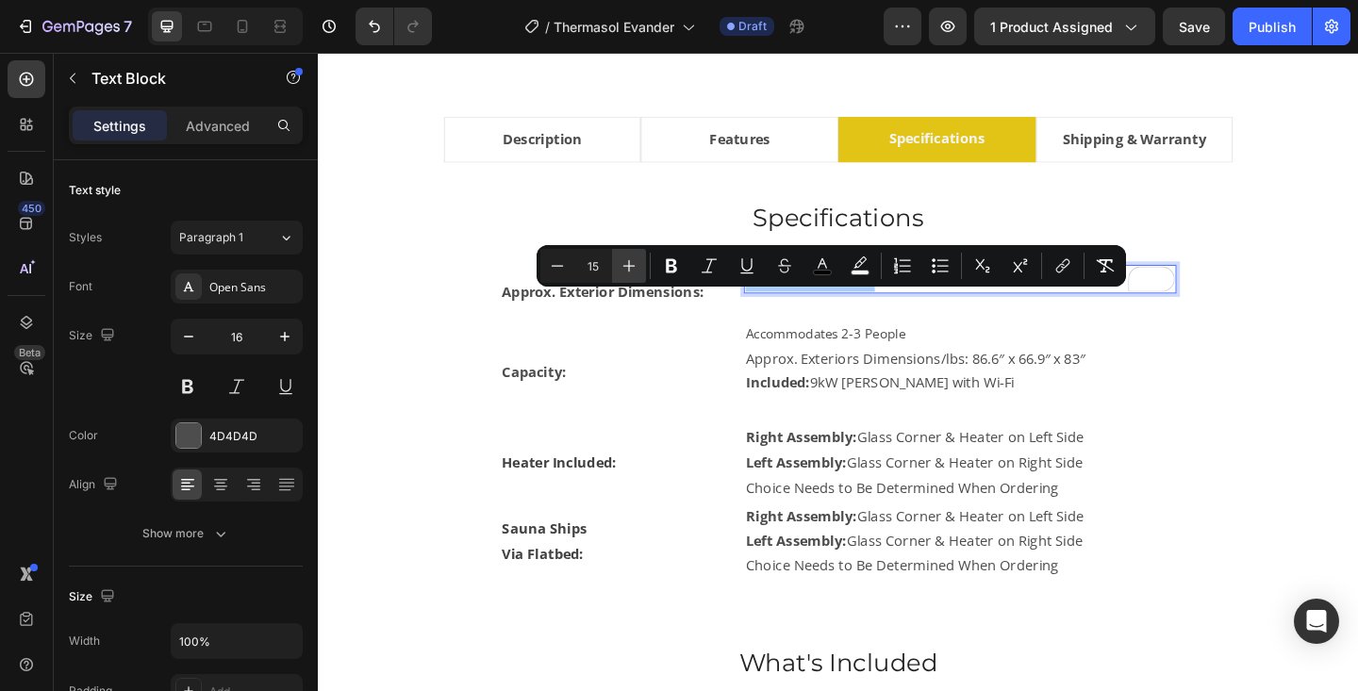
click at [634, 262] on icon "Editor contextual toolbar" at bounding box center [629, 266] width 19 height 19
type input "16"
click at [825, 265] on icon "Editor contextual toolbar" at bounding box center [822, 263] width 9 height 10
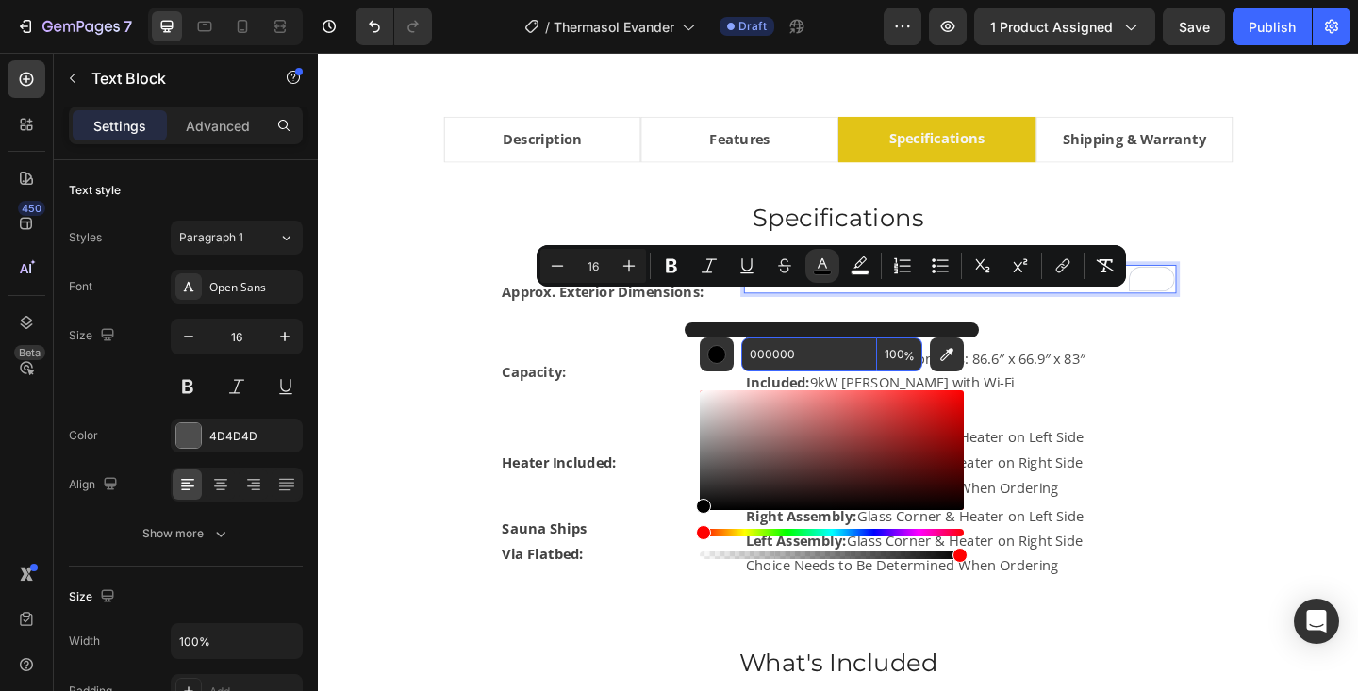
click at [801, 354] on input "000000" at bounding box center [809, 355] width 136 height 34
type input "424242"
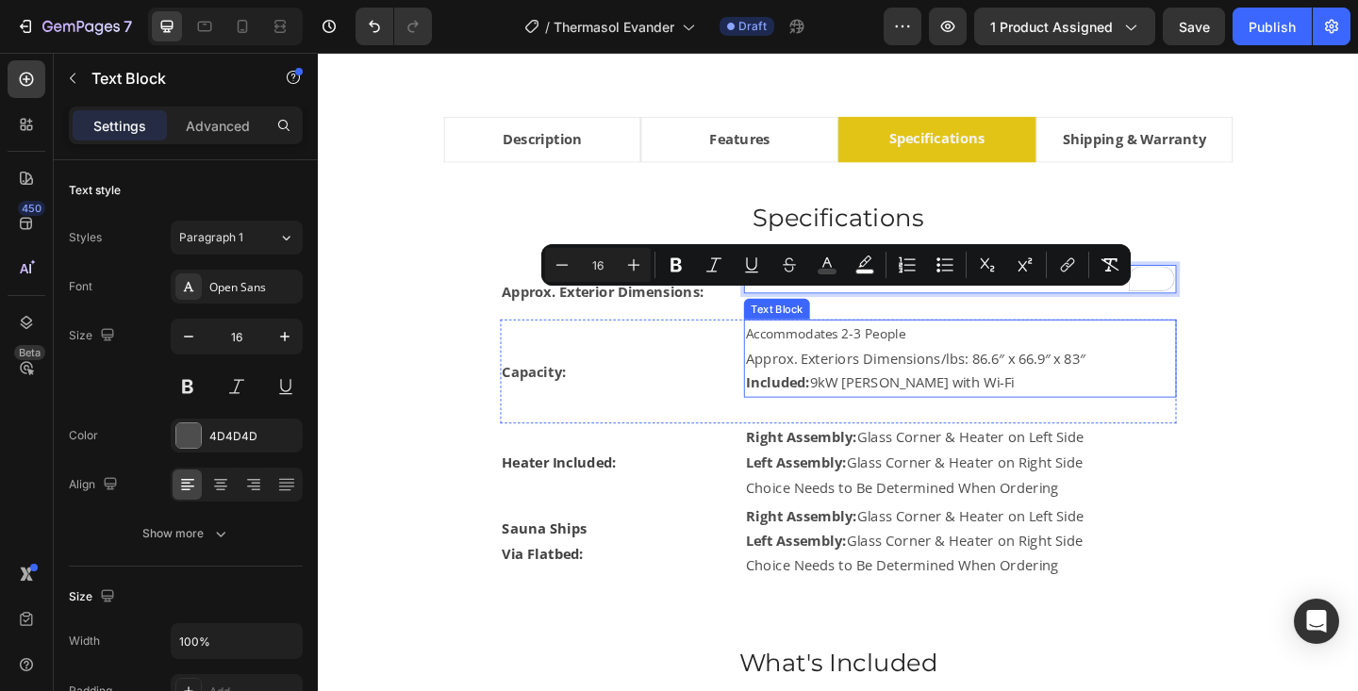
click at [813, 423] on strong "Included:" at bounding box center [818, 412] width 70 height 21
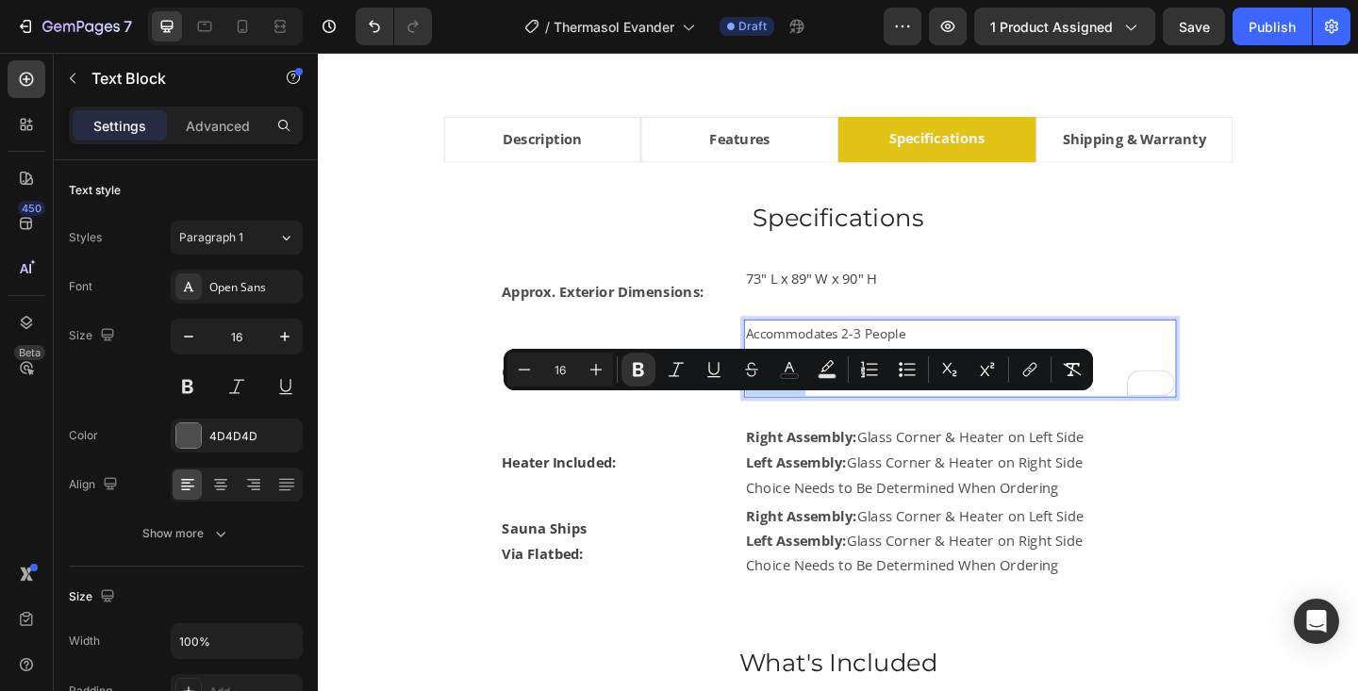
type input "15"
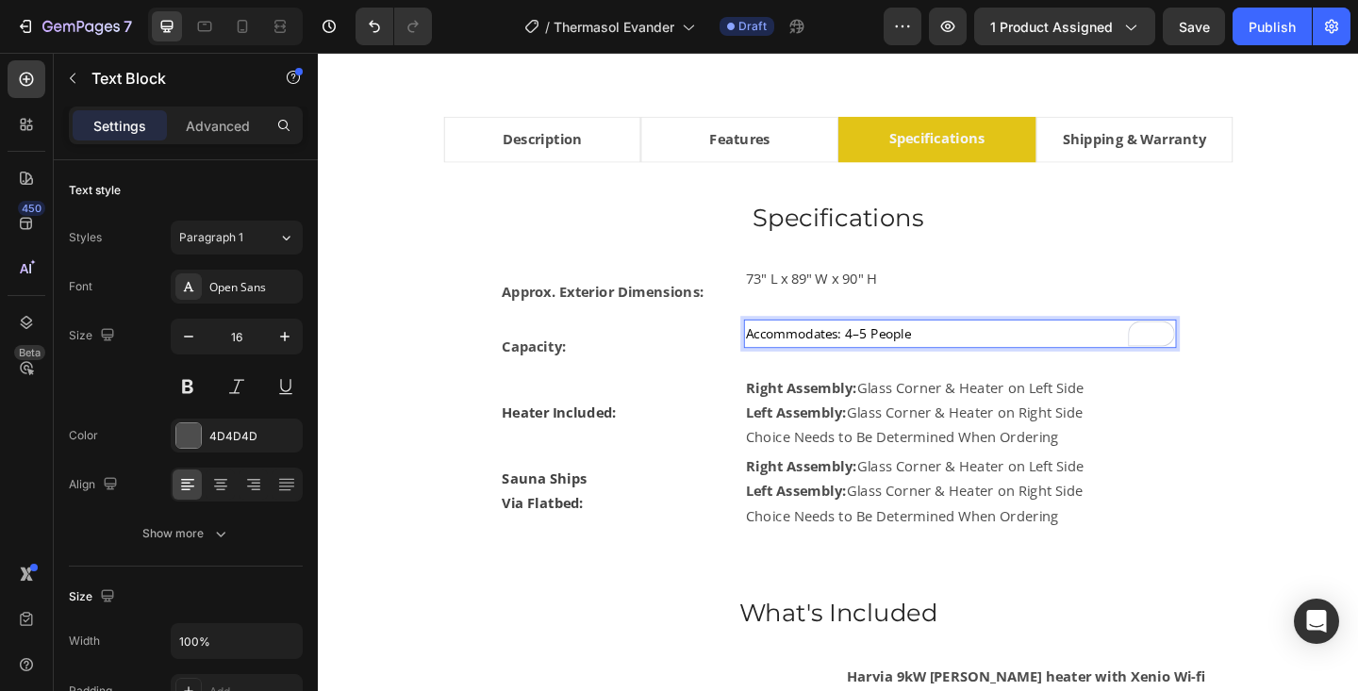
click at [864, 368] on span "Accommodates: 4–5 People" at bounding box center [873, 358] width 180 height 19
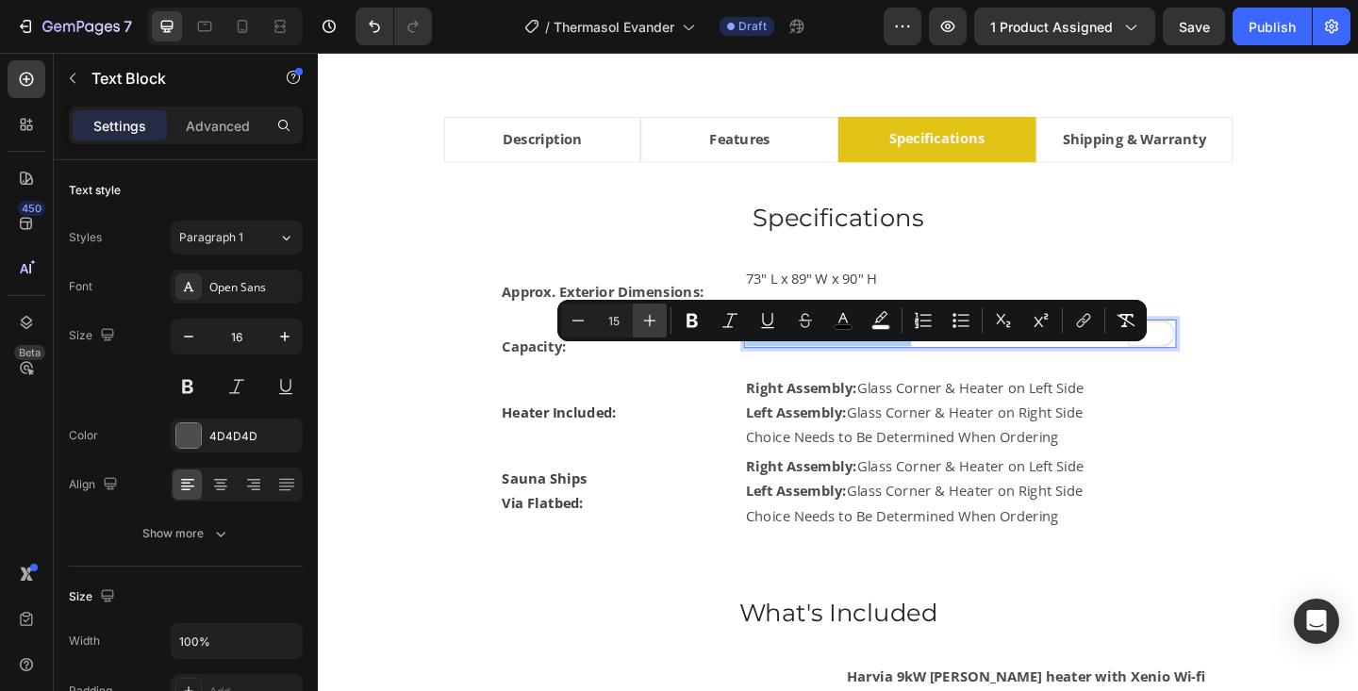
click at [657, 327] on icon "Editor contextual toolbar" at bounding box center [649, 320] width 19 height 19
type input "16"
click at [846, 318] on icon "Editor contextual toolbar" at bounding box center [843, 320] width 19 height 19
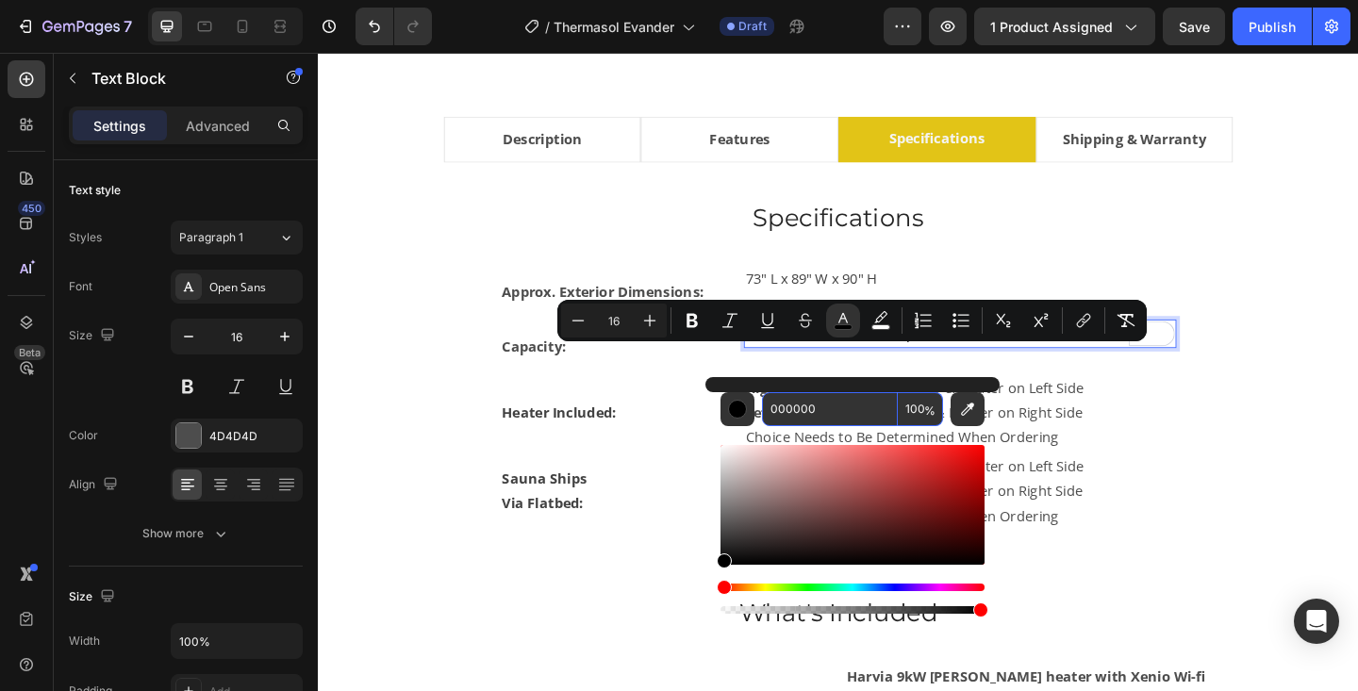
click at [793, 398] on input "000000" at bounding box center [830, 409] width 136 height 34
click at [793, 407] on input "000000" at bounding box center [830, 409] width 136 height 34
type input "424242"
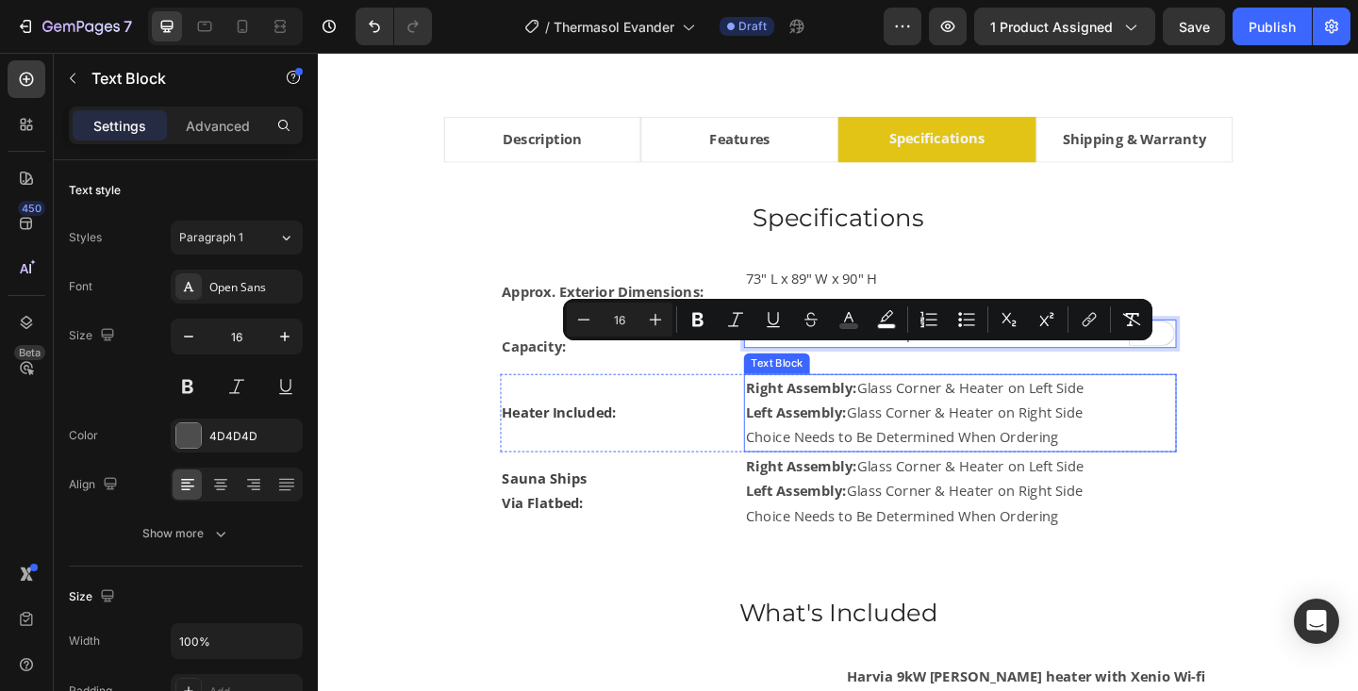
click at [817, 428] on strong "Right Assembly:" at bounding box center [843, 417] width 121 height 21
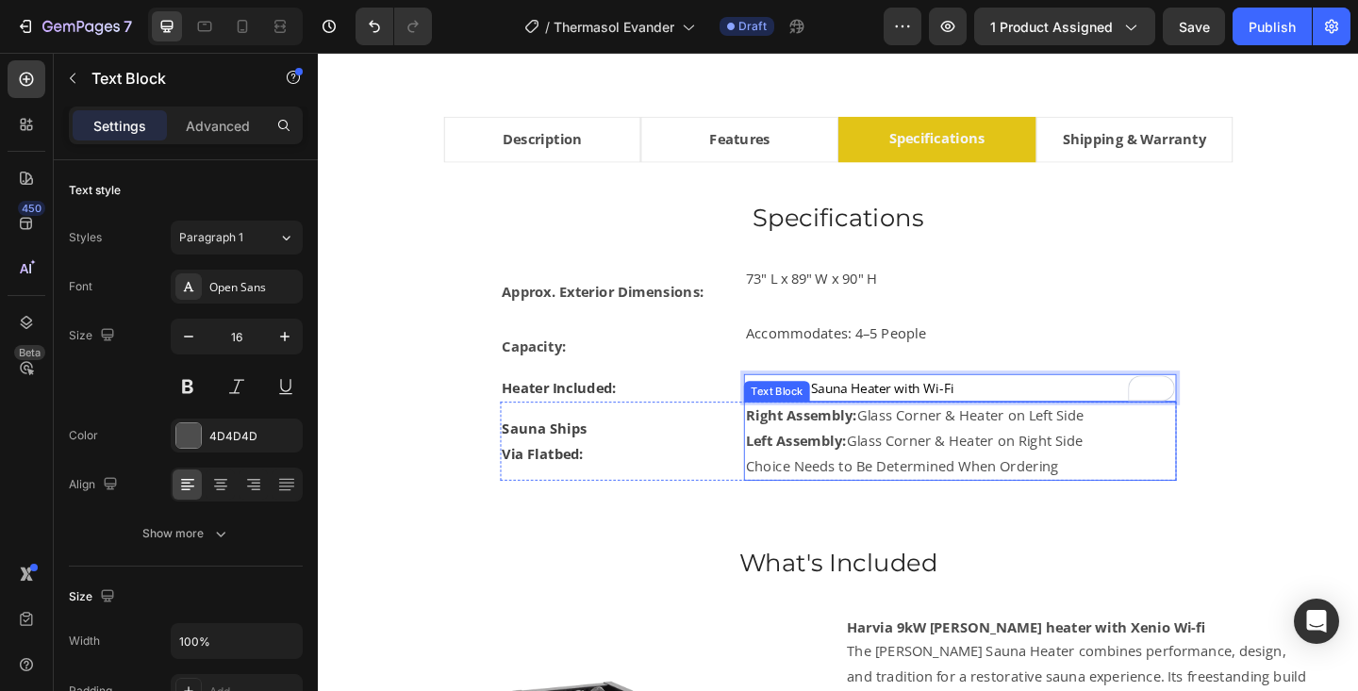
click at [790, 433] on div "Text Block" at bounding box center [817, 421] width 72 height 23
click at [788, 427] on span "8kW Spirit Sauna Heater with Wi-Fi" at bounding box center [896, 417] width 226 height 19
click at [933, 427] on span "Harvia 8kW Spirit Sauna Heater with Wi-Fi" at bounding box center [919, 417] width 273 height 19
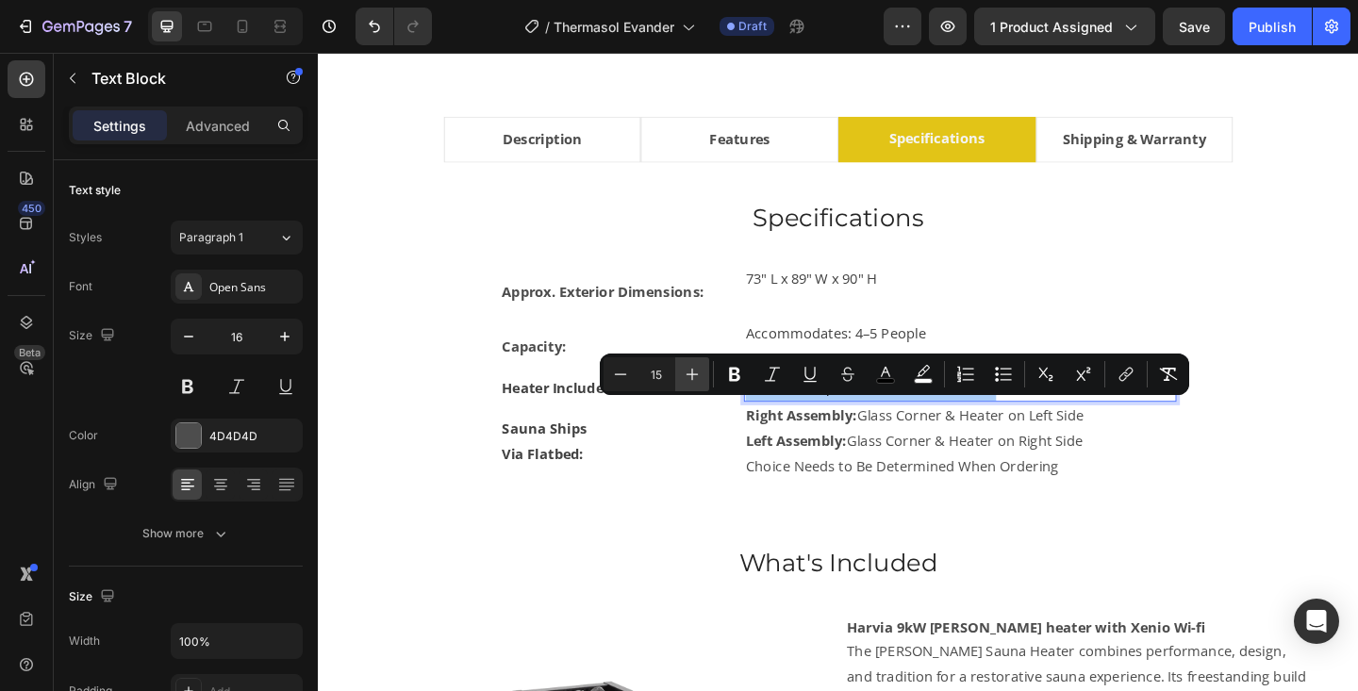
click at [698, 372] on icon "Editor contextual toolbar" at bounding box center [692, 374] width 19 height 19
type input "16"
click at [878, 375] on icon "Editor contextual toolbar" at bounding box center [885, 374] width 19 height 19
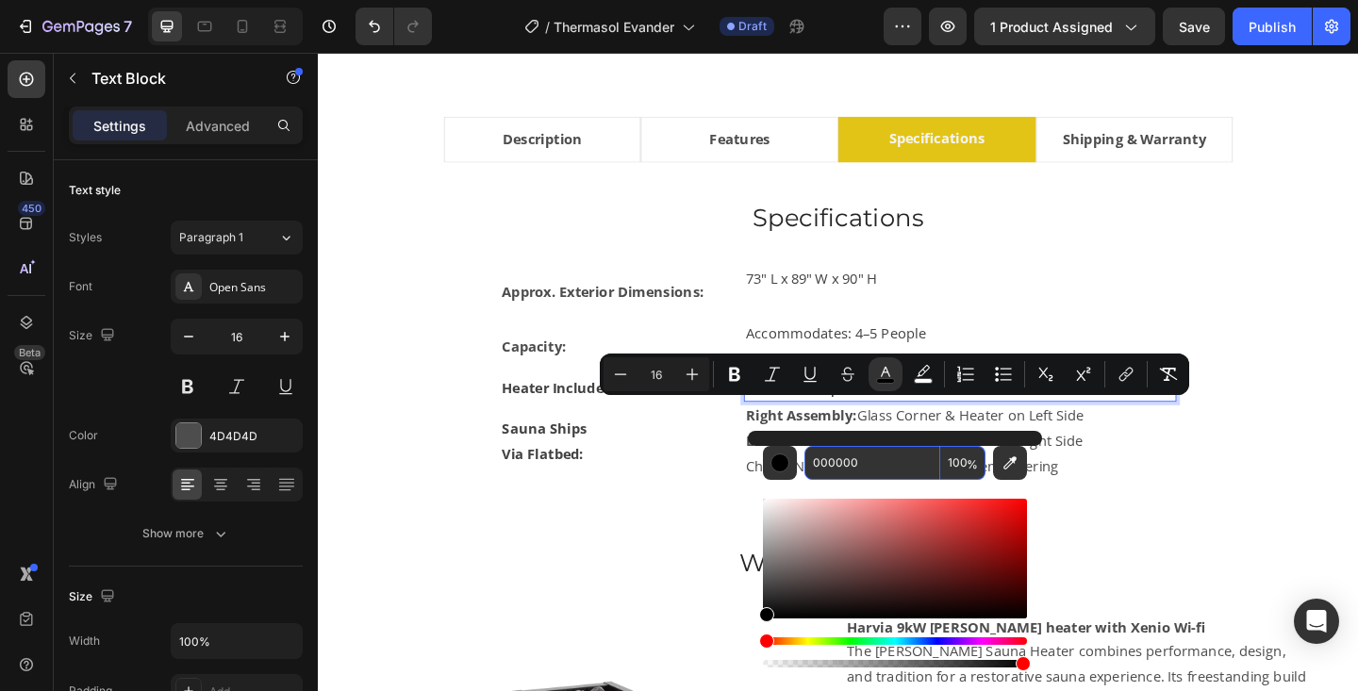
click at [855, 475] on input "000000" at bounding box center [873, 463] width 136 height 34
type input "424242"
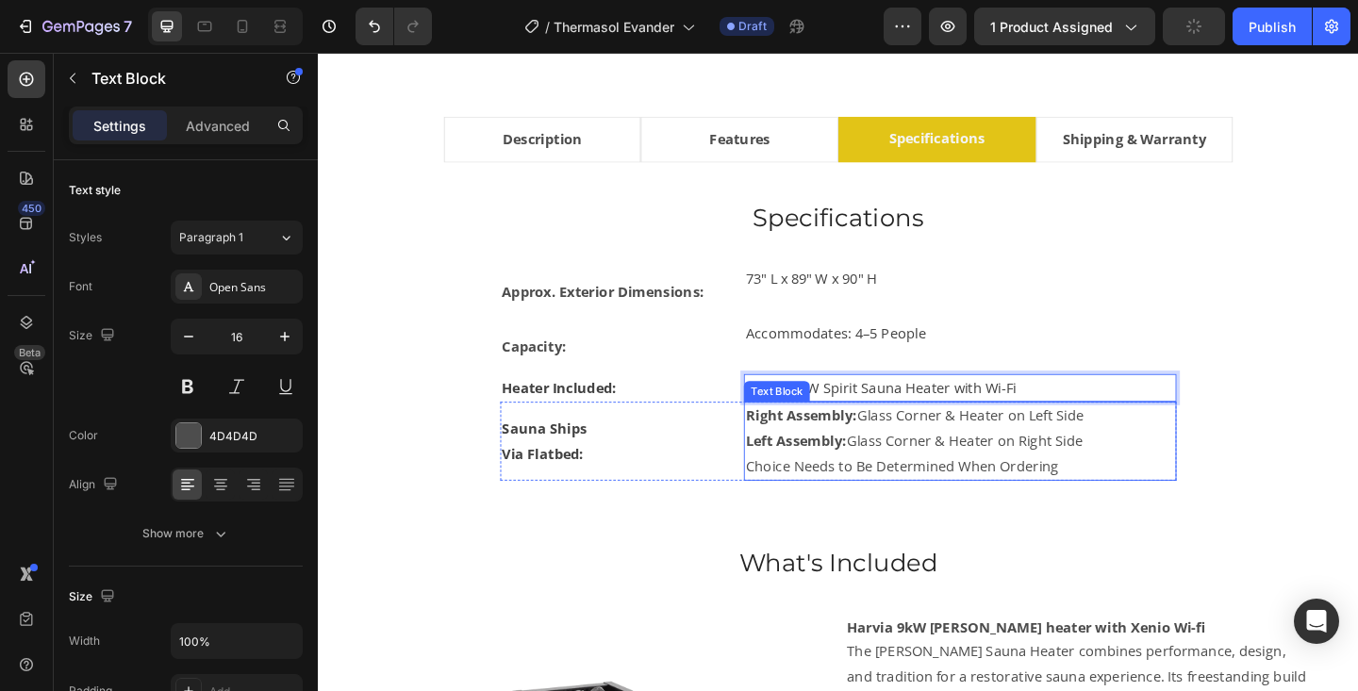
click at [810, 486] on strong "Left Assembly:" at bounding box center [837, 475] width 109 height 21
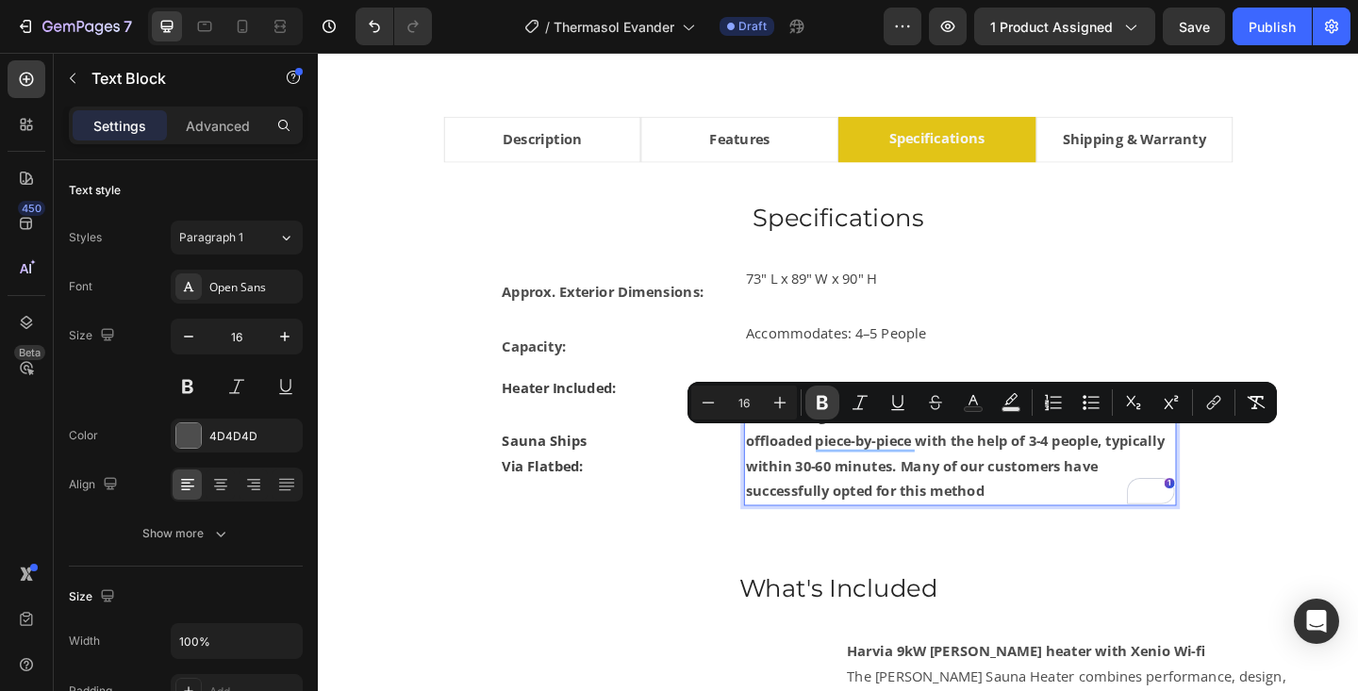
drag, startPoint x: 823, startPoint y: 409, endPoint x: 566, endPoint y: 409, distance: 257.5
click at [823, 409] on icon "Editor contextual toolbar" at bounding box center [822, 402] width 19 height 19
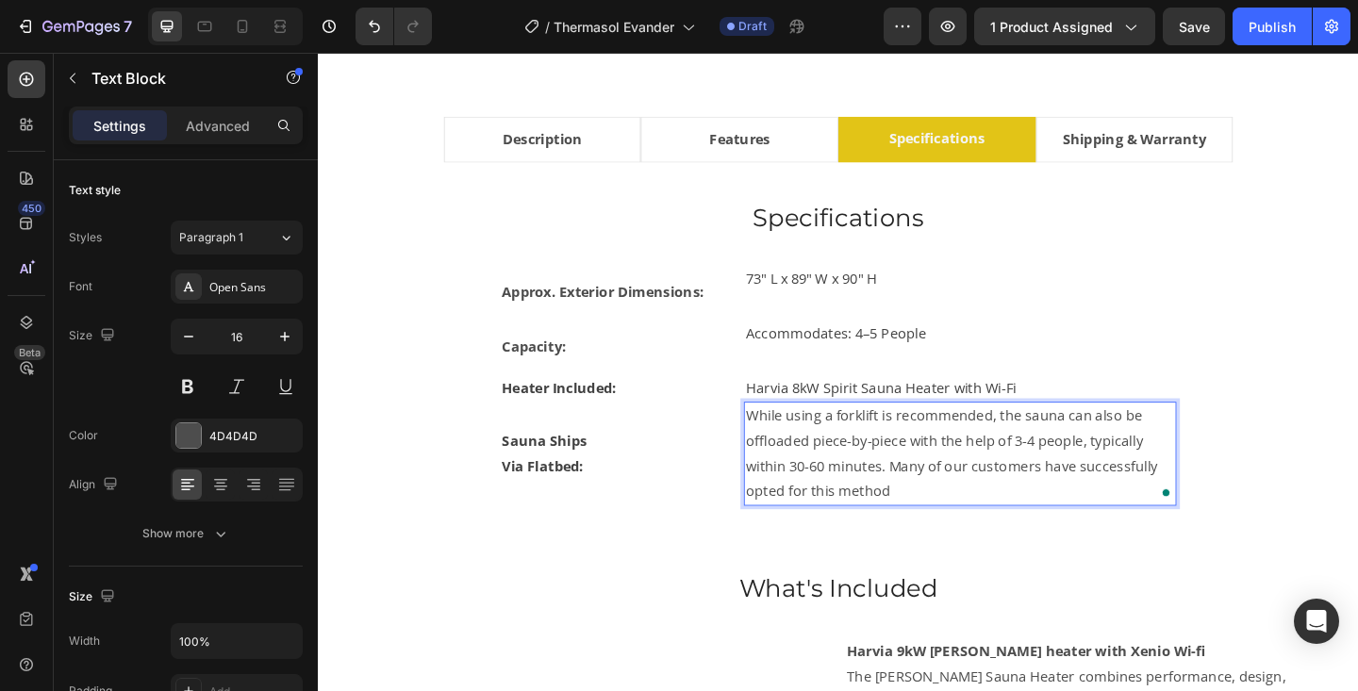
click at [906, 508] on p "While using a forklift is recommended, the sauna can also be offloaded piece-by…" at bounding box center [1016, 489] width 467 height 108
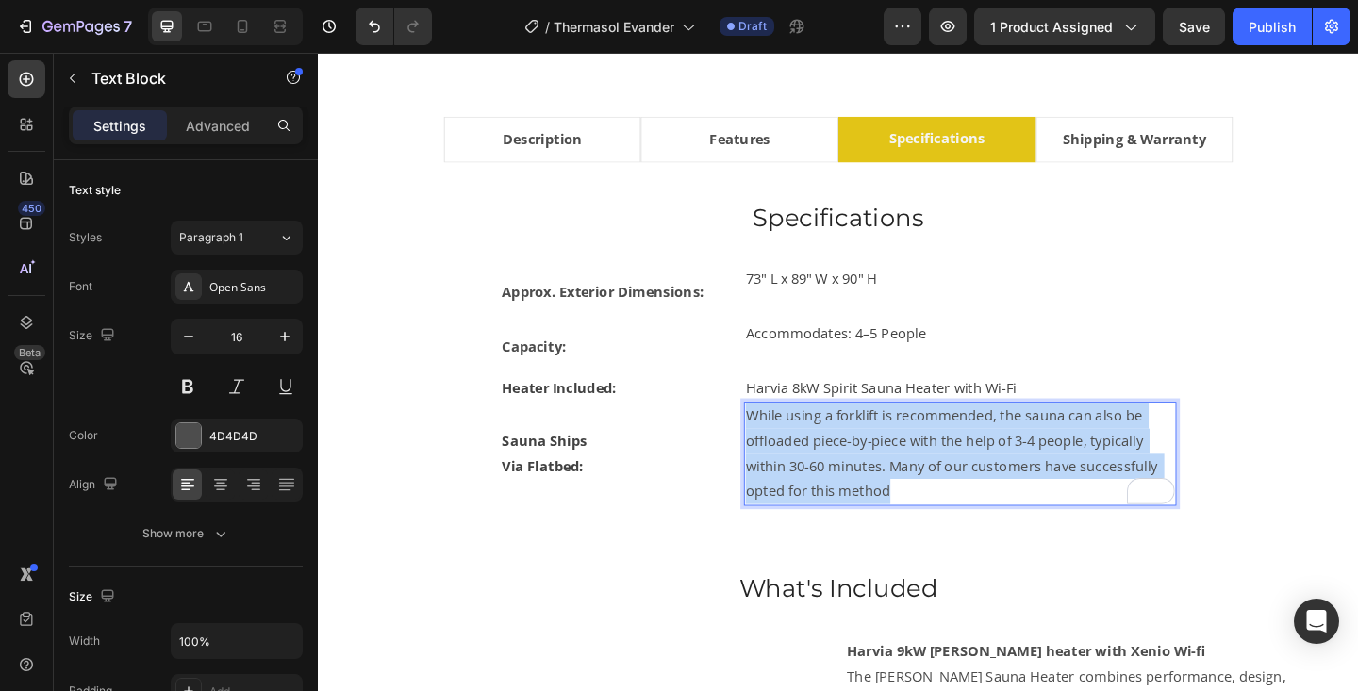
click at [906, 508] on p "While using a forklift is recommended, the sauna can also be offloaded piece-by…" at bounding box center [1016, 489] width 467 height 108
click at [895, 528] on p "While using a forklift is recommended, the sauna can also be offloaded piece-by…" at bounding box center [1016, 489] width 467 height 108
drag, startPoint x: 974, startPoint y: 562, endPoint x: 786, endPoint y: 463, distance: 213.1
click at [786, 463] on p "While using a forklift is recommended, the sauna can also be offloaded piece-by…" at bounding box center [1016, 489] width 467 height 108
click at [882, 509] on p "While using a forklift is recommended, the sauna can also be offloaded piece-by…" at bounding box center [1016, 489] width 467 height 108
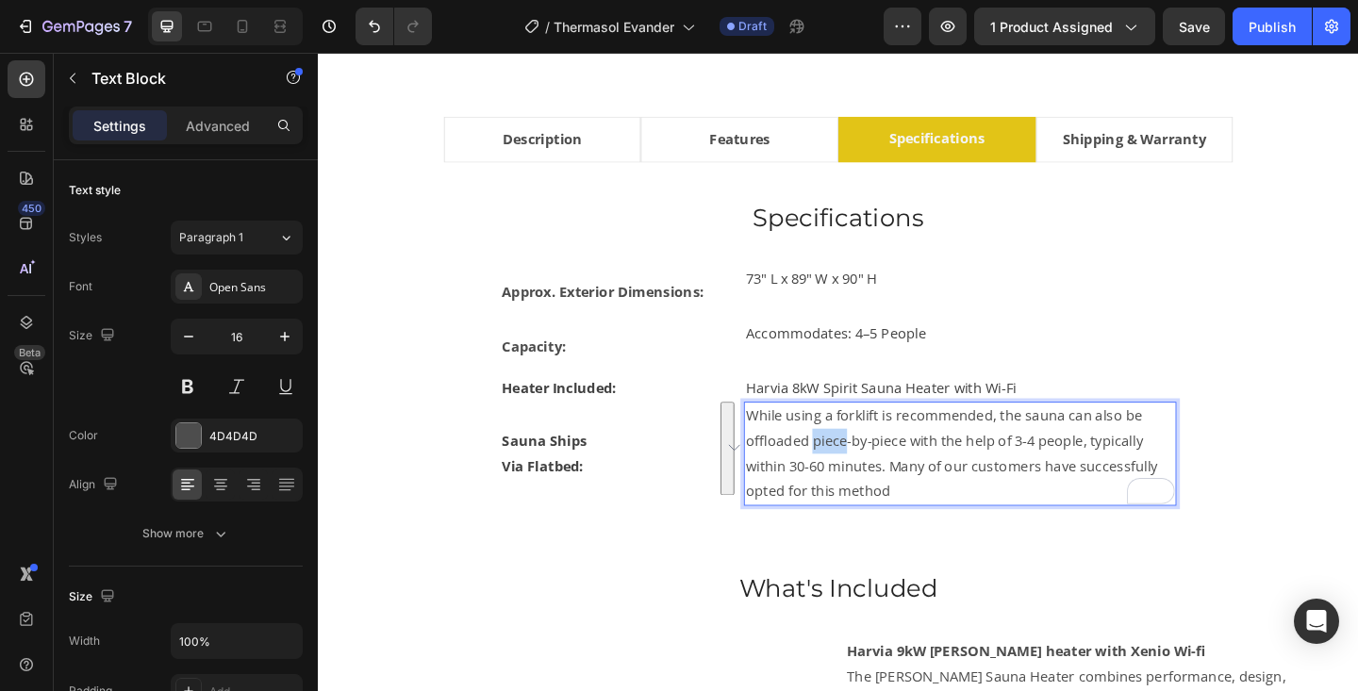
click at [882, 509] on p "While using a forklift is recommended, the sauna can also be offloaded piece-by…" at bounding box center [1016, 489] width 467 height 108
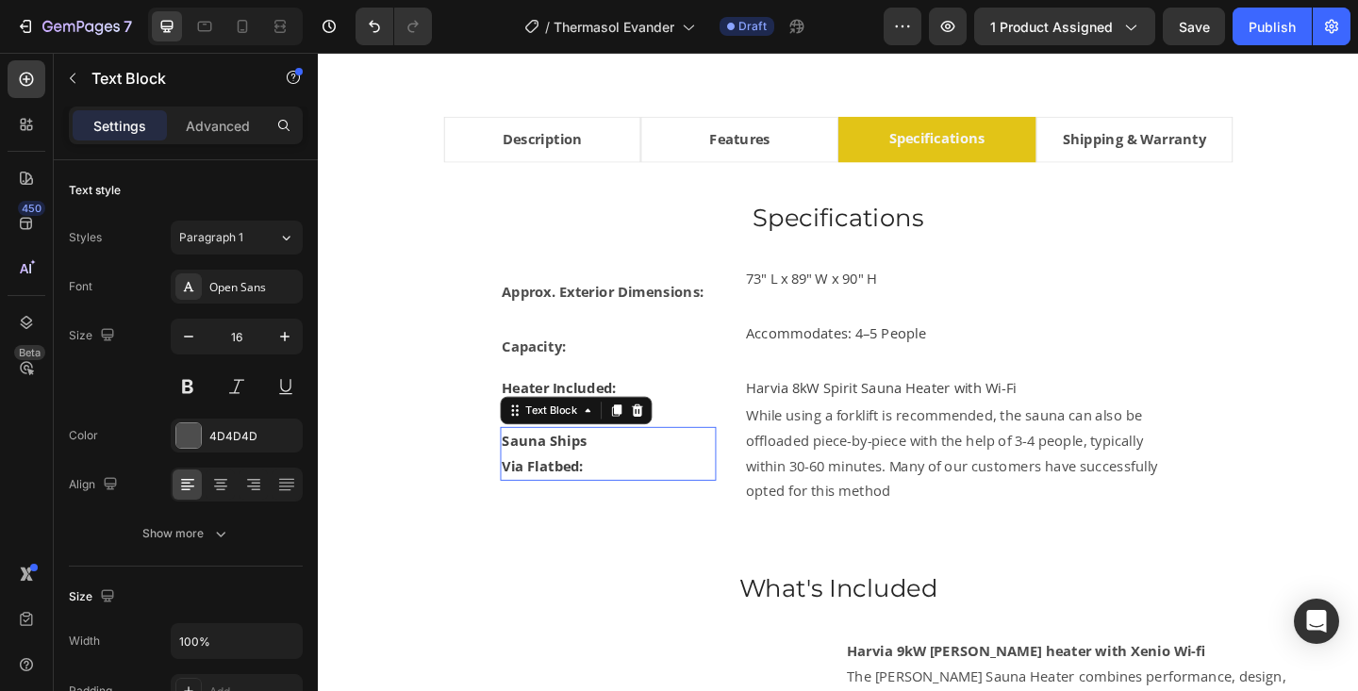
click at [577, 486] on strong "Sauna Ships" at bounding box center [564, 475] width 92 height 21
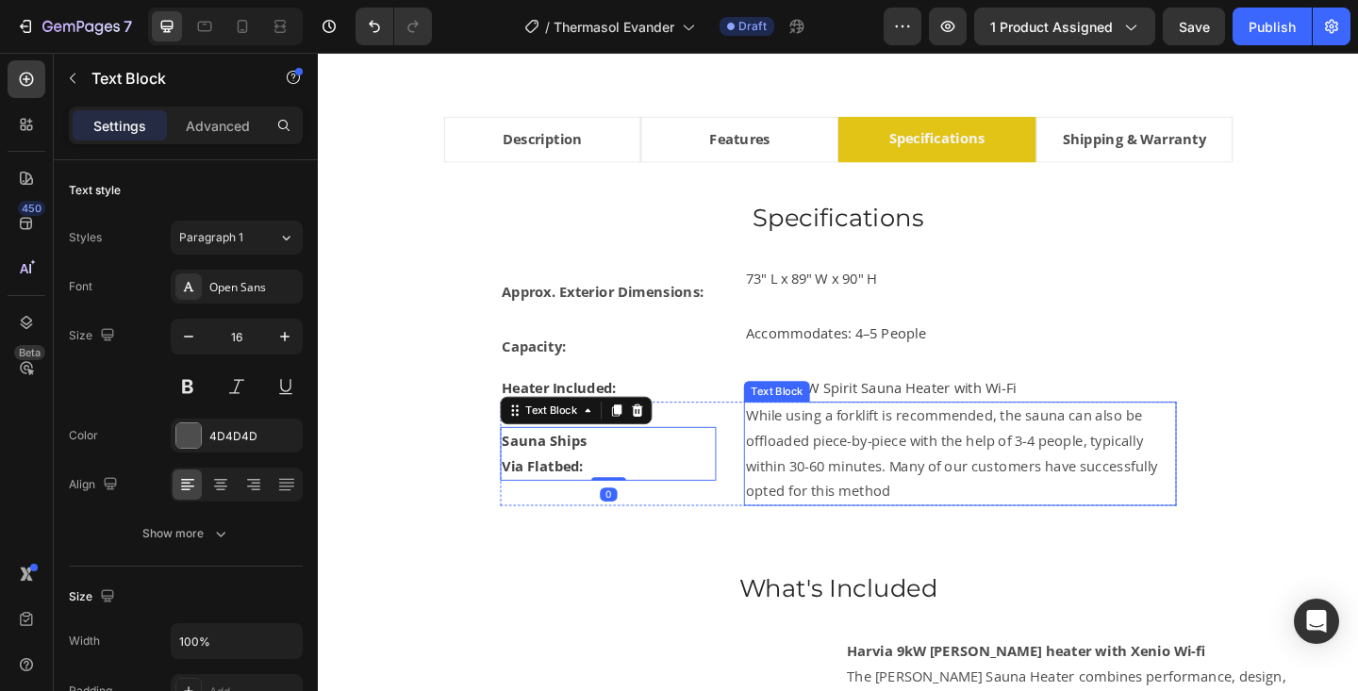
click at [931, 514] on p "While using a forklift is recommended, the sauna can also be offloaded piece-by…" at bounding box center [1016, 489] width 467 height 108
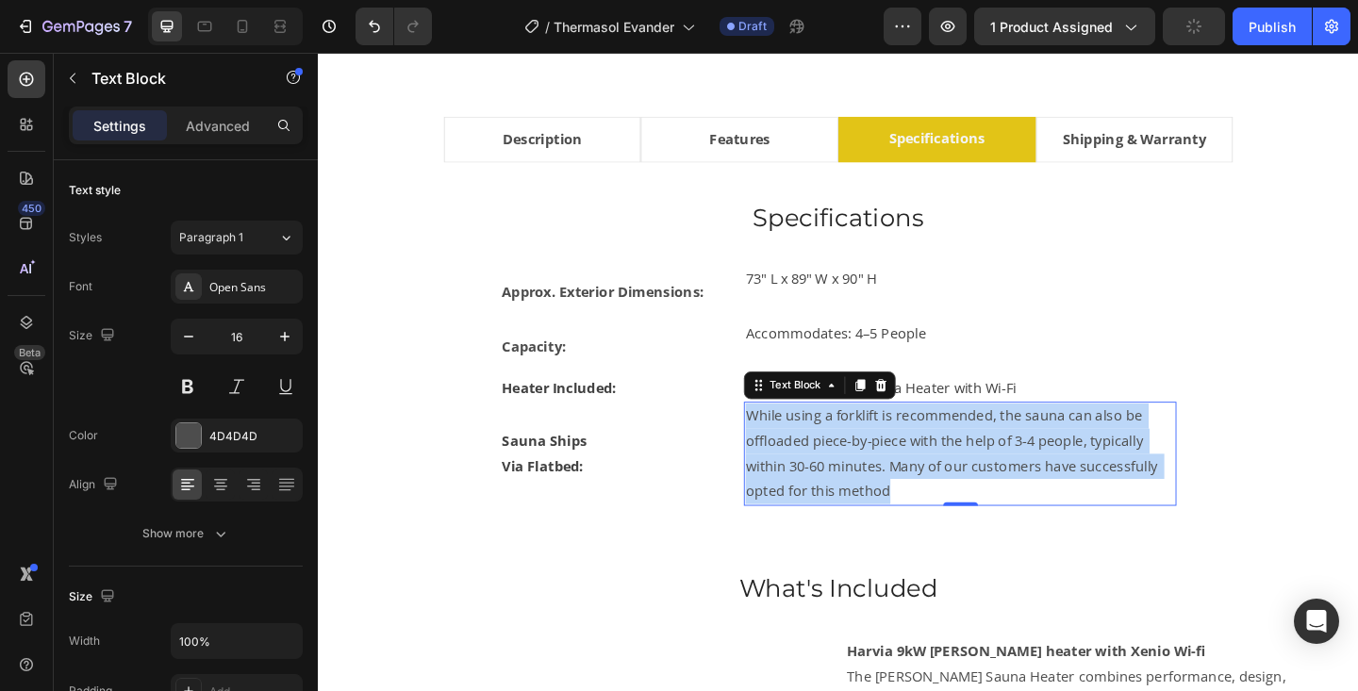
click at [931, 514] on p "While using a forklift is recommended, the sauna can also be offloaded piece-by…" at bounding box center [1016, 489] width 467 height 108
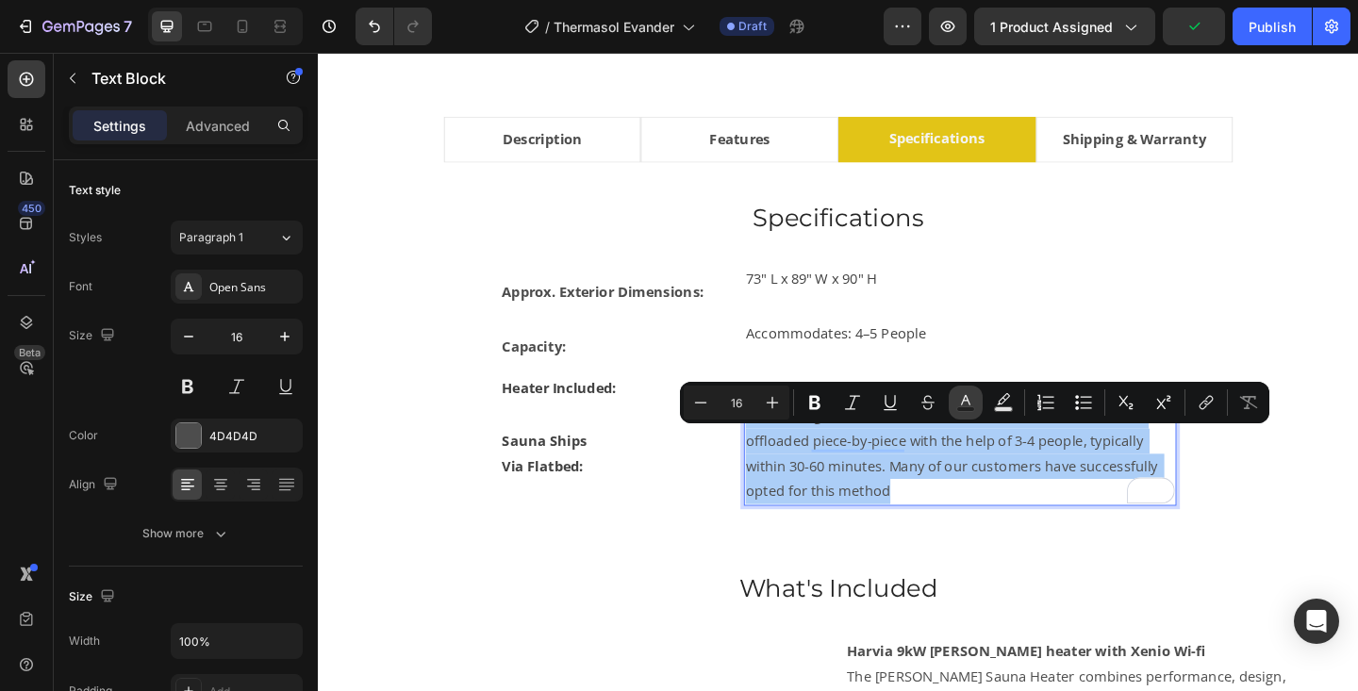
click at [970, 405] on icon "Editor contextual toolbar" at bounding box center [965, 402] width 19 height 19
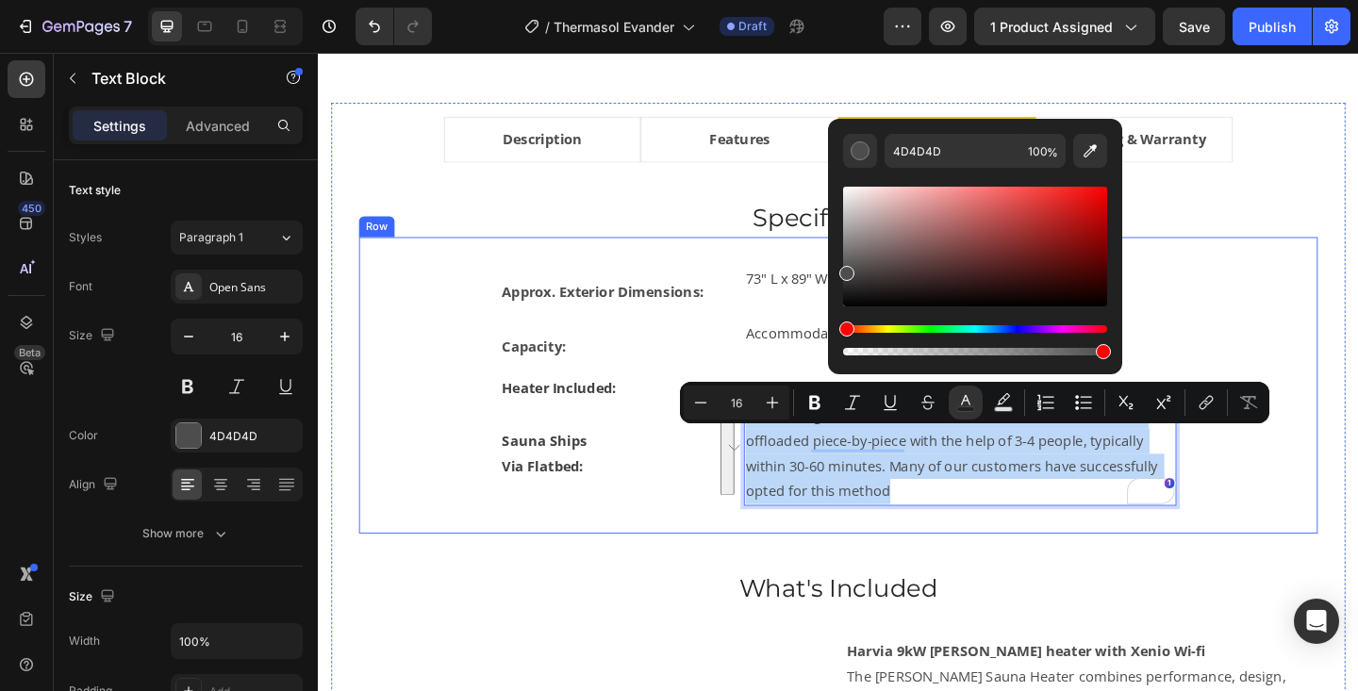
click at [1303, 300] on div "Approx. Exterior Dimensions: Text Block 73" L x 89" W x 90" H Text Block Row Ca…" at bounding box center [883, 415] width 1043 height 323
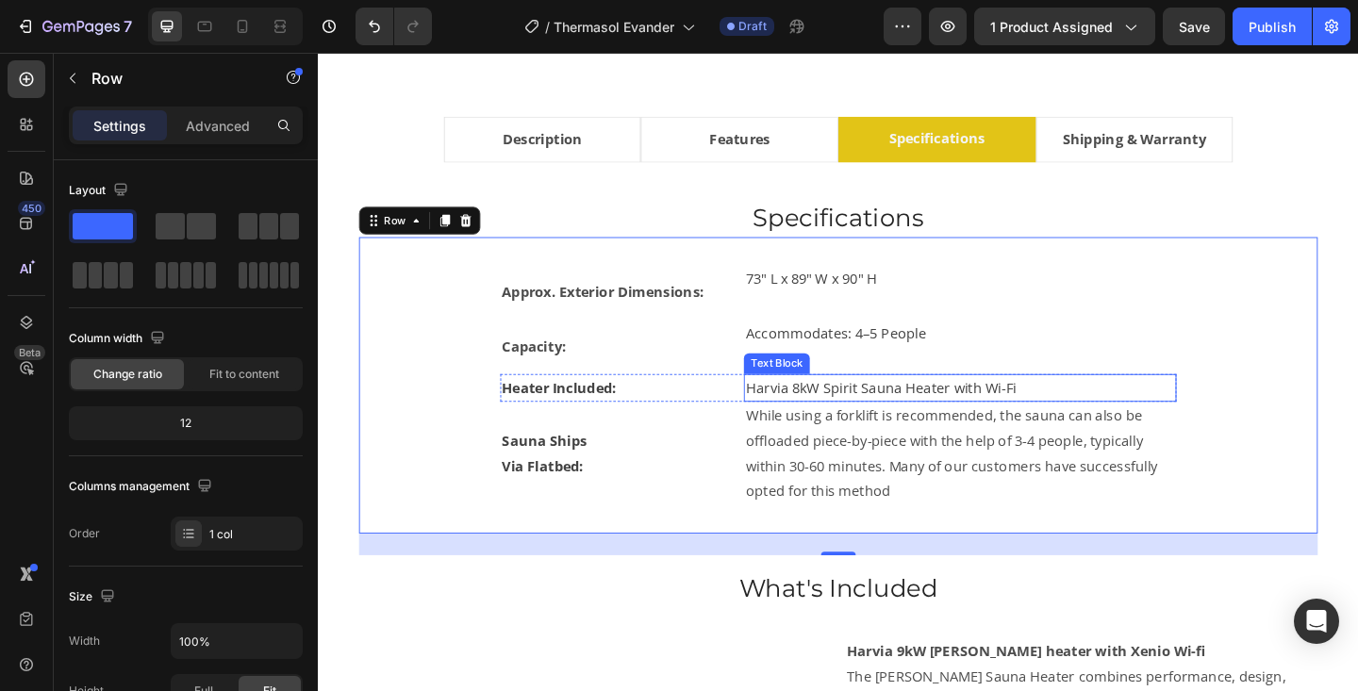
click at [1048, 428] on span "Harvia 8kW Spirit Sauna Heater with Wi-Fi" at bounding box center [930, 417] width 294 height 21
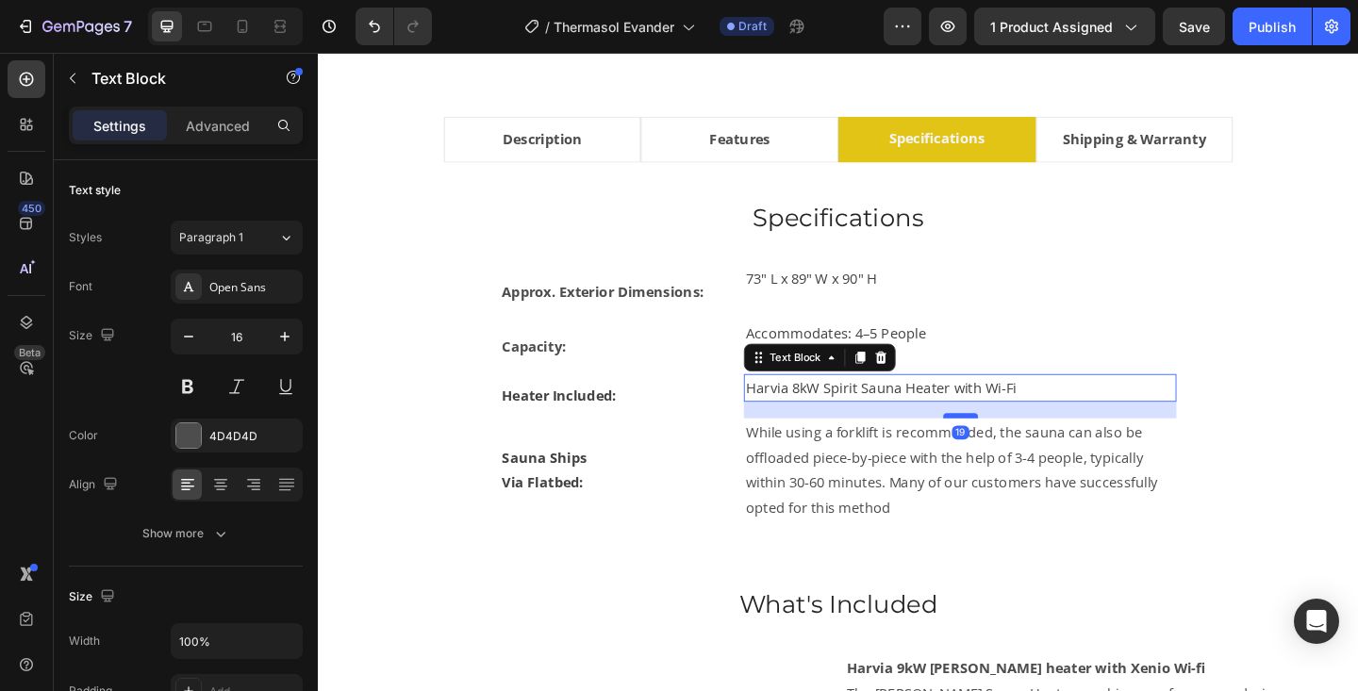
drag, startPoint x: 1020, startPoint y: 456, endPoint x: 1020, endPoint y: 473, distance: 17.9
click at [1020, 451] on div at bounding box center [1017, 448] width 38 height 6
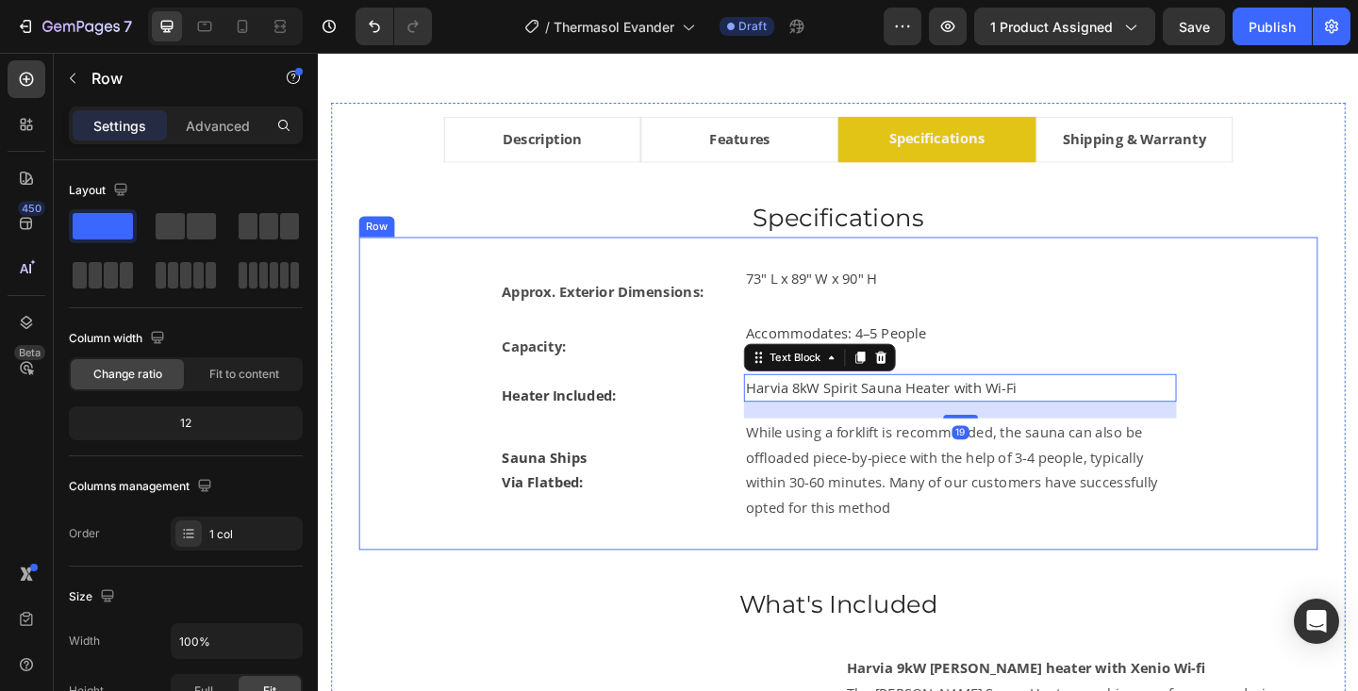
click at [1329, 464] on div "Approx. Exterior Dimensions: Text Block 73" L x 89" W x 90" H Text Block Row Ca…" at bounding box center [883, 424] width 983 height 280
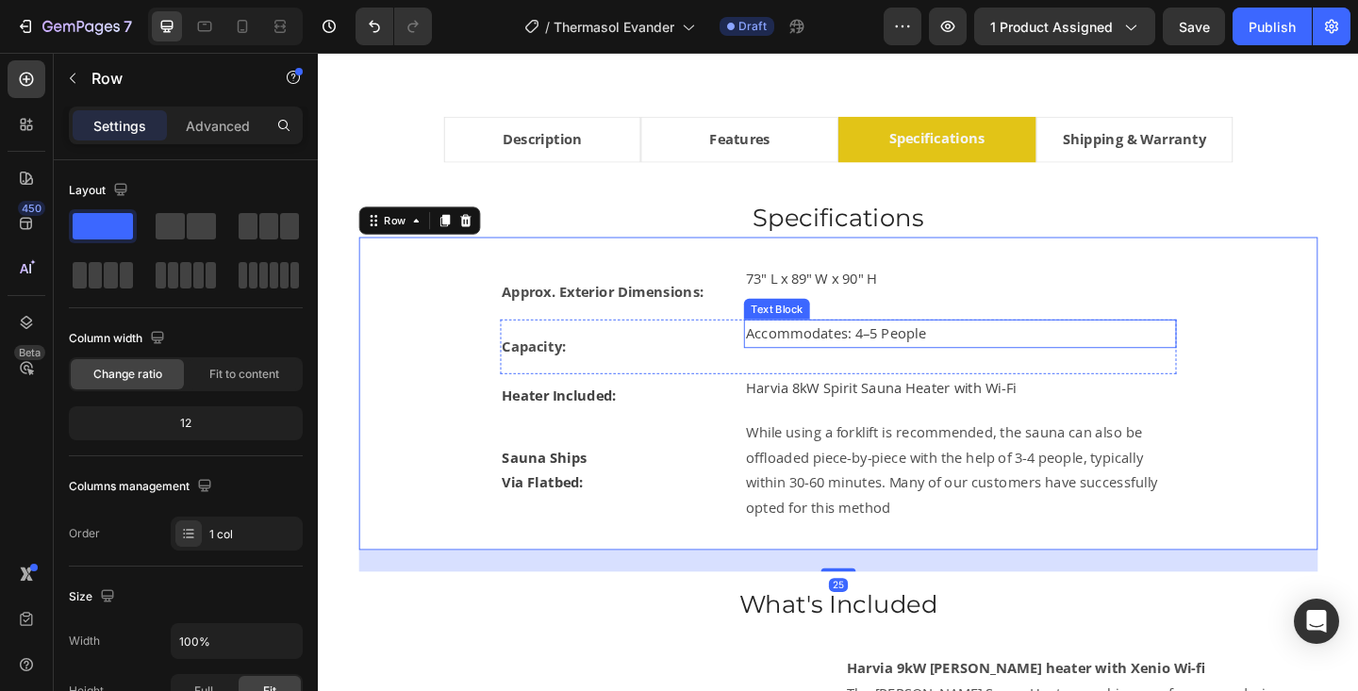
click at [855, 369] on span "Accommodates: 4–5 People" at bounding box center [881, 358] width 196 height 21
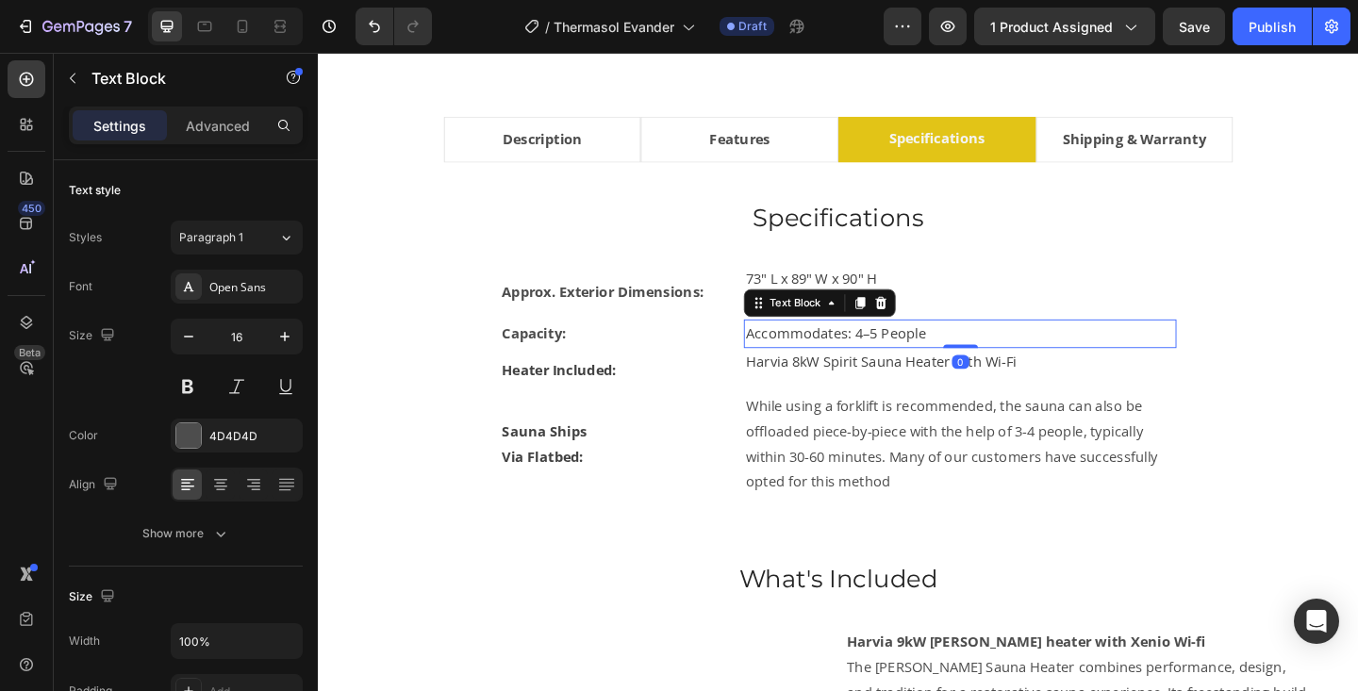
drag, startPoint x: 1023, startPoint y: 423, endPoint x: 1023, endPoint y: 391, distance: 31.1
click at [1023, 374] on div "Accommodates: 4–5 People Text Block 0" at bounding box center [1016, 358] width 471 height 31
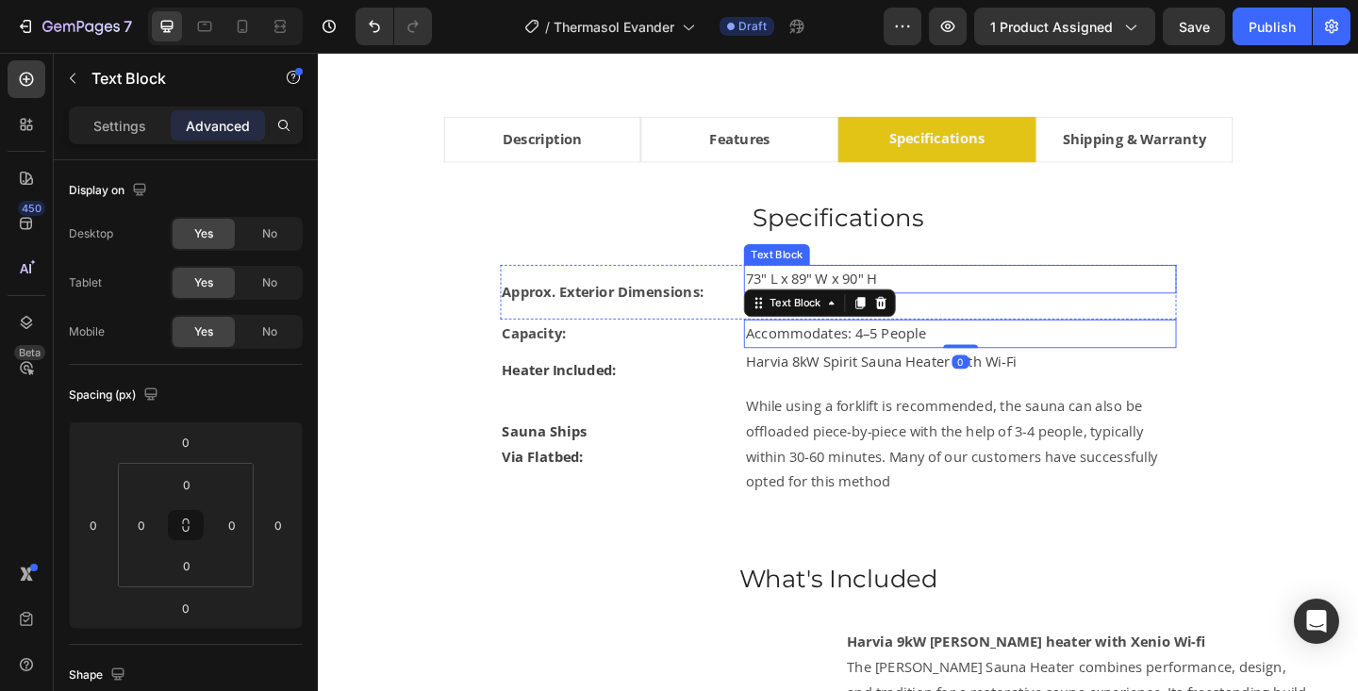
click at [932, 313] on p "73" L x 89" W x 90" H" at bounding box center [1016, 299] width 467 height 27
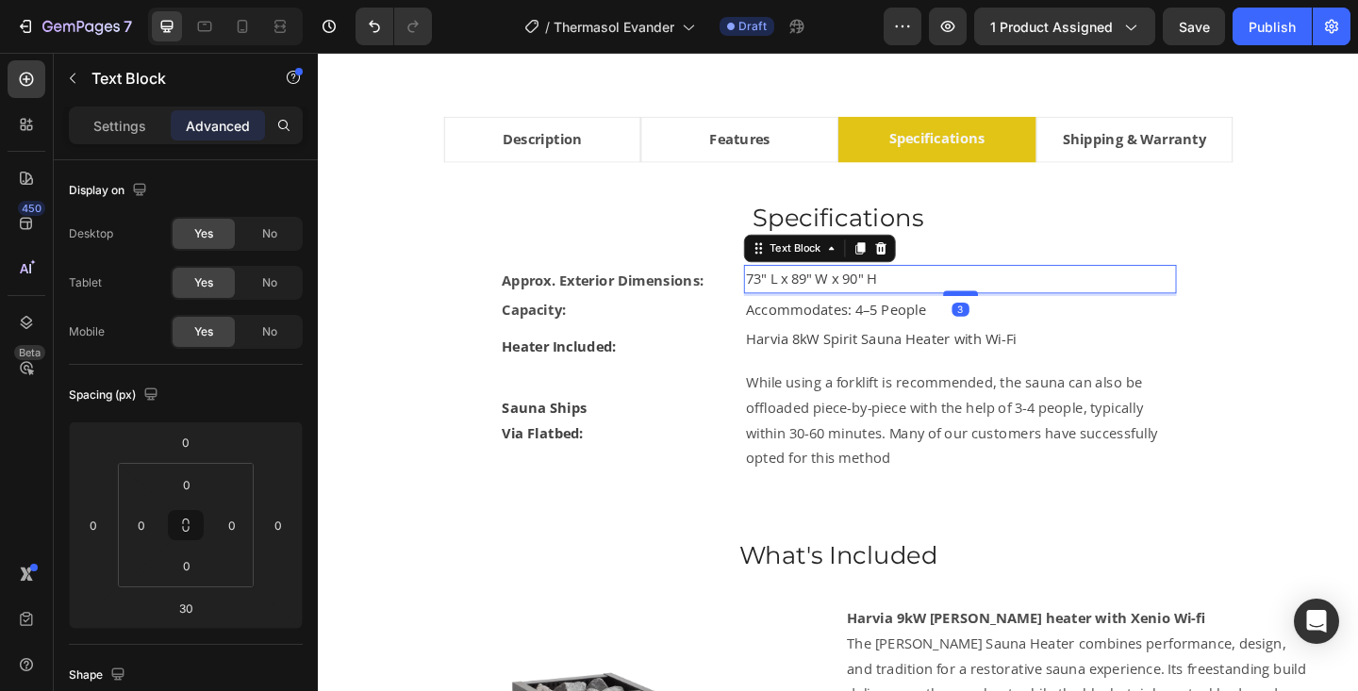
drag, startPoint x: 1016, startPoint y: 364, endPoint x: 1016, endPoint y: 339, distance: 25.5
click at [1016, 318] on div at bounding box center [1017, 315] width 38 height 6
type input "3"
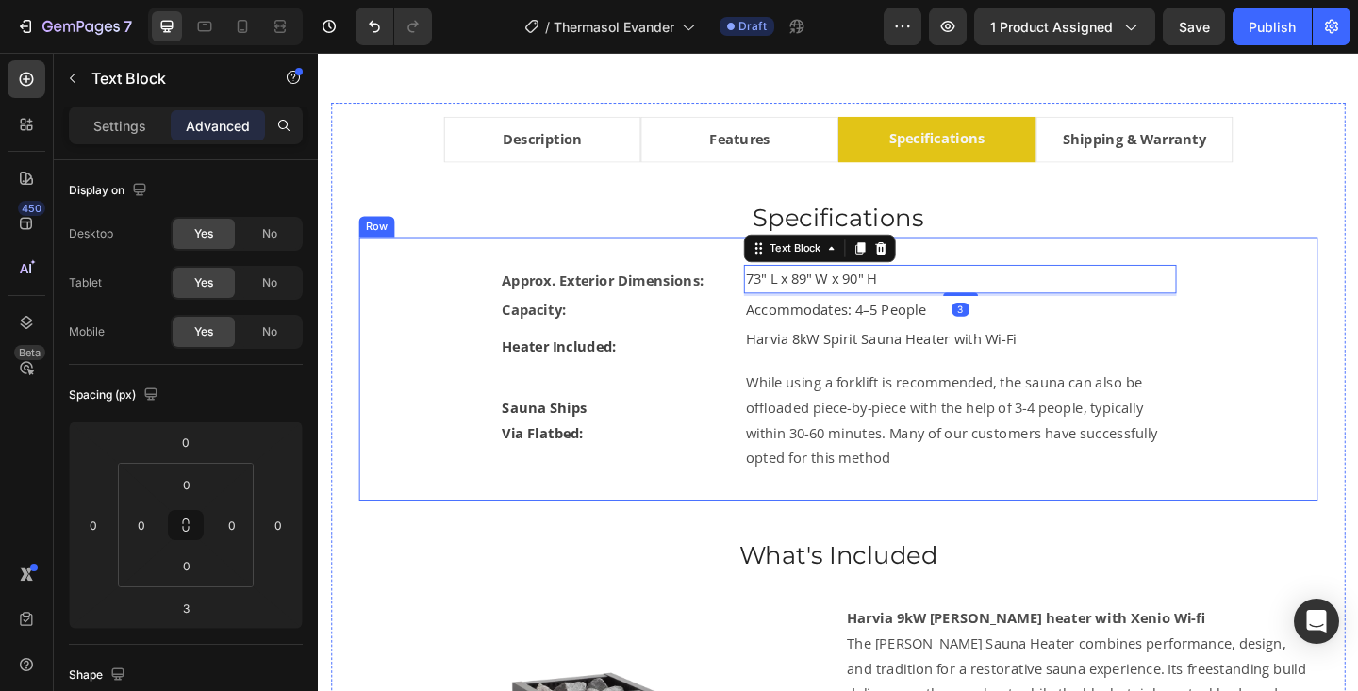
click at [1271, 426] on div "Approx. Exterior Dimensions: Text Block 73" L x 89" W x 90" H Text Block 3 Row …" at bounding box center [883, 397] width 983 height 226
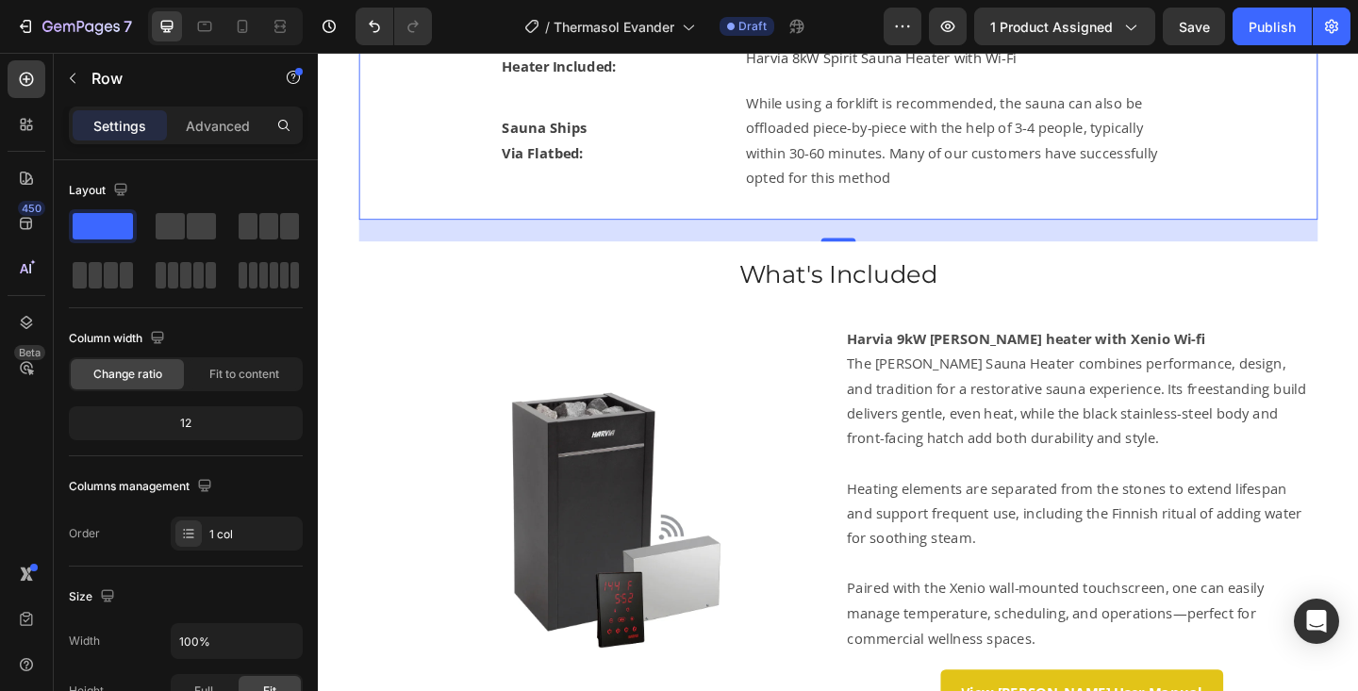
scroll to position [1406, 0]
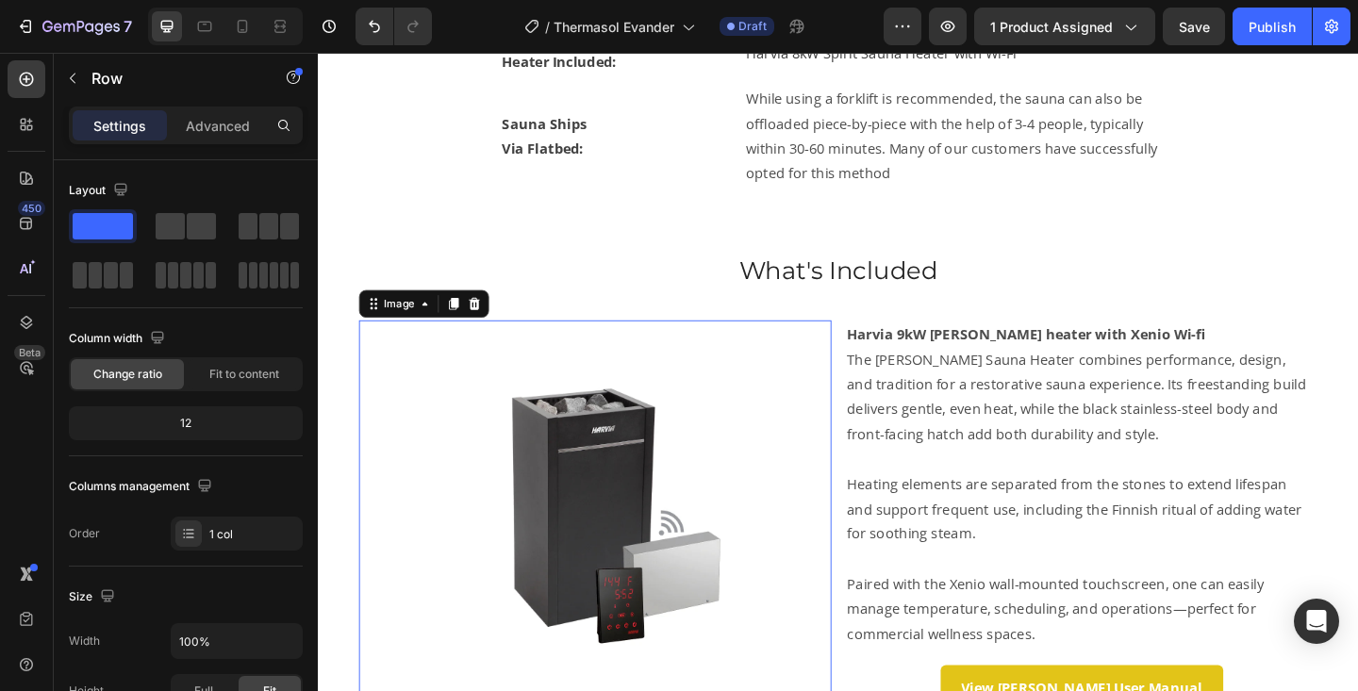
click at [647, 499] on img at bounding box center [619, 549] width 411 height 411
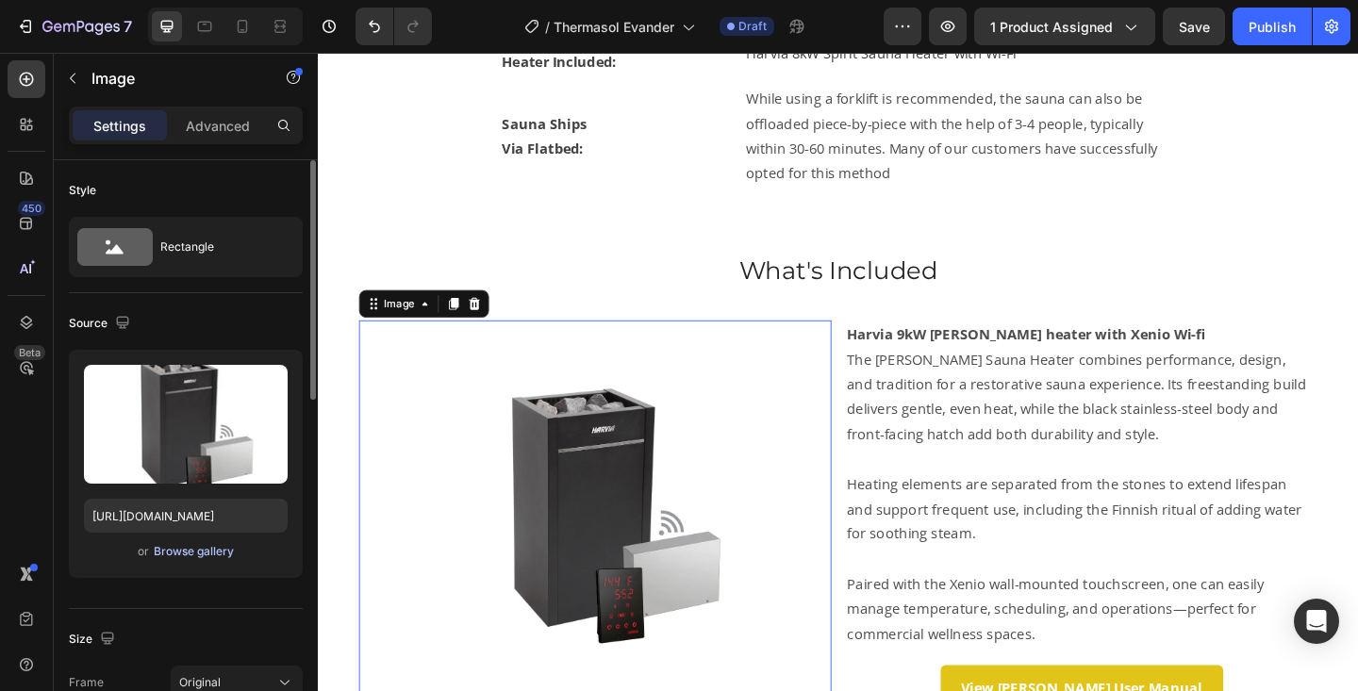
click at [192, 556] on div "Browse gallery" at bounding box center [194, 551] width 80 height 17
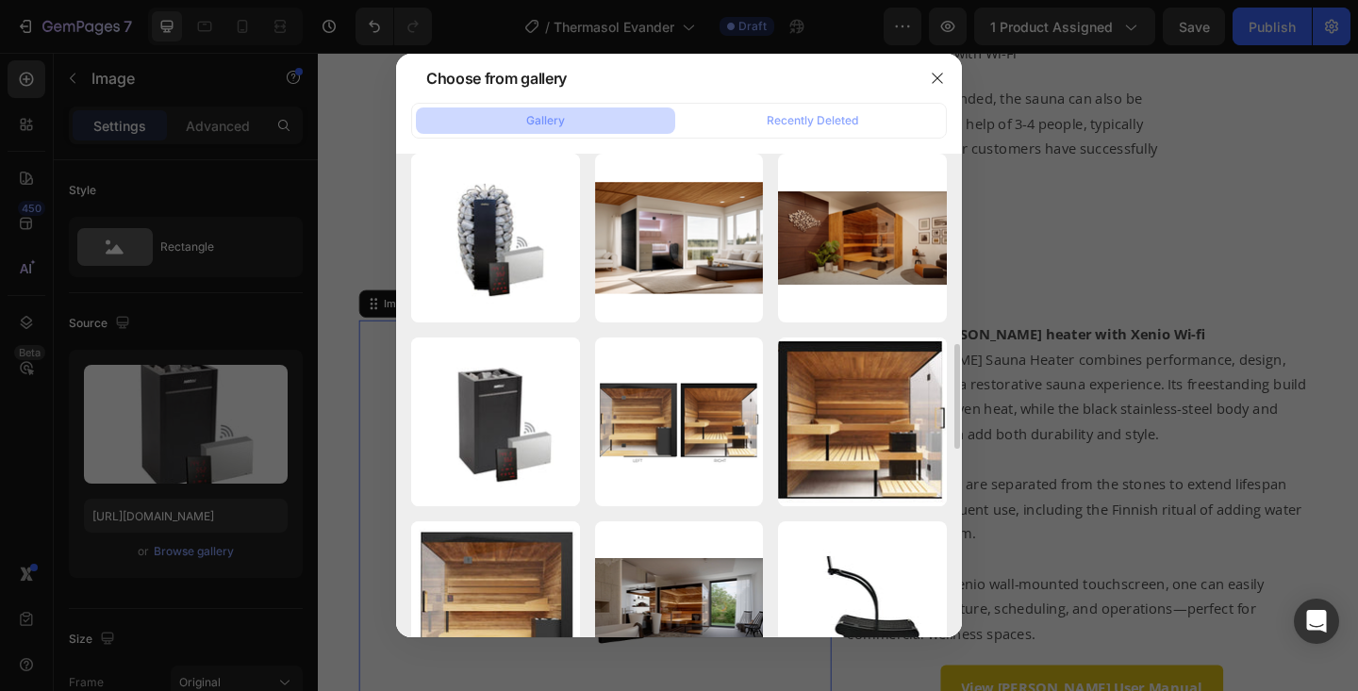
scroll to position [934, 0]
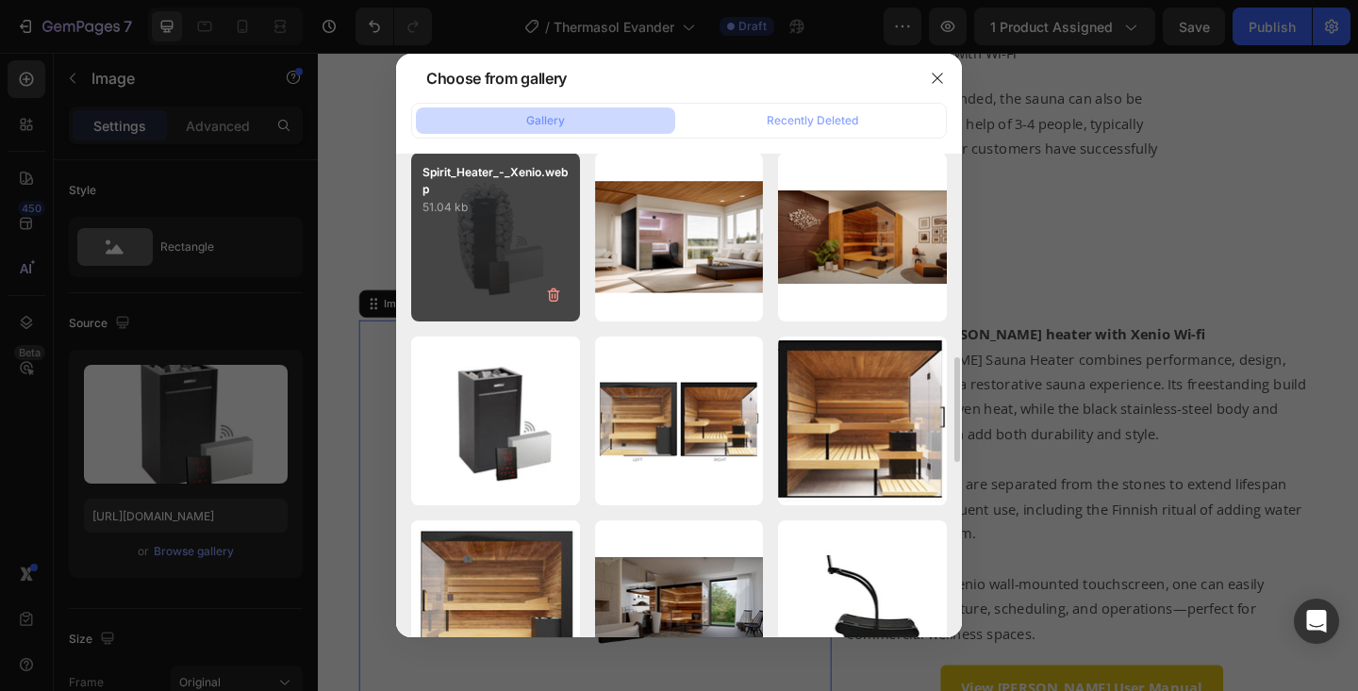
click at [443, 229] on div "Spirit_Heater_-_Xenio.webp 51.04 kb" at bounding box center [495, 237] width 169 height 169
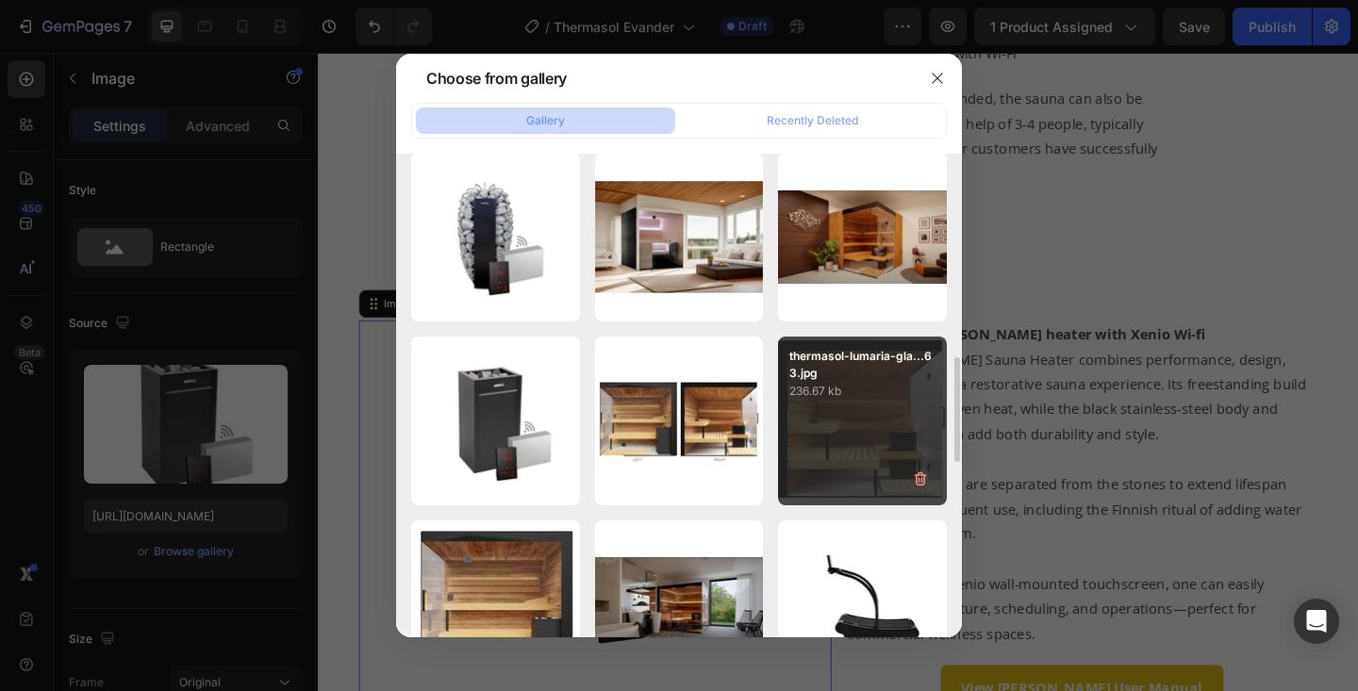
type input "[URL][DOMAIN_NAME]"
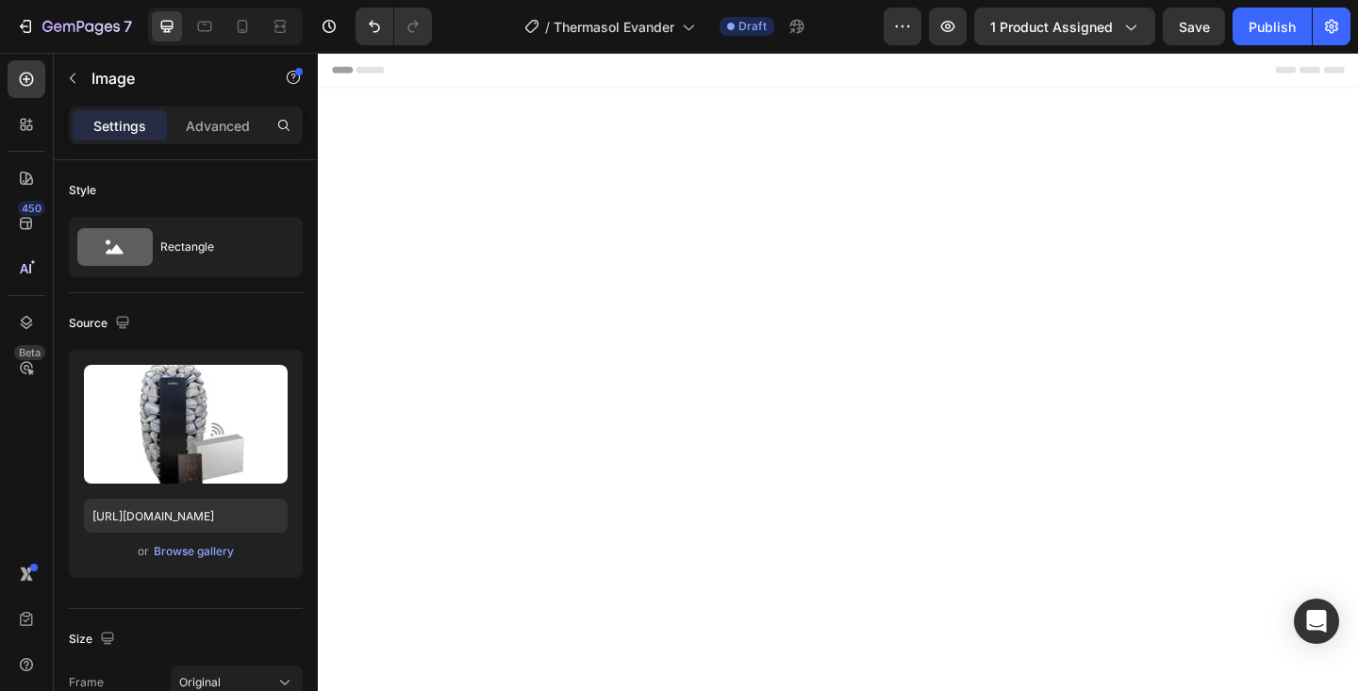
scroll to position [1406, 0]
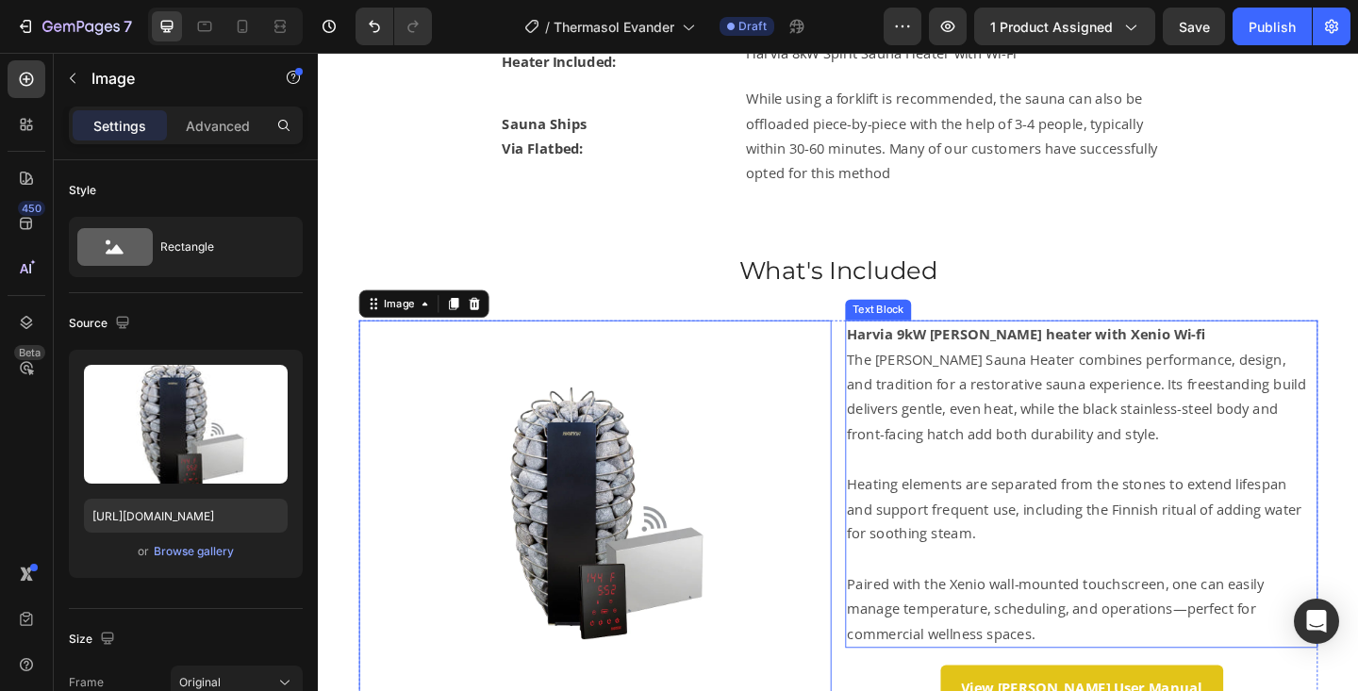
click at [895, 373] on p "The [PERSON_NAME] Sauna Heater combines performance, design, and tradition for …" at bounding box center [1148, 427] width 510 height 108
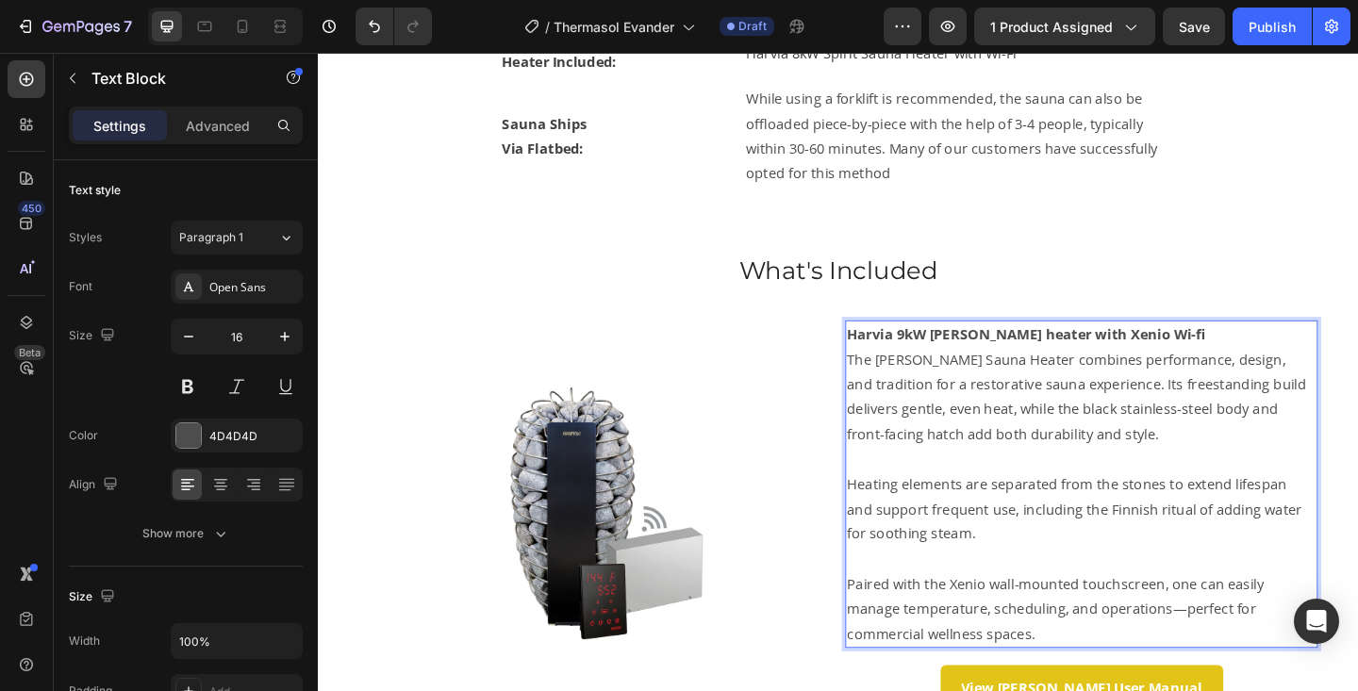
click at [893, 389] on p "The [PERSON_NAME] Sauna Heater combines performance, design, and tradition for …" at bounding box center [1148, 427] width 510 height 108
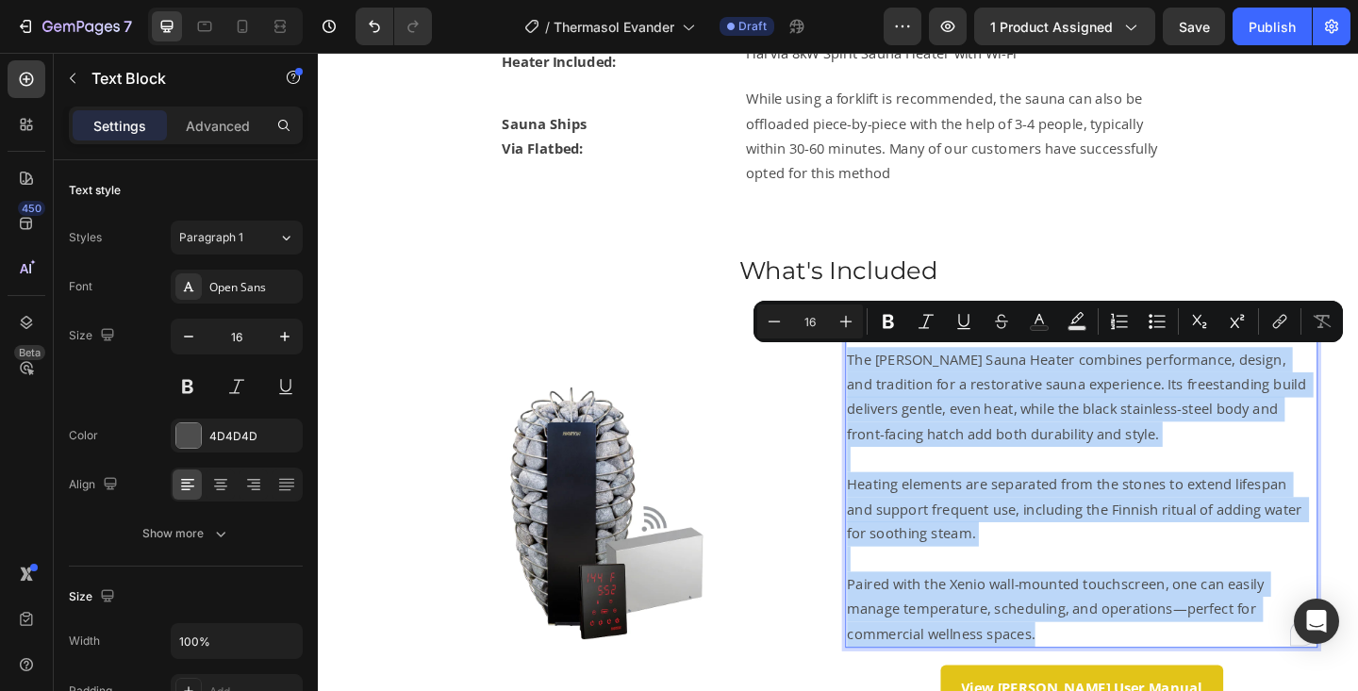
drag, startPoint x: 892, startPoint y: 388, endPoint x: 1325, endPoint y: 696, distance: 531.5
click at [1325, 690] on div "Harvia 9kW [PERSON_NAME] heater with Xenio Wi-fi The [PERSON_NAME] Sauna Heater…" at bounding box center [1148, 522] width 514 height 357
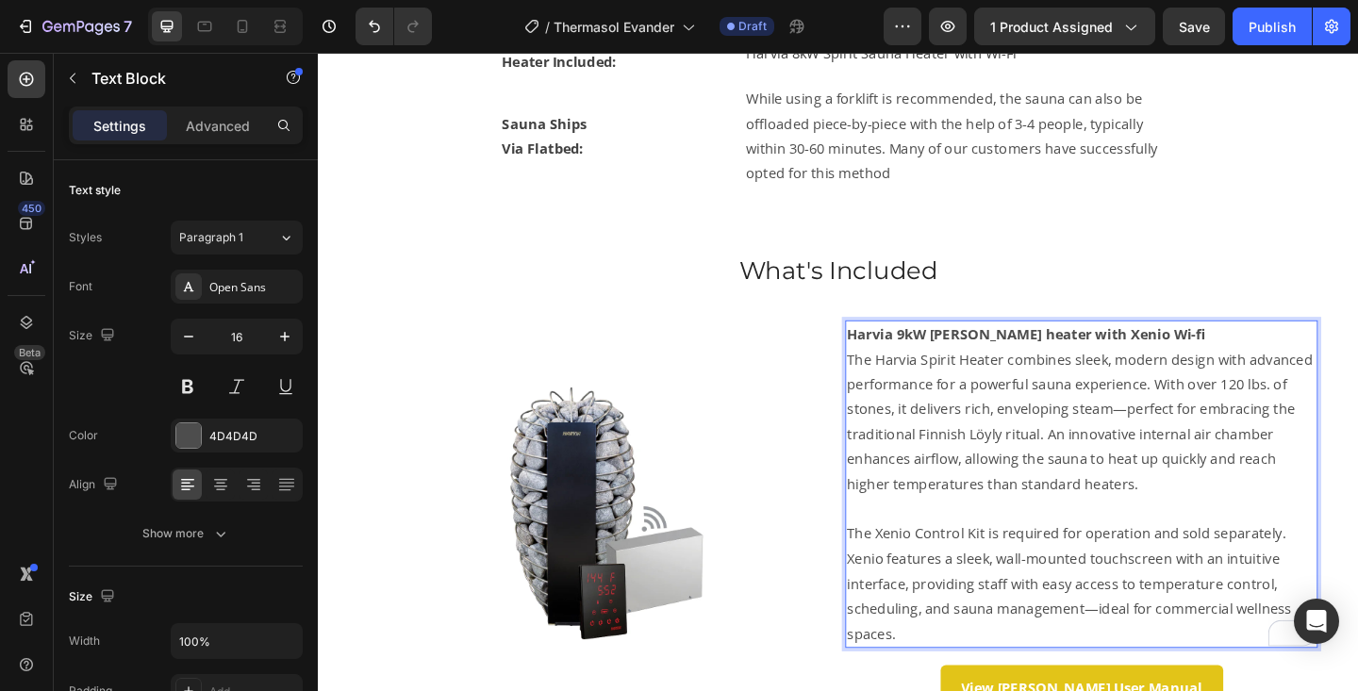
click at [941, 356] on strong "Harvia 9kW [PERSON_NAME] heater with Xenio Wi-fi" at bounding box center [1088, 359] width 390 height 21
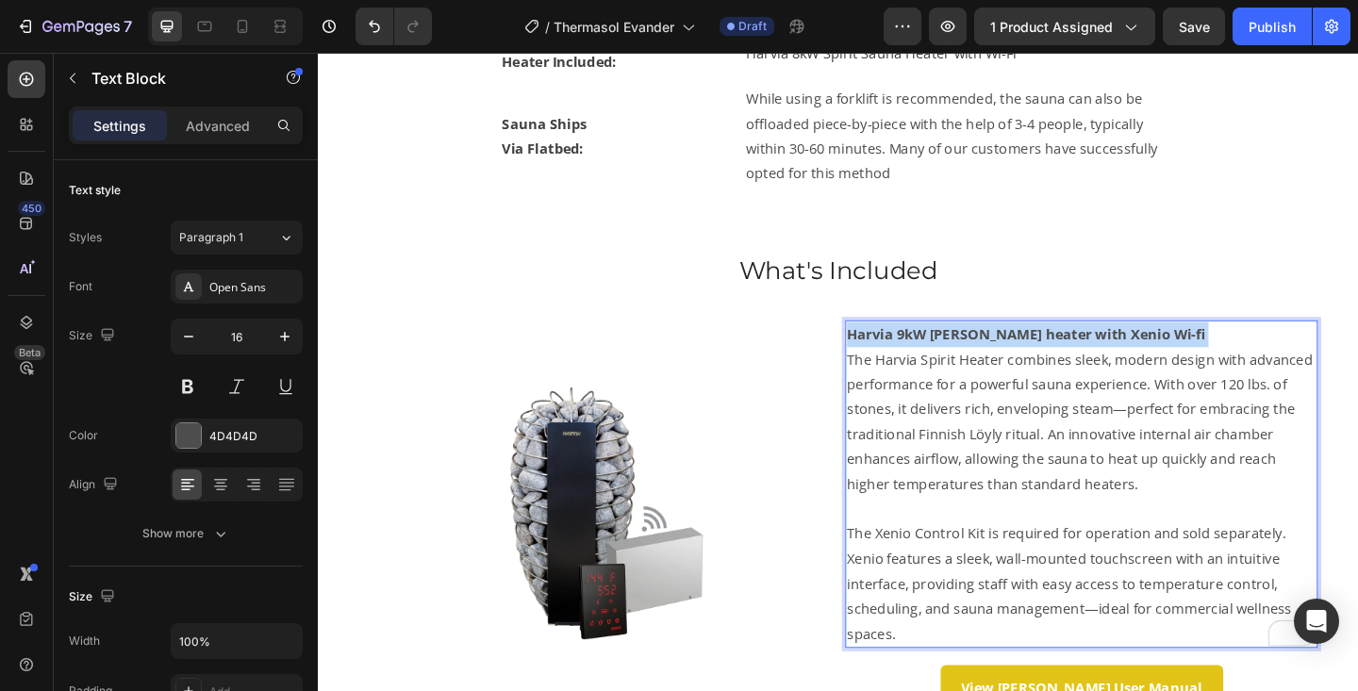
click at [941, 356] on strong "Harvia 9kW [PERSON_NAME] heater with Xenio Wi-fi" at bounding box center [1088, 359] width 390 height 21
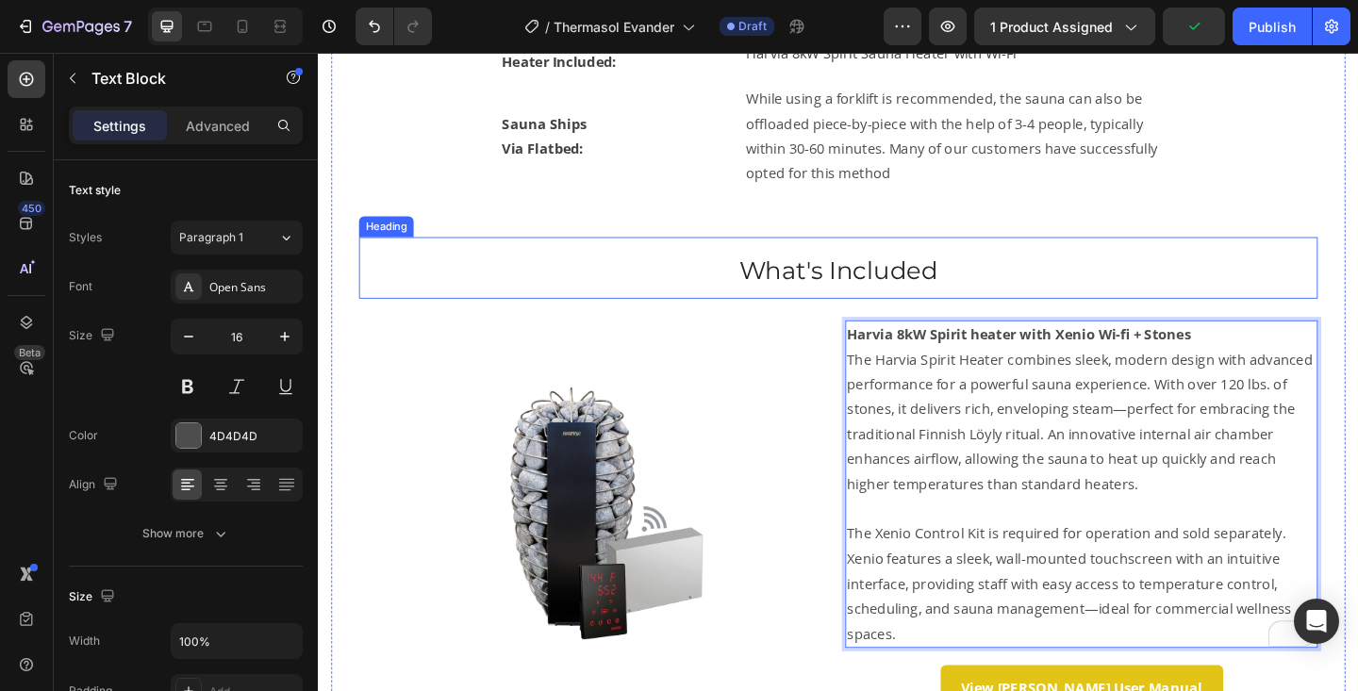
click at [1300, 266] on h3 "What's Included" at bounding box center [883, 287] width 1043 height 67
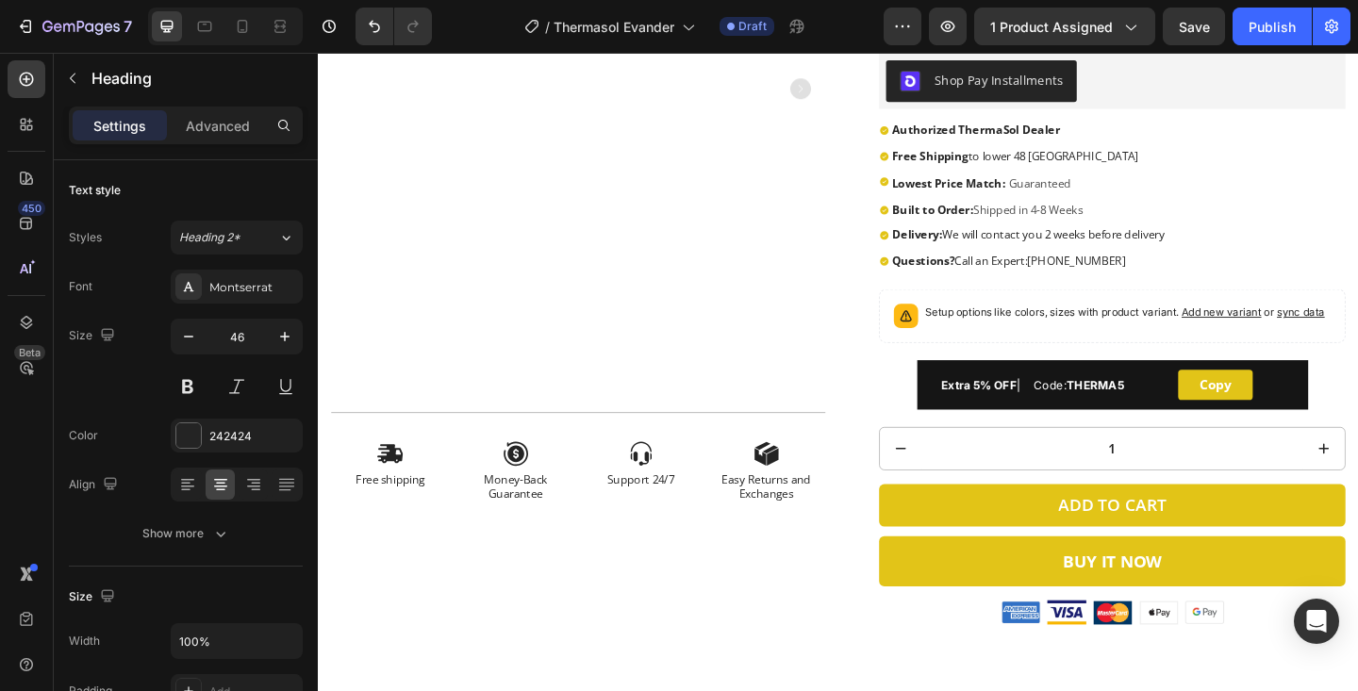
scroll to position [375, 0]
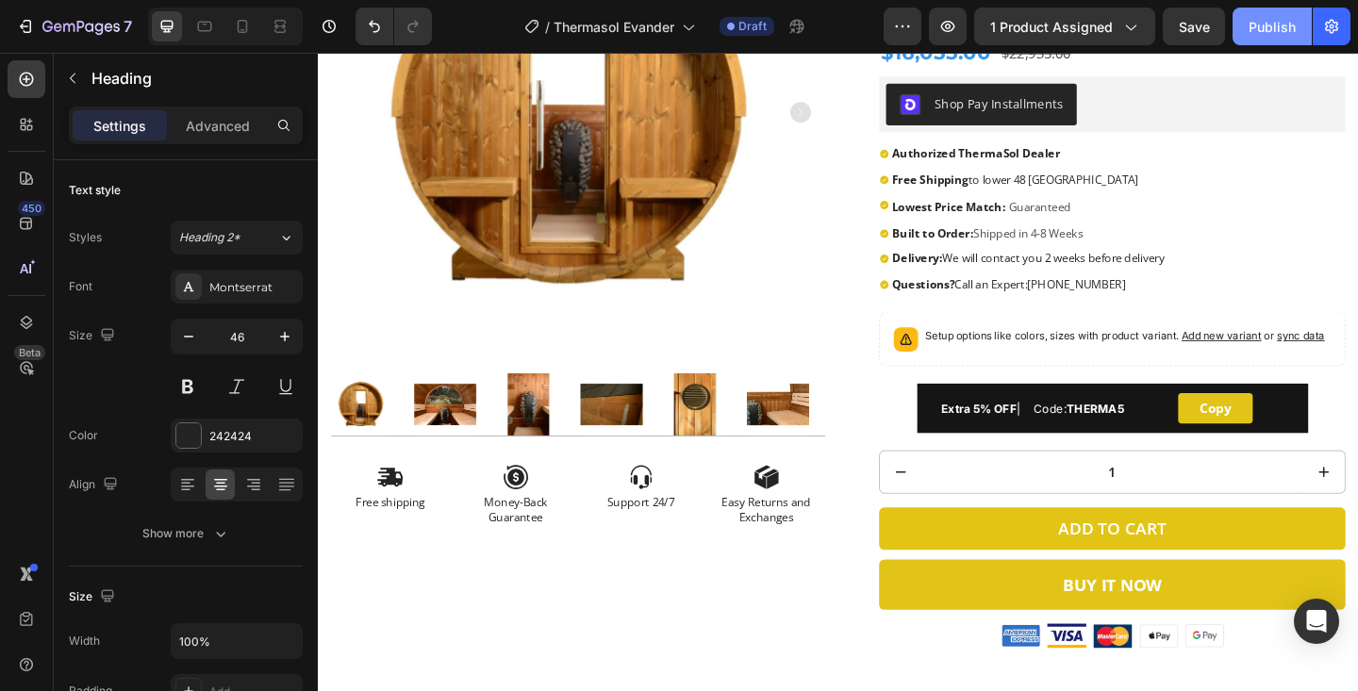
click at [1274, 34] on div "Publish" at bounding box center [1272, 27] width 47 height 20
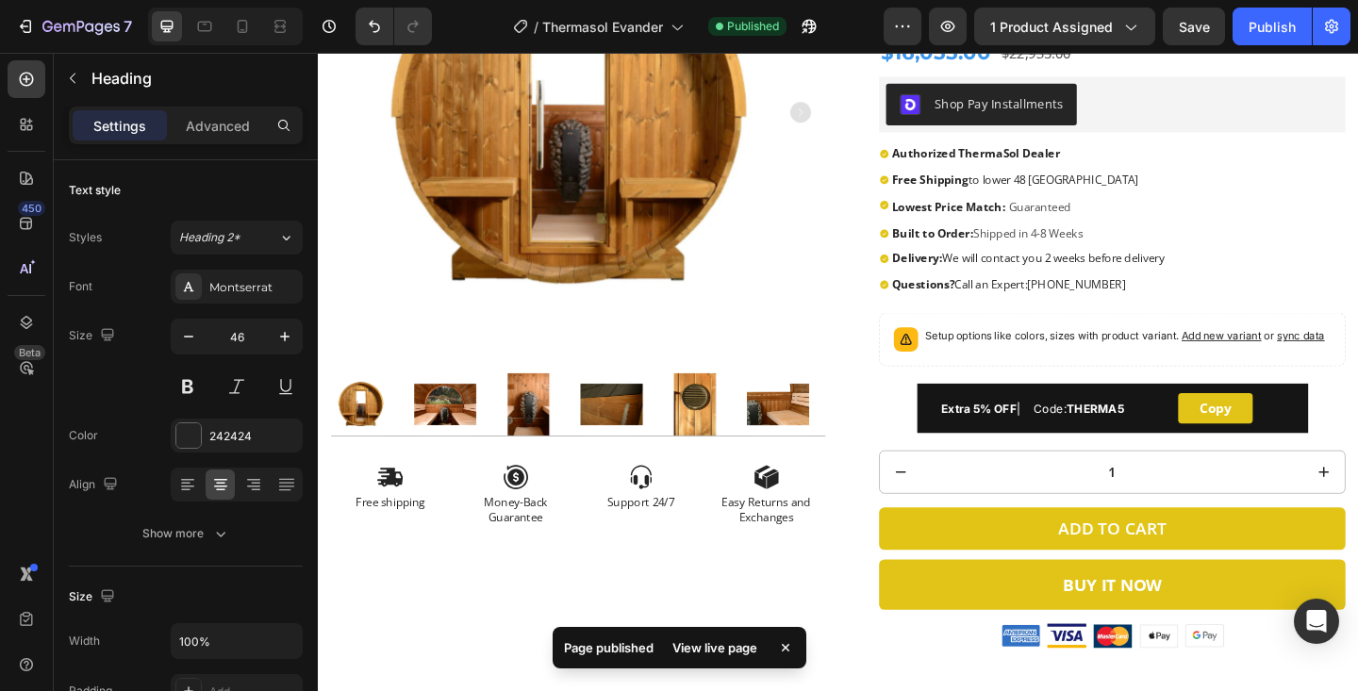
click at [713, 644] on div "View live page" at bounding box center [715, 648] width 108 height 26
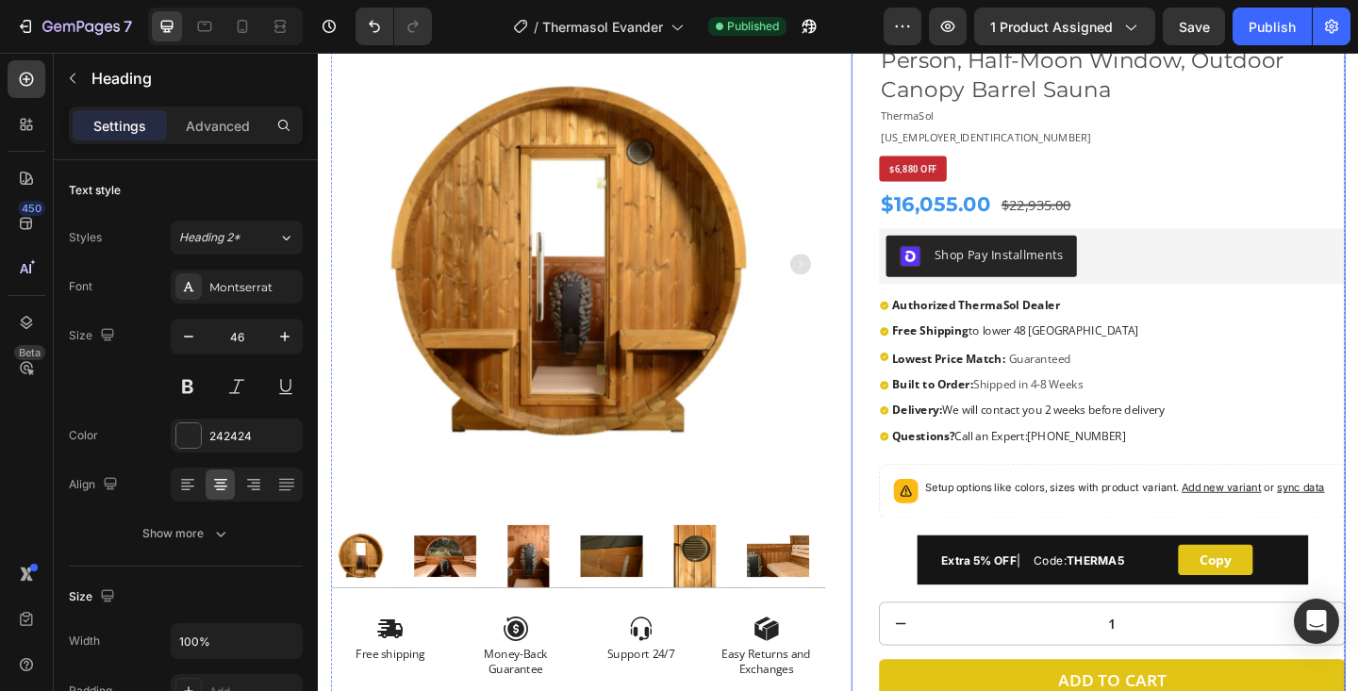
scroll to position [0, 0]
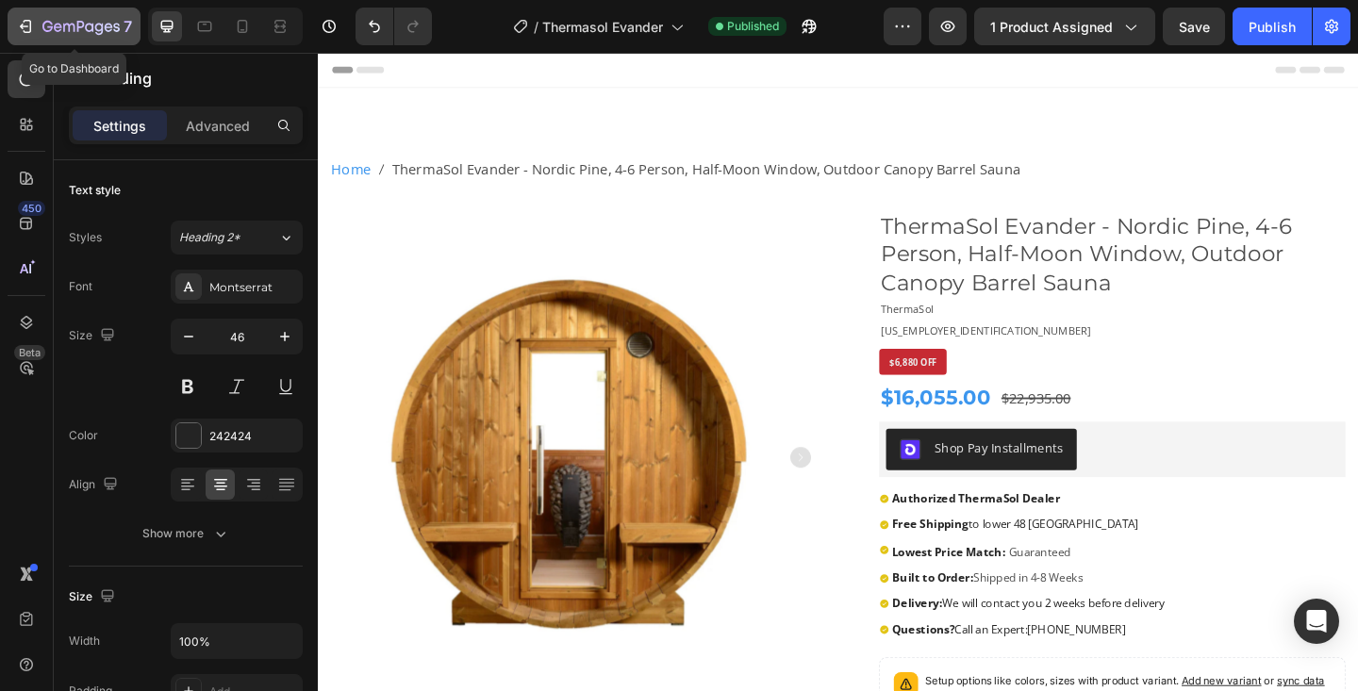
click at [98, 20] on icon "button" at bounding box center [80, 28] width 77 height 16
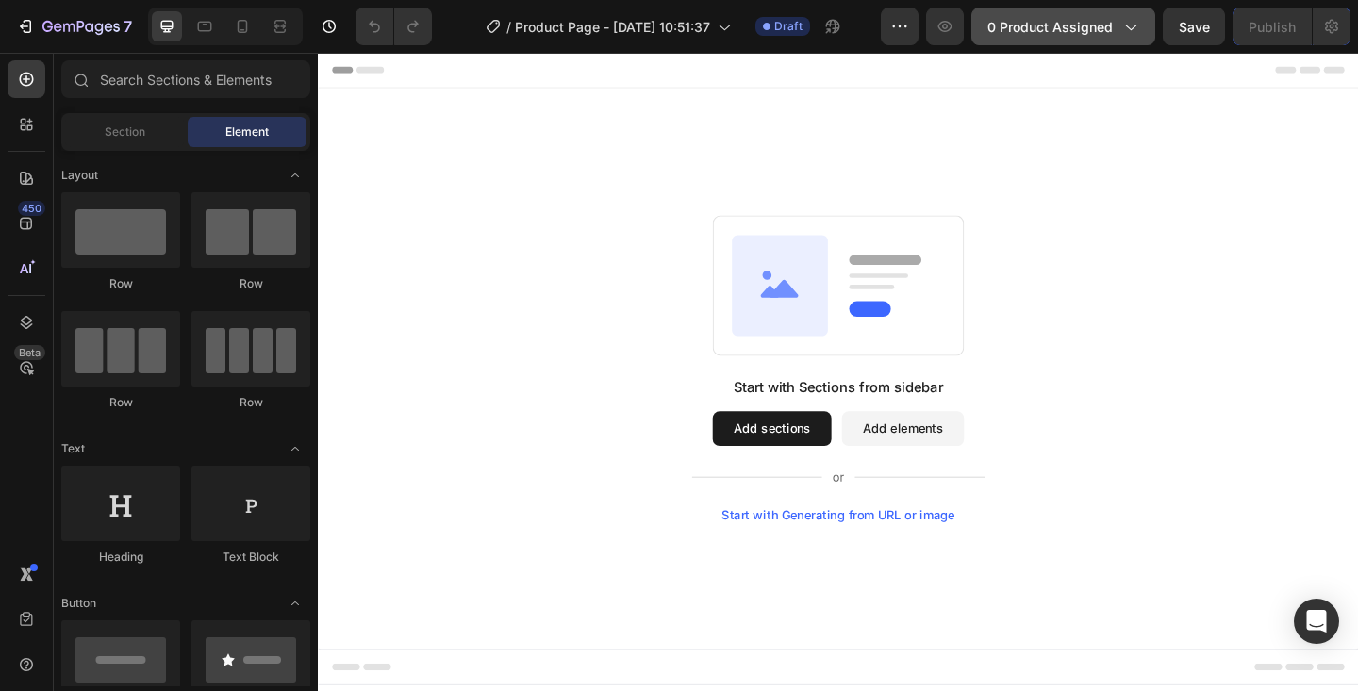
click at [1133, 24] on icon "button" at bounding box center [1129, 26] width 19 height 19
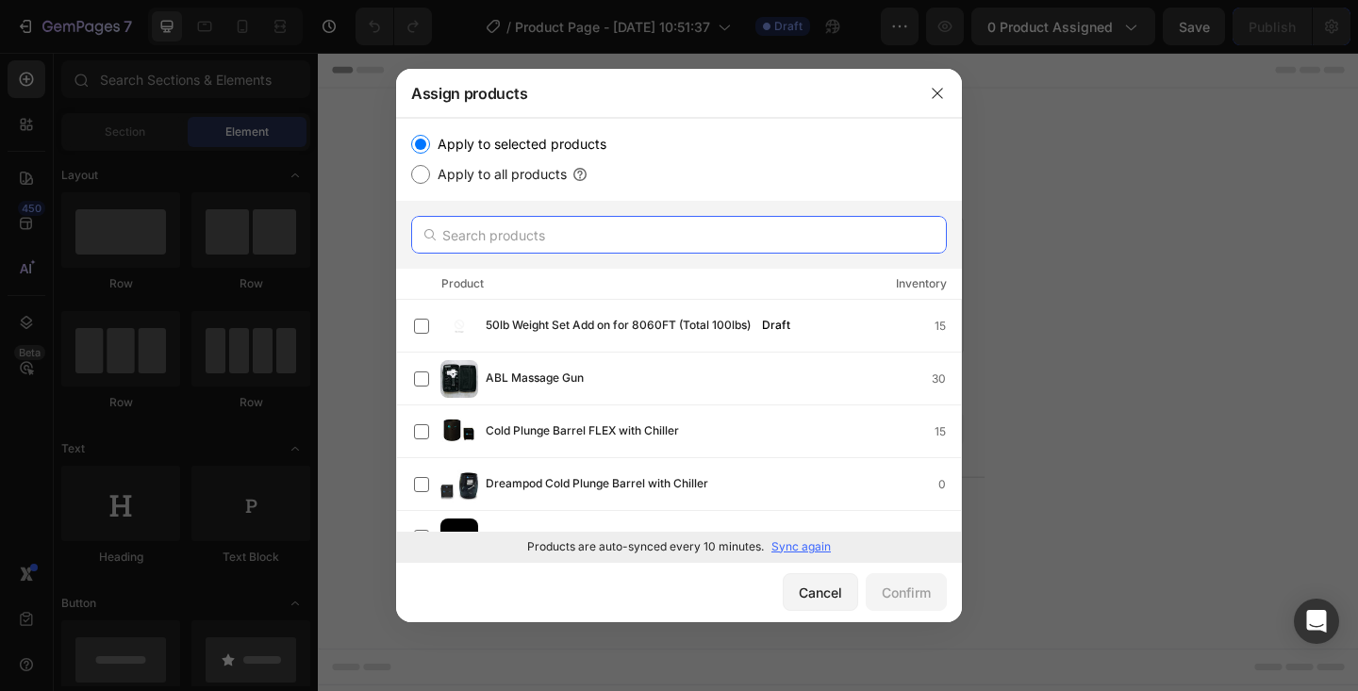
click at [510, 234] on input "text" at bounding box center [679, 235] width 536 height 38
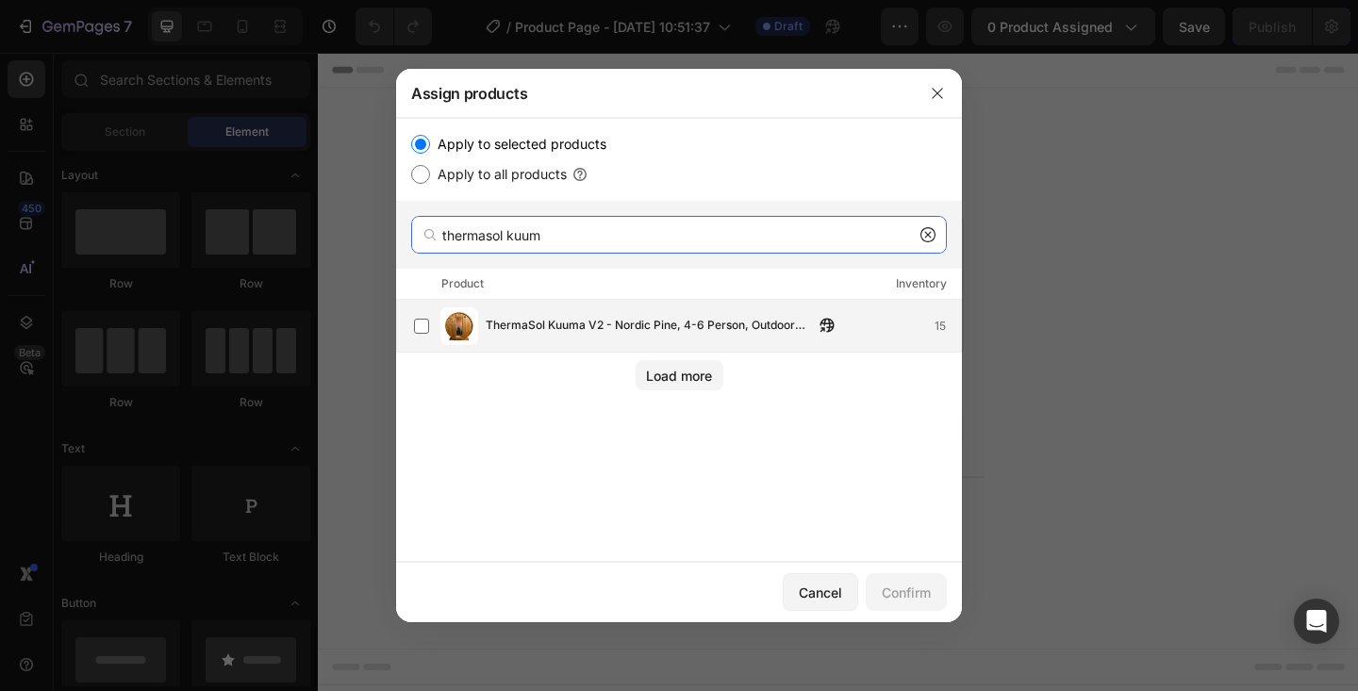
type input "thermasol kuum"
click at [526, 332] on span "ThermaSol Kuuma V2 - Nordic Pine, 4-6 Person, Outdoor Barrel Sauna" at bounding box center [650, 326] width 328 height 21
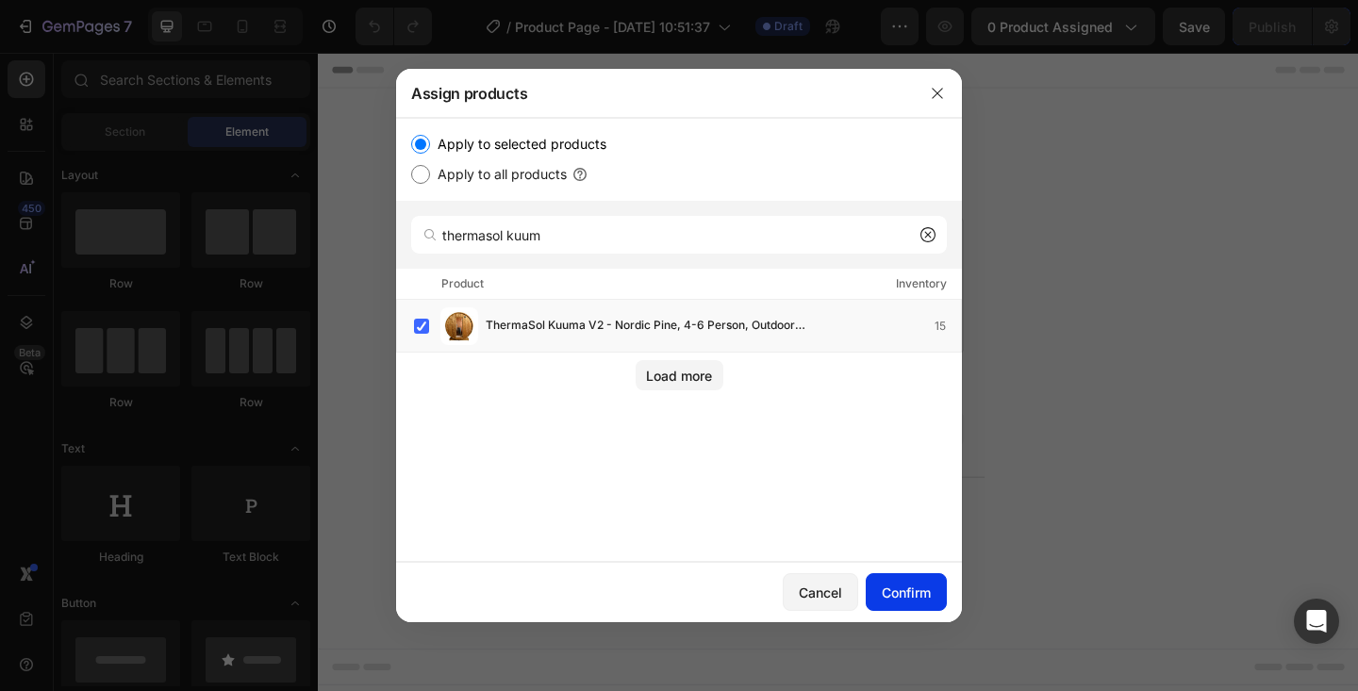
click at [912, 584] on div "Confirm" at bounding box center [906, 593] width 49 height 20
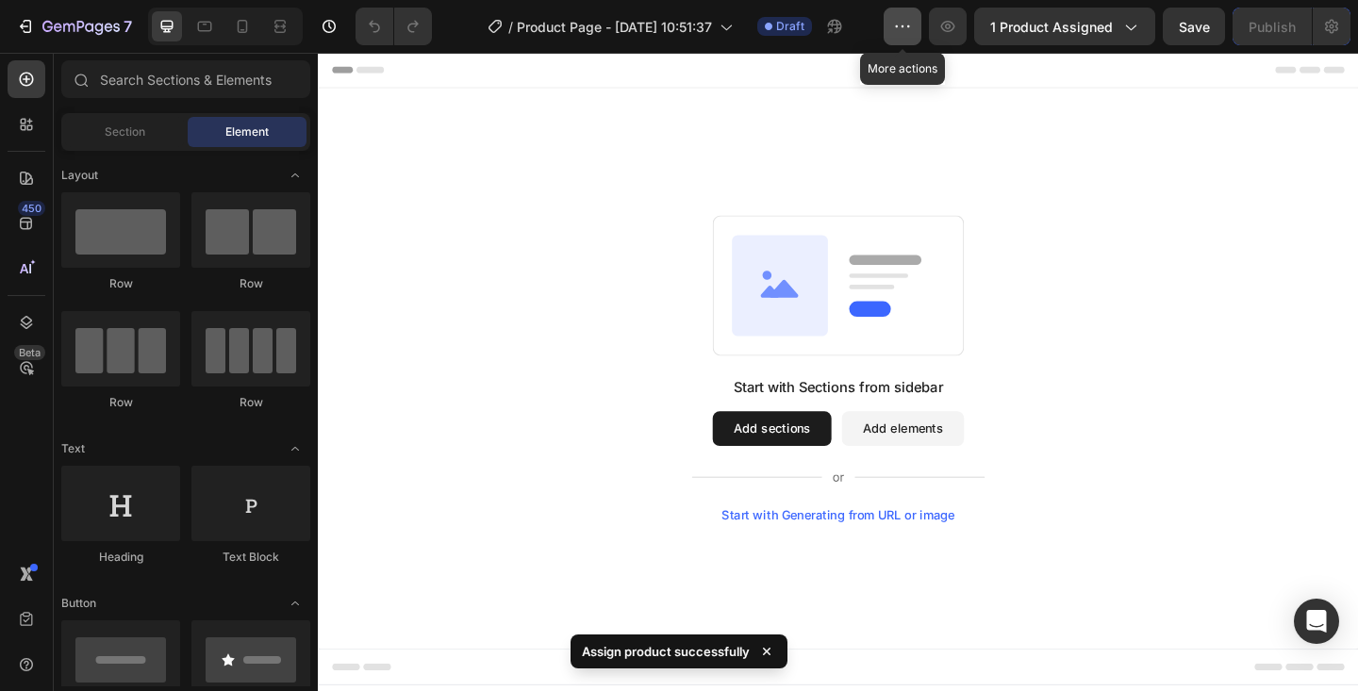
click at [897, 26] on icon "button" at bounding box center [902, 26] width 19 height 19
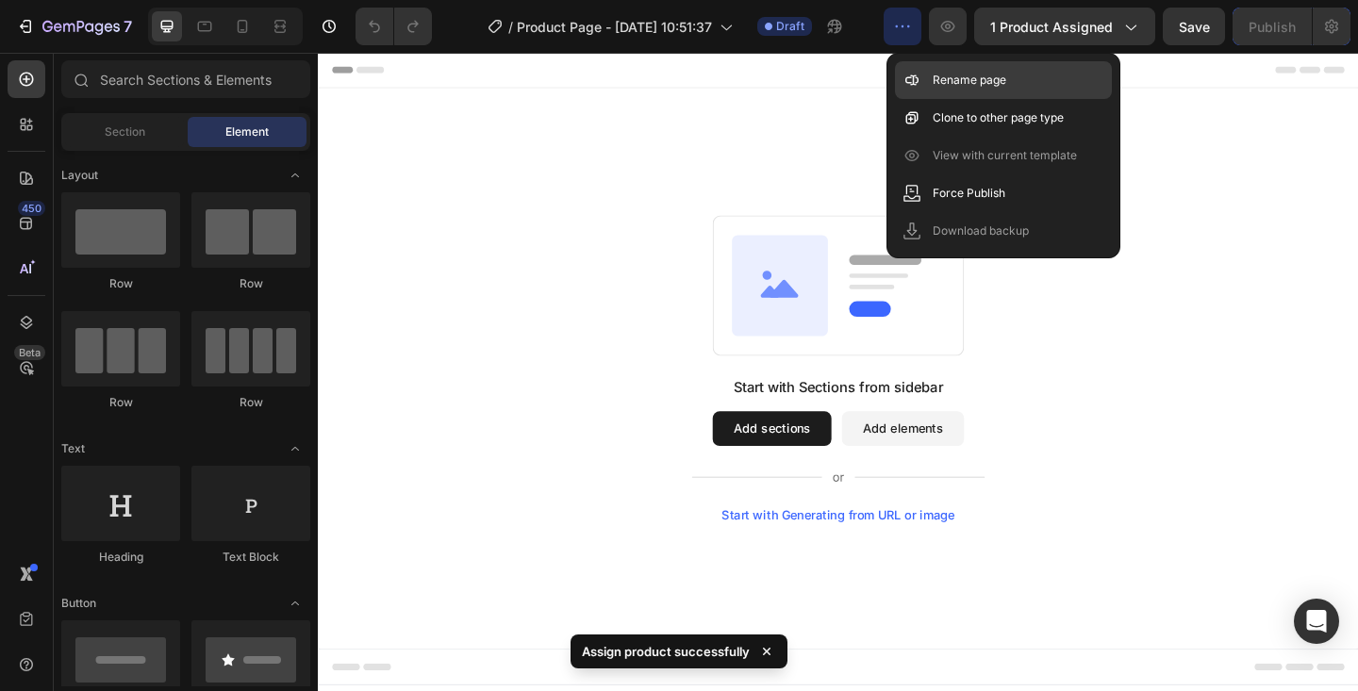
click at [956, 78] on p "Rename page" at bounding box center [970, 80] width 74 height 19
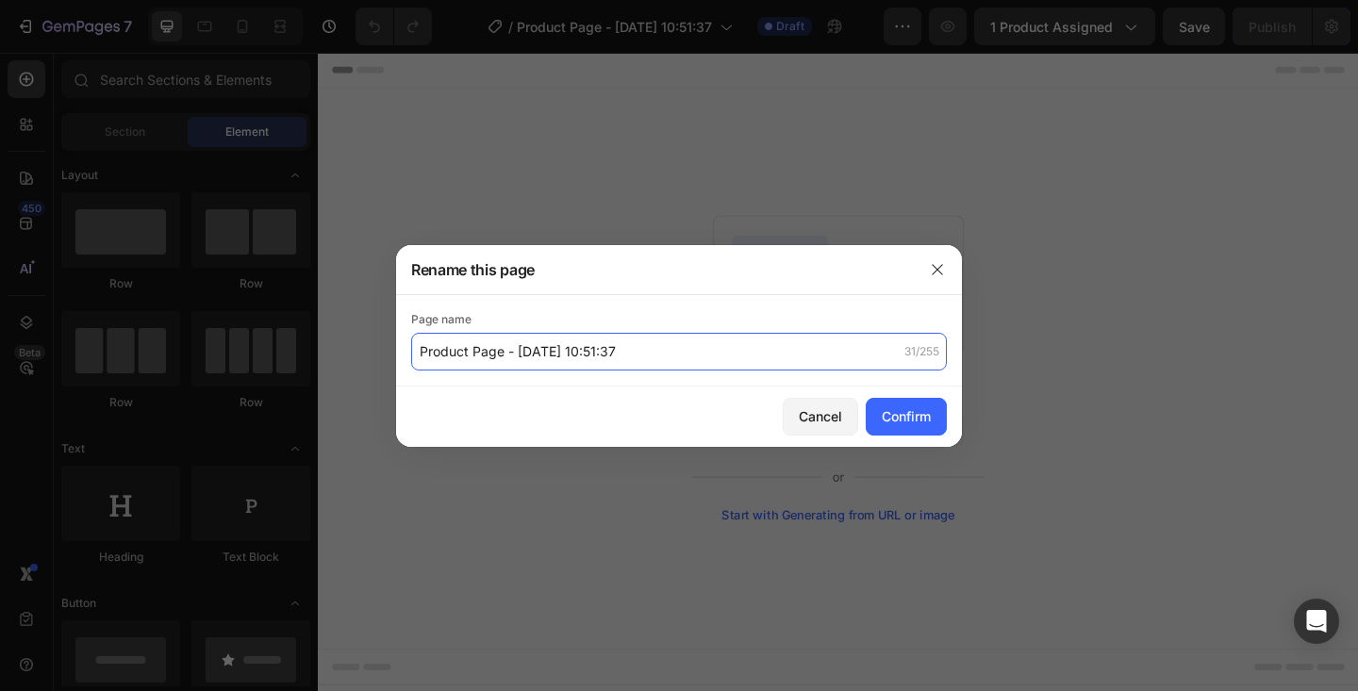
click at [543, 342] on input "Product Page - [DATE] 10:51:37" at bounding box center [679, 352] width 536 height 38
type input "Thermasol Kuuma"
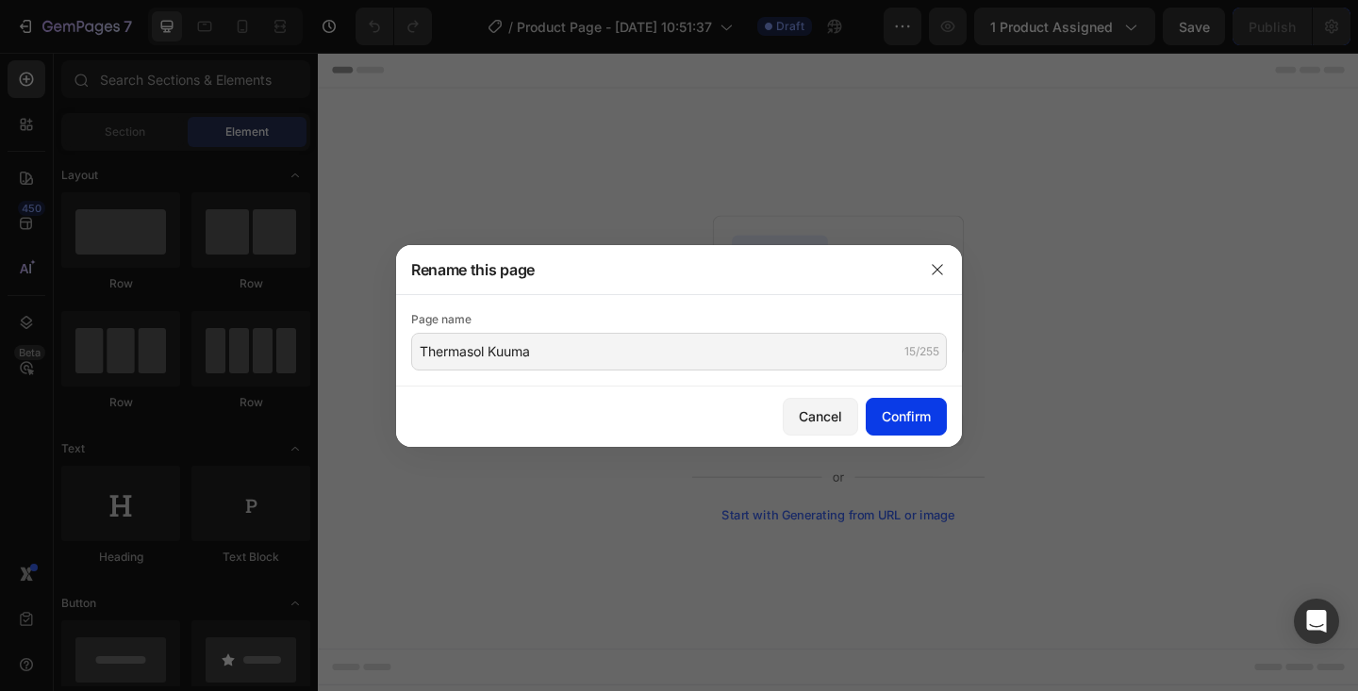
click at [915, 419] on div "Confirm" at bounding box center [906, 417] width 49 height 20
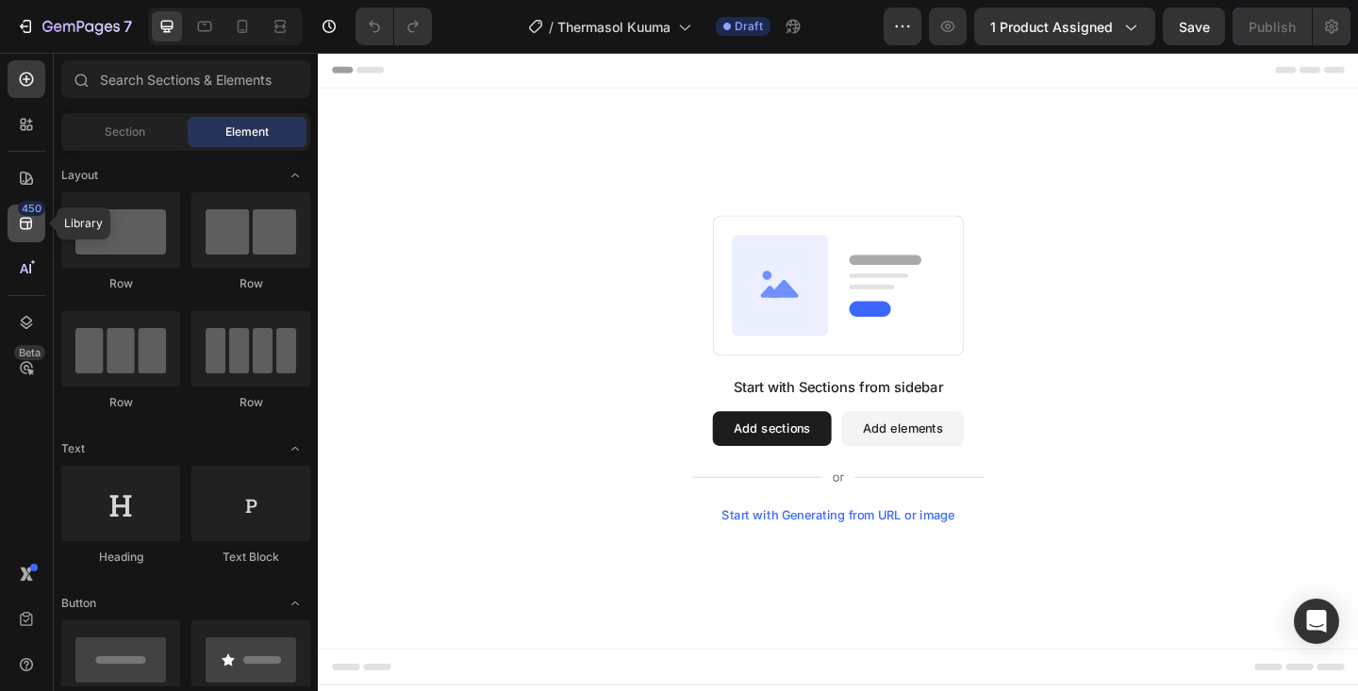
click at [25, 220] on icon at bounding box center [26, 223] width 19 height 19
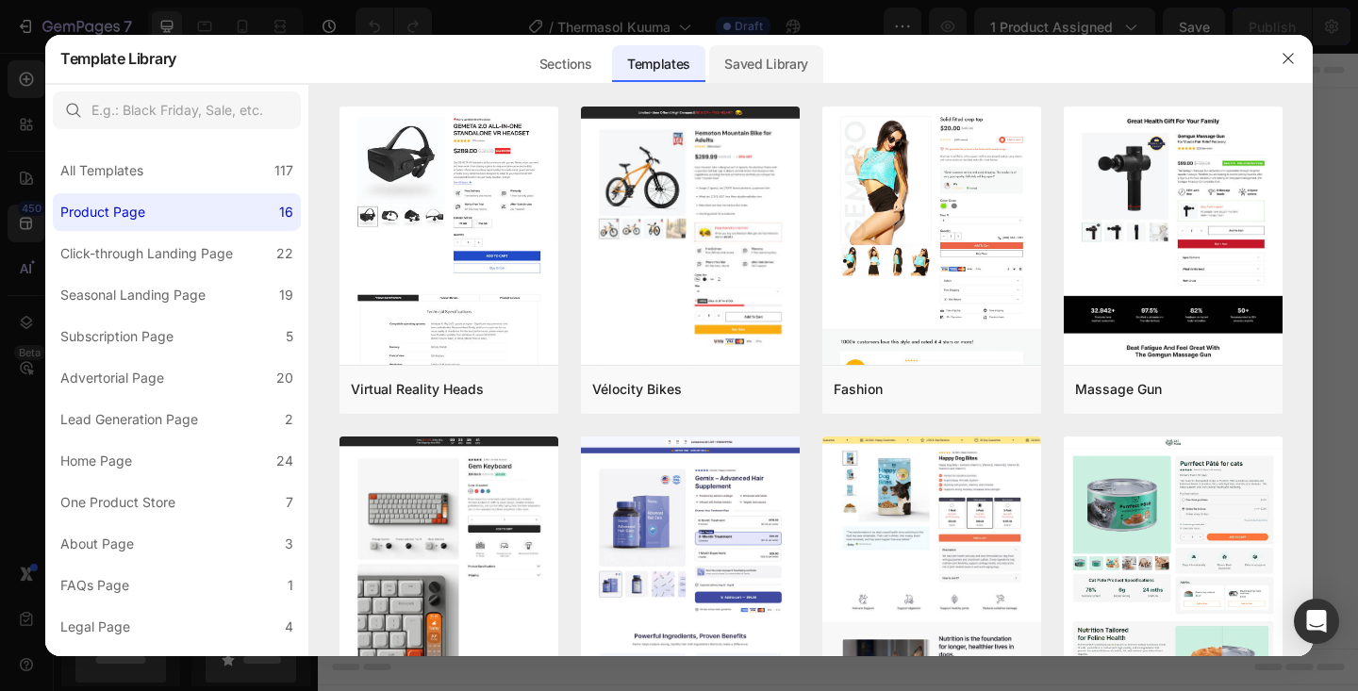
click at [757, 63] on div "Saved Library" at bounding box center [766, 64] width 114 height 38
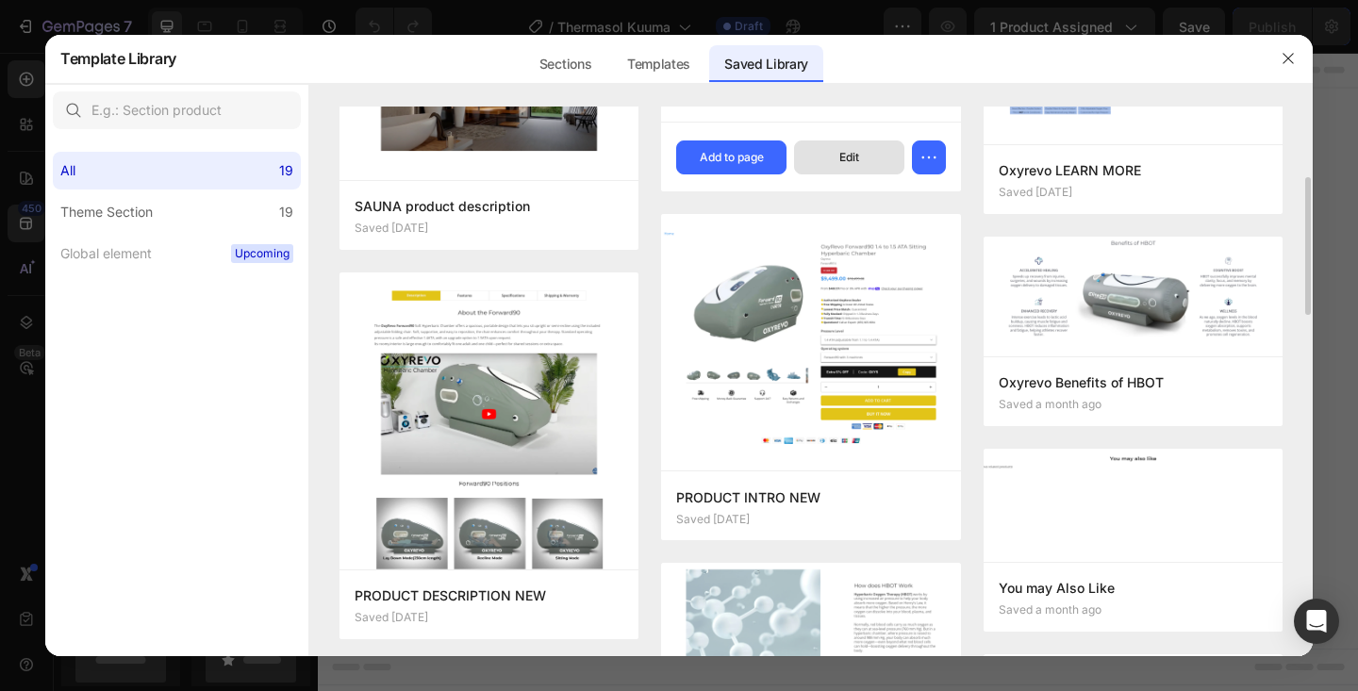
scroll to position [274, 0]
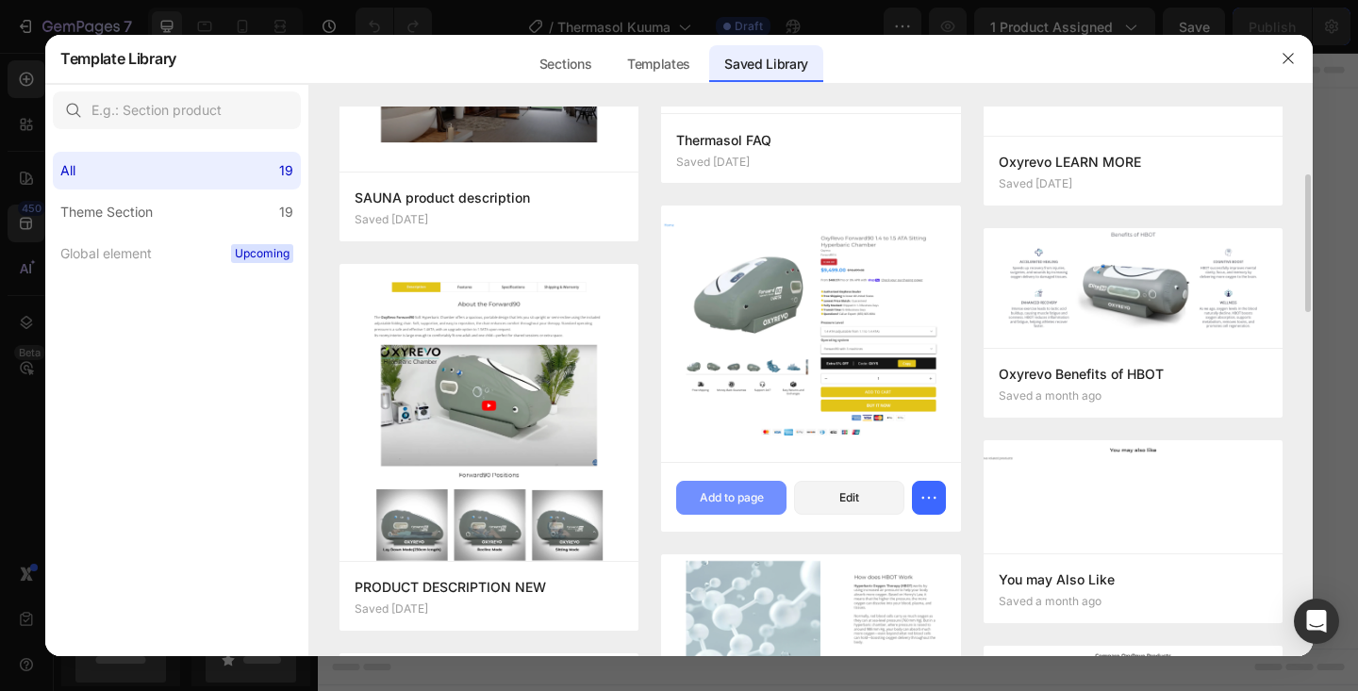
click at [722, 495] on div "Add to page" at bounding box center [732, 498] width 64 height 17
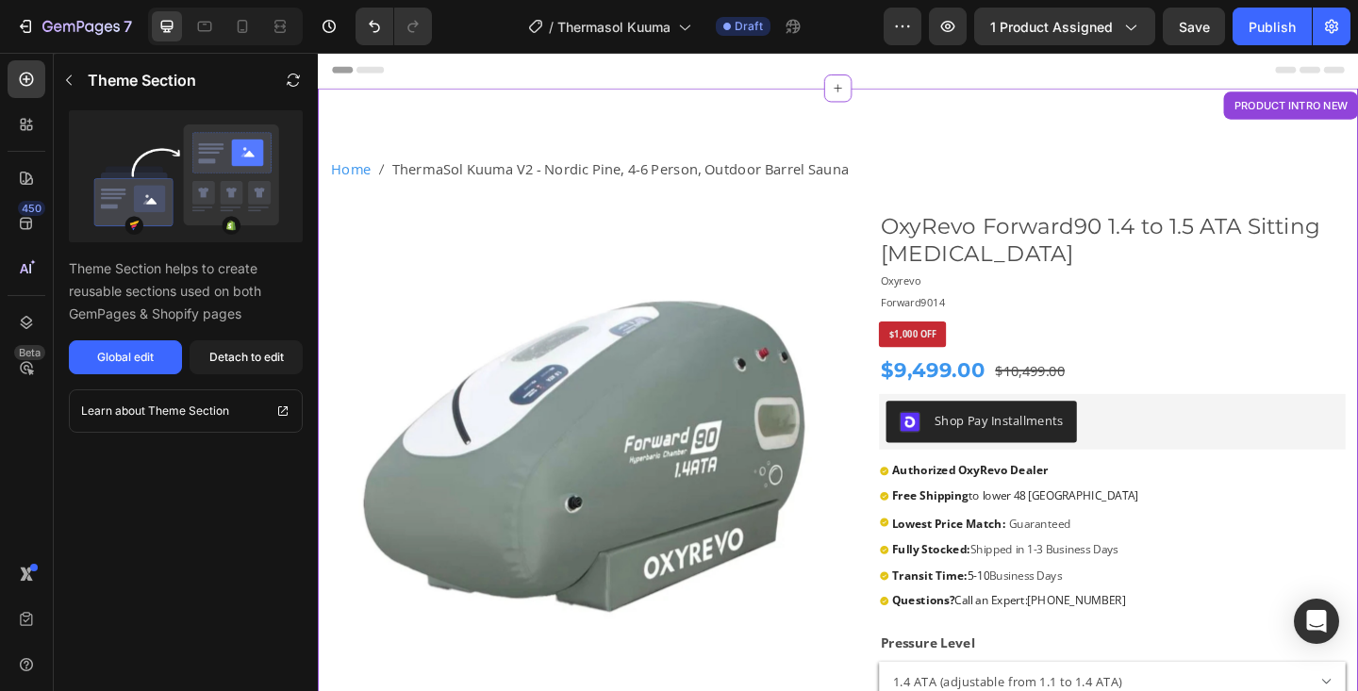
scroll to position [39, 0]
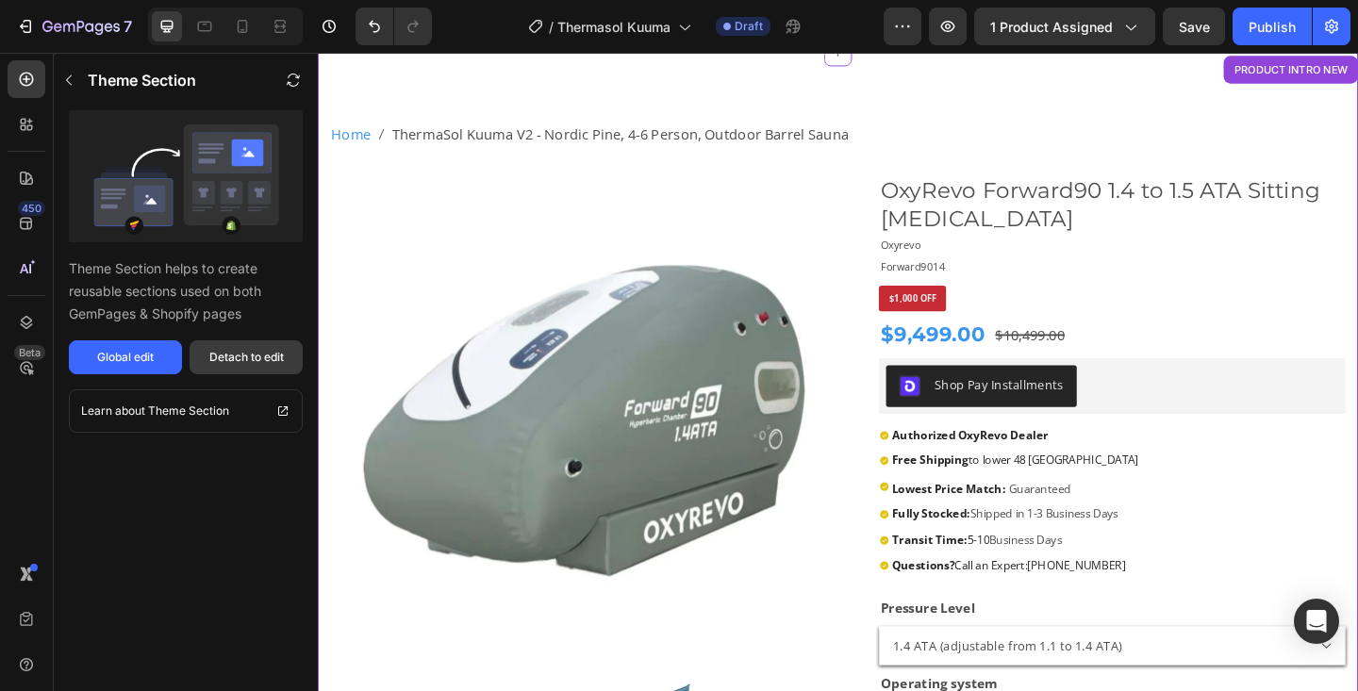
click at [254, 355] on div "Detach to edit" at bounding box center [246, 357] width 75 height 17
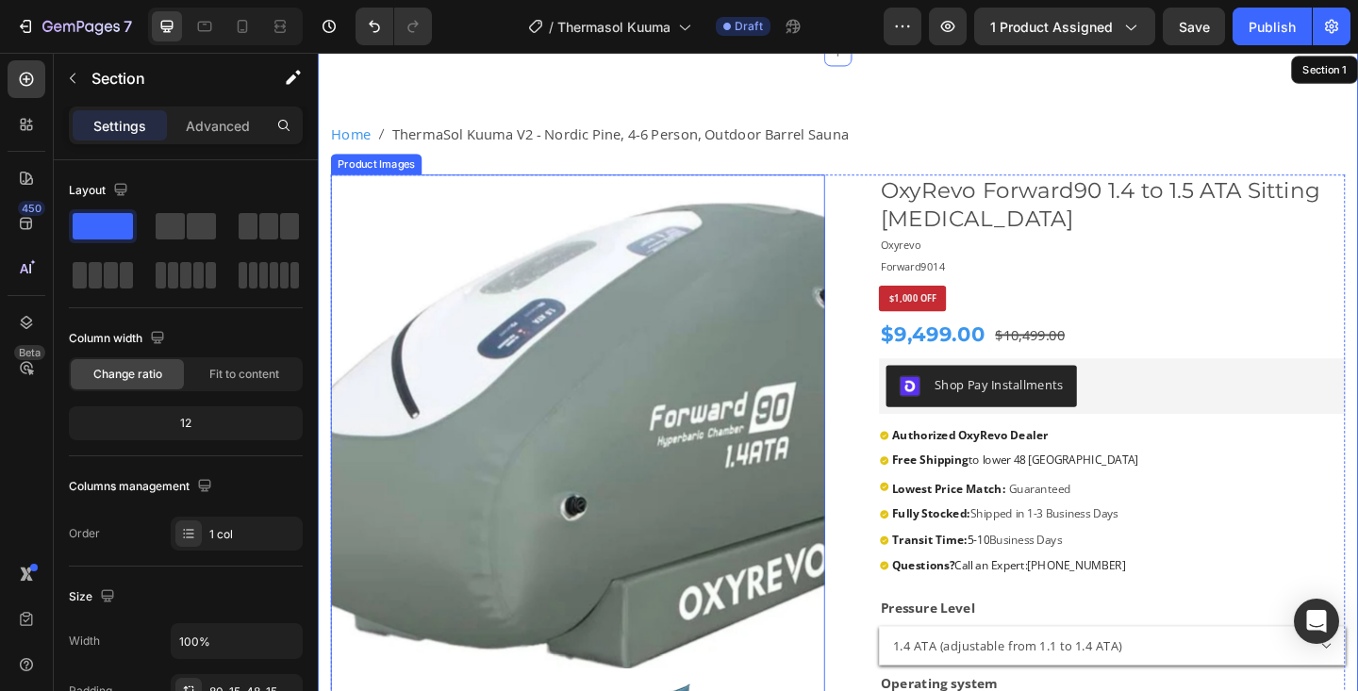
click at [596, 419] on img at bounding box center [601, 455] width 538 height 538
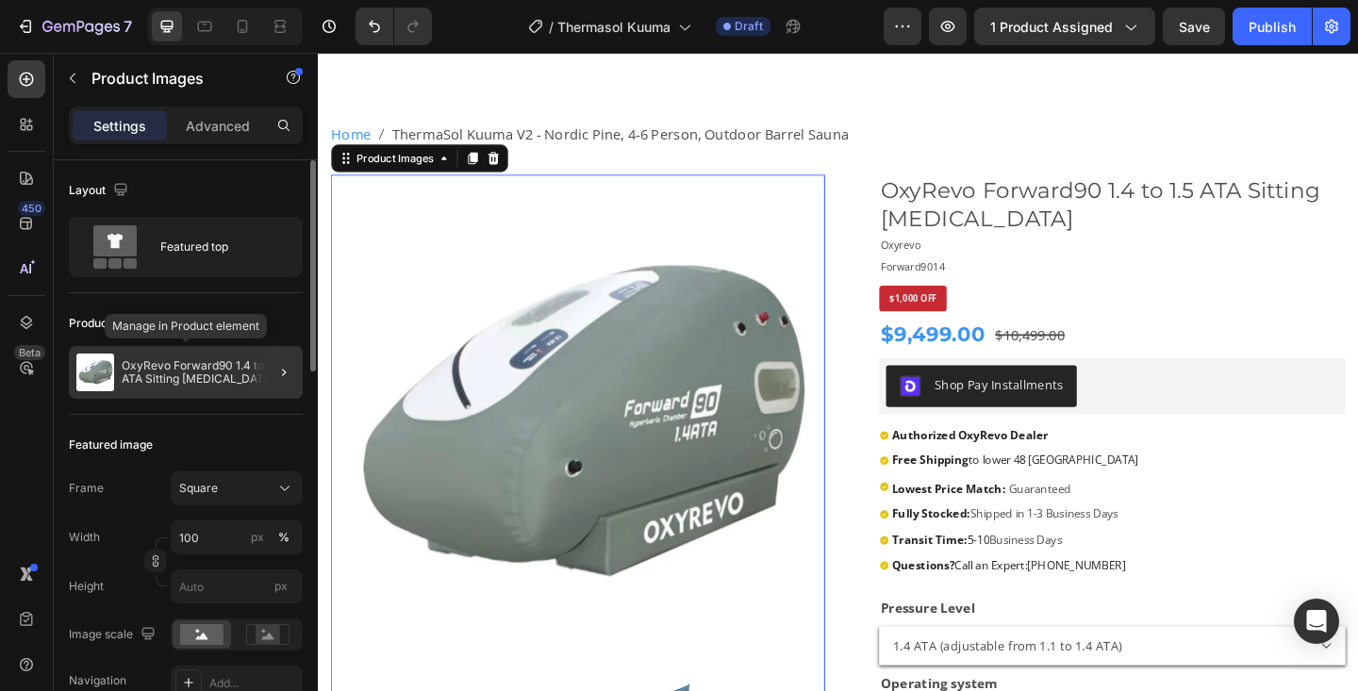
click at [215, 381] on p "OxyRevo Forward90 1.4 to 1.5 ATA Sitting Hyperbaric Chamber" at bounding box center [209, 372] width 174 height 26
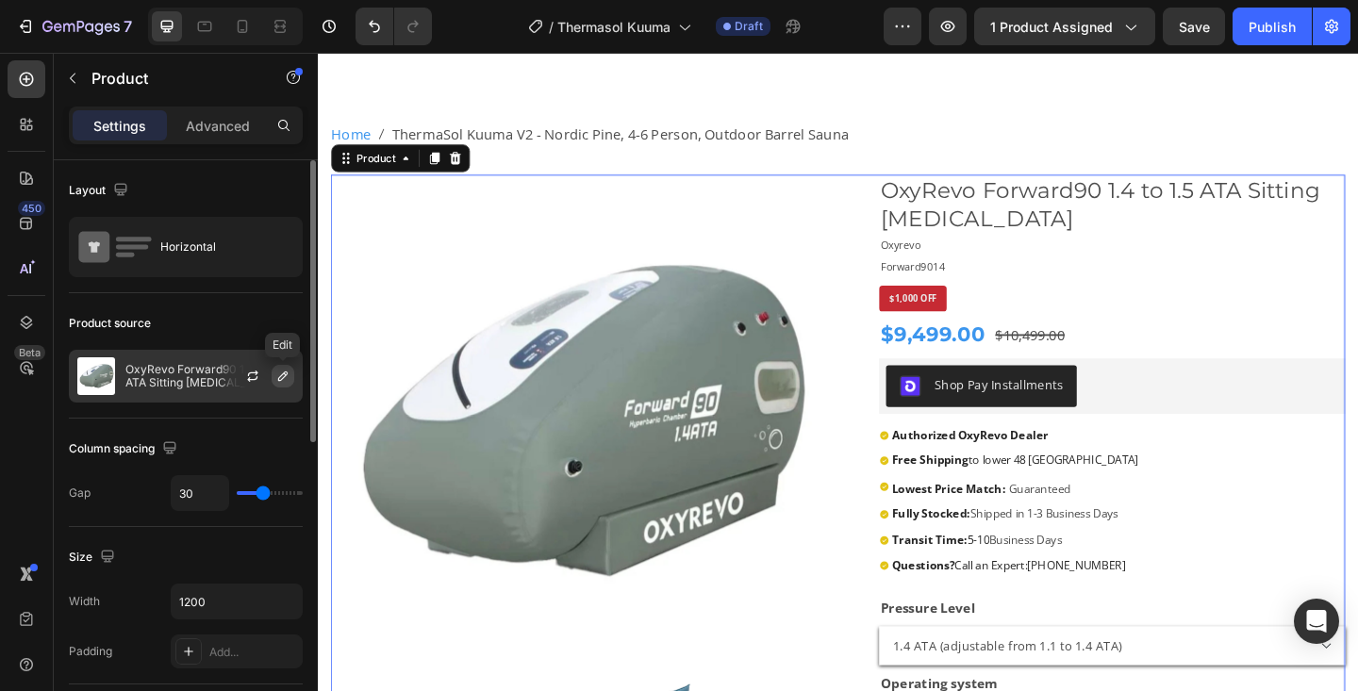
click at [285, 385] on button "button" at bounding box center [283, 376] width 23 height 23
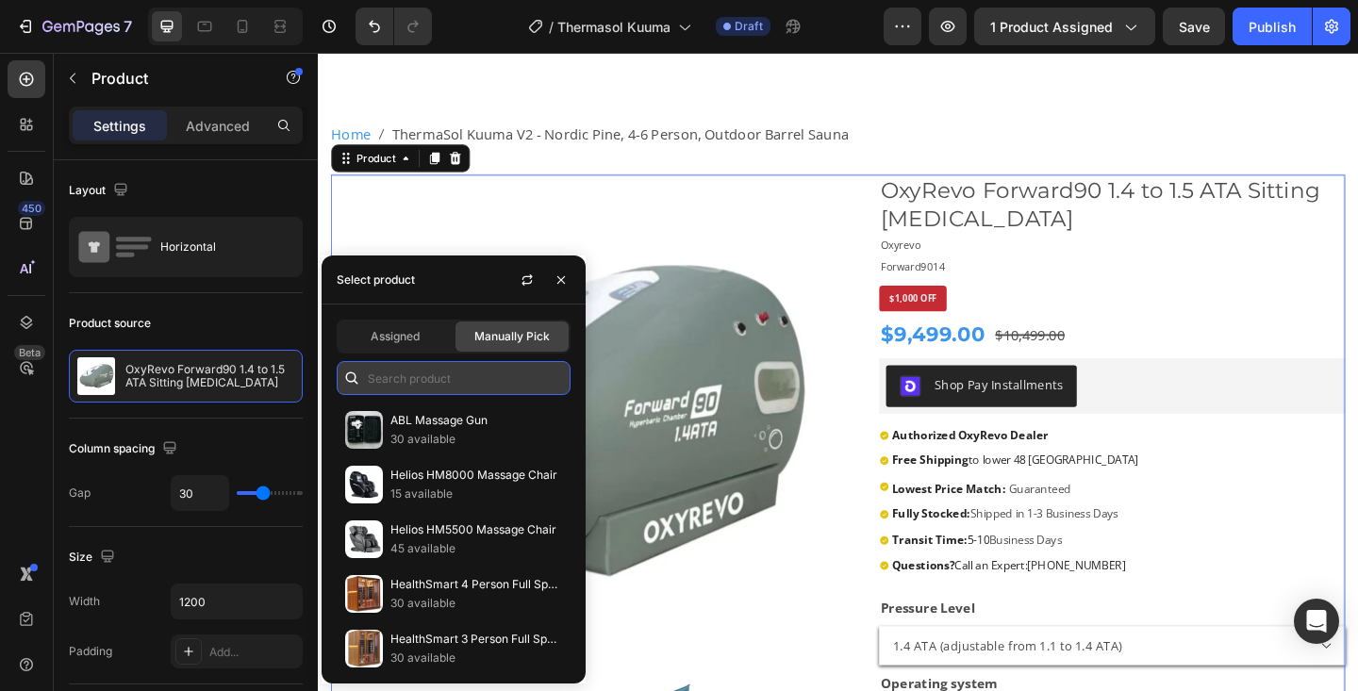
click at [393, 383] on input "text" at bounding box center [454, 378] width 234 height 34
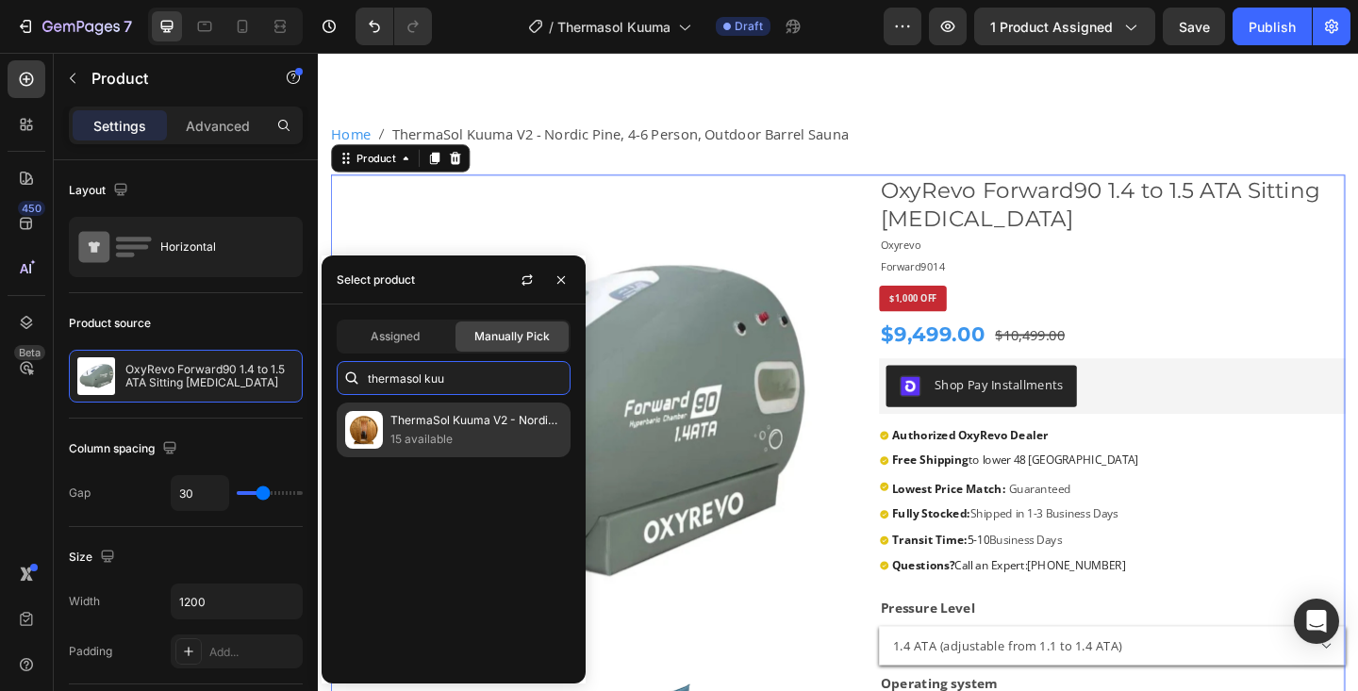
type input "thermasol kuu"
click at [379, 424] on img at bounding box center [364, 430] width 38 height 38
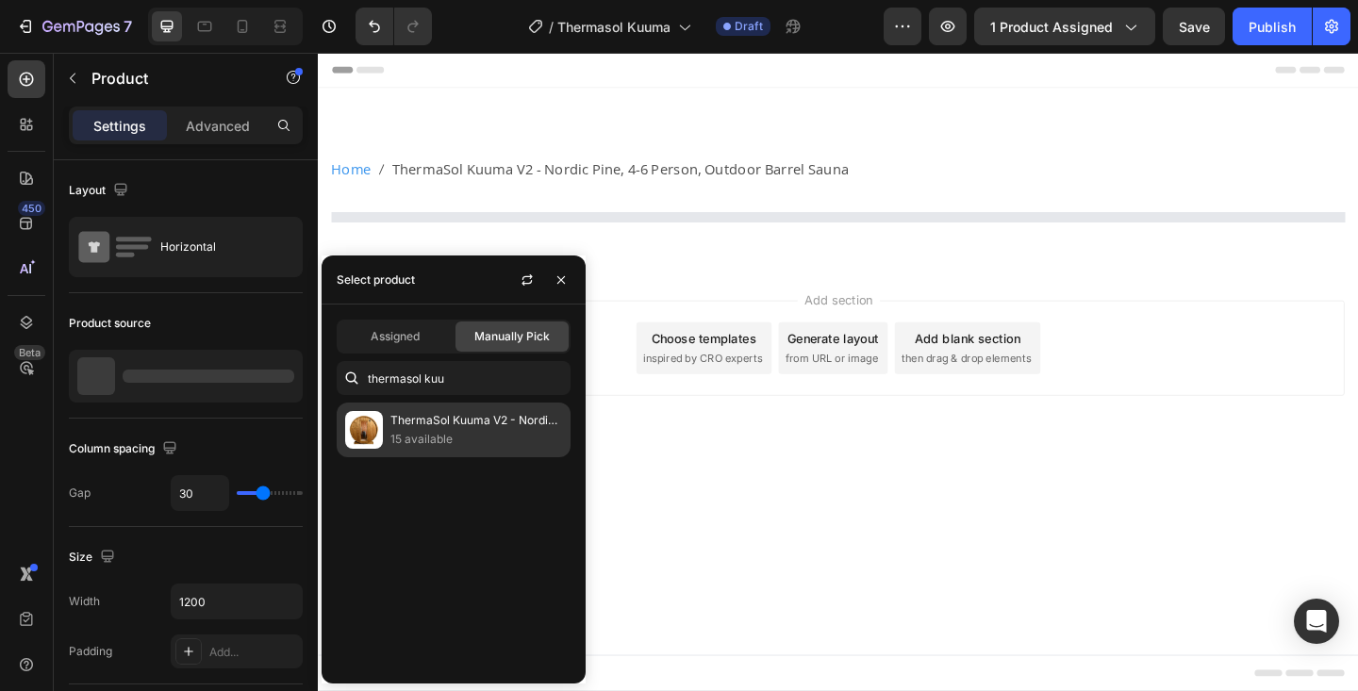
scroll to position [0, 0]
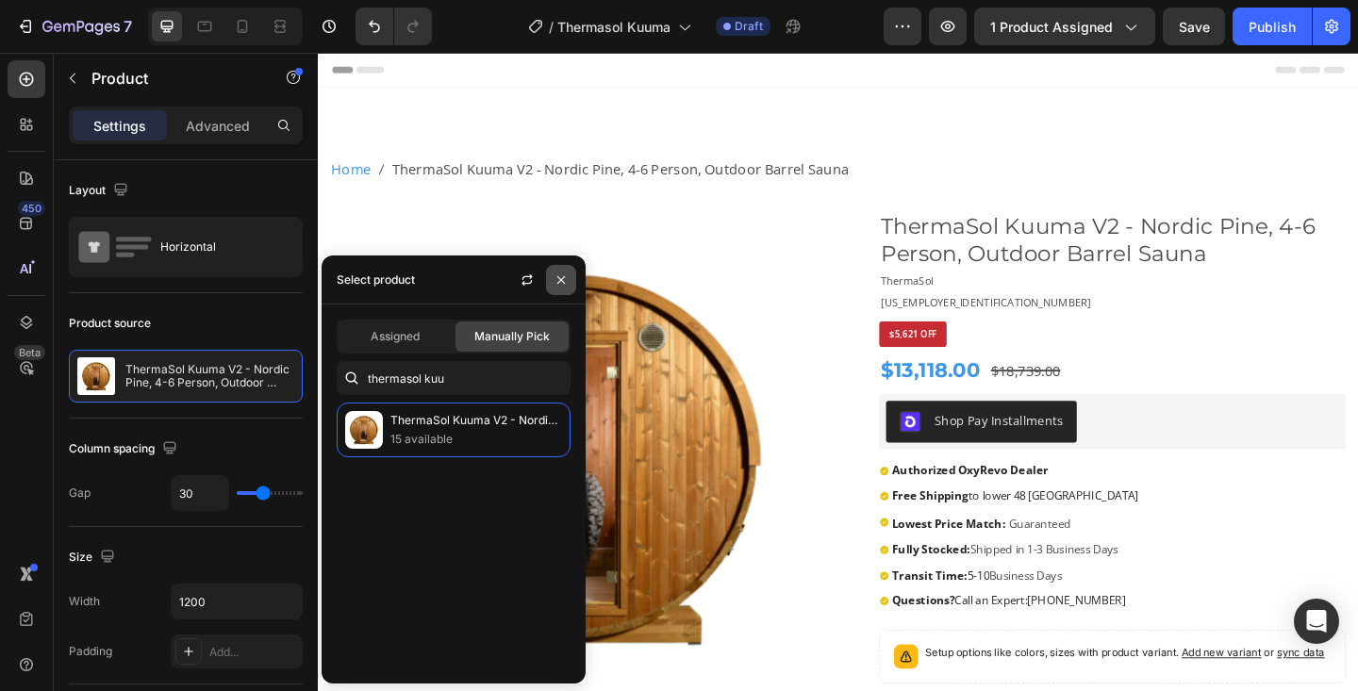
click at [567, 278] on icon "button" at bounding box center [561, 280] width 15 height 15
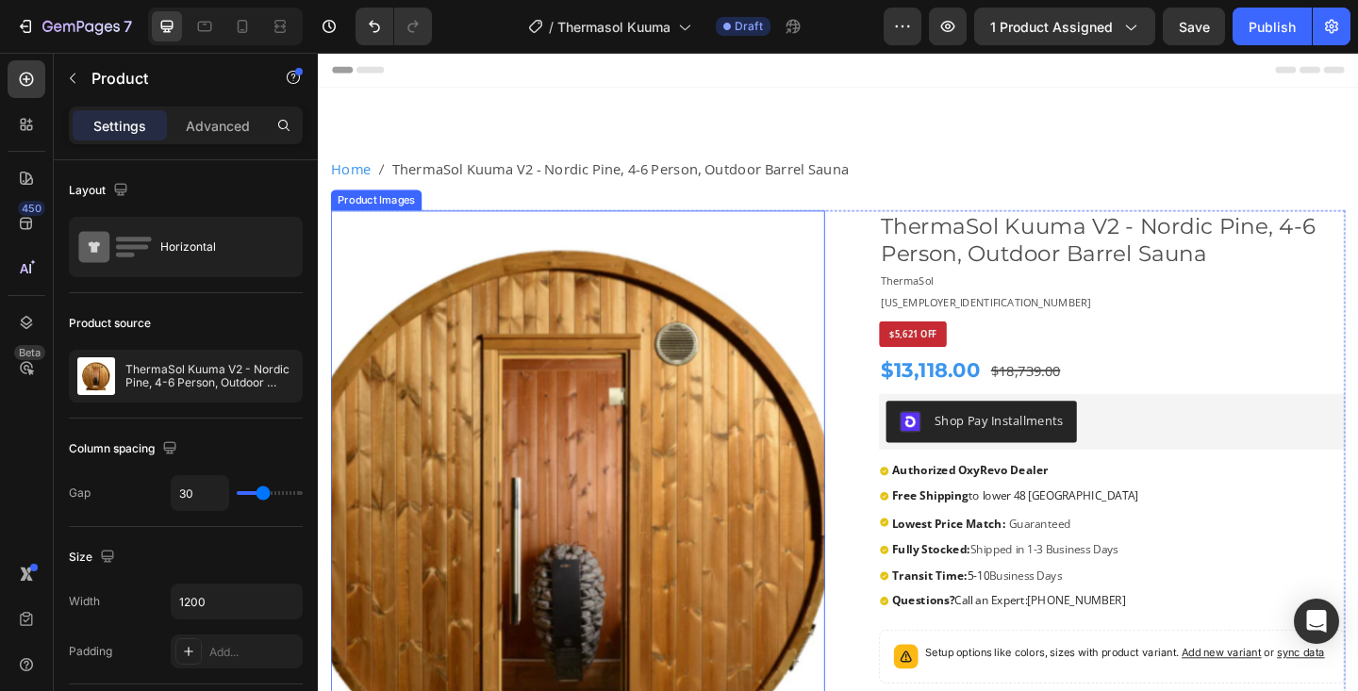
click at [660, 389] on img at bounding box center [601, 493] width 538 height 538
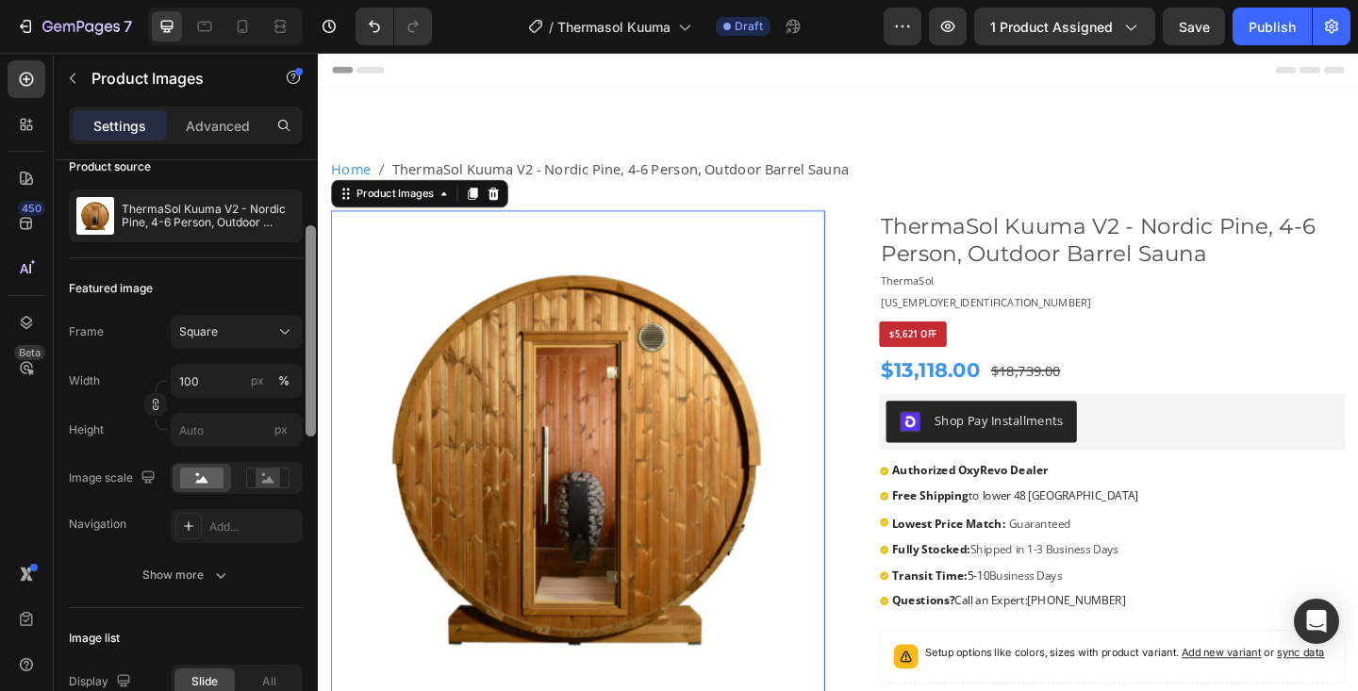
scroll to position [165, 0]
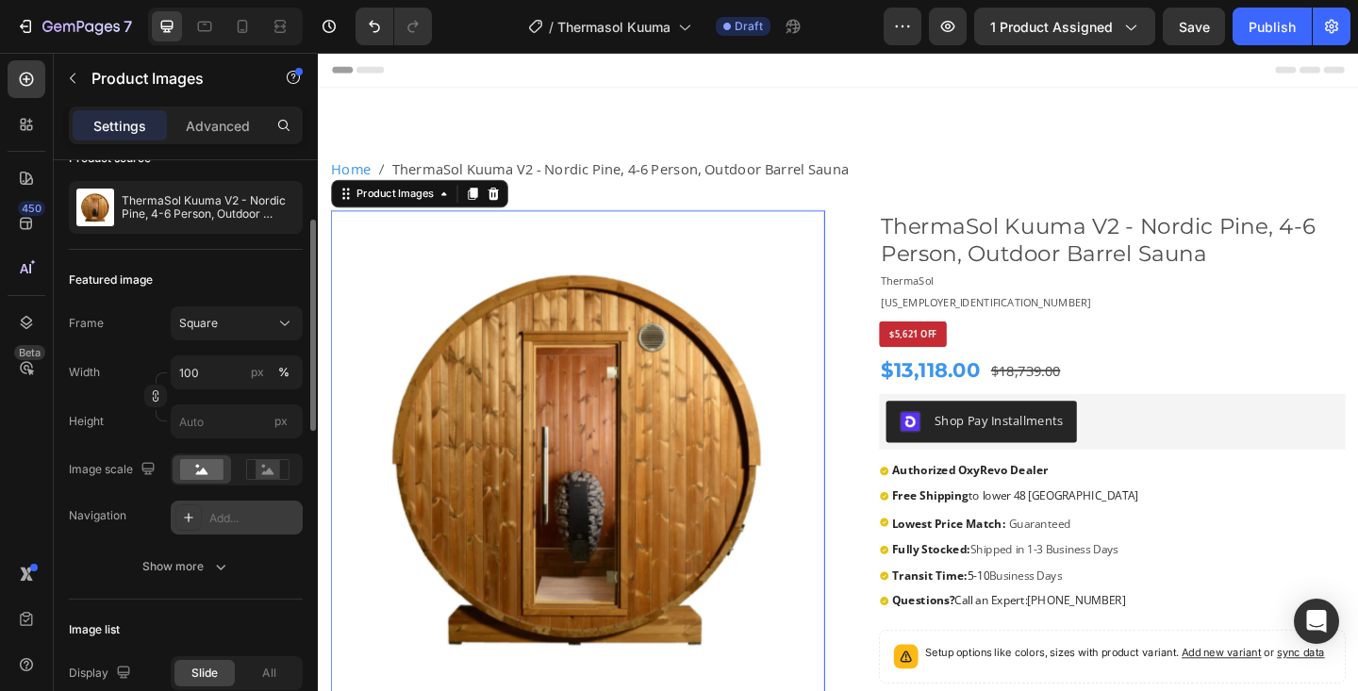
click at [230, 523] on div "Add..." at bounding box center [253, 518] width 89 height 17
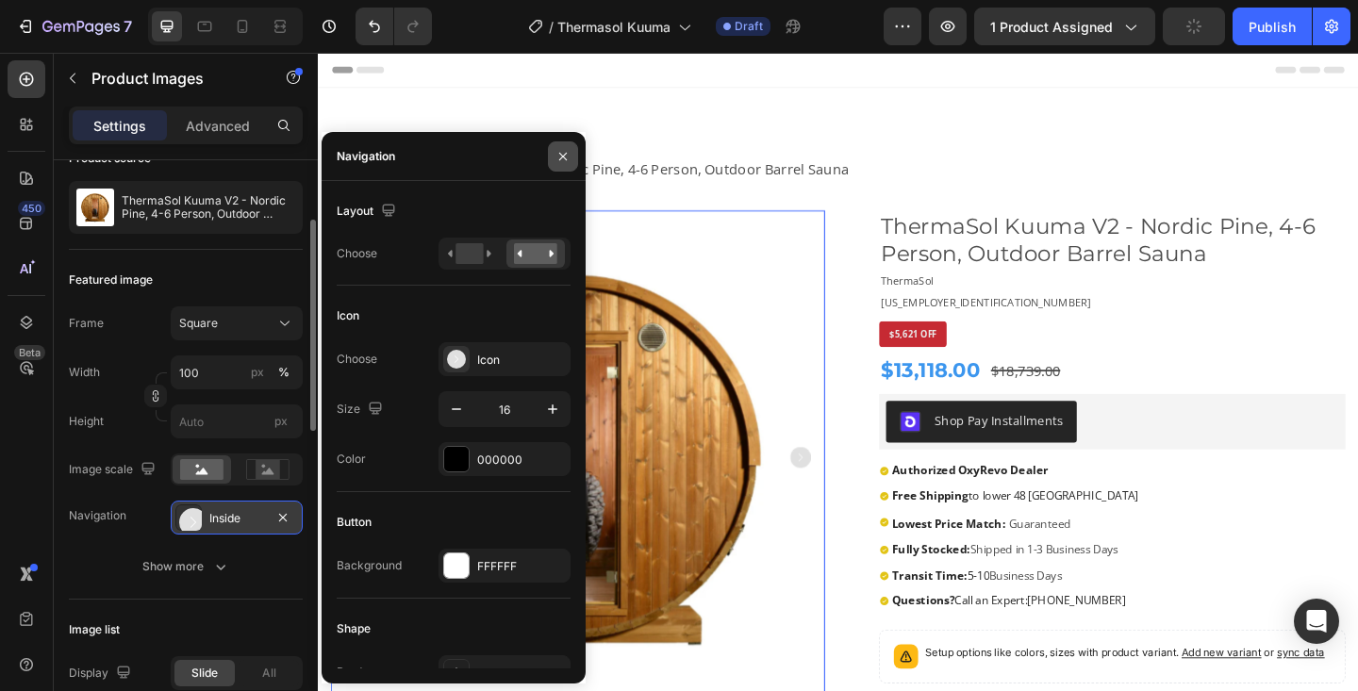
drag, startPoint x: 563, startPoint y: 157, endPoint x: 554, endPoint y: 79, distance: 77.9
click at [563, 157] on icon "button" at bounding box center [563, 156] width 15 height 15
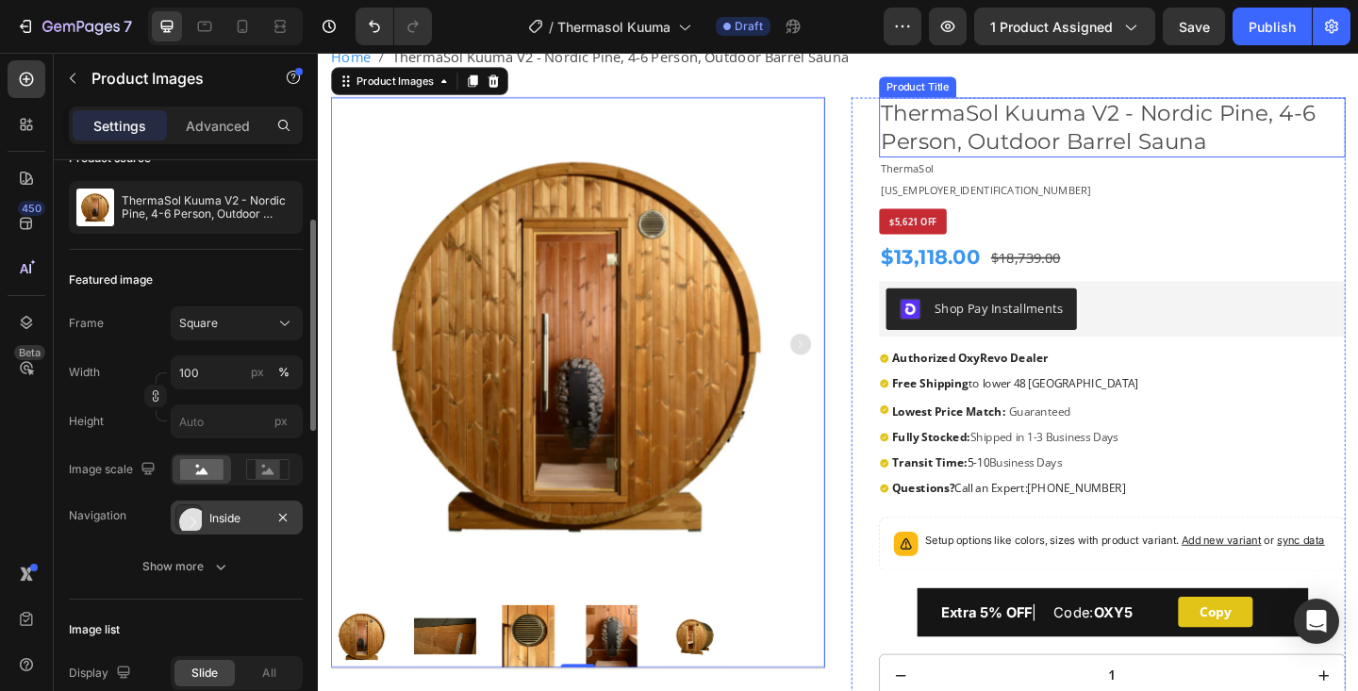
scroll to position [124, 0]
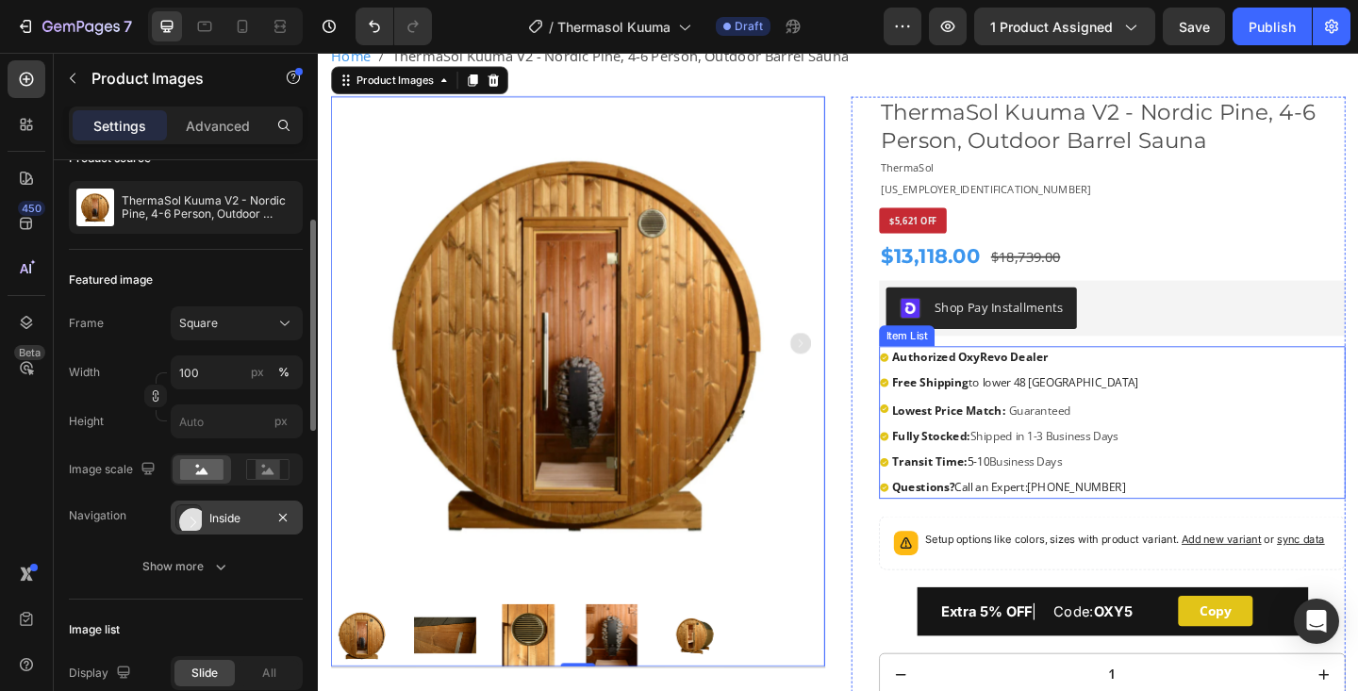
click at [1034, 386] on strong "Authorized OxyRevo Dealer" at bounding box center [1027, 383] width 170 height 17
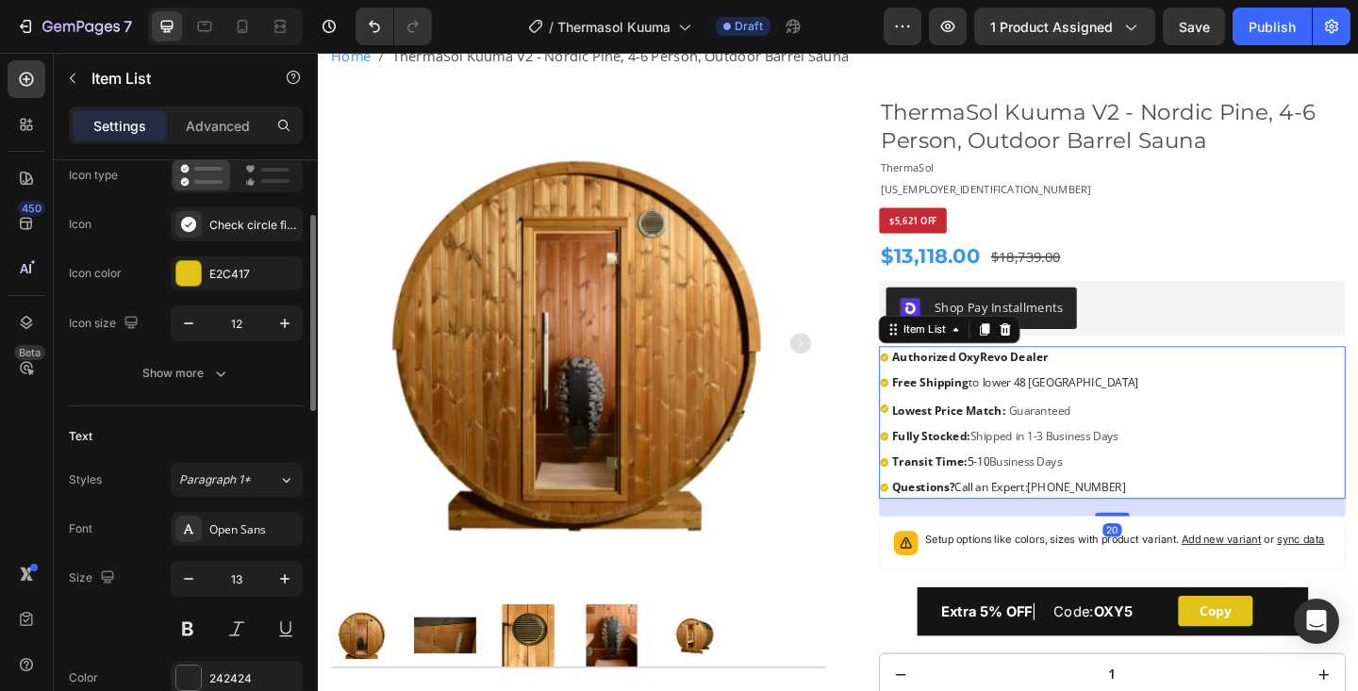
click at [1034, 386] on strong "Authorized OxyRevo Dealer" at bounding box center [1027, 383] width 170 height 17
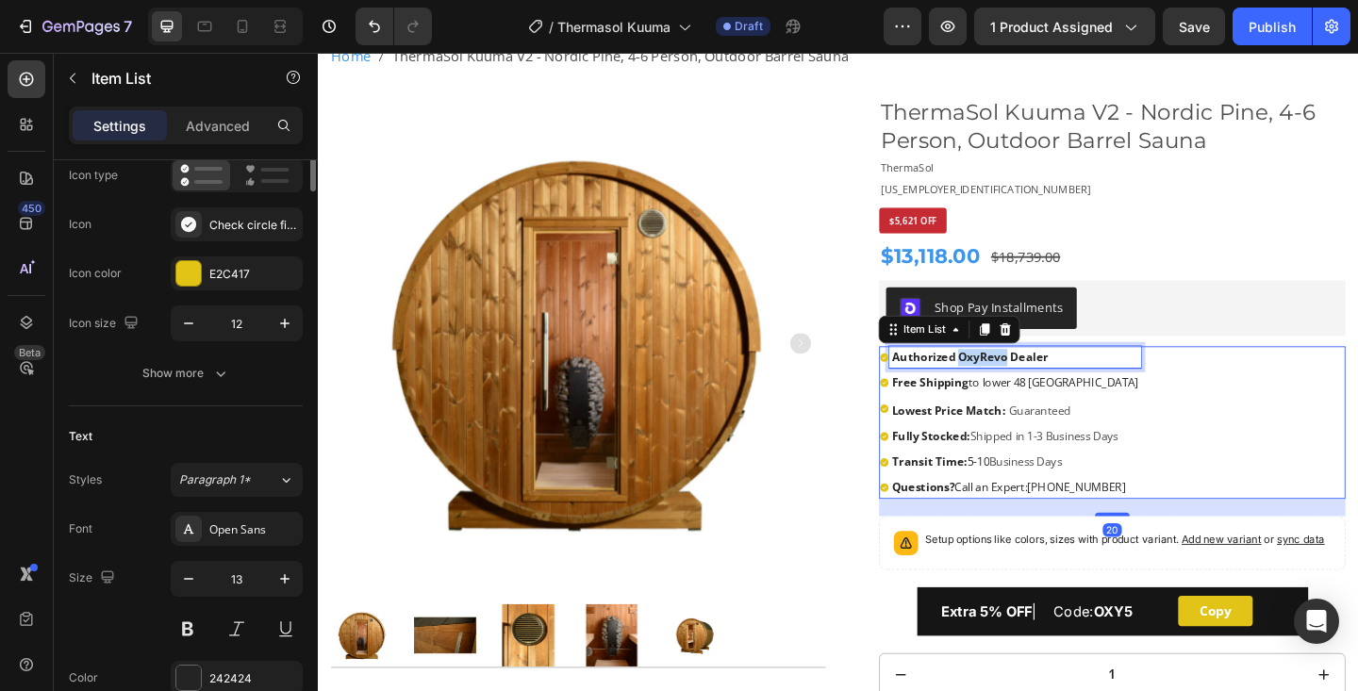
scroll to position [0, 0]
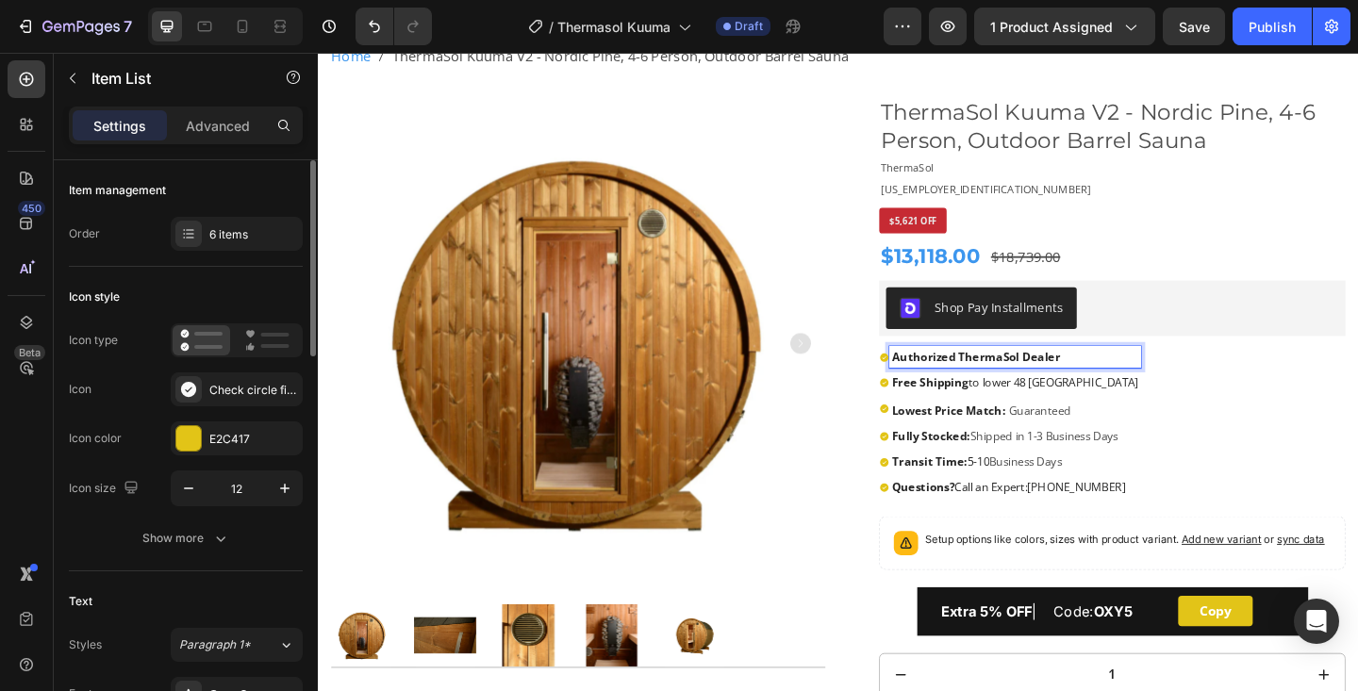
click at [1331, 406] on div "Authorized ThermaSol Dealer Free Shipping to lower 48 United States Lowest Pric…" at bounding box center [1181, 456] width 507 height 166
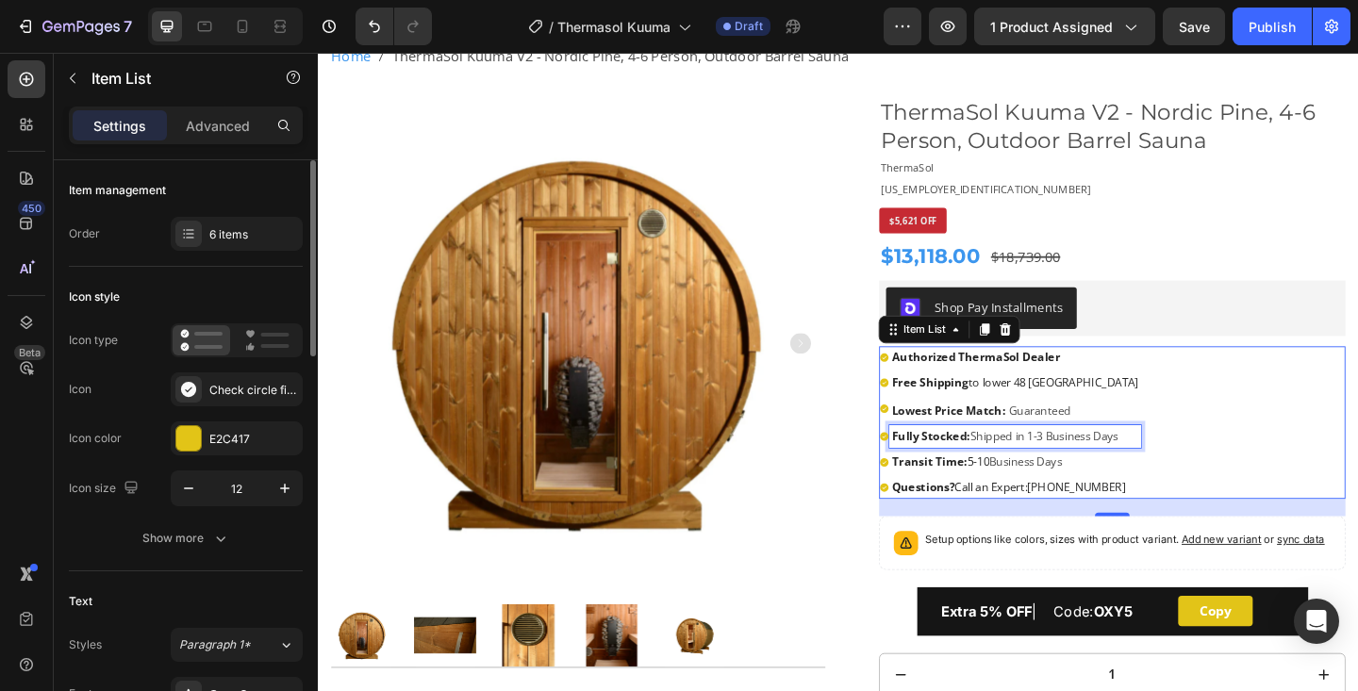
click at [1023, 471] on strong "Fully Stocked:" at bounding box center [984, 469] width 85 height 17
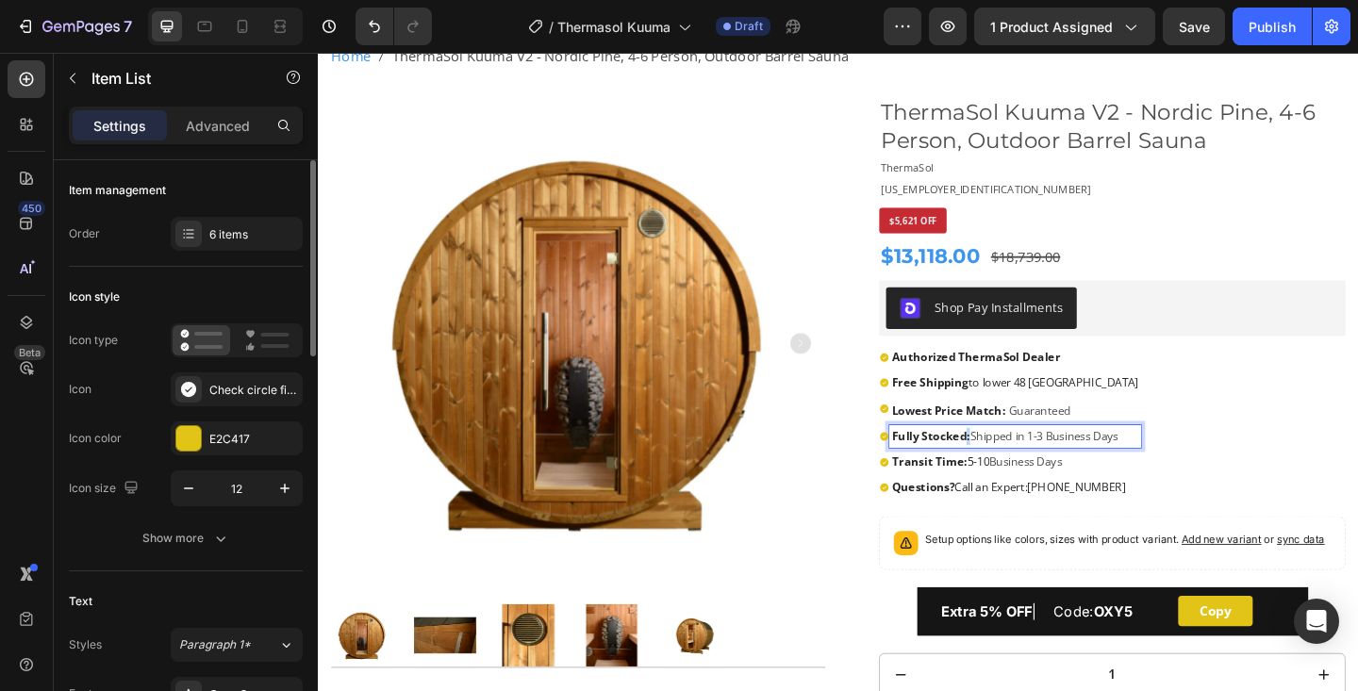
click at [1023, 471] on strong "Fully Stocked:" at bounding box center [984, 469] width 85 height 17
click at [960, 492] on strong "Transit Time:" at bounding box center [983, 498] width 82 height 17
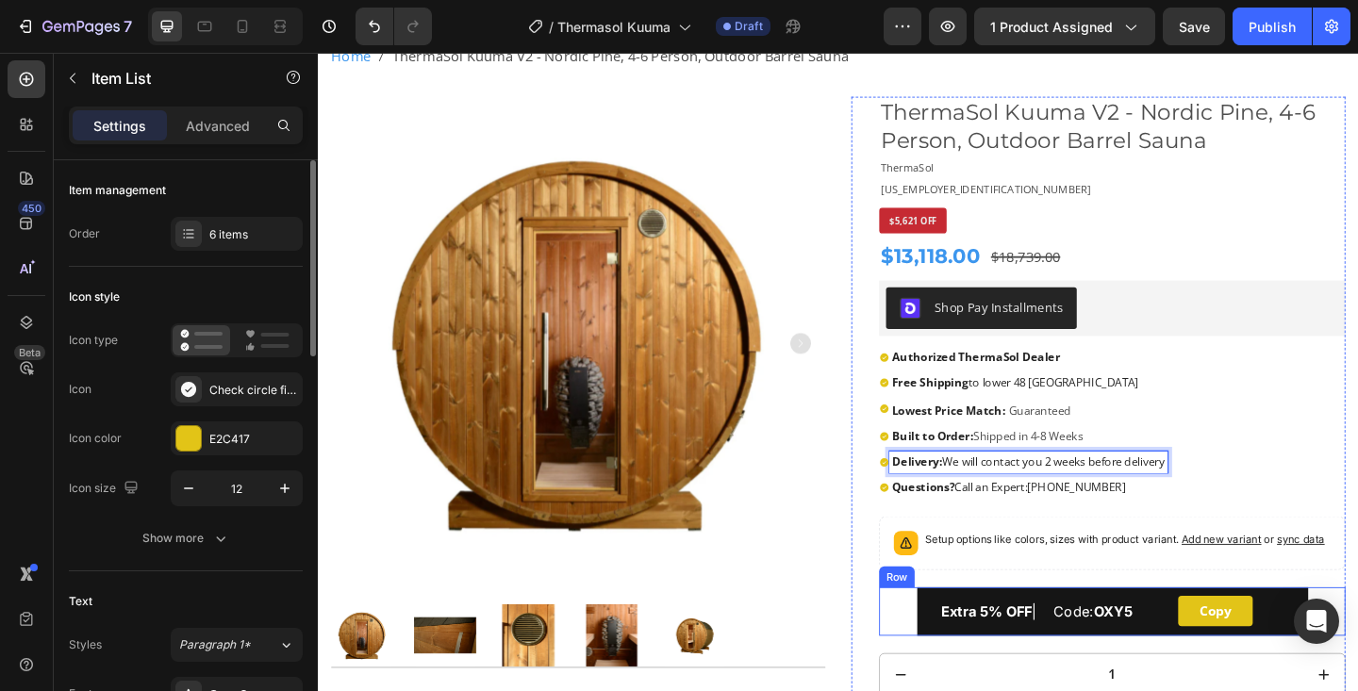
click at [945, 657] on div "Extra 5% OFF | Code: OXY5 Text Block Copy Copy Coupon Code Row" at bounding box center [1181, 661] width 507 height 53
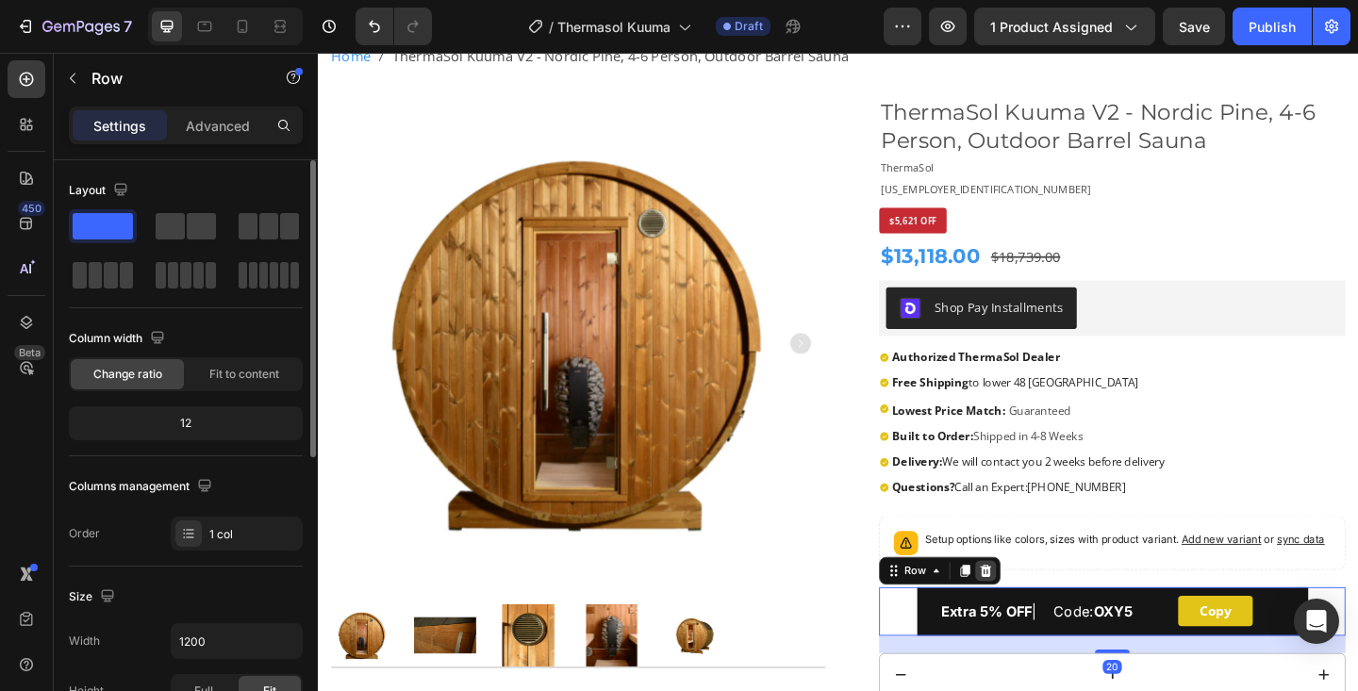
click at [1039, 620] on icon at bounding box center [1044, 616] width 12 height 13
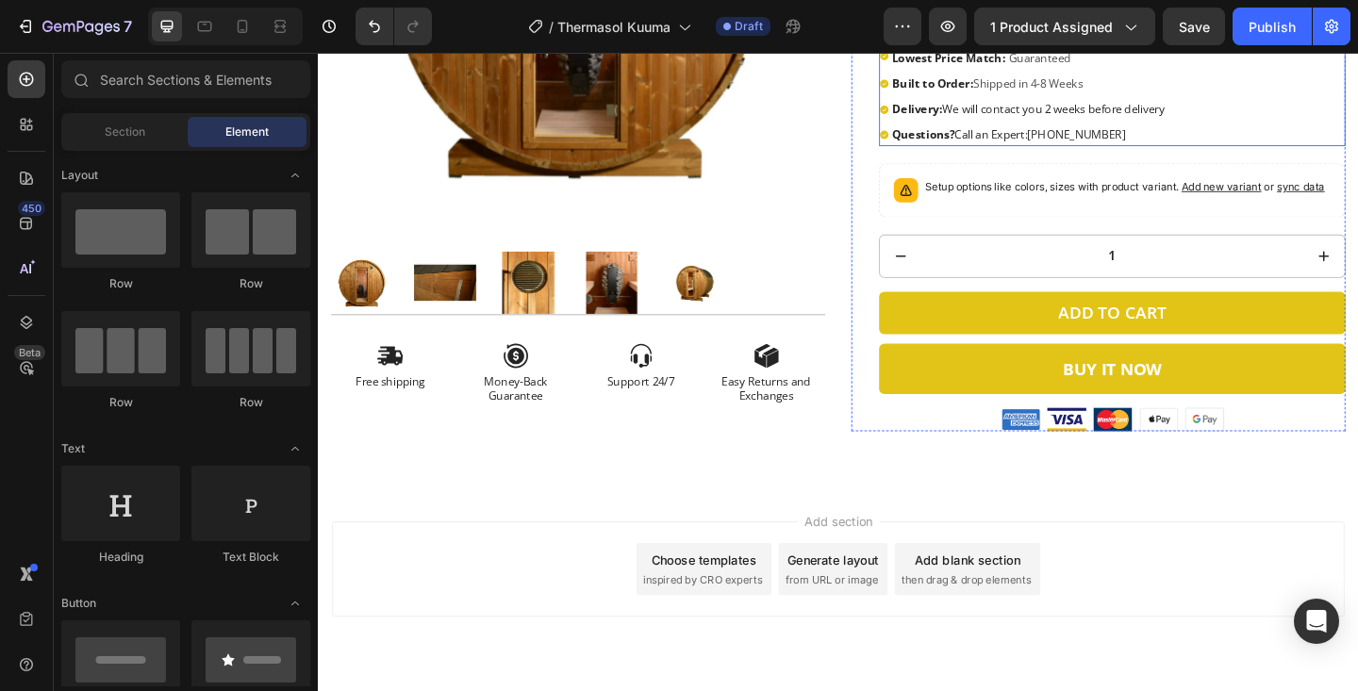
scroll to position [557, 0]
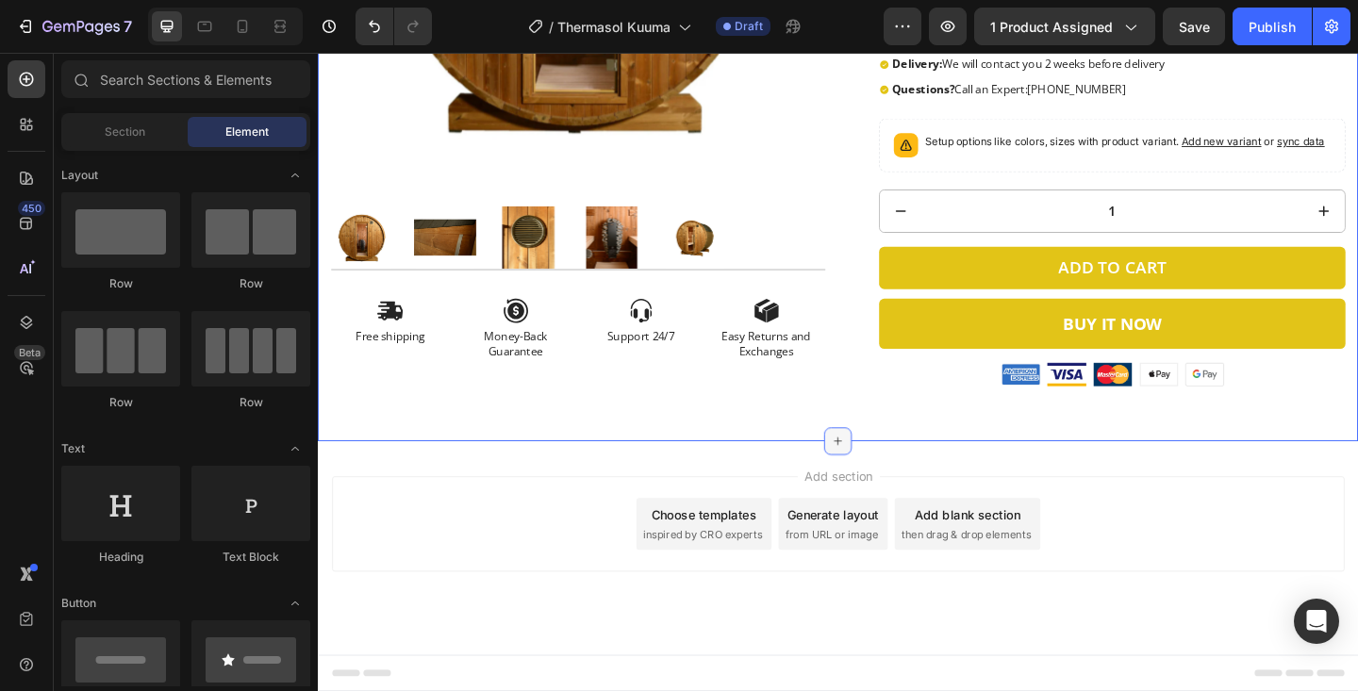
click at [882, 471] on icon at bounding box center [883, 476] width 15 height 15
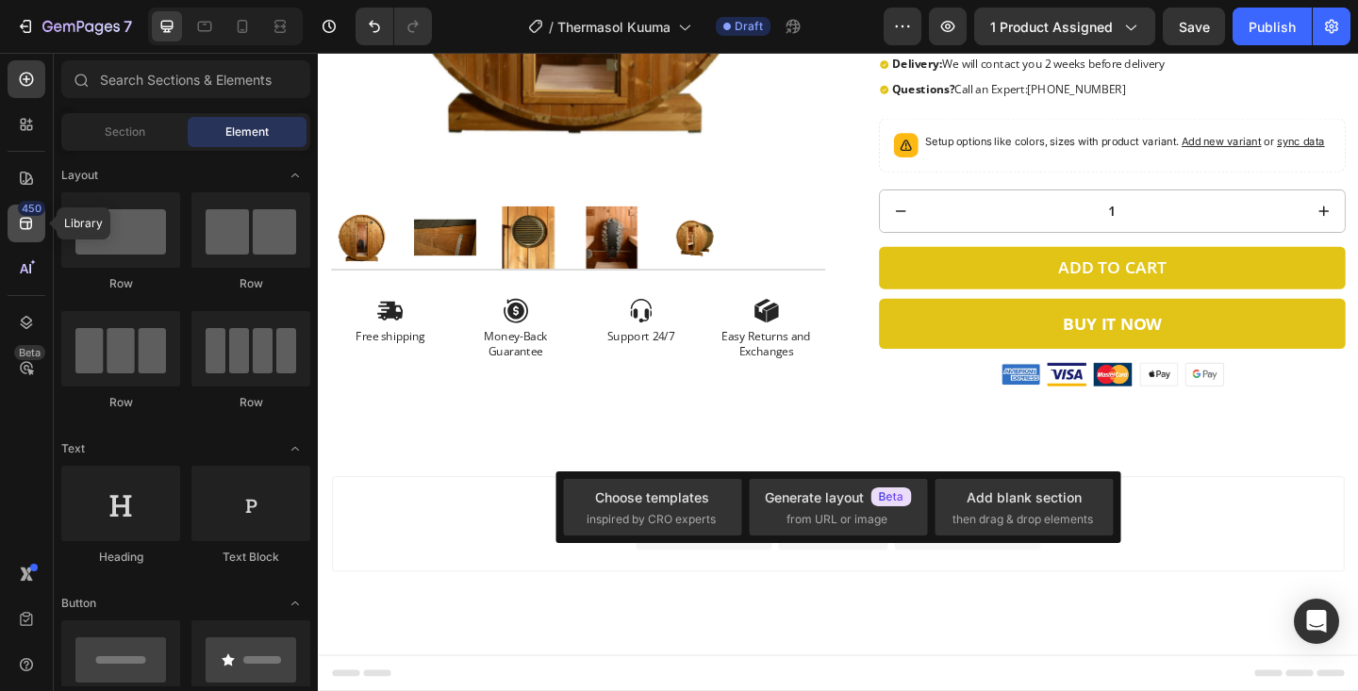
click at [23, 232] on icon at bounding box center [26, 223] width 19 height 19
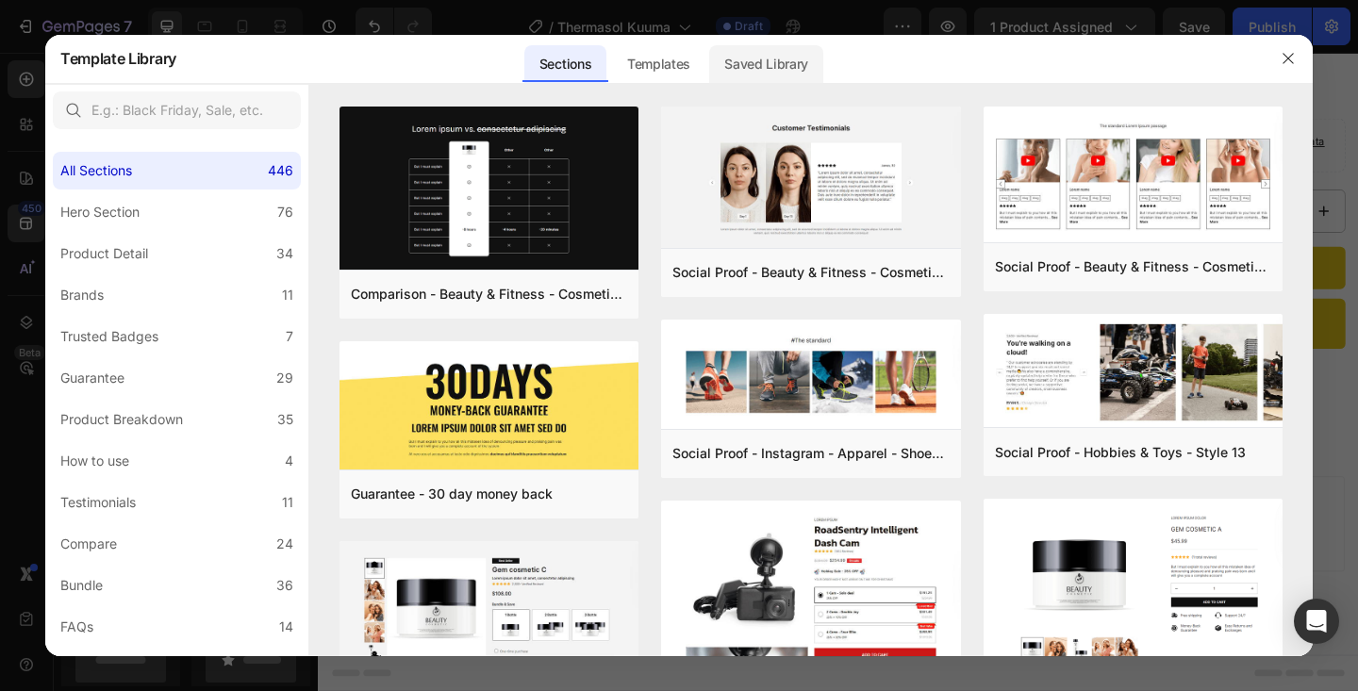
click at [760, 66] on div "Saved Library" at bounding box center [766, 64] width 114 height 38
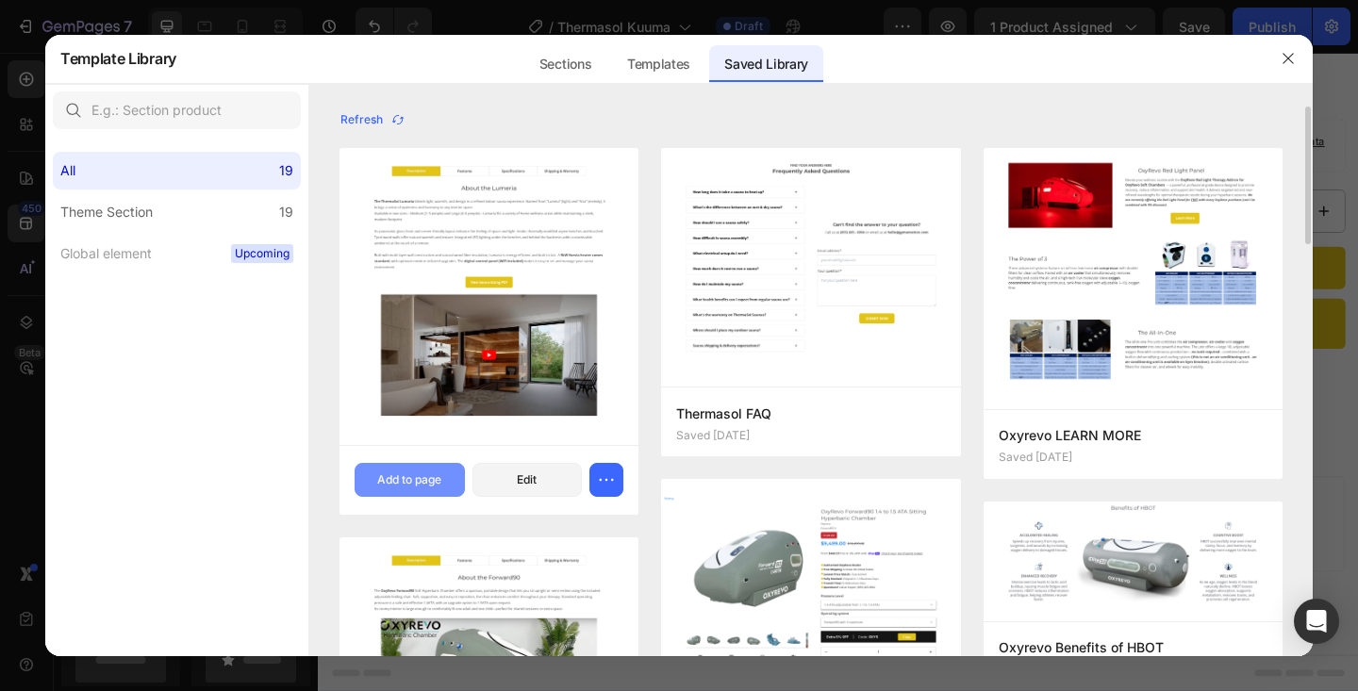
click at [422, 470] on button "Add to page" at bounding box center [410, 480] width 110 height 34
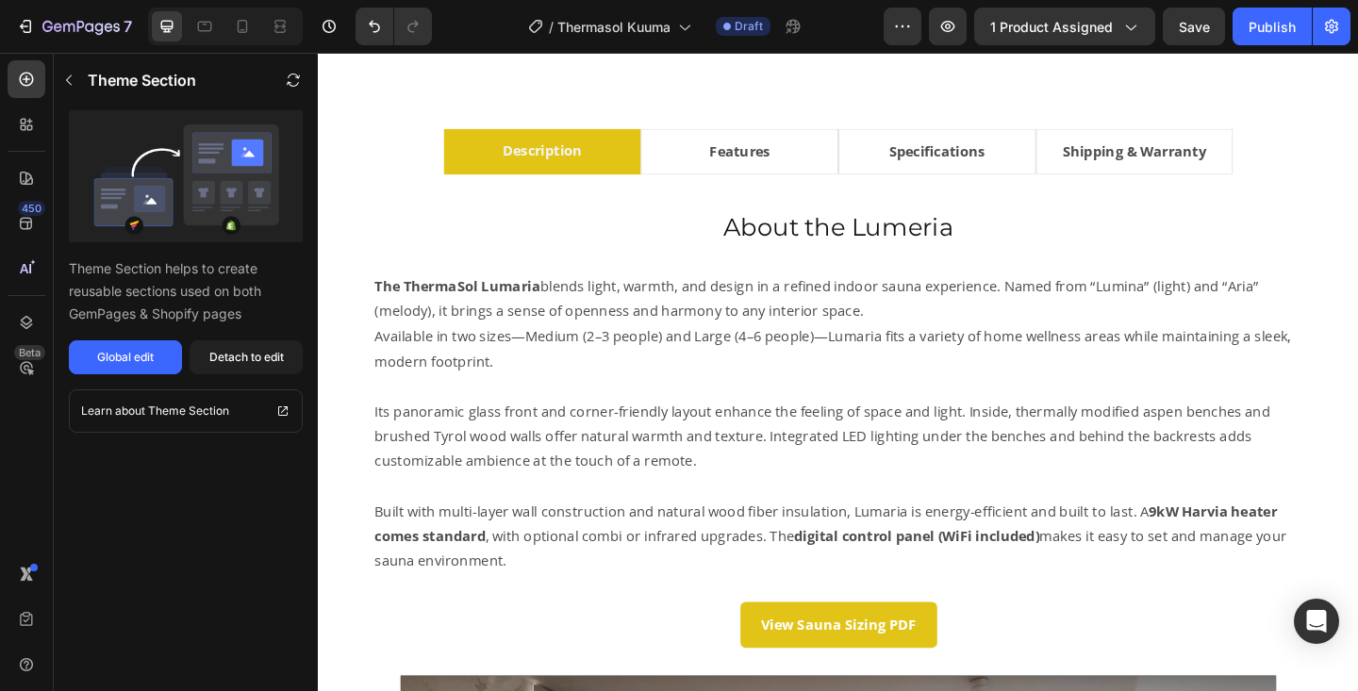
scroll to position [980, 0]
click at [933, 241] on h2 "About the Lumeria" at bounding box center [883, 243] width 1043 height 38
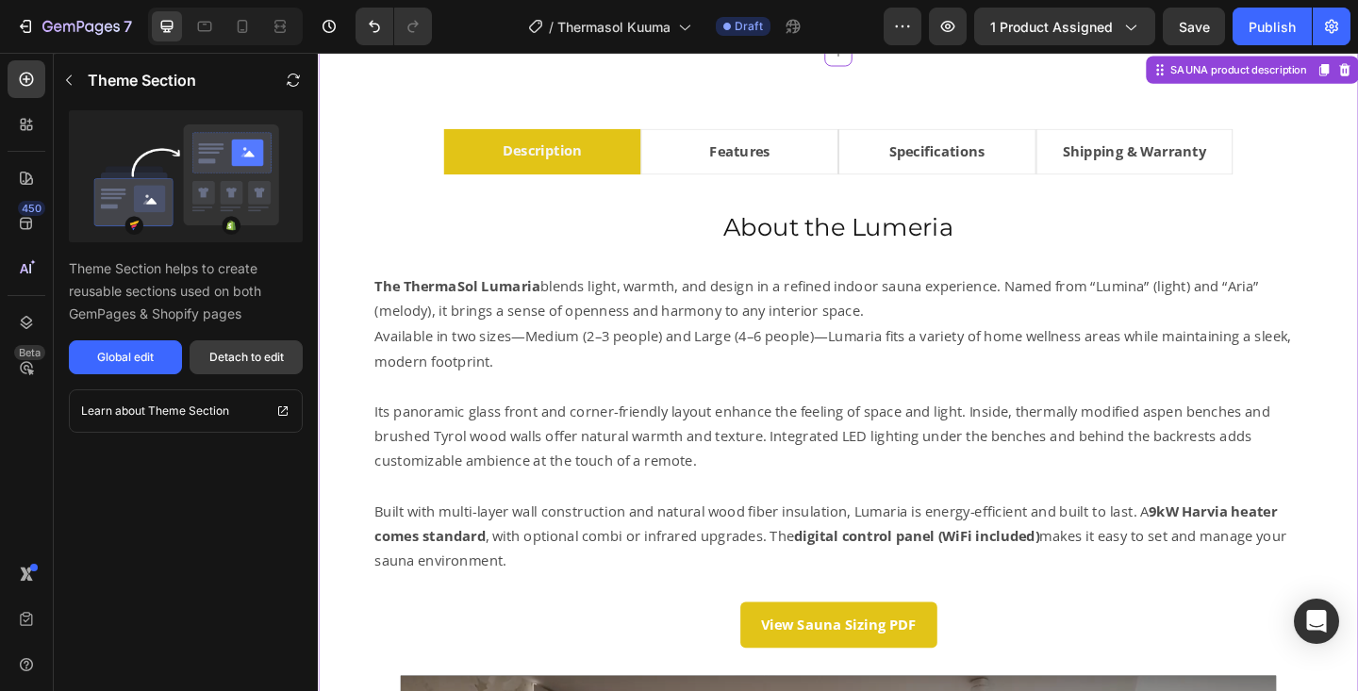
click at [235, 346] on button "Detach to edit" at bounding box center [246, 357] width 113 height 34
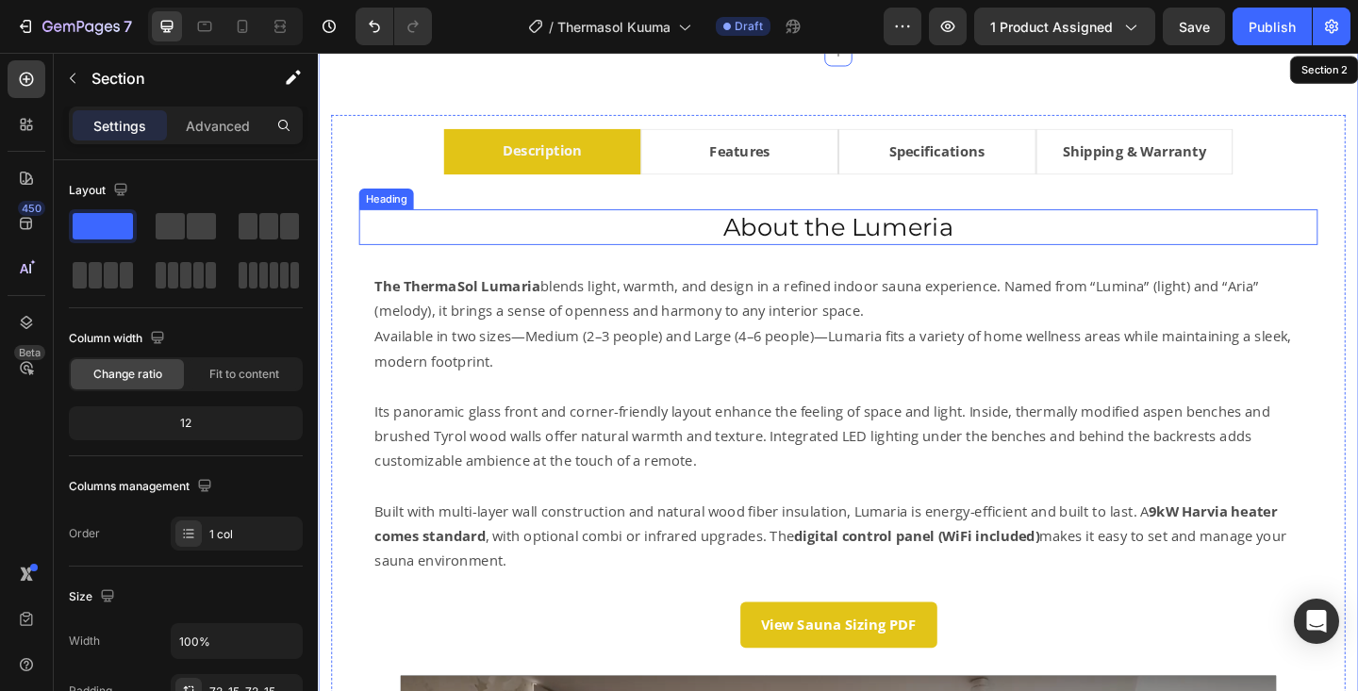
click at [948, 237] on h2 "About the Lumeria" at bounding box center [883, 243] width 1043 height 38
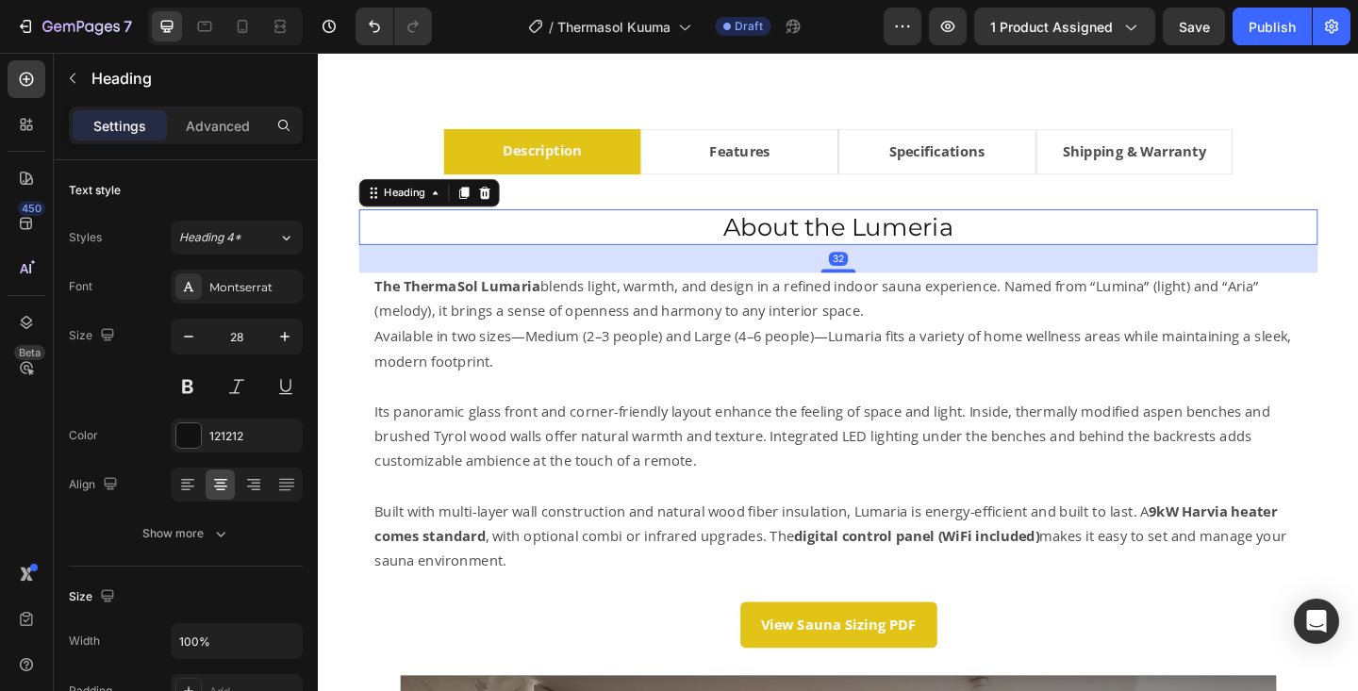
click at [948, 237] on h2 "About the Lumeria" at bounding box center [883, 243] width 1043 height 38
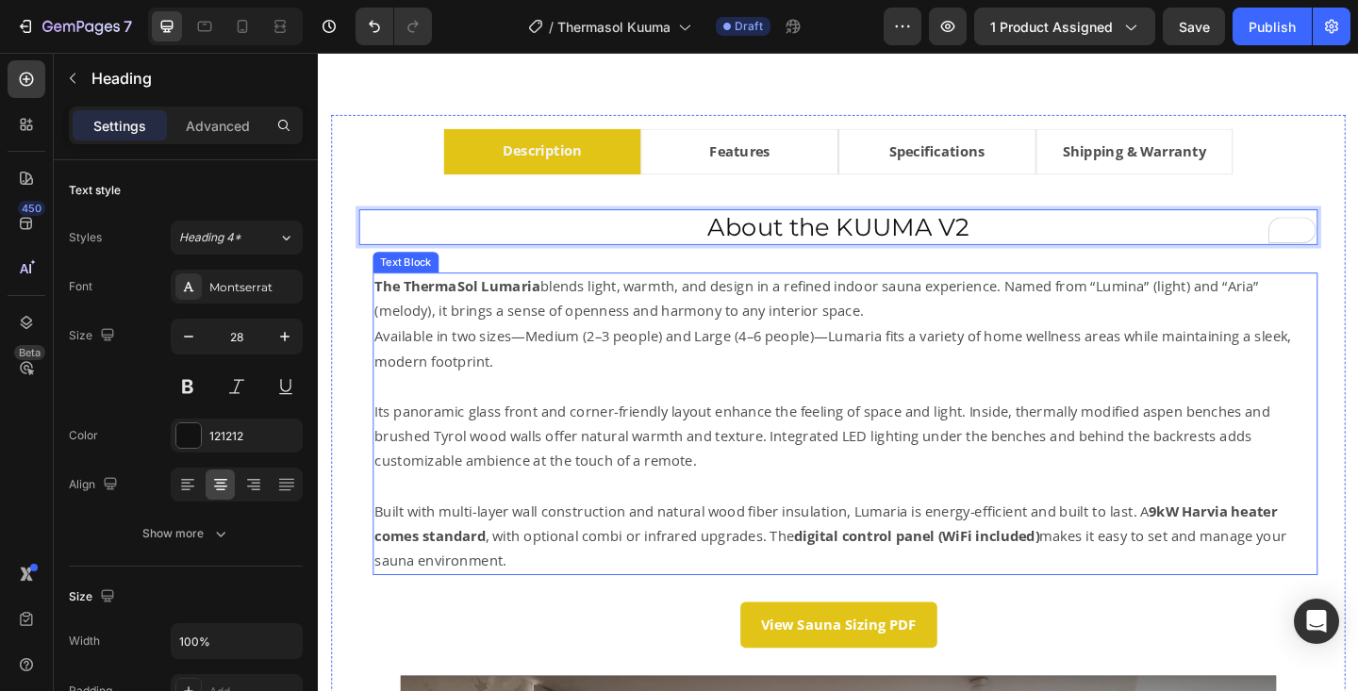
click at [680, 315] on p "The ThermaSol Lumaria blends light, warmth, and design in a refined indoor saun…" at bounding box center [891, 321] width 1024 height 55
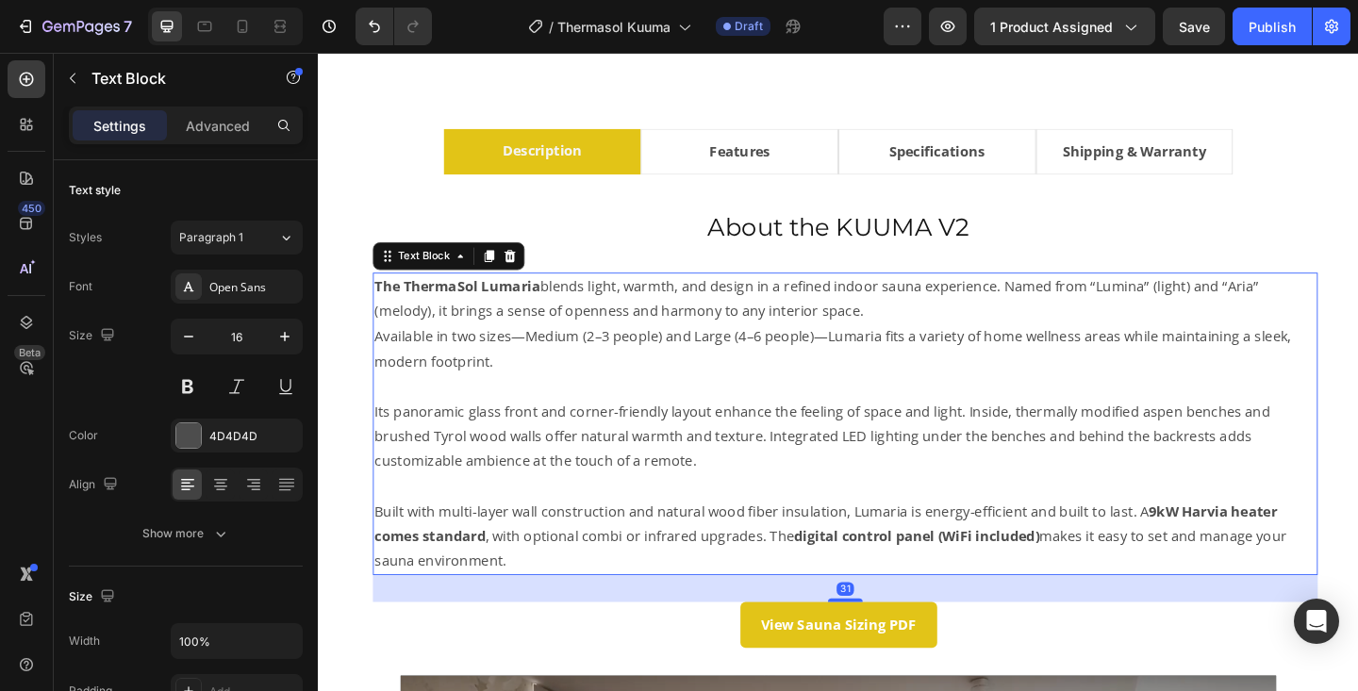
click at [680, 315] on p "The ThermaSol Lumaria blends light, warmth, and design in a refined indoor saun…" at bounding box center [891, 321] width 1024 height 55
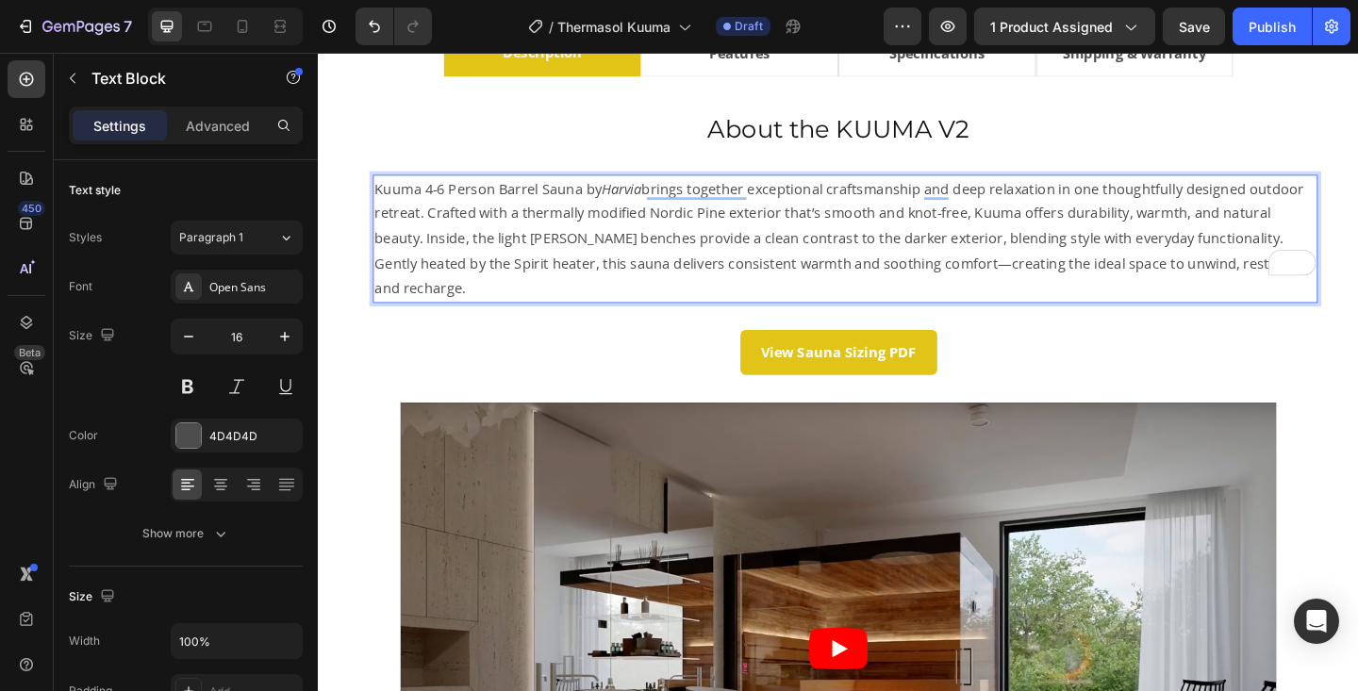
scroll to position [1083, 0]
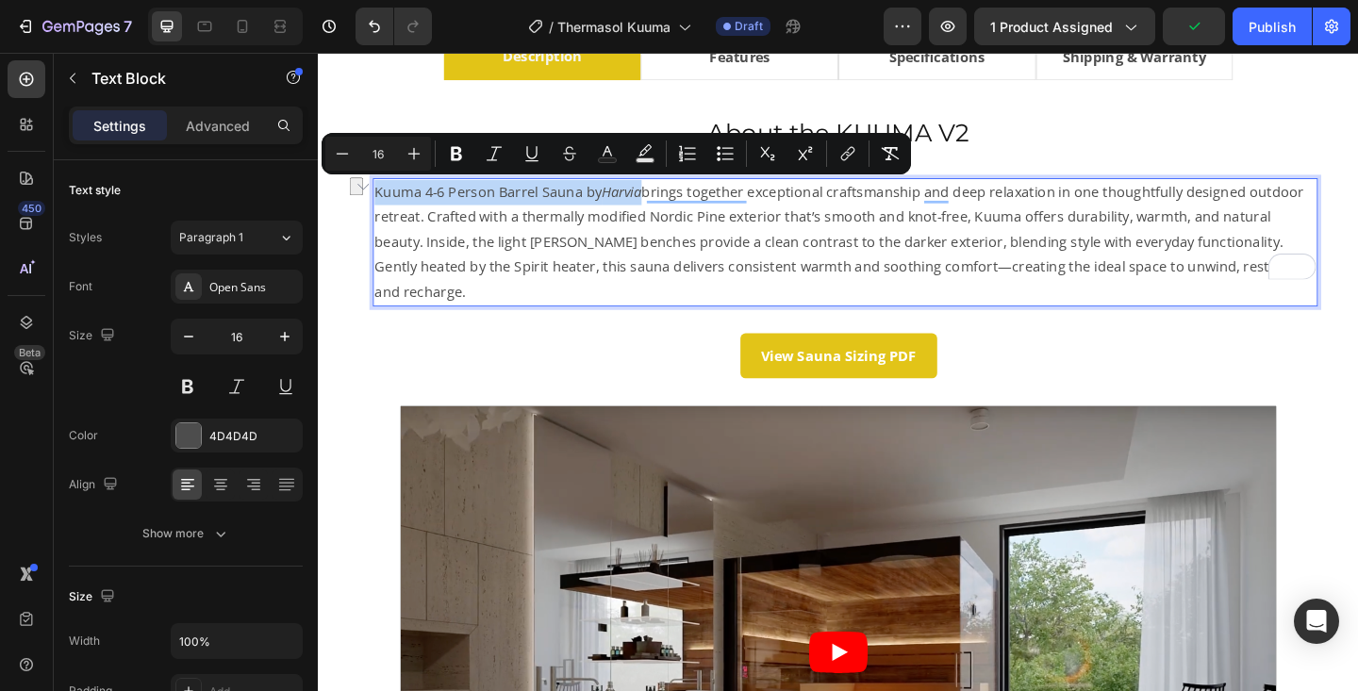
drag, startPoint x: 379, startPoint y: 207, endPoint x: 670, endPoint y: 206, distance: 290.5
click at [670, 206] on p "Kuuma 4-6 Person Barrel Sauna by Harvia brings together exceptional craftsmansh…" at bounding box center [891, 259] width 1024 height 136
click at [448, 159] on icon "Editor contextual toolbar" at bounding box center [456, 153] width 19 height 19
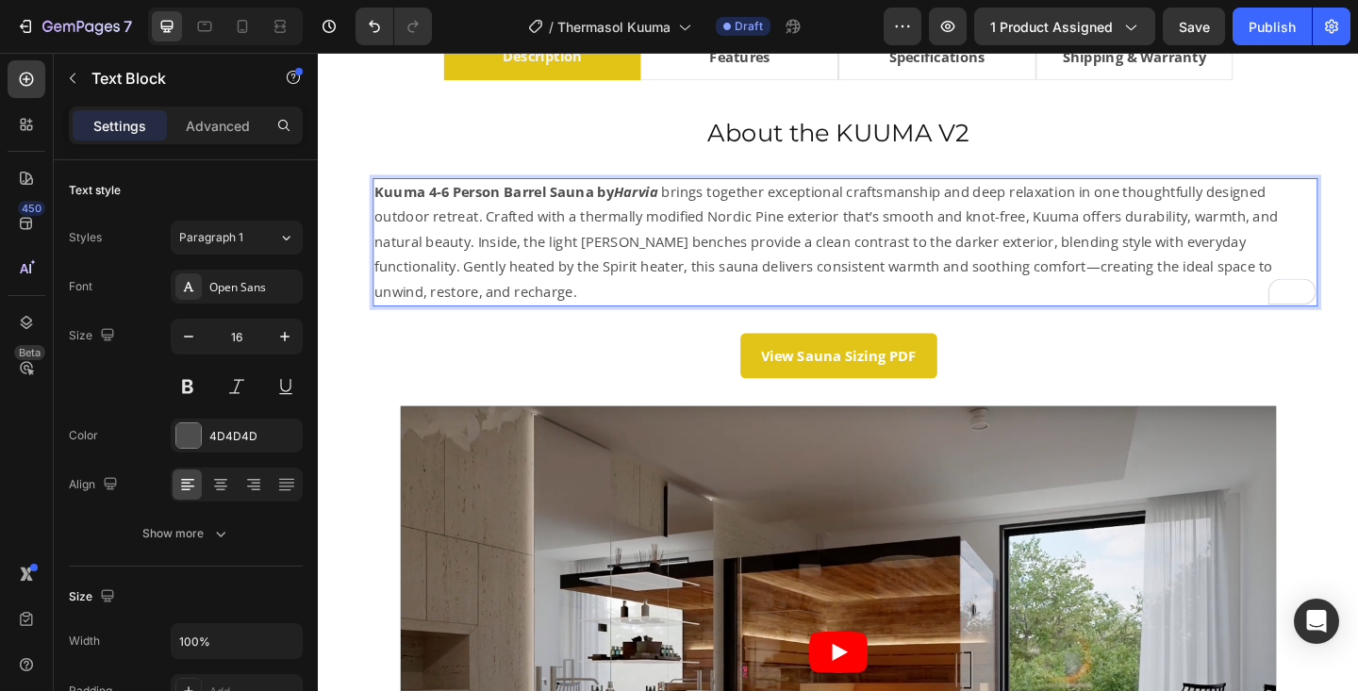
click at [493, 230] on p "Kuuma 4-6 Person Barrel Sauna by Harvia brings together exceptional craftsmansh…" at bounding box center [891, 259] width 1024 height 136
click at [497, 230] on p "Kuuma 4-6 Person Barrel Sauna by Harvia brings together exceptional craftsmansh…" at bounding box center [891, 259] width 1024 height 136
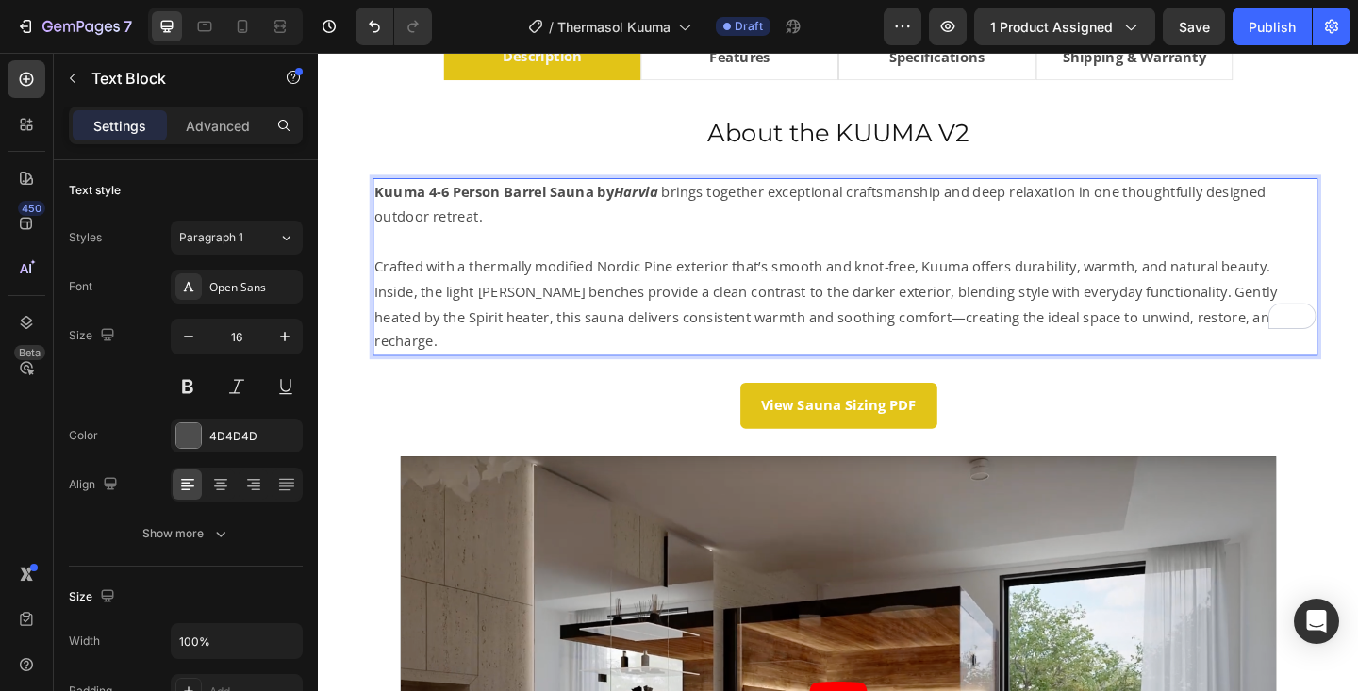
click at [1230, 314] on p "Crafted with a thermally modified Nordic Pine exterior that’s smooth and knot-f…" at bounding box center [891, 327] width 1024 height 108
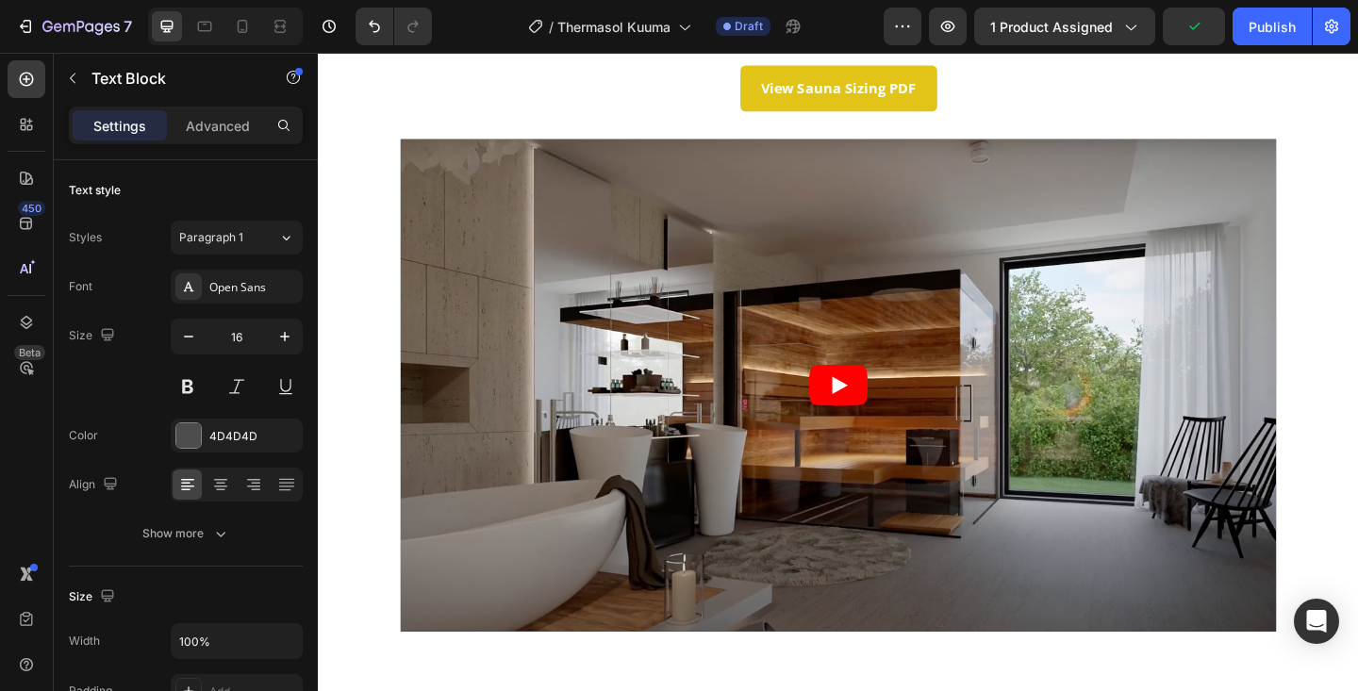
scroll to position [1466, 0]
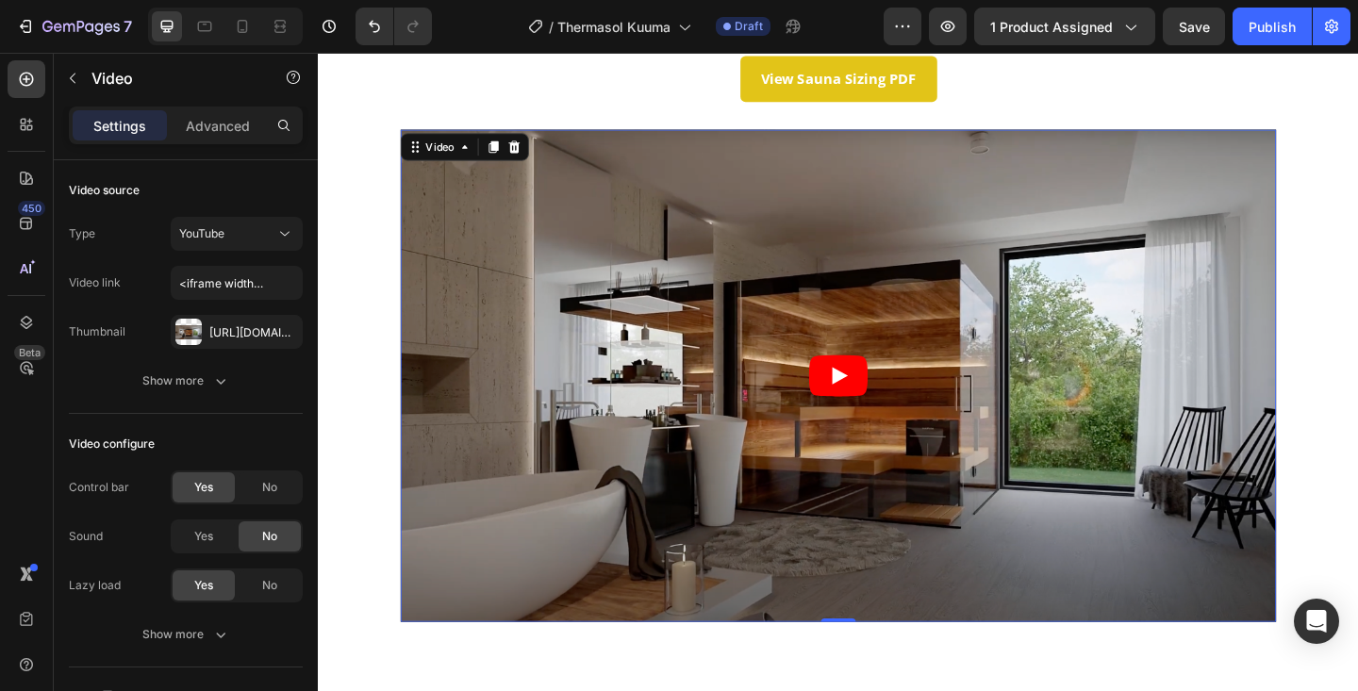
click at [701, 312] on article at bounding box center [883, 405] width 953 height 536
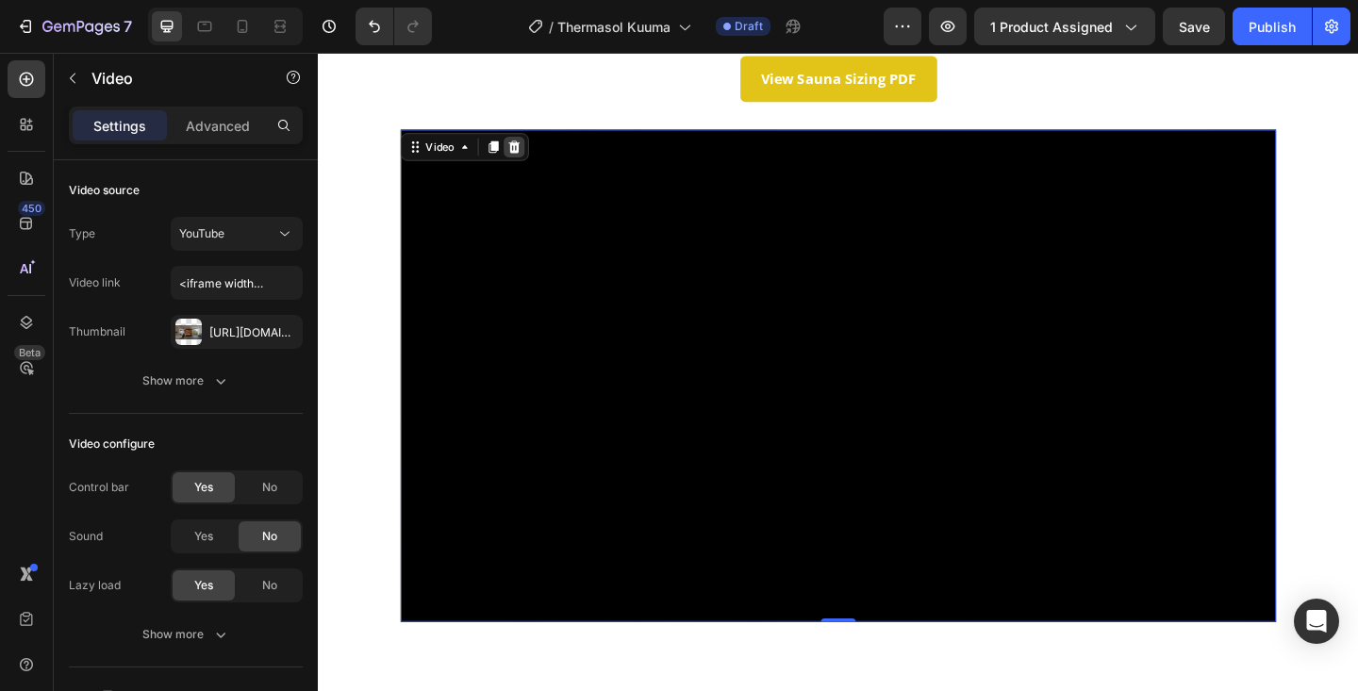
click at [529, 152] on icon at bounding box center [530, 155] width 15 height 15
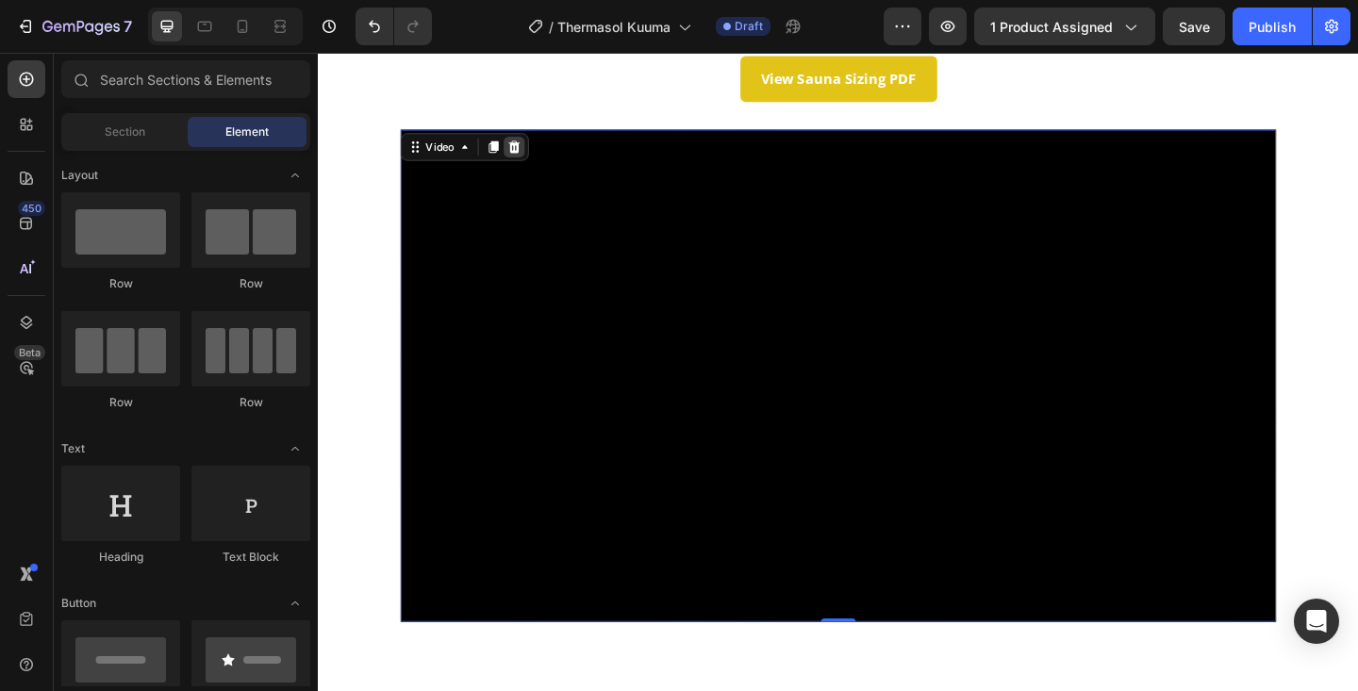
scroll to position [1223, 0]
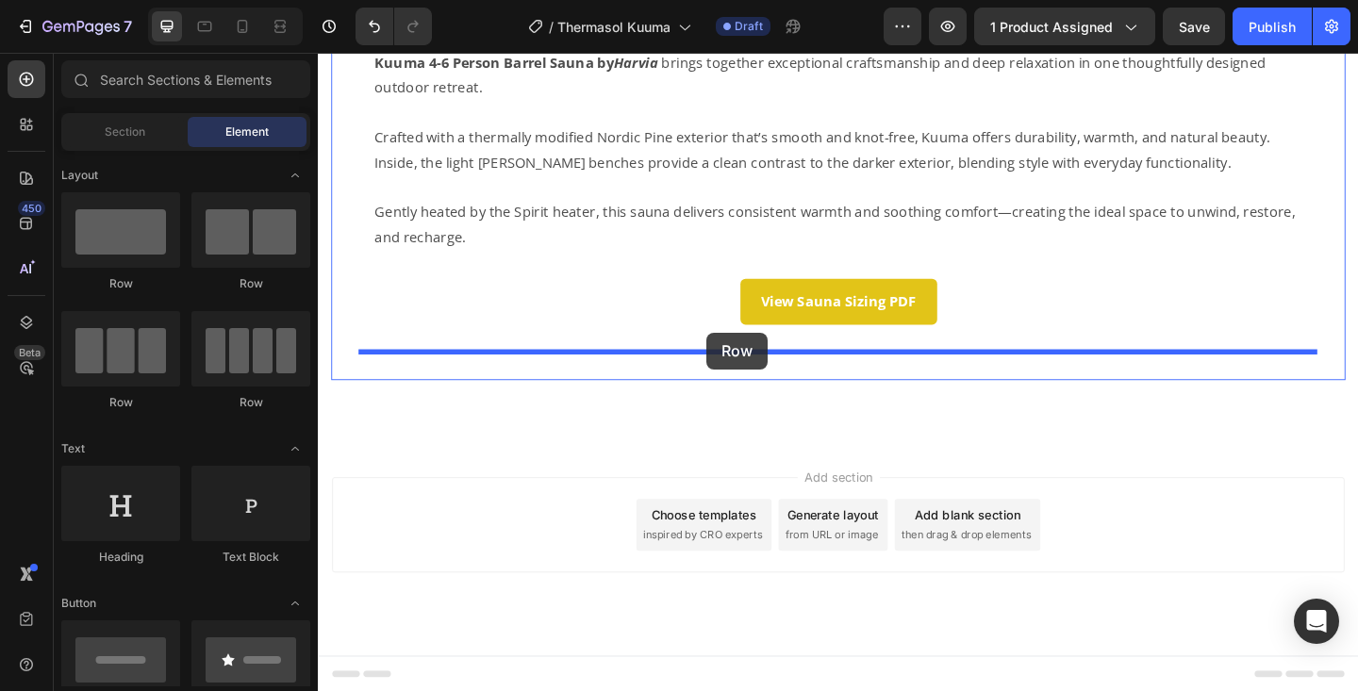
drag, startPoint x: 413, startPoint y: 294, endPoint x: 740, endPoint y: 357, distance: 333.3
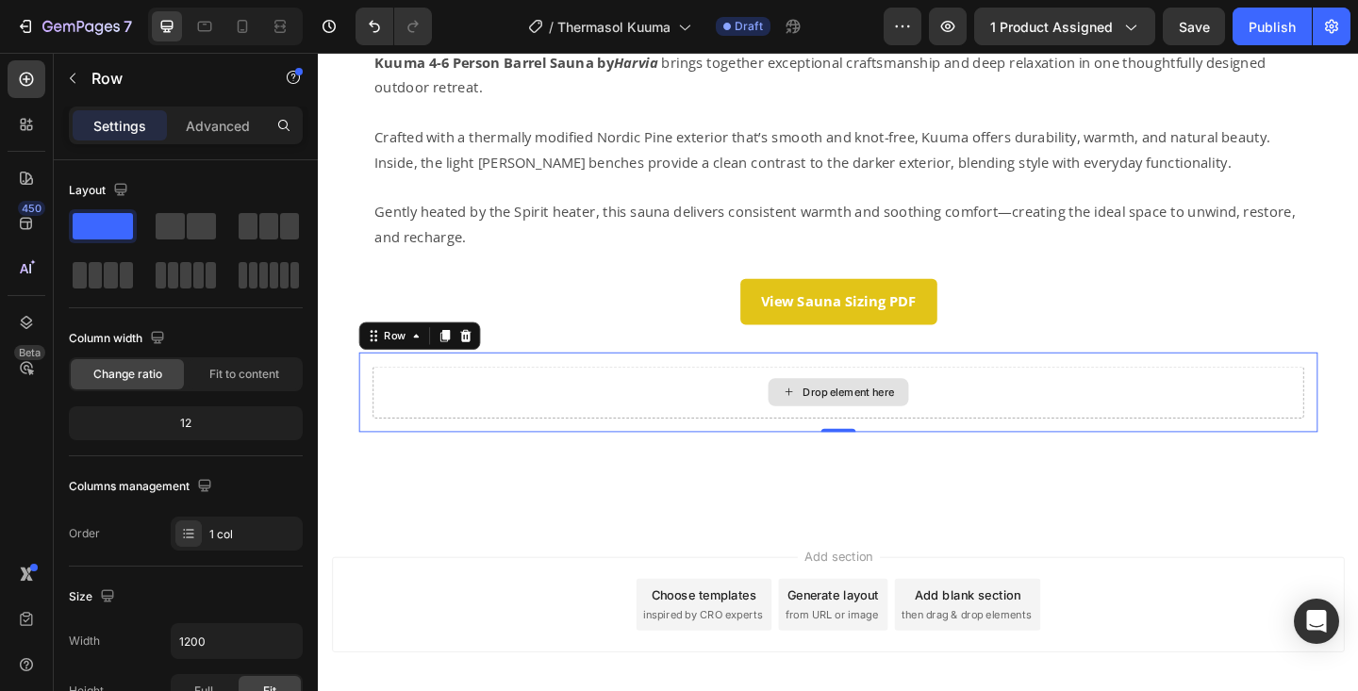
scroll to position [1310, 0]
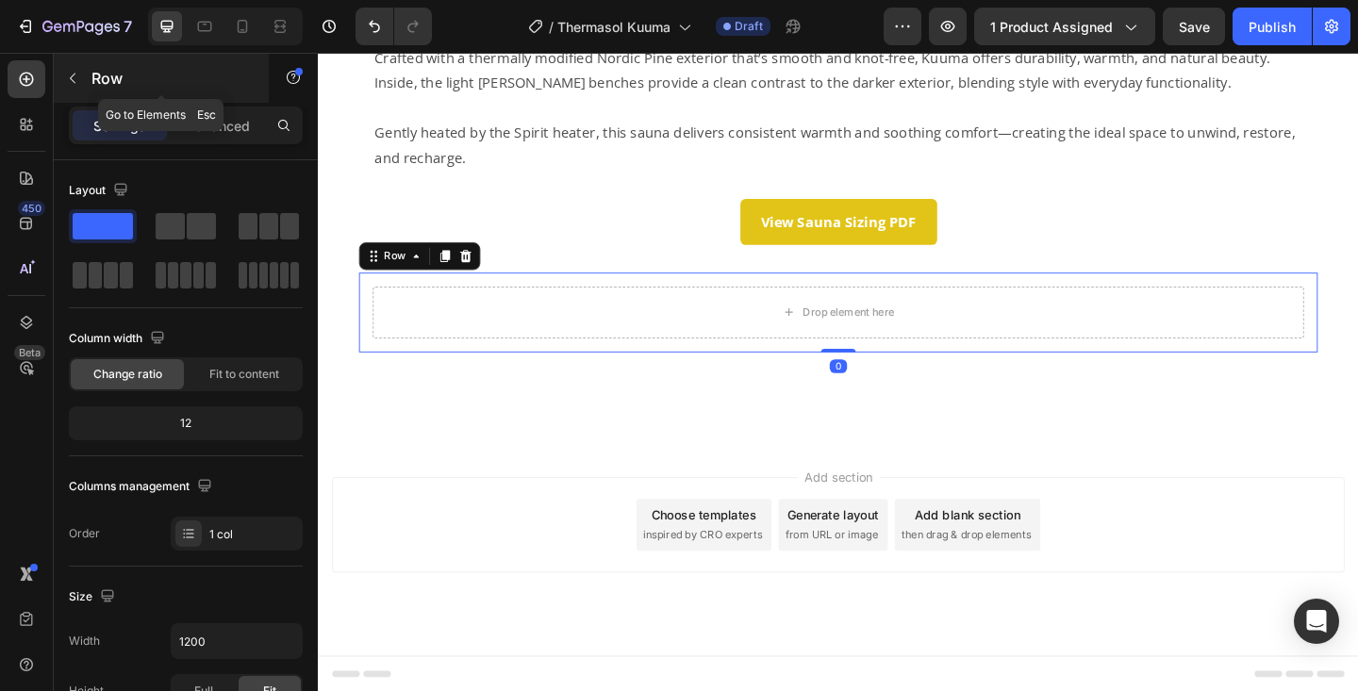
click at [79, 75] on icon "button" at bounding box center [72, 78] width 15 height 15
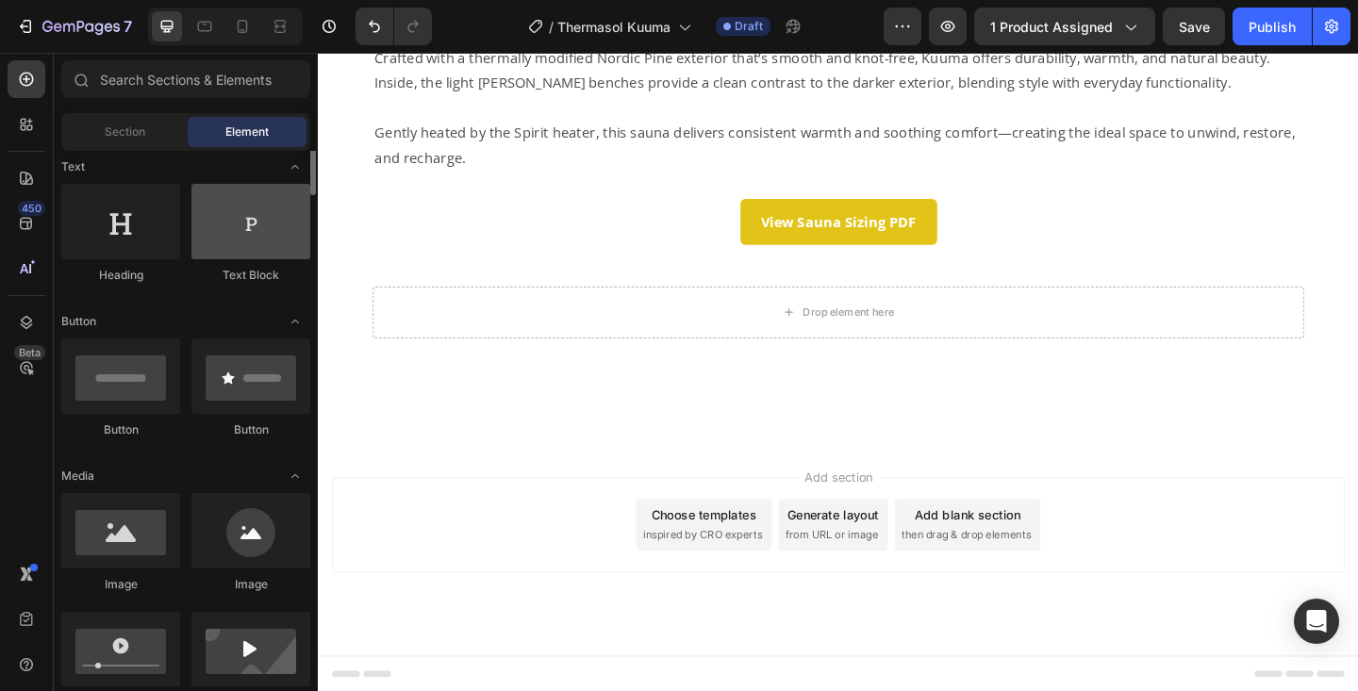
scroll to position [297, 0]
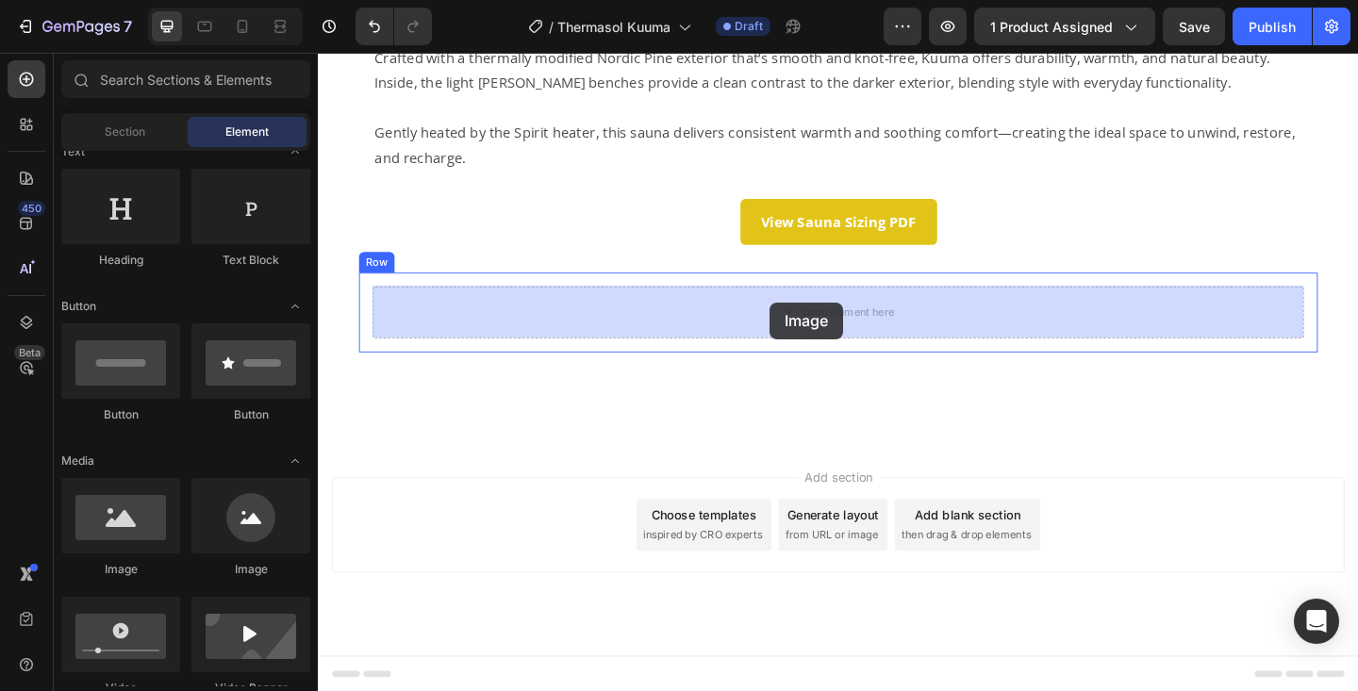
drag, startPoint x: 453, startPoint y: 568, endPoint x: 809, endPoint y: 324, distance: 431.7
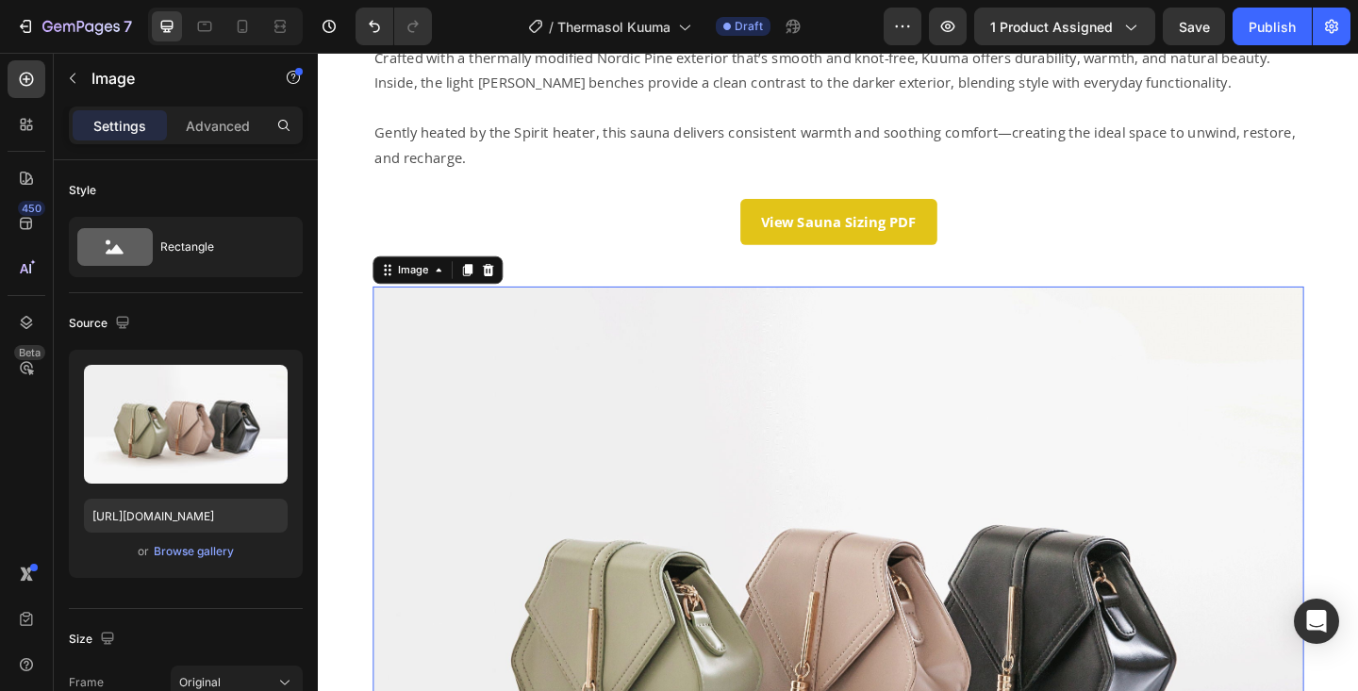
scroll to position [1466, 0]
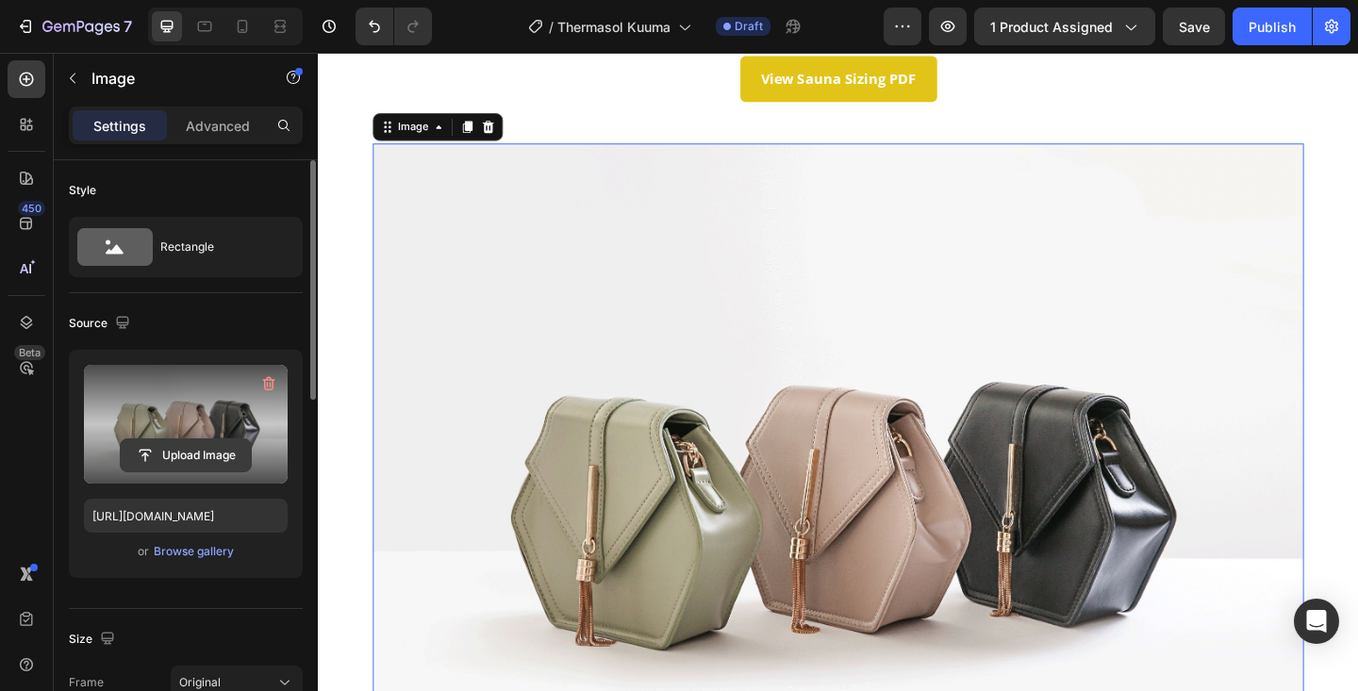
click at [196, 458] on input "file" at bounding box center [186, 456] width 130 height 32
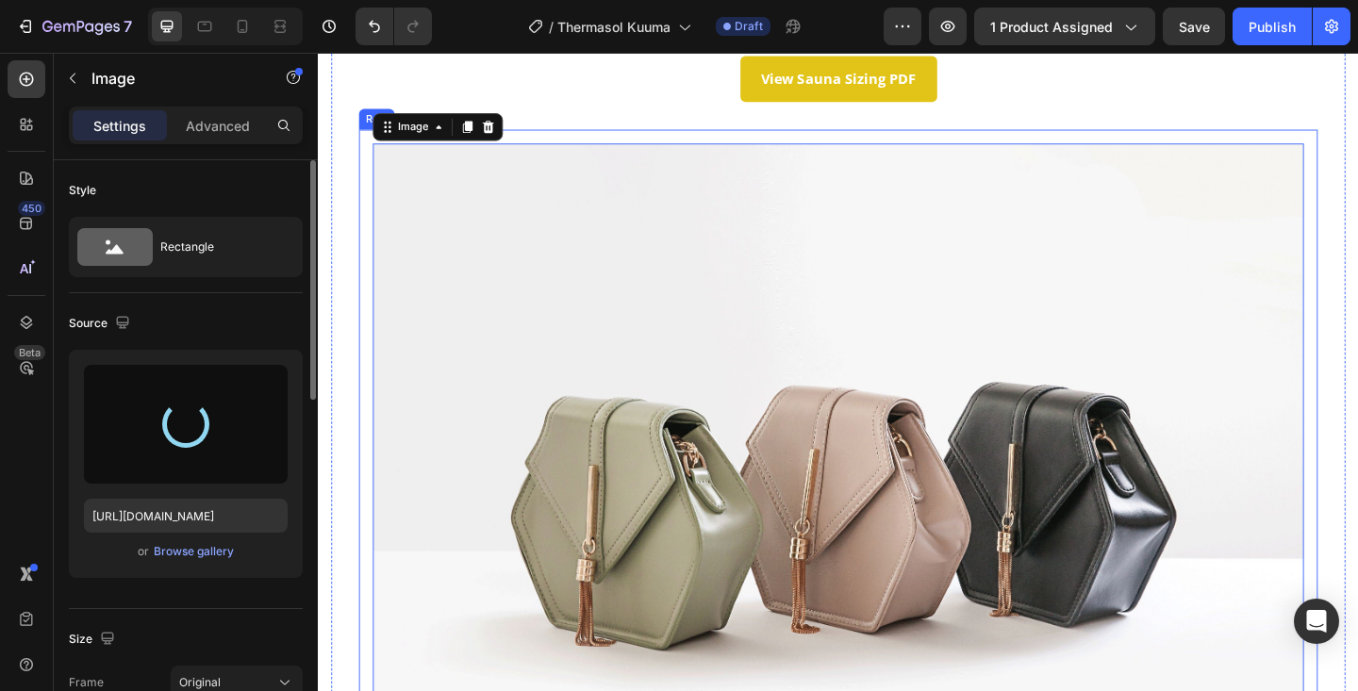
type input "https://cdn.shopify.com/s/files/1/0701/6235/0297/files/gempages_569423599350318…"
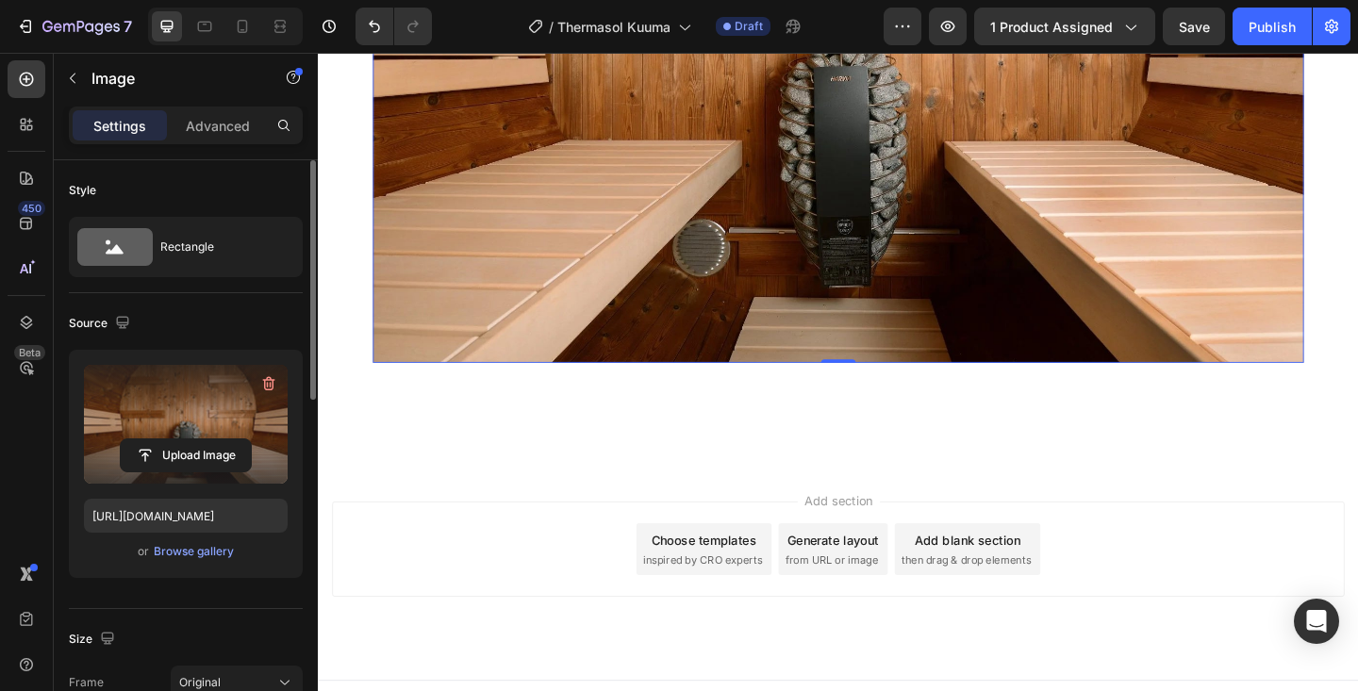
scroll to position [1930, 0]
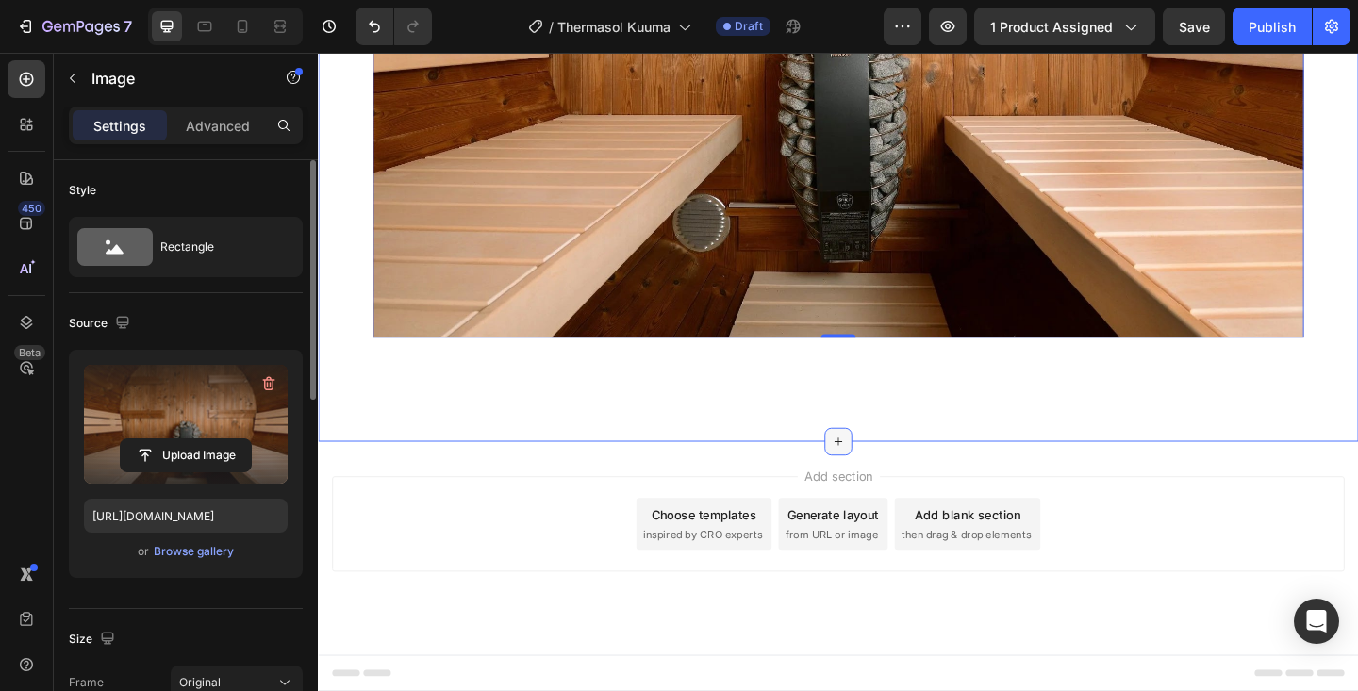
click at [890, 470] on icon at bounding box center [883, 476] width 15 height 15
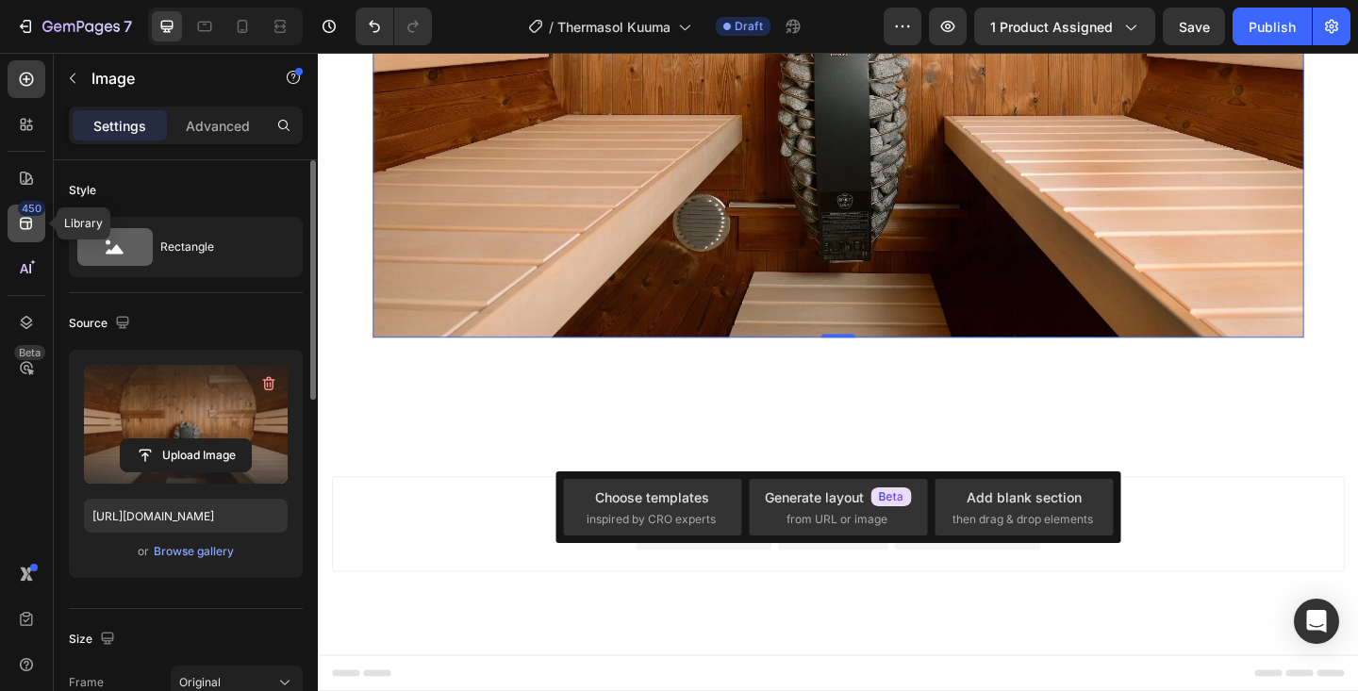
click at [25, 220] on icon at bounding box center [26, 223] width 19 height 19
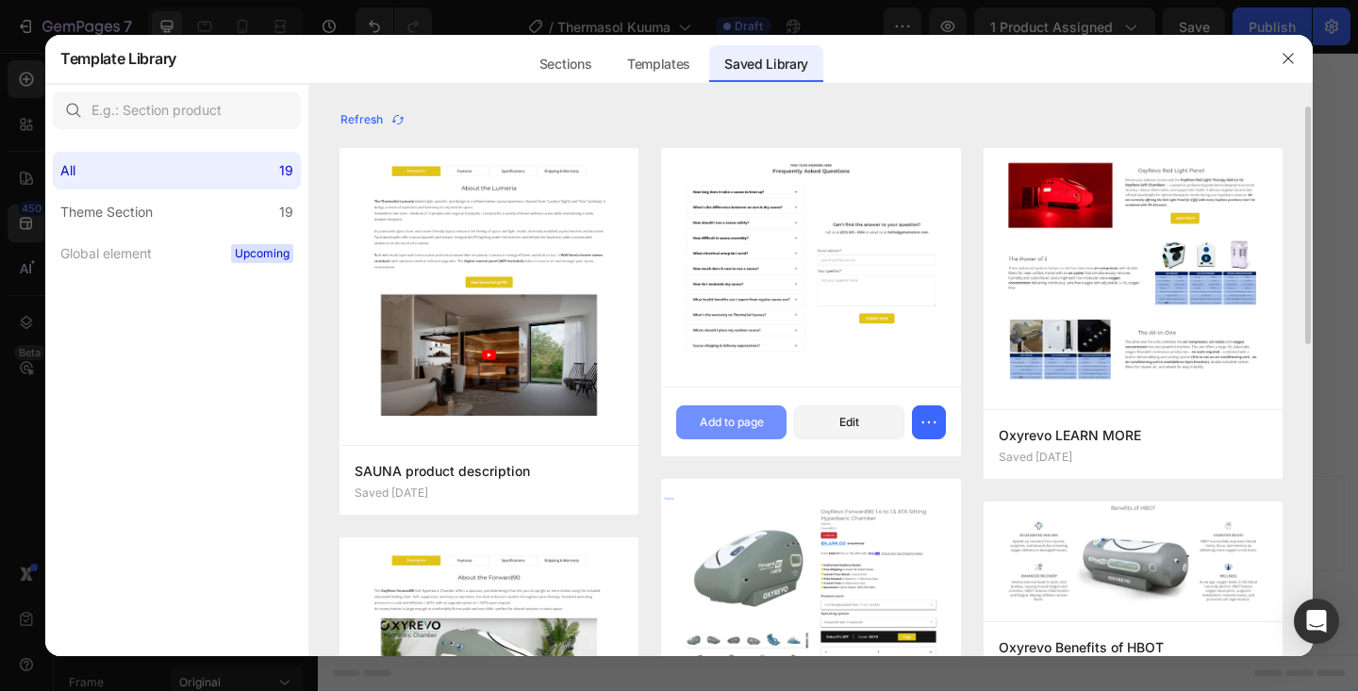
click at [724, 411] on button "Add to page" at bounding box center [731, 423] width 110 height 34
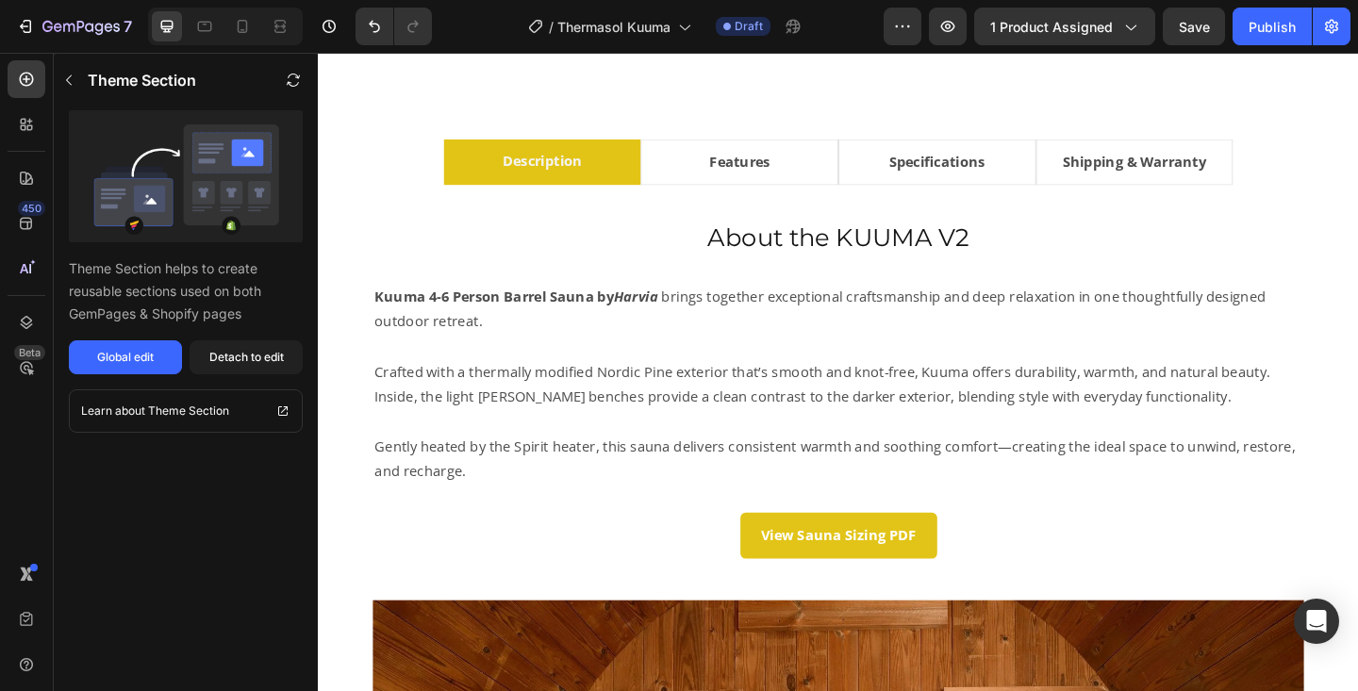
scroll to position [936, 0]
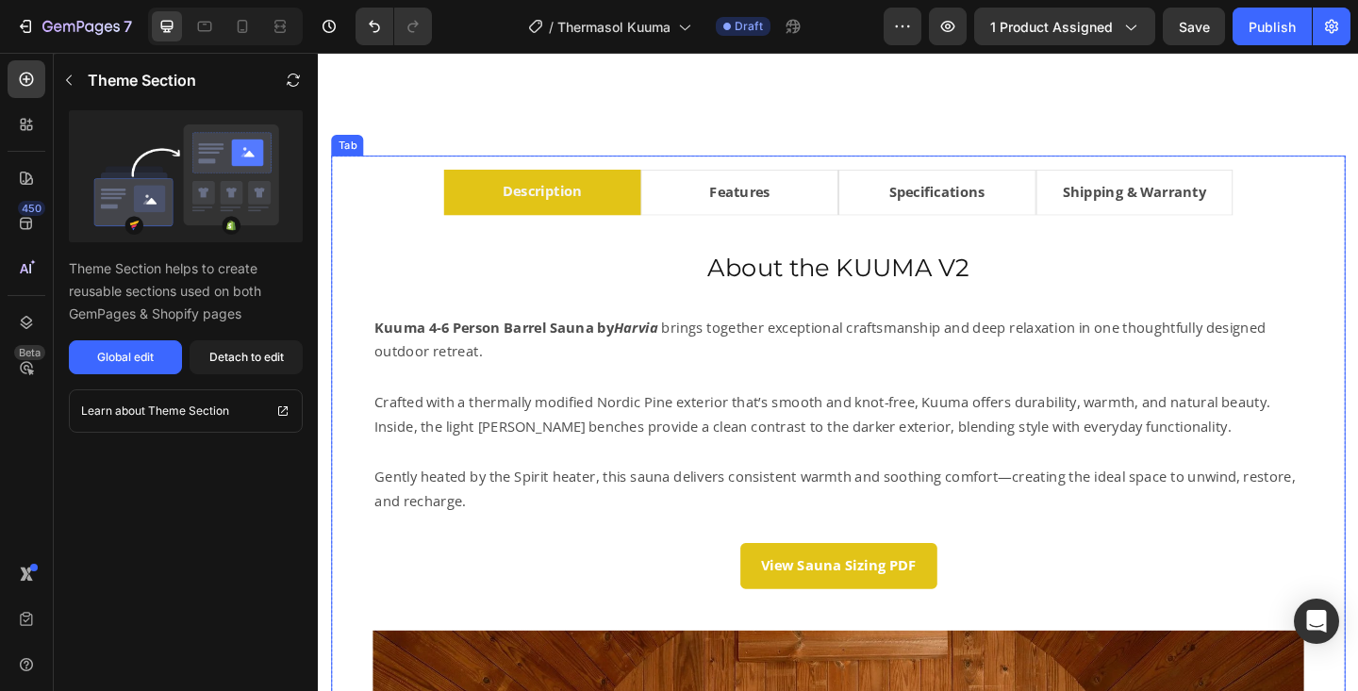
click at [848, 208] on li "Features" at bounding box center [776, 205] width 215 height 50
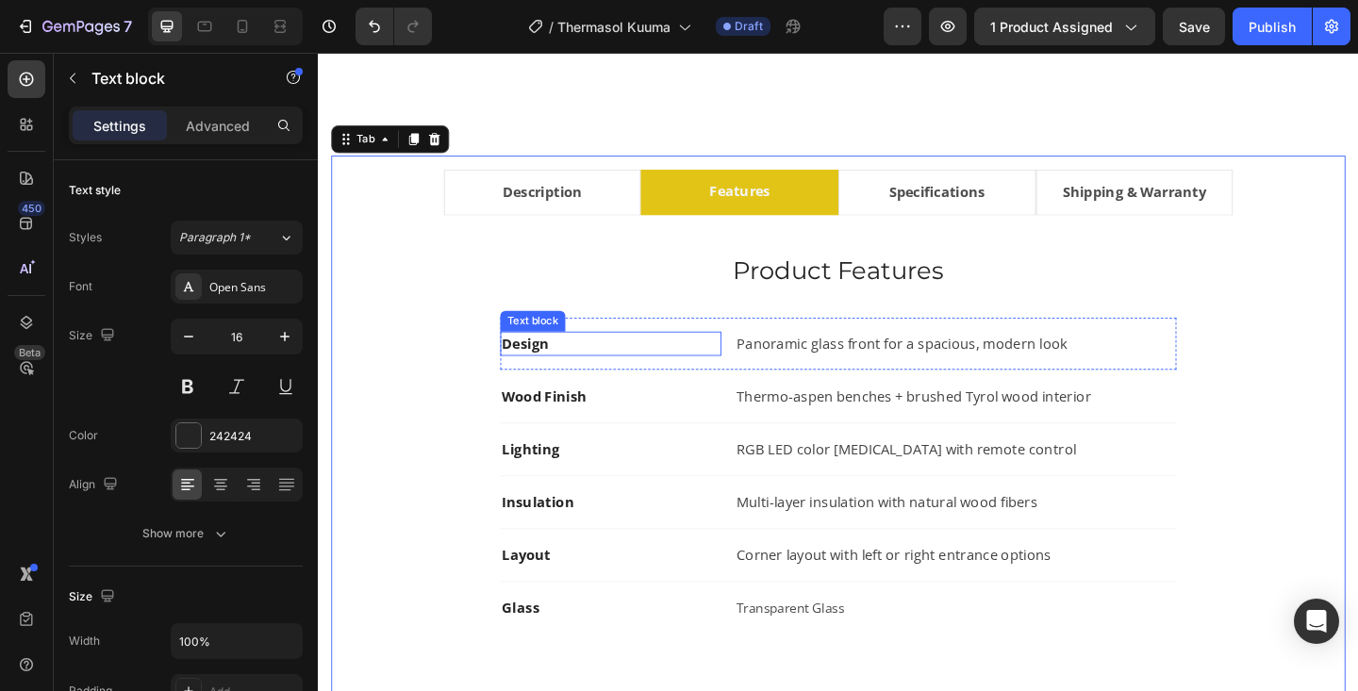
click at [552, 369] on strong "Design" at bounding box center [543, 369] width 51 height 21
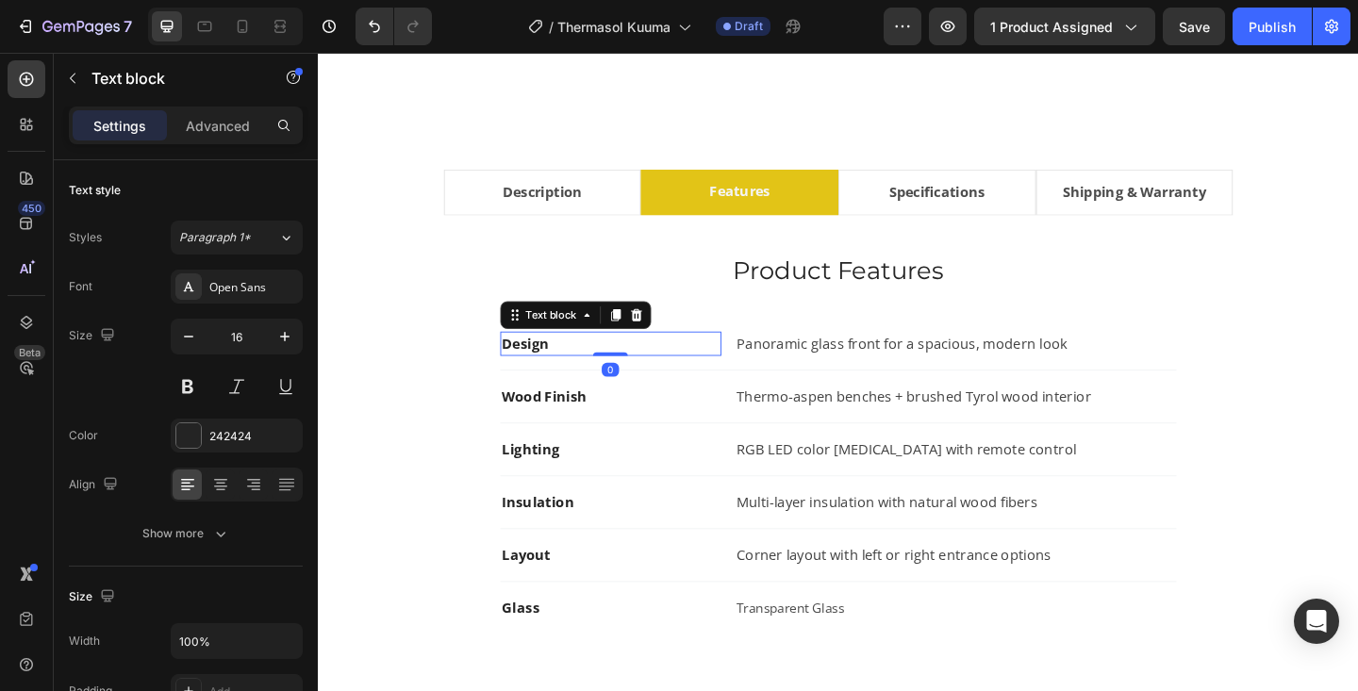
click at [552, 369] on strong "Design" at bounding box center [543, 369] width 51 height 21
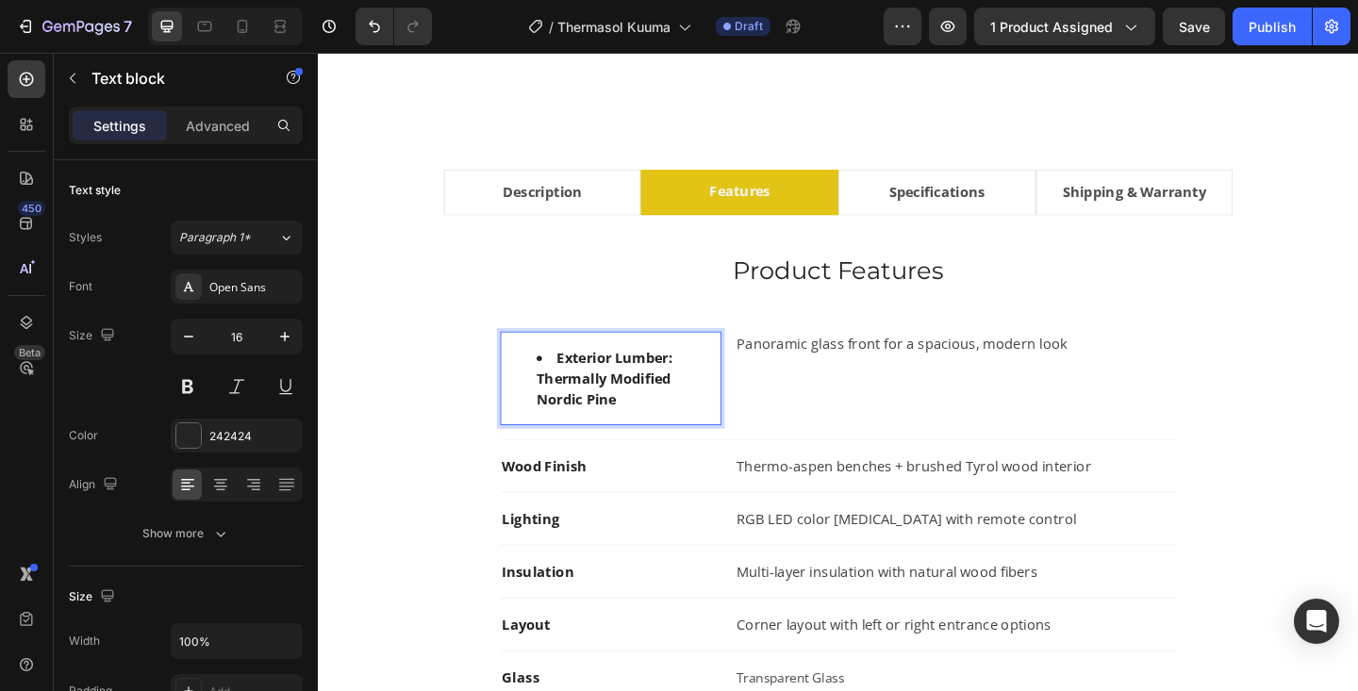
click at [576, 388] on li "Exterior Lumber: Thermally Modified Nordic Pine" at bounding box center [655, 407] width 199 height 68
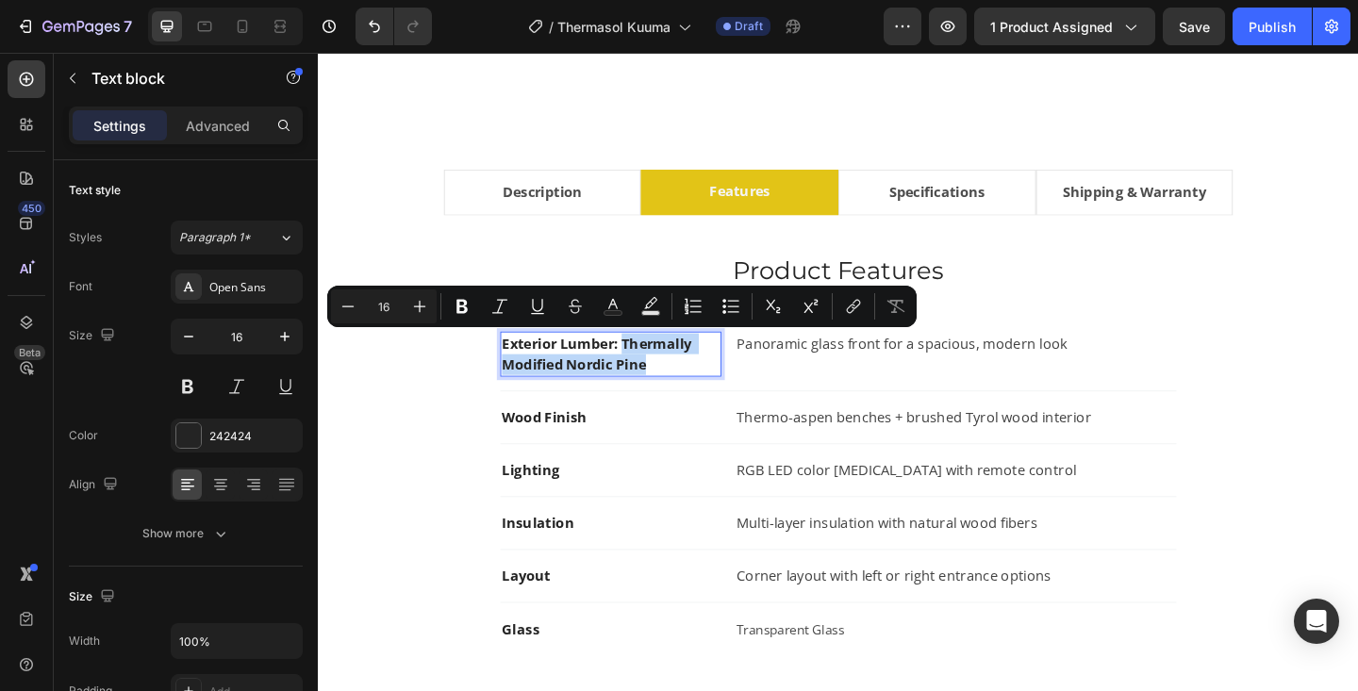
drag, startPoint x: 652, startPoint y: 370, endPoint x: 680, endPoint y: 388, distance: 33.5
click at [680, 388] on p "Exterior Lumber: Thermally Modified Nordic Pine" at bounding box center [636, 380] width 237 height 45
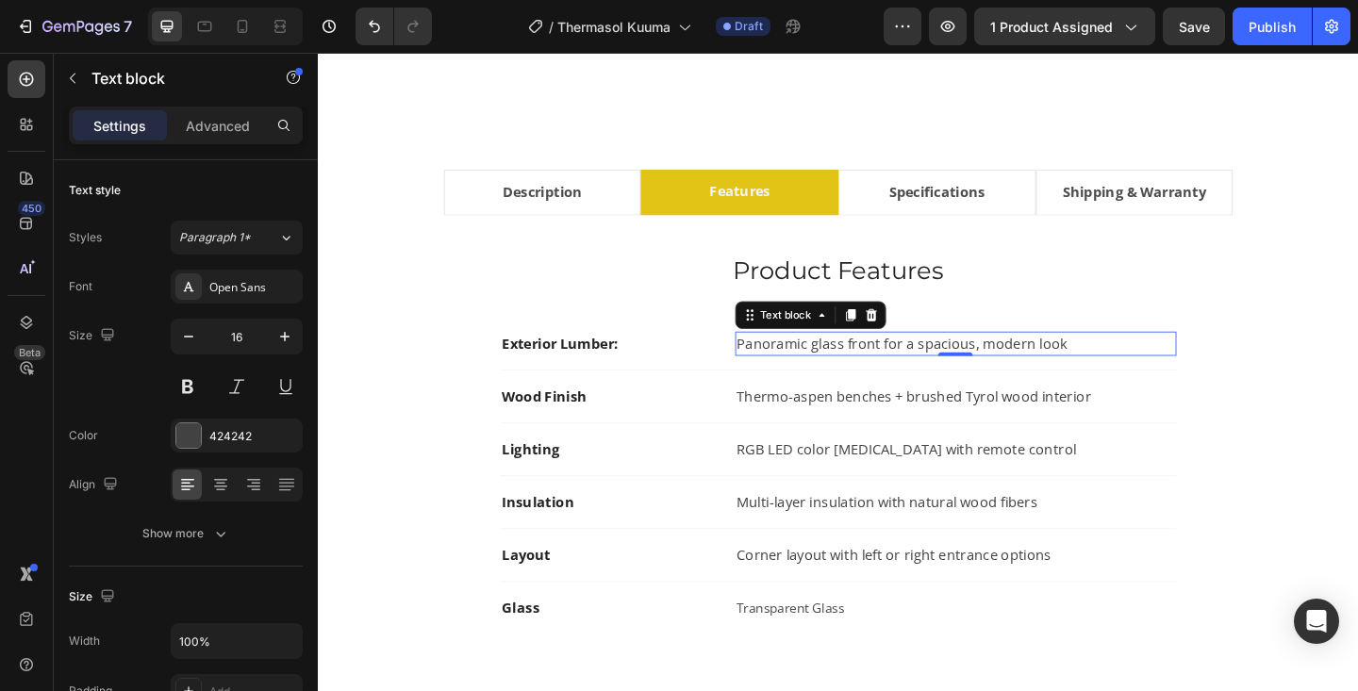
click at [815, 364] on p "Panoramic glass front for a spacious, modern look" at bounding box center [1011, 369] width 476 height 23
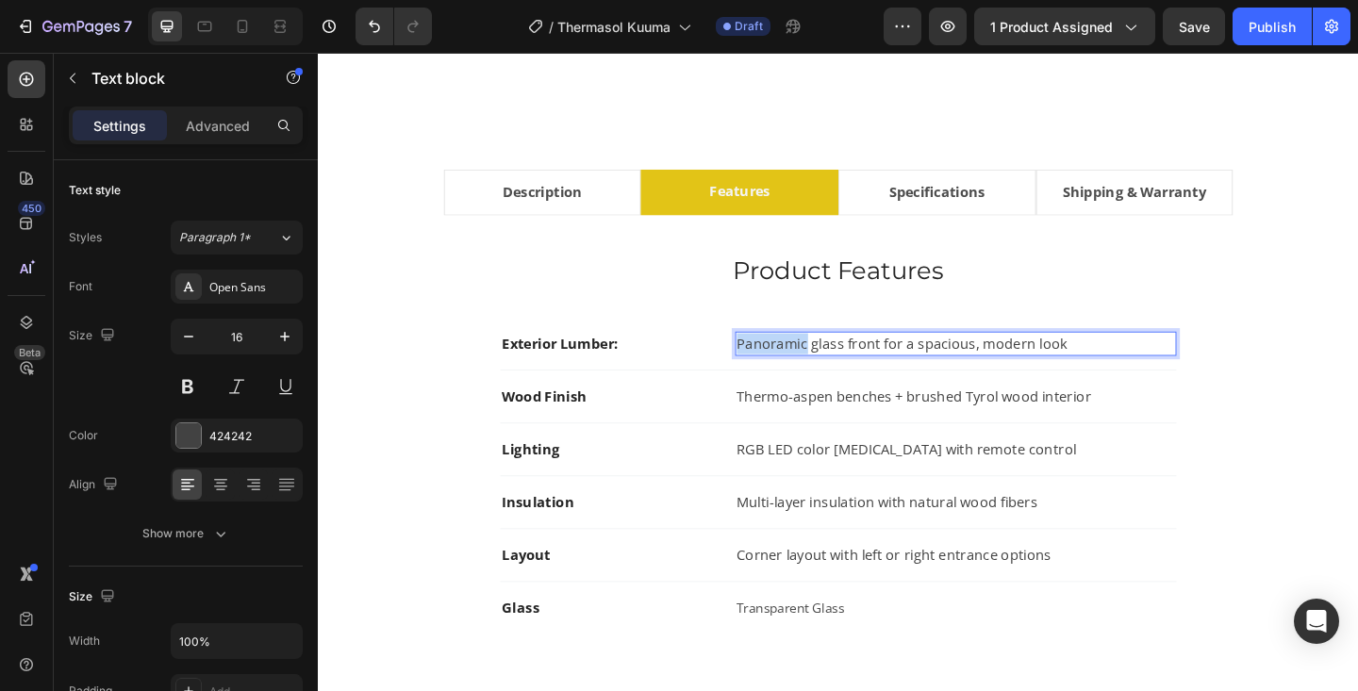
click at [815, 364] on p "Panoramic glass front for a spacious, modern look" at bounding box center [1011, 369] width 476 height 23
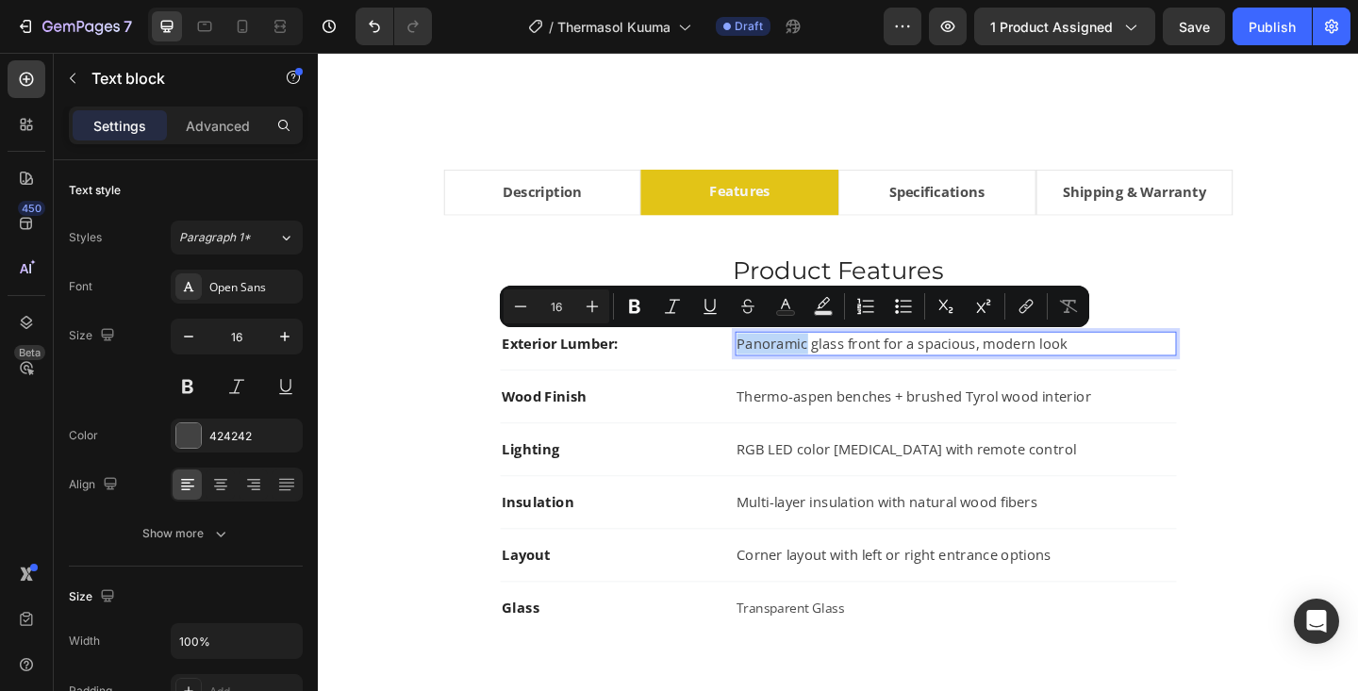
click at [815, 364] on p "Panoramic glass front for a spacious, modern look" at bounding box center [1011, 369] width 476 height 23
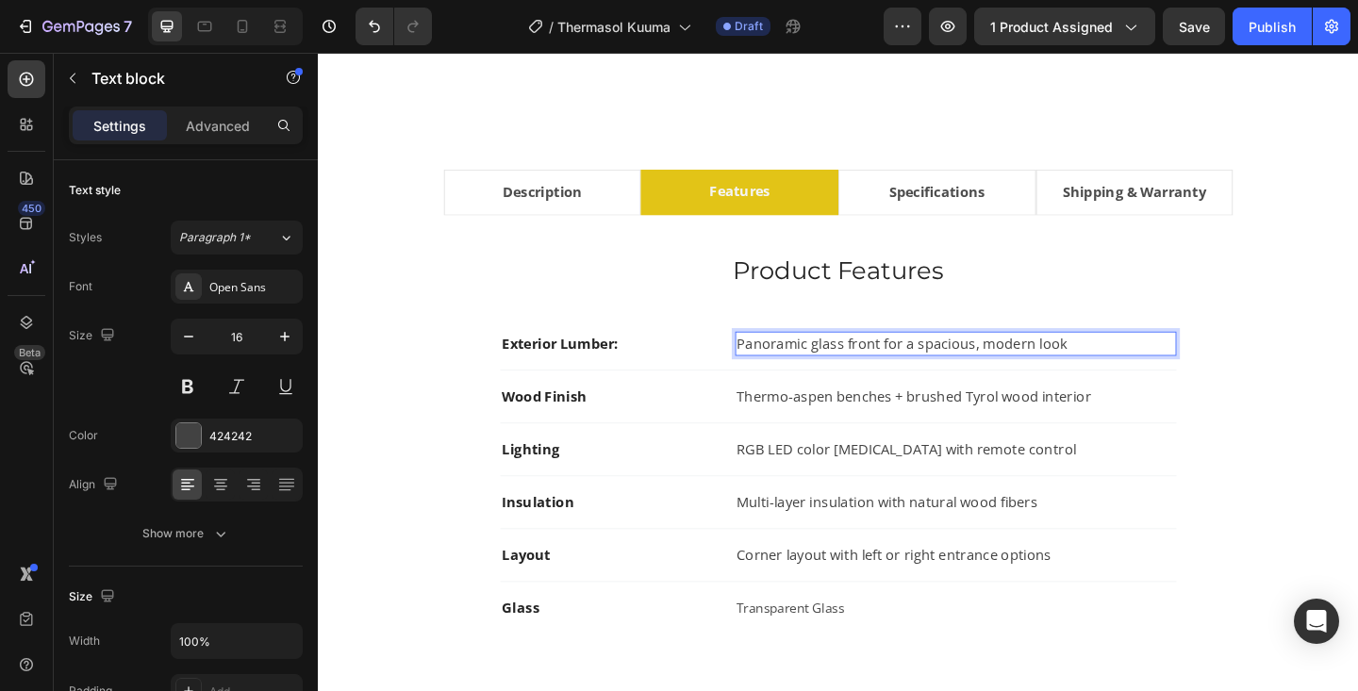
click at [815, 364] on p "Panoramic glass front for a spacious, modern look" at bounding box center [1011, 369] width 476 height 23
click at [579, 373] on p "Exterior Lumber:" at bounding box center [636, 369] width 237 height 23
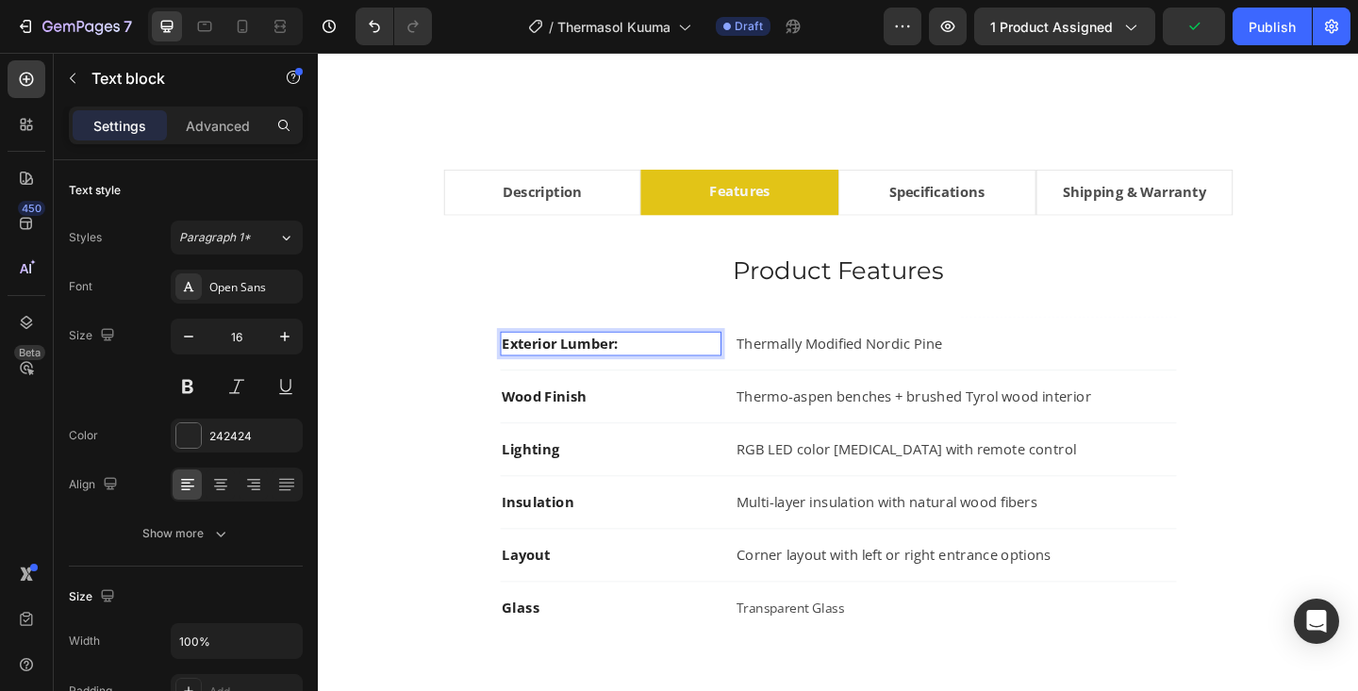
click at [579, 373] on p "Exterior Lumber:" at bounding box center [636, 369] width 237 height 23
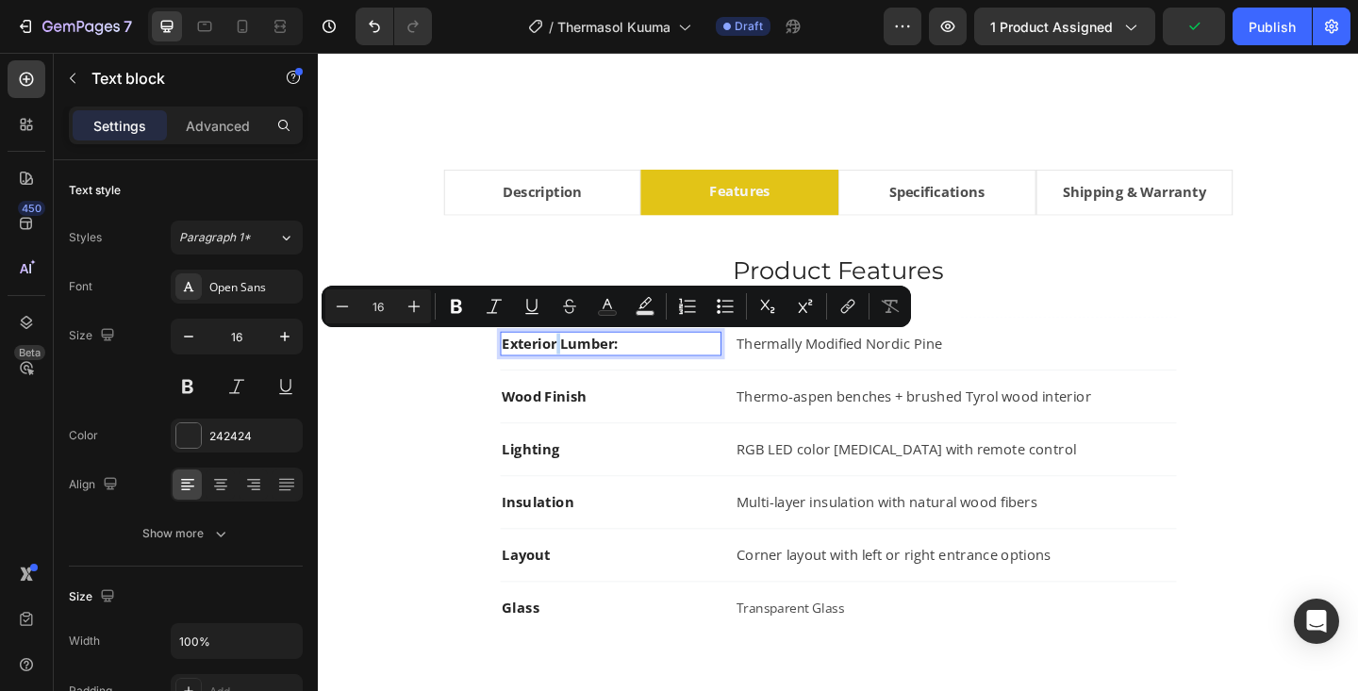
click at [579, 373] on p "Exterior Lumber:" at bounding box center [636, 369] width 237 height 23
click at [616, 312] on rect "Editor contextual toolbar" at bounding box center [608, 313] width 18 height 5
type input "242424"
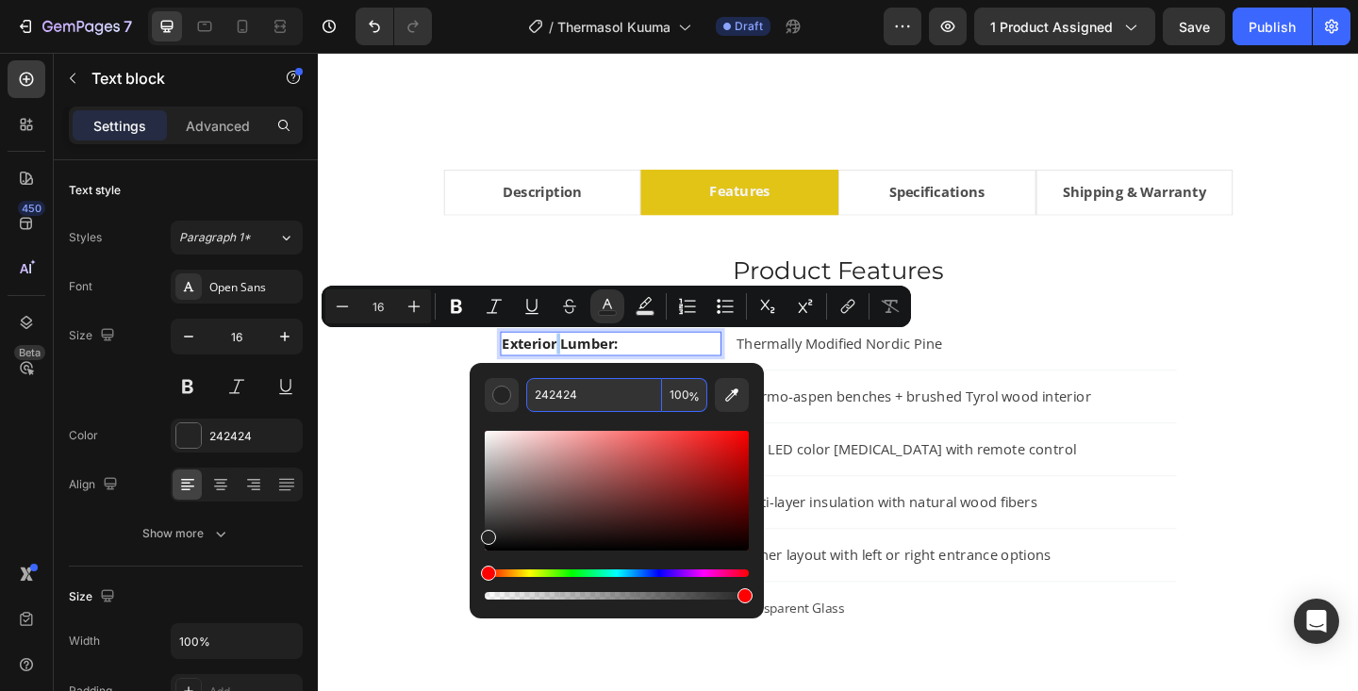
click at [579, 393] on input "242424" at bounding box center [594, 395] width 136 height 34
type input "424242"
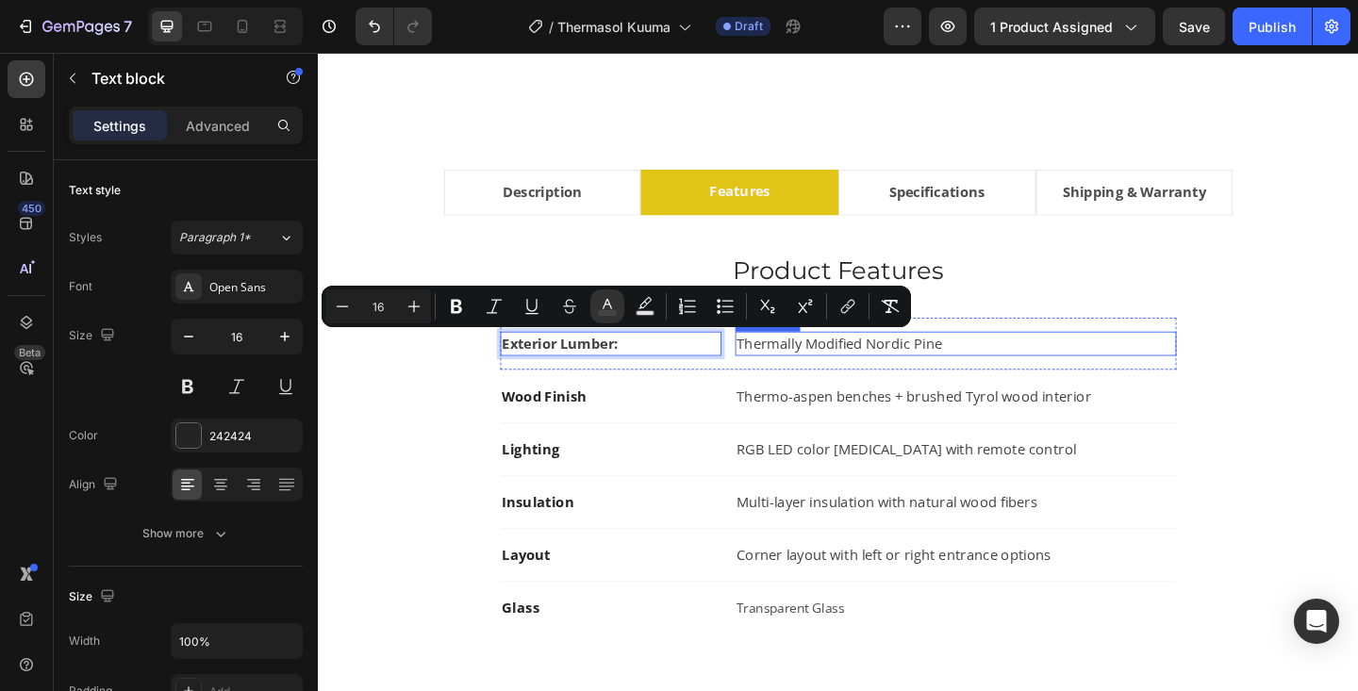
click at [888, 374] on p "Thermally Modified Nordic Pine" at bounding box center [1011, 369] width 476 height 23
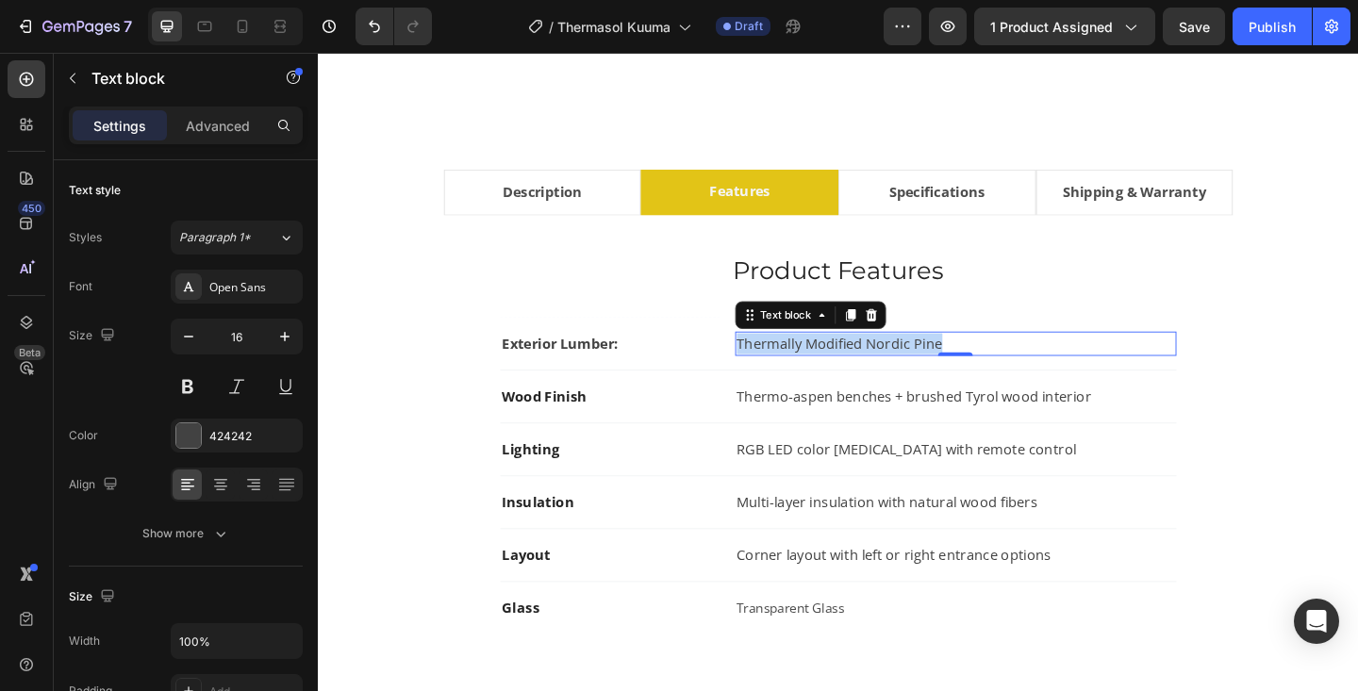
click at [888, 374] on p "Thermally Modified Nordic Pine" at bounding box center [1011, 369] width 476 height 23
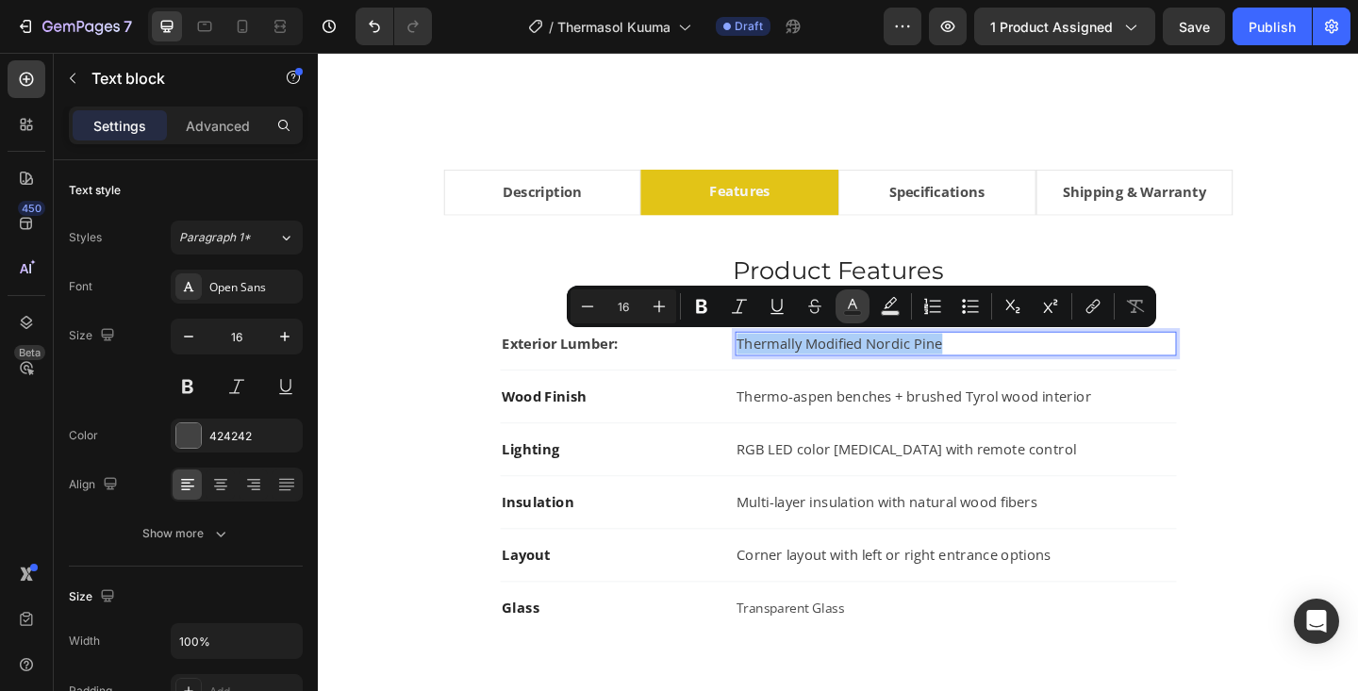
click at [855, 308] on icon "Editor contextual toolbar" at bounding box center [852, 306] width 19 height 19
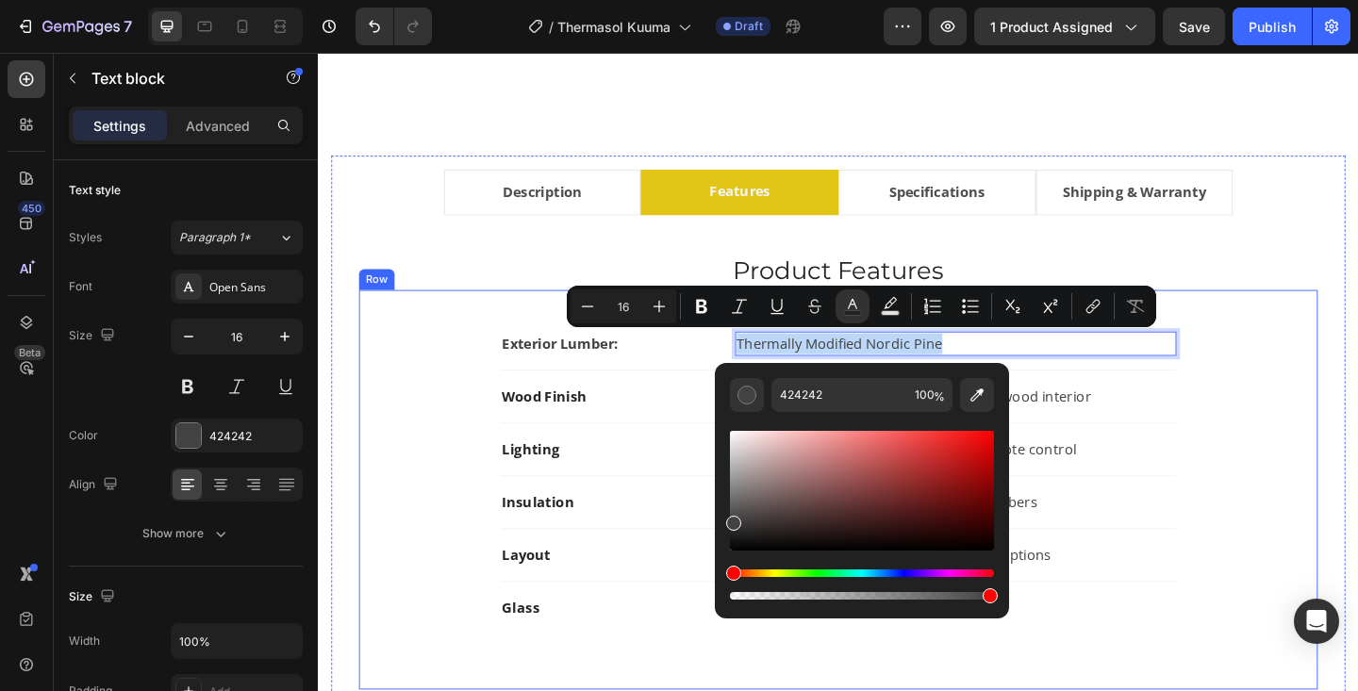
click at [1320, 375] on div "Exterior Lumber: Text block Thermally Modified Nordic Pine Text block 0 Row Woo…" at bounding box center [883, 528] width 983 height 374
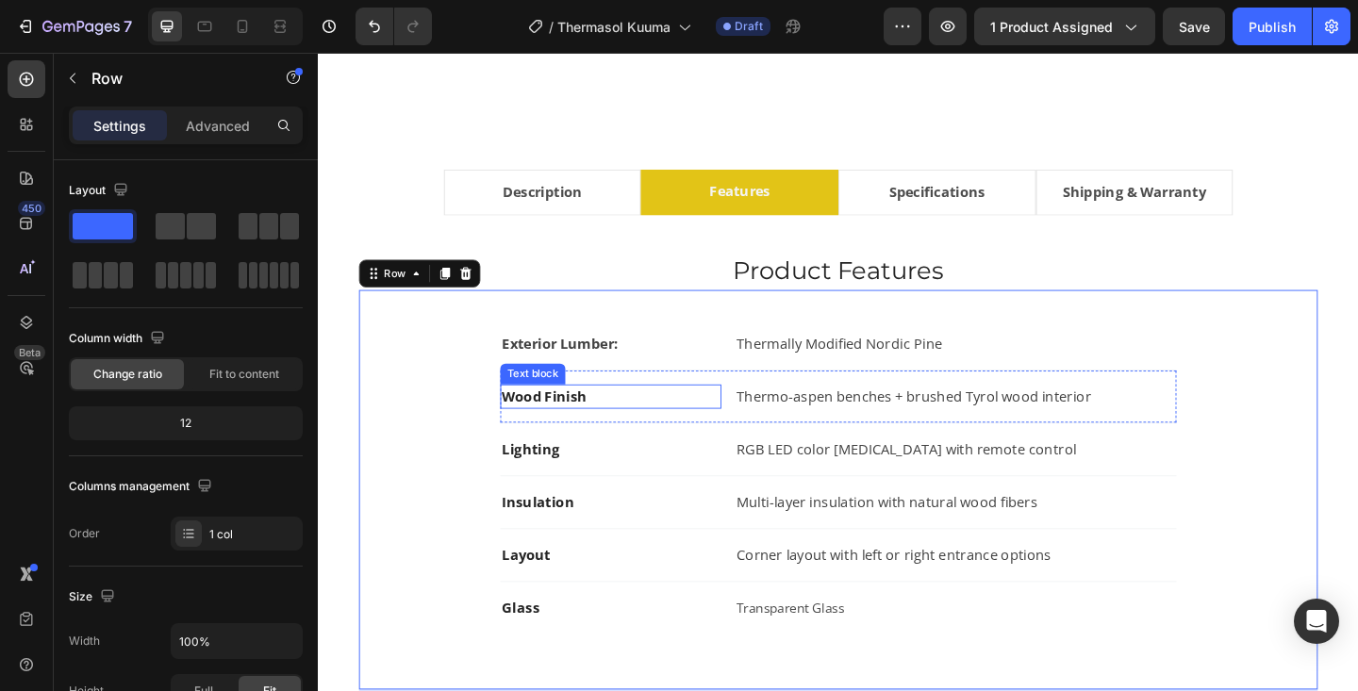
click at [567, 431] on strong "Wood Finish" at bounding box center [564, 427] width 92 height 21
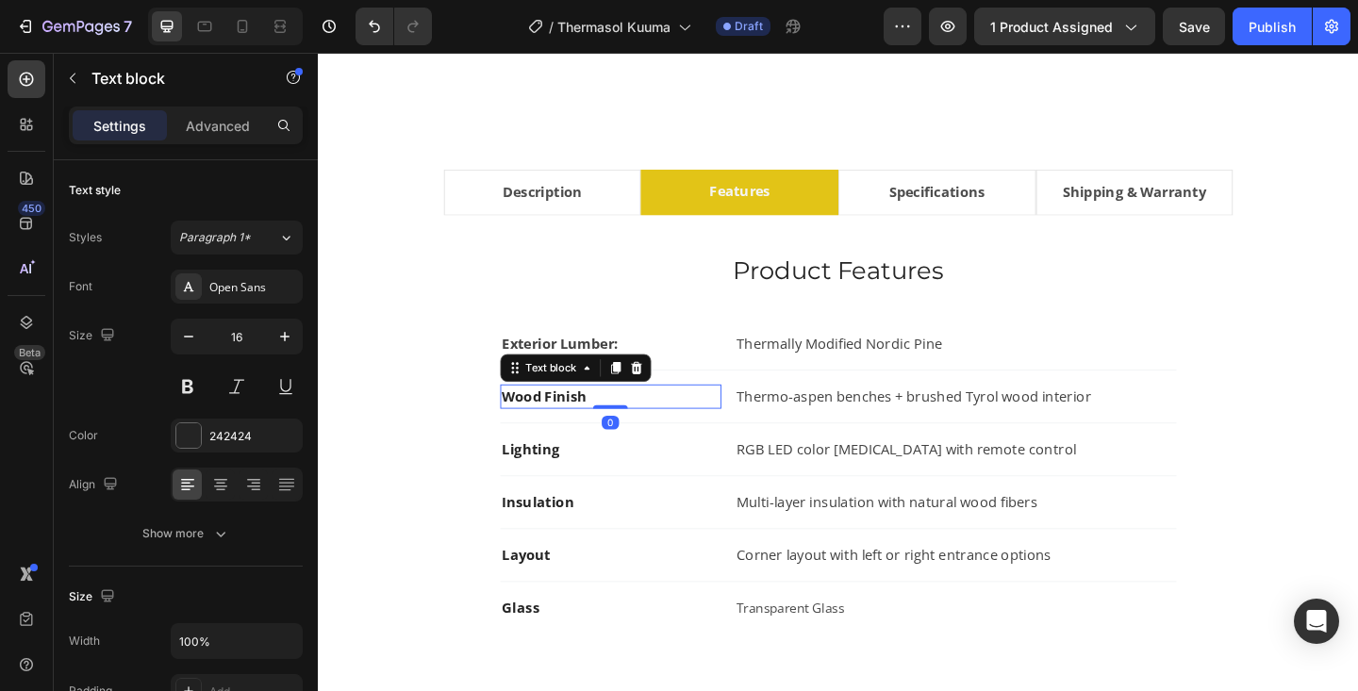
click at [567, 431] on strong "Wood Finish" at bounding box center [564, 427] width 92 height 21
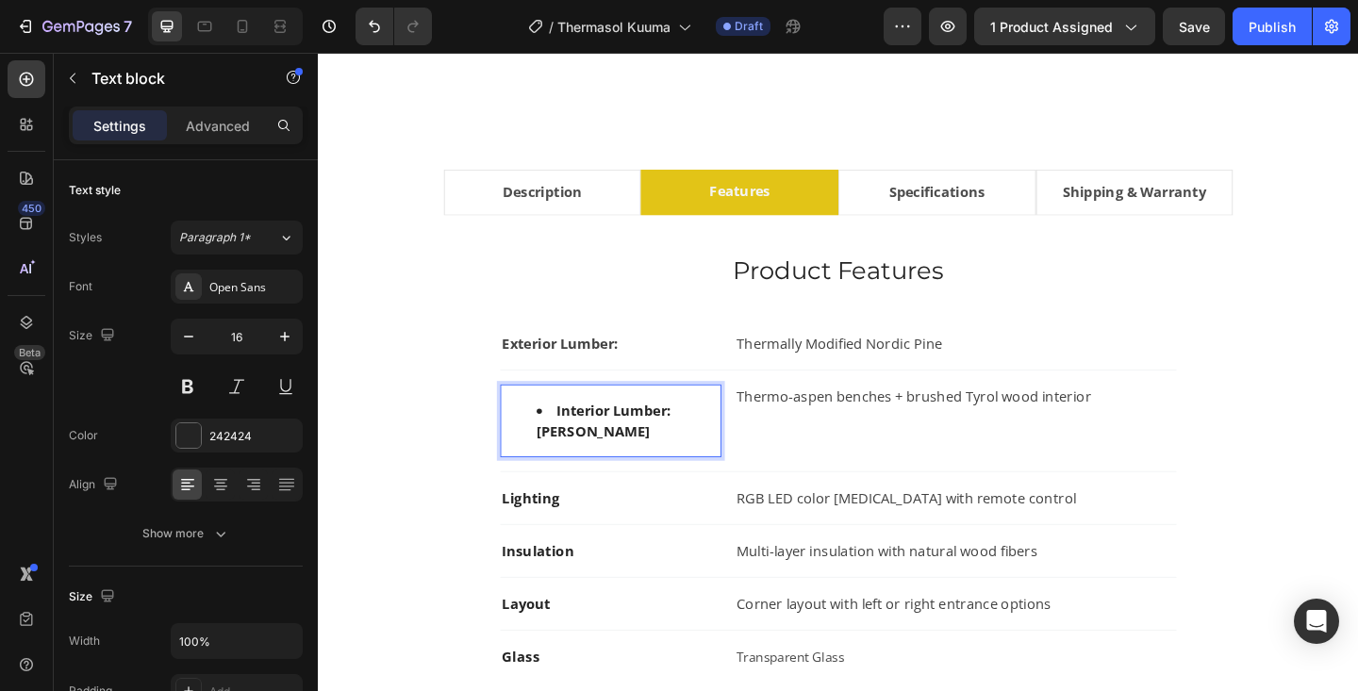
click at [577, 442] on li "Interior Lumber: Linden Wood" at bounding box center [655, 453] width 199 height 45
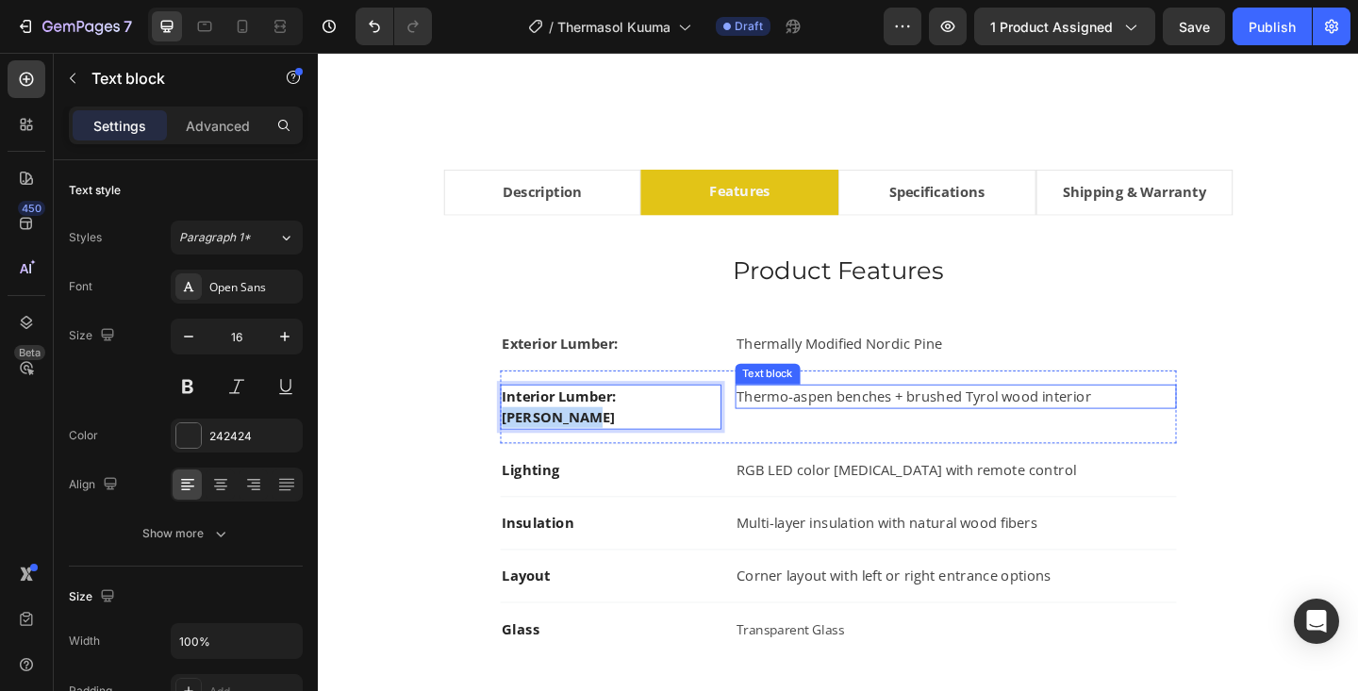
drag, startPoint x: 646, startPoint y: 427, endPoint x: 802, endPoint y: 426, distance: 155.6
click at [802, 426] on div "Interior Lumber: Linden Wood Text block 0 Thermo-aspen benches + brushed Tyrol …" at bounding box center [884, 439] width 736 height 80
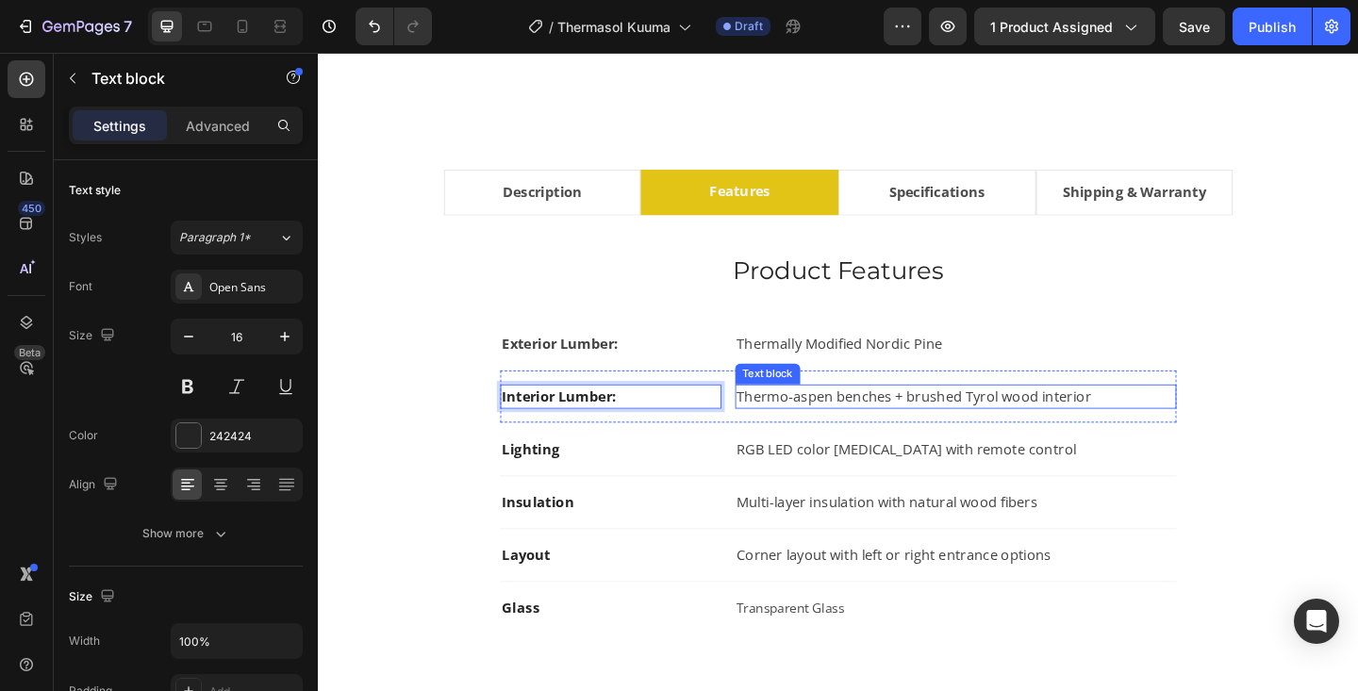
click at [846, 427] on p "Thermo-aspen benches + brushed Tyrol wood interior" at bounding box center [1011, 427] width 476 height 23
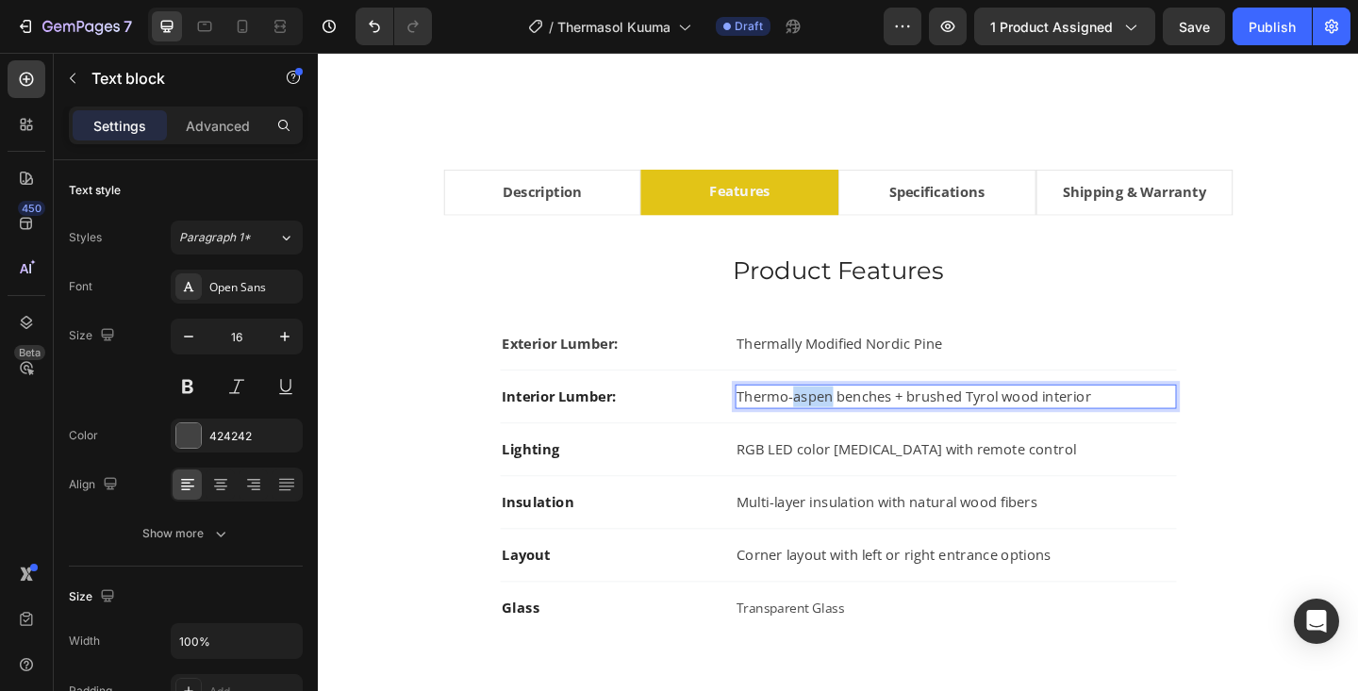
click at [846, 427] on p "Thermo-aspen benches + brushed Tyrol wood interior" at bounding box center [1011, 427] width 476 height 23
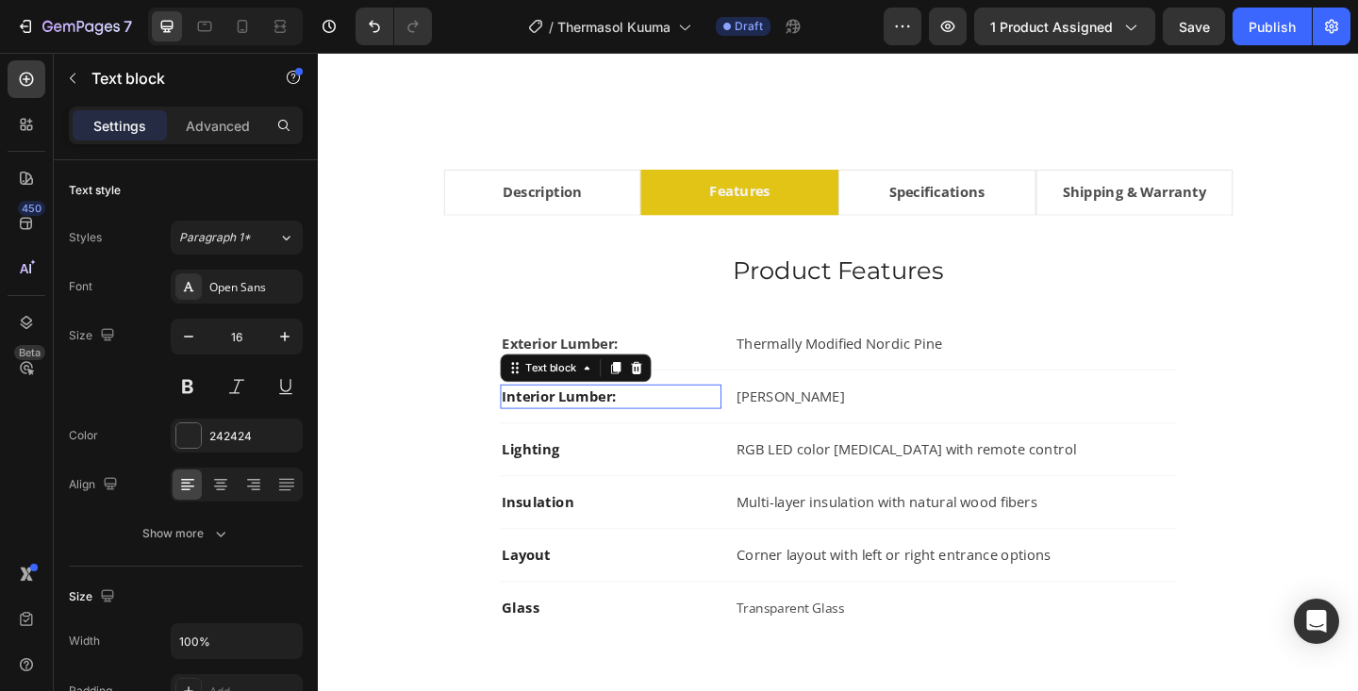
click at [544, 435] on p "Interior Lumber:" at bounding box center [636, 427] width 237 height 23
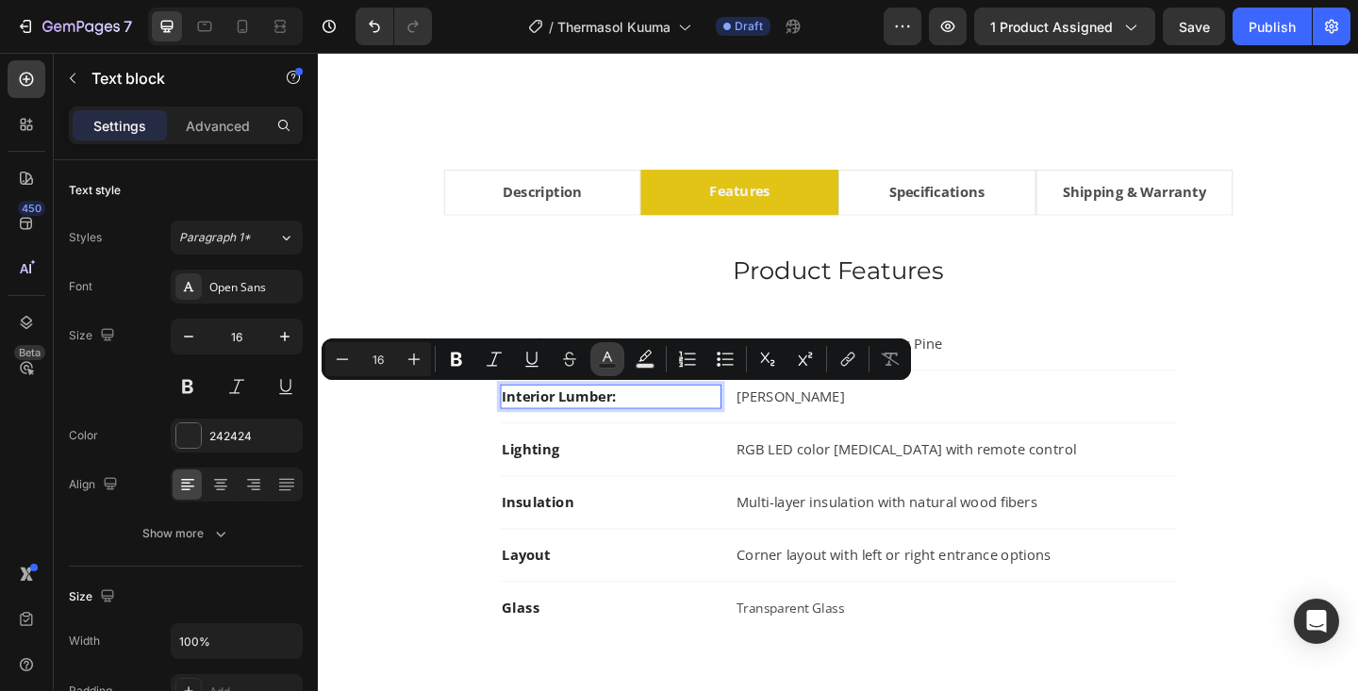
click at [609, 364] on rect "Editor contextual toolbar" at bounding box center [608, 366] width 18 height 5
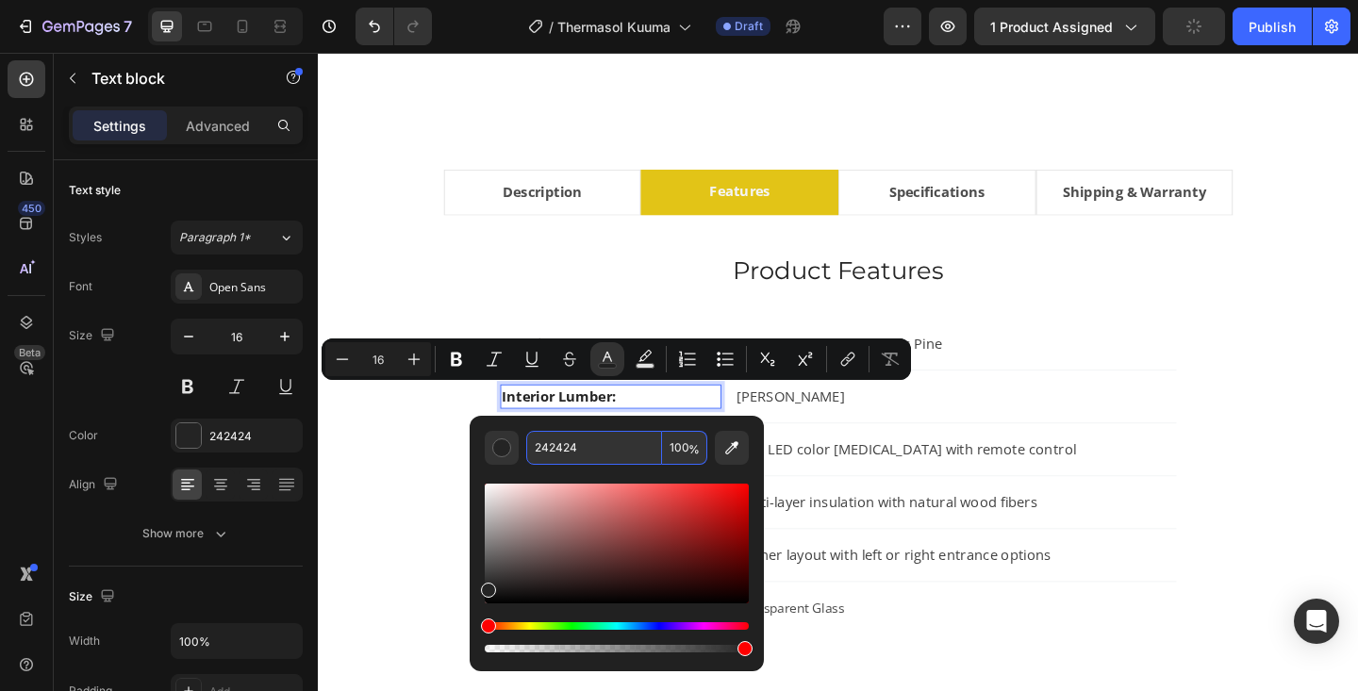
click at [581, 454] on input "242424" at bounding box center [594, 448] width 136 height 34
type input "424242"
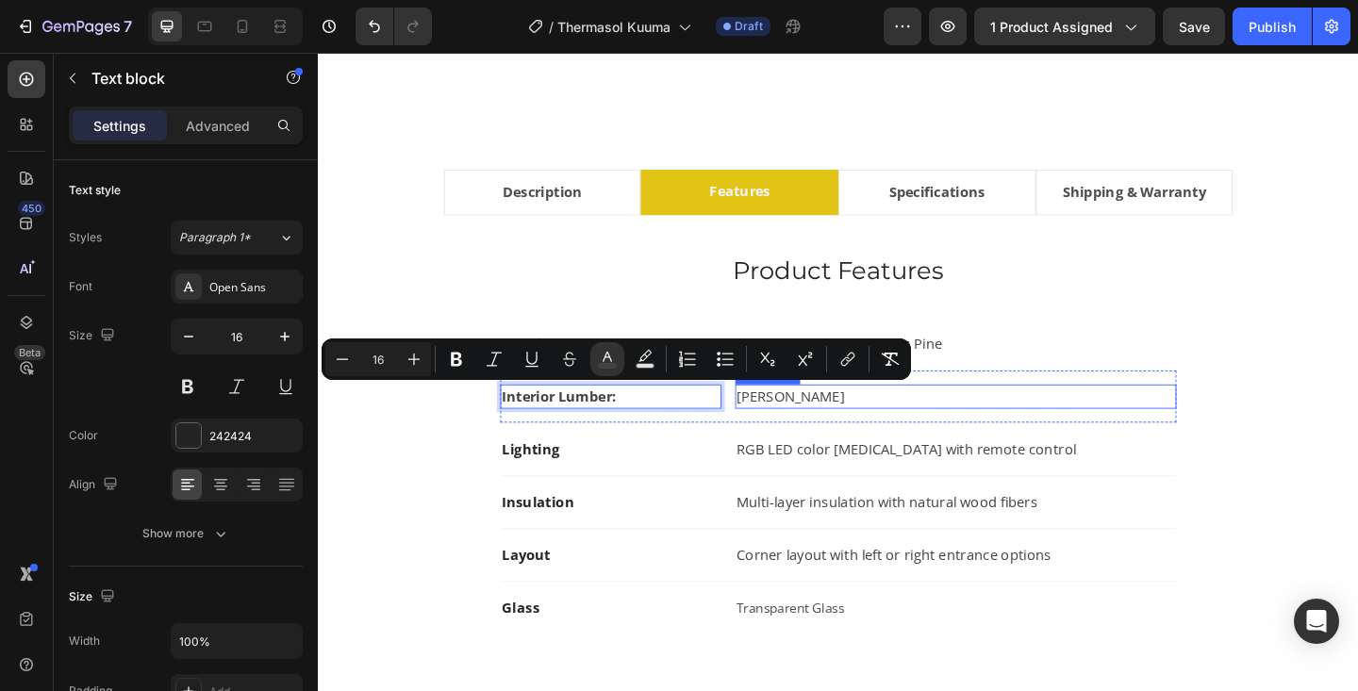
click at [820, 430] on p "Linden Wood" at bounding box center [1011, 427] width 476 height 23
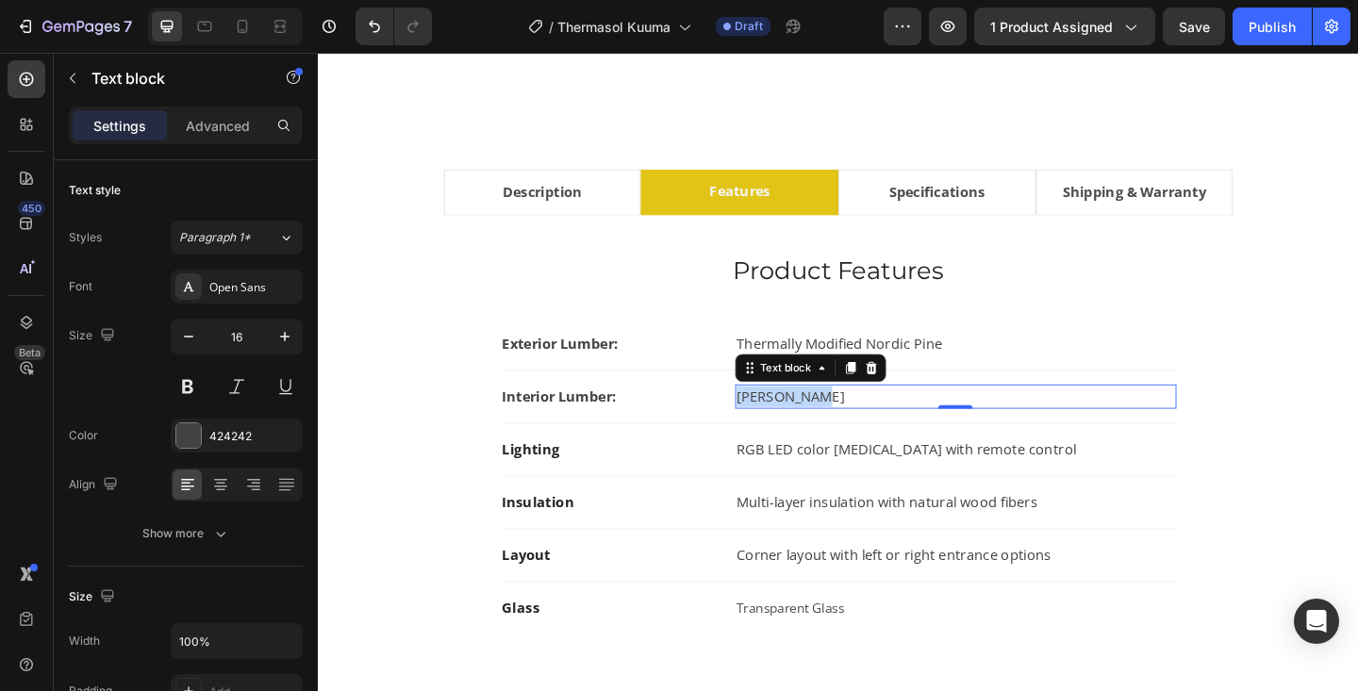
click at [820, 430] on p "Linden Wood" at bounding box center [1011, 427] width 476 height 23
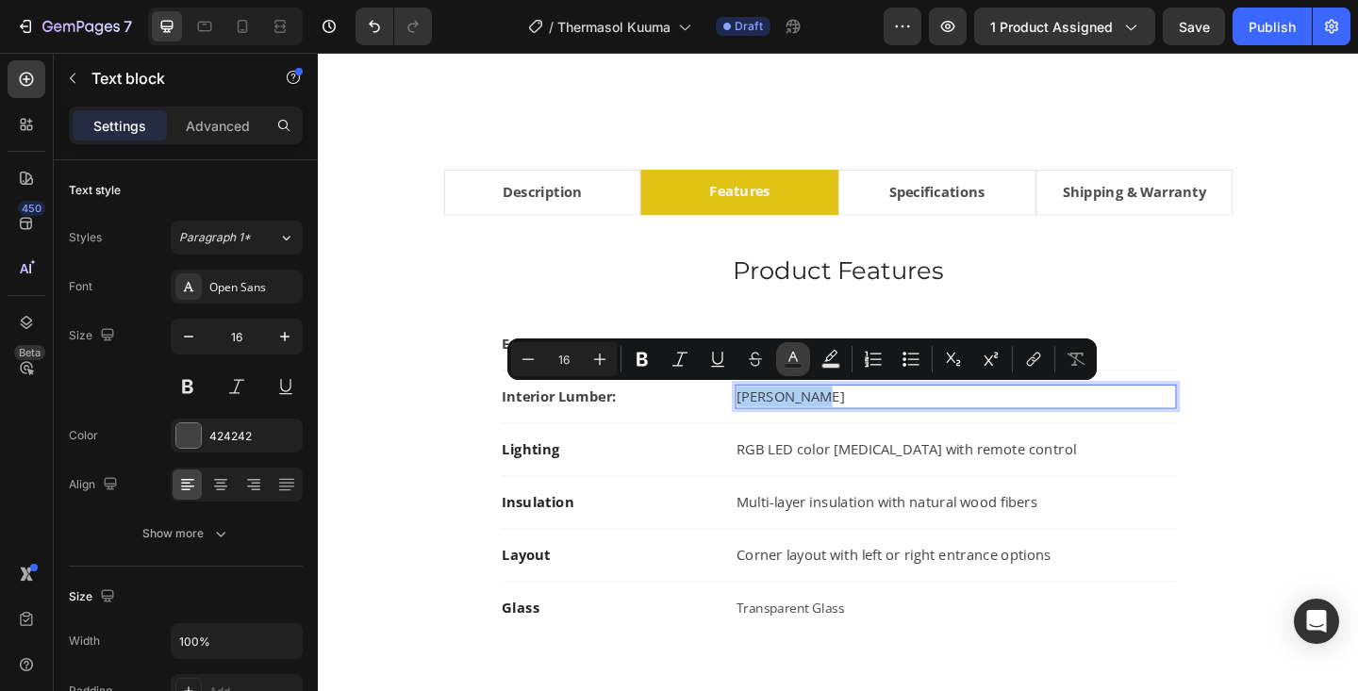
click at [796, 353] on icon "Editor contextual toolbar" at bounding box center [793, 359] width 19 height 19
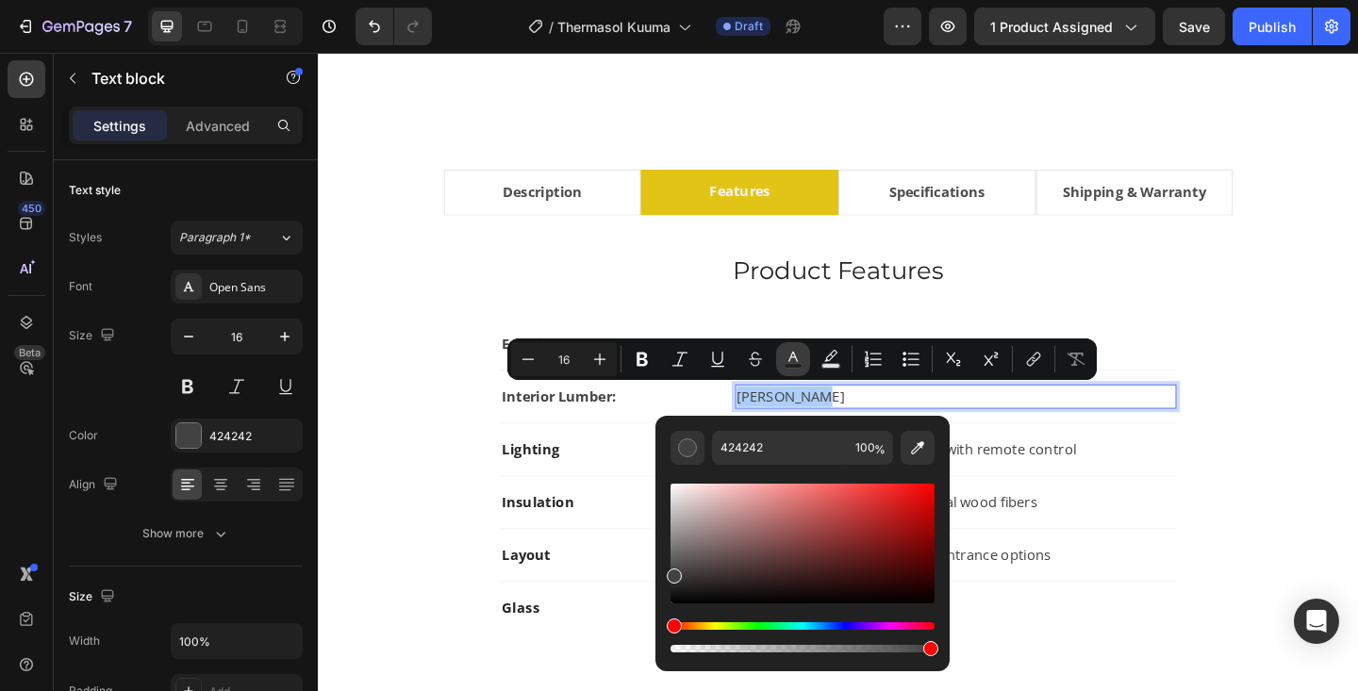
click at [796, 353] on icon "Editor contextual toolbar" at bounding box center [793, 359] width 19 height 19
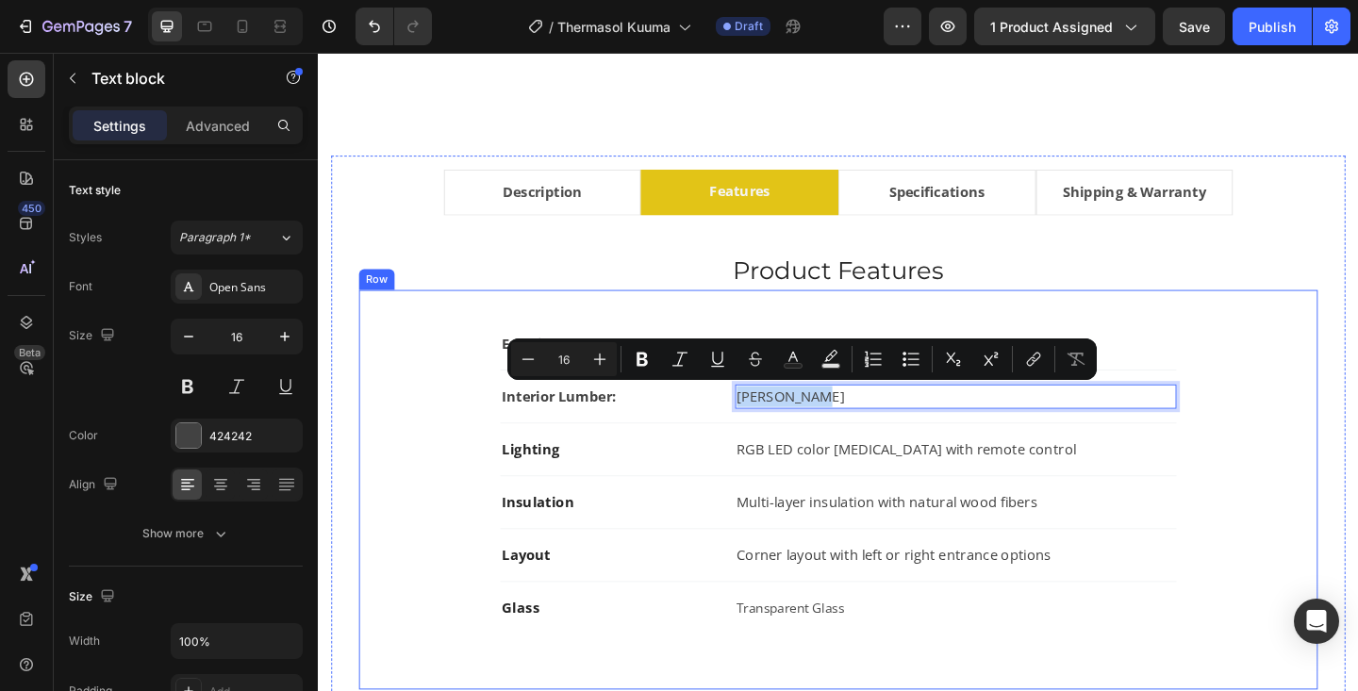
click at [1347, 422] on div "Exterior Lumber: Text block Thermally Modified Nordic Pine Text block Row Inter…" at bounding box center [883, 528] width 983 height 374
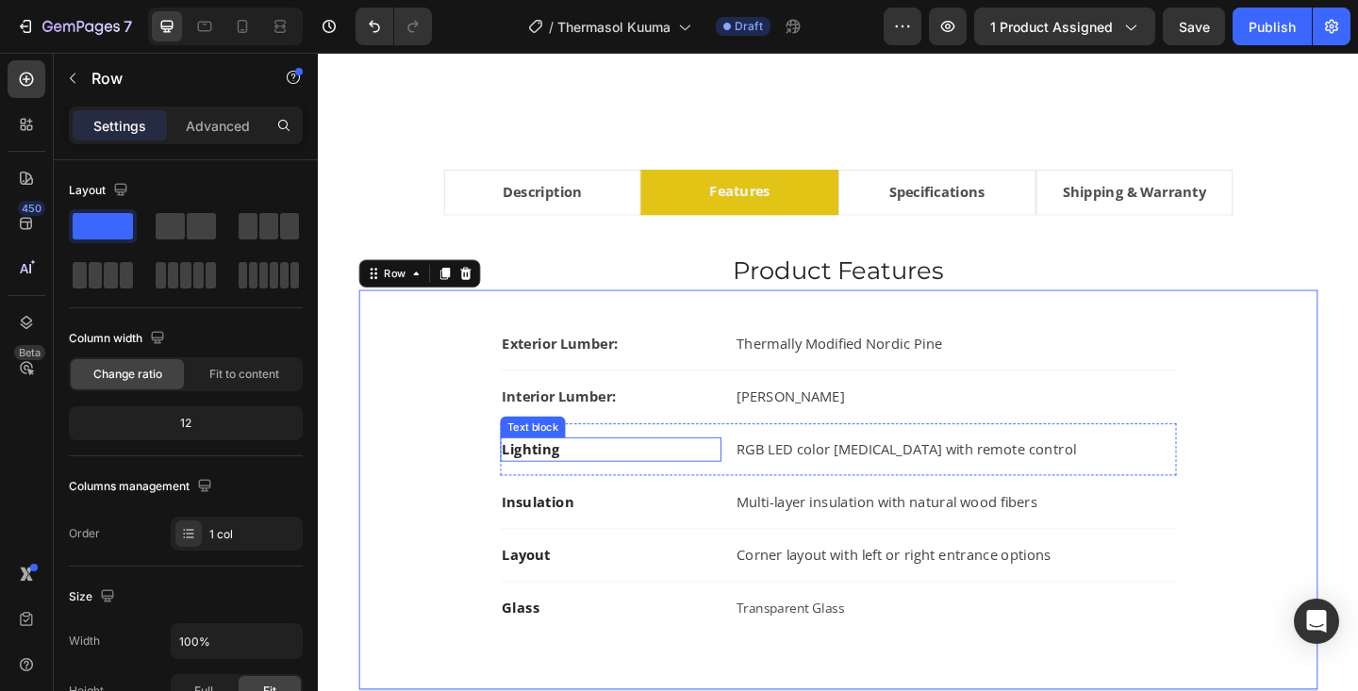
click at [529, 485] on strong "Lighting" at bounding box center [549, 484] width 62 height 21
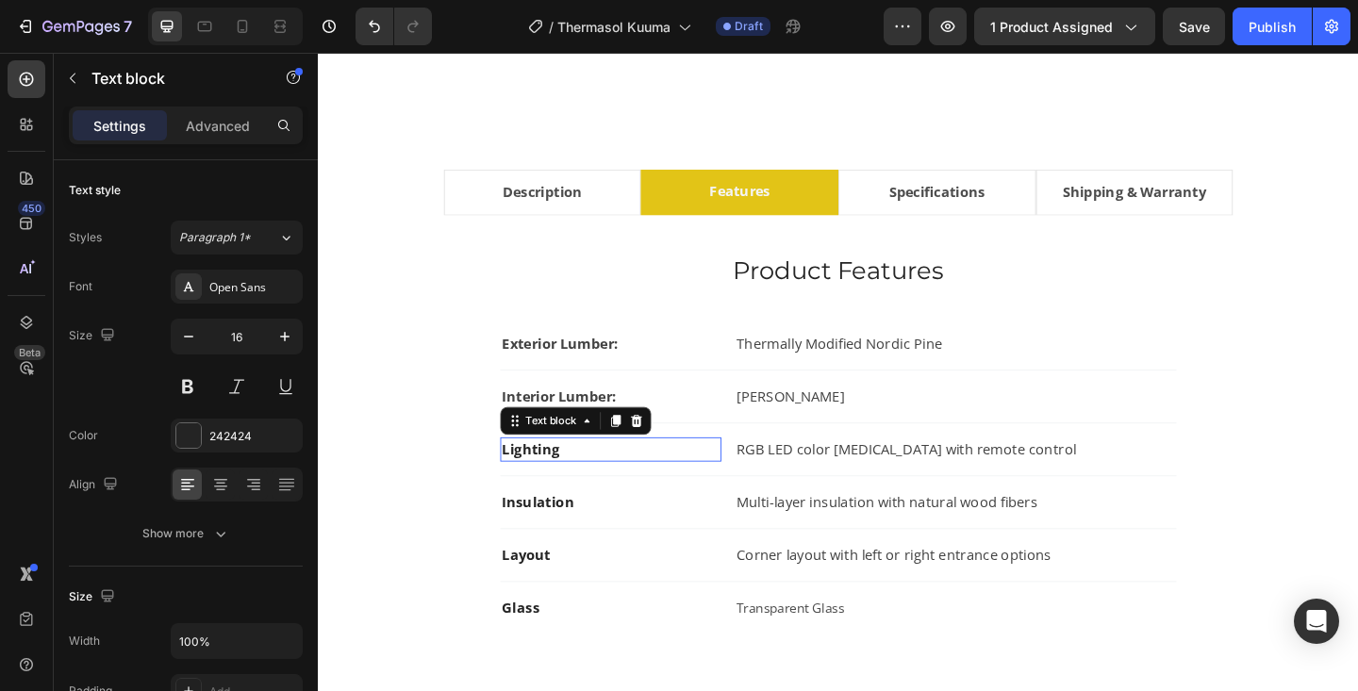
click at [529, 485] on strong "Lighting" at bounding box center [549, 484] width 62 height 21
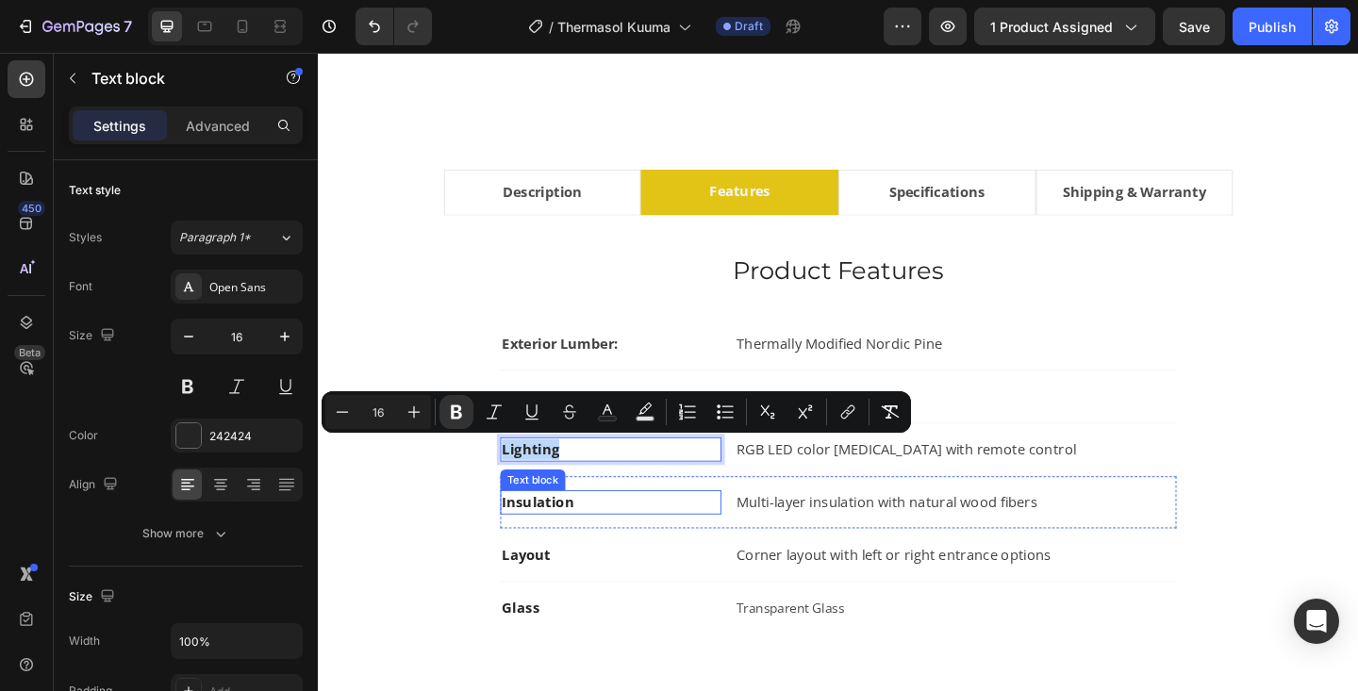
click at [551, 542] on strong "Insulation" at bounding box center [557, 542] width 78 height 21
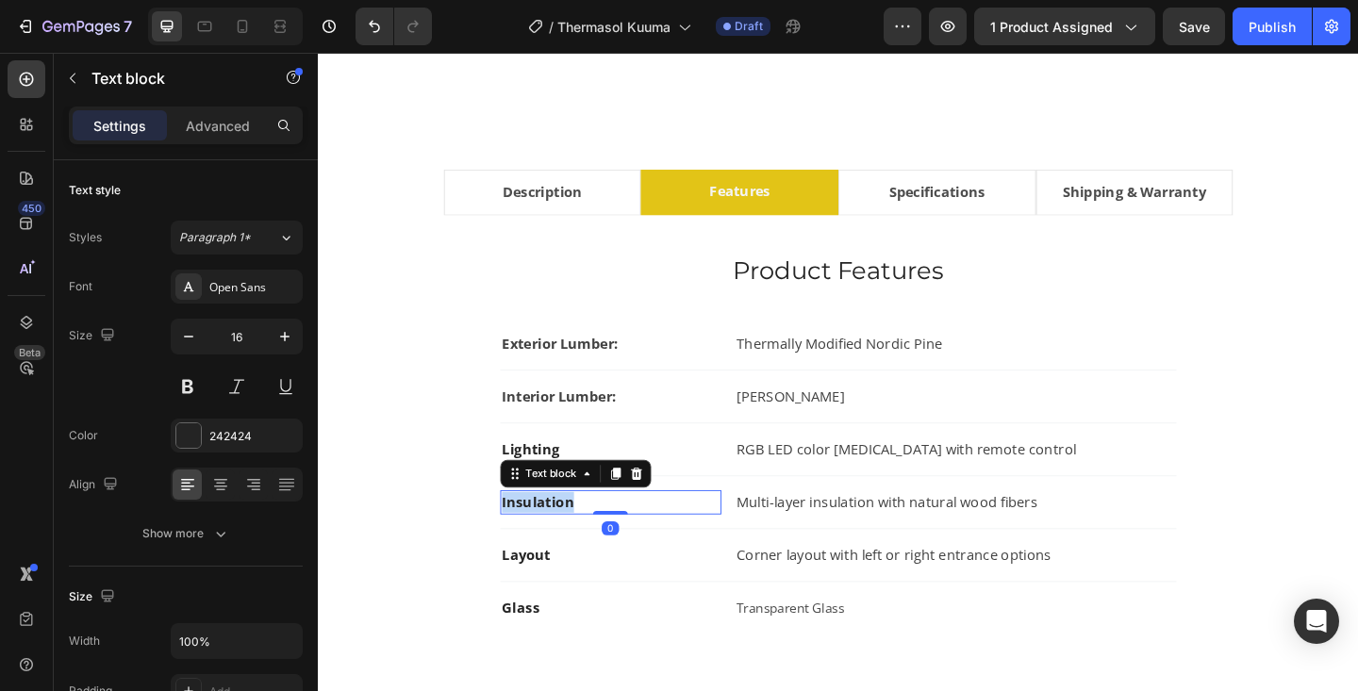
click at [551, 542] on strong "Insulation" at bounding box center [557, 542] width 78 height 21
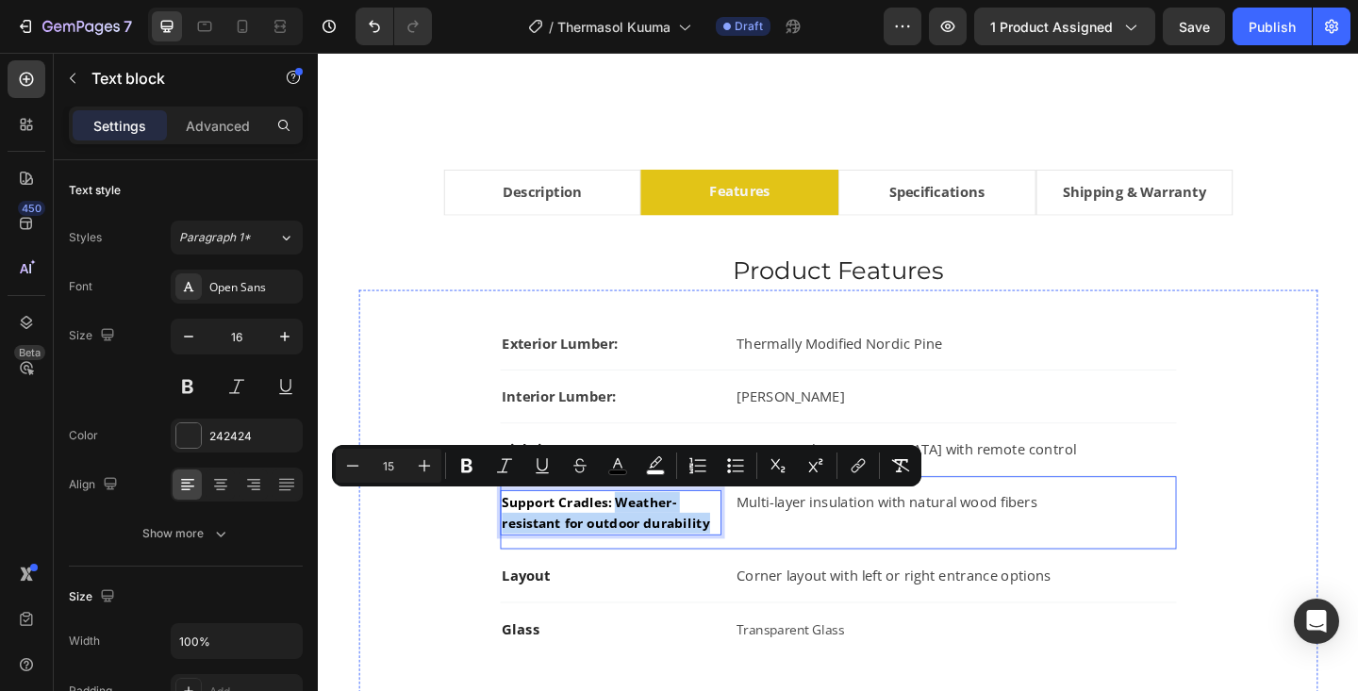
drag, startPoint x: 639, startPoint y: 543, endPoint x: 754, endPoint y: 578, distance: 120.2
click at [754, 578] on div "Support Cradles: Weather-resistant for outdoor durability Text block 0 Multi-la…" at bounding box center [884, 554] width 736 height 80
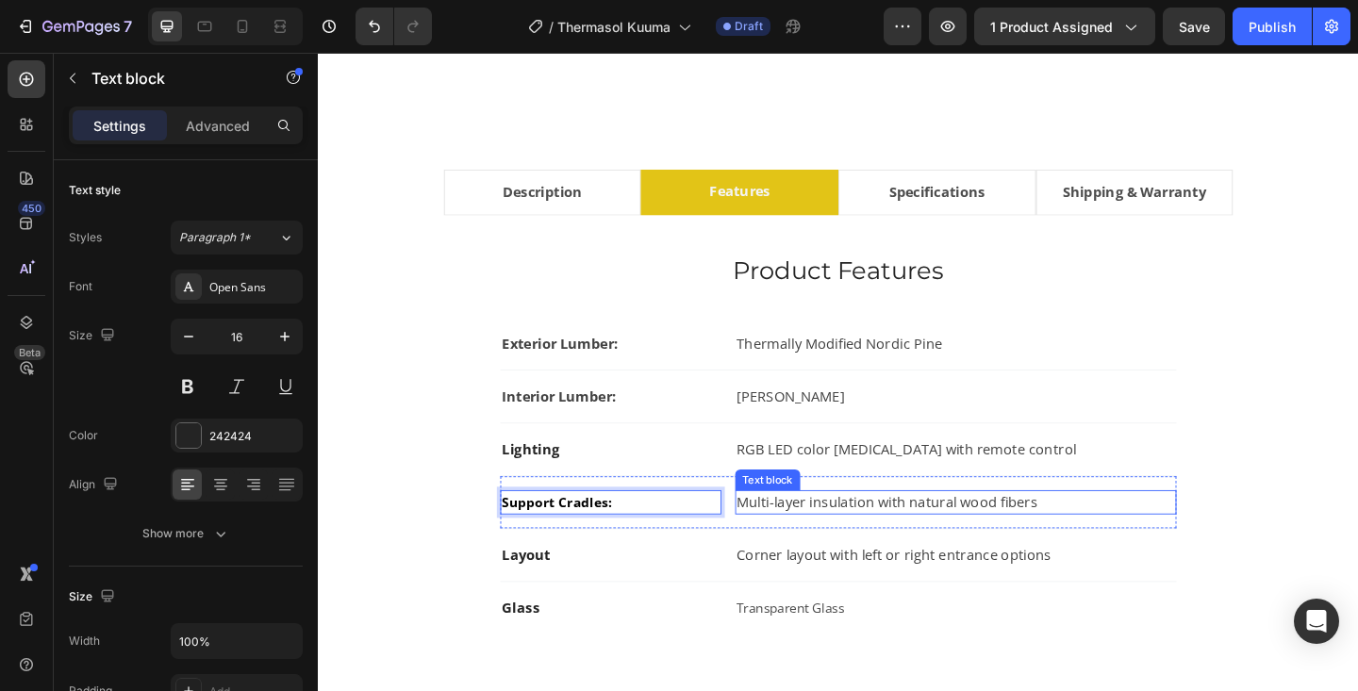
click at [781, 540] on p "Multi-layer insulation with natural wood fibers" at bounding box center [1011, 542] width 476 height 23
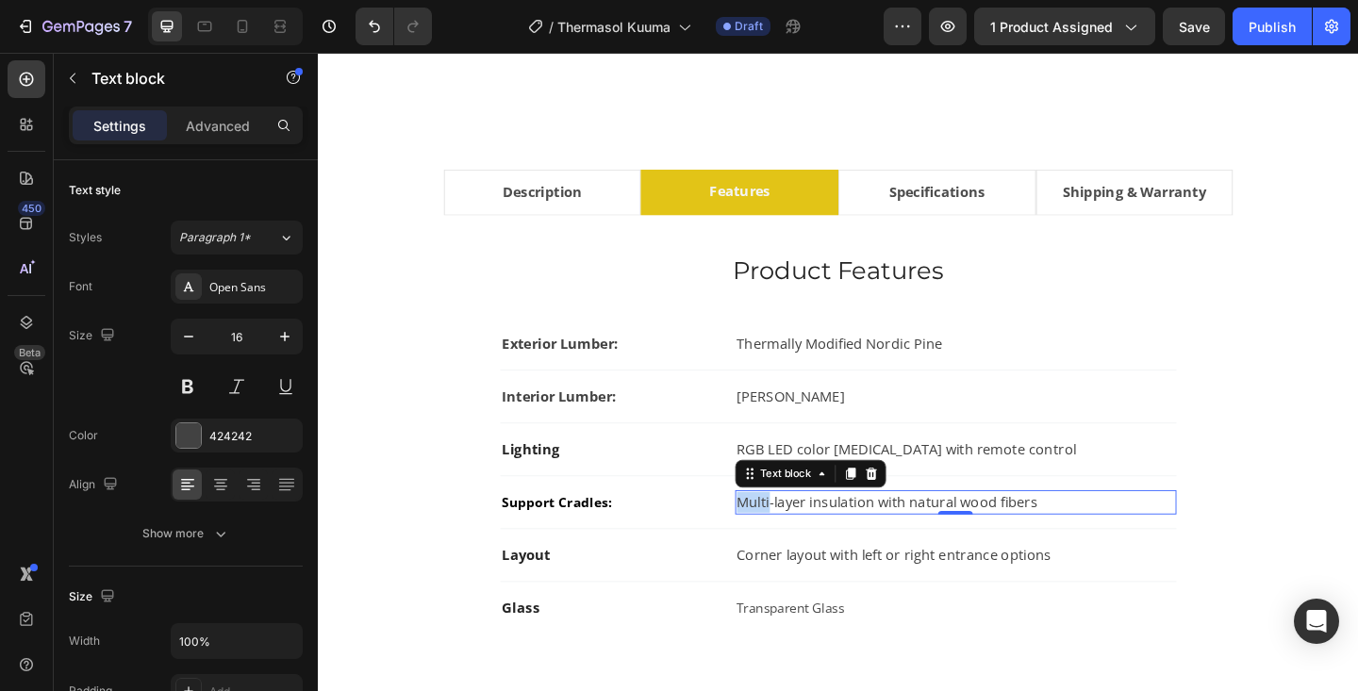
click at [781, 540] on p "Multi-layer insulation with natural wood fibers" at bounding box center [1011, 542] width 476 height 23
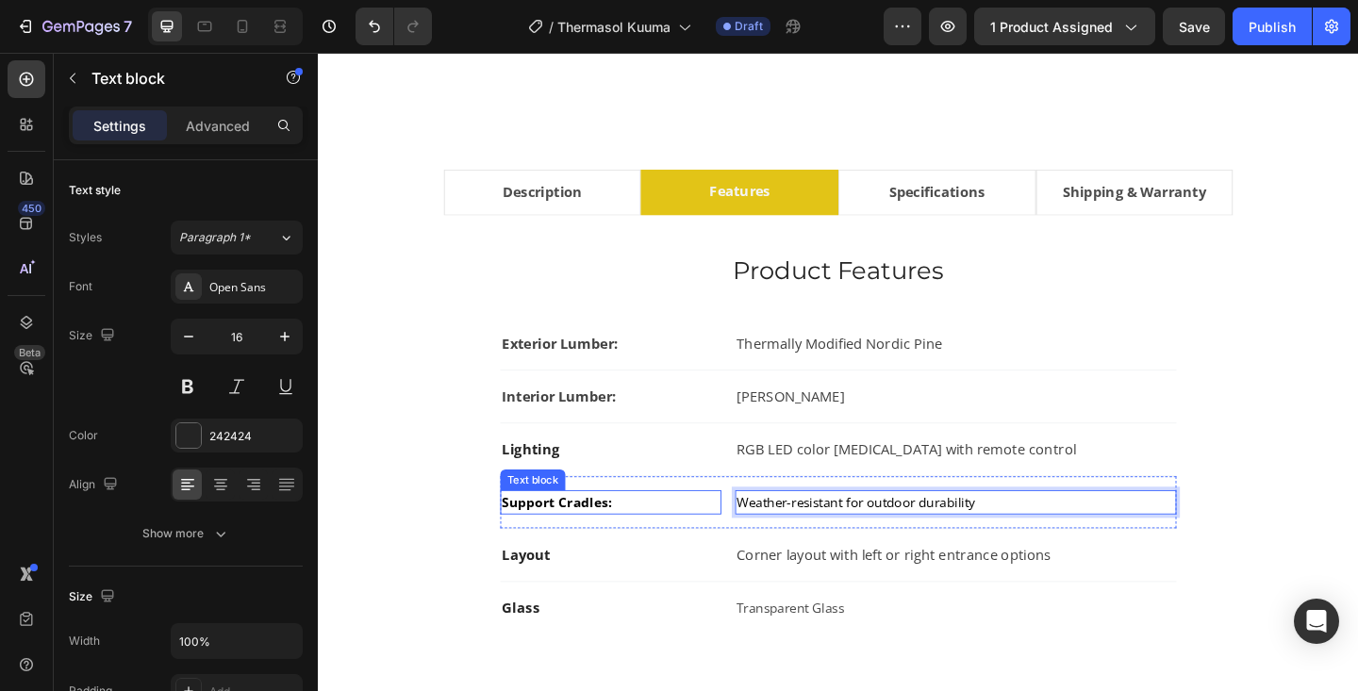
click at [595, 546] on span "Support Cradles:" at bounding box center [577, 542] width 119 height 19
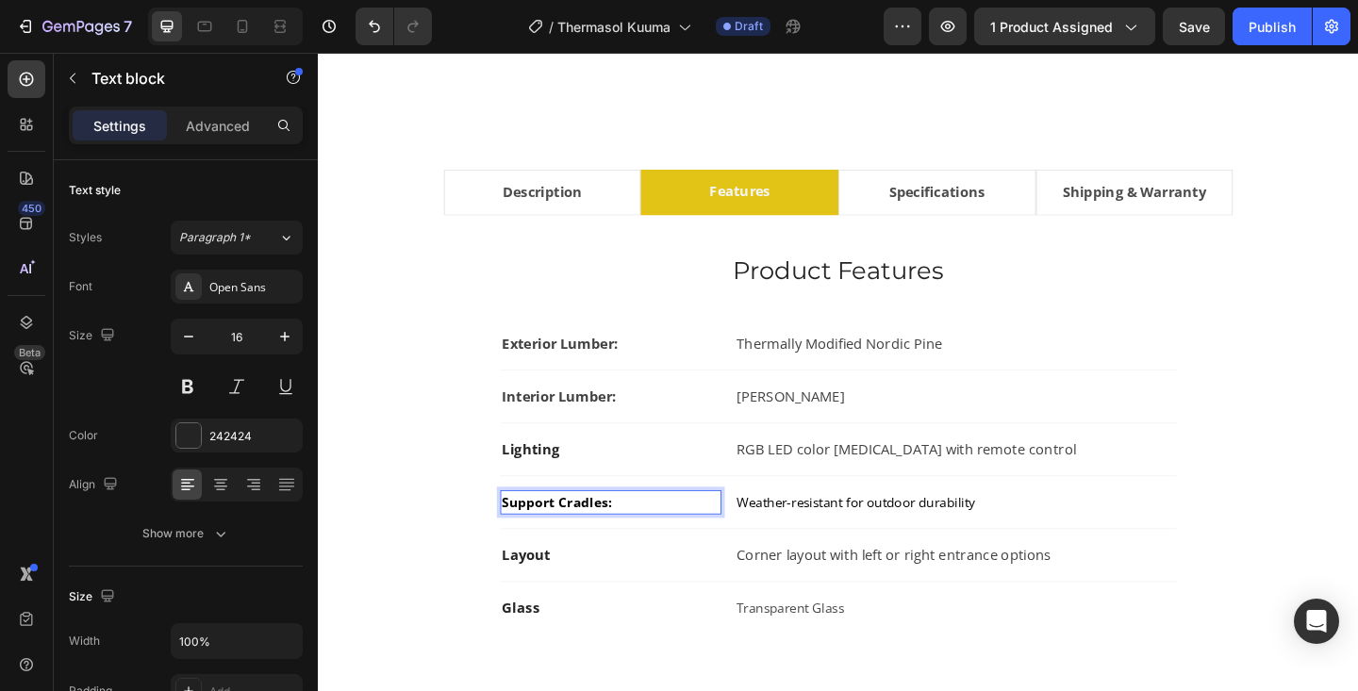
click at [595, 546] on span "Support Cradles:" at bounding box center [577, 542] width 119 height 19
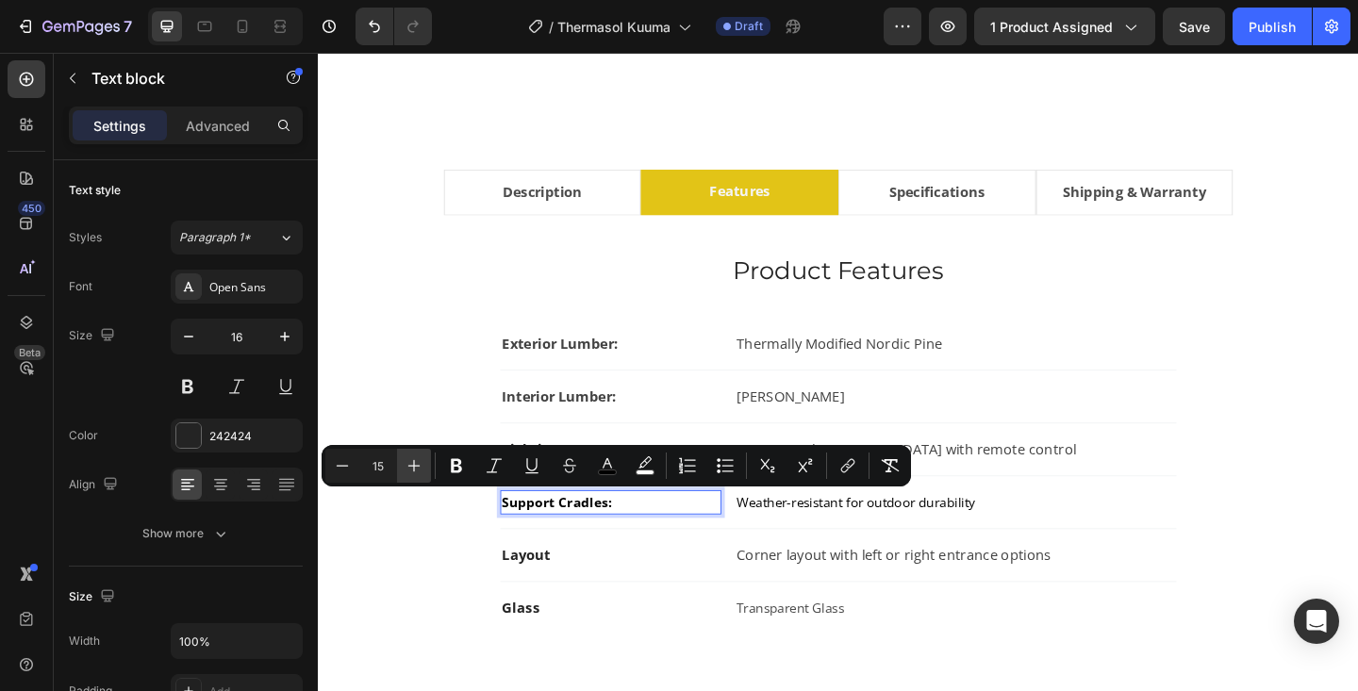
click at [415, 468] on icon "Editor contextual toolbar" at bounding box center [414, 465] width 19 height 19
type input "16"
click at [611, 461] on icon "Editor contextual toolbar" at bounding box center [607, 465] width 19 height 19
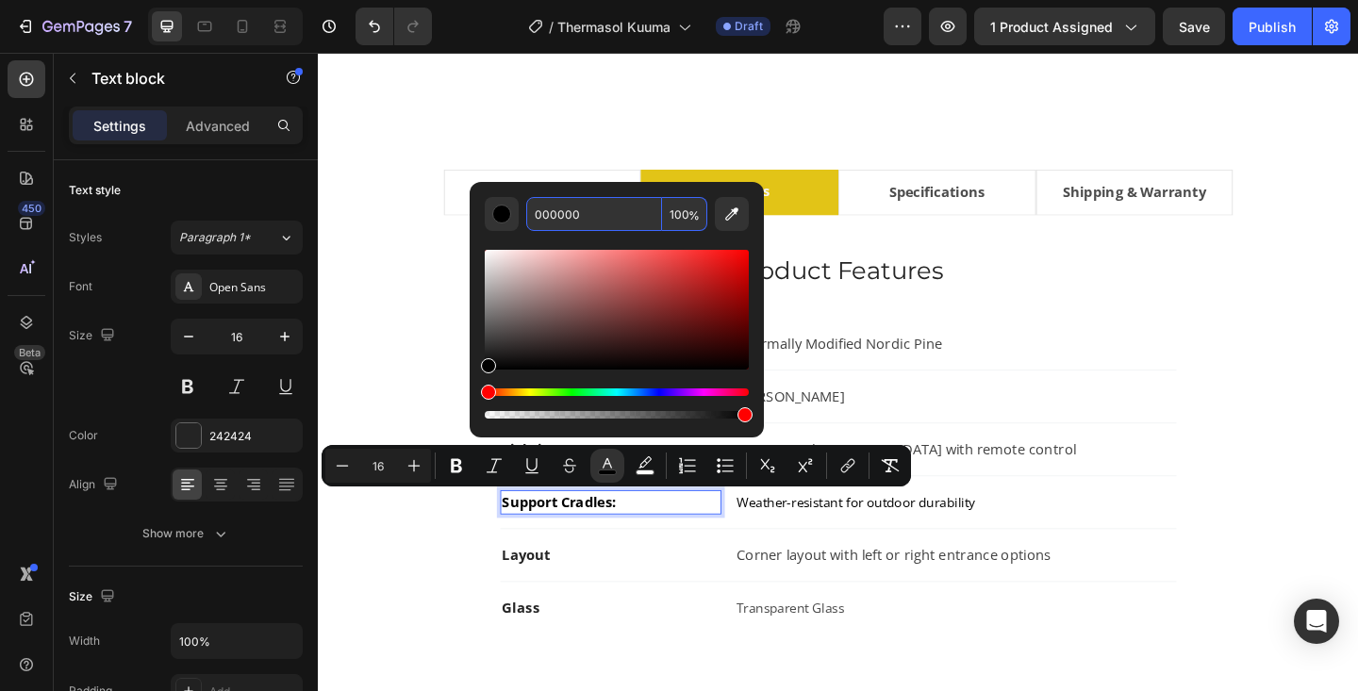
click at [589, 207] on input "000000" at bounding box center [594, 214] width 136 height 34
type input "424242"
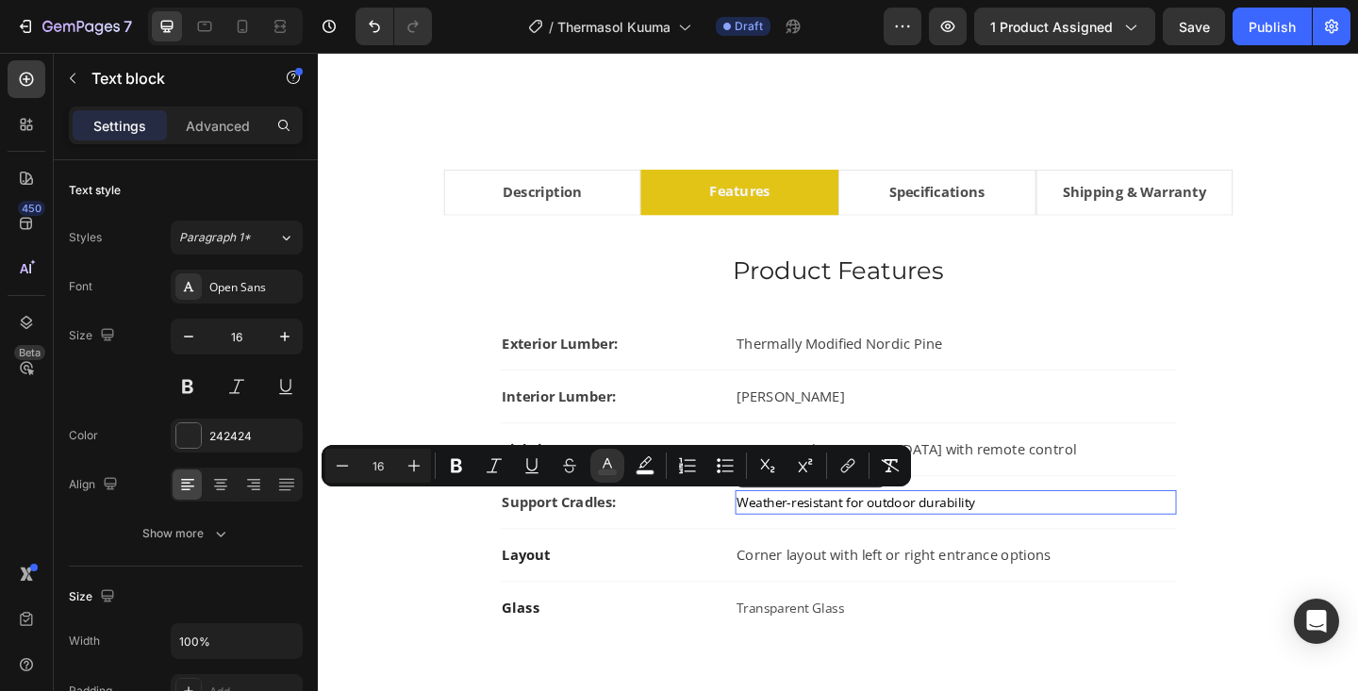
click at [848, 541] on span "Weather-resistant for outdoor durability" at bounding box center [903, 542] width 260 height 19
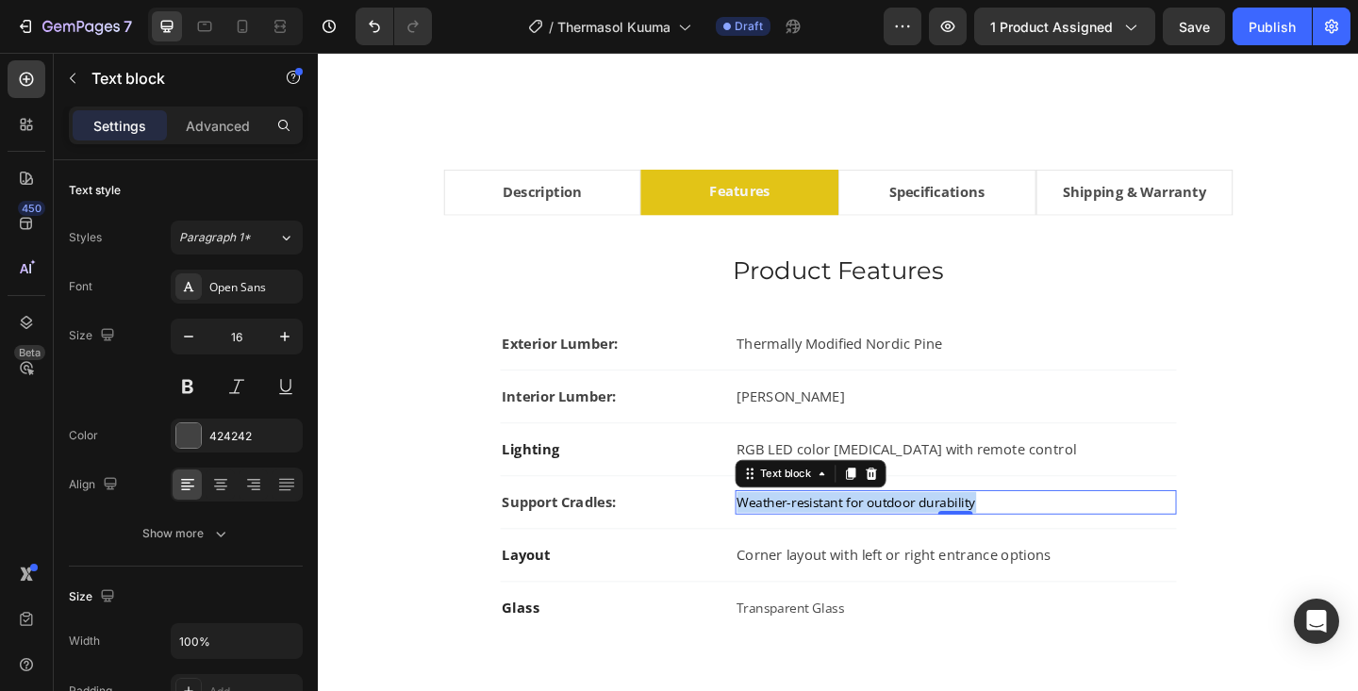
click at [848, 541] on span "Weather-resistant for outdoor durability" at bounding box center [903, 542] width 260 height 19
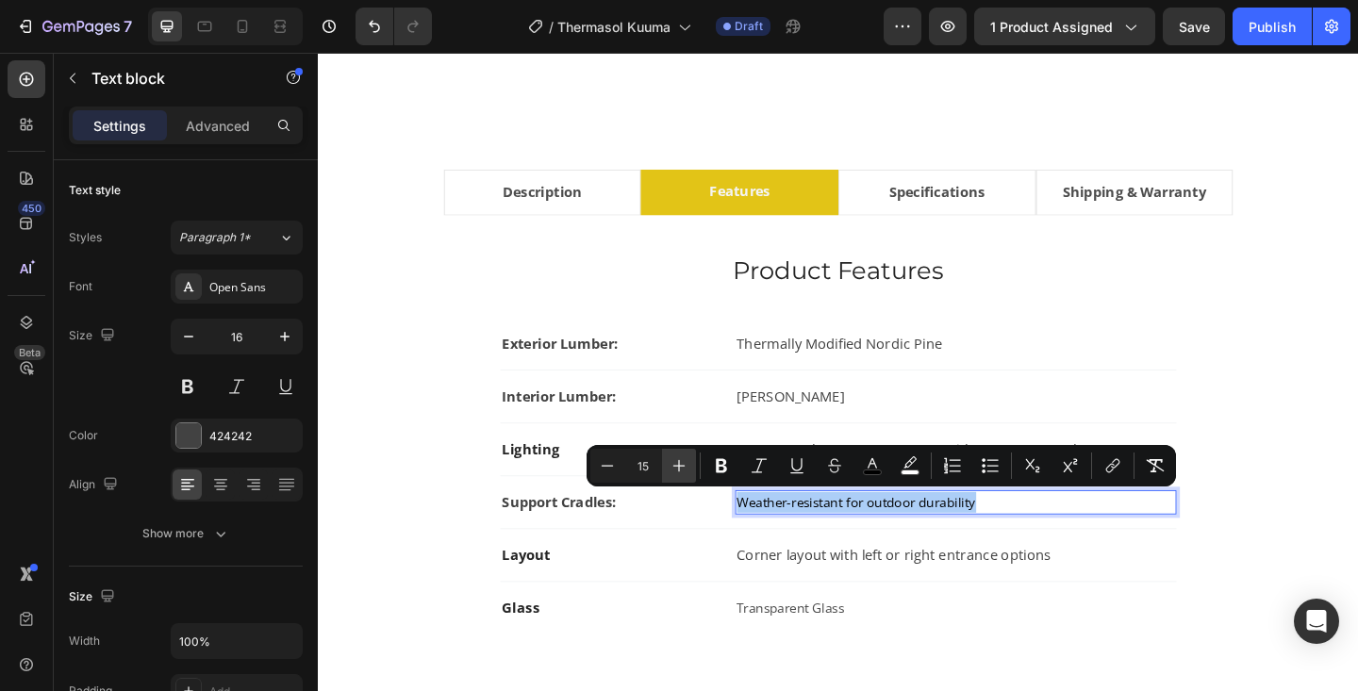
click at [676, 471] on icon "Editor contextual toolbar" at bounding box center [679, 465] width 19 height 19
type input "16"
click at [868, 464] on icon "Editor contextual toolbar" at bounding box center [872, 465] width 19 height 19
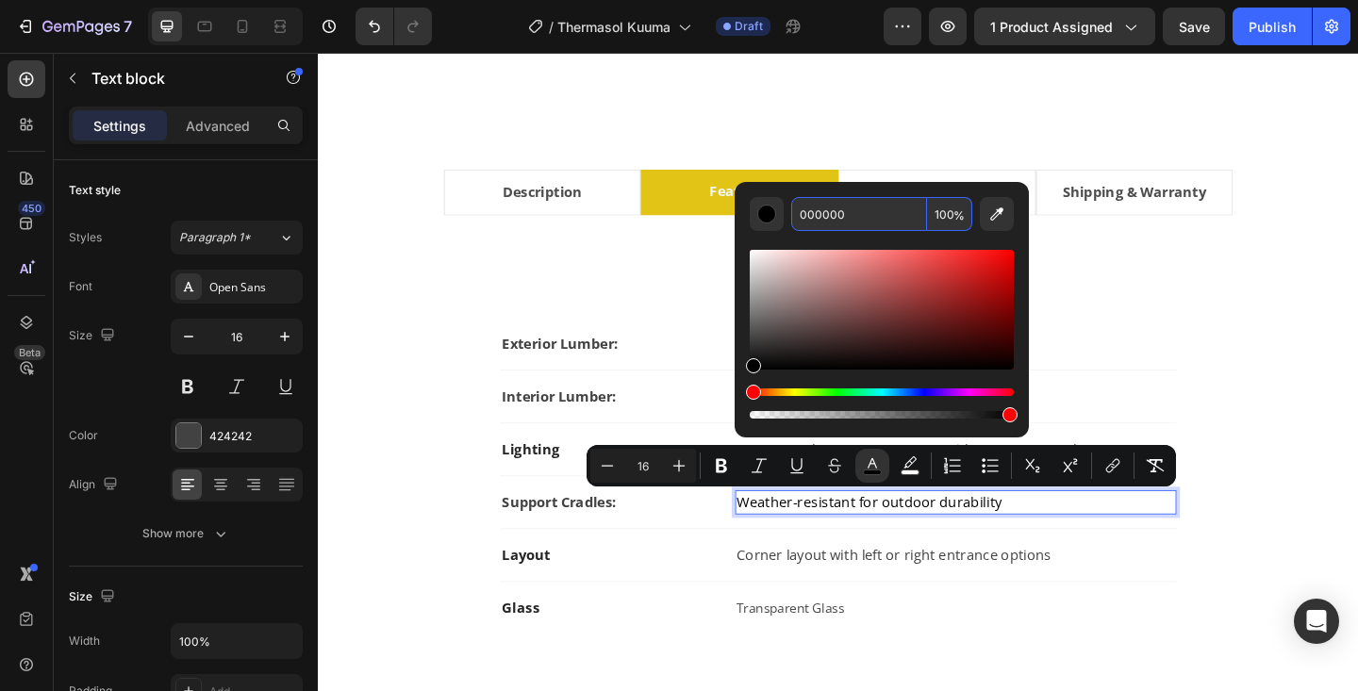
click at [826, 216] on input "000000" at bounding box center [859, 214] width 136 height 34
type input "424242"
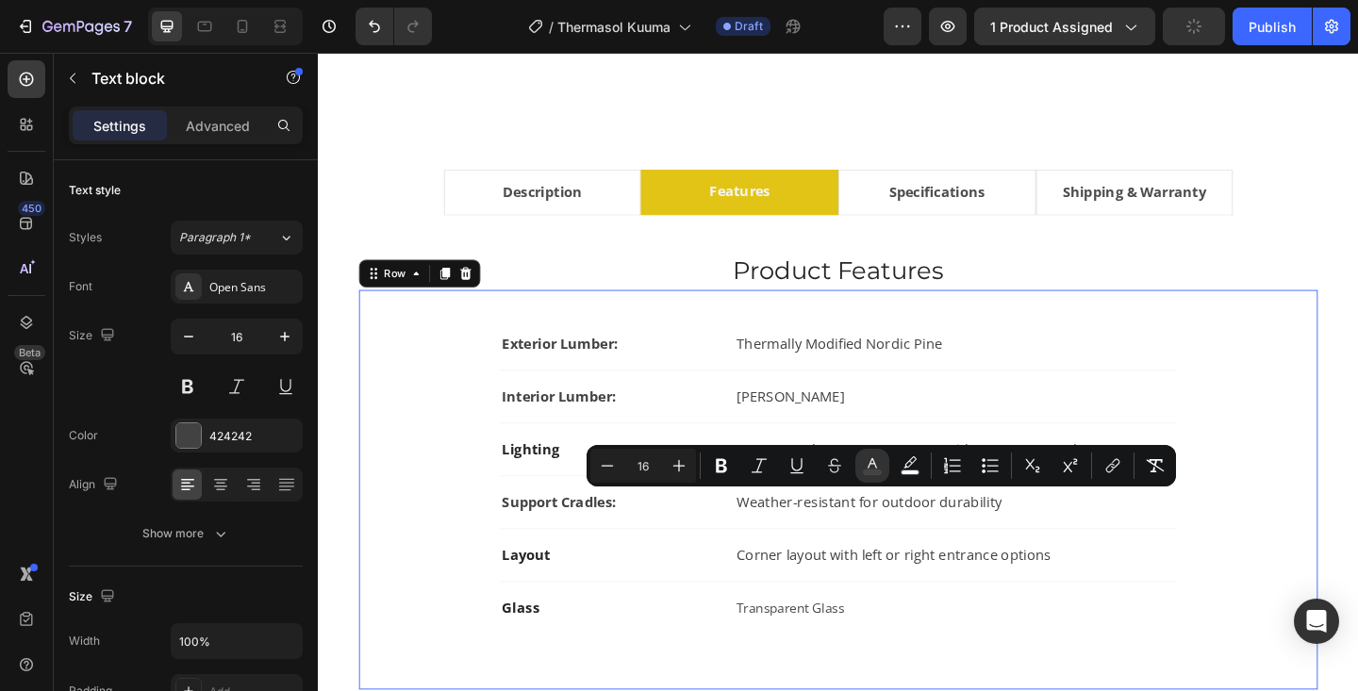
click at [1312, 350] on div "Exterior Lumber: Text block Thermally Modified Nordic Pine Text block Row Inter…" at bounding box center [883, 528] width 983 height 374
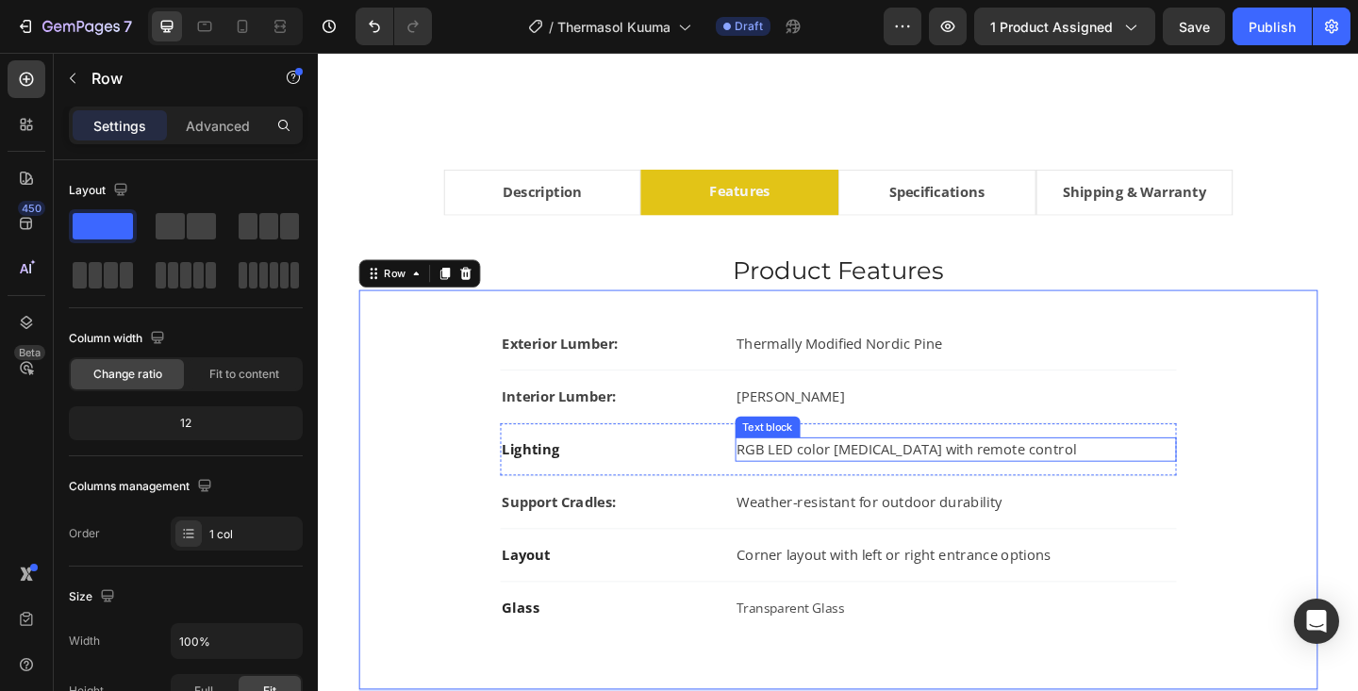
click at [815, 480] on p "RGB LED color [MEDICAL_DATA] with remote control" at bounding box center [1011, 484] width 476 height 23
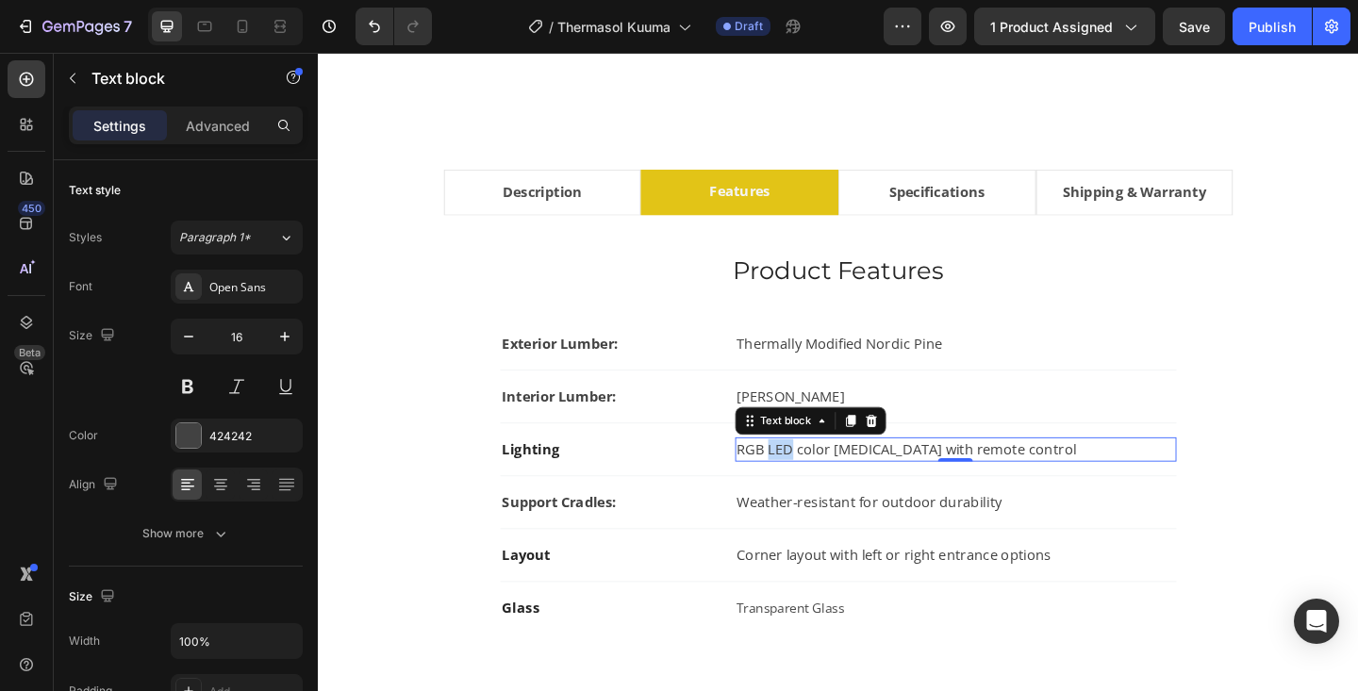
click at [815, 480] on p "RGB LED color [MEDICAL_DATA] with remote control" at bounding box center [1011, 484] width 476 height 23
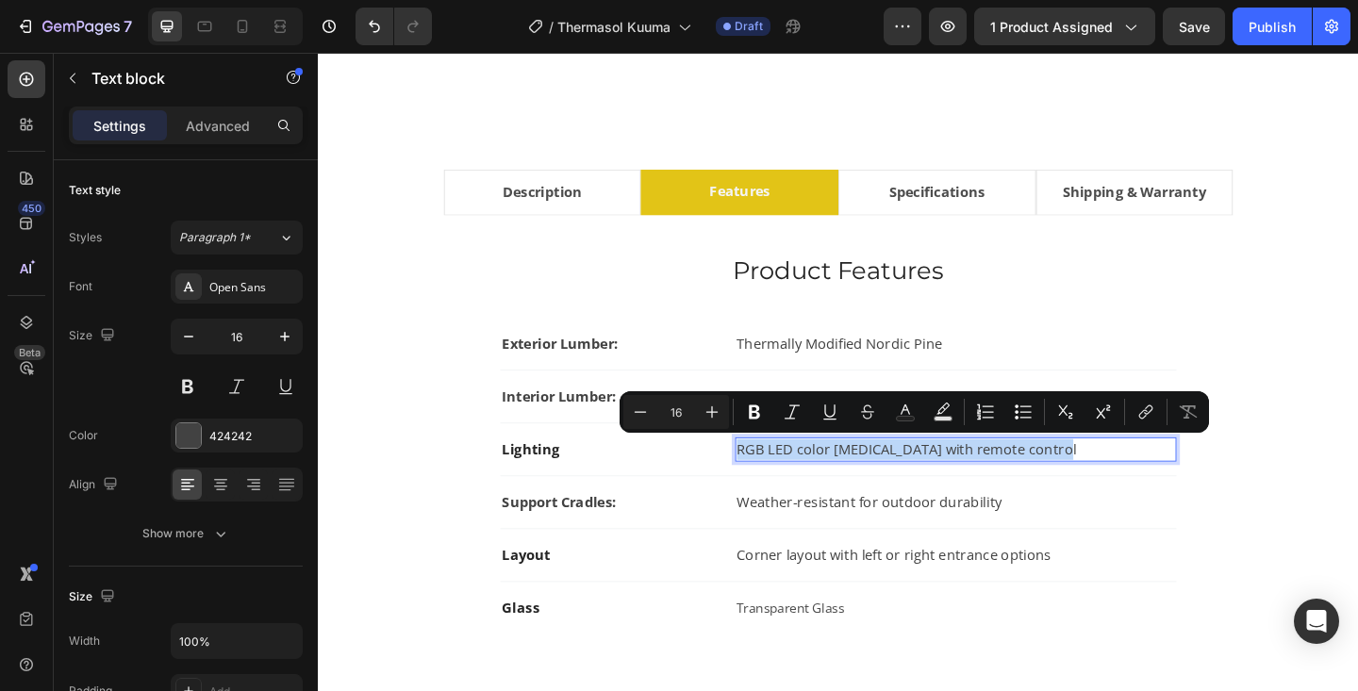
type input "15"
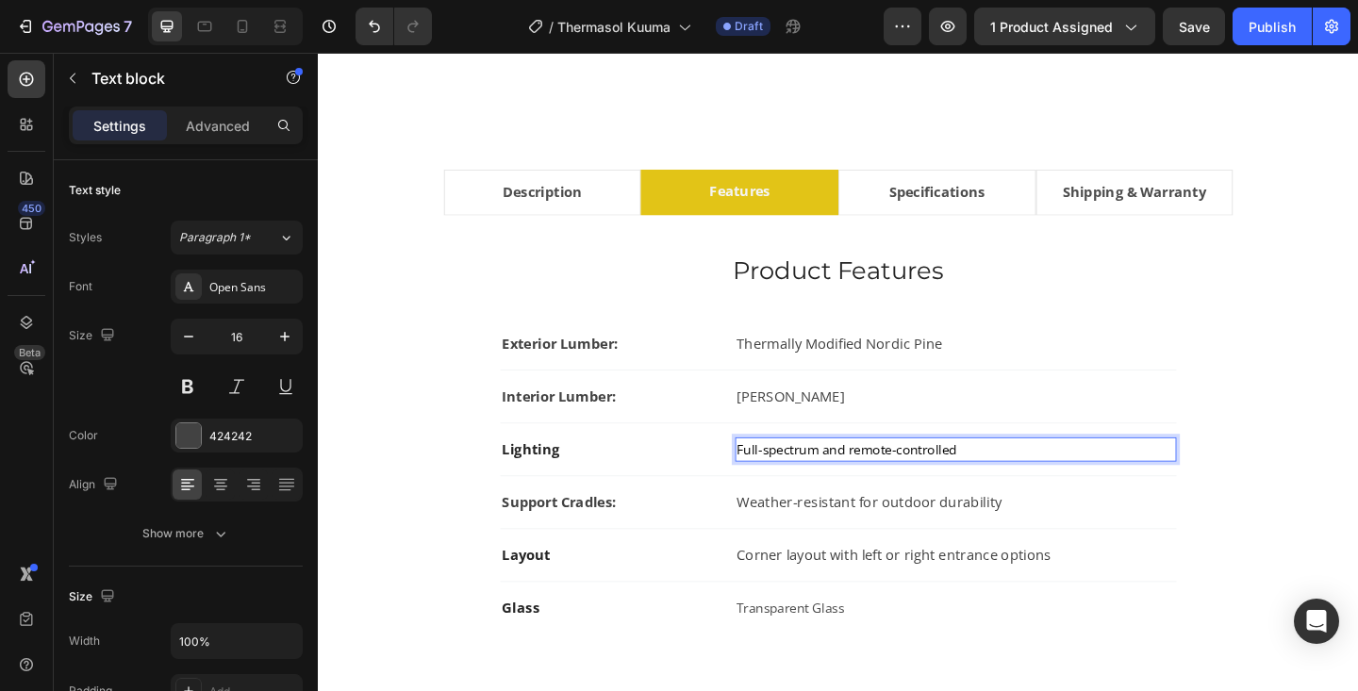
click at [862, 481] on span "Full-spectrum and remote-controlled" at bounding box center [893, 484] width 240 height 19
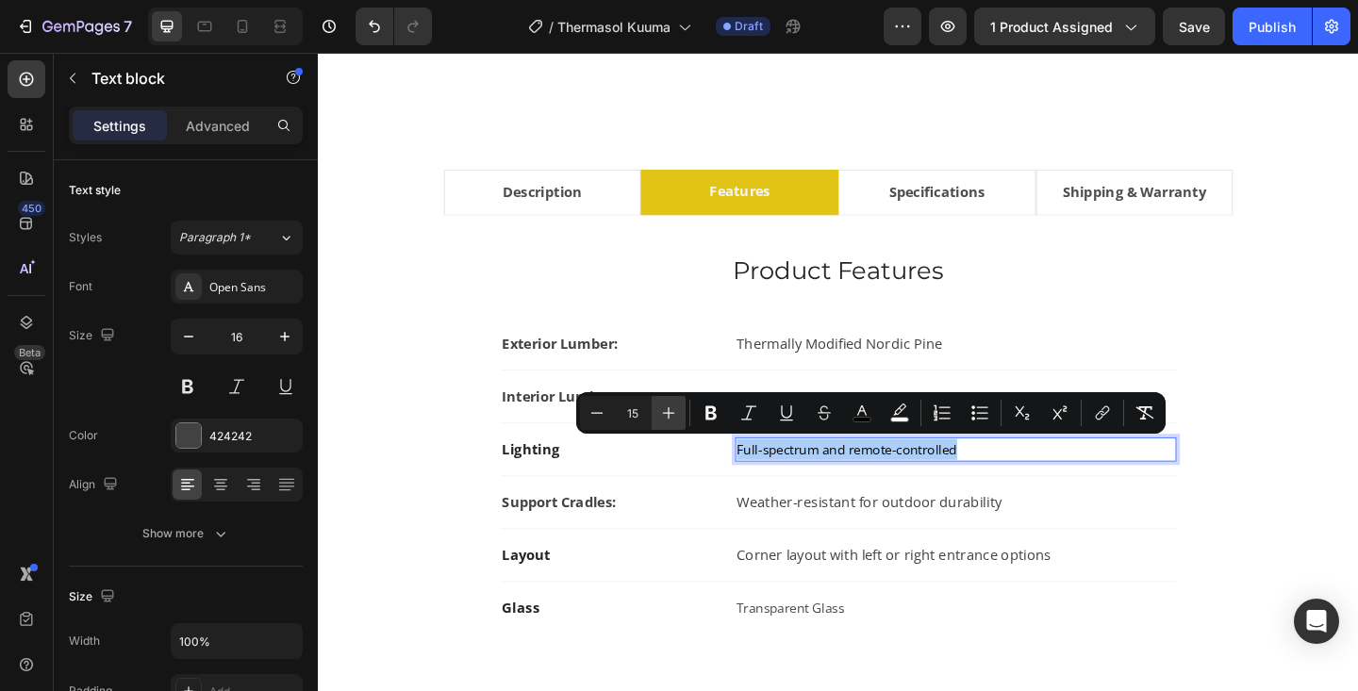
click at [670, 415] on icon "Editor contextual toolbar" at bounding box center [668, 413] width 19 height 19
type input "16"
click at [860, 411] on icon "Editor contextual toolbar" at bounding box center [862, 413] width 19 height 19
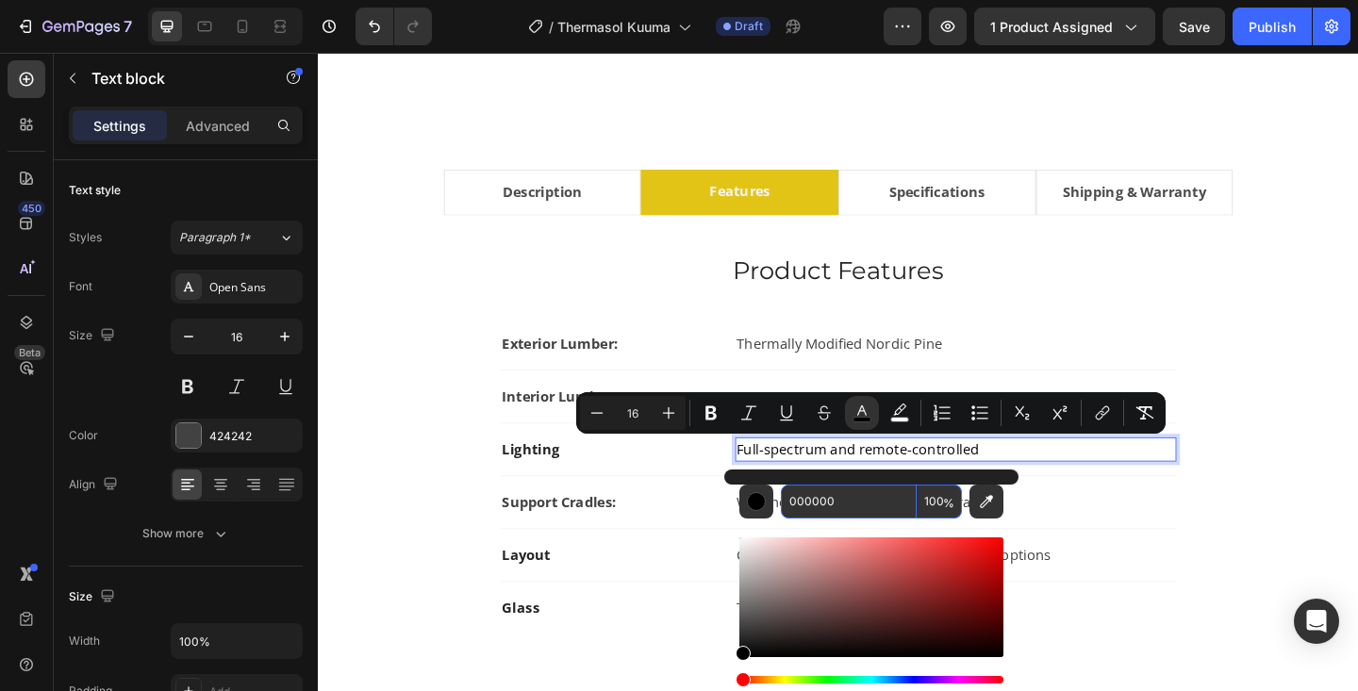
click at [814, 499] on input "000000" at bounding box center [849, 502] width 136 height 34
type input "424242"
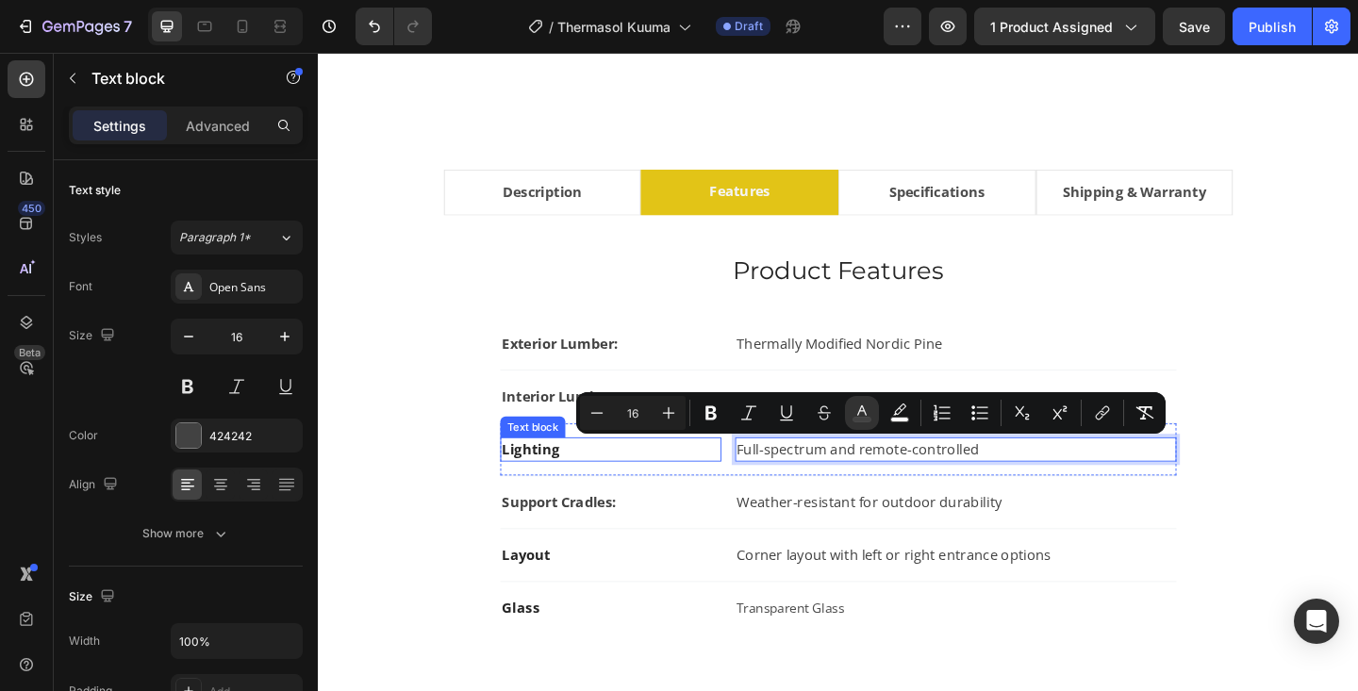
click at [527, 484] on strong "Lighting" at bounding box center [549, 484] width 62 height 21
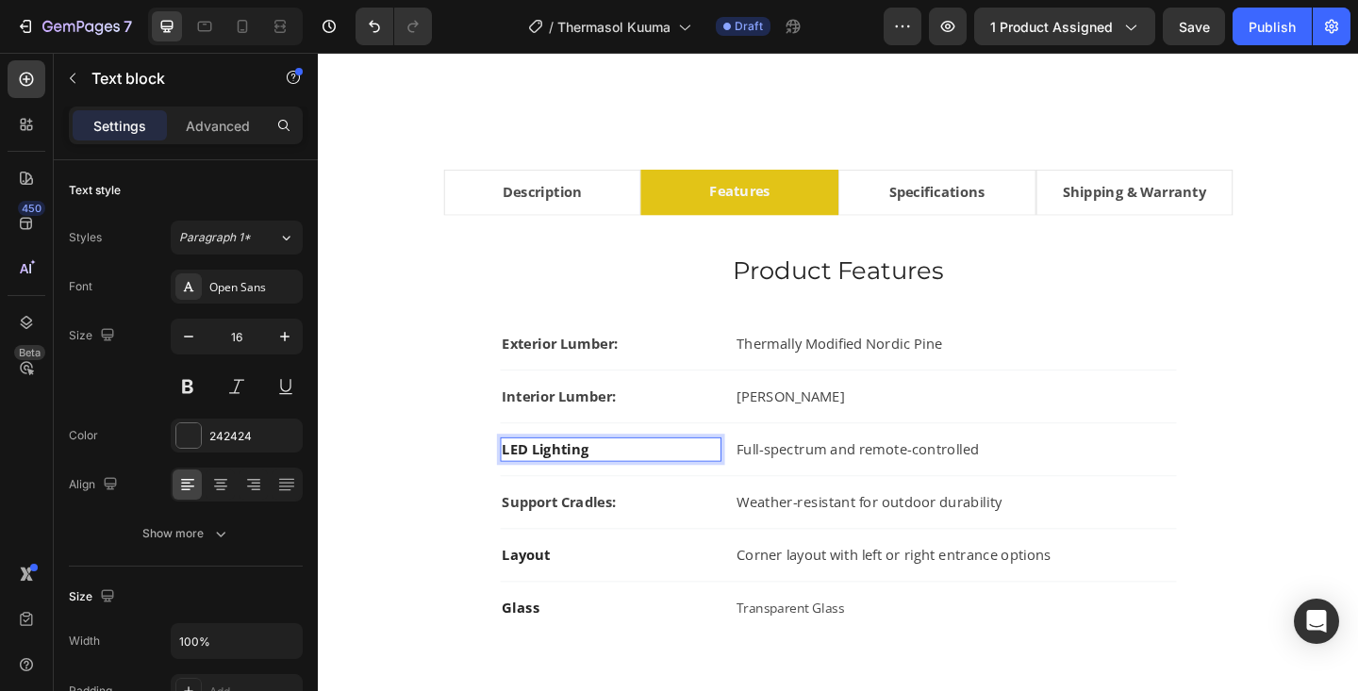
click at [543, 479] on strong "LED Lighting" at bounding box center [565, 484] width 94 height 21
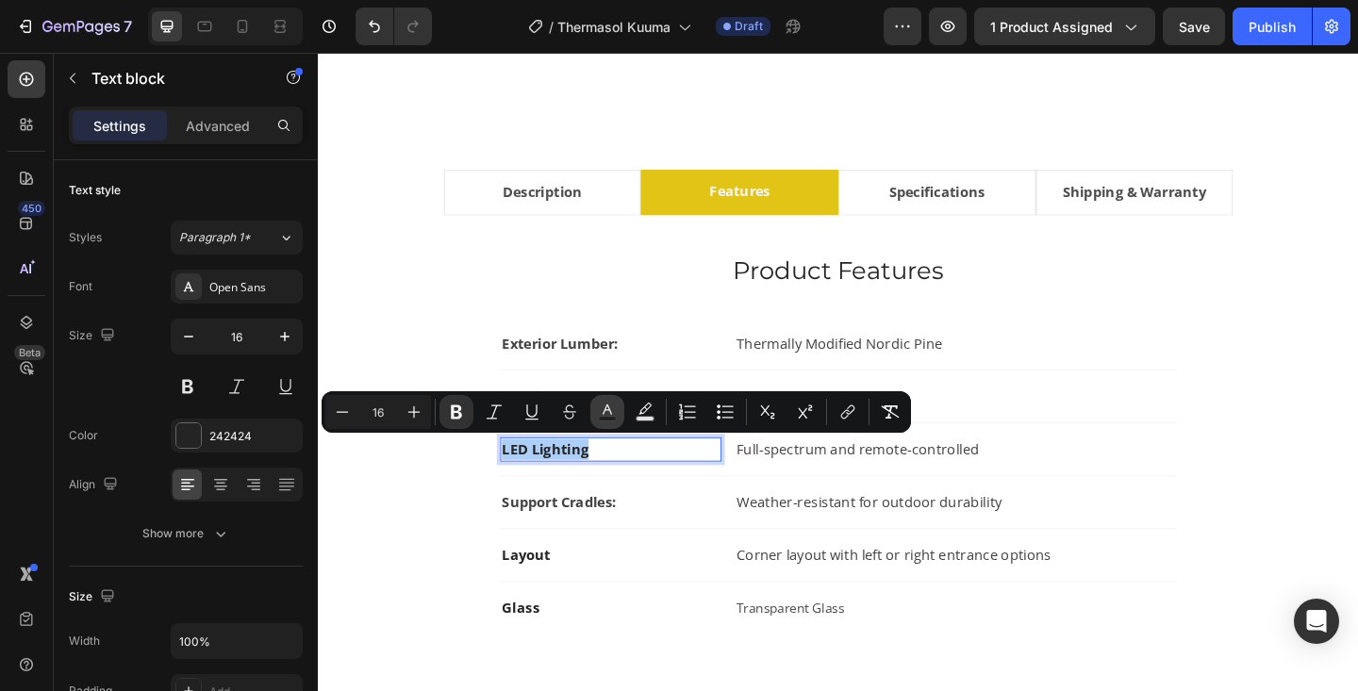
click at [610, 415] on icon "Editor contextual toolbar" at bounding box center [607, 412] width 19 height 19
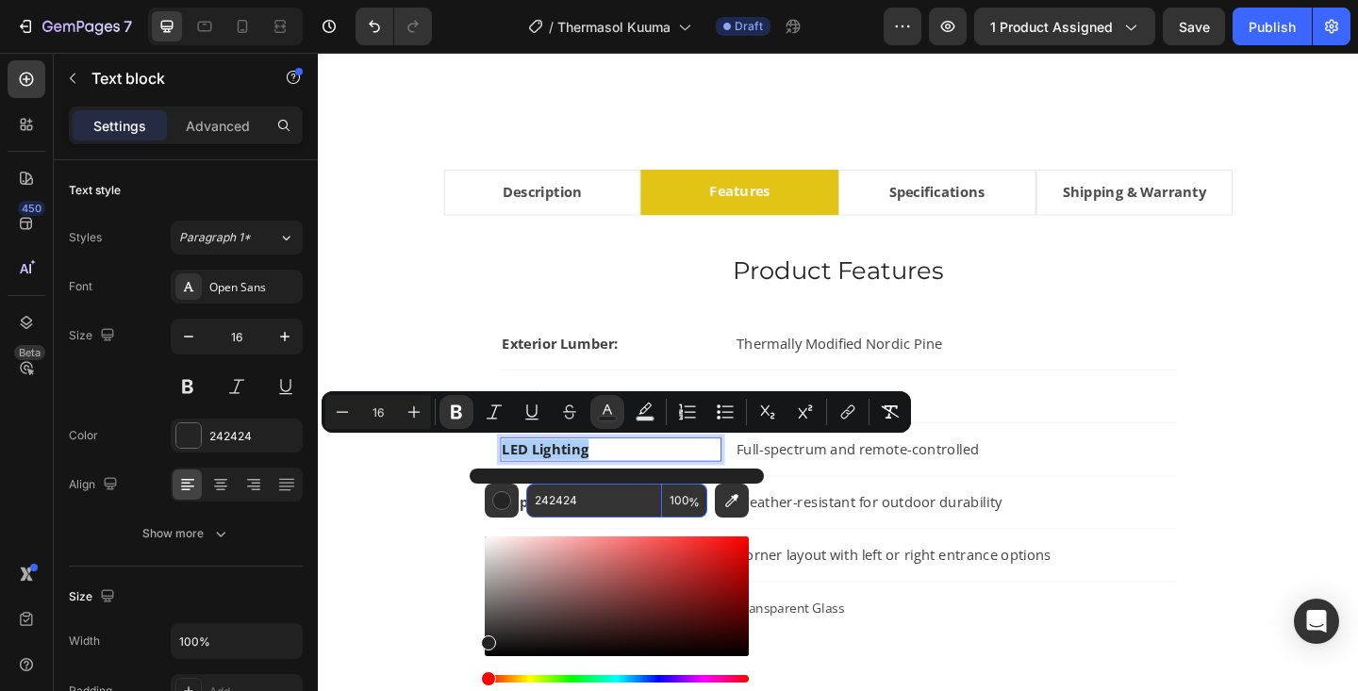
click at [601, 504] on input "242424" at bounding box center [594, 501] width 136 height 34
type input "424242"
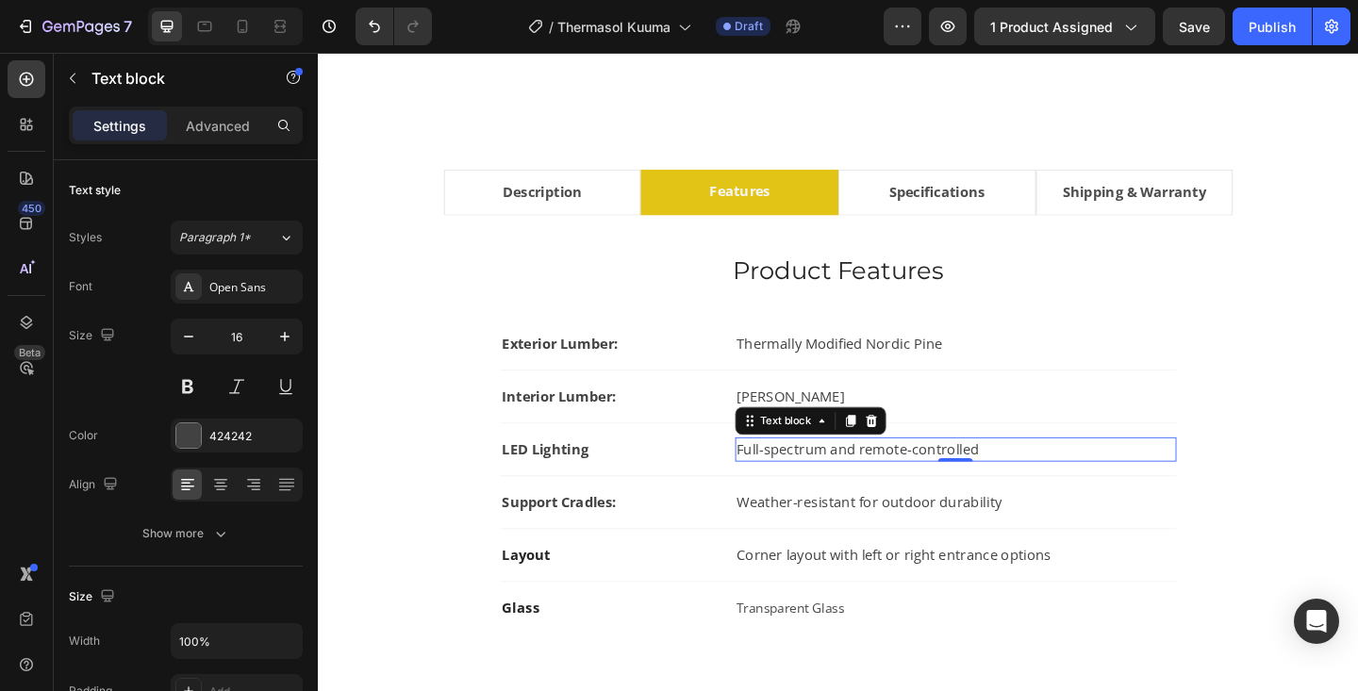
click at [1188, 472] on div "Full-spectrum and remote-controlled" at bounding box center [1012, 485] width 480 height 26
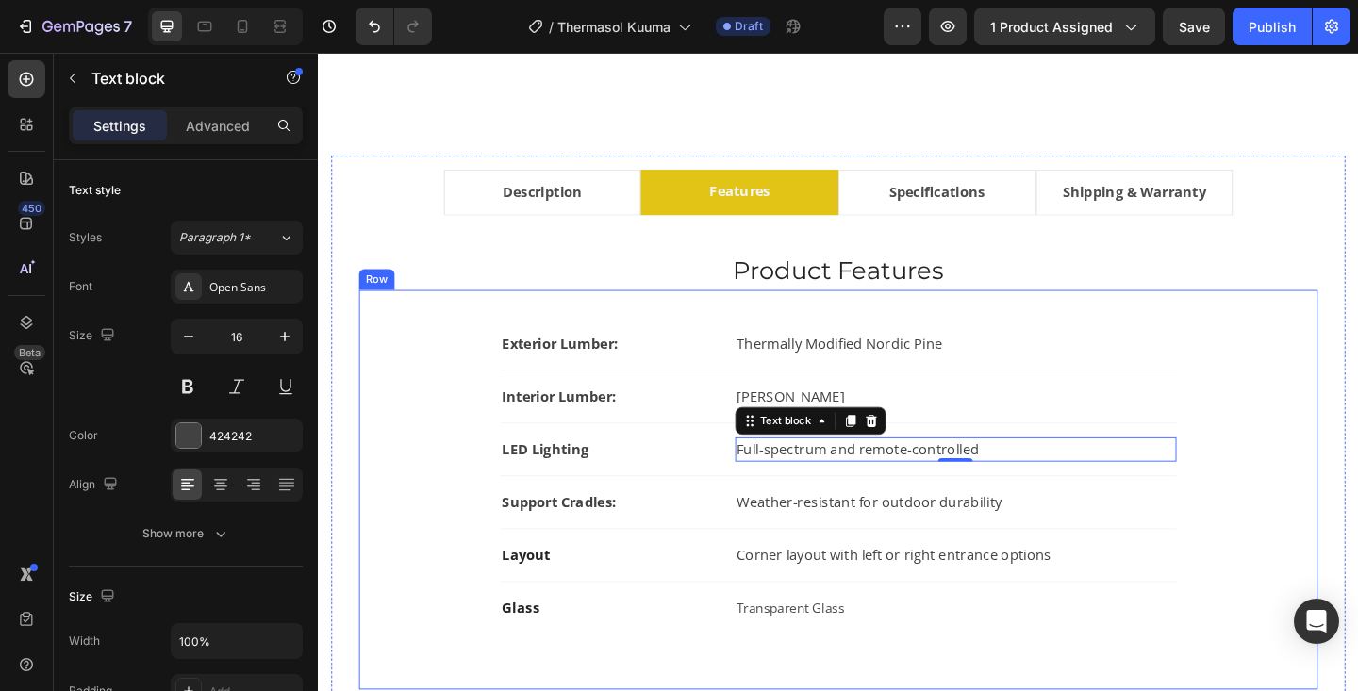
click at [1288, 423] on div "Exterior Lumber: Text block Thermally Modified Nordic Pine Text block Row Inter…" at bounding box center [883, 528] width 983 height 374
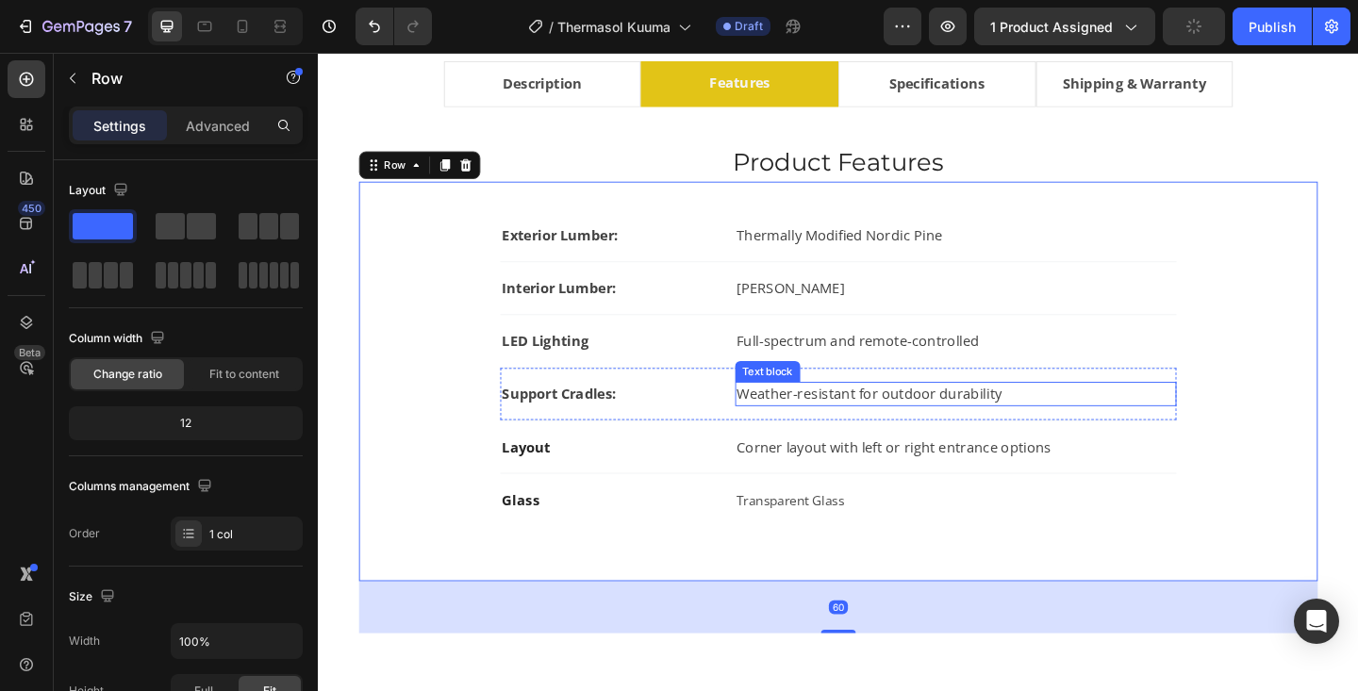
scroll to position [1058, 0]
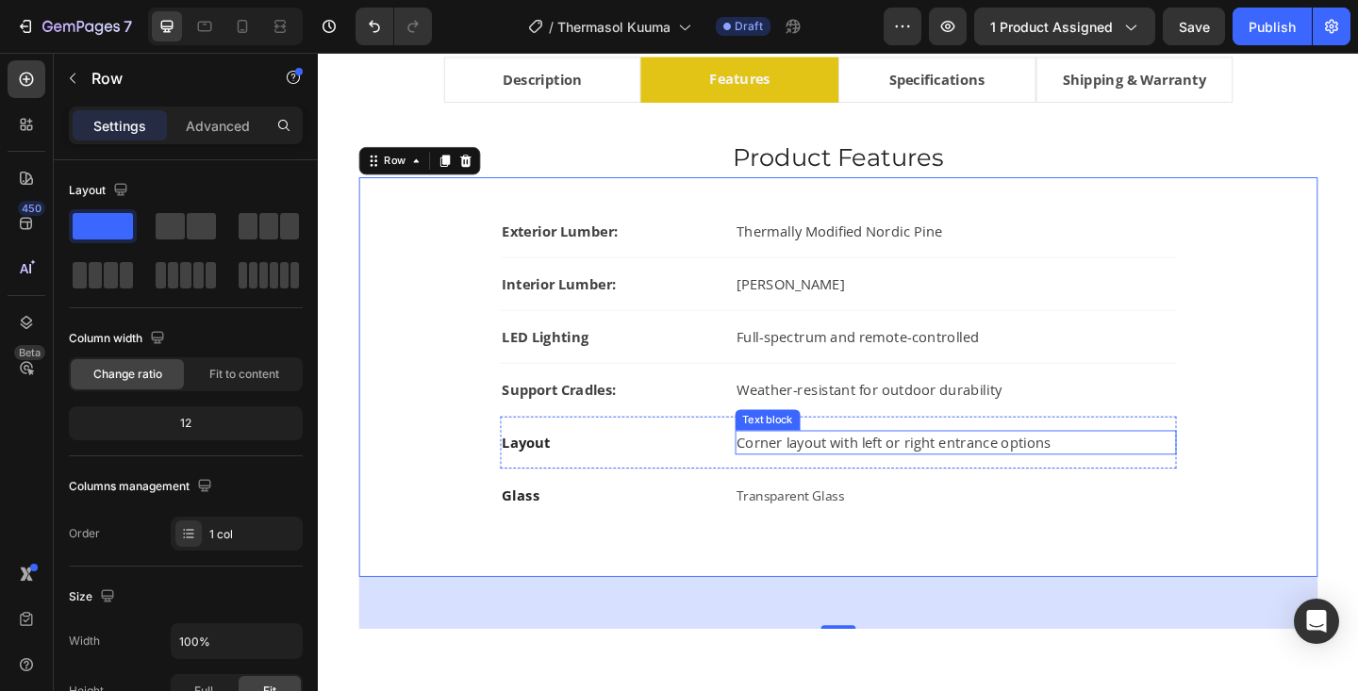
click at [822, 473] on p "Corner layout with left or right entrance options" at bounding box center [1011, 477] width 476 height 23
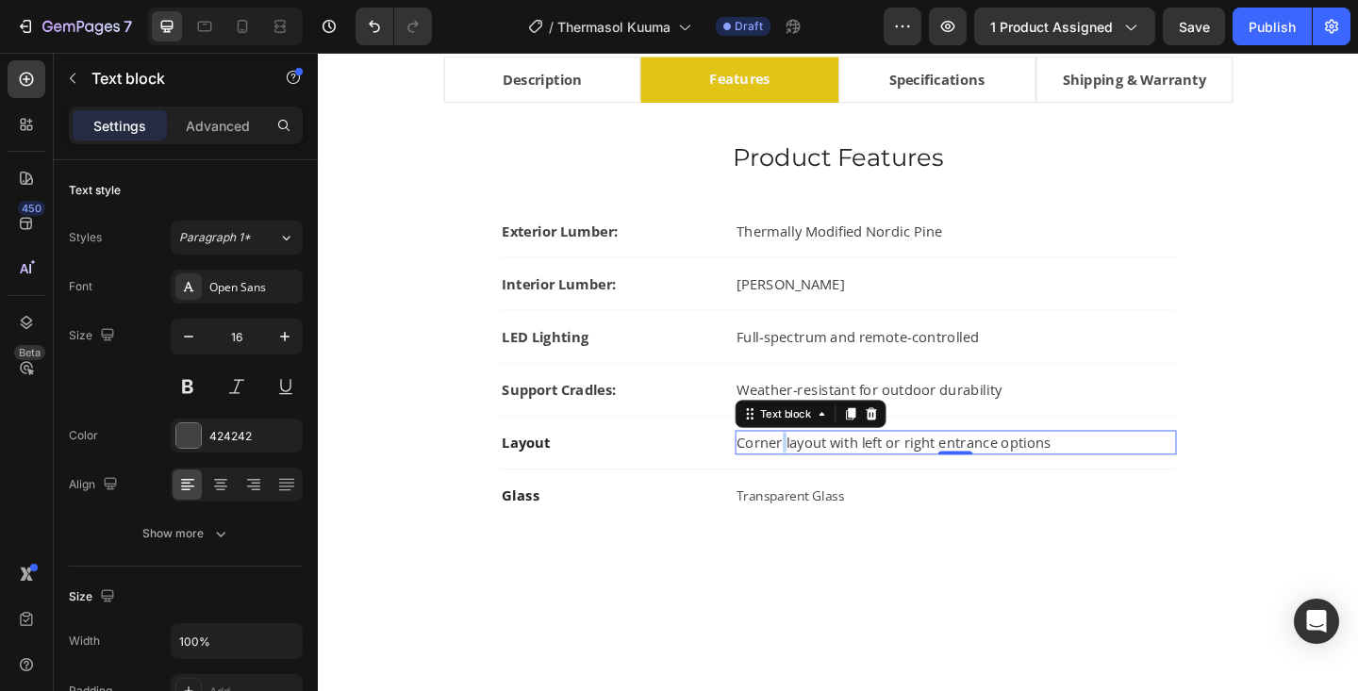
click at [822, 473] on p "Corner layout with left or right entrance options" at bounding box center [1011, 477] width 476 height 23
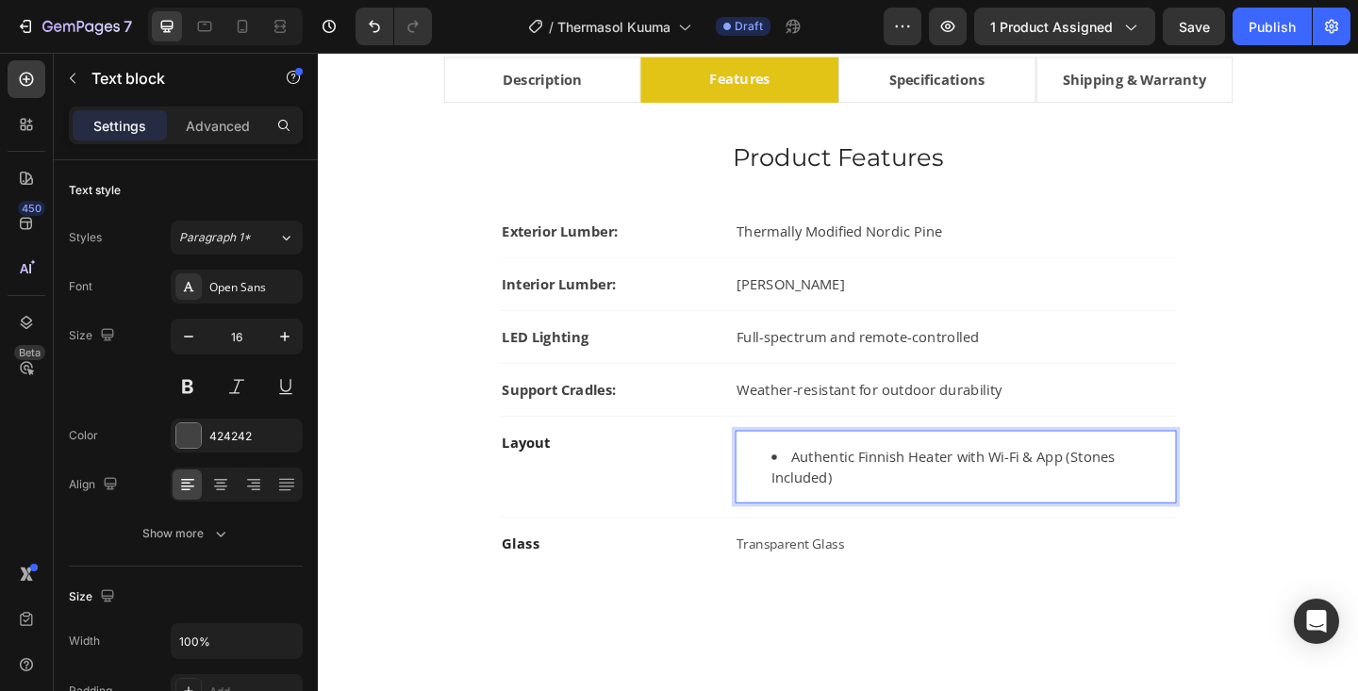
click at [829, 496] on li "Authentic Finnish Heater with Wi-Fi & App (Stones Included)" at bounding box center [1030, 503] width 439 height 45
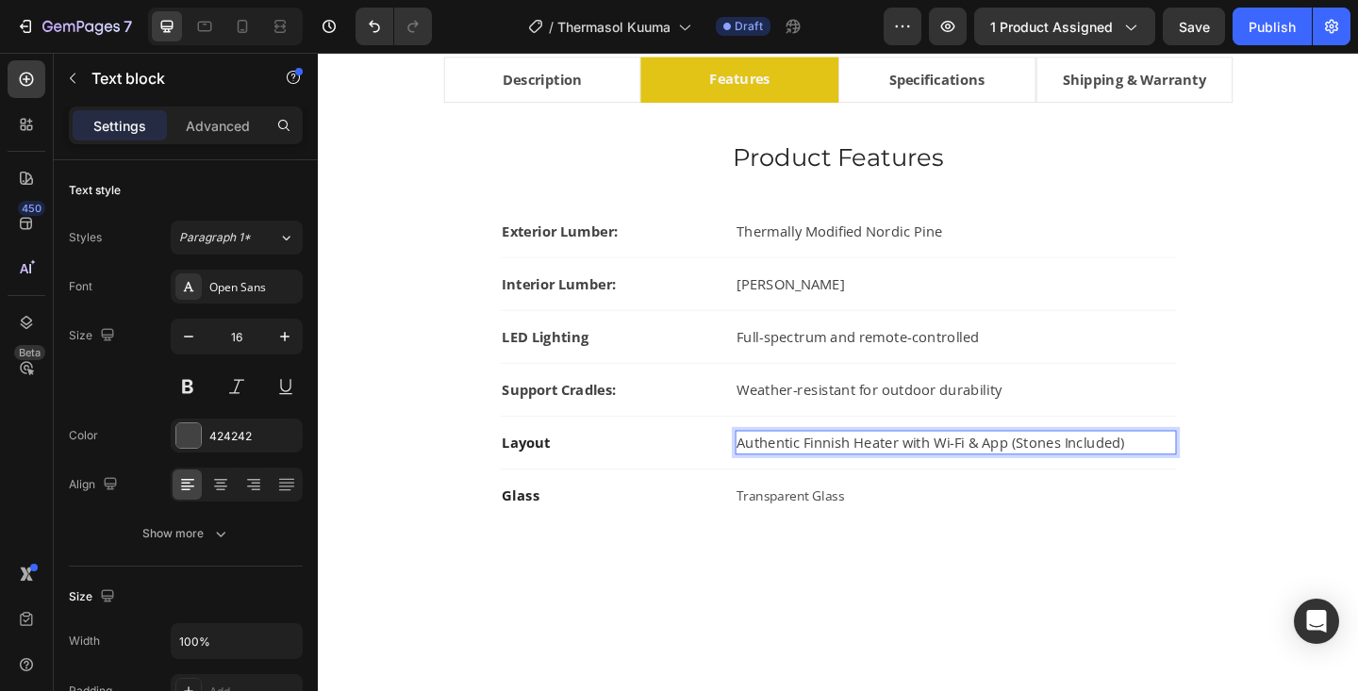
click at [918, 481] on p "Authentic Finnish Heater with Wi-Fi & App (Stones Included)" at bounding box center [1011, 477] width 476 height 23
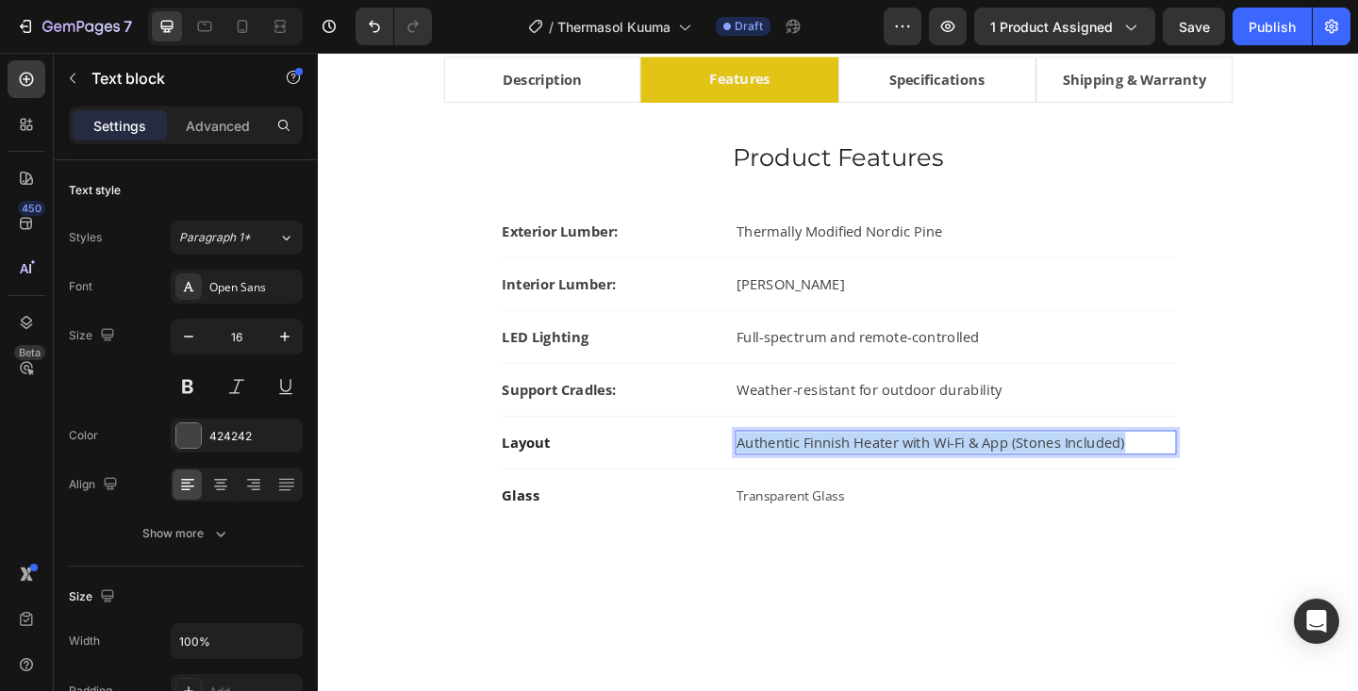
click at [918, 481] on p "Authentic Finnish Heater with Wi-Fi & App (Stones Included)" at bounding box center [1011, 477] width 476 height 23
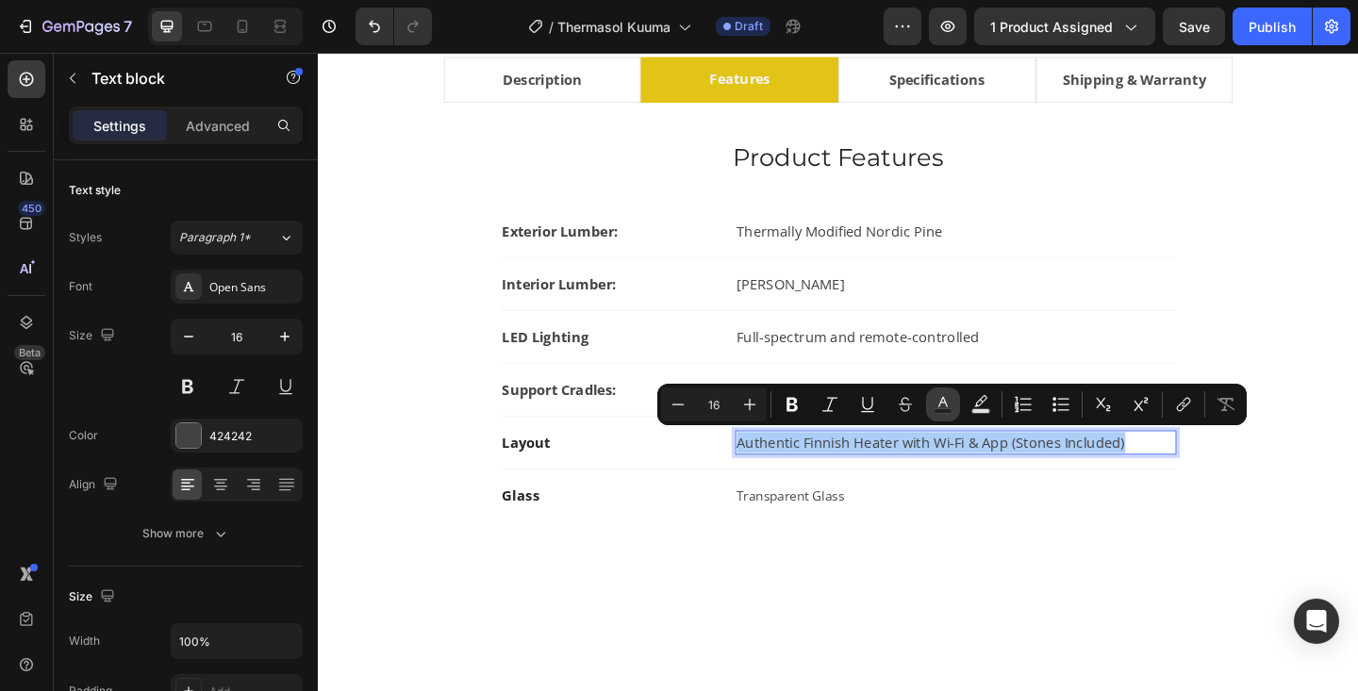
click at [946, 409] on rect "Editor contextual toolbar" at bounding box center [944, 411] width 18 height 5
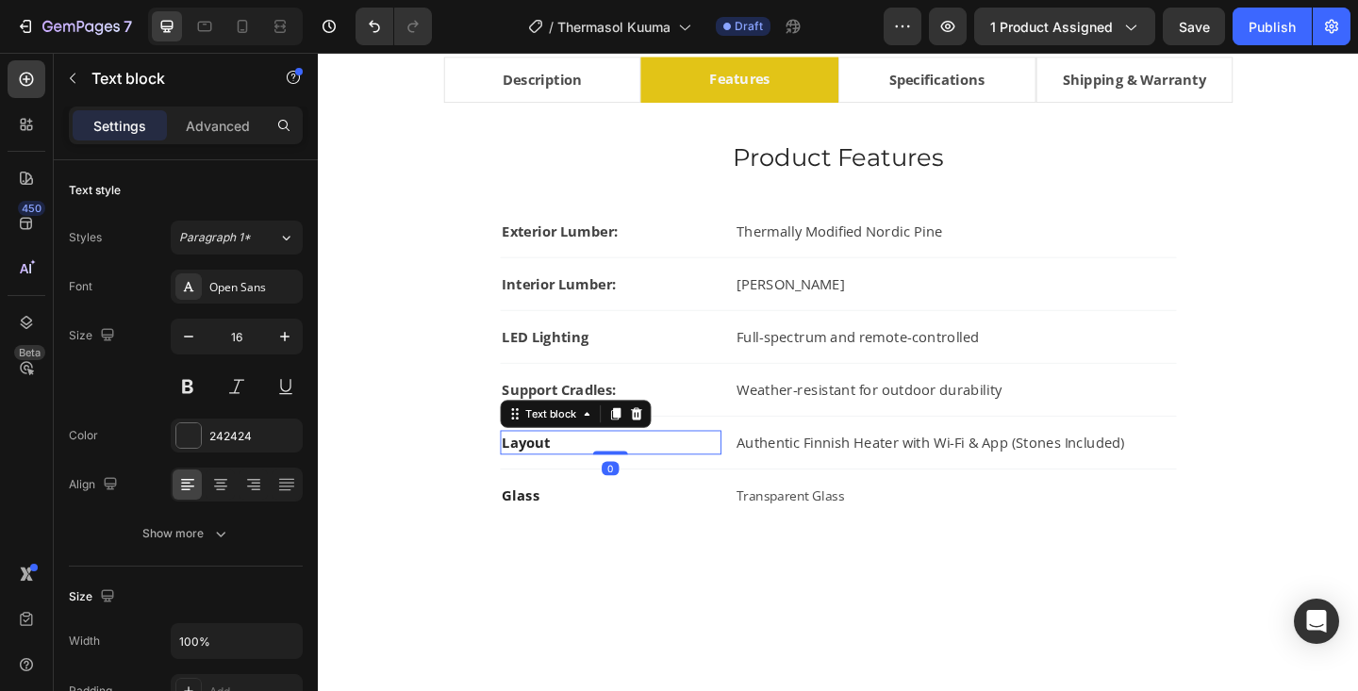
click at [553, 470] on strong "Layout" at bounding box center [544, 477] width 53 height 21
click at [548, 475] on strong "Heater Included:" at bounding box center [580, 477] width 124 height 21
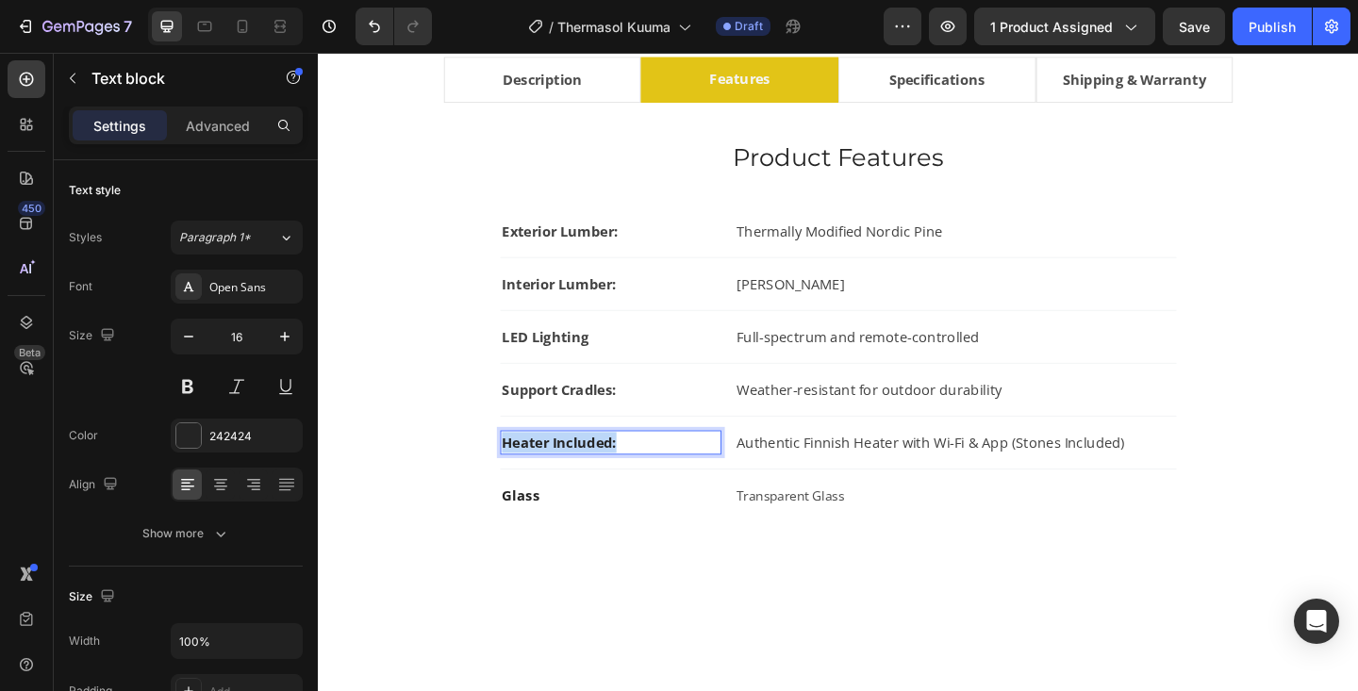
click at [548, 475] on strong "Heater Included:" at bounding box center [580, 477] width 124 height 21
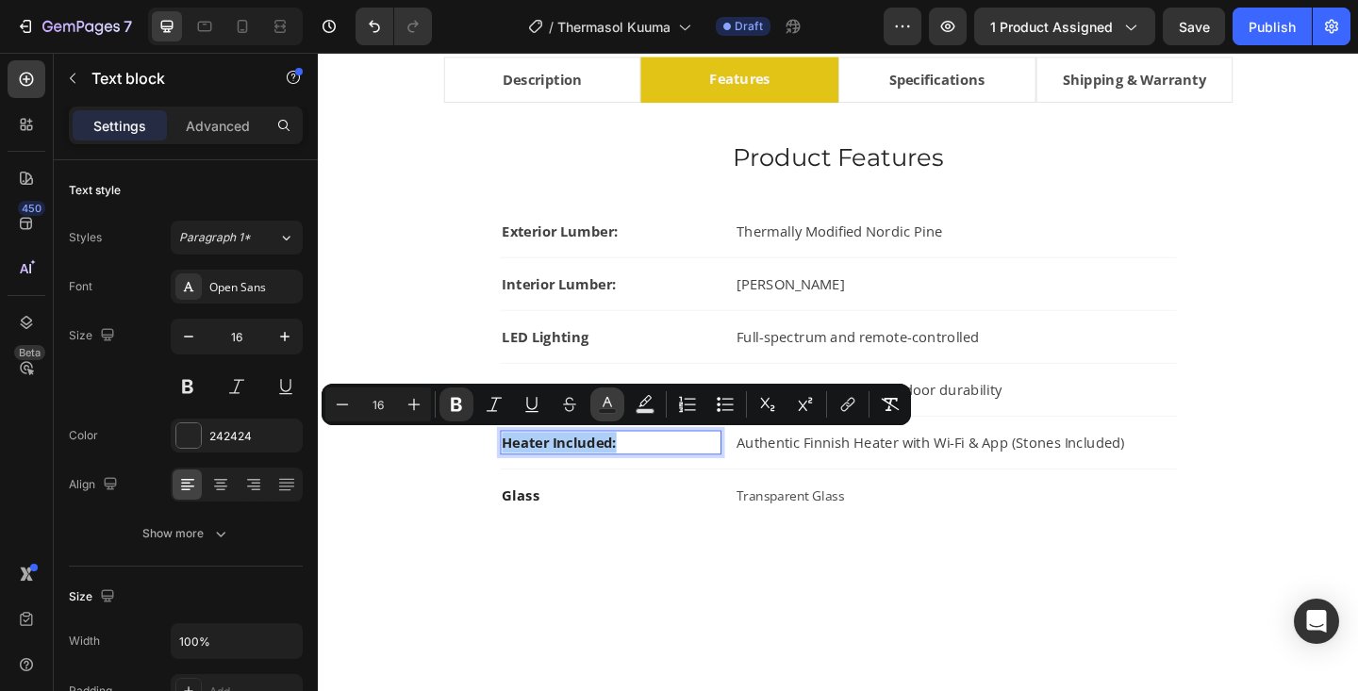
click at [606, 407] on icon "Editor contextual toolbar" at bounding box center [607, 404] width 19 height 19
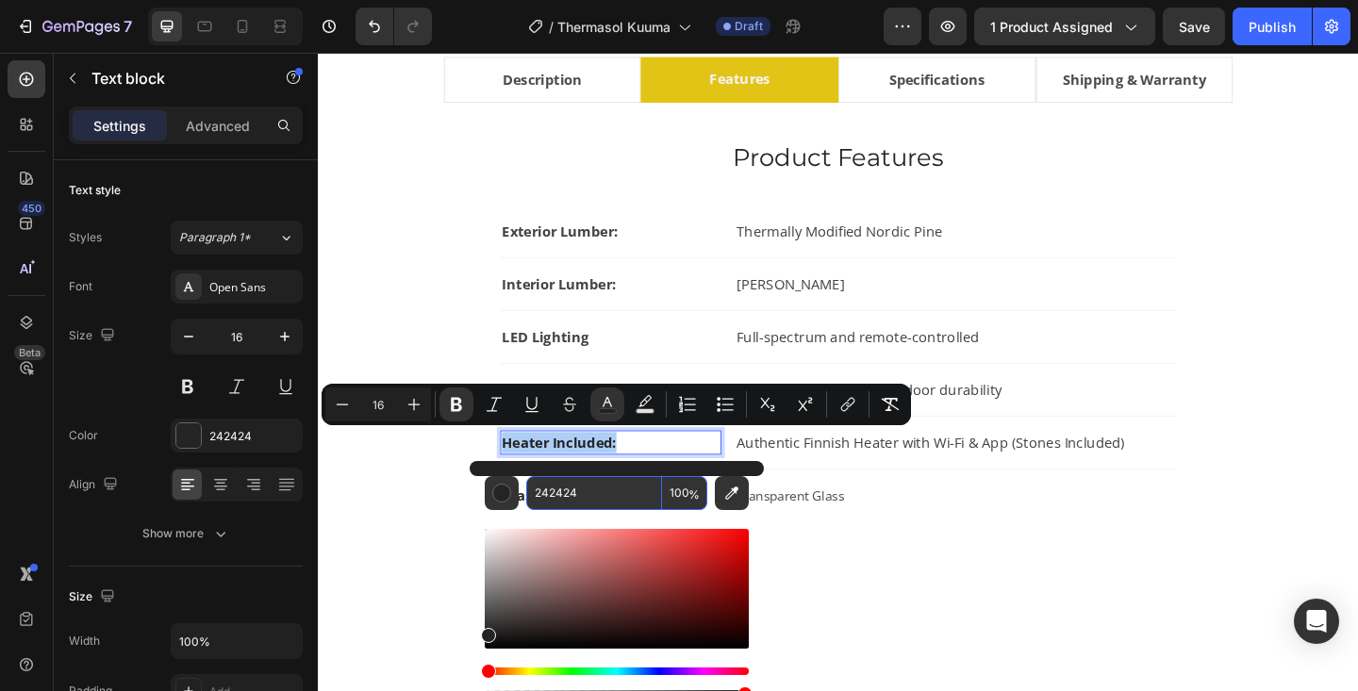
click at [583, 494] on input "242424" at bounding box center [594, 493] width 136 height 34
type input "424242"
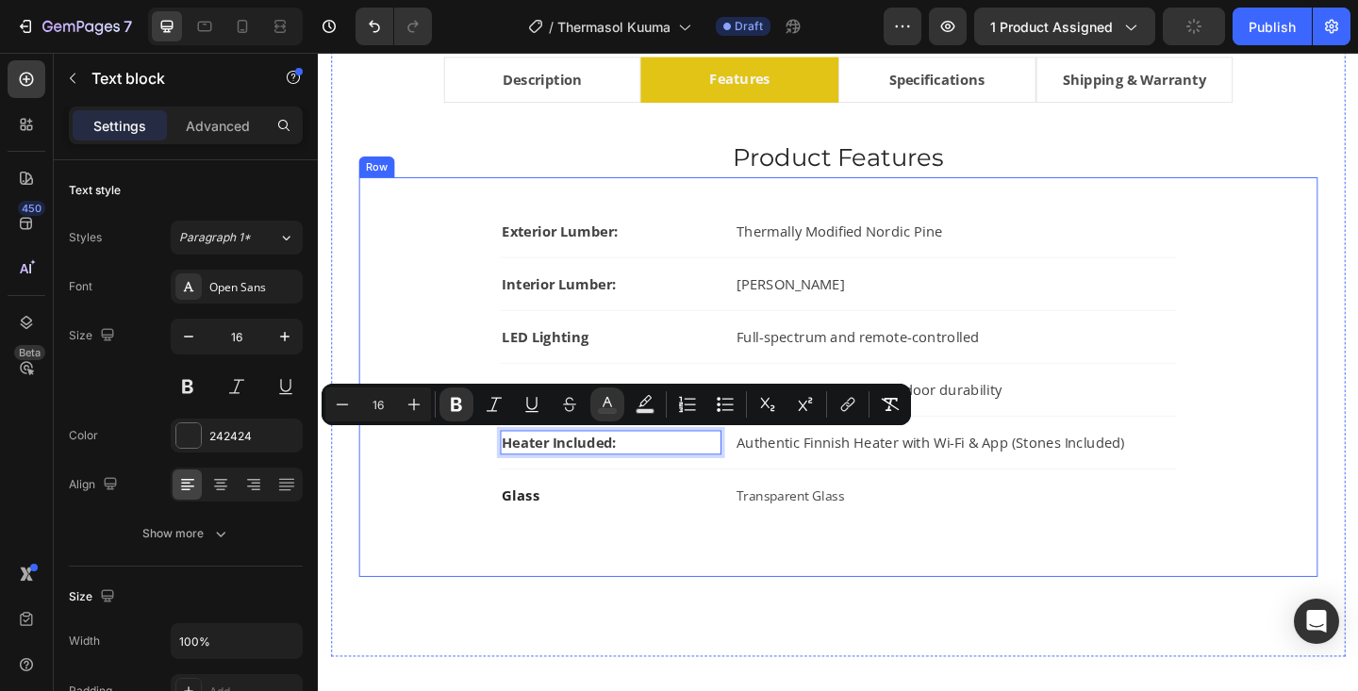
click at [1320, 418] on div "Exterior Lumber: Text block Thermally Modified Nordic Pine Text block Row Inter…" at bounding box center [883, 406] width 983 height 374
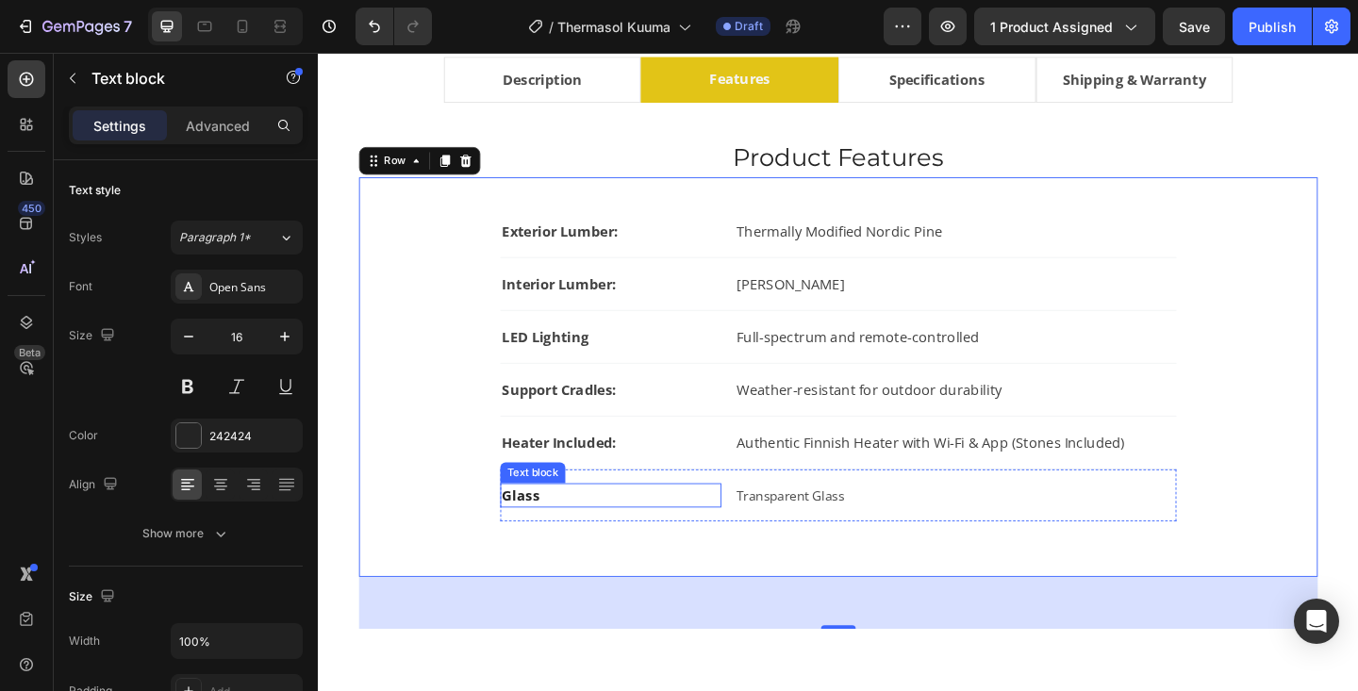
click at [567, 540] on p "Glass" at bounding box center [636, 534] width 237 height 23
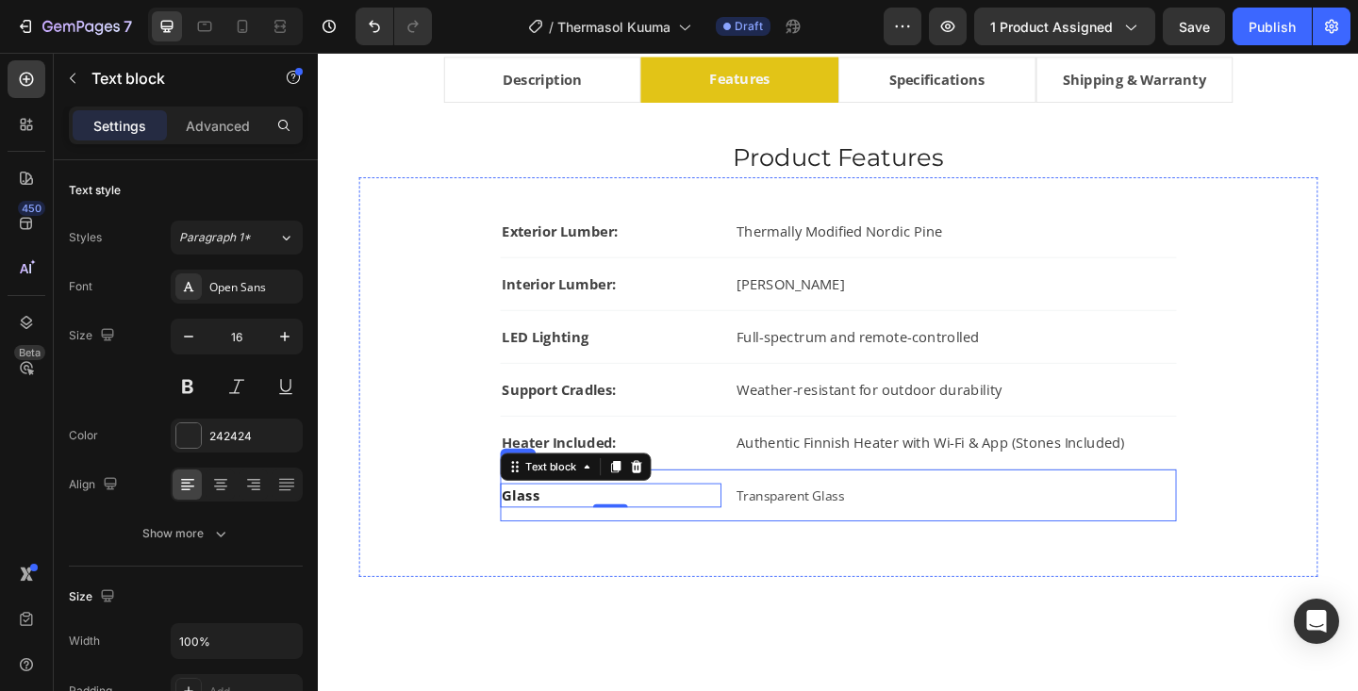
click at [763, 539] on div "Glass Text block 0 Transparent Glass Text block Row" at bounding box center [884, 534] width 736 height 57
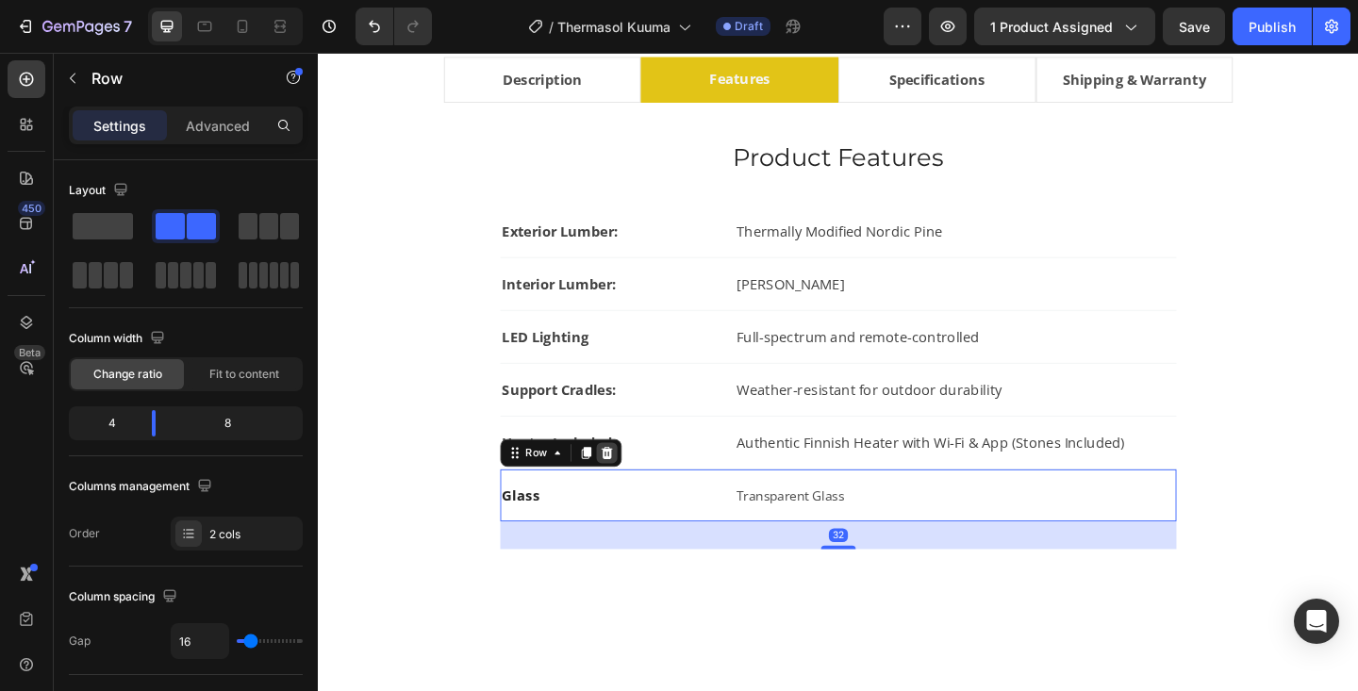
click at [635, 495] on icon at bounding box center [631, 488] width 15 height 15
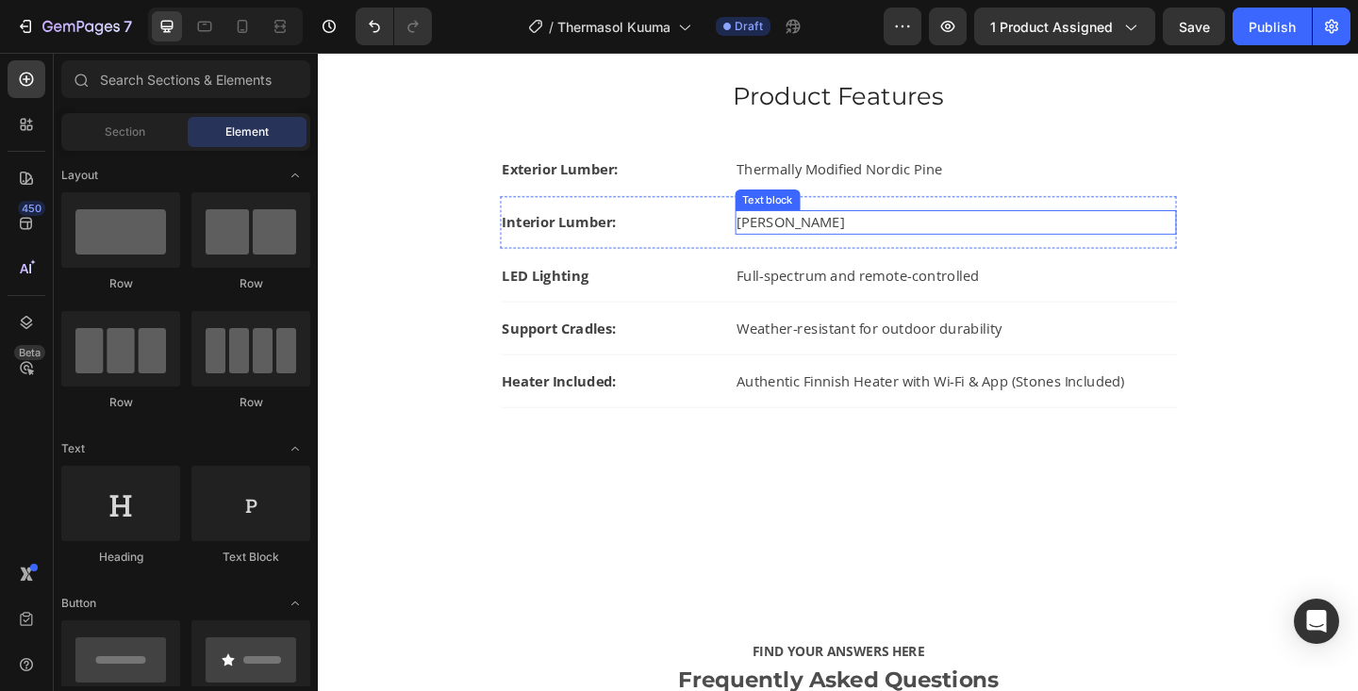
scroll to position [1115, 0]
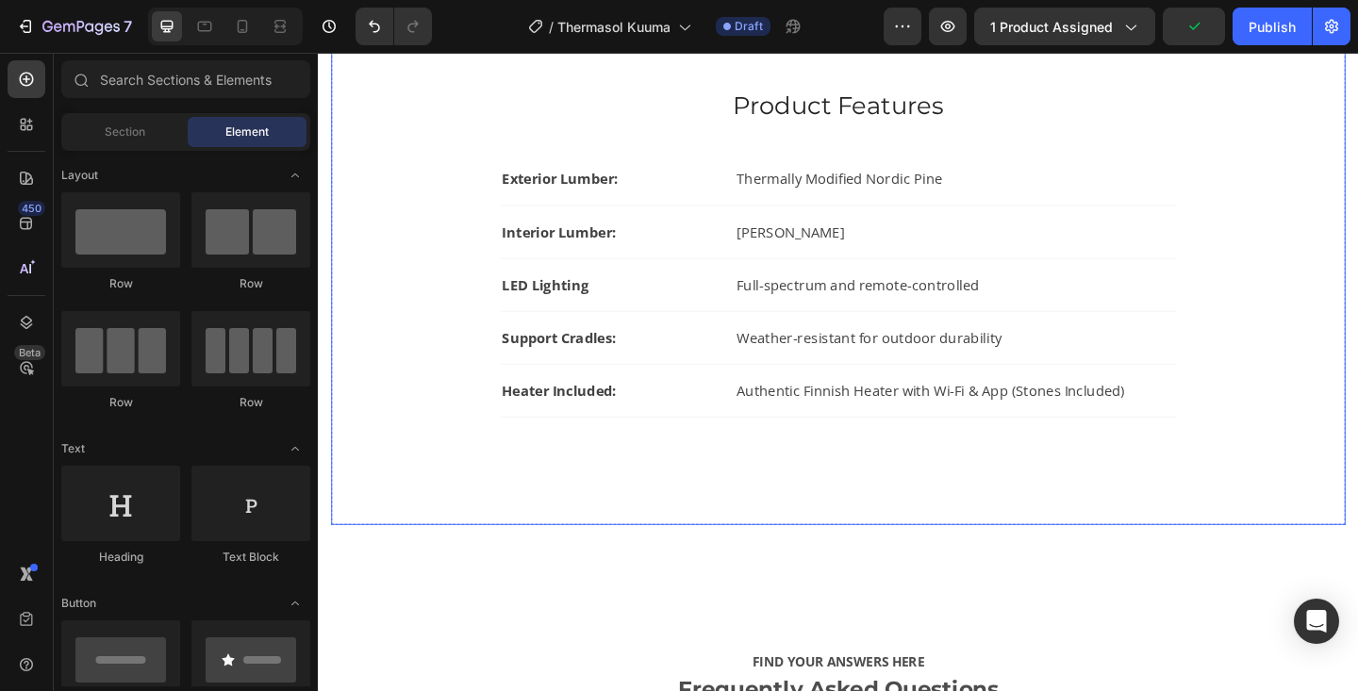
click at [924, 532] on div "Product Features Heading Exterior Lumber: Text block Thermally Modified Nordic …" at bounding box center [883, 324] width 1043 height 471
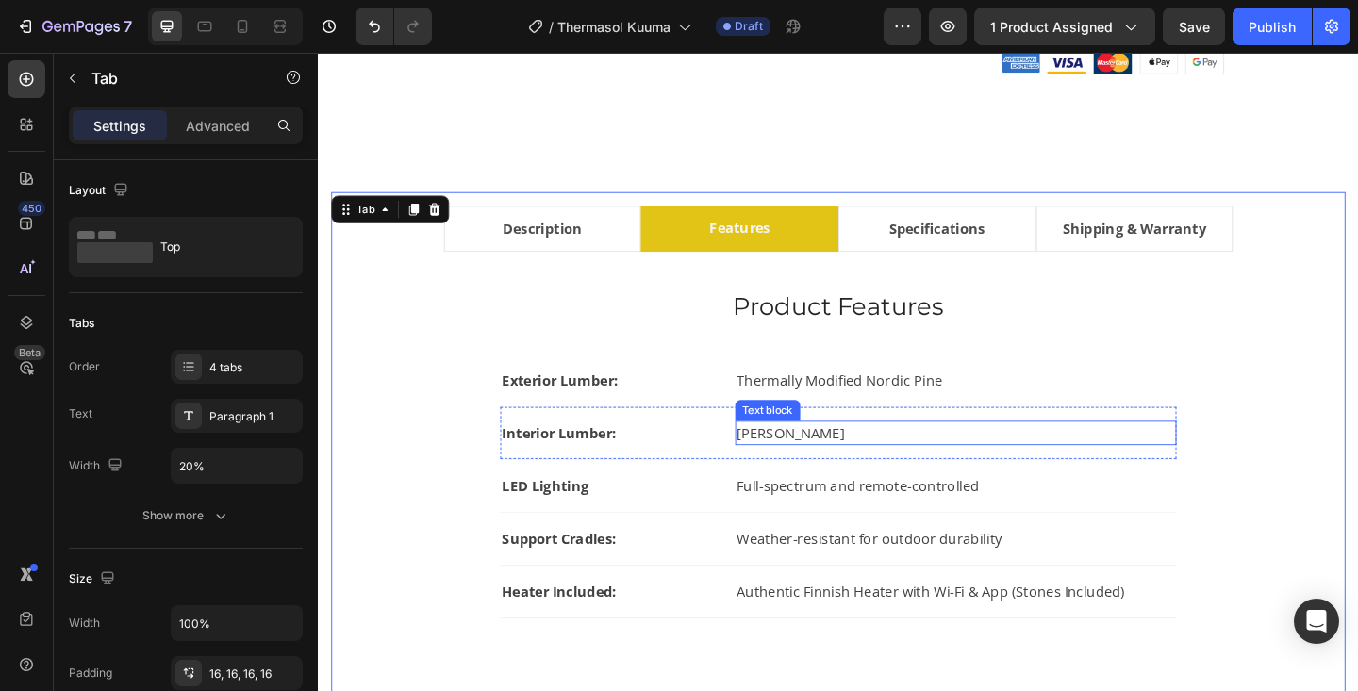
scroll to position [897, 0]
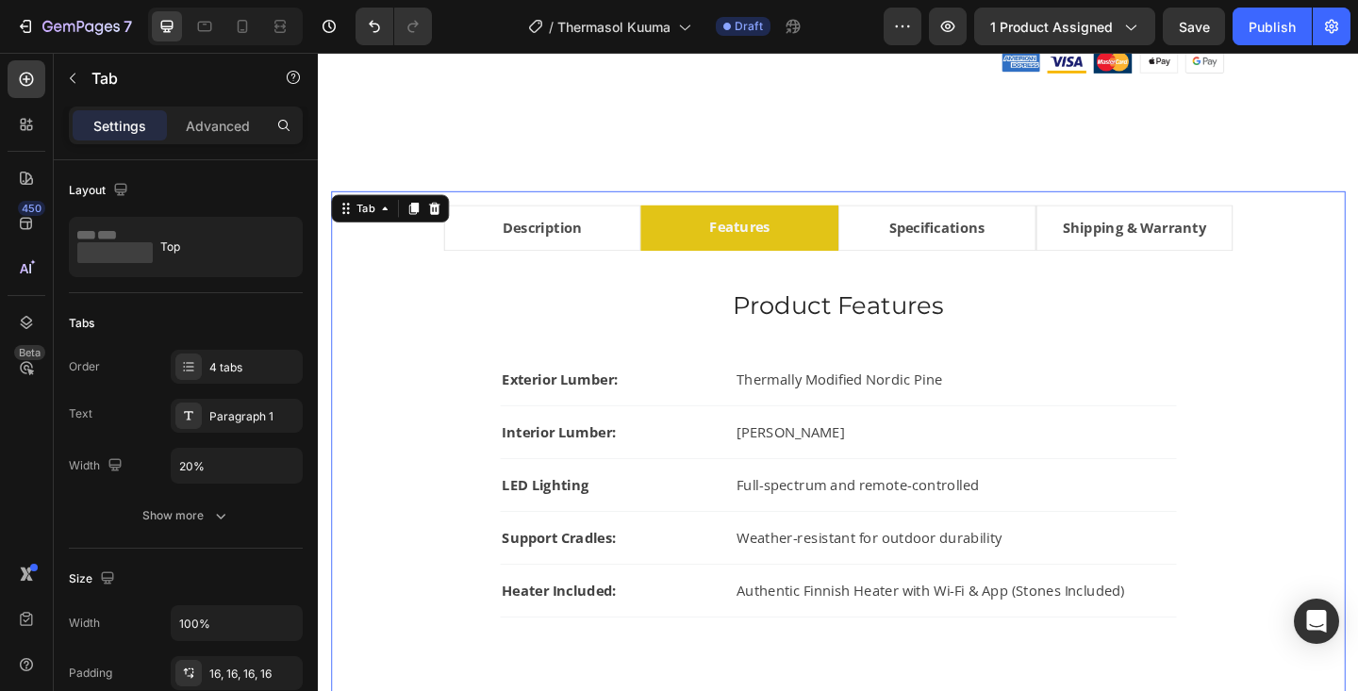
click at [1069, 241] on li "Specifications" at bounding box center [991, 244] width 215 height 50
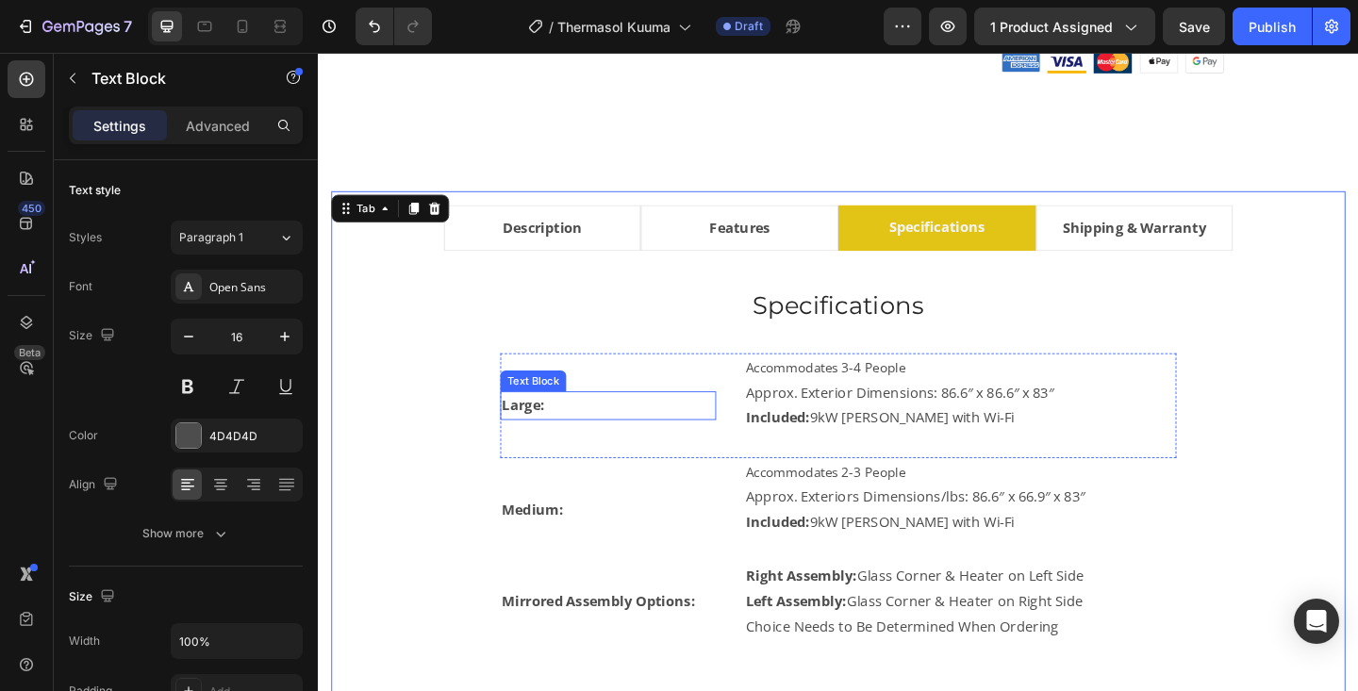
click at [540, 437] on strong "Large:" at bounding box center [541, 436] width 46 height 21
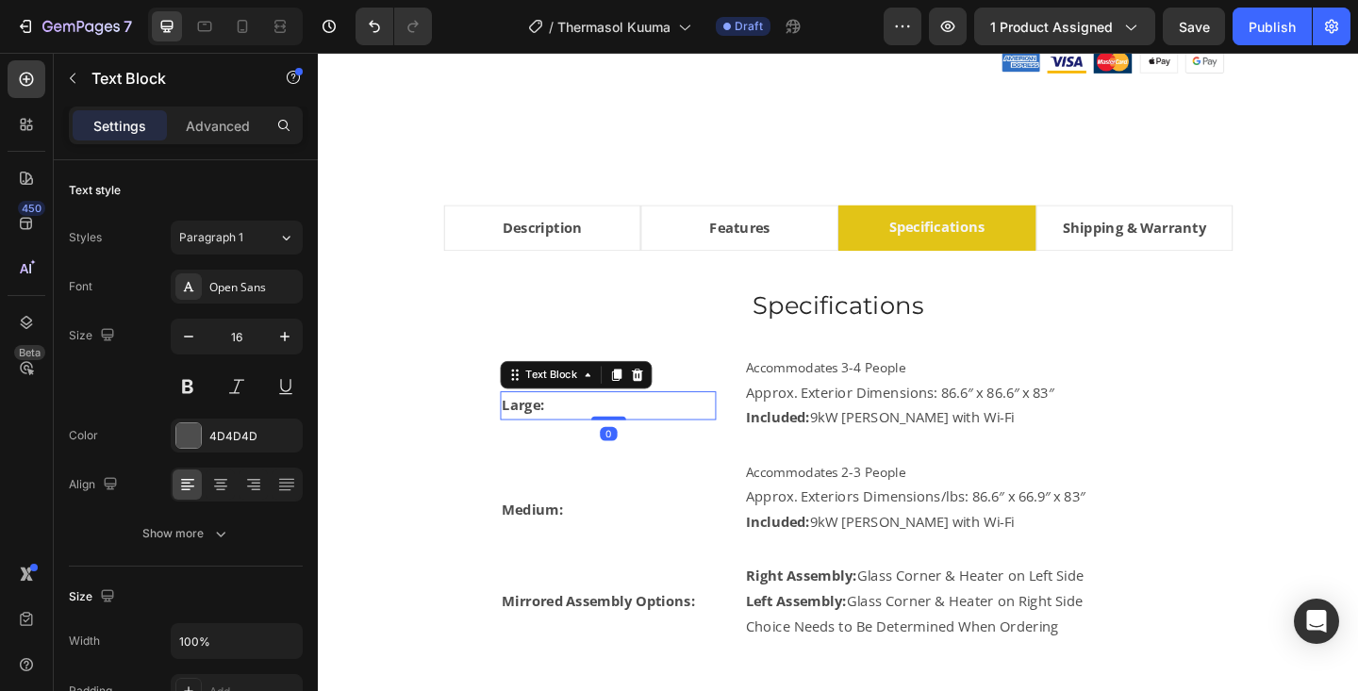
click at [540, 437] on strong "Large:" at bounding box center [541, 436] width 46 height 21
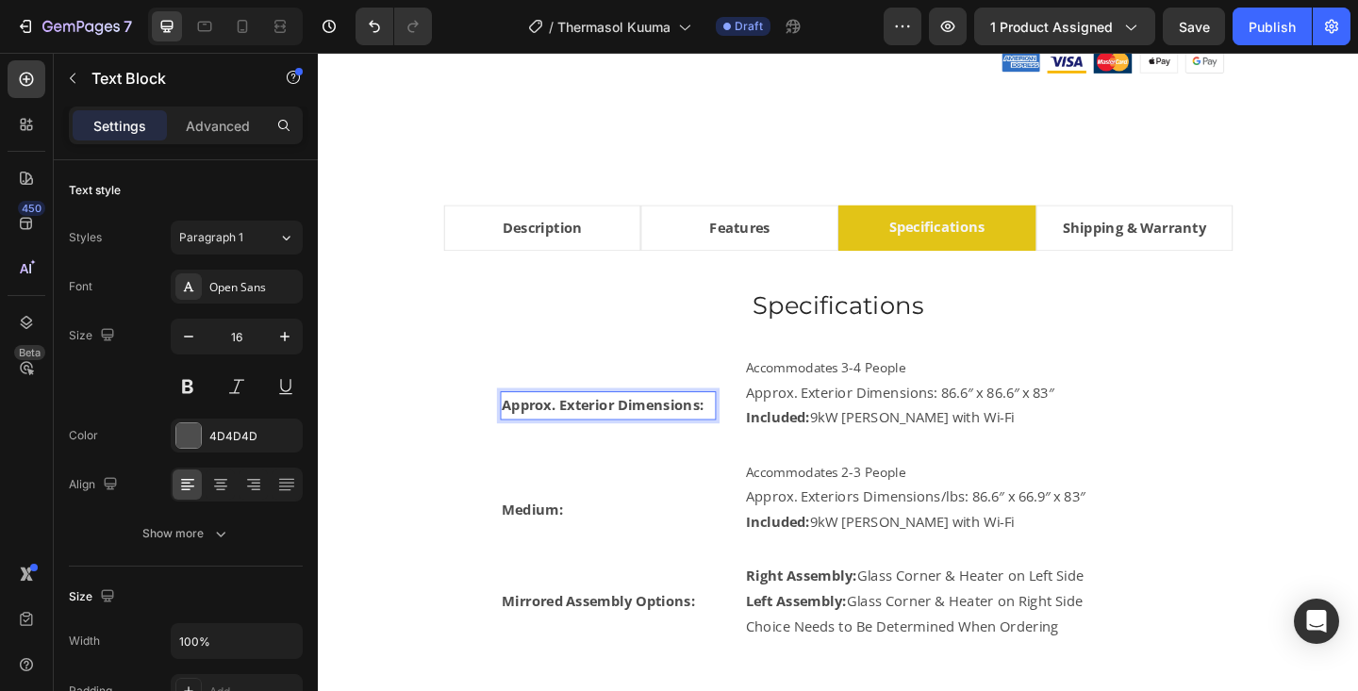
click at [557, 437] on strong "Approx. Exterior Dimensions:" at bounding box center [628, 436] width 220 height 21
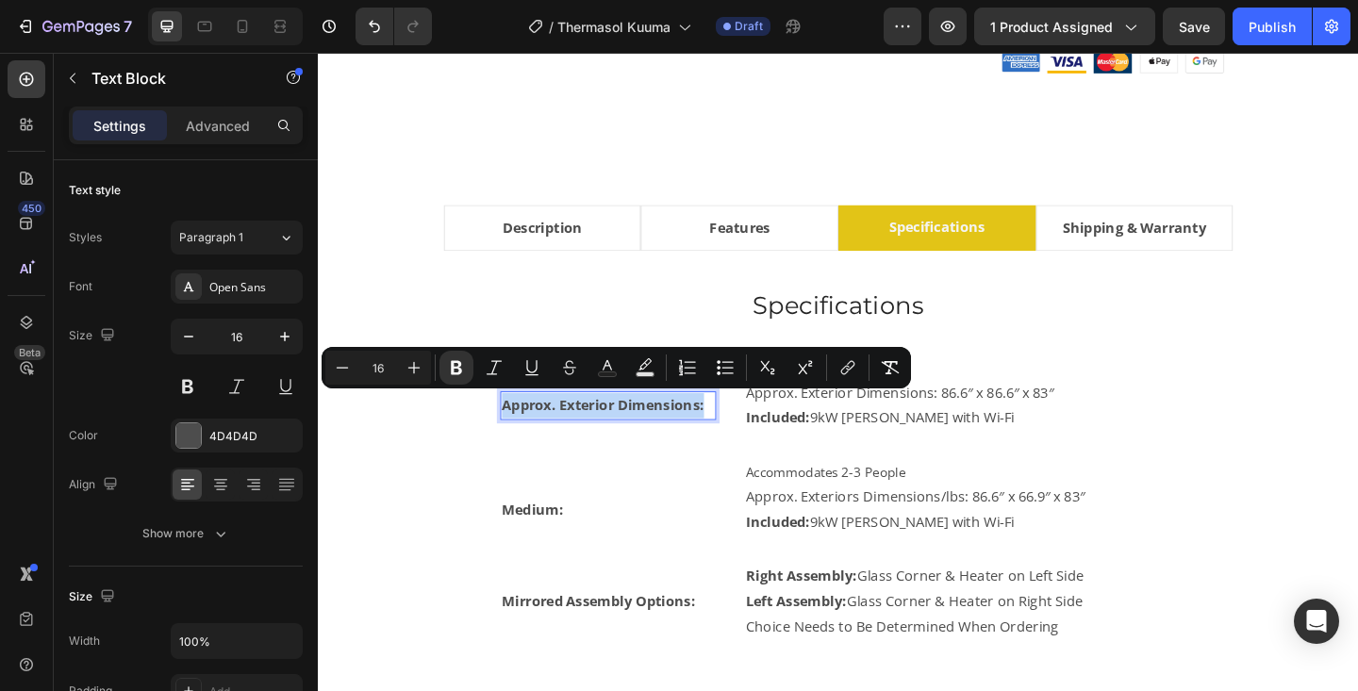
click at [557, 437] on strong "Approx. Exterior Dimensions:" at bounding box center [628, 436] width 220 height 21
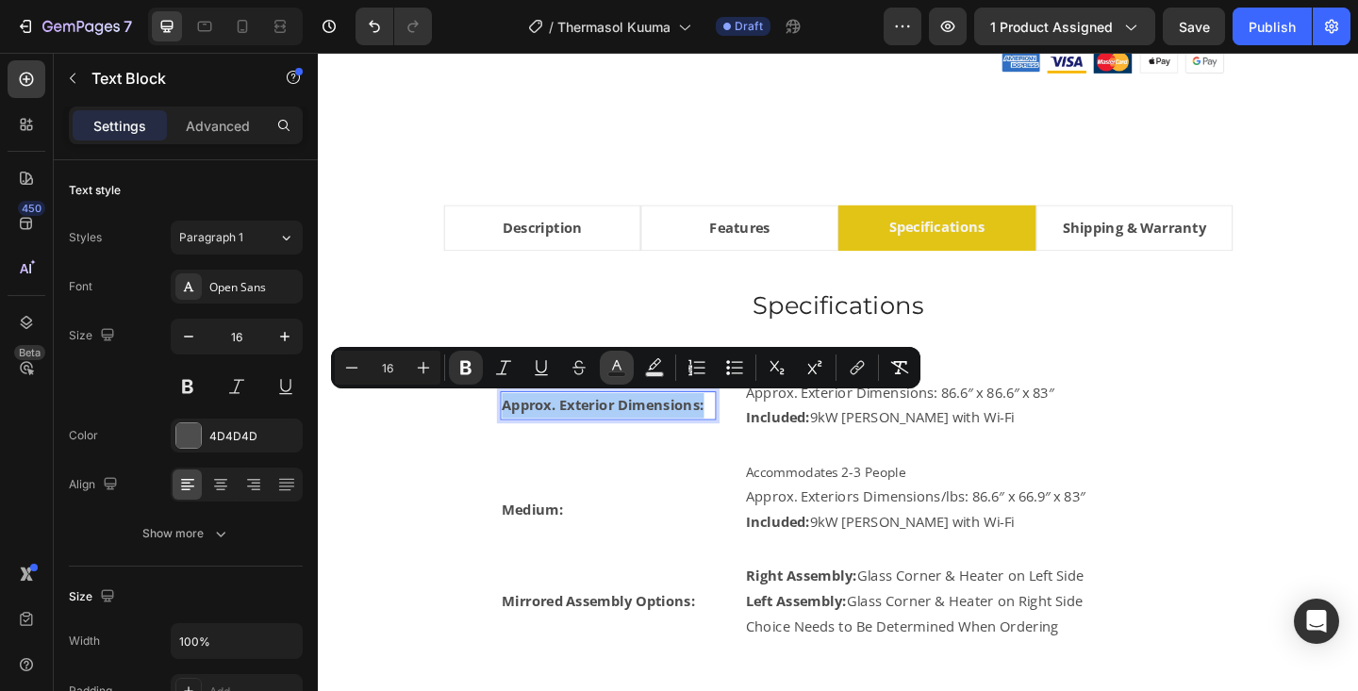
click at [616, 375] on rect "Editor contextual toolbar" at bounding box center [617, 375] width 18 height 5
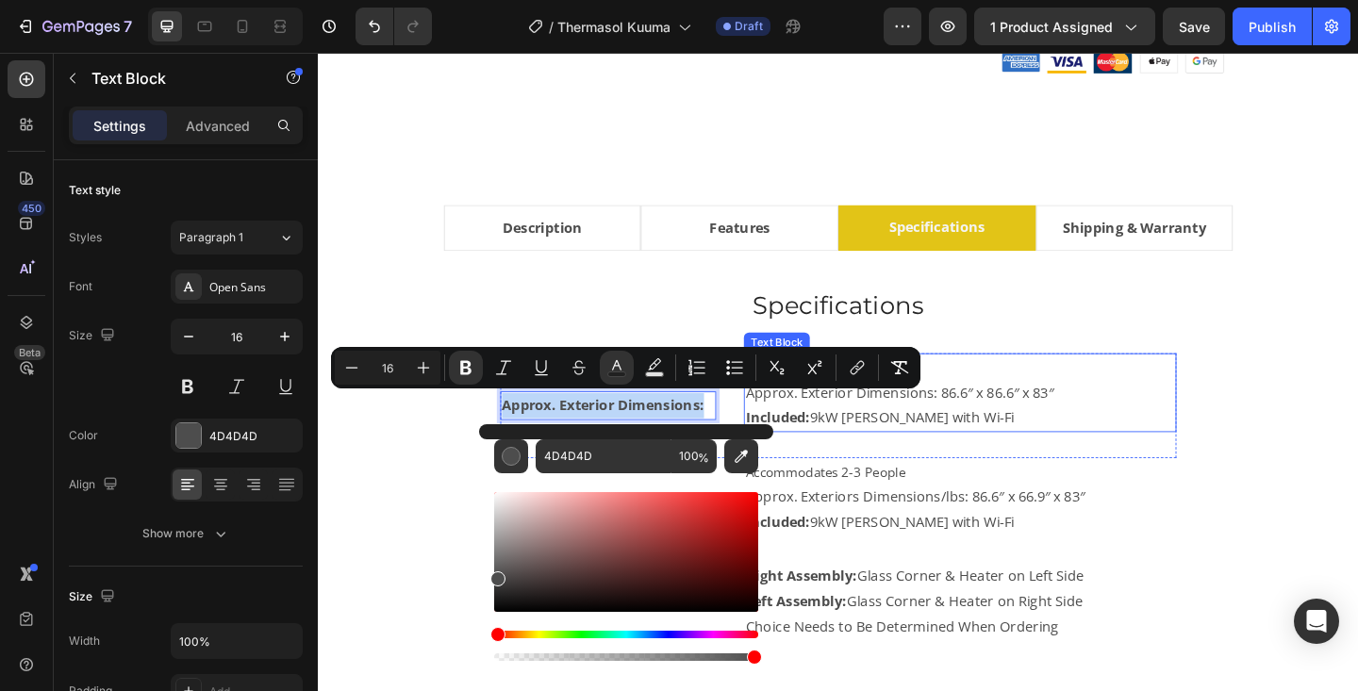
click at [1250, 418] on div "Accommodates 3-4 People Approx. Exterior Dimensions: 86.6″ x 86.6″ x 83″ Includ…" at bounding box center [1016, 422] width 471 height 85
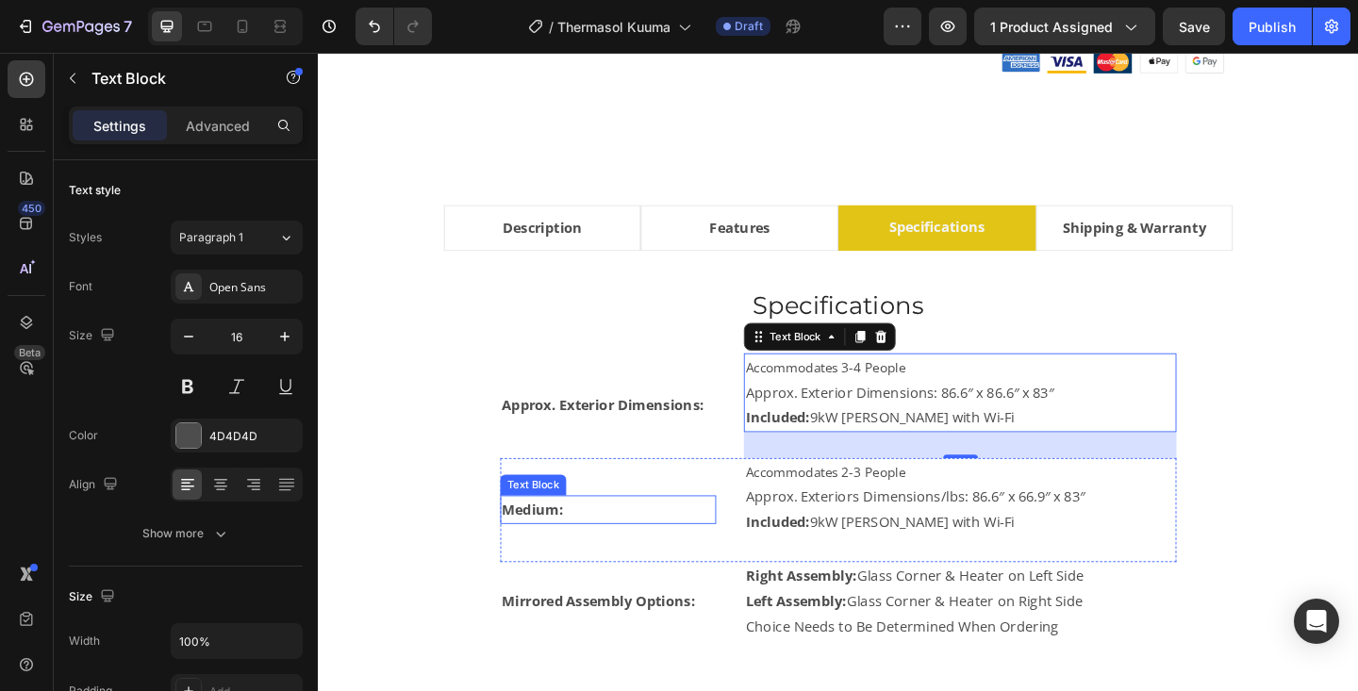
click at [546, 546] on strong "Medium:" at bounding box center [551, 549] width 67 height 21
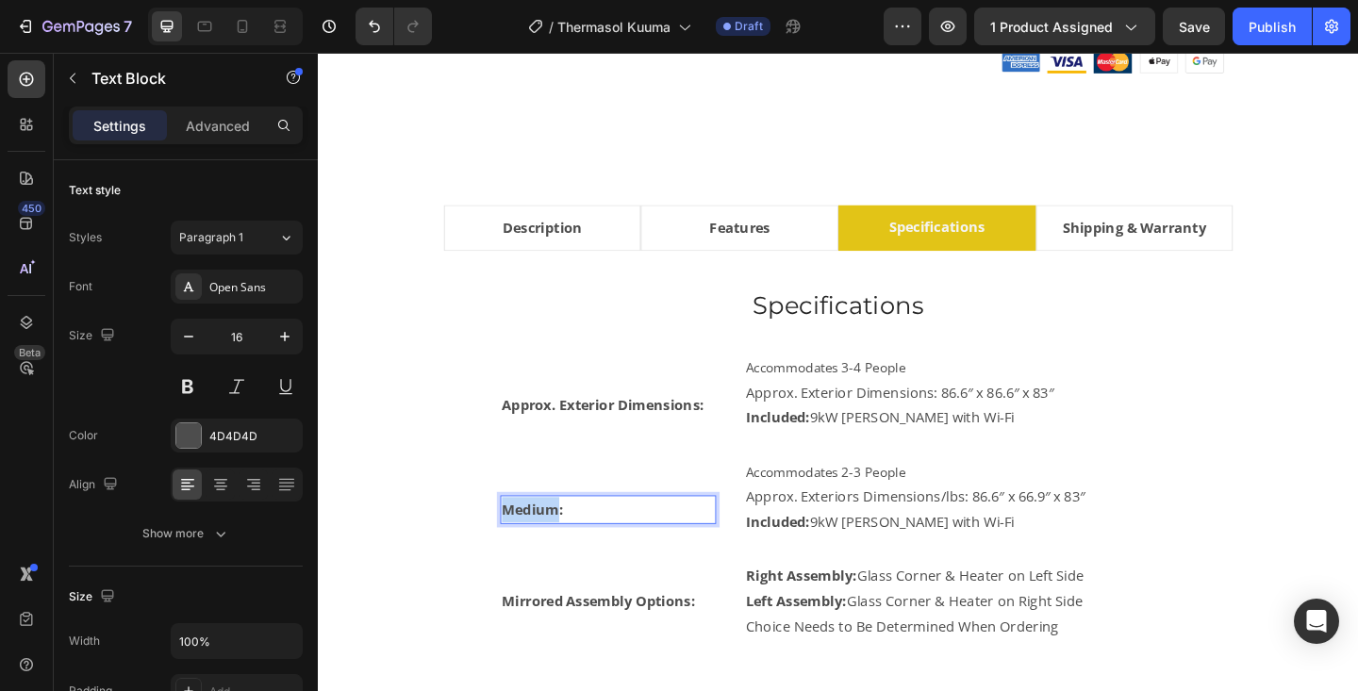
click at [546, 546] on strong "Medium:" at bounding box center [551, 549] width 67 height 21
click at [585, 655] on strong "Mirrored Assembly Options:" at bounding box center [623, 649] width 210 height 21
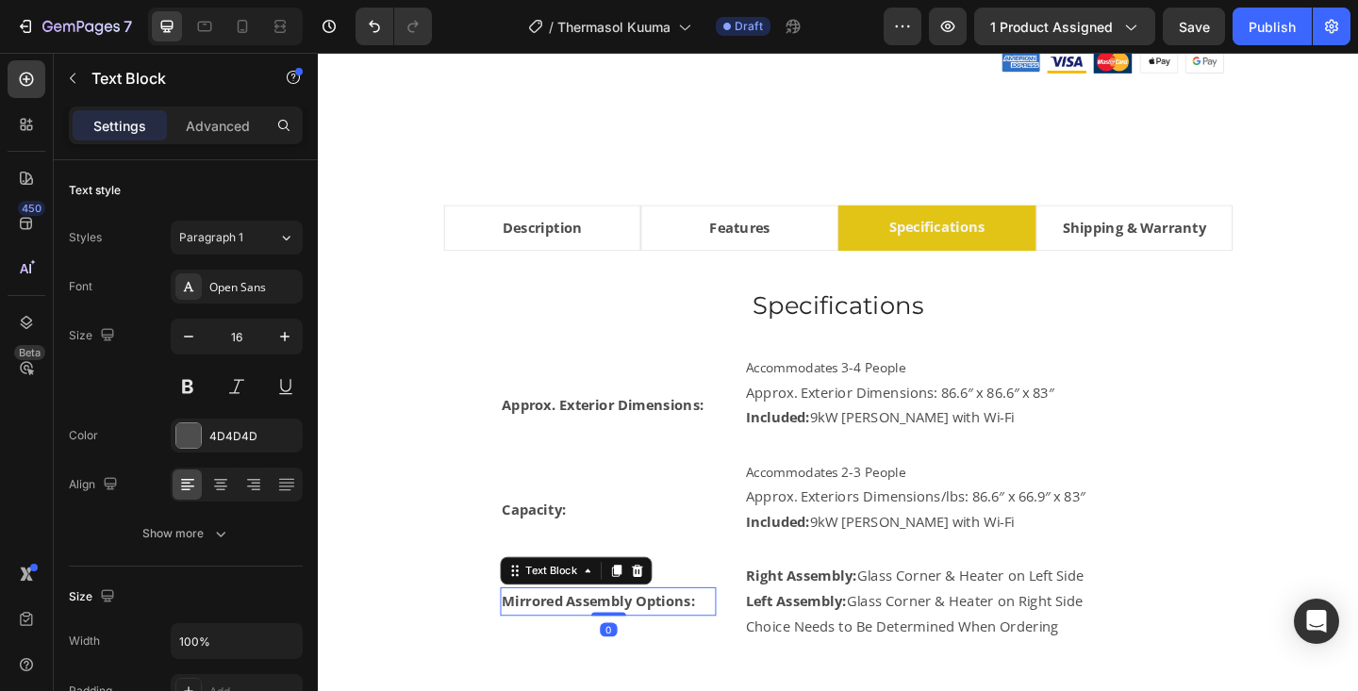
click at [585, 655] on strong "Mirrored Assembly Options:" at bounding box center [623, 649] width 210 height 21
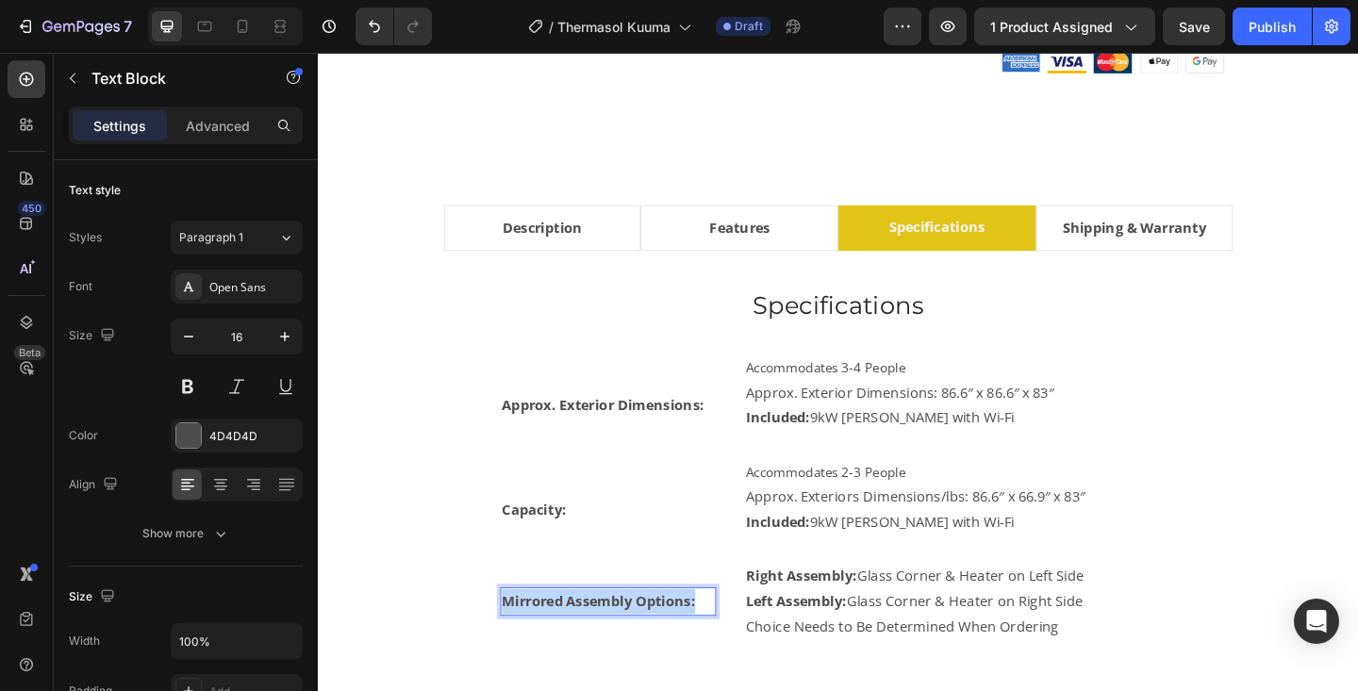
click at [585, 655] on strong "Mirrored Assembly Options:" at bounding box center [623, 649] width 210 height 21
click at [734, 685] on div "Heater Included: Text Block 0" at bounding box center [633, 649] width 235 height 85
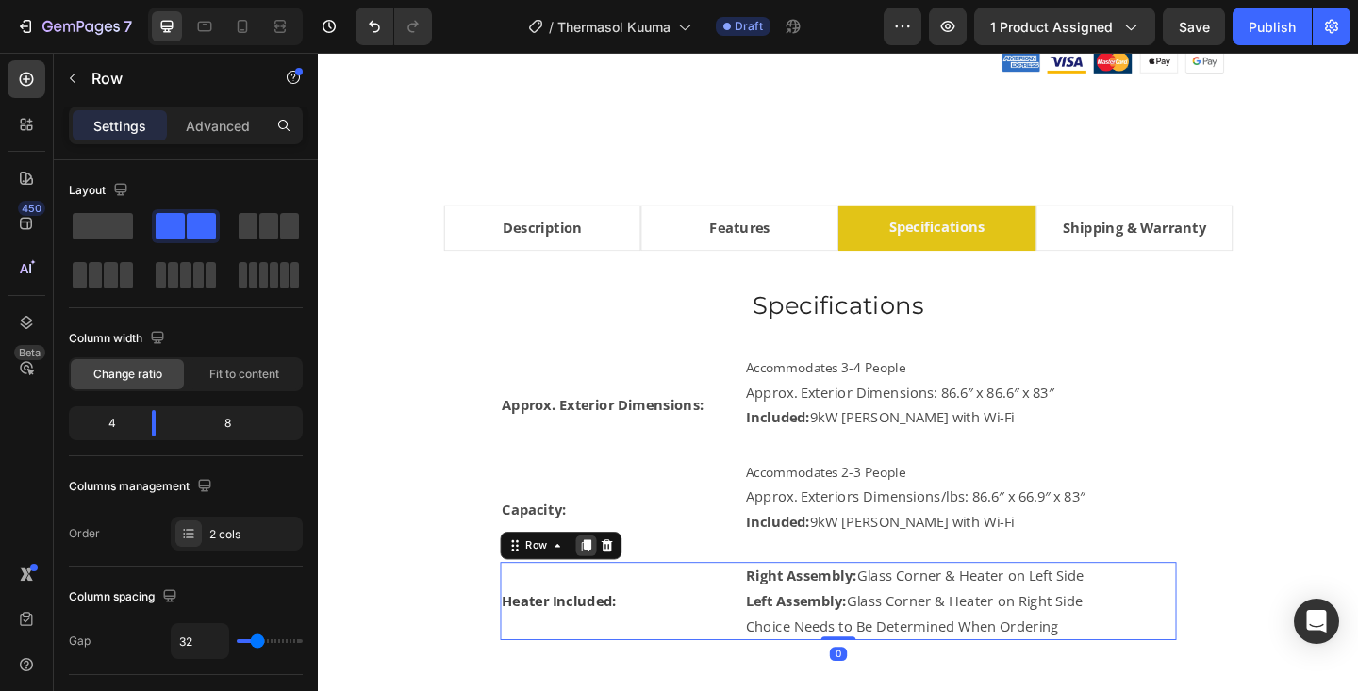
click at [617, 589] on div at bounding box center [609, 589] width 23 height 23
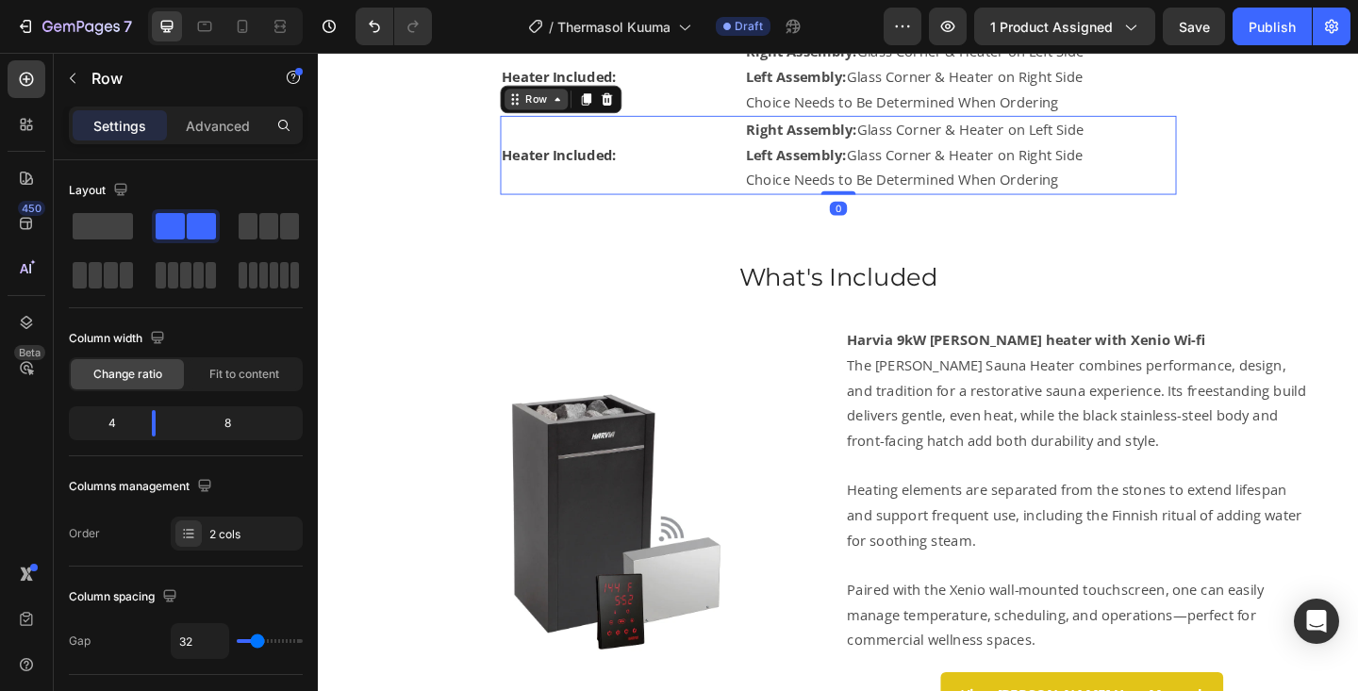
scroll to position [1470, 0]
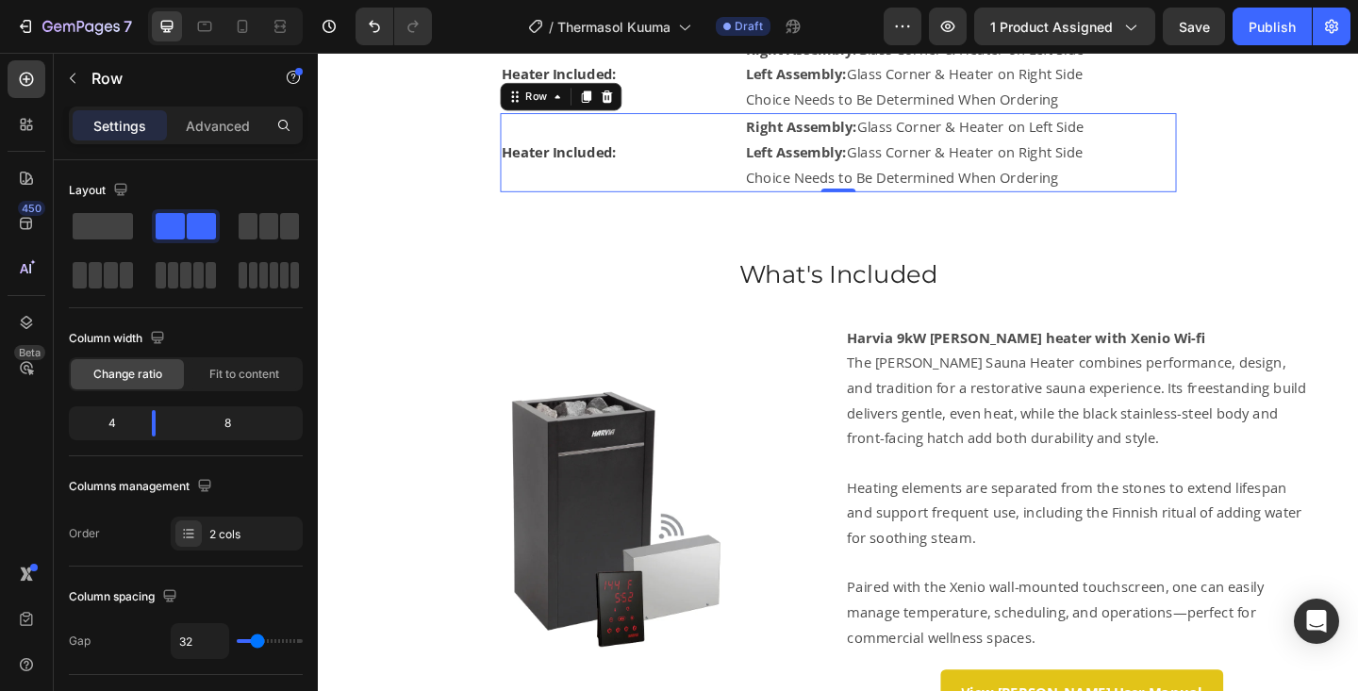
scroll to position [1383, 0]
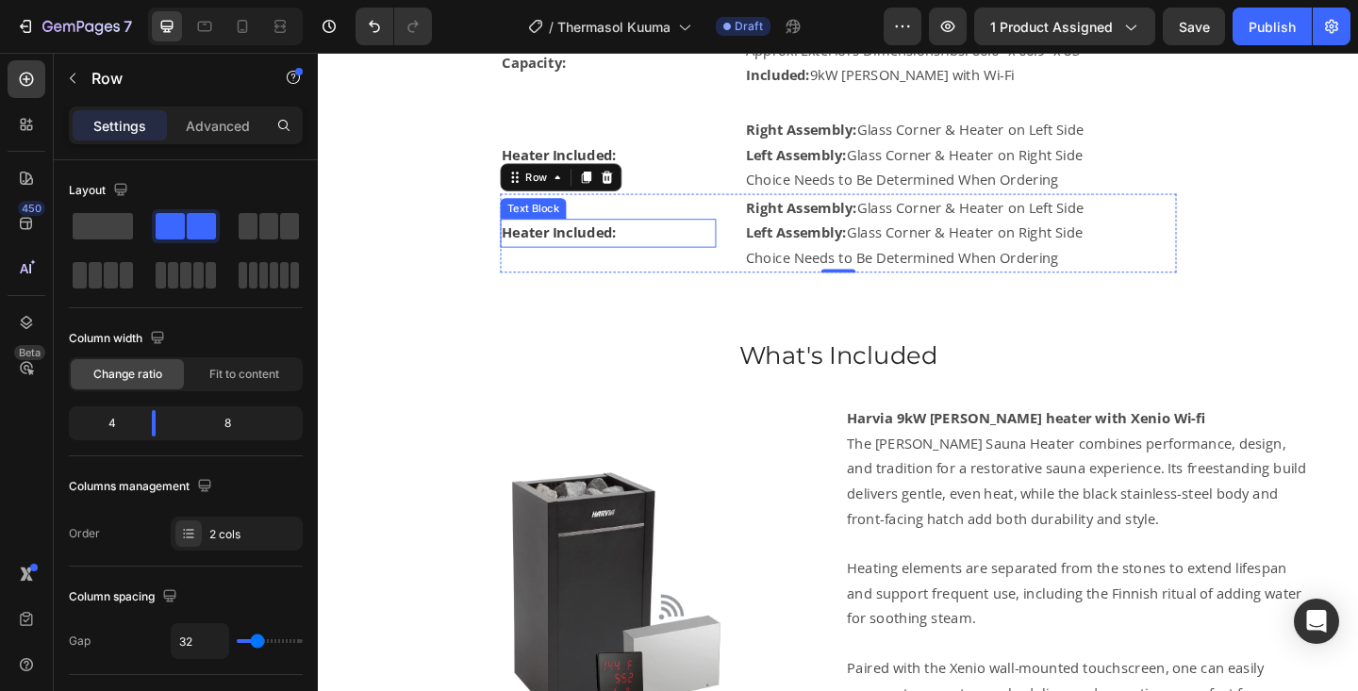
click at [571, 252] on strong "Heater Included:" at bounding box center [580, 249] width 124 height 21
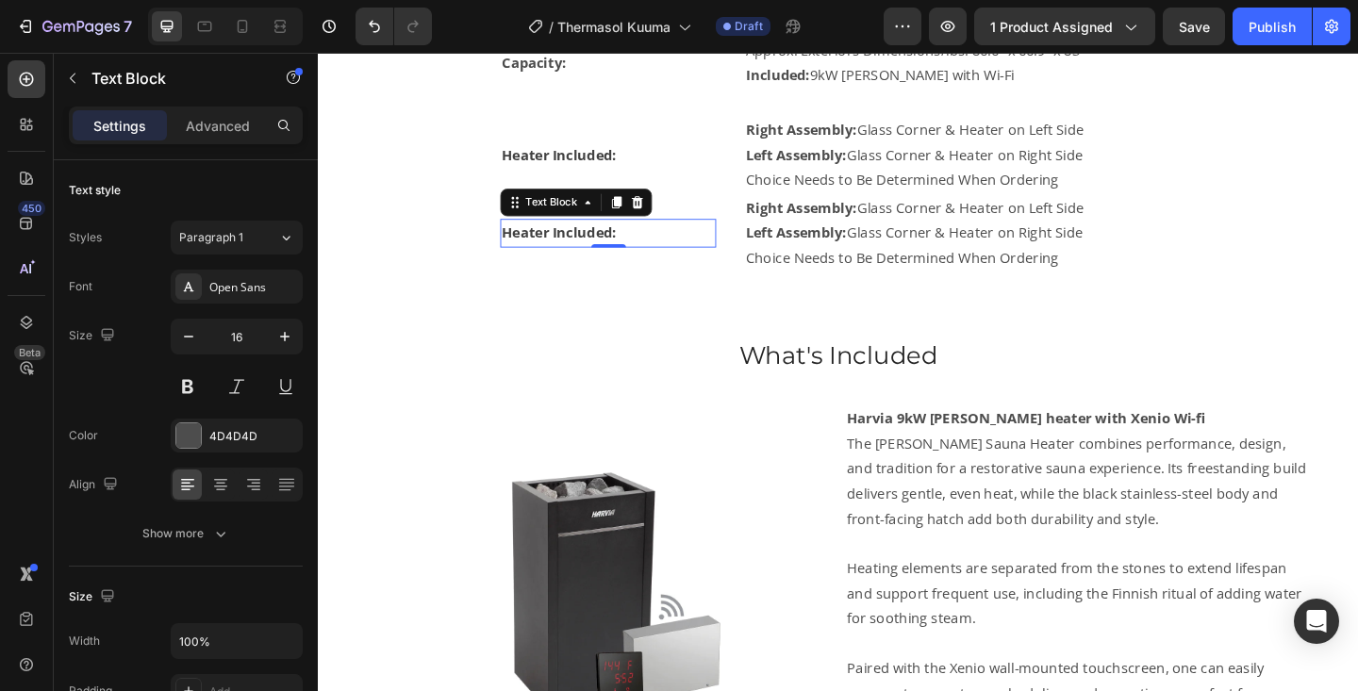
click at [571, 252] on strong "Heater Included:" at bounding box center [580, 249] width 124 height 21
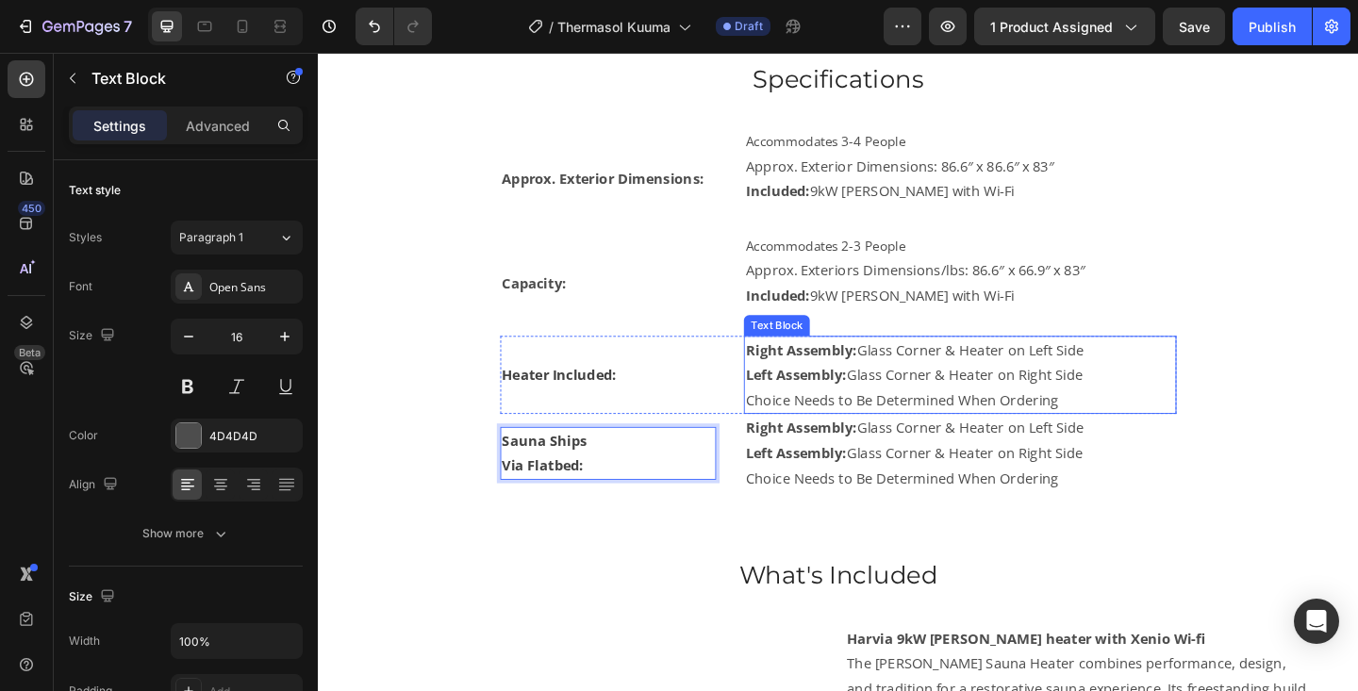
scroll to position [1140, 0]
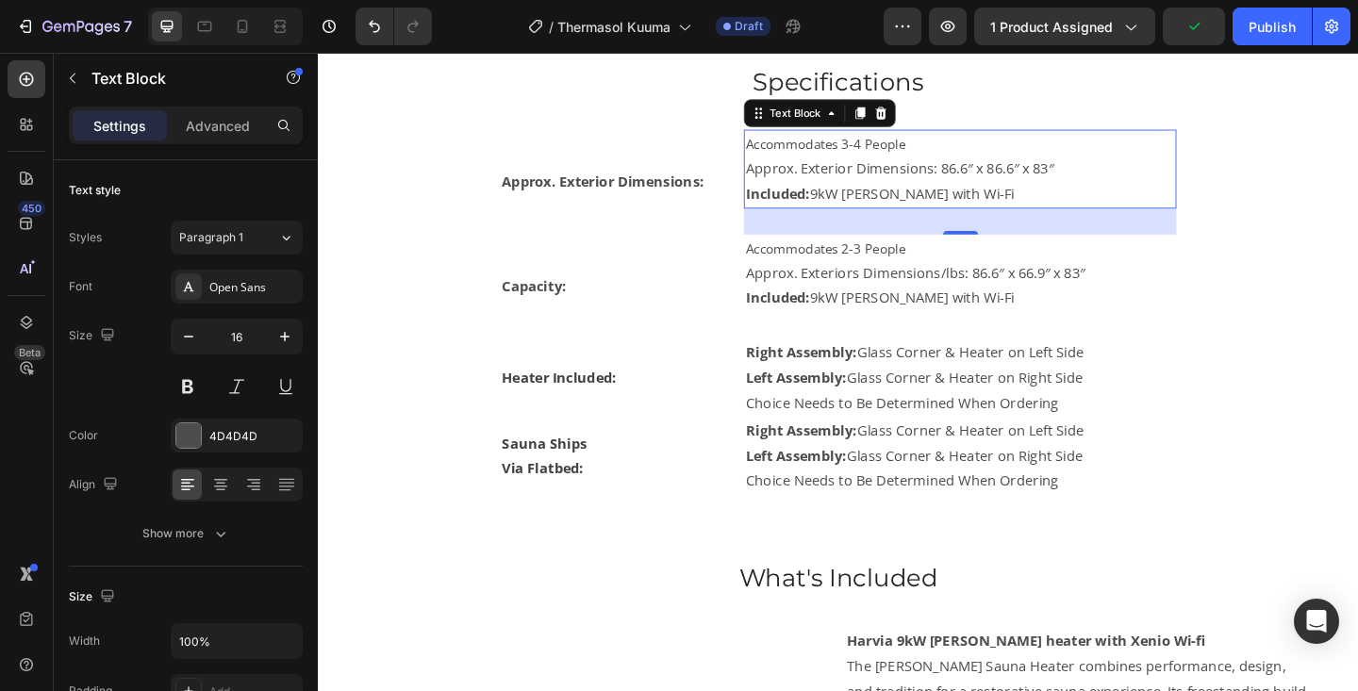
click at [852, 177] on p "Approx. Exterior Dimensions: 86.6″ x 86.6″ x 83″" at bounding box center [1016, 179] width 467 height 27
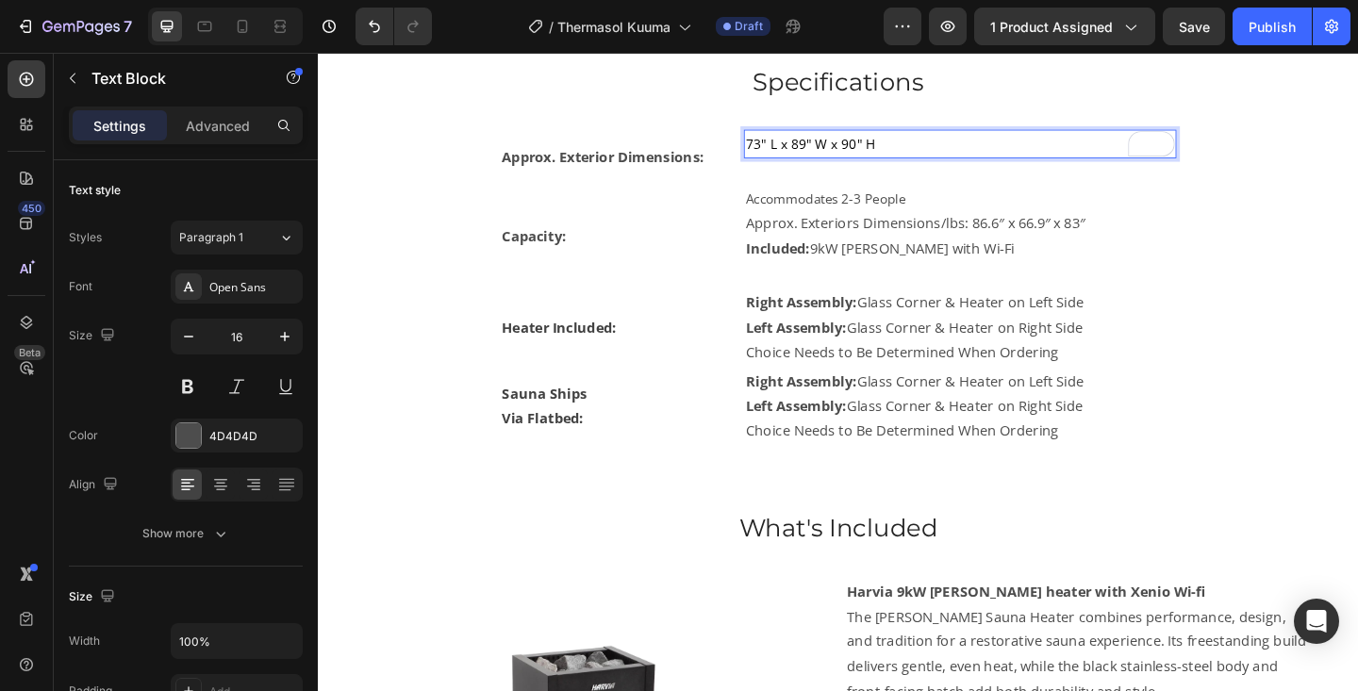
click at [852, 151] on span "73" L x 89" W x 90" H" at bounding box center [853, 151] width 141 height 19
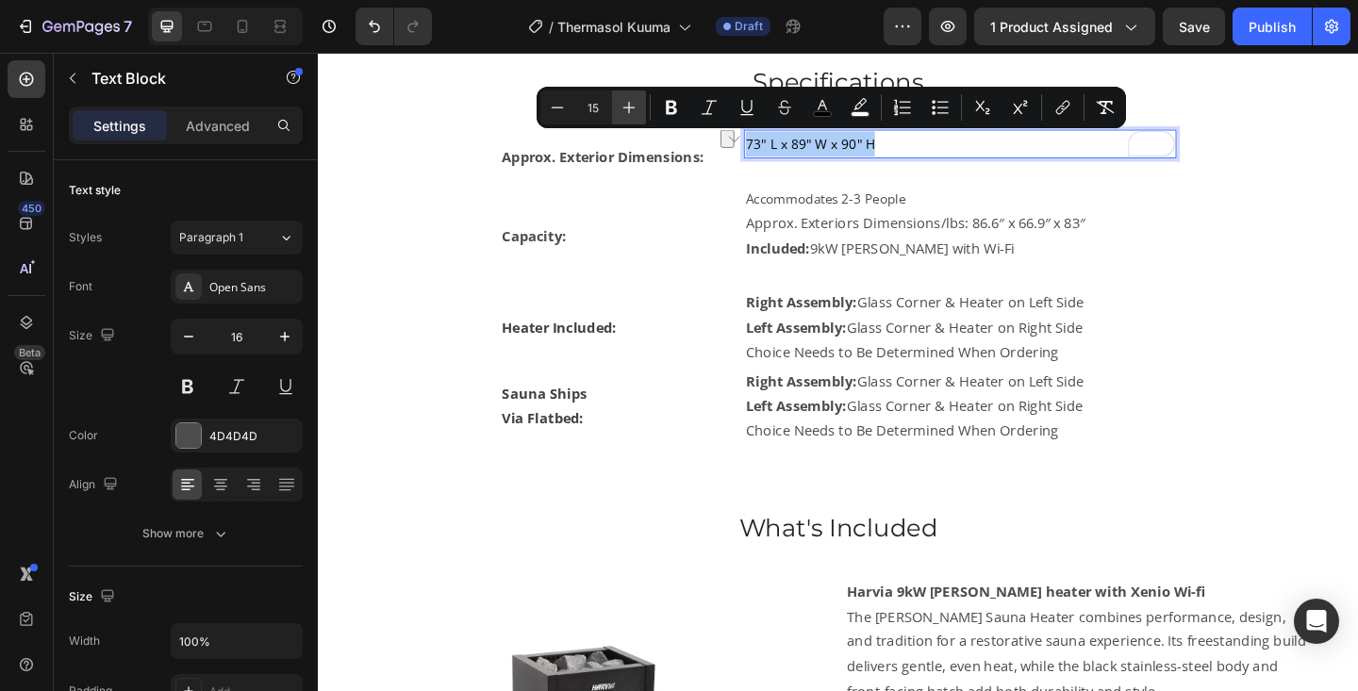
click at [626, 117] on button "Plus" at bounding box center [629, 108] width 34 height 34
type input "16"
click at [821, 118] on button "color" at bounding box center [822, 108] width 34 height 34
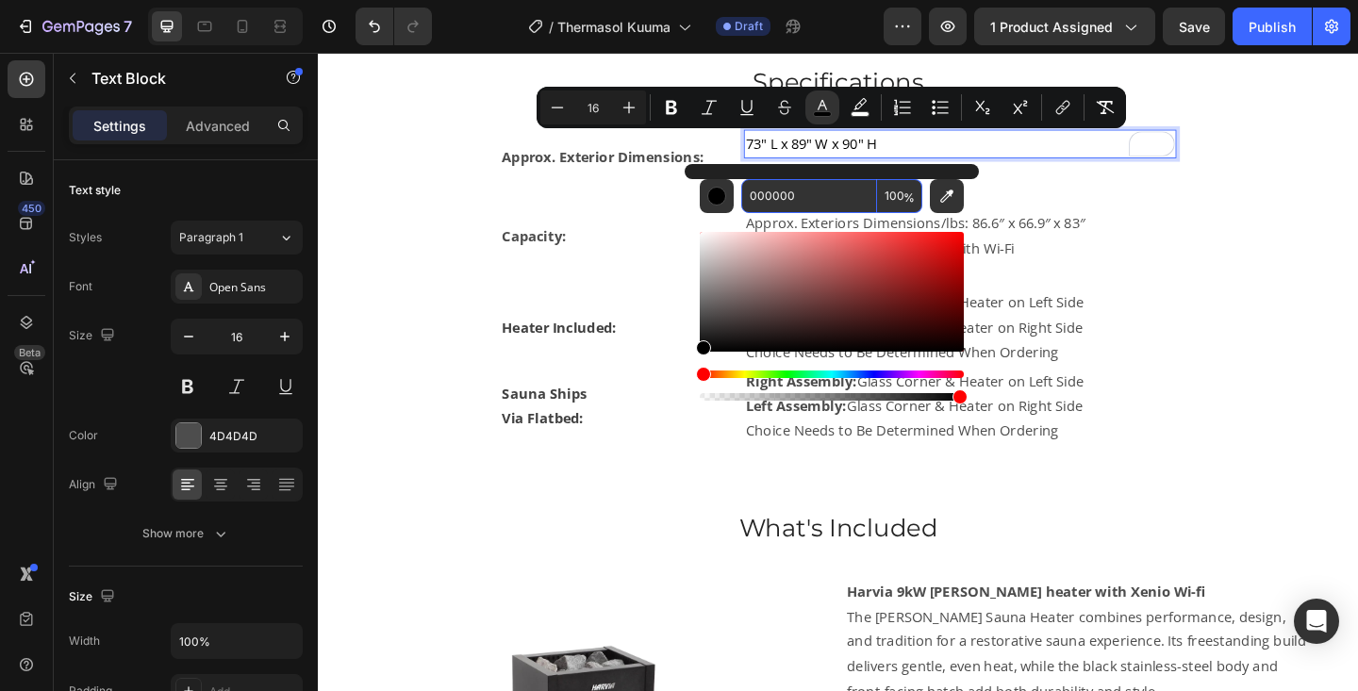
click at [800, 206] on input "000000" at bounding box center [809, 196] width 136 height 34
type input "424242"
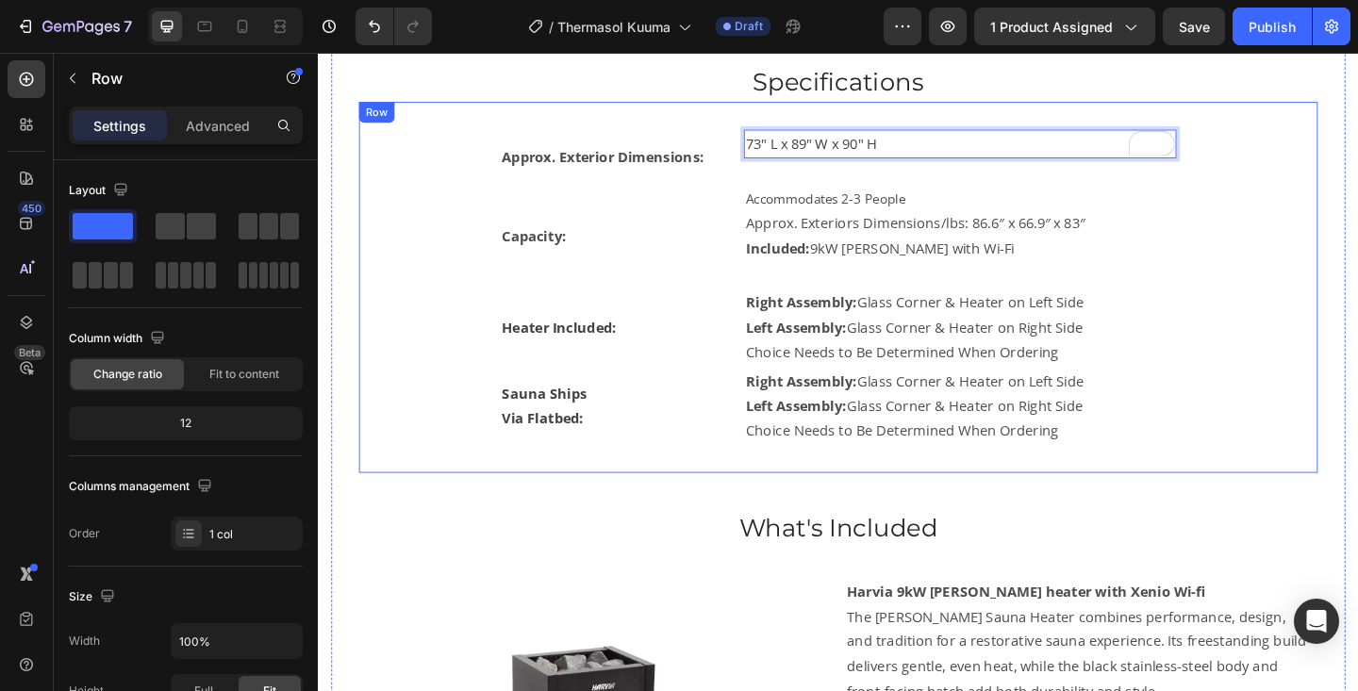
click at [1337, 150] on div "Approx. Exterior Dimensions: Text Block 73" L x 89" W x 90" H Text Block 30 Row…" at bounding box center [883, 308] width 983 height 343
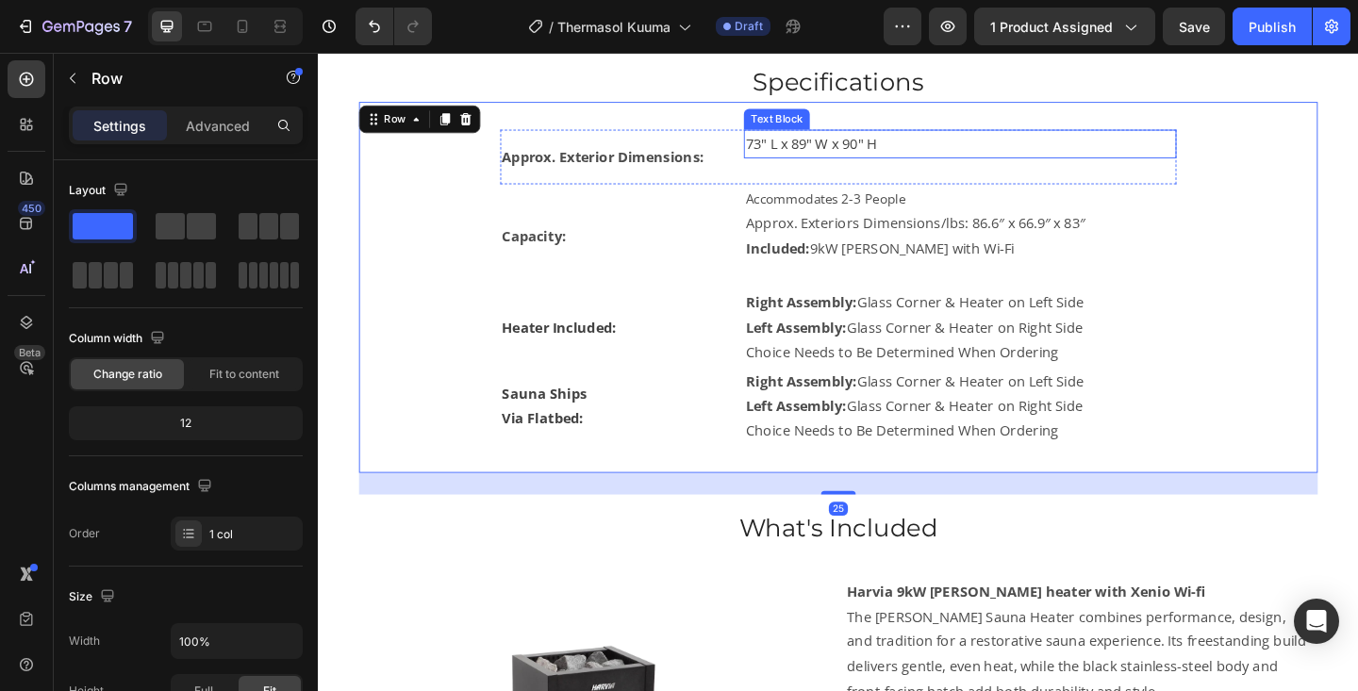
click at [1107, 147] on p "73" L x 89" W x 90" H" at bounding box center [1016, 152] width 467 height 27
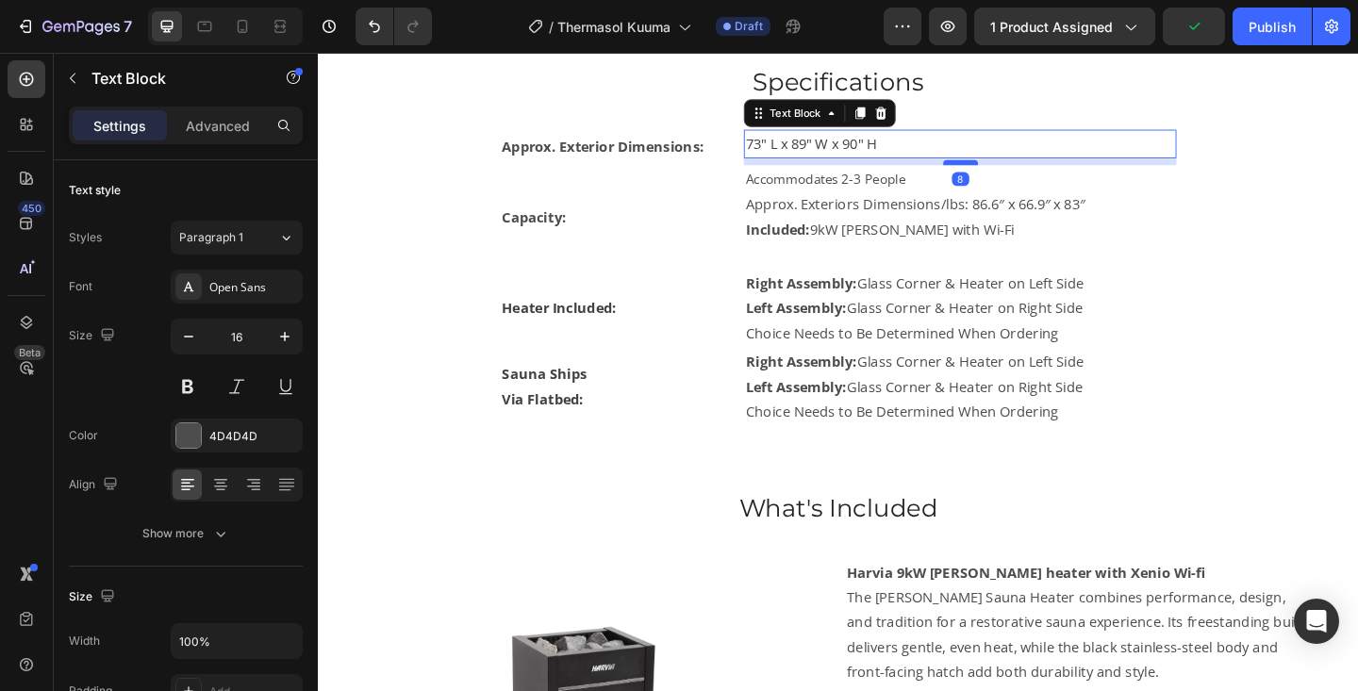
drag, startPoint x: 1022, startPoint y: 191, endPoint x: 1027, endPoint y: 170, distance: 21.3
click at [1027, 170] on div at bounding box center [1017, 173] width 38 height 6
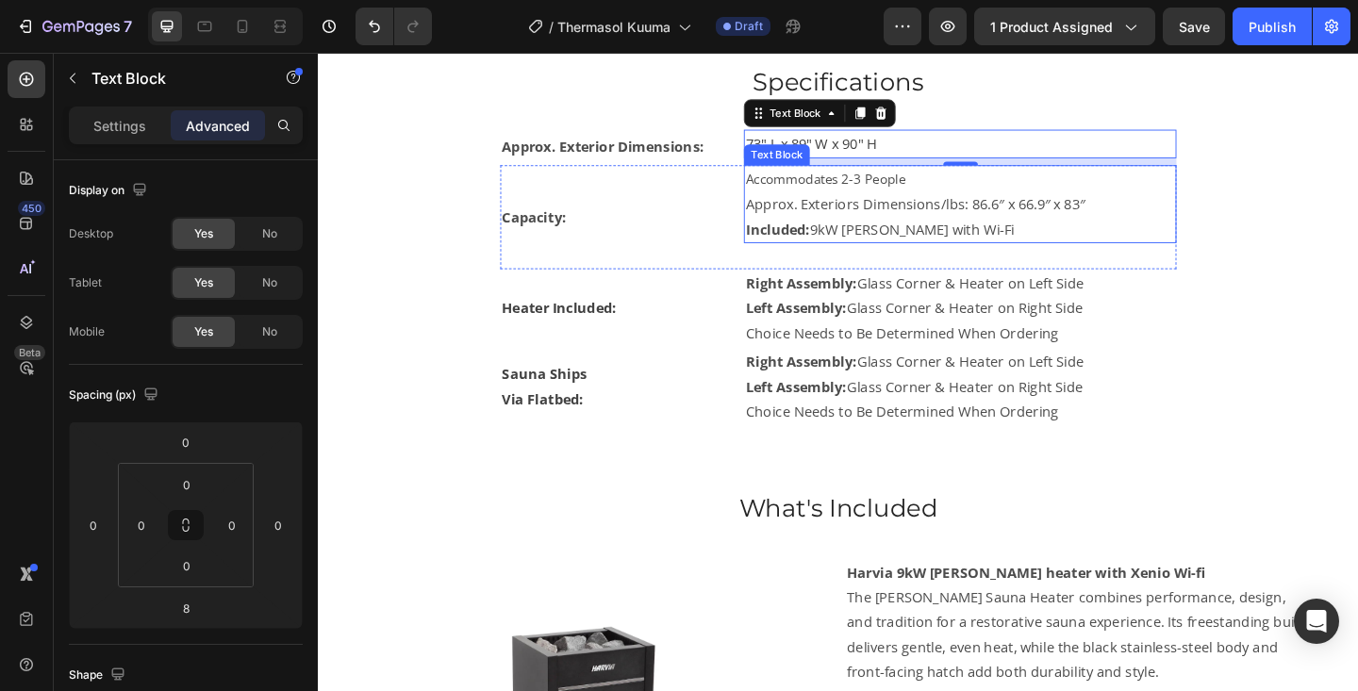
click at [839, 202] on p "Accommodates 2-3 People" at bounding box center [1016, 190] width 467 height 27
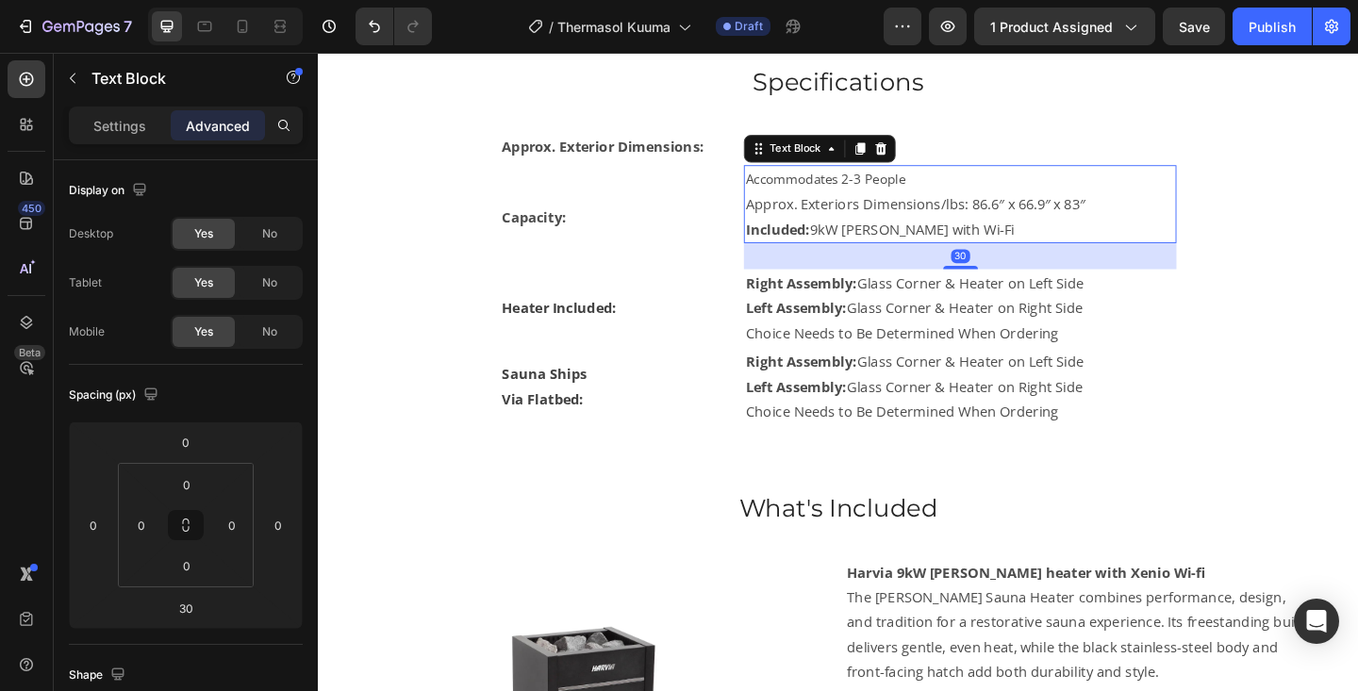
click at [839, 202] on p "Accommodates 2-3 People" at bounding box center [1016, 190] width 467 height 27
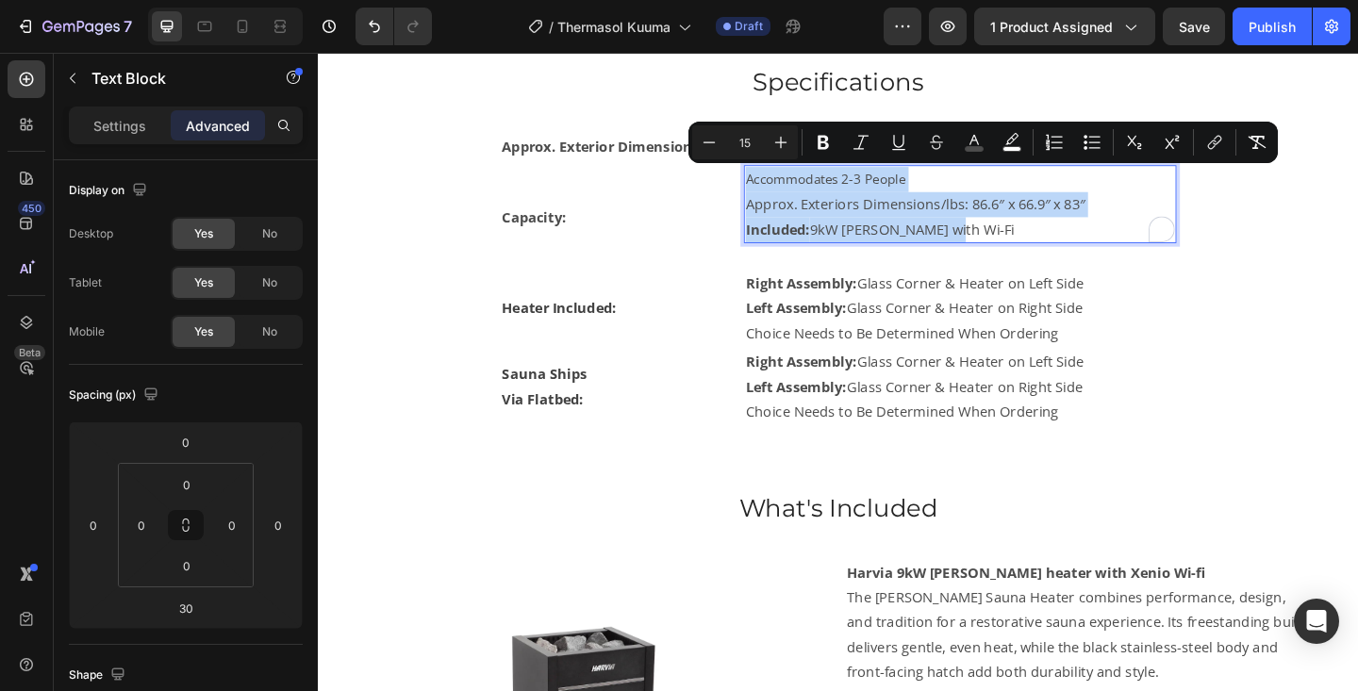
type input "16"
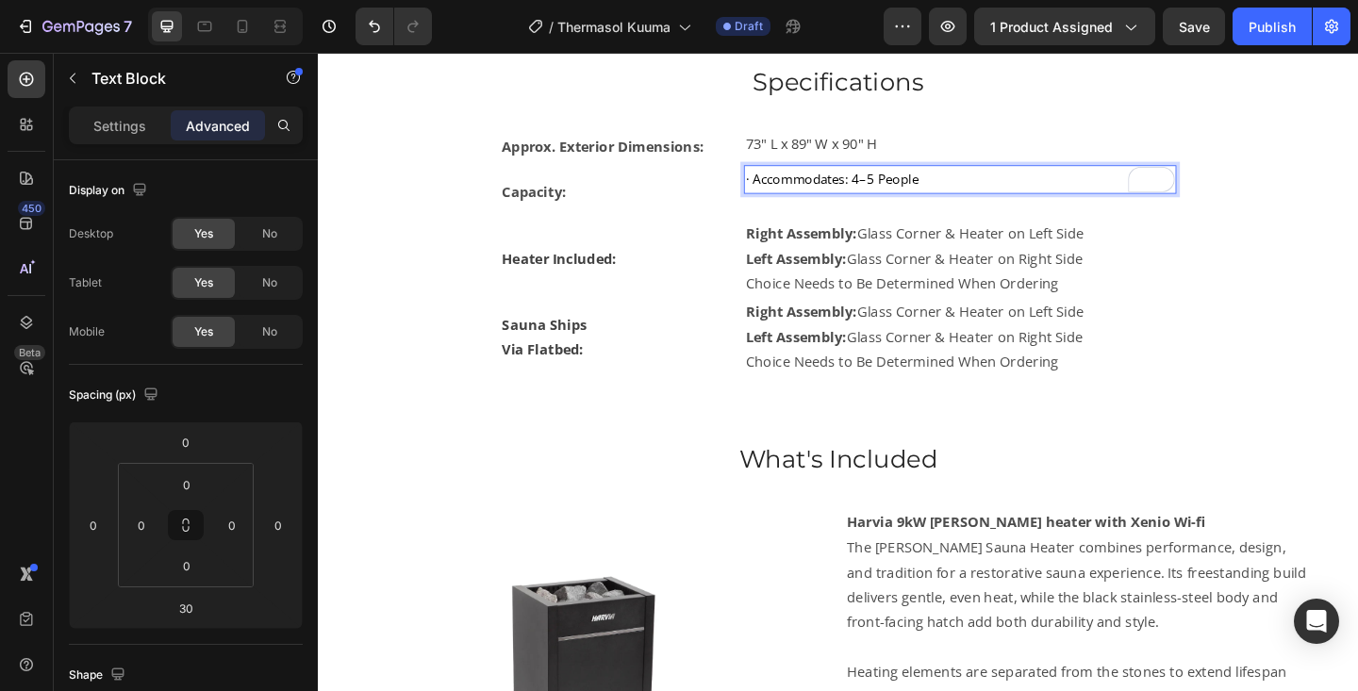
click at [792, 195] on span "· Accommodates: 4–5 People" at bounding box center [877, 190] width 188 height 19
click at [844, 188] on span "Accommodates: 4–5 People" at bounding box center [873, 190] width 180 height 19
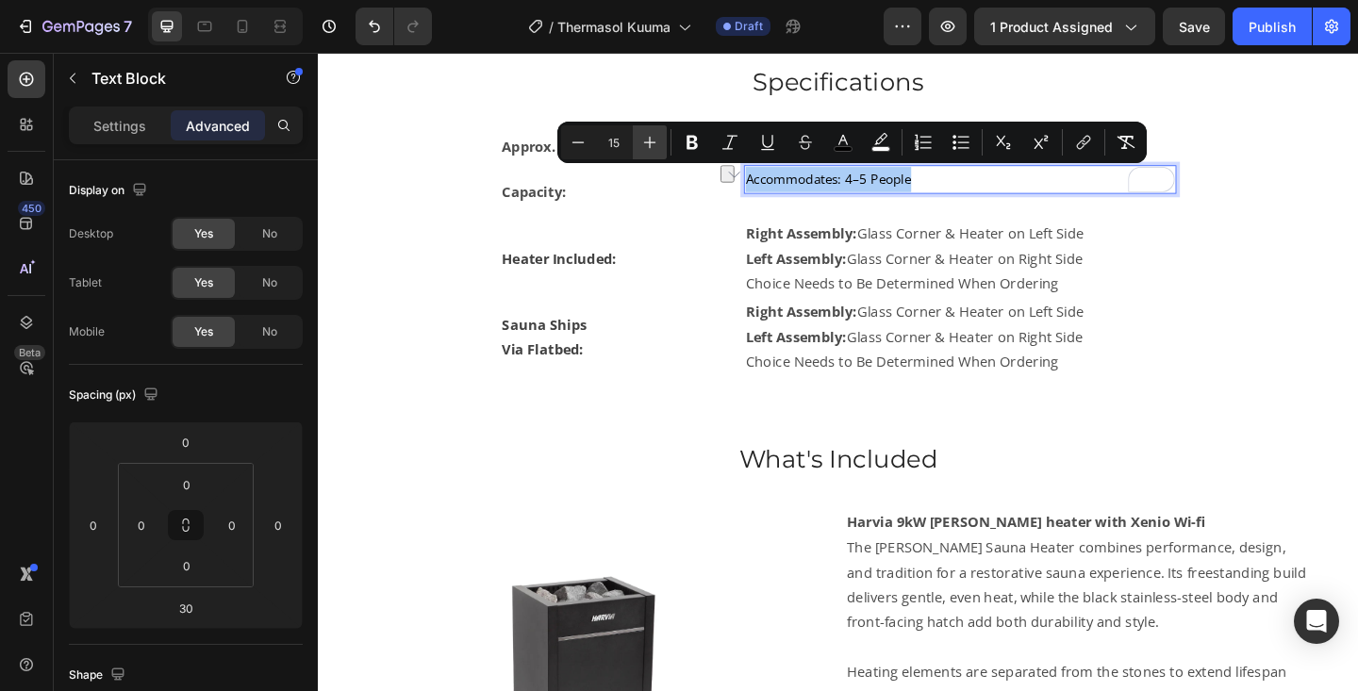
click at [653, 146] on icon "Editor contextual toolbar" at bounding box center [649, 142] width 19 height 19
type input "16"
click at [845, 143] on icon "Editor contextual toolbar" at bounding box center [843, 142] width 19 height 19
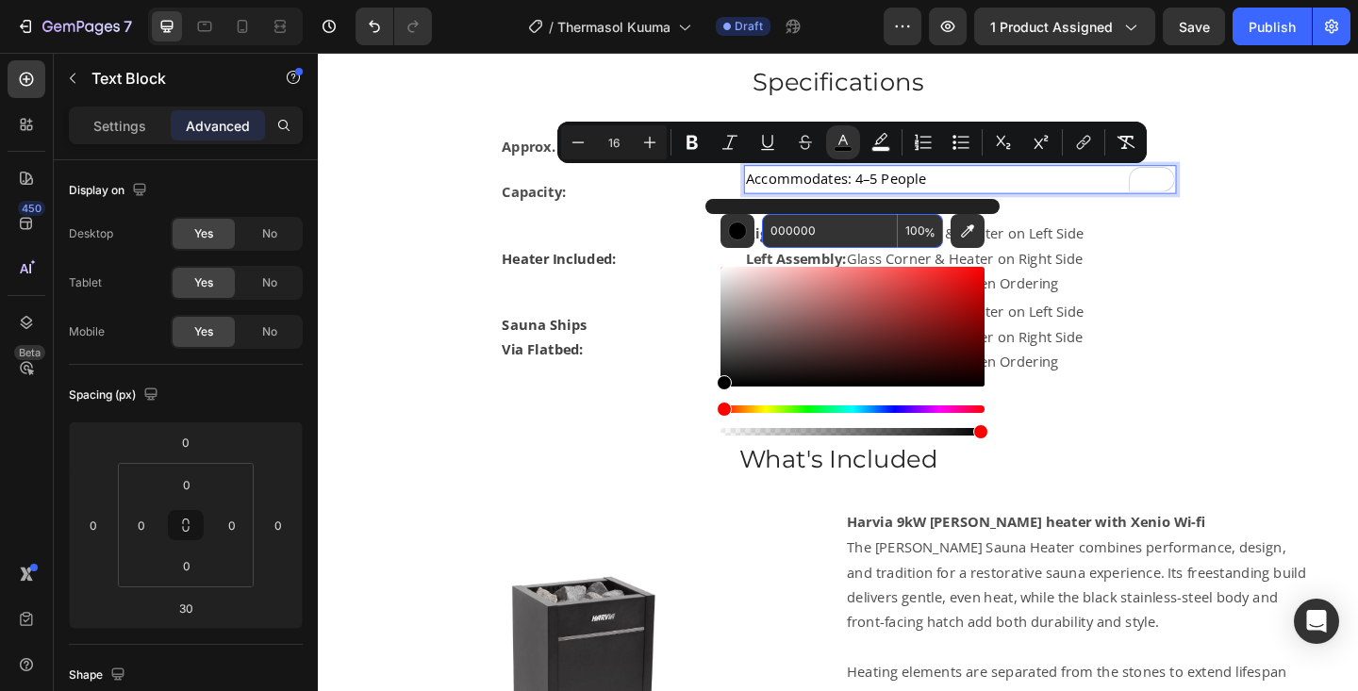
click at [805, 230] on input "000000" at bounding box center [830, 231] width 136 height 34
type input "424242"
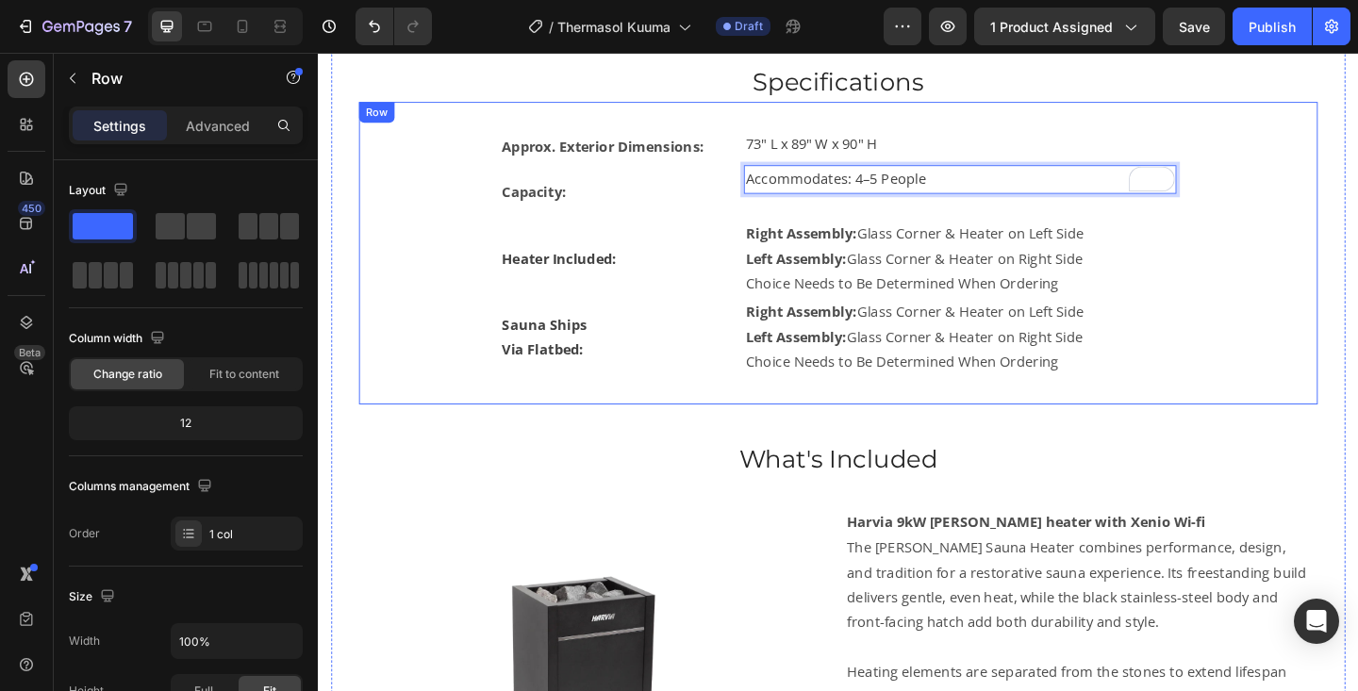
click at [1341, 177] on div "Approx. Exterior Dimensions: Text Block 73" L x 89" W x 90" H Text Block Row Ca…" at bounding box center [883, 271] width 983 height 268
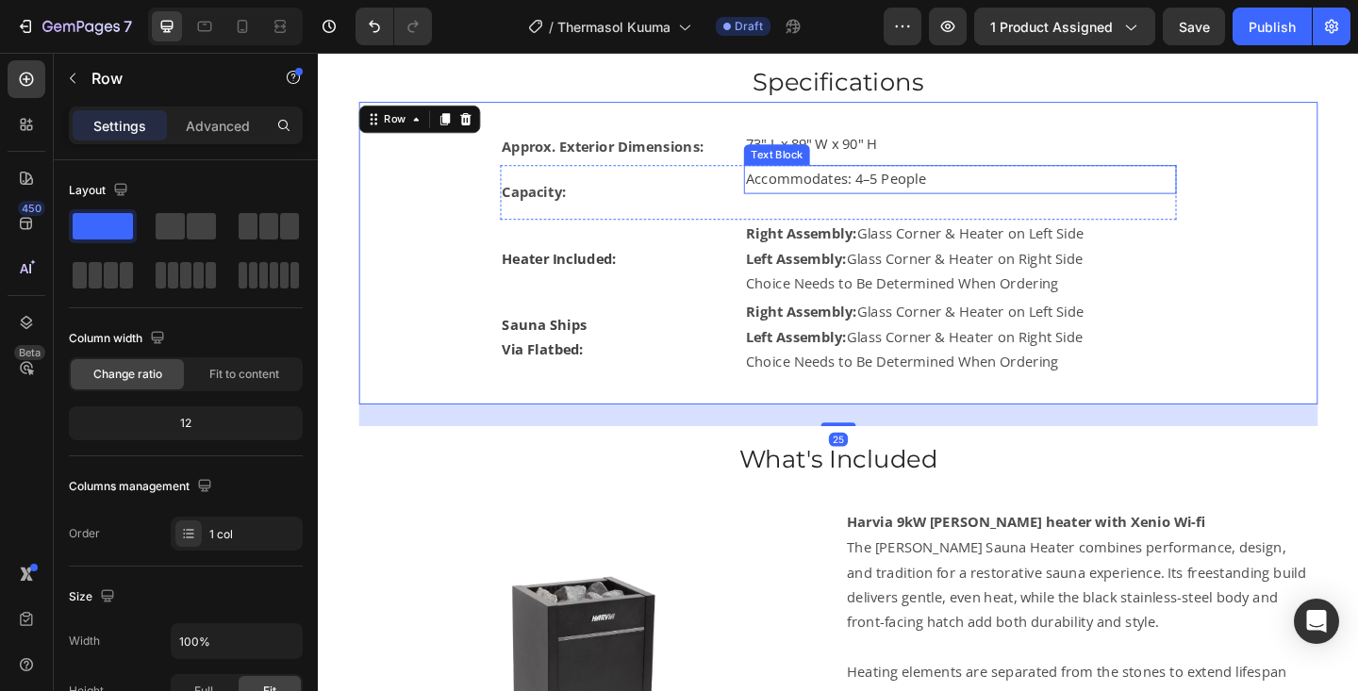
click at [1119, 194] on p "Accommodates: 4–5 People" at bounding box center [1016, 190] width 467 height 27
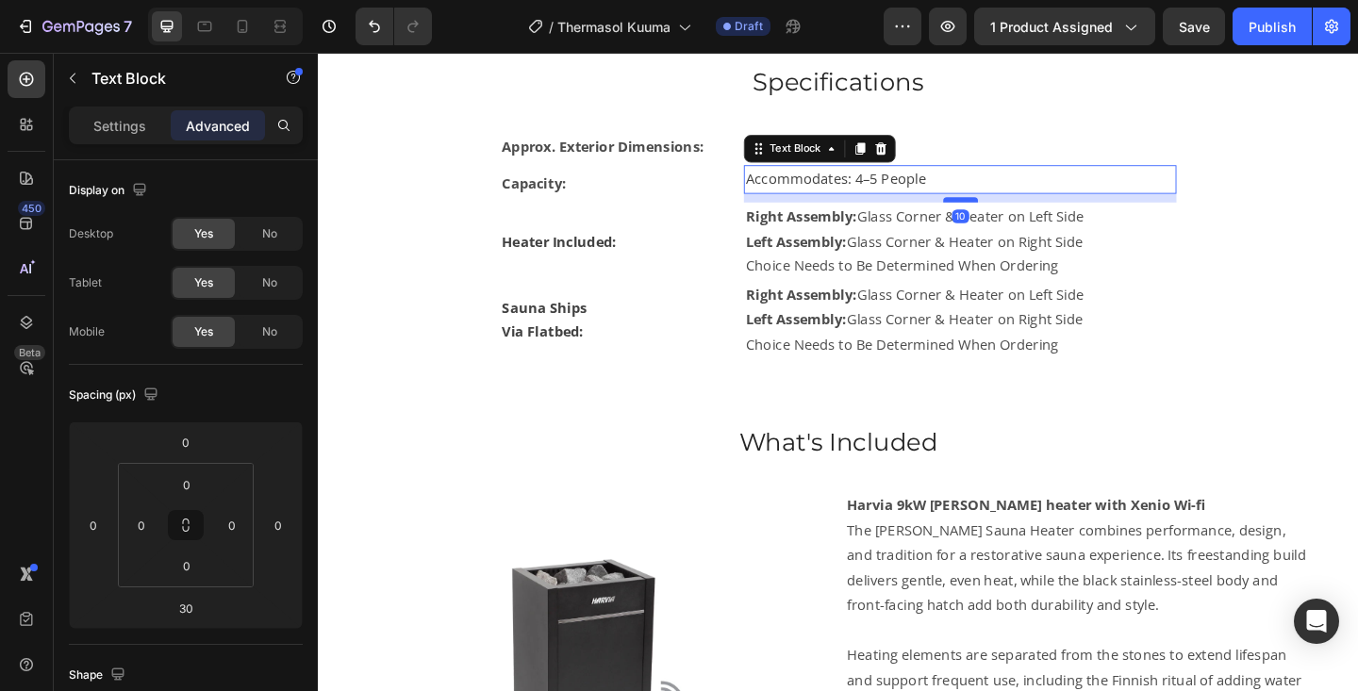
drag, startPoint x: 1024, startPoint y: 229, endPoint x: 1024, endPoint y: 210, distance: 18.9
click at [1024, 210] on div at bounding box center [1017, 213] width 38 height 6
type input "10"
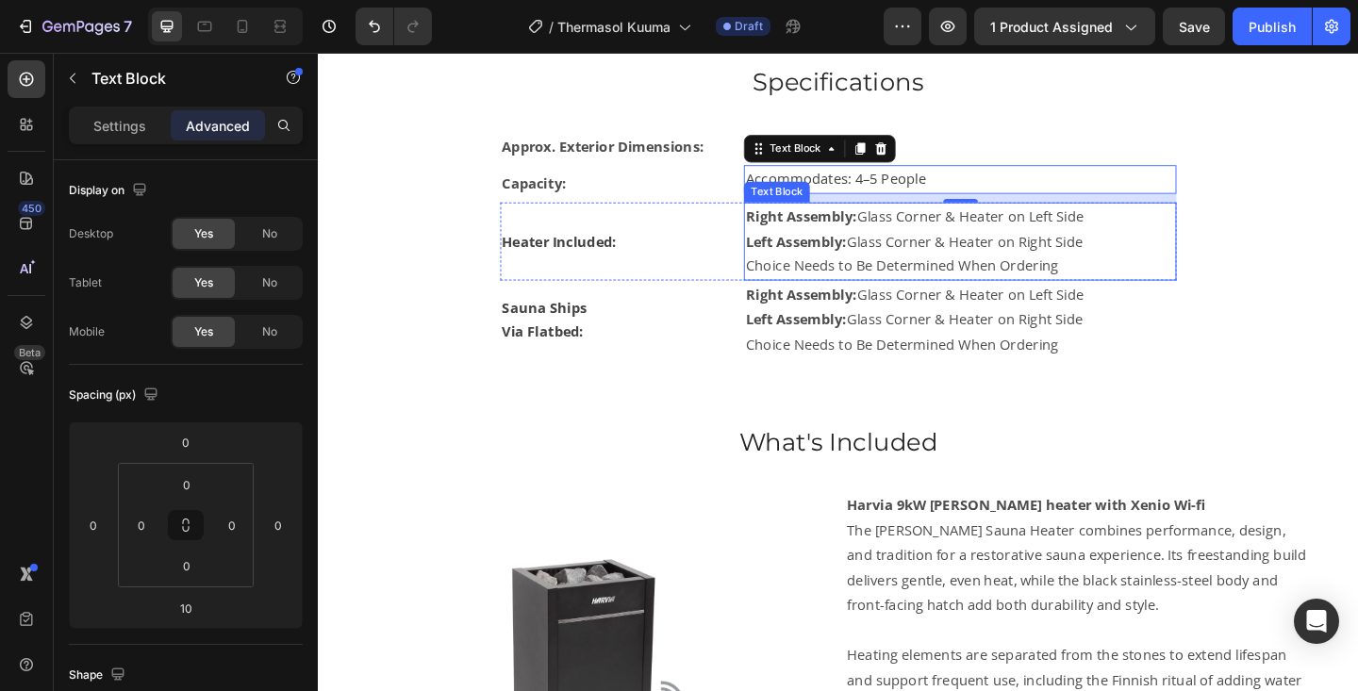
click at [905, 263] on p "Left Assembly: Glass Corner & Heater on Right Side" at bounding box center [1016, 258] width 467 height 27
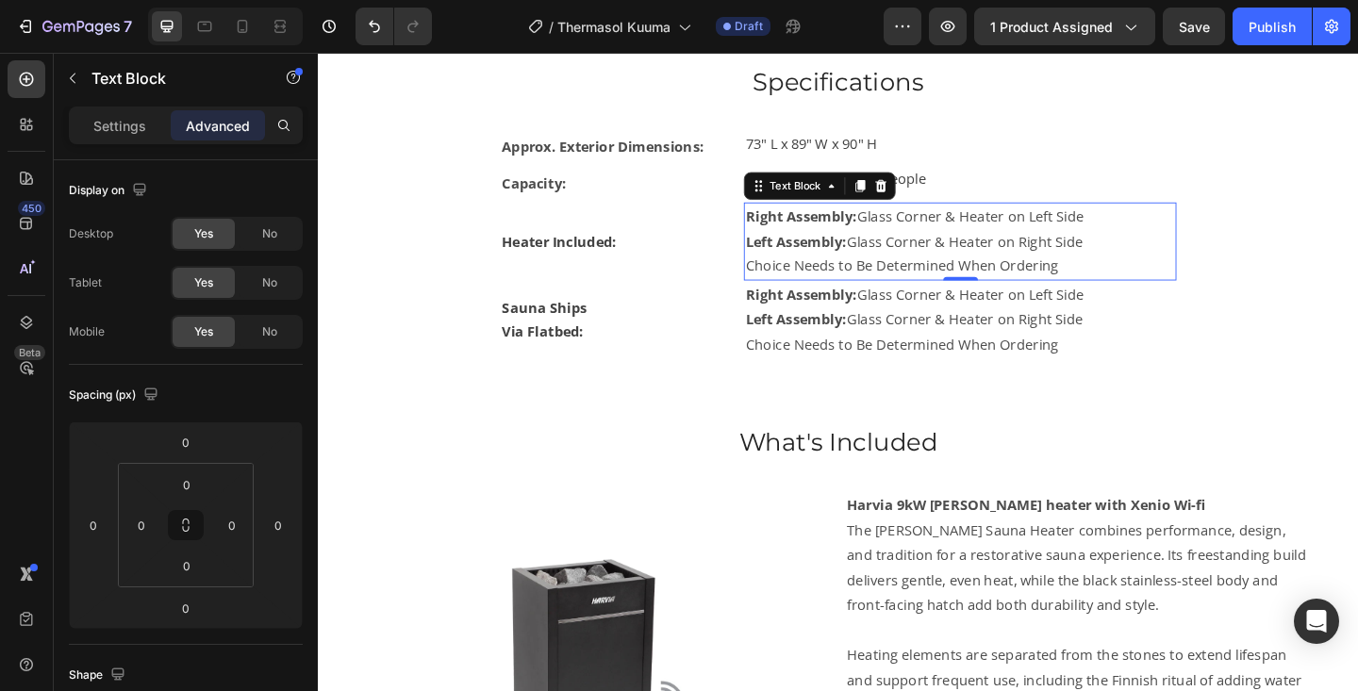
click at [905, 263] on p "Left Assembly: Glass Corner & Heater on Right Side" at bounding box center [1016, 258] width 467 height 27
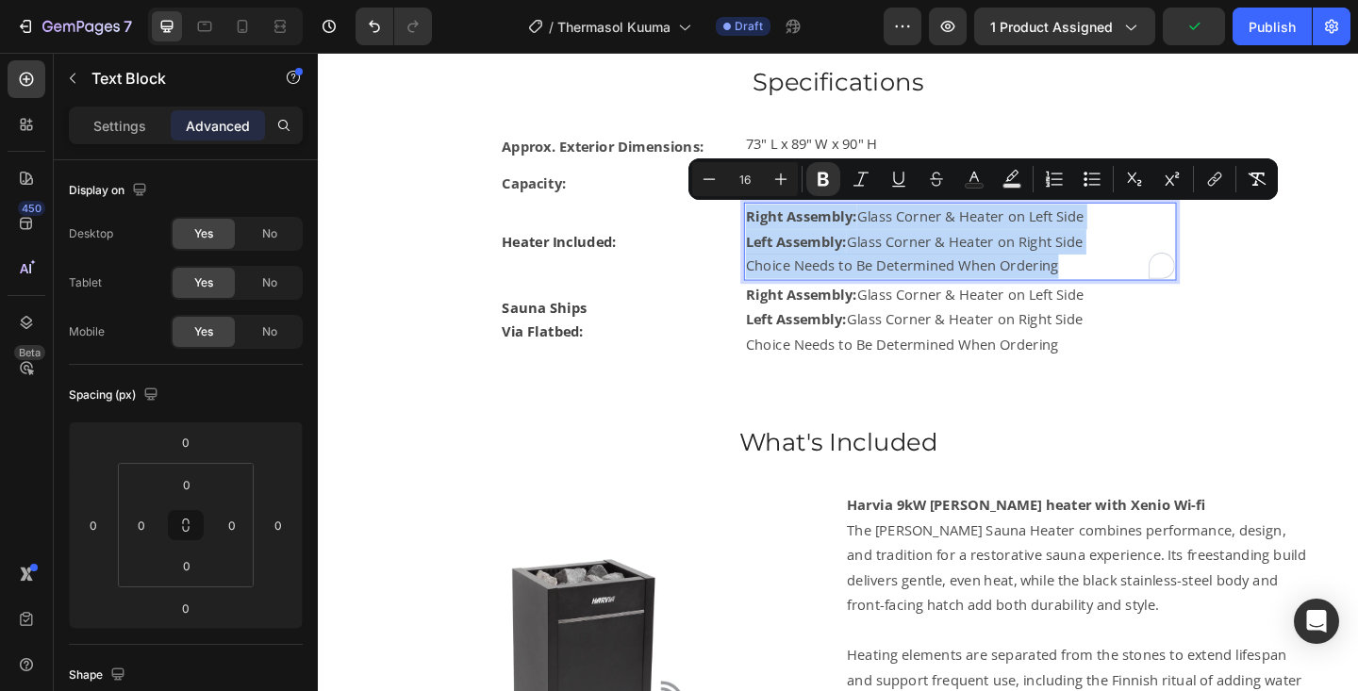
type input "15"
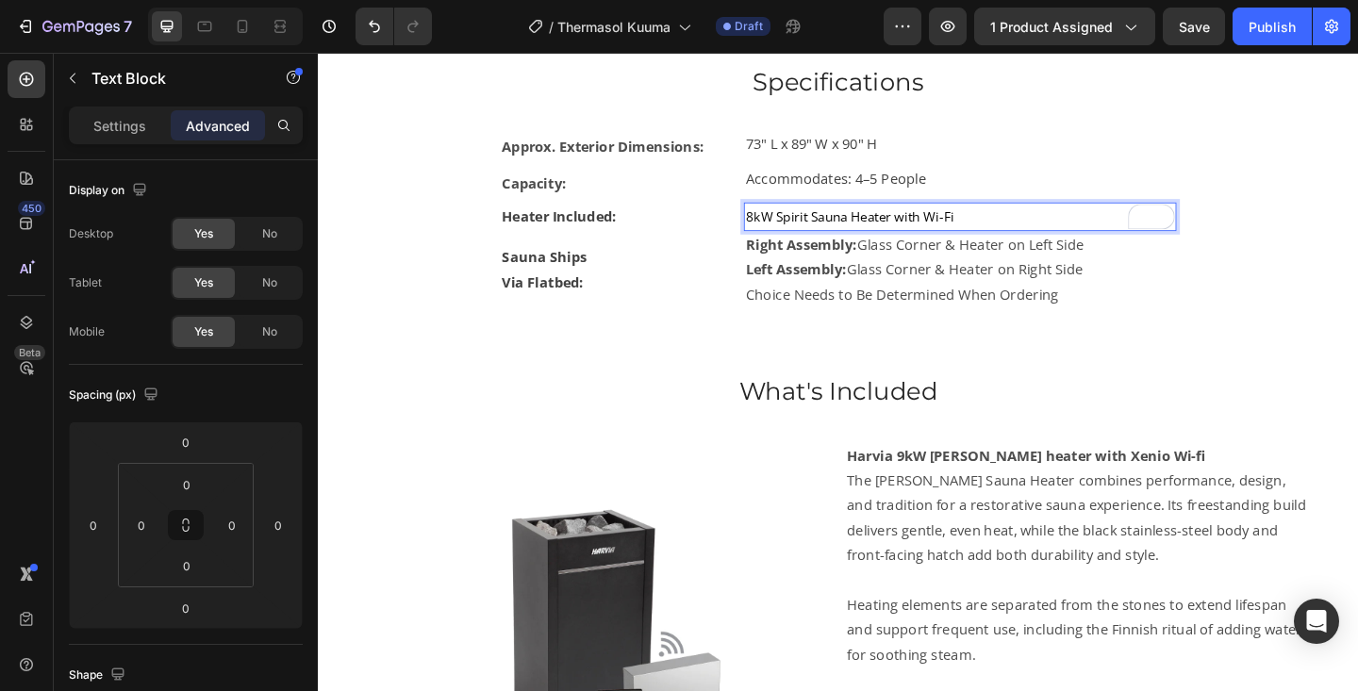
click at [1006, 220] on p "8kW Spirit Sauna Heater with Wi-Fi" at bounding box center [1016, 231] width 467 height 27
click at [942, 231] on span "Harvia 8kW Spirit Sauna Heater with Wi-Fi" at bounding box center [919, 231] width 273 height 19
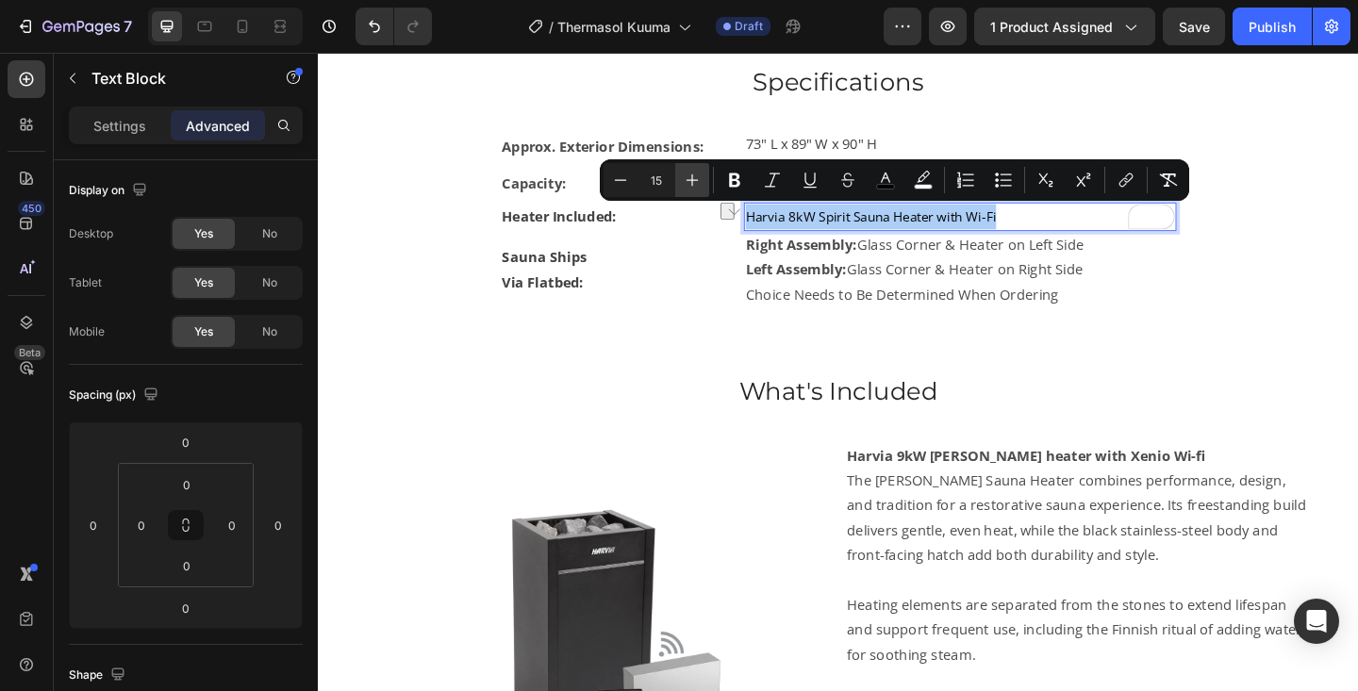
click at [703, 182] on button "Plus" at bounding box center [692, 180] width 34 height 34
type input "16"
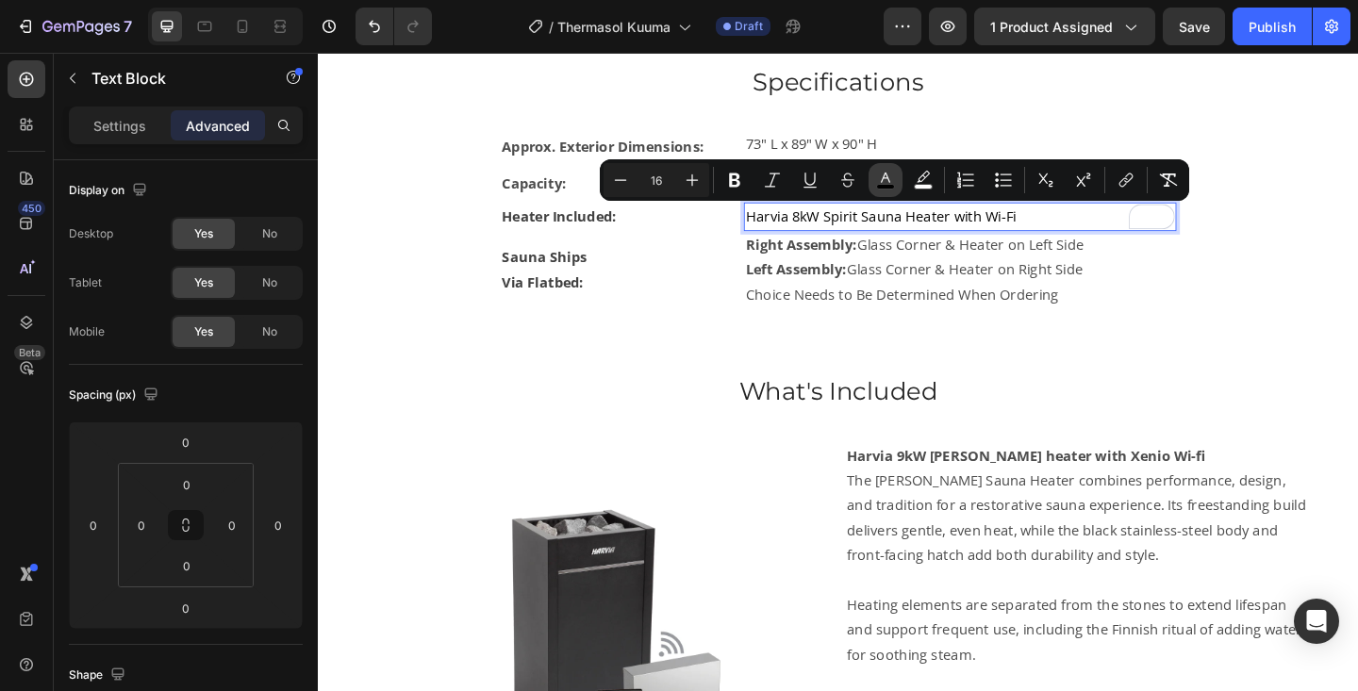
click at [895, 180] on button "color" at bounding box center [886, 180] width 34 height 34
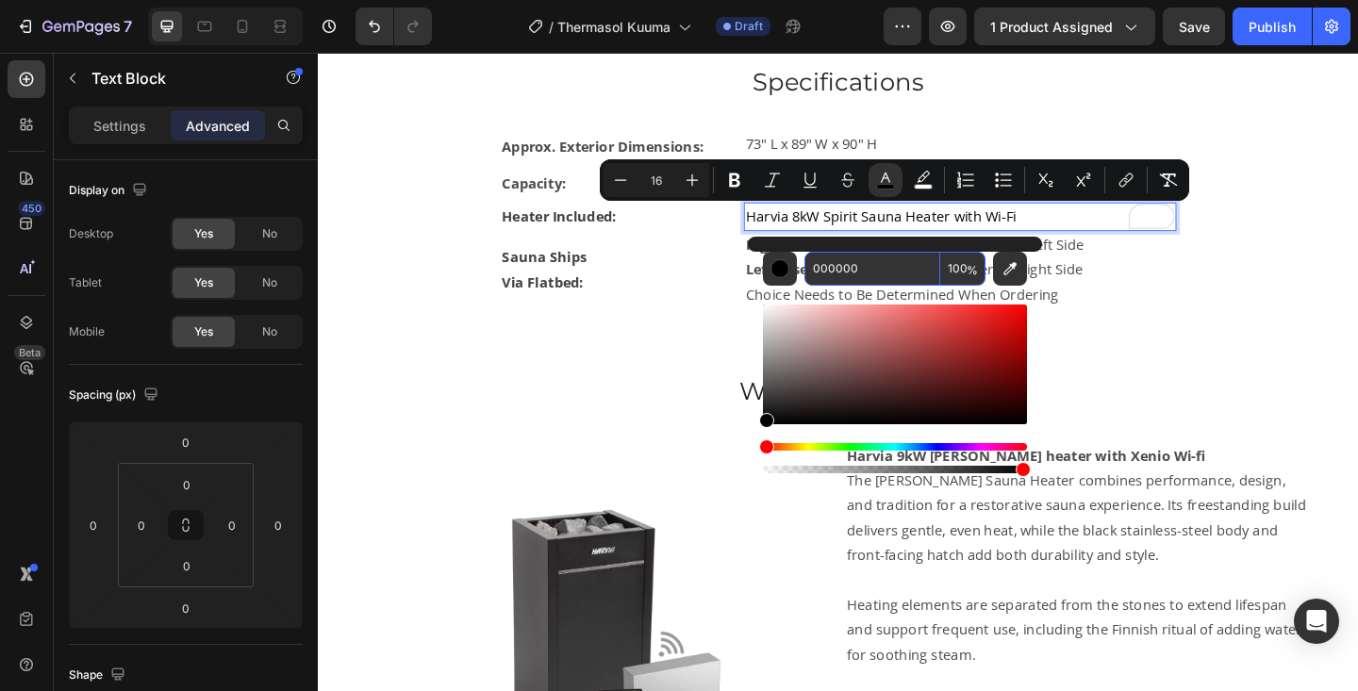
click at [871, 271] on input "000000" at bounding box center [873, 269] width 136 height 34
type input "424242"
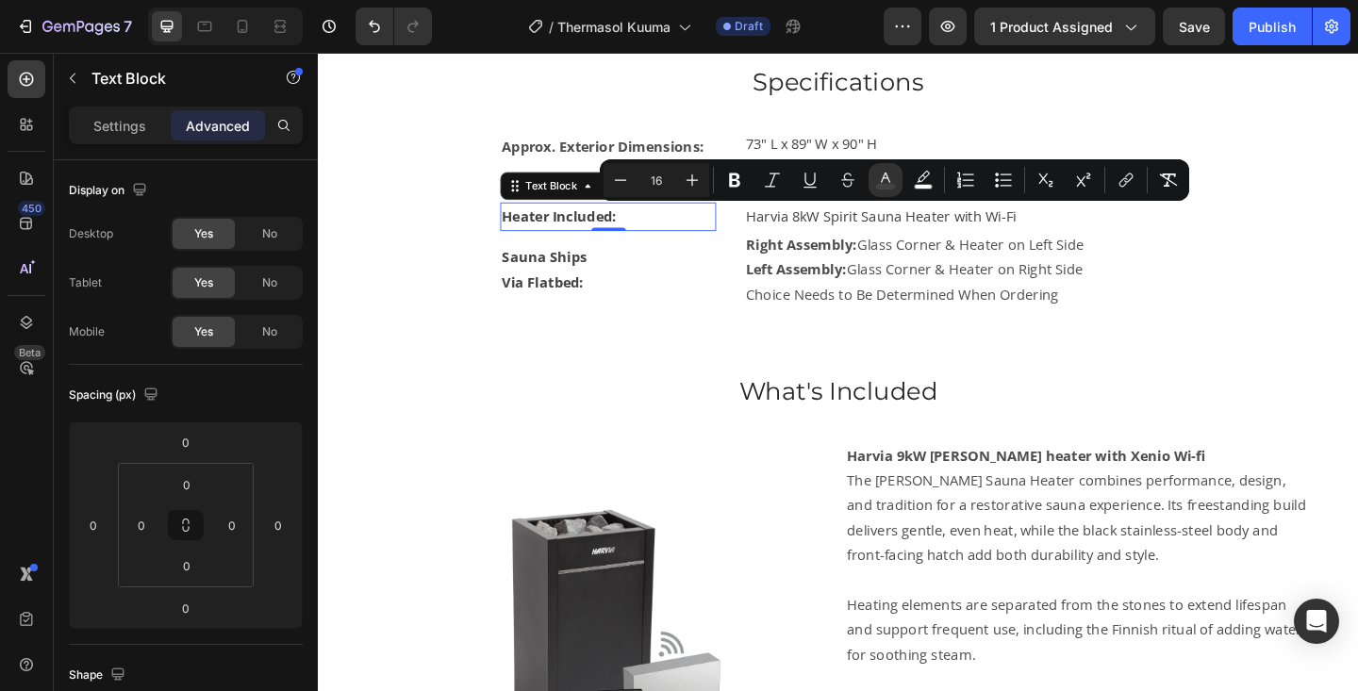
click at [574, 236] on strong "Heater Included:" at bounding box center [580, 231] width 124 height 21
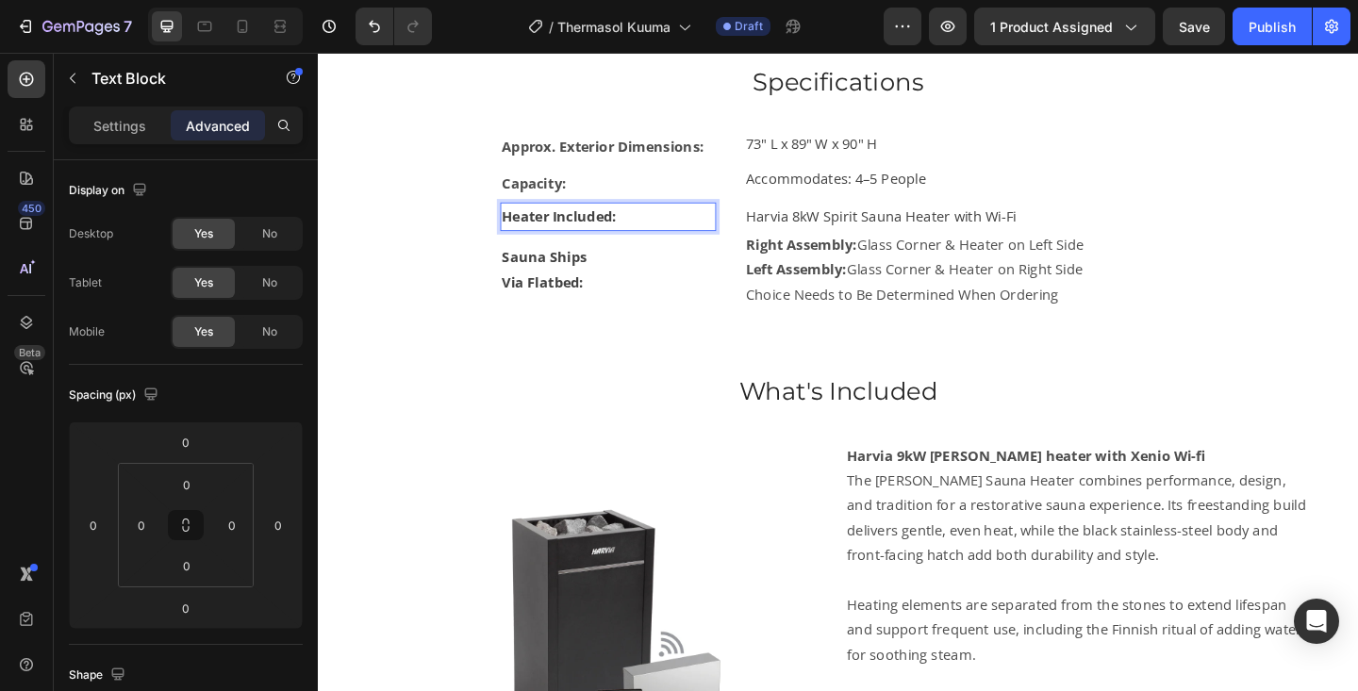
click at [574, 234] on strong "Heater Included:" at bounding box center [580, 231] width 124 height 21
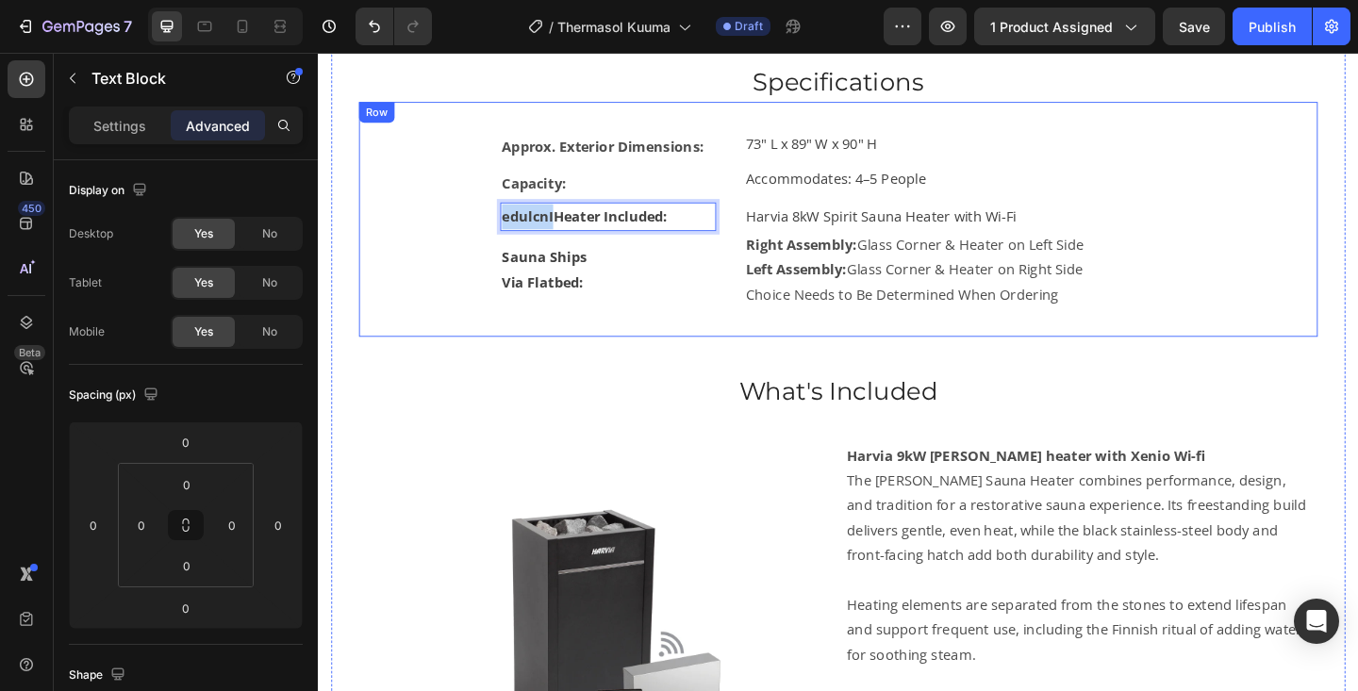
drag, startPoint x: 574, startPoint y: 227, endPoint x: 456, endPoint y: 228, distance: 117.9
click at [456, 228] on div "Approx. Exterior Dimensions: Text Block 73" L x 89" W x 90" H Text Block Row Ca…" at bounding box center [883, 234] width 983 height 195
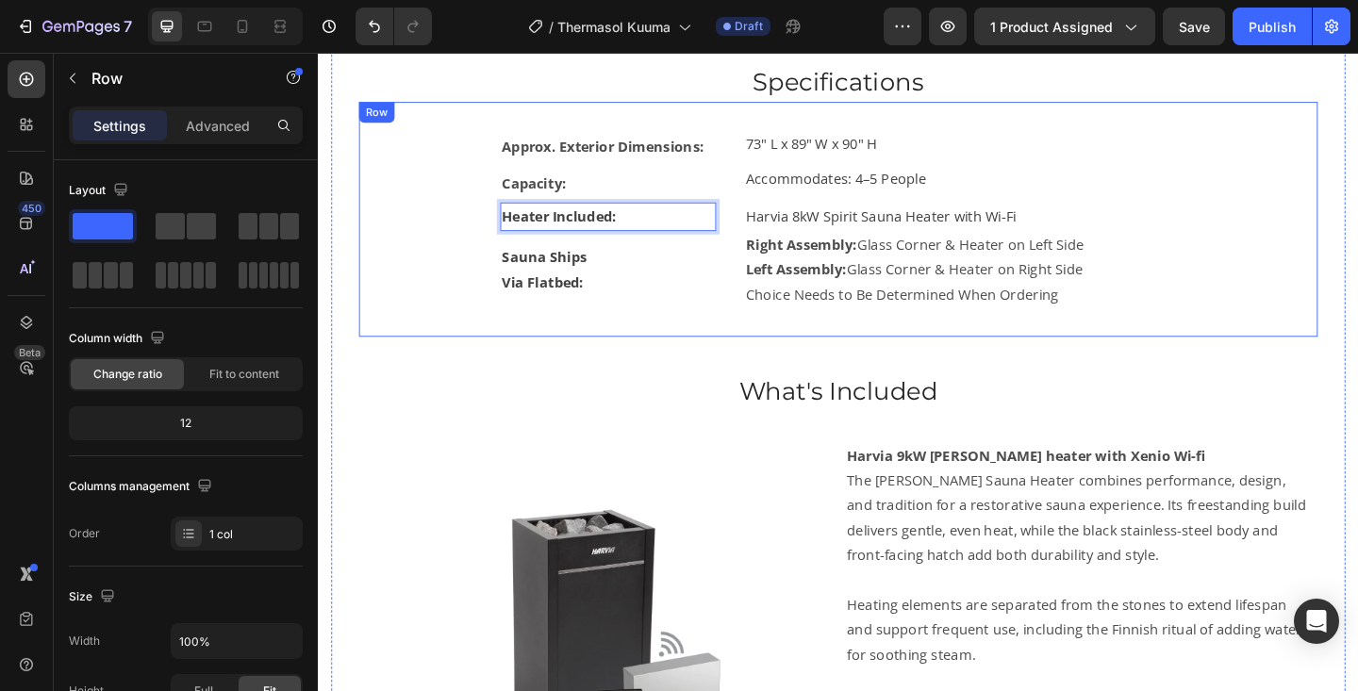
click at [1285, 239] on div "Approx. Exterior Dimensions: Text Block 73" L x 89" W x 90" H Text Block Row Ca…" at bounding box center [883, 234] width 983 height 195
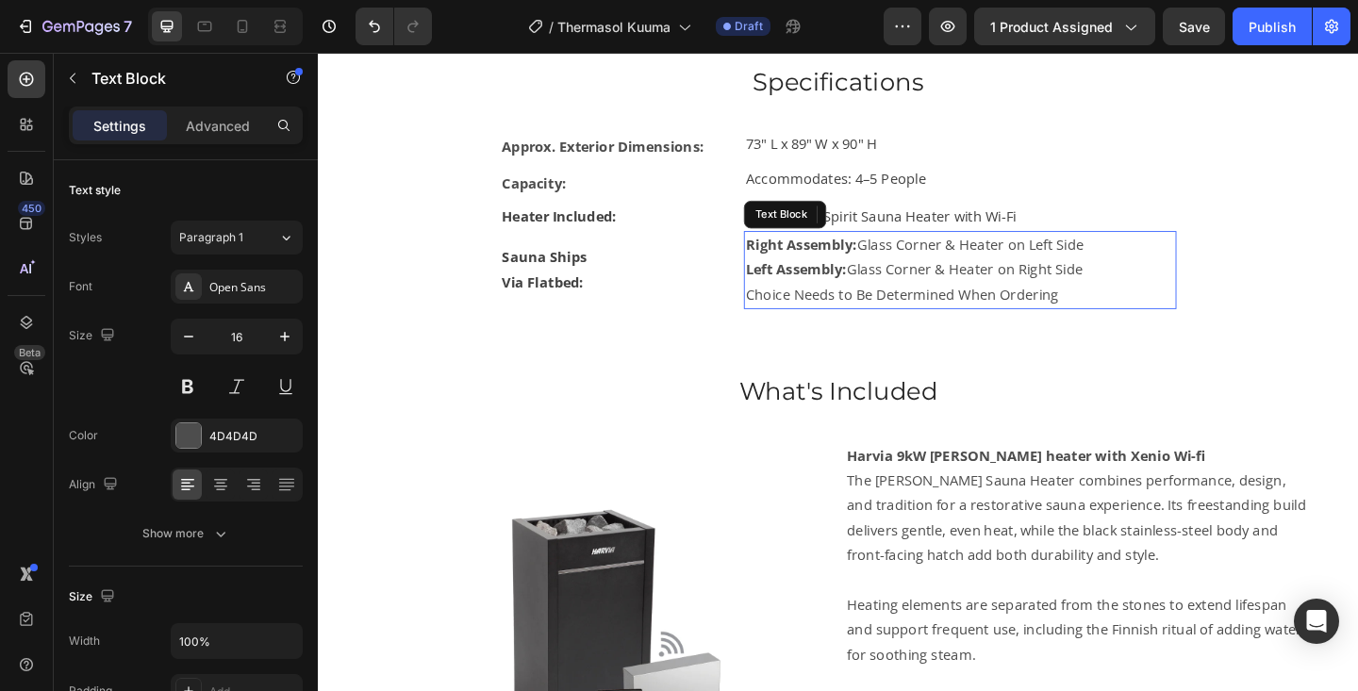
click at [887, 268] on strong "Right Assembly:" at bounding box center [843, 262] width 121 height 21
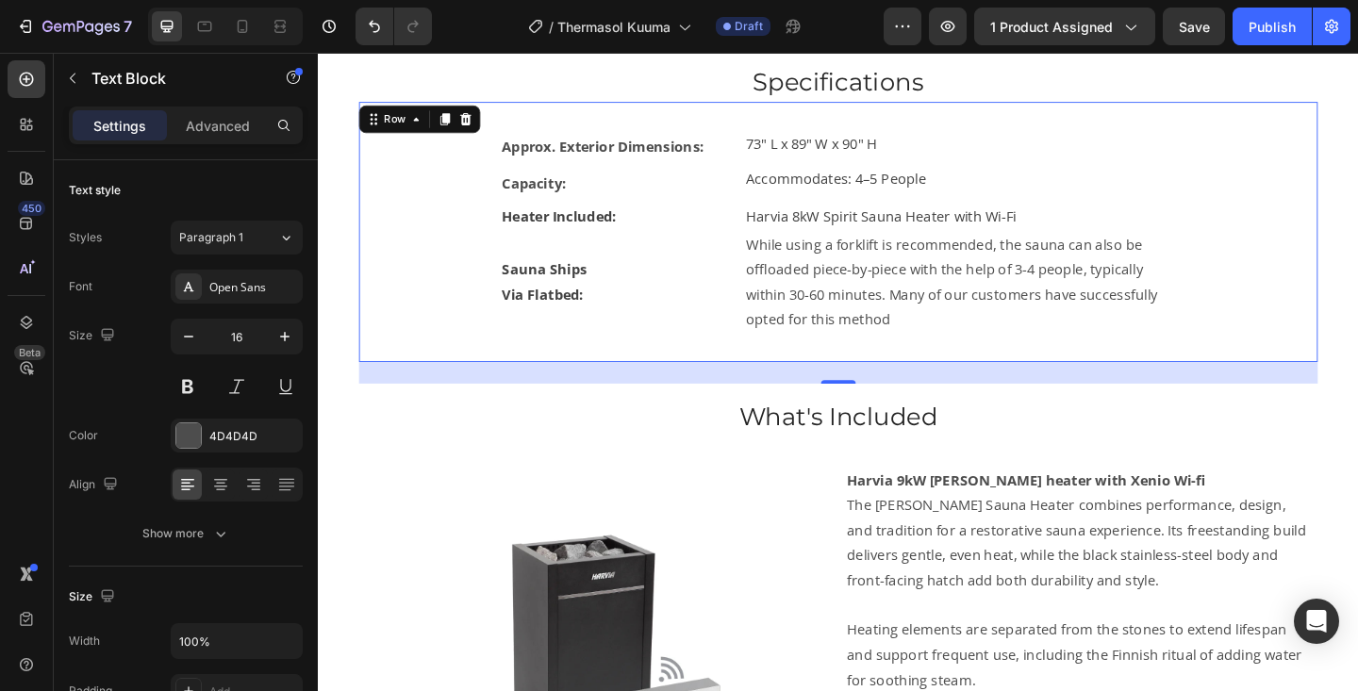
click at [1357, 307] on div "Approx. Exterior Dimensions: Text Block 73" L x 89" W x 90" H Text Block Row Ca…" at bounding box center [883, 248] width 983 height 223
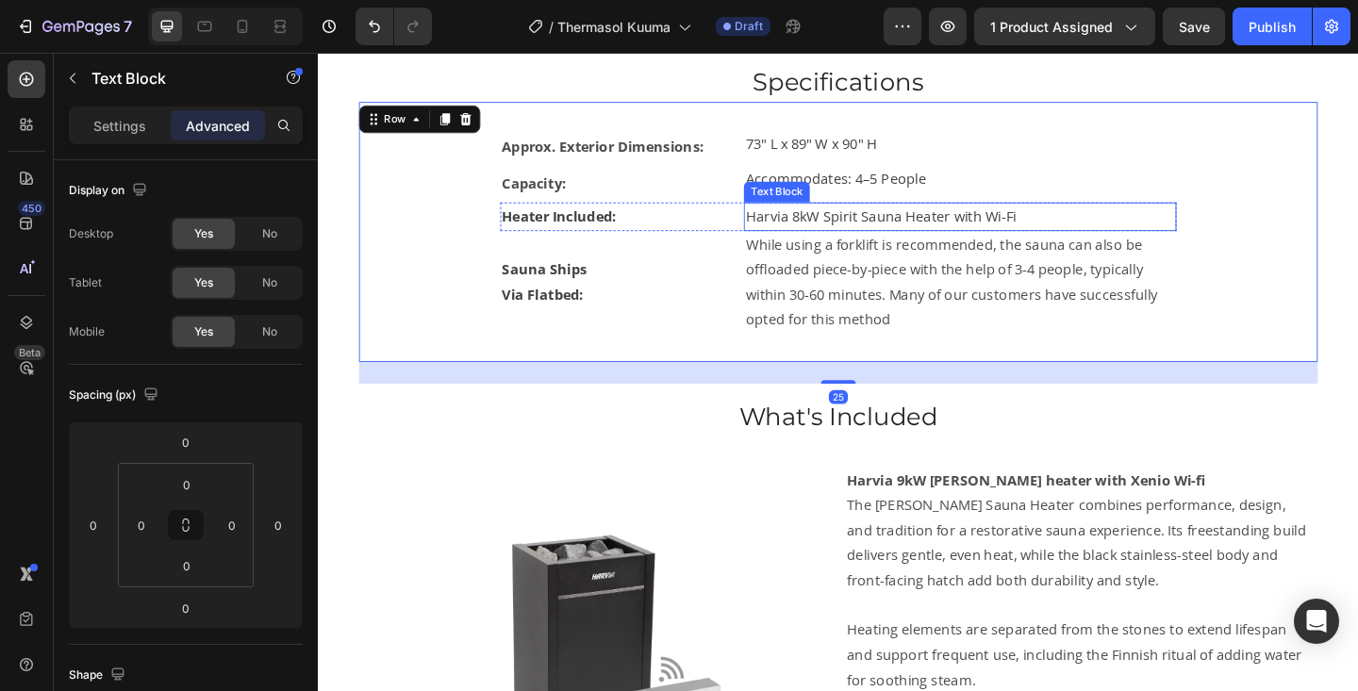
click at [986, 236] on span "Harvia 8kW Spirit Sauna Heater with Wi-Fi" at bounding box center [930, 231] width 294 height 21
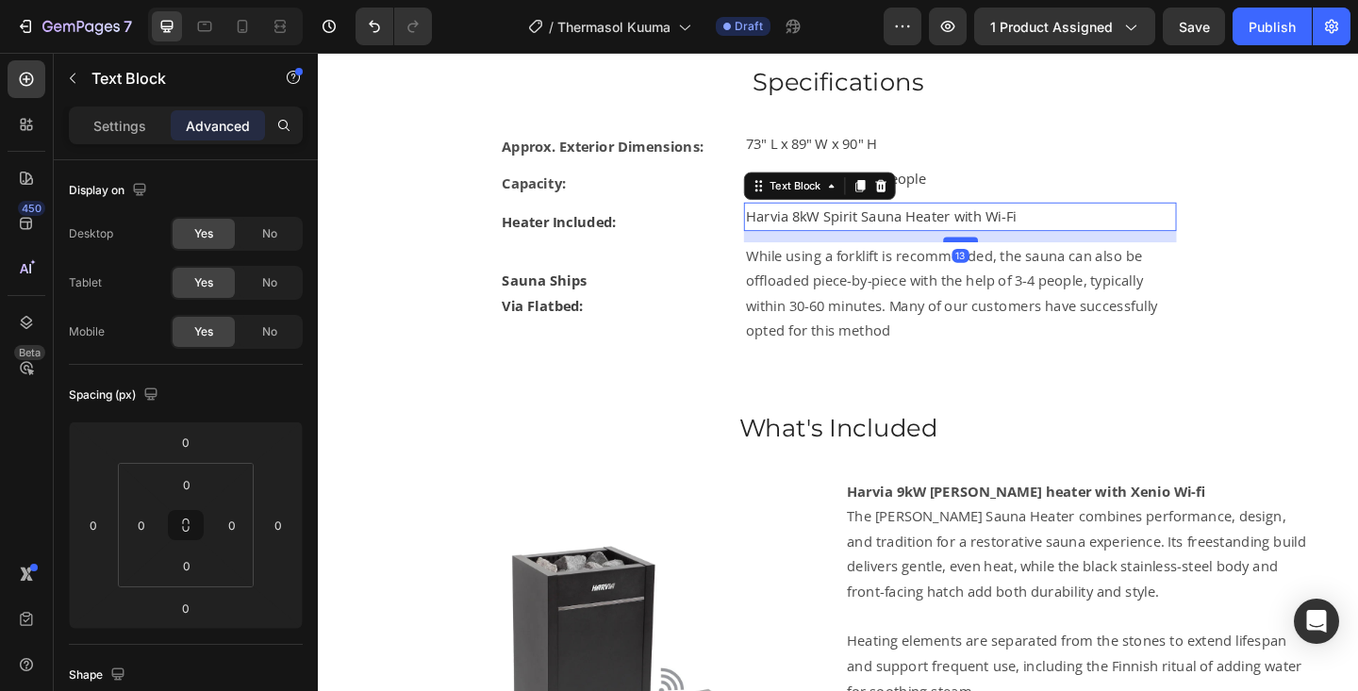
drag, startPoint x: 1022, startPoint y: 243, endPoint x: 1022, endPoint y: 256, distance: 12.3
click at [1022, 256] on div at bounding box center [1017, 257] width 38 height 6
type input "13"
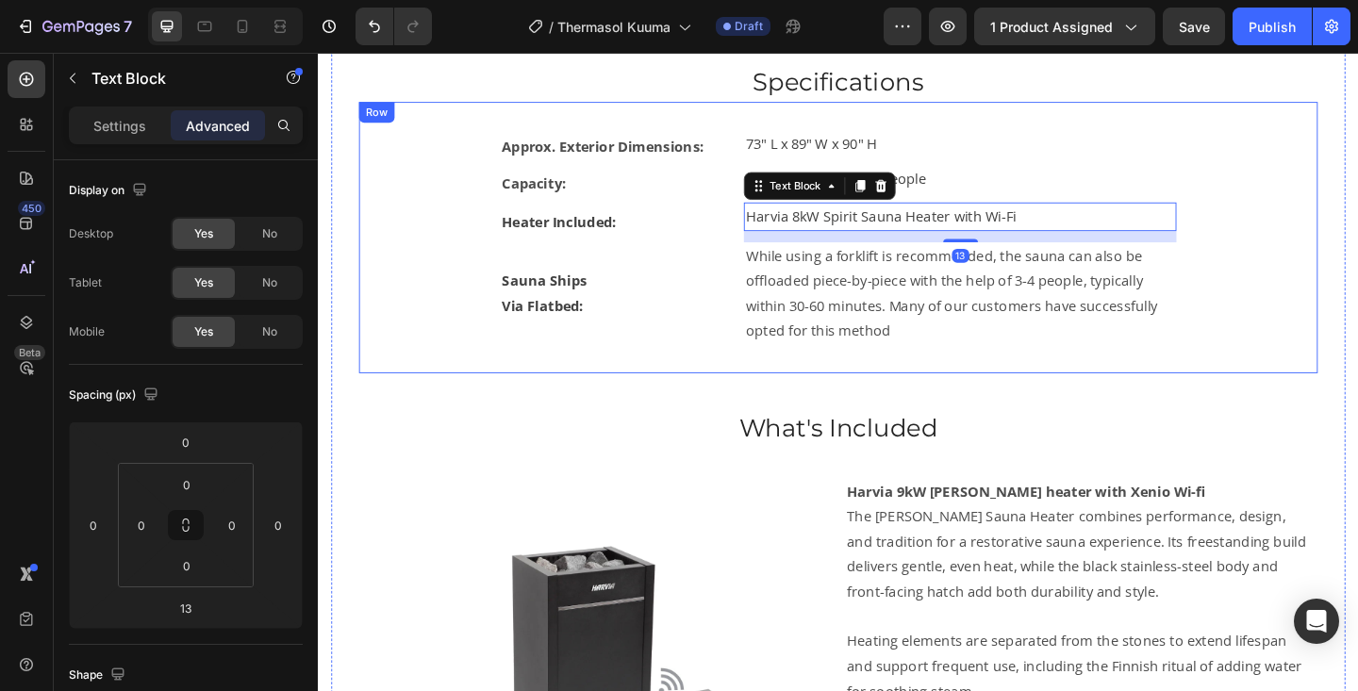
click at [1280, 295] on div "Approx. Exterior Dimensions: Text Block 73" L x 89" W x 90" H Text Block Row Ca…" at bounding box center [883, 254] width 983 height 235
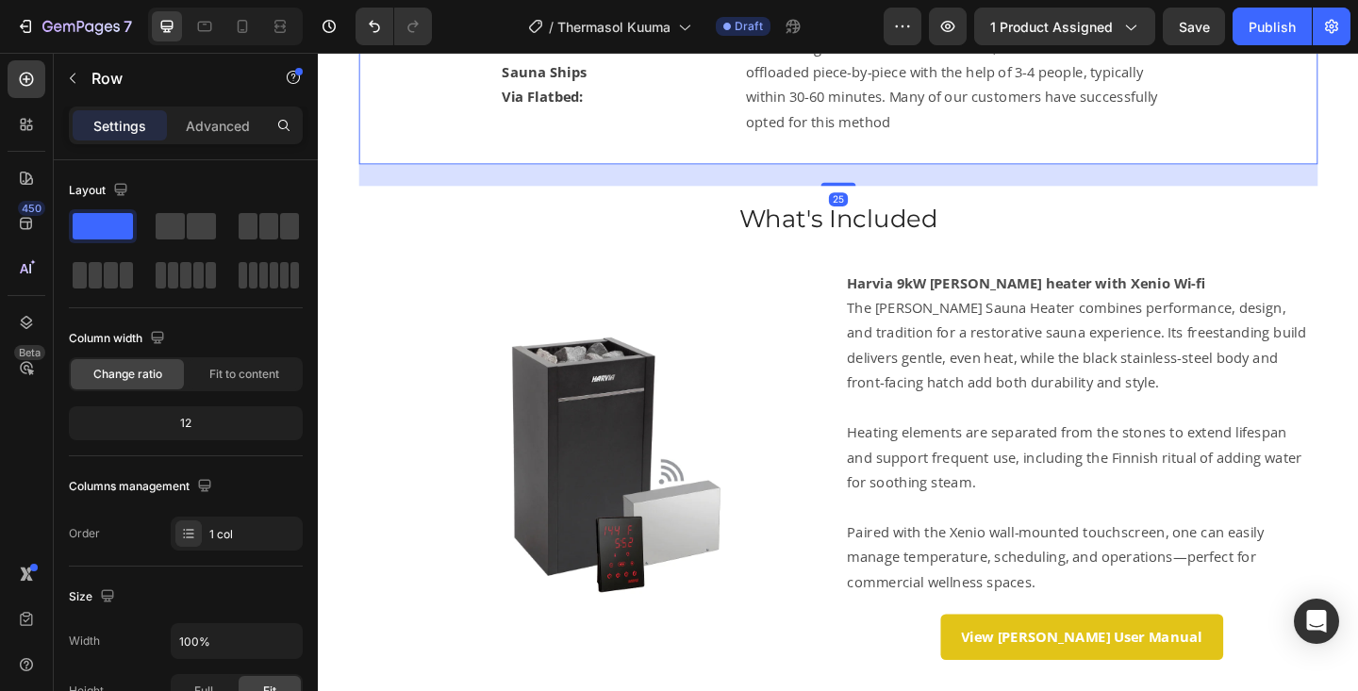
scroll to position [1376, 0]
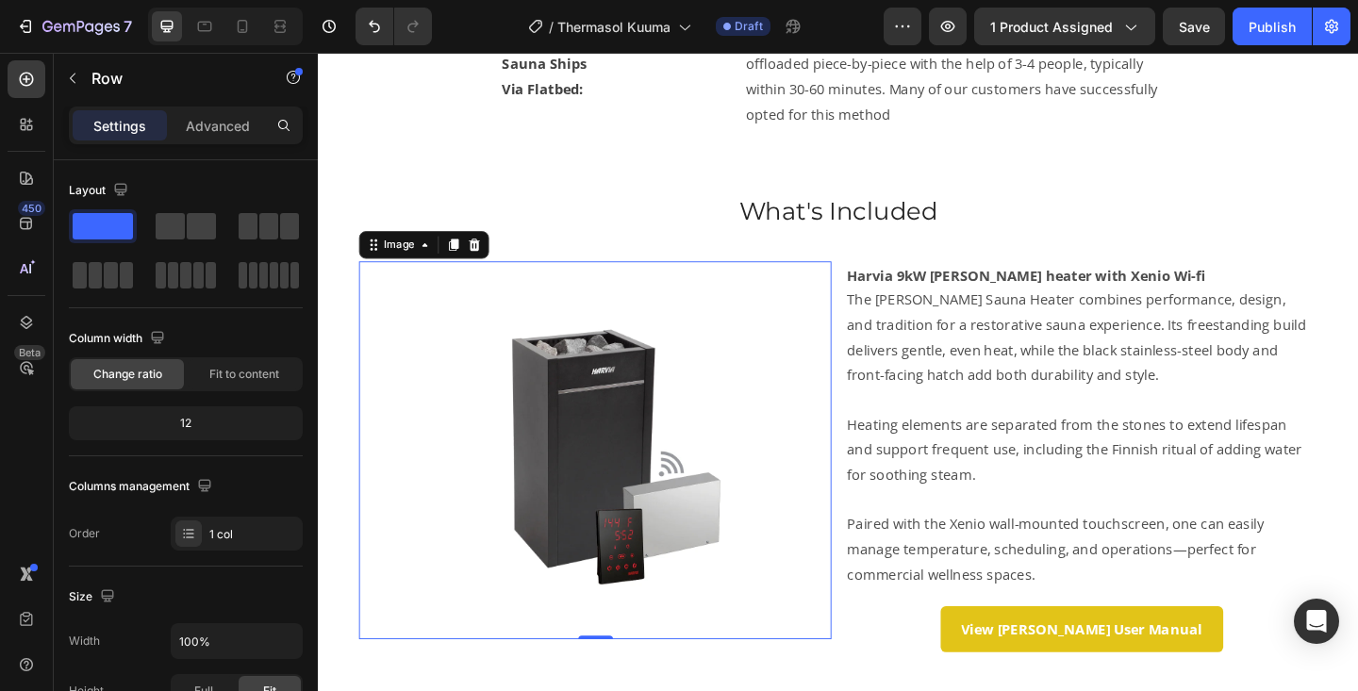
click at [645, 451] on img at bounding box center [619, 485] width 411 height 411
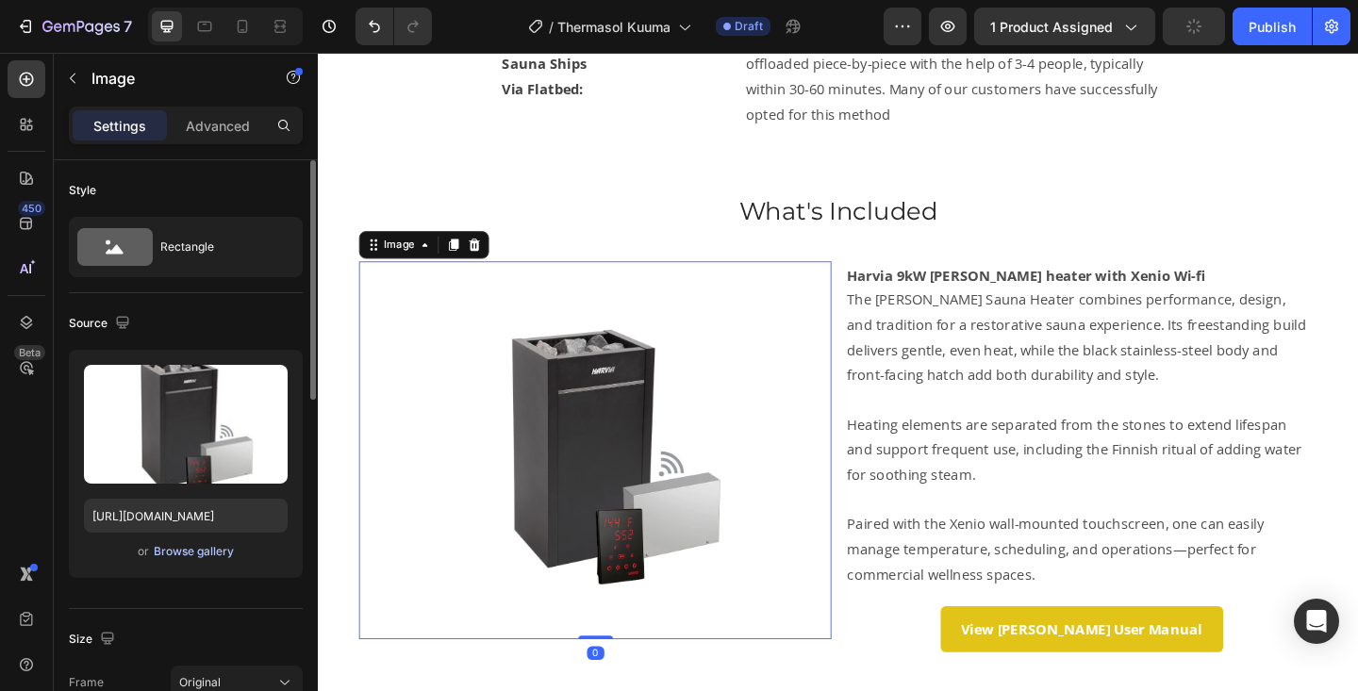
click at [168, 550] on div "Browse gallery" at bounding box center [194, 551] width 80 height 17
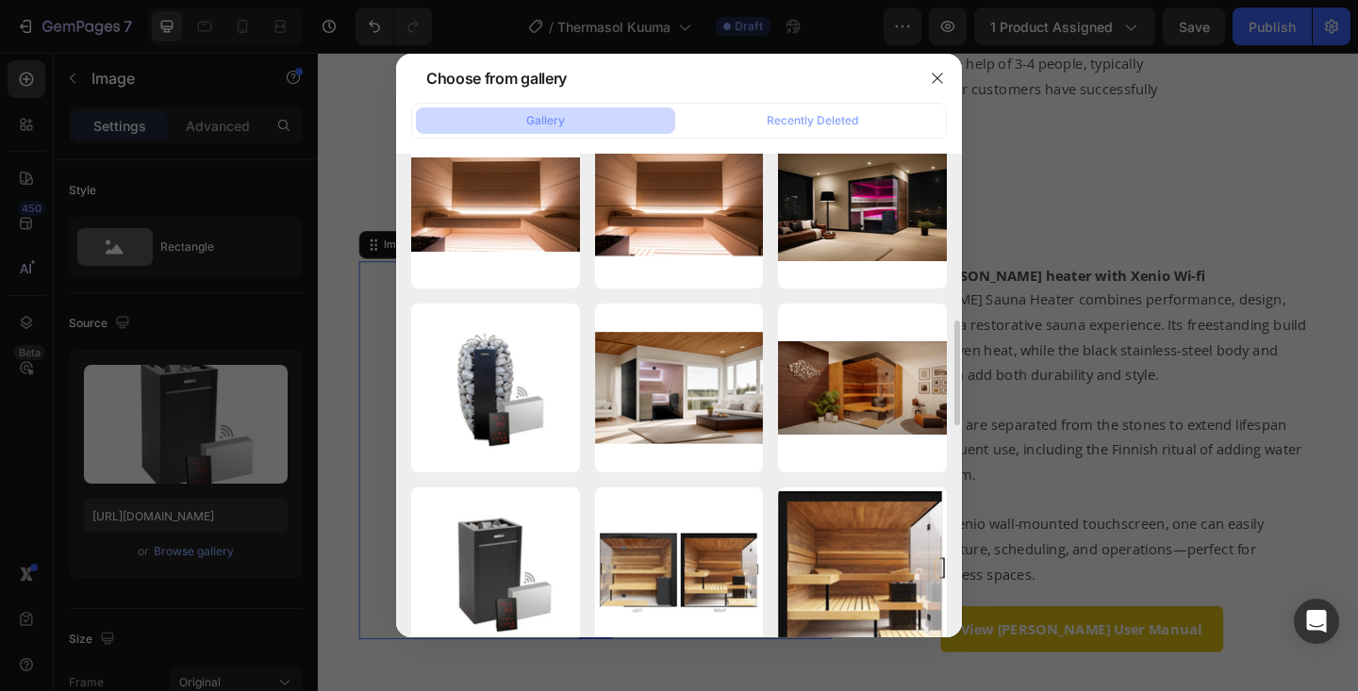
scroll to position [786, 0]
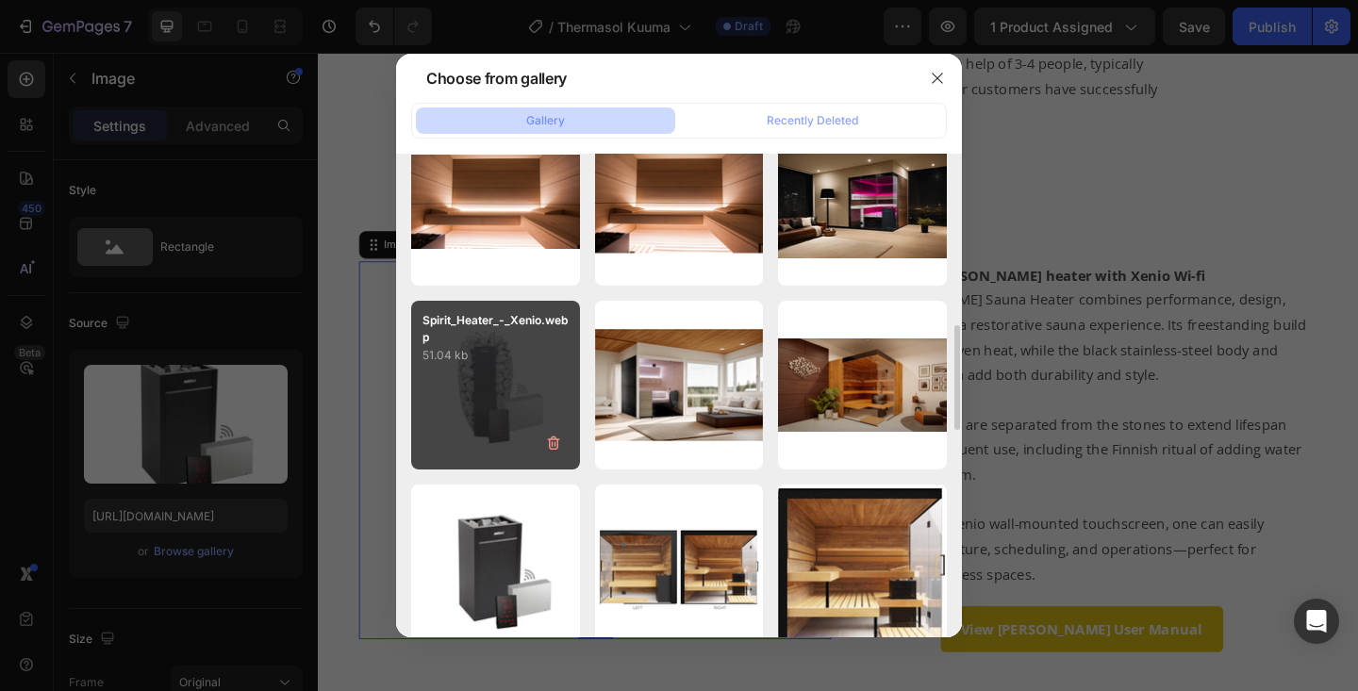
click at [485, 394] on div "Spirit_Heater_-_Xenio.webp 51.04 kb" at bounding box center [495, 385] width 169 height 169
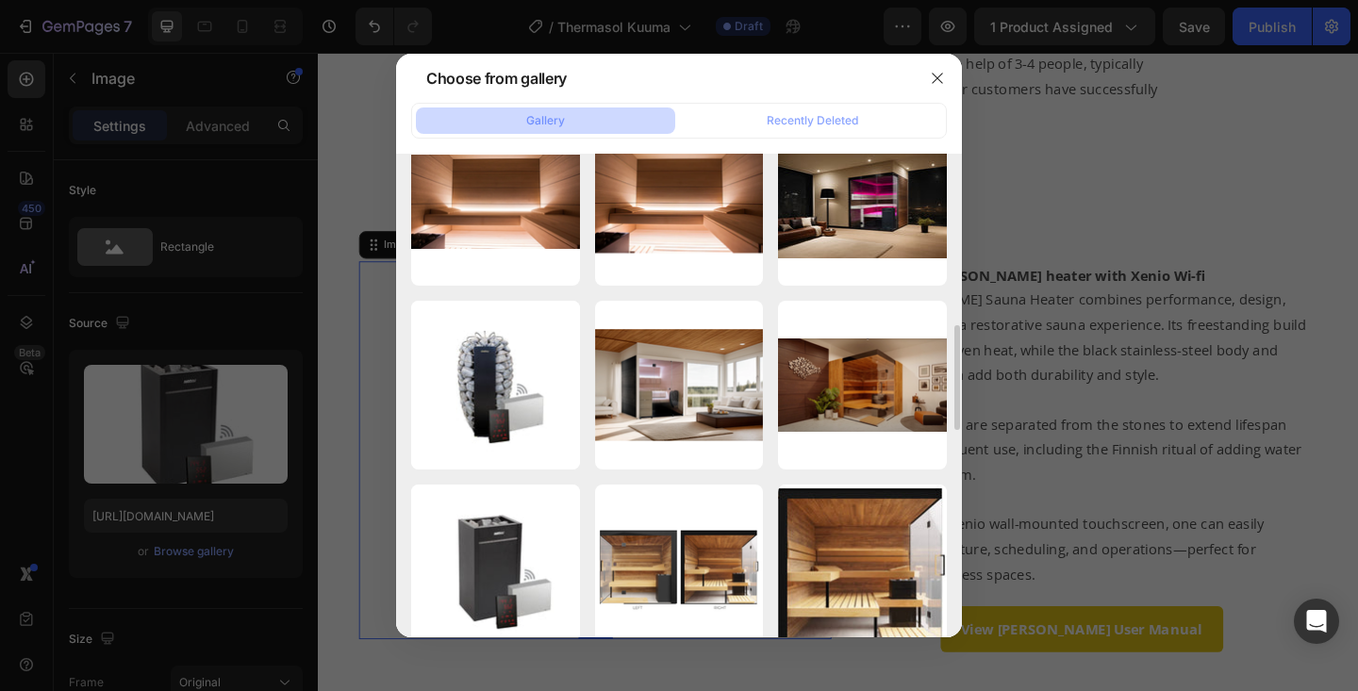
type input "https://cdn.shopify.com/s/files/1/0701/6235/0297/files/gempages_569423599350318…"
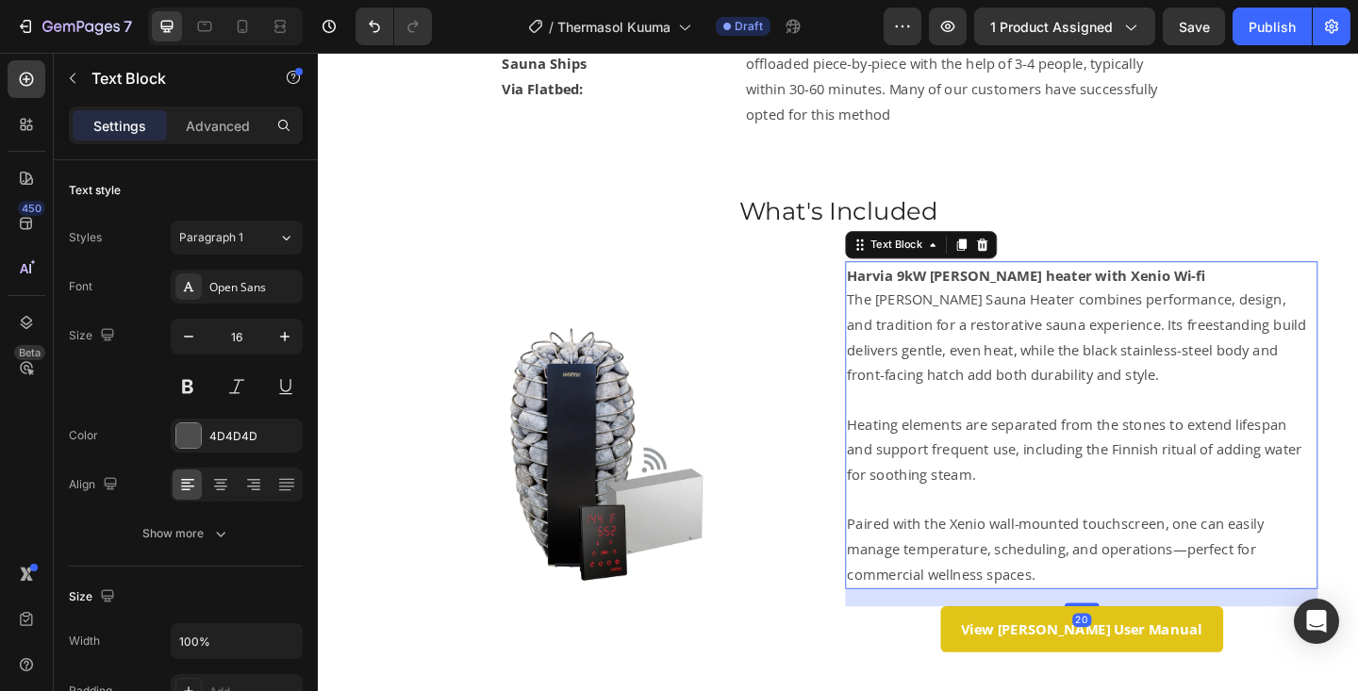
click at [1079, 380] on p "The Virta Sauna Heater combines performance, design, and tradition for a restor…" at bounding box center [1148, 362] width 510 height 108
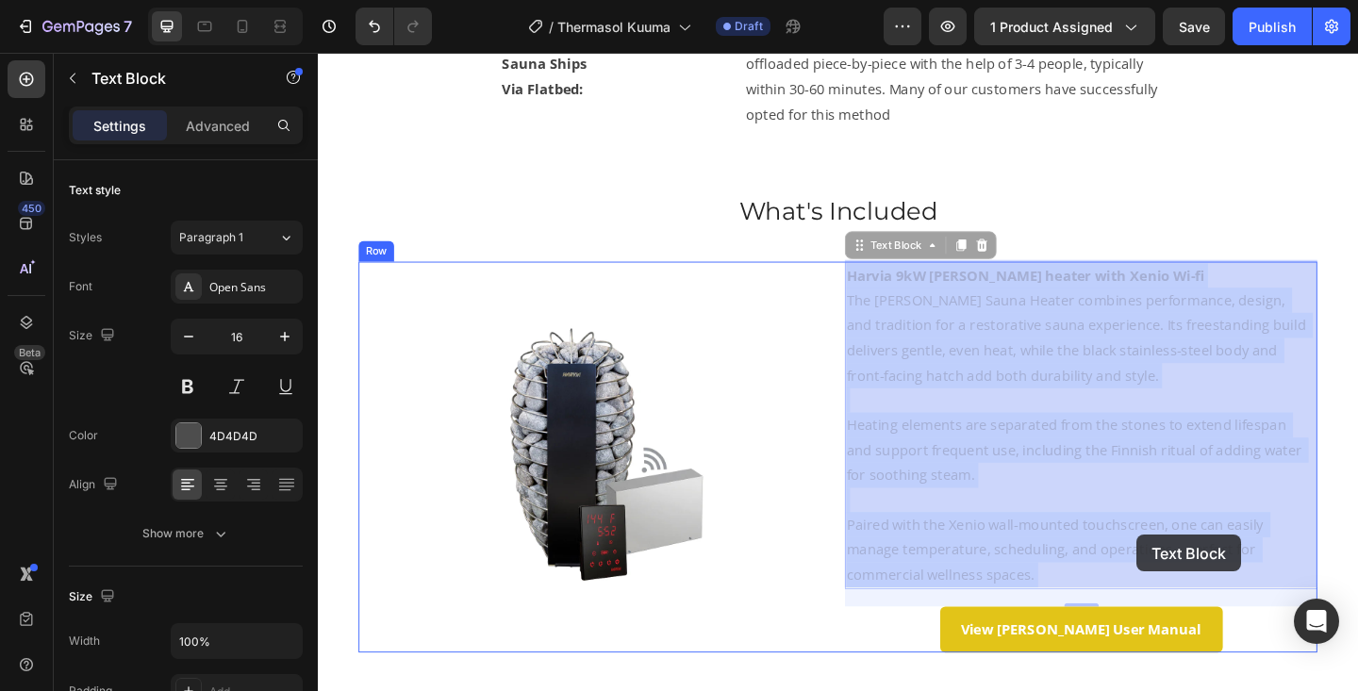
drag, startPoint x: 895, startPoint y: 322, endPoint x: 1207, endPoint y: 575, distance: 402.3
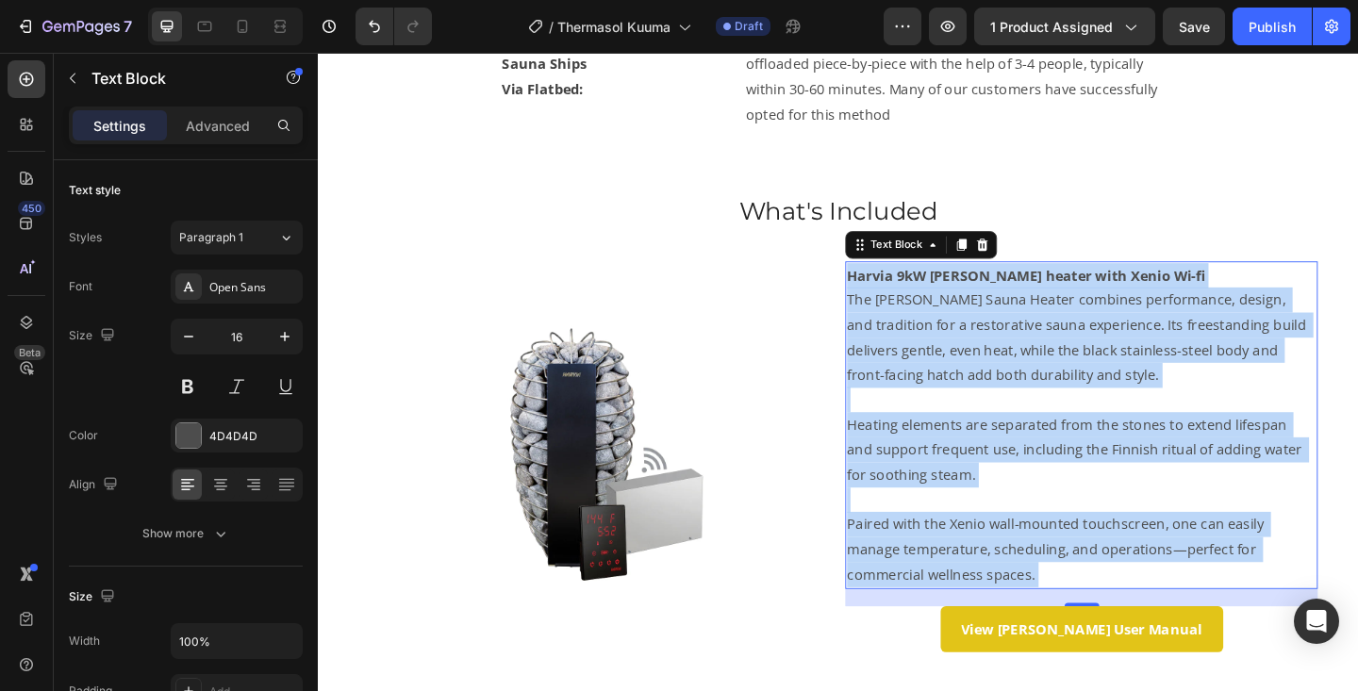
click at [1110, 553] on p "Paired with the Xenio wall-mounted touchscreen, one can easily manage temperatu…" at bounding box center [1148, 593] width 510 height 81
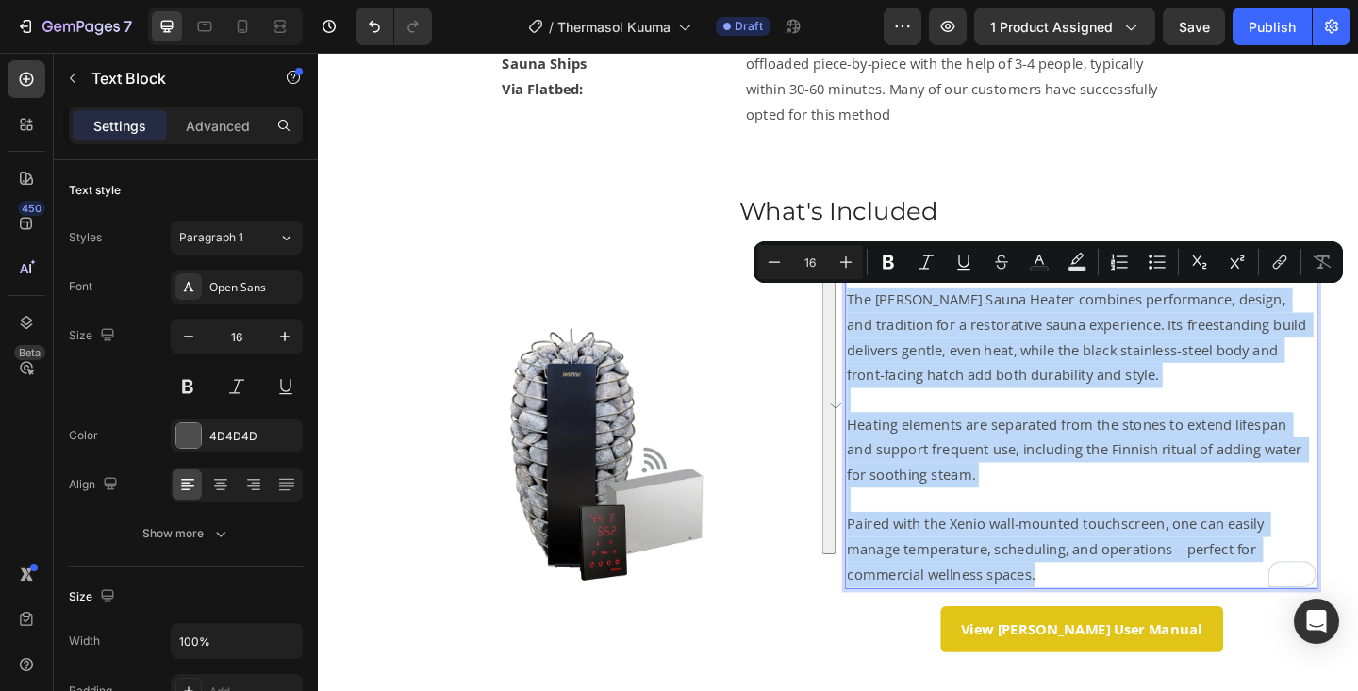
drag, startPoint x: 1104, startPoint y: 617, endPoint x: 895, endPoint y: 317, distance: 365.8
click at [895, 317] on div "Harvia 9kW Virta heater with Xenio Wi-fi The Virta Sauna Heater combines perfor…" at bounding box center [1148, 458] width 514 height 357
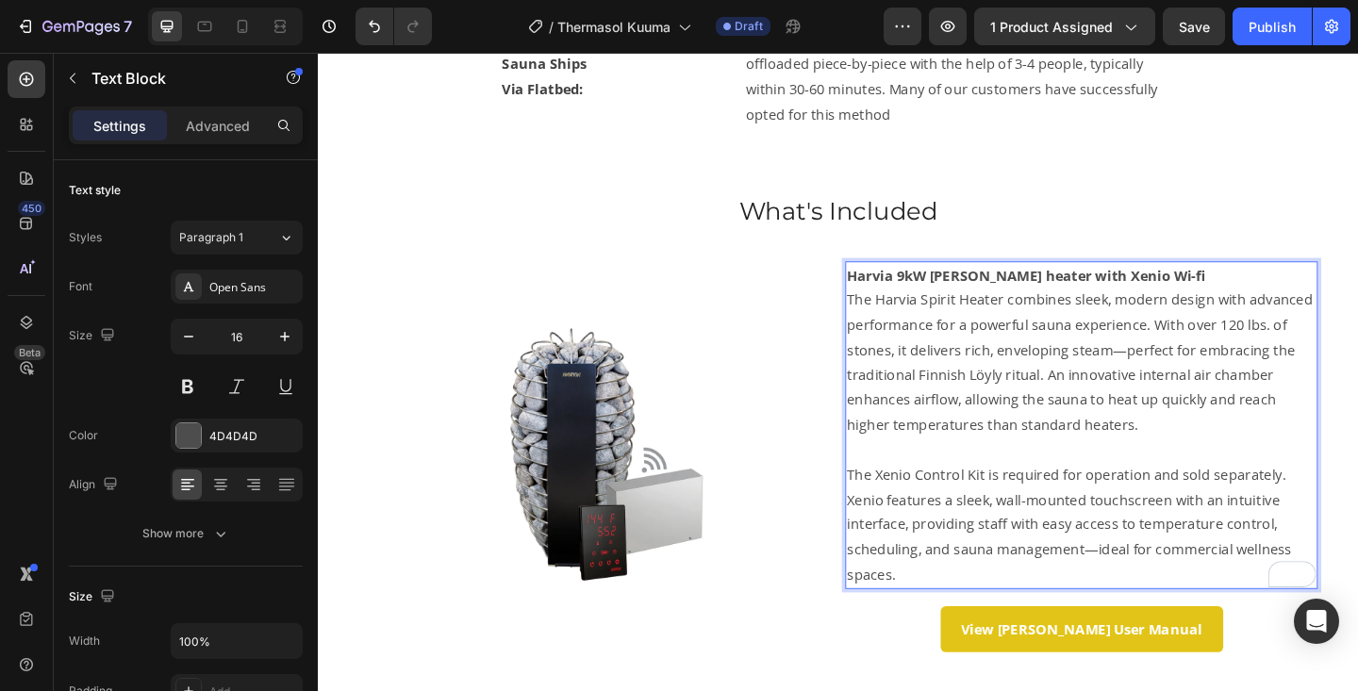
click at [954, 295] on strong "Harvia 9kW Virta heater with Xenio Wi-fi" at bounding box center [1088, 295] width 390 height 21
click at [938, 290] on strong "Harvia 9kW Virta heater with Xenio Wi-fi" at bounding box center [1088, 295] width 390 height 21
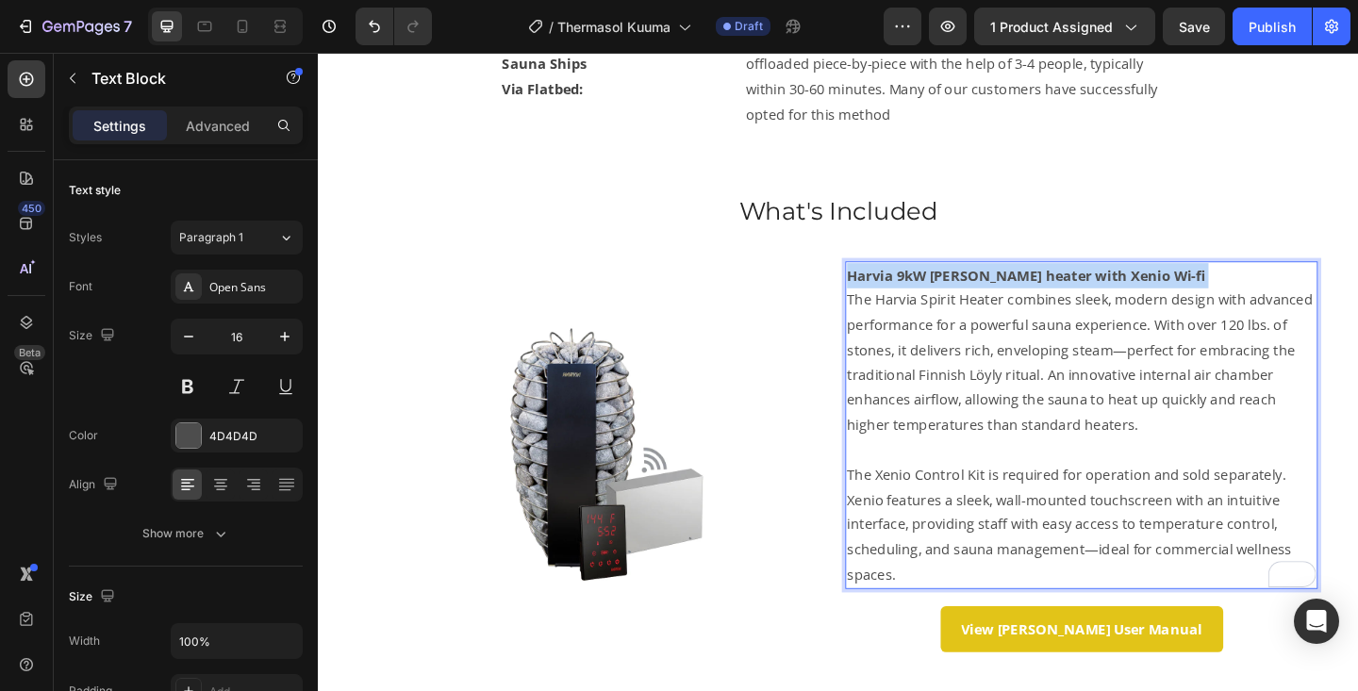
click at [938, 290] on strong "Harvia 9kW Virta heater with Xenio Wi-fi" at bounding box center [1088, 295] width 390 height 21
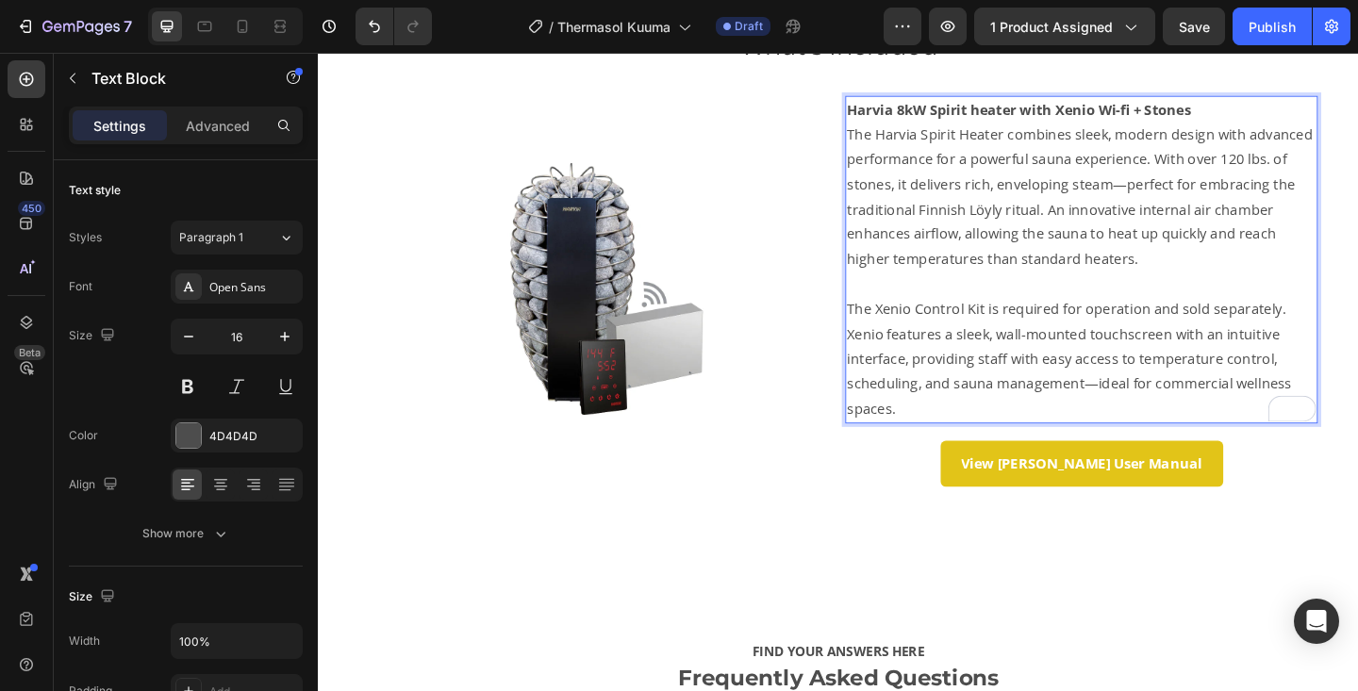
scroll to position [1580, 0]
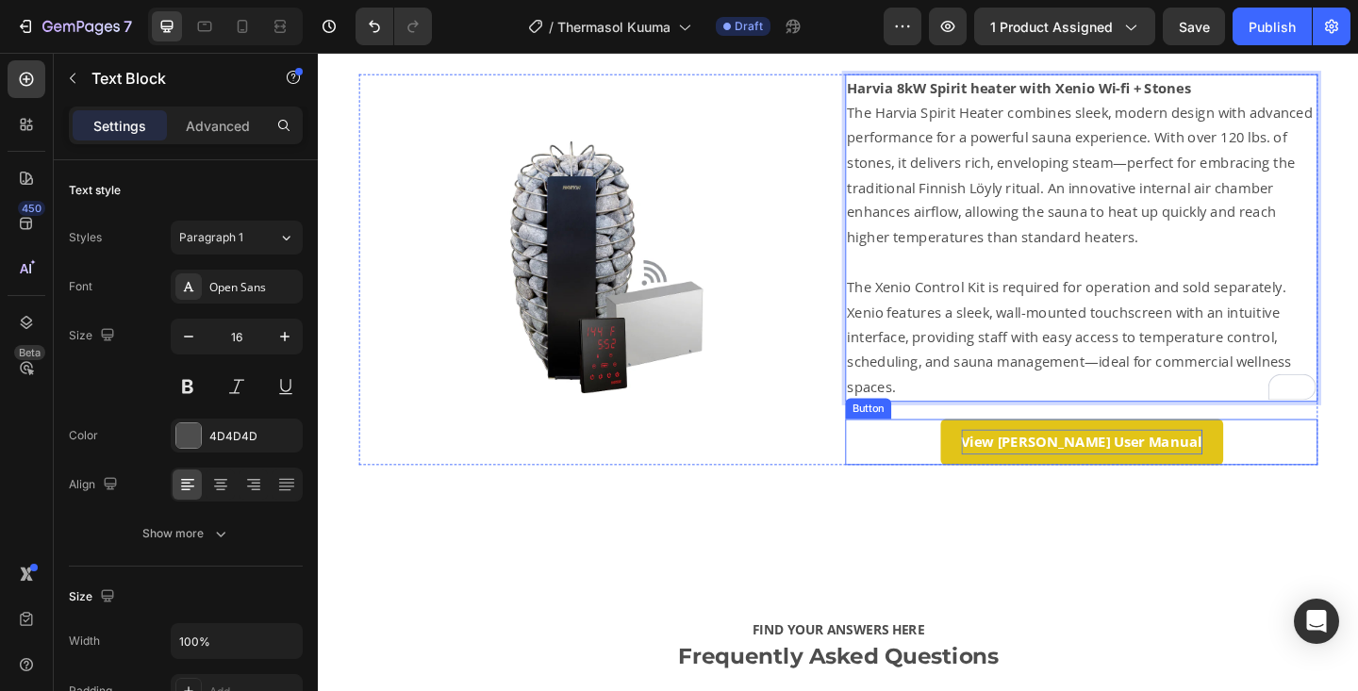
click at [1128, 474] on strong "View [PERSON_NAME] User Manual" at bounding box center [1149, 476] width 262 height 21
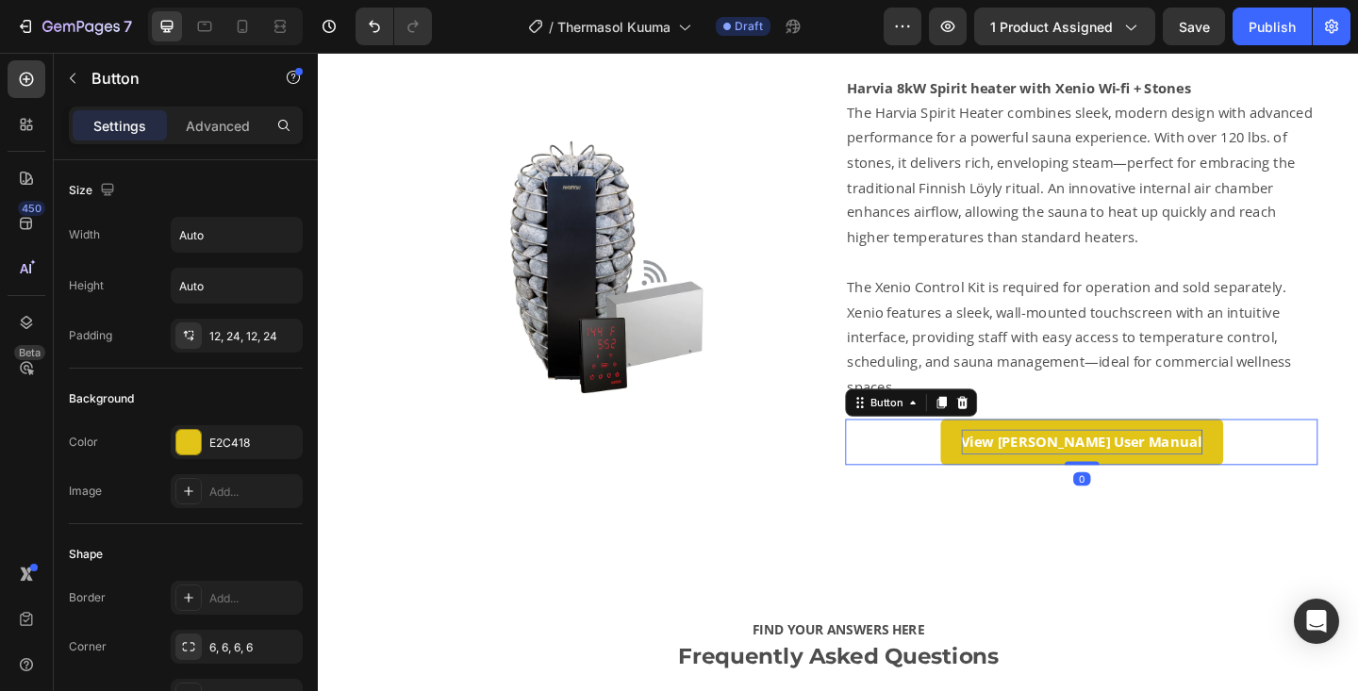
click at [1128, 474] on strong "View [PERSON_NAME] User Manual" at bounding box center [1149, 476] width 262 height 21
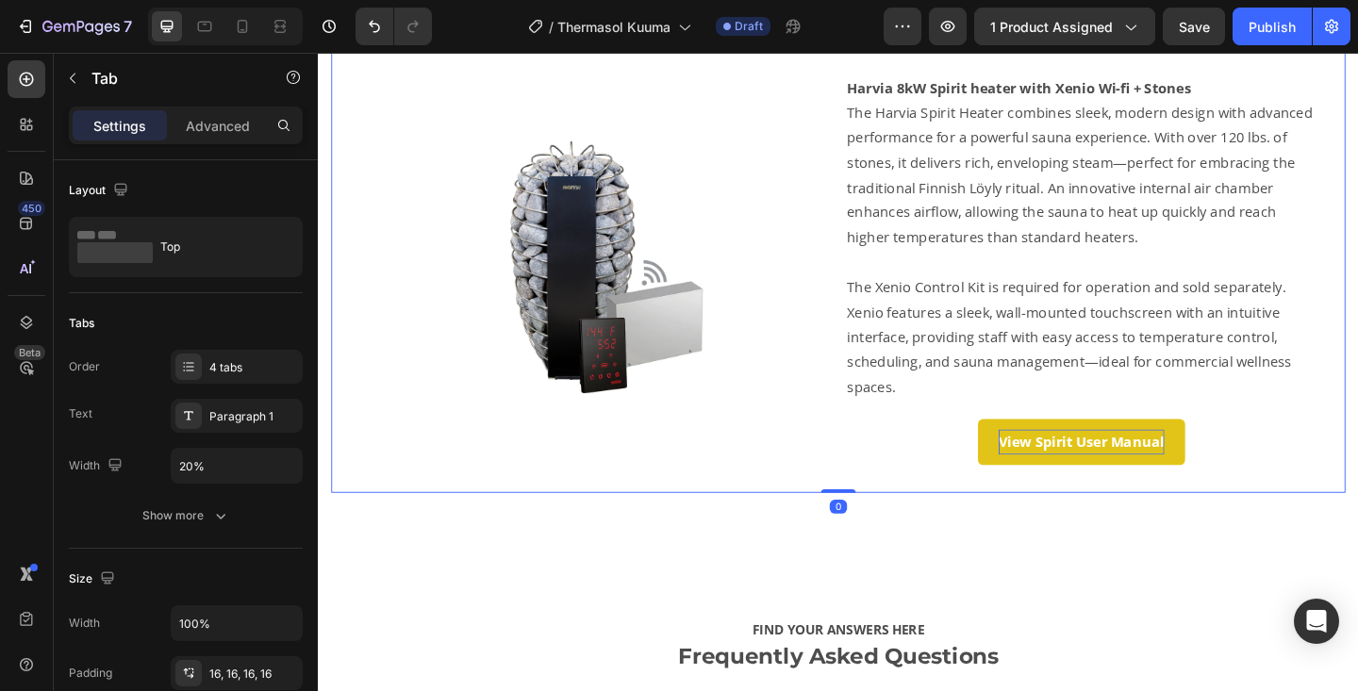
click at [1072, 513] on div "Specifications Heading Approx. Exterior Dimensions: Text Block 73" L x 89" W x …" at bounding box center [883, 74] width 1043 height 901
click at [1055, 476] on button "View Spirit User Manual" at bounding box center [1148, 477] width 225 height 50
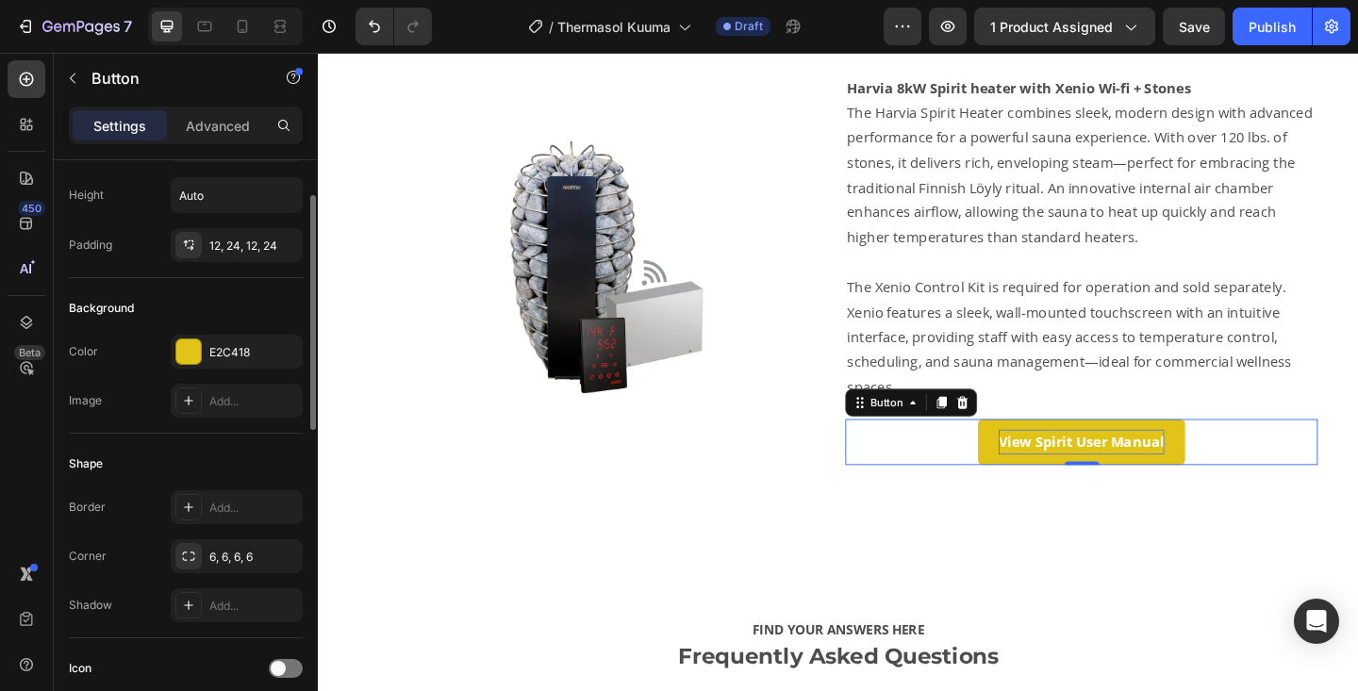
scroll to position [0, 0]
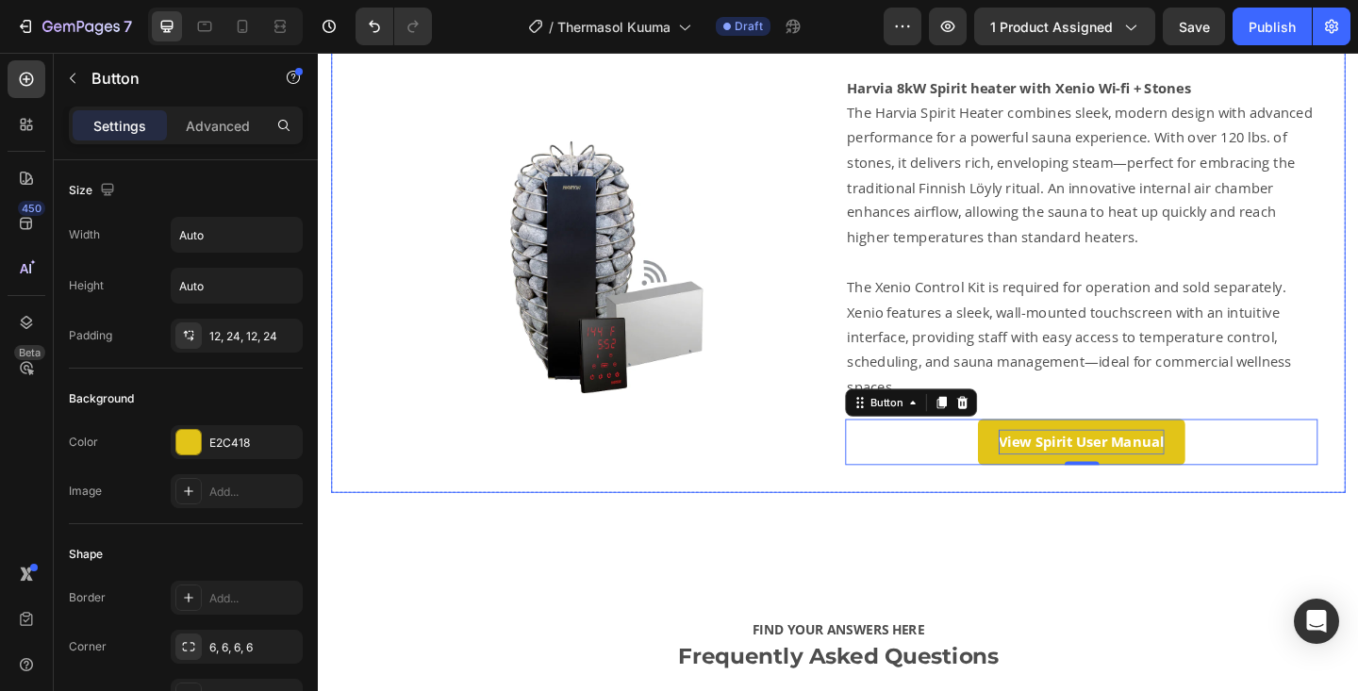
click at [838, 519] on div "Specifications Heading Approx. Exterior Dimensions: Text Block 73" L x 89" W x …" at bounding box center [883, 74] width 1043 height 901
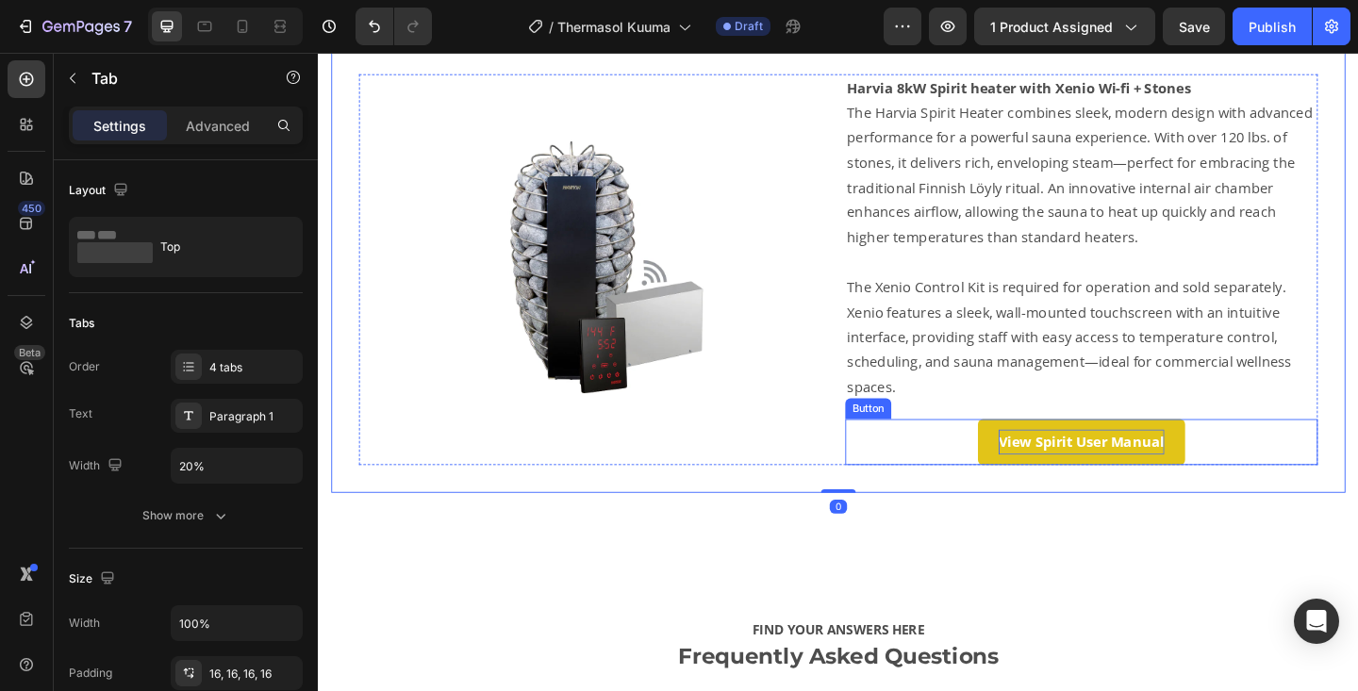
click at [1047, 484] on button "View Spirit User Manual" at bounding box center [1148, 477] width 225 height 50
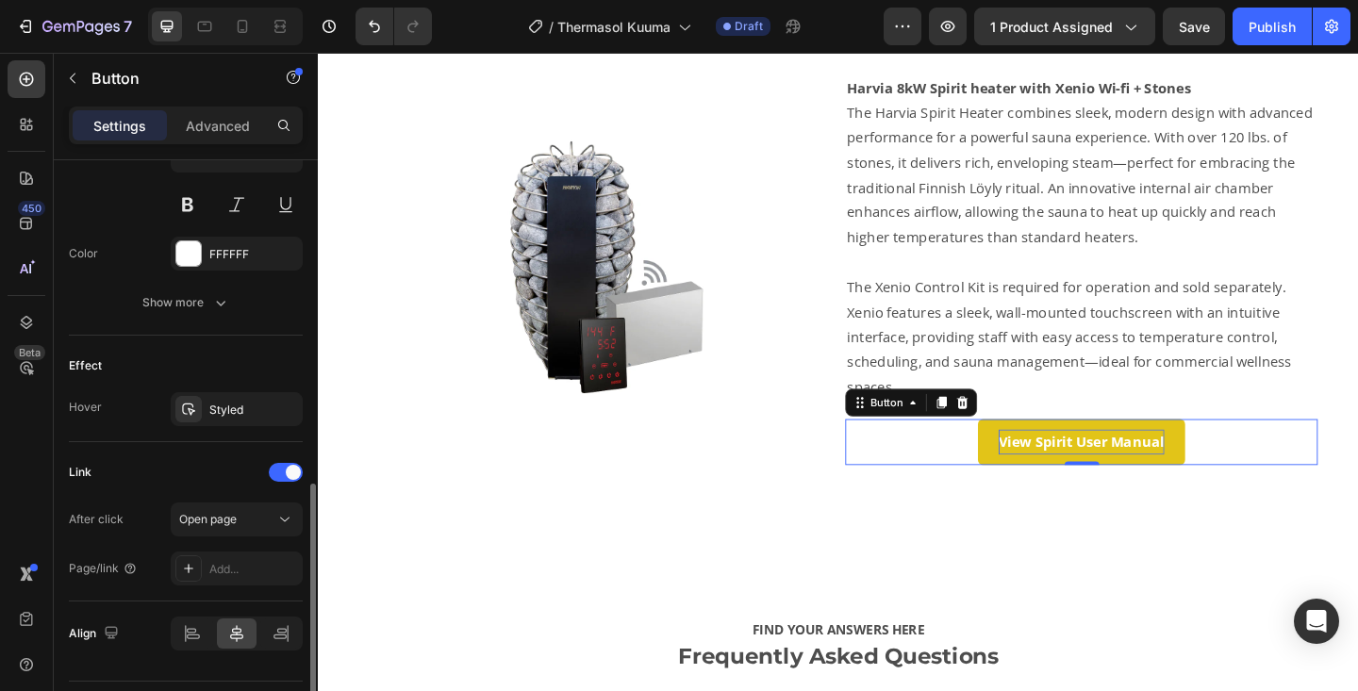
scroll to position [825, 0]
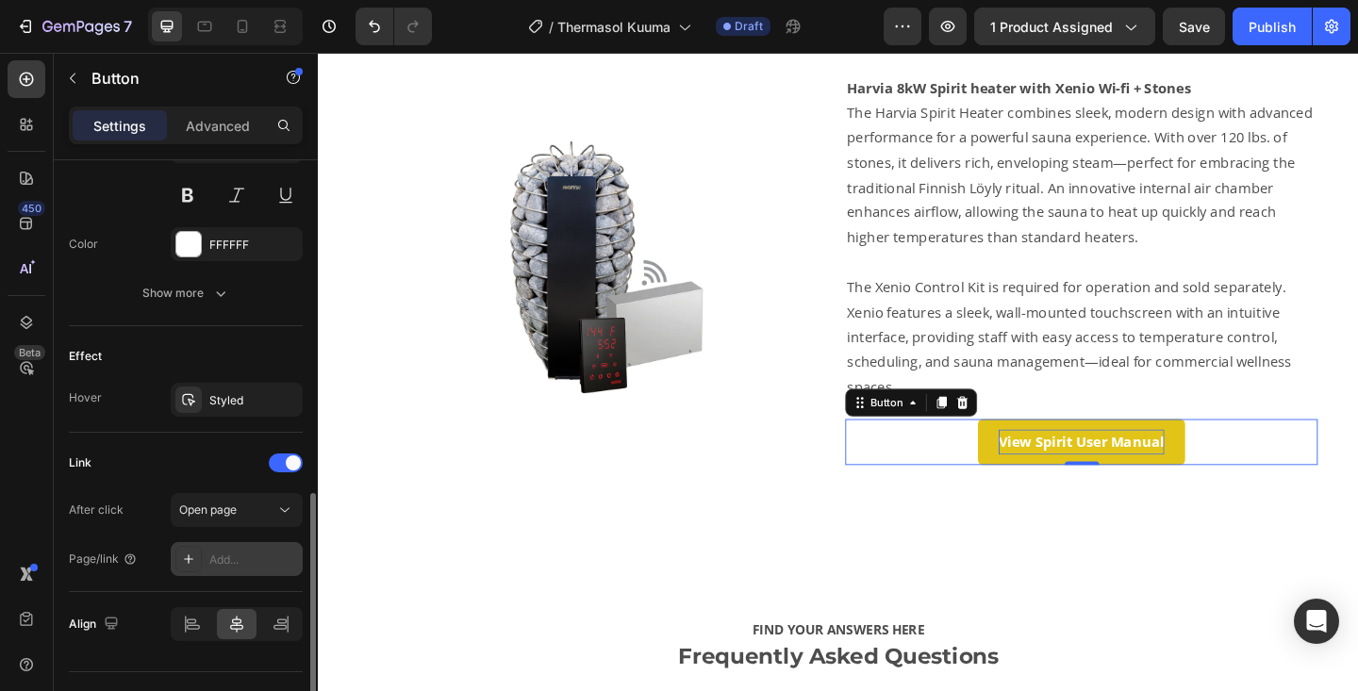
click at [241, 556] on div "Add..." at bounding box center [253, 560] width 89 height 17
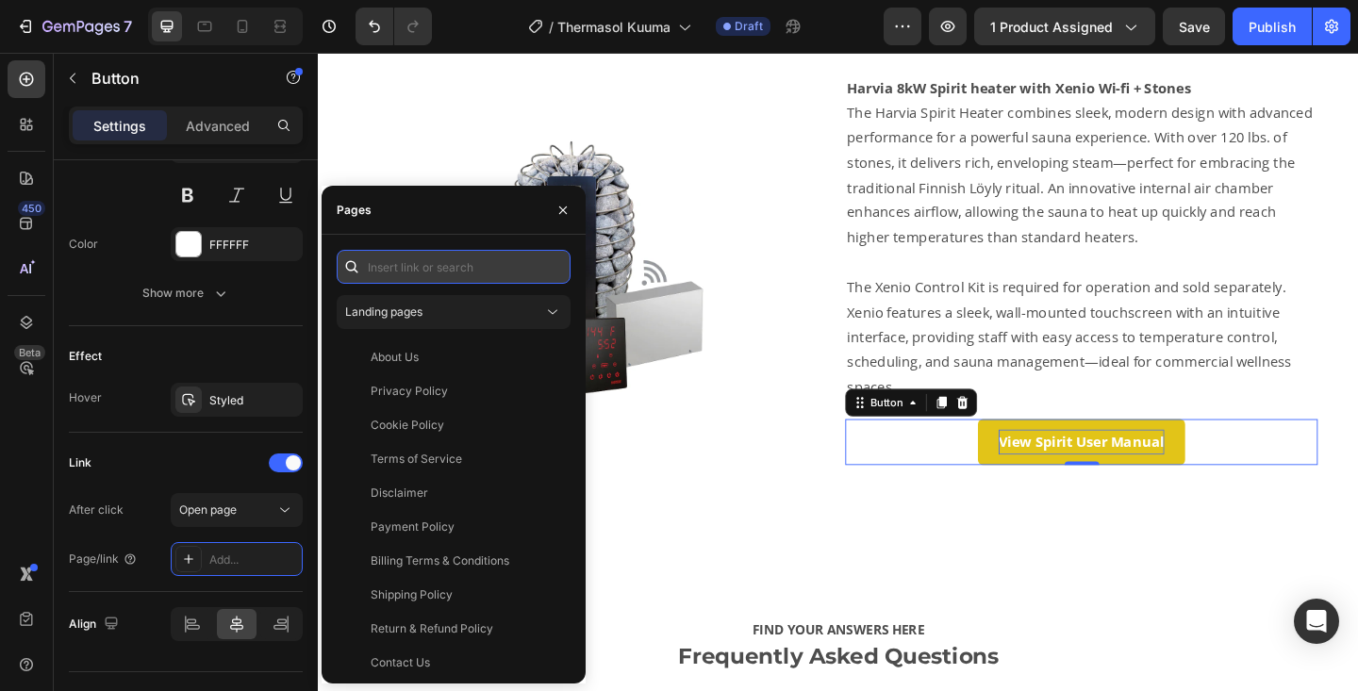
click at [403, 257] on input "text" at bounding box center [454, 267] width 234 height 34
paste input "[URL][DOMAIN_NAME]"
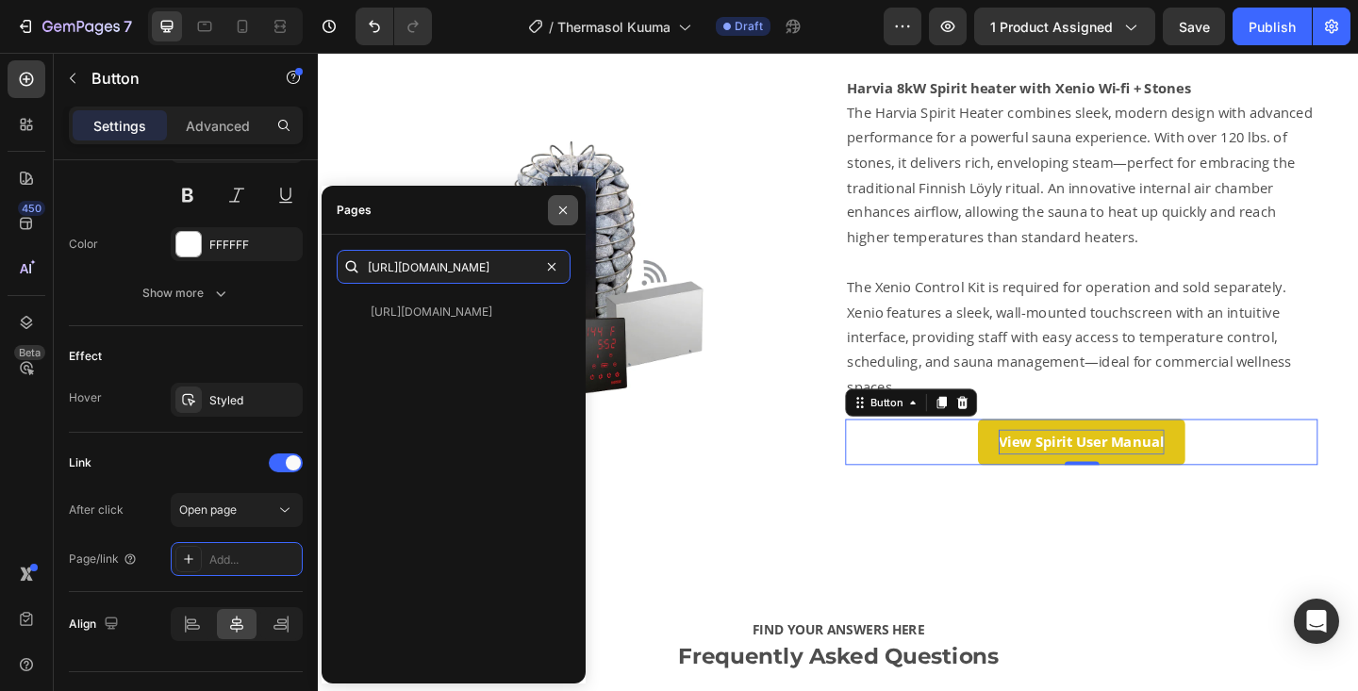
type input "[URL][DOMAIN_NAME]"
click at [553, 215] on button "button" at bounding box center [563, 210] width 30 height 30
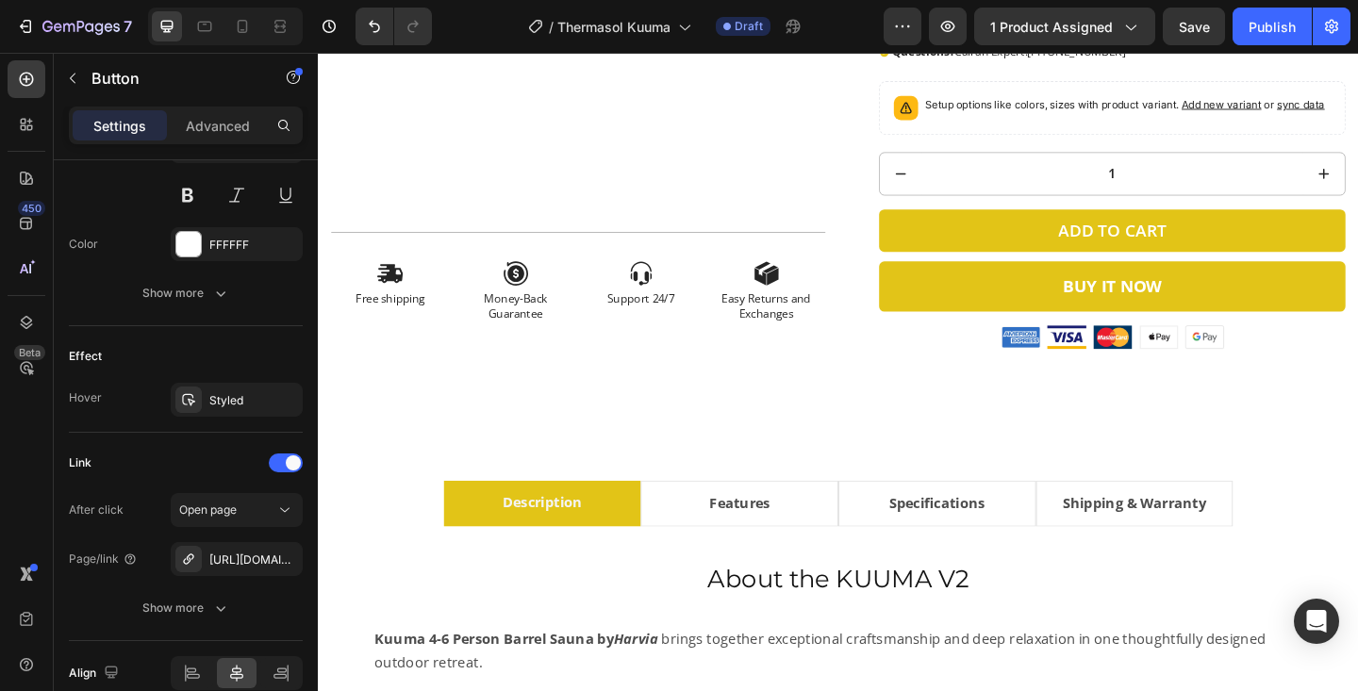
scroll to position [595, 0]
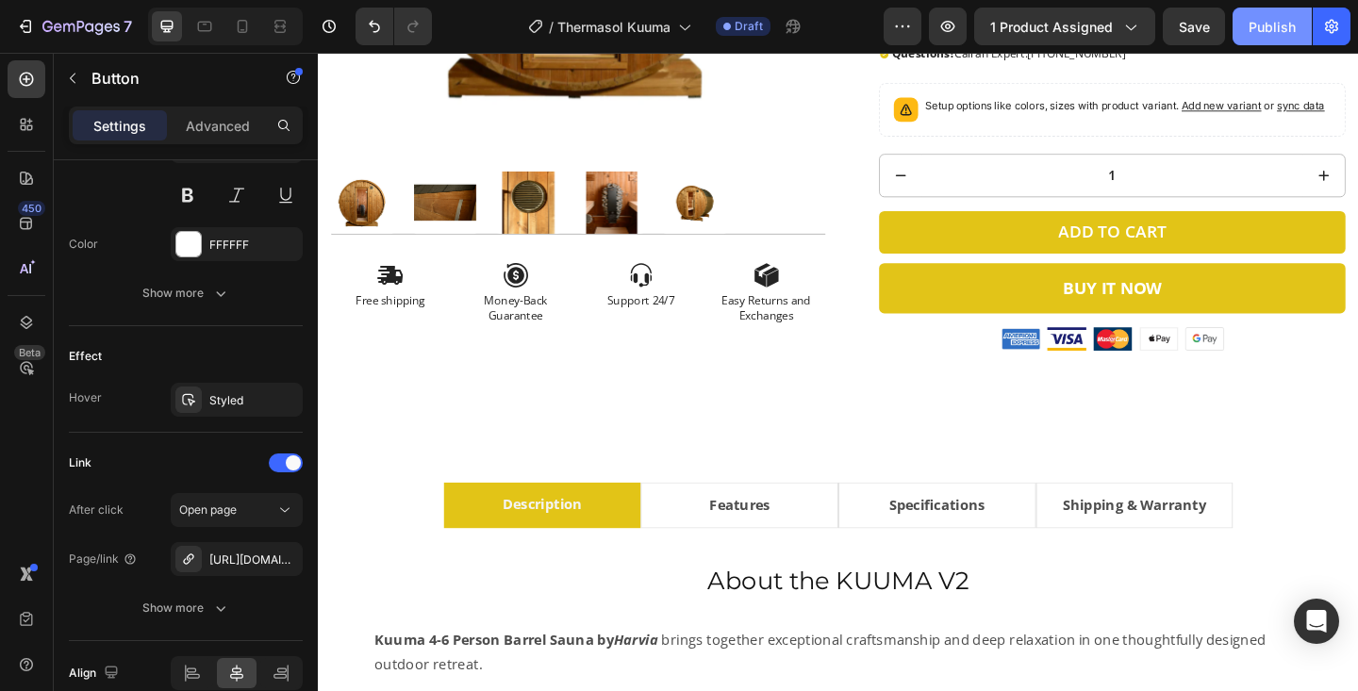
click at [1281, 29] on div "Publish" at bounding box center [1272, 27] width 47 height 20
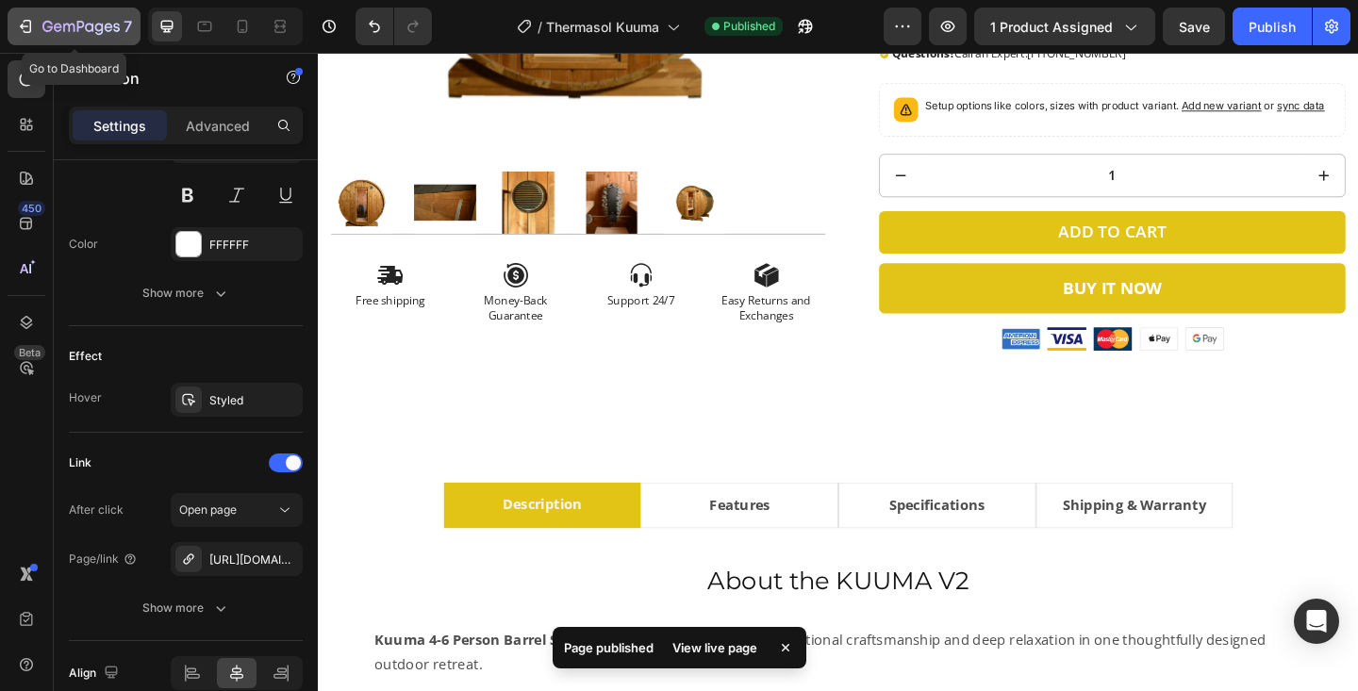
click at [90, 24] on icon "button" at bounding box center [89, 27] width 8 height 8
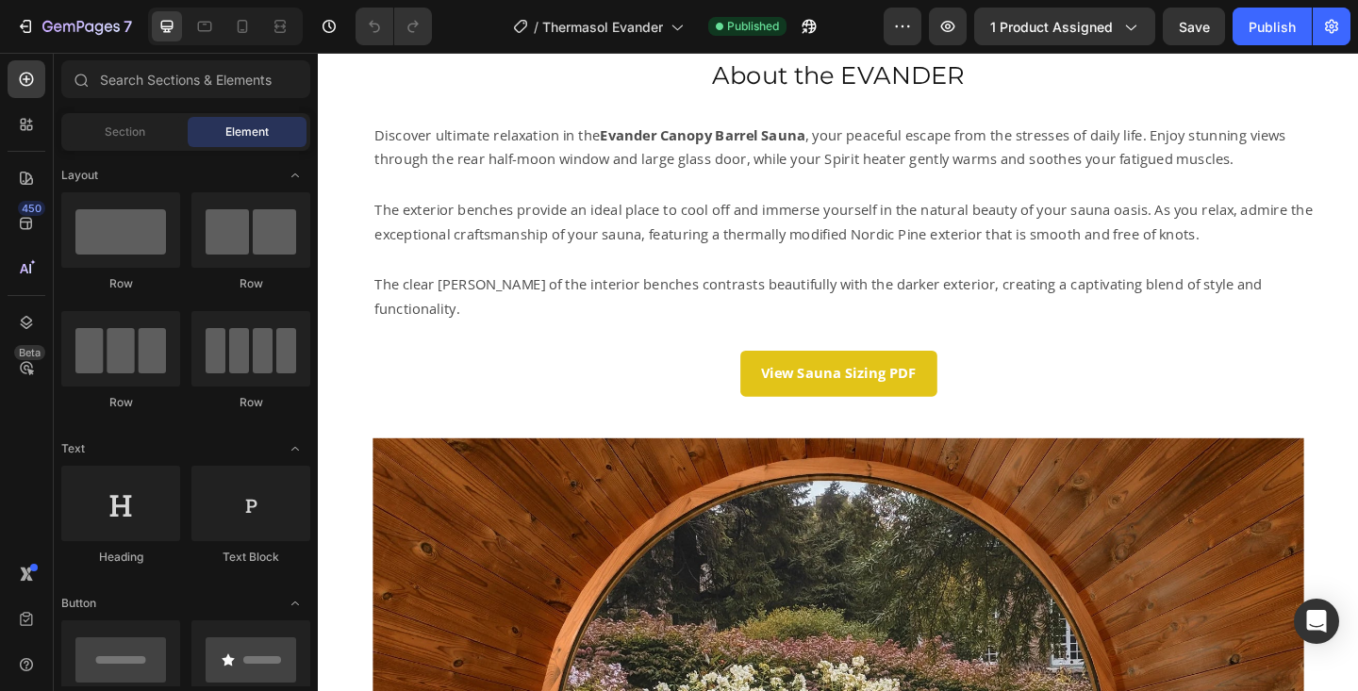
scroll to position [871, 0]
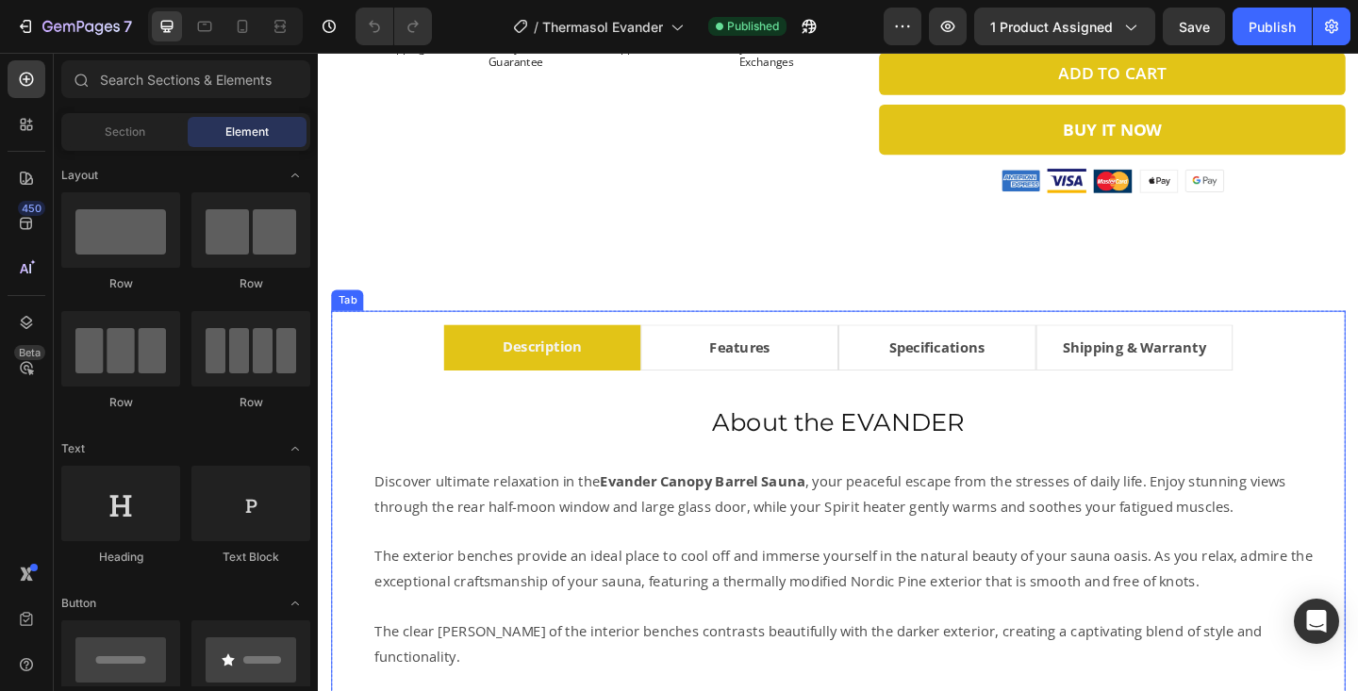
click at [1061, 388] on li "Specifications" at bounding box center [991, 374] width 215 height 50
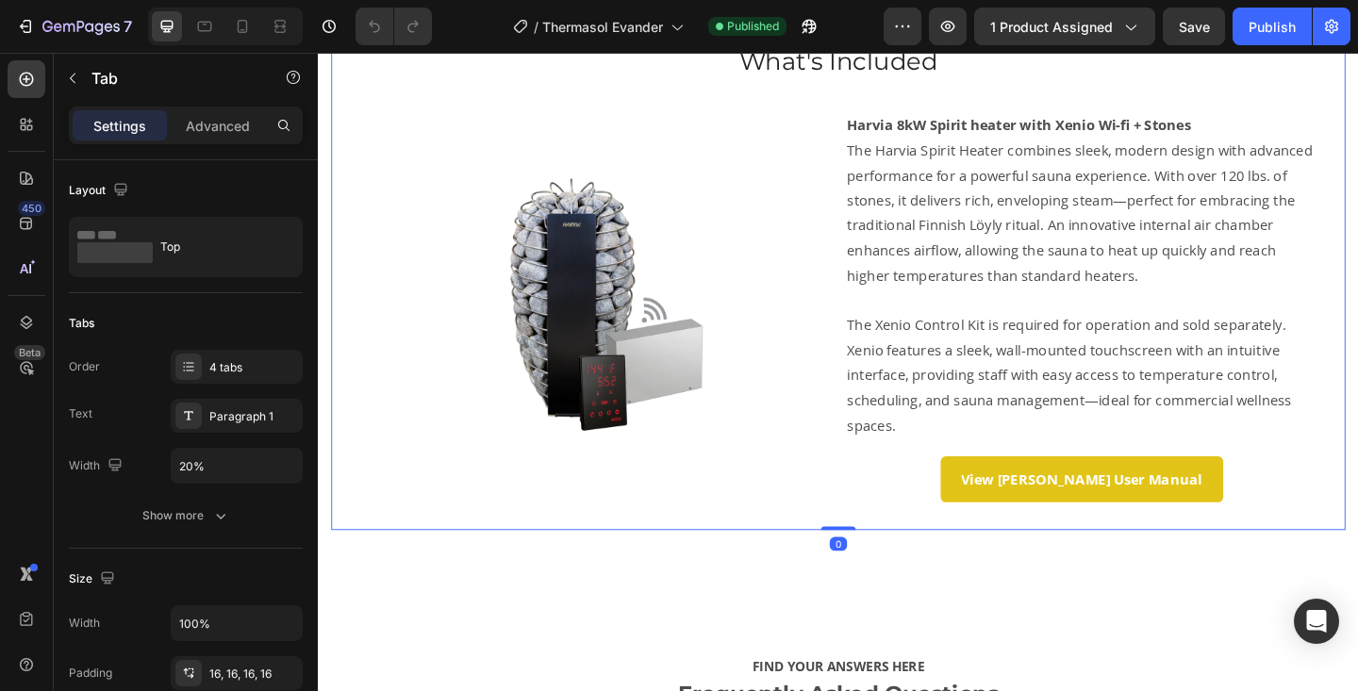
scroll to position [1635, 0]
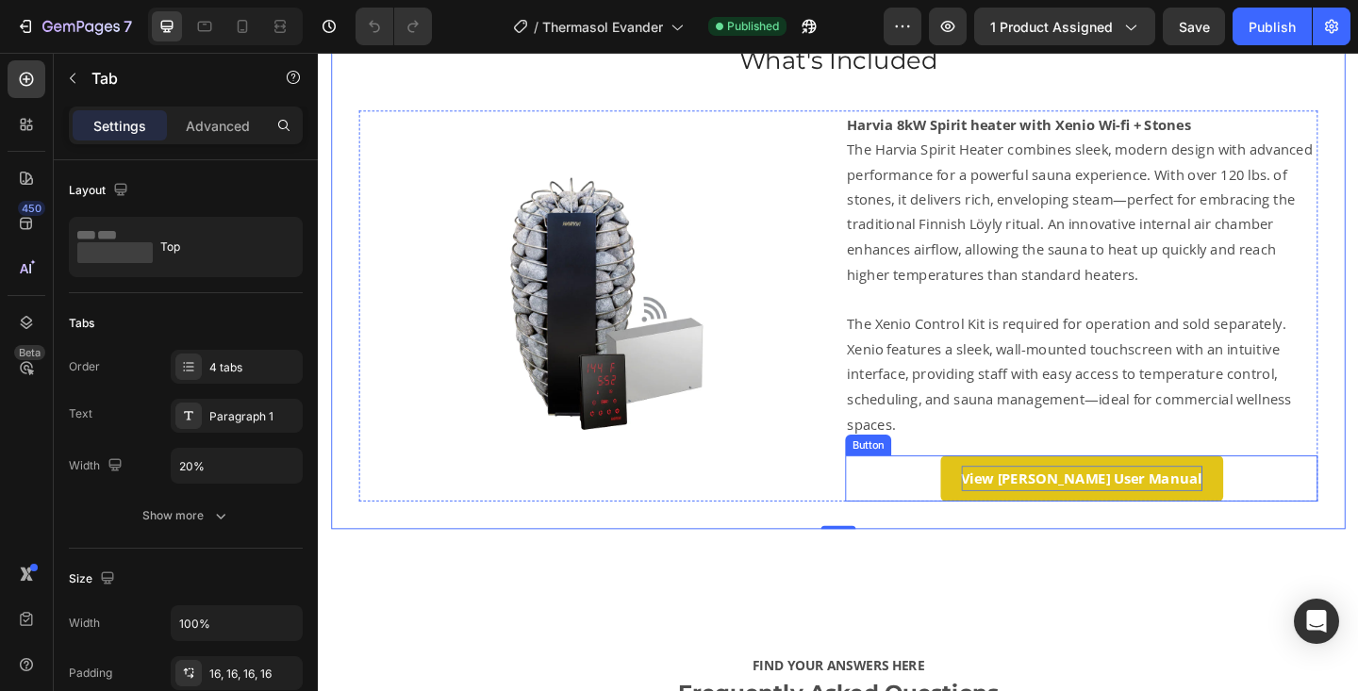
click at [1124, 518] on strong "View [PERSON_NAME] User Manual" at bounding box center [1149, 516] width 262 height 21
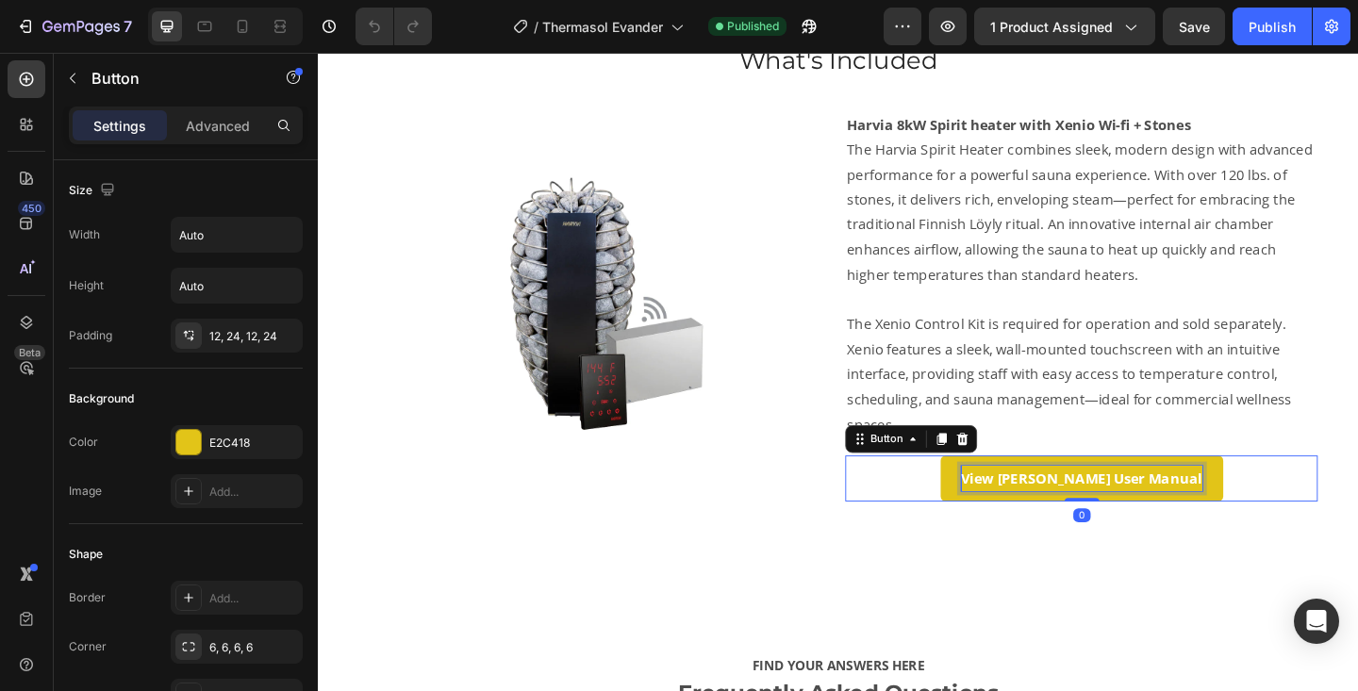
click at [1122, 514] on strong "View [PERSON_NAME] User Manual" at bounding box center [1149, 516] width 262 height 21
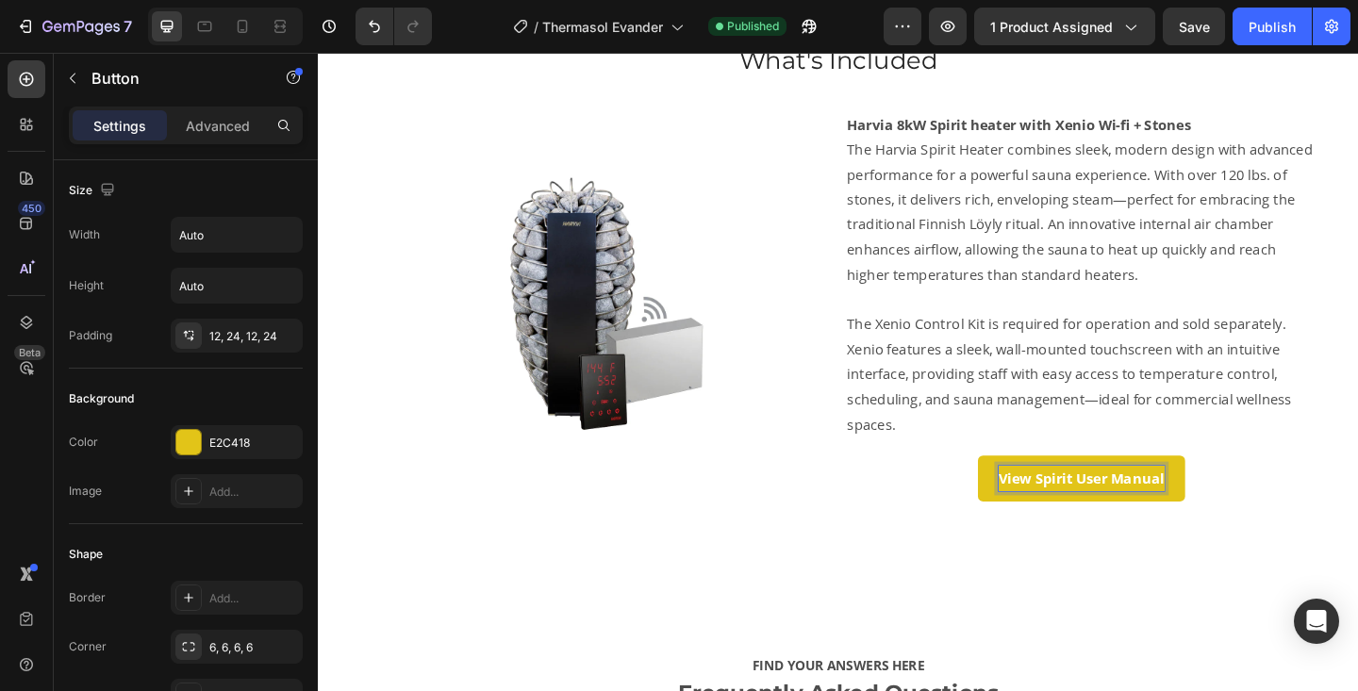
click at [1033, 521] on div "View Spirit User Manual Button 0" at bounding box center [1148, 516] width 514 height 50
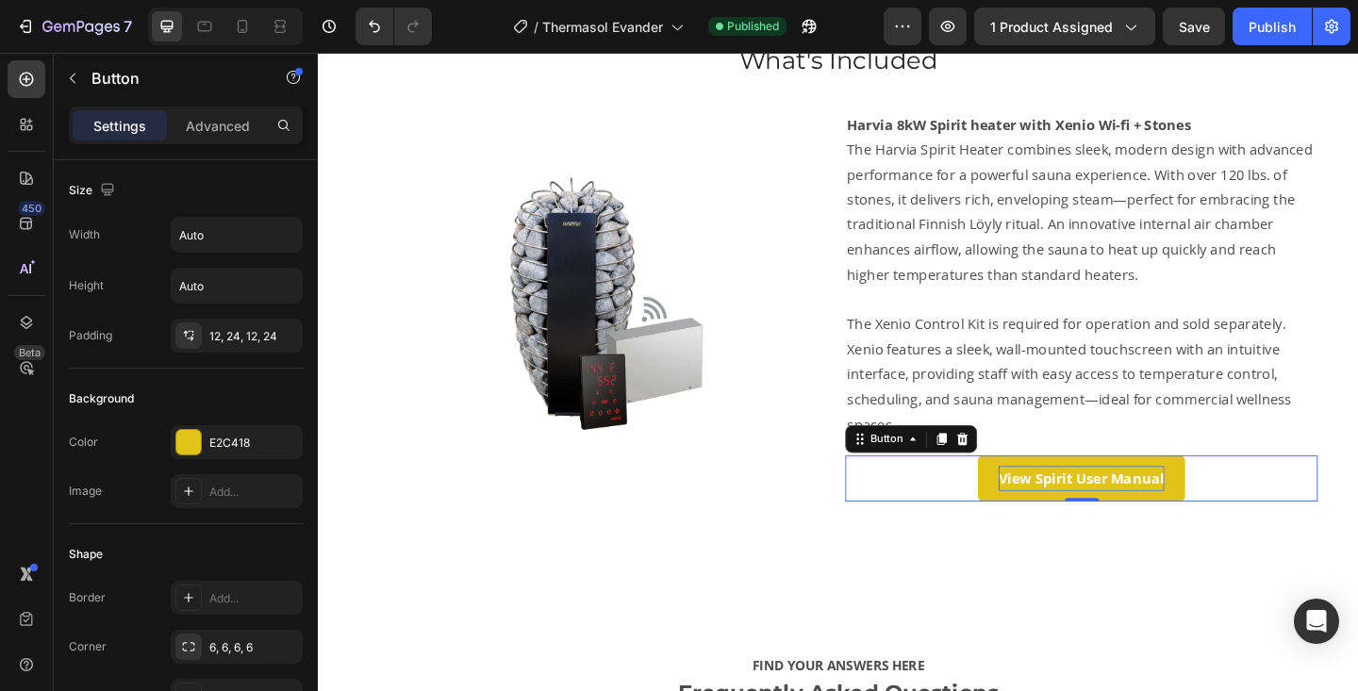
click at [1041, 521] on button "View Spirit User Manual" at bounding box center [1148, 516] width 225 height 50
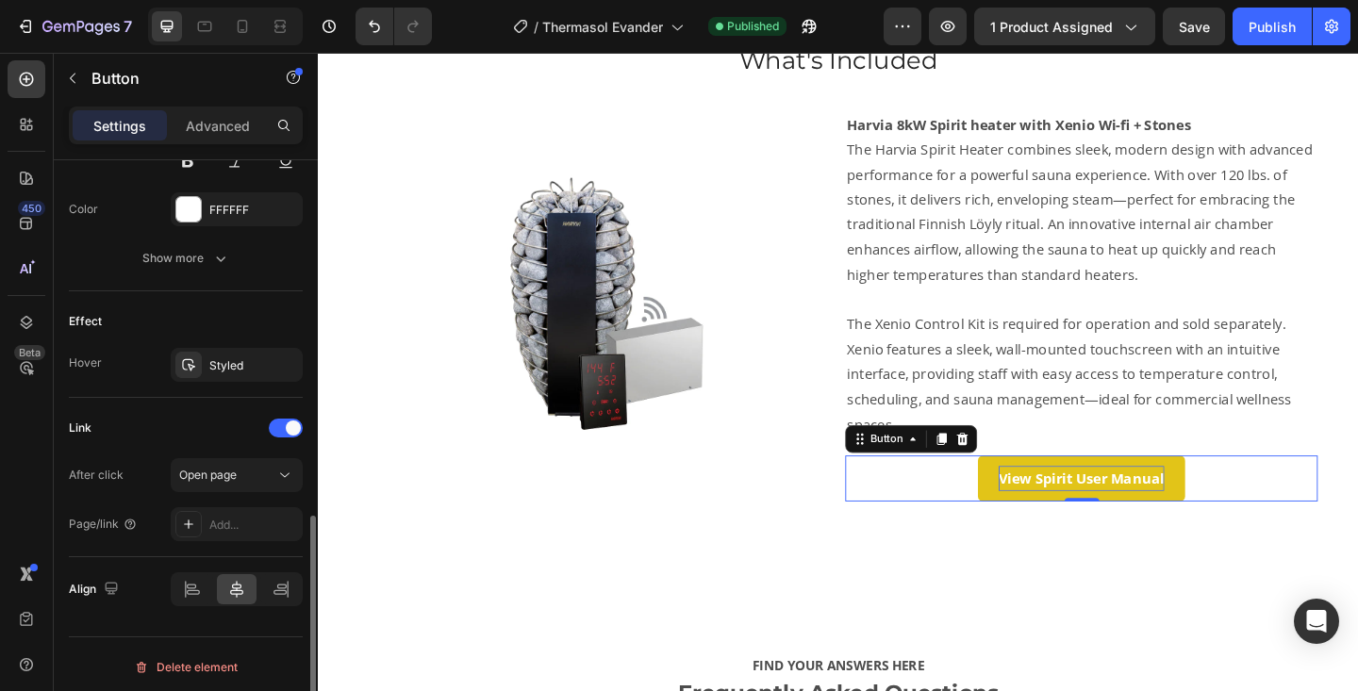
scroll to position [866, 0]
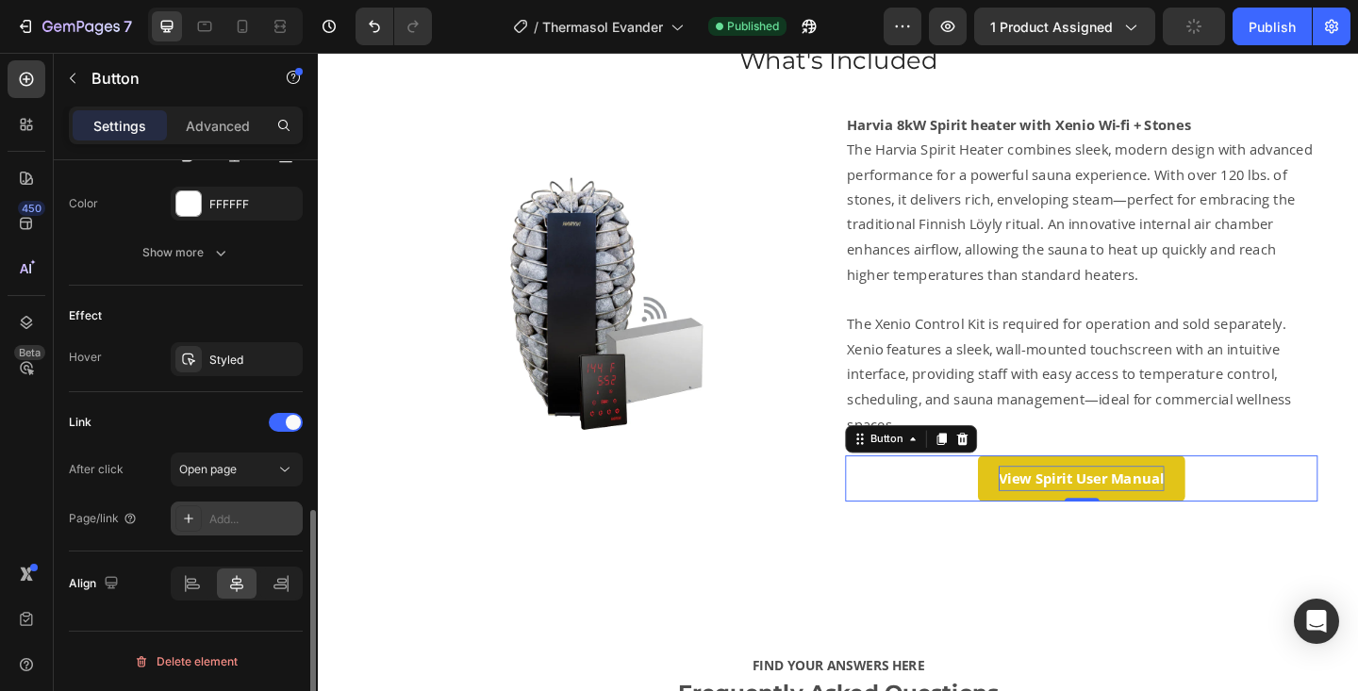
click at [225, 520] on div "Add..." at bounding box center [253, 519] width 89 height 17
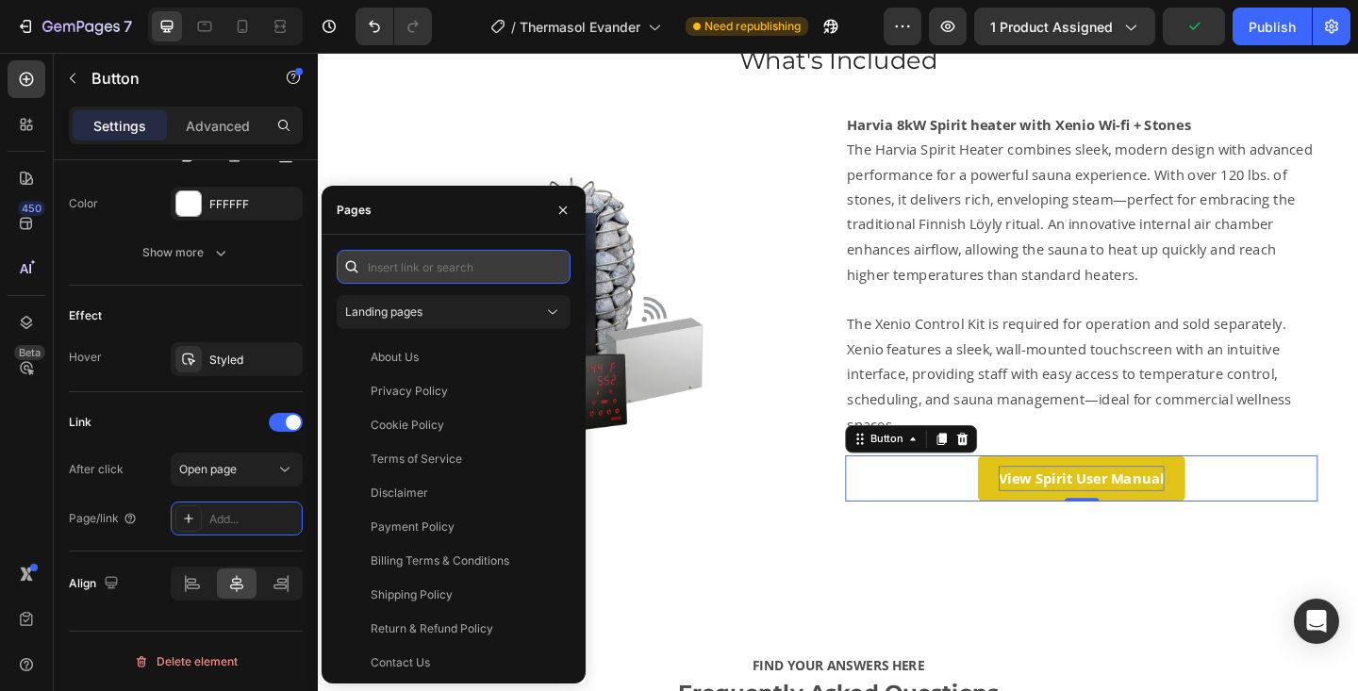
click at [404, 265] on input "text" at bounding box center [454, 267] width 234 height 34
paste input "[URL][DOMAIN_NAME]"
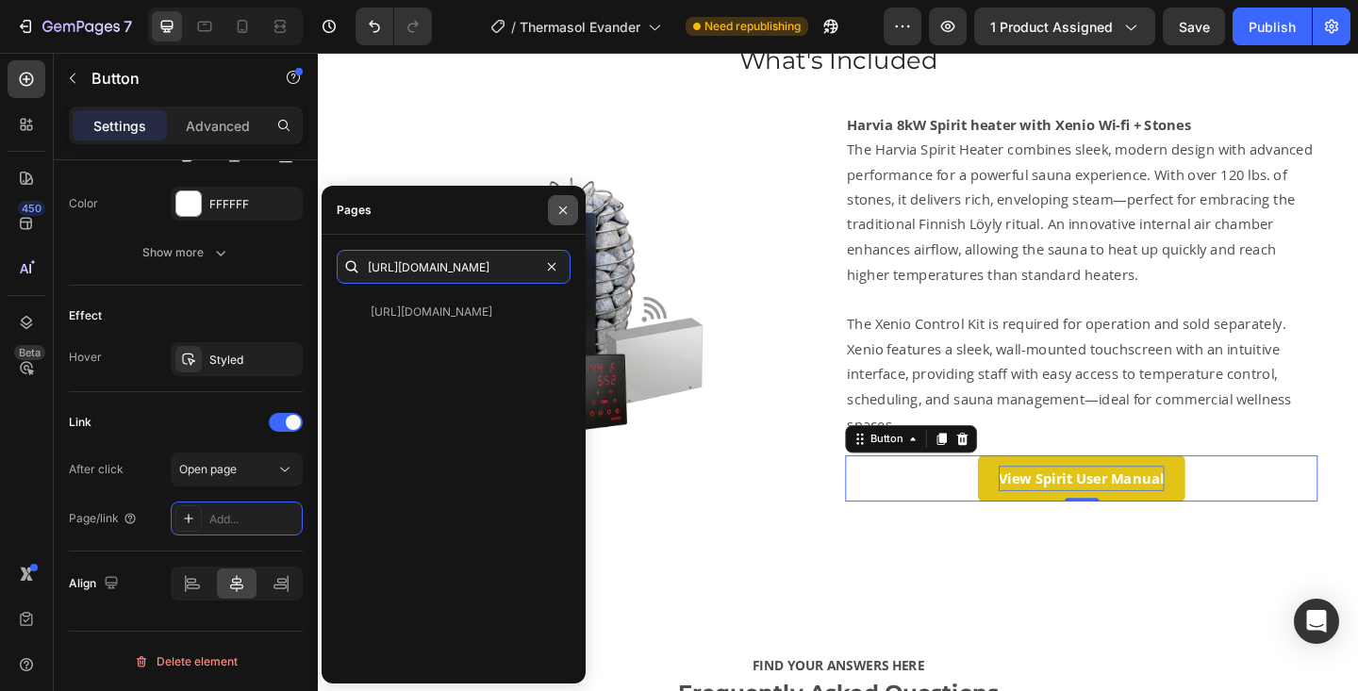
type input "[URL][DOMAIN_NAME]"
click at [558, 211] on icon "button" at bounding box center [563, 210] width 15 height 15
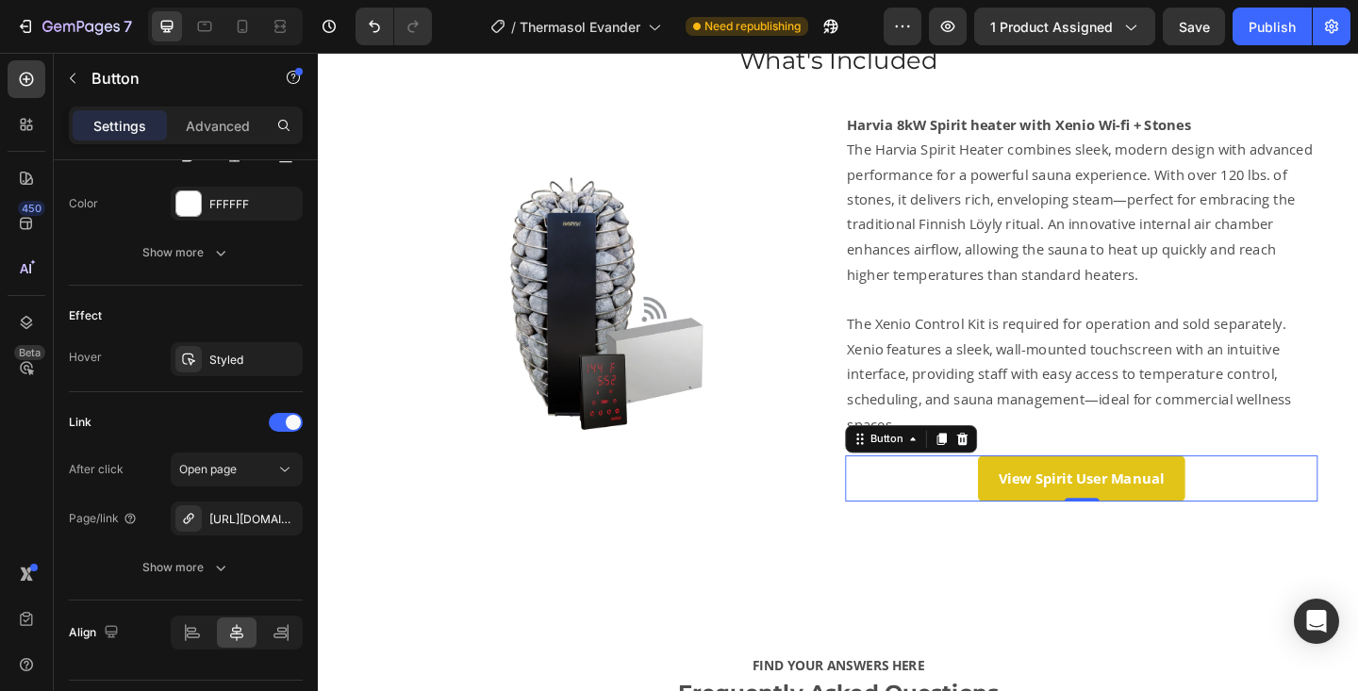
scroll to position [0, 0]
click at [1271, 41] on button "Publish" at bounding box center [1272, 27] width 79 height 38
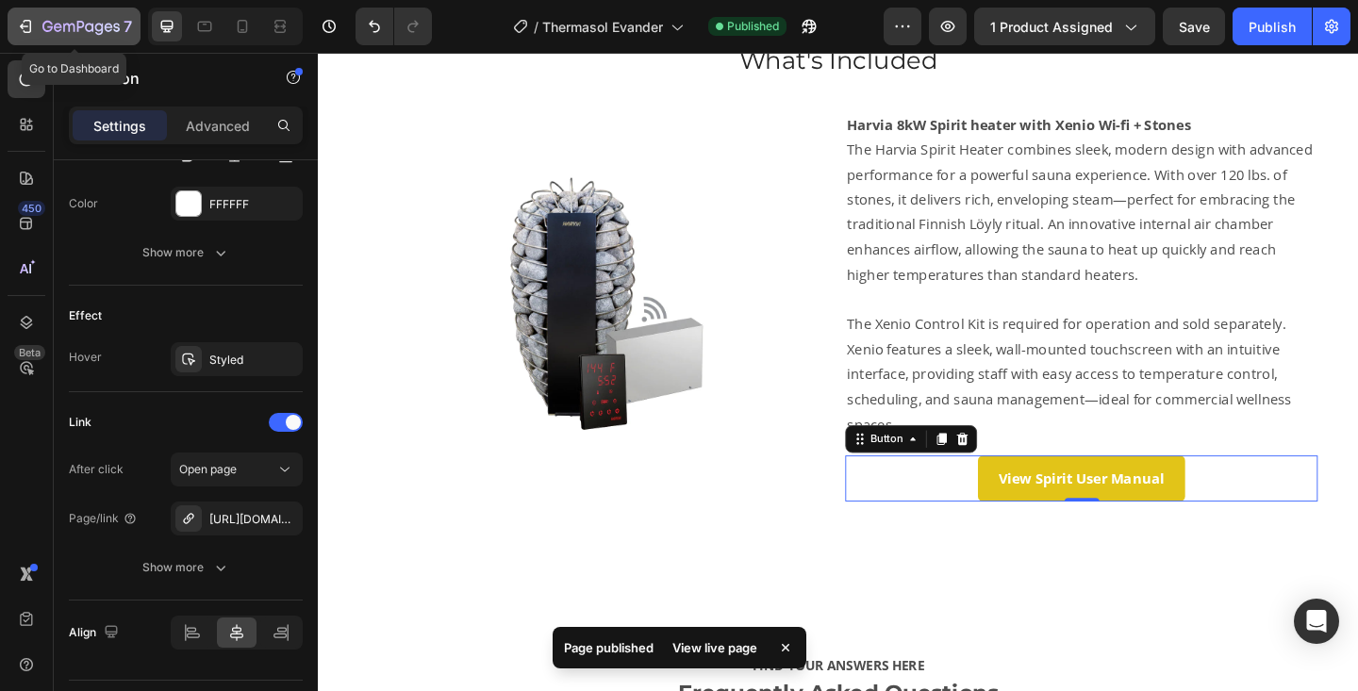
click at [100, 35] on div "7" at bounding box center [87, 26] width 90 height 23
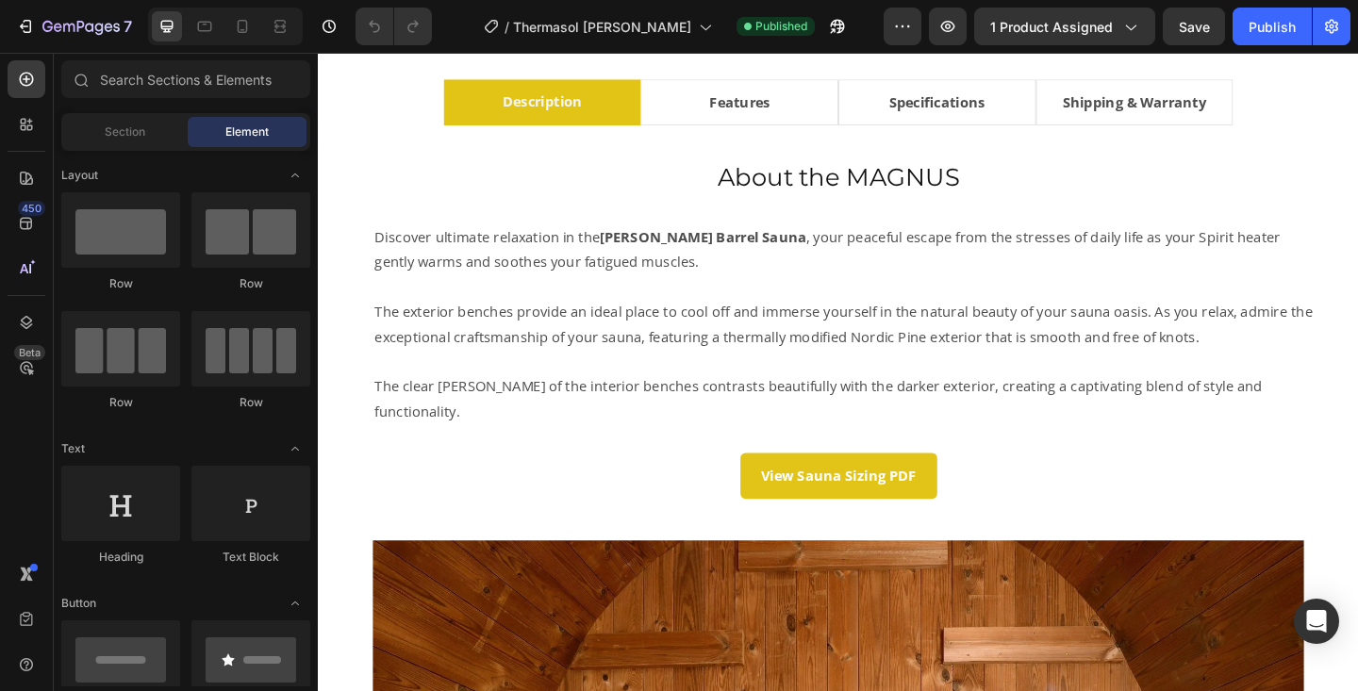
scroll to position [921, 0]
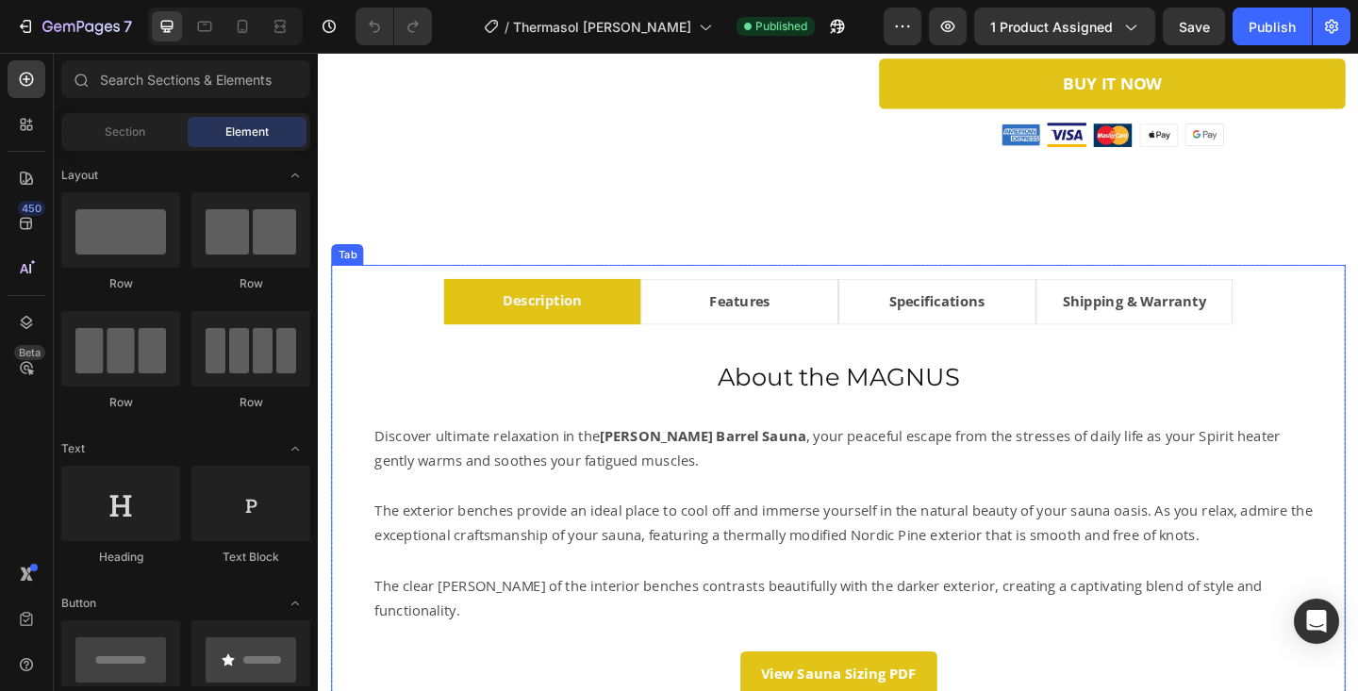
click at [1064, 299] on li "Specifications" at bounding box center [991, 324] width 215 height 50
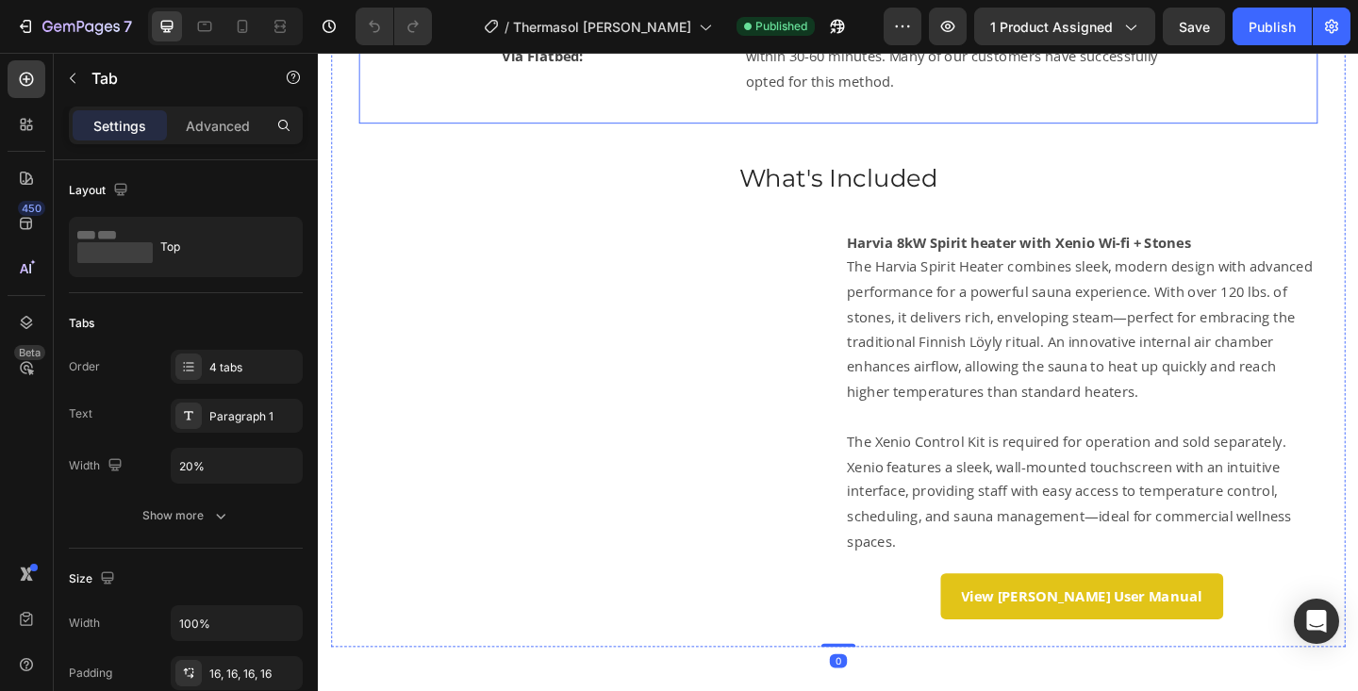
scroll to position [1484, 0]
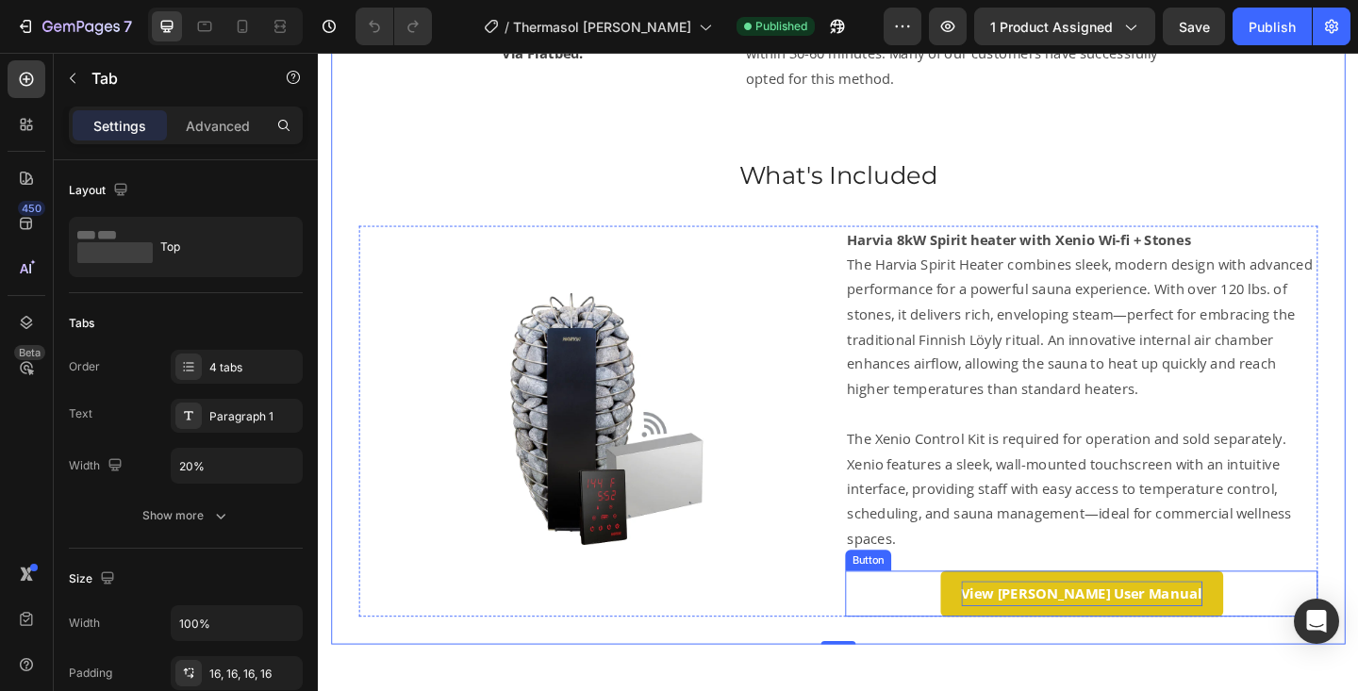
click at [1115, 643] on strong "View [PERSON_NAME] User Manual" at bounding box center [1149, 641] width 262 height 21
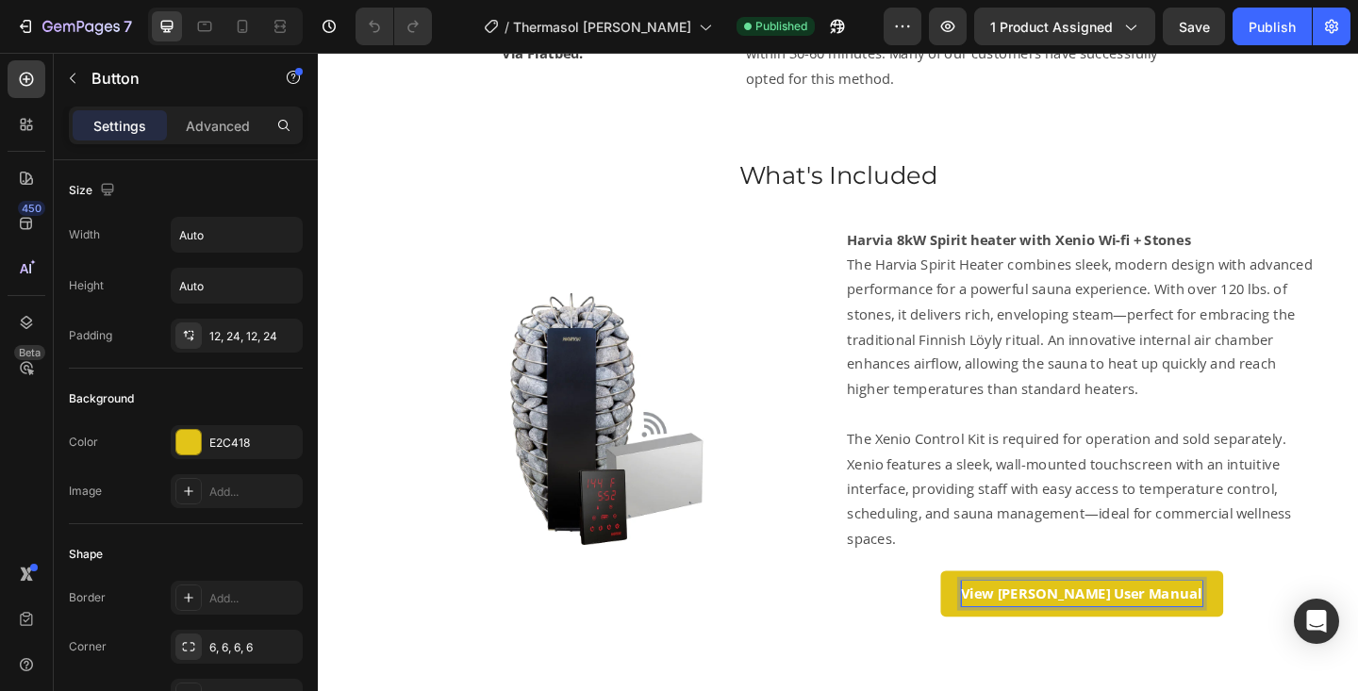
click at [1136, 640] on strong "View [PERSON_NAME] User Manual" at bounding box center [1149, 641] width 262 height 21
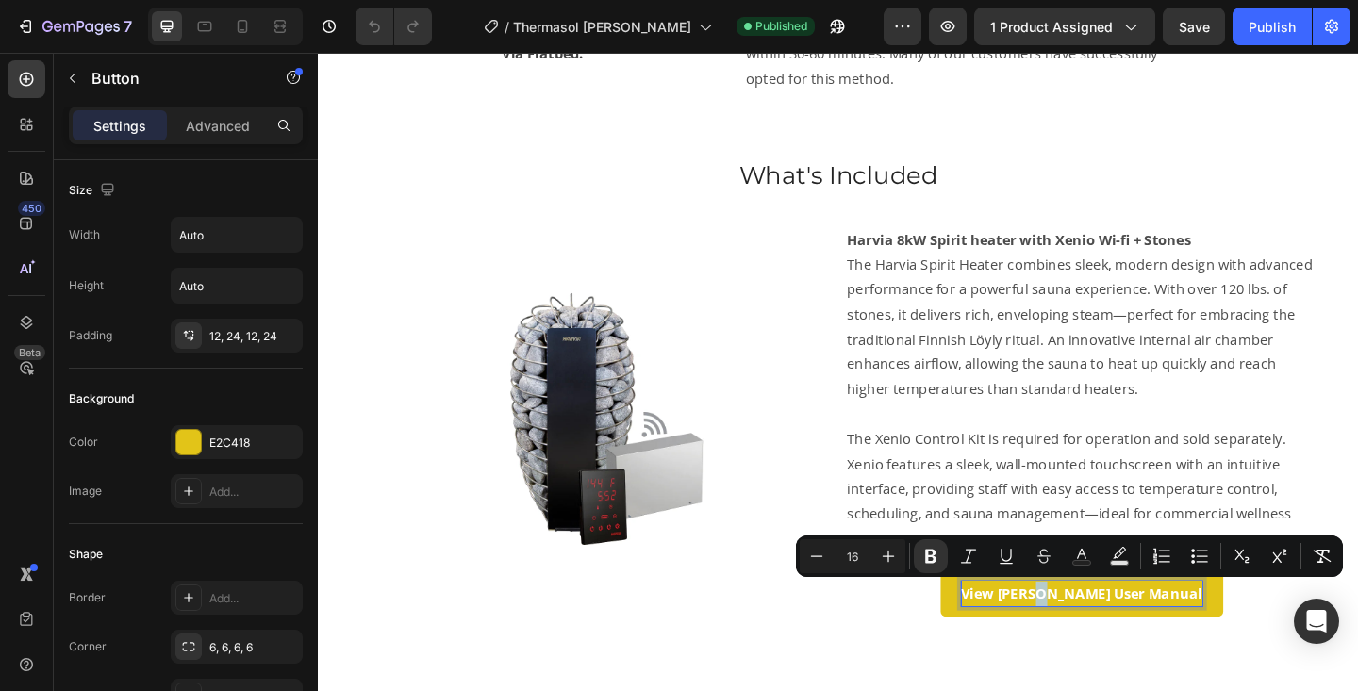
click at [1133, 639] on strong "View [PERSON_NAME] User Manual" at bounding box center [1149, 641] width 262 height 21
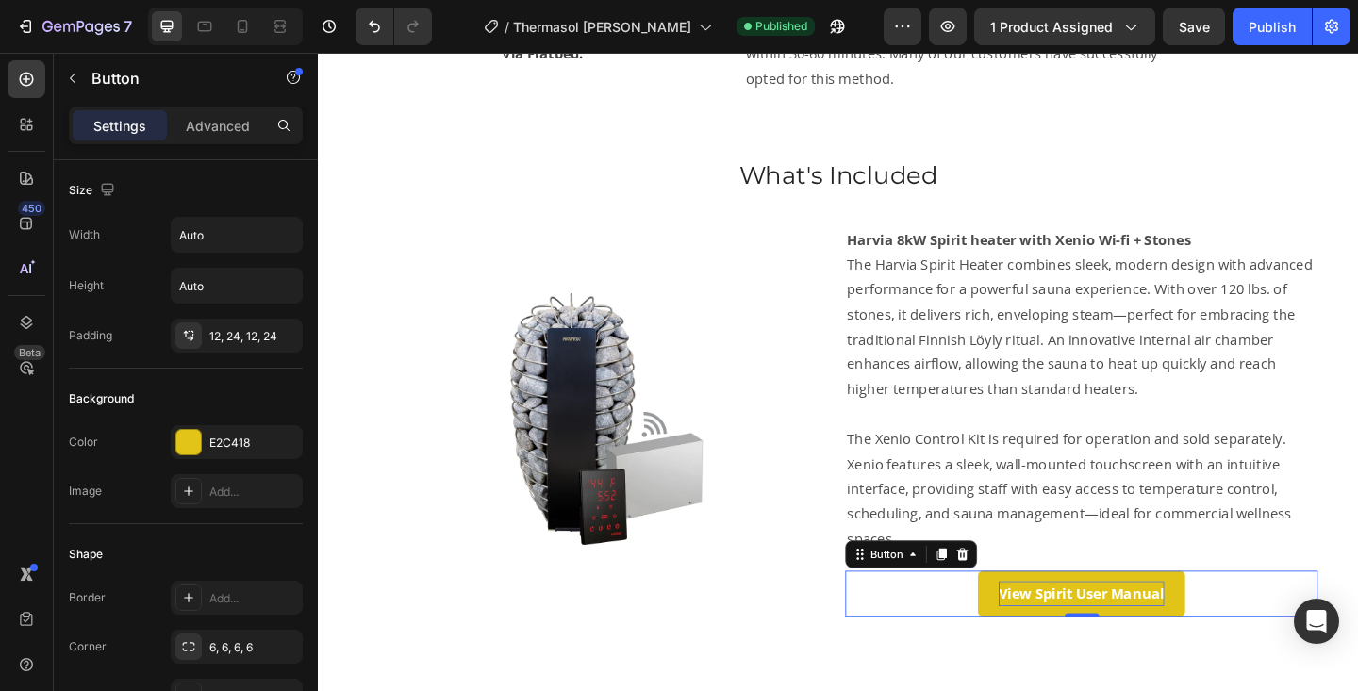
click at [1044, 644] on button "View Spirit User Manual" at bounding box center [1148, 642] width 225 height 50
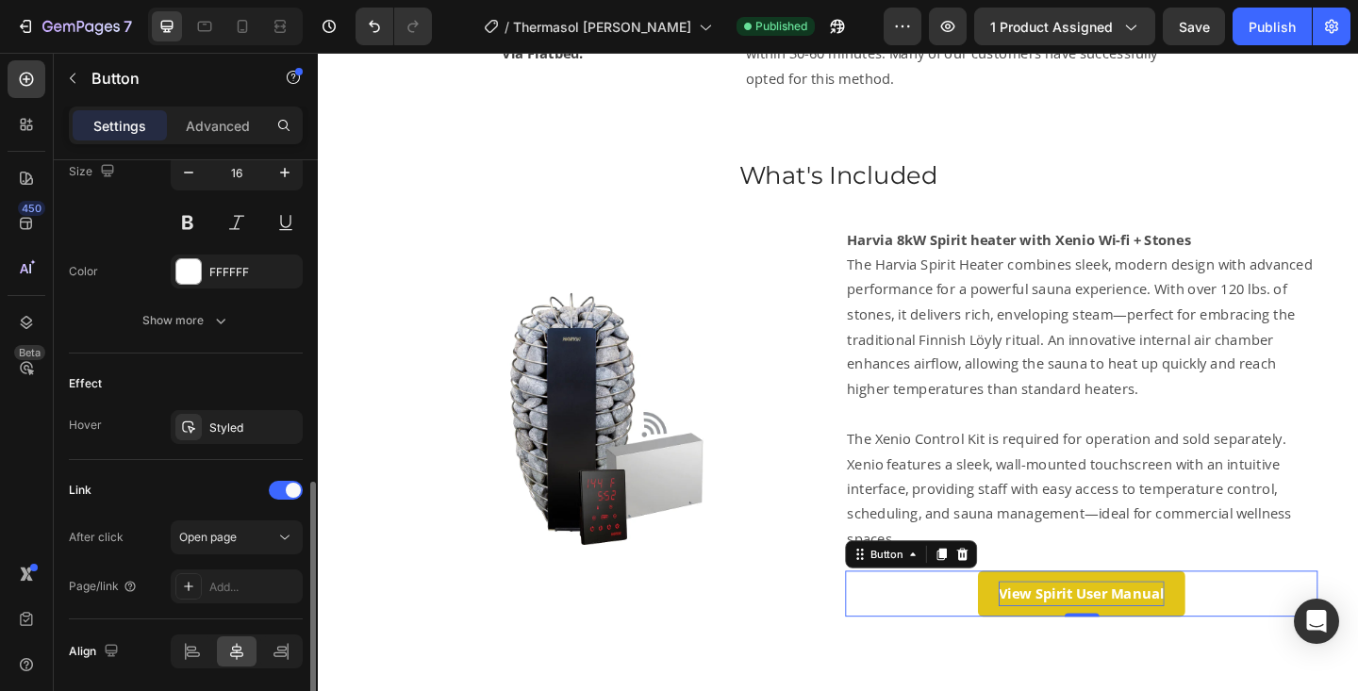
scroll to position [866, 0]
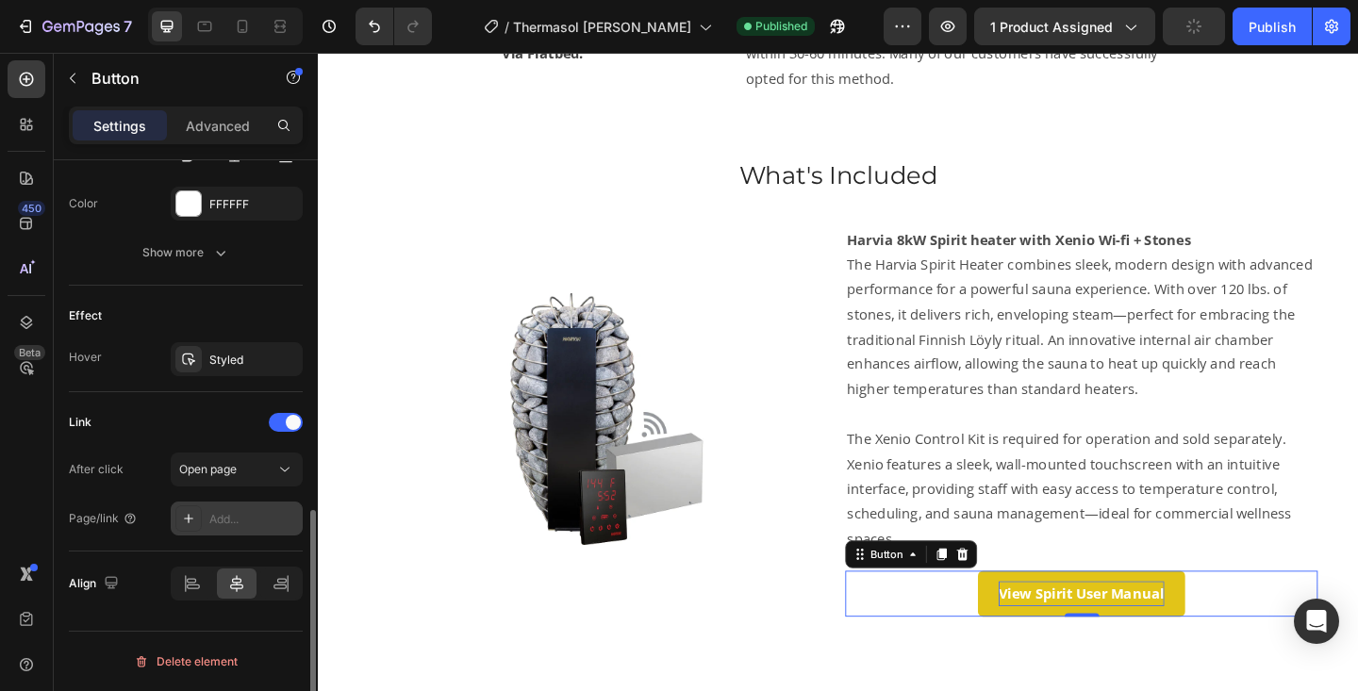
click at [220, 524] on div "Add..." at bounding box center [253, 519] width 89 height 17
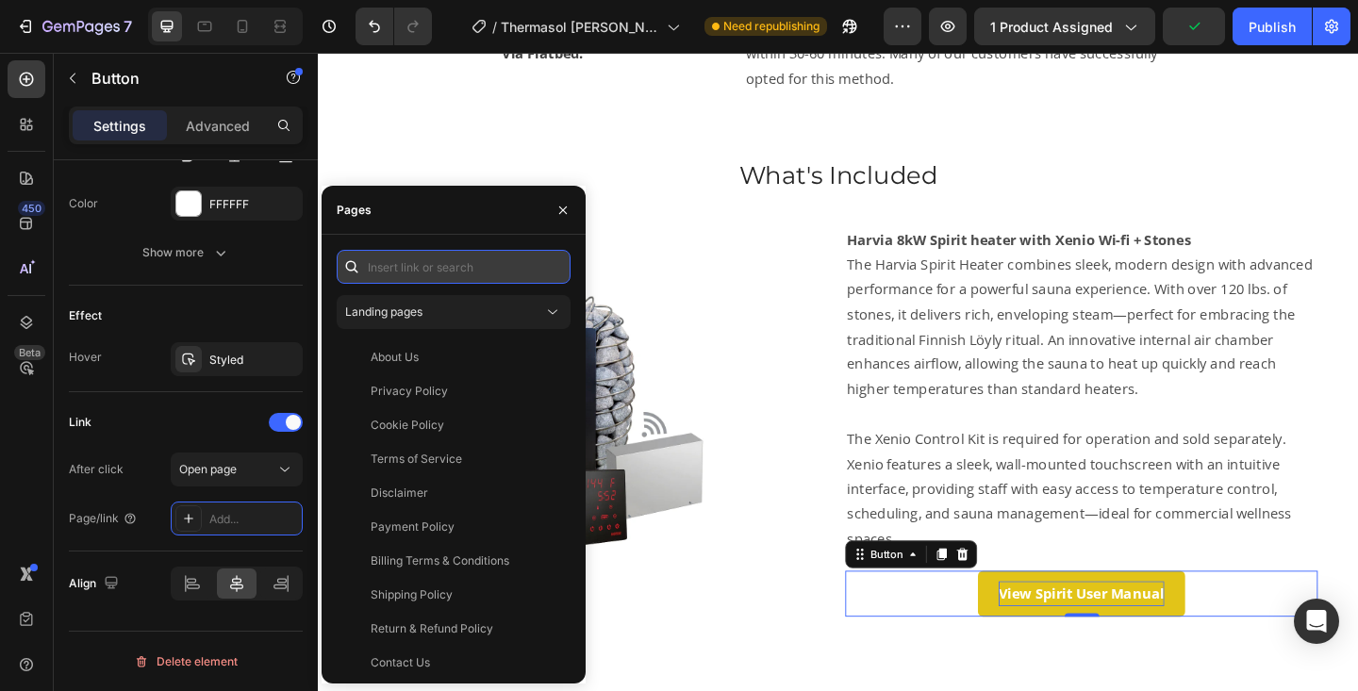
click at [424, 267] on input "text" at bounding box center [454, 267] width 234 height 34
paste input "[URL][DOMAIN_NAME]"
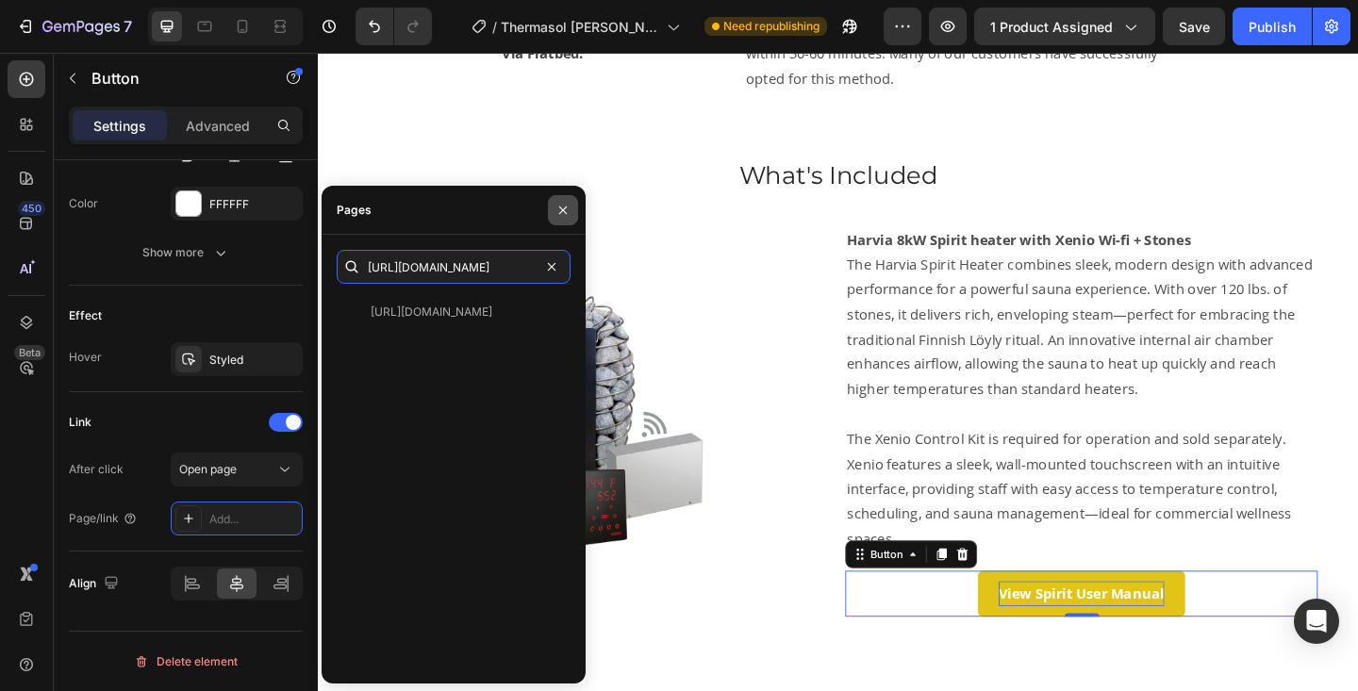
type input "[URL][DOMAIN_NAME]"
click at [561, 203] on icon "button" at bounding box center [563, 210] width 15 height 15
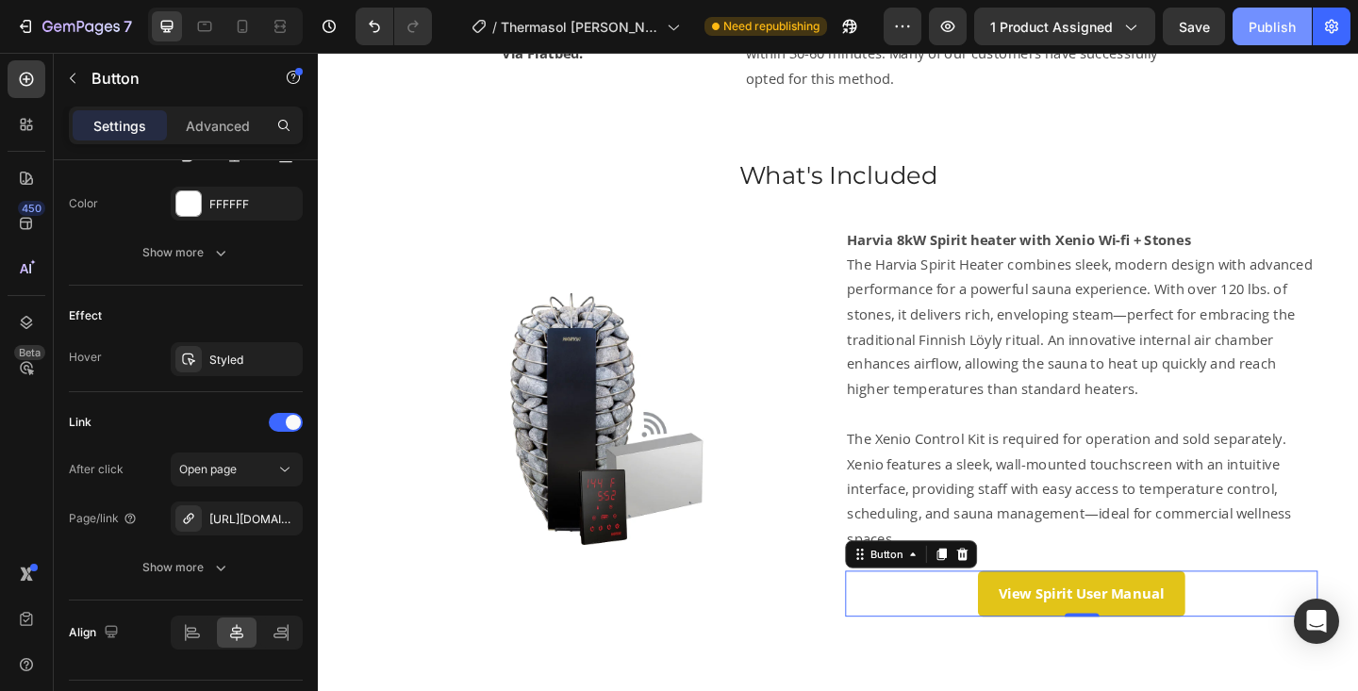
click at [1287, 21] on div "Publish" at bounding box center [1272, 27] width 47 height 20
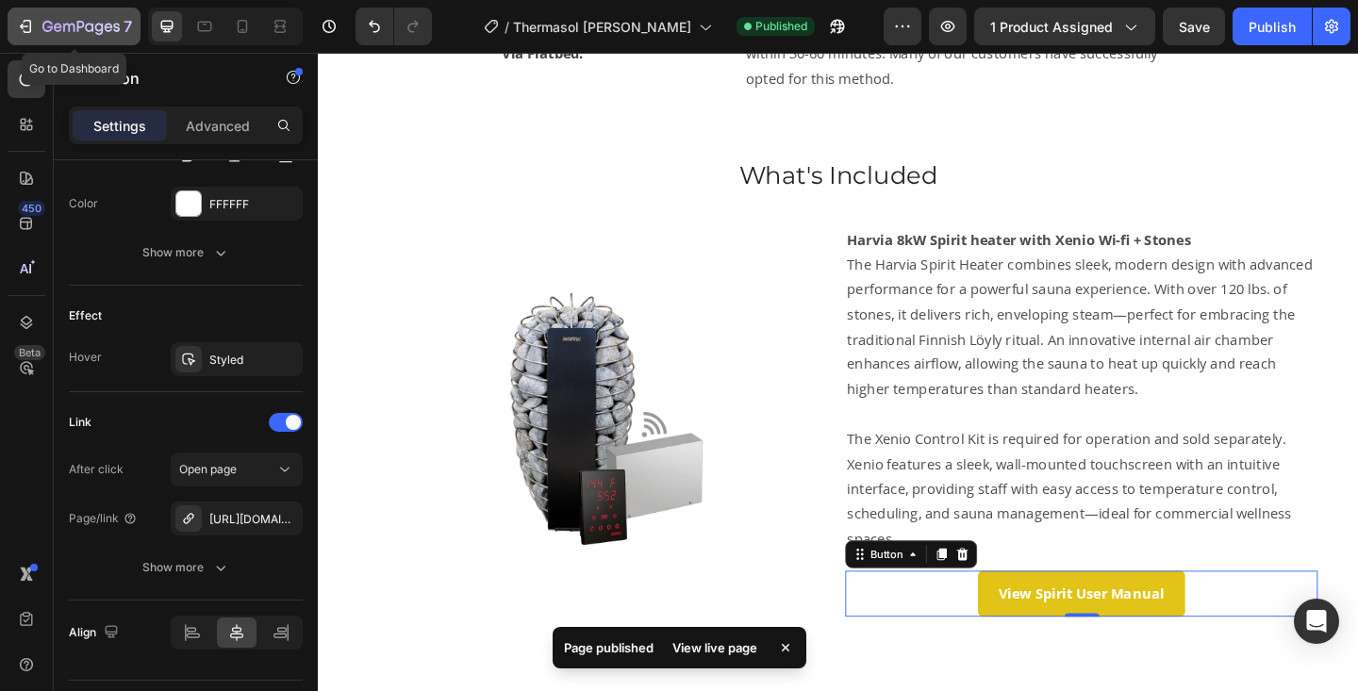
click at [85, 18] on div "7" at bounding box center [87, 26] width 90 height 23
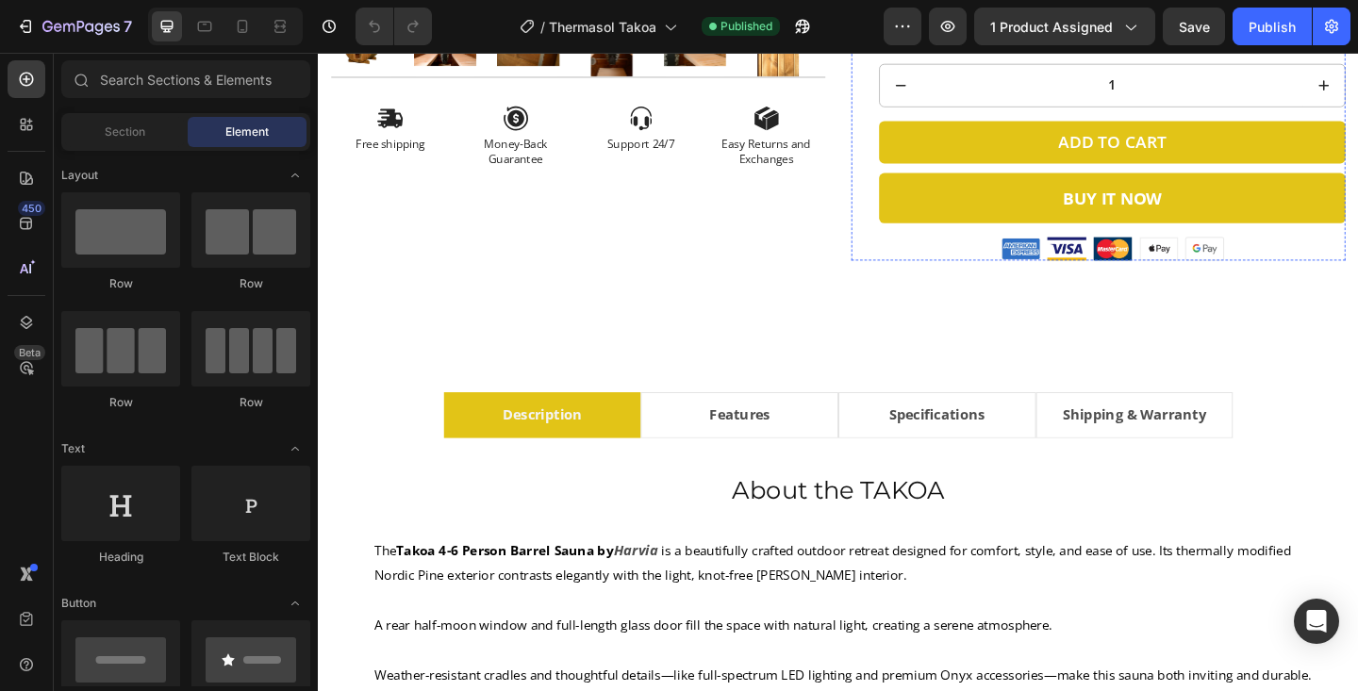
scroll to position [899, 0]
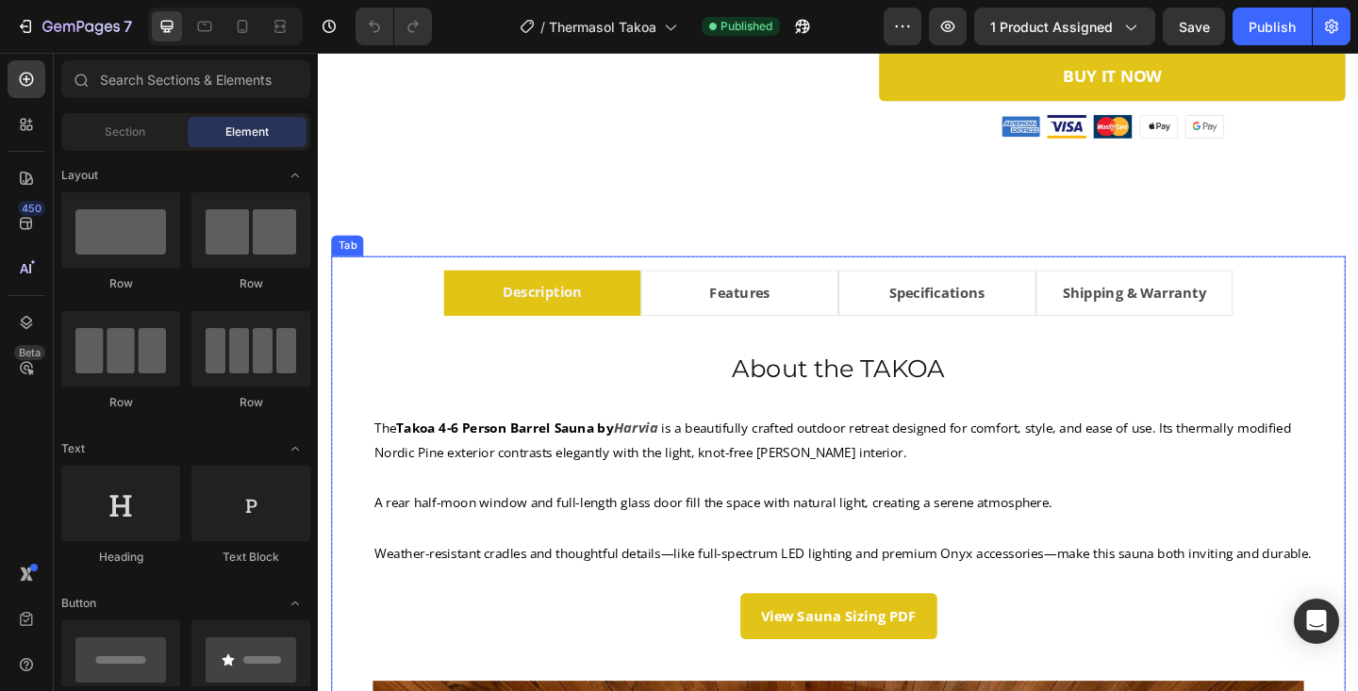
click at [1071, 320] on li "Specifications" at bounding box center [991, 315] width 215 height 50
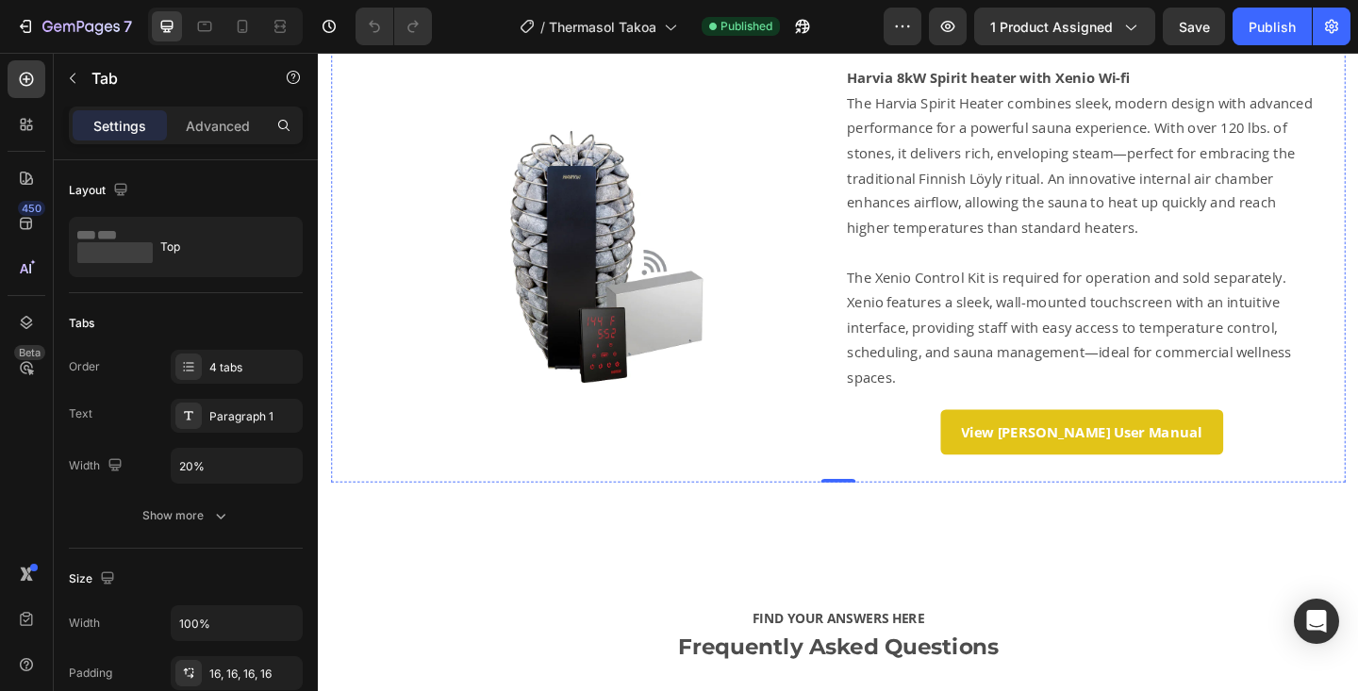
scroll to position [1523, 0]
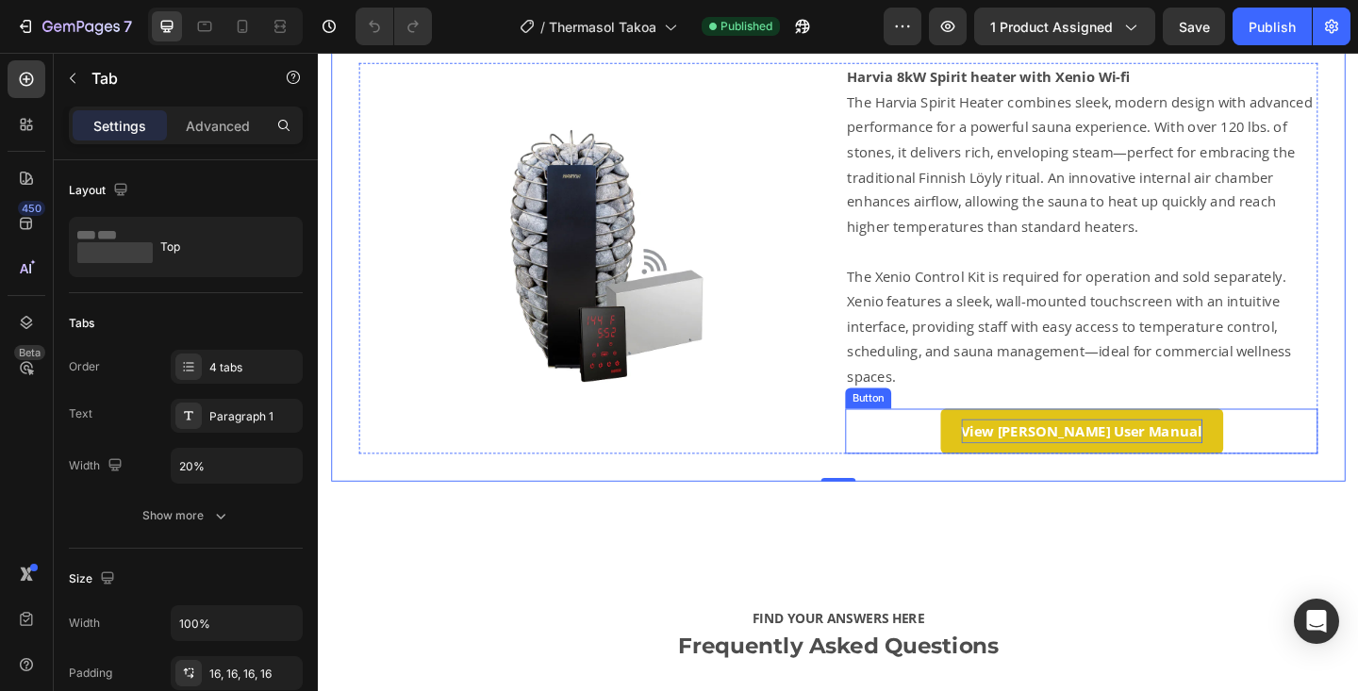
click at [1109, 464] on strong "View [PERSON_NAME] User Manual" at bounding box center [1149, 465] width 262 height 21
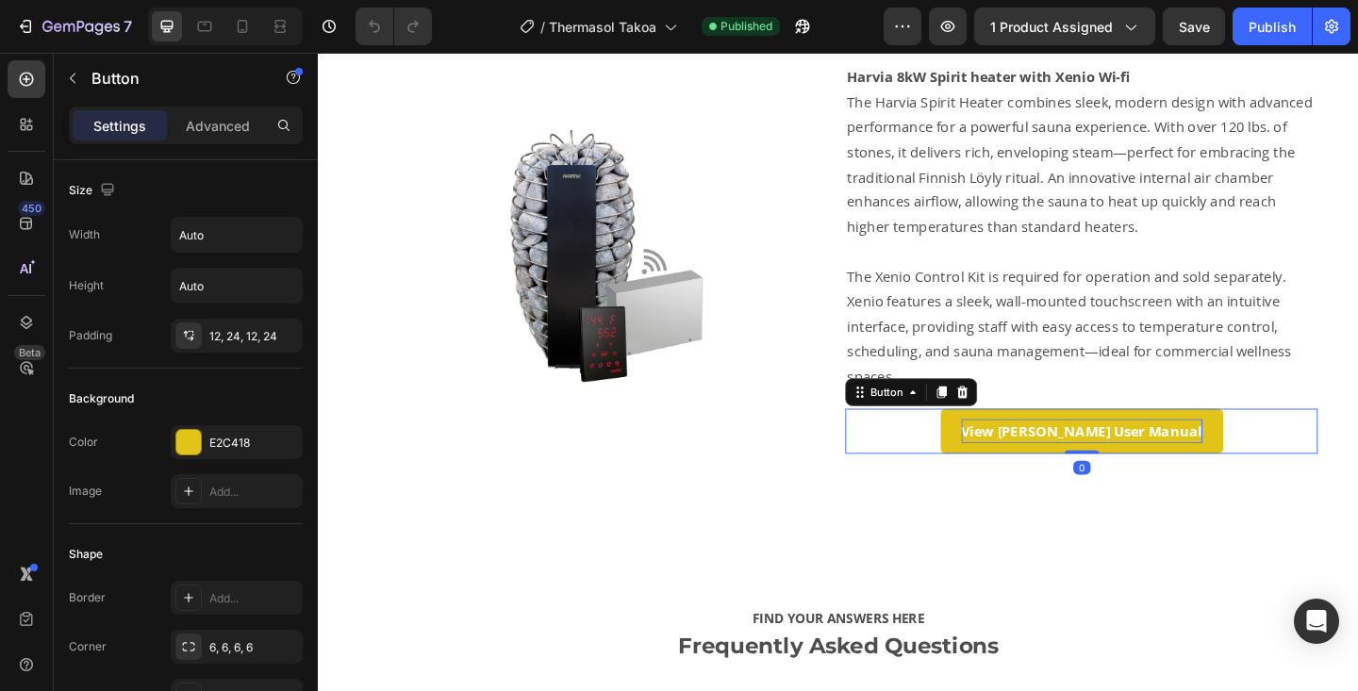
click at [1128, 464] on strong "View [PERSON_NAME] User Manual" at bounding box center [1149, 465] width 262 height 21
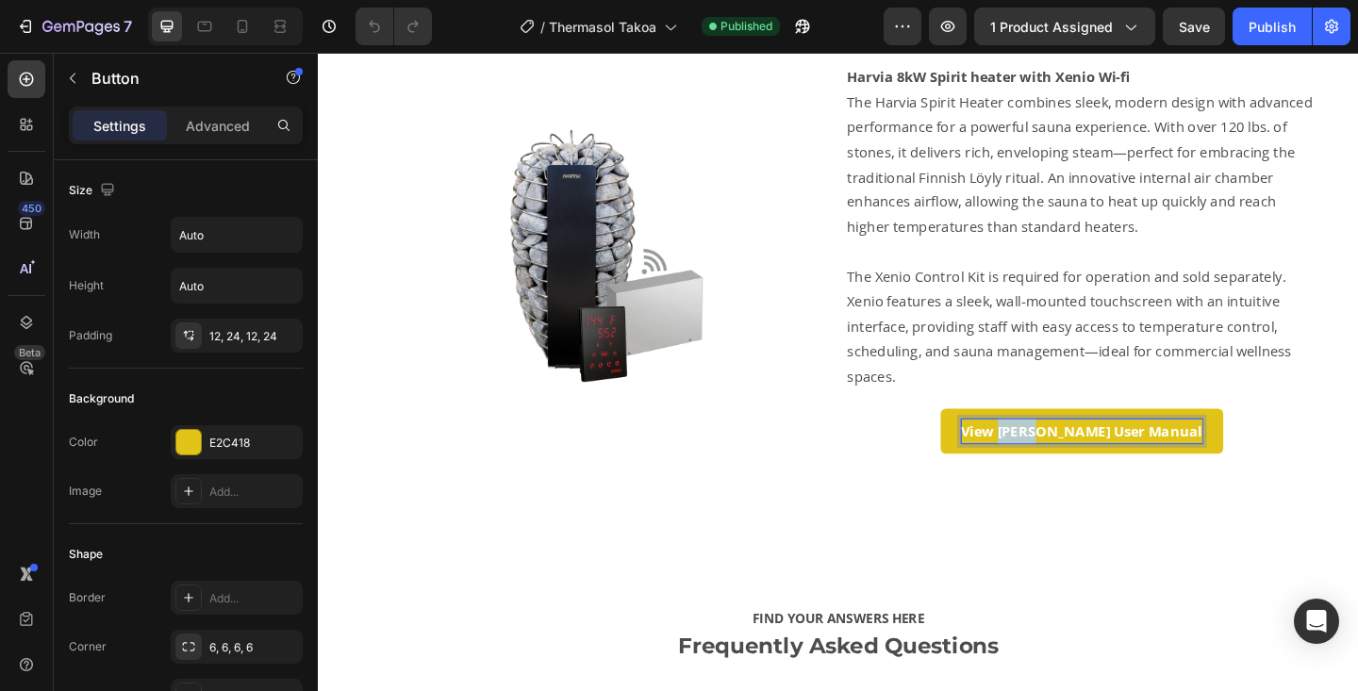
click at [1128, 464] on strong "View [PERSON_NAME] User Manual" at bounding box center [1149, 465] width 262 height 21
click at [1046, 472] on button "View Spirit User Manual" at bounding box center [1148, 465] width 225 height 50
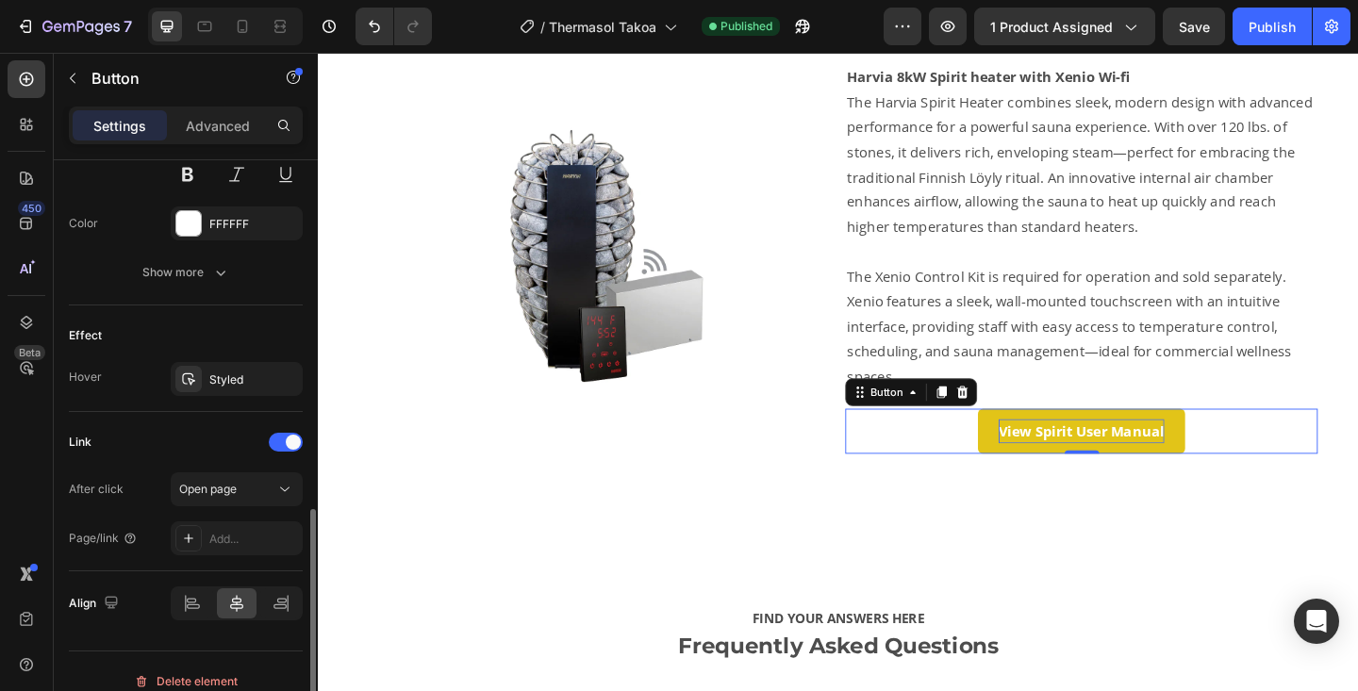
scroll to position [853, 0]
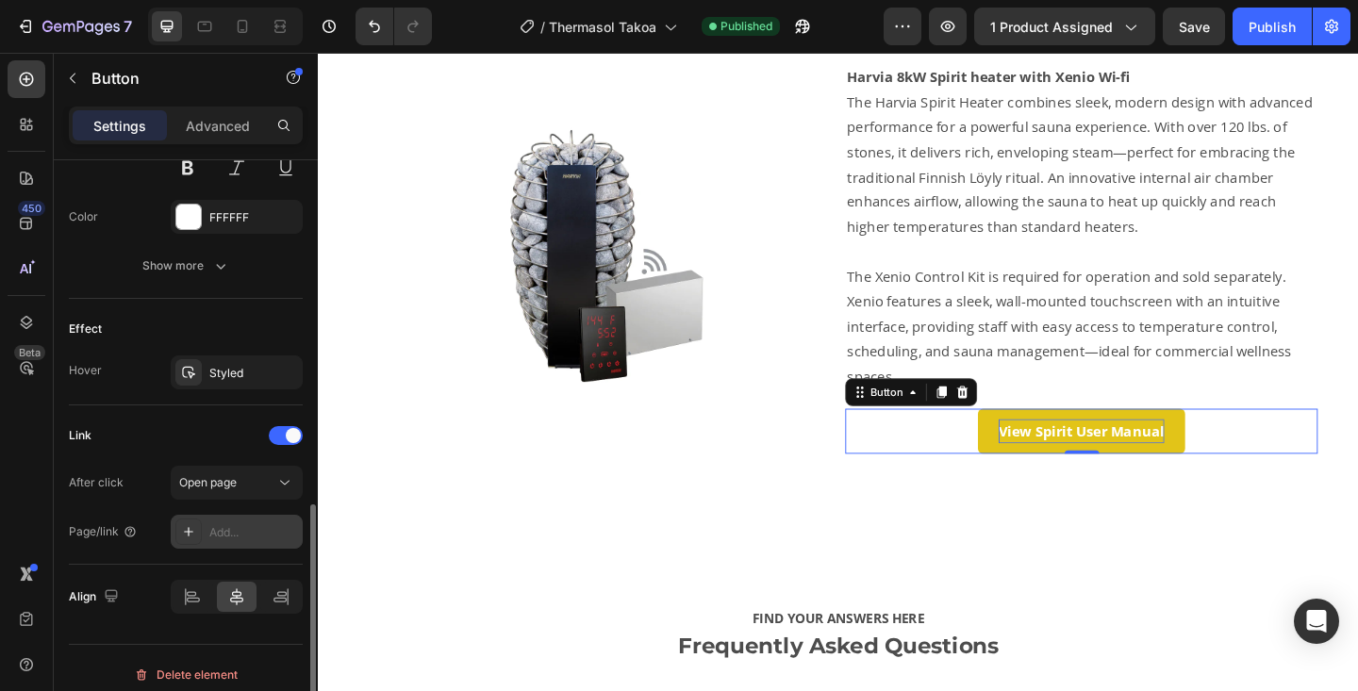
click at [243, 526] on div "Add..." at bounding box center [253, 532] width 89 height 17
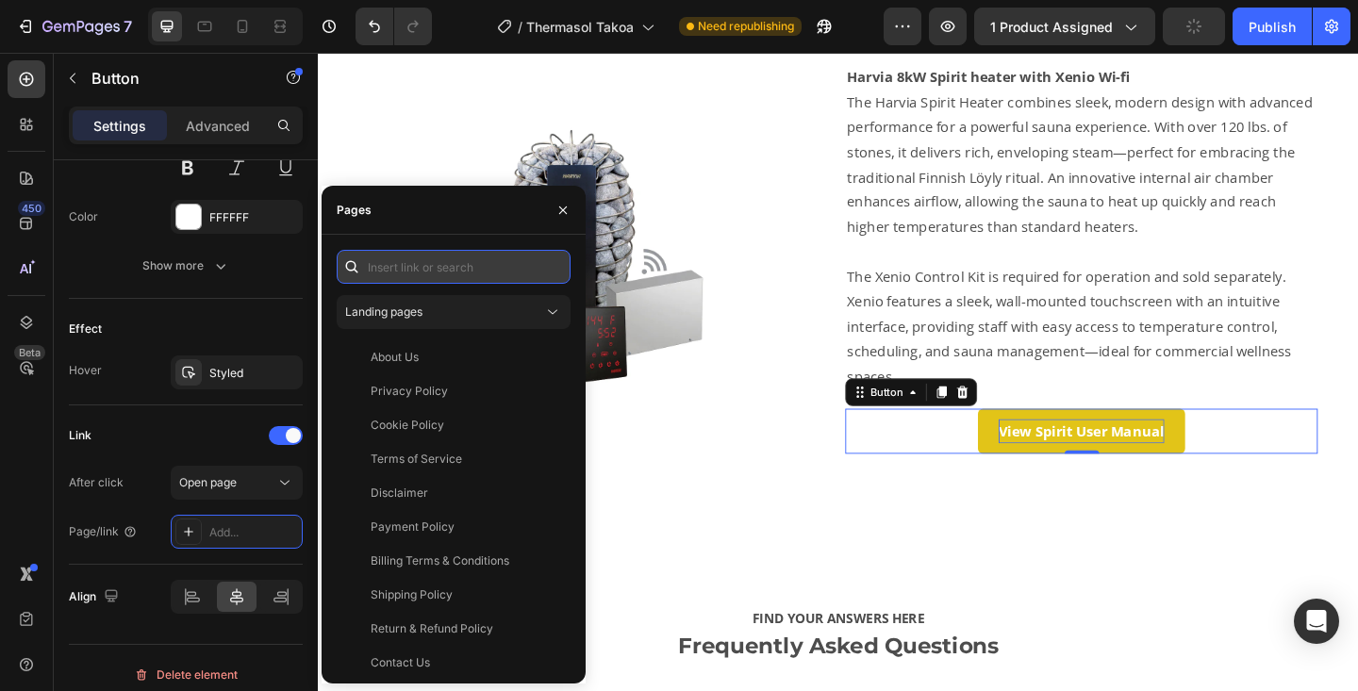
click at [388, 272] on input "text" at bounding box center [454, 267] width 234 height 34
paste input "https://cdn.shopify.com/s/files/1/0914/5958/4370/files/Harvia_Spirit_Heater_Man…"
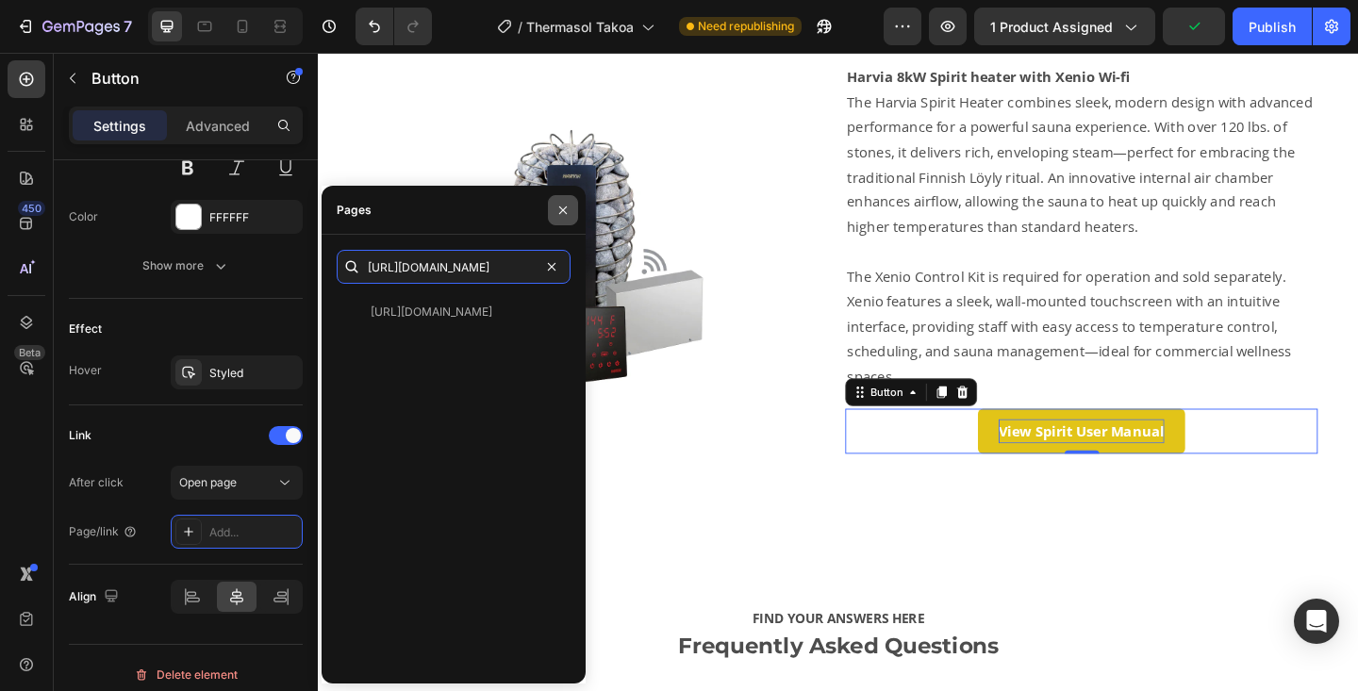
type input "https://cdn.shopify.com/s/files/1/0914/5958/4370/files/Harvia_Spirit_Heater_Man…"
click at [558, 205] on icon "button" at bounding box center [563, 210] width 15 height 15
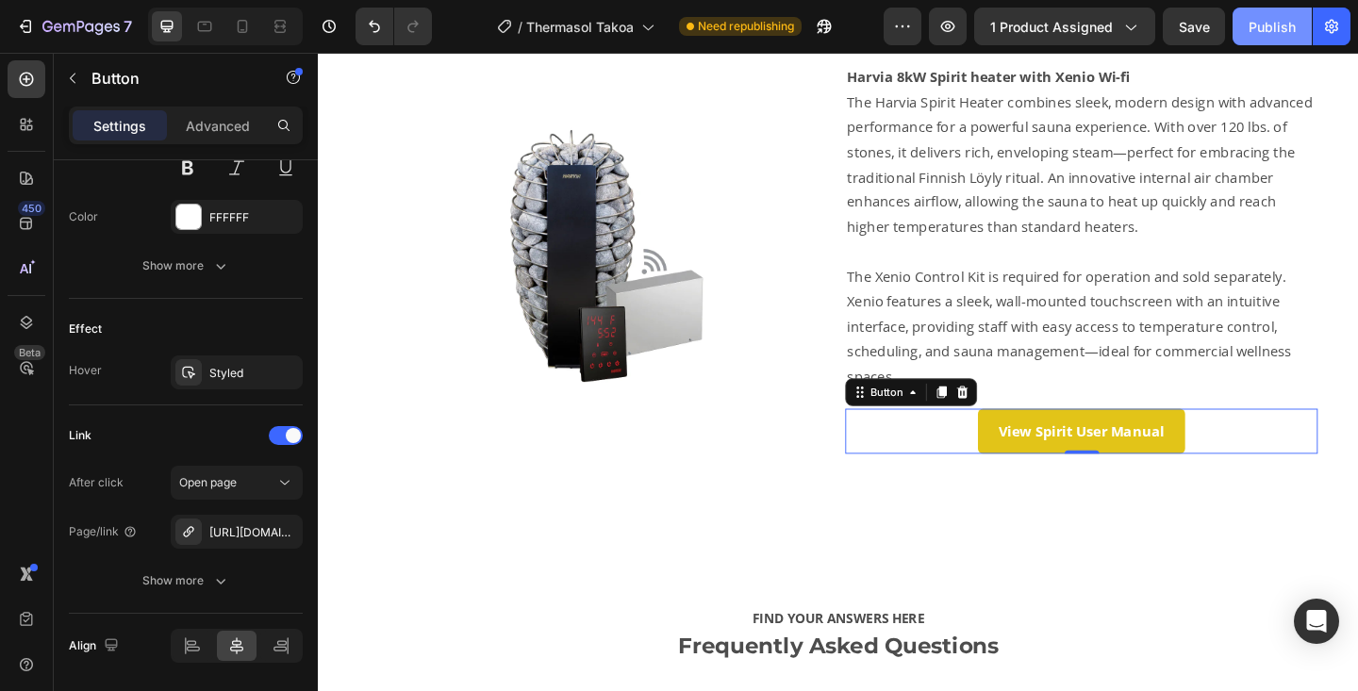
click at [1273, 34] on div "Publish" at bounding box center [1272, 27] width 47 height 20
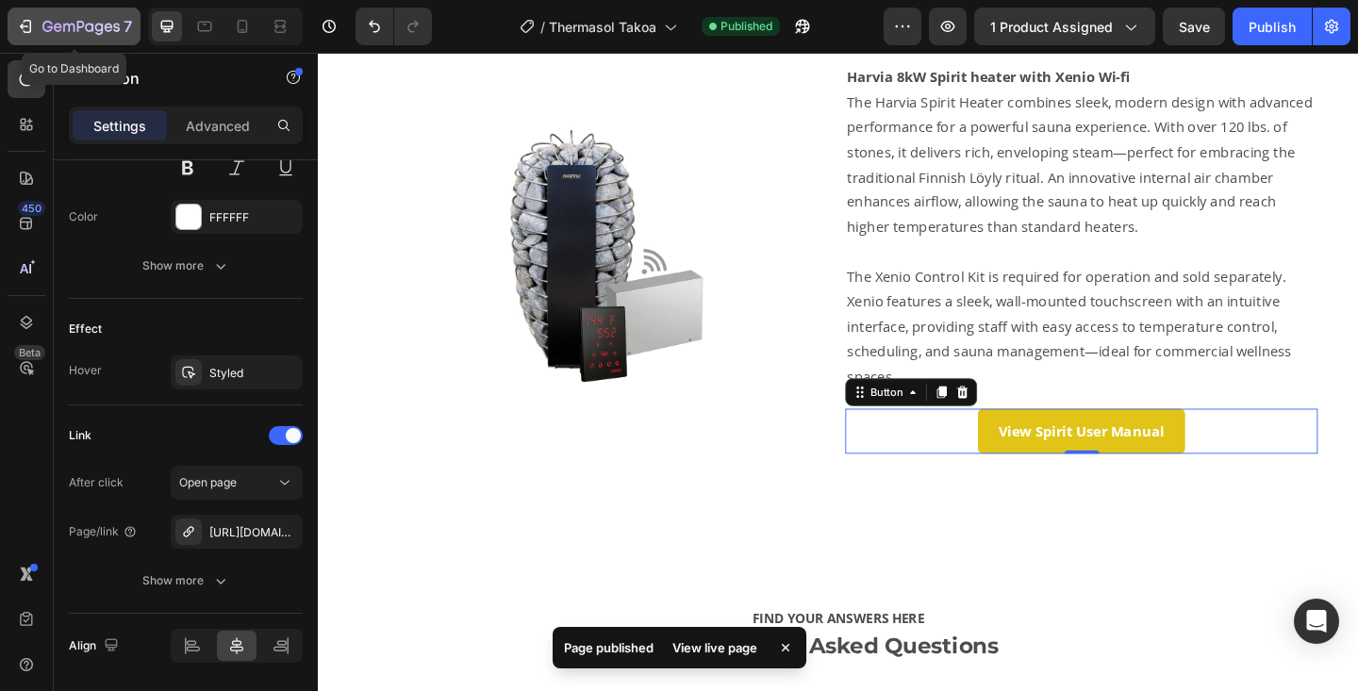
click at [106, 22] on icon "button" at bounding box center [80, 28] width 77 height 16
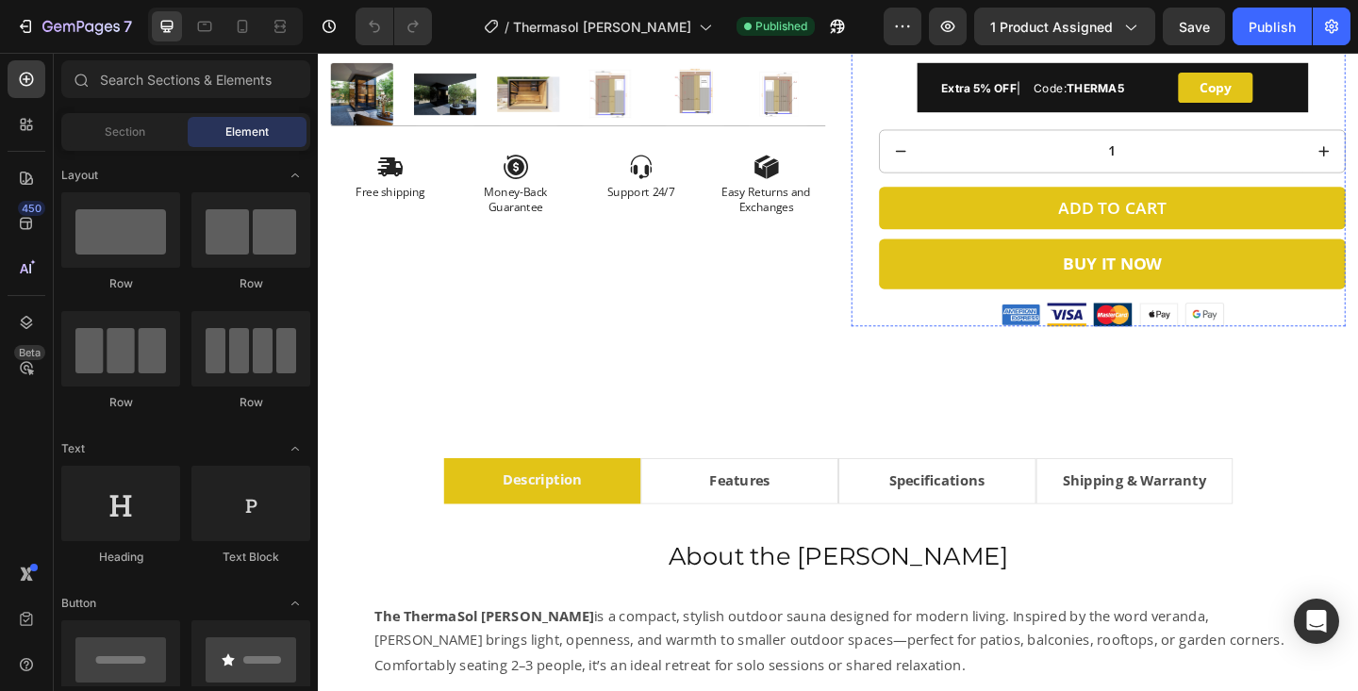
scroll to position [717, 0]
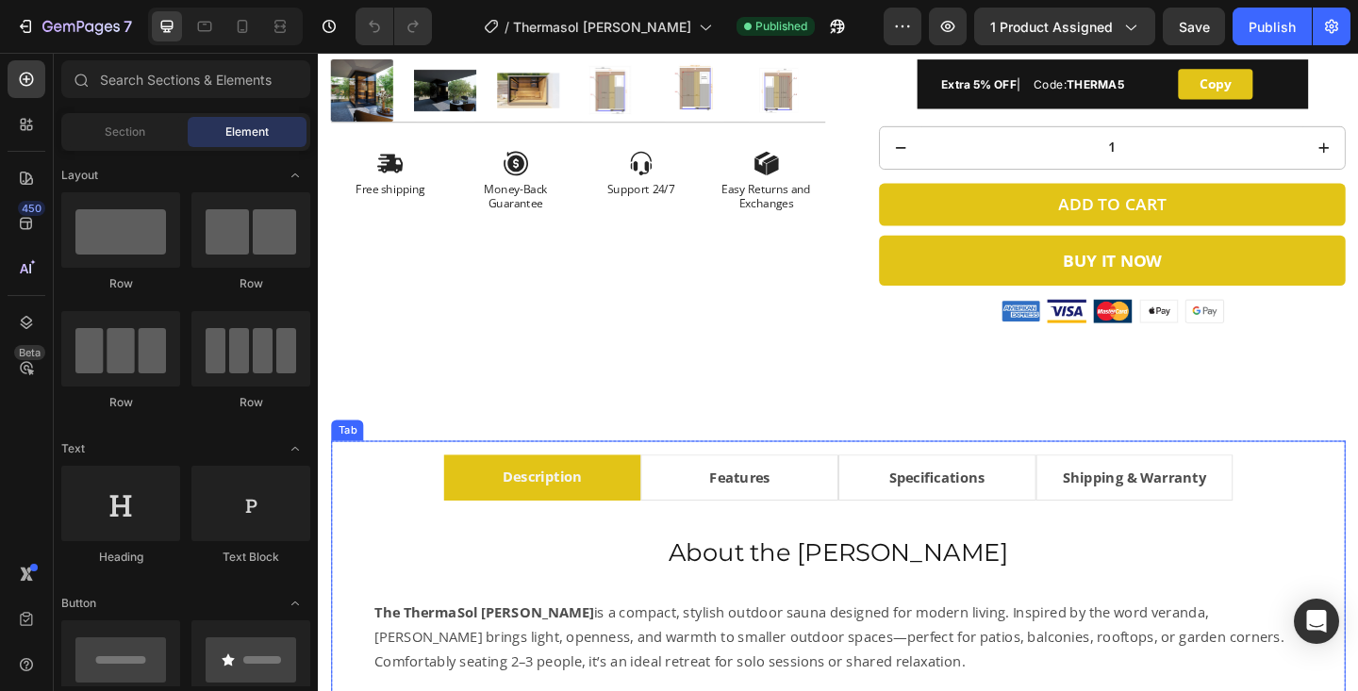
click at [1075, 530] on li "Specifications" at bounding box center [991, 515] width 215 height 50
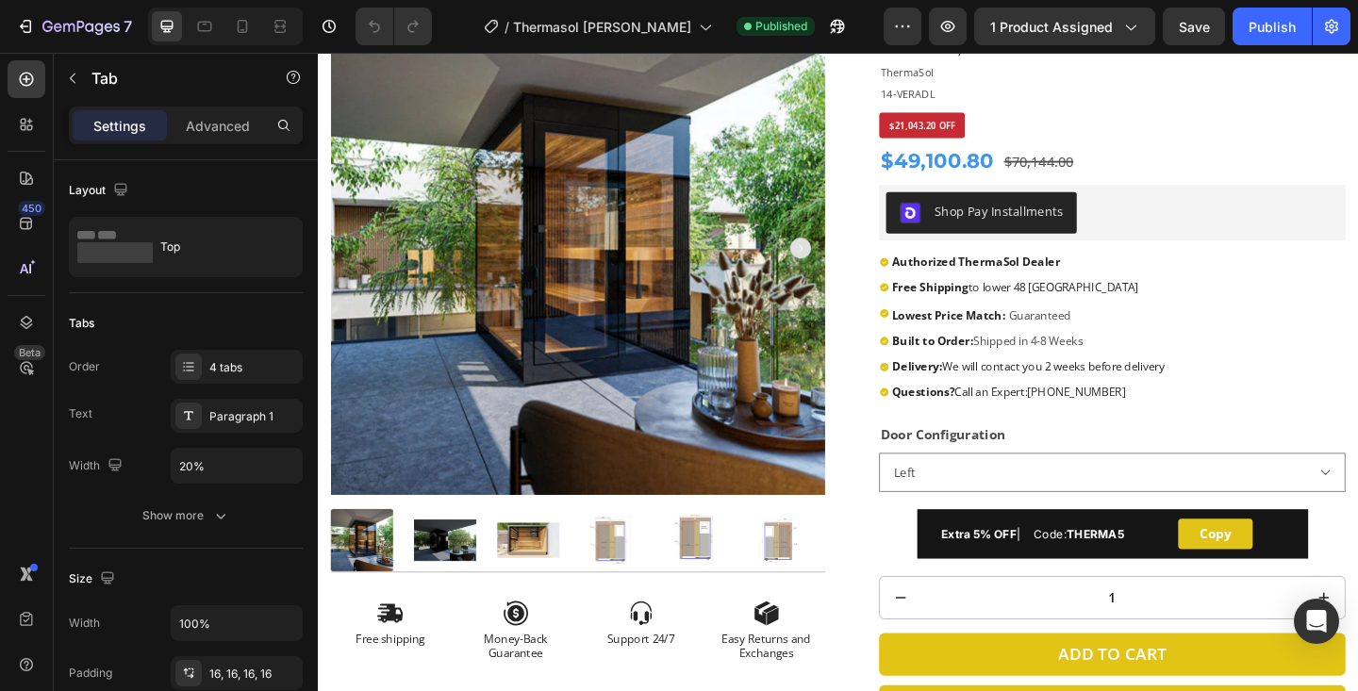
scroll to position [0, 0]
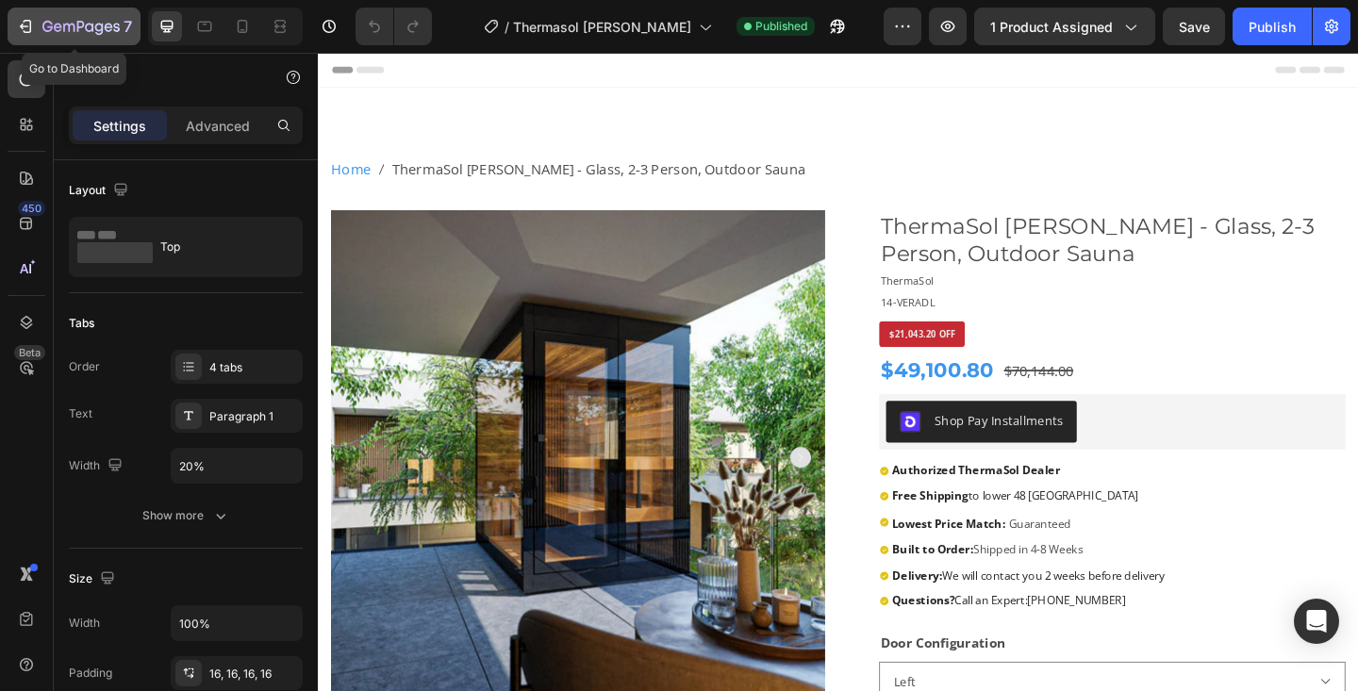
click at [101, 29] on icon "button" at bounding box center [99, 29] width 8 height 12
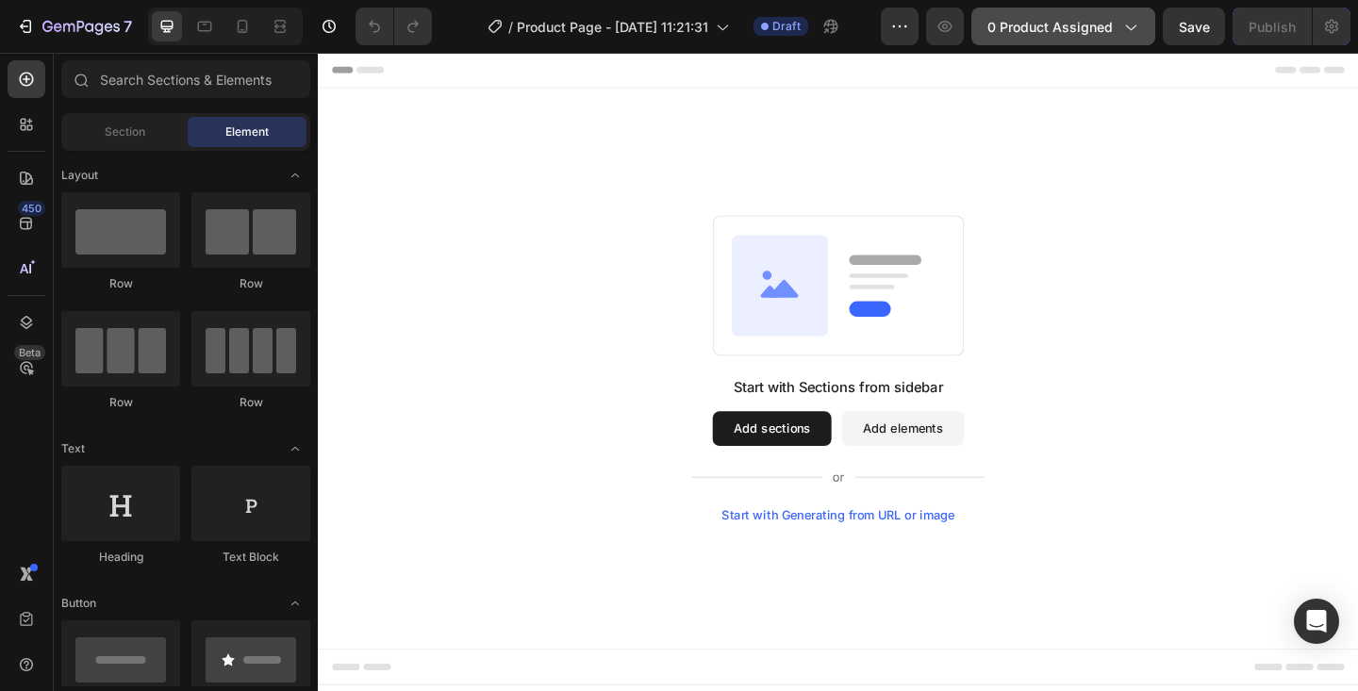
click at [1137, 33] on icon "button" at bounding box center [1129, 26] width 19 height 19
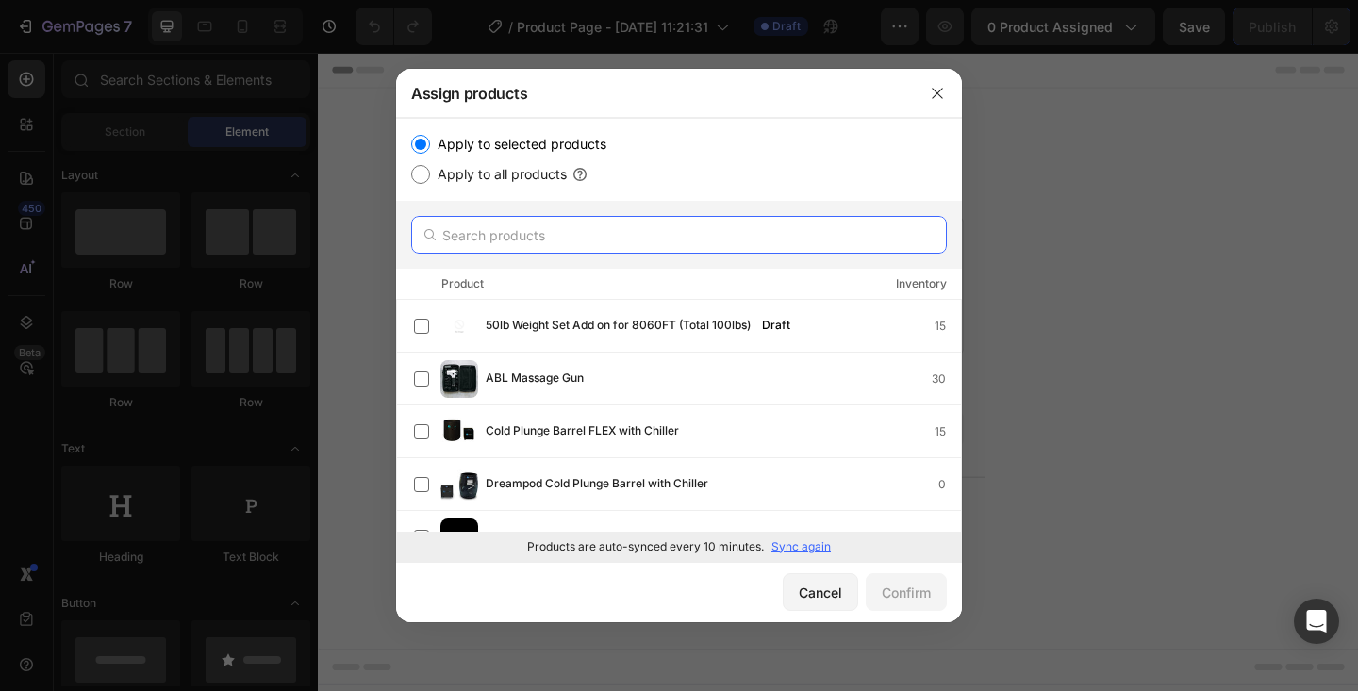
click at [597, 239] on input "text" at bounding box center [679, 235] width 536 height 38
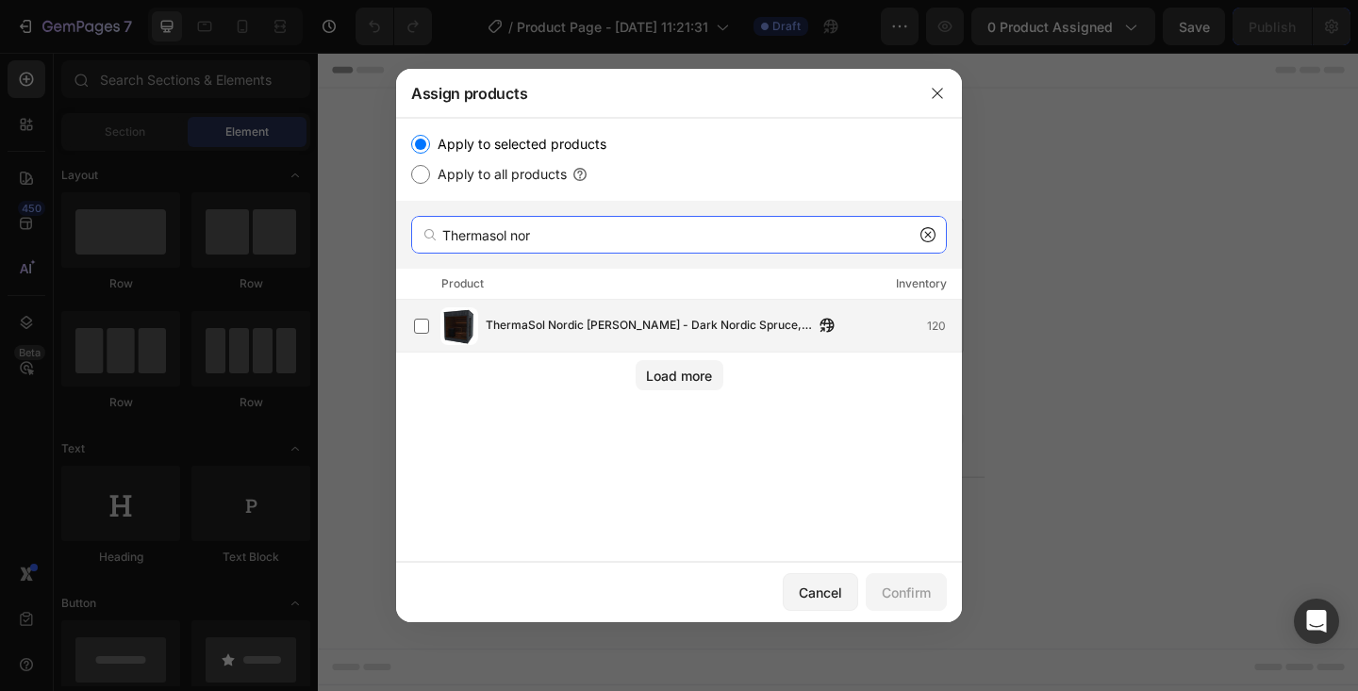
type input "Thermasol nor"
click at [584, 331] on span "ThermaSol Nordic [PERSON_NAME] - Dark Nordic Spruce, Outdoor Sauna" at bounding box center [650, 326] width 328 height 21
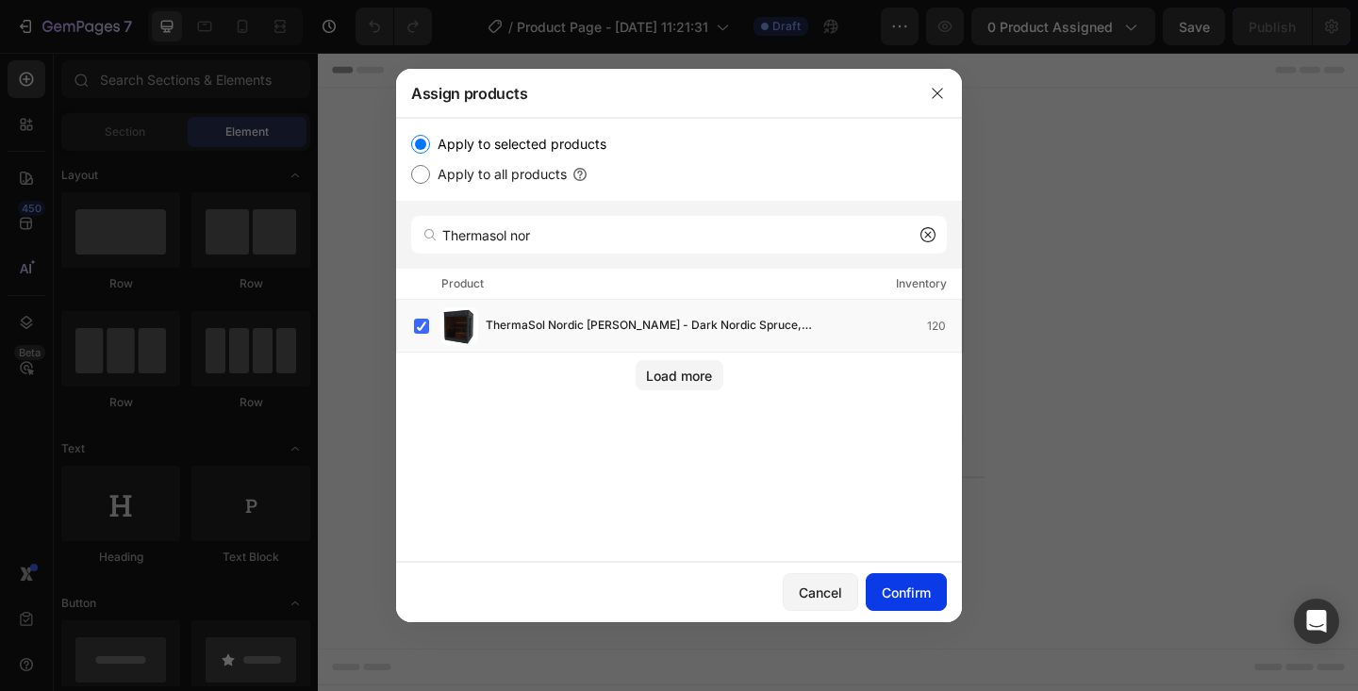
click at [897, 591] on div "Confirm" at bounding box center [906, 593] width 49 height 20
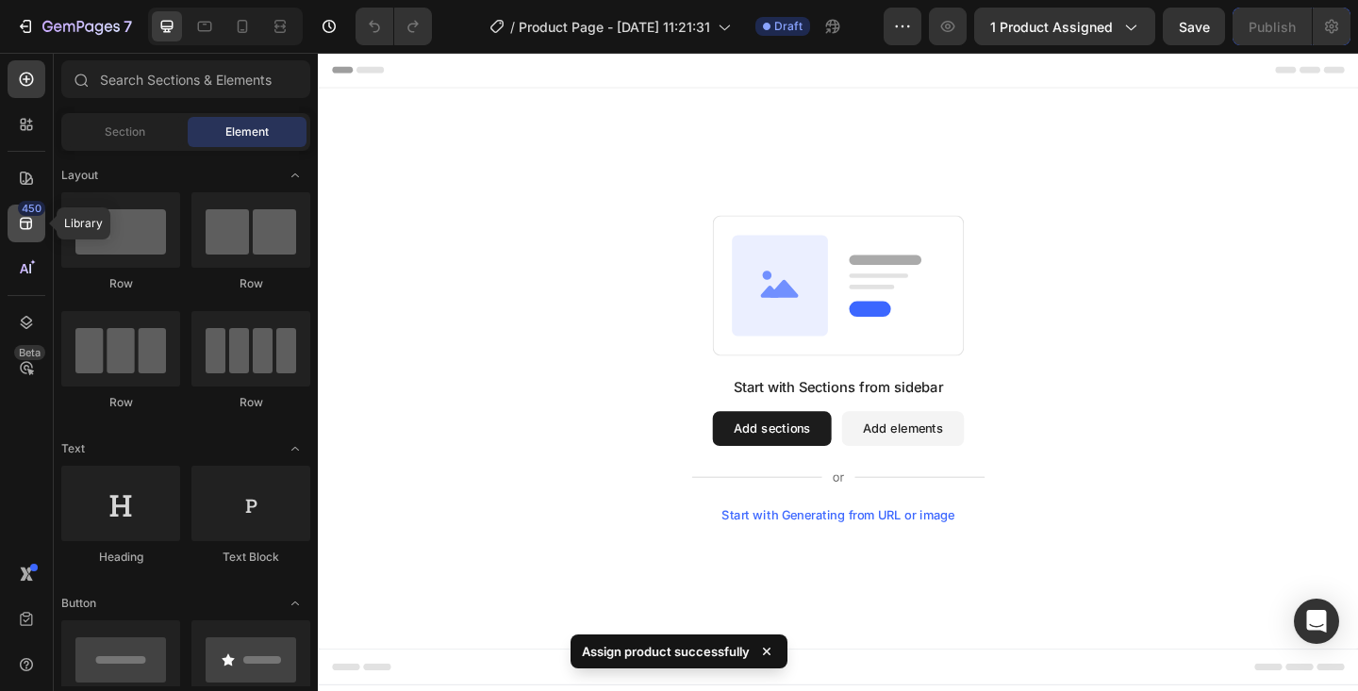
click at [24, 219] on icon at bounding box center [26, 223] width 19 height 19
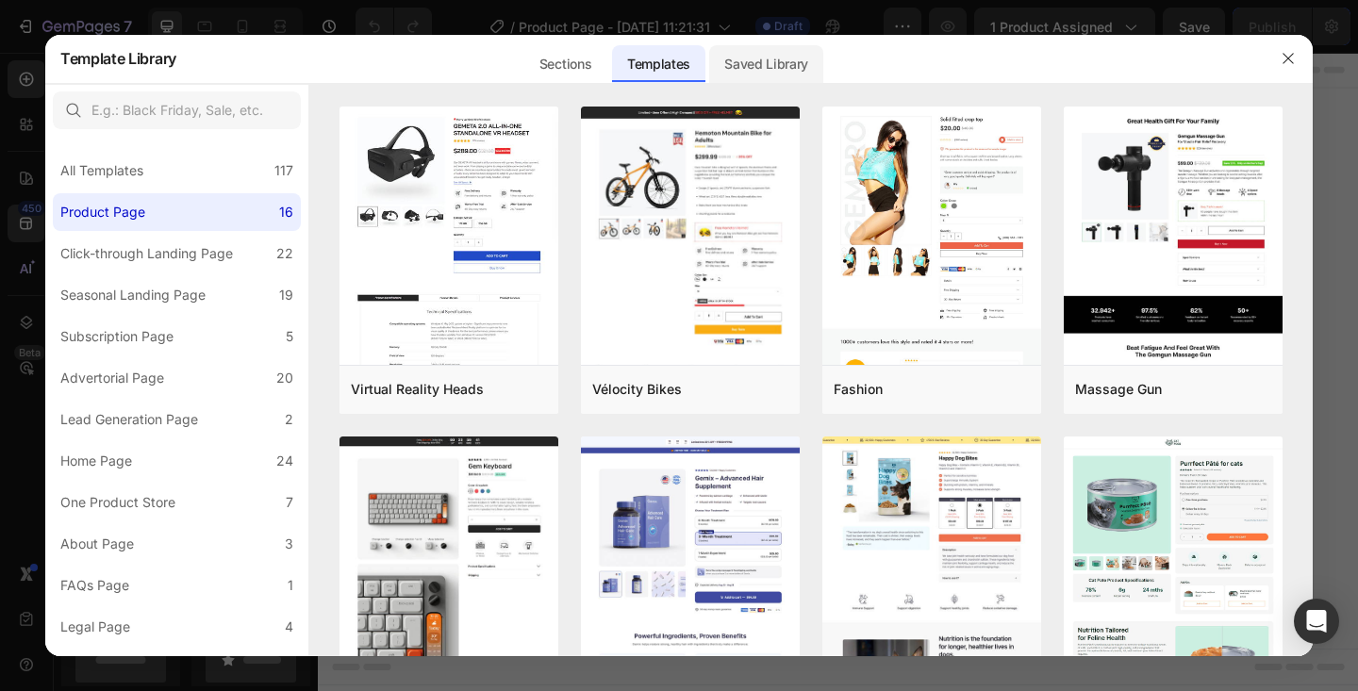
click at [791, 63] on div "Saved Library" at bounding box center [766, 64] width 114 height 38
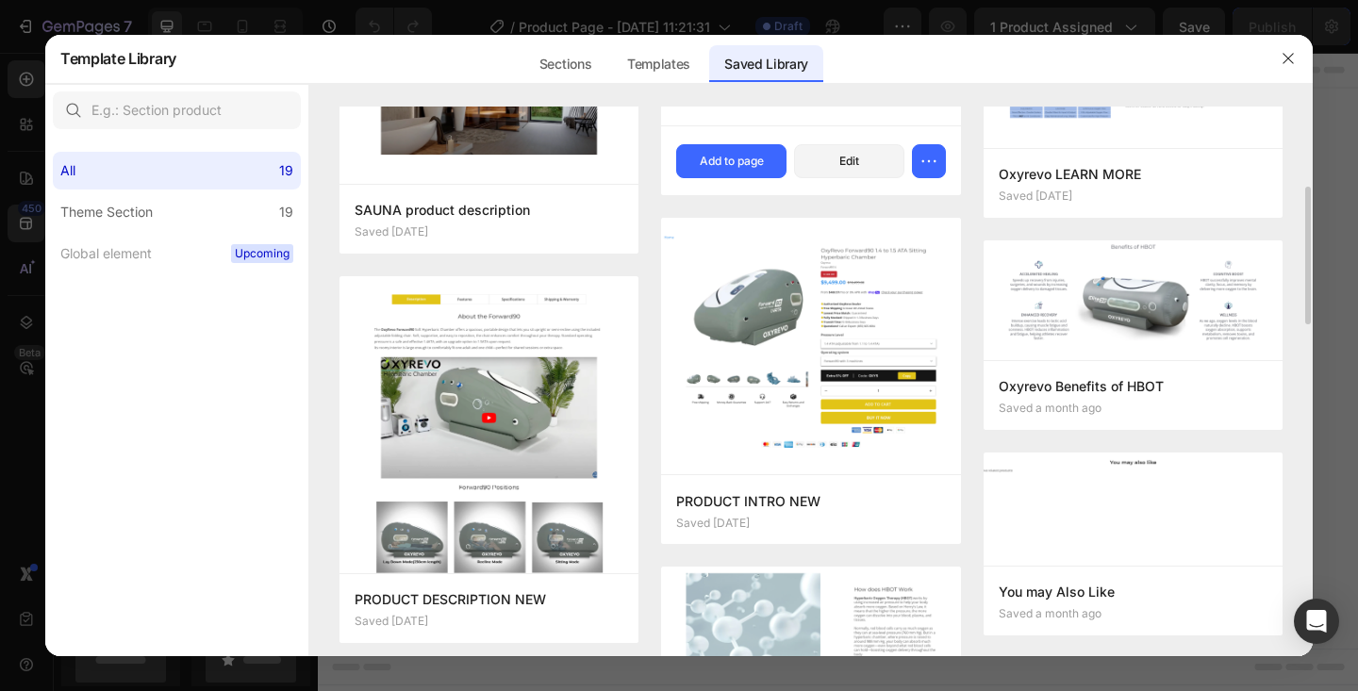
scroll to position [276, 0]
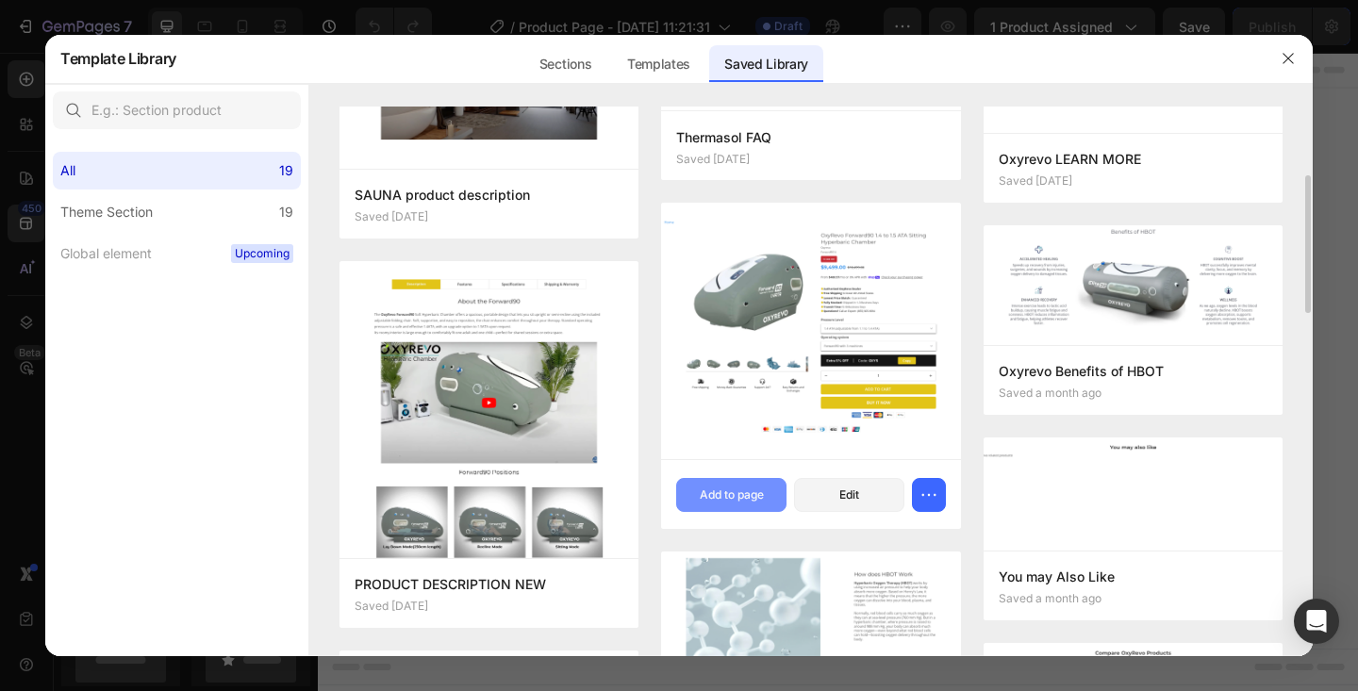
click at [740, 490] on div "Add to page" at bounding box center [732, 495] width 64 height 17
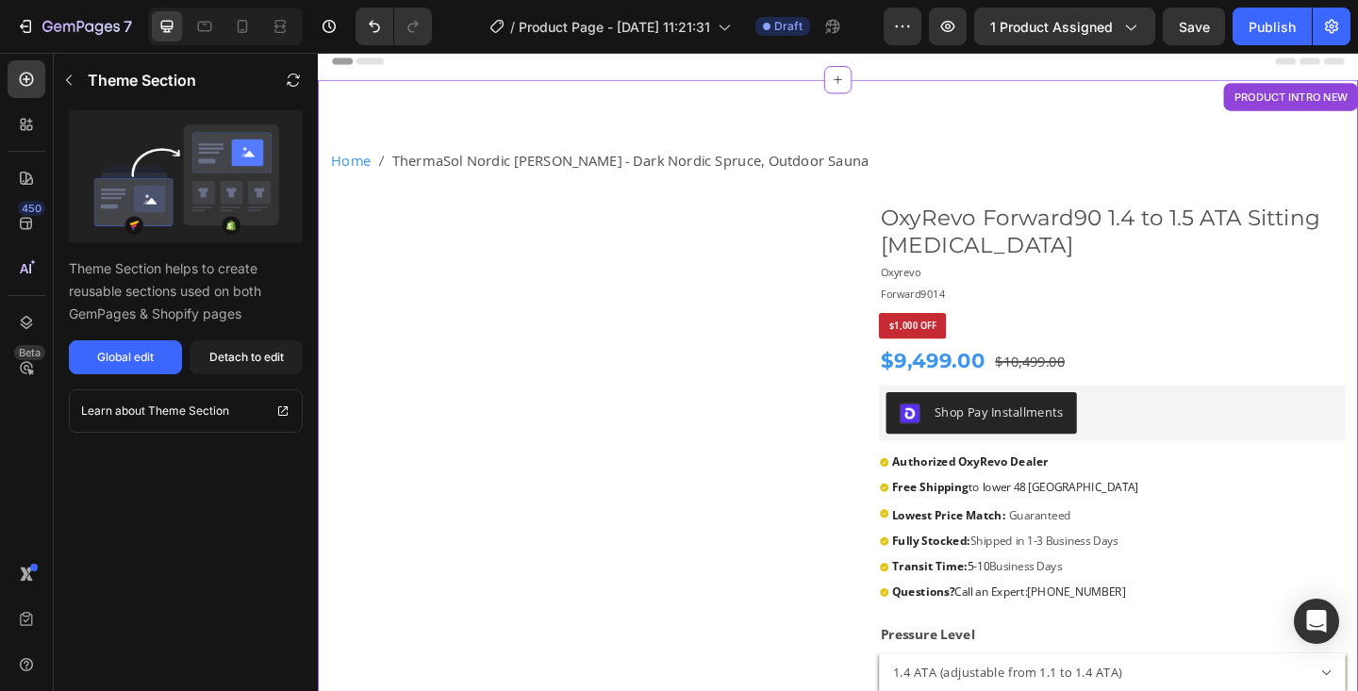
scroll to position [39, 0]
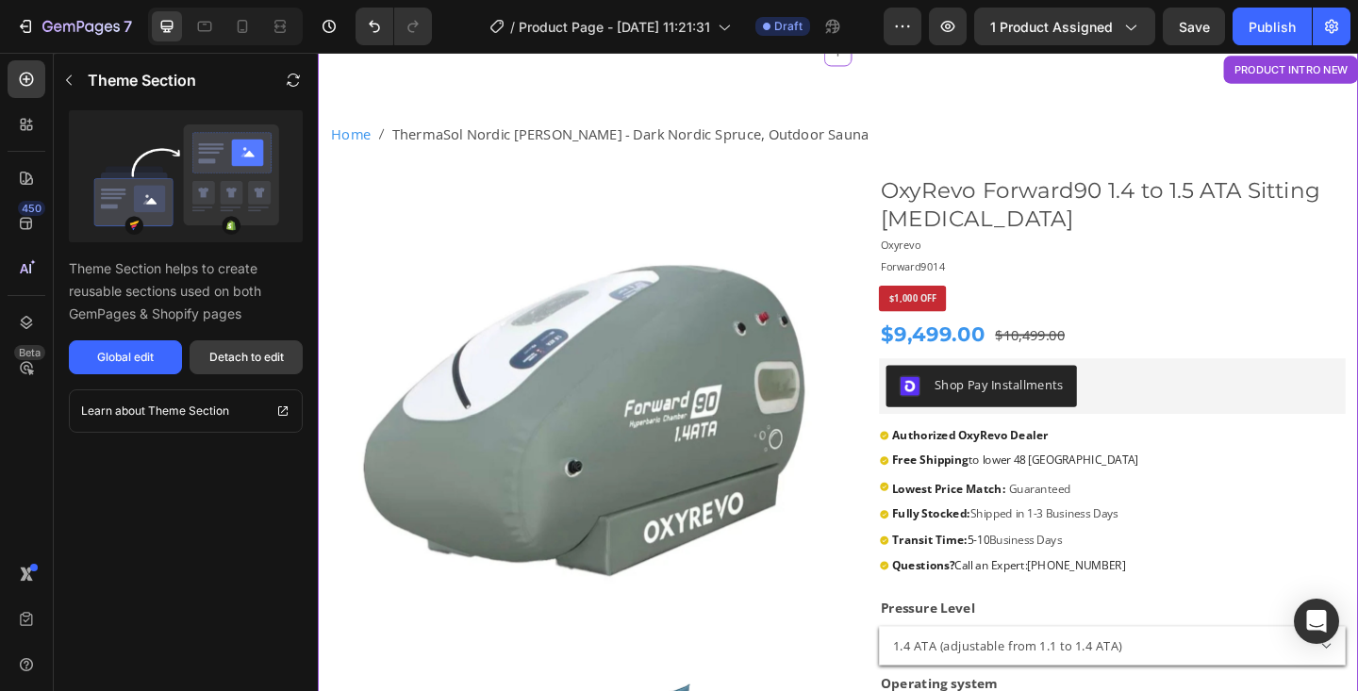
click at [230, 353] on div "Detach to edit" at bounding box center [246, 357] width 75 height 17
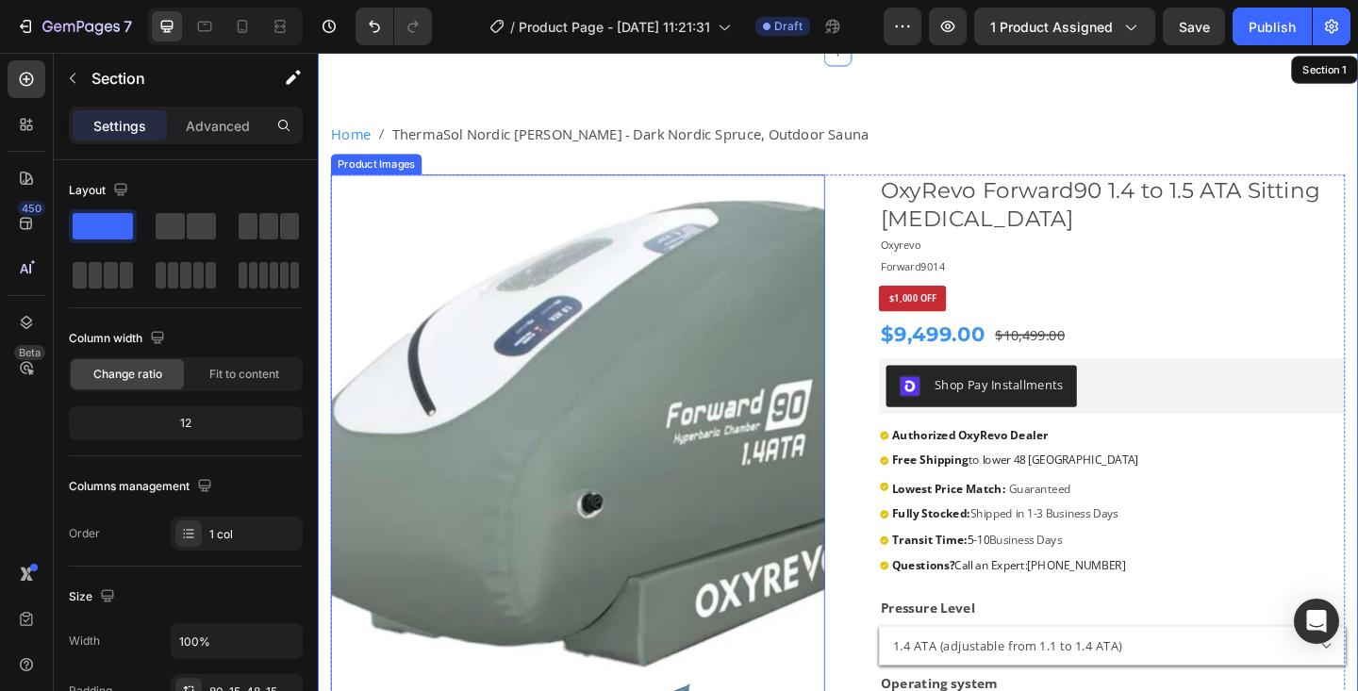
click at [561, 424] on img at bounding box center [601, 455] width 538 height 538
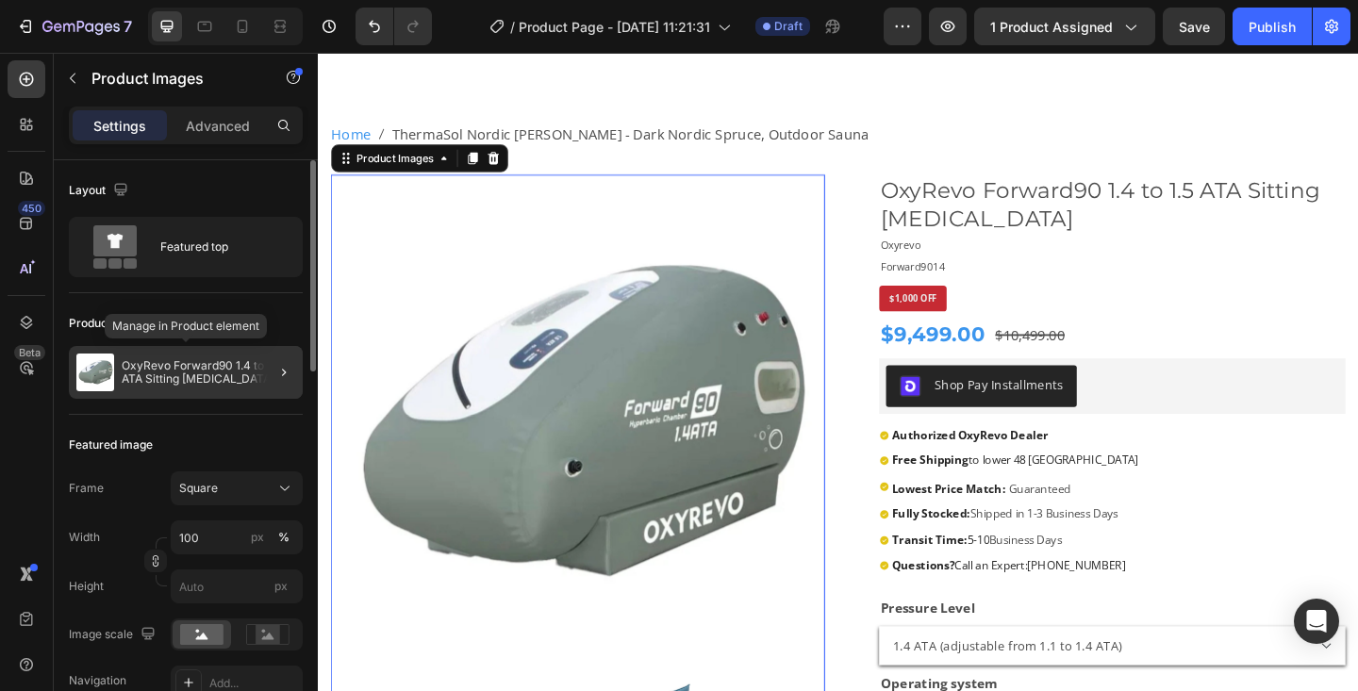
click at [235, 361] on p "OxyRevo Forward90 1.4 to 1.5 ATA Sitting [MEDICAL_DATA]" at bounding box center [209, 372] width 174 height 26
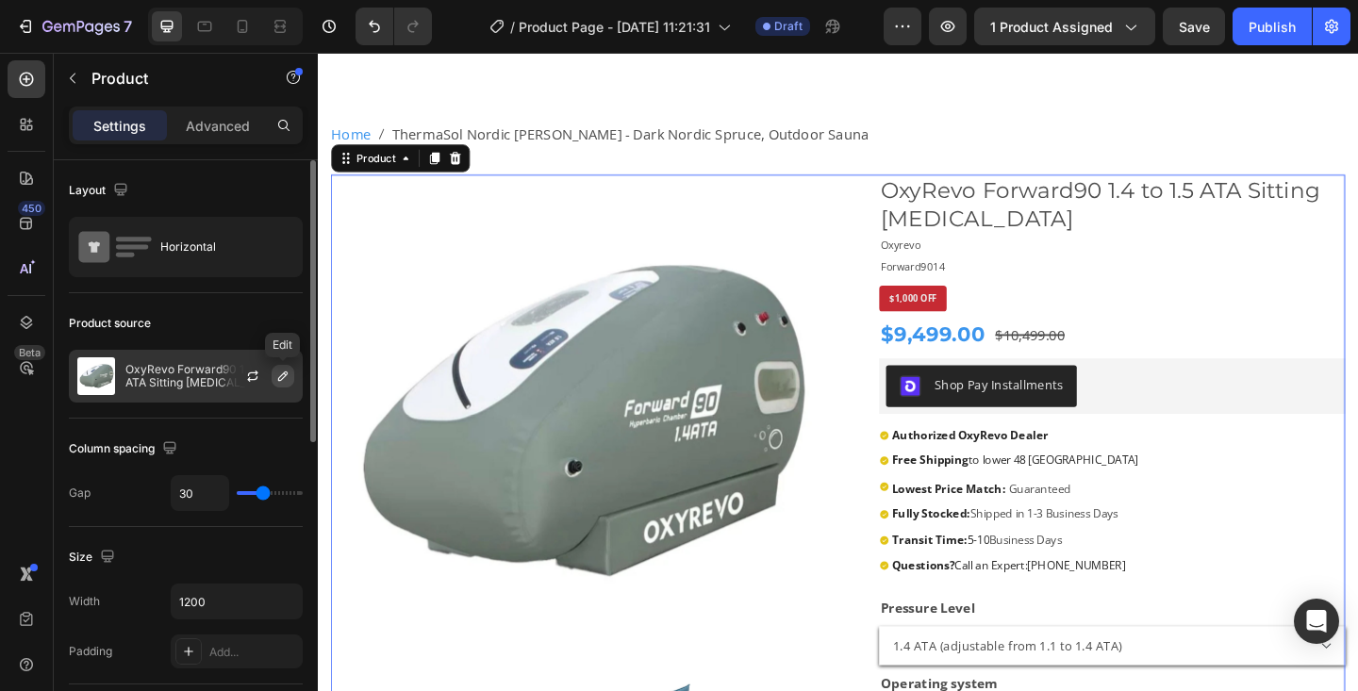
click at [284, 374] on icon "button" at bounding box center [282, 376] width 9 height 9
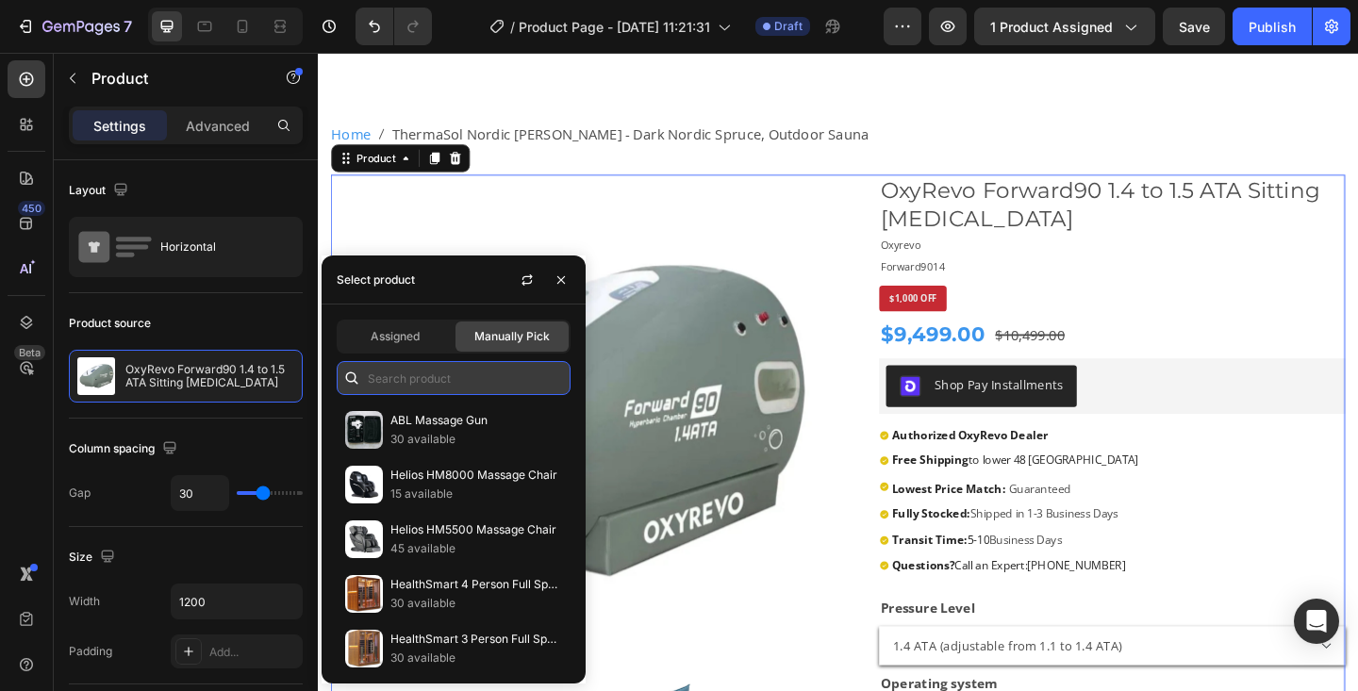
click at [429, 372] on input "text" at bounding box center [454, 378] width 234 height 34
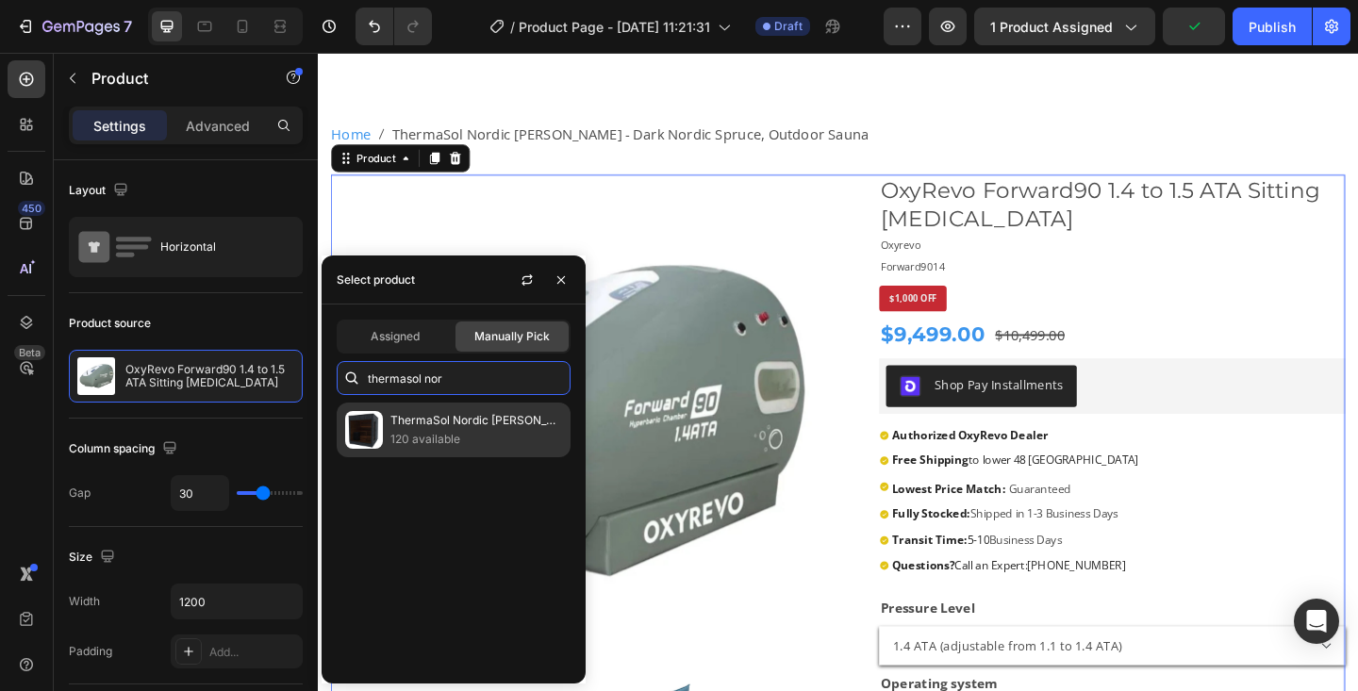
type input "thermasol nor"
click at [418, 428] on p "ThermaSol Nordic [PERSON_NAME] - Dark Nordic Spruce, Outdoor Sauna" at bounding box center [476, 420] width 172 height 19
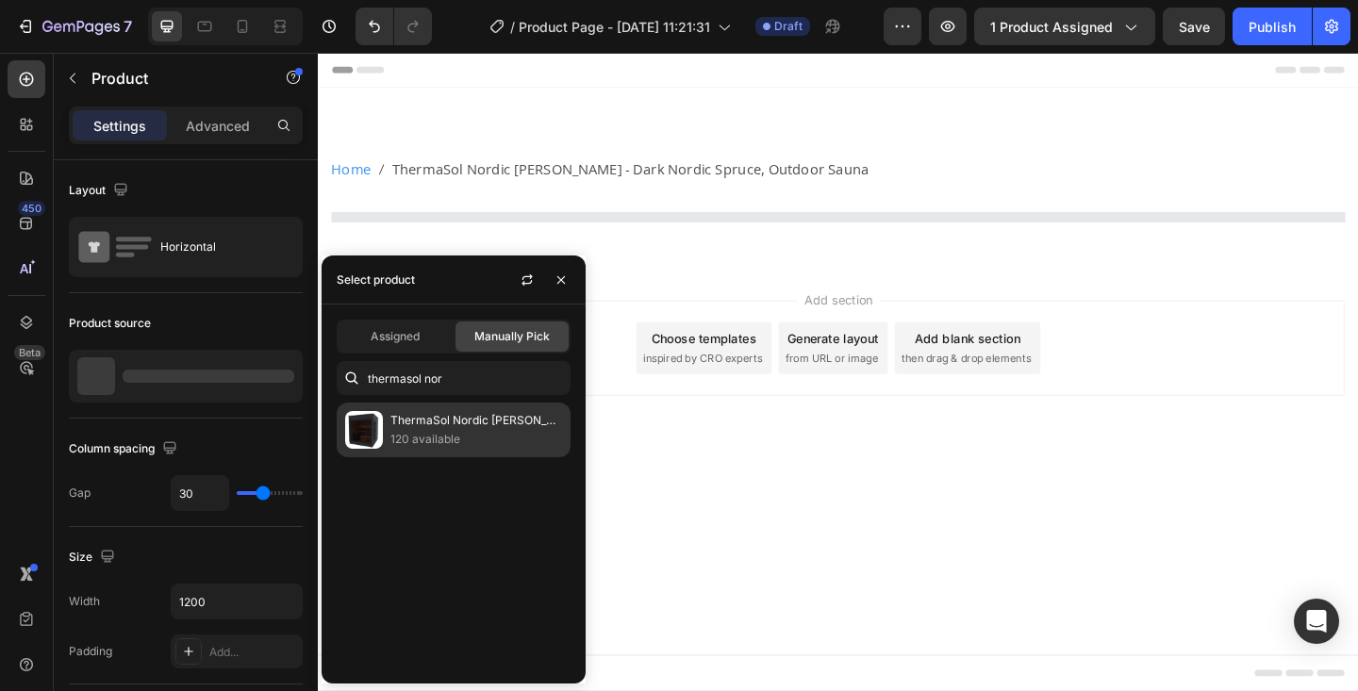
scroll to position [0, 0]
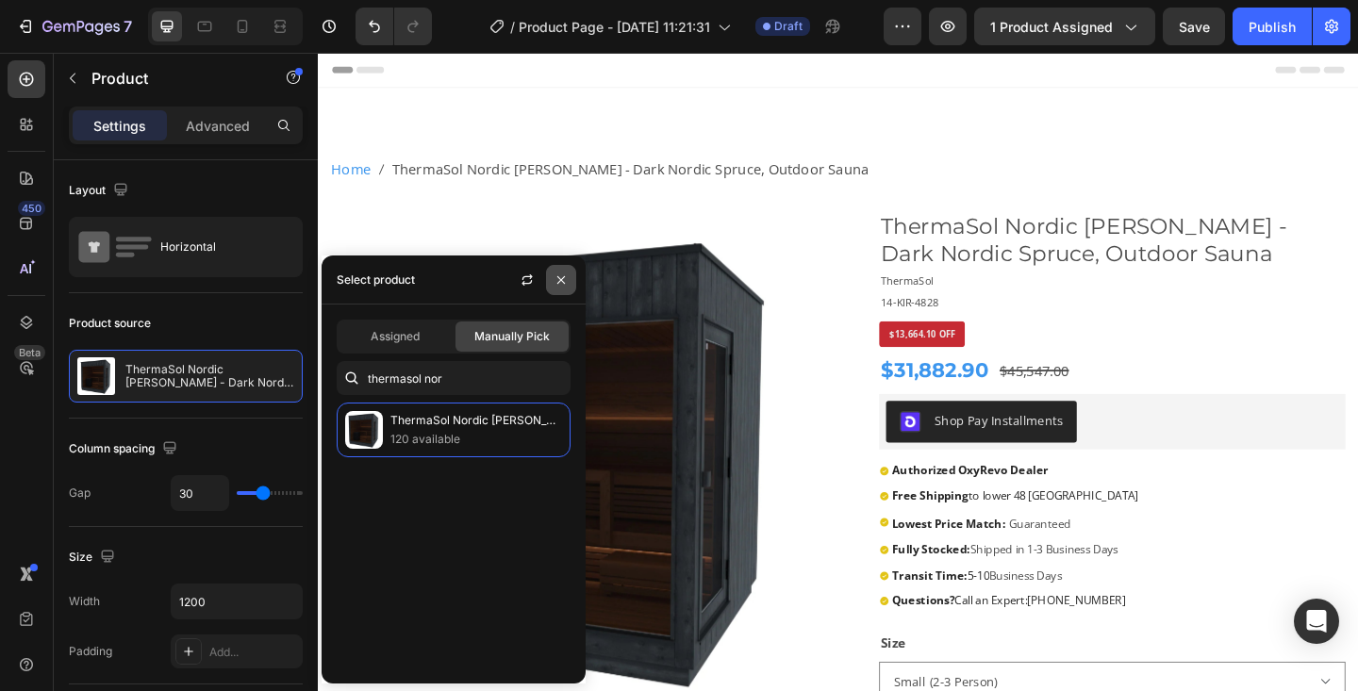
click at [559, 276] on icon "button" at bounding box center [561, 279] width 8 height 8
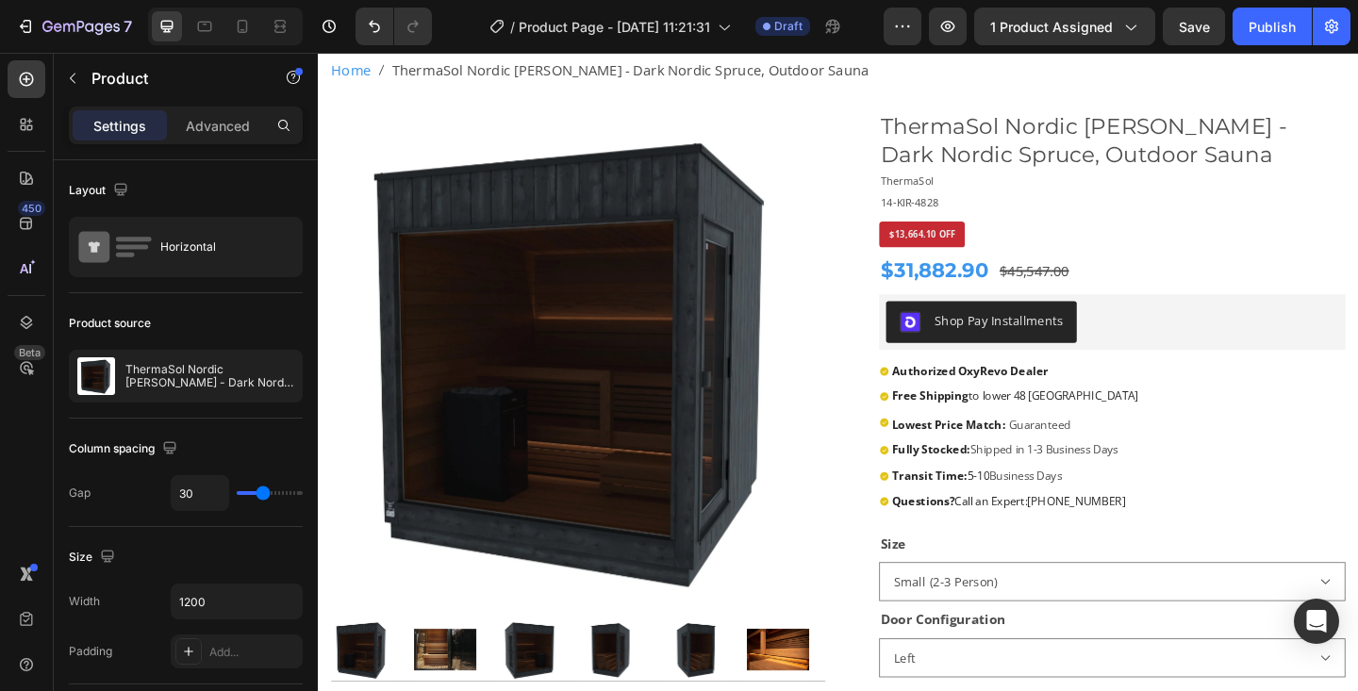
scroll to position [107, 0]
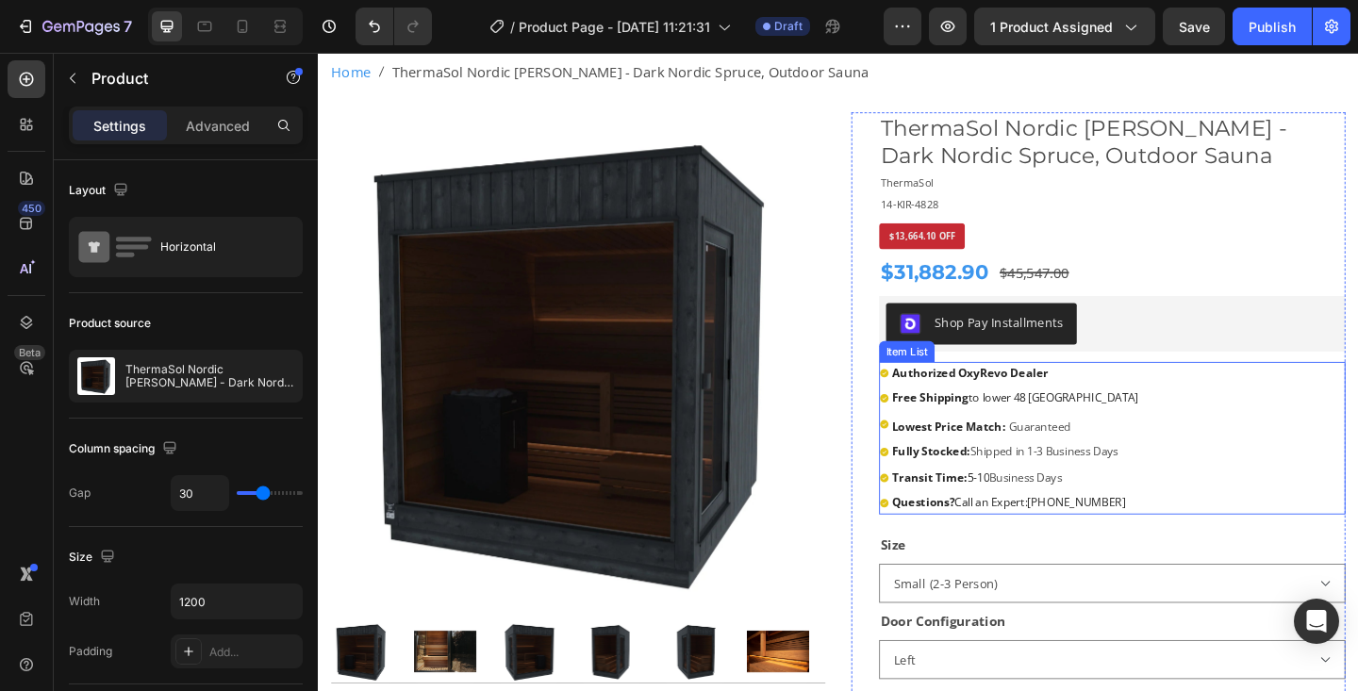
click at [1050, 405] on strong "Authorized OxyRevo Dealer" at bounding box center [1027, 400] width 170 height 17
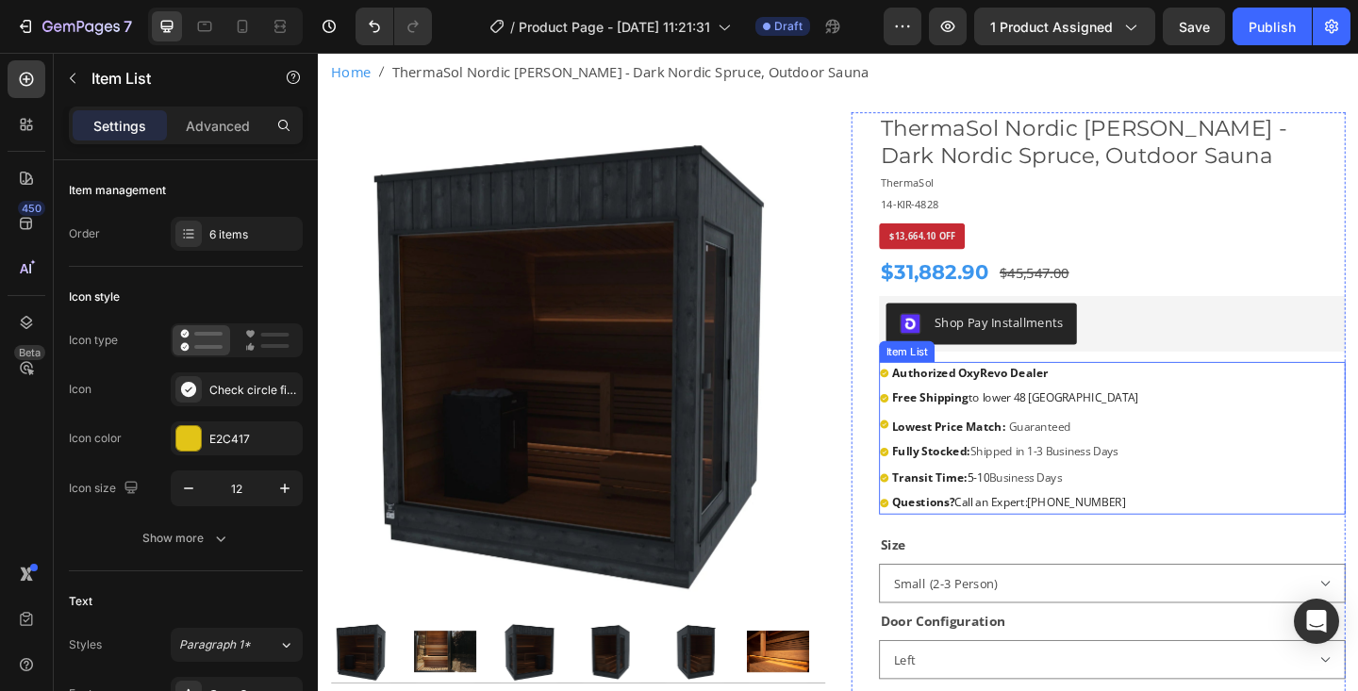
click at [1050, 405] on strong "Authorized OxyRevo Dealer" at bounding box center [1027, 400] width 170 height 17
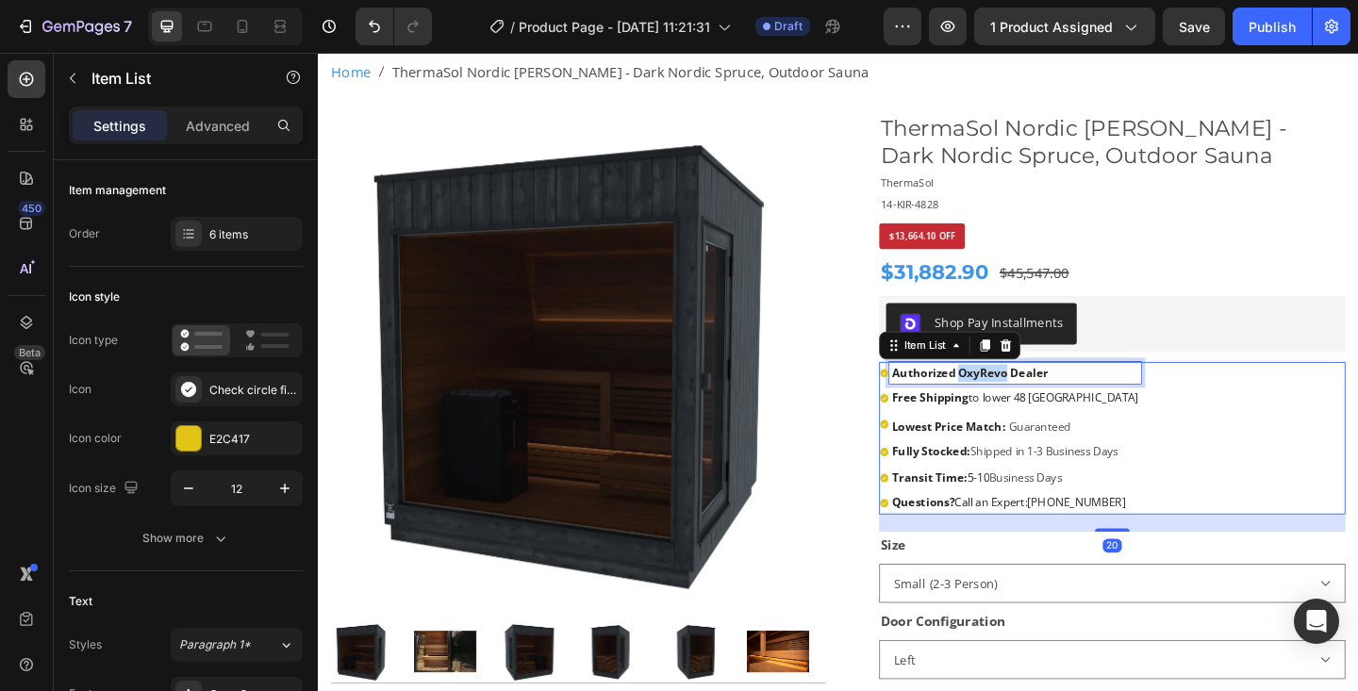
click at [1050, 405] on strong "Authorized OxyRevo Dealer" at bounding box center [1027, 400] width 170 height 17
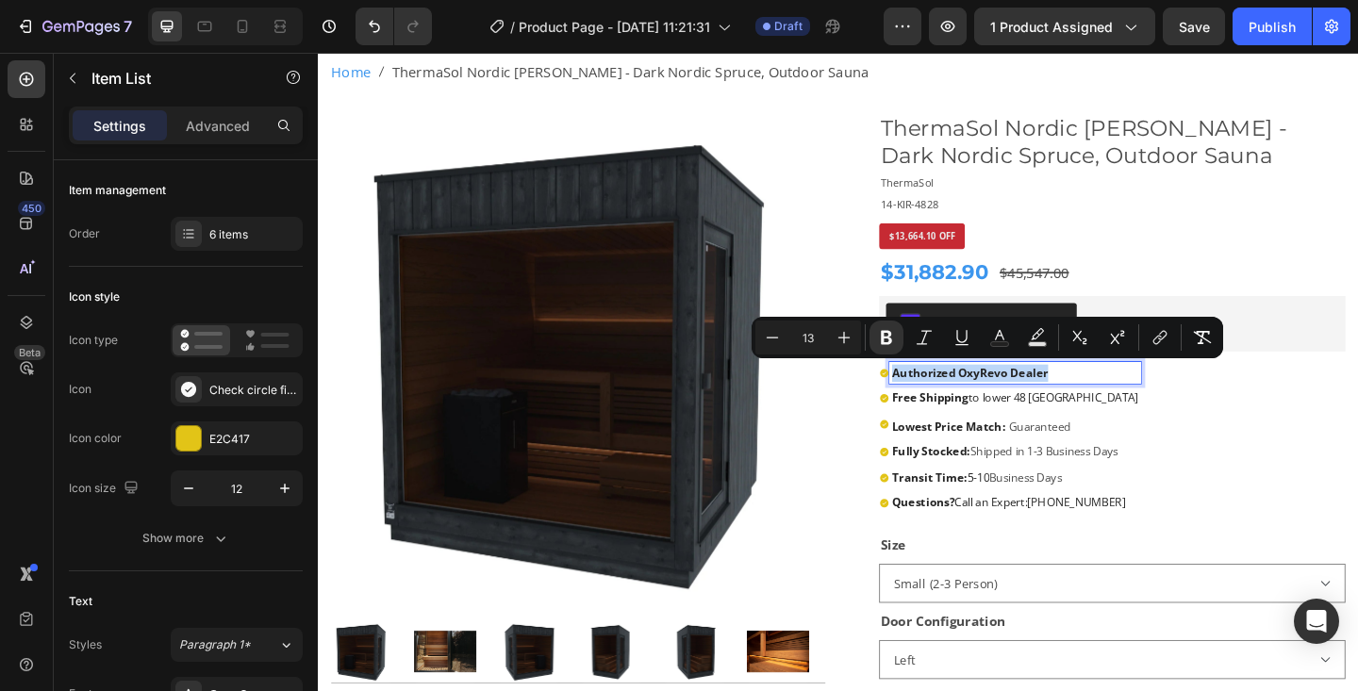
click at [1050, 405] on strong "Authorized OxyRevo Dealer" at bounding box center [1027, 400] width 170 height 17
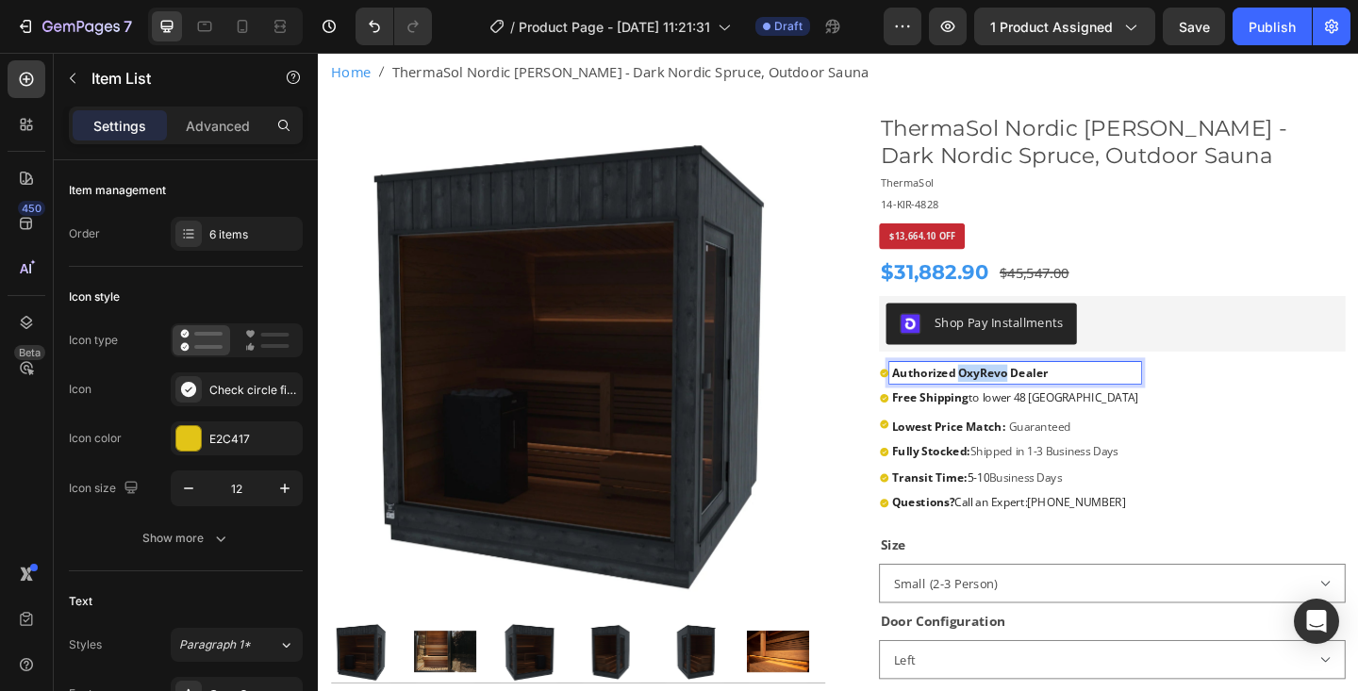
click at [1050, 405] on strong "Authorized OxyRevo Dealer" at bounding box center [1027, 400] width 170 height 17
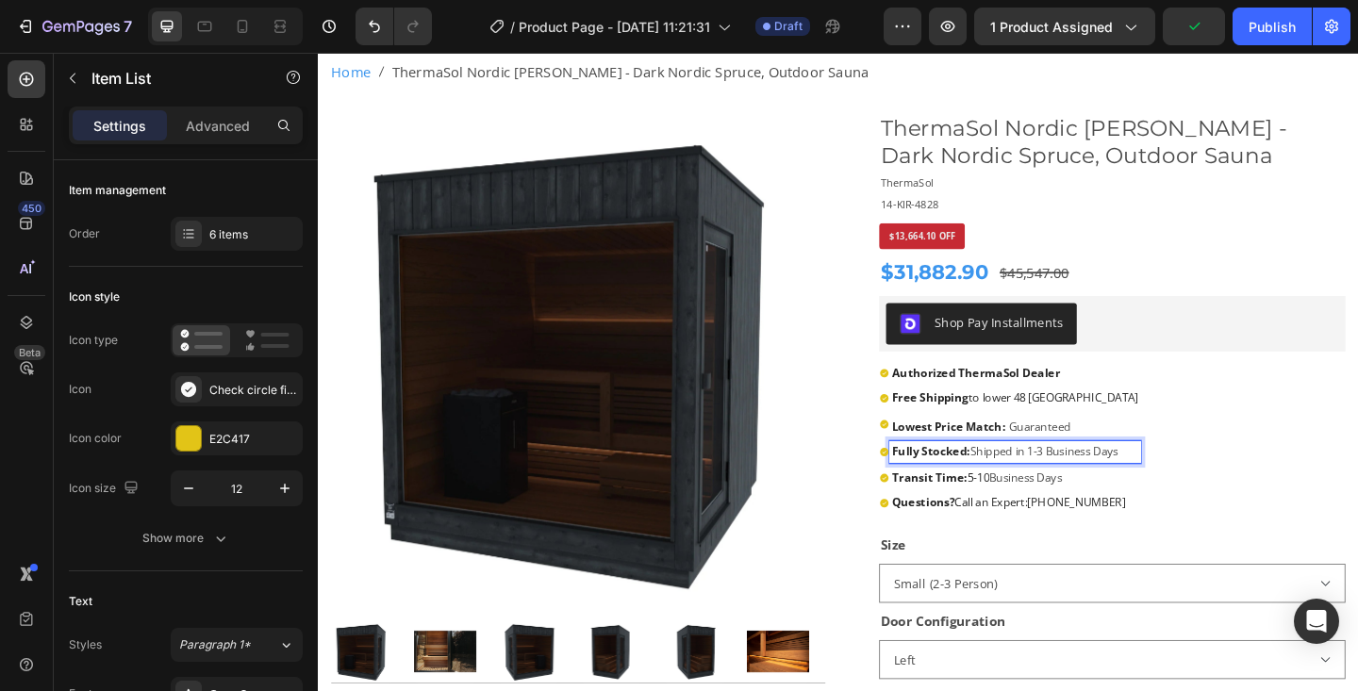
click at [1000, 488] on strong "Fully Stocked:" at bounding box center [984, 486] width 85 height 17
click at [999, 523] on strong "Transit Time:" at bounding box center [983, 514] width 82 height 17
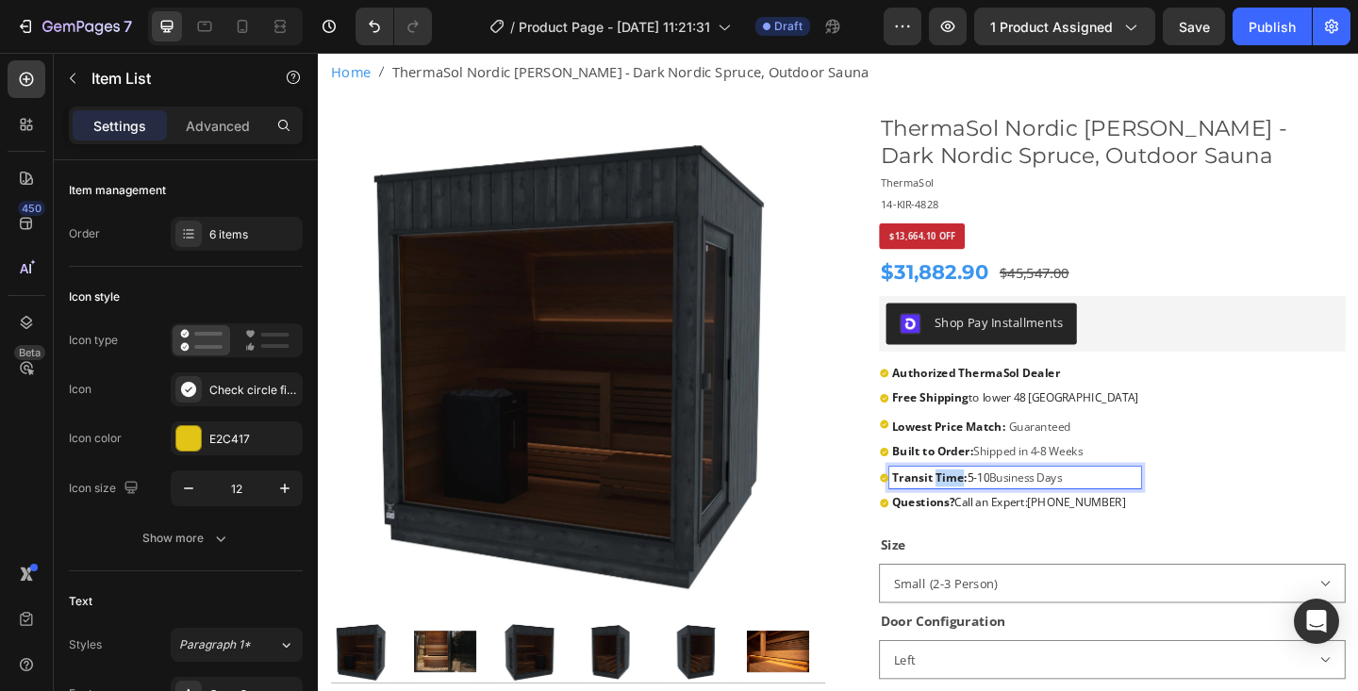
click at [999, 523] on strong "Transit Time:" at bounding box center [983, 514] width 82 height 17
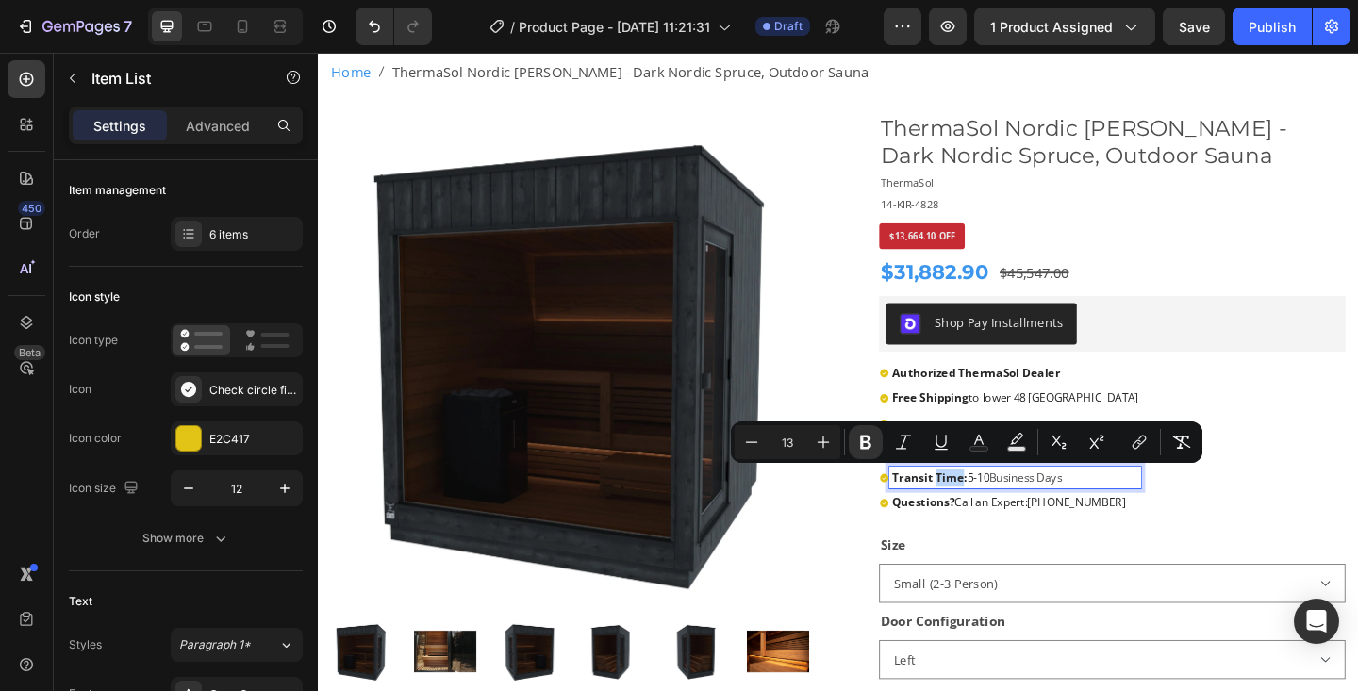
click at [999, 523] on strong "Transit Time:" at bounding box center [983, 514] width 82 height 17
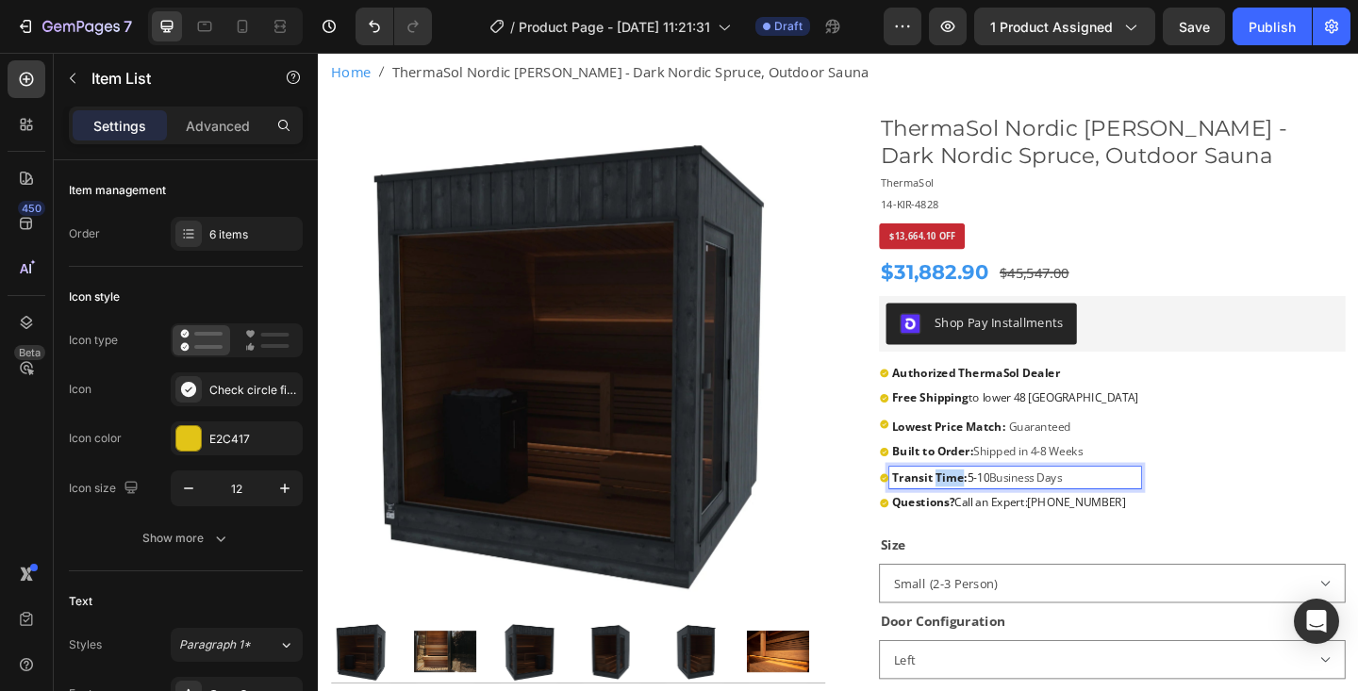
click at [999, 523] on strong "Transit Time:" at bounding box center [983, 514] width 82 height 17
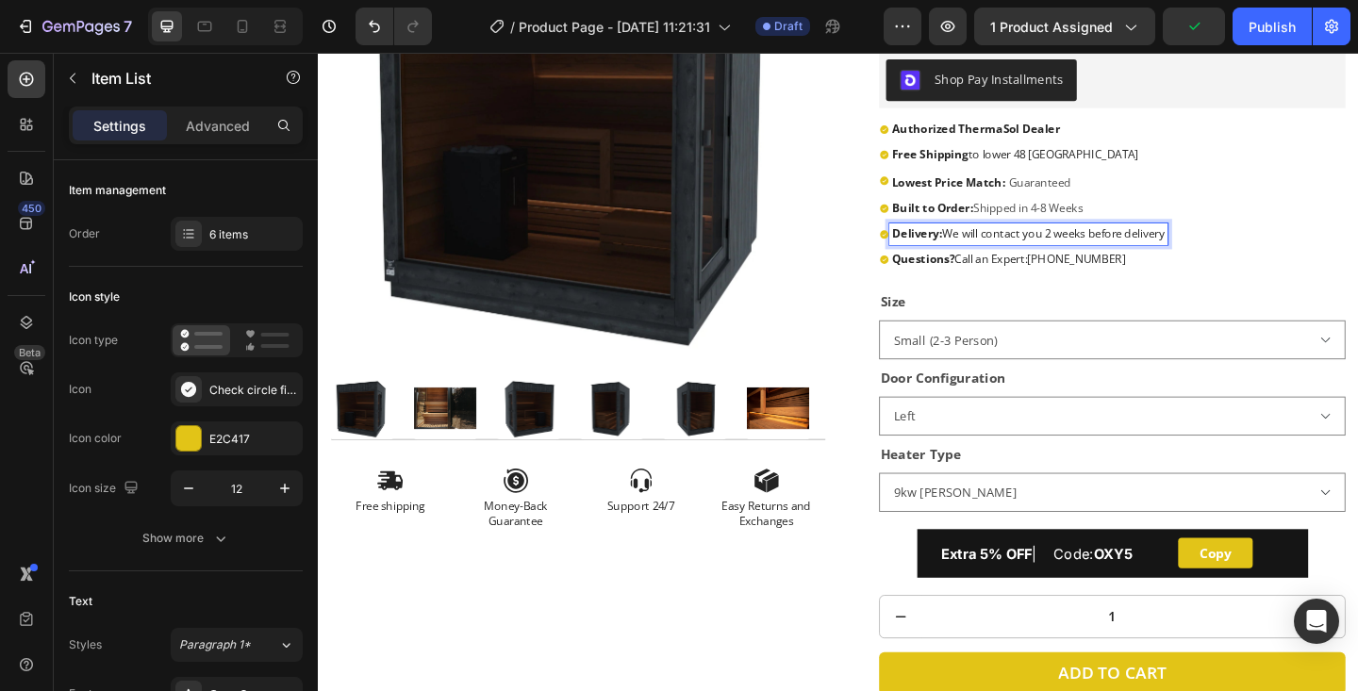
scroll to position [381, 0]
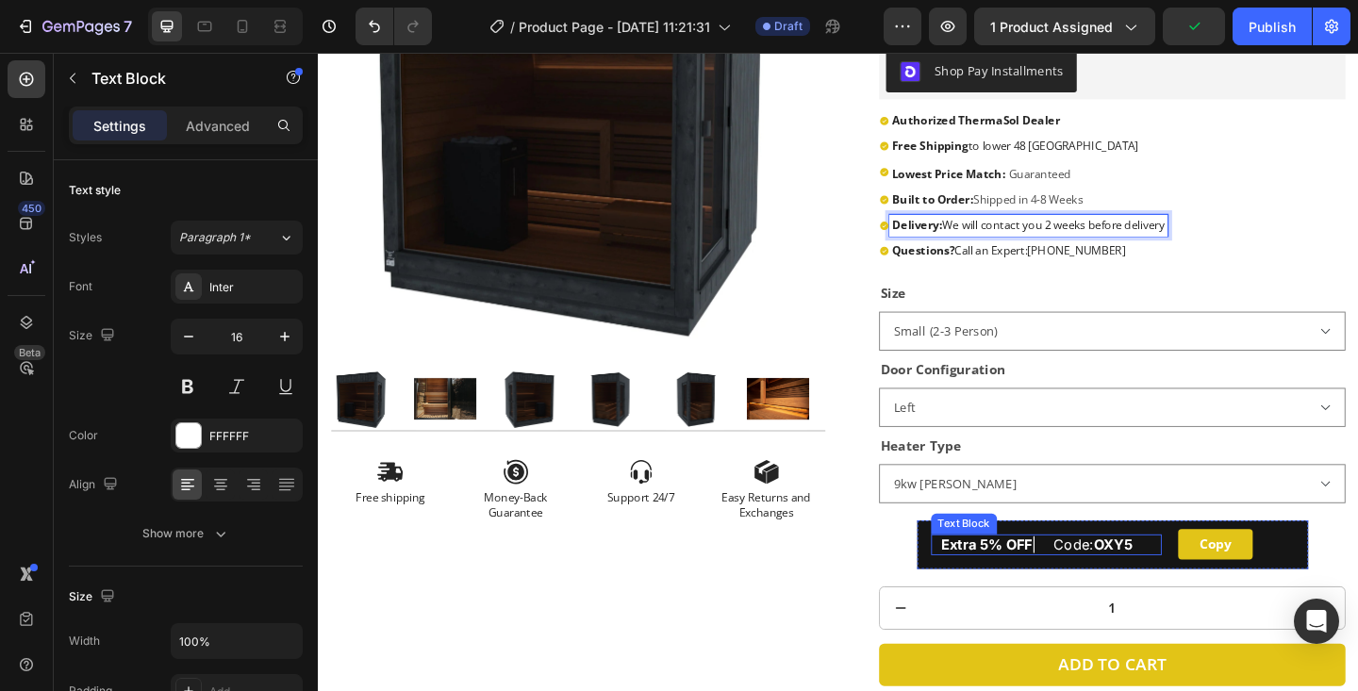
click at [1154, 592] on span "Extra 5% OFF | Code: OXY5" at bounding box center [1100, 588] width 208 height 19
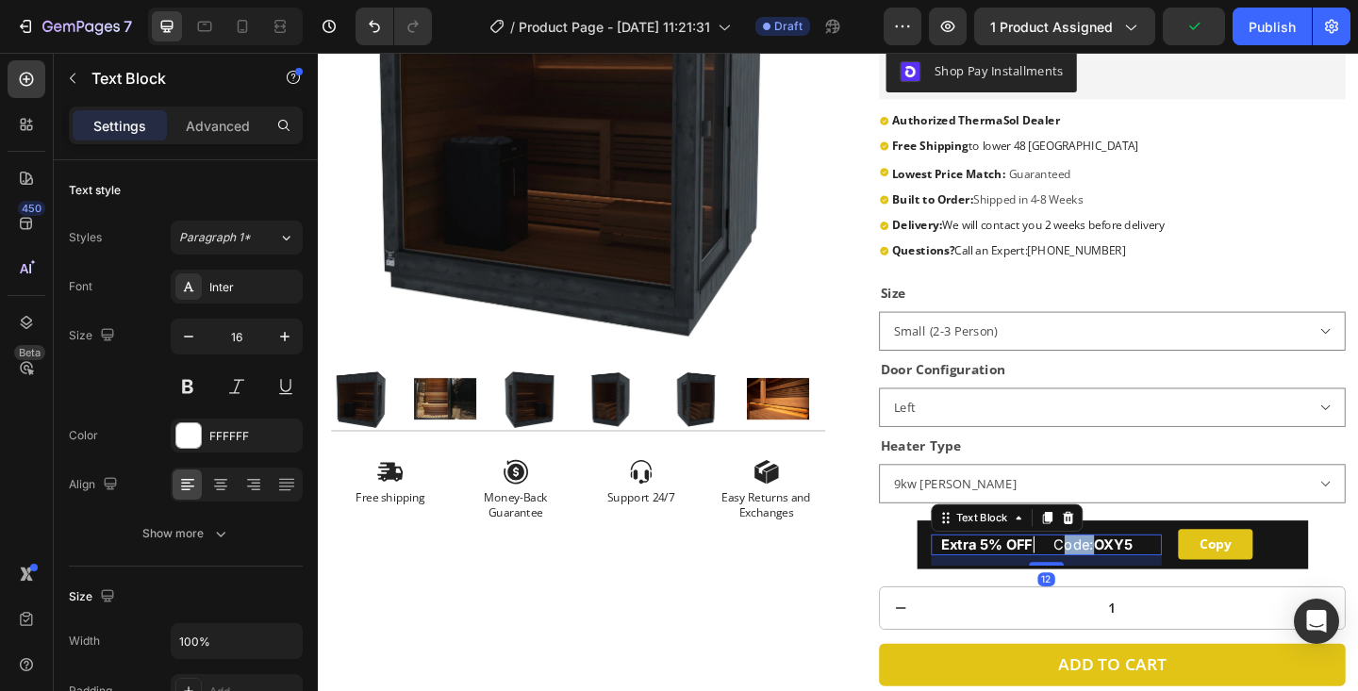
click at [1154, 592] on span "Extra 5% OFF | Code: OXY5" at bounding box center [1100, 588] width 208 height 19
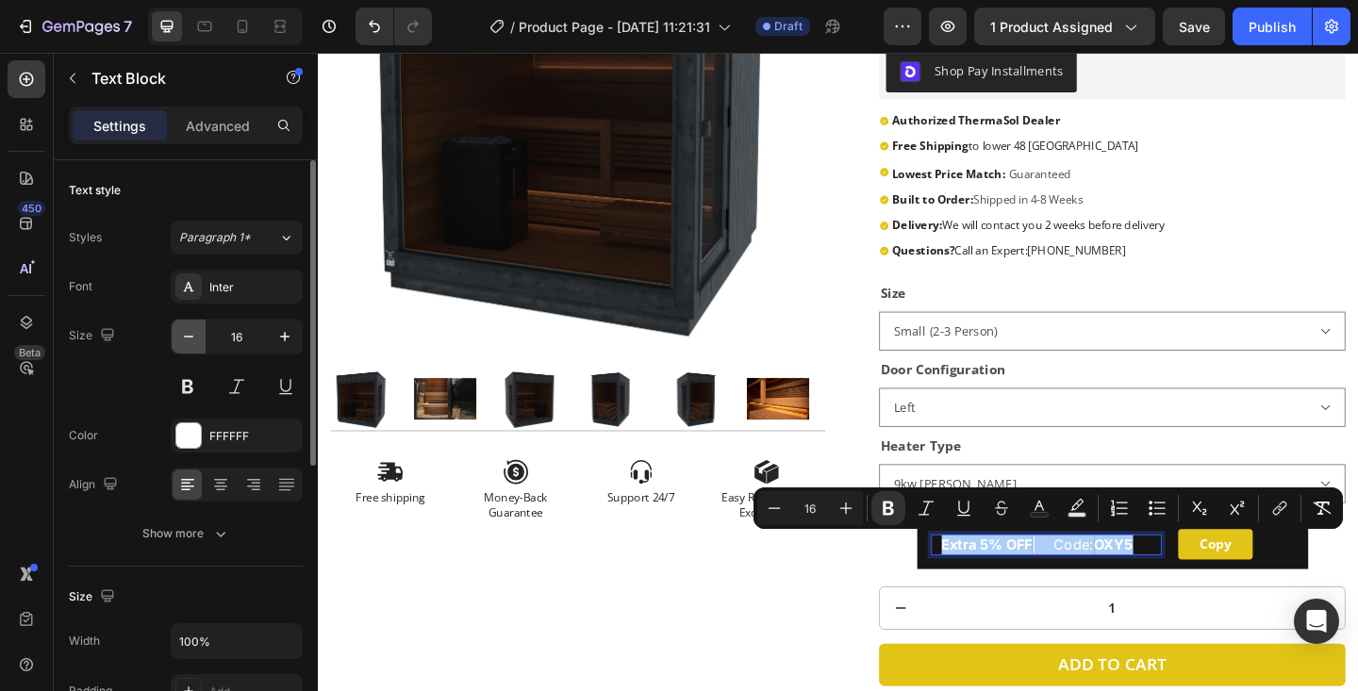
click at [192, 340] on icon "button" at bounding box center [188, 336] width 19 height 19
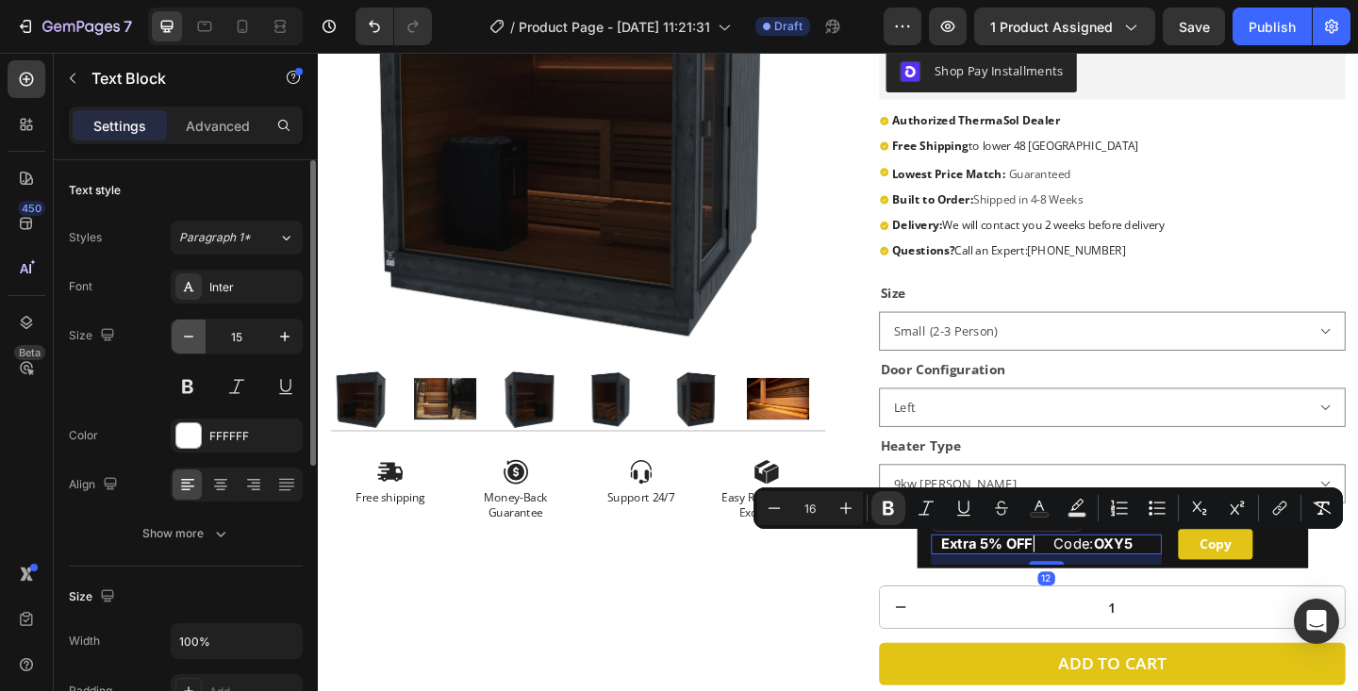
click at [192, 340] on icon "button" at bounding box center [188, 336] width 19 height 19
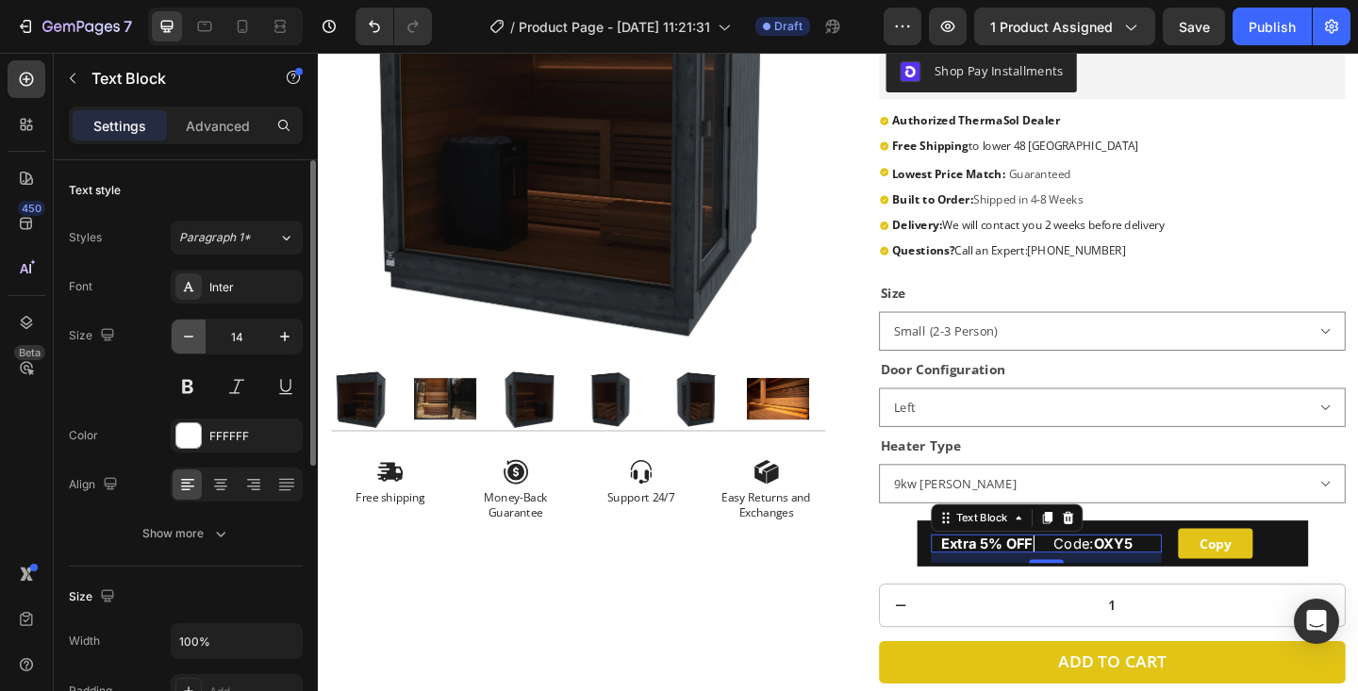
click at [192, 340] on icon "button" at bounding box center [188, 336] width 19 height 19
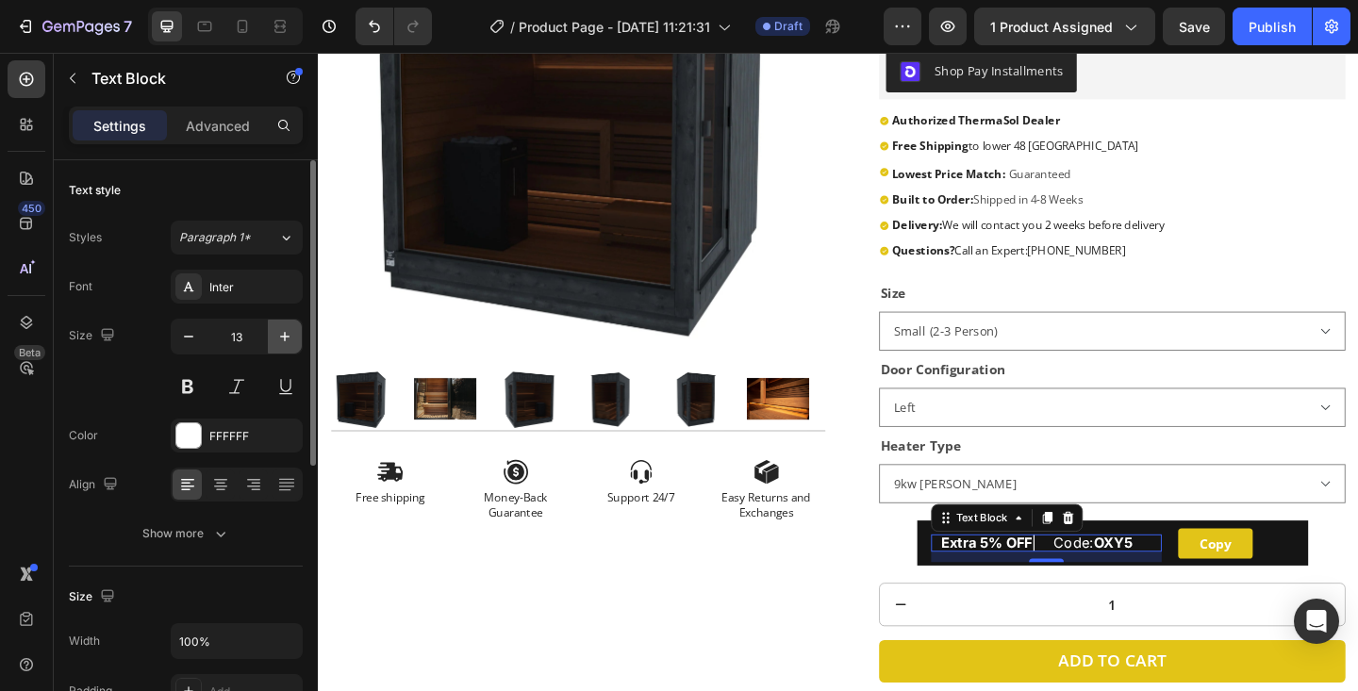
click at [281, 343] on icon "button" at bounding box center [284, 336] width 19 height 19
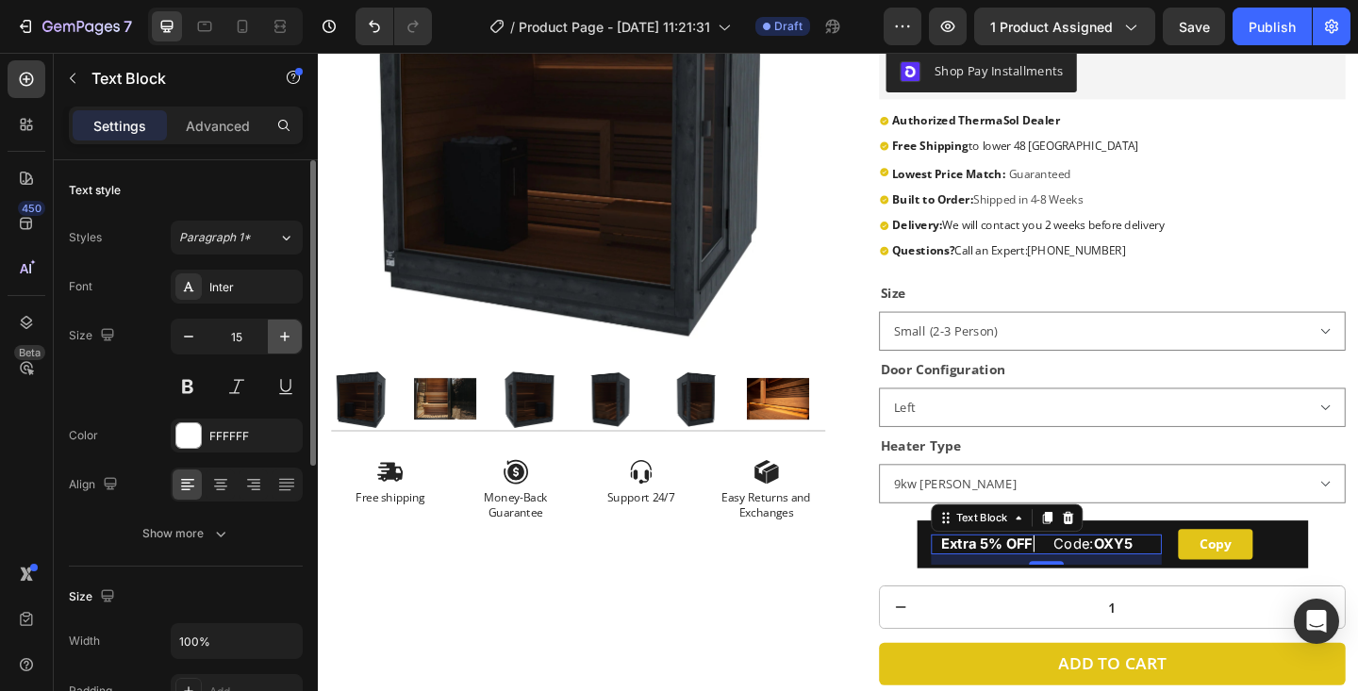
click at [281, 343] on icon "button" at bounding box center [284, 336] width 19 height 19
type input "16"
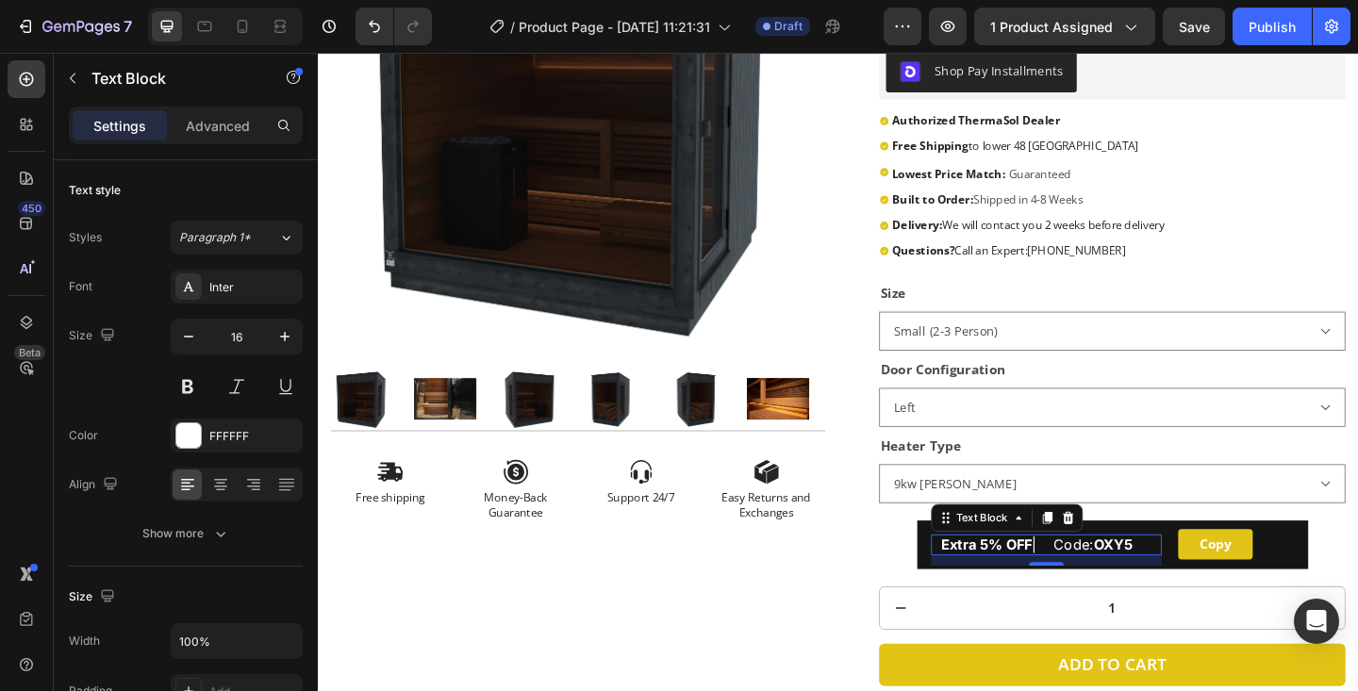
click at [1045, 590] on strong "Extra 5% OFF" at bounding box center [1045, 588] width 99 height 19
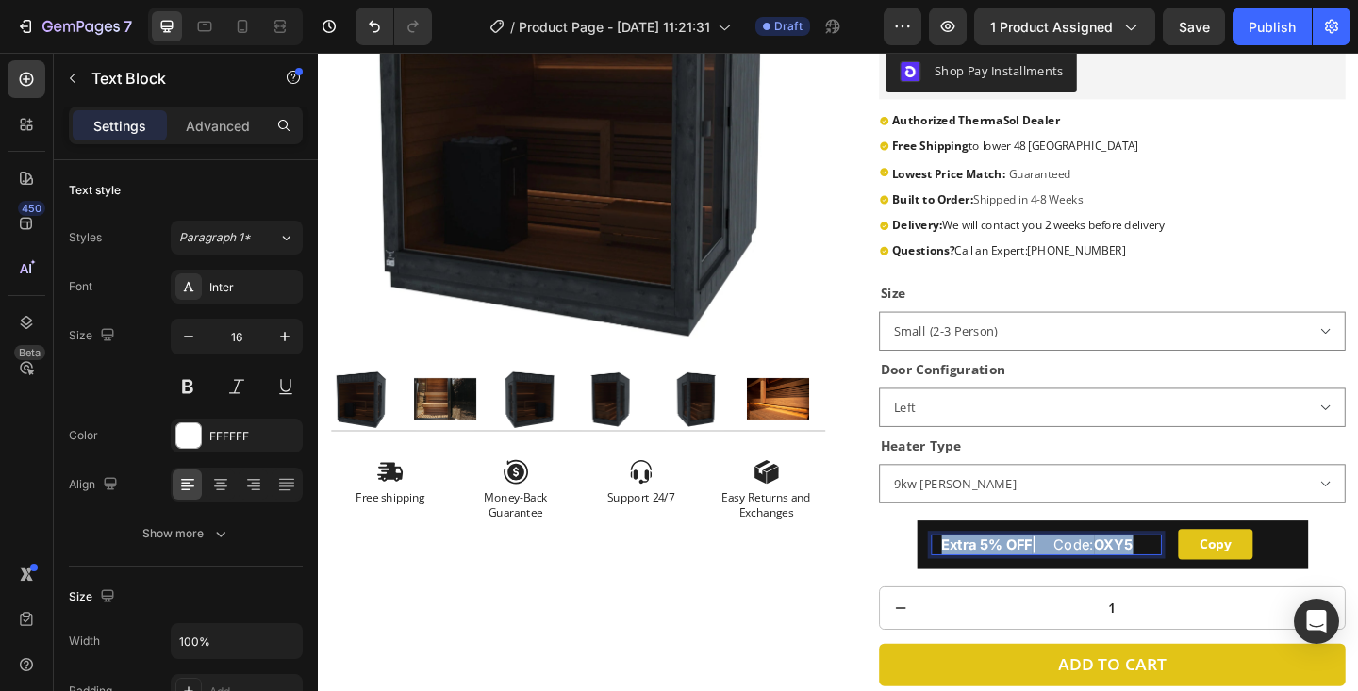
click at [1045, 590] on strong "Extra 5% OFF" at bounding box center [1045, 588] width 99 height 19
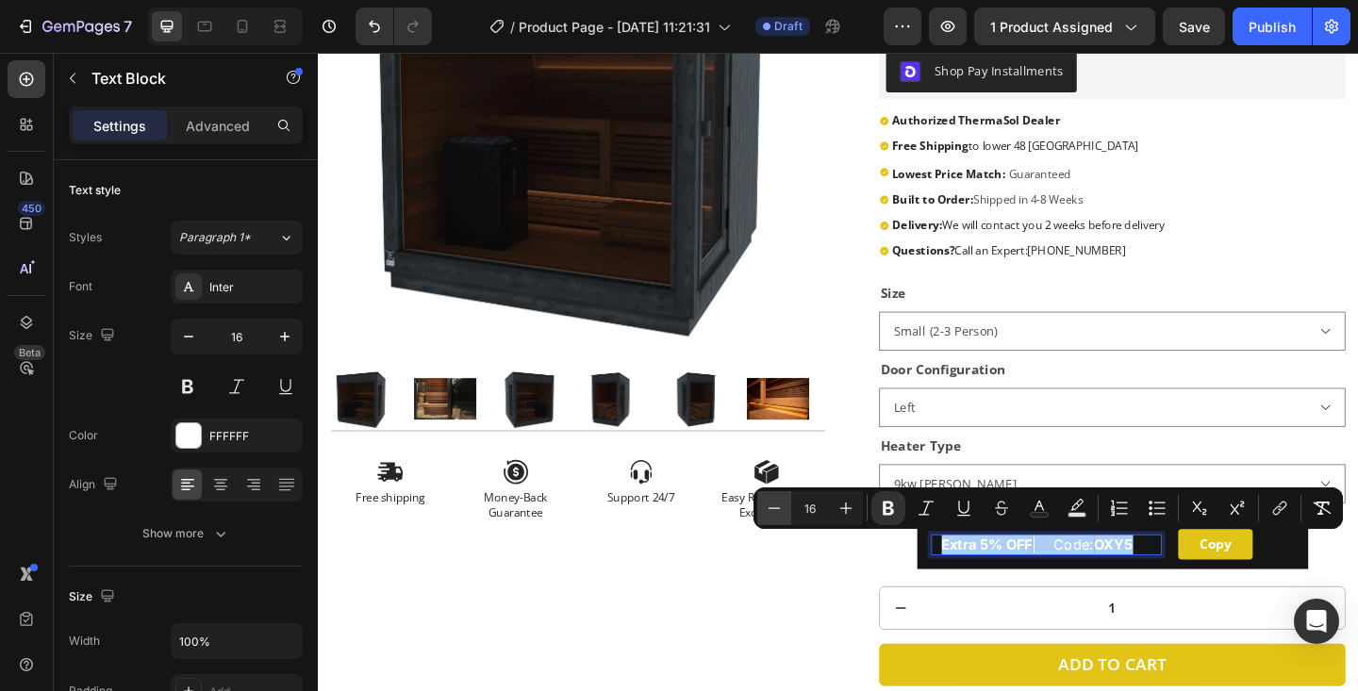
click at [773, 513] on icon "Editor contextual toolbar" at bounding box center [774, 508] width 19 height 19
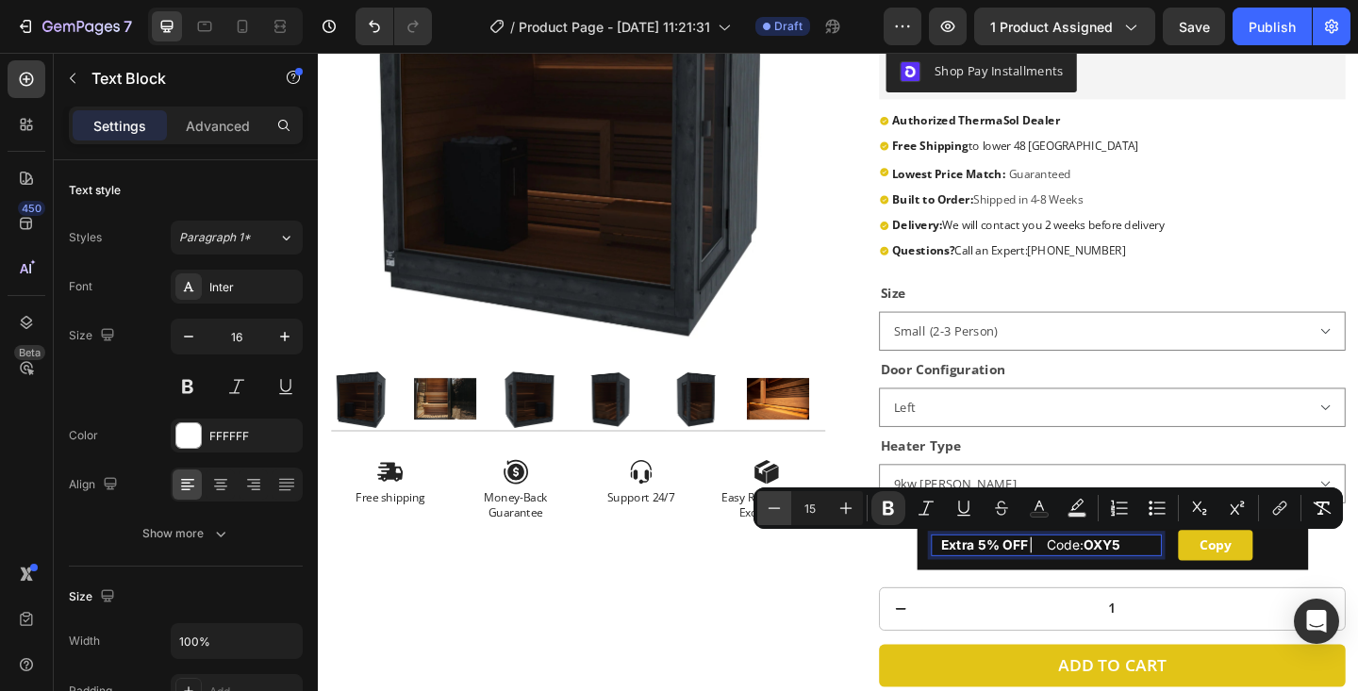
click at [773, 513] on icon "Editor contextual toolbar" at bounding box center [774, 508] width 19 height 19
type input "13"
click at [1168, 582] on strong "OXY5" at bounding box center [1150, 589] width 35 height 15
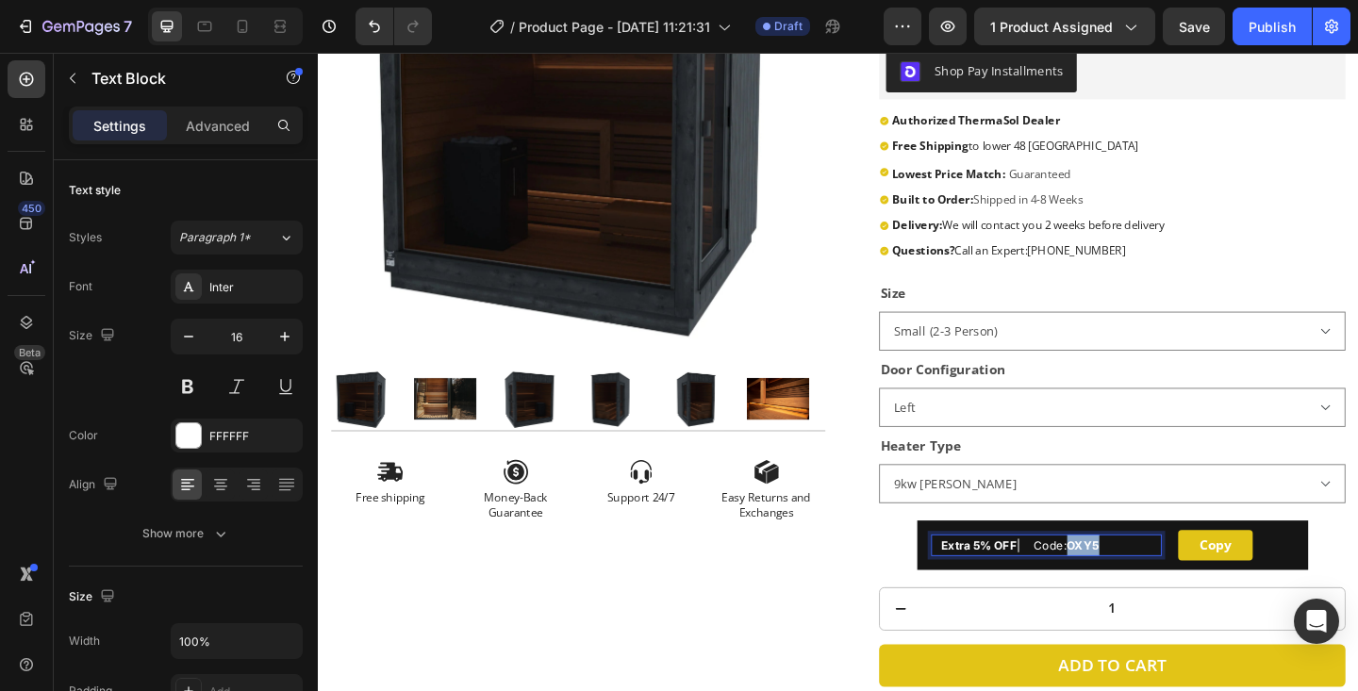
click at [1168, 582] on strong "OXY5" at bounding box center [1150, 589] width 35 height 15
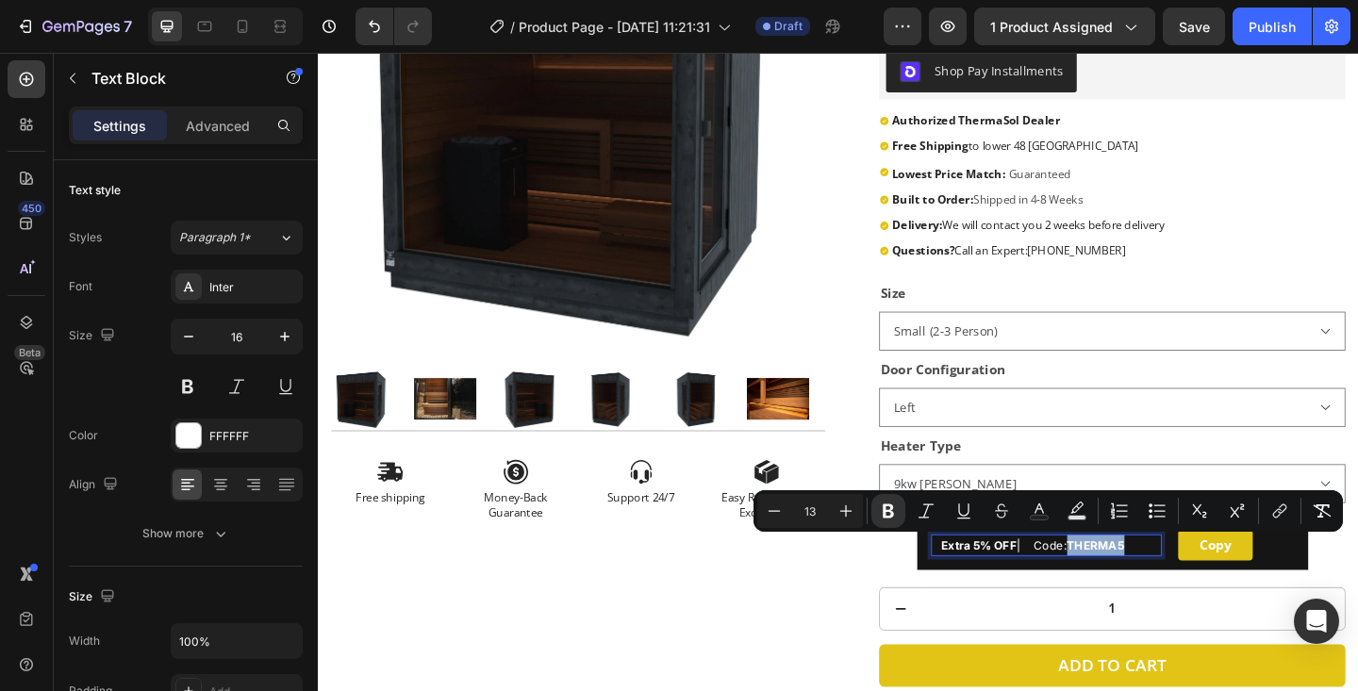
drag, startPoint x: 1150, startPoint y: 590, endPoint x: 1228, endPoint y: 590, distance: 78.3
click at [1228, 590] on p "Extra 5% OFF | Code: THERMA5" at bounding box center [1116, 589] width 241 height 24
copy strong "THERMA5"
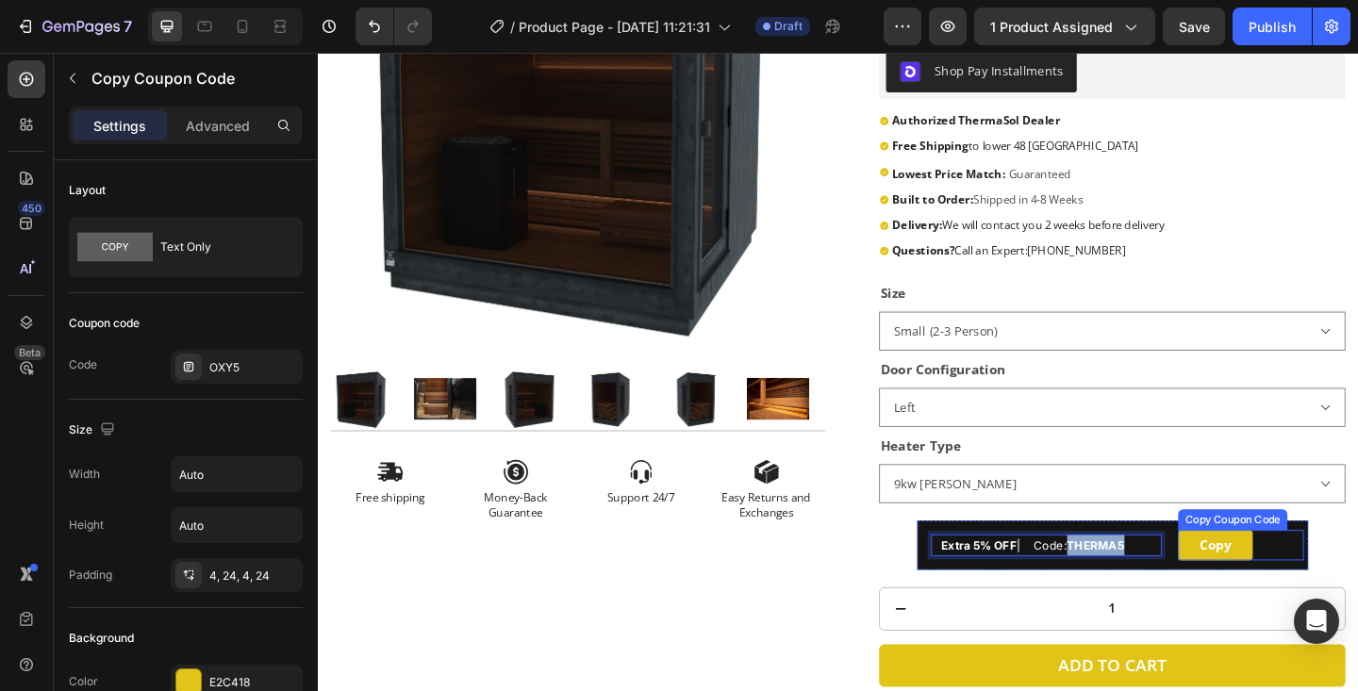
click at [1268, 591] on button "Copy" at bounding box center [1293, 589] width 81 height 33
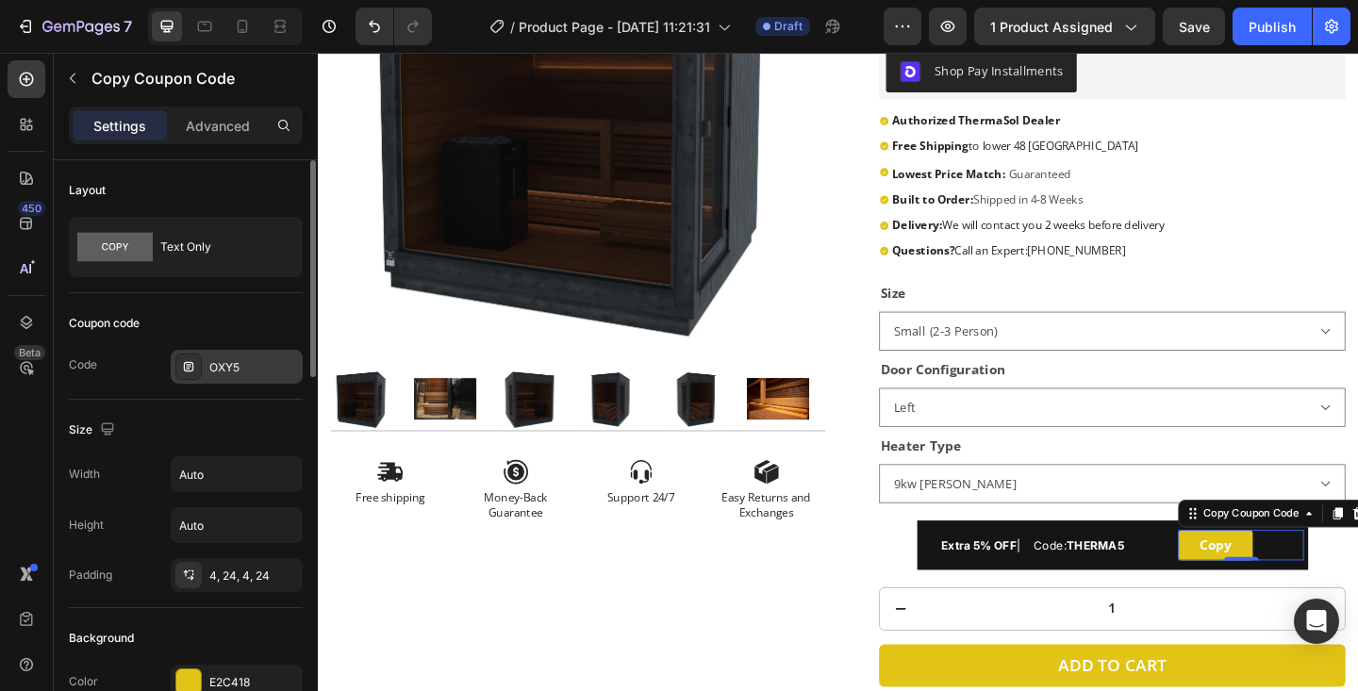
click at [250, 362] on div "OXY5" at bounding box center [253, 367] width 89 height 17
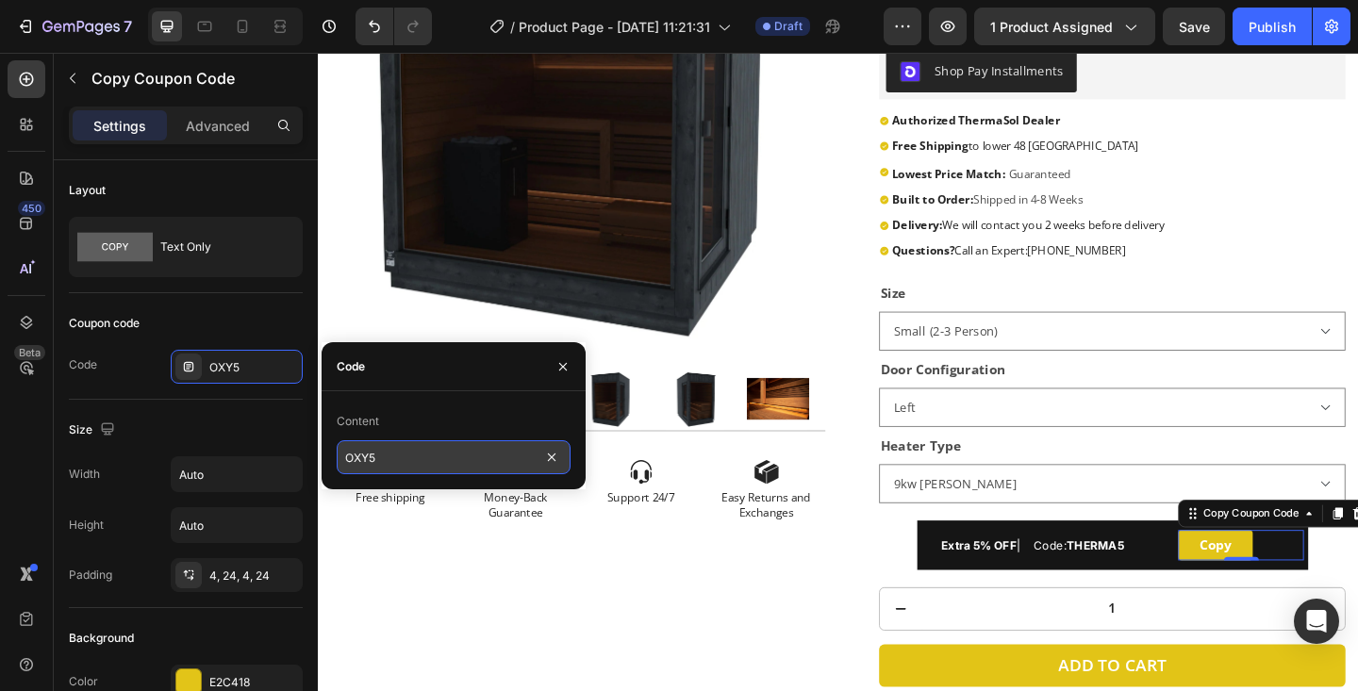
click at [412, 470] on input "OXY5" at bounding box center [454, 457] width 234 height 34
paste input "THERMA"
type input "THERMA5"
click at [554, 368] on button "button" at bounding box center [563, 367] width 30 height 30
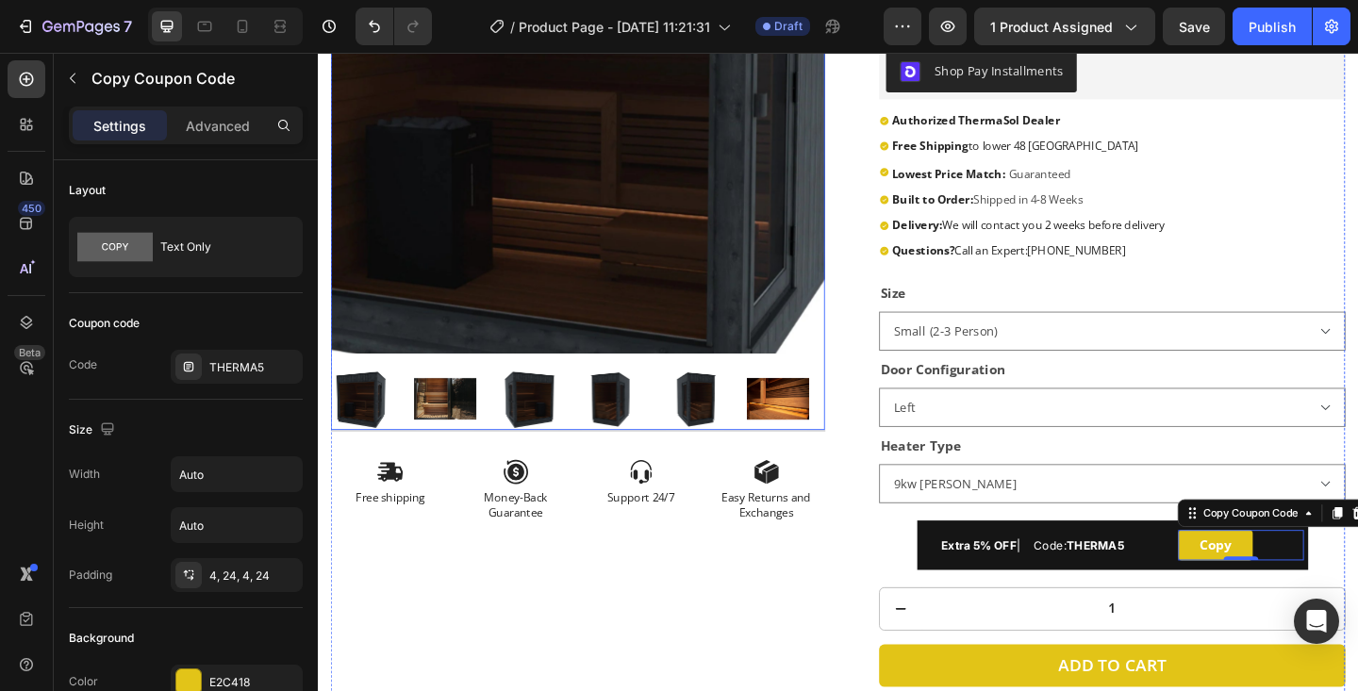
click at [622, 186] on img at bounding box center [601, 112] width 538 height 538
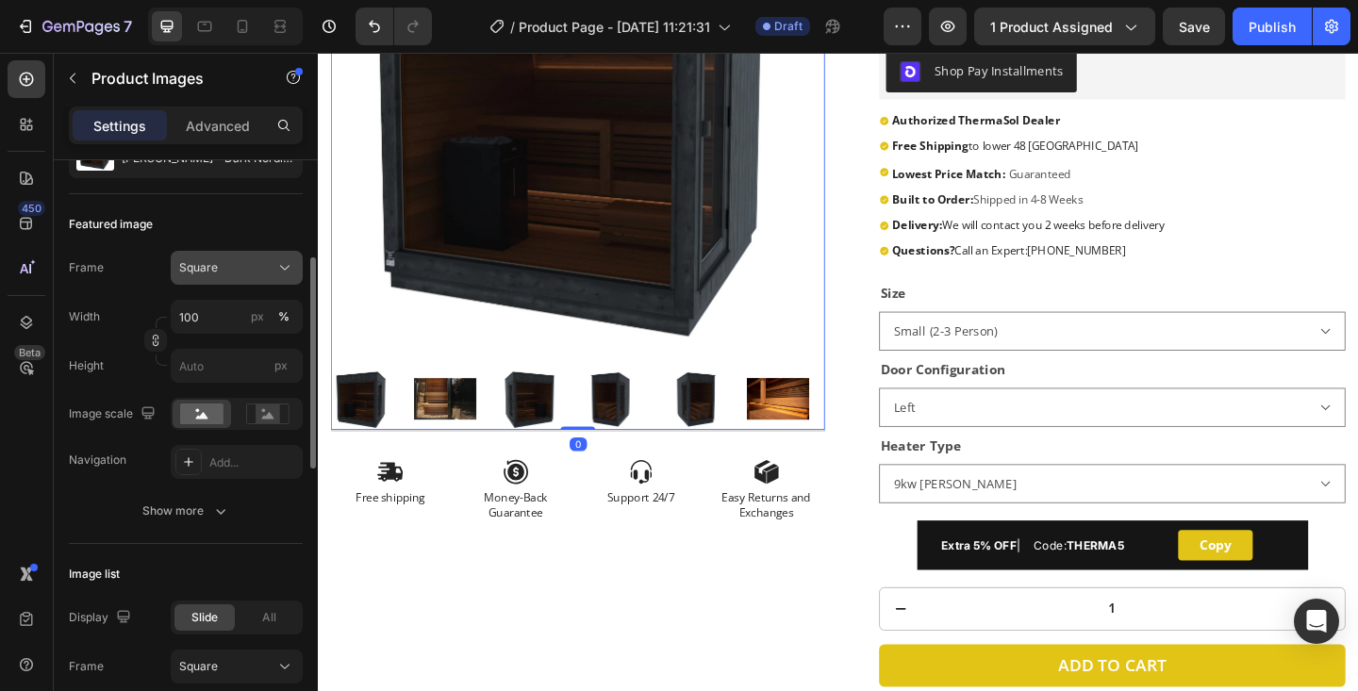
scroll to position [236, 0]
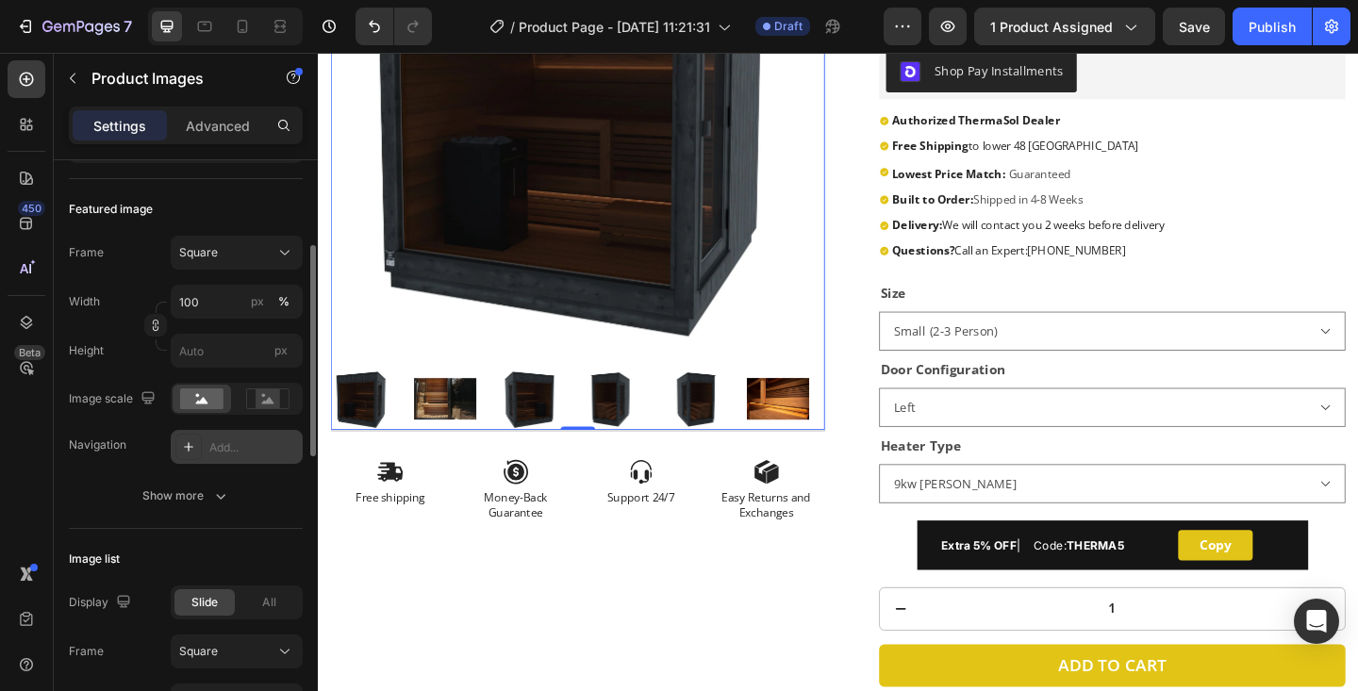
click at [237, 455] on div "Add..." at bounding box center [253, 448] width 89 height 17
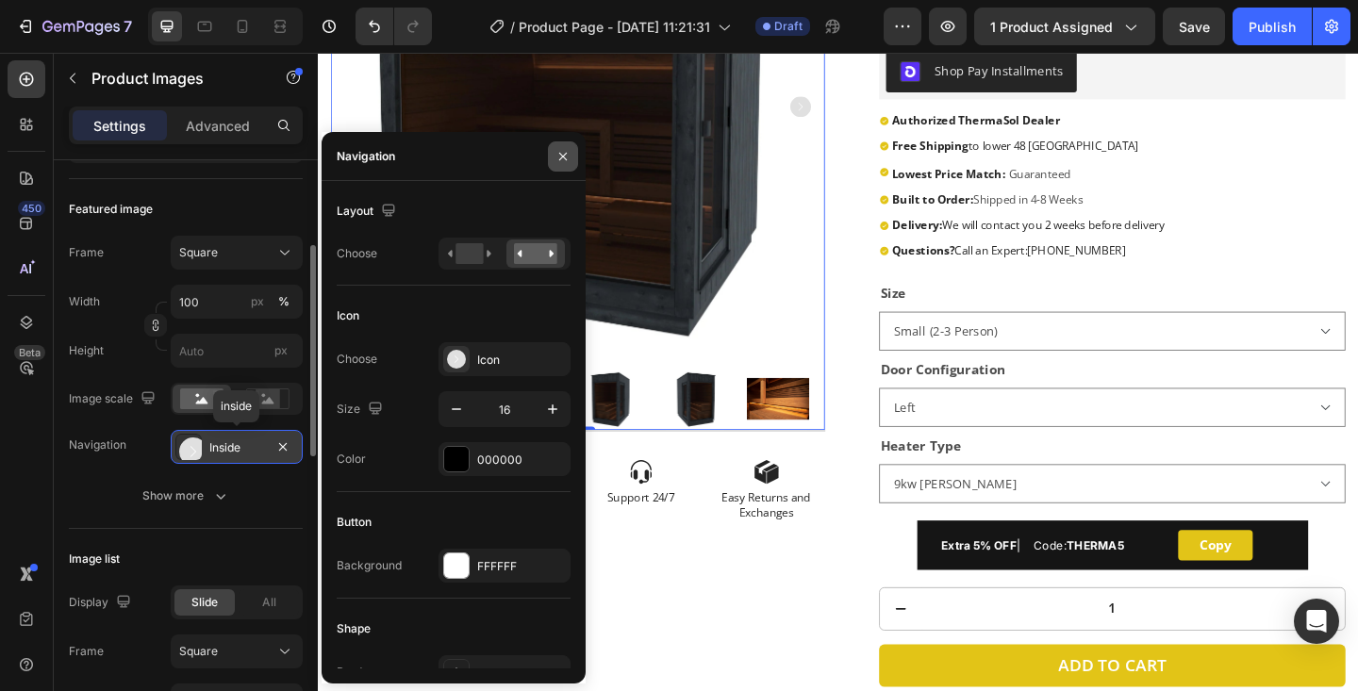
click at [566, 162] on icon "button" at bounding box center [563, 156] width 15 height 15
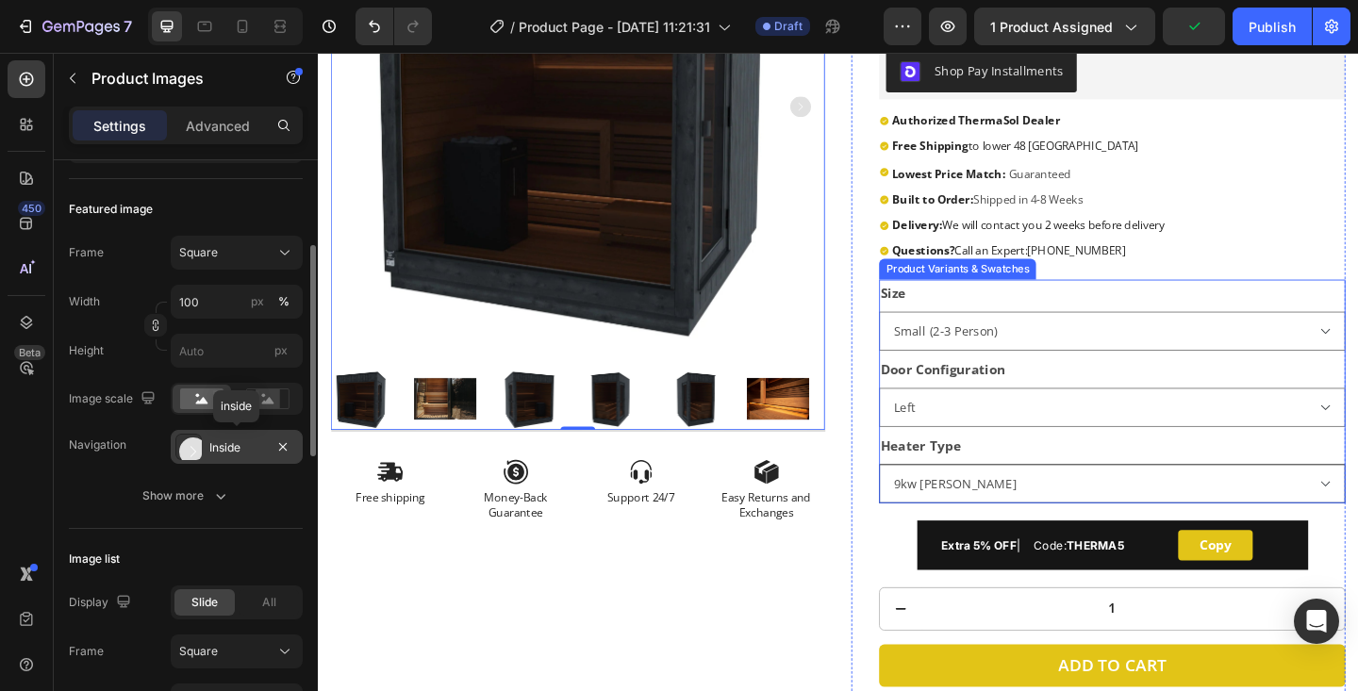
click at [1357, 522] on select "9kw [PERSON_NAME] Legend 150 Heater 9KW [PERSON_NAME] 10.5[PERSON_NAME] Legend …" at bounding box center [1181, 522] width 507 height 42
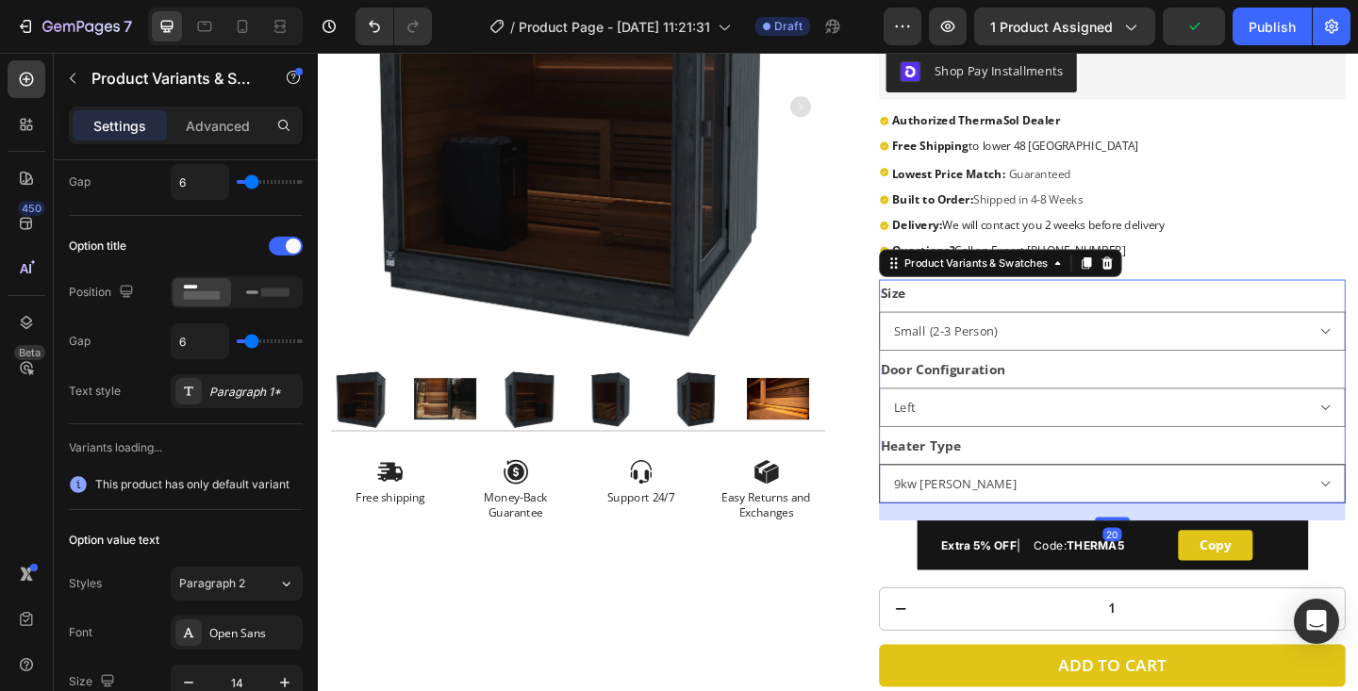
scroll to position [0, 0]
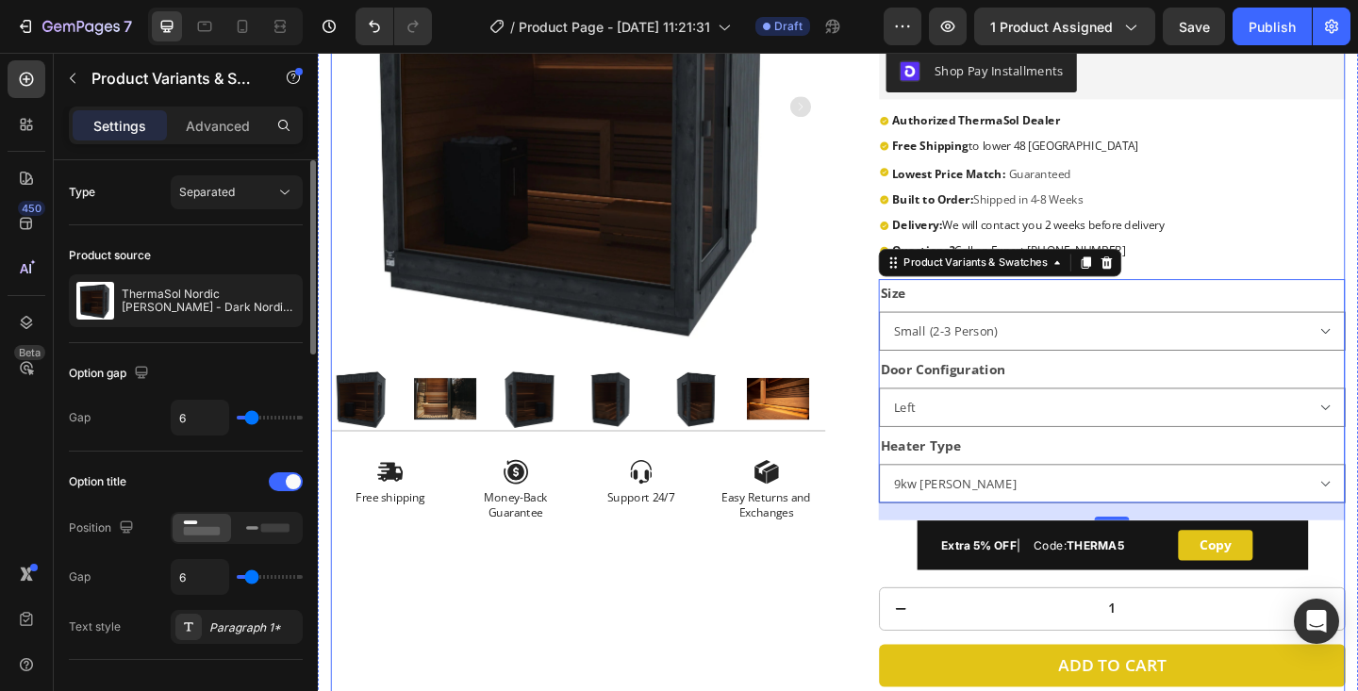
click at [888, 341] on div "Product Images Icon Free shipping Text Block Icon Money-Back Guarantee Text Blo…" at bounding box center [884, 333] width 1104 height 980
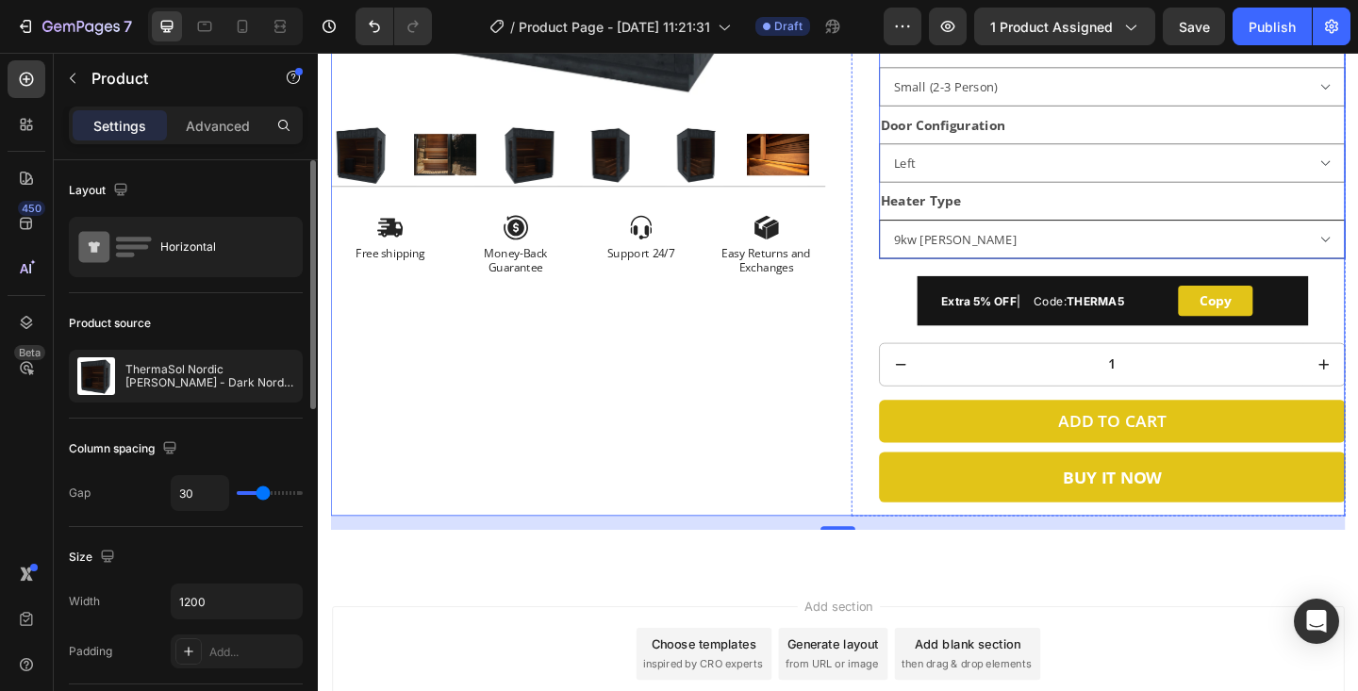
scroll to position [733, 0]
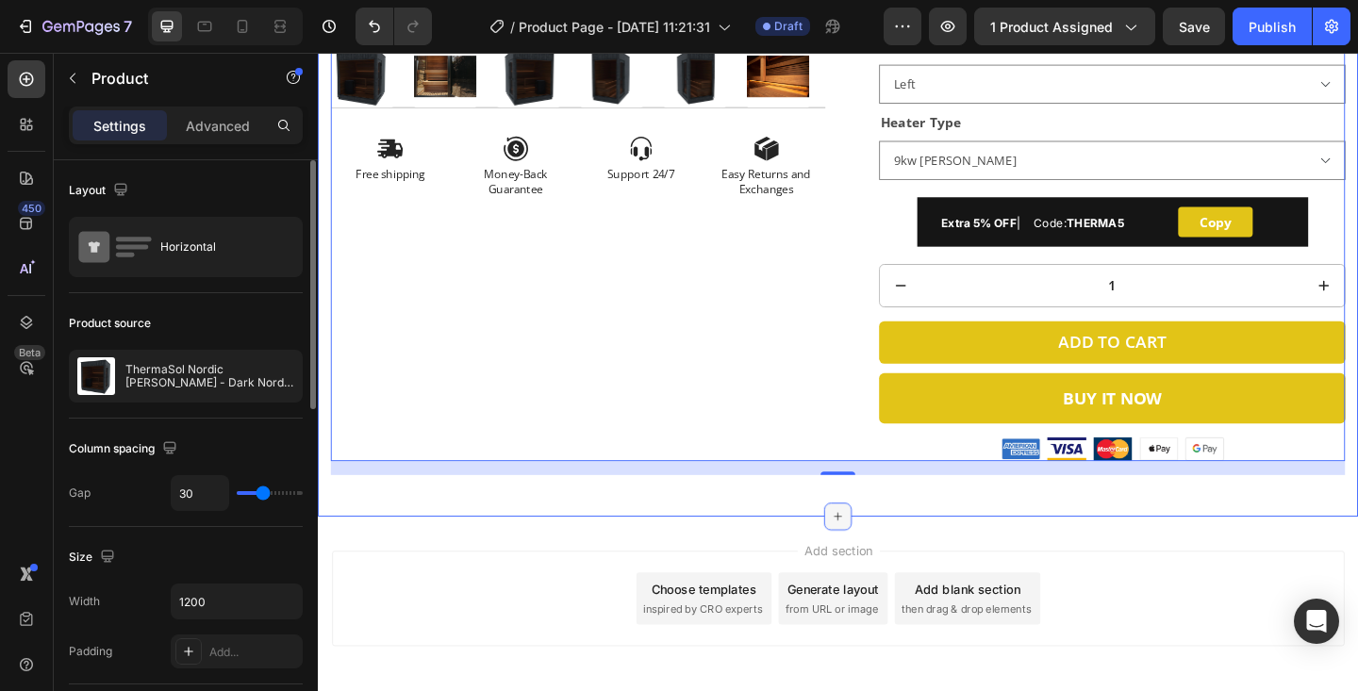
click at [893, 566] on div at bounding box center [884, 557] width 30 height 30
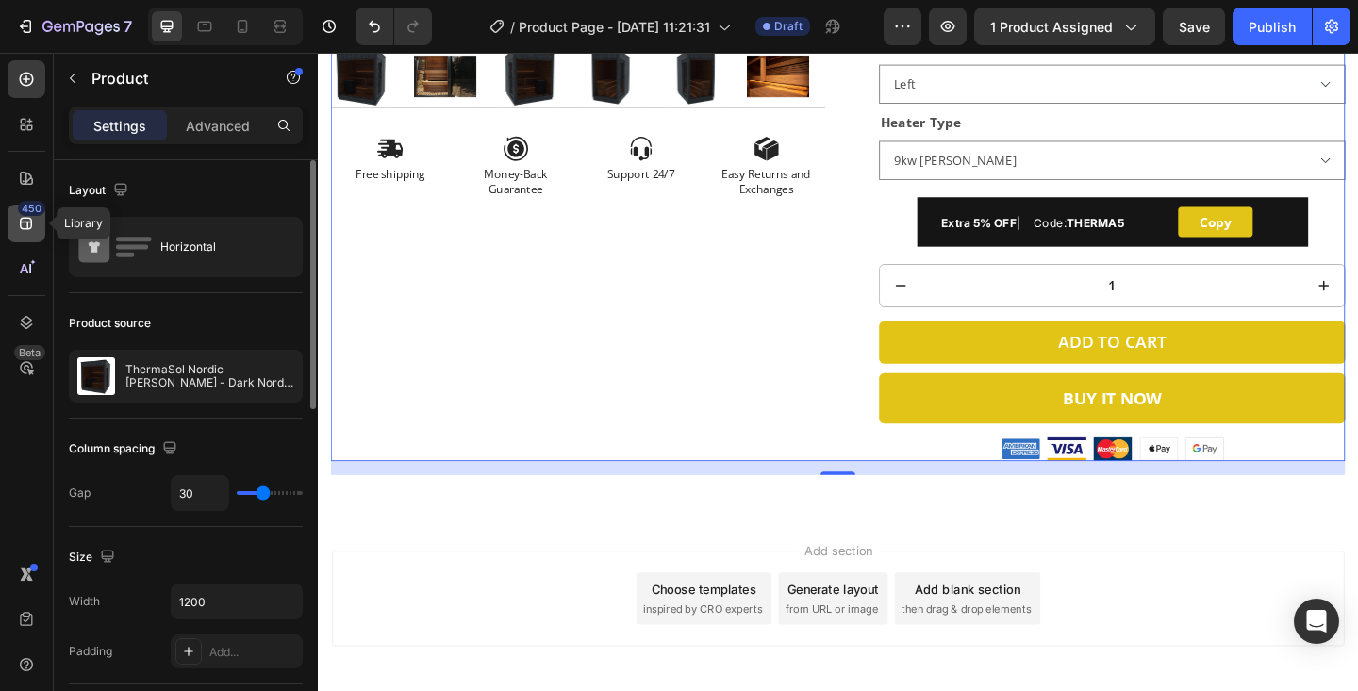
click at [22, 229] on icon at bounding box center [26, 223] width 19 height 19
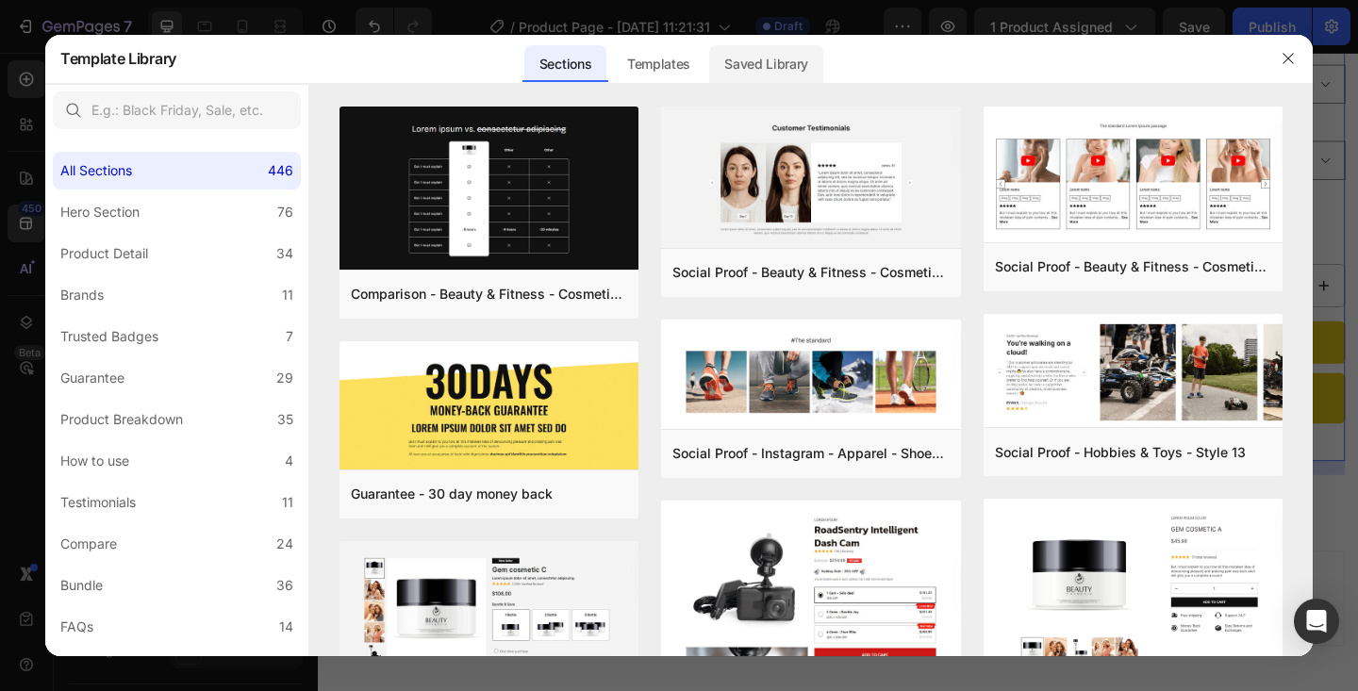
click at [736, 70] on div "Saved Library" at bounding box center [766, 64] width 114 height 38
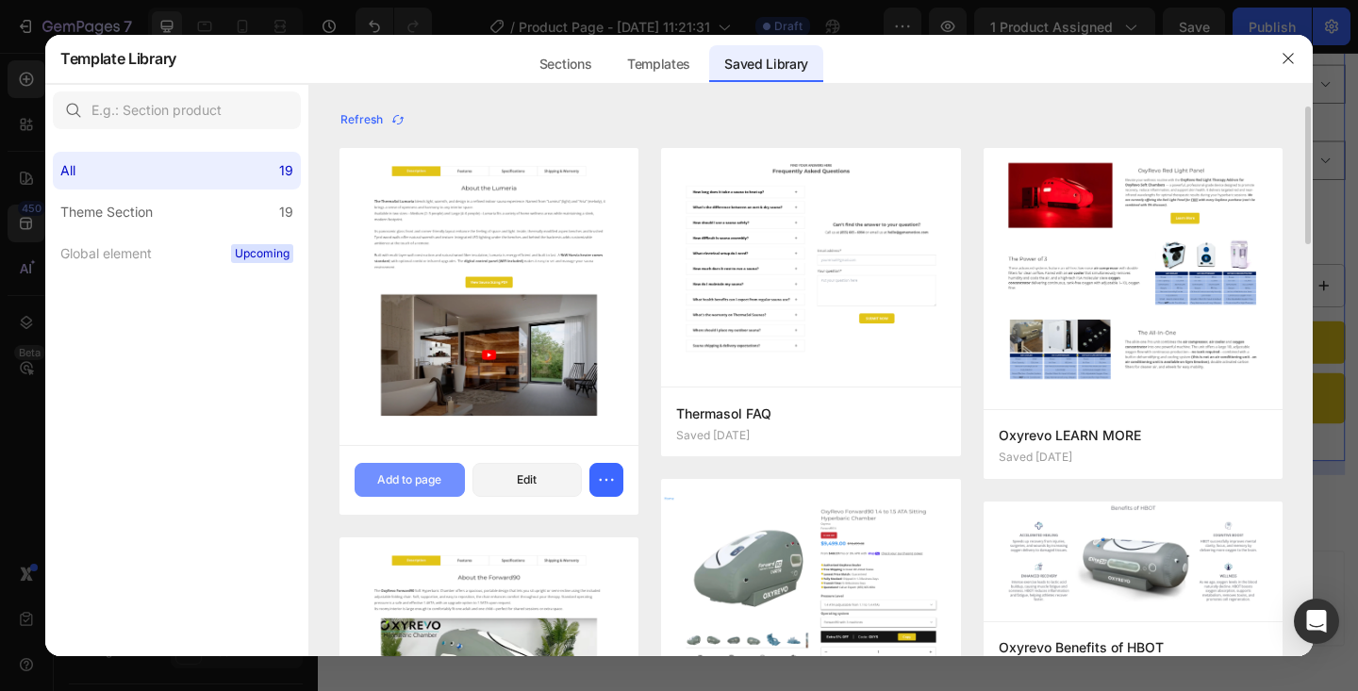
click at [396, 486] on div "Add to page" at bounding box center [409, 480] width 64 height 17
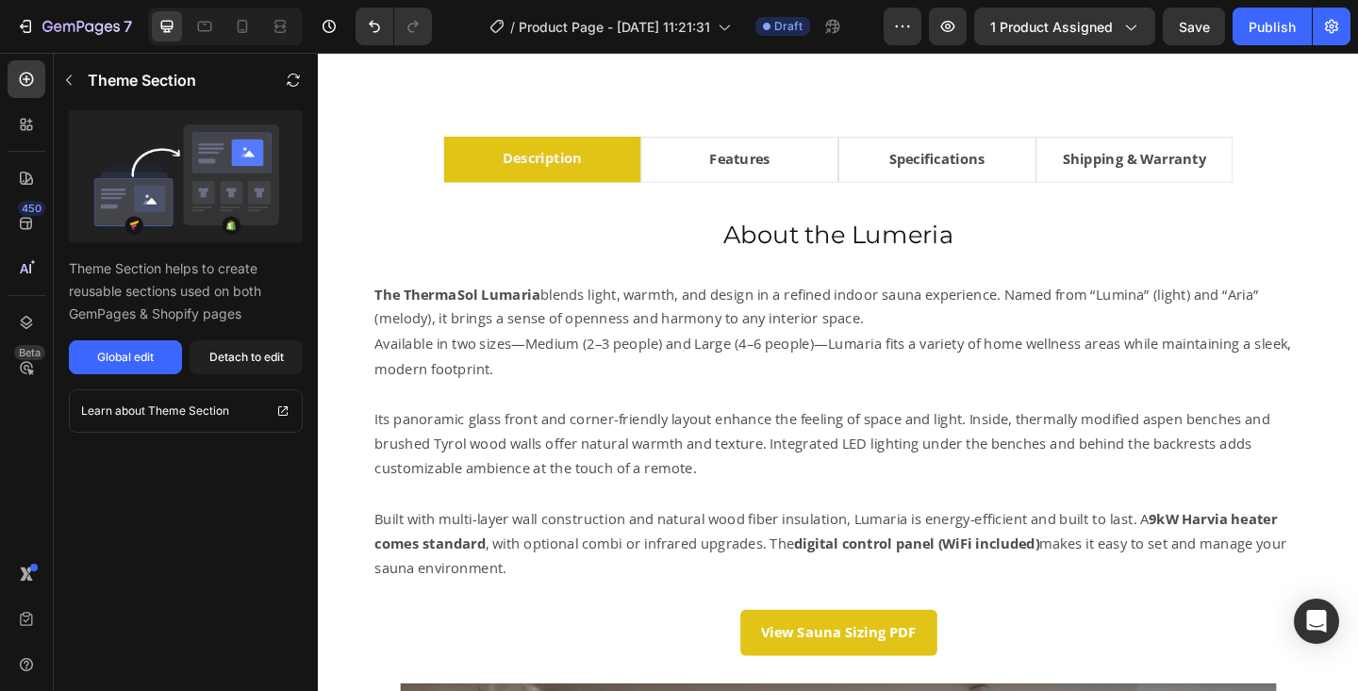
scroll to position [1237, 0]
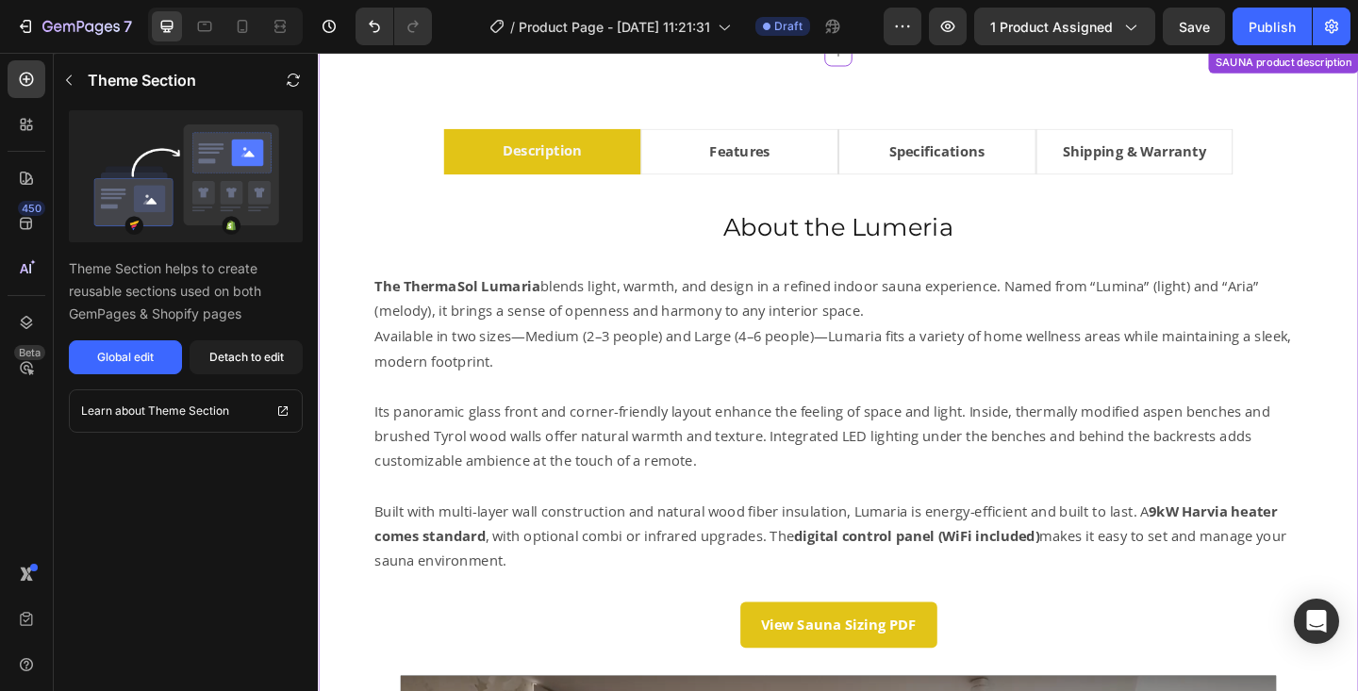
click at [926, 237] on h2 "About the Lumeria" at bounding box center [883, 243] width 1043 height 38
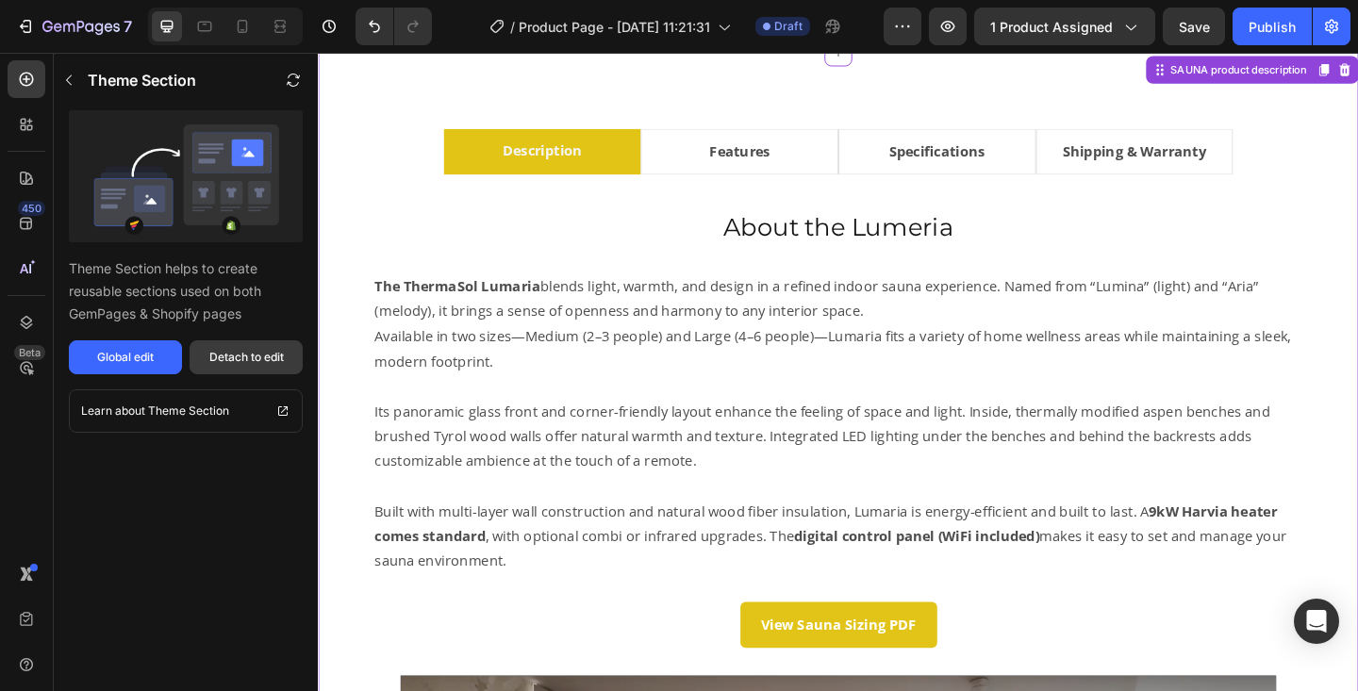
click at [257, 358] on div "Detach to edit" at bounding box center [246, 357] width 75 height 17
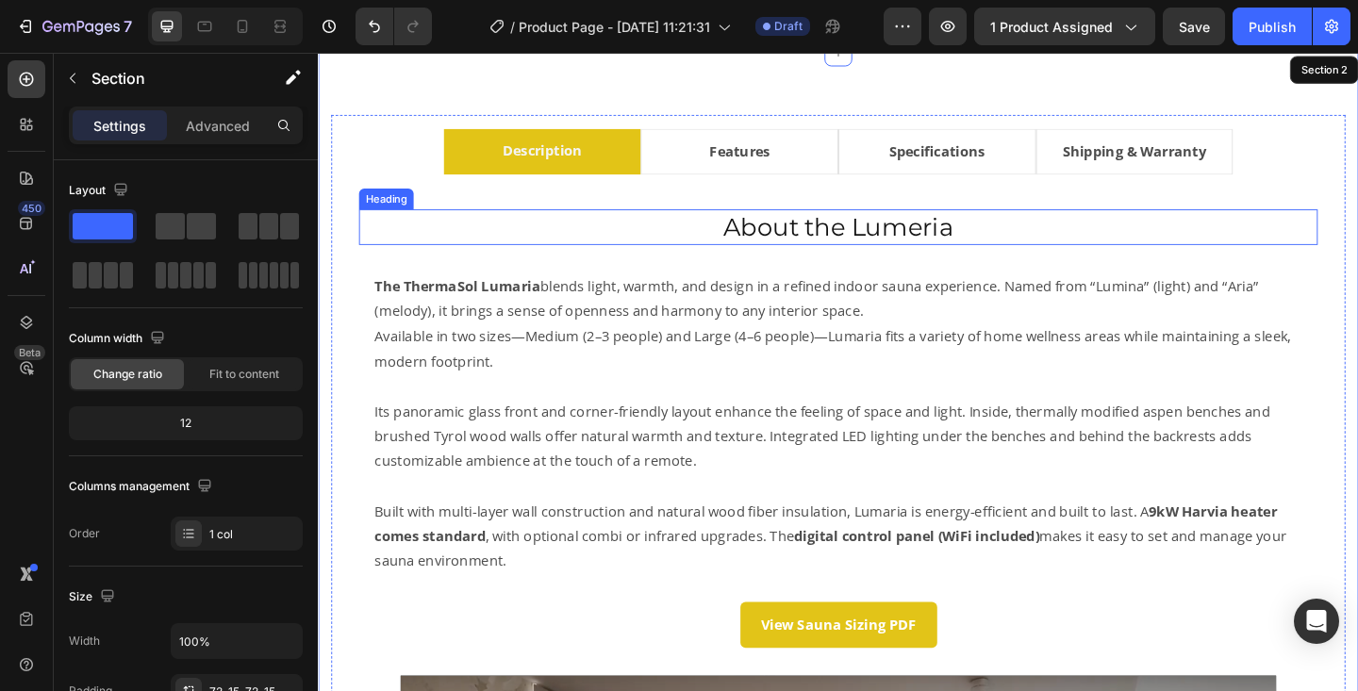
click at [945, 252] on h2 "About the Lumeria" at bounding box center [883, 243] width 1043 height 38
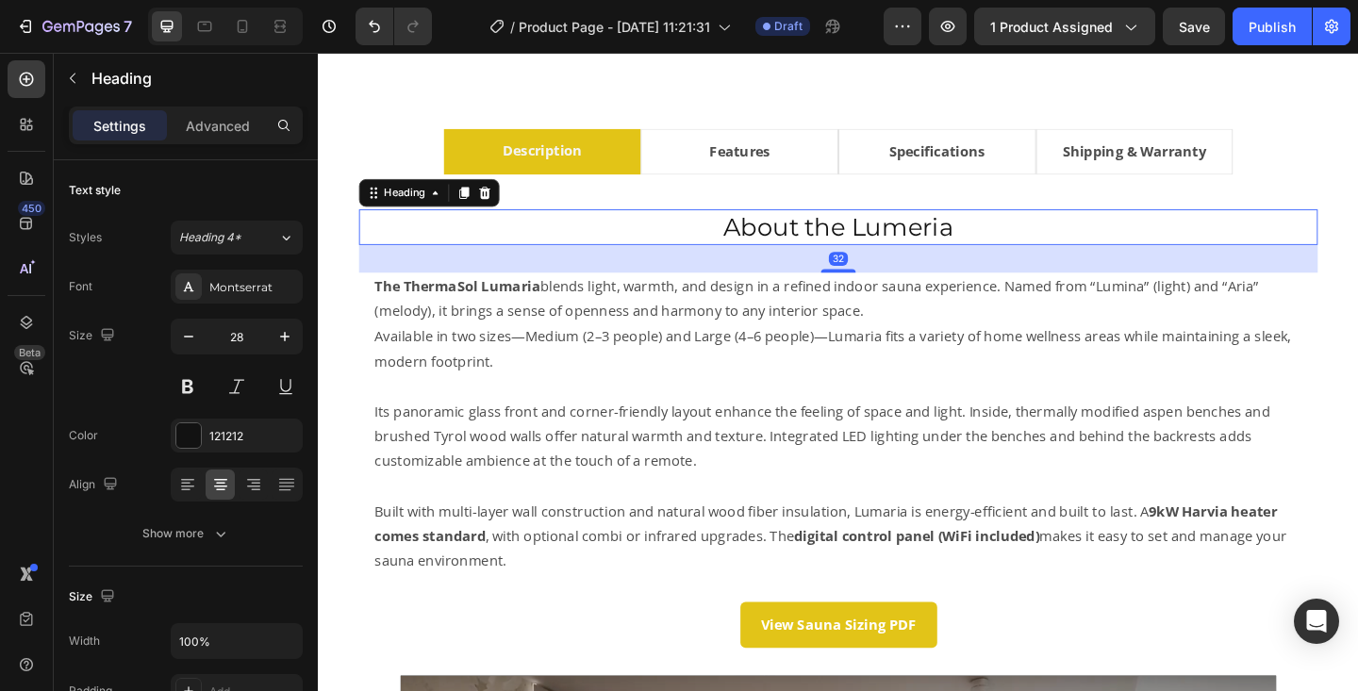
click at [945, 252] on h2 "About the Lumeria" at bounding box center [883, 243] width 1043 height 38
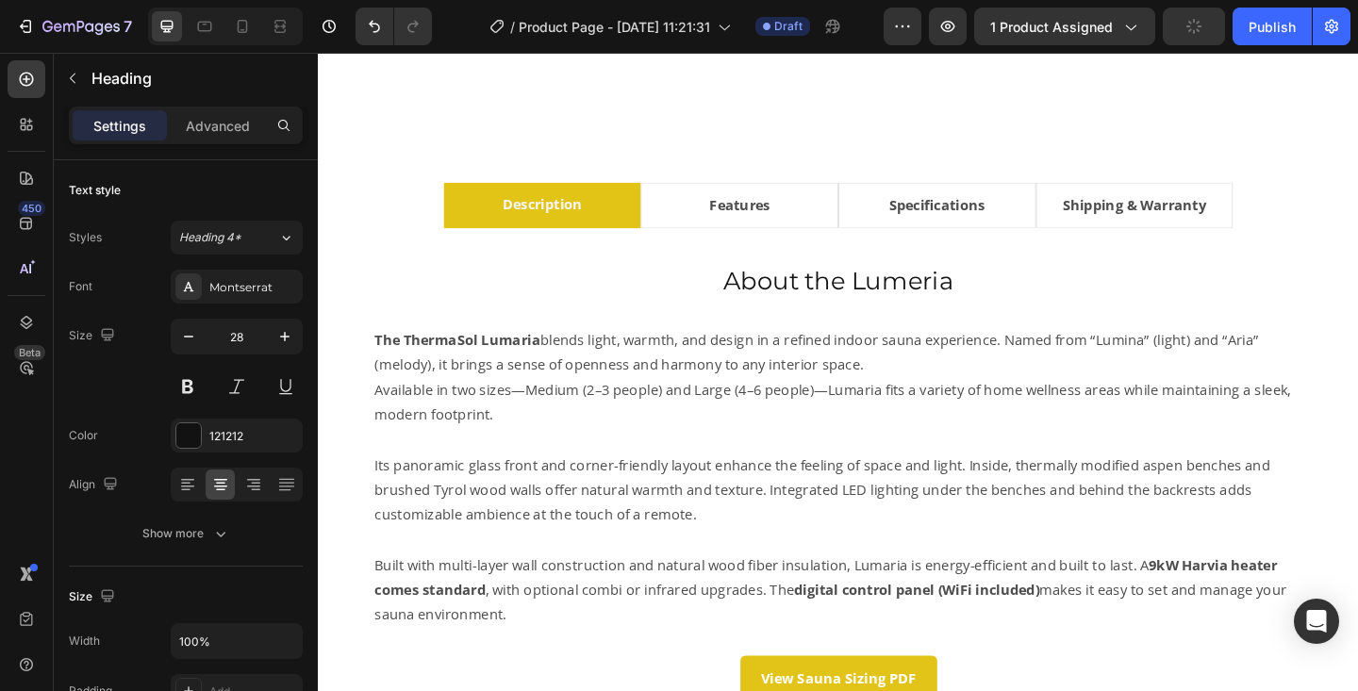
scroll to position [1177, 0]
click at [942, 312] on h2 "About the Lumeria" at bounding box center [883, 303] width 1043 height 38
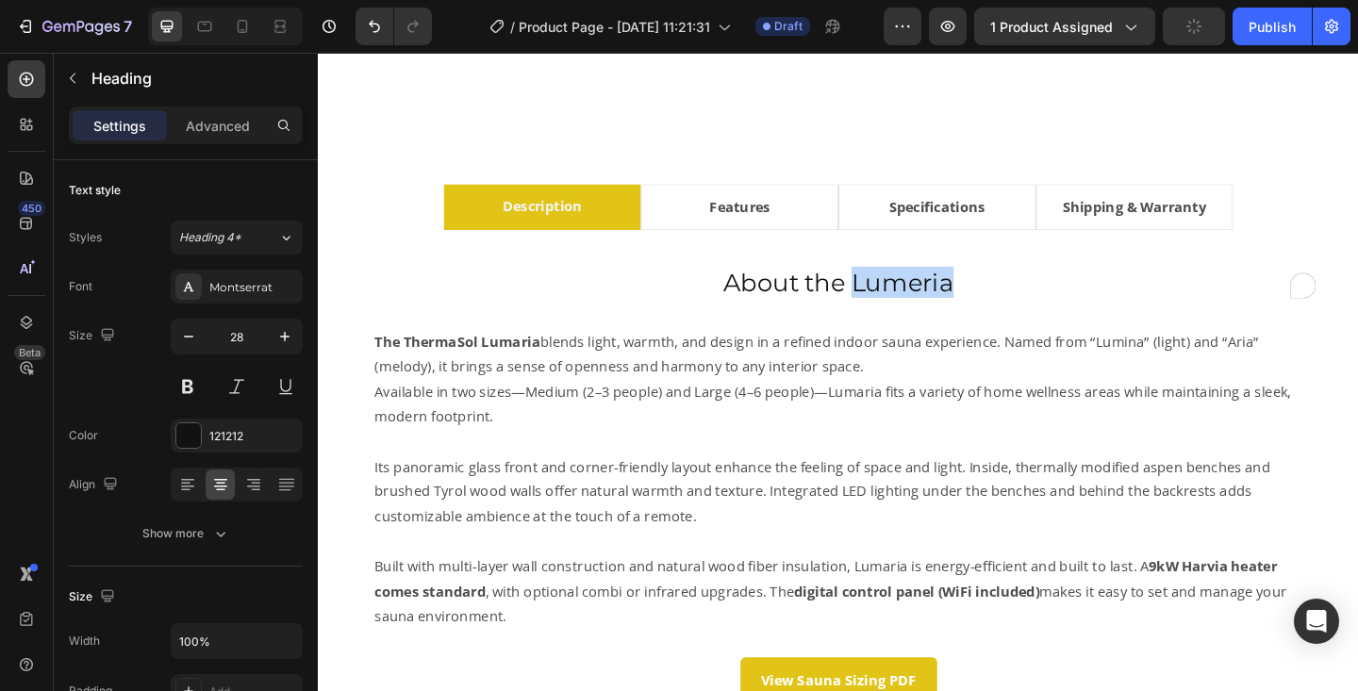
click at [942, 312] on p "About the Lumeria" at bounding box center [883, 303] width 1039 height 34
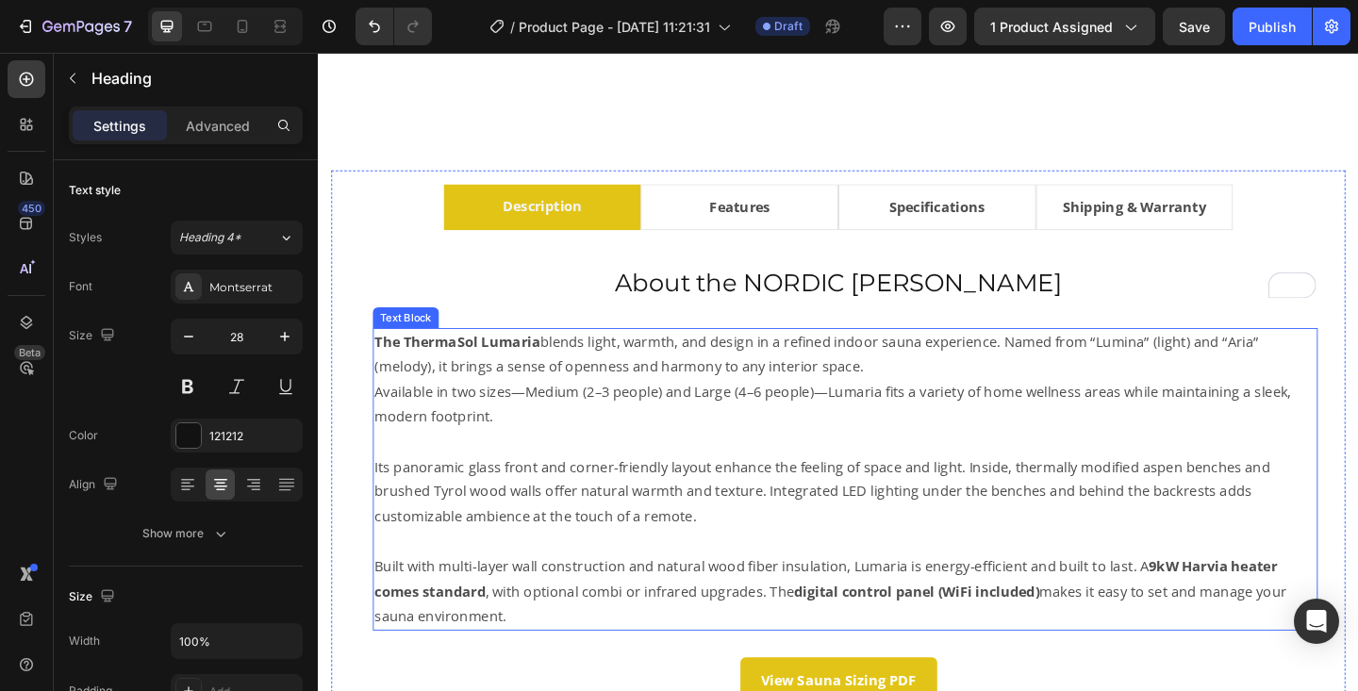
click at [1190, 365] on p "The ThermaSol Lumaria blends light, warmth, and design in a refined indoor saun…" at bounding box center [891, 382] width 1024 height 55
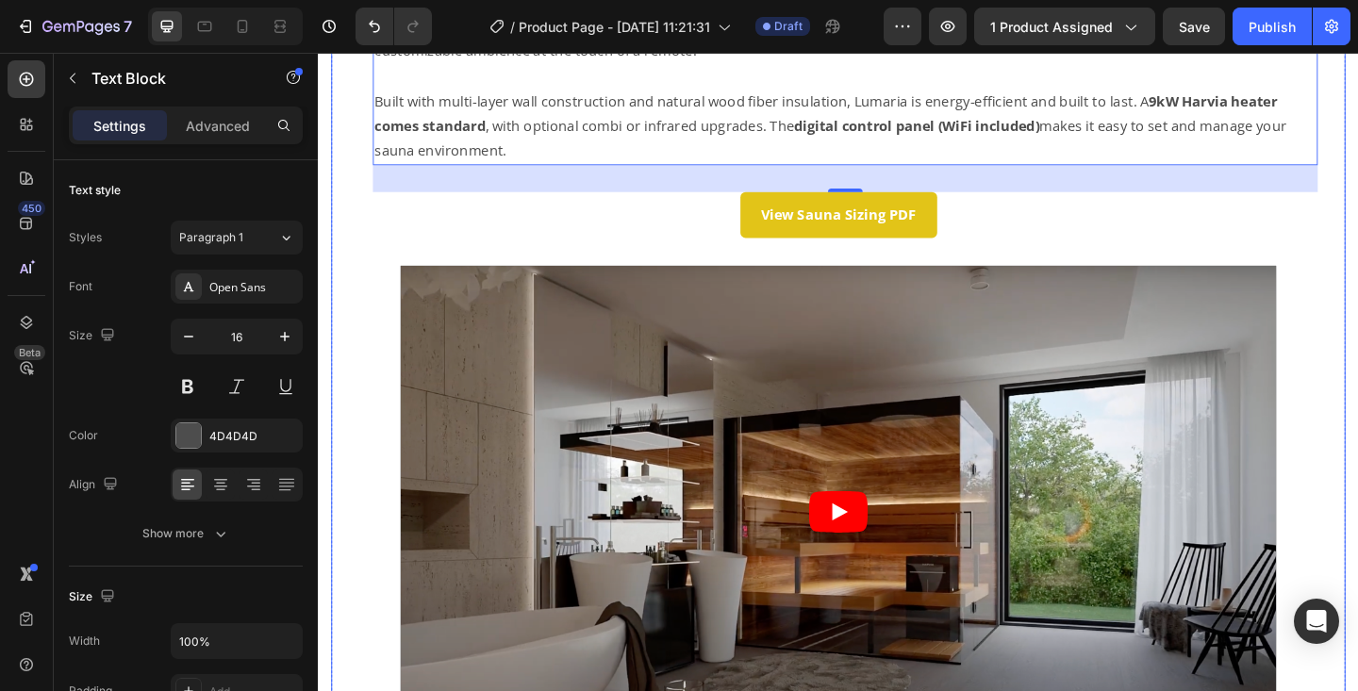
scroll to position [1685, 0]
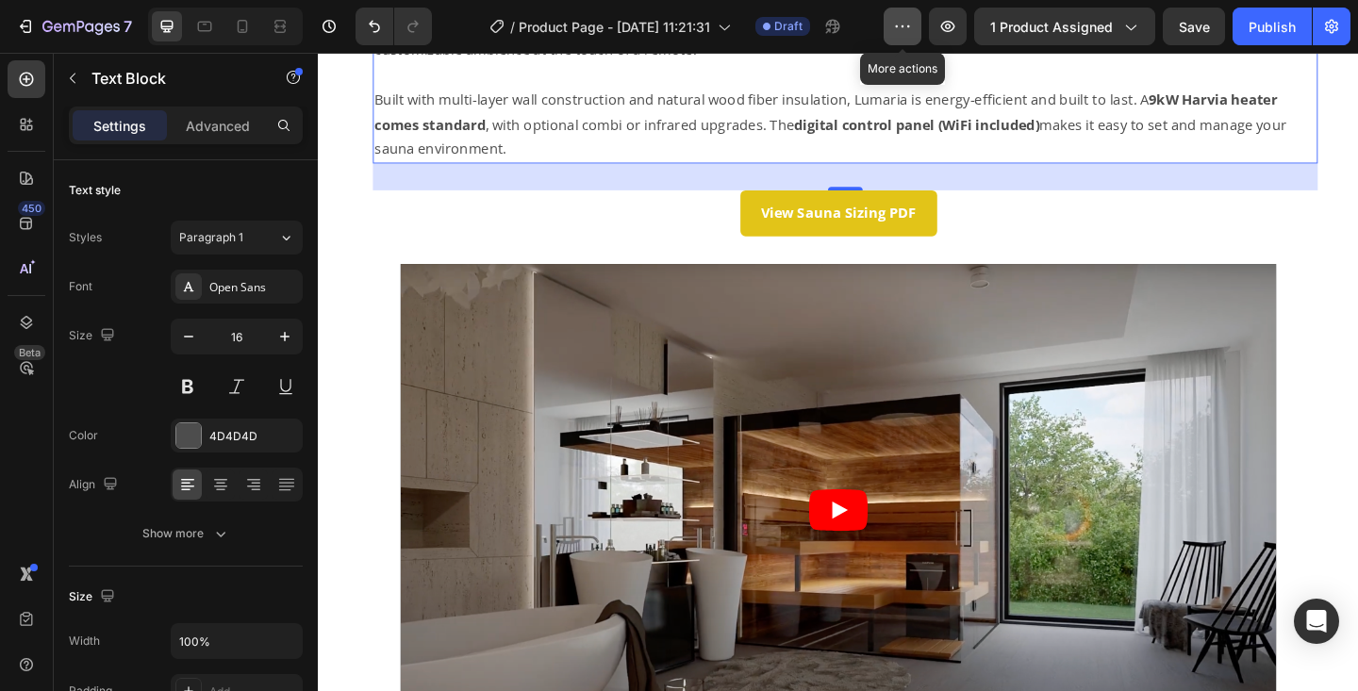
click at [912, 31] on icon "button" at bounding box center [902, 26] width 19 height 19
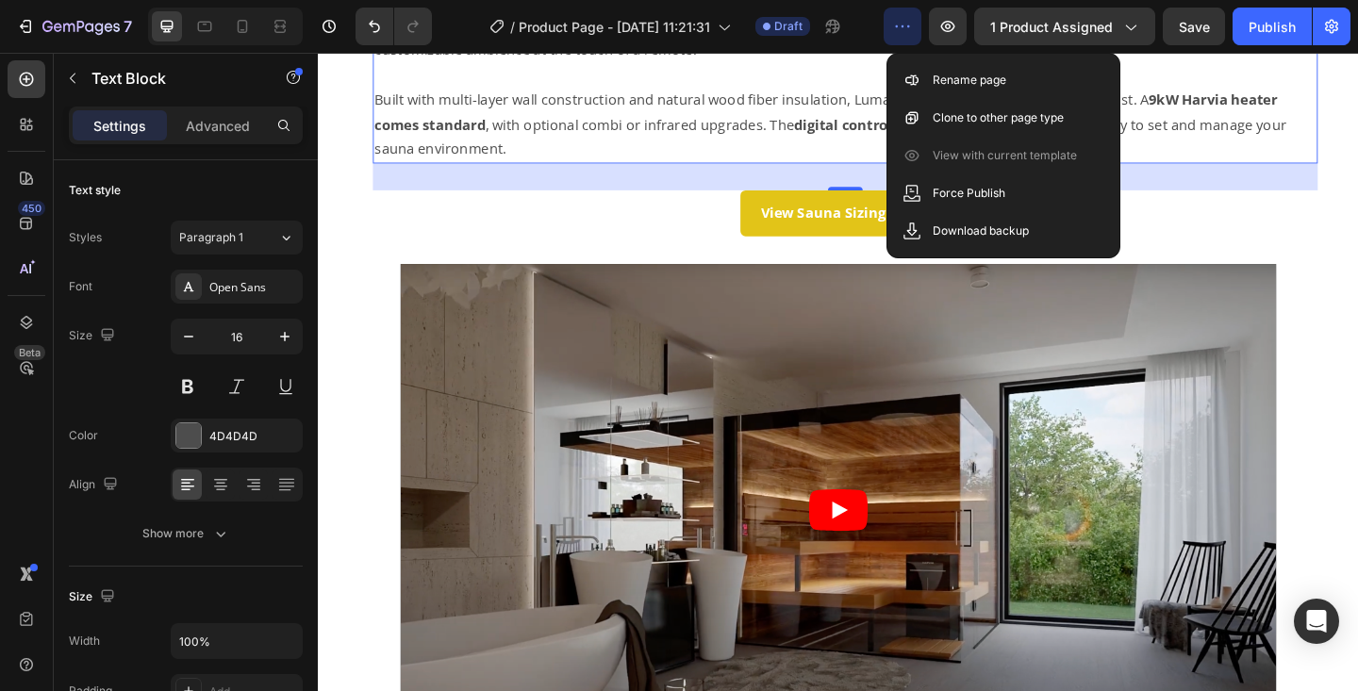
click at [912, 31] on icon "button" at bounding box center [902, 26] width 19 height 19
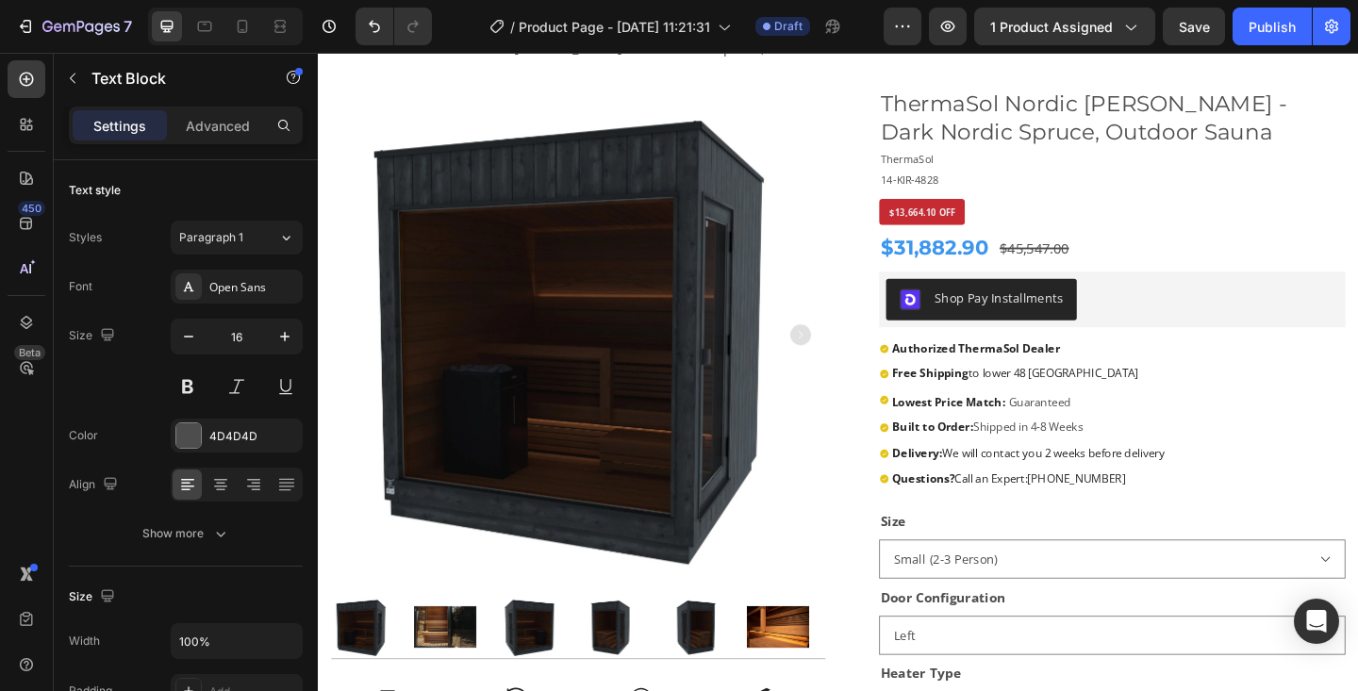
scroll to position [130, 0]
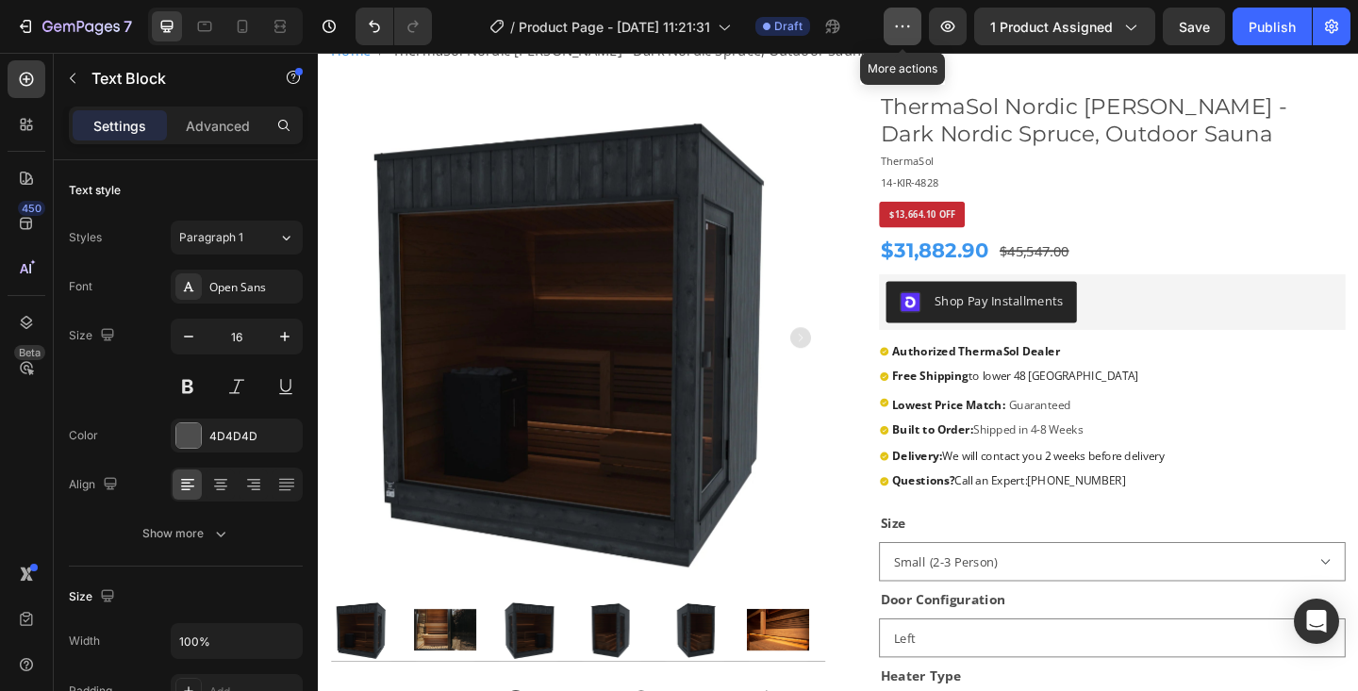
click at [904, 24] on icon "button" at bounding box center [902, 26] width 19 height 19
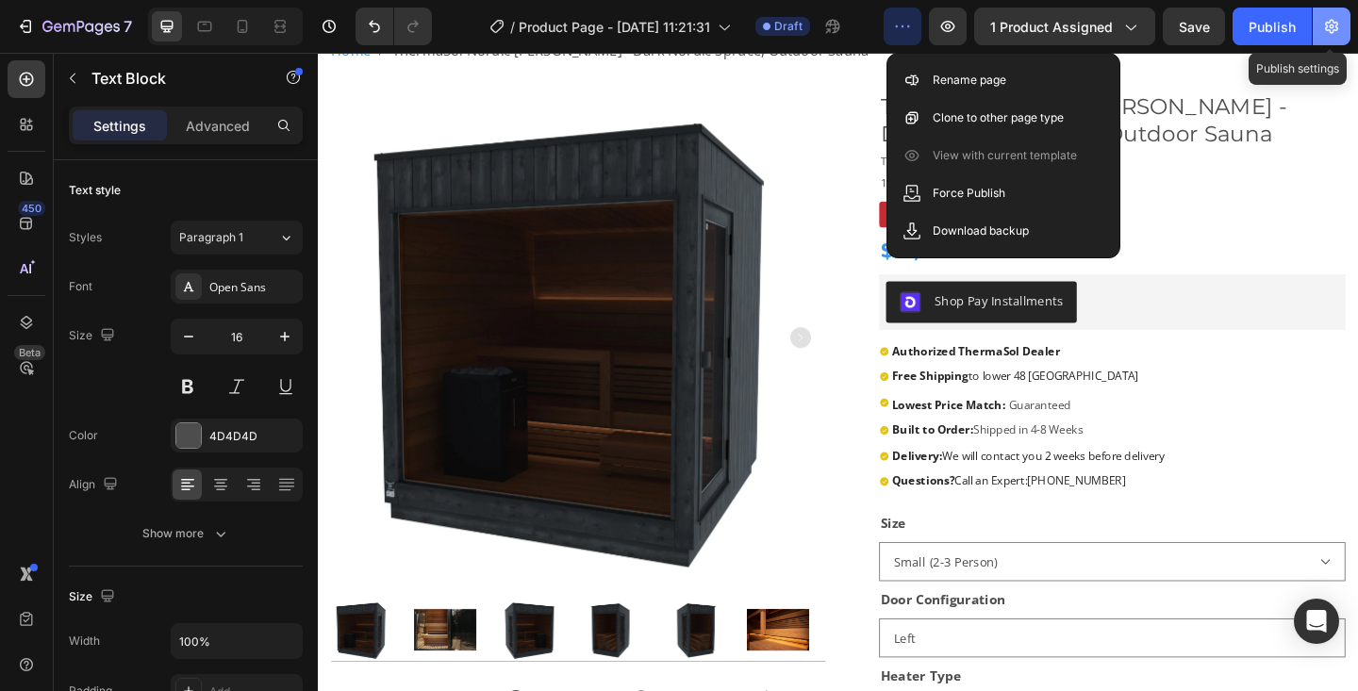
click at [1339, 36] on button "button" at bounding box center [1332, 27] width 38 height 38
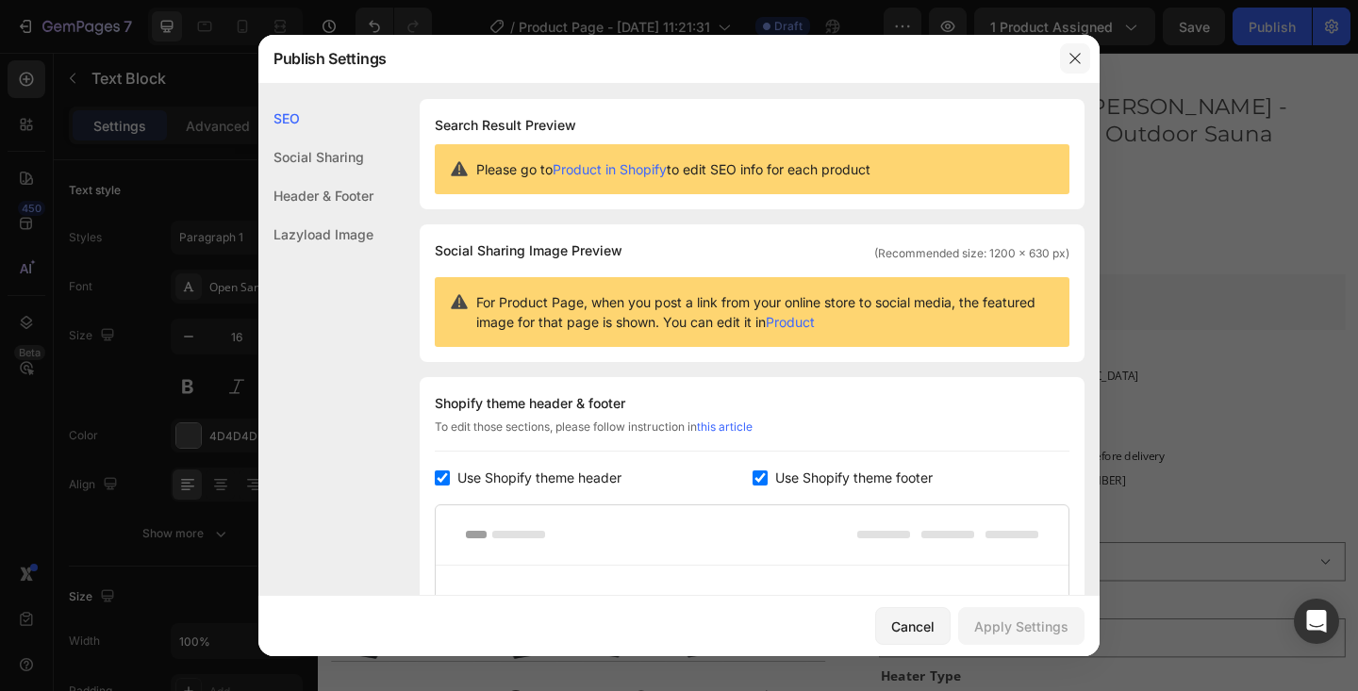
click at [1080, 59] on icon "button" at bounding box center [1075, 58] width 15 height 15
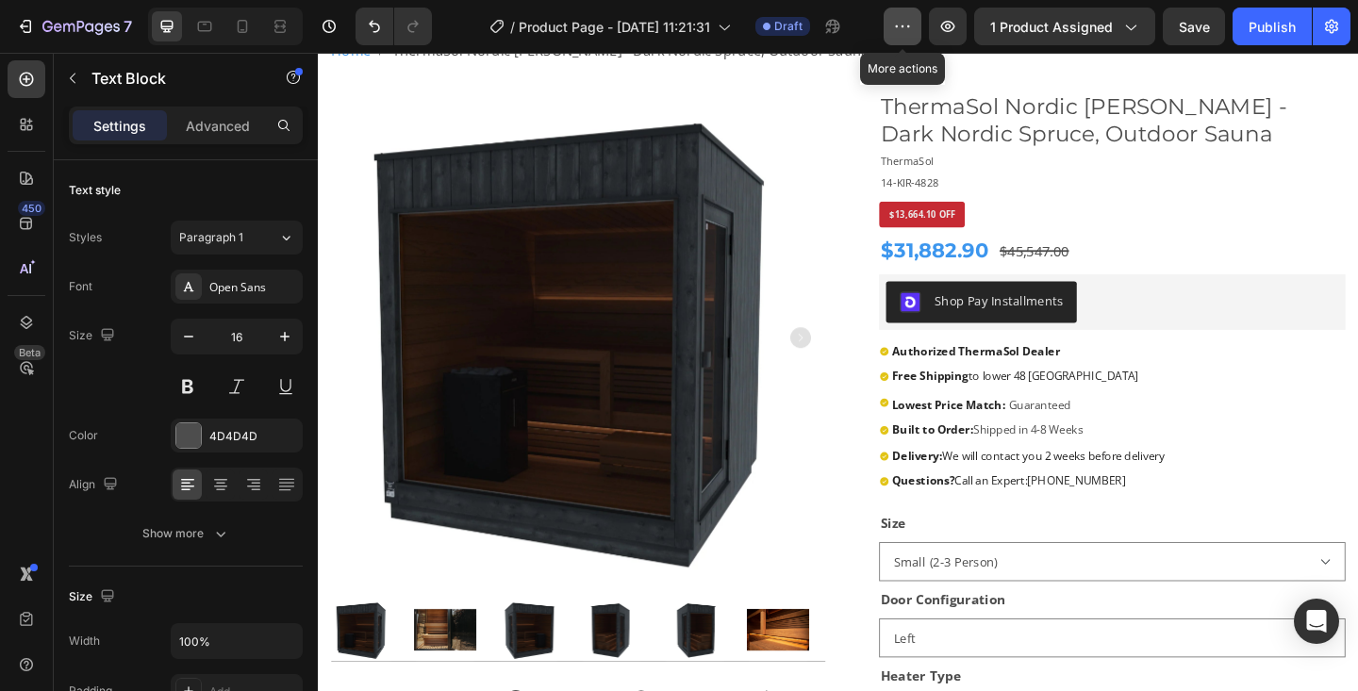
click at [905, 27] on icon "button" at bounding box center [902, 26] width 19 height 19
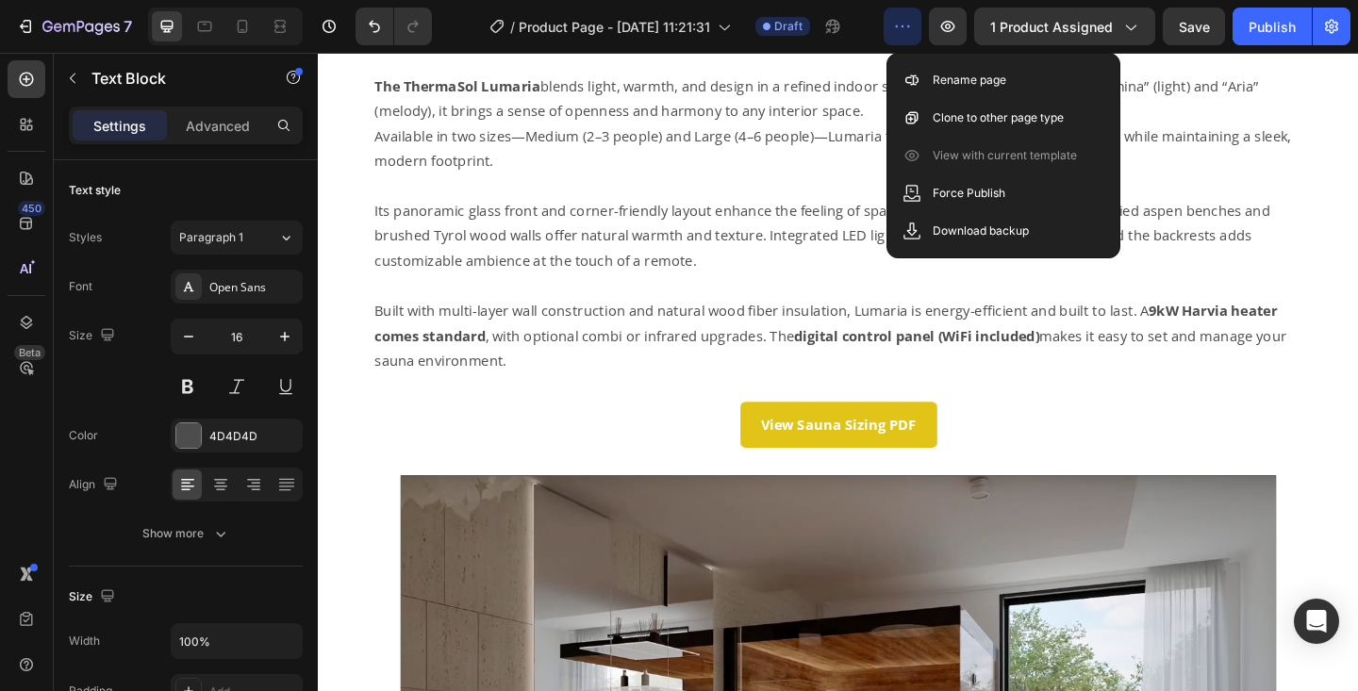
scroll to position [0, 0]
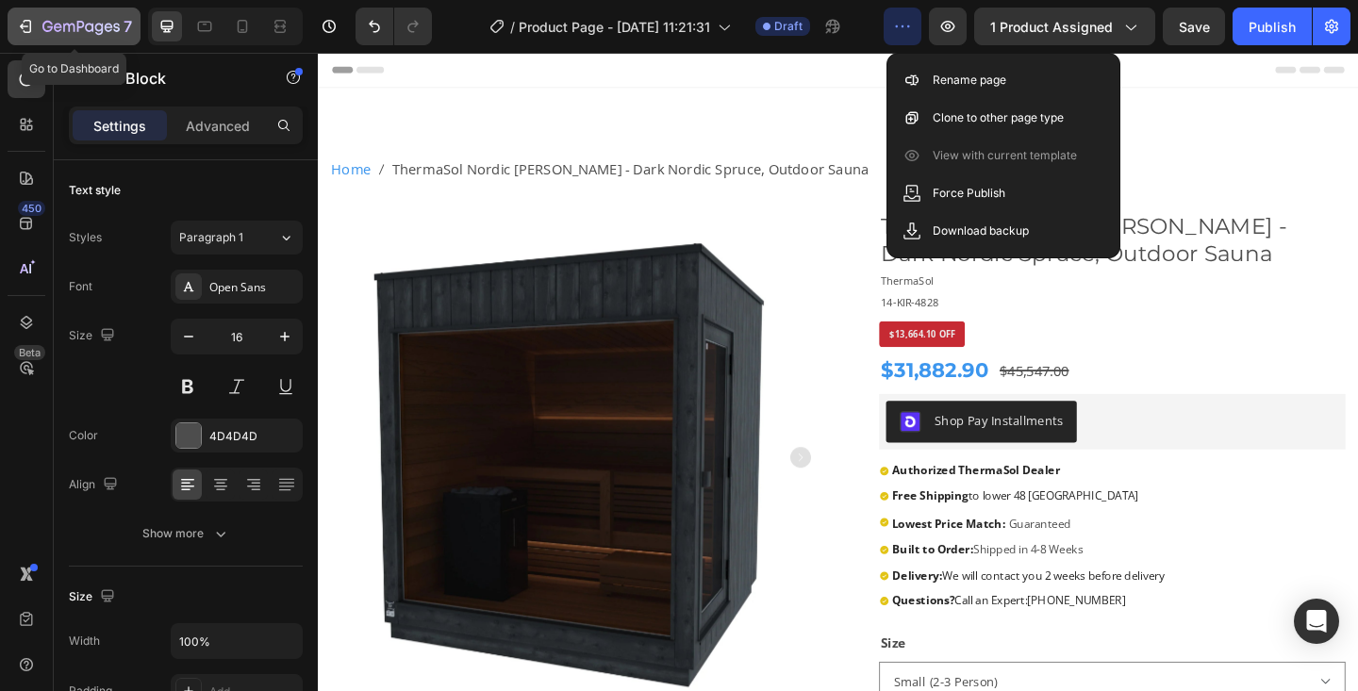
click at [47, 27] on icon "button" at bounding box center [47, 26] width 10 height 11
